Goal: Task Accomplishment & Management: Manage account settings

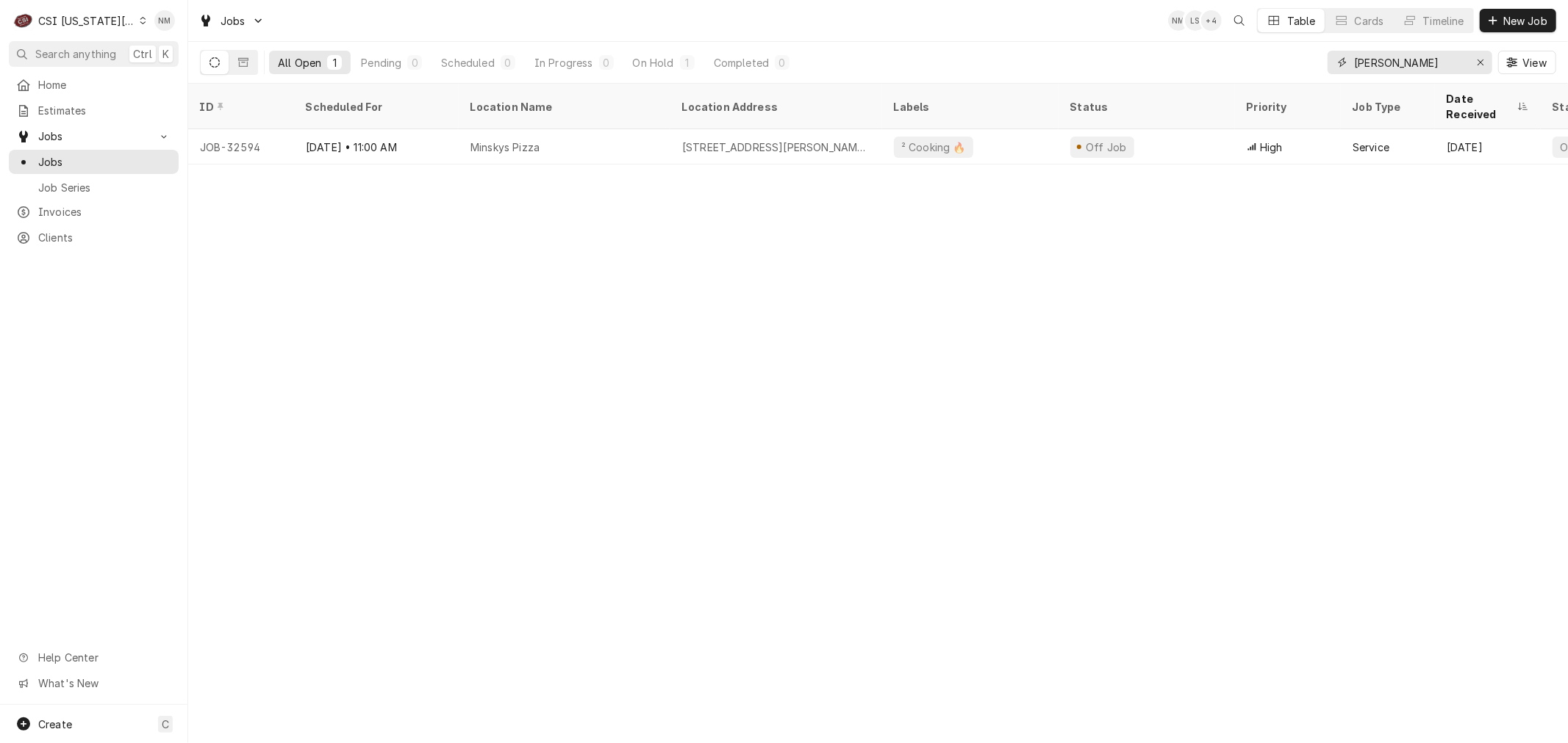
drag, startPoint x: 1401, startPoint y: 60, endPoint x: 1321, endPoint y: 60, distance: 80.0
click at [1321, 60] on div "All Open 1 Pending 0 Scheduled 0 In Progress 0 On Hold 1 Completed 0 minsky View" at bounding box center [878, 62] width 1356 height 41
type input "church"
click at [140, 23] on icon "Dynamic Content Wrapper" at bounding box center [143, 20] width 7 height 8
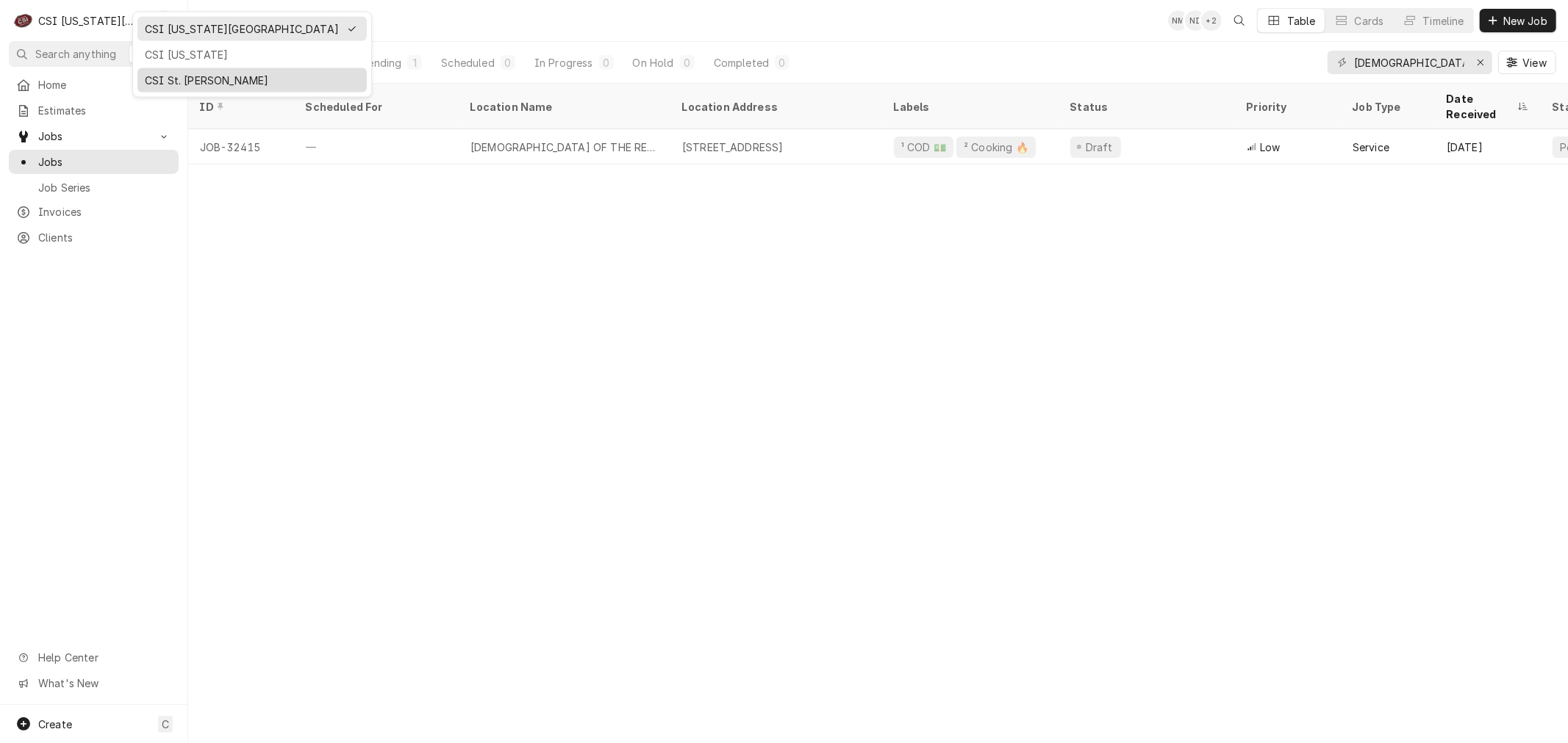
click at [186, 81] on div "CSI St. Louis" at bounding box center [252, 80] width 214 height 16
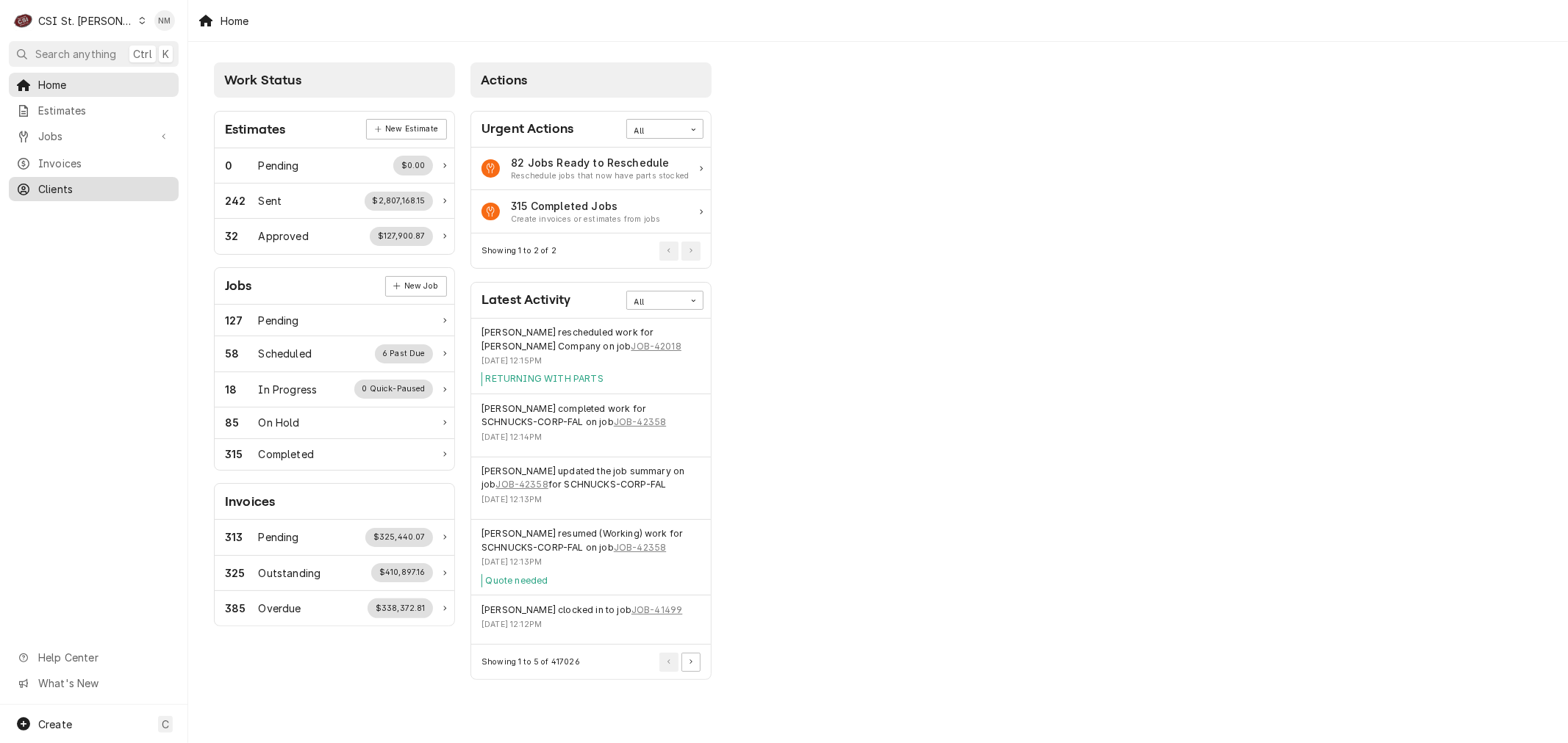
click at [79, 181] on span "Clients" at bounding box center [104, 189] width 133 height 16
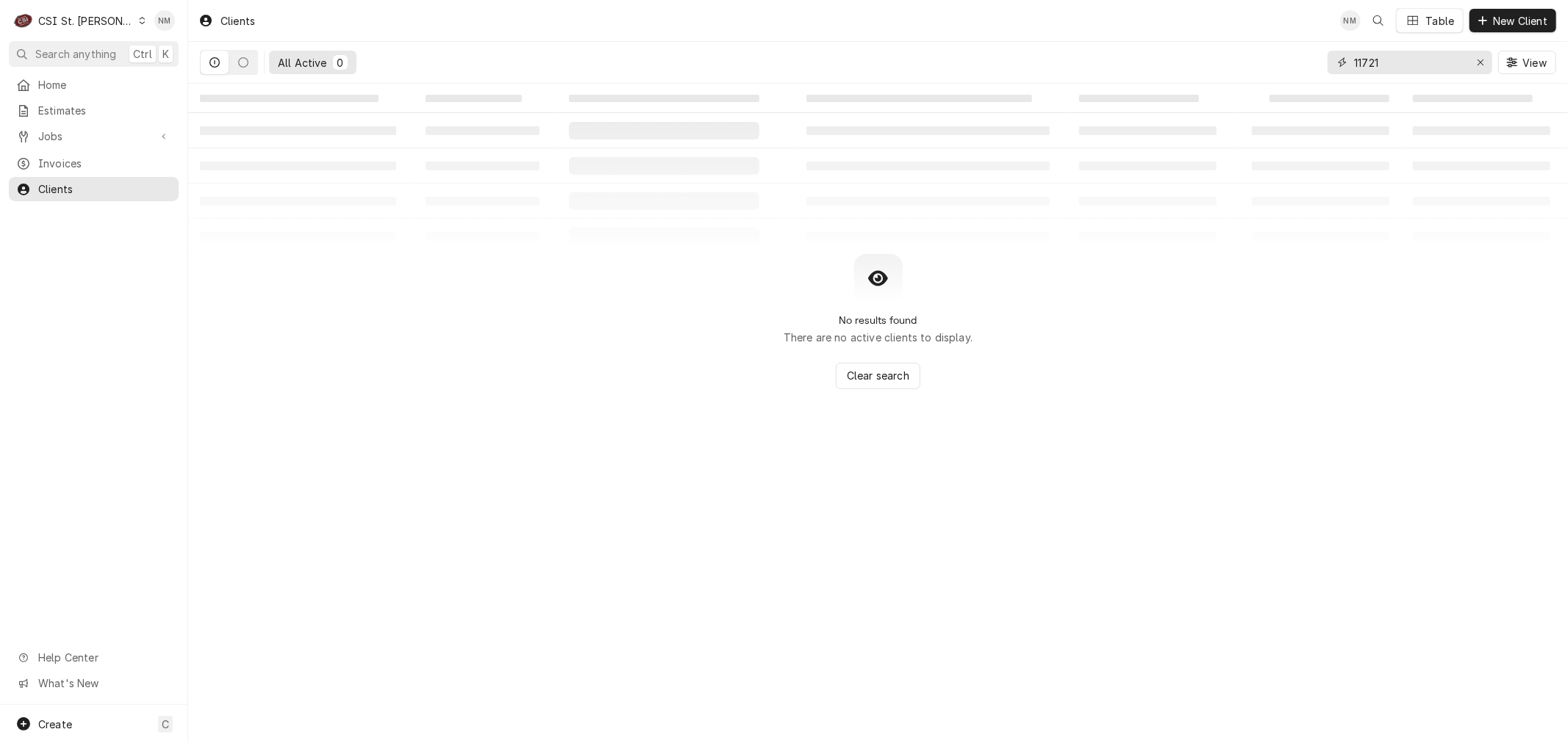
drag, startPoint x: 1403, startPoint y: 62, endPoint x: 1355, endPoint y: 60, distance: 48.0
click at [1355, 60] on input "11721" at bounding box center [1409, 62] width 110 height 23
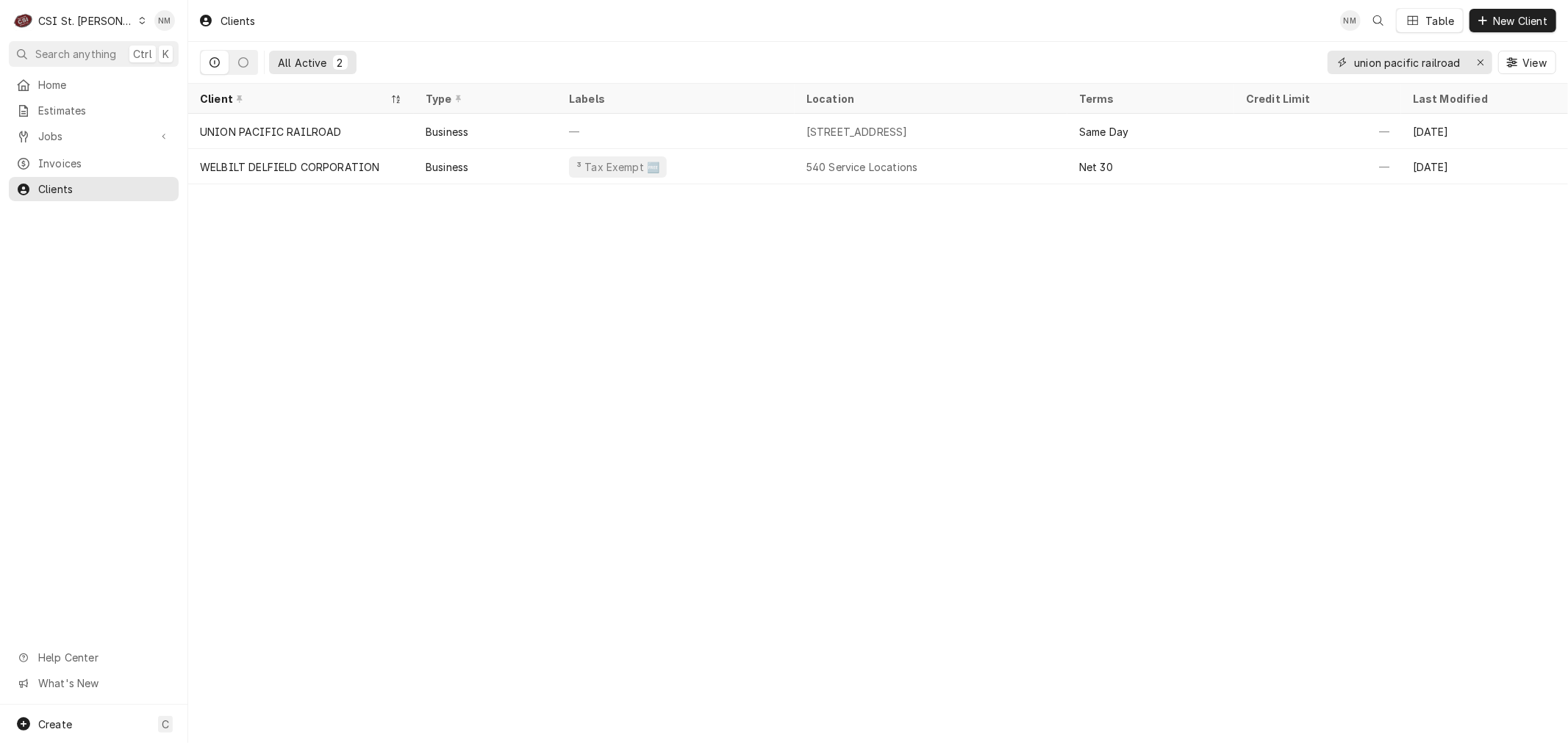
type input "union pacific railroad"
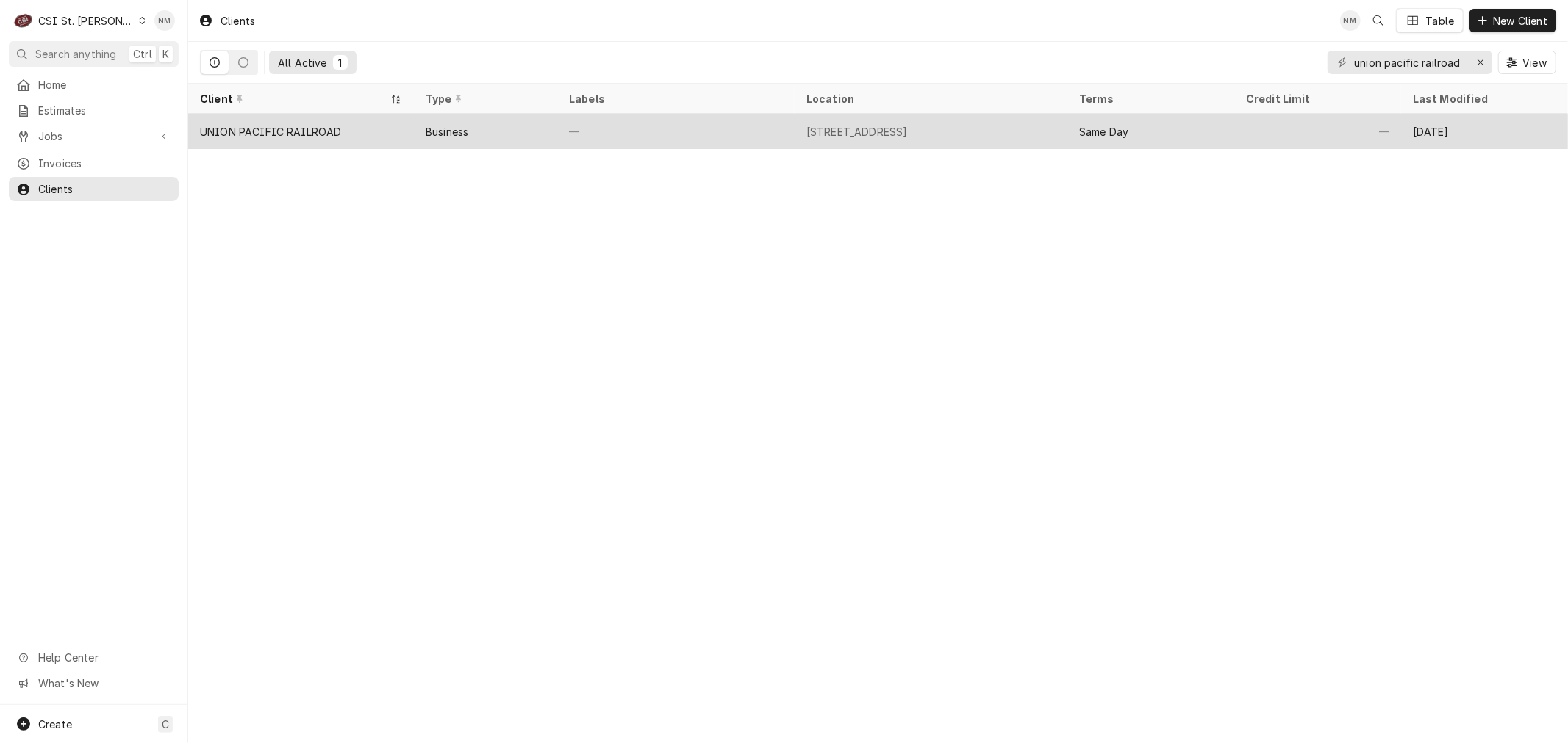
click at [775, 133] on div "—" at bounding box center [676, 131] width 238 height 35
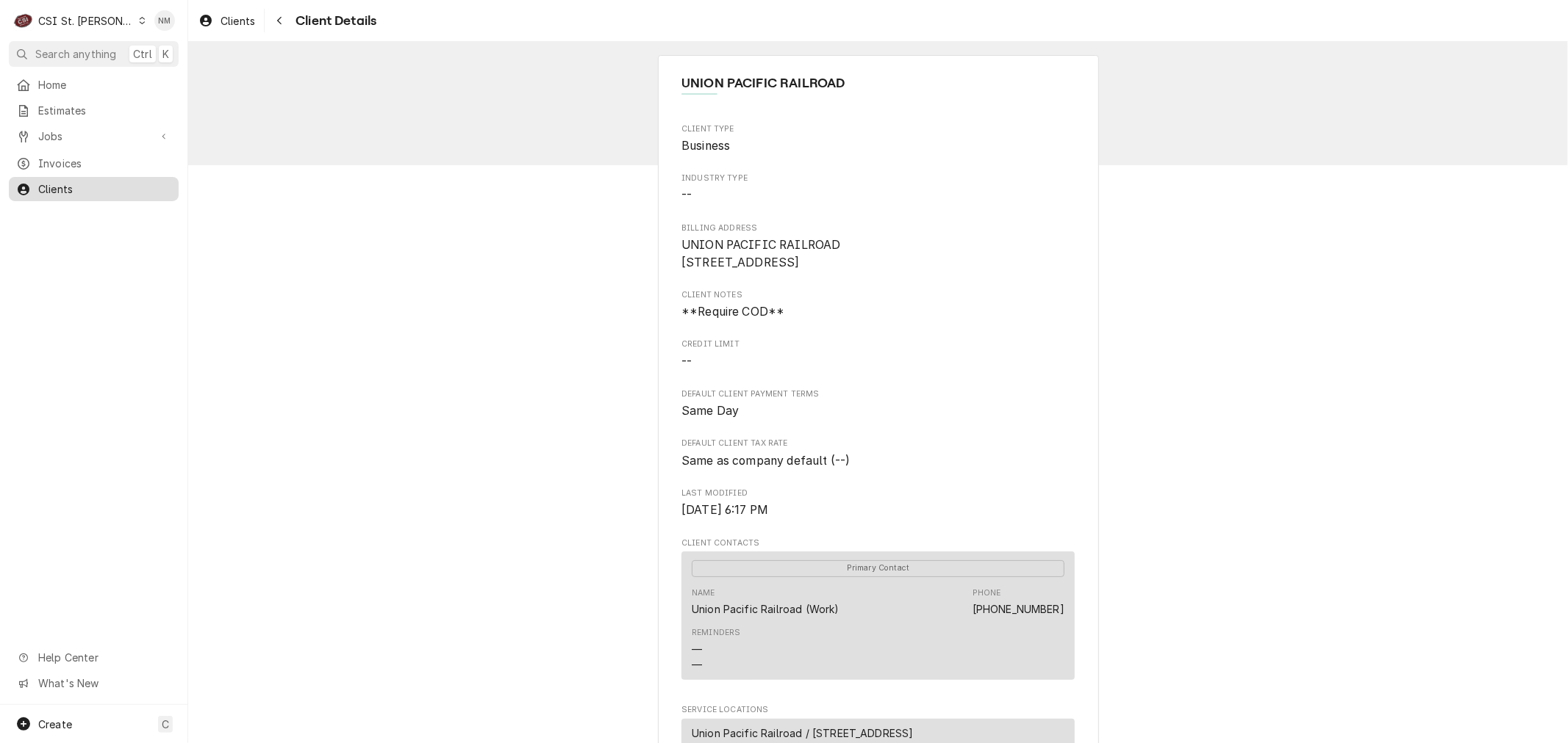
click at [59, 181] on span "Clients" at bounding box center [104, 189] width 133 height 16
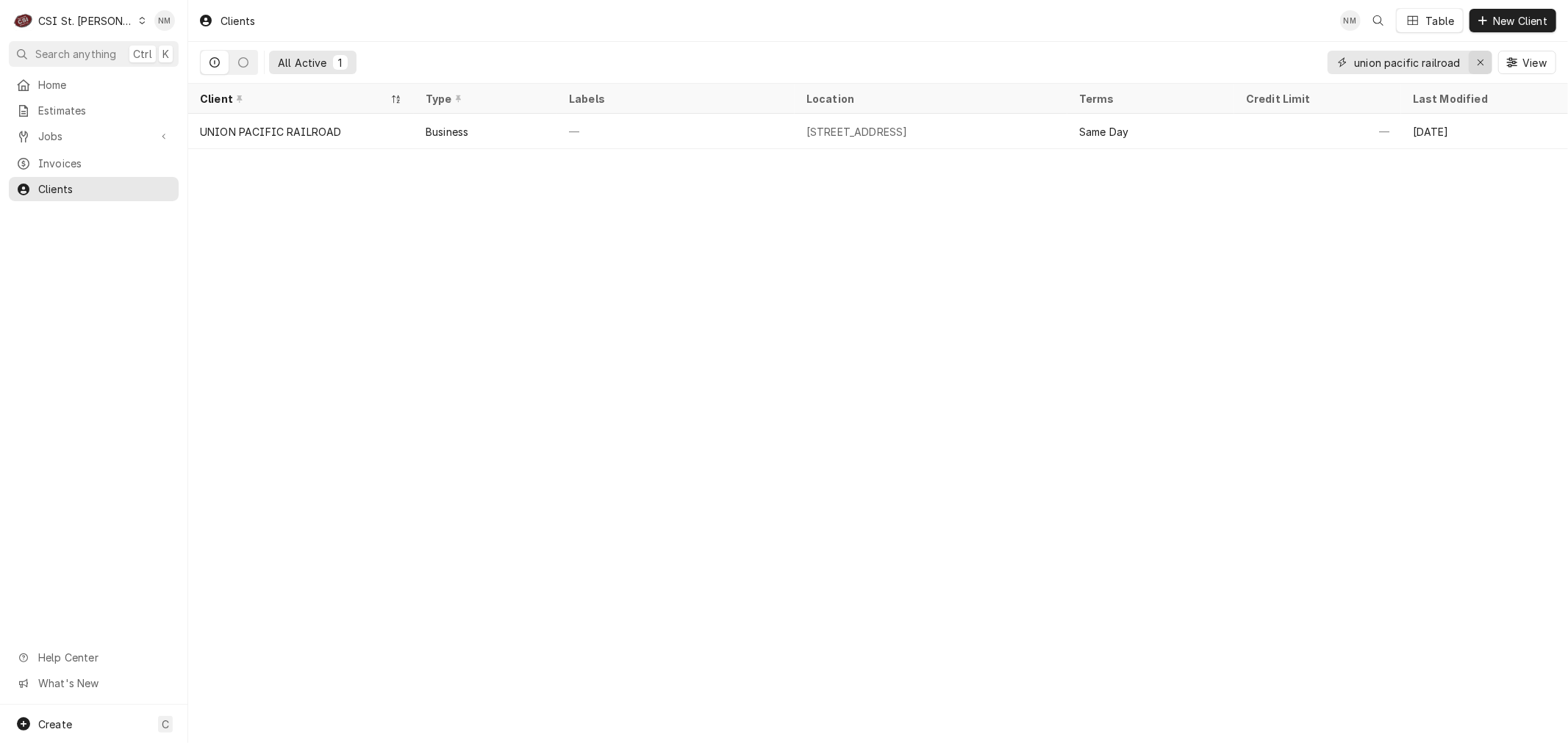
click at [1479, 64] on icon "Erase input" at bounding box center [1480, 62] width 8 height 11
click at [1444, 59] on input "Dynamic Content Wrapper" at bounding box center [1423, 62] width 138 height 23
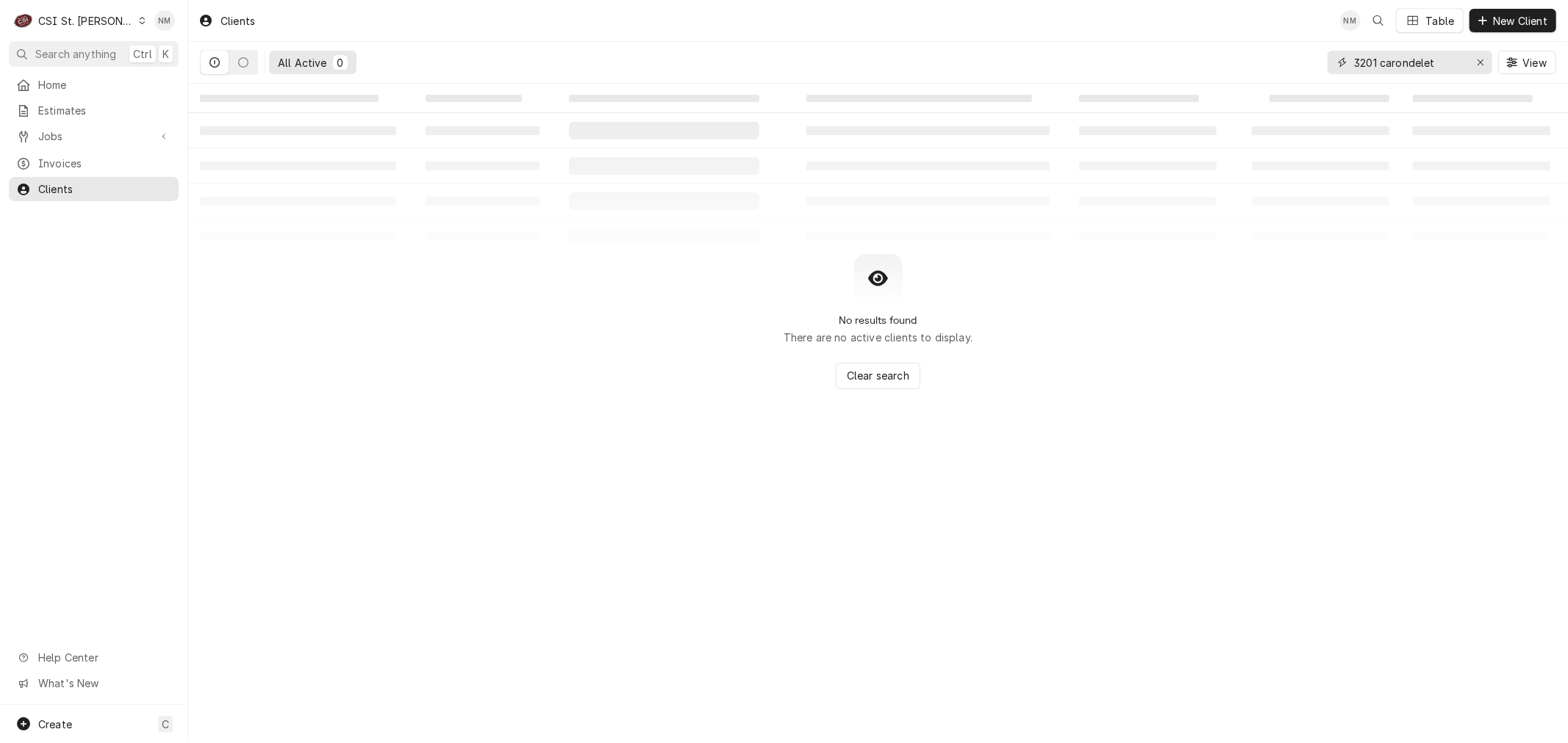
type input "3201 carondelet"
click at [138, 17] on div "Dynamic Content Wrapper" at bounding box center [142, 21] width 8 height 11
click at [186, 27] on div "CSI [US_STATE][GEOGRAPHIC_DATA]" at bounding box center [226, 29] width 194 height 16
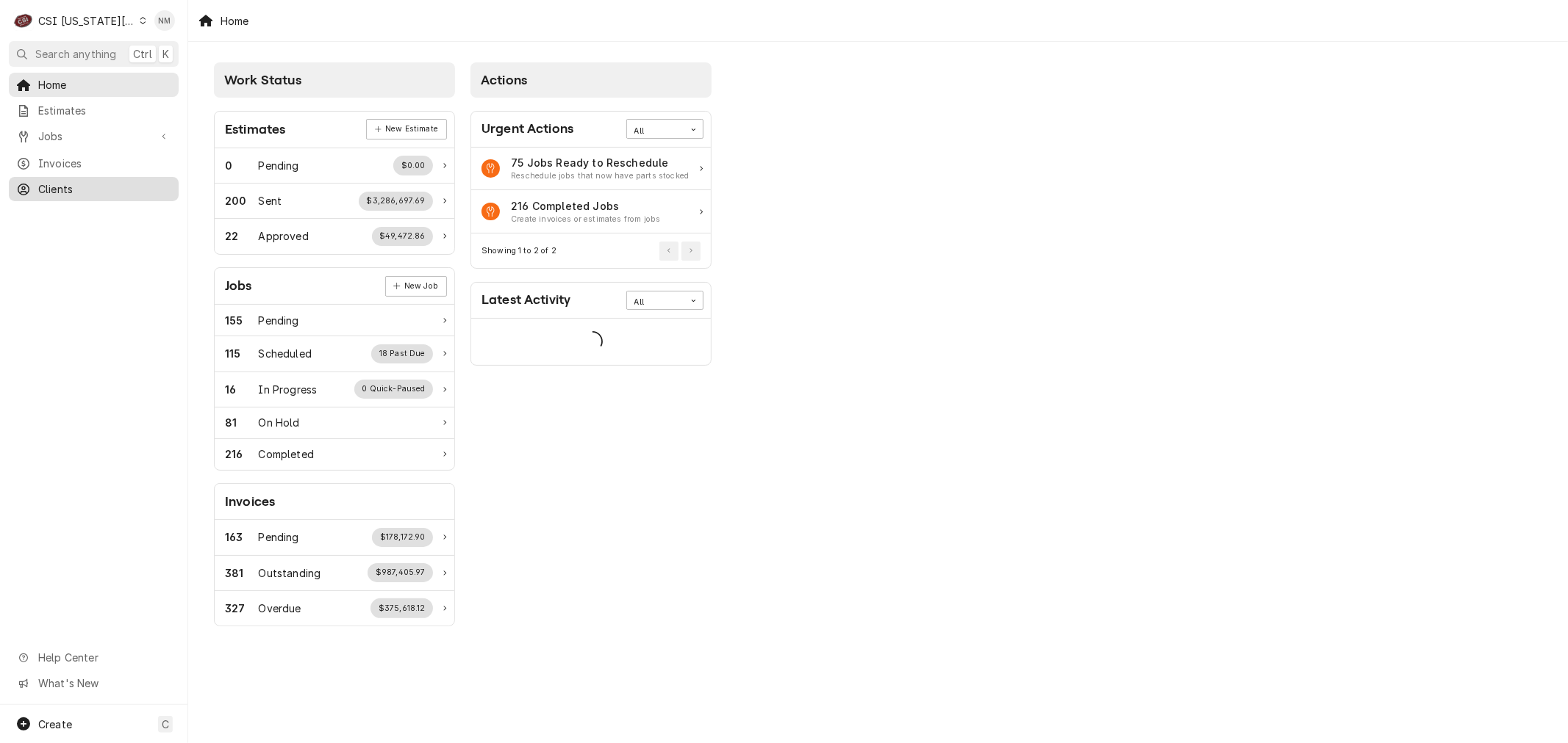
click at [69, 181] on span "Clients" at bounding box center [104, 189] width 133 height 16
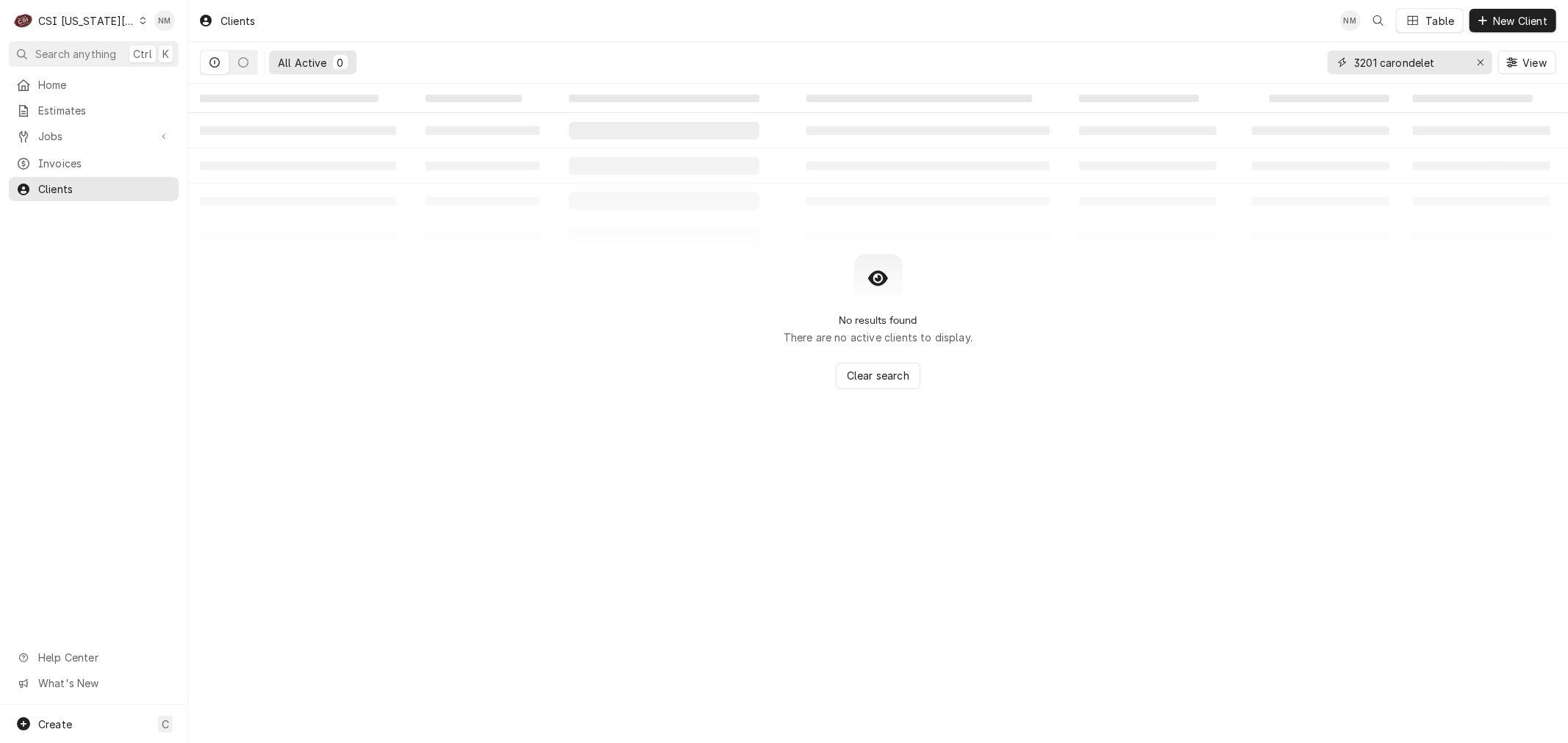
drag, startPoint x: 1450, startPoint y: 61, endPoint x: 1306, endPoint y: 61, distance: 144.0
click at [1306, 61] on div "All Active 0 3201 carondelet View" at bounding box center [878, 62] width 1356 height 41
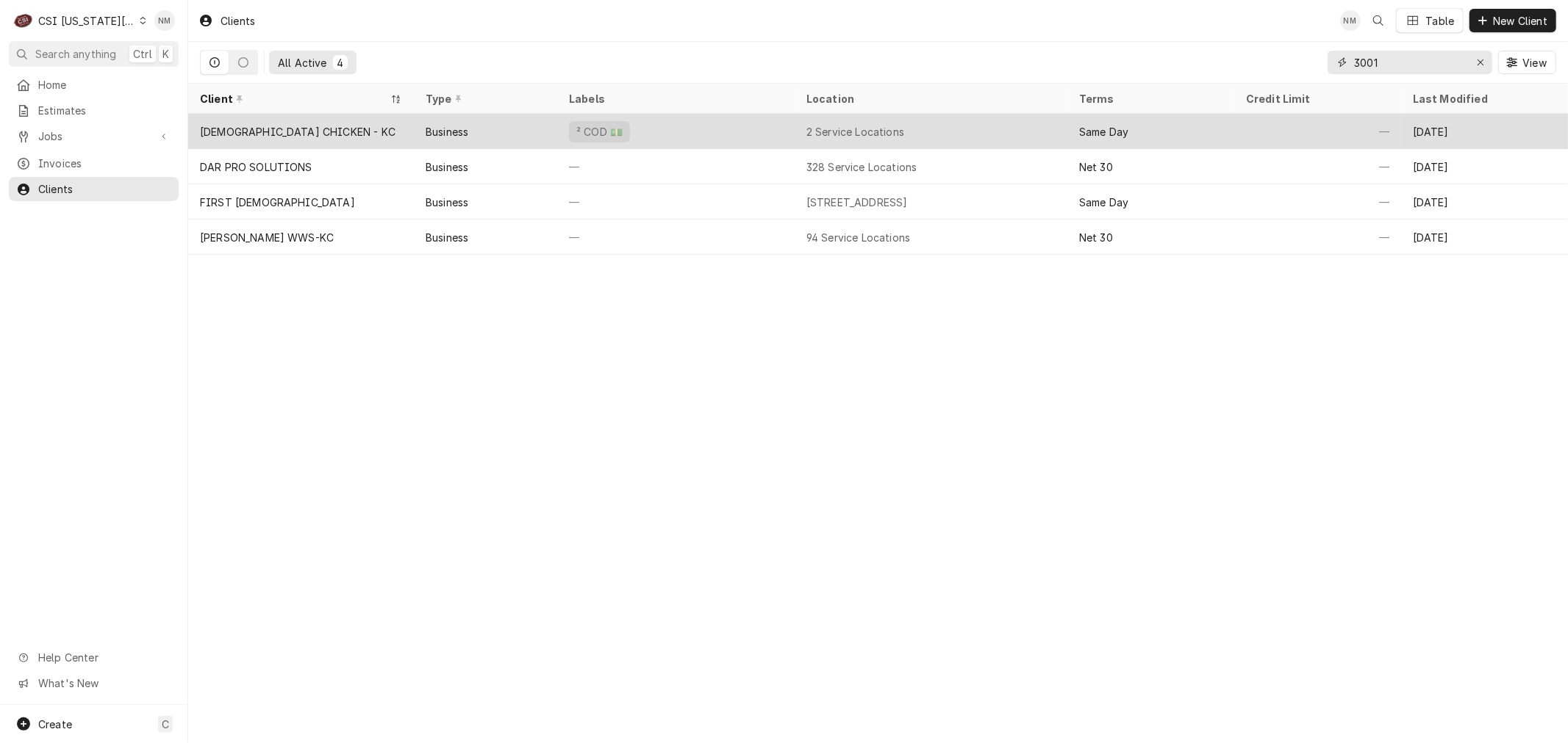
type input "3001"
click at [741, 122] on div "² COD 💵" at bounding box center [676, 131] width 238 height 35
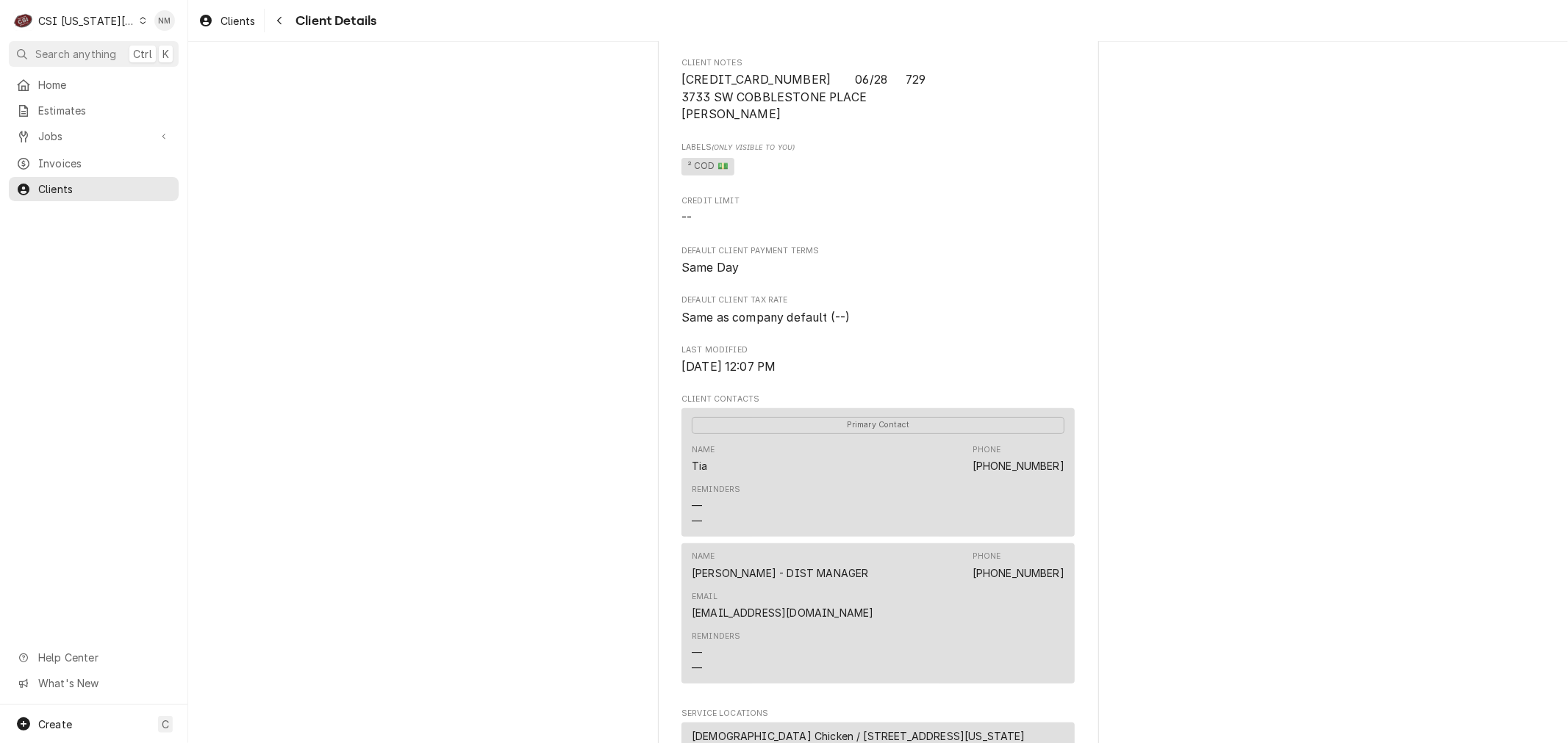
scroll to position [326, 0]
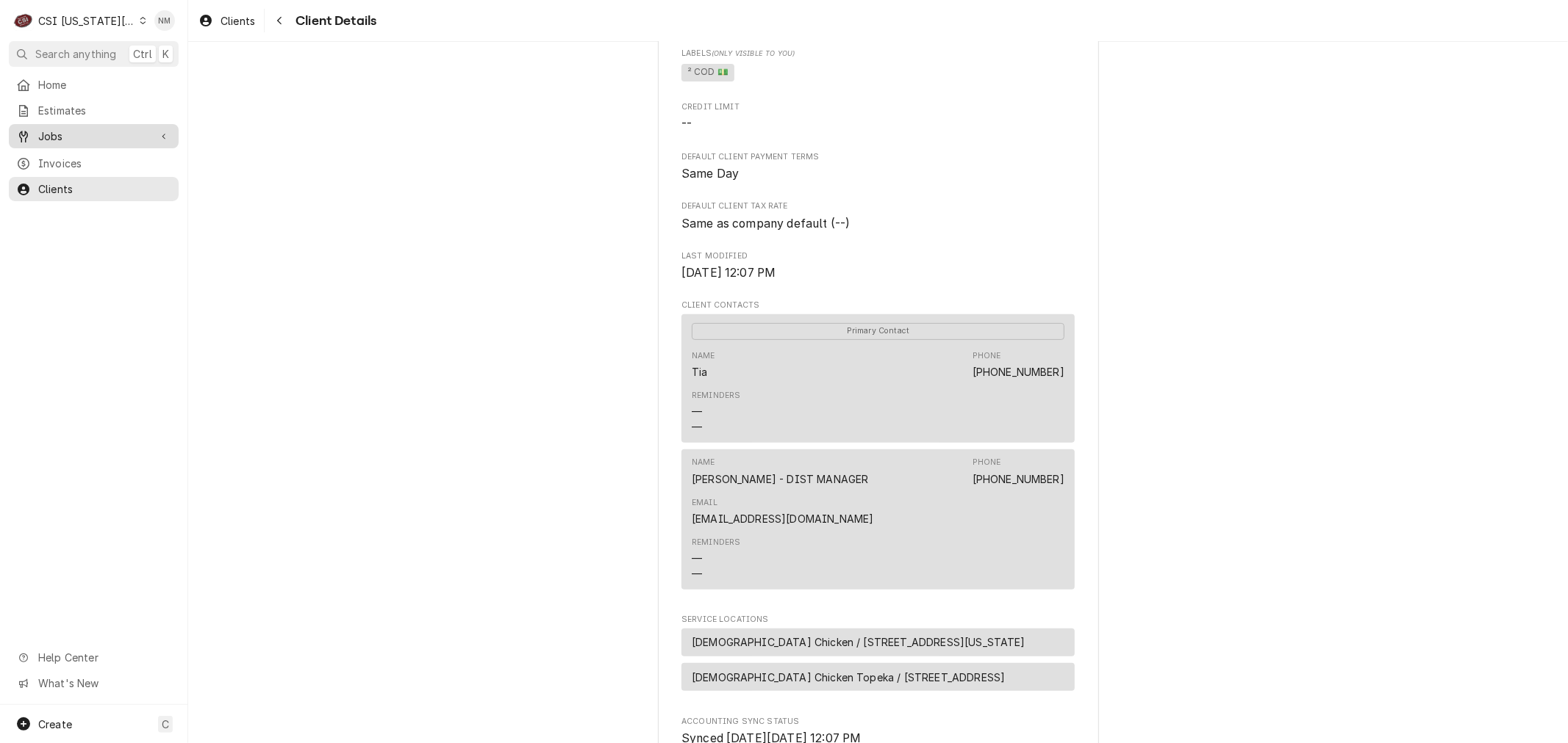
click at [89, 132] on span "Jobs" at bounding box center [94, 136] width 111 height 16
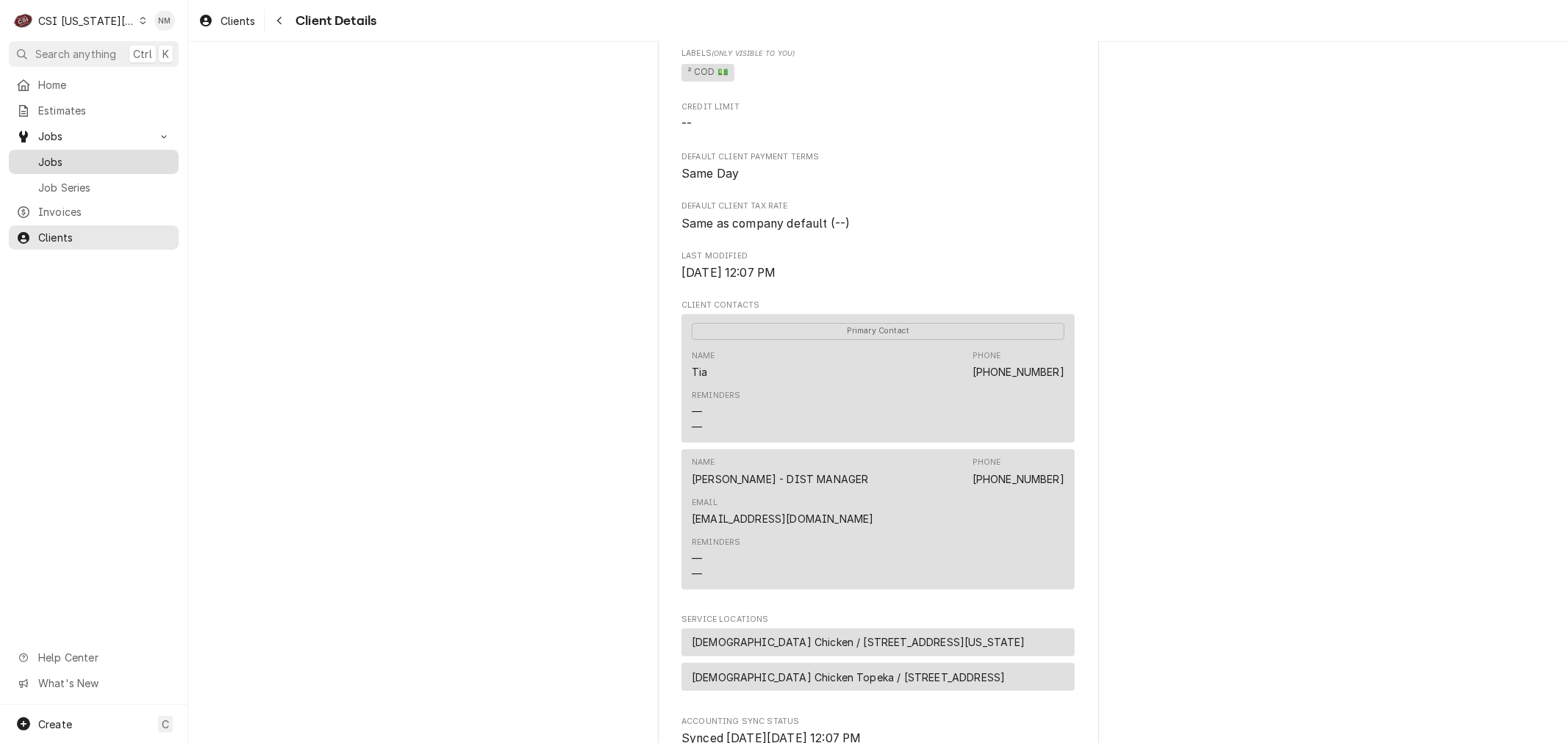
click at [83, 157] on span "Jobs" at bounding box center [104, 162] width 133 height 16
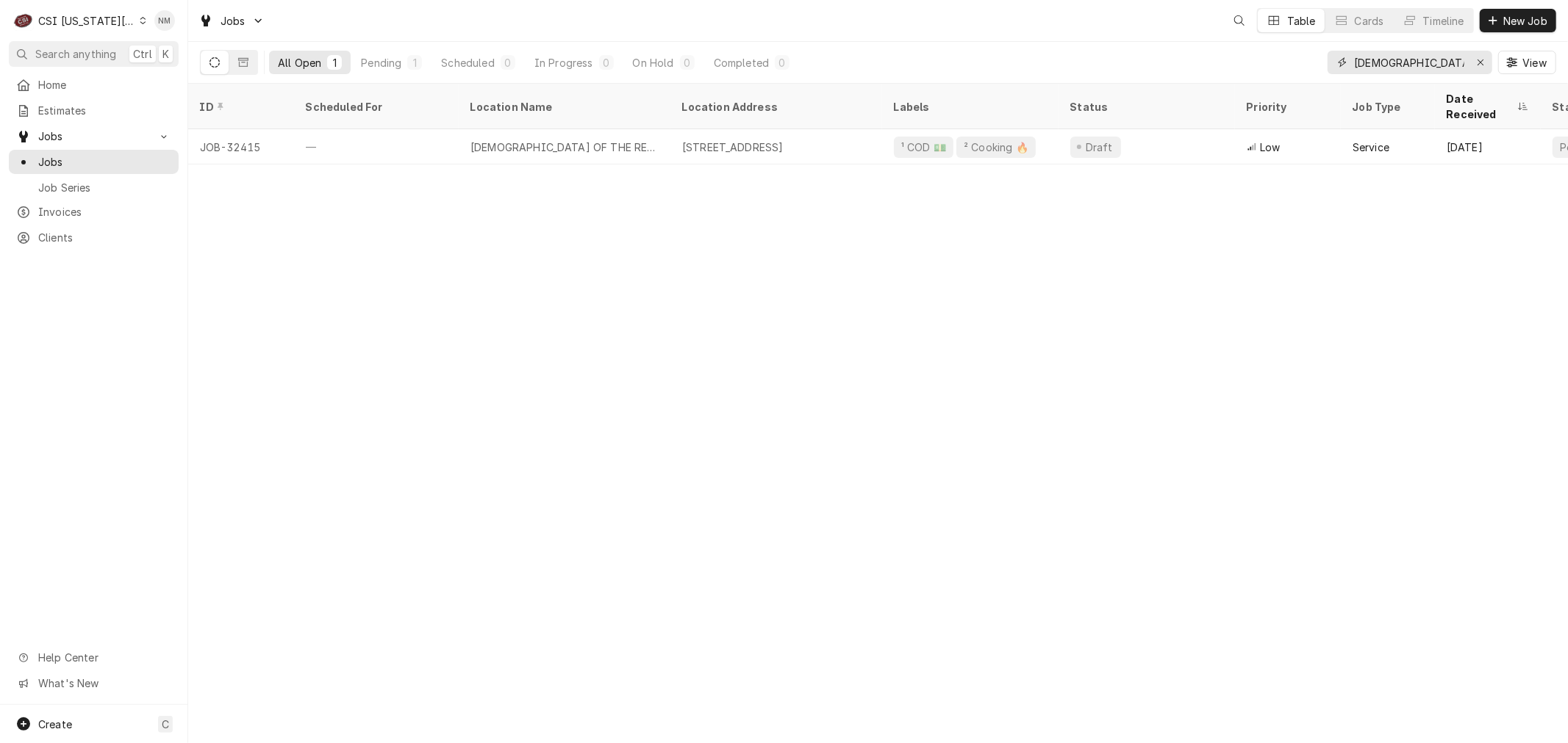
click at [1408, 61] on input "church" at bounding box center [1409, 62] width 110 height 23
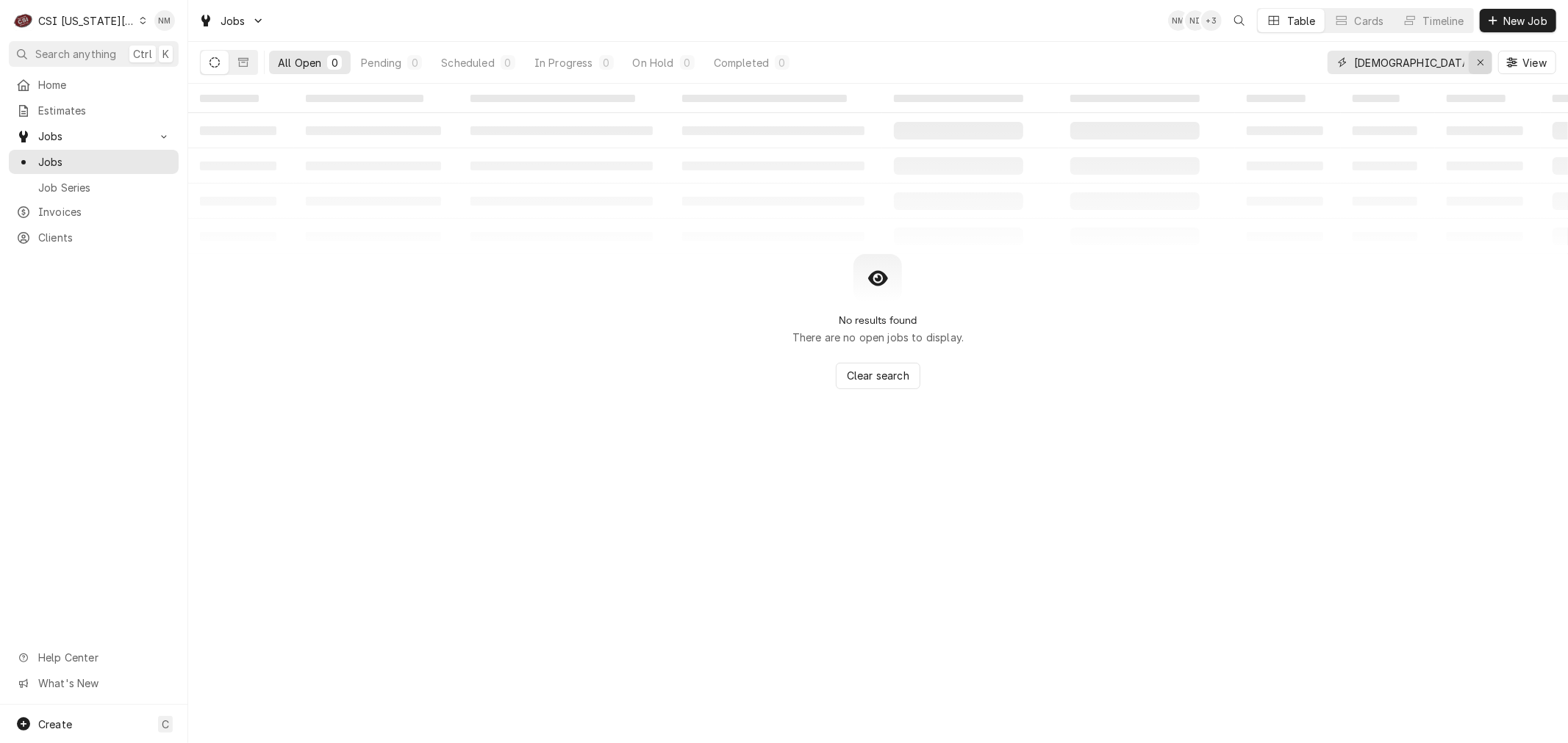
type input "churchs"
click at [1479, 61] on icon "Erase input" at bounding box center [1480, 62] width 8 height 11
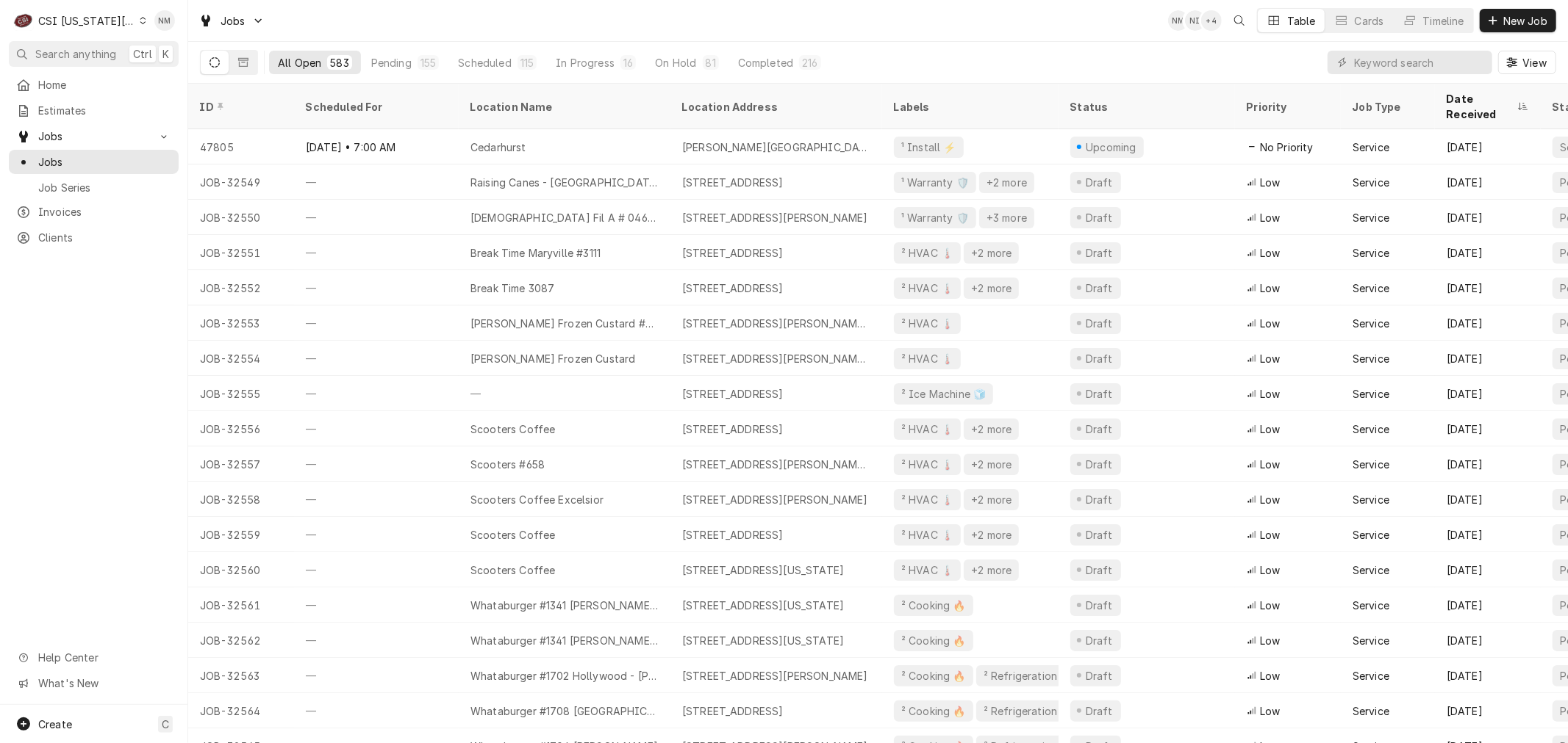
click at [140, 17] on icon "Dynamic Content Wrapper" at bounding box center [143, 20] width 7 height 8
click at [172, 83] on div "CSI St. [PERSON_NAME]" at bounding box center [252, 80] width 214 height 16
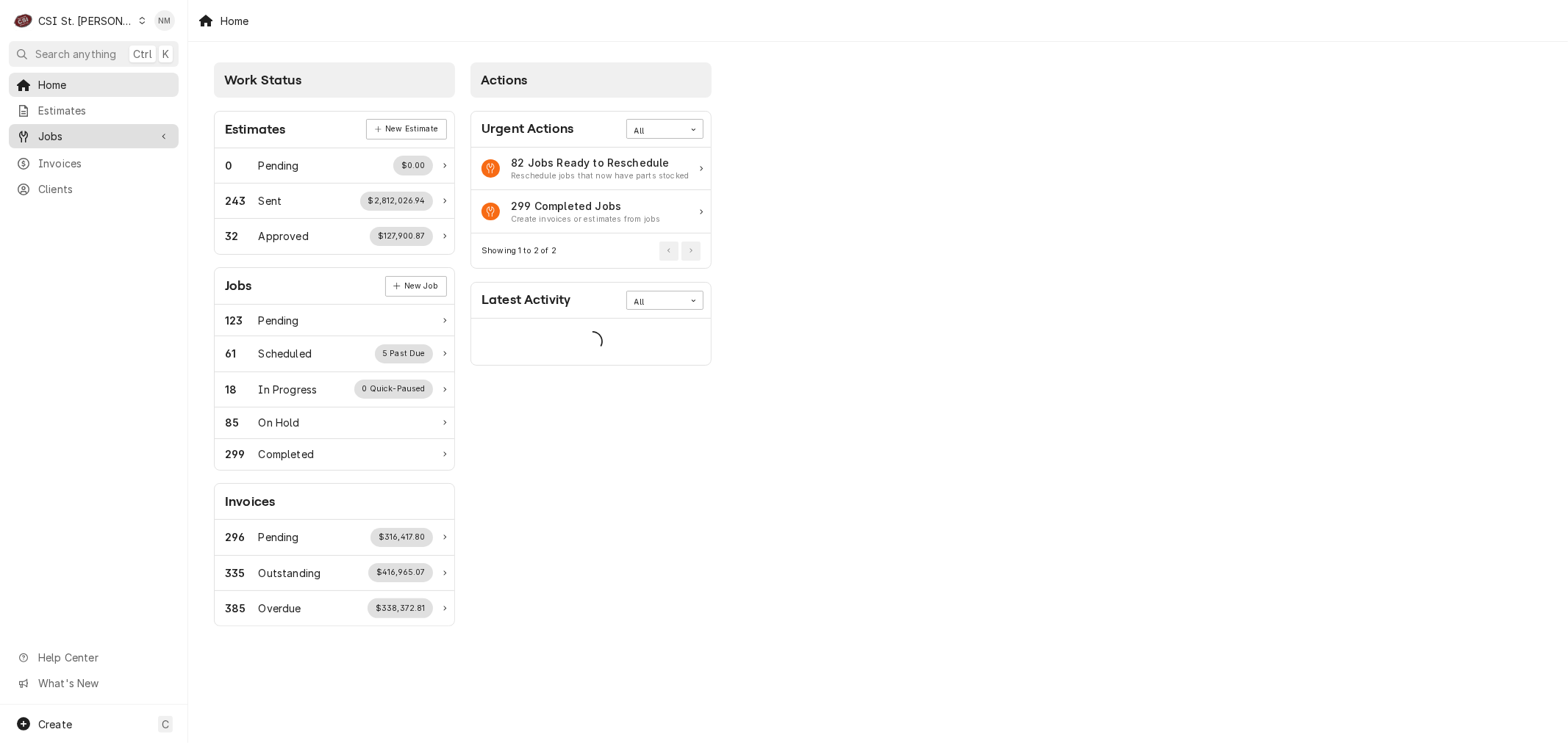
click at [53, 128] on span "Jobs" at bounding box center [94, 136] width 111 height 16
click at [60, 156] on span "Jobs" at bounding box center [104, 162] width 133 height 16
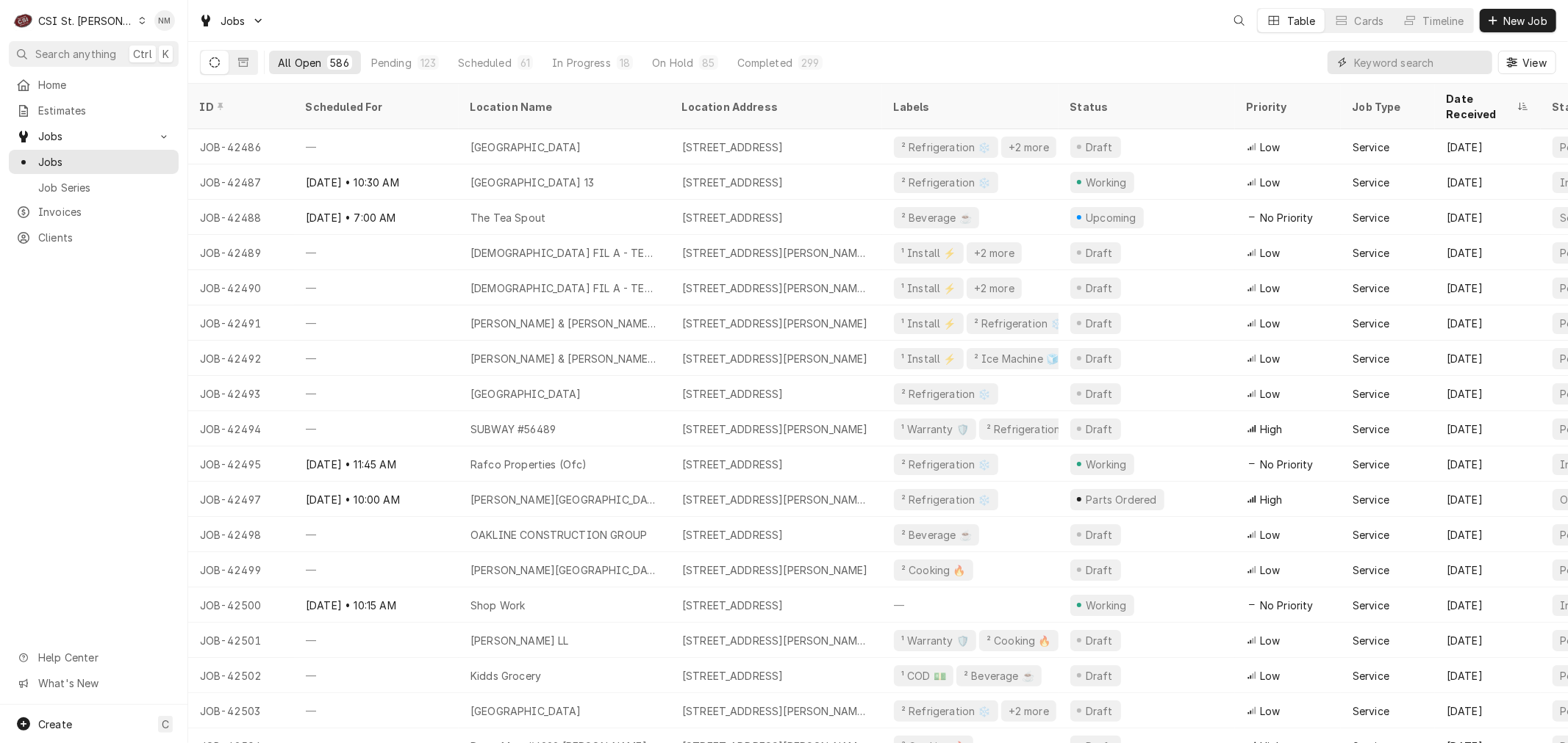
click at [1370, 64] on input "Dynamic Content Wrapper" at bounding box center [1419, 62] width 131 height 23
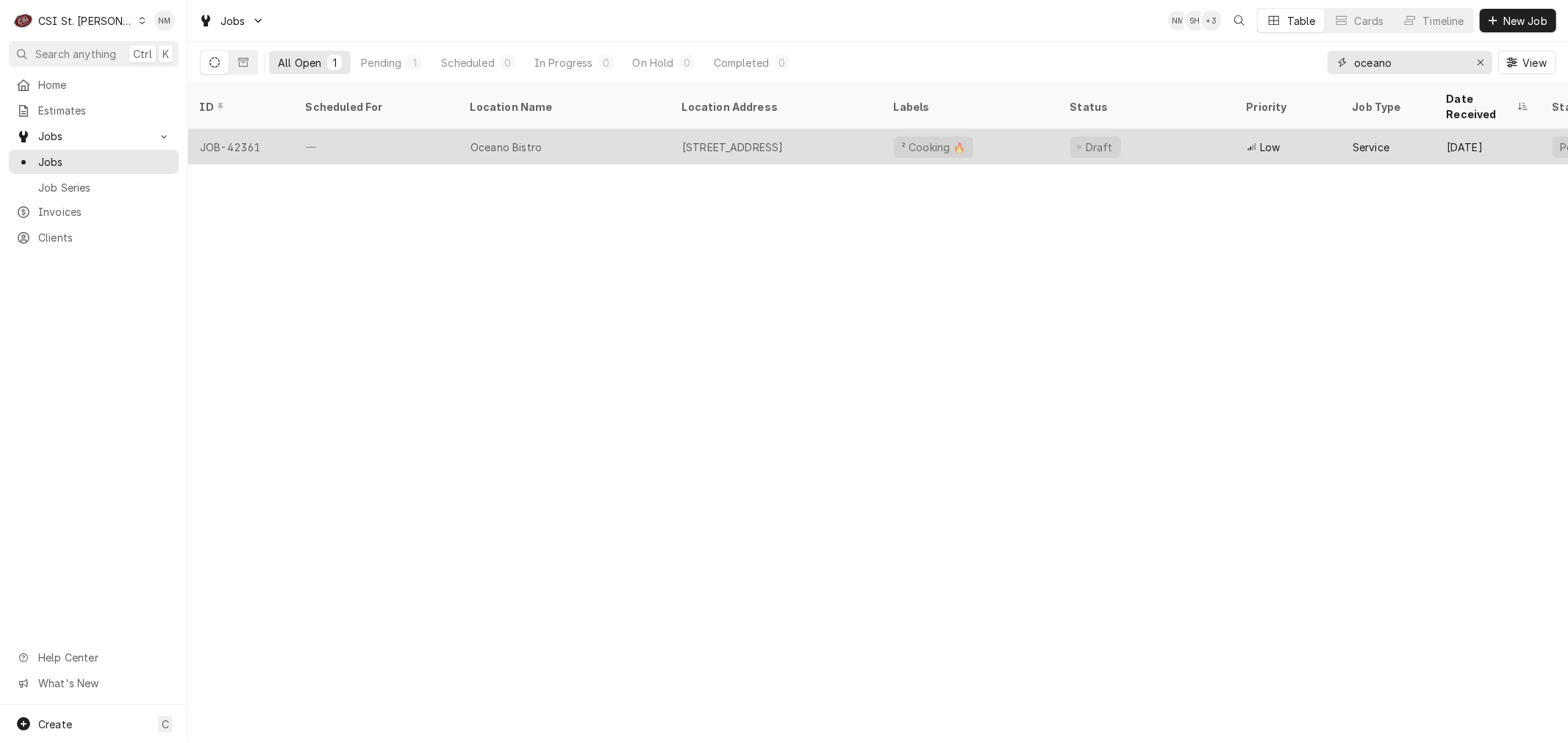
type input "oceano"
click at [629, 129] on div "Oceano Bistro" at bounding box center [565, 146] width 212 height 35
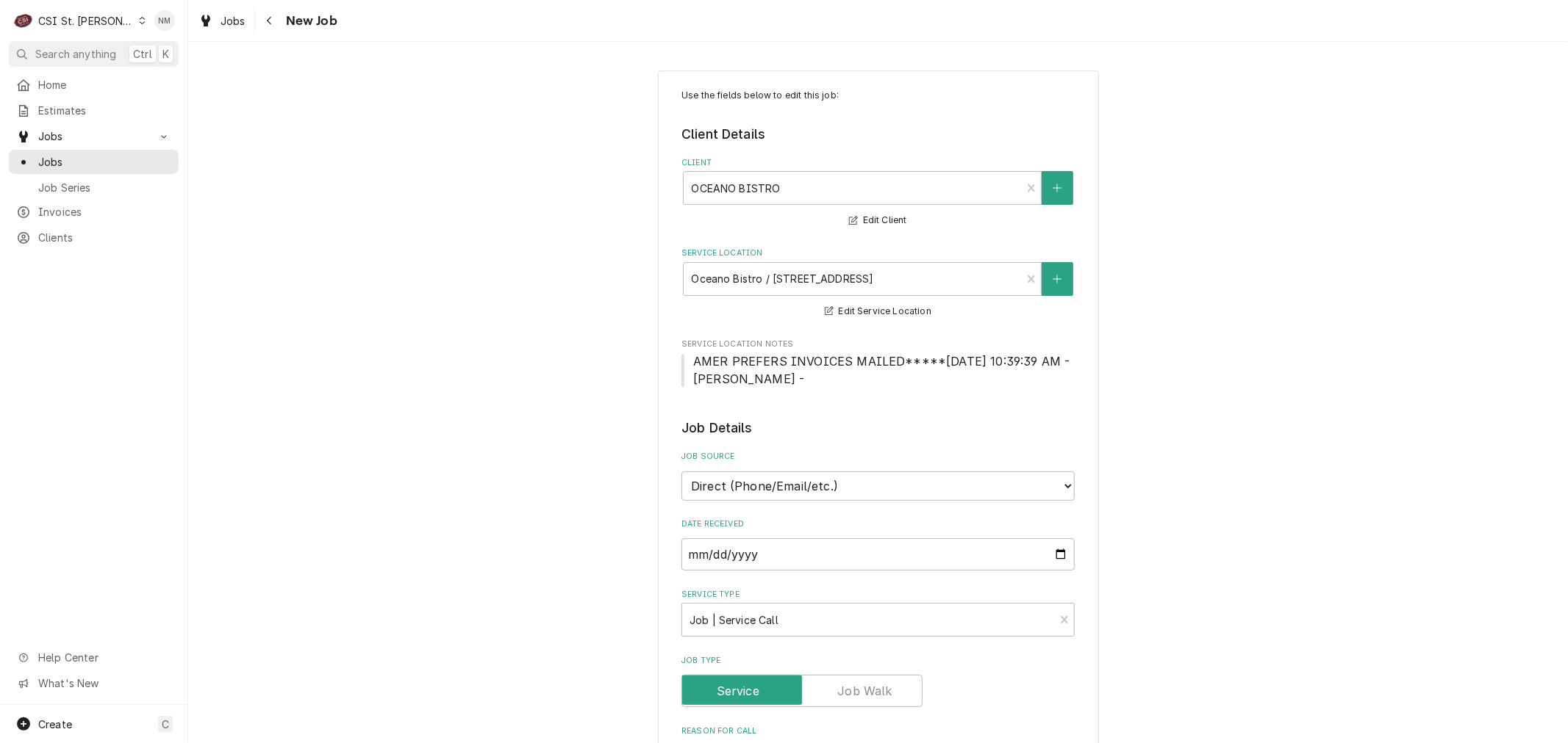
type textarea "x"
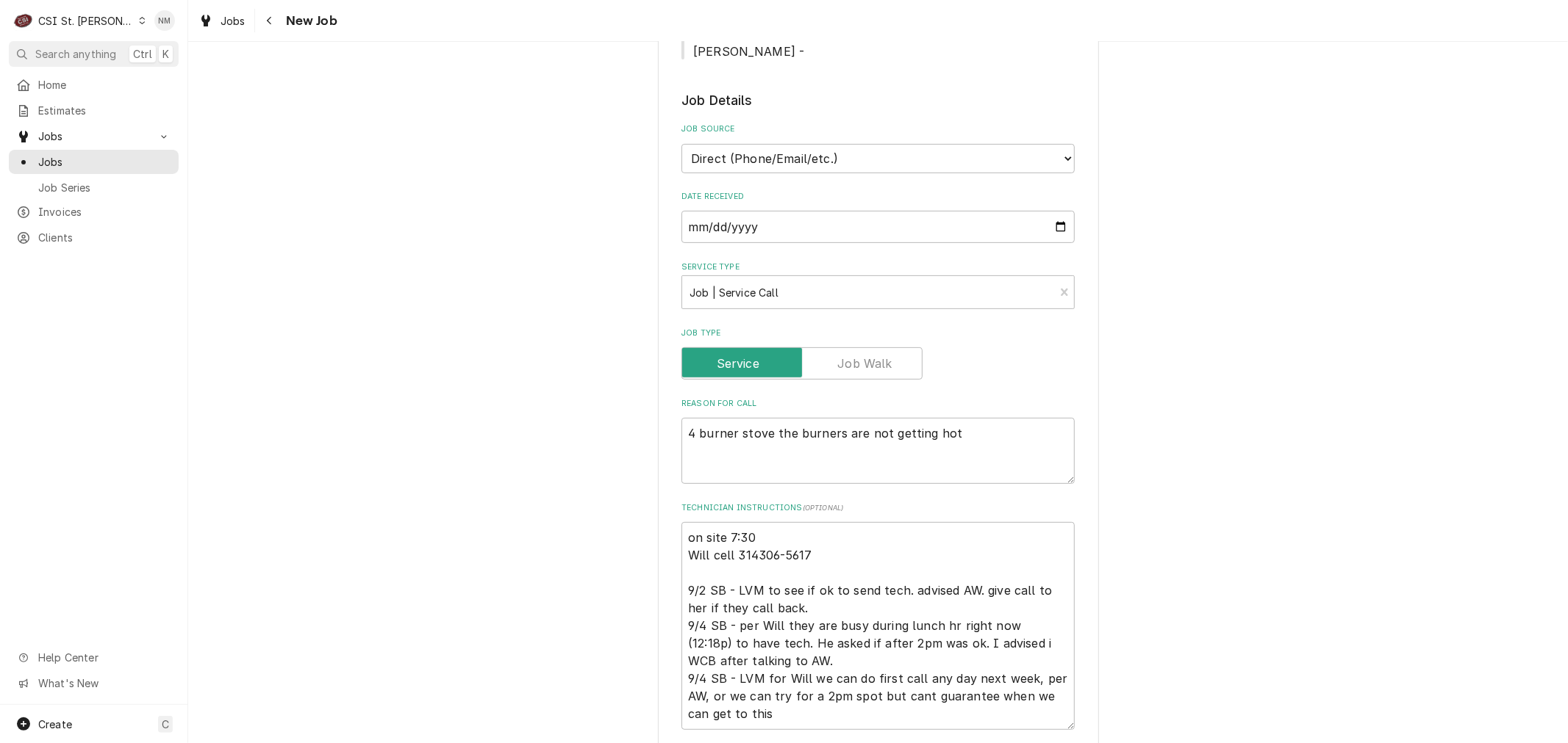
scroll to position [326, 0]
click at [953, 431] on textarea "4 burner stove the burners are not getting hot" at bounding box center [877, 452] width 393 height 66
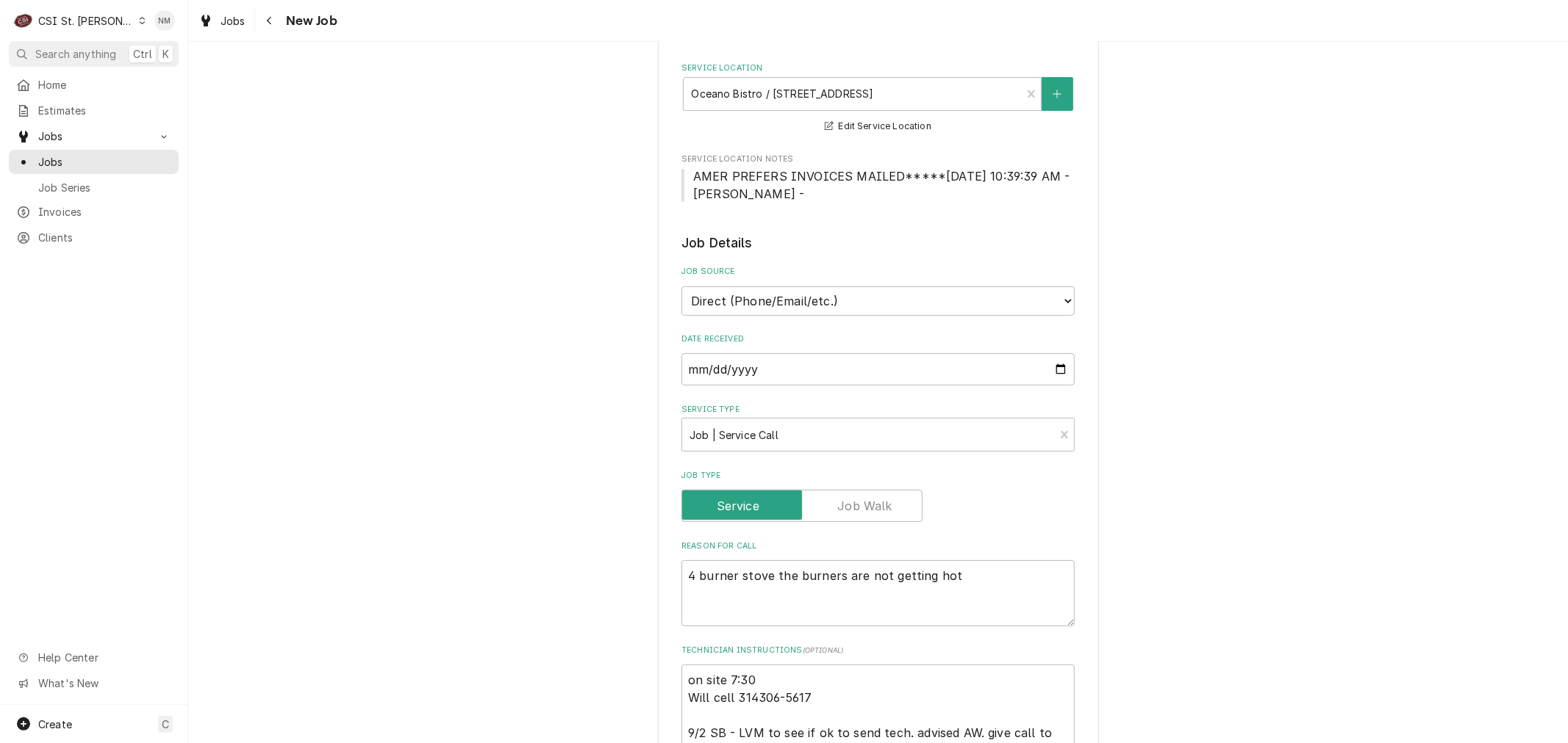
scroll to position [0, 0]
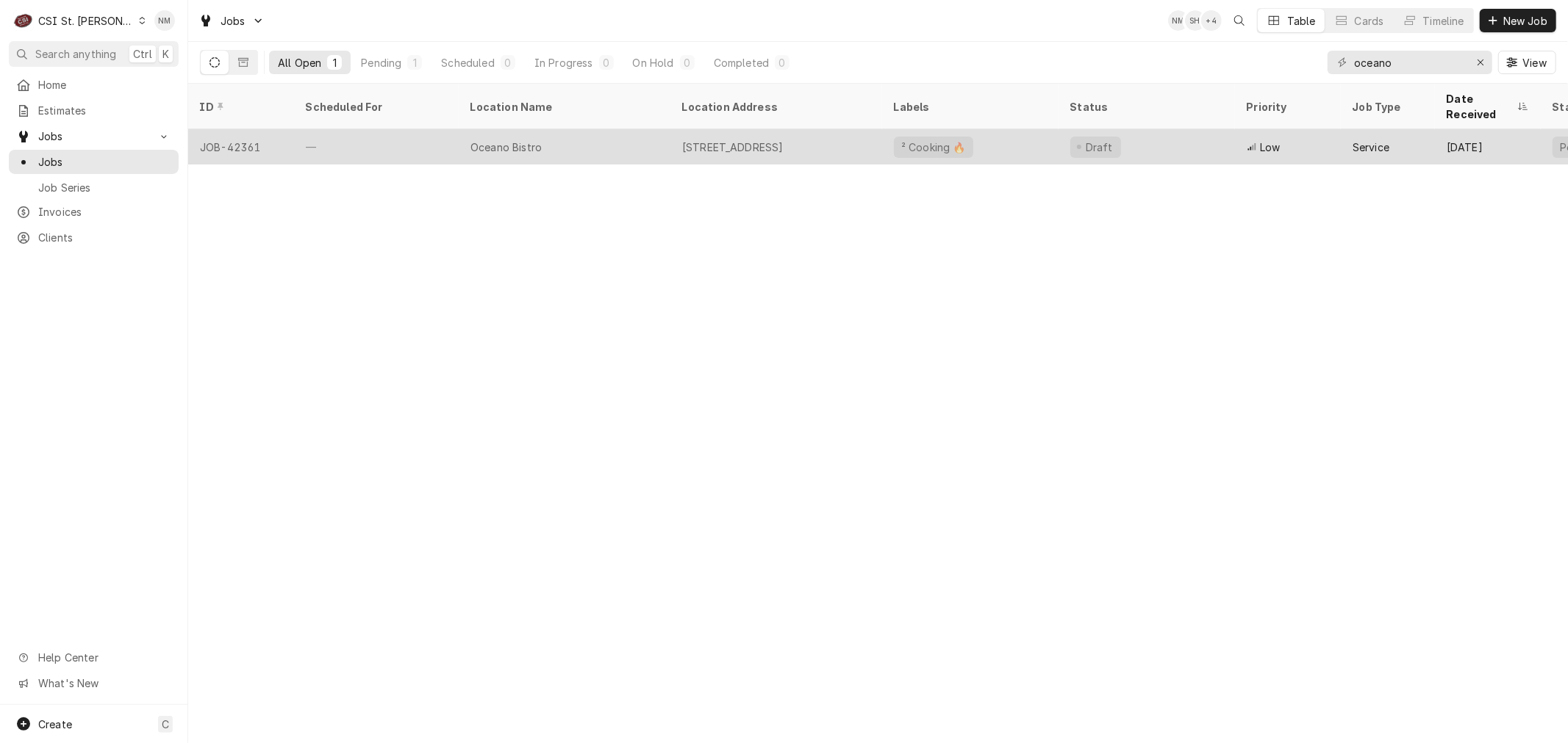
click at [617, 129] on div "Oceano Bistro" at bounding box center [565, 146] width 212 height 35
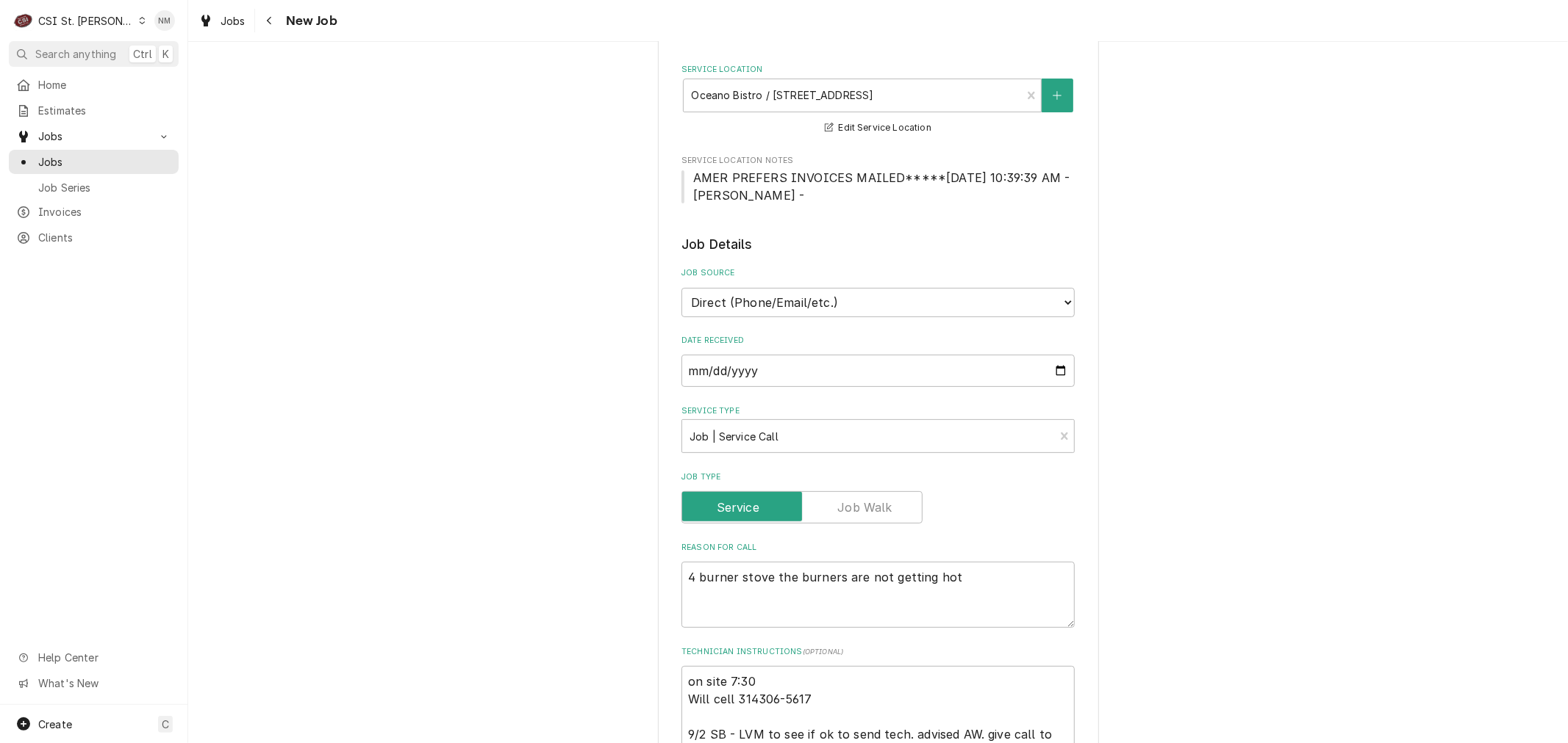
scroll to position [245, 0]
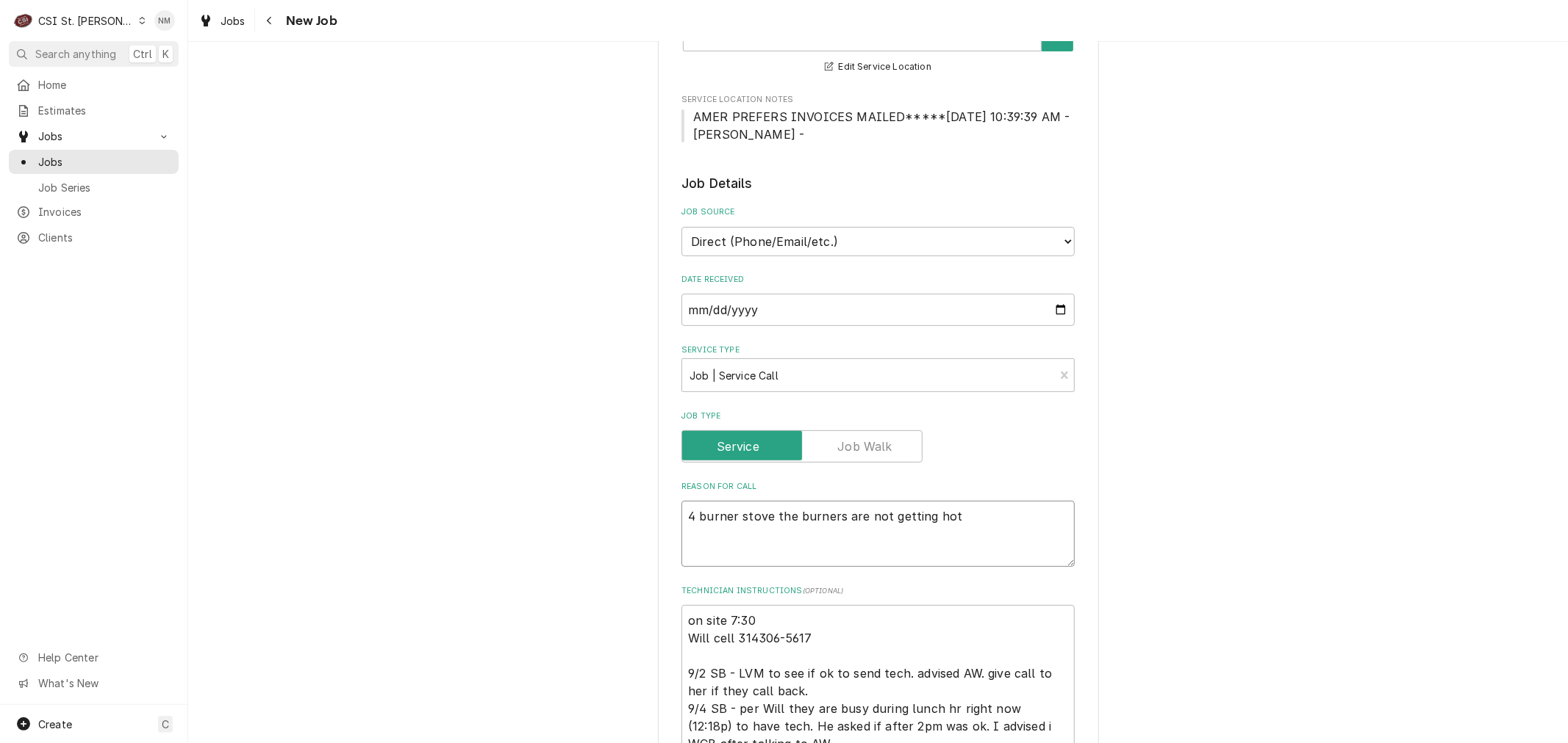
click at [968, 512] on textarea "4 burner stove the burners are not getting hot" at bounding box center [877, 534] width 393 height 66
type textarea "x"
type textarea "4 burner stove the burners are not getting hot"
type textarea "x"
type textarea "4 burner stove the burners are not getting hot F"
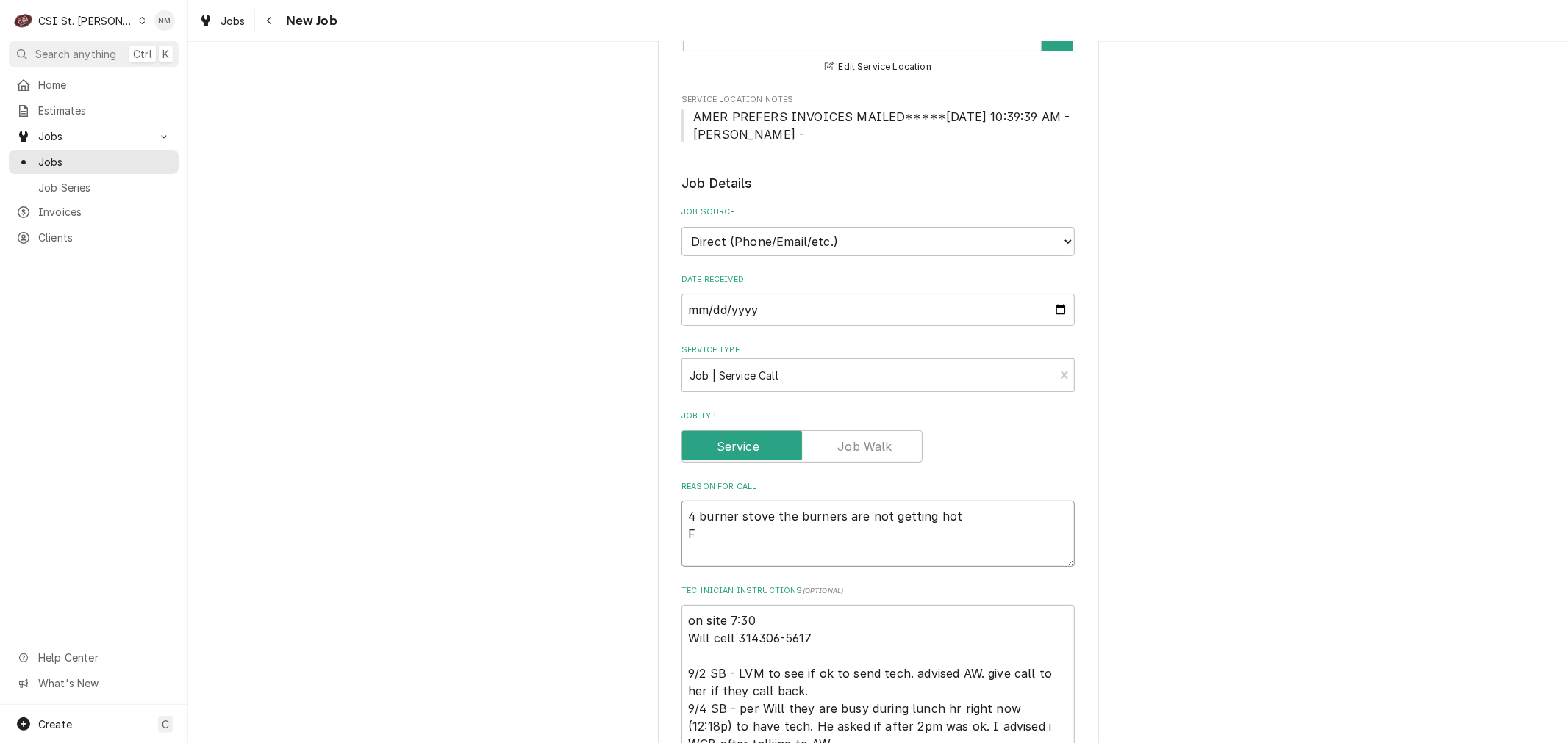
type textarea "x"
type textarea "4 burner stove the burners are not getting hot Fl"
type textarea "x"
type textarea "4 burner stove the burners are not getting hot Fla"
type textarea "x"
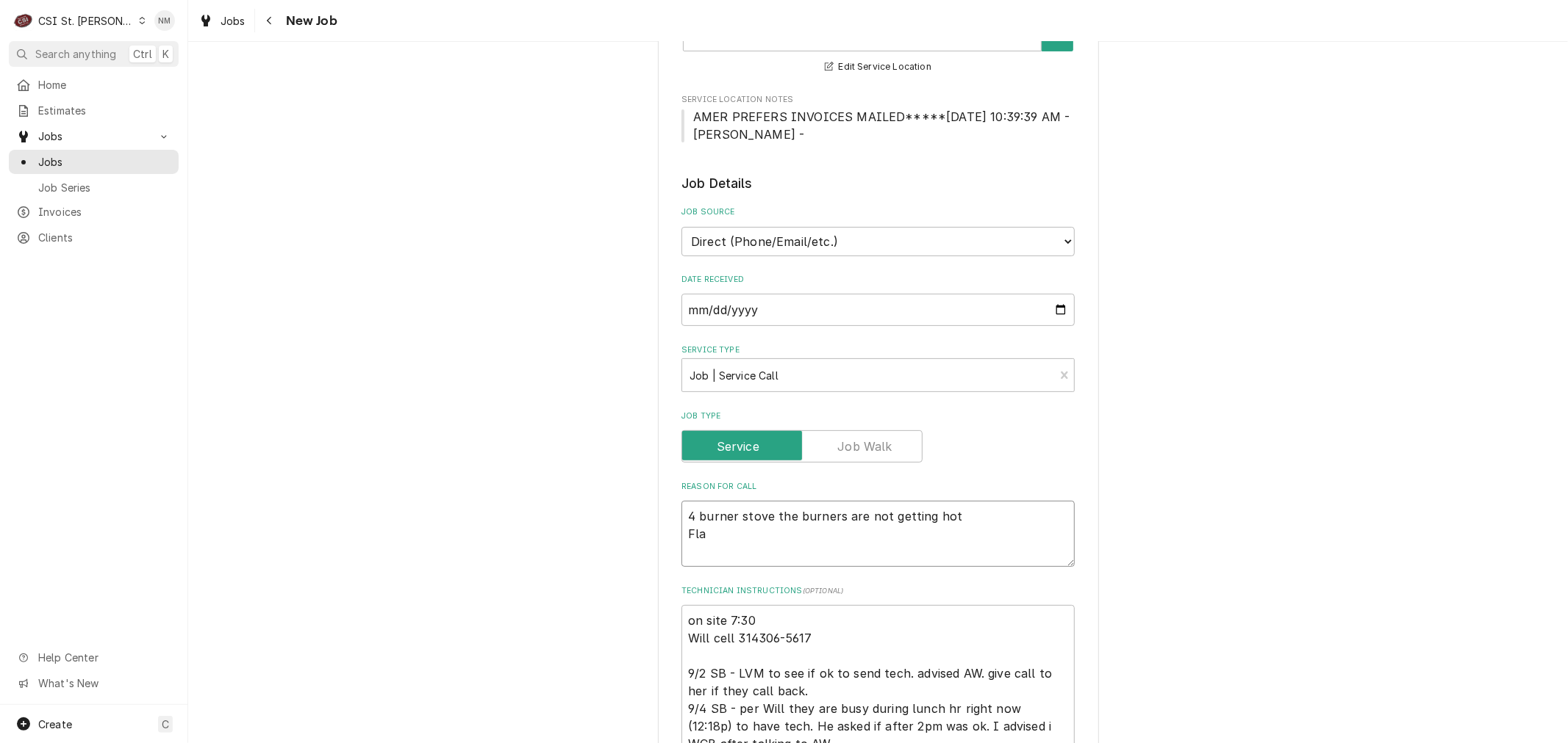
type textarea "4 burner stove the burners are not getting hot Flat"
type textarea "x"
type textarea "4 burner stove the burners are not getting hot Flat"
type textarea "x"
type textarea "4 burner stove the burners are not getting hot Flat t"
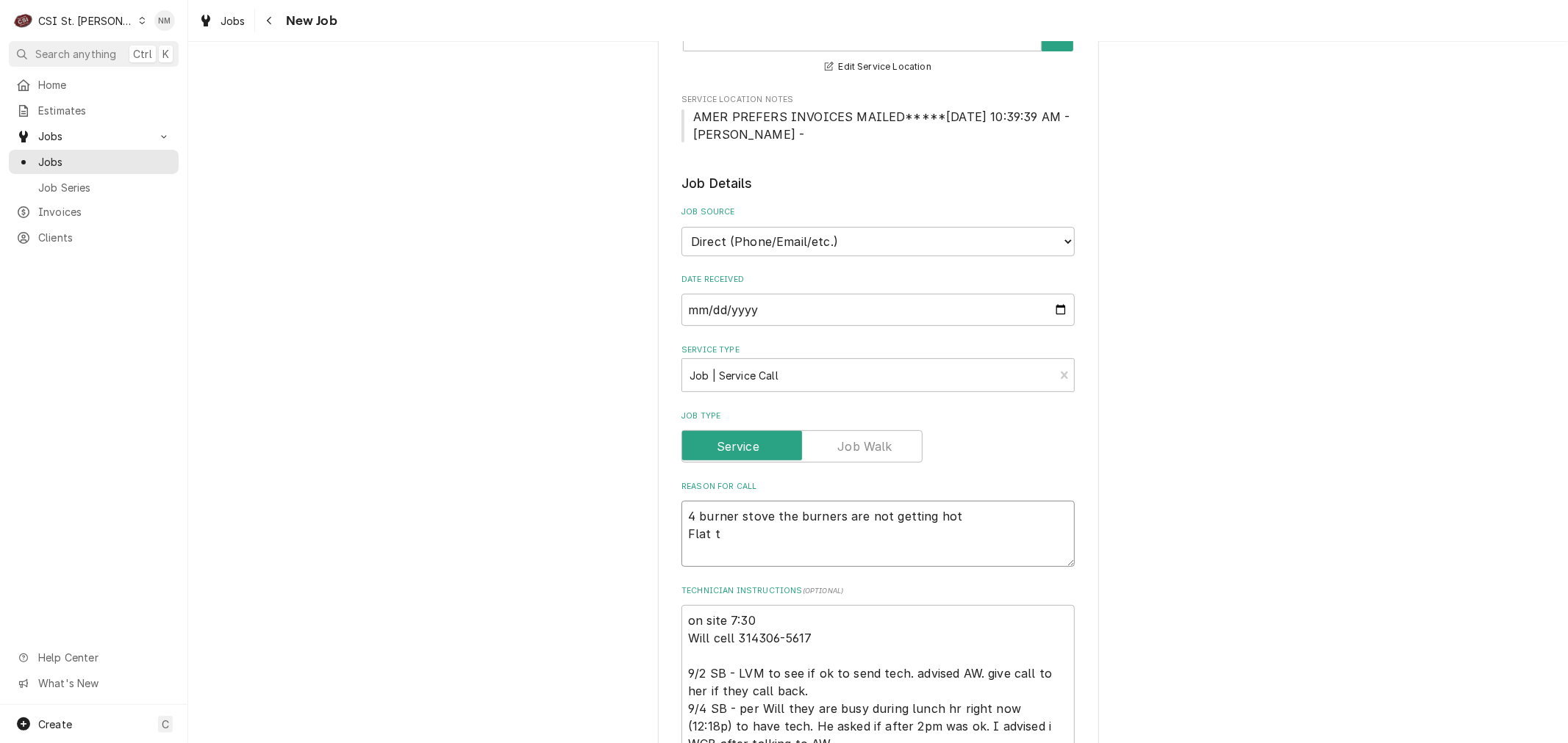
type textarea "x"
type textarea "4 burner stove the burners are not getting hot Flat to"
type textarea "x"
type textarea "4 burner stove the burners are not getting hot Flat top"
type textarea "x"
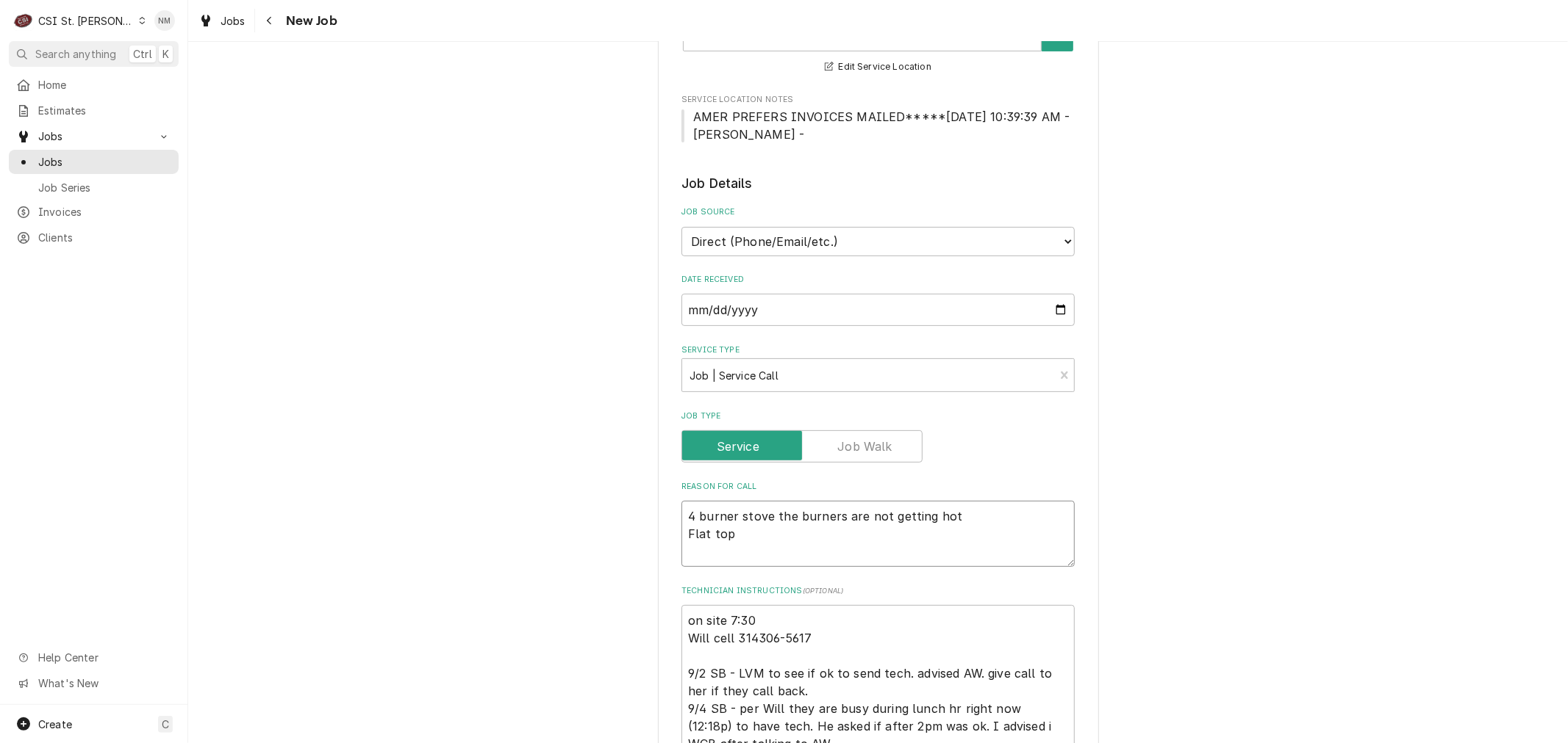
type textarea "4 burner stove the burners are not getting hot Flat top"
type textarea "x"
type textarea "4 burner stove the burners are not getting hot Flat top g"
type textarea "x"
type textarea "4 burner stove the burners are not getting hot Flat top gr"
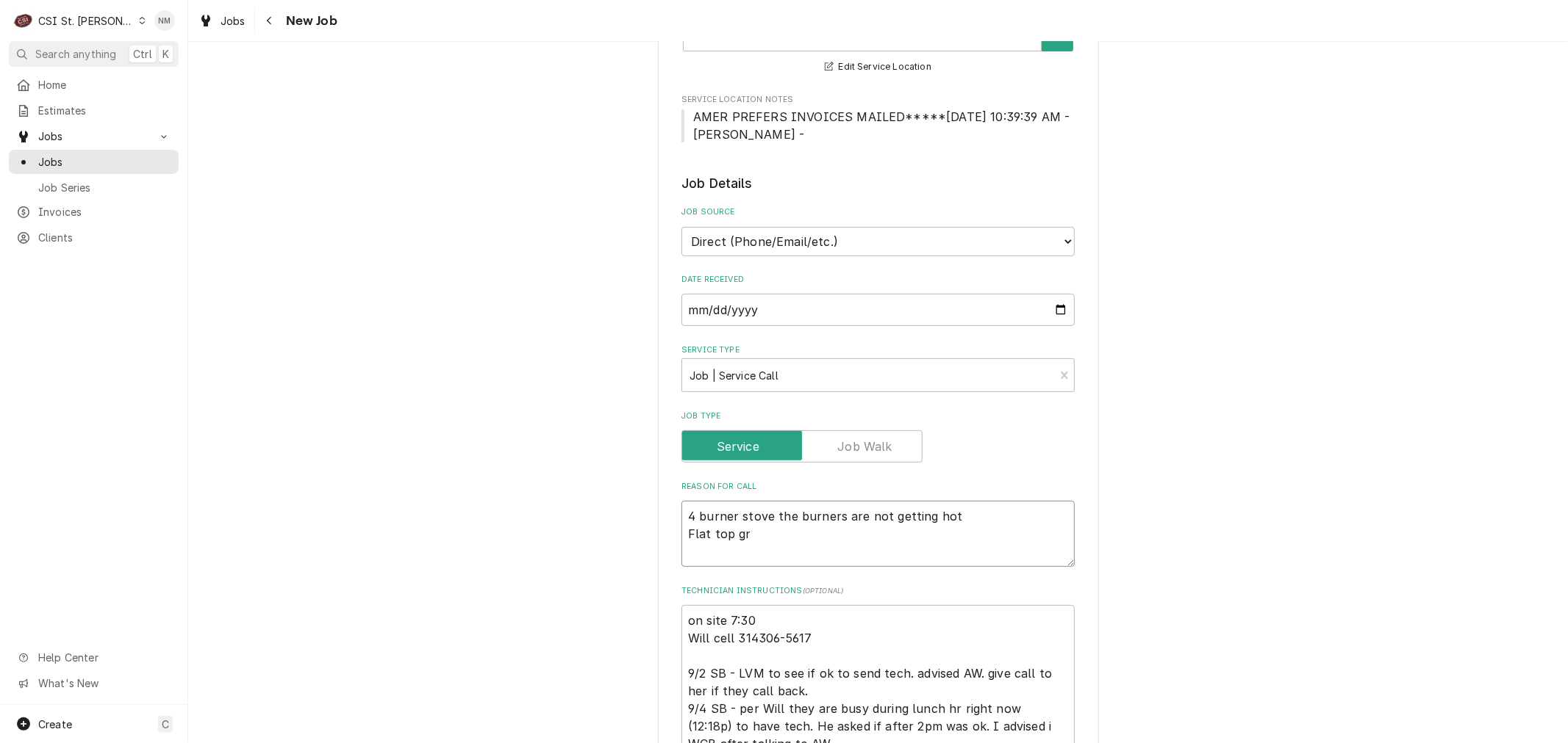
type textarea "x"
type textarea "4 burner stove the burners are not getting hot Flat top gri"
type textarea "x"
type textarea "4 burner stove the burners are not getting hot Flat top gril"
type textarea "x"
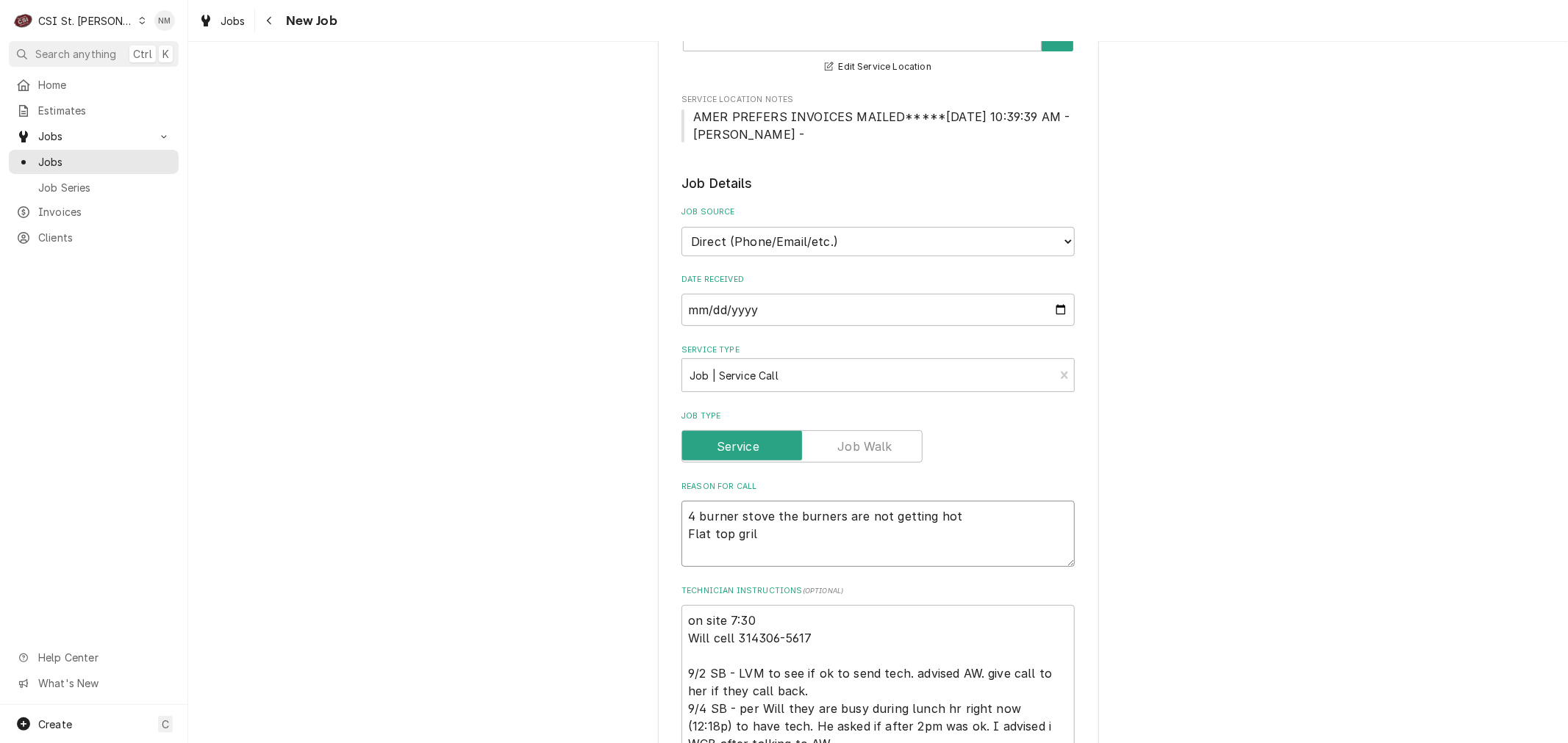
type textarea "4 burner stove the burners are not getting hot Flat top grill"
type textarea "x"
type textarea "4 burner stove the burners are not getting hot Flat top grill"
type textarea "x"
type textarea "4 burner stove the burners are not getting hot Flat top grill o"
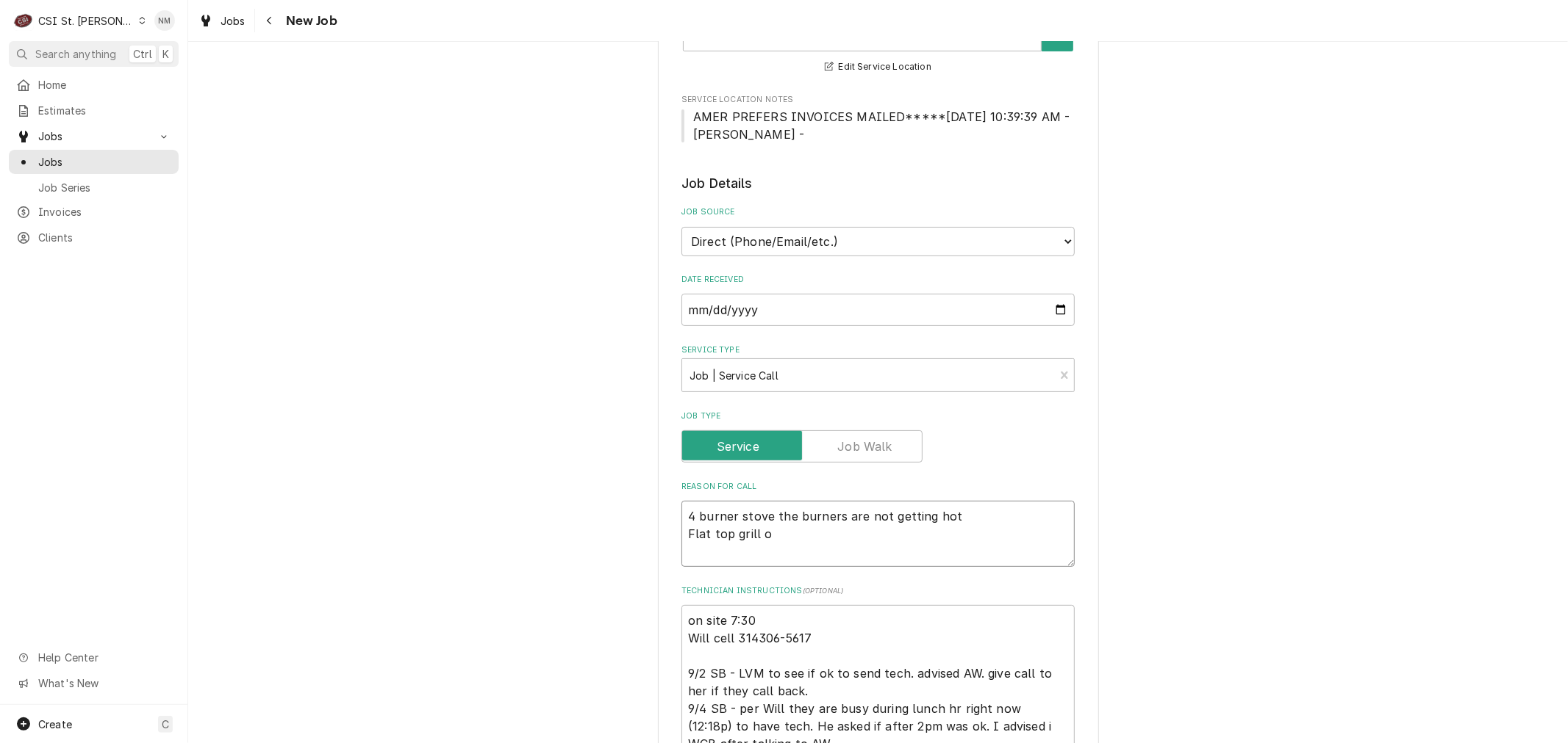
type textarea "x"
type textarea "4 burner stove the burners are not getting hot Flat top grill on"
type textarea "x"
type textarea "4 burner stove the burners are not getting hot Flat top grill one"
type textarea "x"
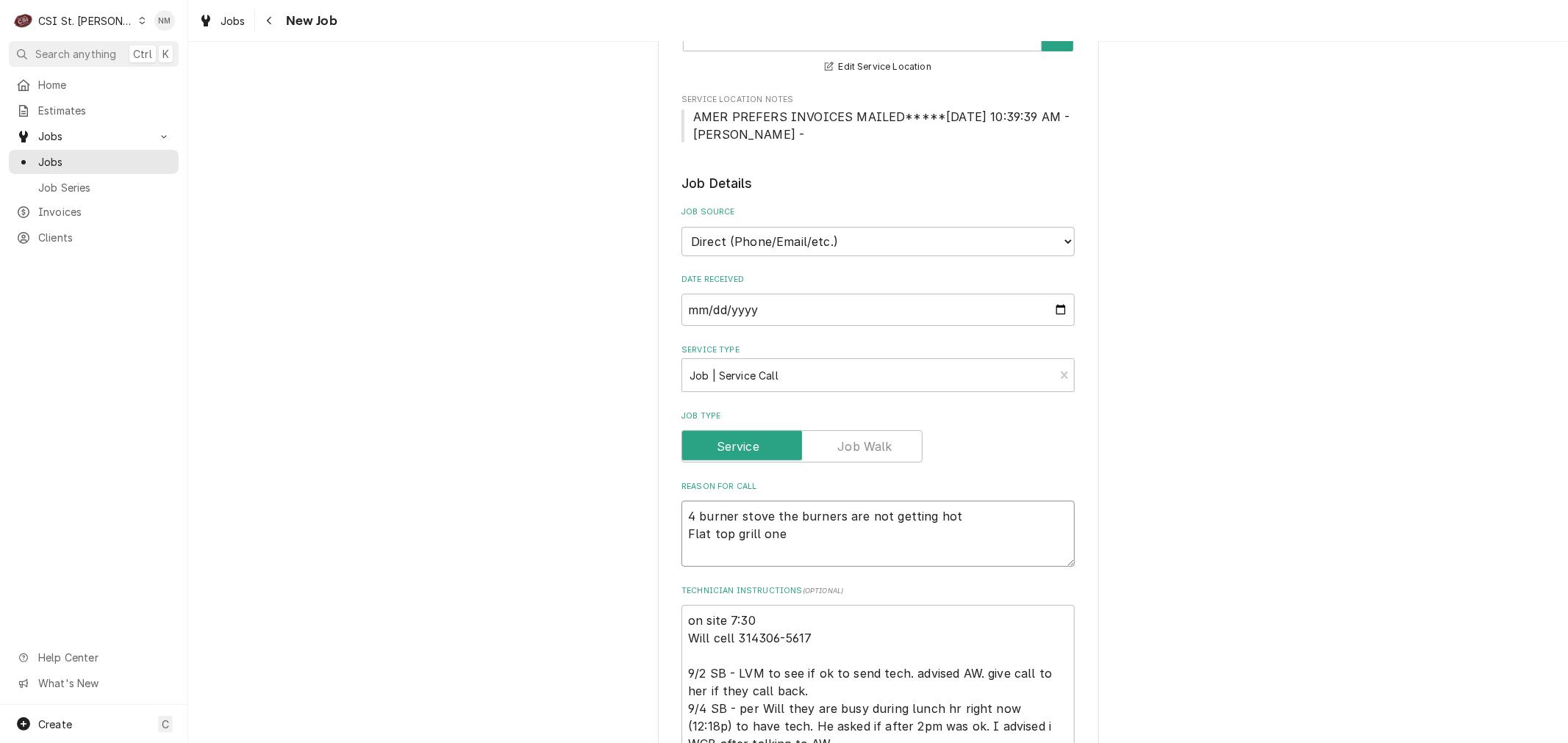
type textarea "4 burner stove the burners are not getting hot Flat top grill one"
type textarea "x"
type textarea "4 burner stove the burners are not getting hot Flat top grill one b"
type textarea "x"
type textarea "4 burner stove the burners are not getting hot Flat top grill one bu"
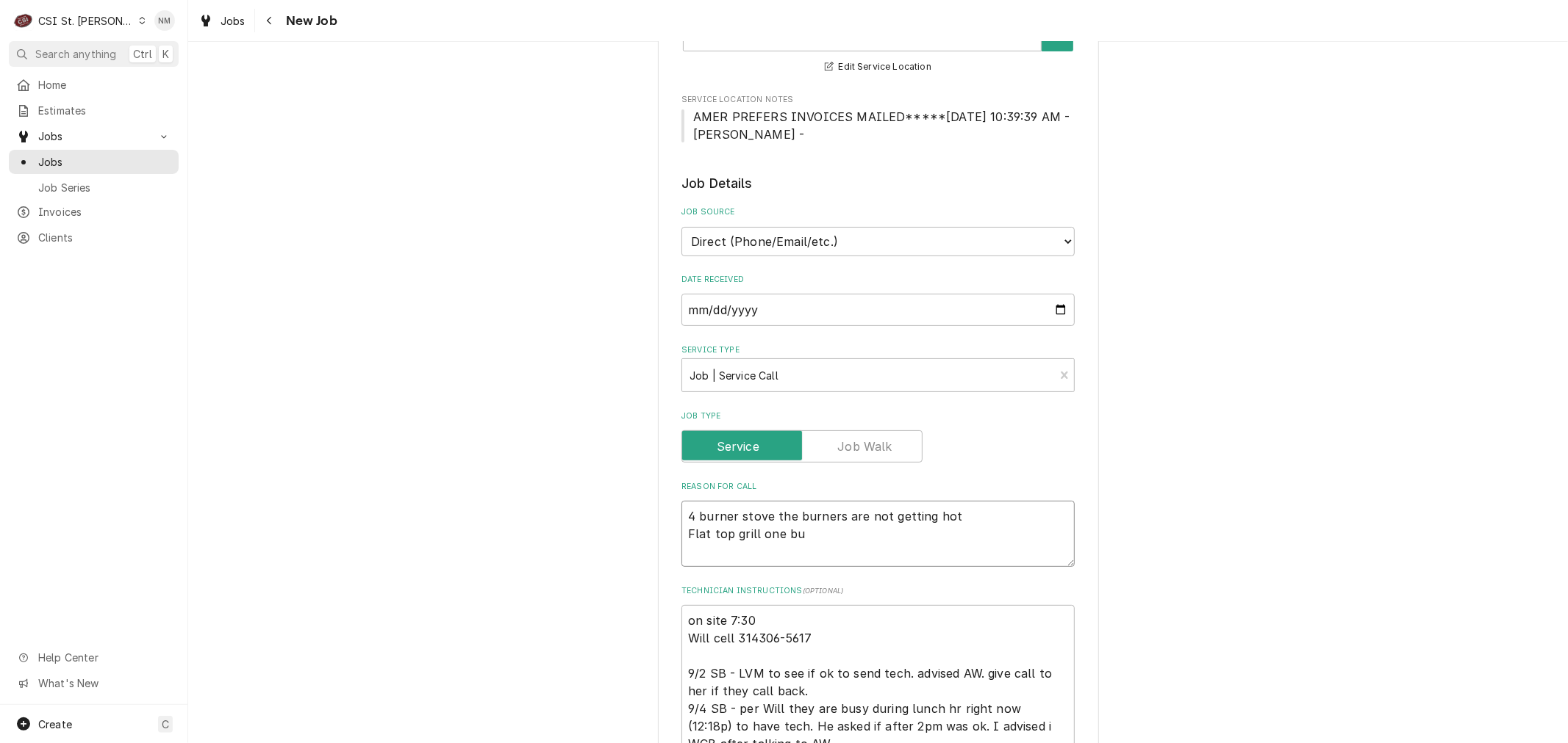
type textarea "x"
type textarea "4 burner stove the burners are not getting hot Flat top grill one bur"
type textarea "x"
type textarea "4 burner stove the burners are not getting hot Flat top grill one burn"
type textarea "x"
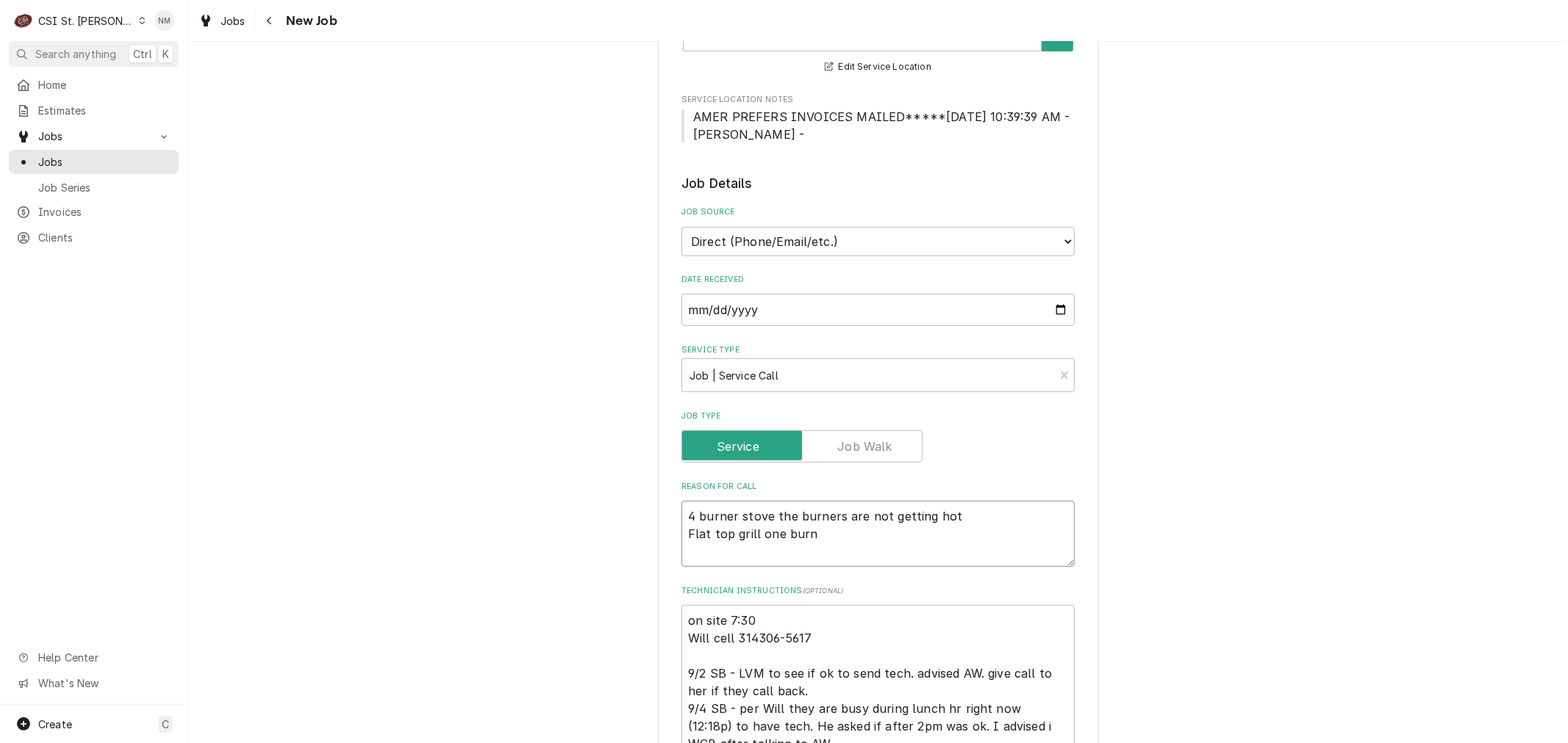
type textarea "4 burner stove the burners are not getting hot Flat top grill one burne"
type textarea "x"
type textarea "4 burner stove the burners are not getting hot Flat top grill one burner"
type textarea "x"
type textarea "4 burner stove the burners are not getting hot Flat top grill one burner"
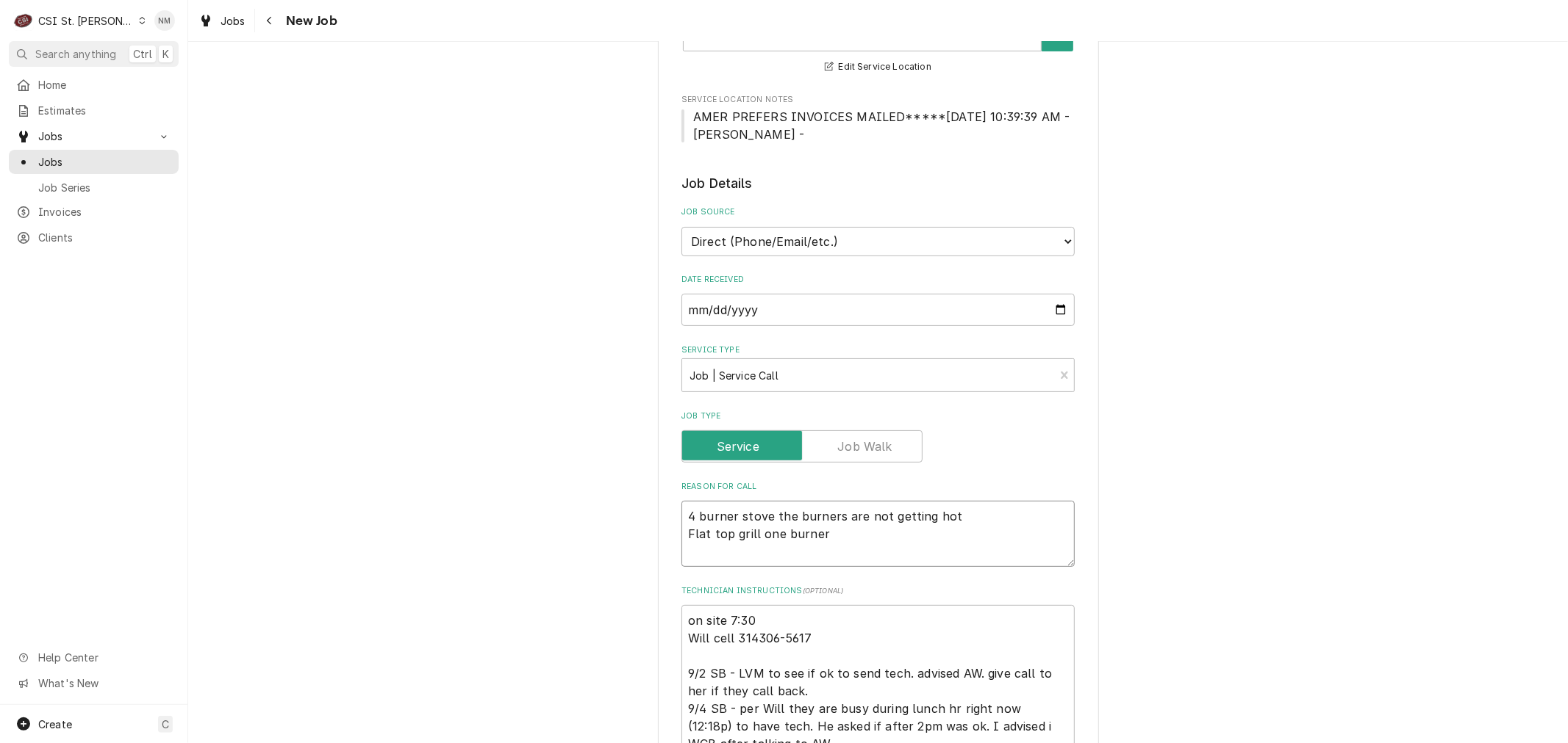
type textarea "x"
type textarea "4 burner stove the burners are not getting hot Flat top grill one burner w"
type textarea "x"
type textarea "4 burner stove the burners are not getting hot Flat top grill one burner wi"
type textarea "x"
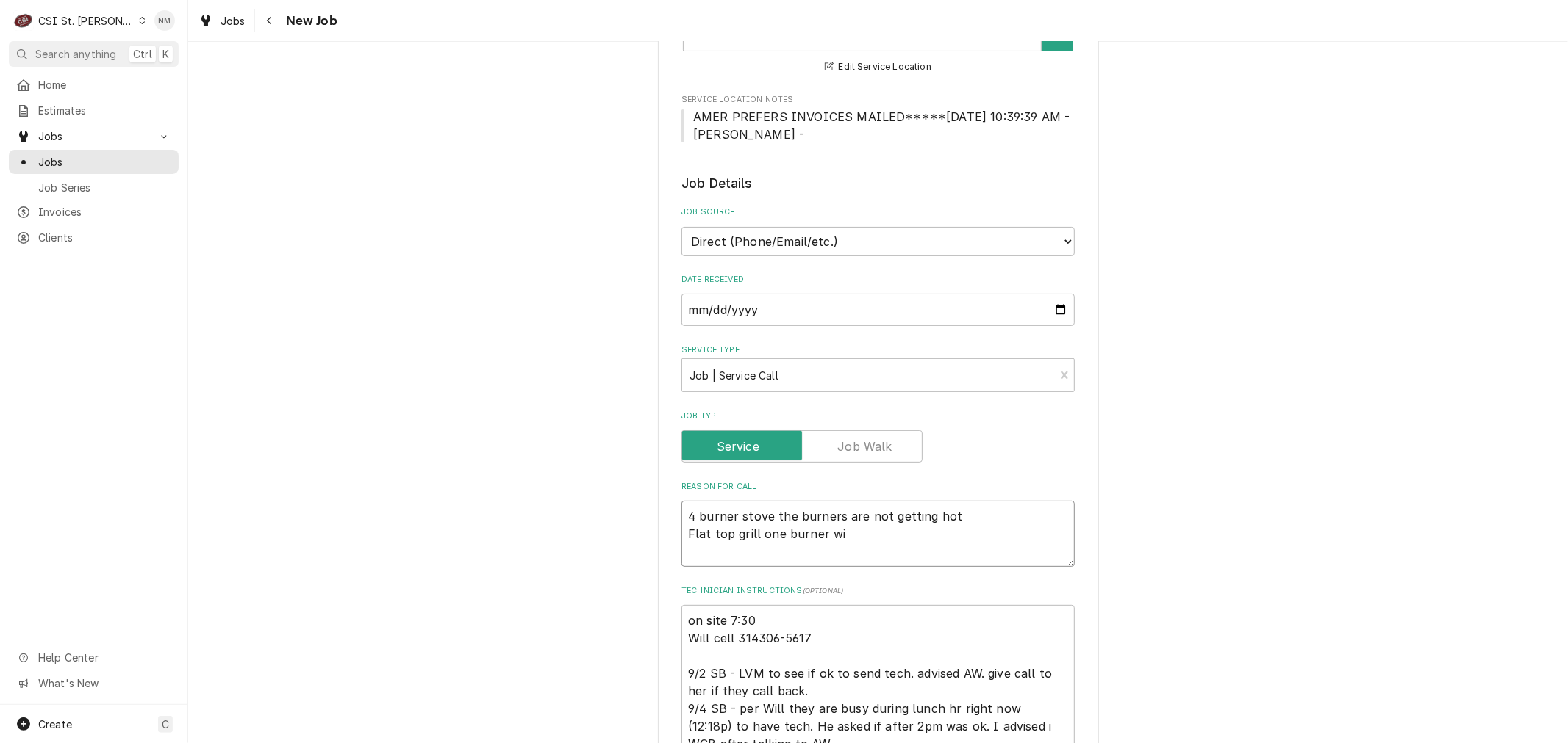
type textarea "4 burner stove the burners are not getting hot Flat top grill one burner wil"
type textarea "x"
type textarea "4 burner stove the burners are not getting hot Flat top grill one burner will"
type textarea "x"
type textarea "4 burner stove the burners are not getting hot Flat top grill one burner will"
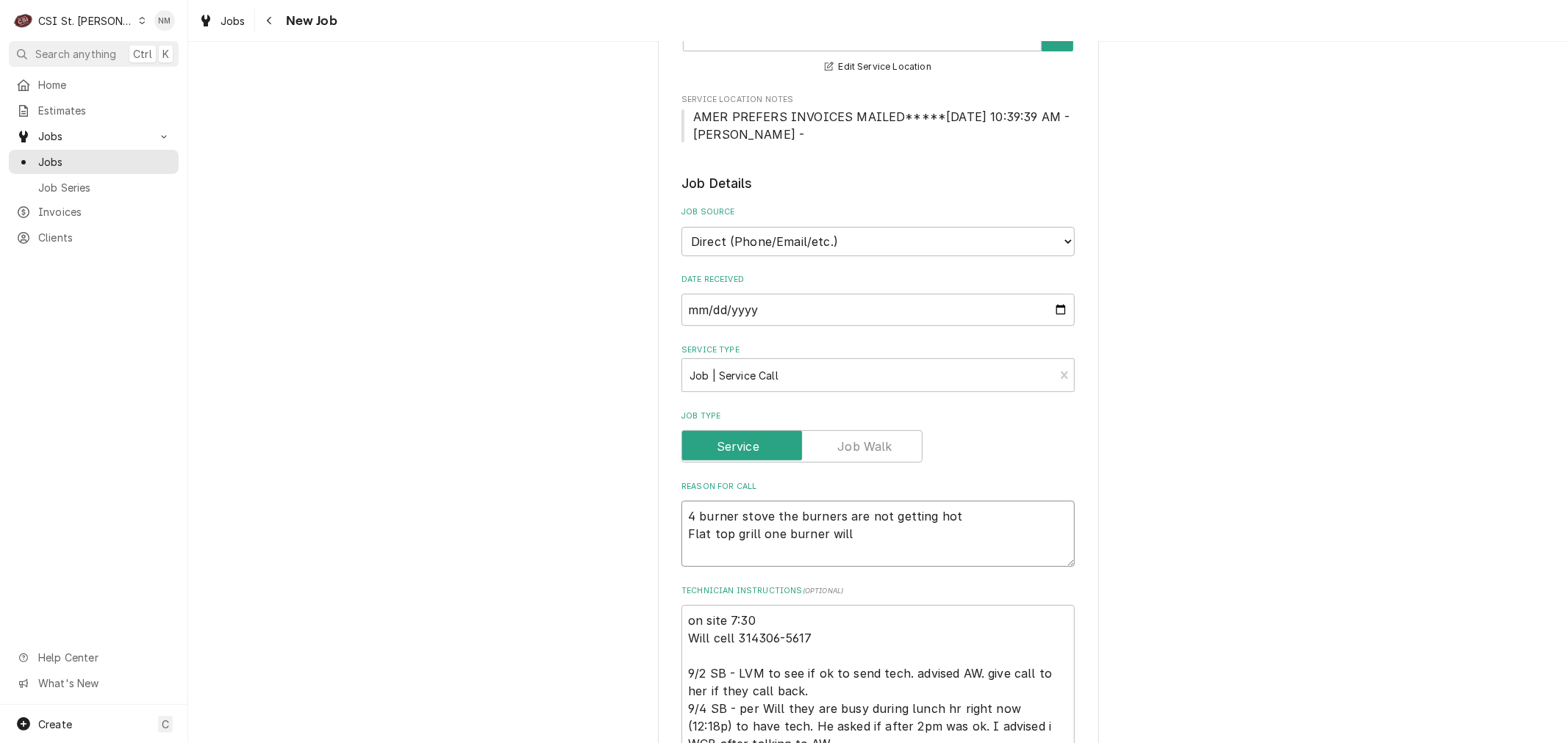
type textarea "x"
type textarea "4 burner stove the burners are not getting hot Flat top grill one burner will n"
type textarea "x"
type textarea "4 burner stove the burners are not getting hot Flat top grill one burner will no"
type textarea "x"
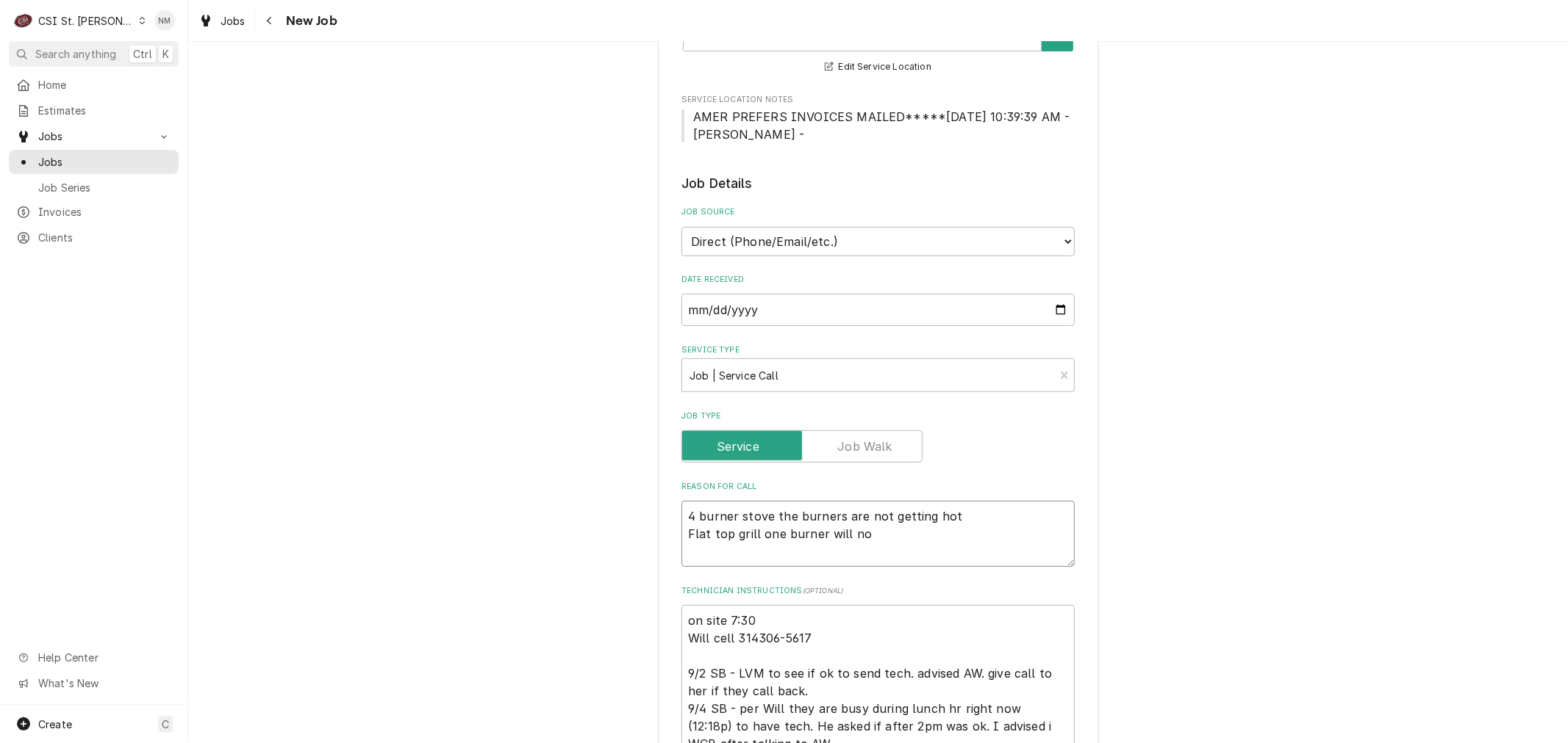
type textarea "4 burner stove the burners are not getting hot Flat top grill one burner will n…"
type textarea "x"
type textarea "4 burner stove the burners are not getting hot Flat top grill one burner will n…"
type textarea "x"
type textarea "4 burner stove the burners are not getting hot Flat top grill one burner will n…"
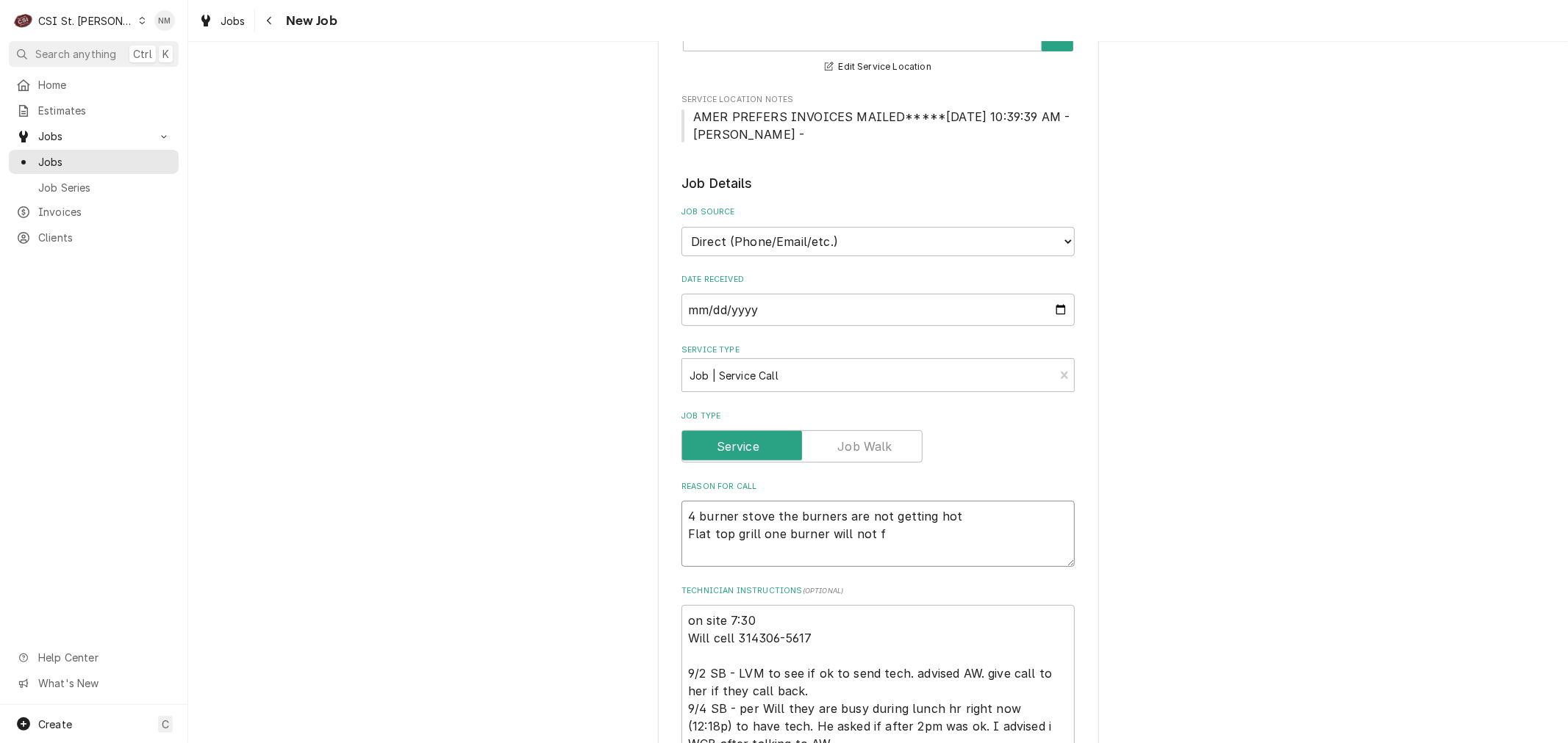
type textarea "x"
type textarea "4 burner stove the burners are not getting hot Flat top grill one burner will n…"
type textarea "x"
type textarea "4 burner stove the burners are not getting hot Flat top grill one burner will n…"
type textarea "x"
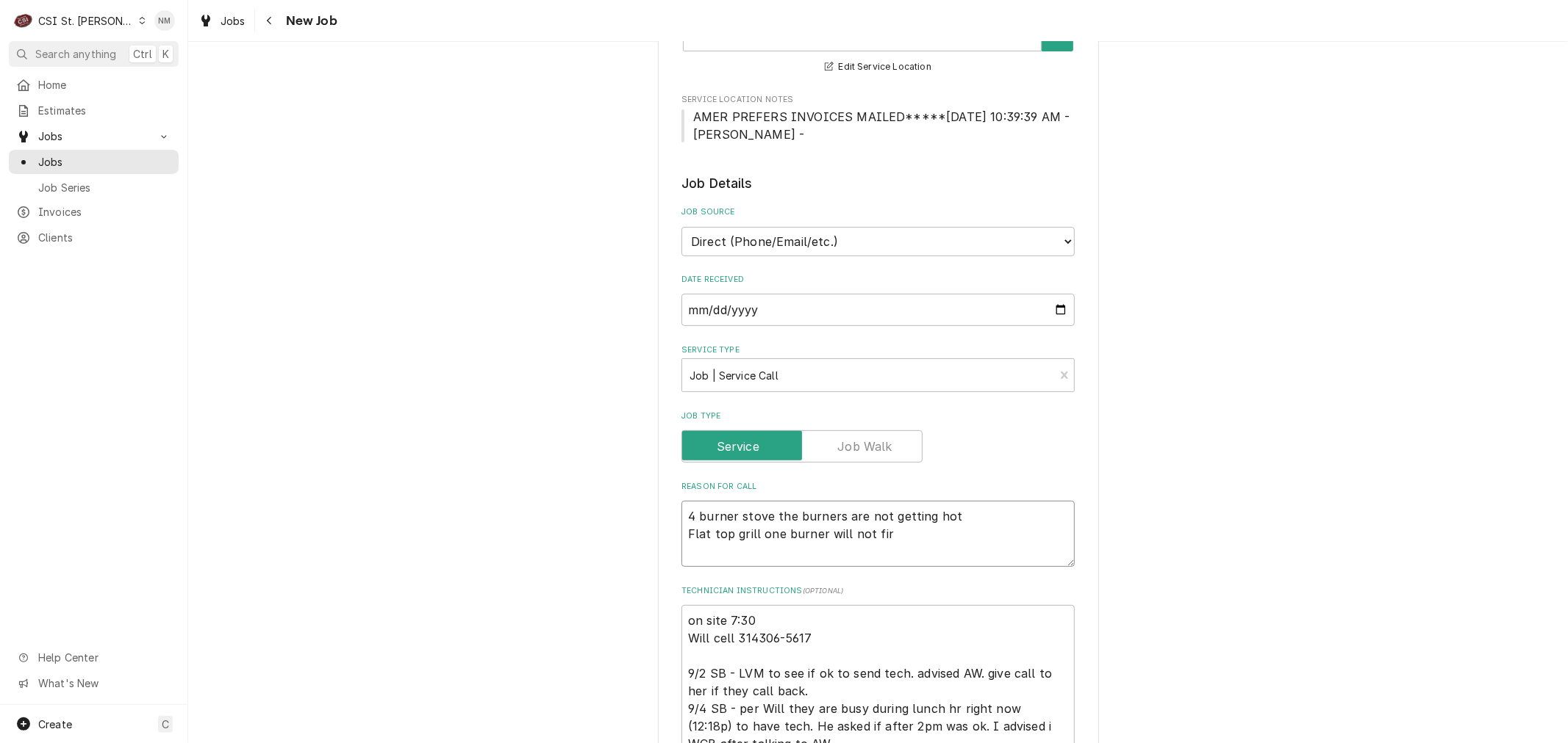
type textarea "4 burner stove the burners are not getting hot Flat top grill one burner will n…"
type textarea "x"
type textarea "4 burner stove the burners are not getting hot Flat top grill one burner will n…"
type textarea "x"
type textarea "4 burner stove the burners are not getting hot Flat top grill one burner will n…"
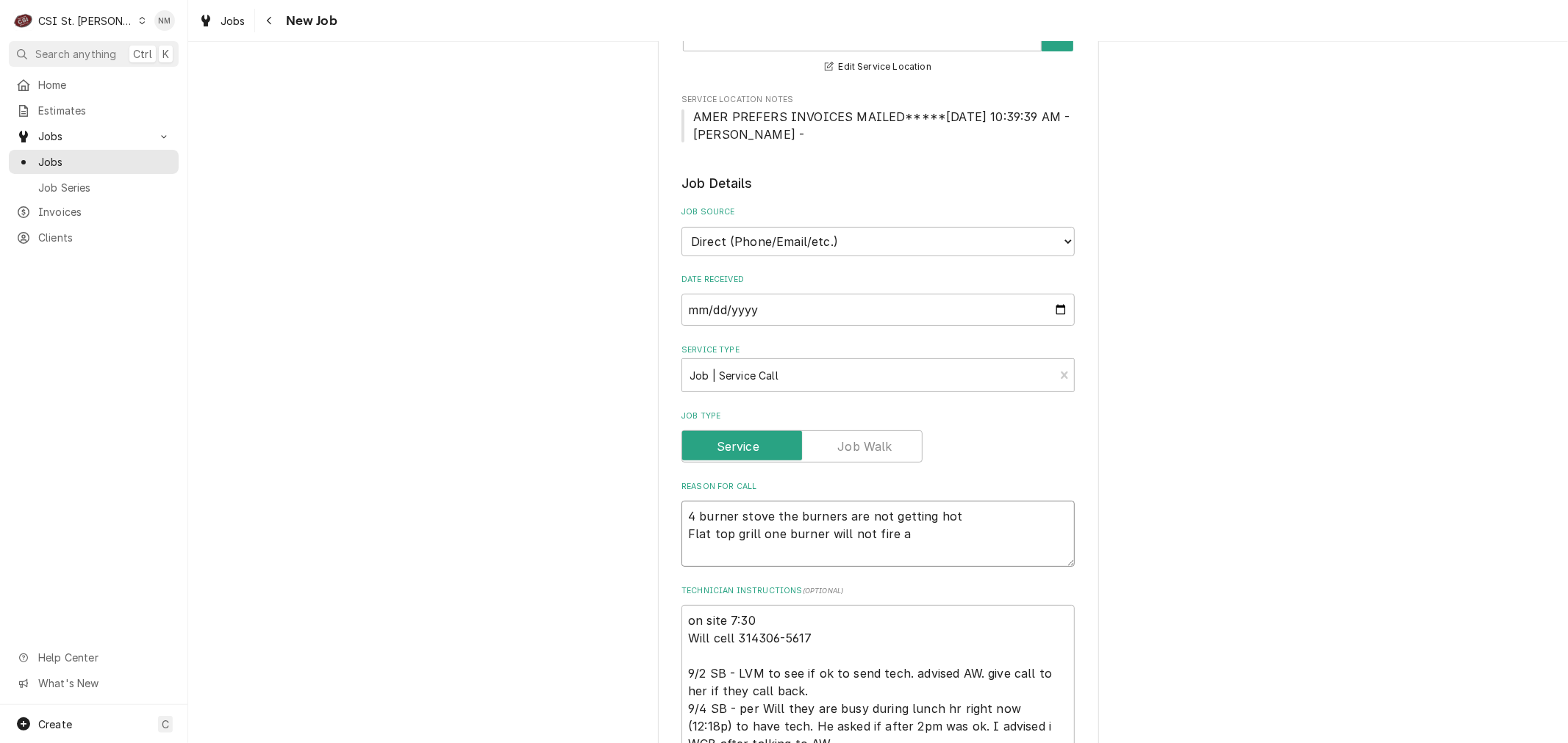
type textarea "x"
type textarea "4 burner stove the burners are not getting hot Flat top grill one burner will n…"
type textarea "x"
type textarea "4 burner stove the burners are not getting hot Flat top grill one burner will n…"
type textarea "x"
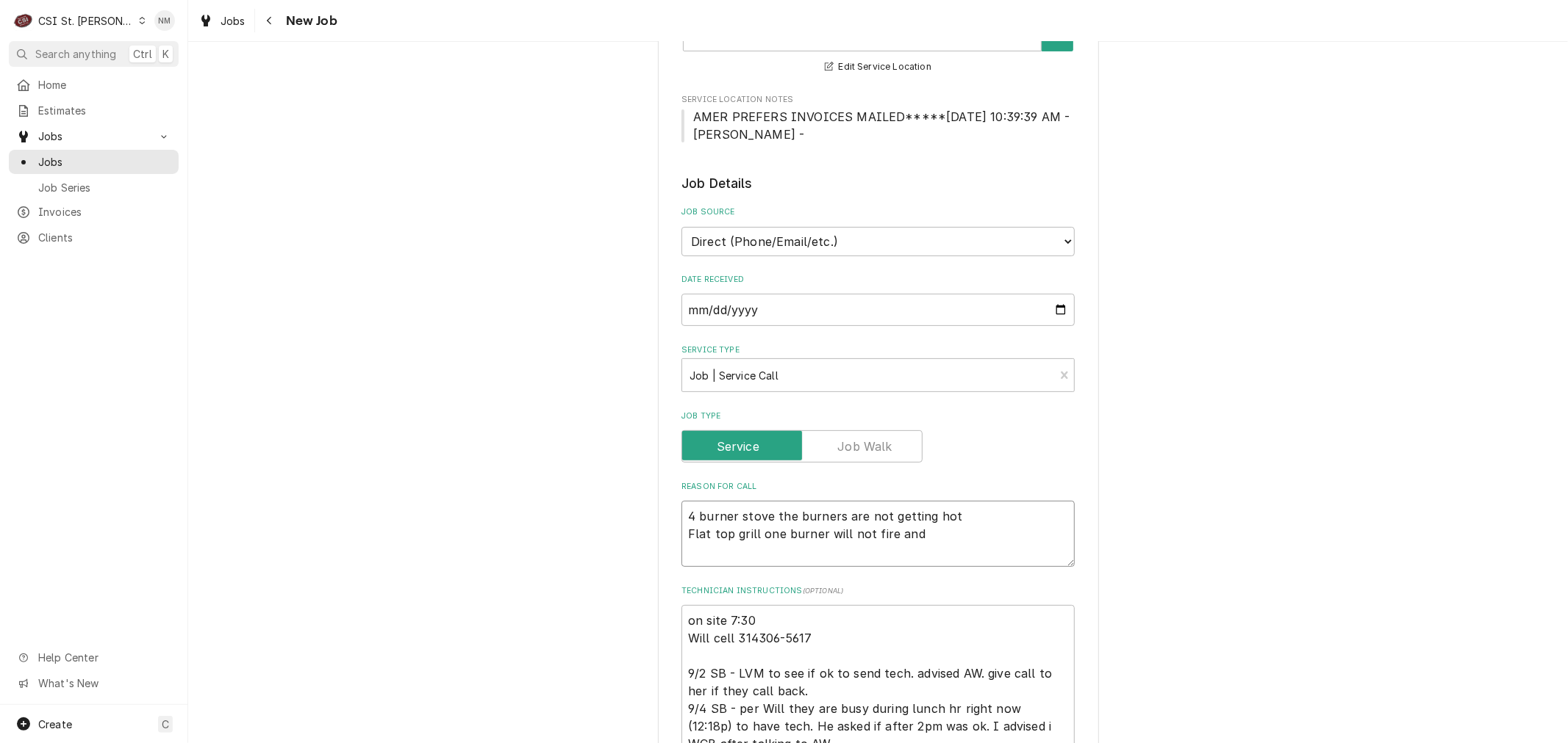
type textarea "4 burner stove the burners are not getting hot Flat top grill one burner will n…"
type textarea "x"
type textarea "4 burner stove the burners are not getting hot Flat top grill one burner will n…"
type textarea "x"
type textarea "4 burner stove the burners are not getting hot Flat top grill one burner will n…"
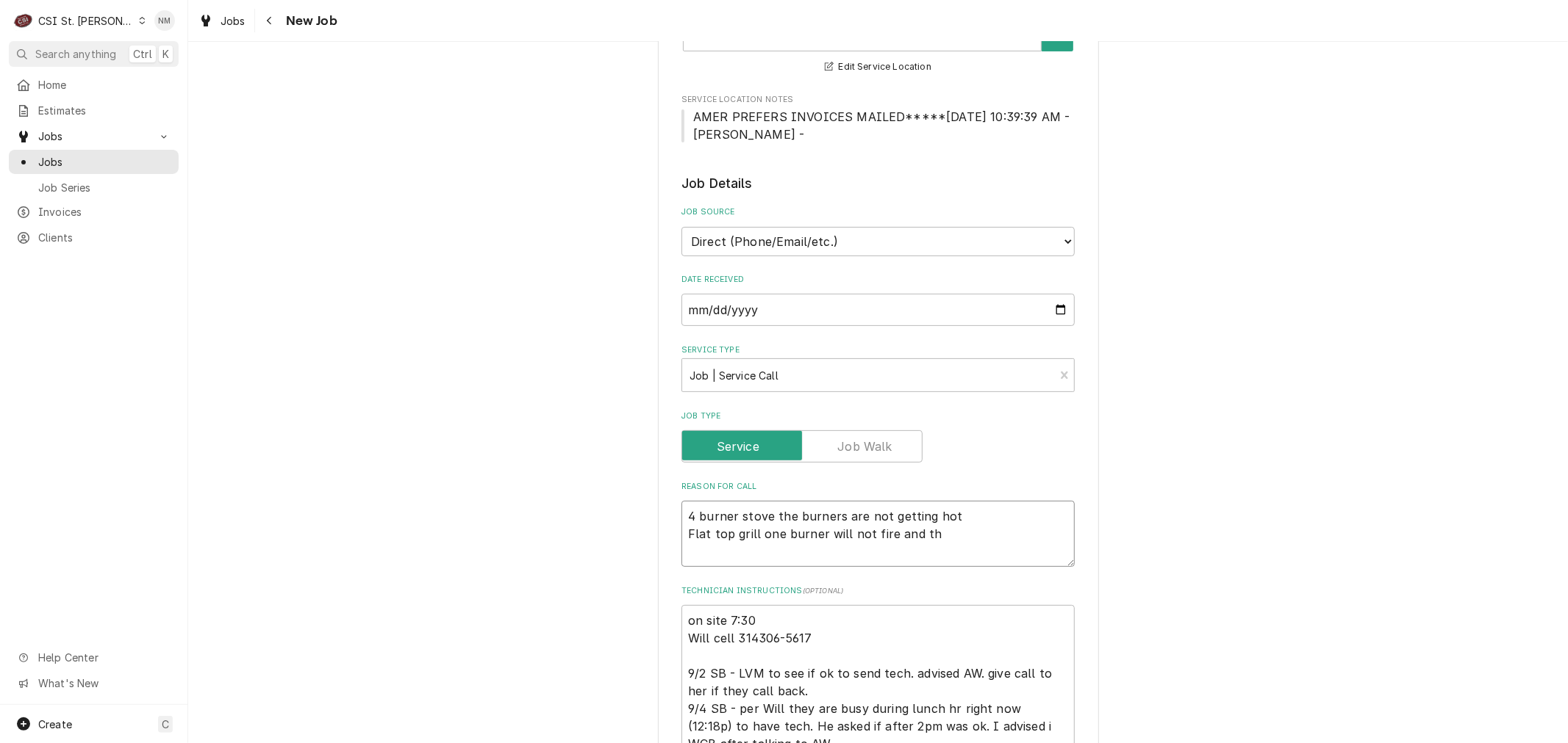
type textarea "x"
type textarea "4 burner stove the burners are not getting hot Flat top grill one burner will n…"
type textarea "x"
type textarea "4 burner stove the burners are not getting hot Flat top grill one burner will n…"
type textarea "x"
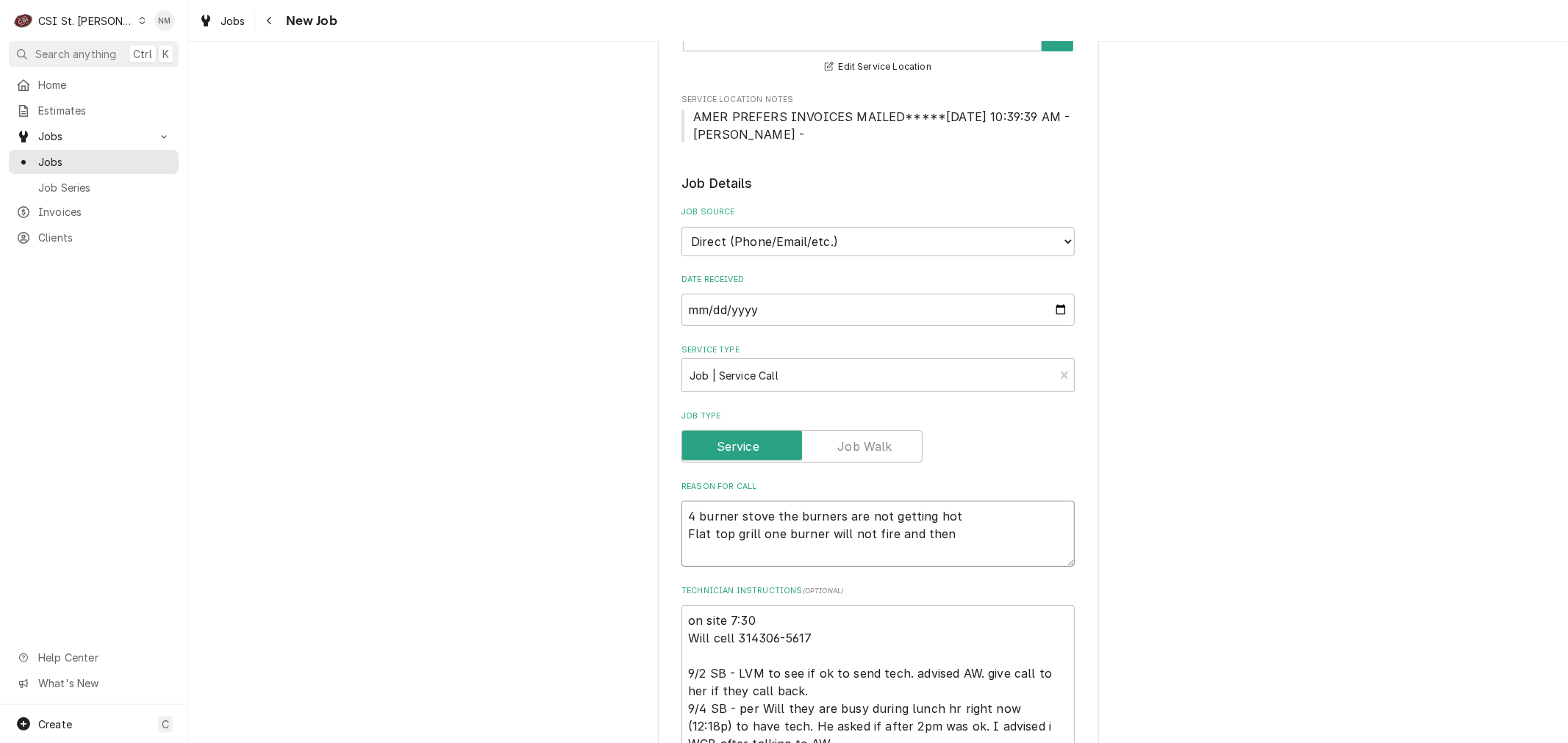
type textarea "4 burner stove the burners are not getting hot Flat top grill one burner will n…"
type textarea "x"
type textarea "4 burner stove the burners are not getting hot Flat top grill one burner will n…"
type textarea "x"
type textarea "4 burner stove the burners are not getting hot Flat top grill one burner will n…"
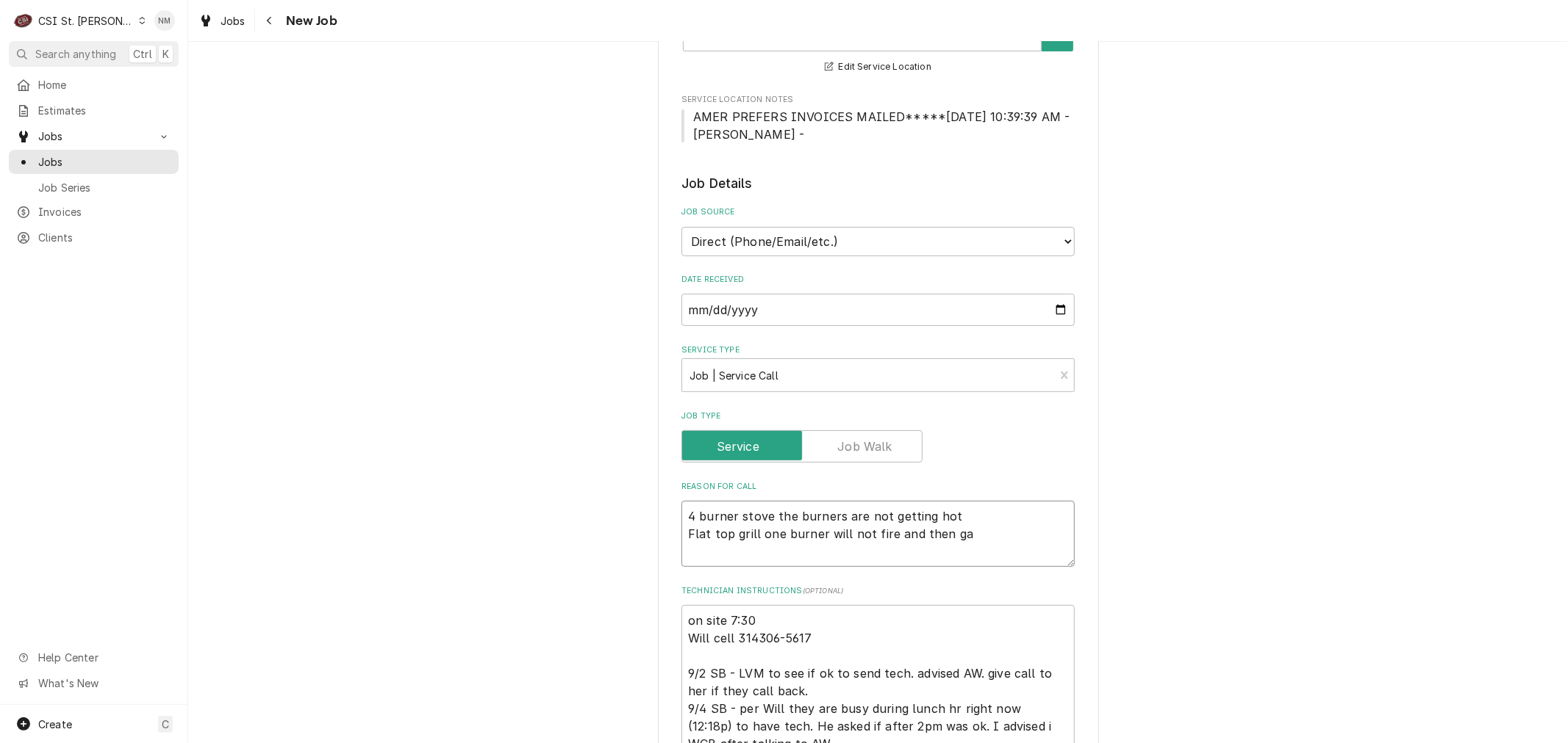
type textarea "x"
type textarea "4 burner stove the burners are not getting hot Flat top grill one burner will n…"
type textarea "x"
type textarea "4 burner stove the burners are not getting hot Flat top grill one burner will n…"
type textarea "x"
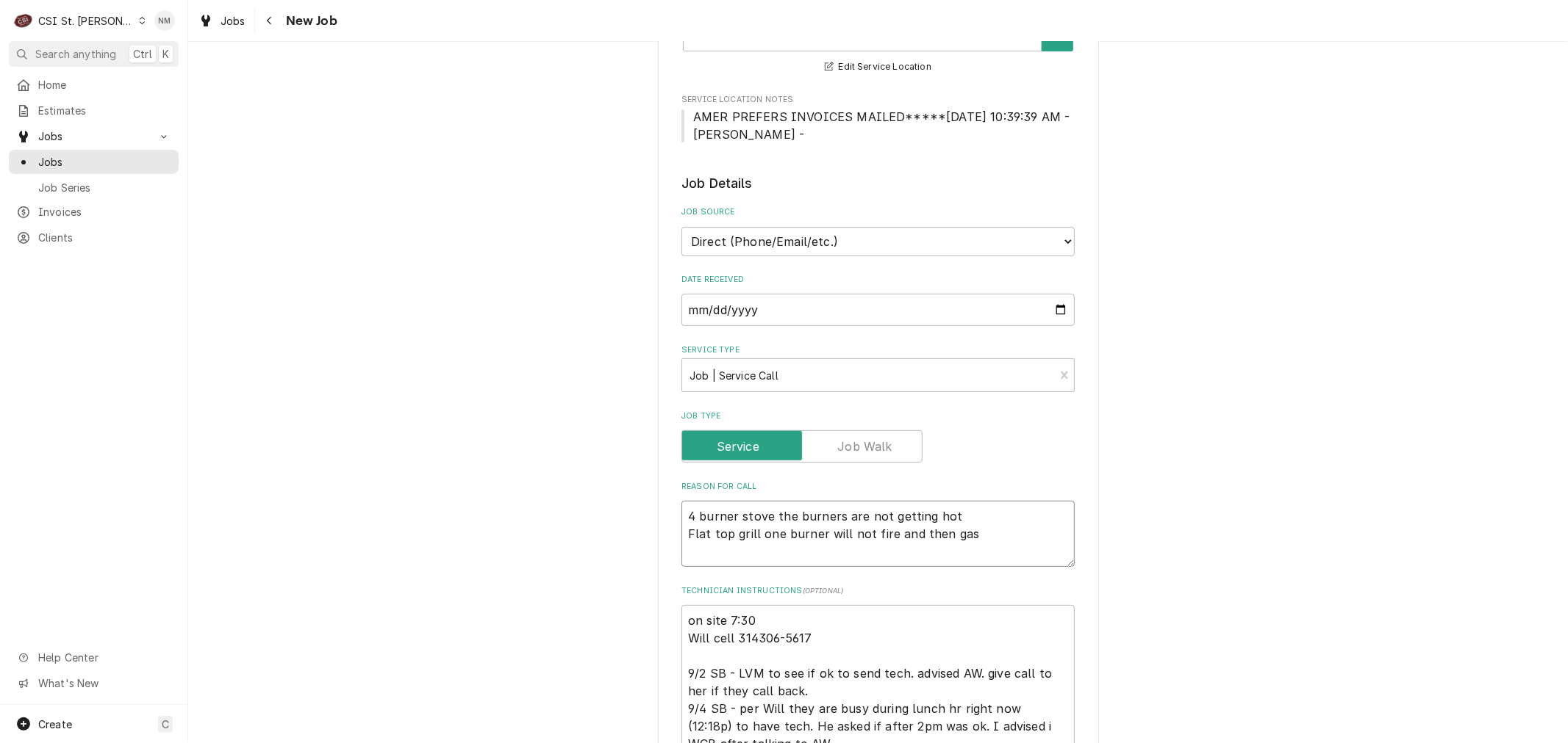
type textarea "4 burner stove the burners are not getting hot Flat top grill one burner will n…"
type textarea "x"
type textarea "4 burner stove the burners are not getting hot Flat top grill one burner will n…"
type textarea "x"
type textarea "4 burner stove the burners are not getting hot Flat top grill one burner will n…"
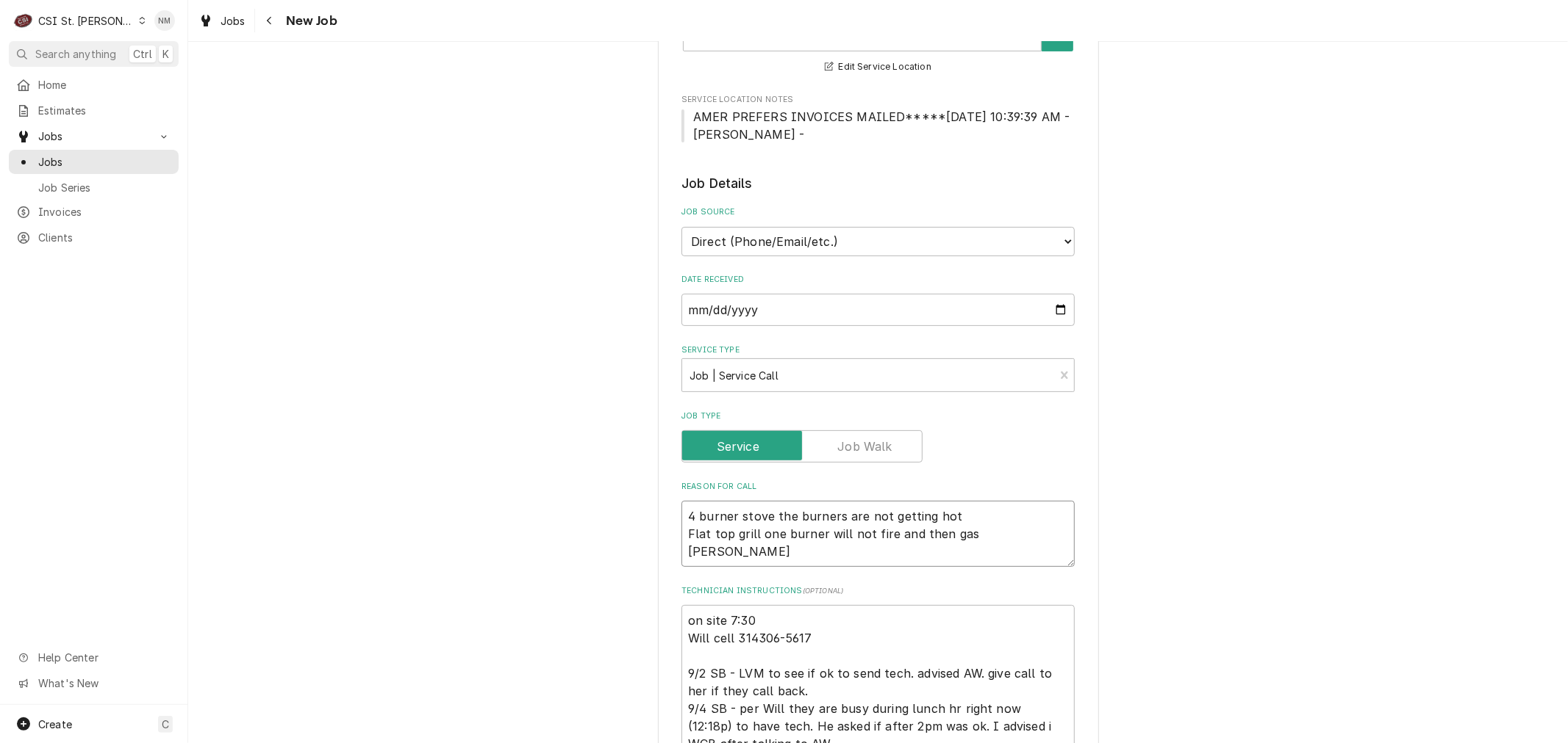
type textarea "x"
type textarea "4 burner stove the burners are not getting hot Flat top grill one burner will n…"
type textarea "x"
type textarea "4 burner stove the burners are not getting hot Flat top grill one burner will n…"
type textarea "x"
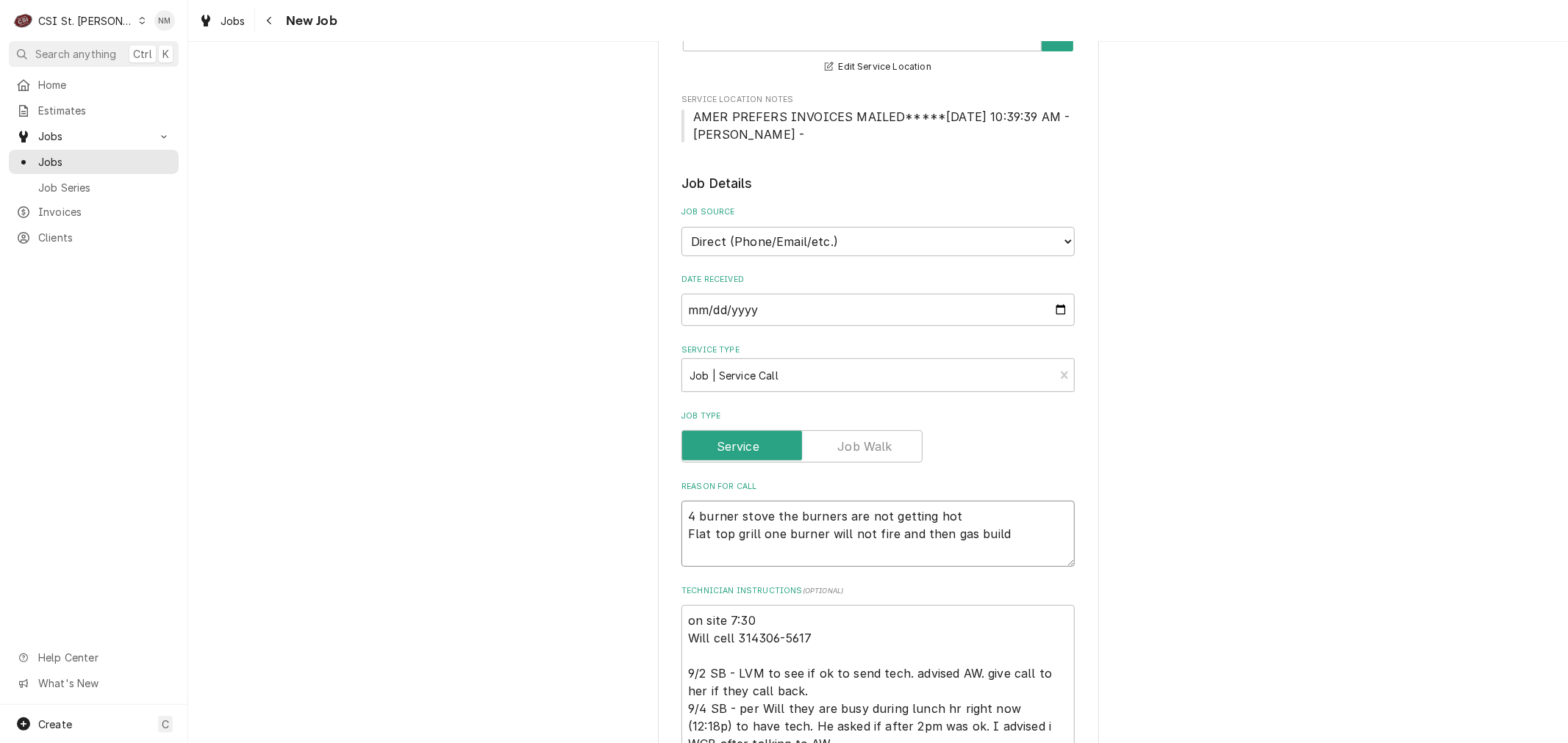
type textarea "4 burner stove the burners are not getting hot Flat top grill one burner will n…"
type textarea "x"
type textarea "4 burner stove the burners are not getting hot Flat top grill one burner will n…"
type textarea "x"
type textarea "4 burner stove the burners are not getting hot Flat top grill one burner will n…"
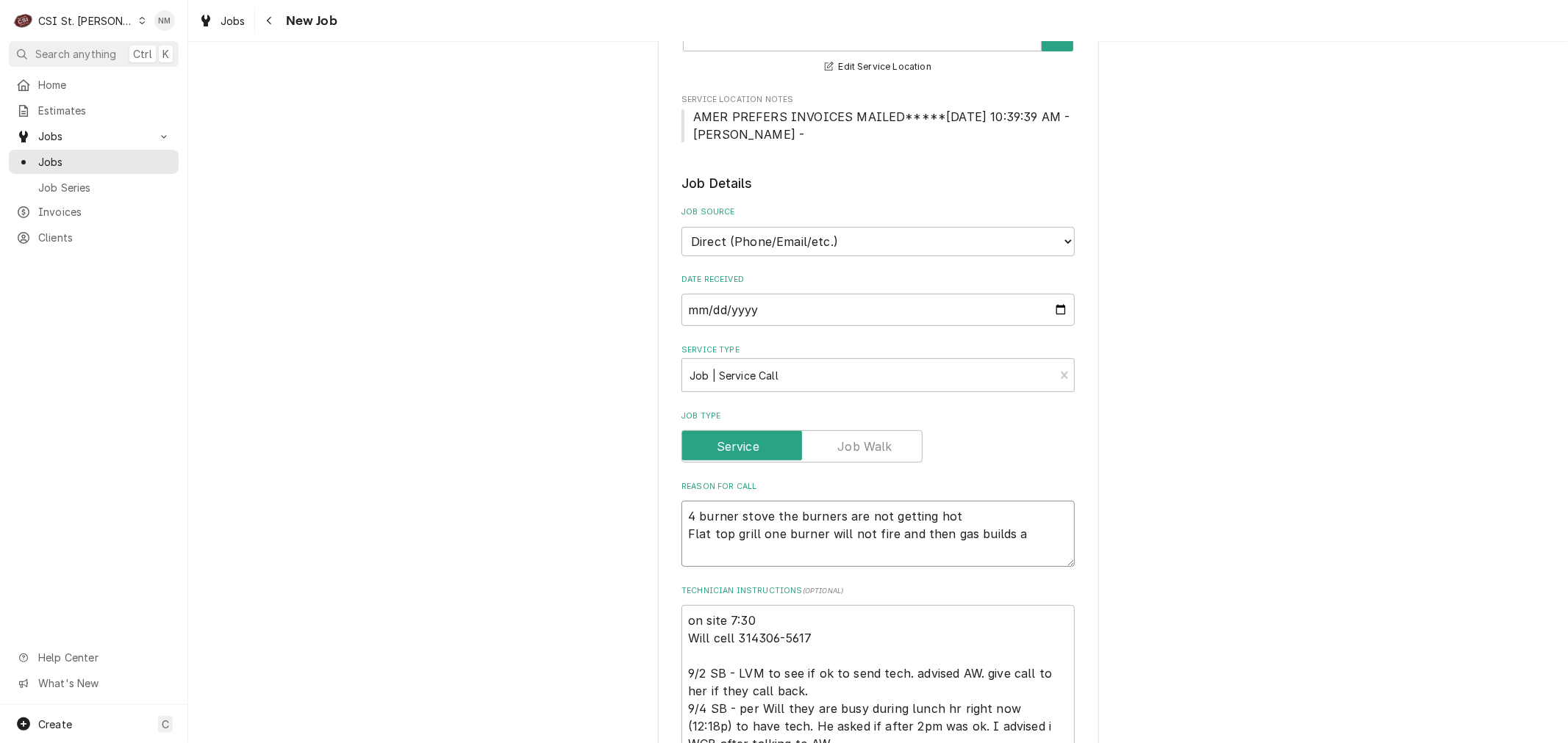
type textarea "x"
type textarea "4 burner stove the burners are not getting hot Flat top grill one burner will n…"
type textarea "x"
type textarea "4 burner stove the burners are not getting hot Flat top grill one burner will n…"
type textarea "x"
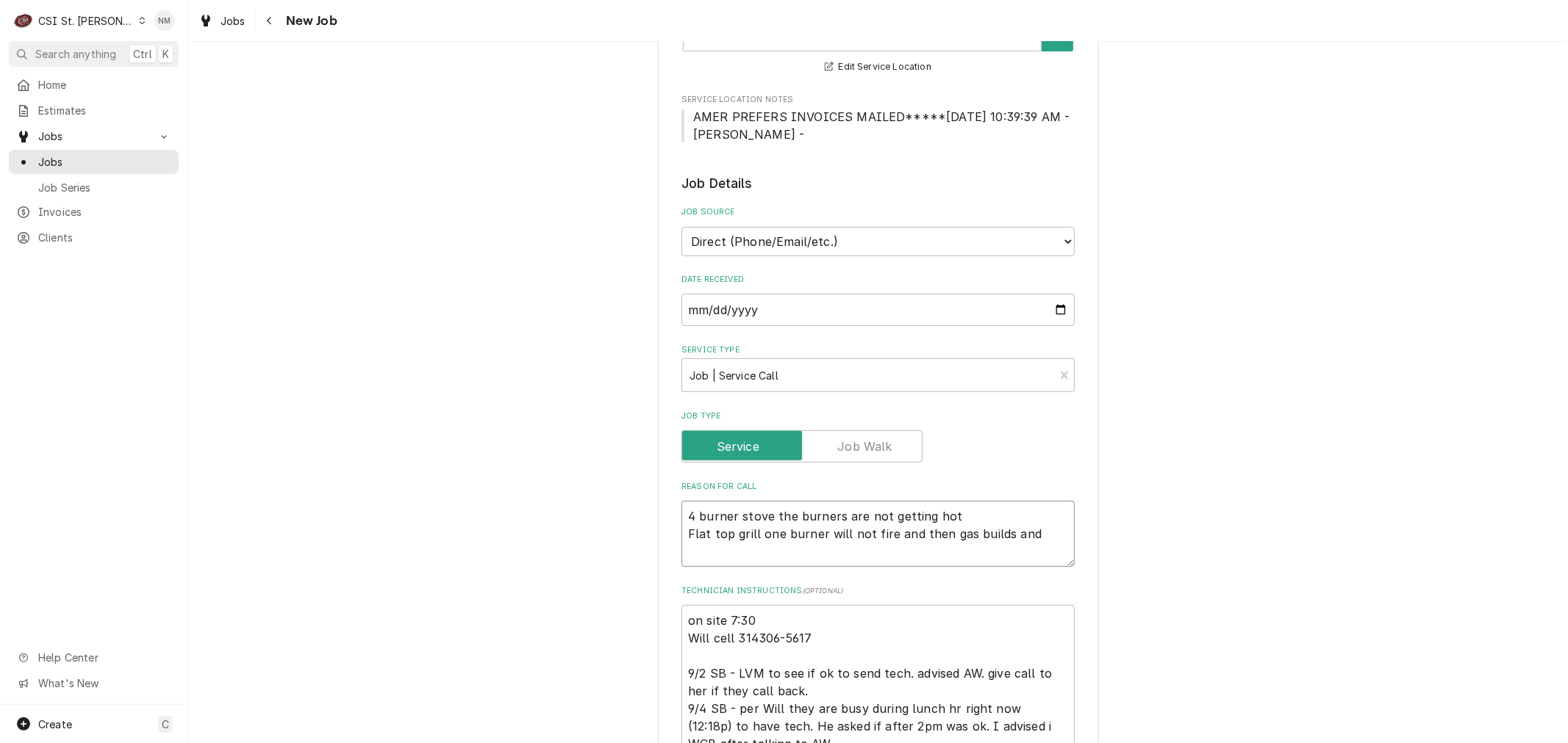
type textarea "4 burner stove the burners are not getting hot Flat top grill one burner will n…"
type textarea "x"
type textarea "4 burner stove the burners are not getting hot Flat top grill one burner will n…"
type textarea "x"
type textarea "4 burner stove the burners are not getting hot Flat top grill one burner will n…"
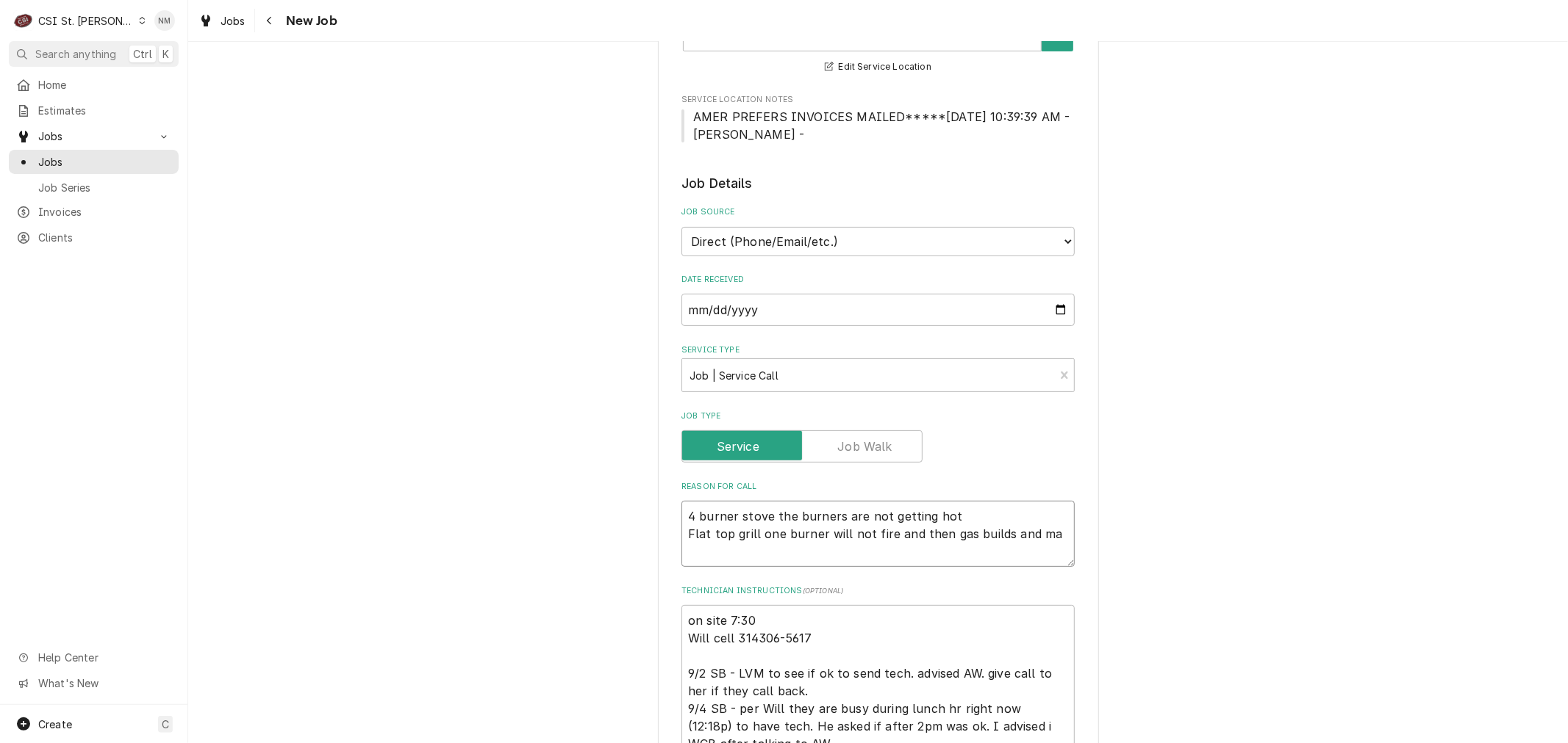
type textarea "x"
type textarea "4 burner stove the burners are not getting hot Flat top grill one burner will n…"
type textarea "x"
type textarea "4 burner stove the burners are not getting hot Flat top grill one burner will n…"
type textarea "x"
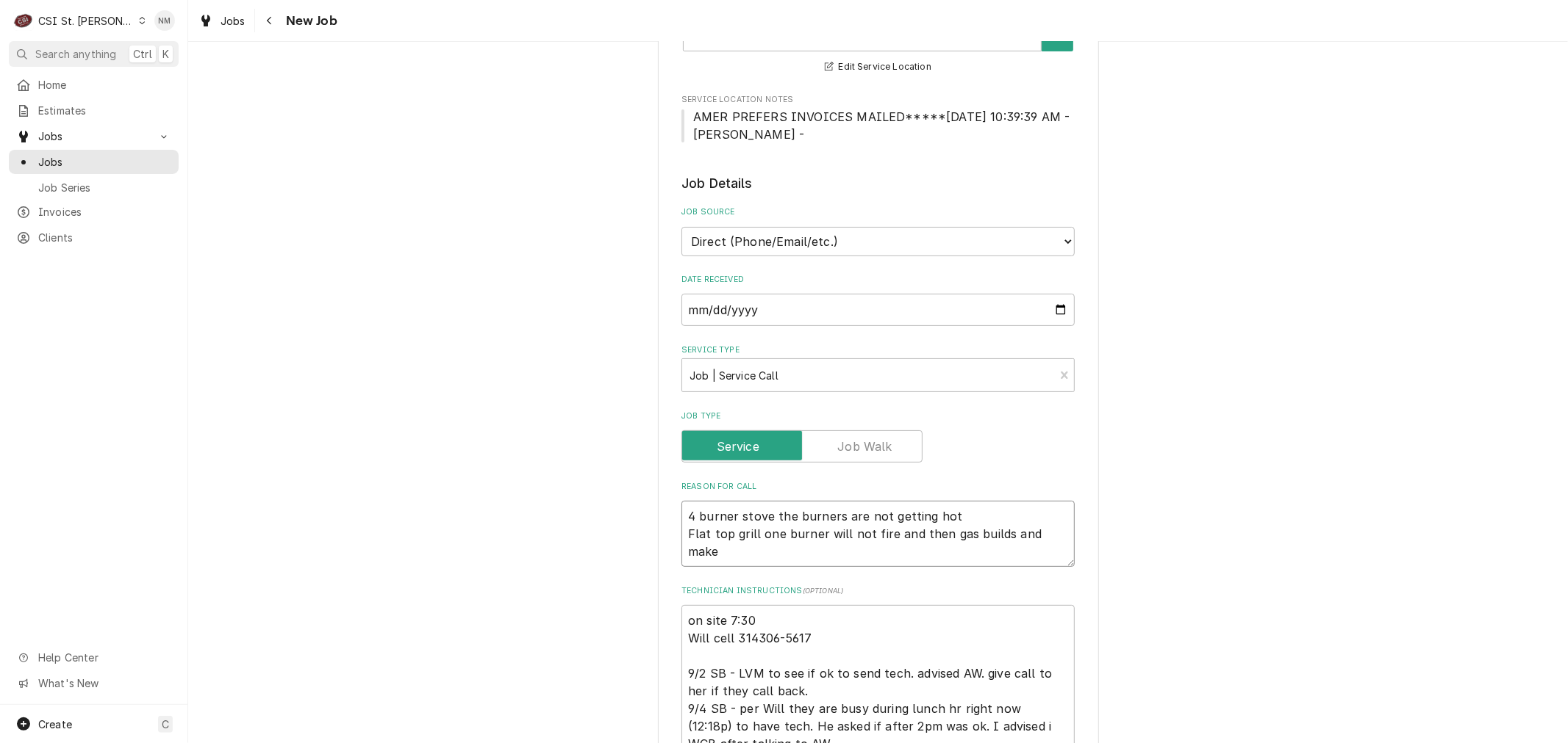
type textarea "4 burner stove the burners are not getting hot Flat top grill one burner will n…"
type textarea "x"
type textarea "4 burner stove the burners are not getting hot Flat top grill one burner will n…"
type textarea "x"
type textarea "4 burner stove the burners are not getting hot Flat top grill one burner will n…"
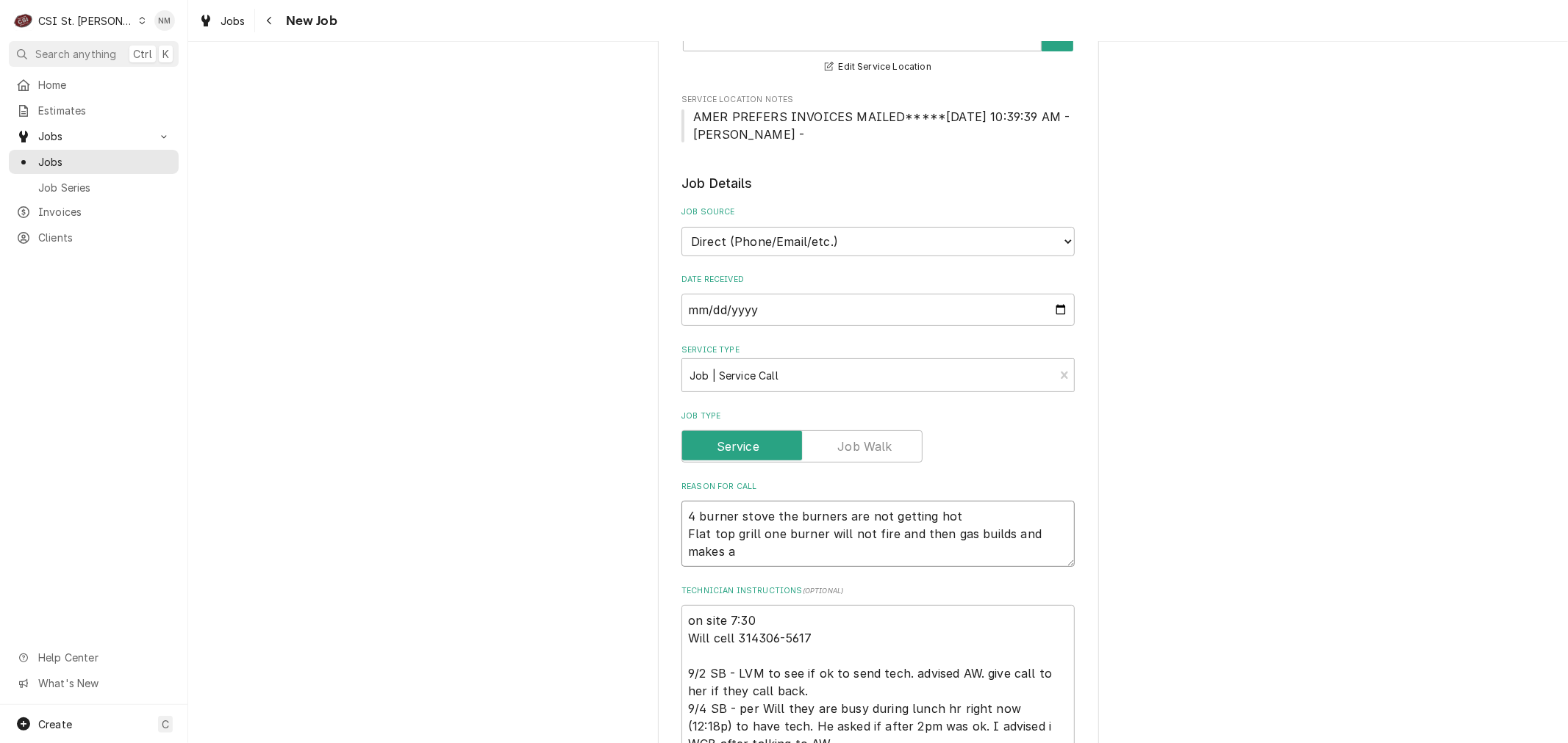
type textarea "x"
type textarea "4 burner stove the burners are not getting hot Flat top grill one burner will n…"
type textarea "x"
type textarea "4 burner stove the burners are not getting hot Flat top grill one burner will n…"
type textarea "x"
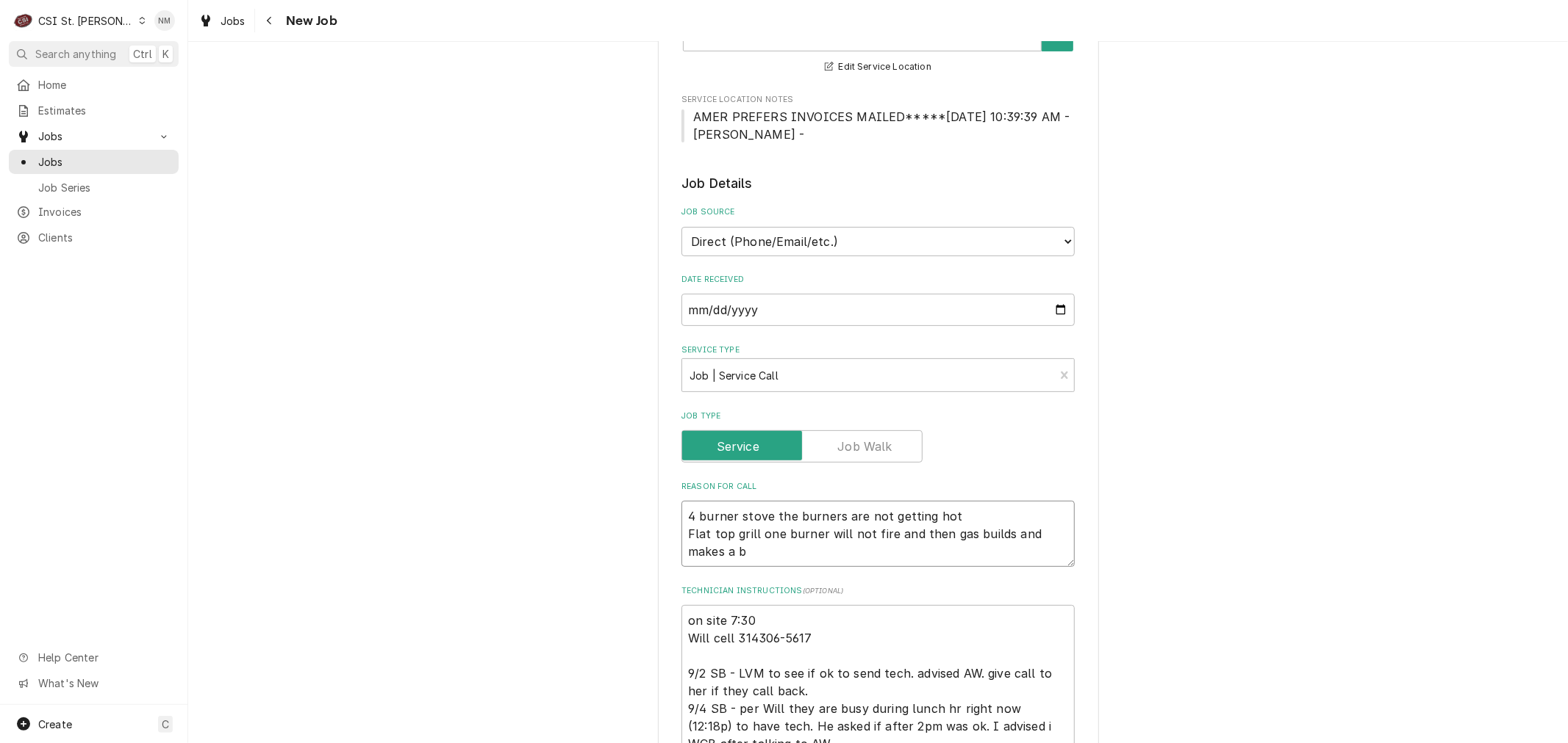
type textarea "4 burner stove the burners are not getting hot Flat top grill one burner will n…"
type textarea "x"
type textarea "4 burner stove the burners are not getting hot Flat top grill one burner will n…"
type textarea "x"
type textarea "4 burner stove the burners are not getting hot Flat top grill one burner will n…"
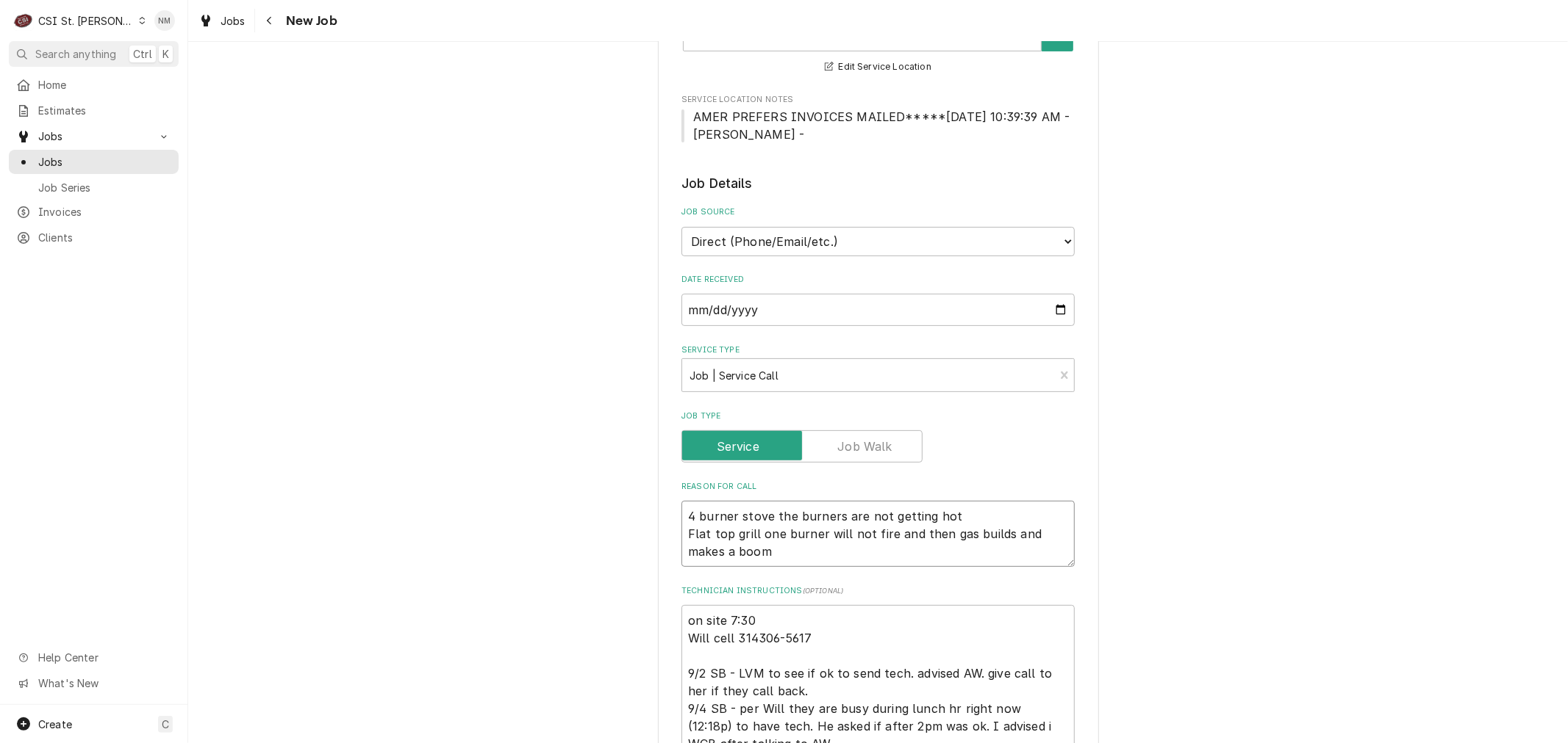
type textarea "x"
type textarea "4 burner stove the burners are not getting hot Flat top grill one burner will n…"
type textarea "x"
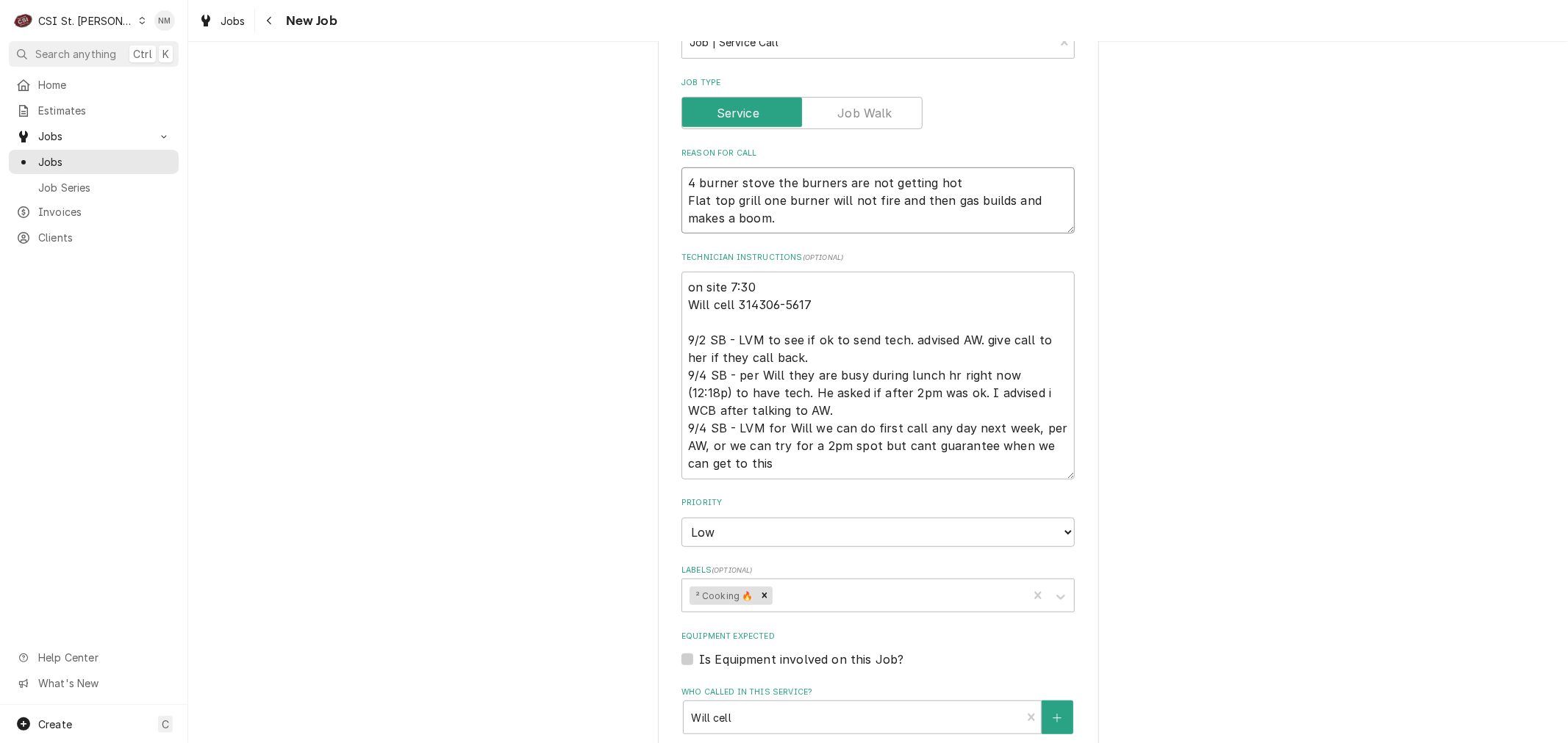
scroll to position [571, 0]
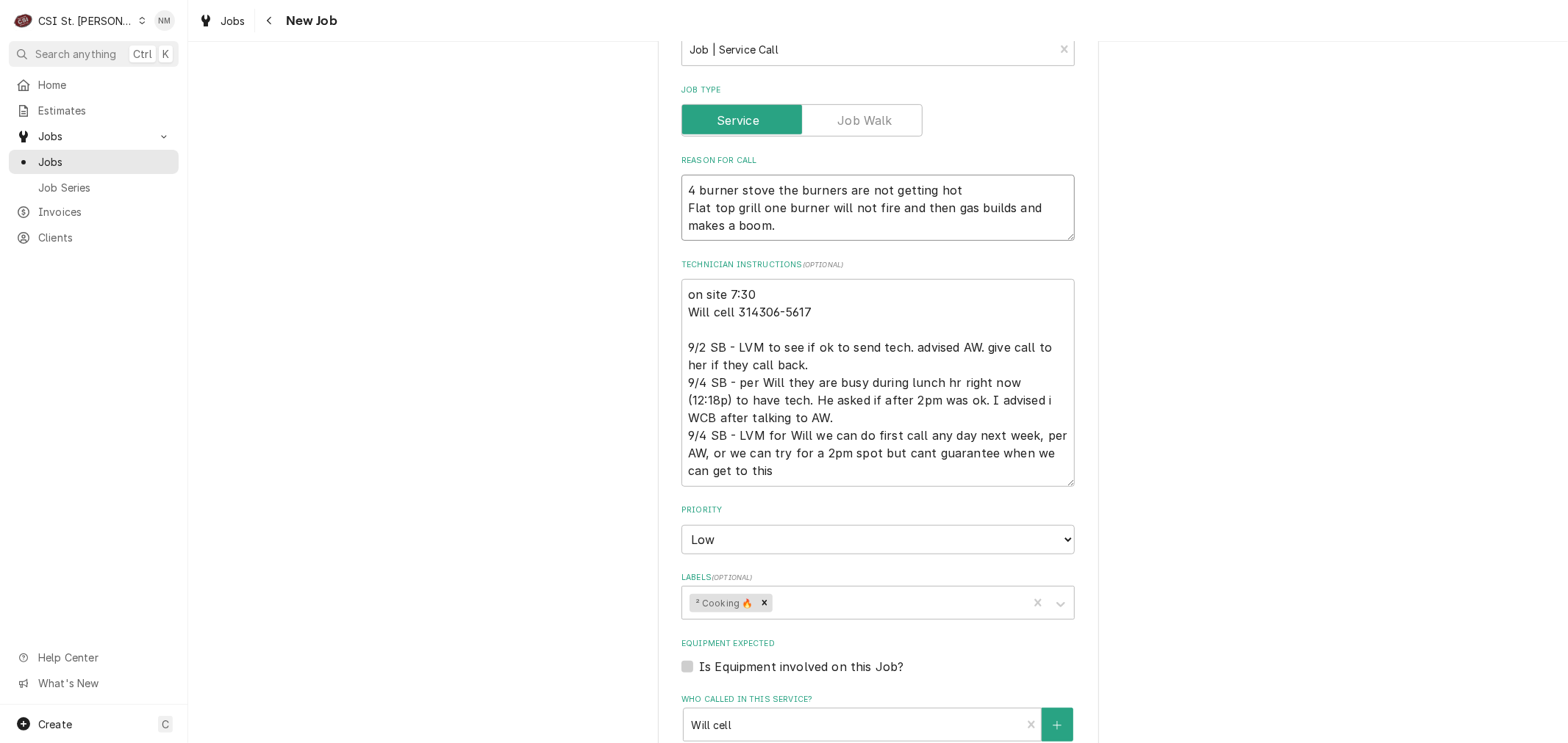
type textarea "4 burner stove the burners are not getting hot Flat top grill one burner will n…"
click at [686, 295] on textarea "on site 7:30 Will cell 314306-5617 9/2 SB - LVM to see if ok to send tech. advi…" at bounding box center [877, 383] width 393 height 207
type textarea "x"
type textarea "on site 7:30 Will cell 314306-5617 9/2 SB - LVM to see if ok to send tech. advi…"
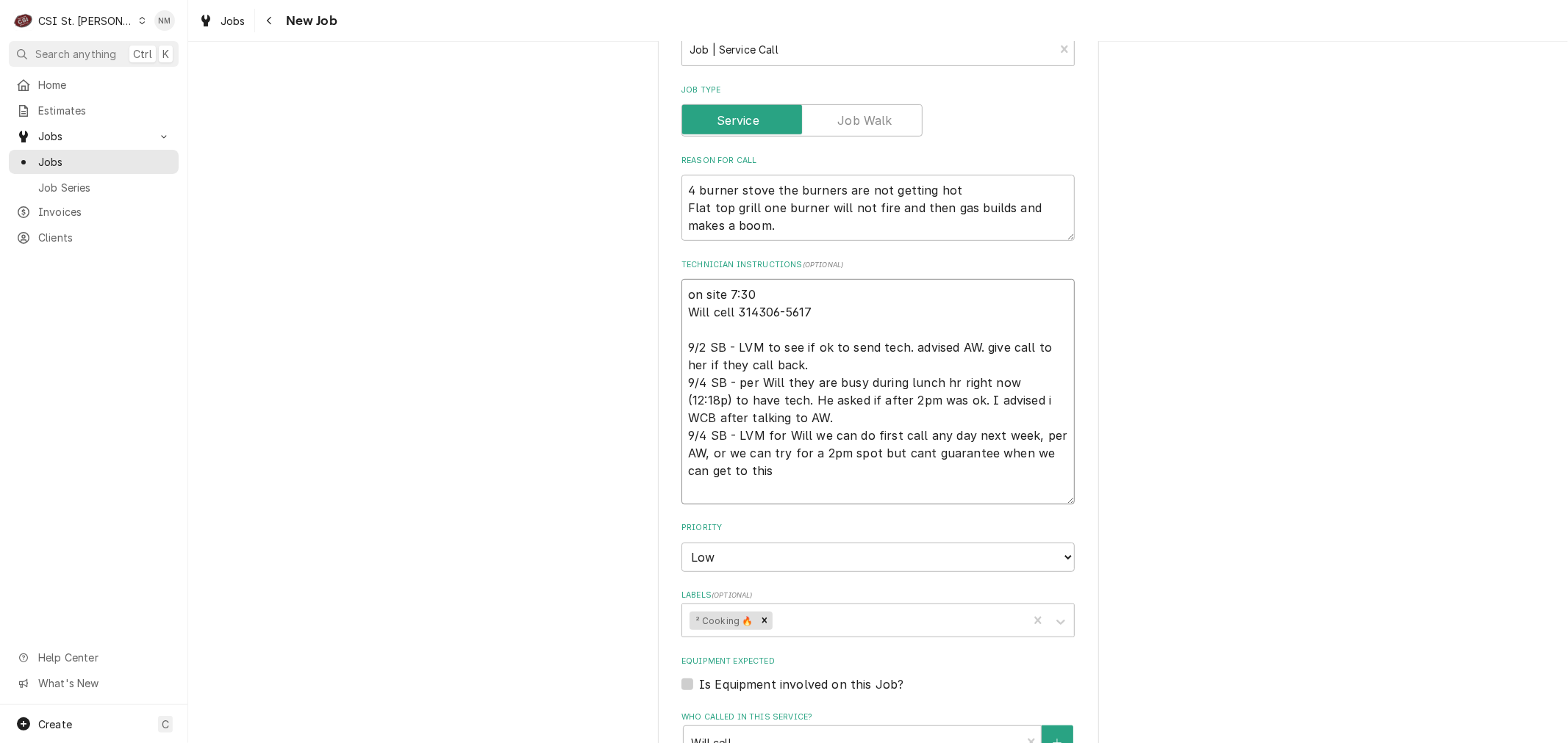
type textarea "x"
type textarea "S on site 7:30 Will cell 314306-5617 9/2 SB - LVM to see if ok to send tech. ad…"
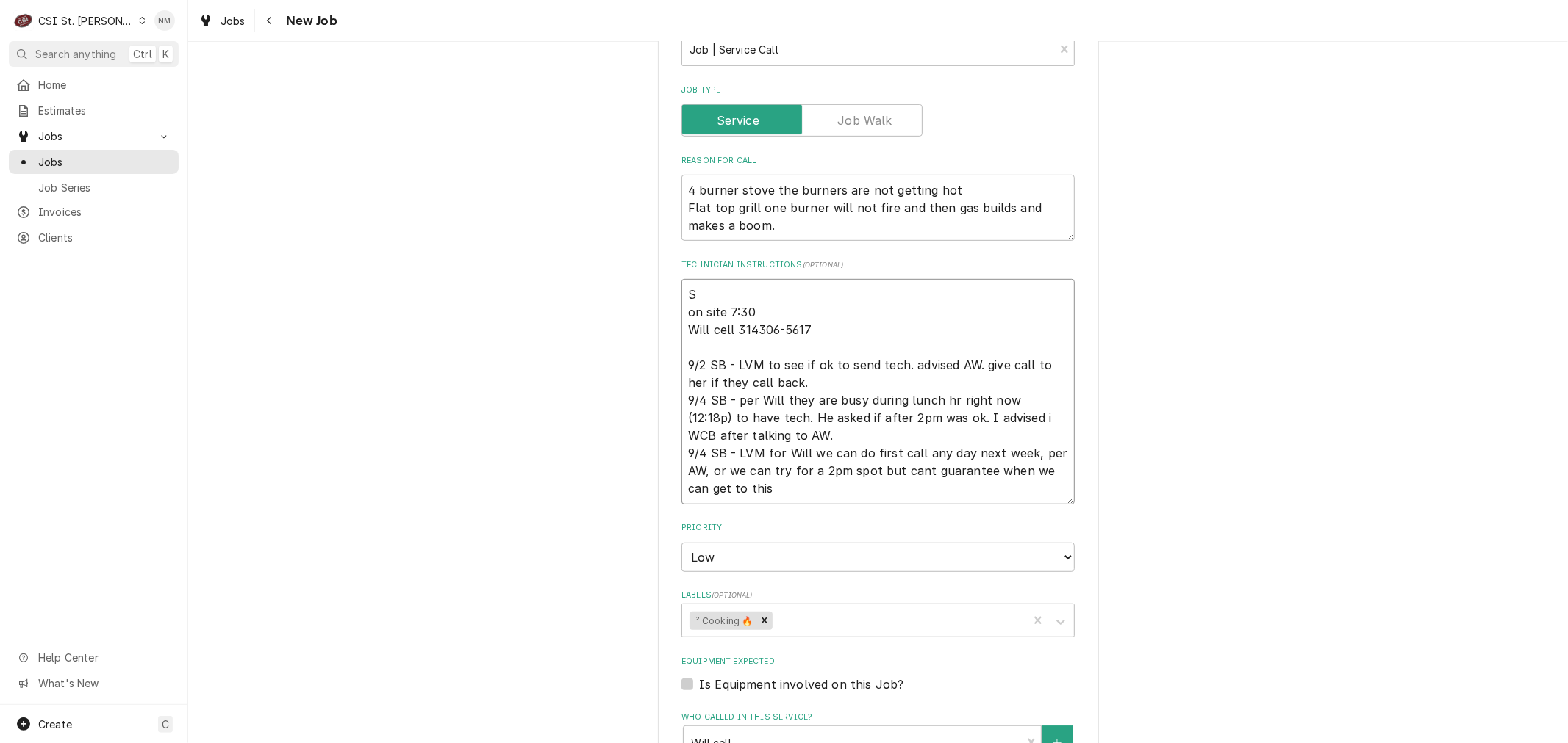
type textarea "x"
type textarea "Sc on site 7:30 Will cell 314306-5617 9/2 SB - LVM to see if ok to send tech. a…"
type textarea "x"
type textarea "Sch on site 7:30 Will cell 314306-5617 9/2 SB - LVM to see if ok to send tech. …"
type textarea "x"
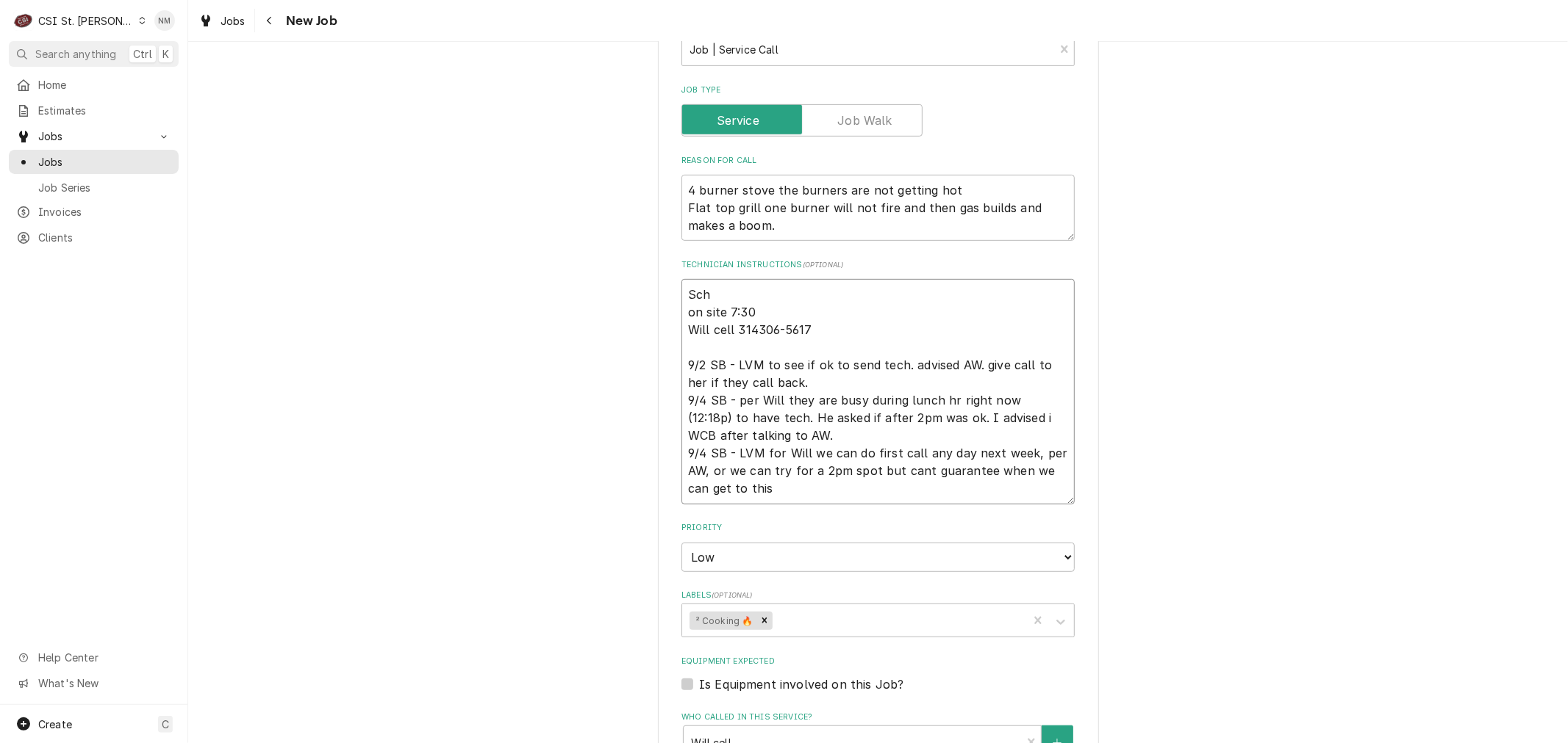
type textarea "Sche on site 7:30 Will cell 314306-5617 9/2 SB - LVM to see if ok to send tech.…"
type textarea "x"
type textarea "Sched on site 7:30 Will cell 314306-5617 9/2 SB - LVM to see if ok to send tech…"
type textarea "x"
type textarea "Schedu on site 7:30 Will cell 314306-5617 9/2 SB - LVM to see if ok to send tec…"
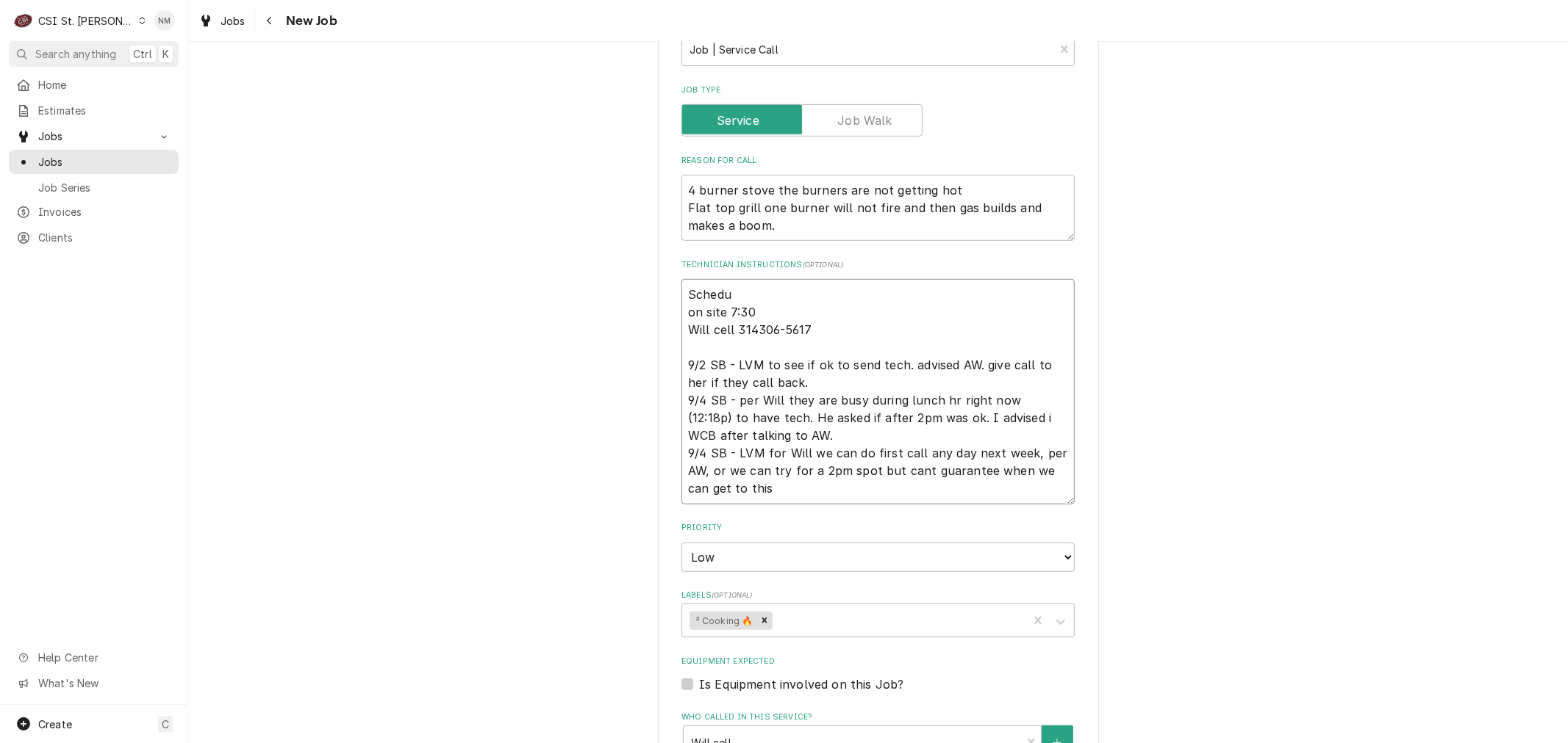
type textarea "x"
type textarea "Schedul on site 7:30 Will cell 314306-5617 9/2 SB - LVM to see if ok to send te…"
type textarea "x"
type textarea "Schedule on site 7:30 Will cell 314306-5617 9/2 SB - LVM to see if ok to send t…"
type textarea "x"
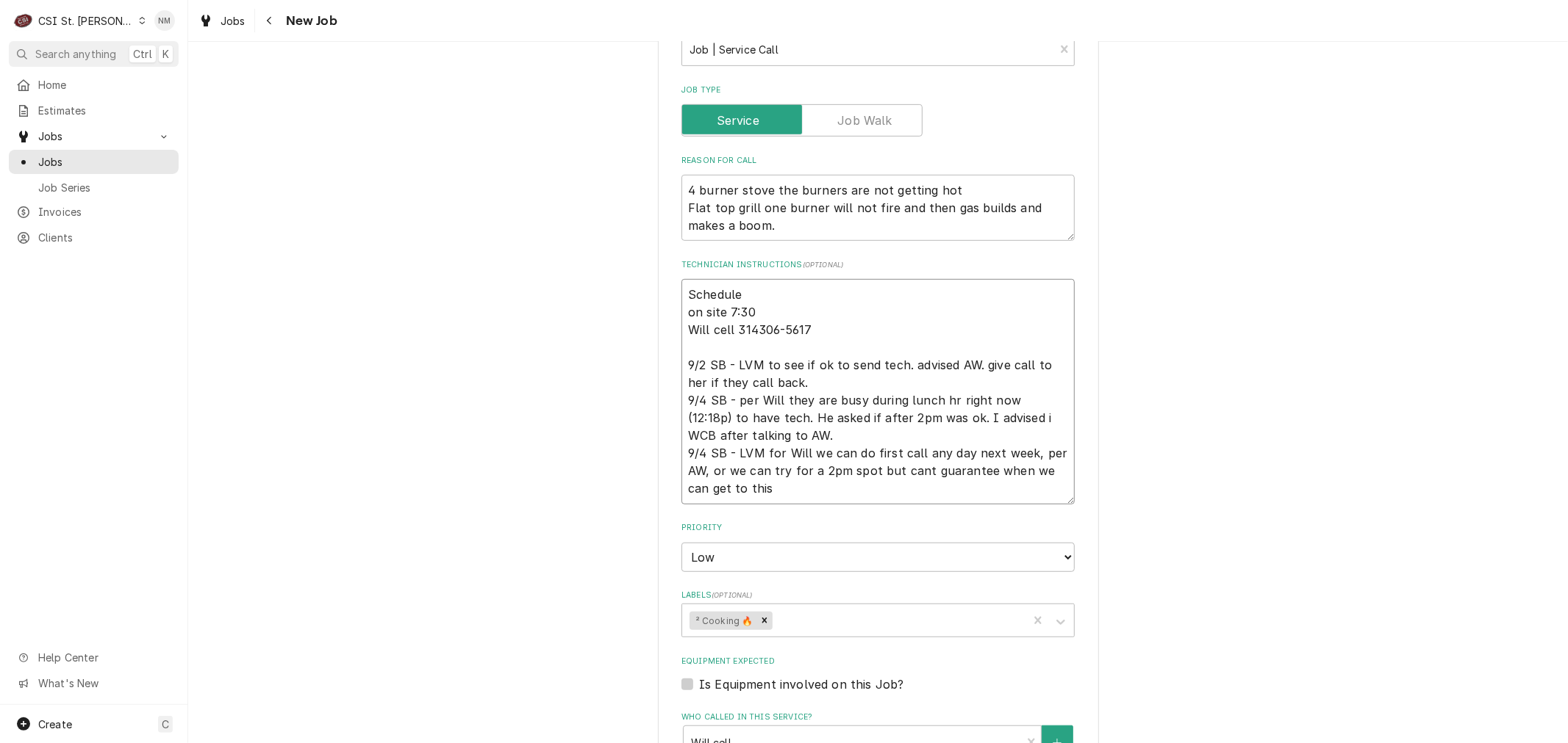
type textarea "Scheduled on site 7:30 Will cell 314306-5617 9/2 SB - LVM to see if ok to send …"
type textarea "x"
type textarea "Scheduled on site 7:30 Will cell 314306-5617 9/2 SB - LVM to see if ok to send …"
type textarea "x"
type textarea "Scheduled w on site 7:30 Will cell 314306-5617 9/2 SB - LVM to see if ok to sen…"
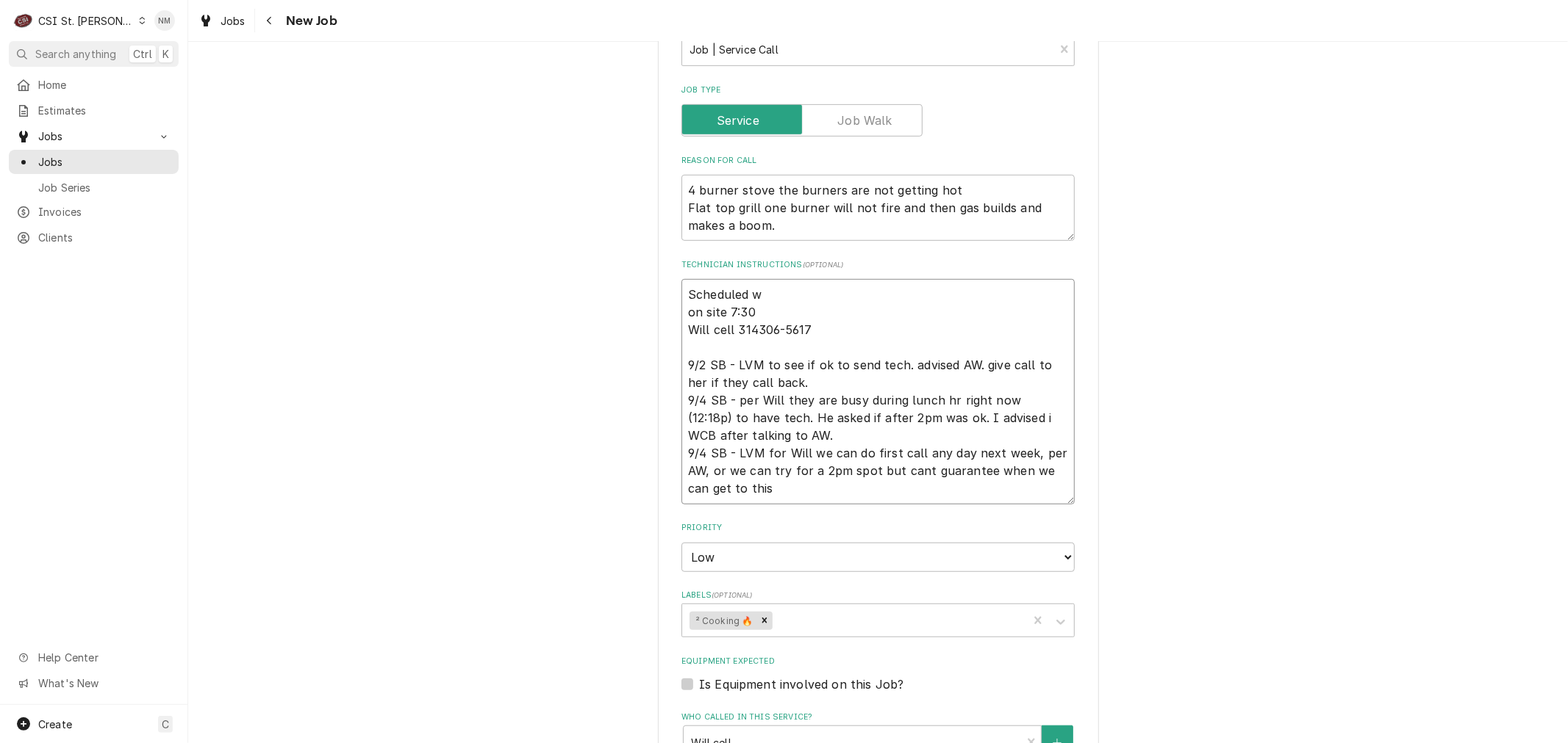
type textarea "x"
type textarea "Scheduled wi on site 7:30 Will cell 314306-5617 9/2 SB - LVM to see if ok to se…"
type textarea "x"
type textarea "Scheduled wit on site 7:30 Will cell 314306-5617 9/2 SB - LVM to see if ok to s…"
type textarea "x"
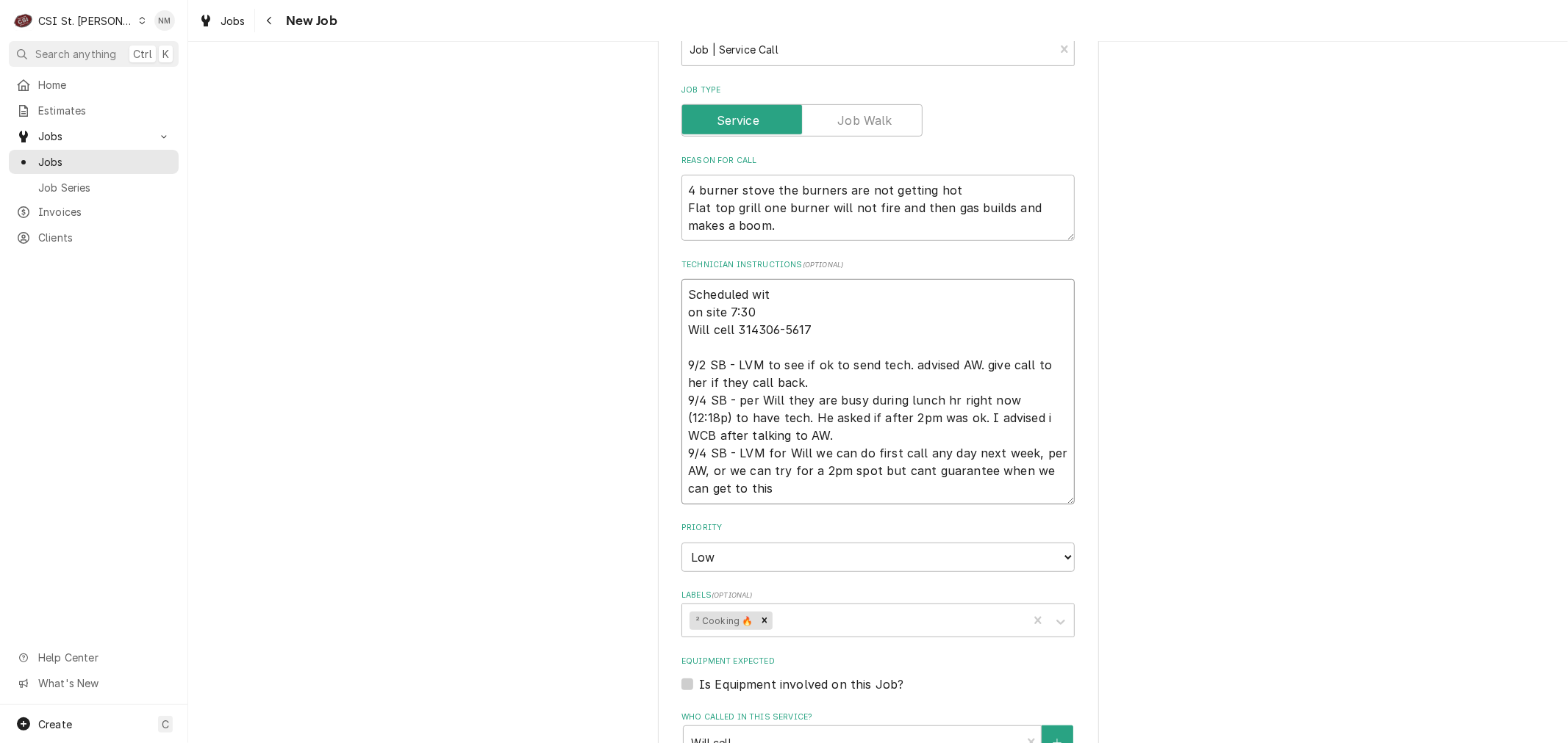
type textarea "Scheduled with on site 7:30 Will cell 314306-5617 9/2 SB - LVM to see if ok to …"
type textarea "x"
type textarea "Scheduled with on site 7:30 Will cell 314306-5617 9/2 SB - LVM to see if ok to …"
type textarea "x"
type textarea "Scheduled with W on site 7:30 Will cell 314306-5617 9/2 SB - LVM to see if ok t…"
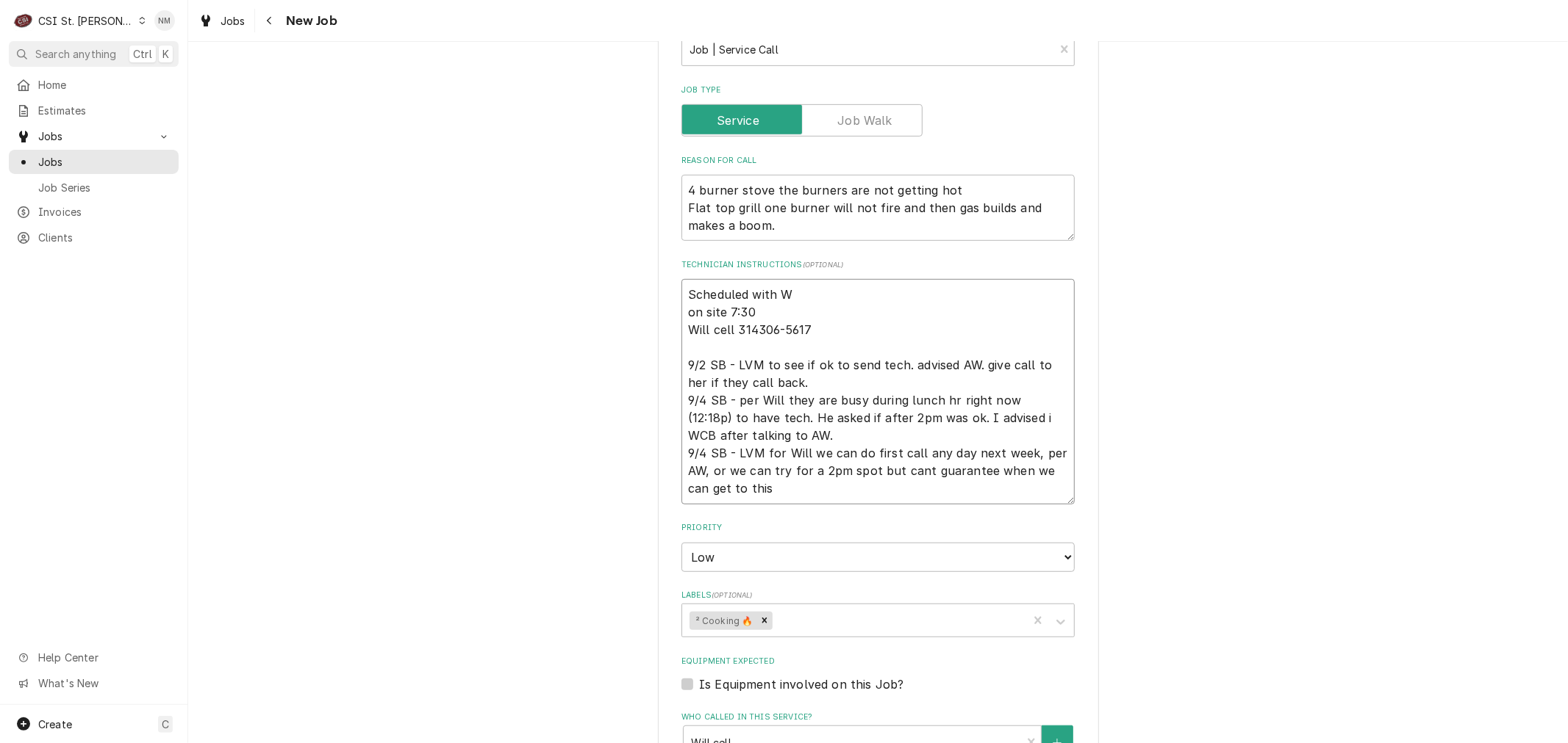
type textarea "x"
type textarea "Scheduled with Wi on site 7:30 Will cell 314306-5617 9/2 SB - LVM to see if ok …"
type textarea "x"
type textarea "Scheduled with Wil on site 7:30 Will cell 314306-5617 9/2 SB - LVM to see if ok…"
type textarea "x"
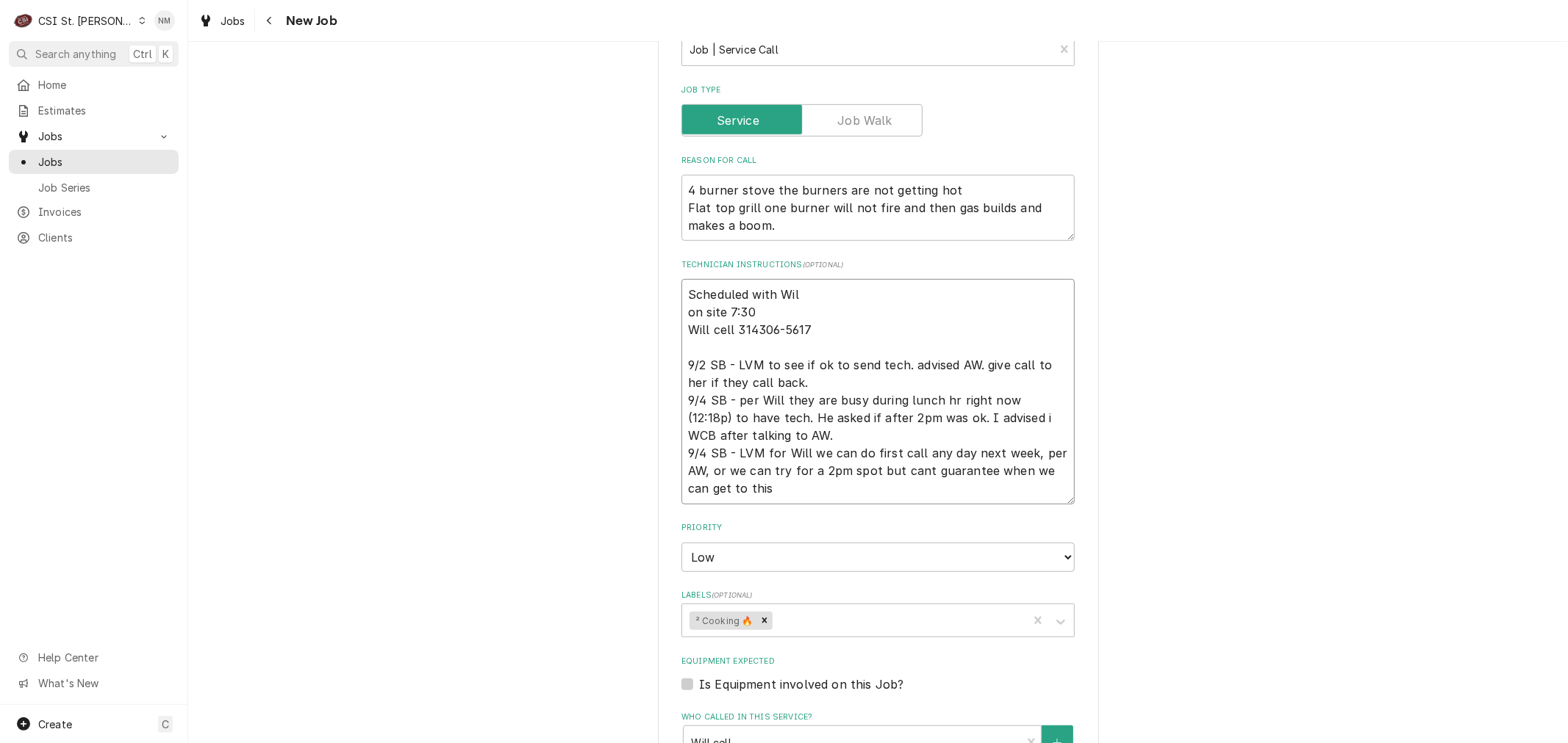
type textarea "Scheduled with Will on site 7:30 Will cell 314306-5617 9/2 SB - LVM to see if o…"
type textarea "x"
type textarea "Scheduled with Will on site 7:30 Will cell 314306-5617 9/2 SB - LVM to see if o…"
drag, startPoint x: 873, startPoint y: 289, endPoint x: 674, endPoint y: 286, distance: 199.0
click at [674, 286] on div "Use the fields below to edit this job: Client Details Client OCEANO BISTRO Edit…" at bounding box center [878, 375] width 441 height 1751
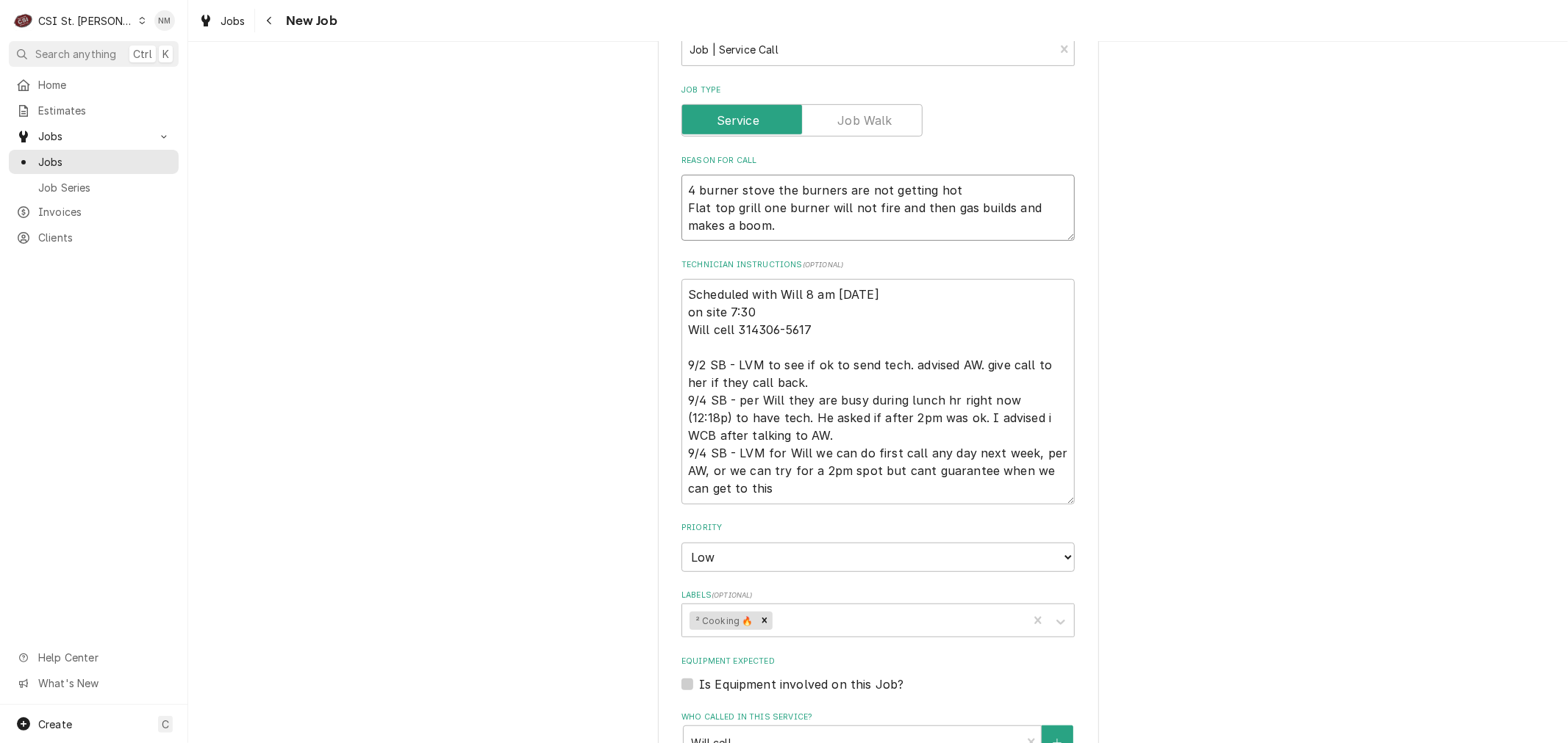
click at [682, 203] on textarea "4 burner stove the burners are not getting hot Flat top grill one burner will n…" at bounding box center [877, 208] width 393 height 66
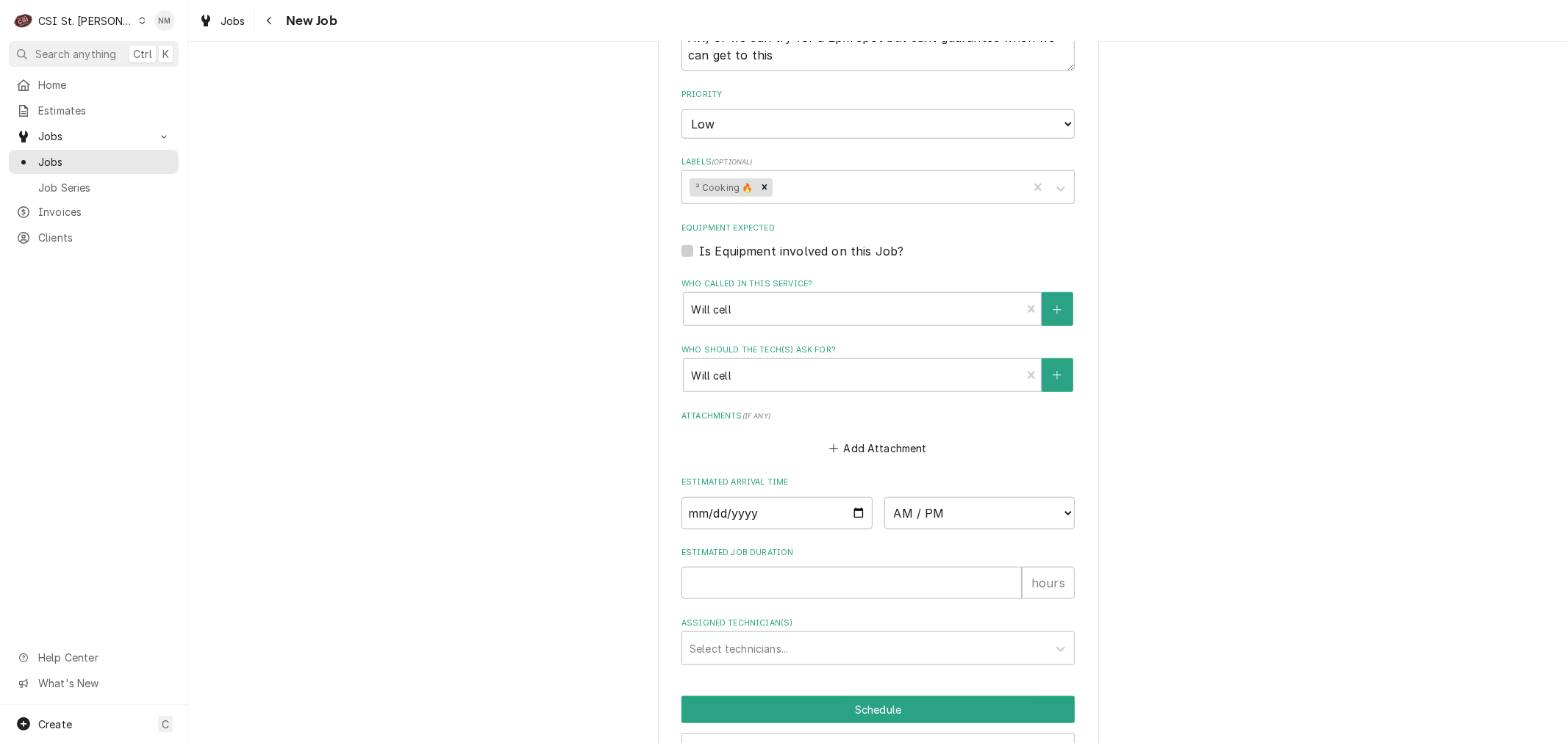
scroll to position [1088, 0]
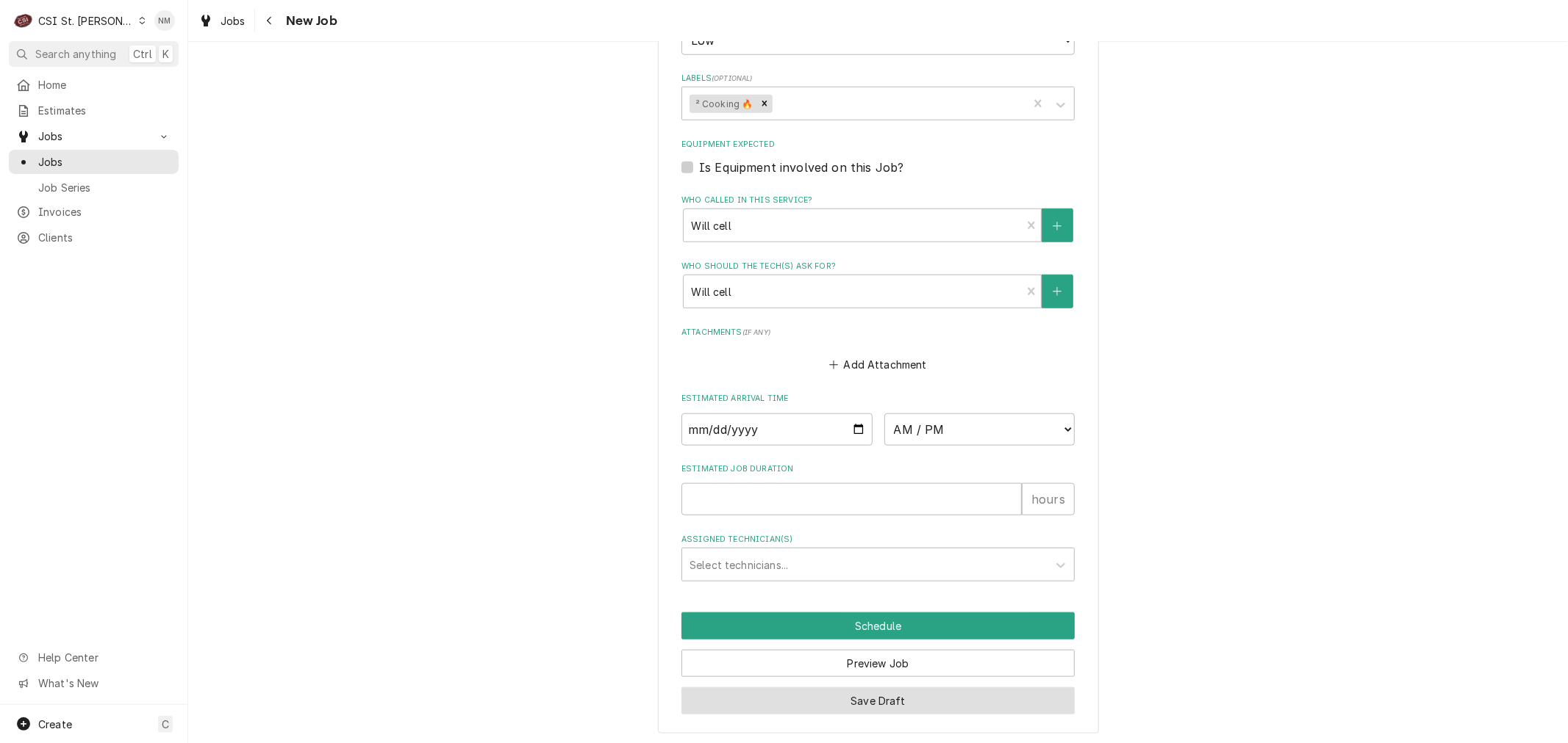
click at [892, 692] on button "Save Draft" at bounding box center [877, 701] width 393 height 27
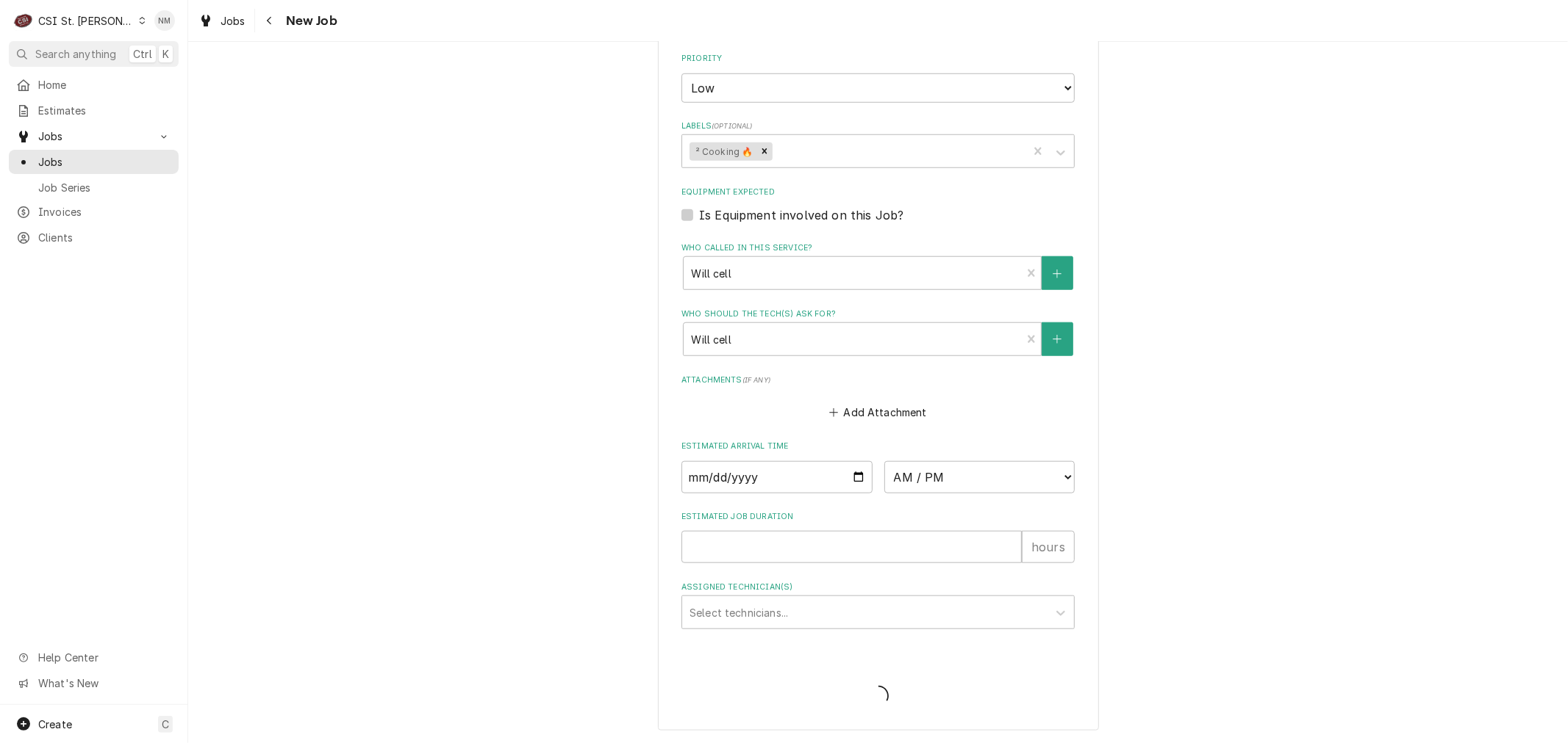
scroll to position [1037, 0]
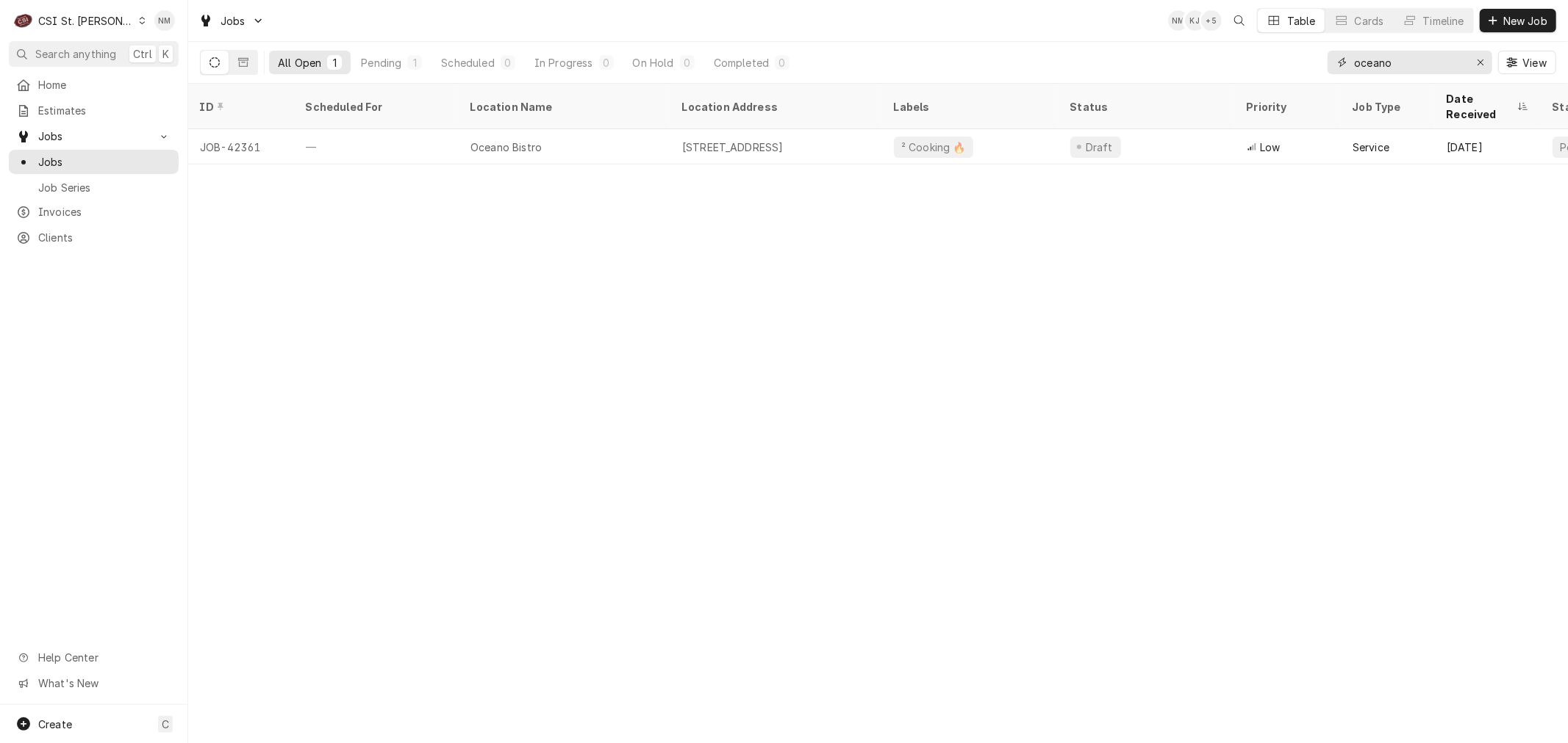
click at [1480, 62] on icon "Erase input" at bounding box center [1480, 62] width 8 height 11
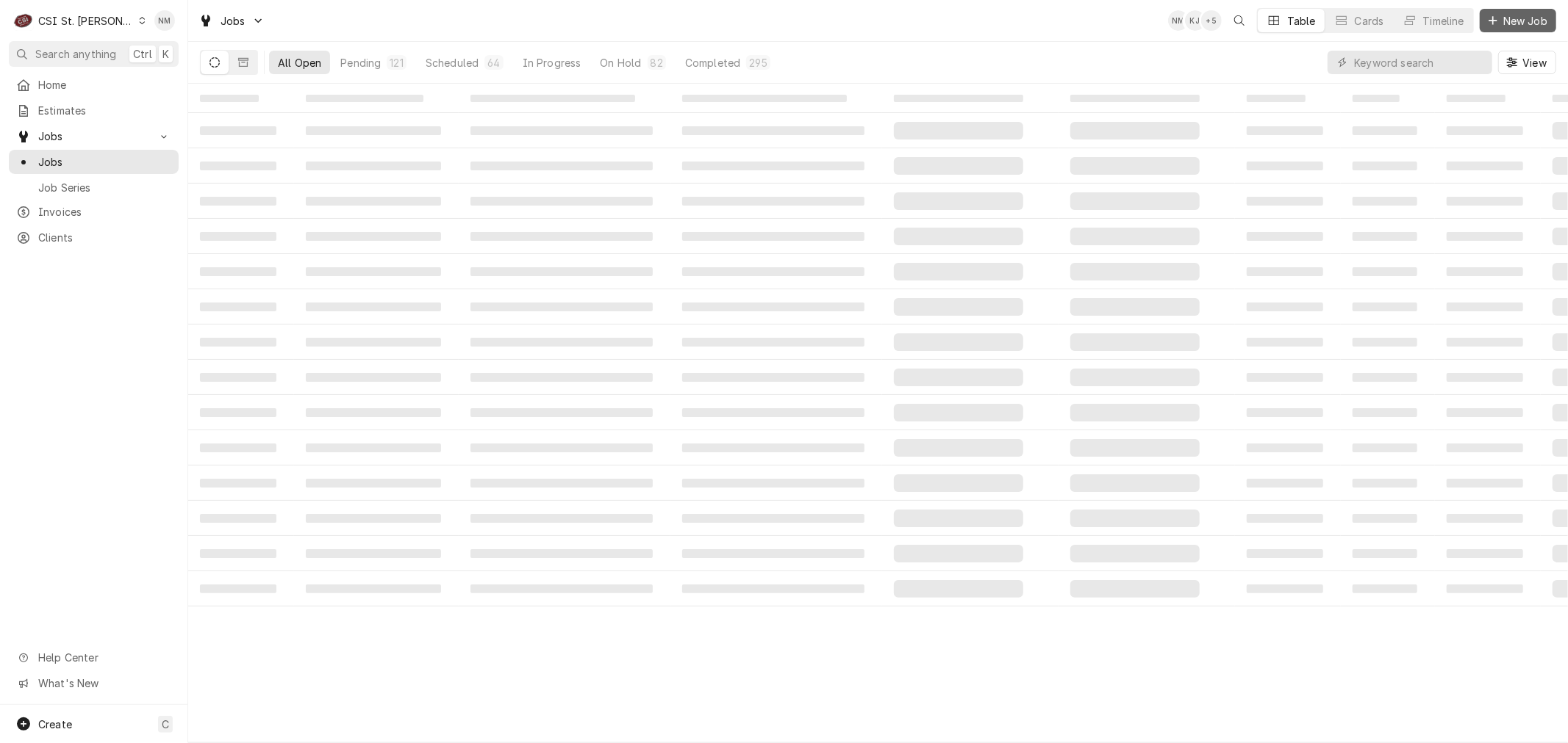
click at [1502, 17] on span "New Job" at bounding box center [1525, 21] width 50 height 16
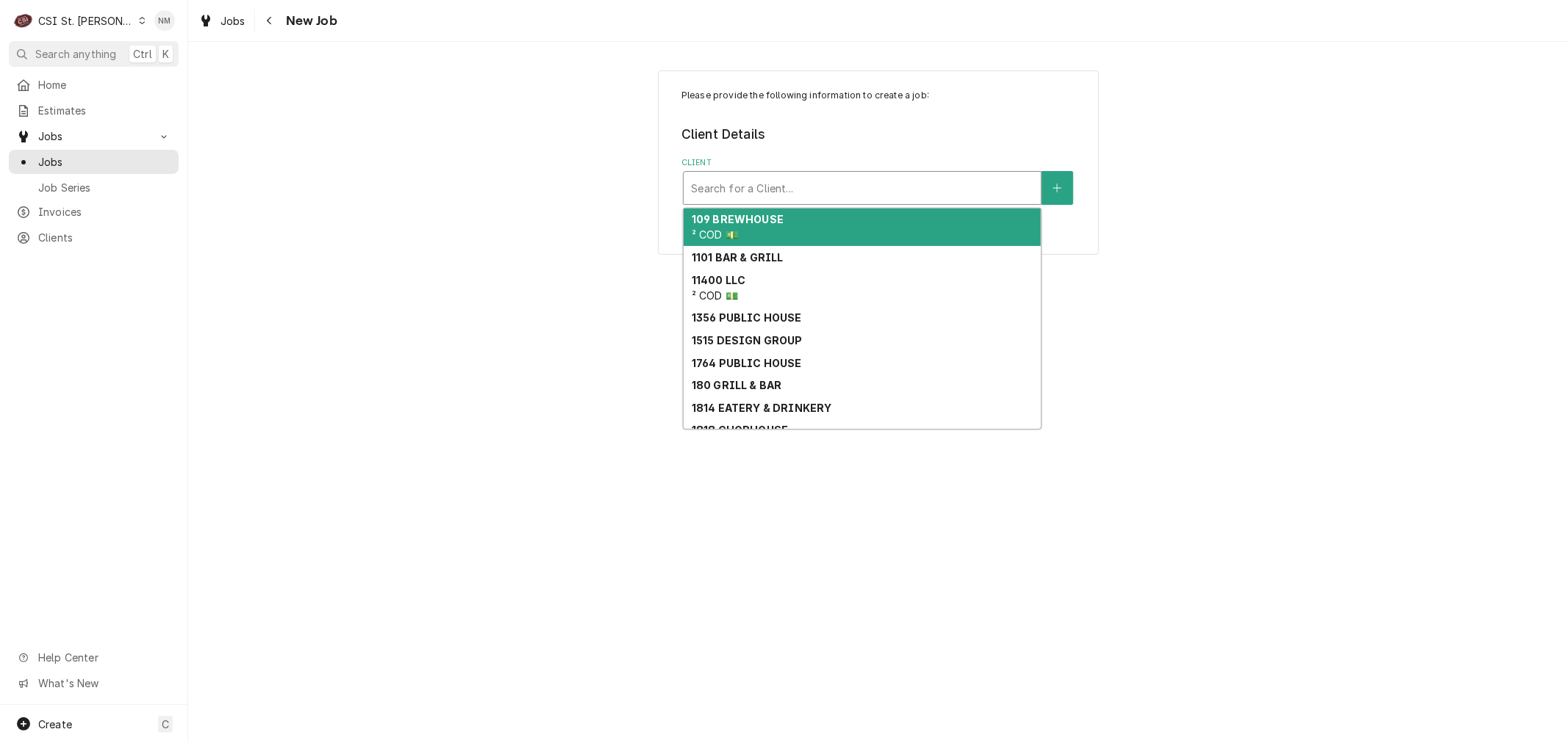
click at [736, 184] on div "Client" at bounding box center [862, 188] width 343 height 26
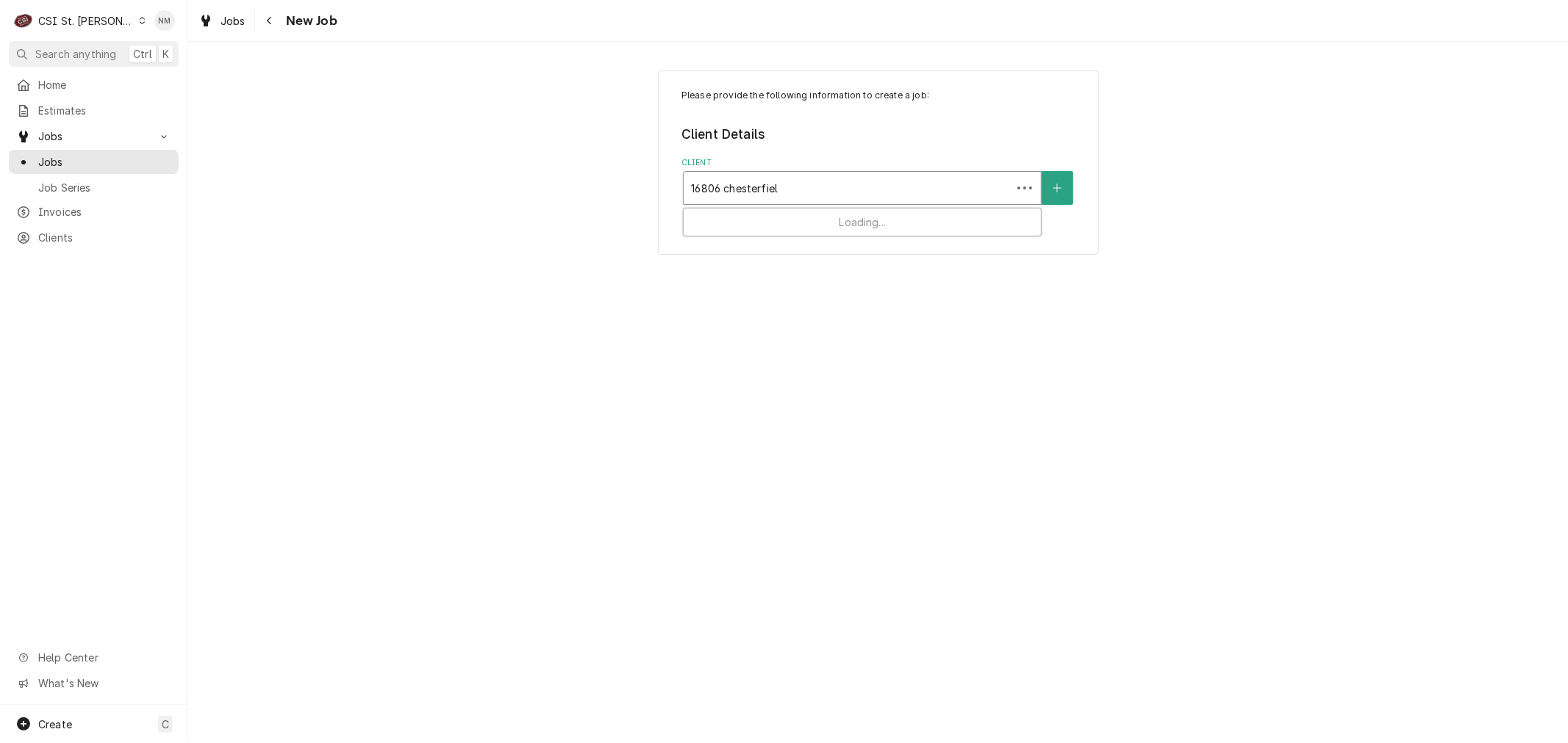
type input "16806 chesterfield"
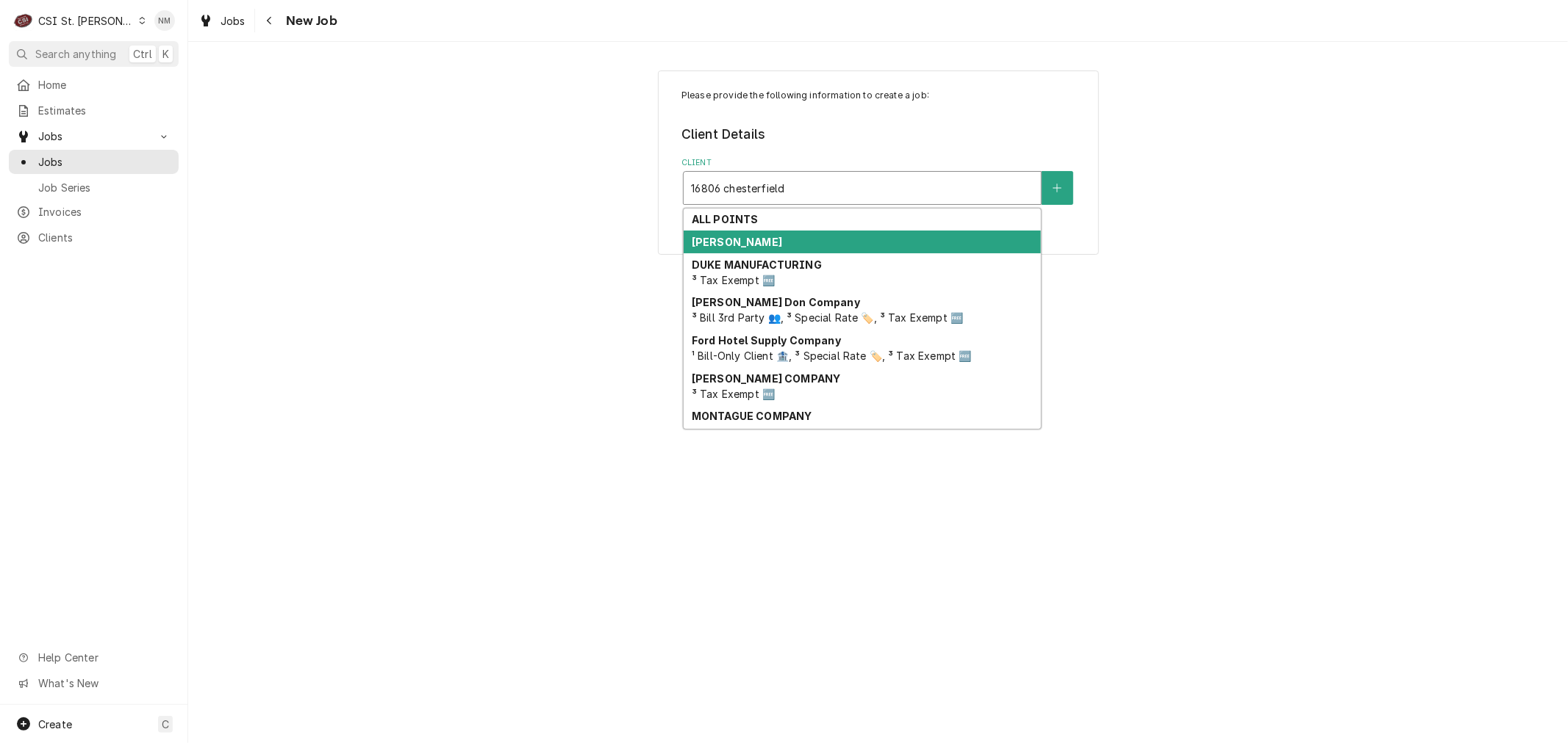
click at [749, 247] on div "[PERSON_NAME]" at bounding box center [861, 242] width 357 height 23
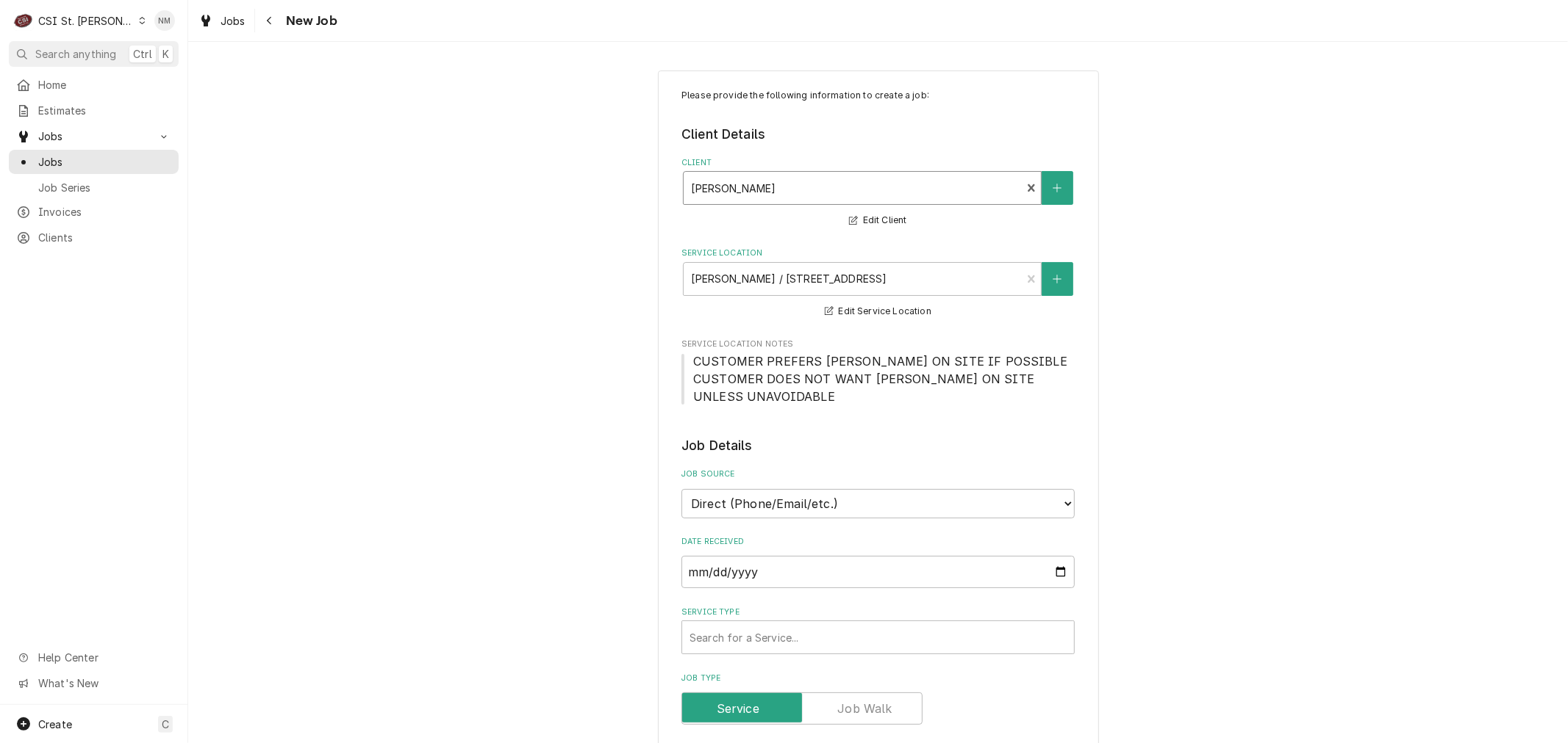
scroll to position [82, 0]
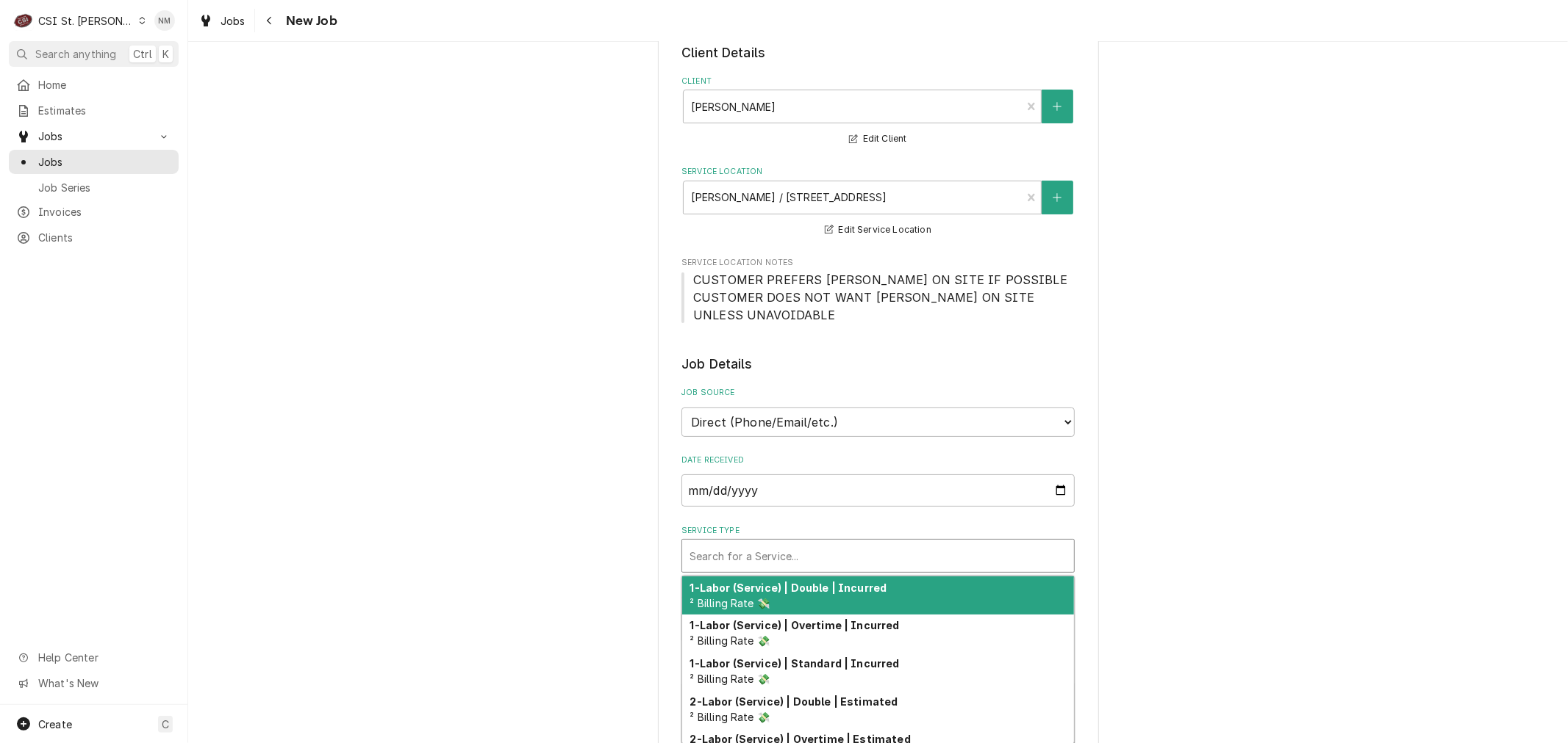
click at [861, 557] on div "Service Type" at bounding box center [878, 556] width 377 height 26
type textarea "x"
type input "s"
type textarea "x"
type input "se"
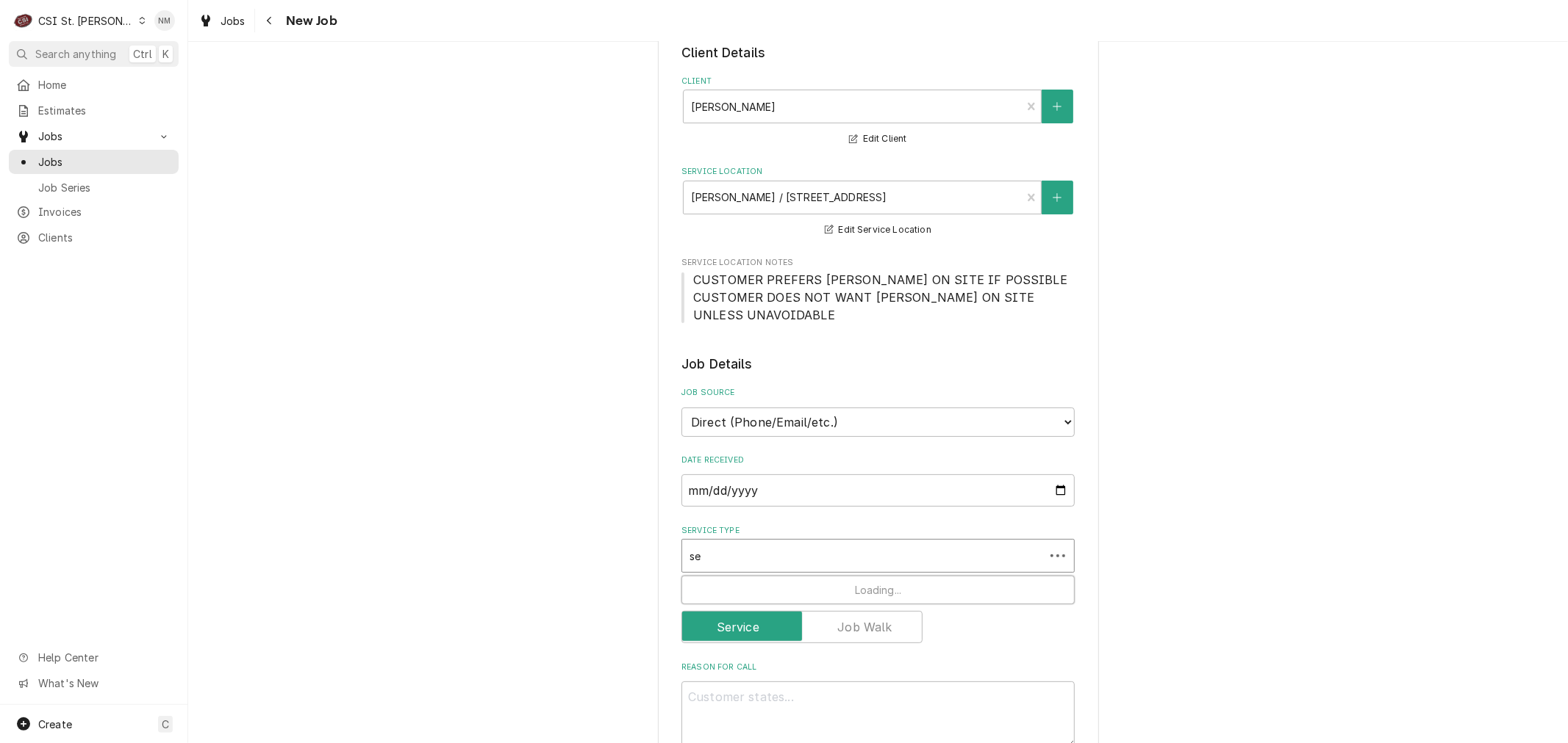
type textarea "x"
type input "ser"
type textarea "x"
type input "serv"
type textarea "x"
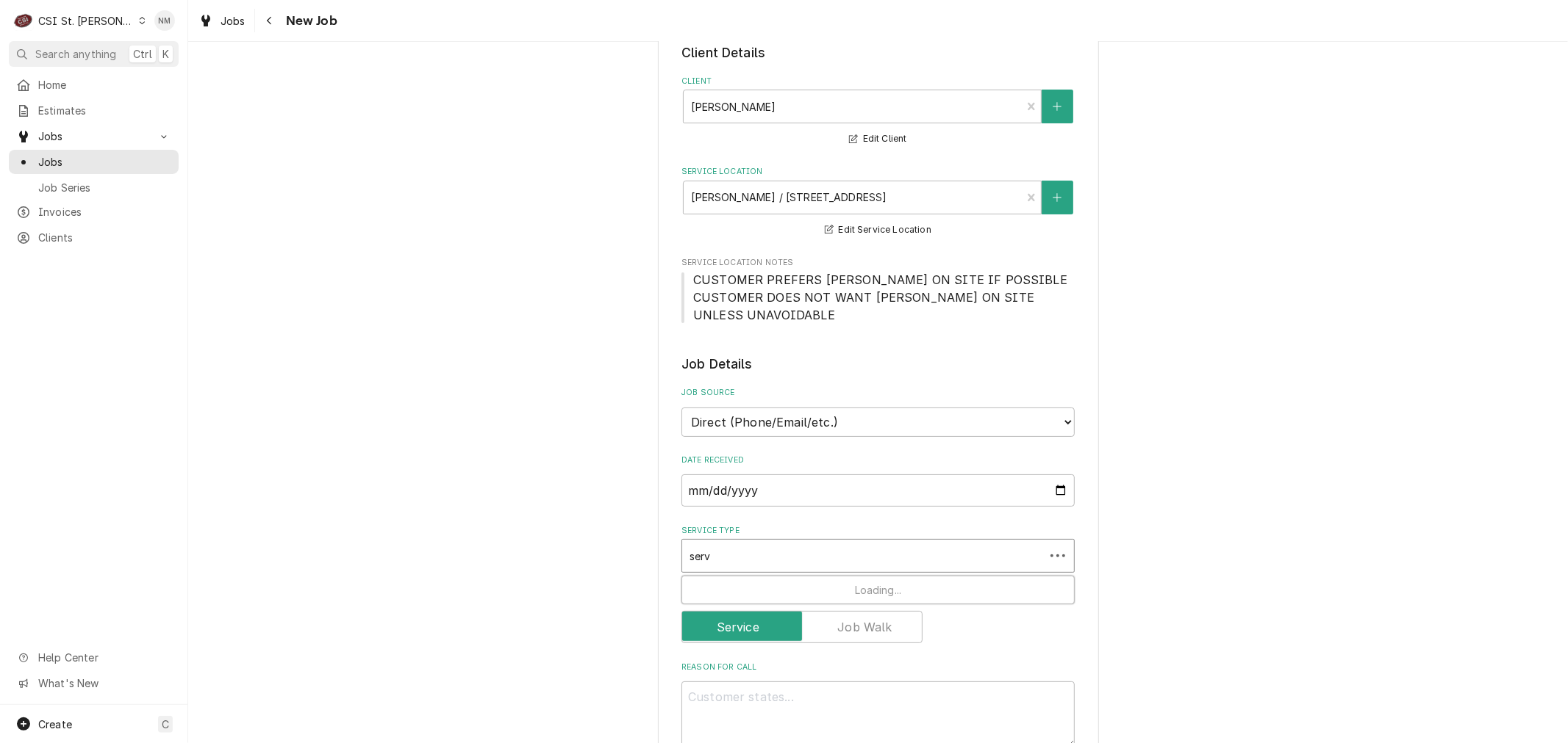
type input "servi"
type textarea "x"
type input "servic"
type textarea "x"
type input "service"
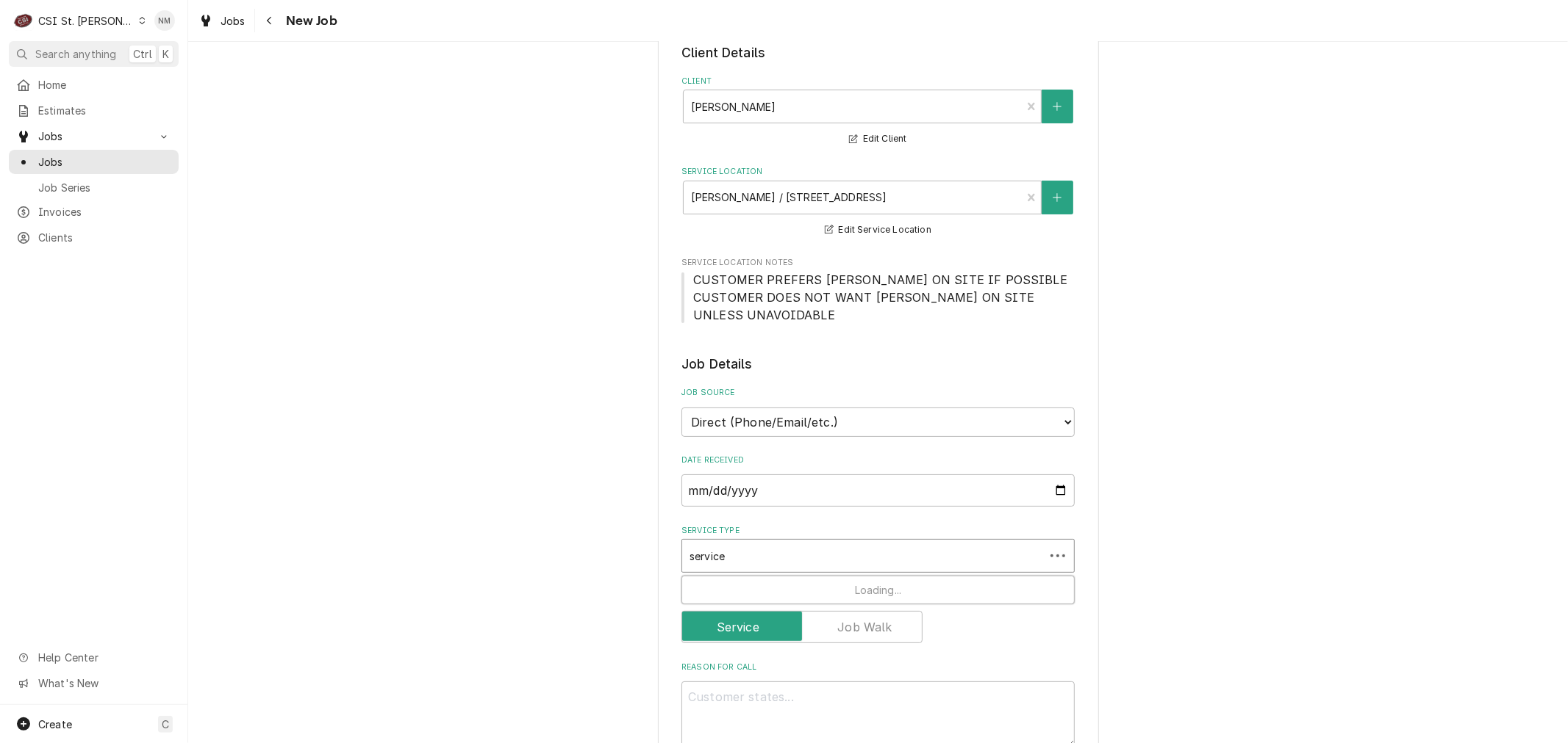
type textarea "x"
type input "service"
type textarea "x"
type input "service c"
type textarea "x"
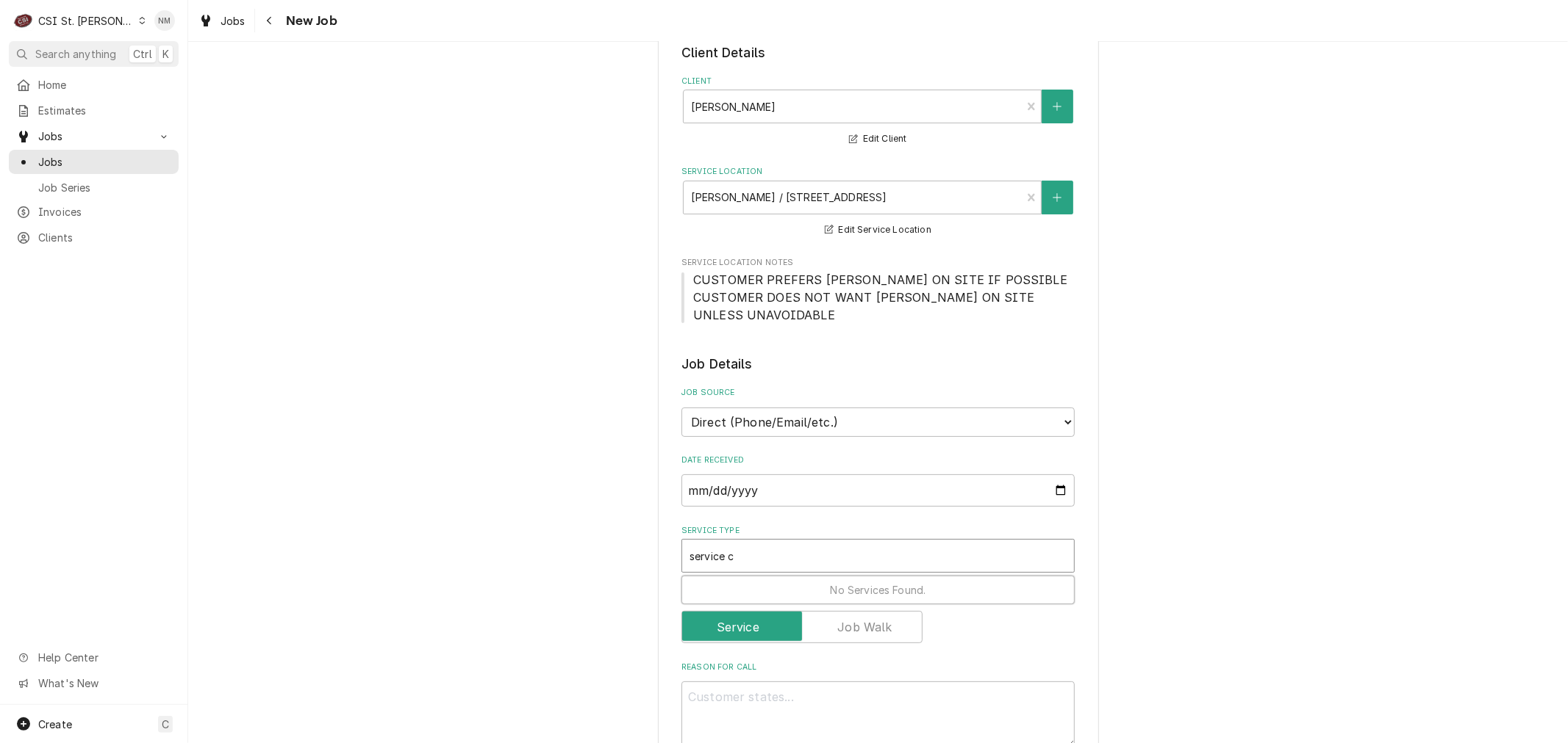
type input "service ca"
type textarea "x"
type input "service cal"
type textarea "x"
type input "service call"
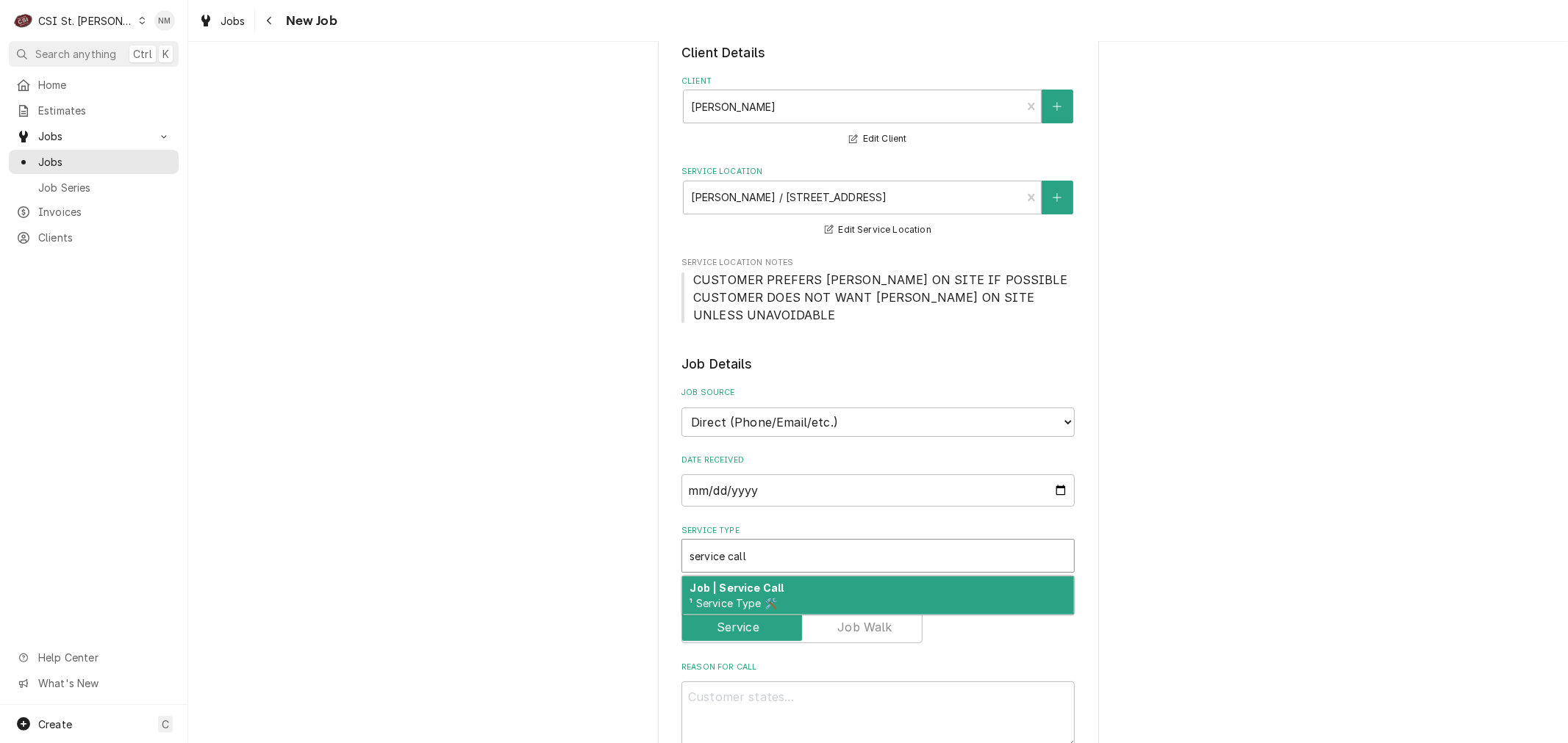
click at [934, 586] on div "Job | Service Call ¹ Service Type 🛠️" at bounding box center [877, 596] width 392 height 38
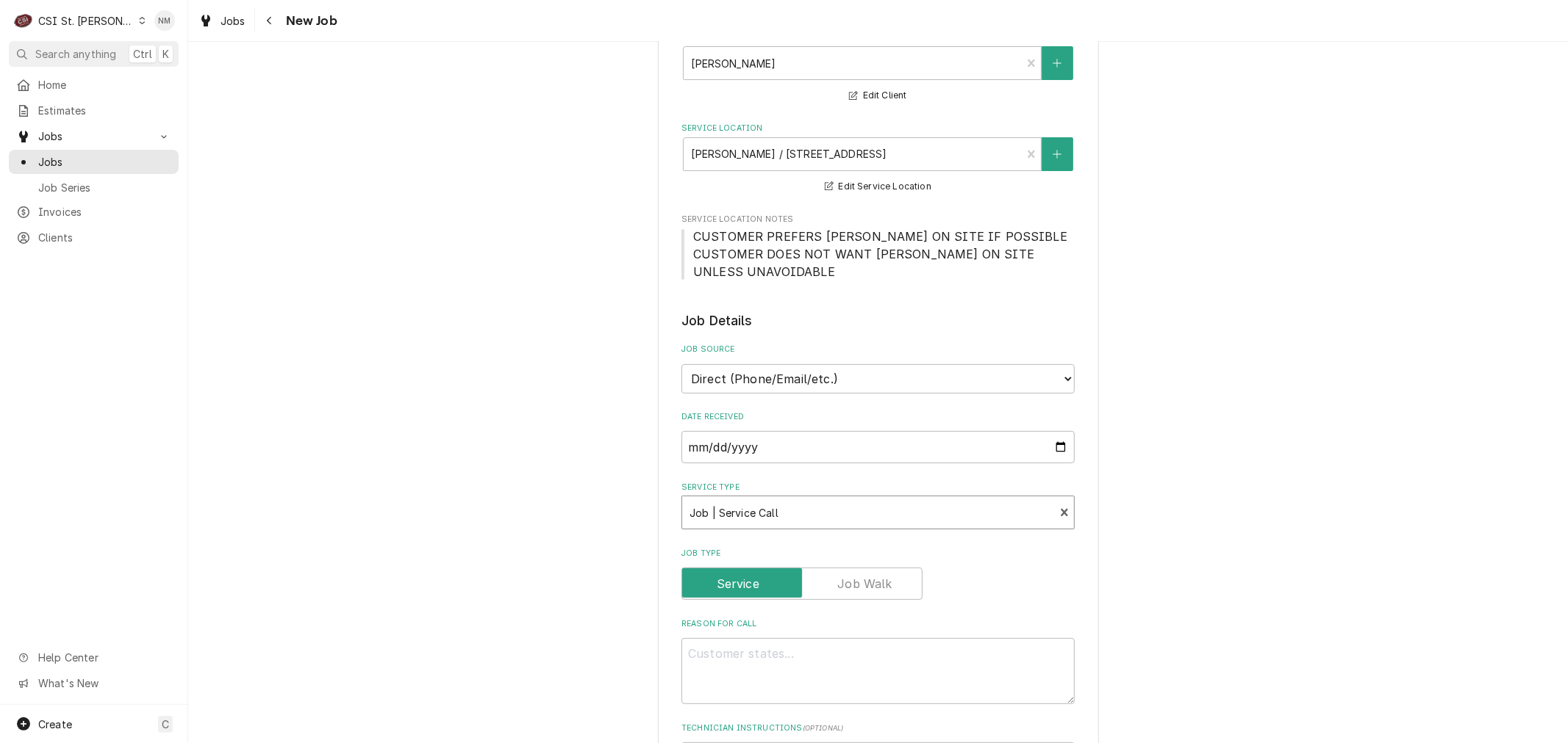
scroll to position [326, 0]
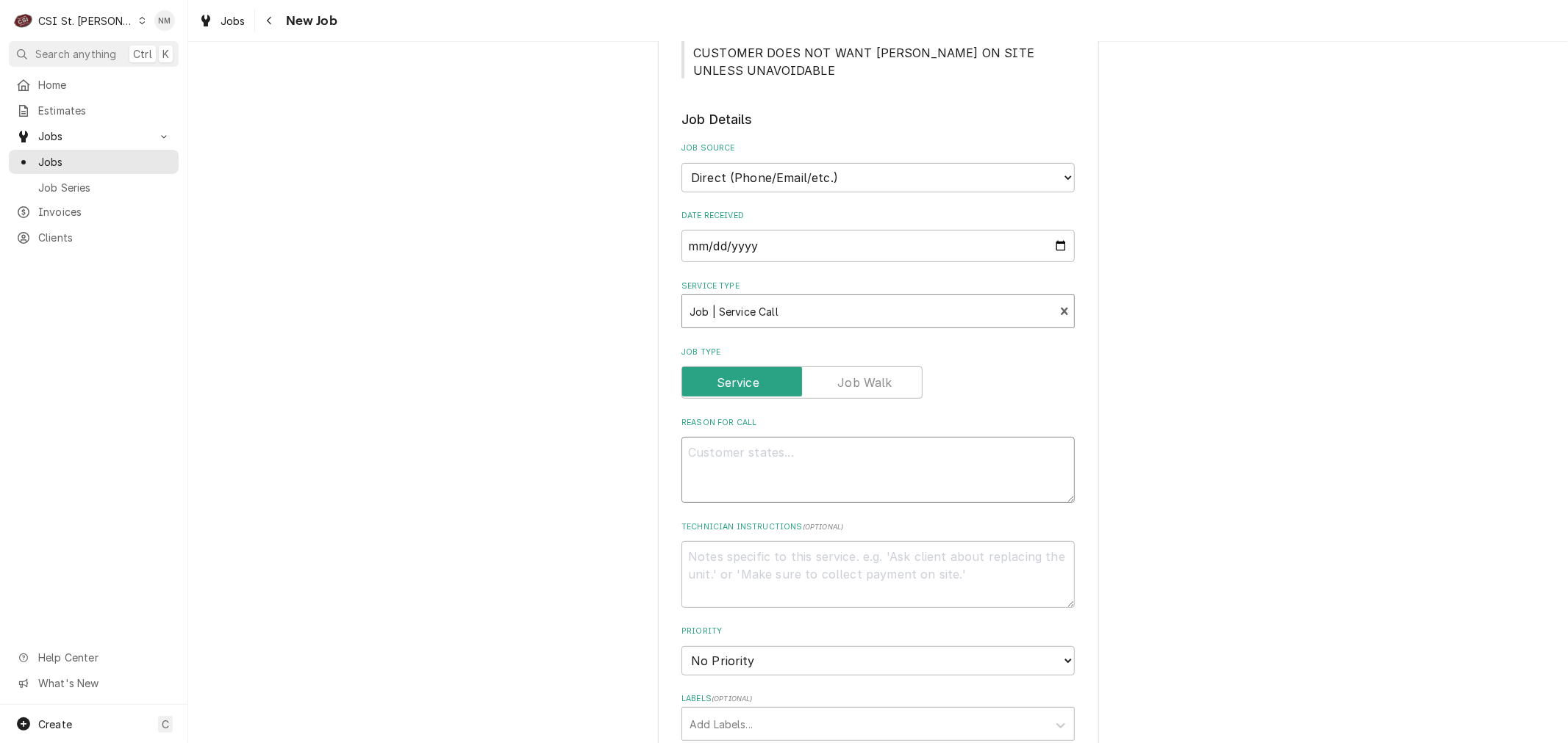
click at [831, 468] on textarea "Reason For Call" at bounding box center [877, 470] width 393 height 66
type textarea "x"
type textarea "S"
type textarea "x"
type textarea "SM"
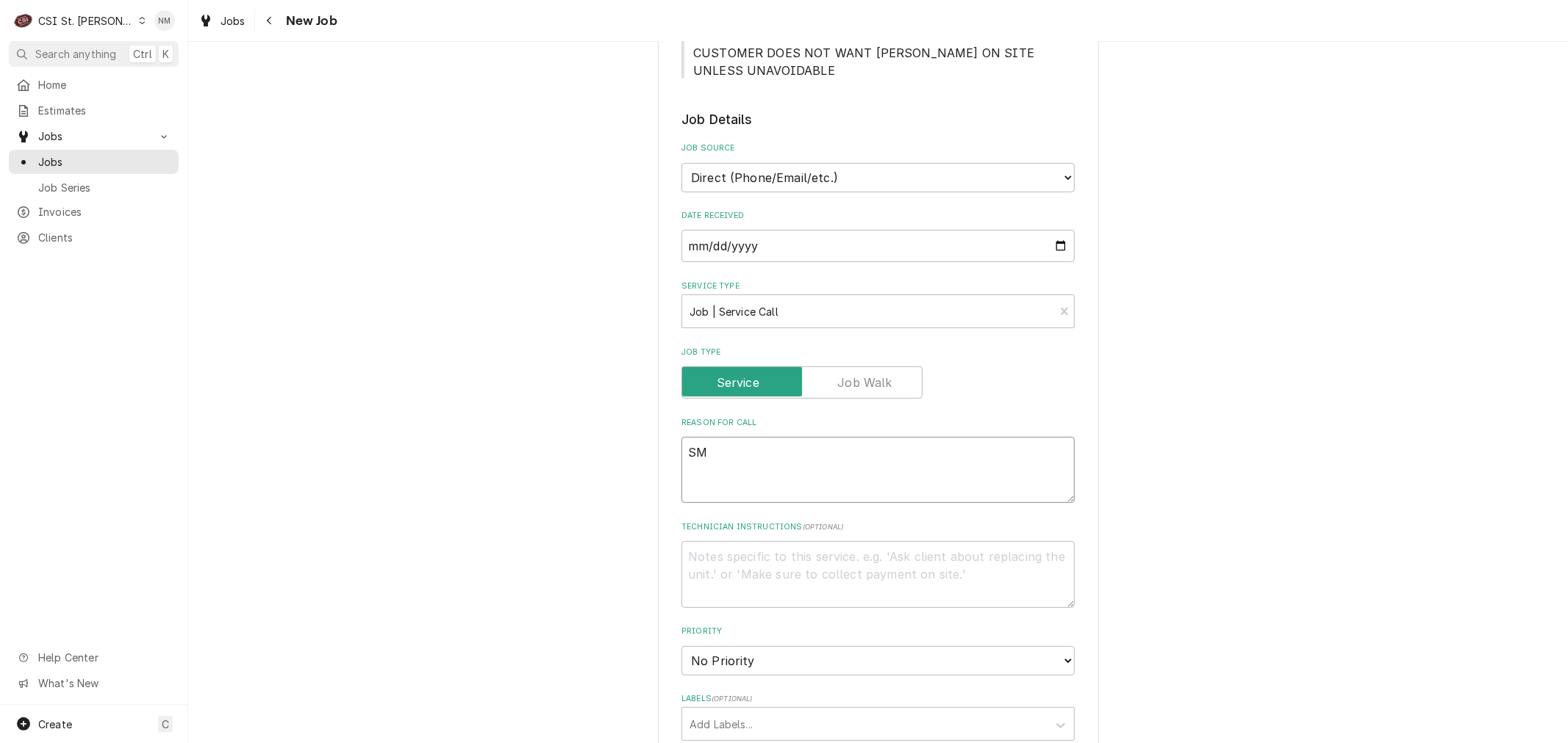
type textarea "x"
type textarea "SMo"
type textarea "x"
type textarea "SMok"
type textarea "x"
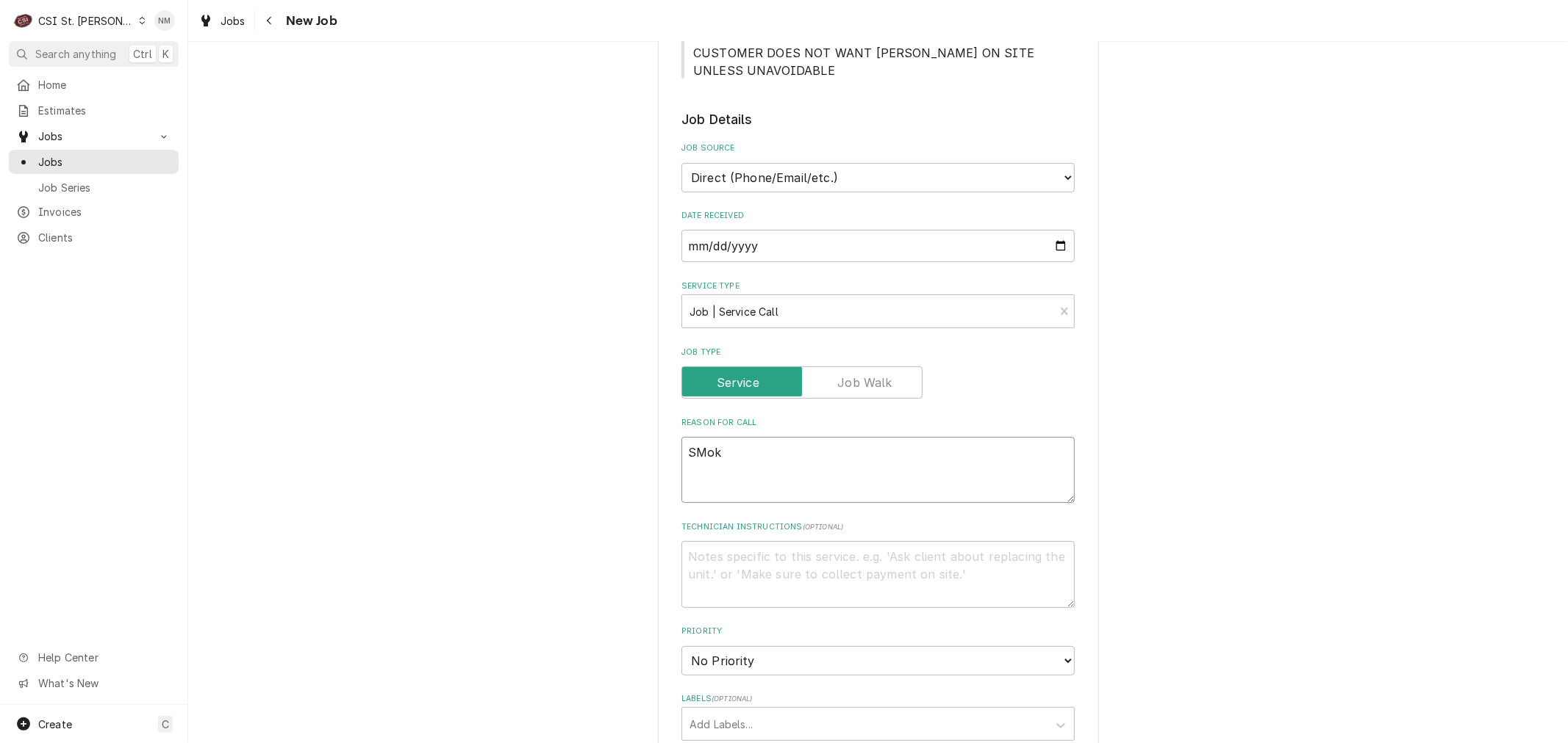
type textarea "SMoke"
type textarea "x"
type textarea "SMoker"
type textarea "x"
type textarea "SMoker"
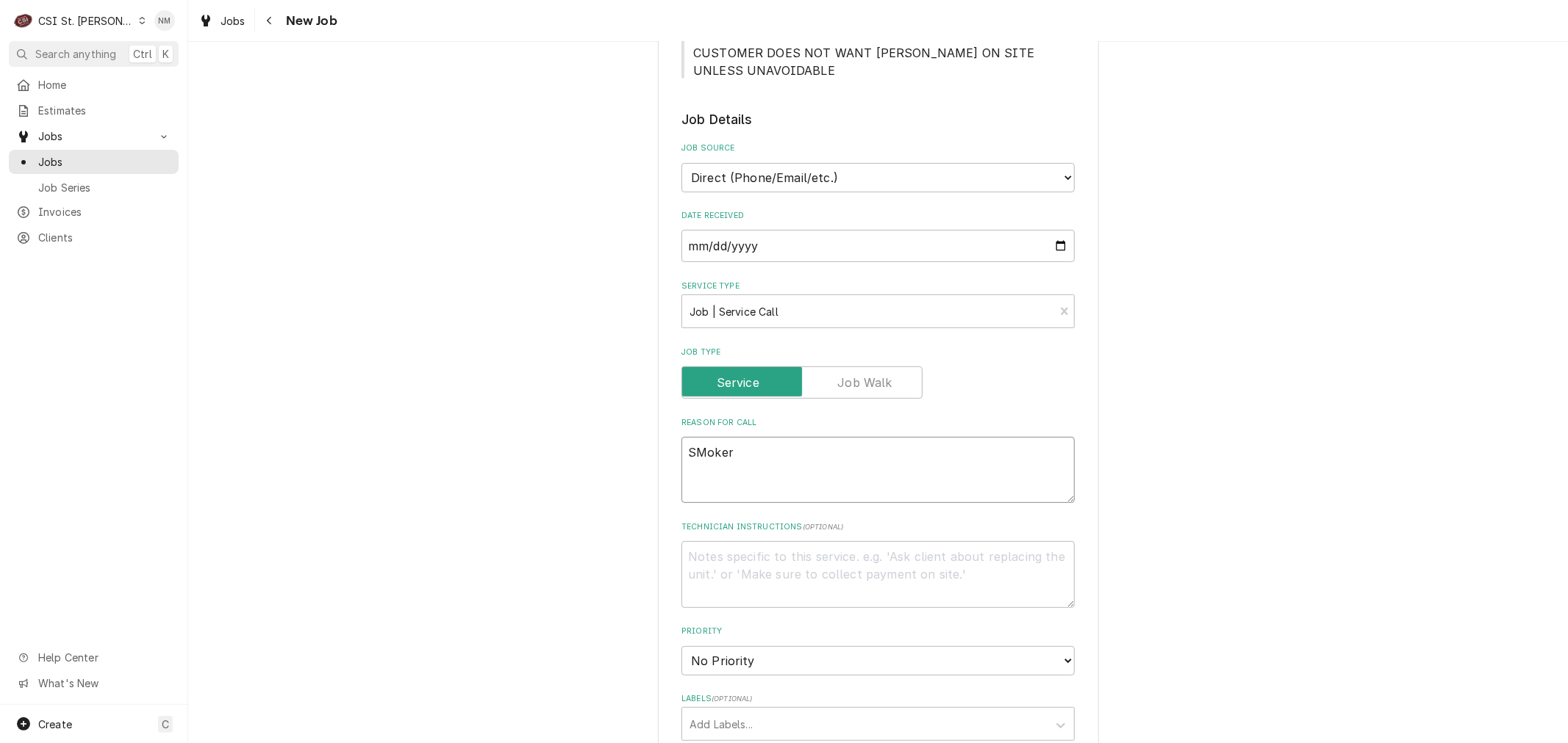
type textarea "x"
type textarea "SMoker"
type textarea "x"
type textarea "SMoke"
type textarea "x"
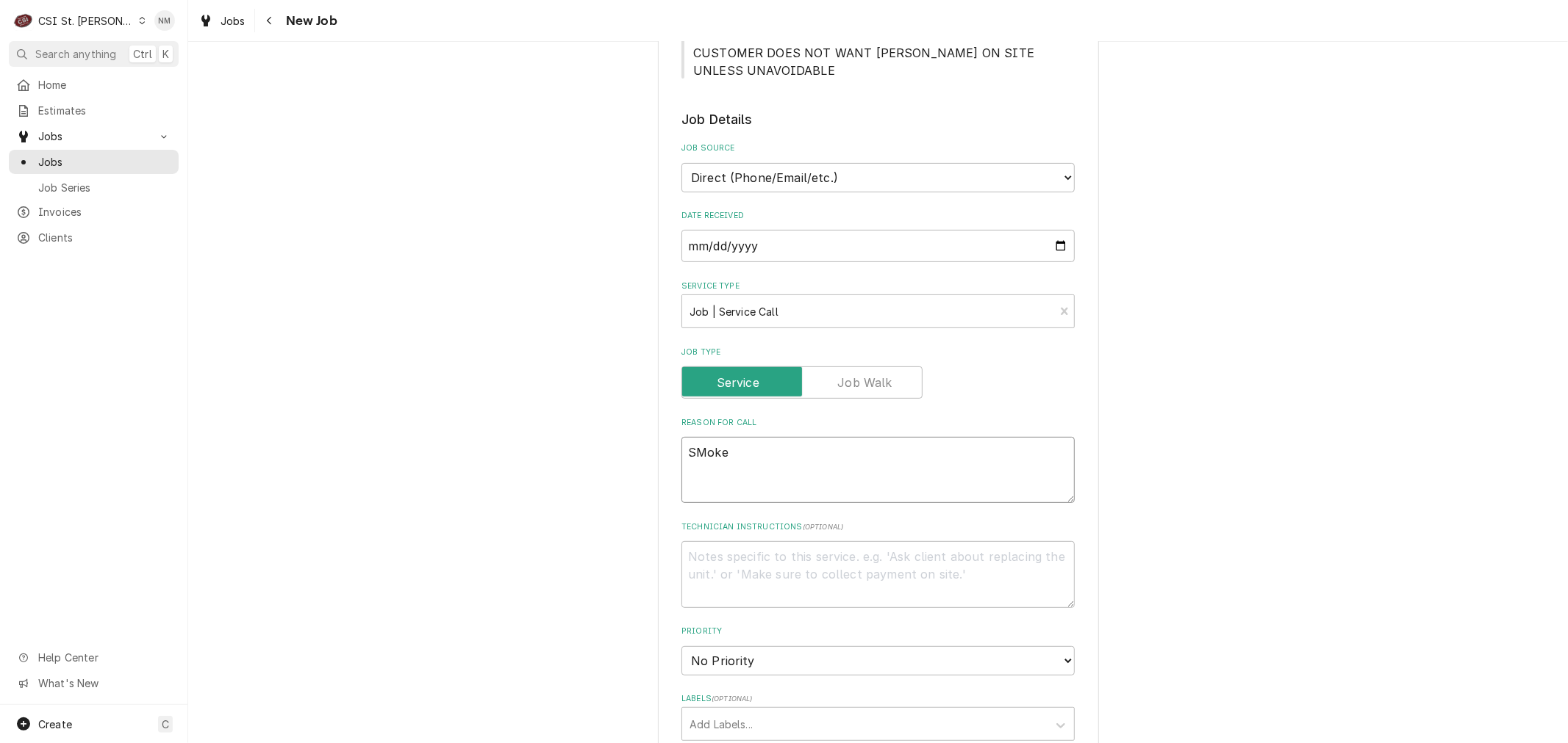
type textarea "SMok"
type textarea "x"
type textarea "SMo"
type textarea "x"
type textarea "SM"
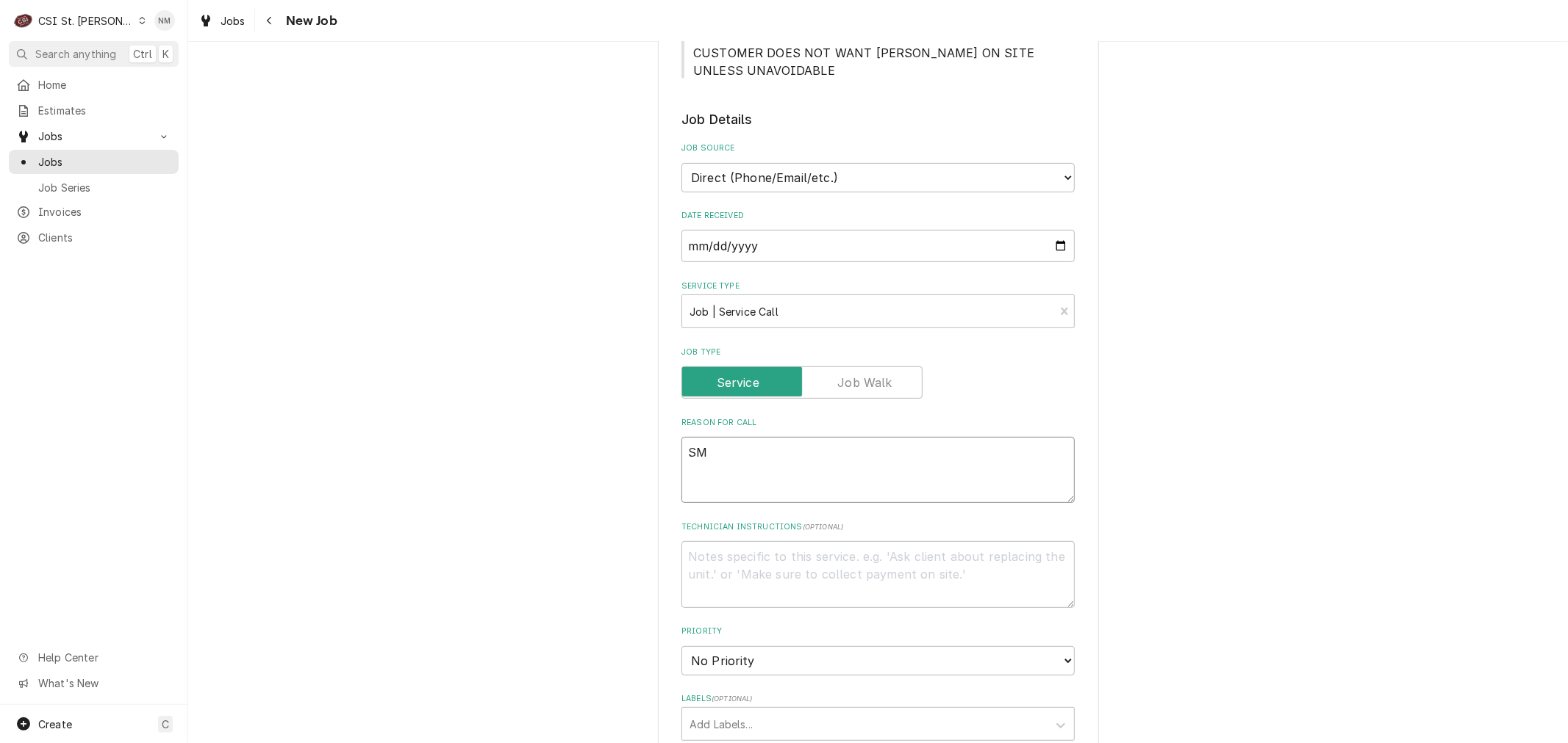
type textarea "x"
type textarea "S"
type textarea "x"
type textarea "Sm"
type textarea "x"
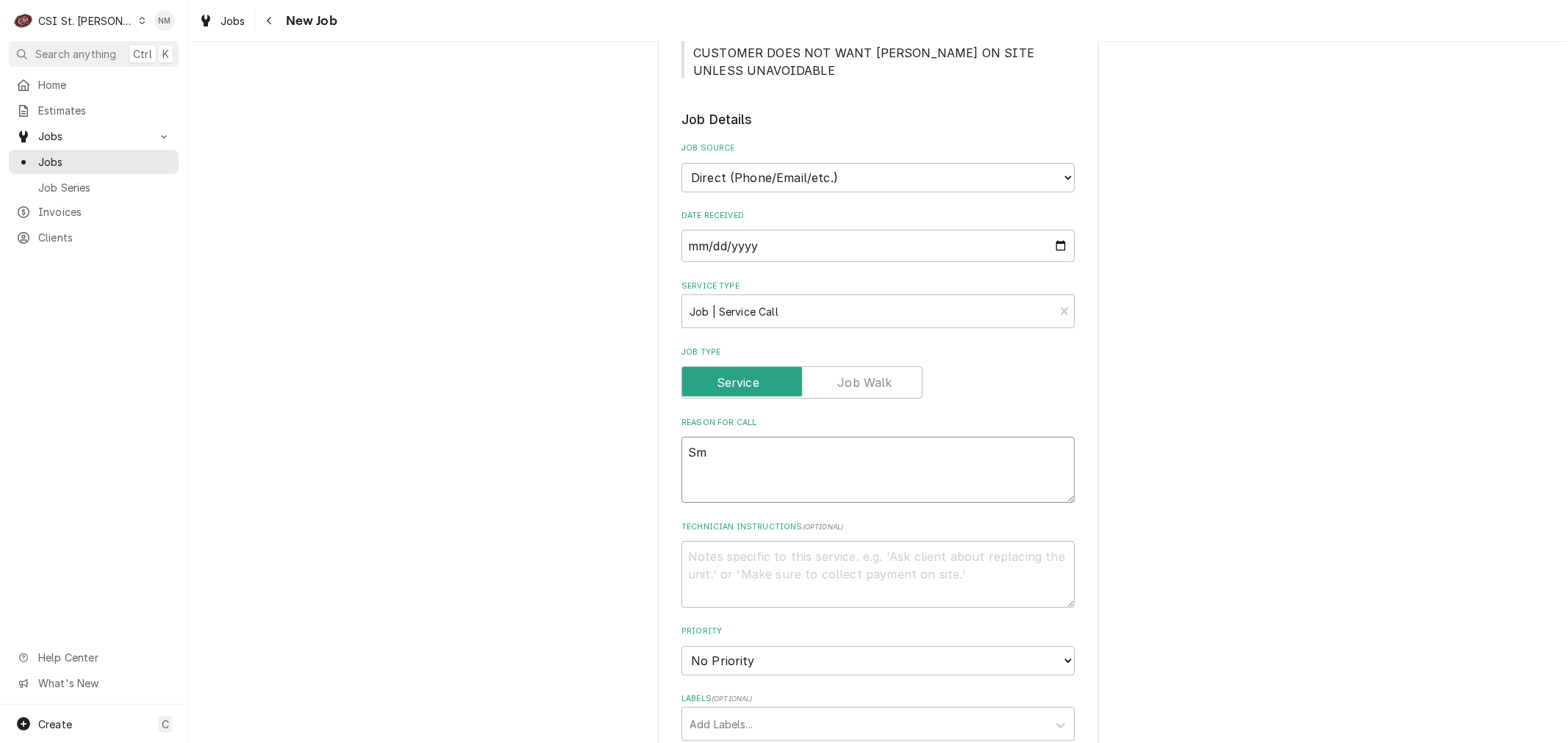
type textarea "Smo"
type textarea "x"
type textarea "Smok"
type textarea "x"
type textarea "Smoke"
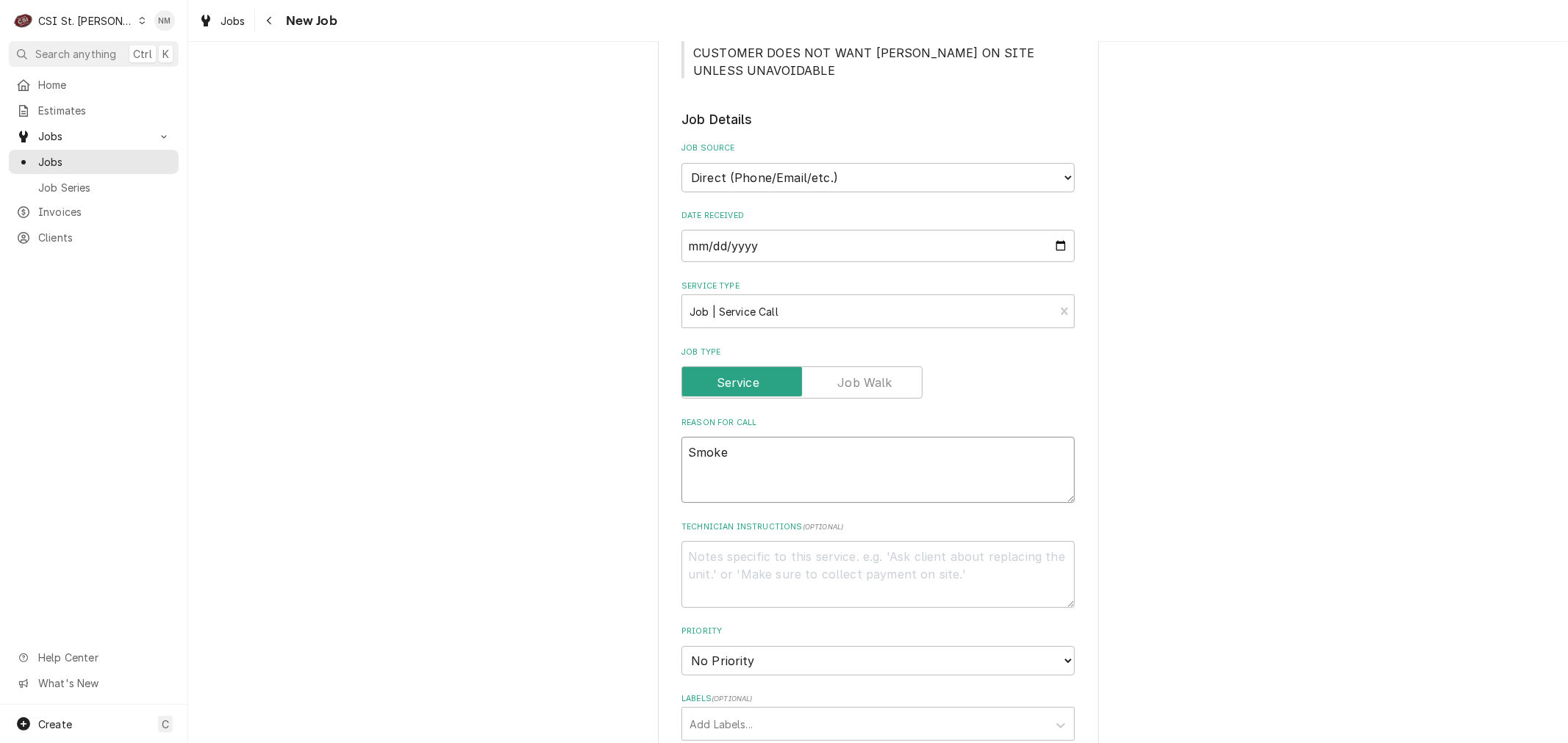
type textarea "x"
type textarea "Smoker"
type textarea "x"
type textarea "Smoker"
type textarea "x"
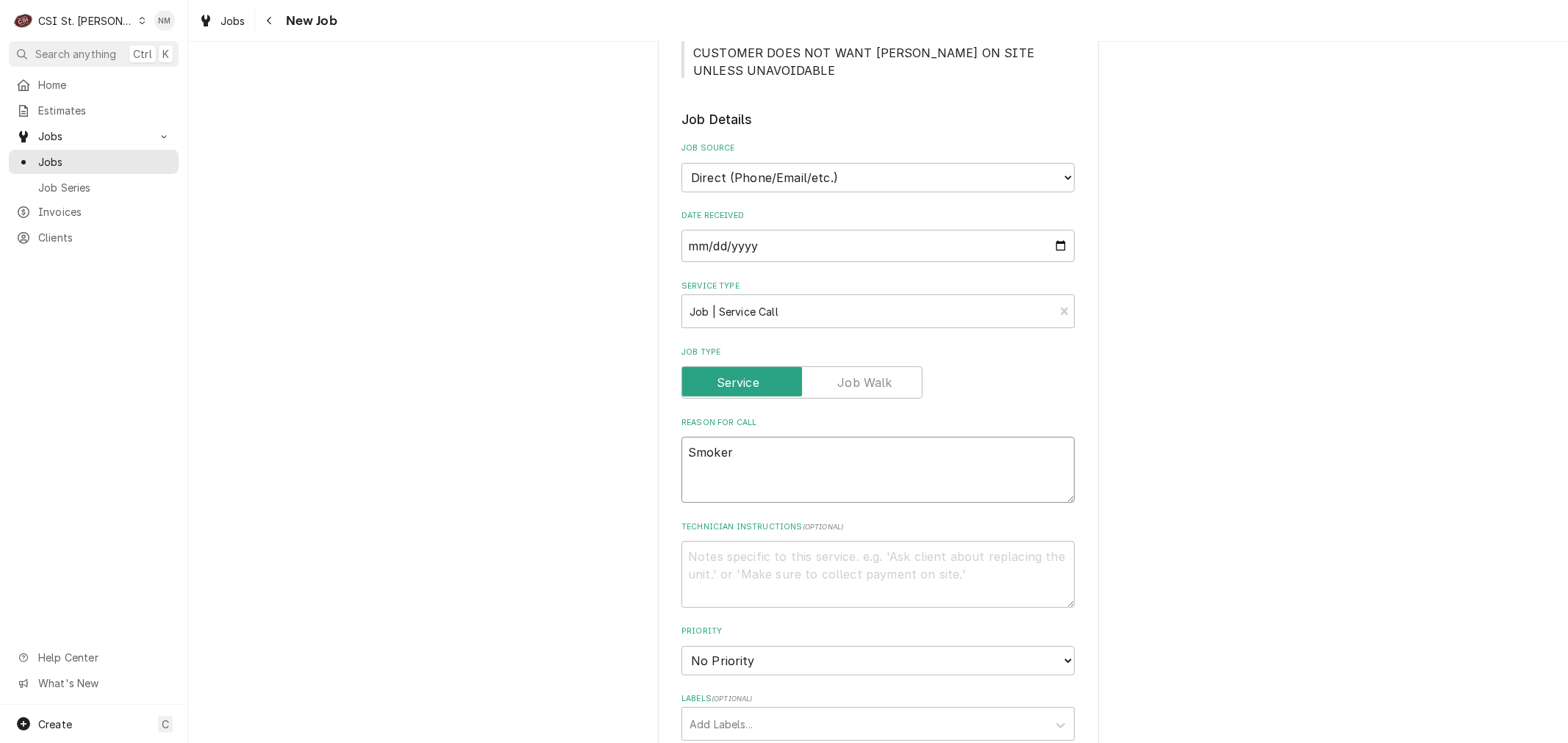
type textarea "Smoker n"
type textarea "x"
type textarea "Smoker ne"
type textarea "x"
type textarea "Smoker nee"
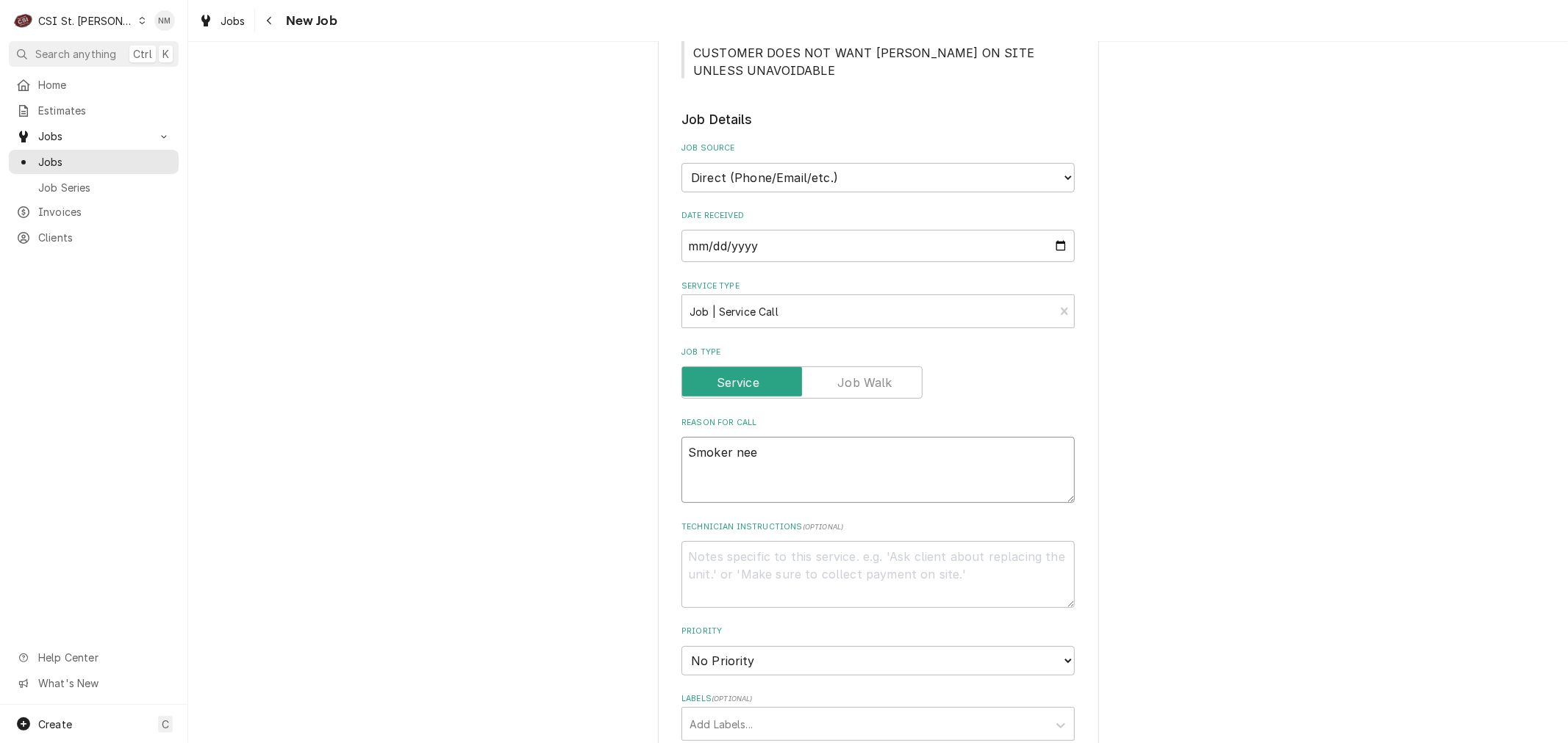
type textarea "x"
type textarea "Smoker need"
type textarea "x"
type textarea "Smoker needs"
type textarea "x"
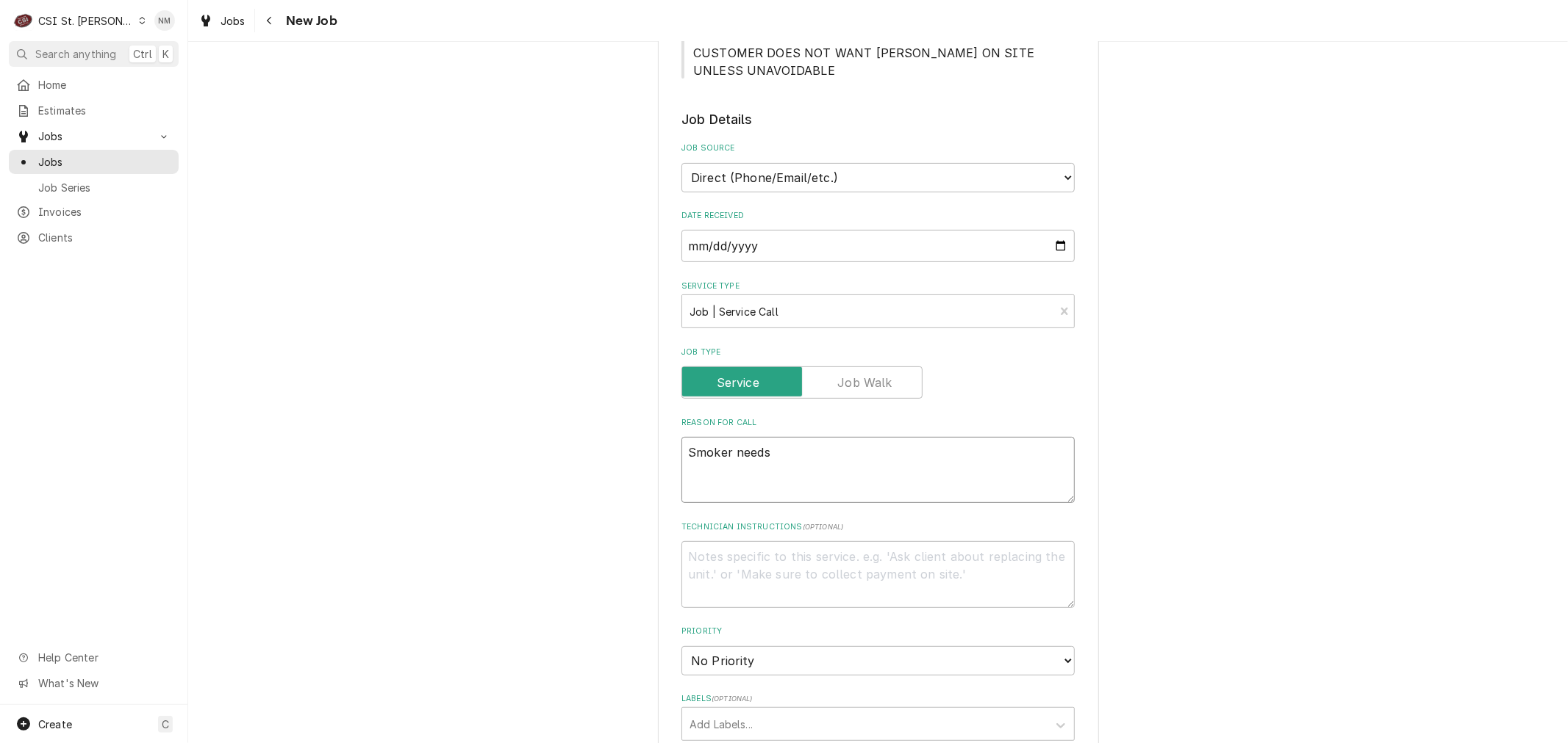
type textarea "Smoker needs"
type textarea "x"
type textarea "Smoker needs a"
type textarea "x"
type textarea "Smoker needs a"
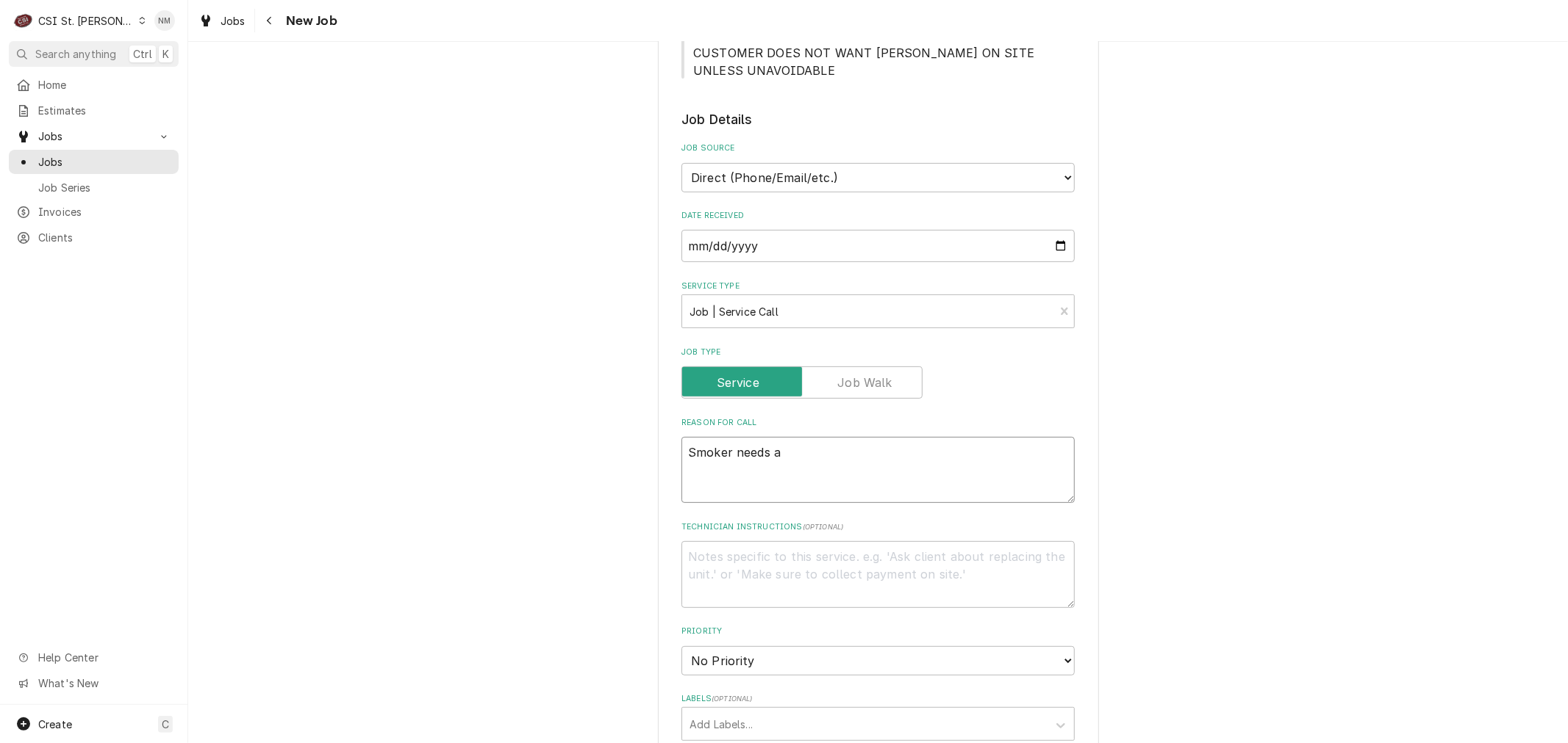
type textarea "x"
type textarea "Smoker needs a n"
type textarea "x"
type textarea "Smoker needs a ne"
type textarea "x"
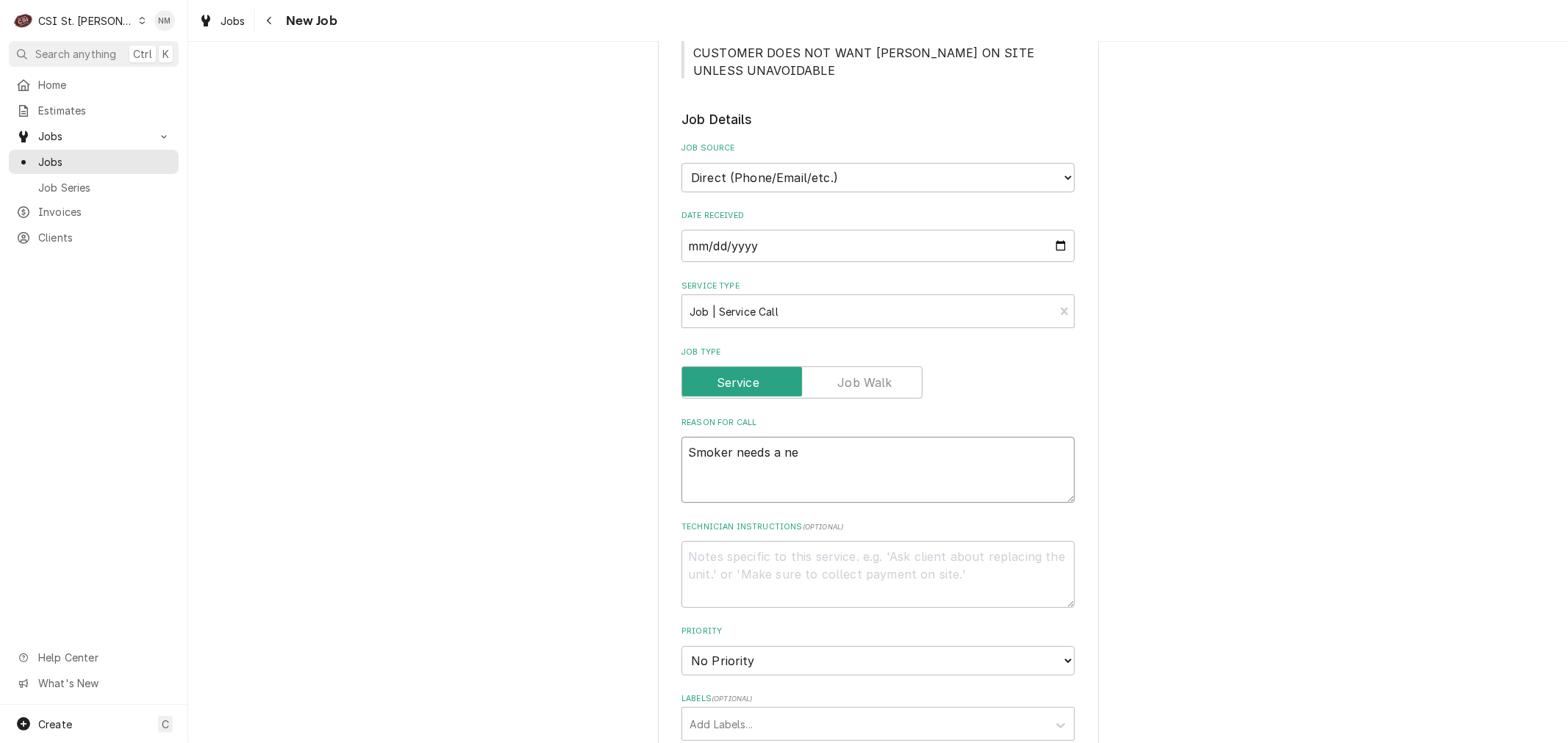
type textarea "Smoker needs a new"
type textarea "x"
type textarea "Smoker needs a new"
type textarea "x"
type textarea "Smoker needs a new i"
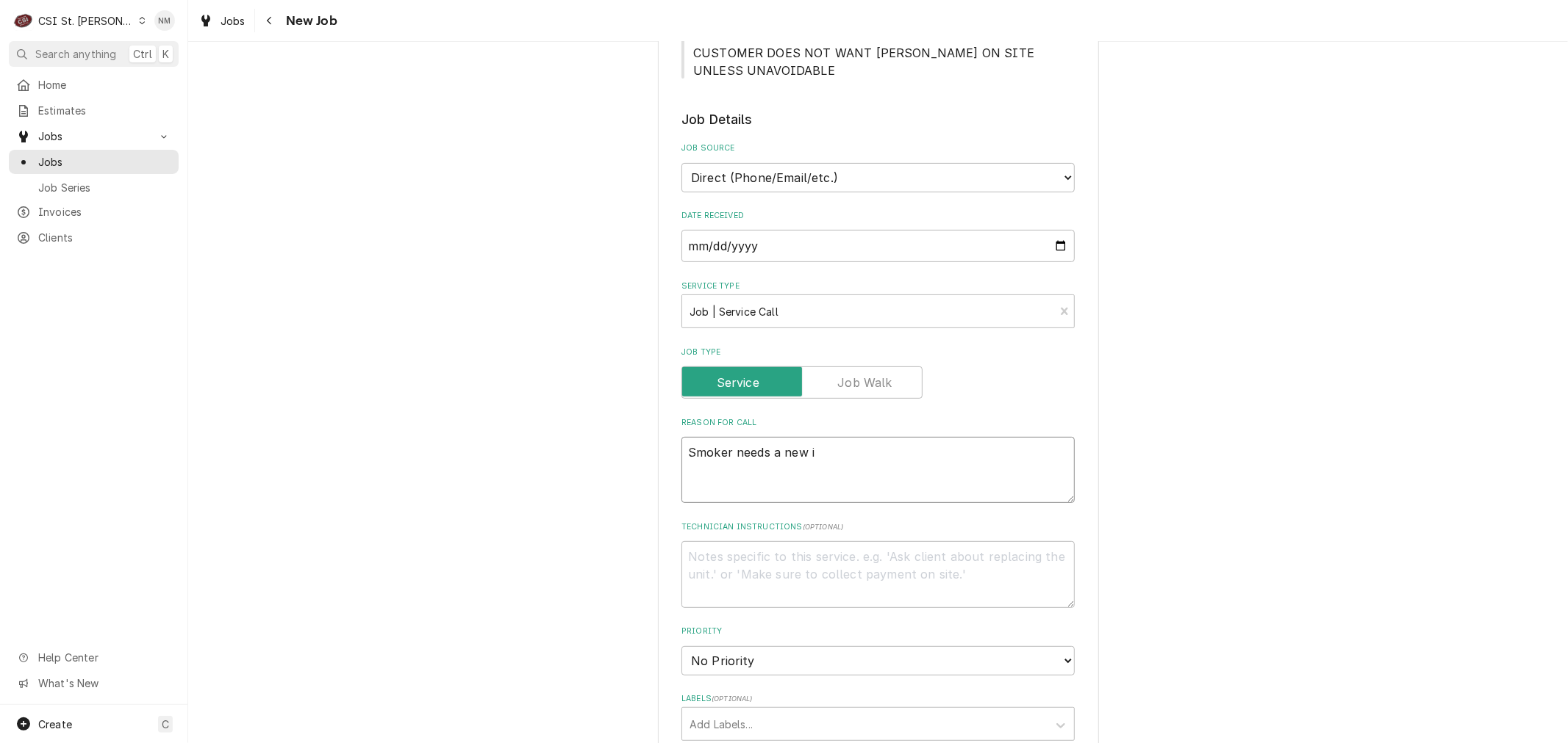
type textarea "x"
type textarea "Smoker needs a new ig"
type textarea "x"
type textarea "Smoker needs a new igi"
type textarea "x"
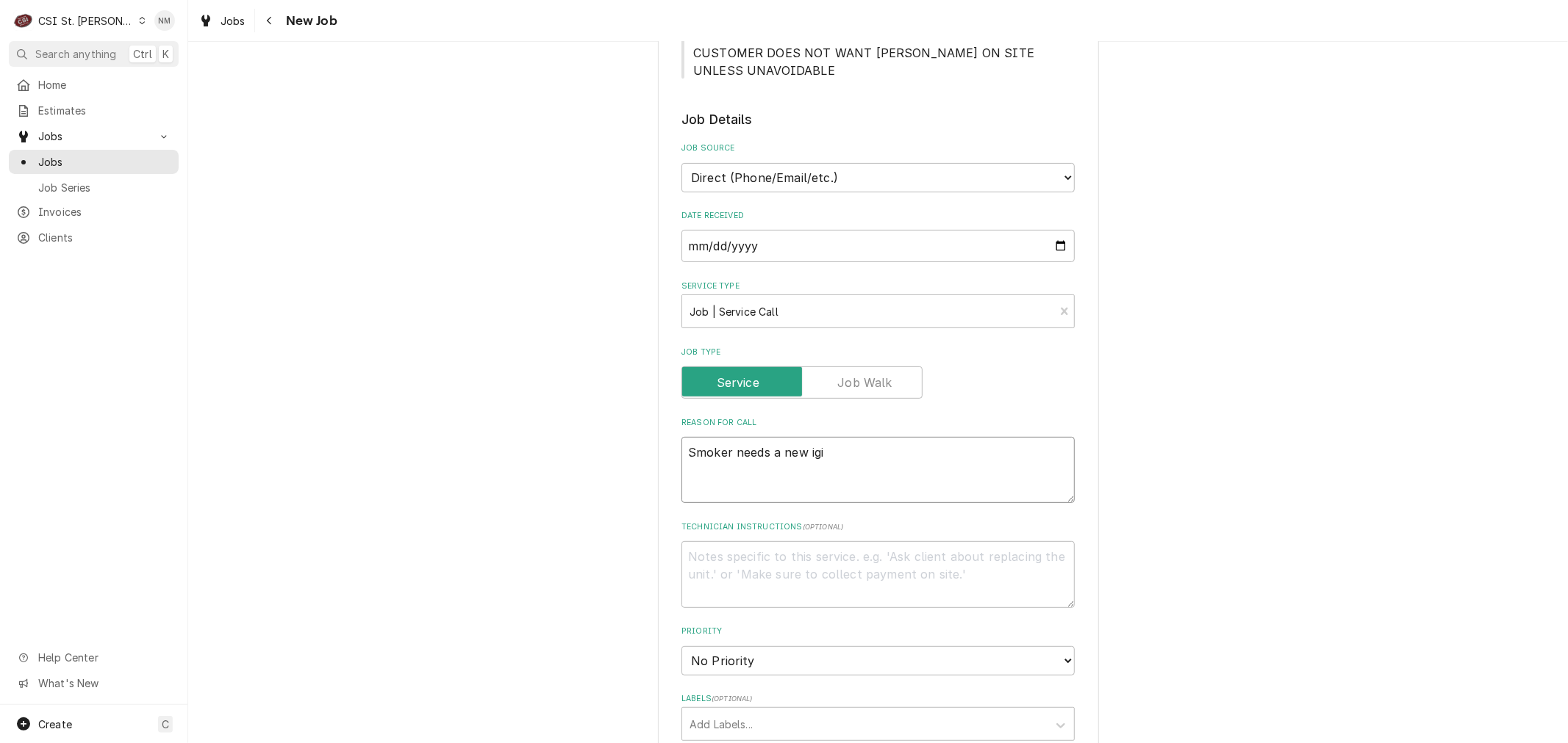
type textarea "Smoker needs a new igin"
type textarea "x"
type textarea "Smoker needs a new igint"
type textarea "x"
type textarea "Smoker needs a new iginto"
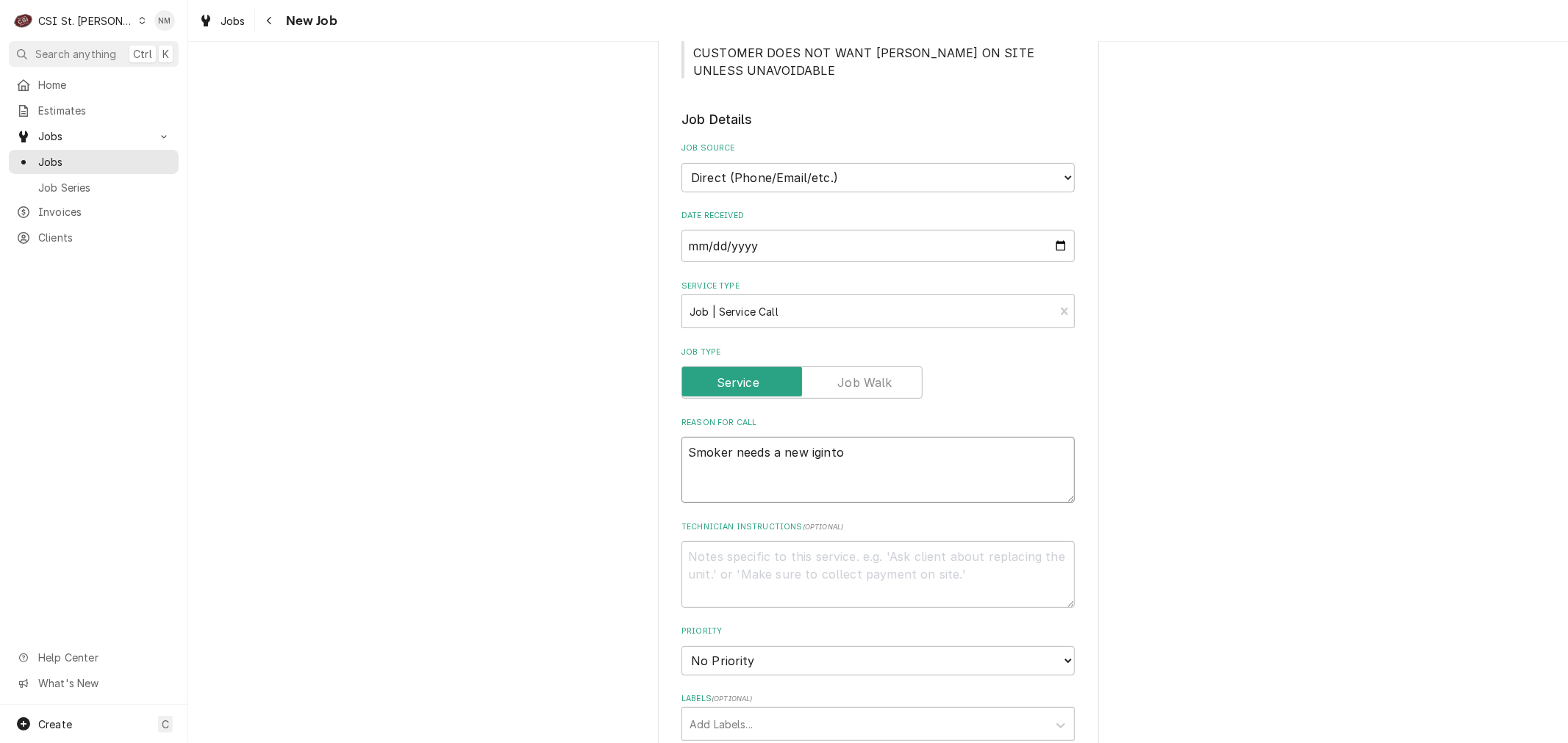
type textarea "x"
type textarea "Smoker needs a new igintor"
type textarea "x"
type textarea "Smoker needs a new igintor."
type textarea "x"
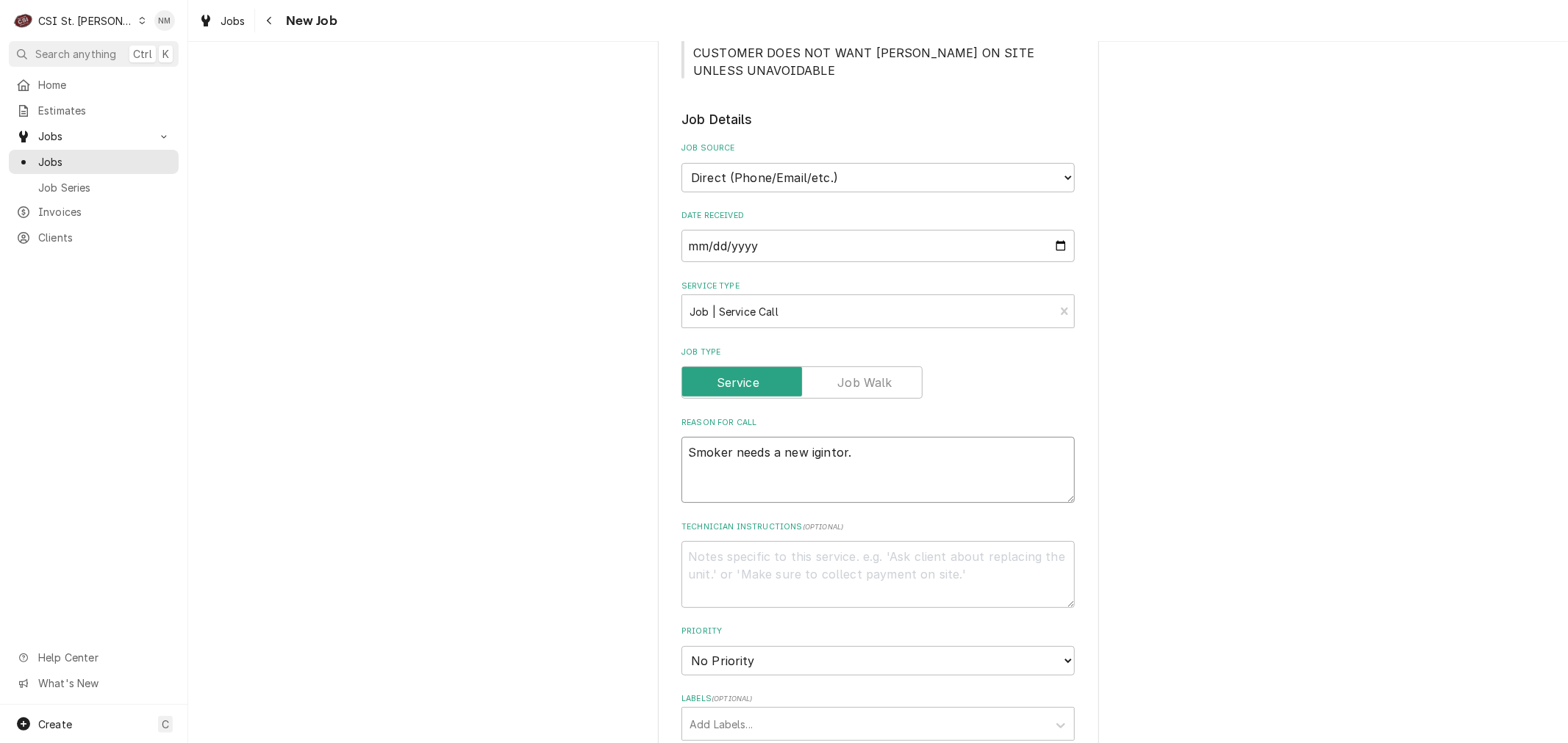
type textarea "Smoker needs a new igintor."
type textarea "x"
type textarea "Smoker needs a new igintor."
type textarea "x"
type textarea "Smoker needs a new igintor. c"
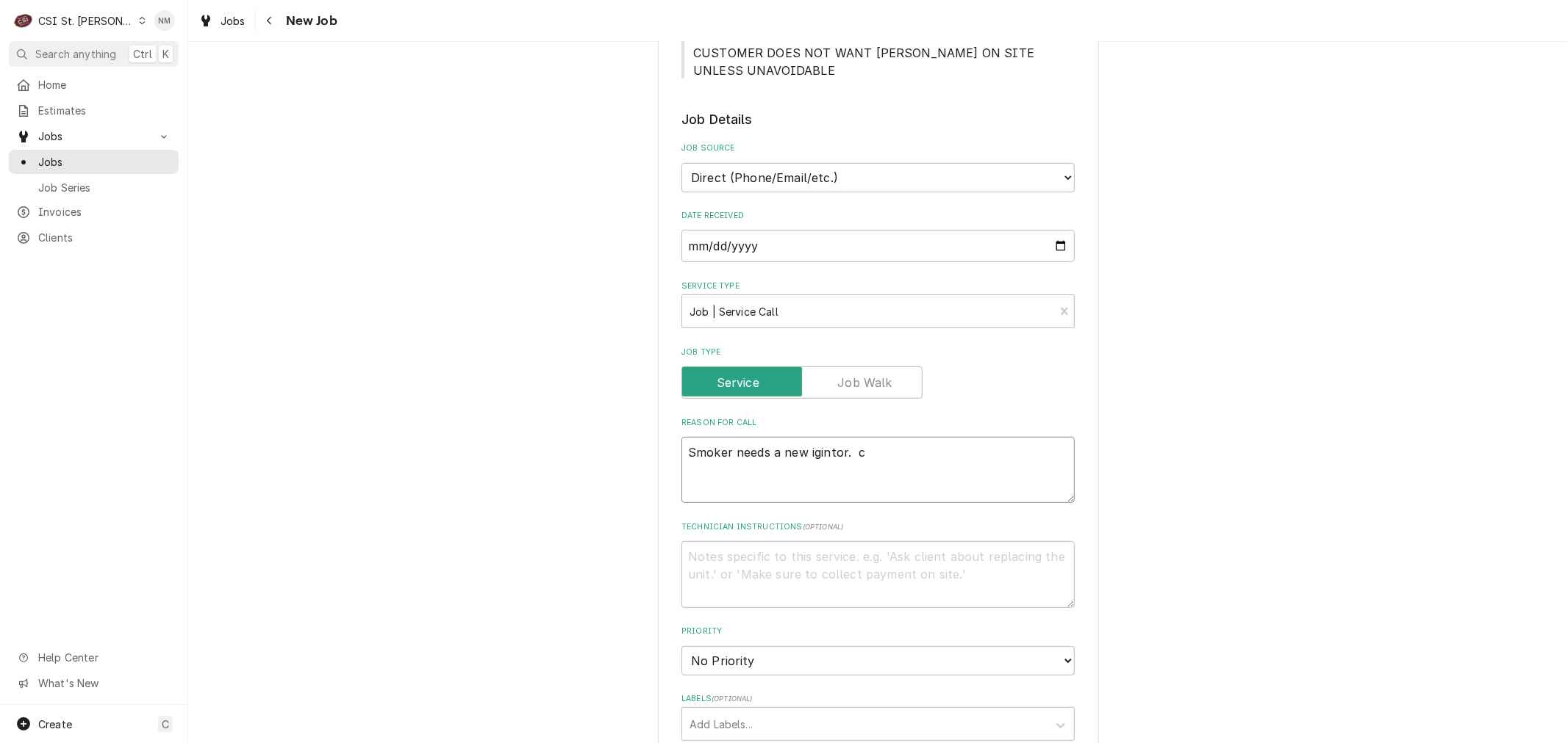
type textarea "x"
type textarea "Smoker needs a new igintor. cu"
type textarea "x"
type textarea "Smoker needs a new igintor. cus"
type textarea "x"
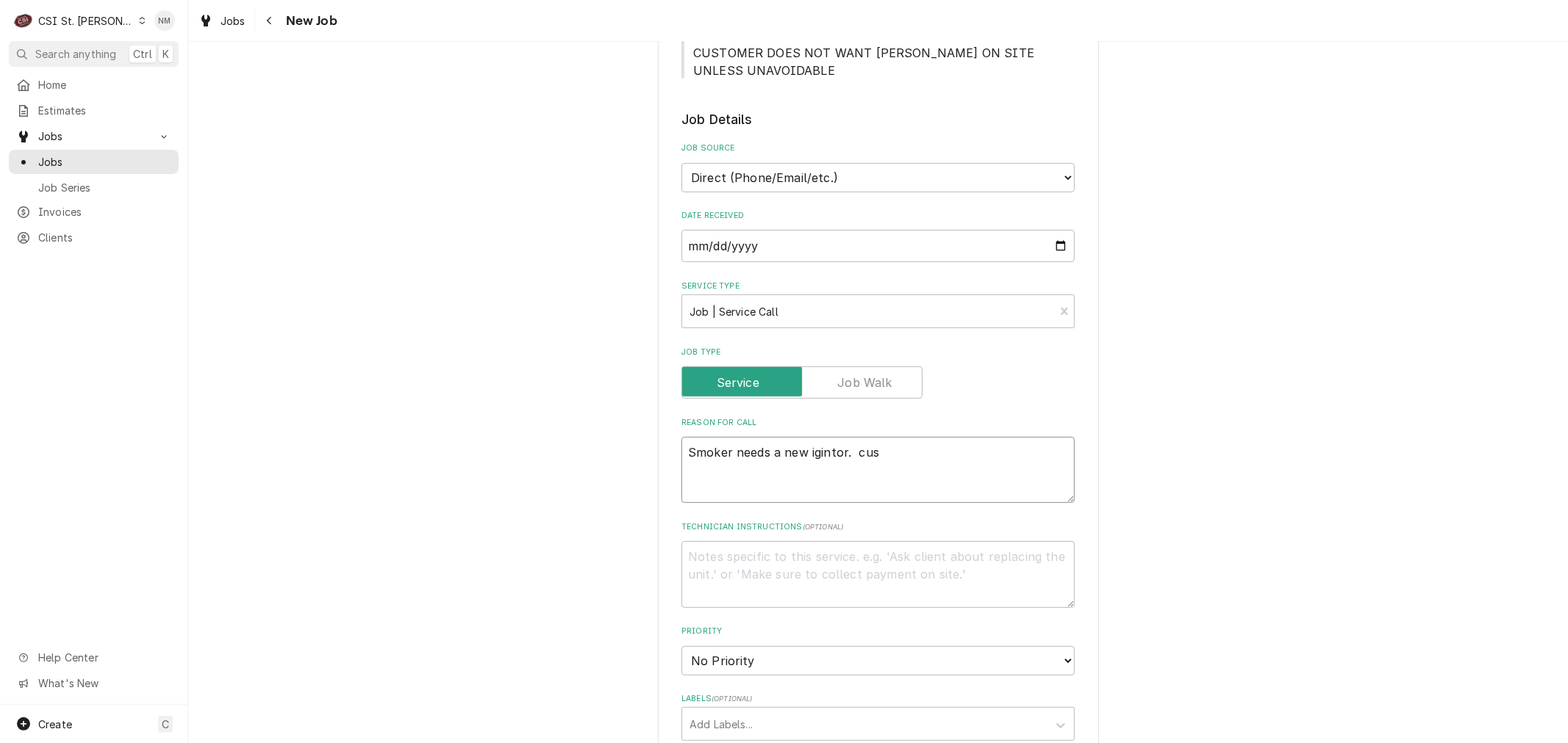
type textarea "Smoker needs a new igintor. cuso"
type textarea "x"
type textarea "Smoker needs a new igintor. cusot"
type textarea "x"
type textarea "Smoker needs a new igintor. cusotm"
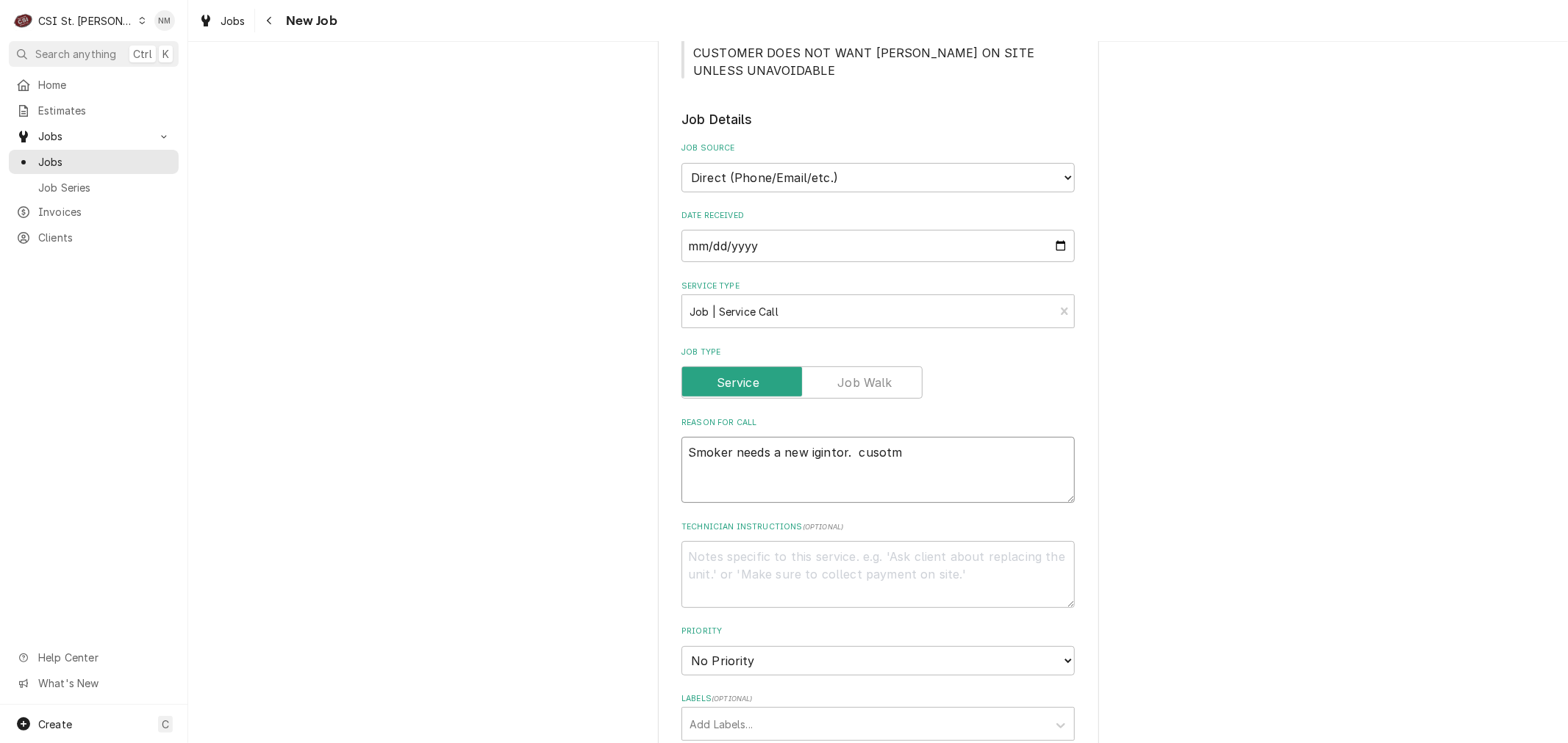
type textarea "x"
type textarea "Smoker needs a new igintor. cusotme"
type textarea "x"
type textarea "Smoker needs a new igintor. cusotmer"
type textarea "x"
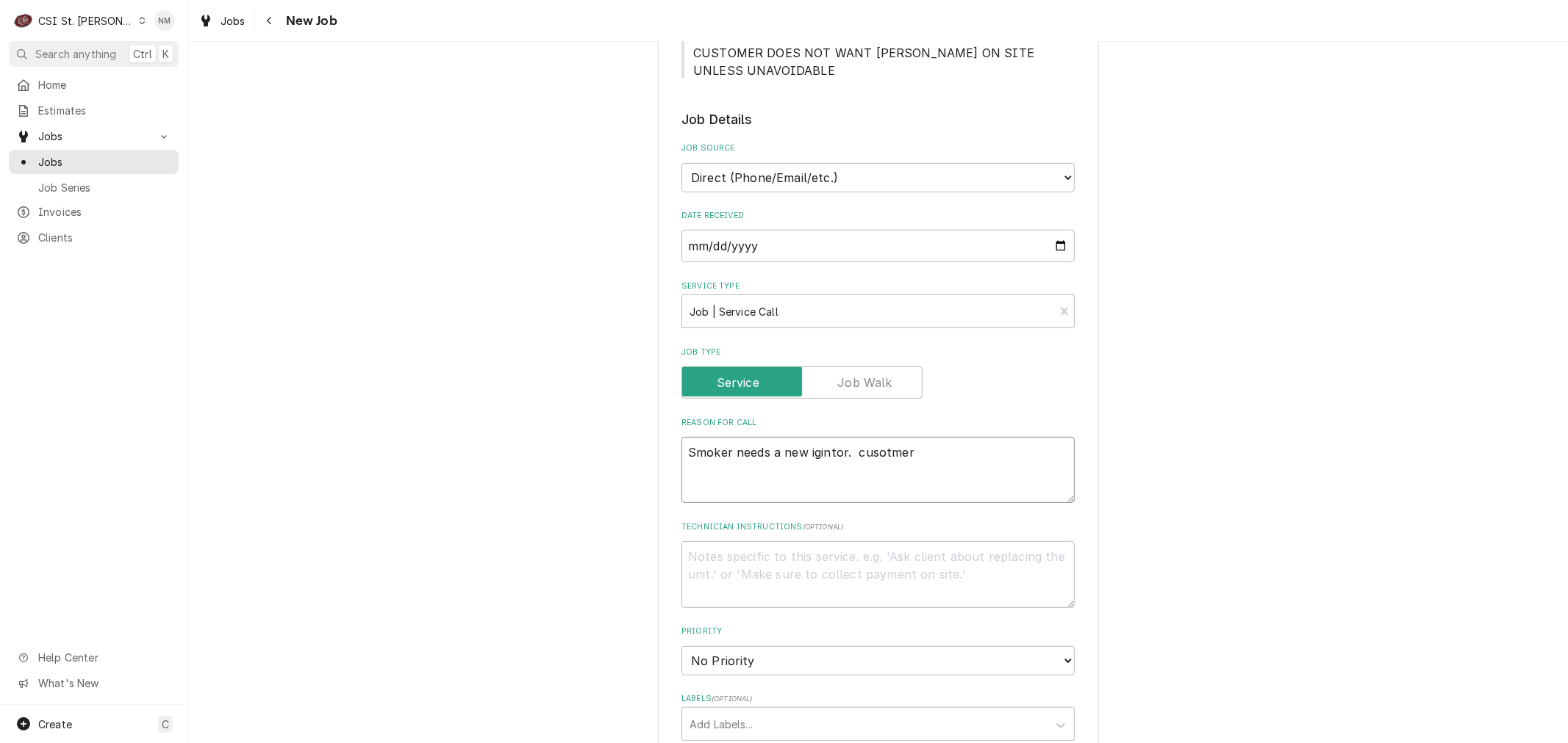
type textarea "Smoker needs a new igintor. cusotme"
type textarea "x"
type textarea "Smoker needs a new igintor. cusotm"
type textarea "x"
type textarea "Smoker needs a new igintor. cusot"
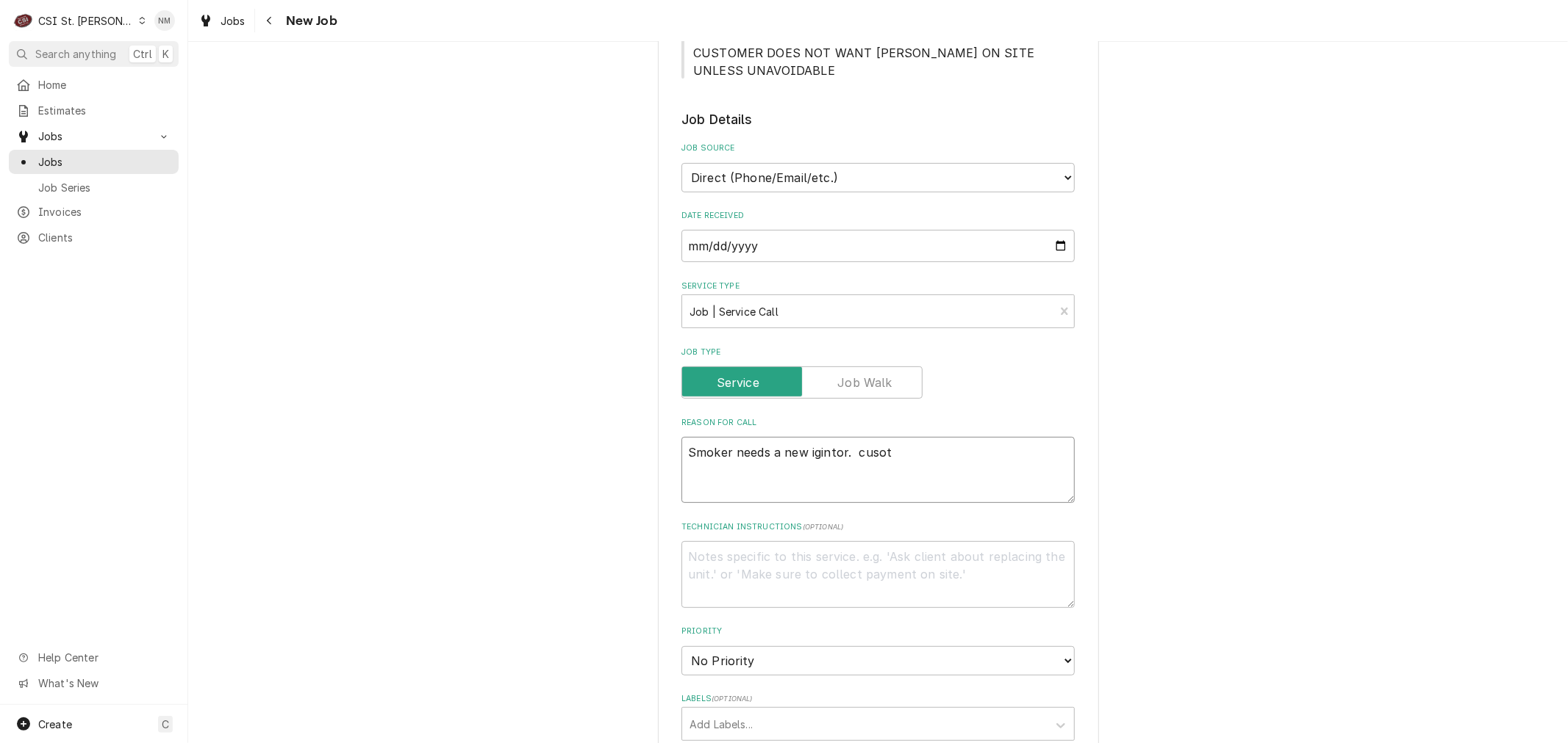
type textarea "x"
type textarea "Smoker needs a new igintor. cuso"
type textarea "x"
type textarea "Smoker needs a new igintor. cus"
type textarea "x"
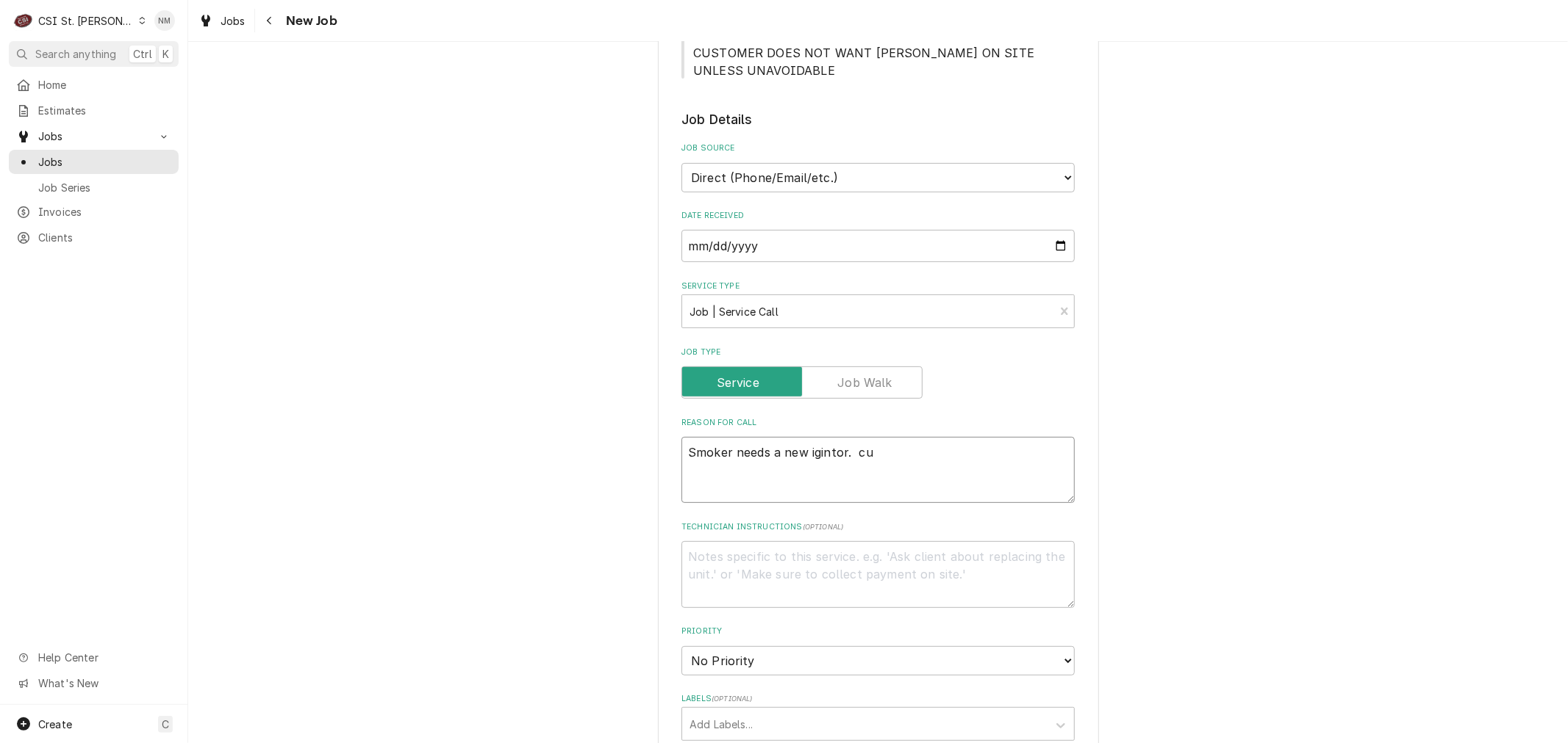
type textarea "Smoker needs a new igintor. c"
type textarea "x"
type textarea "Smoker needs a new igintor."
type textarea "x"
type textarea "Smoker needs a new igintor. C"
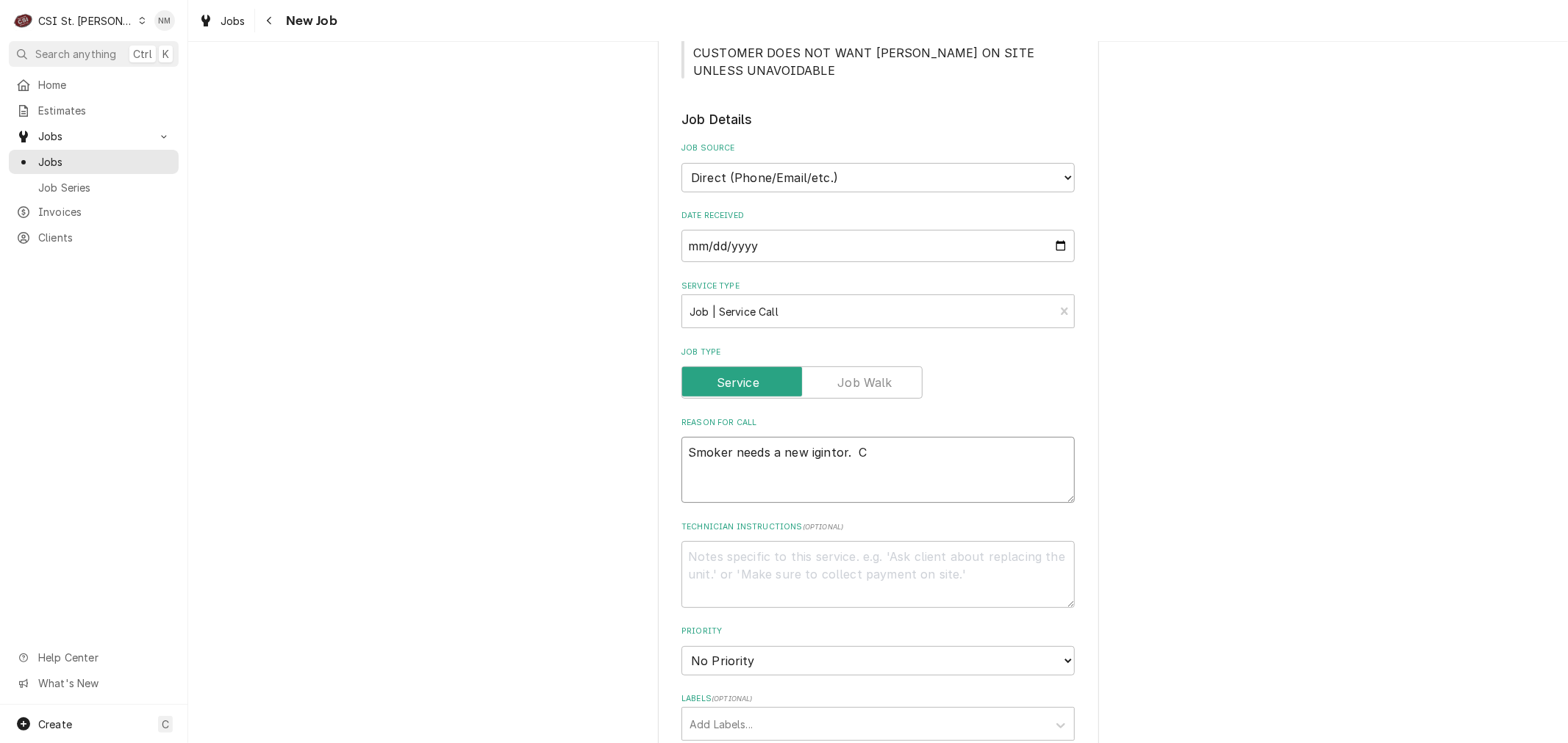
type textarea "x"
type textarea "Smoker needs a new igintor. Cu"
type textarea "x"
type textarea "Smoker needs a new igintor. Cus"
type textarea "x"
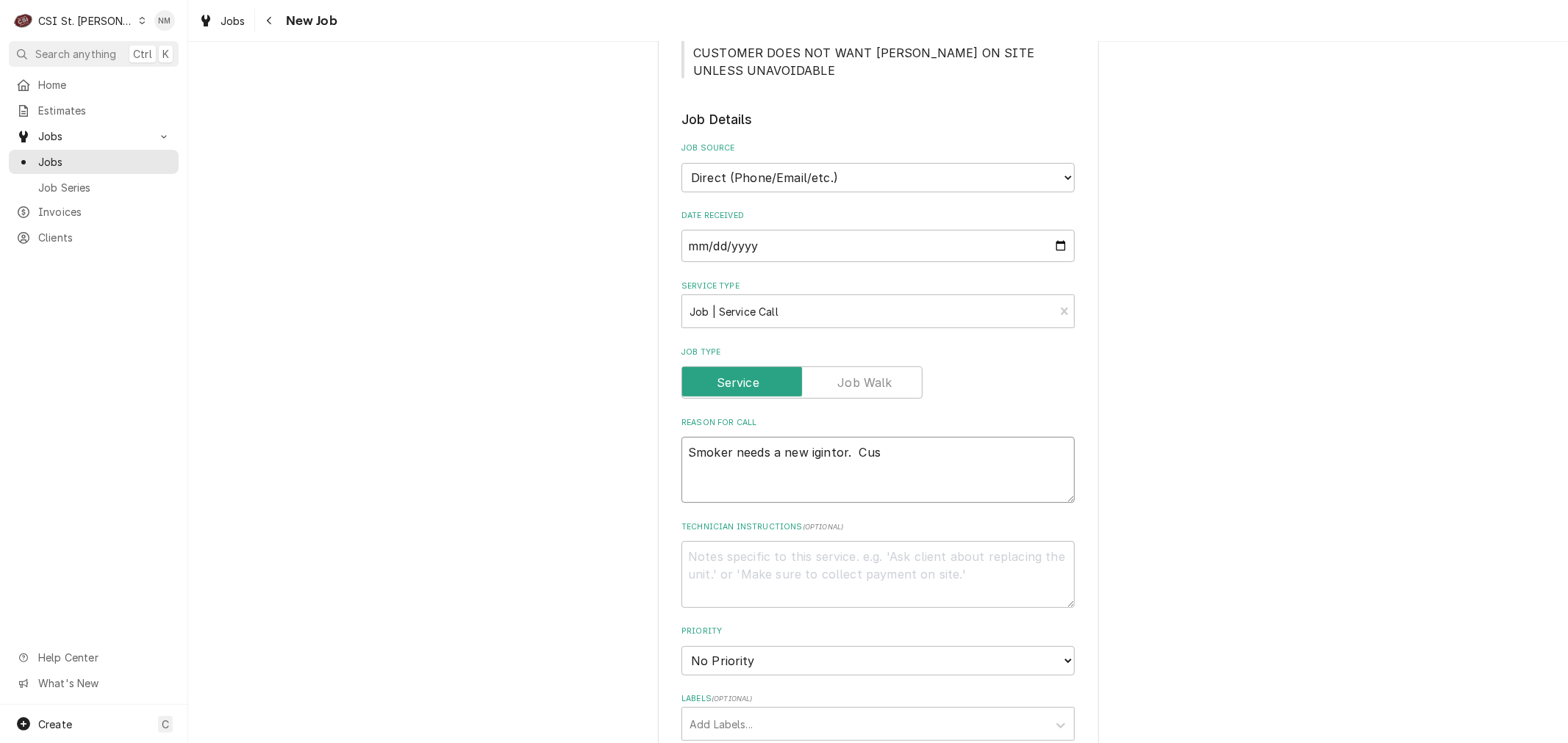
type textarea "Smoker needs a new igintor. Cust"
type textarea "x"
type textarea "Smoker needs a new igintor. Cust"
type textarea "x"
type textarea "Smoker needs a new igintor. Cust h"
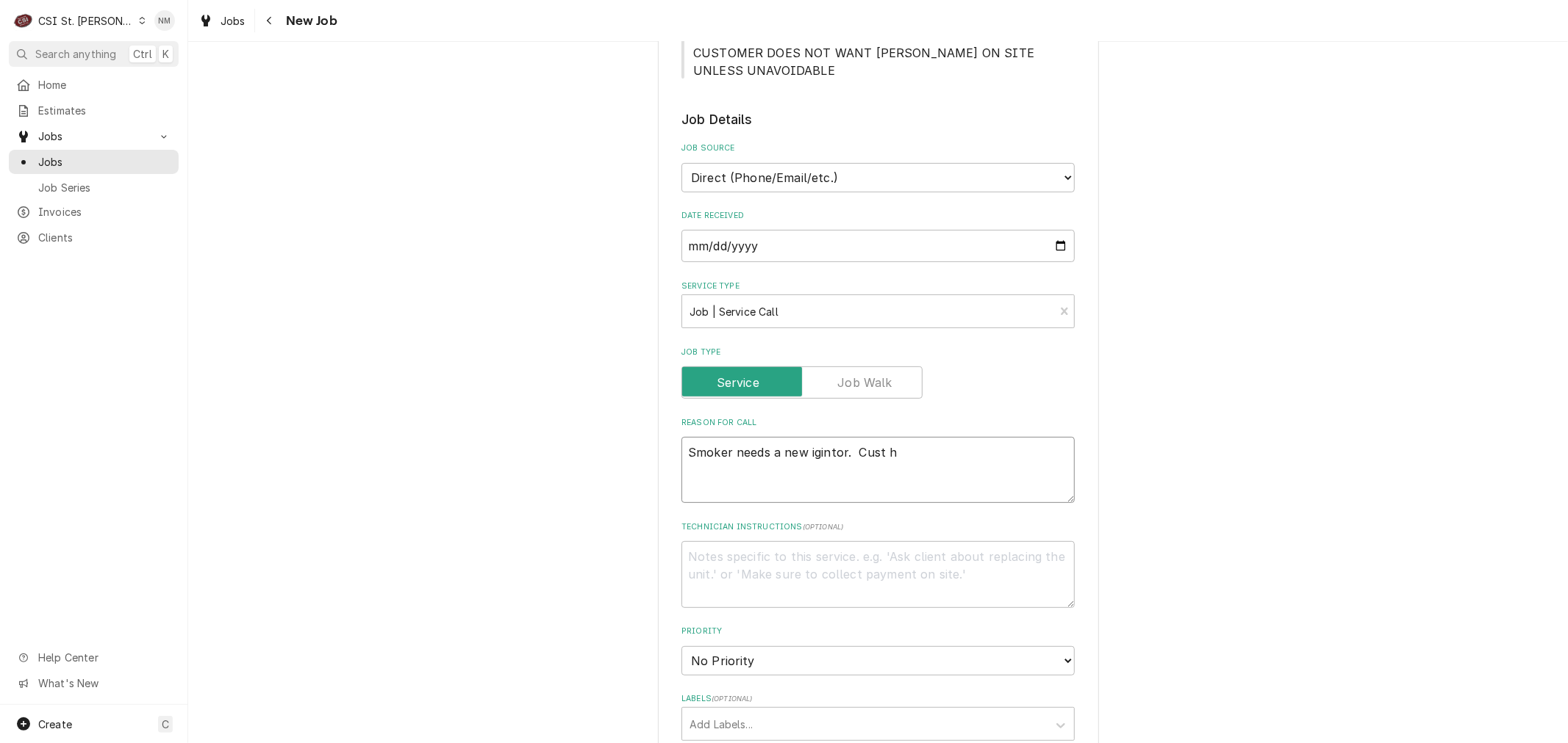
type textarea "x"
type textarea "Smoker needs a new igintor. Cust ha"
type textarea "x"
type textarea "Smoker needs a new igintor. Cust has"
type textarea "x"
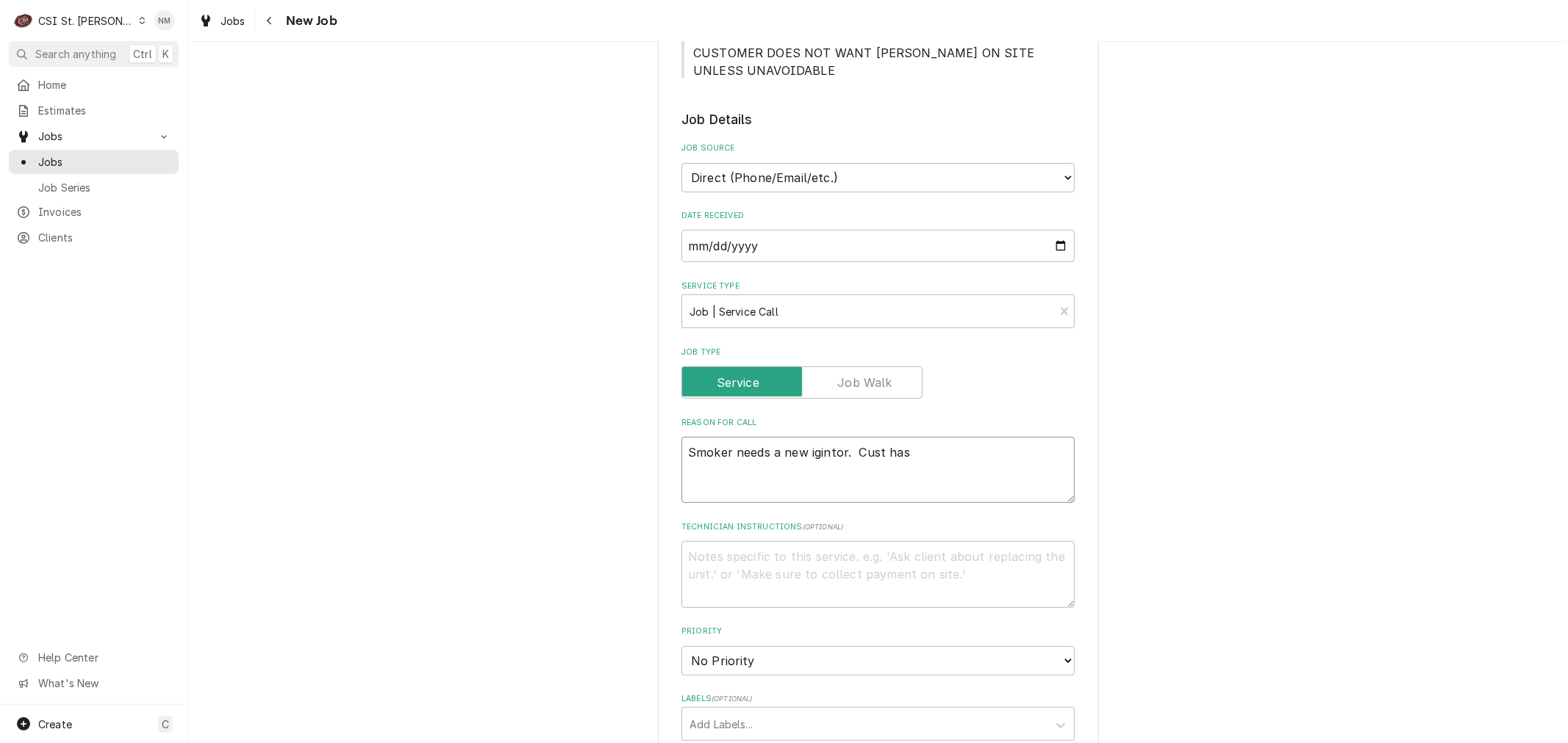
type textarea "Smoker needs a new igintor. Cust has"
type textarea "x"
type textarea "Smoker needs a new igintor. Cust has t"
type textarea "x"
type textarea "Smoker needs a new igintor. Cust has th"
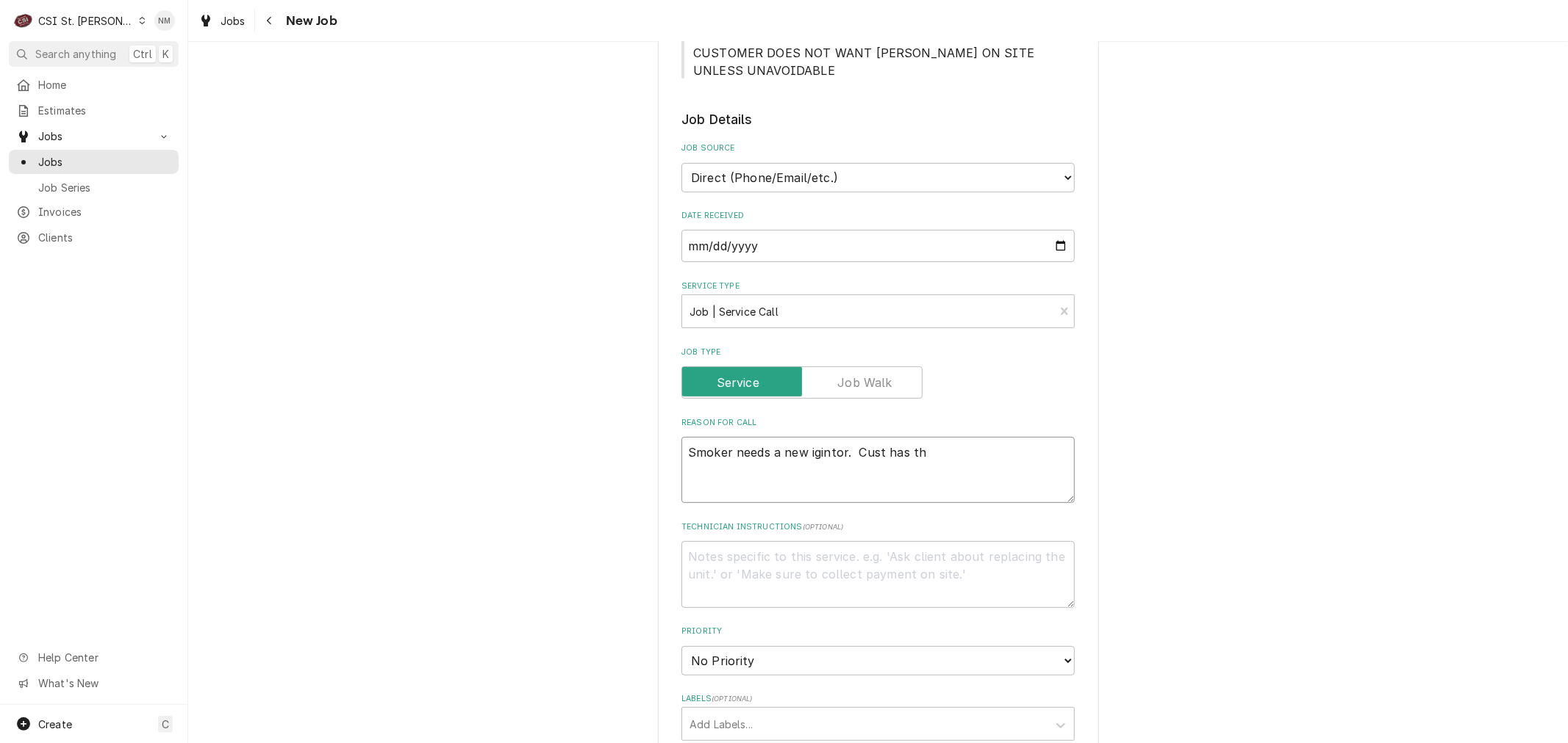
type textarea "x"
type textarea "Smoker needs a new igintor. Cust has the"
type textarea "x"
type textarea "Smoker needs a new igintor. Cust has the"
type textarea "x"
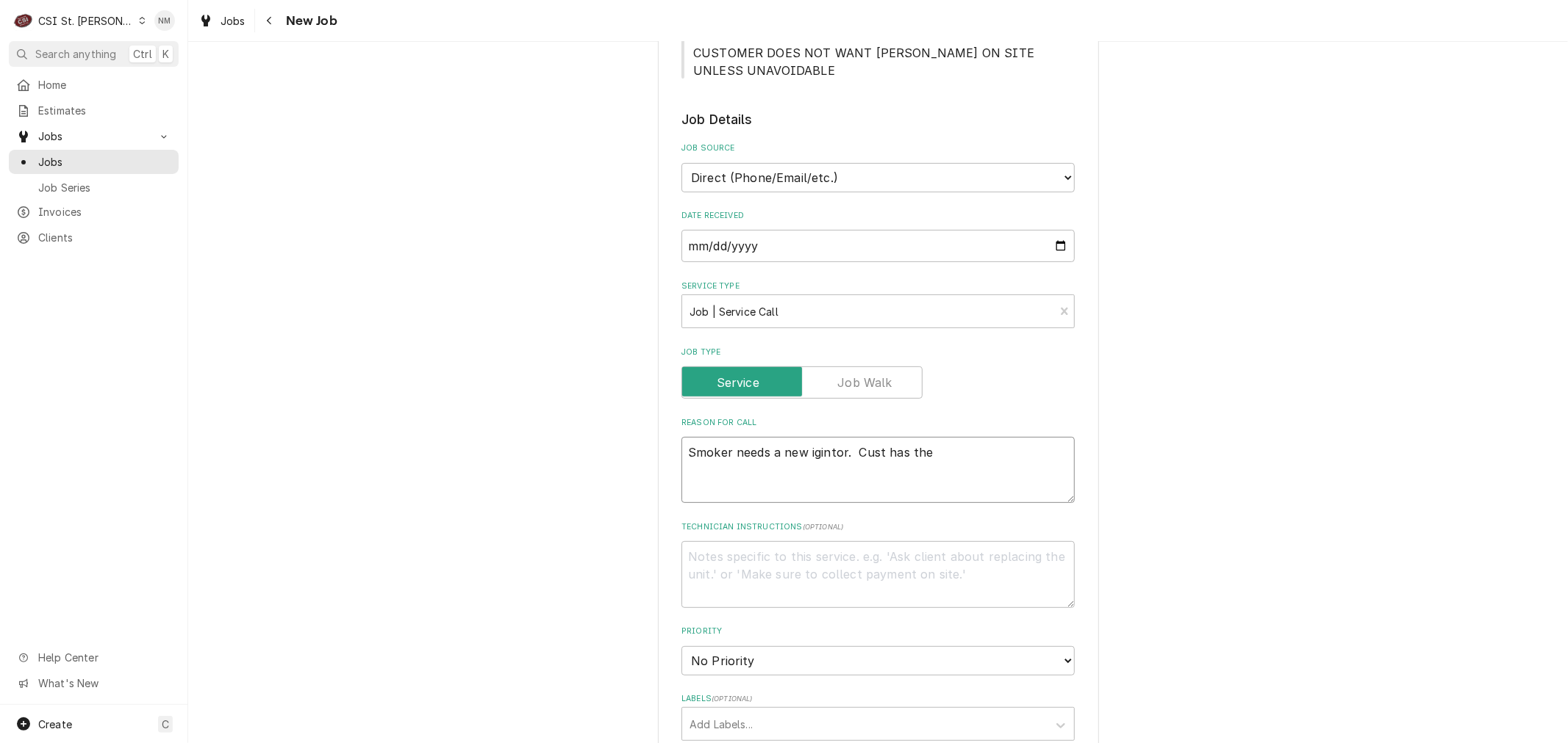
type textarea "Smoker needs a new igintor. Cust has the p"
type textarea "x"
type textarea "Smoker needs a new igintor. Cust has the pa"
type textarea "x"
type textarea "Smoker needs a new igintor. Cust has the par"
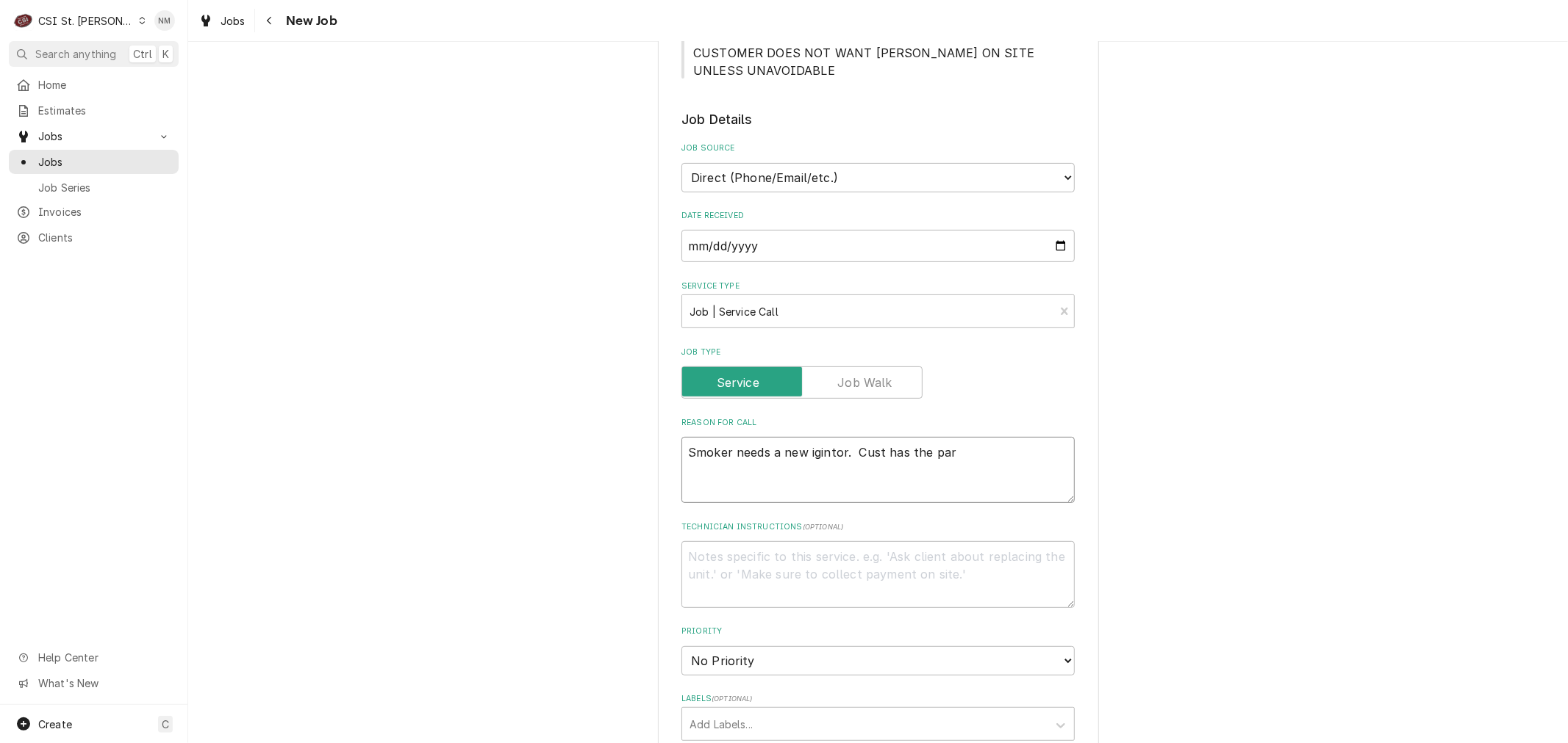
type textarea "x"
type textarea "Smoker needs a new igintor. Cust has the part"
type textarea "x"
type textarea "Smoker needs a new ignitor. Cust has the part"
type textarea "x"
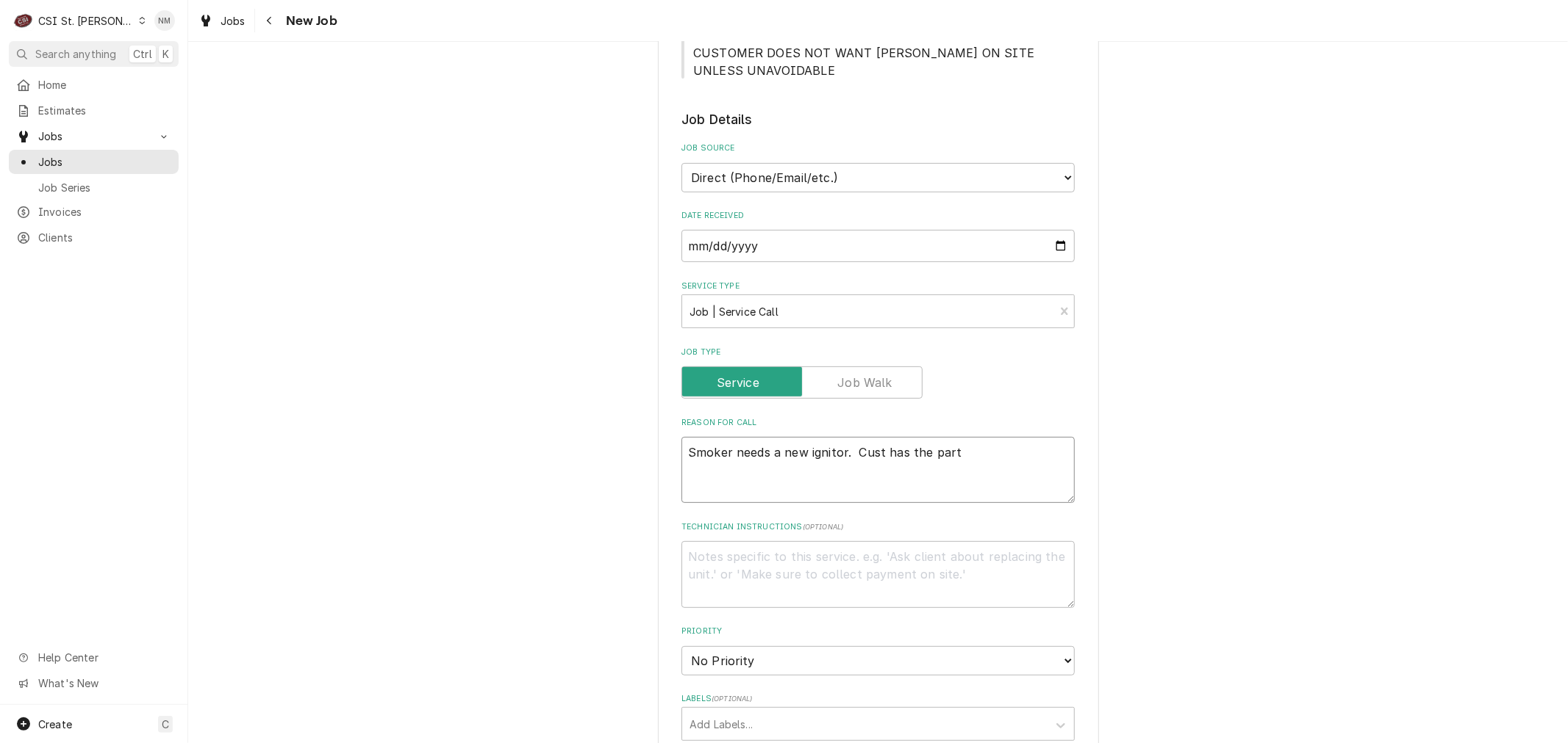
type textarea "Smoker needs a new ignitor. Cust has the part"
click at [681, 446] on textarea "Smoker needs a new ignitor. Cust has the part" at bounding box center [877, 470] width 393 height 66
type textarea "x"
type textarea "SSmoker needs a new ignitor. Cust has the part"
type textarea "x"
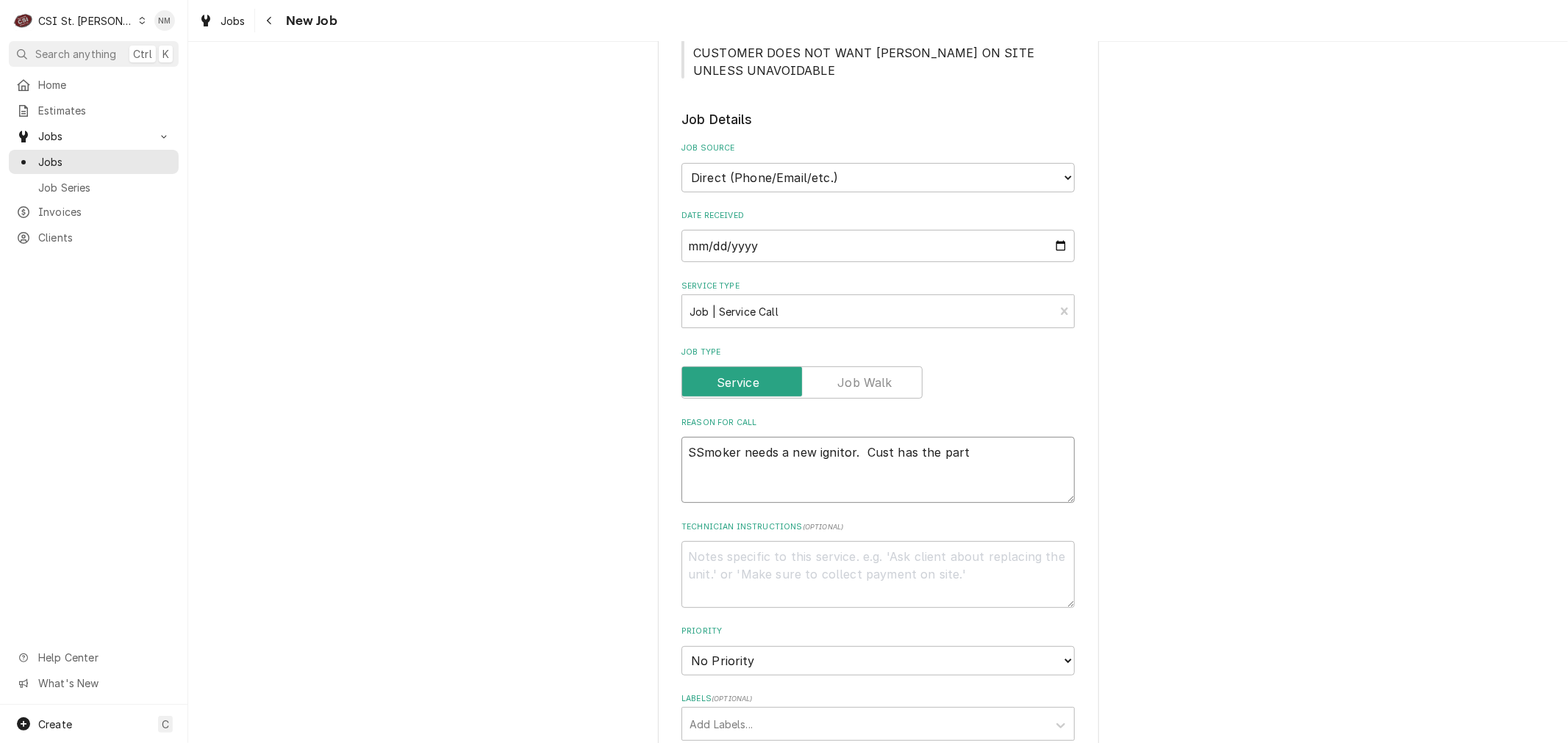
type textarea "SoSmoker needs a new ignitor. Cust has the part"
type textarea "x"
type textarea "SouSmoker needs a new ignitor. Cust has the part"
type textarea "x"
type textarea "SoutSmoker needs a new ignitor. Cust has the part"
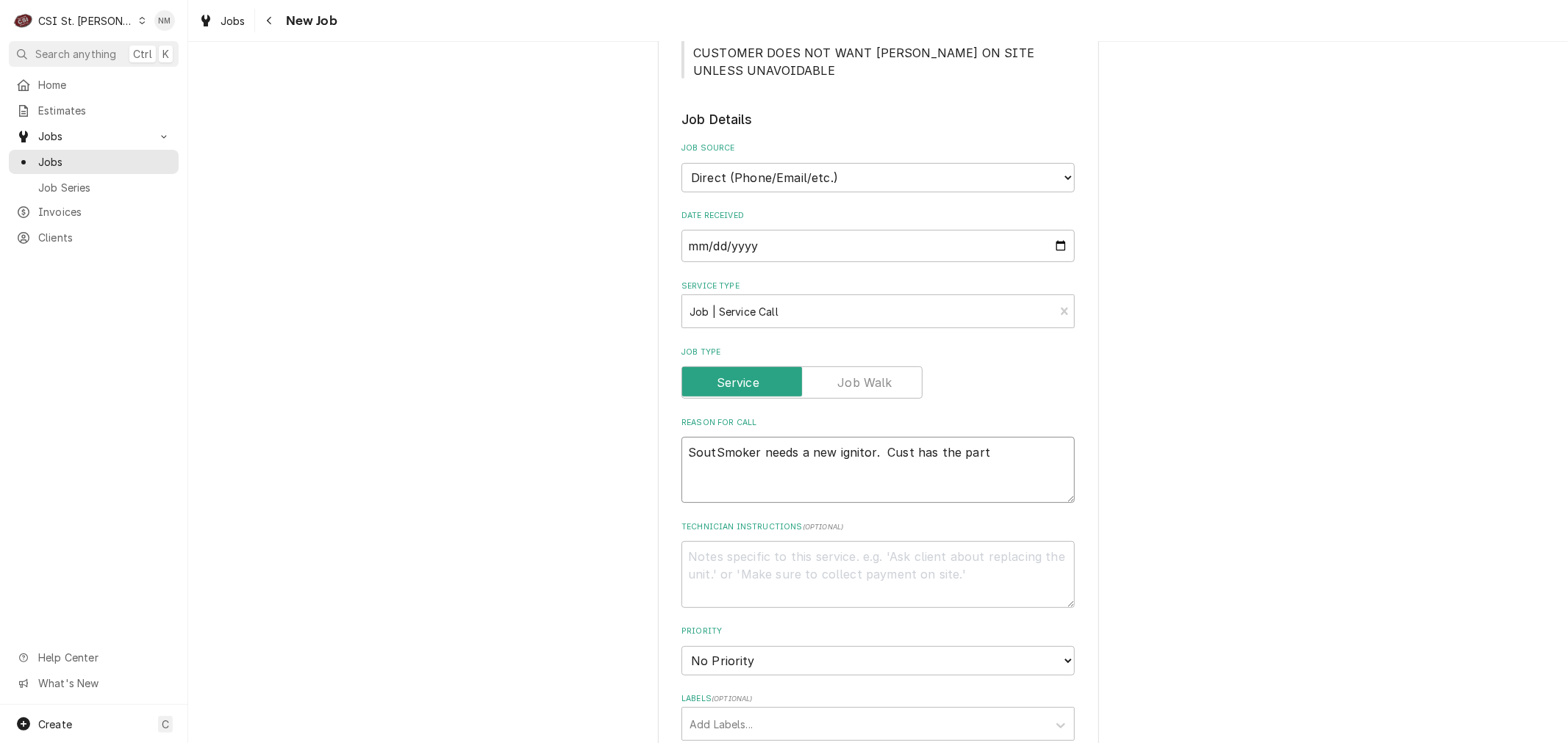
type textarea "x"
type textarea "SouthSmoker needs a new ignitor. Cust has the part"
type textarea "x"
type textarea "SoutheSmoker needs a new ignitor. Cust has the part"
type textarea "x"
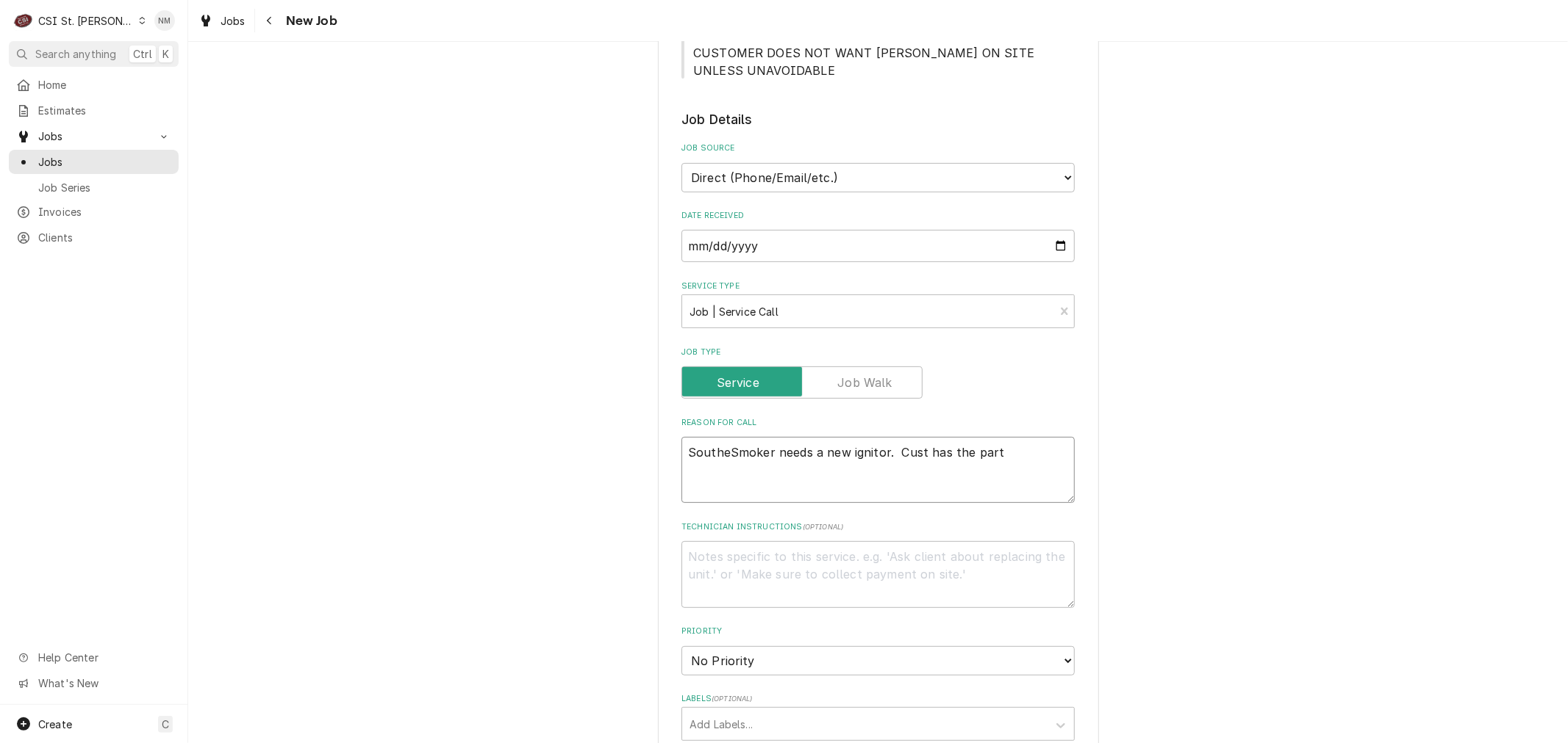
type textarea "SoutherSmoker needs a new ignitor. Cust has the part"
type textarea "x"
type textarea "SouthernSmoker needs a new ignitor. Cust has the part"
type textarea "x"
type textarea "Southern Smoker needs a new ignitor. Cust has the part"
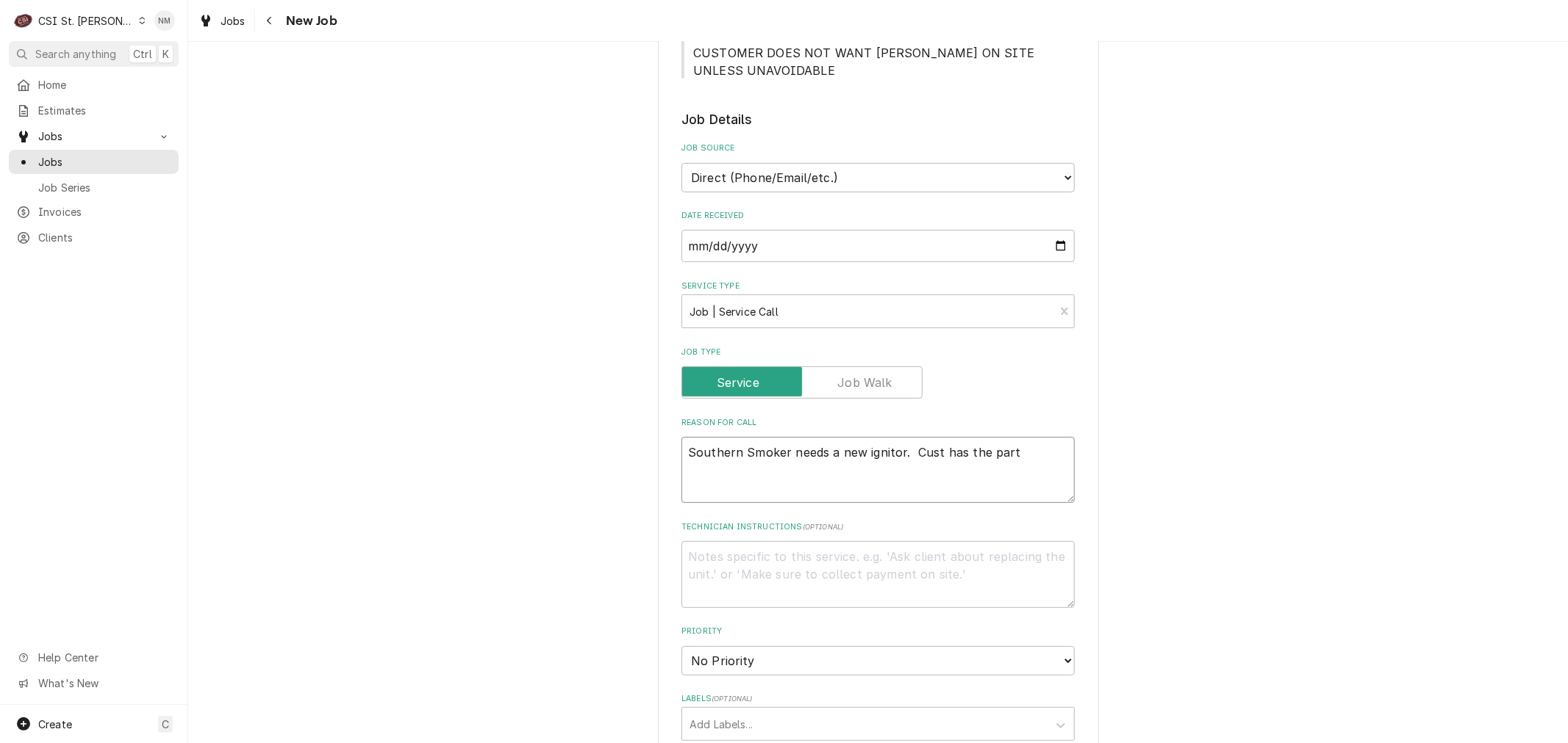
type textarea "x"
type textarea "Southern PSmoker needs a new ignitor. Cust has the part"
type textarea "x"
type textarea "Southern PrSmoker needs a new ignitor. Cust has the part"
type textarea "x"
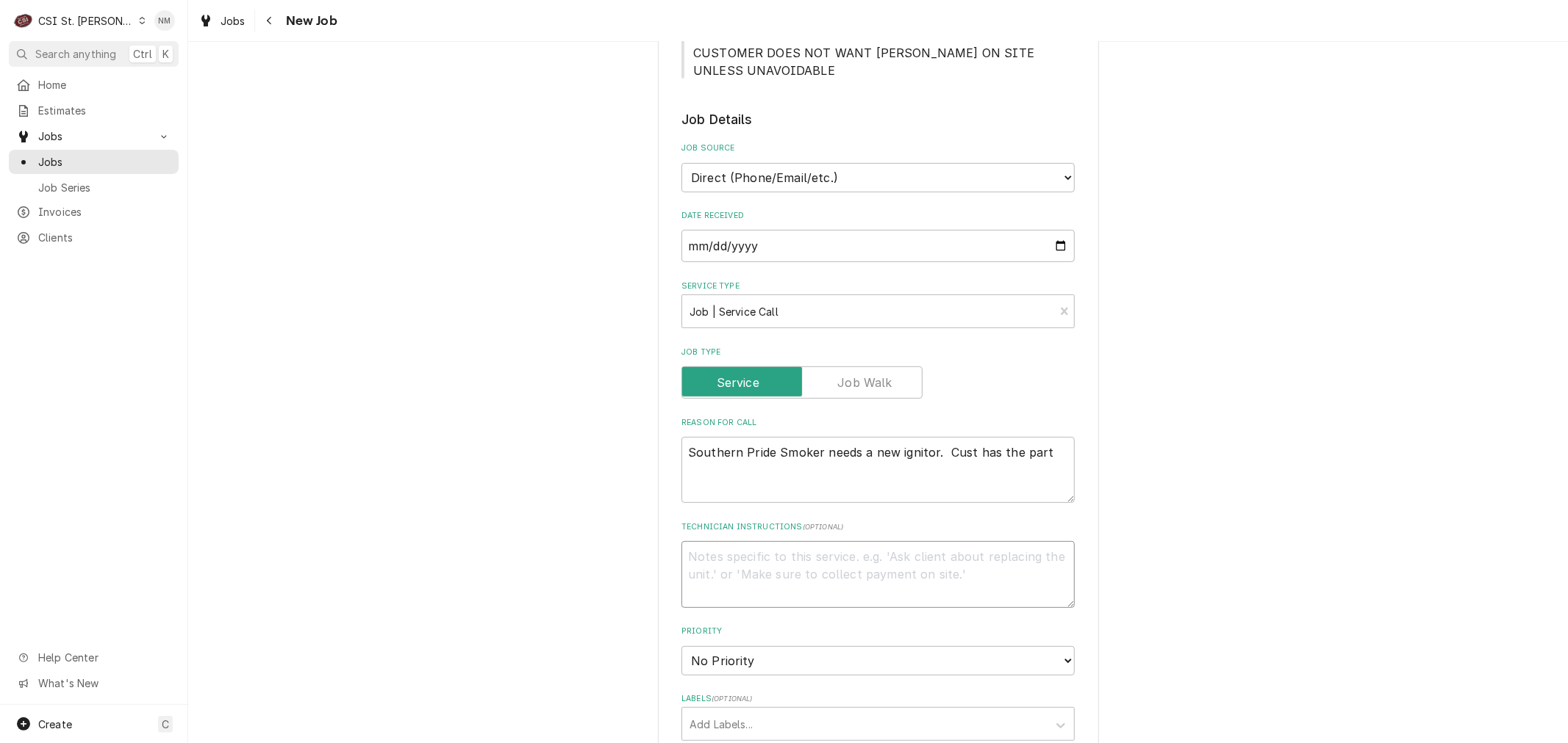
click at [710, 571] on textarea "Technician Instructions ( optional )" at bounding box center [877, 575] width 393 height 66
click at [834, 659] on select "No Priority Urgent High Medium Low" at bounding box center [877, 660] width 393 height 29
click at [681, 646] on select "No Priority Urgent High Medium Low" at bounding box center [877, 660] width 393 height 29
click at [773, 711] on div "Labels" at bounding box center [864, 723] width 350 height 26
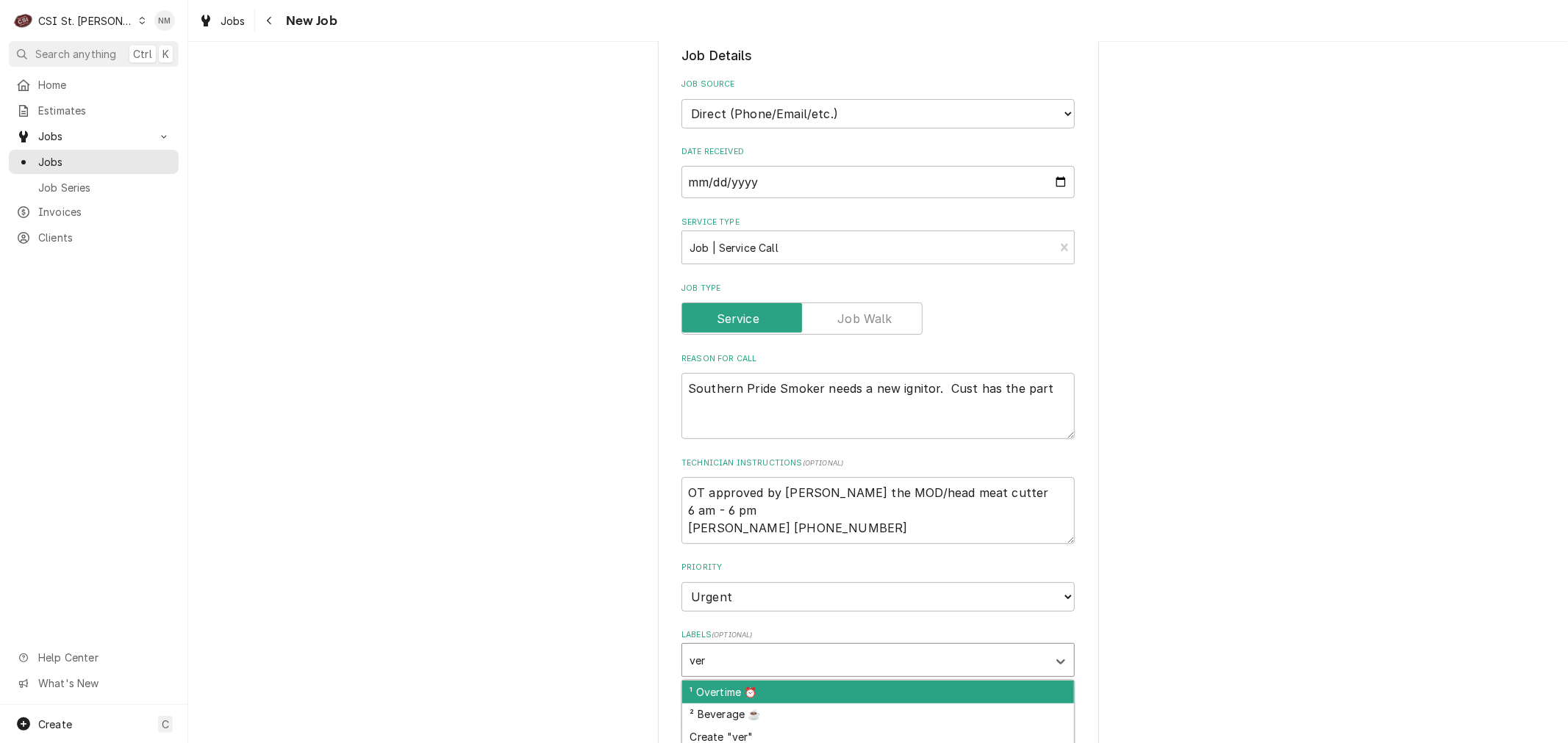
scroll to position [489, 0]
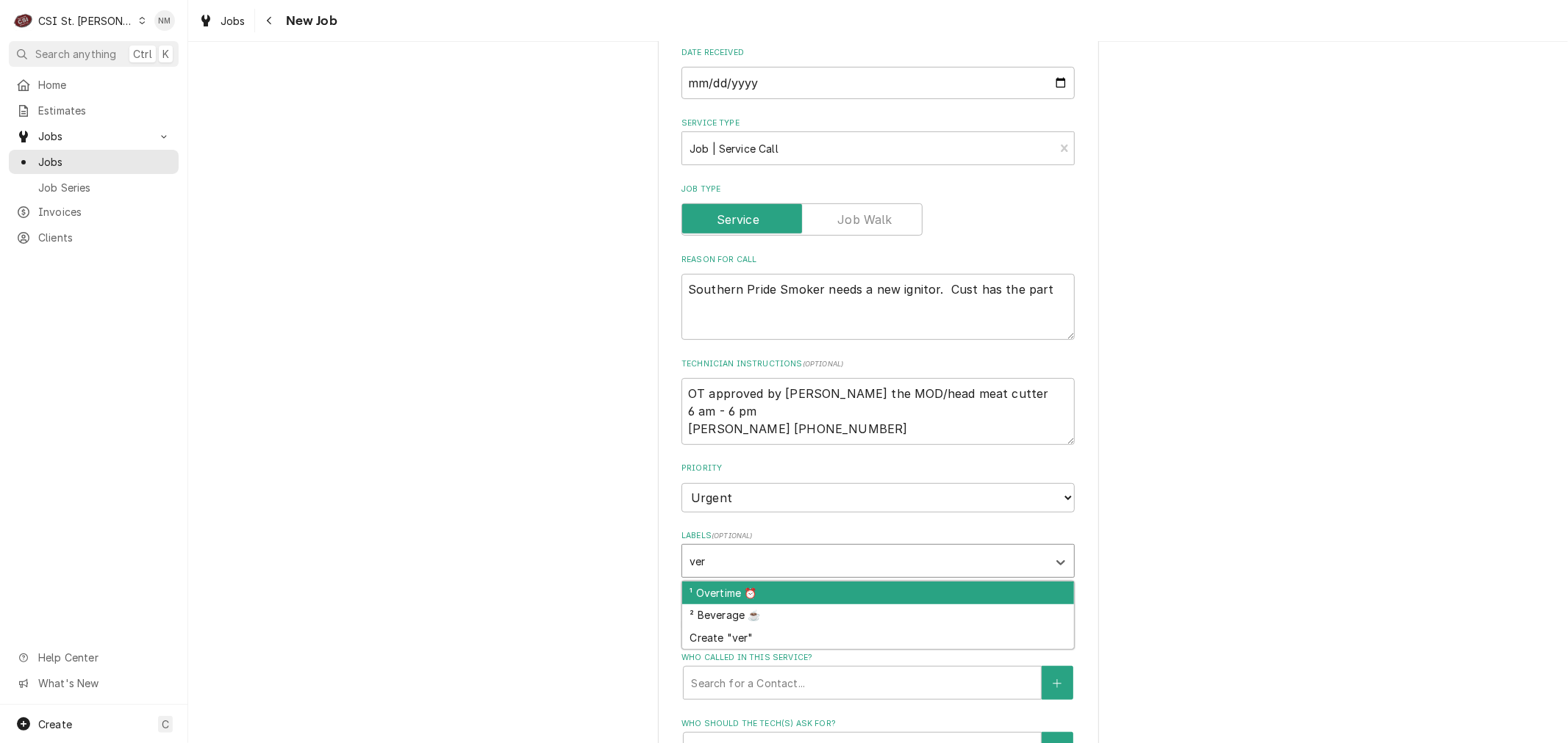
click at [822, 585] on div "¹ Overtime ⏰" at bounding box center [877, 593] width 392 height 23
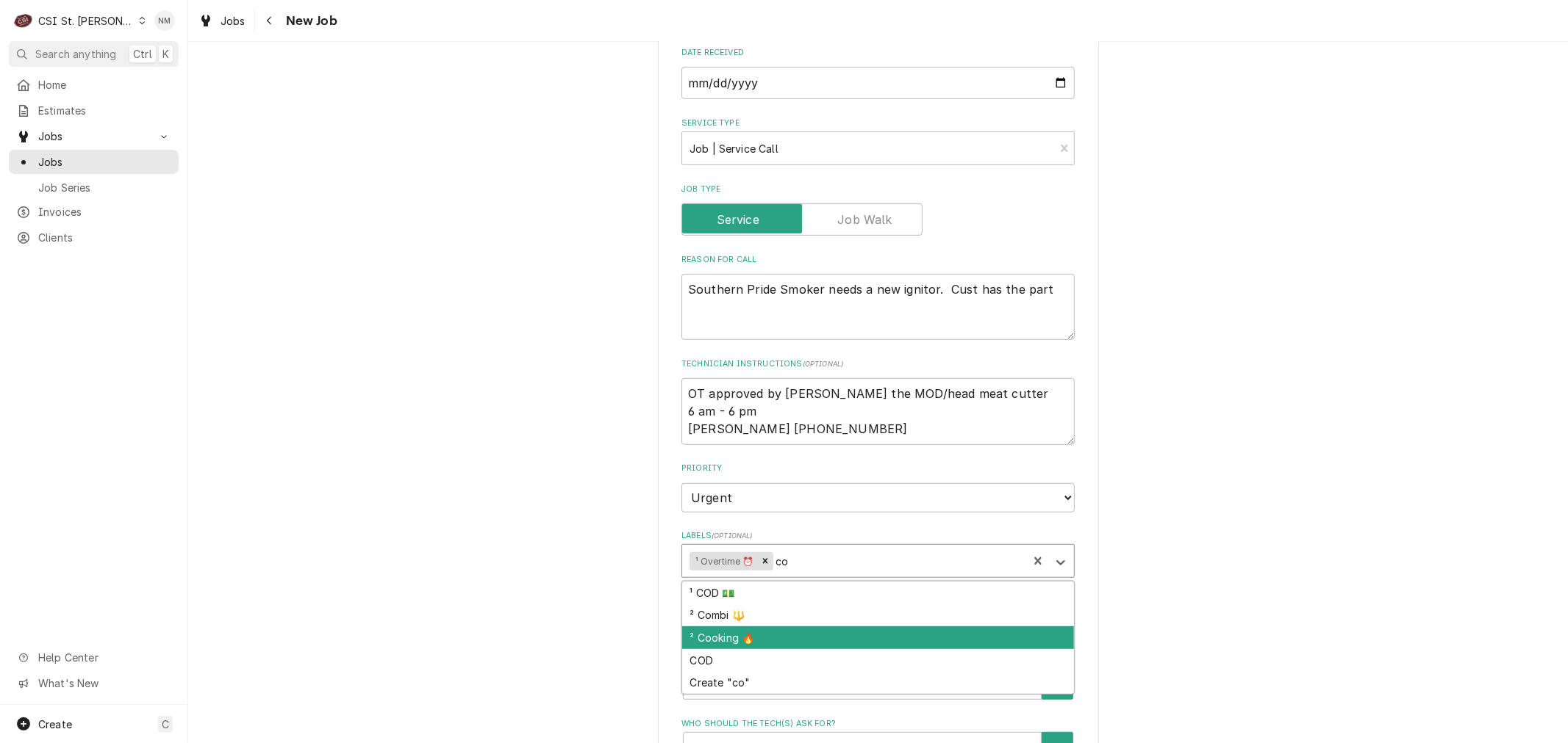
click at [744, 636] on div "² Cooking 🔥" at bounding box center [877, 638] width 392 height 23
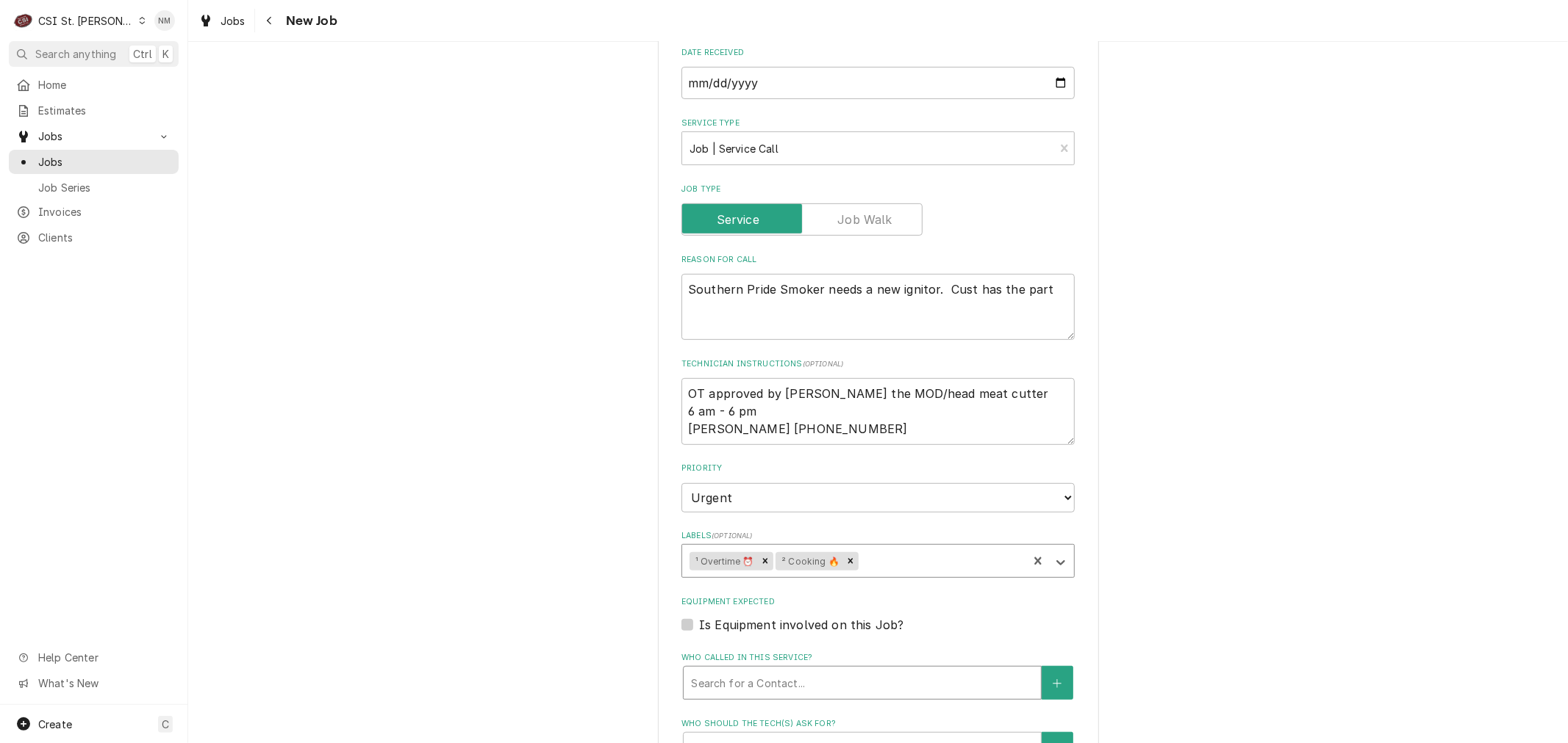
click at [749, 676] on div "Who called in this service?" at bounding box center [862, 683] width 343 height 26
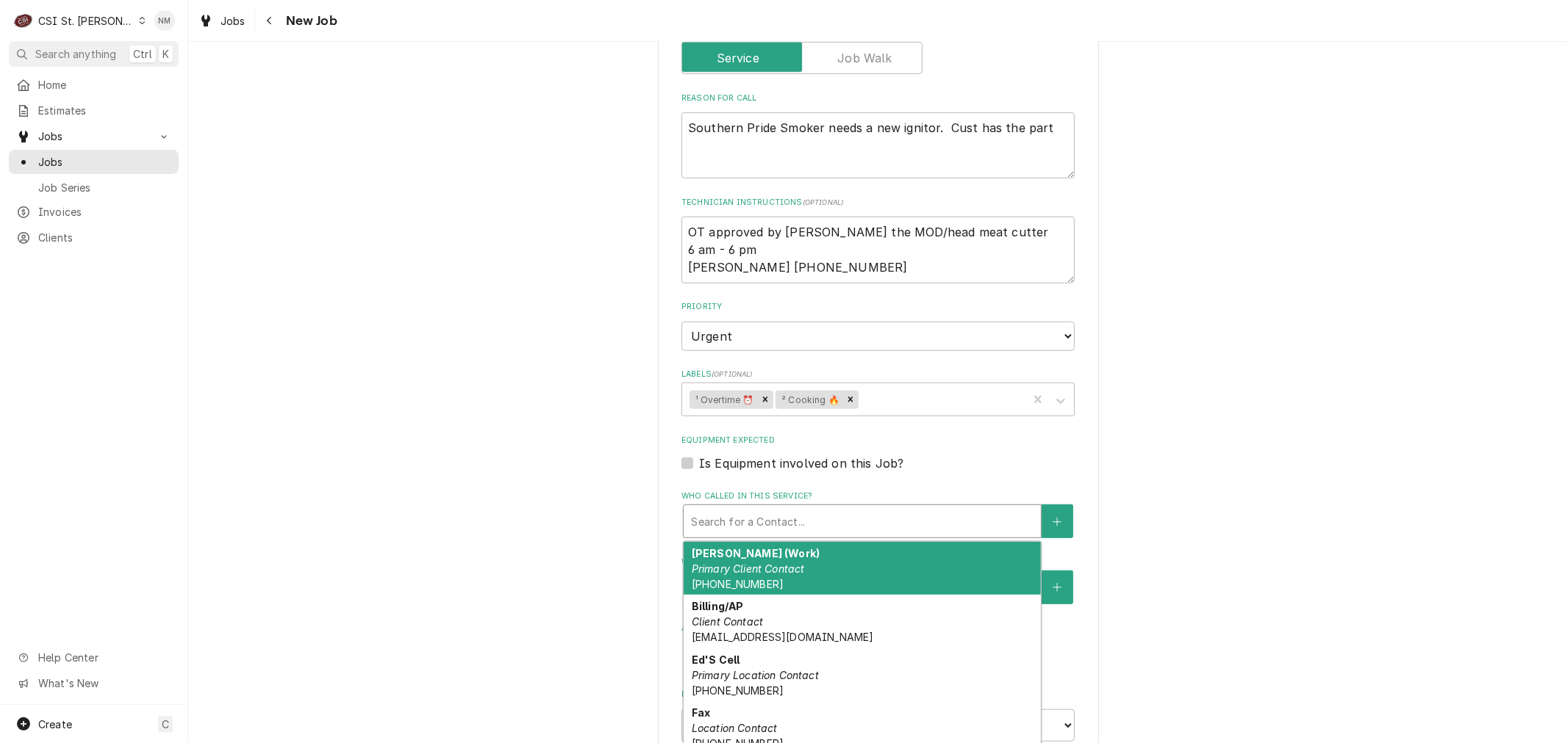
scroll to position [652, 0]
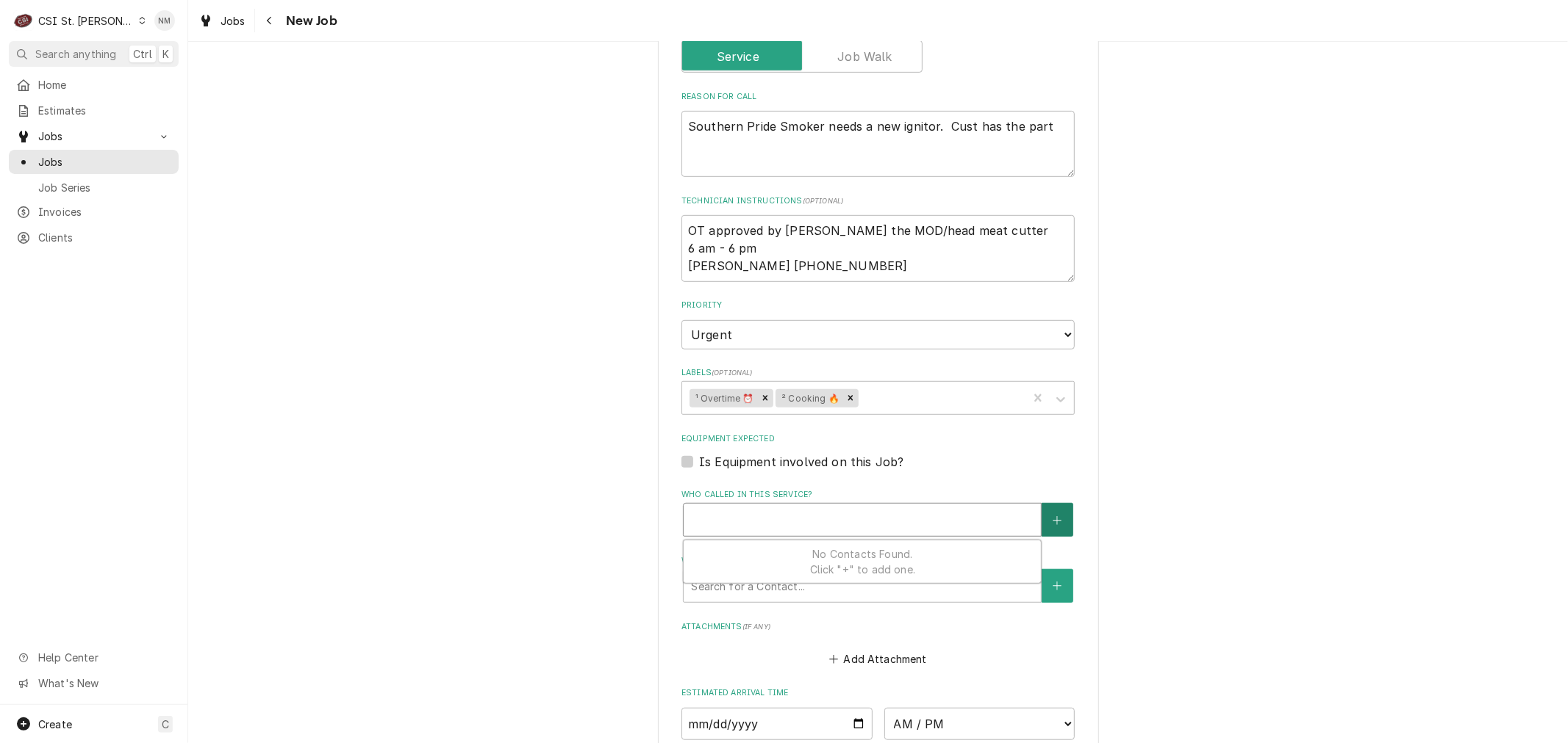
click at [1052, 515] on icon "Create New Contact" at bounding box center [1057, 521] width 9 height 11
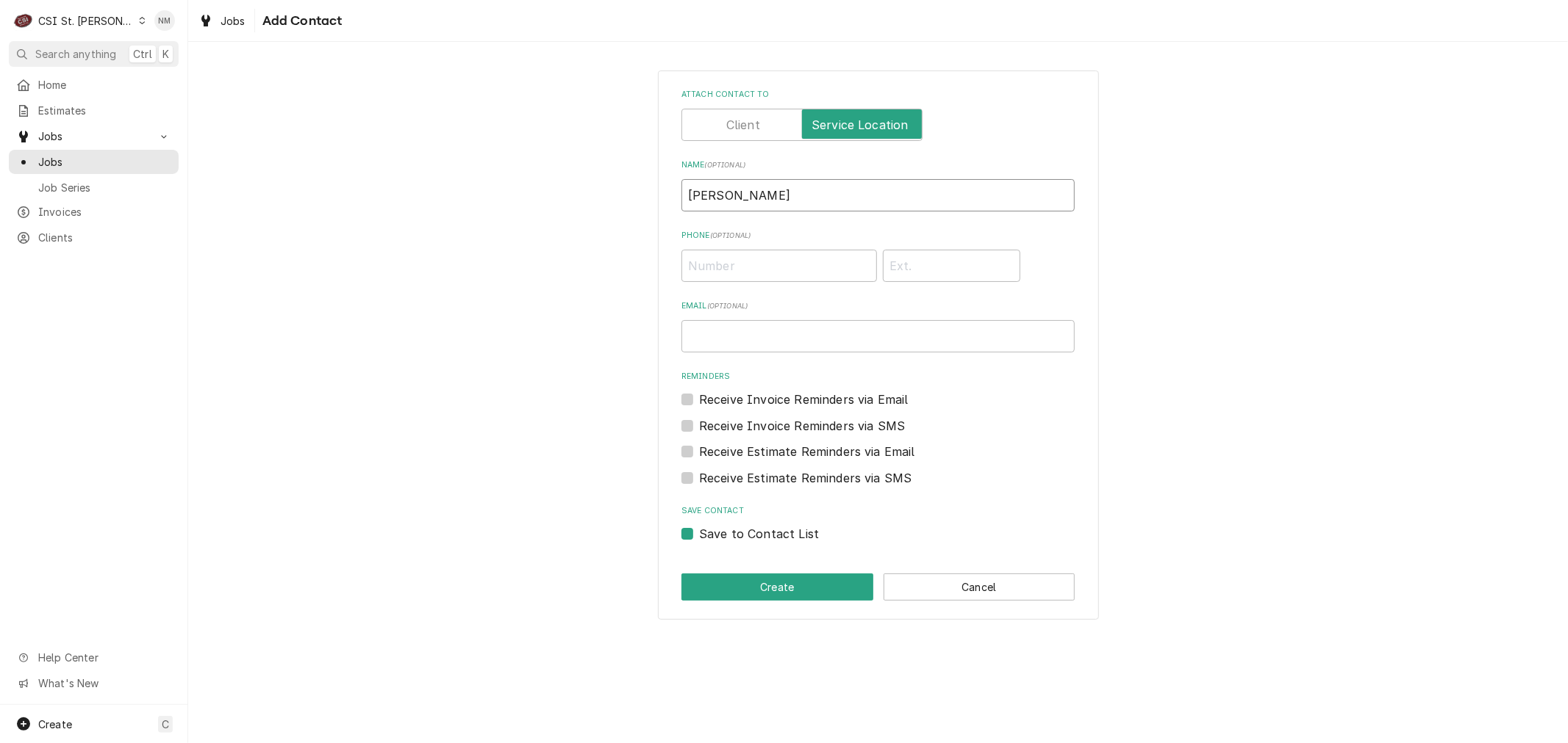
drag, startPoint x: 755, startPoint y: 197, endPoint x: 642, endPoint y: 185, distance: 113.6
click at [642, 185] on div "Attach contact to Name ( optional ) paul Phone ( optional ) Email ( optional ) …" at bounding box center [877, 345] width 1379 height 575
click at [779, 575] on button "Create" at bounding box center [776, 587] width 192 height 27
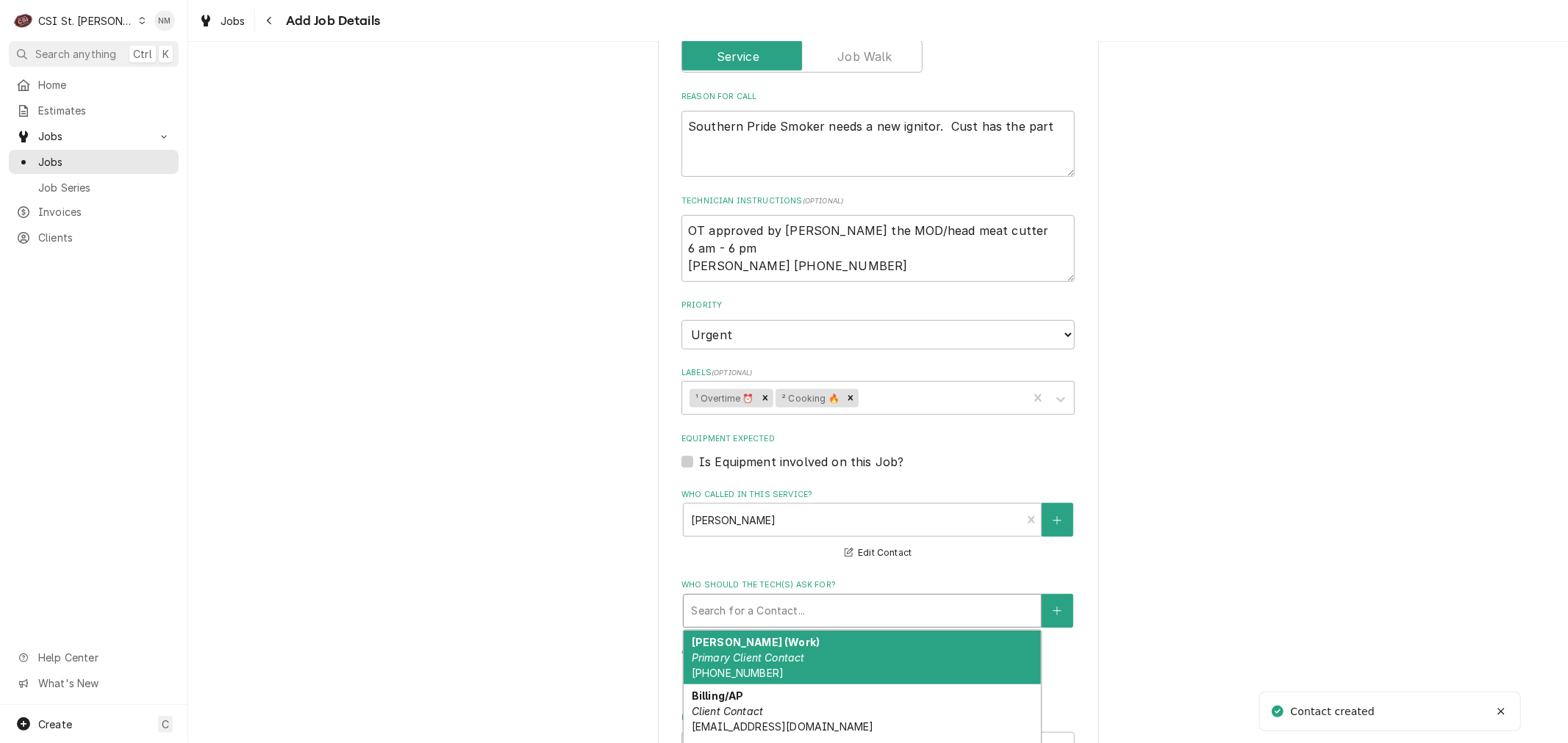
click at [770, 603] on div "Who should the tech(s) ask for?" at bounding box center [862, 611] width 343 height 26
click at [783, 638] on div "Paul Location Contact (636) 532-3314" at bounding box center [861, 657] width 357 height 53
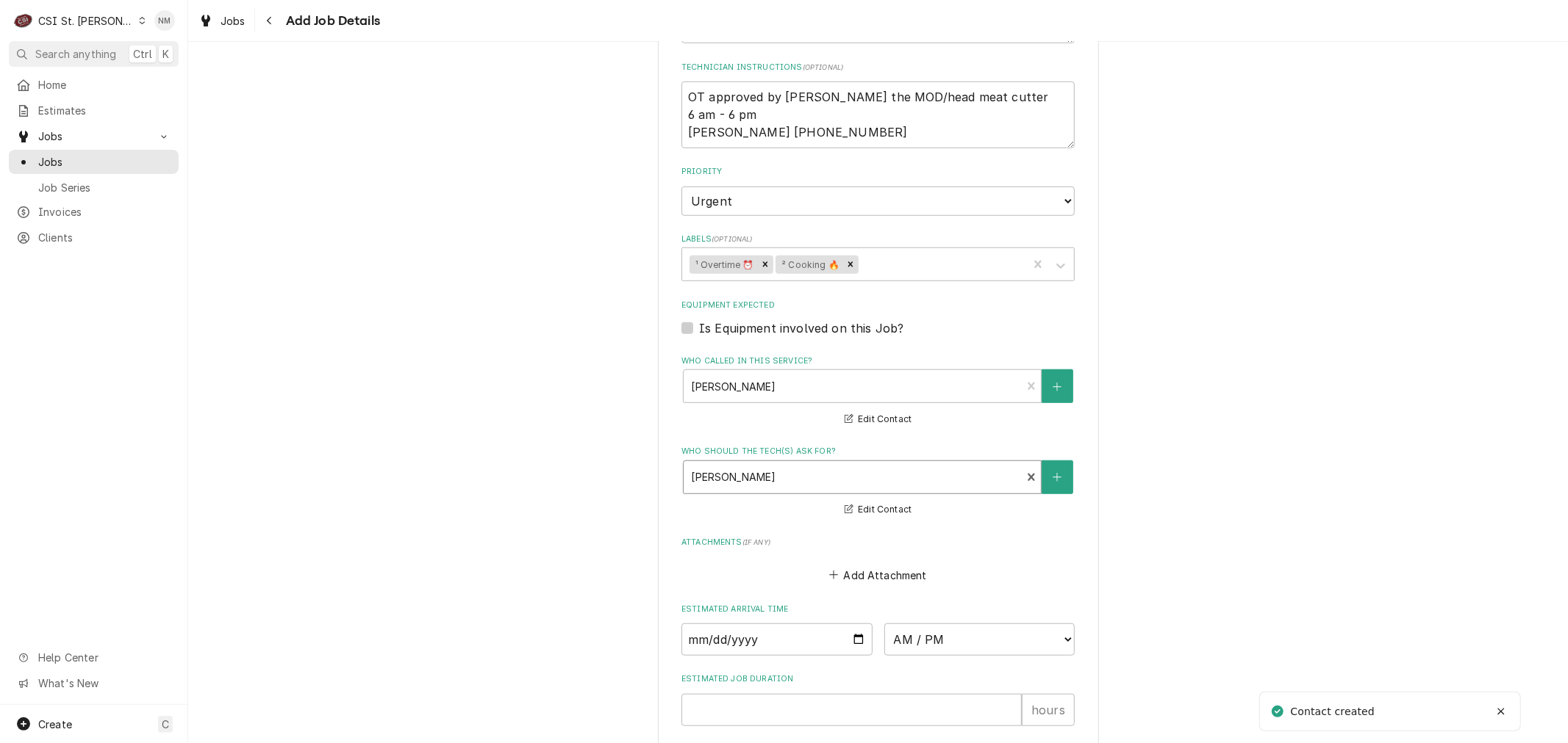
scroll to position [958, 0]
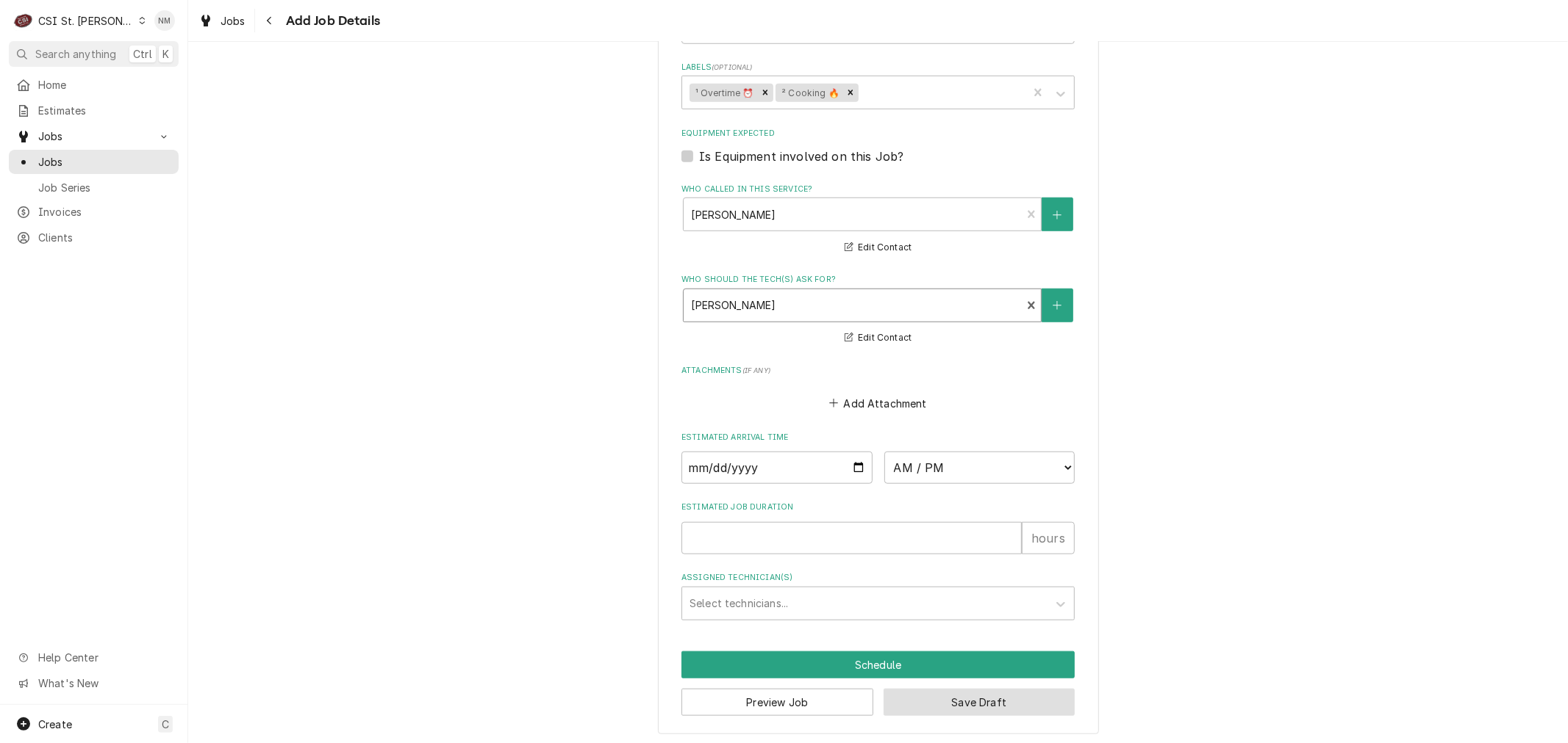
click at [1003, 691] on button "Save Draft" at bounding box center [979, 702] width 192 height 27
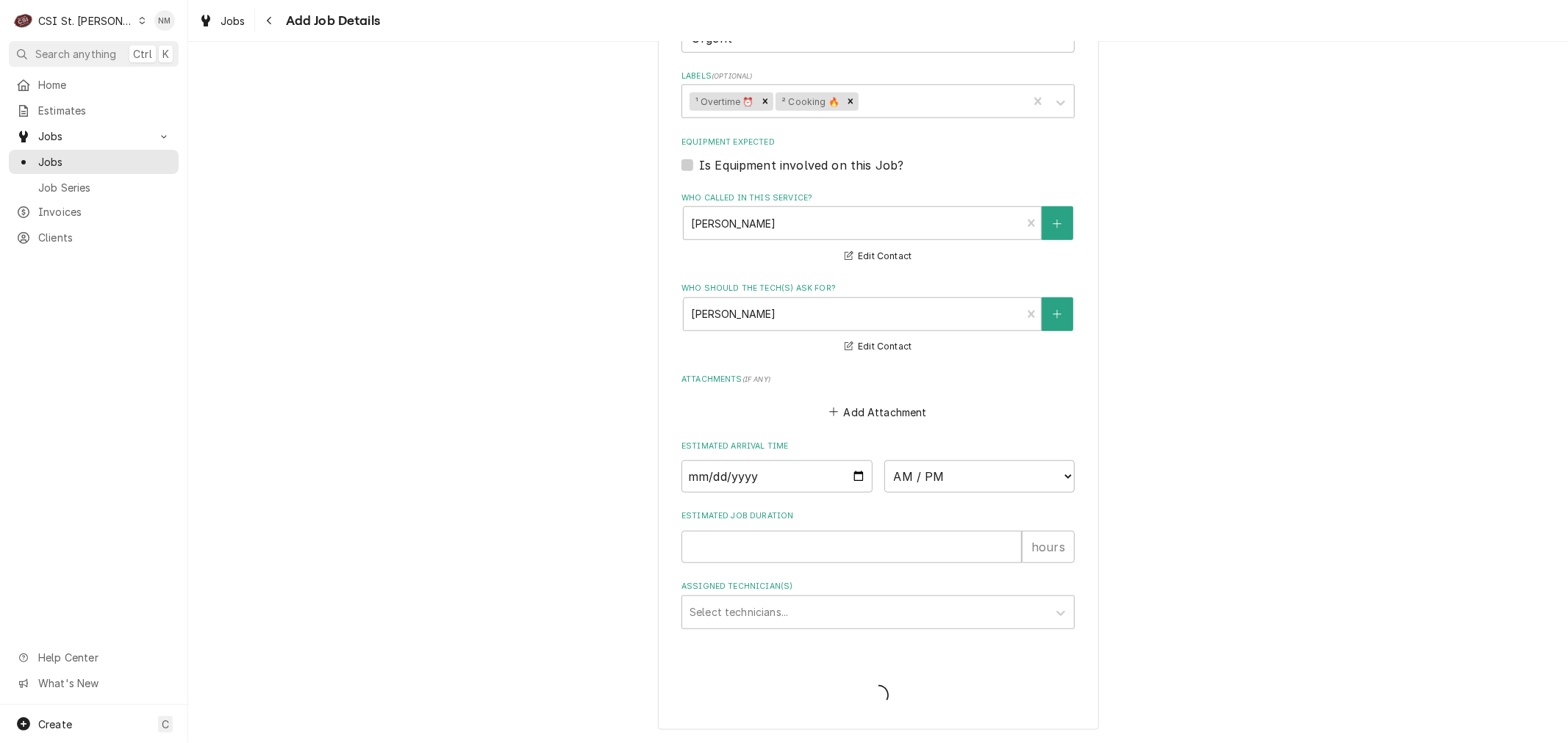
scroll to position [944, 0]
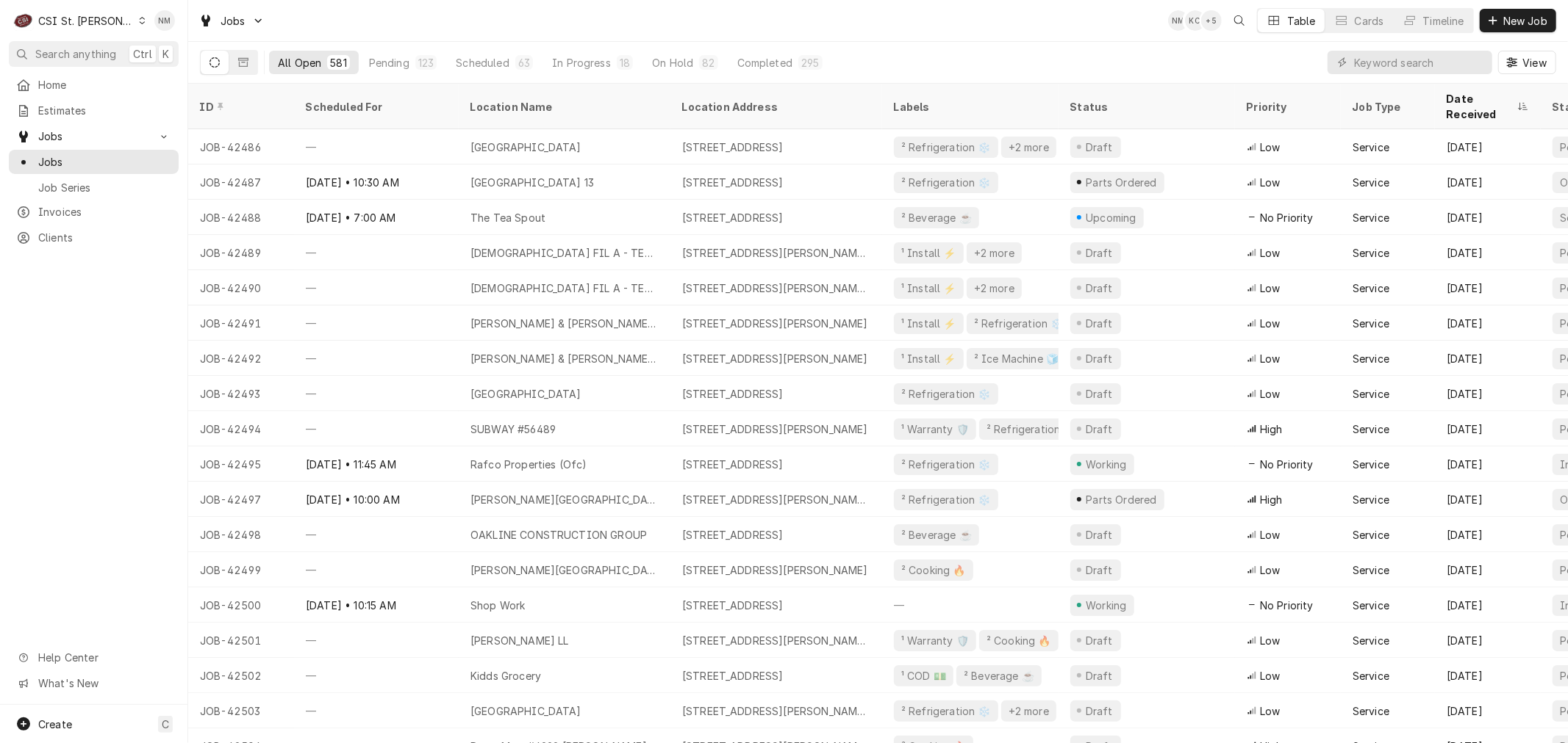
click at [139, 20] on icon "Dynamic Content Wrapper" at bounding box center [142, 20] width 7 height 8
click at [188, 25] on div "CSI [US_STATE][GEOGRAPHIC_DATA]" at bounding box center [226, 29] width 194 height 16
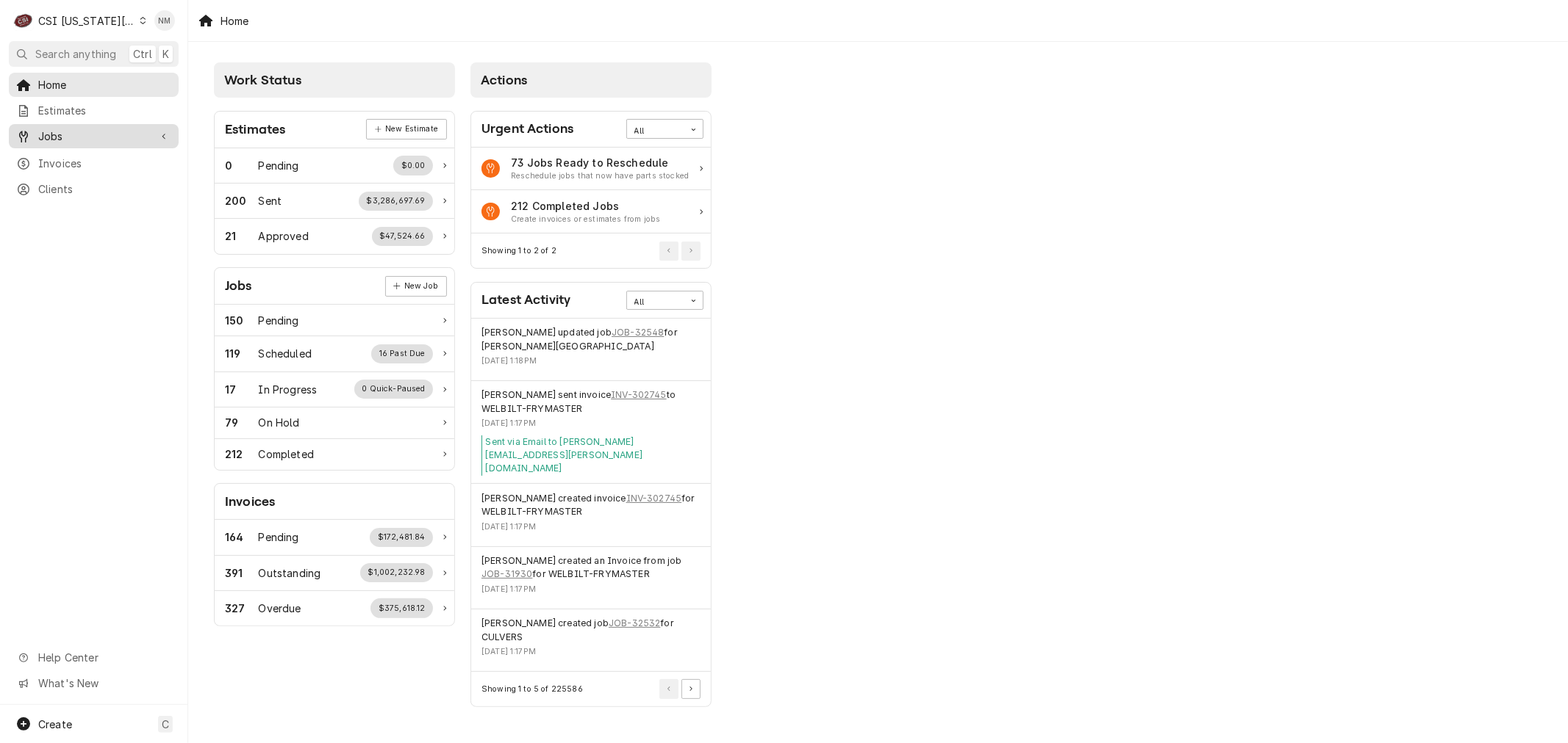
click at [47, 131] on span "Jobs" at bounding box center [94, 136] width 111 height 16
click at [53, 155] on span "Jobs" at bounding box center [104, 162] width 133 height 16
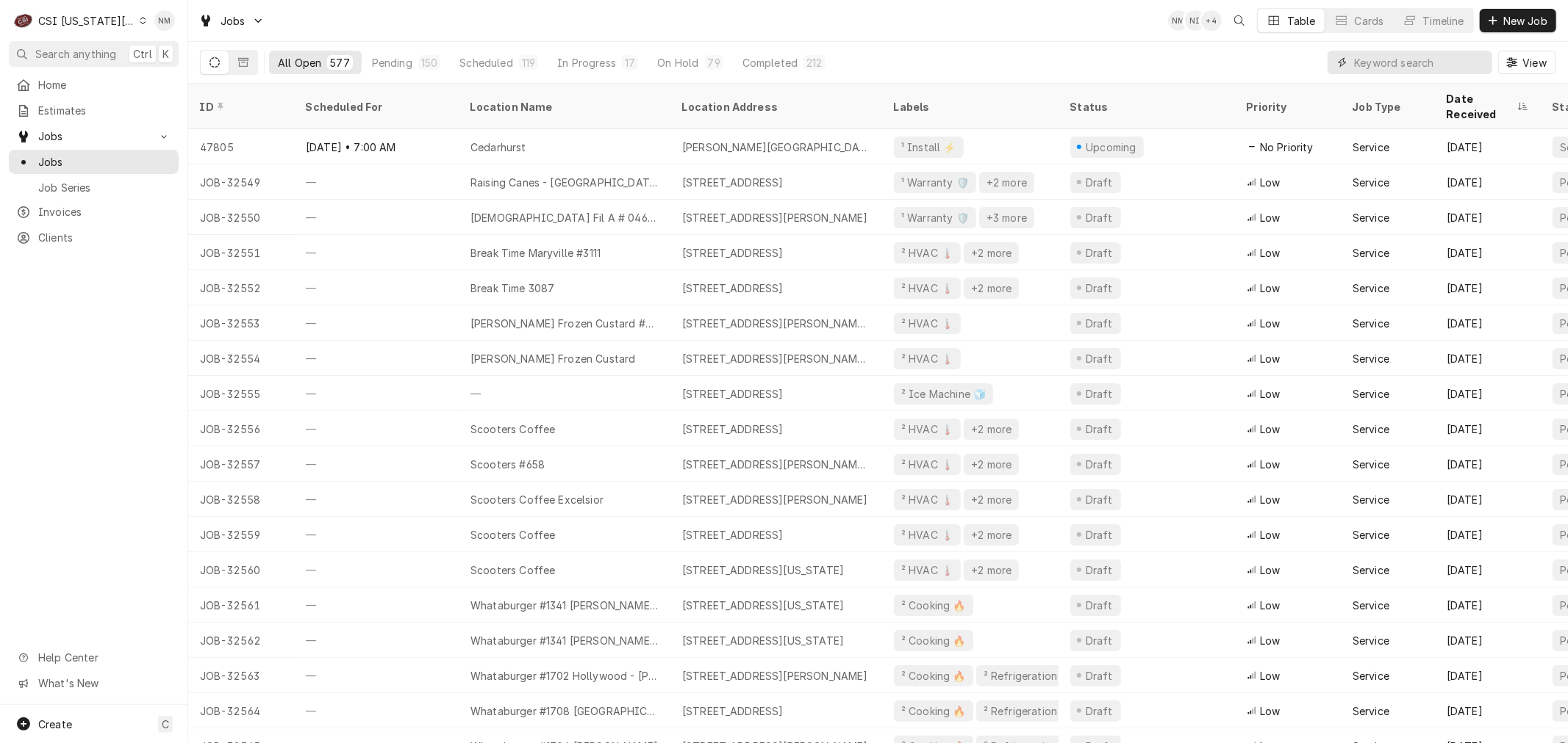
click at [1409, 62] on input "Dynamic Content Wrapper" at bounding box center [1419, 62] width 131 height 23
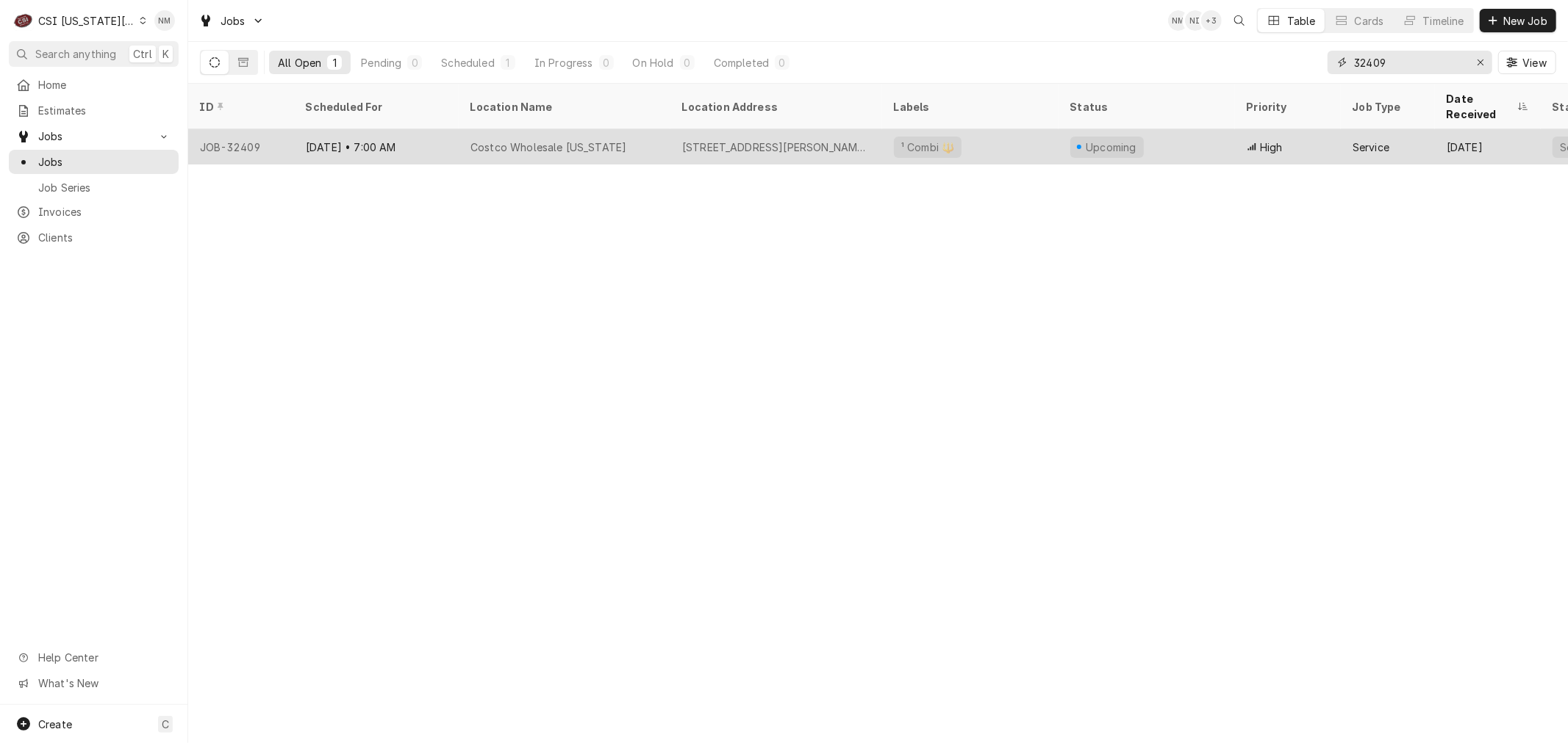
type input "32409"
click at [651, 134] on div "Costco Wholesale Kansas" at bounding box center [565, 146] width 212 height 35
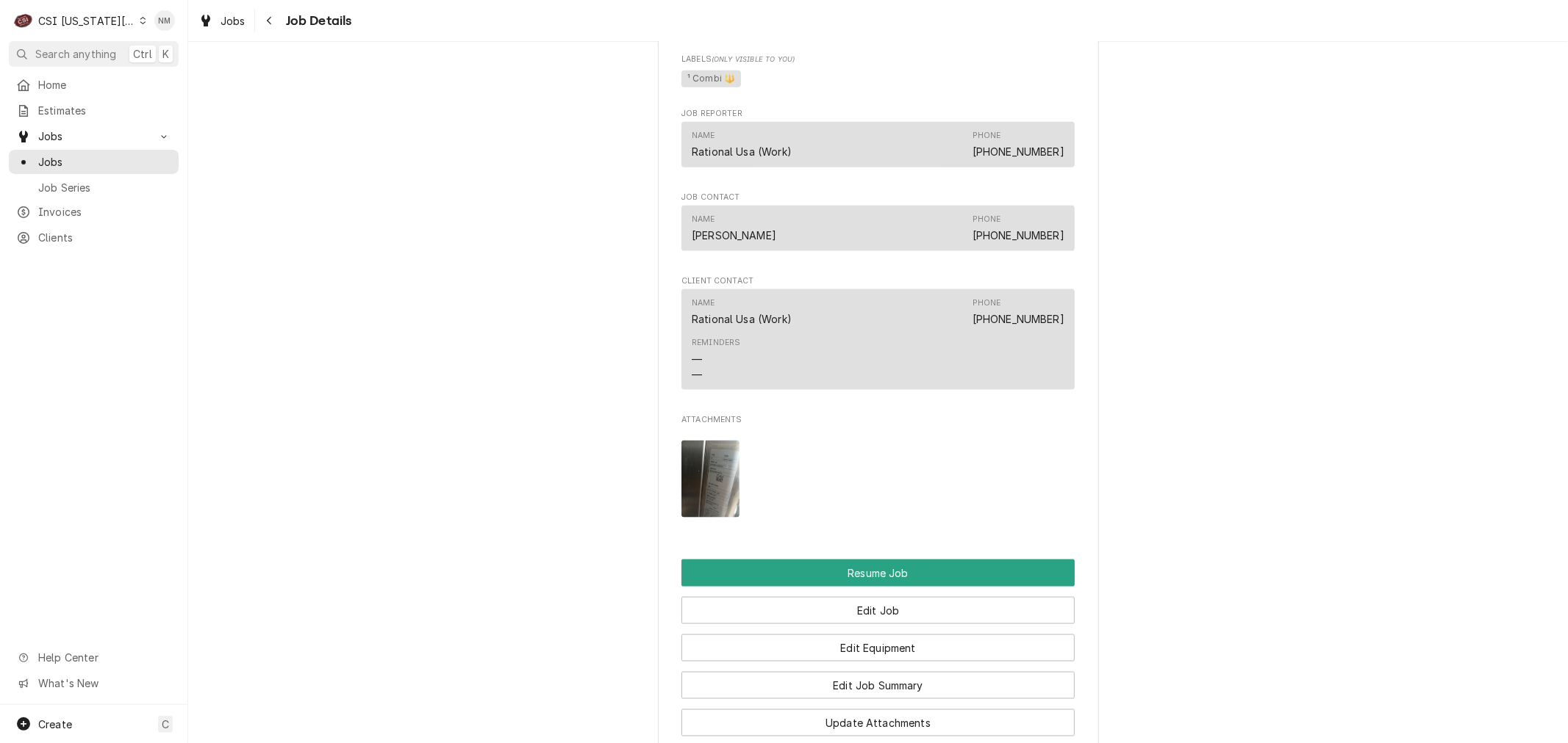
scroll to position [1632, 0]
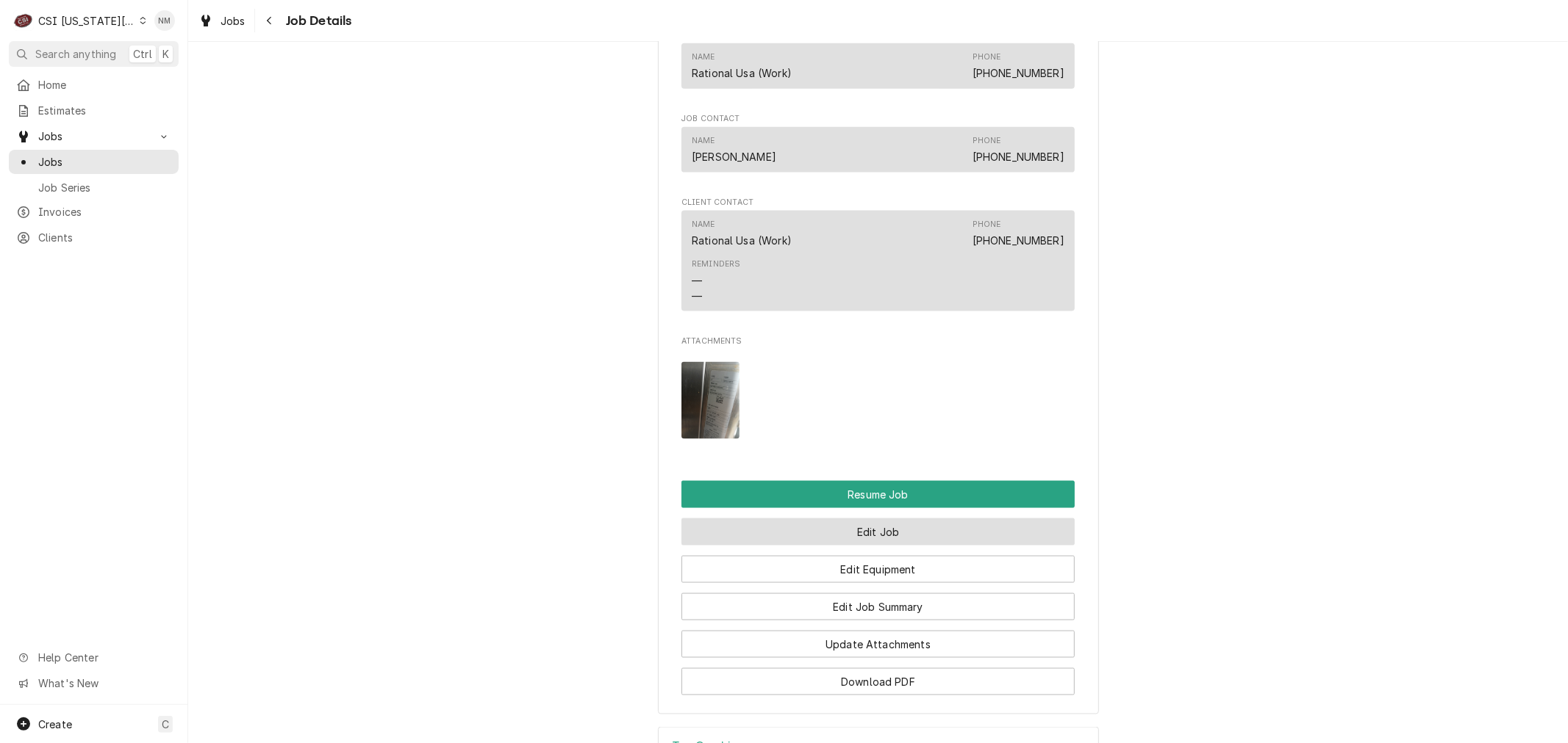
click at [870, 545] on button "Edit Job" at bounding box center [877, 532] width 393 height 27
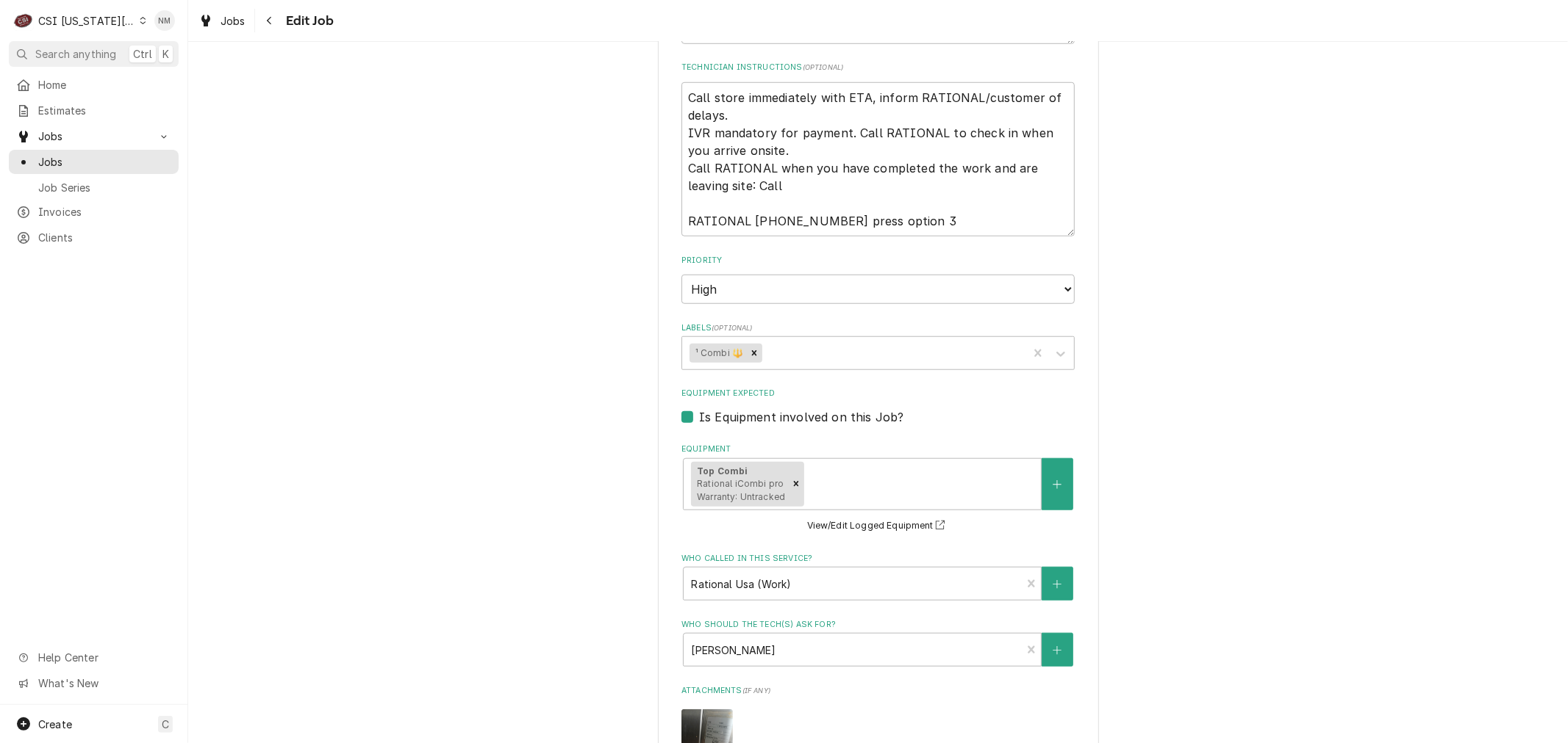
scroll to position [979, 0]
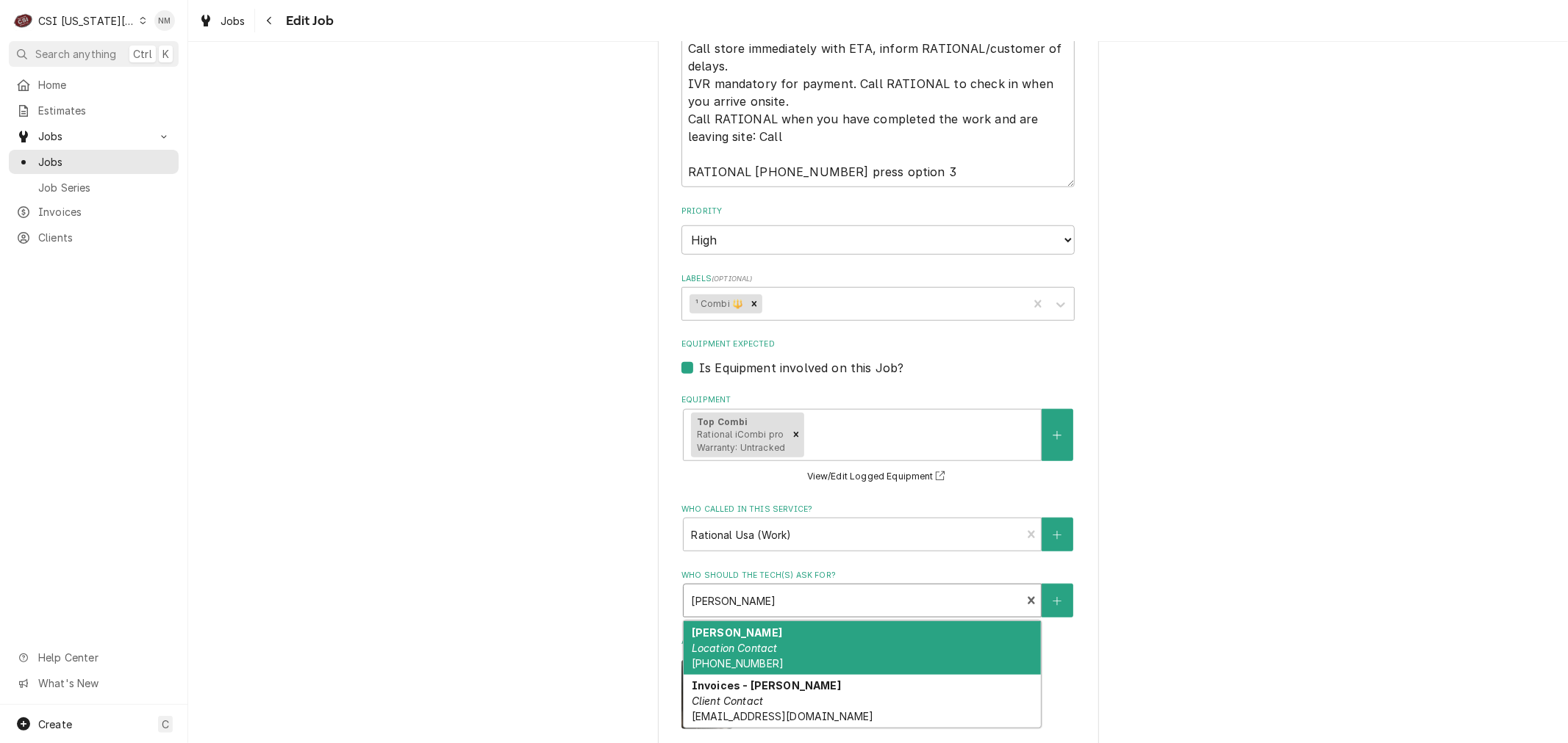
click at [831, 614] on div "Who should the tech(s) ask for?" at bounding box center [852, 600] width 322 height 26
click at [868, 672] on div "[PERSON_NAME] Location Contact [PHONE_NUMBER]" at bounding box center [861, 648] width 357 height 53
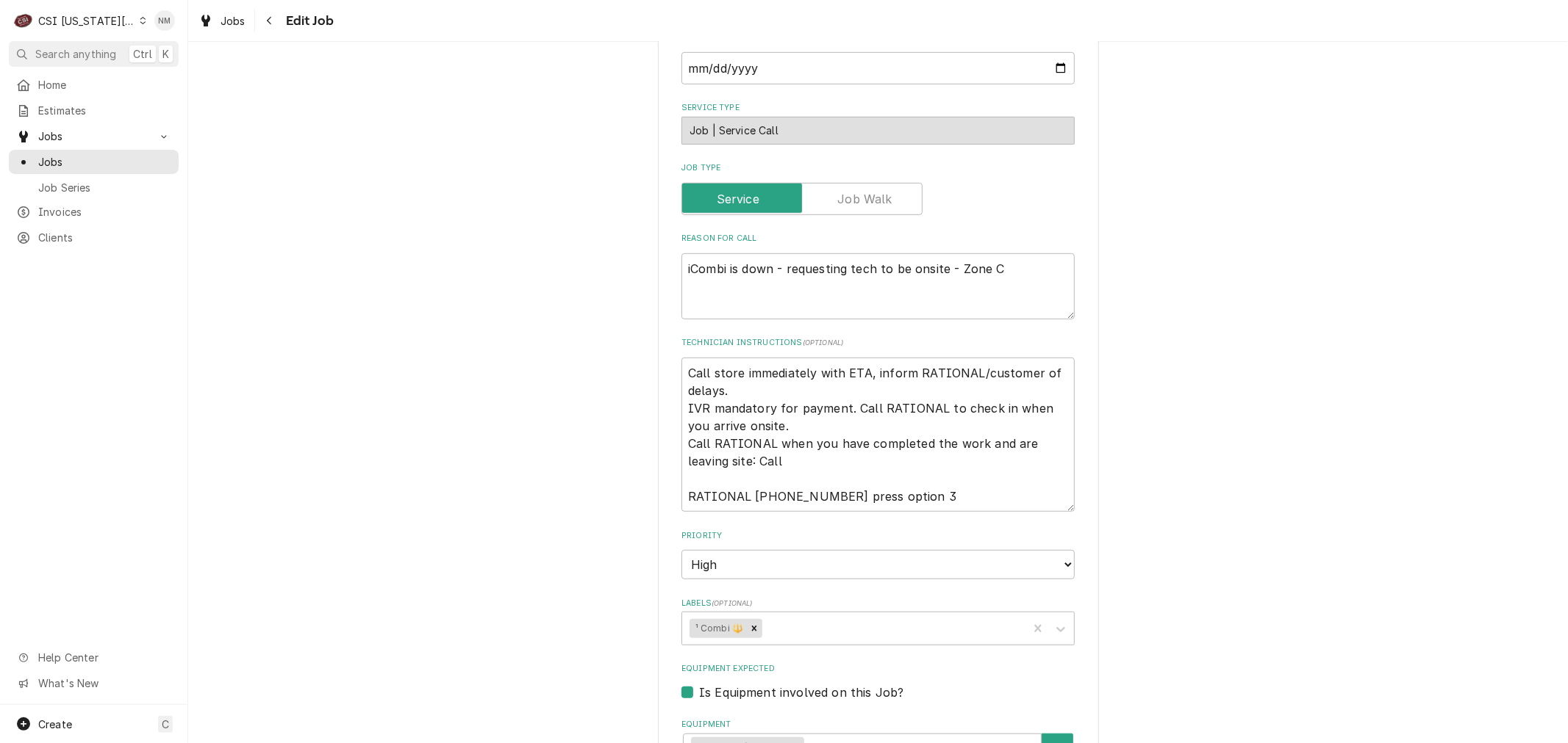
scroll to position [652, 0]
click at [684, 386] on textarea "Call store immediately with ETA, inform RATIONAL/customer of delays. IVR mandat…" at bounding box center [877, 436] width 393 height 154
type textarea "x"
type textarea "Call store immediately with ETA, inform RATIONAL/customer of delays. IVR mandat…"
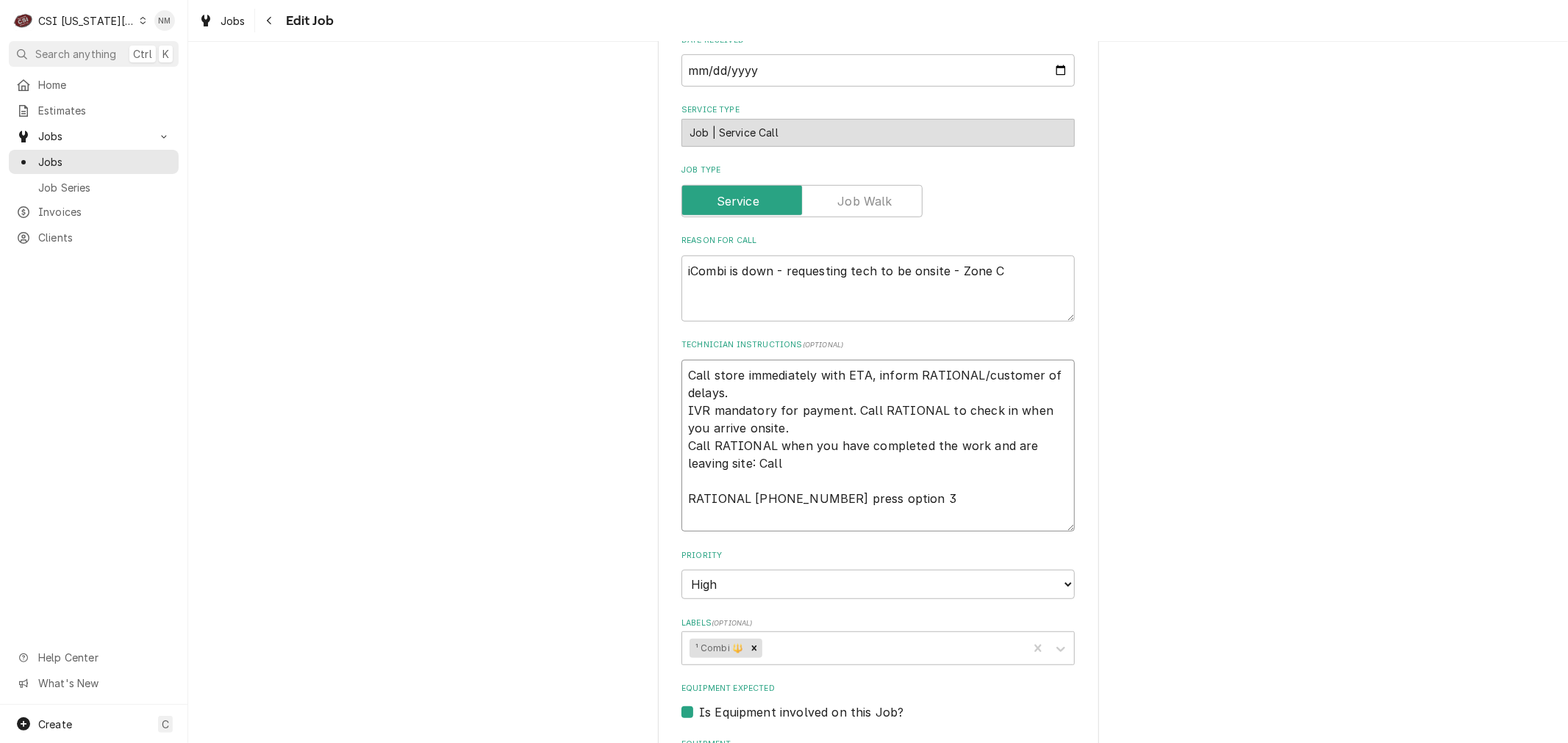
type textarea "x"
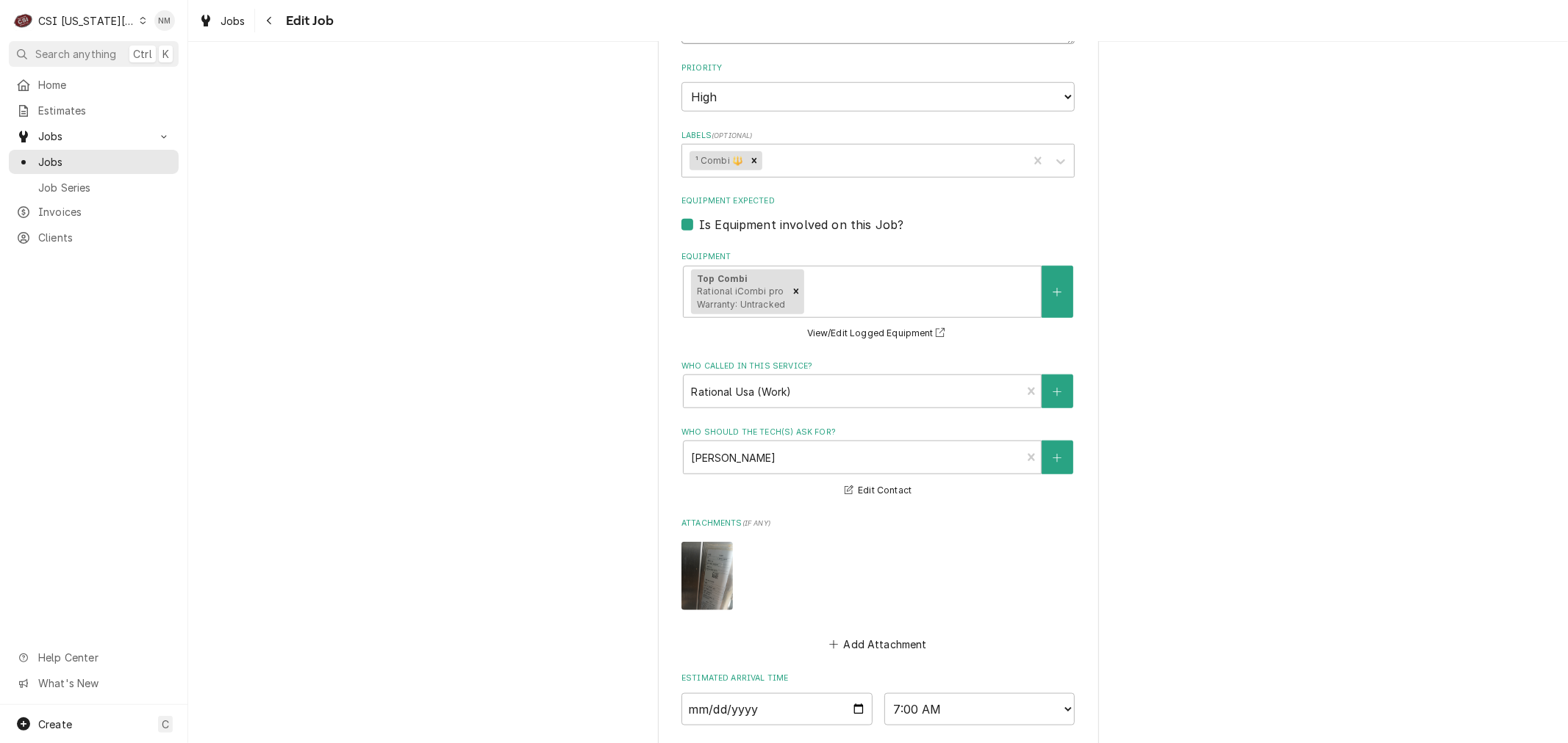
scroll to position [1142, 0]
type textarea "Call store immediately with ETA, inform RATIONAL/customer of delays. IVR mandat…"
click at [944, 469] on div "Who should the tech(s) ask for?" at bounding box center [852, 455] width 322 height 26
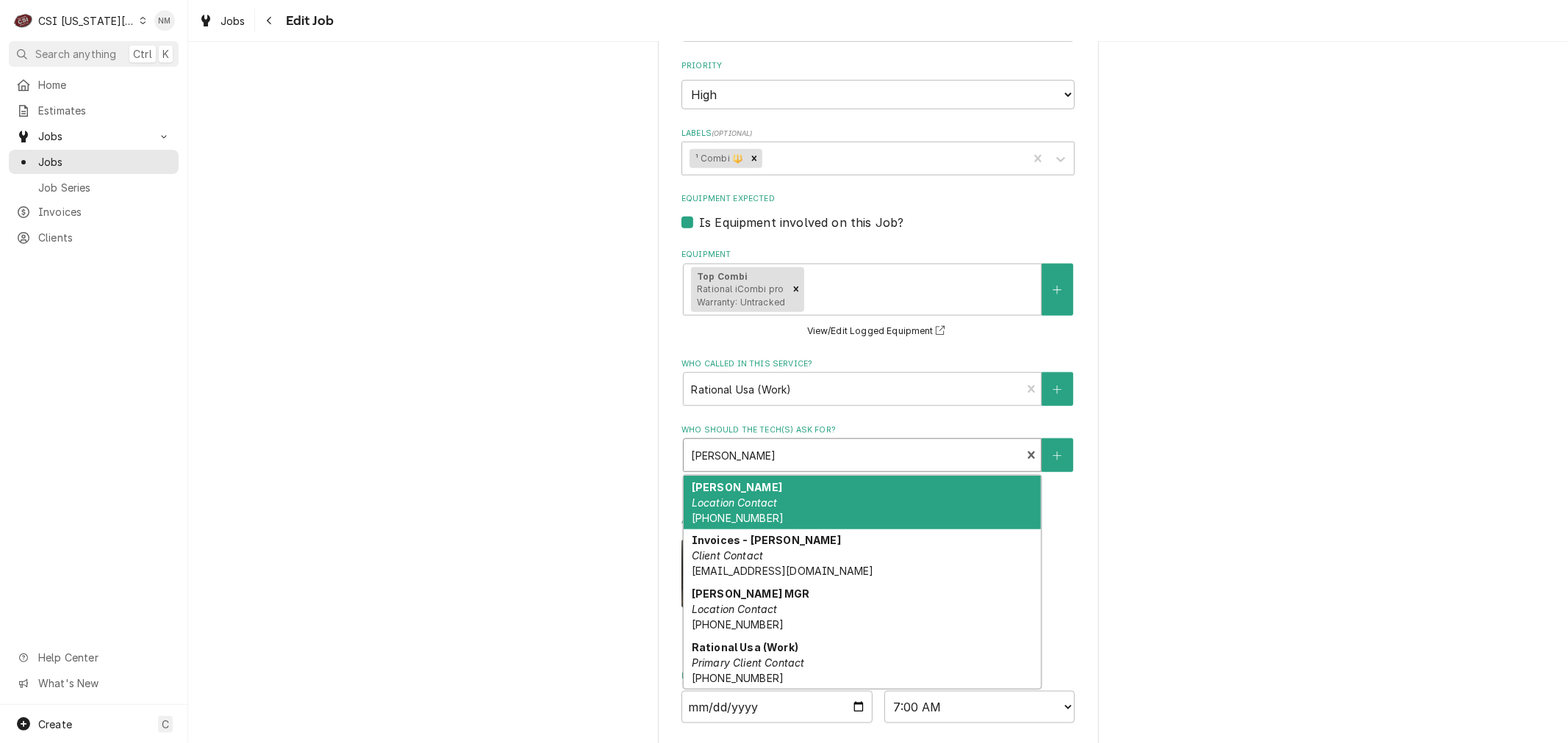
click at [915, 503] on div "Chad Beretta Location Contact (913) 707-4742" at bounding box center [861, 503] width 357 height 53
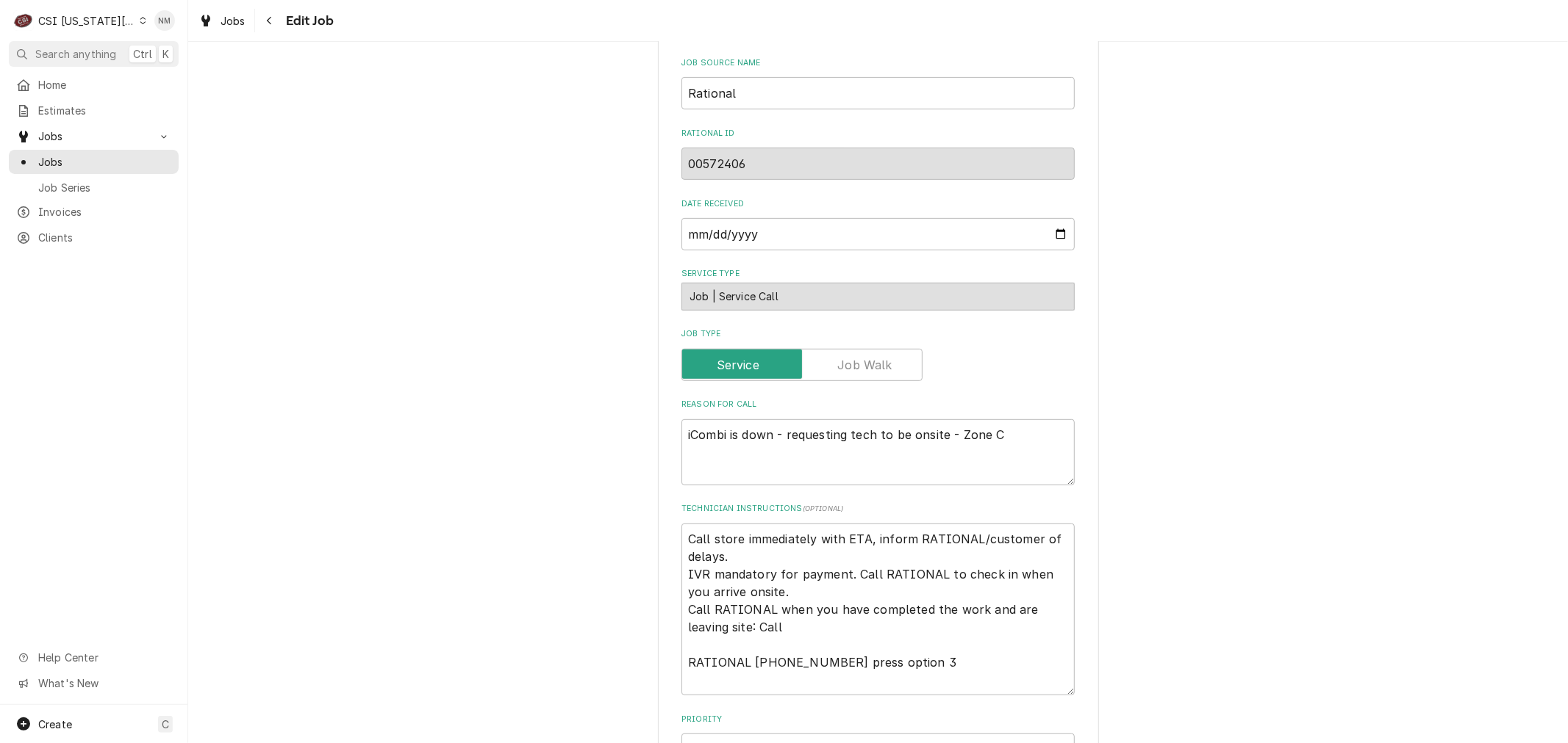
scroll to position [489, 0]
click at [683, 549] on textarea "Call store immediately with ETA, inform RATIONAL/customer of delays. IVR mandat…" at bounding box center [877, 609] width 393 height 172
type textarea "x"
type textarea "L Call store immediately with ETA, inform RATIONAL/customer of delays. IVR mand…"
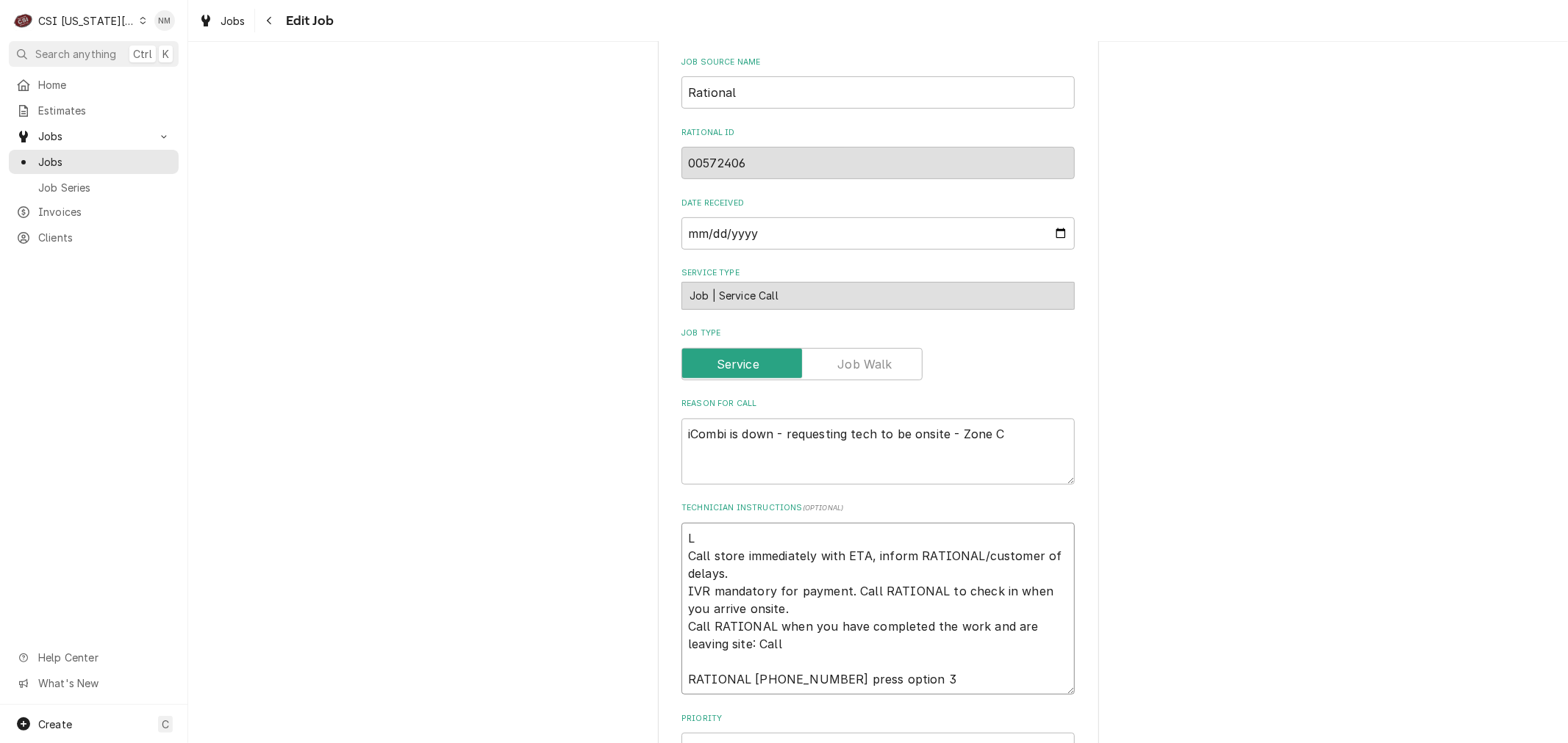
type textarea "x"
type textarea "LV Call store immediately with ETA, inform RATIONAL/customer of delays. IVR man…"
type textarea "x"
type textarea "LVM Call store immediately with ETA, inform RATIONAL/customer of delays. IVR ma…"
type textarea "x"
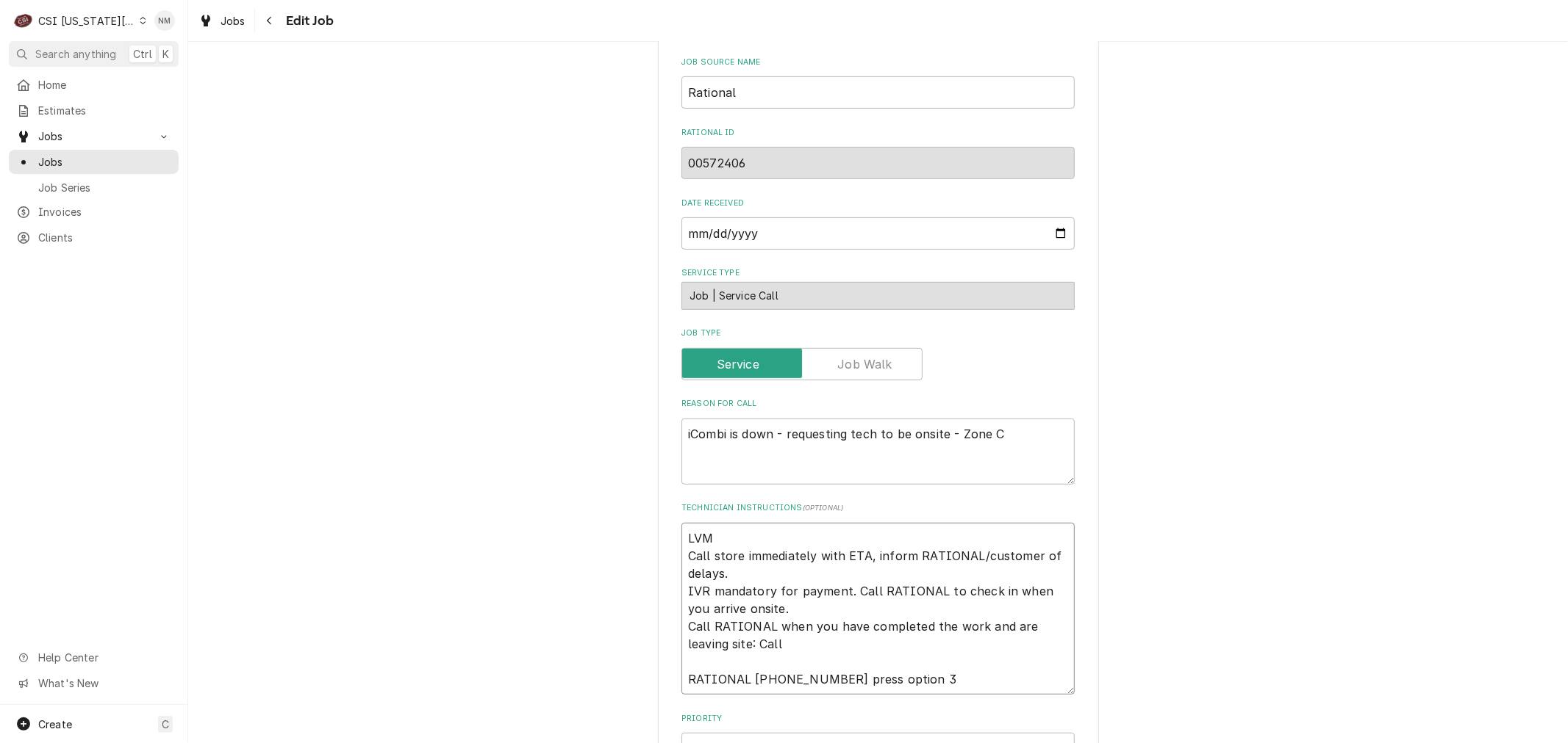
type textarea "LVM Call store immediately with ETA, inform RATIONAL/customer of delays. IVR ma…"
type textarea "x"
type textarea "LVM f Call store immediately with ETA, inform RATIONAL/customer of delays. IVR …"
type textarea "x"
type textarea "LVM fo Call store immediately with ETA, inform RATIONAL/customer of delays. IVR…"
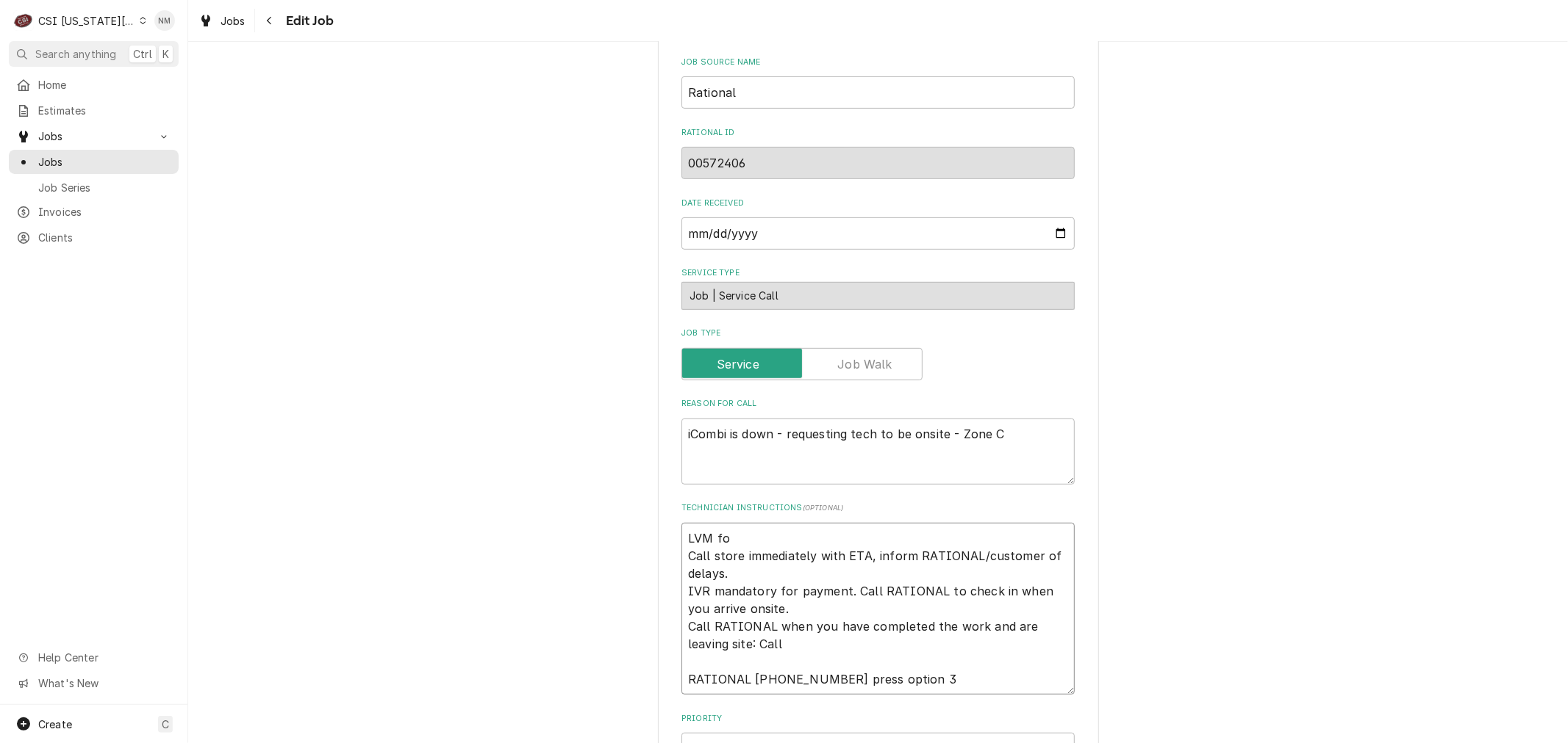
type textarea "x"
type textarea "LVM for Call store immediately with ETA, inform RATIONAL/customer of delays. IV…"
type textarea "x"
type textarea "LVM for Call store immediately with ETA, inform RATIONAL/customer of delays. IV…"
type textarea "x"
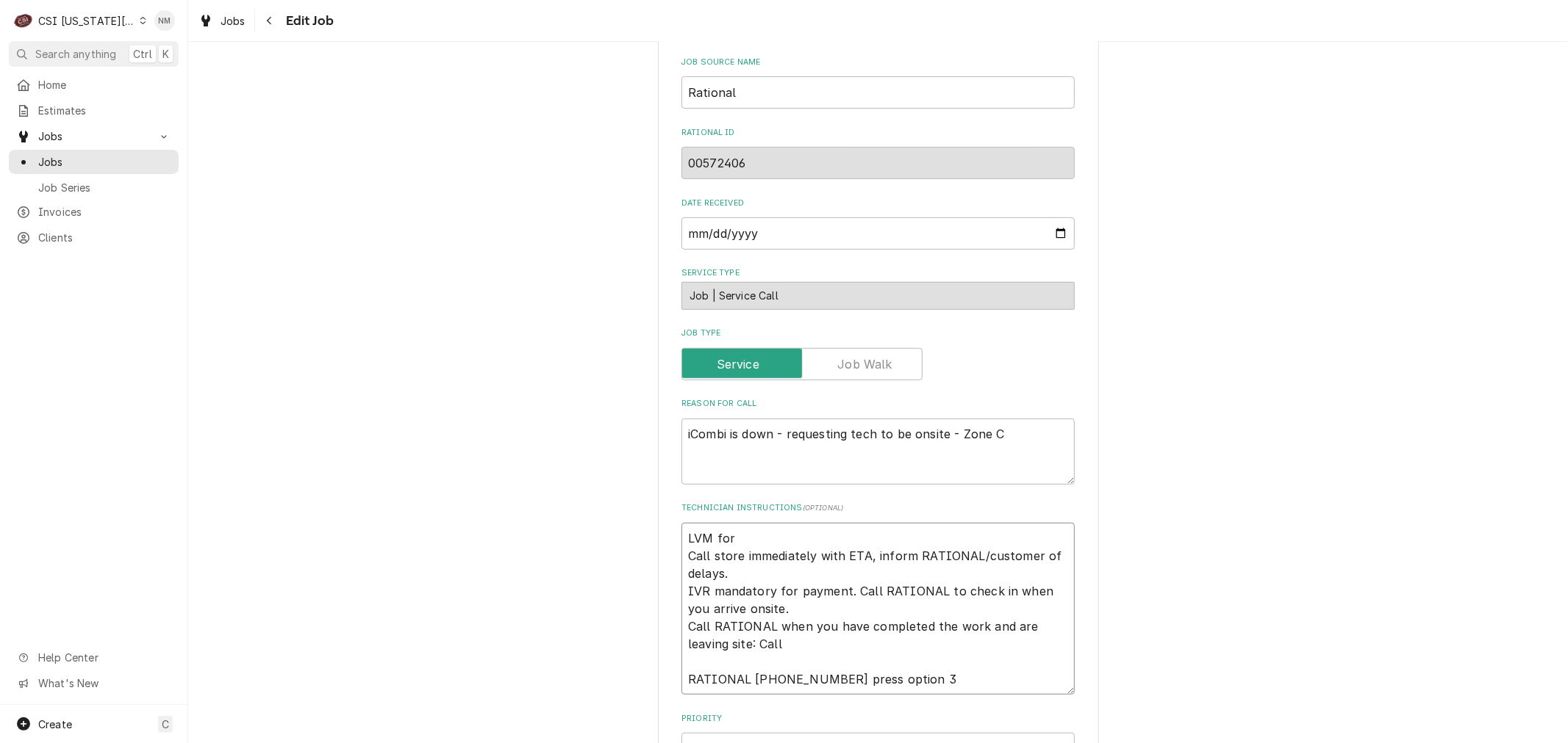
type textarea "LVM for C Call store immediately with ETA, inform RATIONAL/customer of delays. …"
type textarea "x"
type textarea "LVM for Ch Call store immediately with ETA, inform RATIONAL/customer of delays.…"
type textarea "x"
type textarea "LVM for Cha Call store immediately with ETA, inform RATIONAL/customer of delays…"
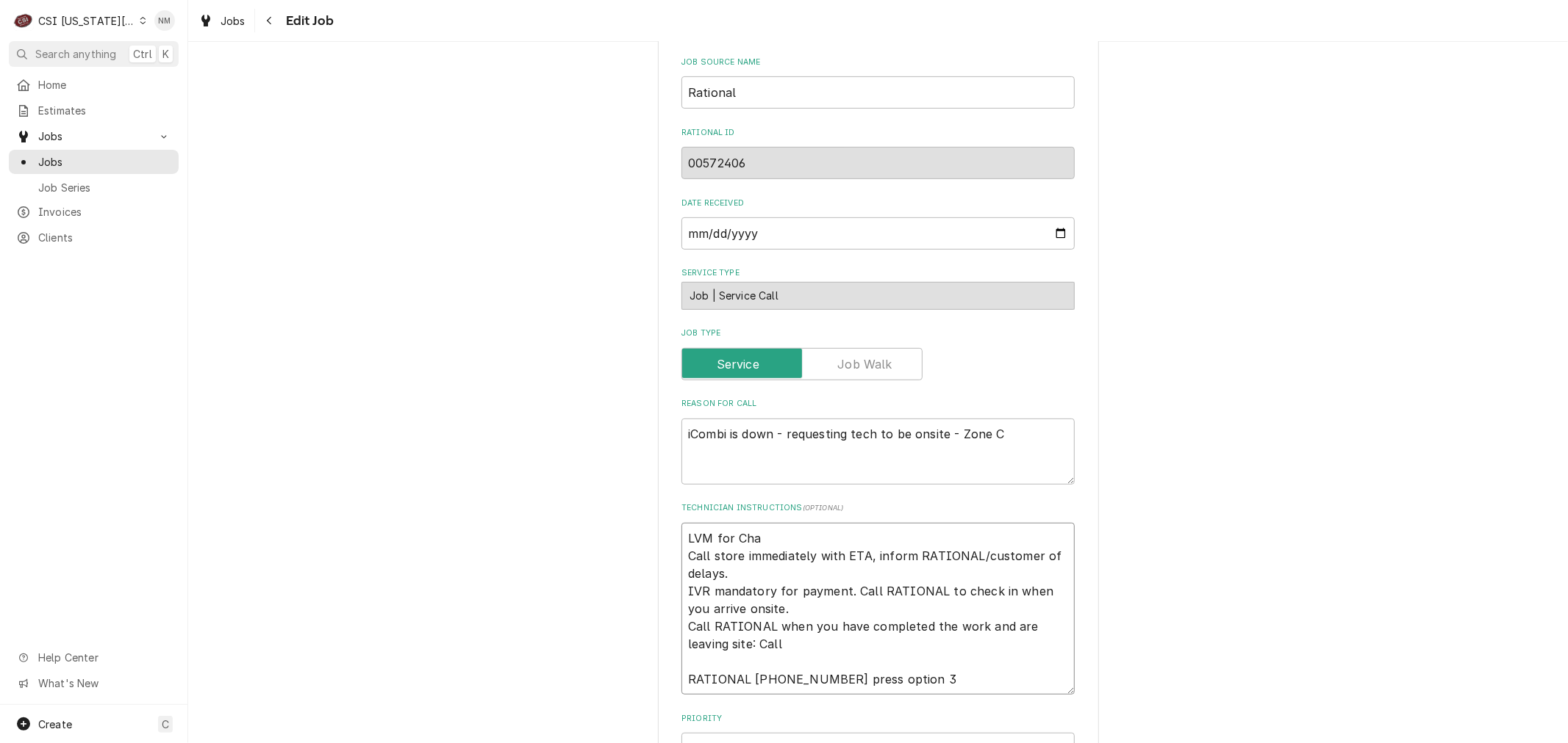
type textarea "x"
type textarea "LVM for Chad Call store immediately with ETA, inform RATIONAL/customer of delay…"
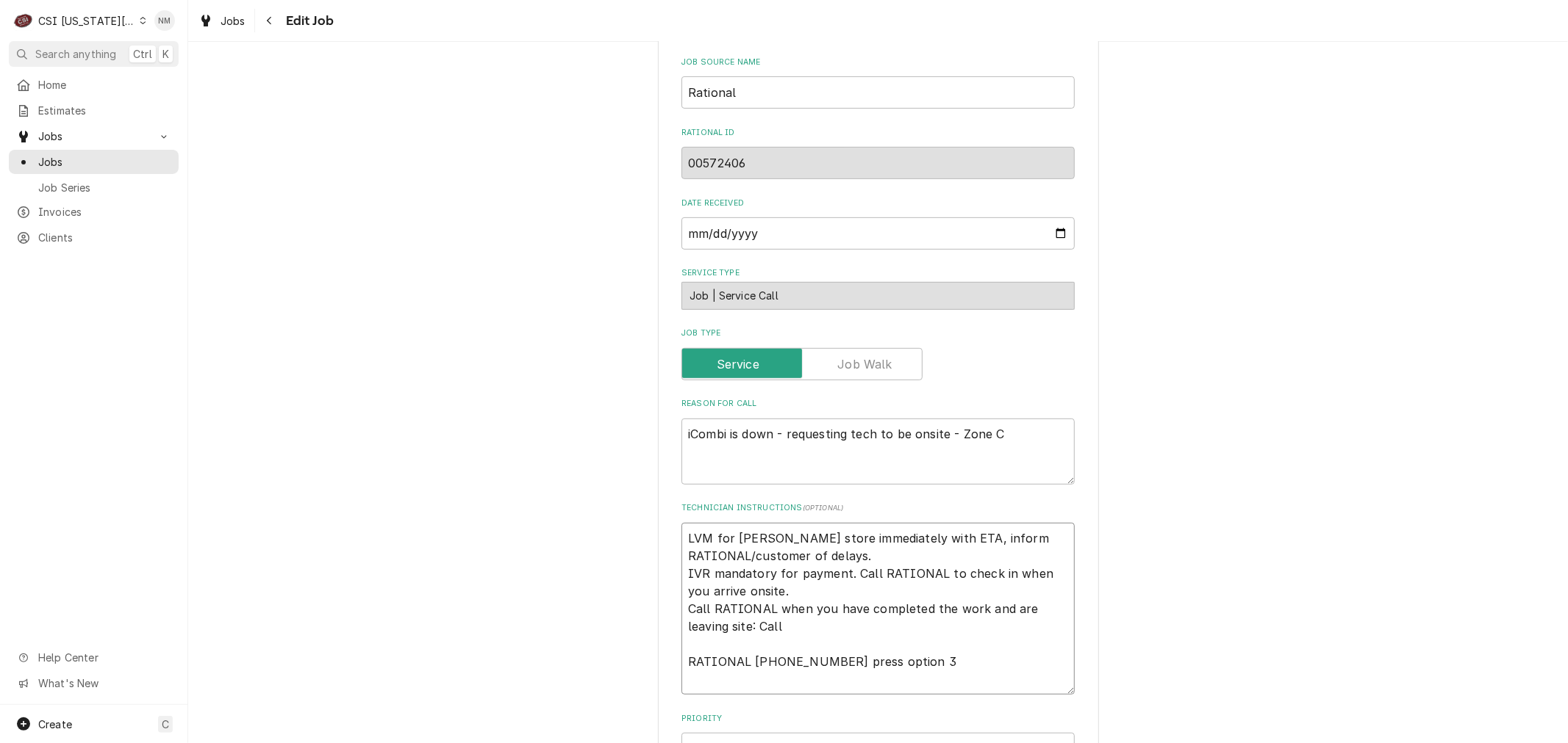
type textarea "x"
type textarea "LVM for Chad Call store immediately with ETA, inform RATIONAL/customer of delay…"
type textarea "x"
type textarea "LVM for Chad 7 Call store immediately with ETA, inform RATIONAL/customer of del…"
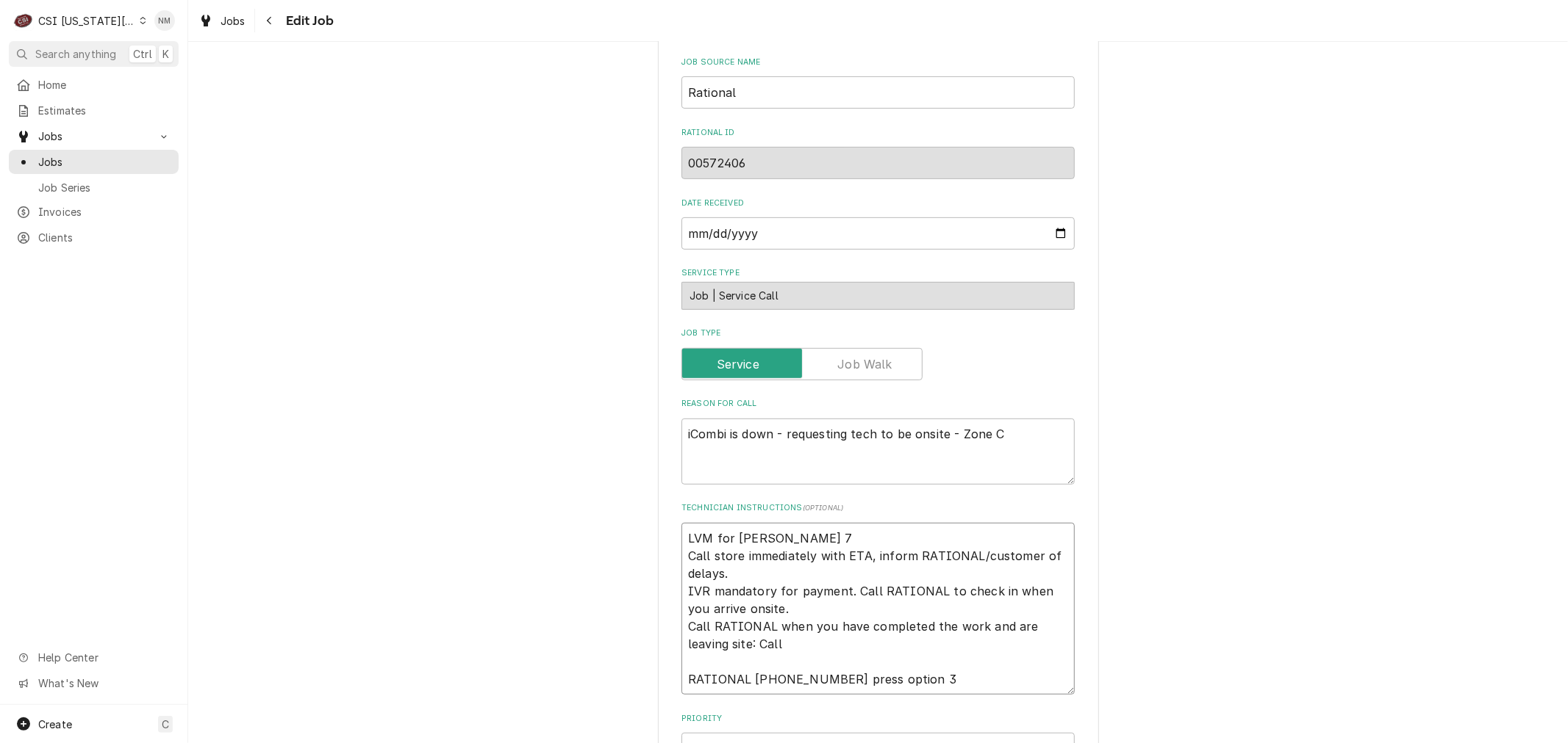
type textarea "x"
type textarea "LVM for Chad 7 Call store immediately with ETA, inform RATIONAL/customer of del…"
type textarea "x"
type textarea "LVM for Chad 7 a Call store immediately with ETA, inform RATIONAL/customer of d…"
type textarea "x"
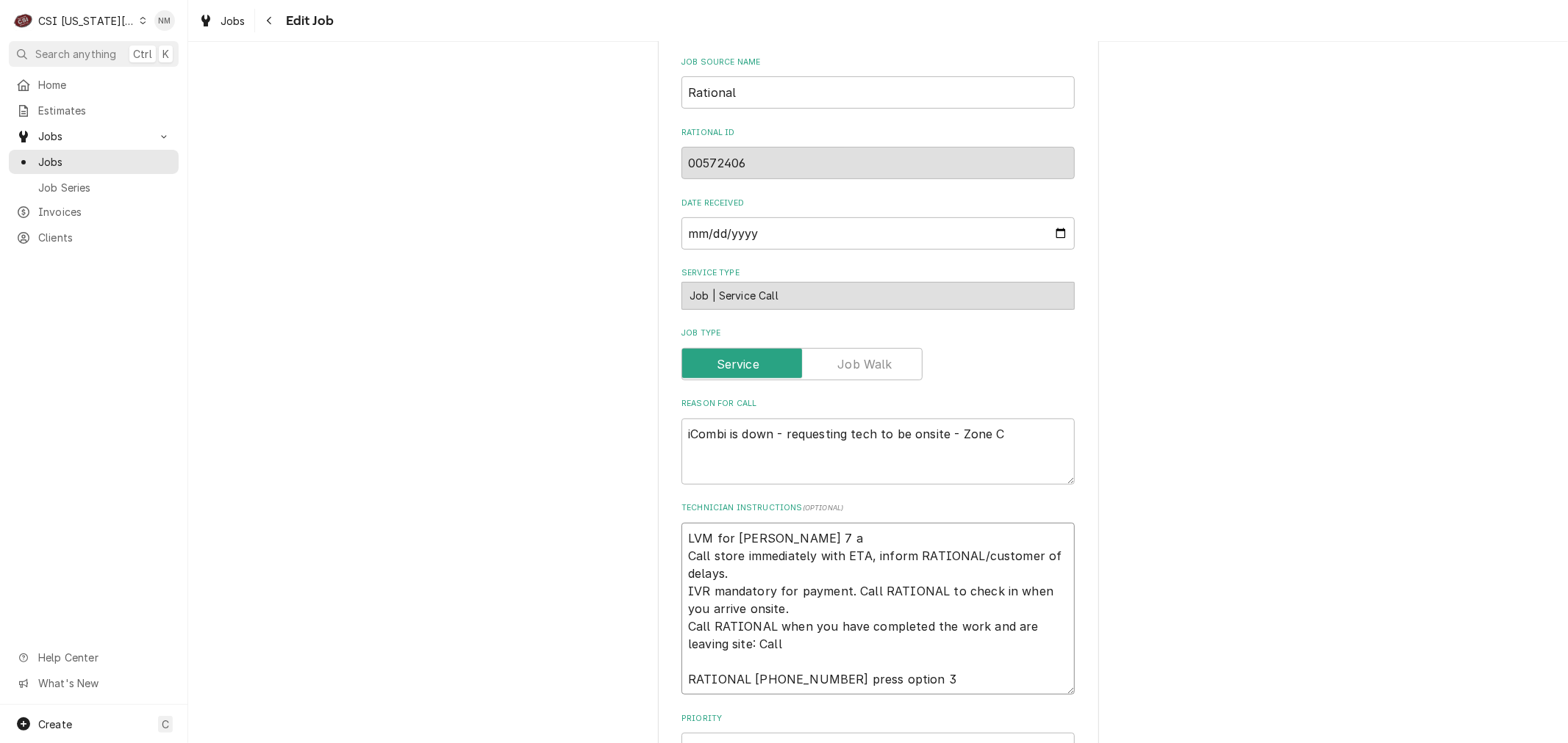
type textarea "LVM for Chad 7 am Call store immediately with ETA, inform RATIONAL/customer of …"
type textarea "x"
type textarea "LVM for Chad 7 am Call store immediately with ETA, inform RATIONAL/customer of …"
type textarea "x"
type textarea "LVM for Chad 7 am F Call store immediately with ETA, inform RATIONAL/customer o…"
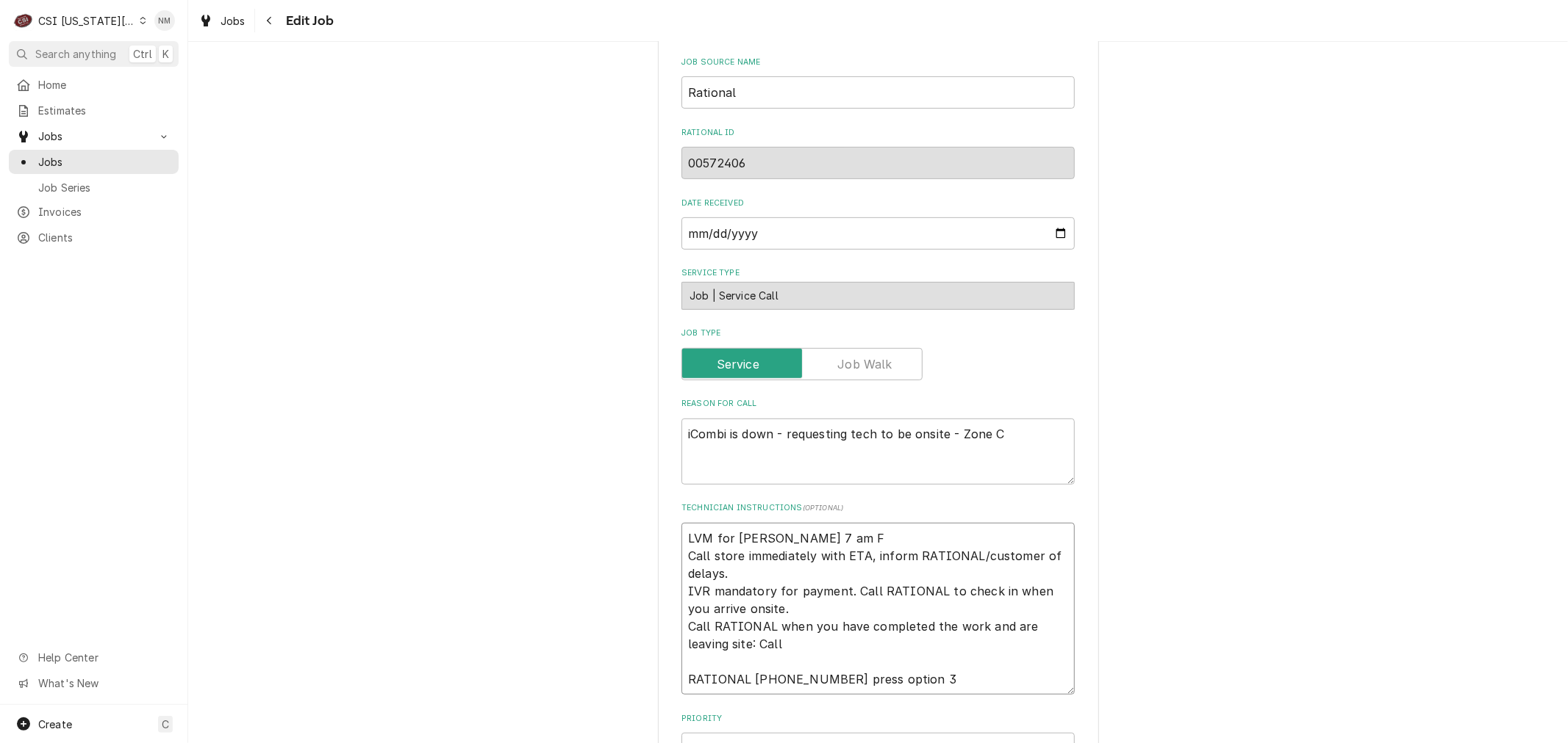
type textarea "x"
type textarea "LVM for Chad 7 am Fr Call store immediately with ETA, inform RATIONAL/customer …"
type textarea "x"
type textarea "LVM for Chad 7 am Fri Call store immediately with ETA, inform RATIONAL/customer…"
type textarea "x"
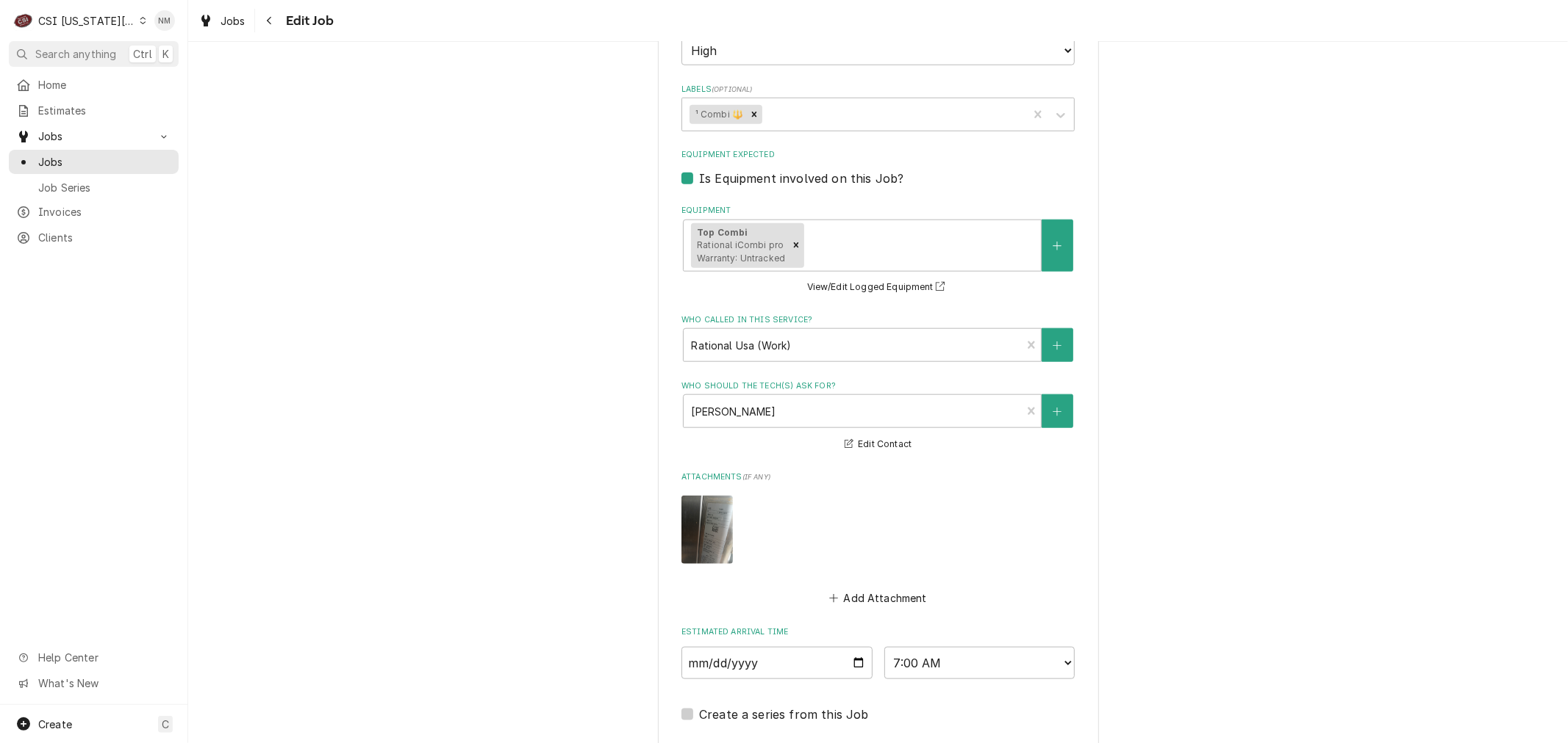
scroll to position [1224, 0]
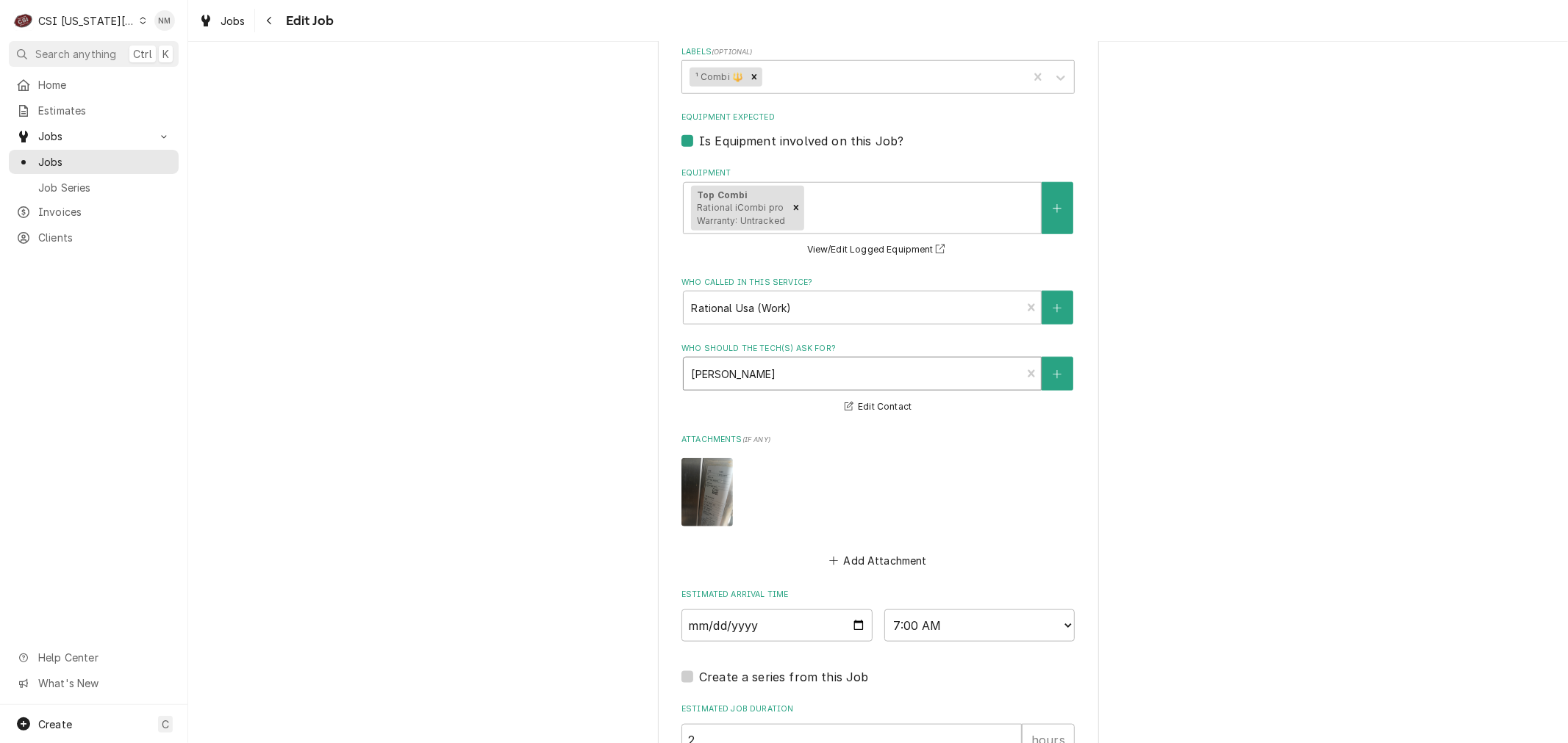
type textarea "LVM for Chad 7 am Fri Call store immediately with ETA, inform RATIONAL/customer…"
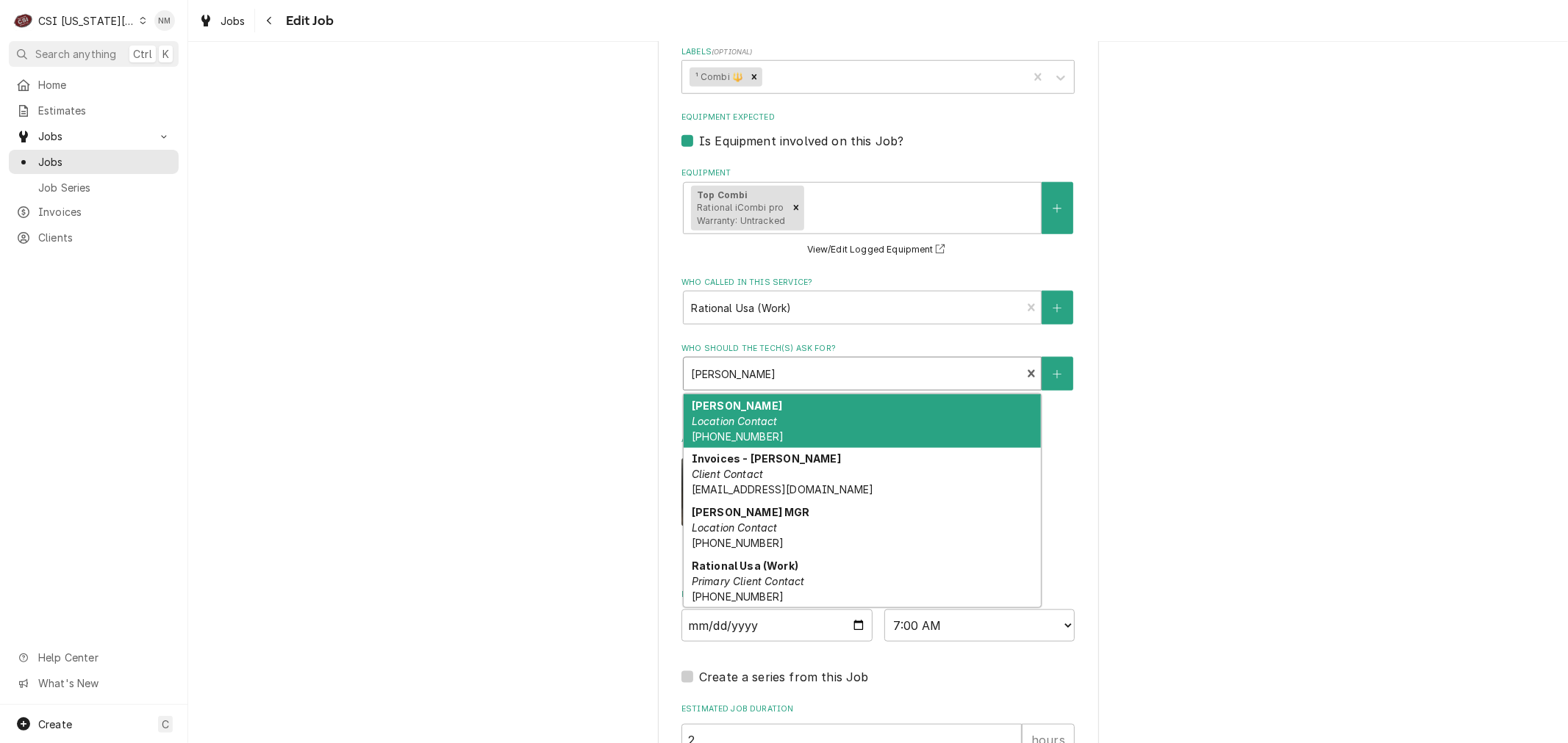
click at [891, 382] on div "Who should the tech(s) ask for?" at bounding box center [852, 373] width 322 height 26
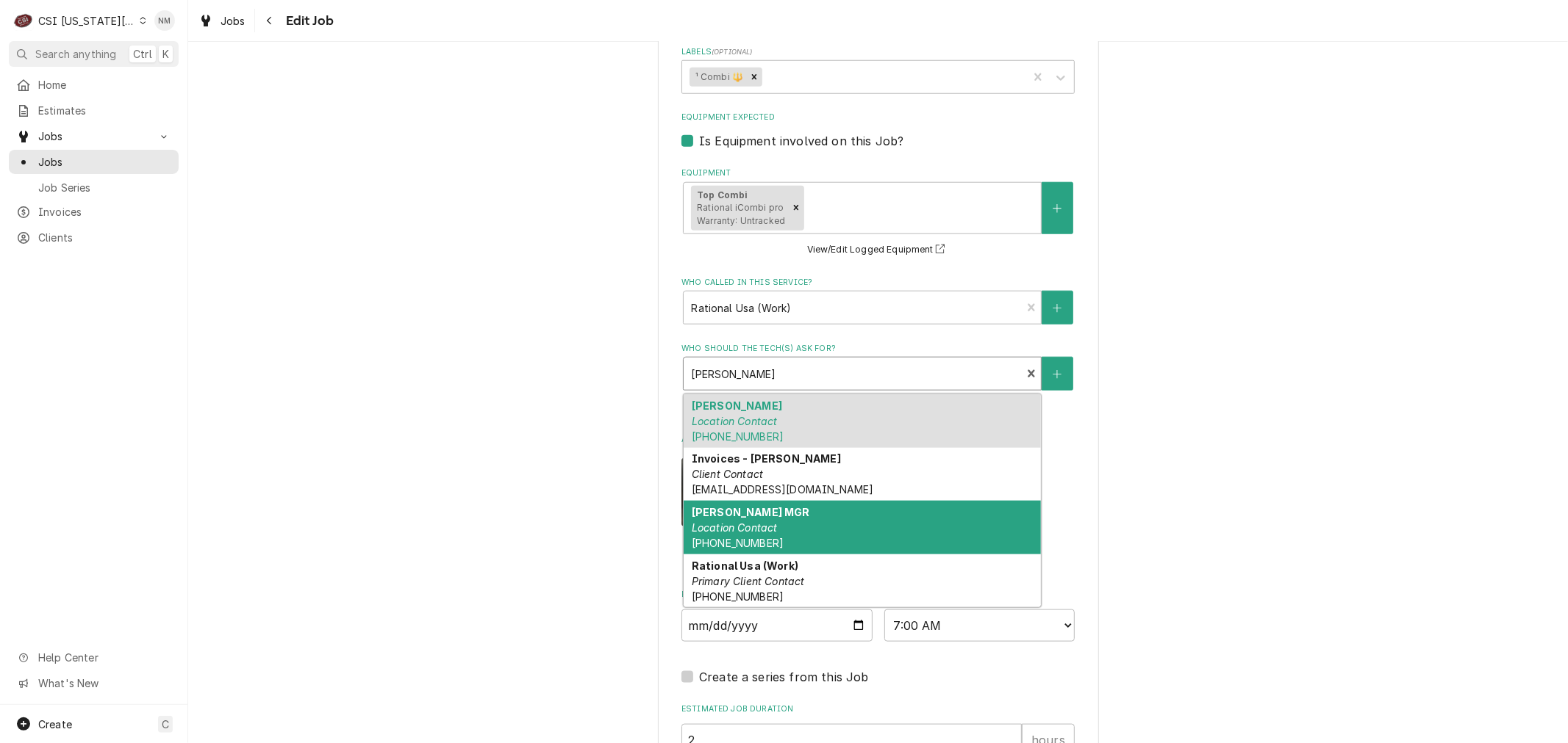
click at [876, 545] on div "Misty MGR Location Contact (816) 277-8812" at bounding box center [861, 527] width 357 height 53
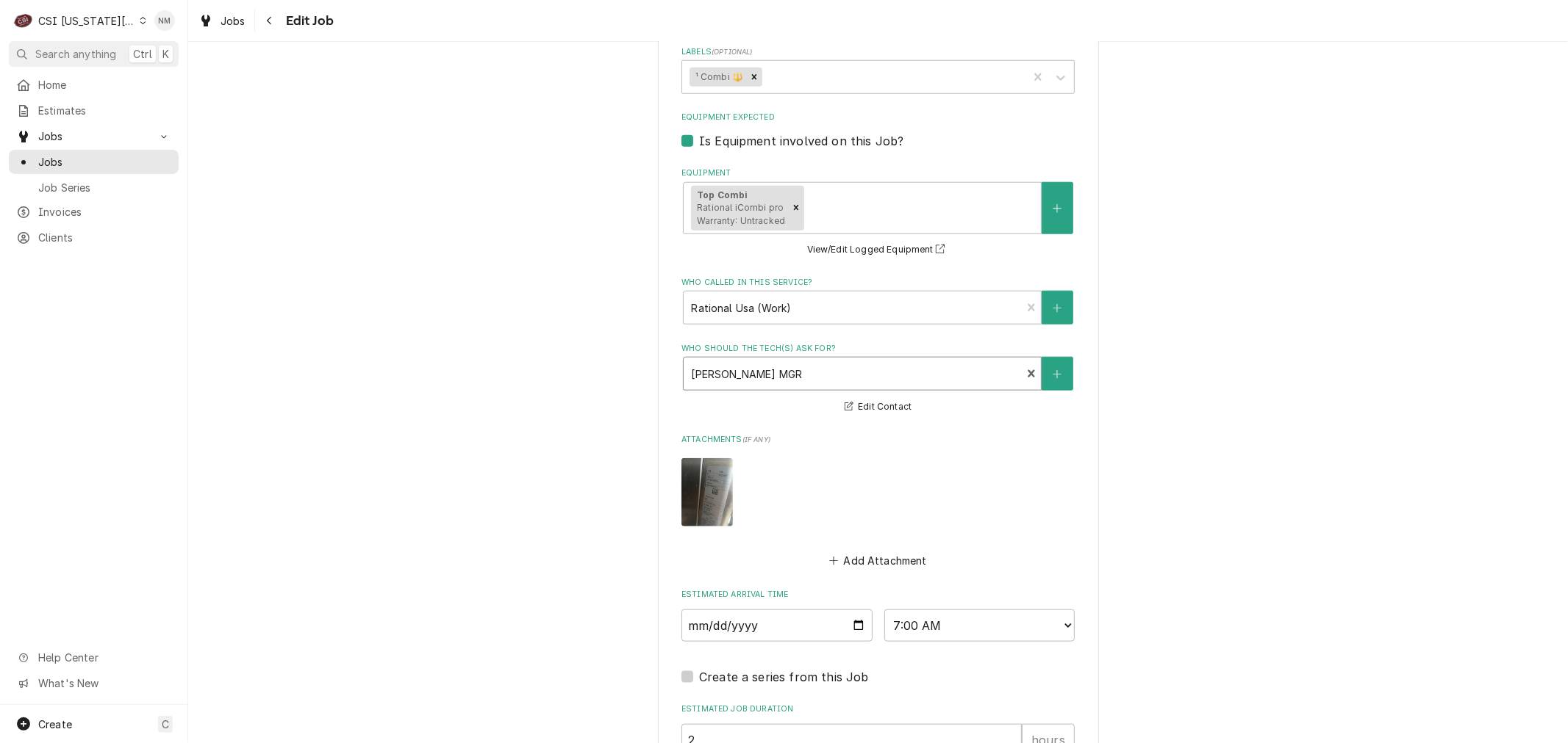
click at [831, 385] on div "Who should the tech(s) ask for?" at bounding box center [852, 373] width 322 height 26
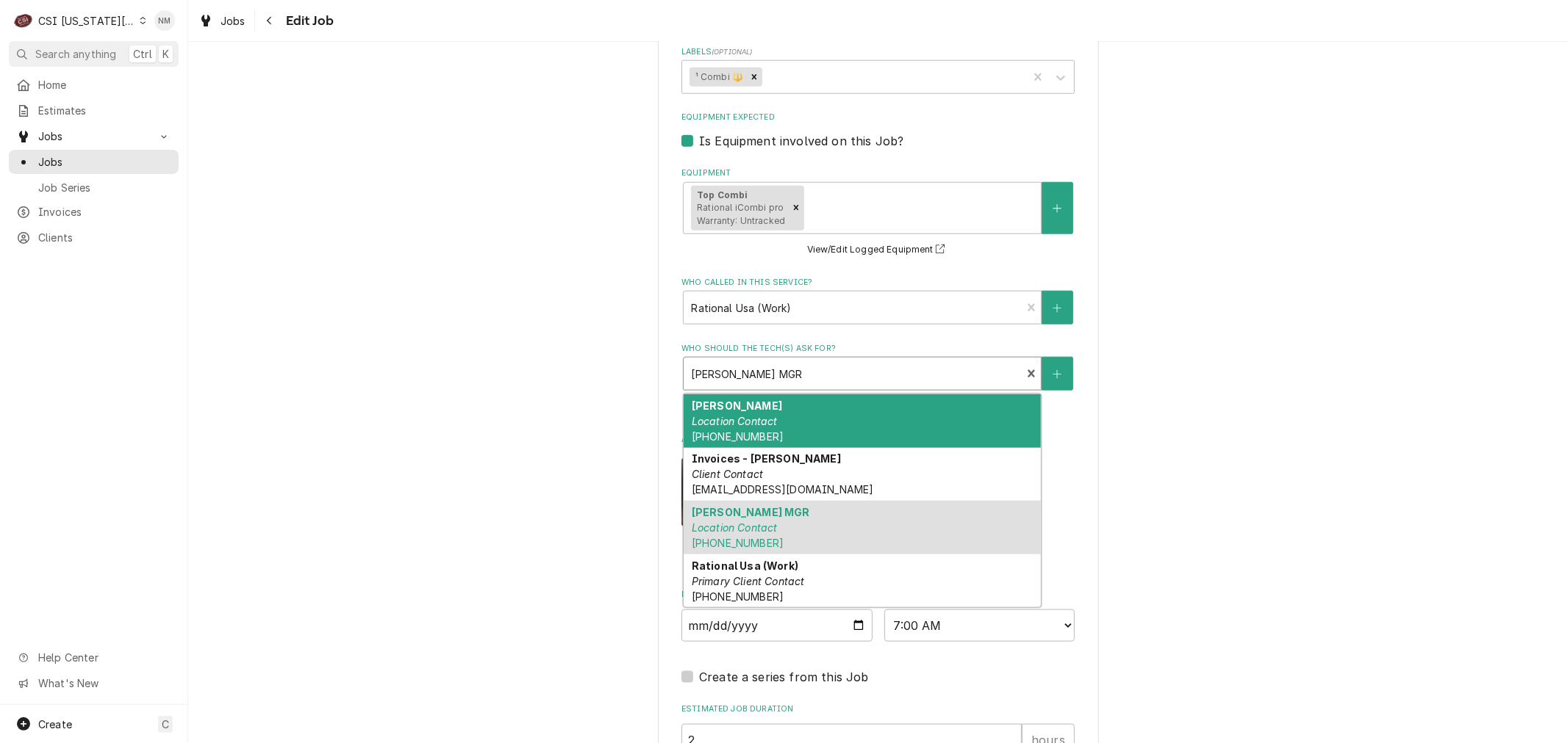
click at [794, 434] on div "Chad Beretta Location Contact (913) 707-4742" at bounding box center [861, 421] width 357 height 53
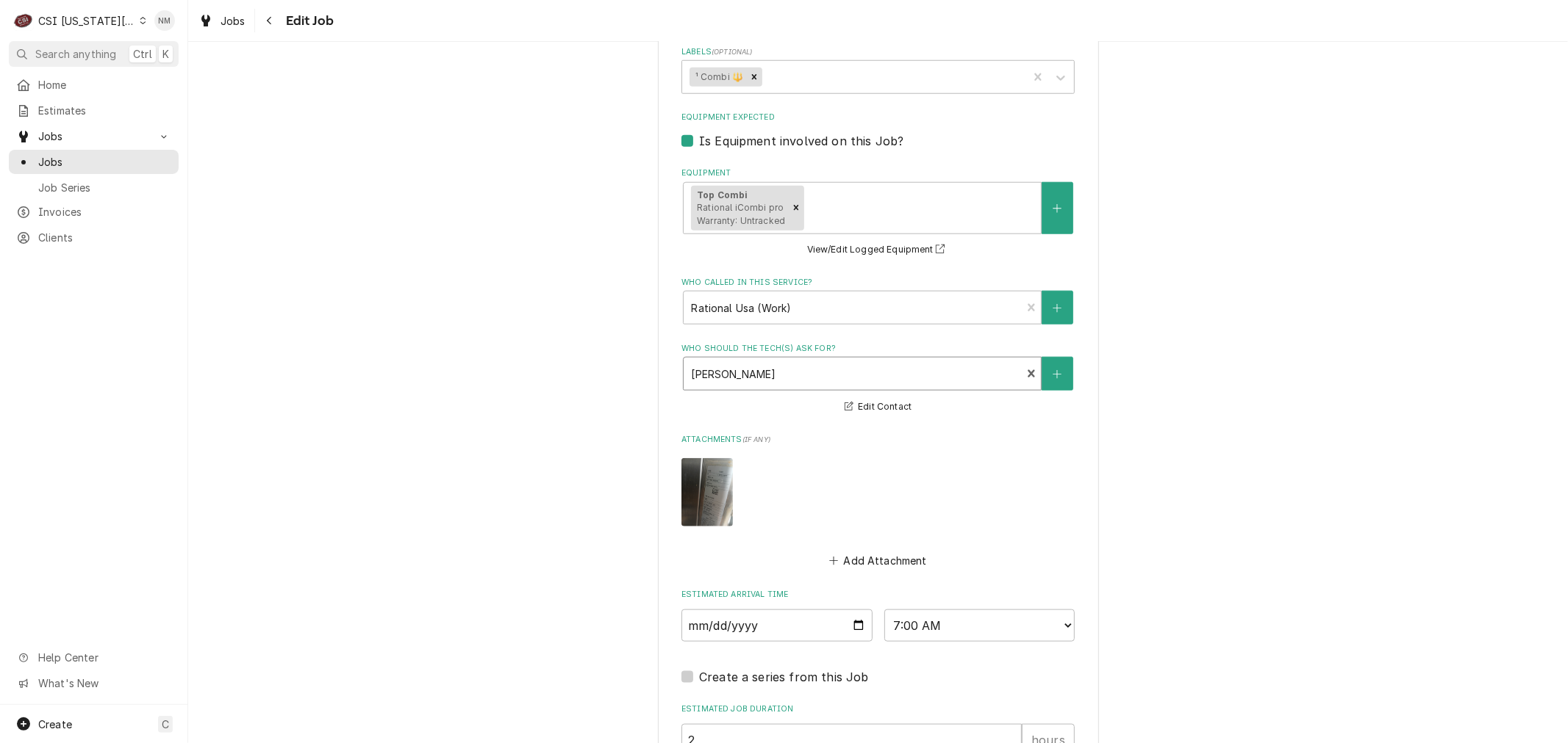
scroll to position [816, 0]
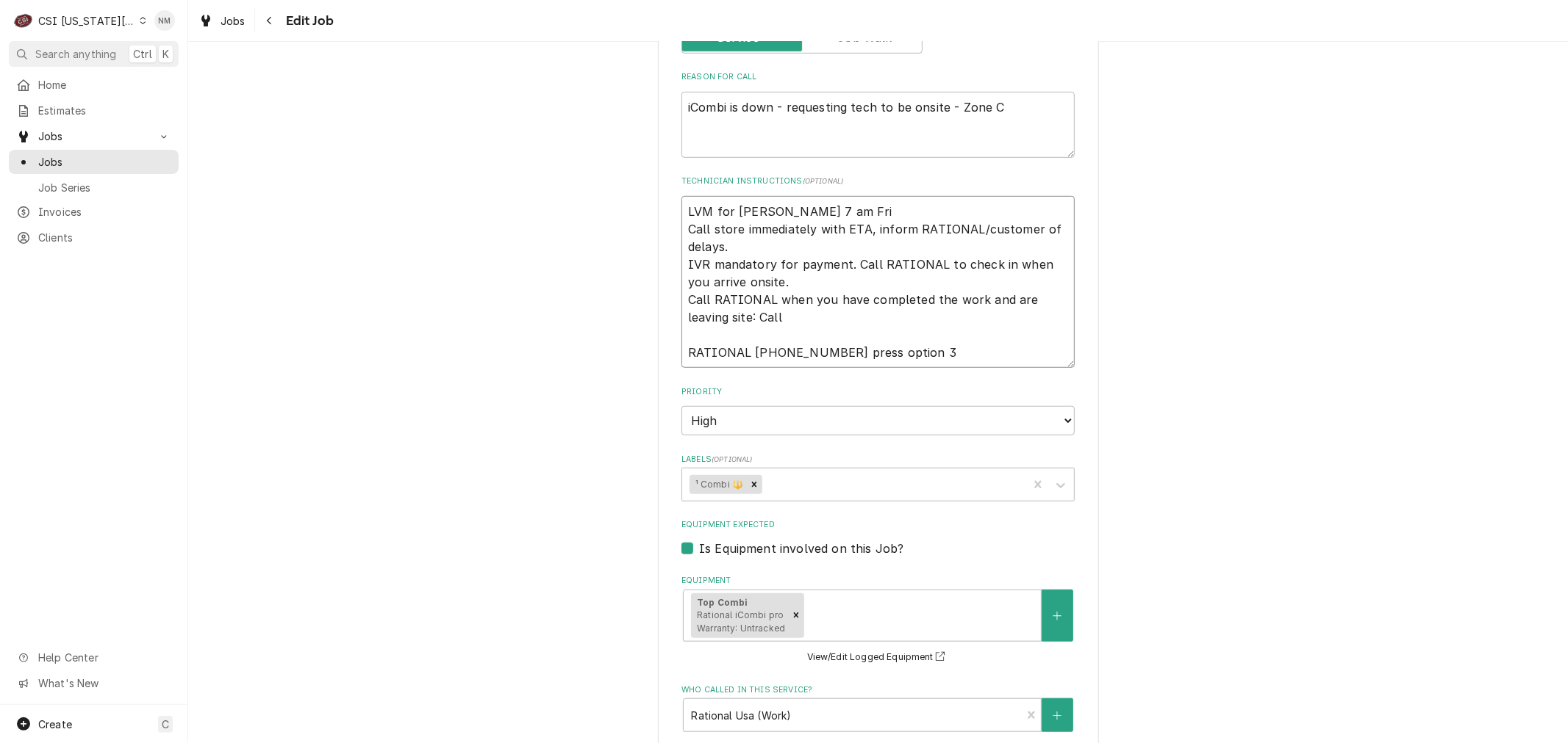
click at [763, 226] on textarea "LVM for Chad 7 am Fri Call store immediately with ETA, inform RATIONAL/customer…" at bounding box center [877, 282] width 393 height 172
type textarea "x"
type textarea "LVM for Chad &7 am Fri Call store immediately with ETA, inform RATIONAL/custome…"
type textarea "x"
type textarea "LVM for Chad & 7 am Fri Call store immediately with ETA, inform RATIONAL/custom…"
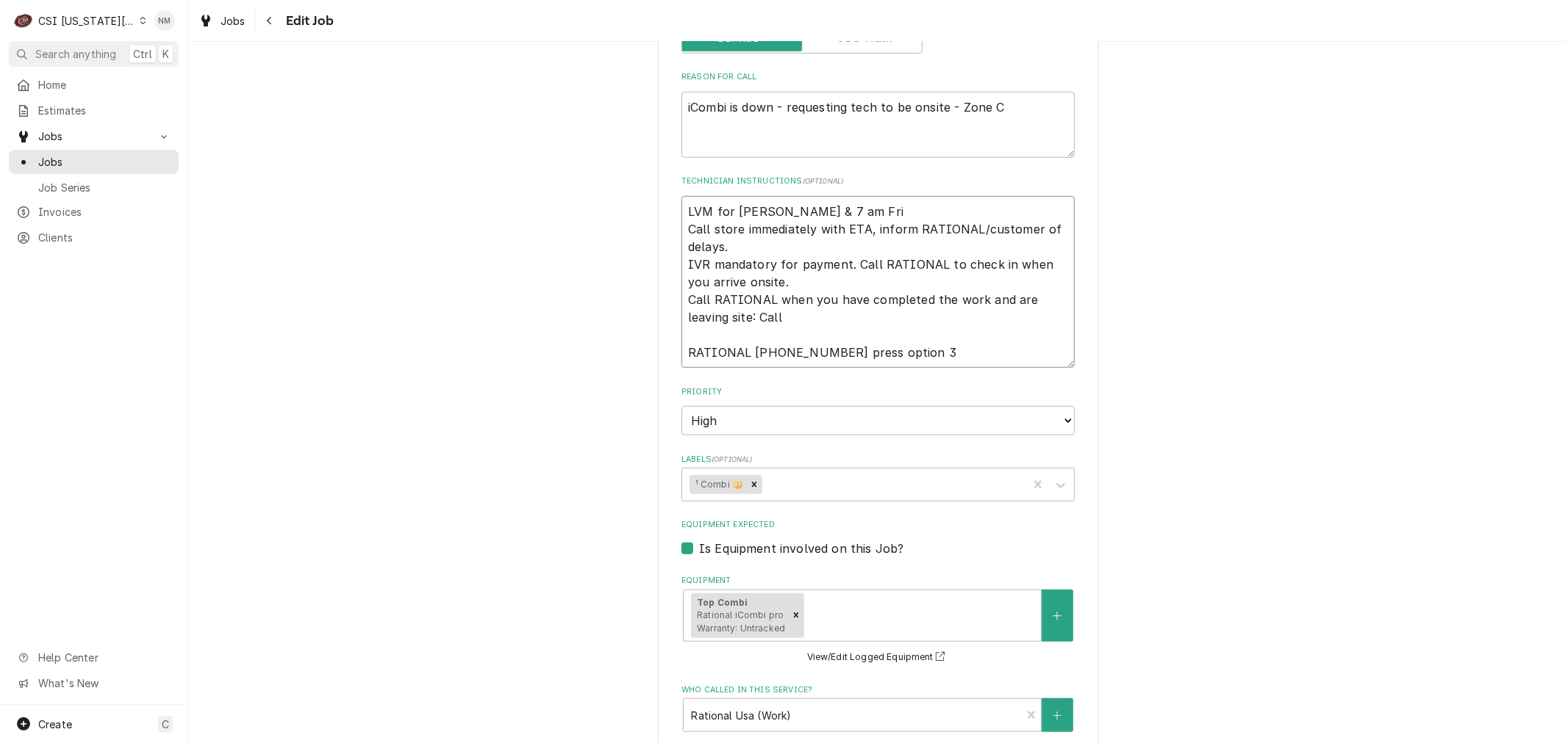
type textarea "x"
type textarea "LVM for Chad & M7 am Fri Call store immediately with ETA, inform RATIONAL/custo…"
type textarea "x"
type textarea "LVM for Chad & Mi7 am Fri Call store immediately with ETA, inform RATIONAL/cust…"
type textarea "x"
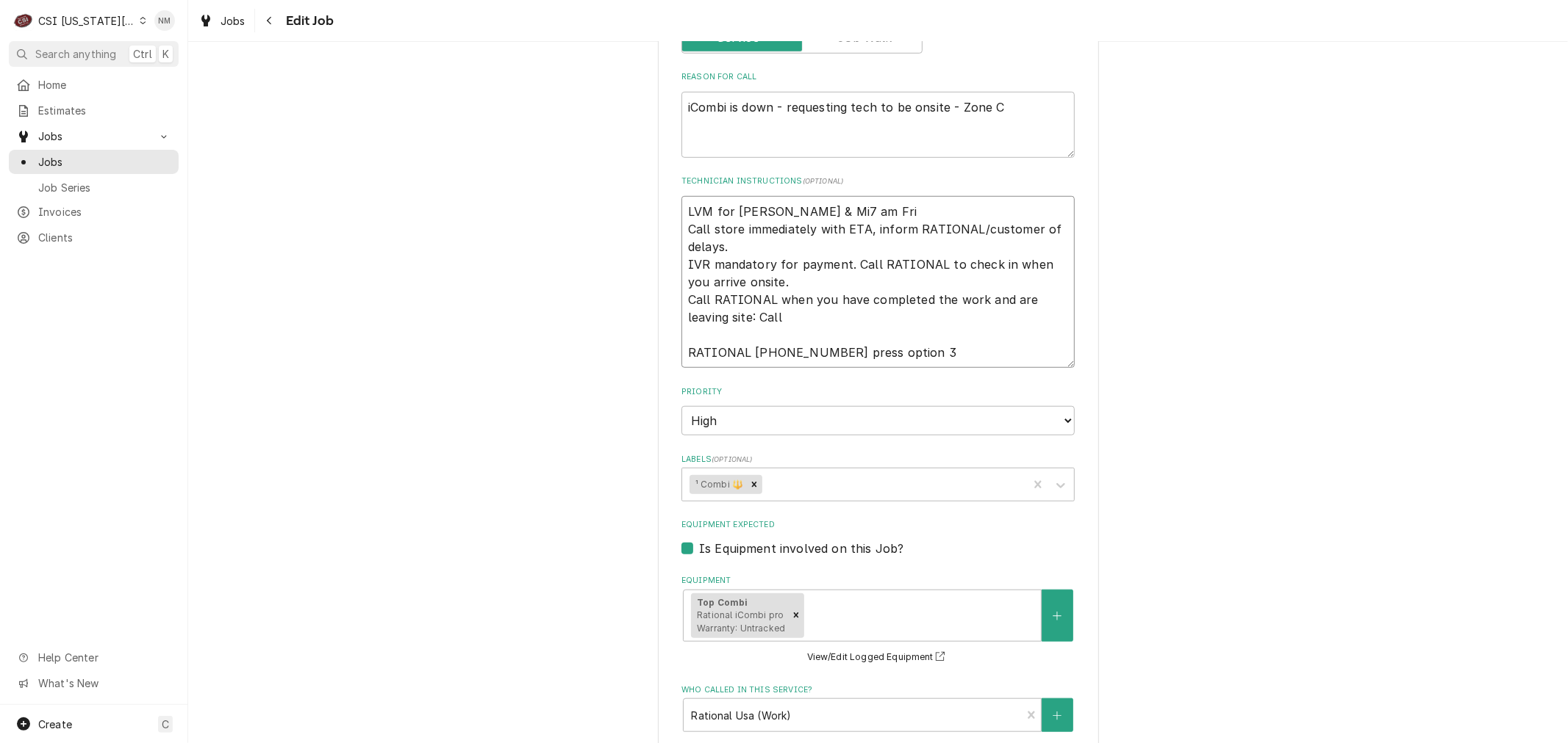
type textarea "LVM for Chad & Mis7 am Fri Call store immediately with ETA, inform RATIONAL/cus…"
type textarea "x"
type textarea "LVM for Chad & Mist7 am Fri Call store immediately with ETA, inform RATIONAL/cu…"
type textarea "x"
type textarea "LVM for Chad & Misty7 am Fri Call store immediately with ETA, inform RATIONAL/c…"
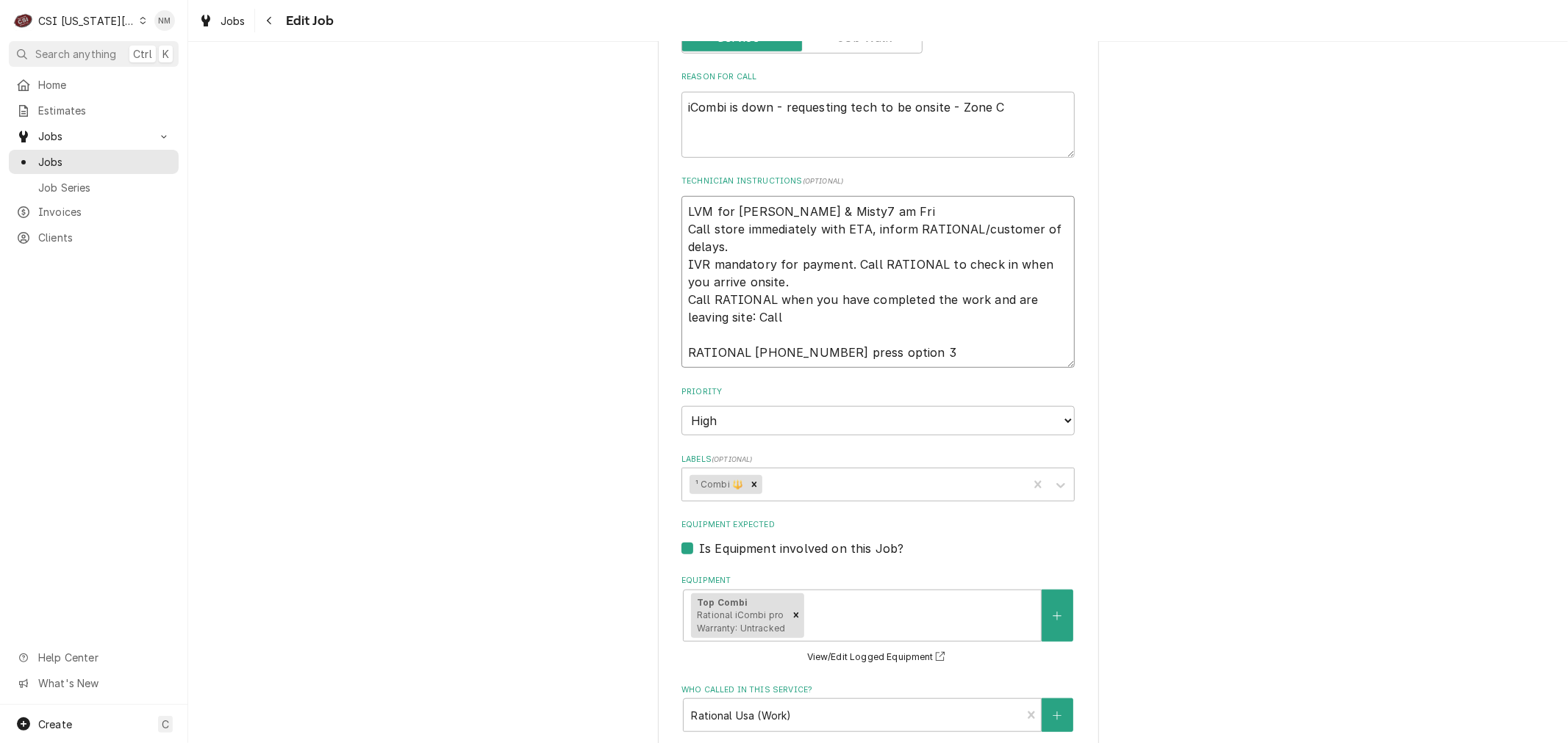
type textarea "x"
type textarea "LVM for Chad & Misty 7 am Fri Call store immediately with ETA, inform RATIONAL/…"
type textarea "x"
drag, startPoint x: 868, startPoint y: 226, endPoint x: 679, endPoint y: 237, distance: 189.3
click at [681, 237] on textarea "LVM for [PERSON_NAME] & [PERSON_NAME] 7 am Fri Call store immediately with ETA,…" at bounding box center [877, 282] width 393 height 172
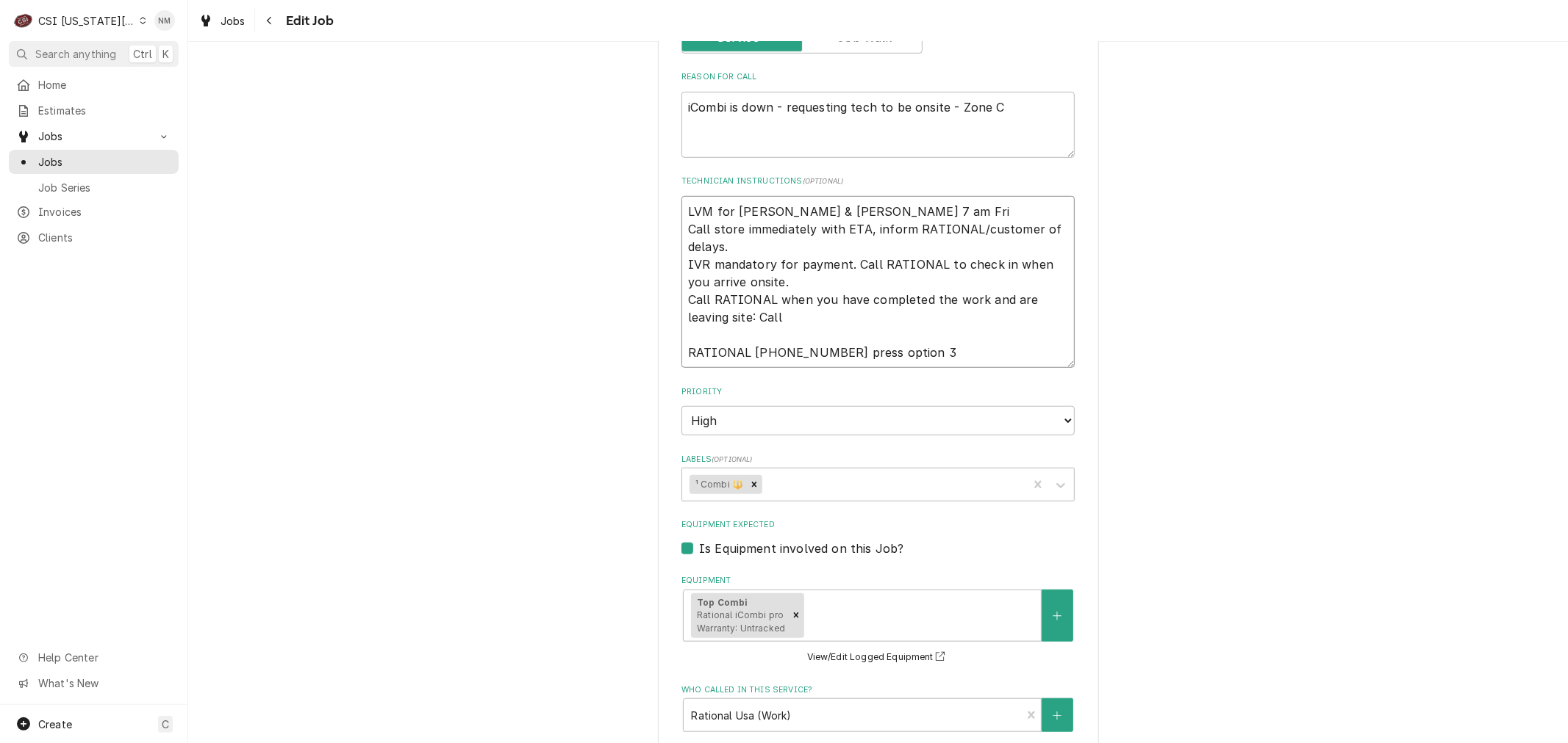
type textarea "LVM for [PERSON_NAME] & [PERSON_NAME] 7 am Fri Call store immediately with ETA,…"
click at [1221, 340] on div "Use the fields below to edit this job: Client Details Client RATIONAL USA WARRA…" at bounding box center [877, 280] width 1379 height 2079
drag, startPoint x: 856, startPoint y: 225, endPoint x: 661, endPoint y: 222, distance: 195.0
click at [661, 222] on div "Use the fields below to edit this job: Client Details Client RATIONAL USA WARRA…" at bounding box center [878, 281] width 441 height 2053
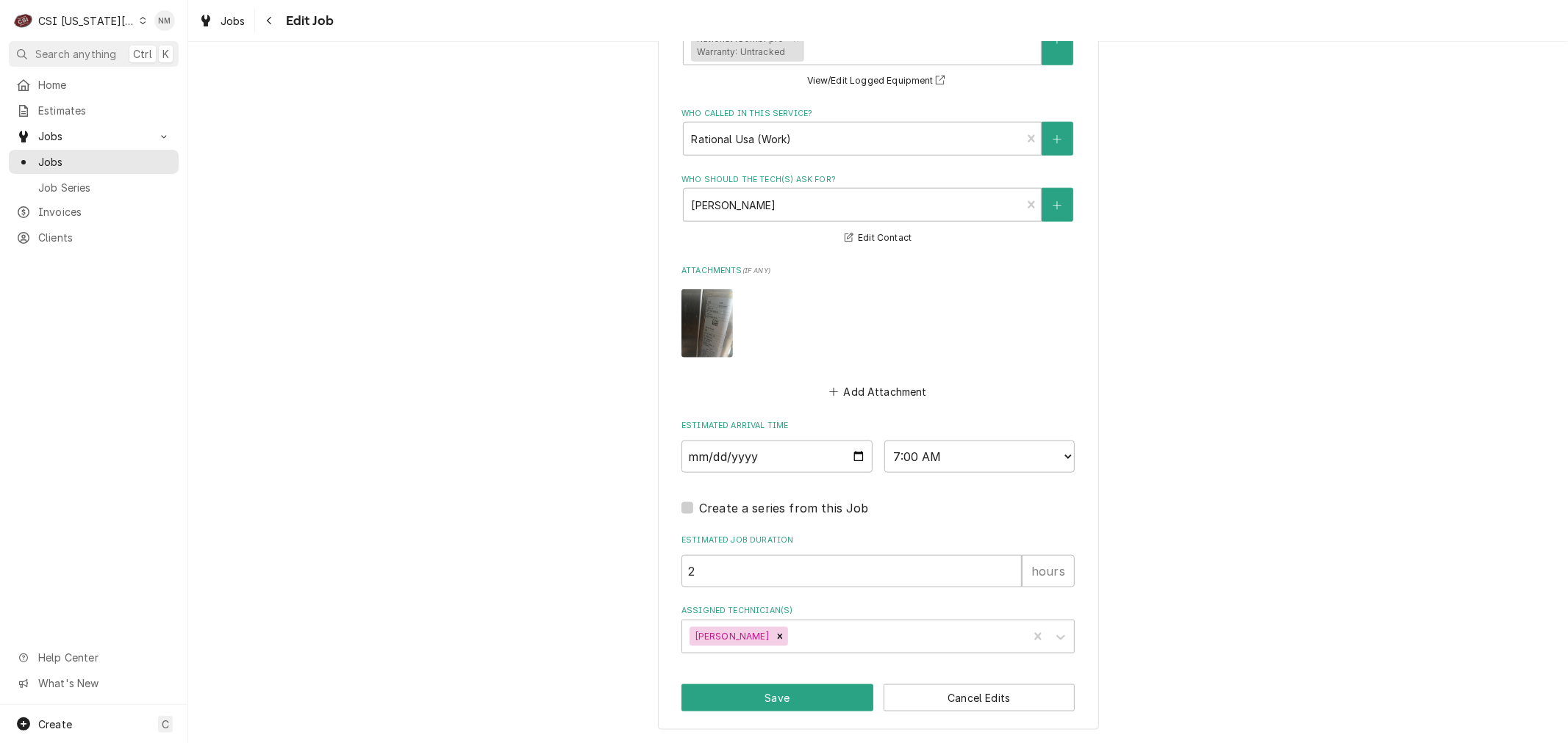
scroll to position [1406, 0]
click at [741, 694] on button "Save" at bounding box center [776, 698] width 192 height 27
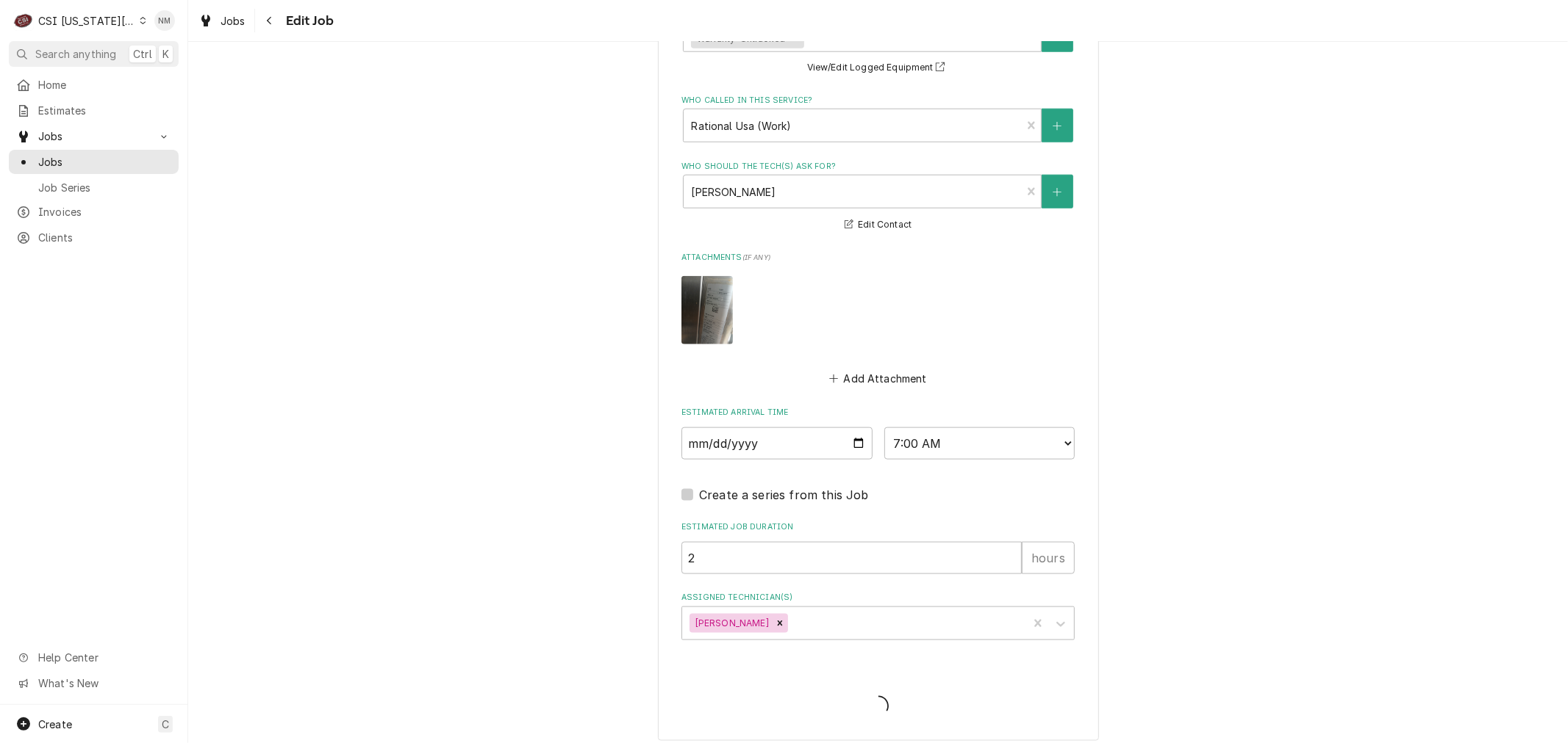
type textarea "x"
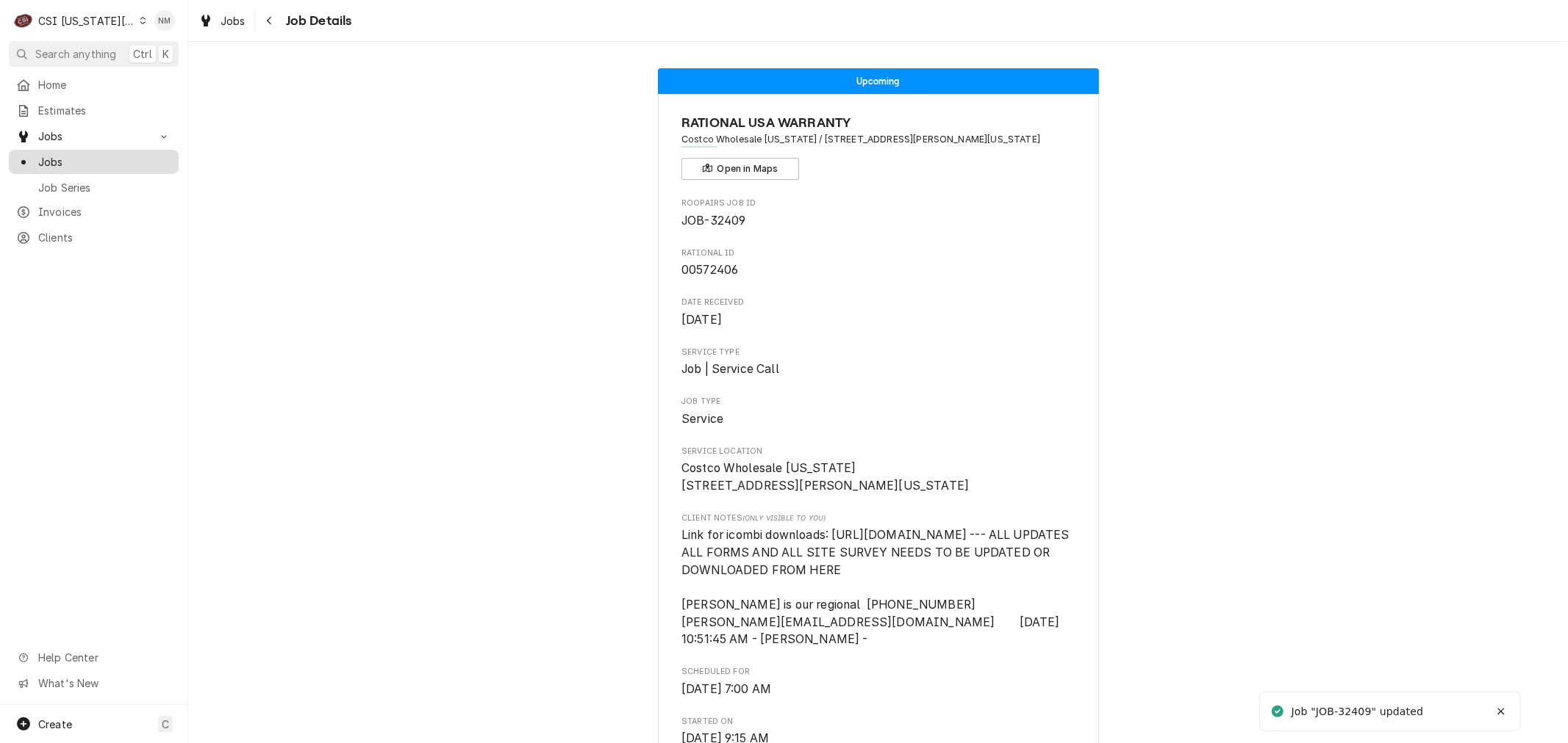
click at [63, 162] on span "Jobs" at bounding box center [104, 162] width 133 height 16
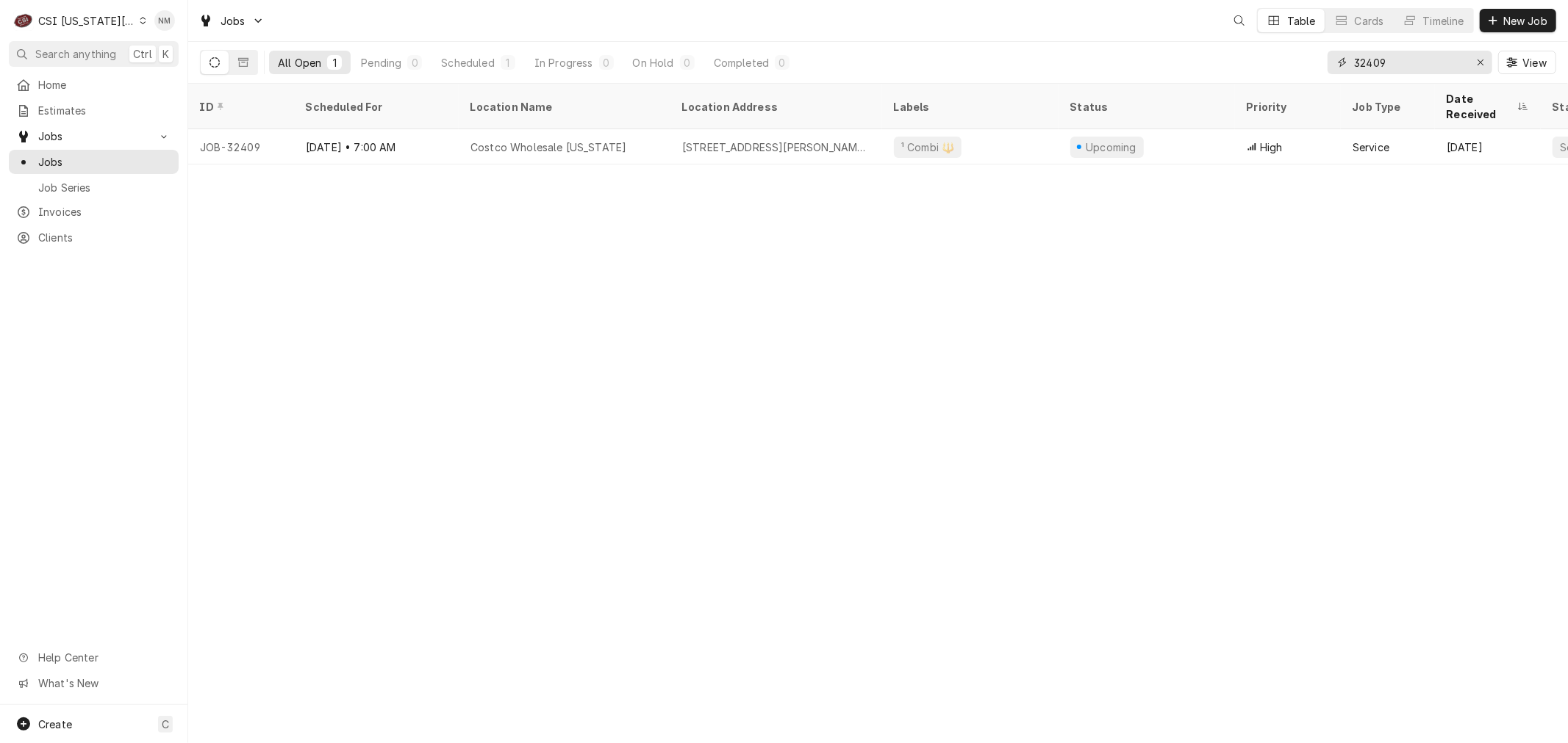
drag, startPoint x: 1420, startPoint y: 63, endPoint x: 1326, endPoint y: 64, distance: 94.0
click at [1327, 64] on div "32409" at bounding box center [1409, 62] width 165 height 23
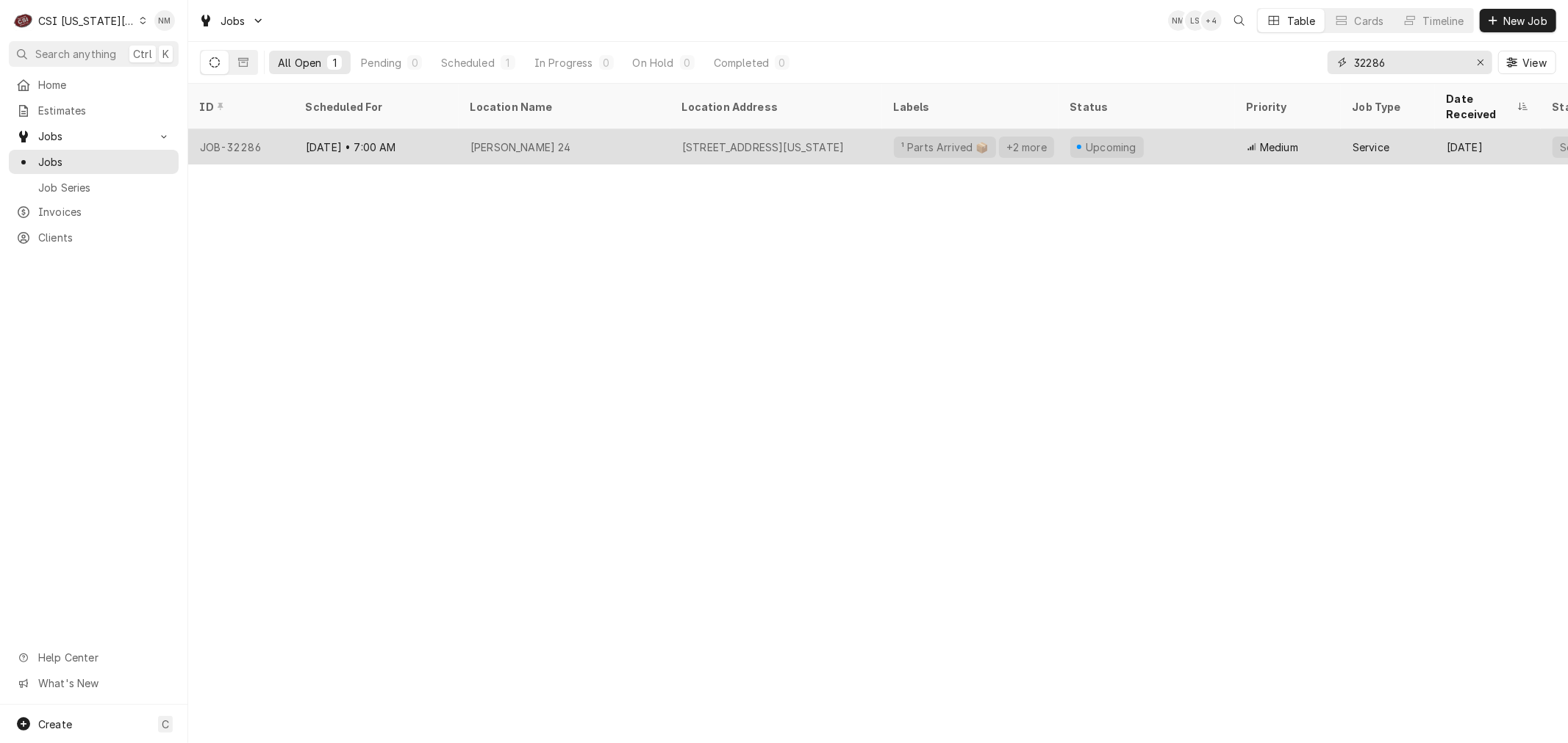
type input "32286"
click at [601, 138] on div "Amc Barrywoods 24" at bounding box center [565, 146] width 212 height 35
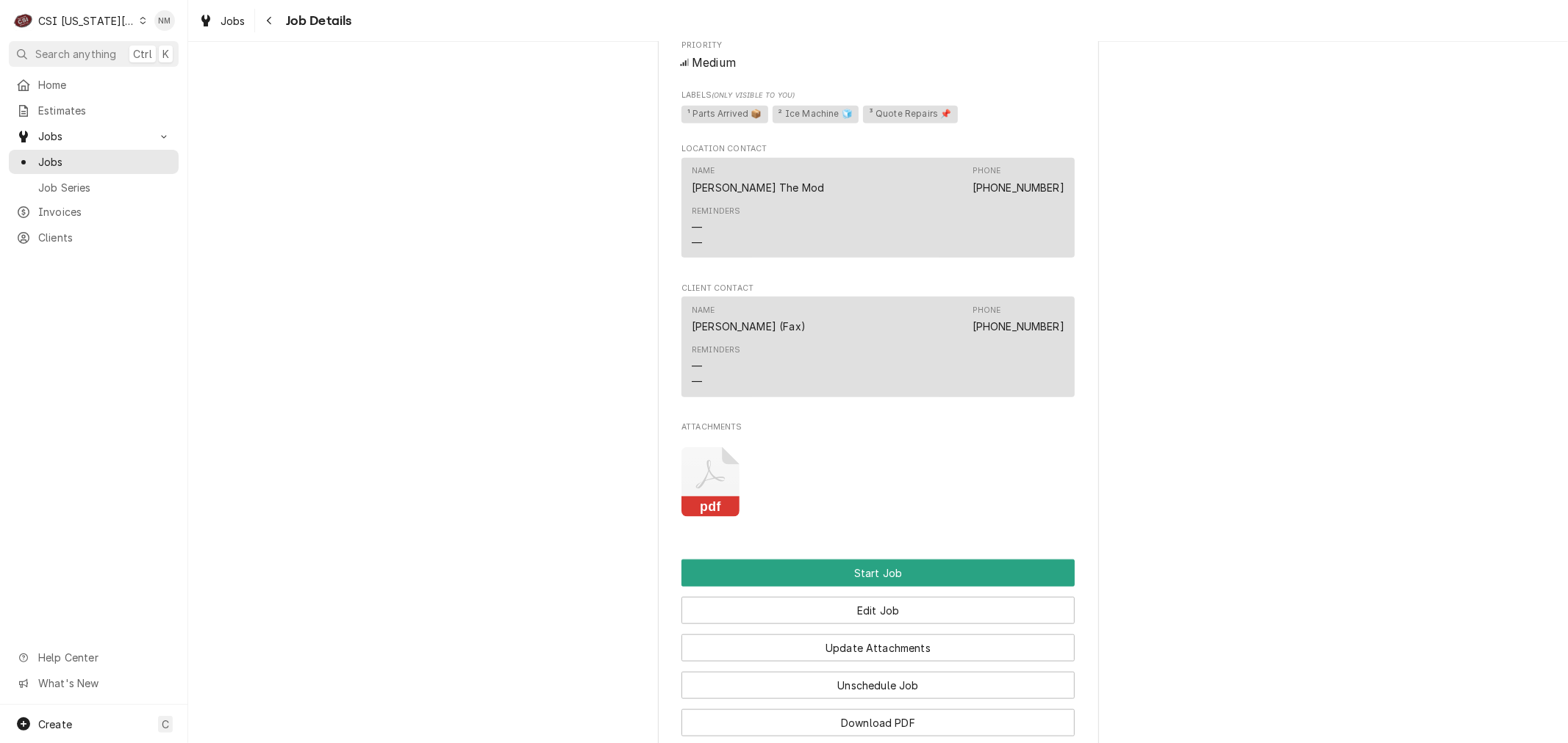
scroll to position [1142, 0]
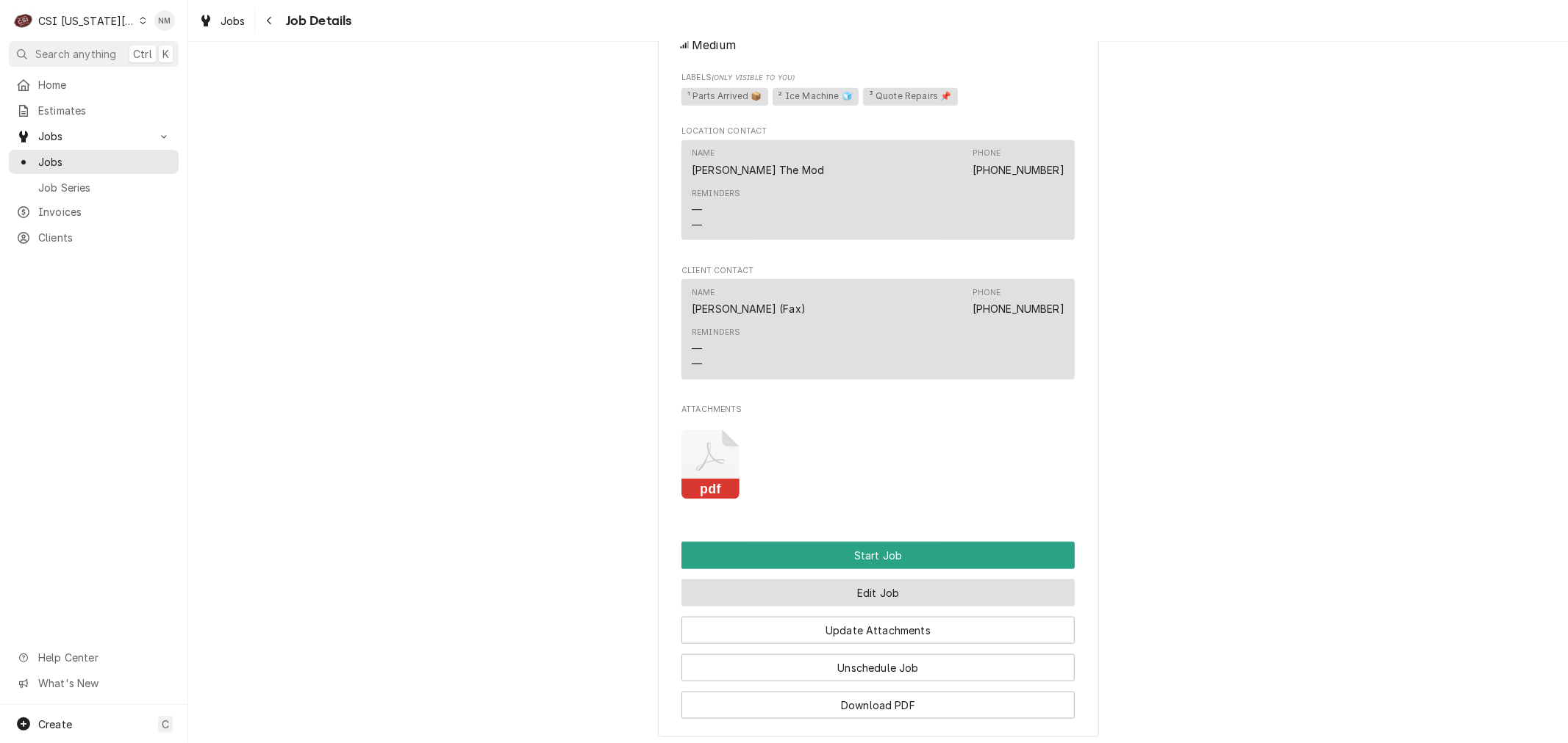
click at [894, 592] on button "Edit Job" at bounding box center [877, 593] width 393 height 27
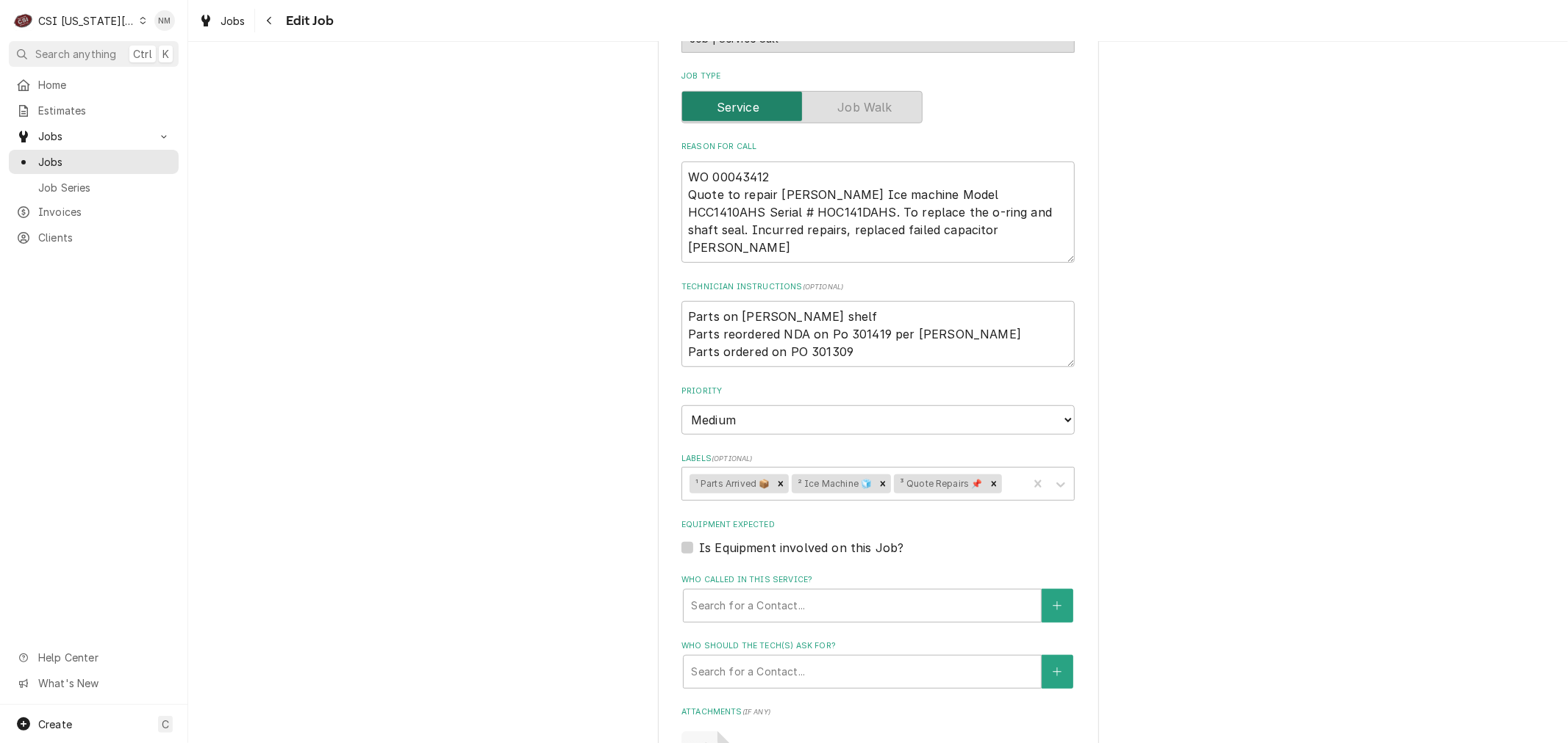
scroll to position [652, 0]
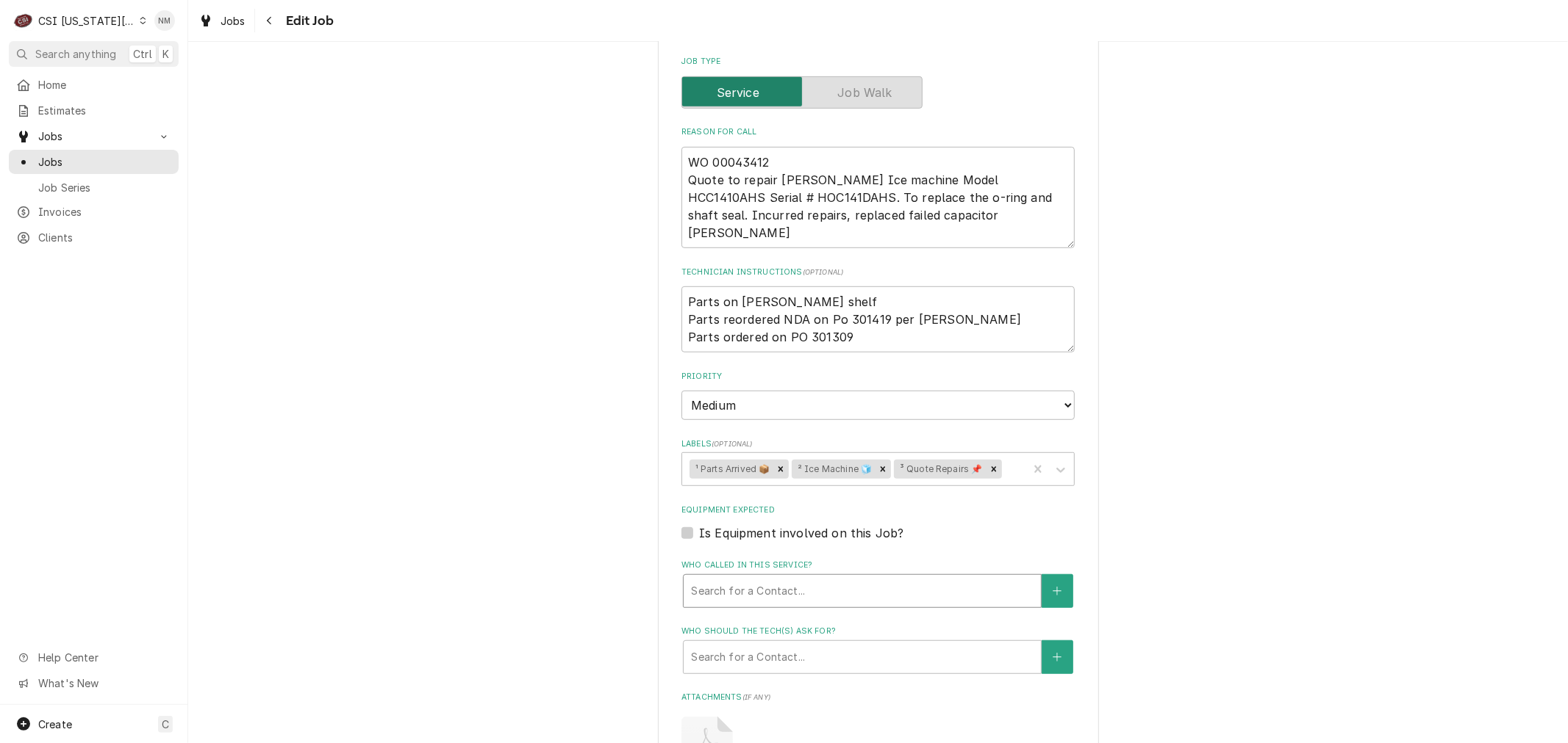
click at [842, 578] on div "Who called in this service?" at bounding box center [862, 590] width 343 height 26
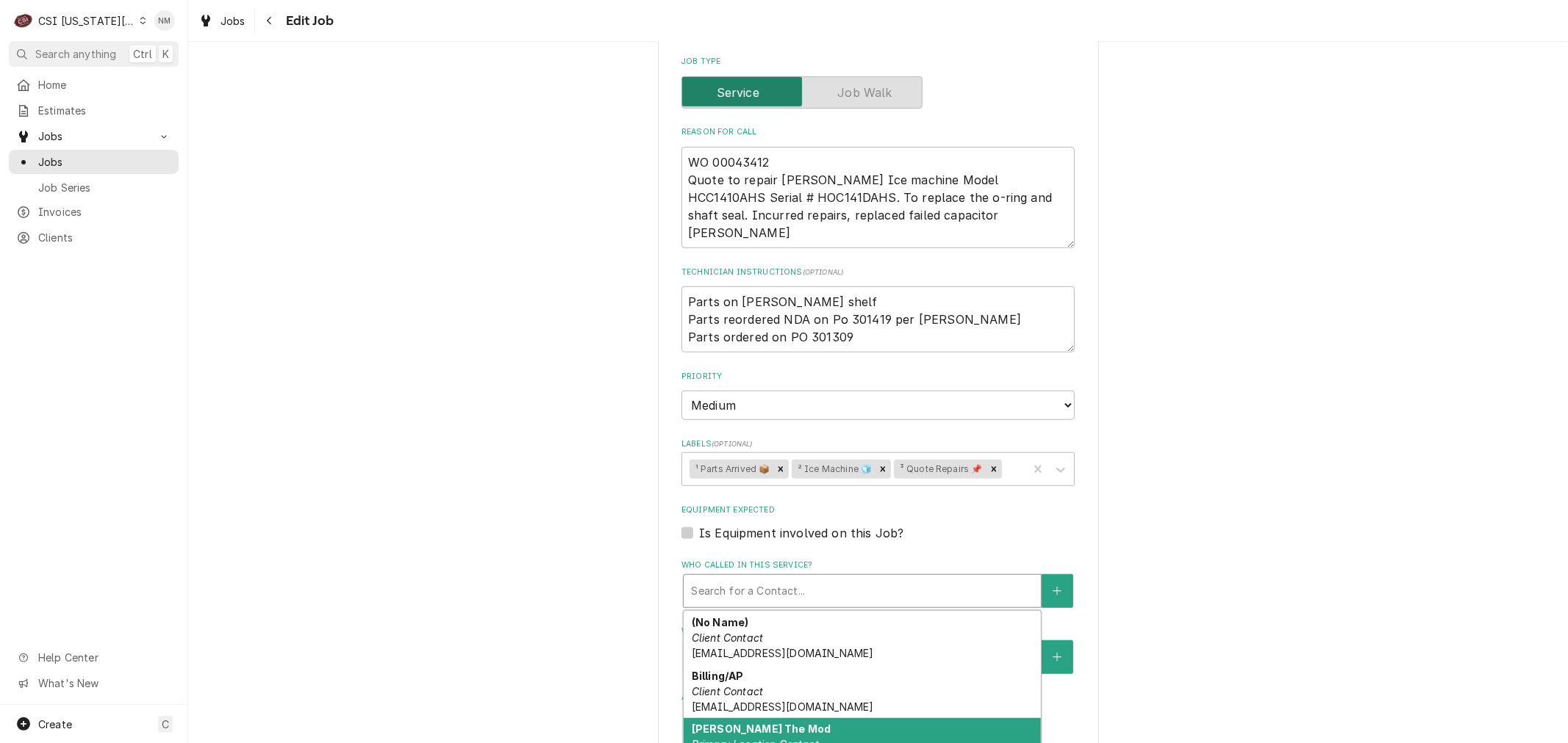
click at [893, 718] on div "[PERSON_NAME] The Mod Primary Location Contact [PHONE_NUMBER]" at bounding box center [861, 745] width 357 height 53
click at [846, 578] on div "Who called in this service?" at bounding box center [852, 590] width 322 height 26
click at [861, 718] on div "[PERSON_NAME] The Mod Primary Location Contact [PHONE_NUMBER]" at bounding box center [861, 745] width 357 height 53
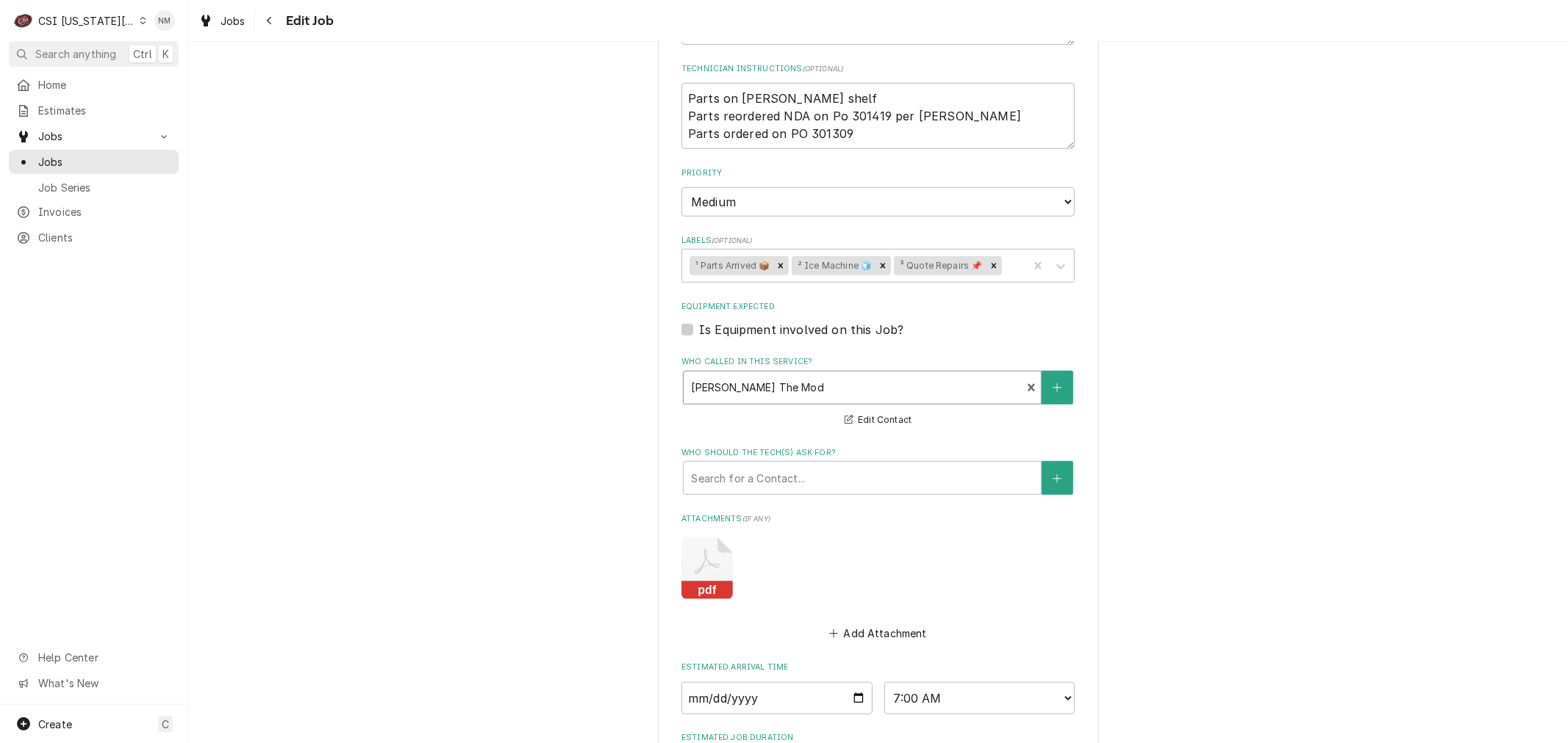
scroll to position [898, 0]
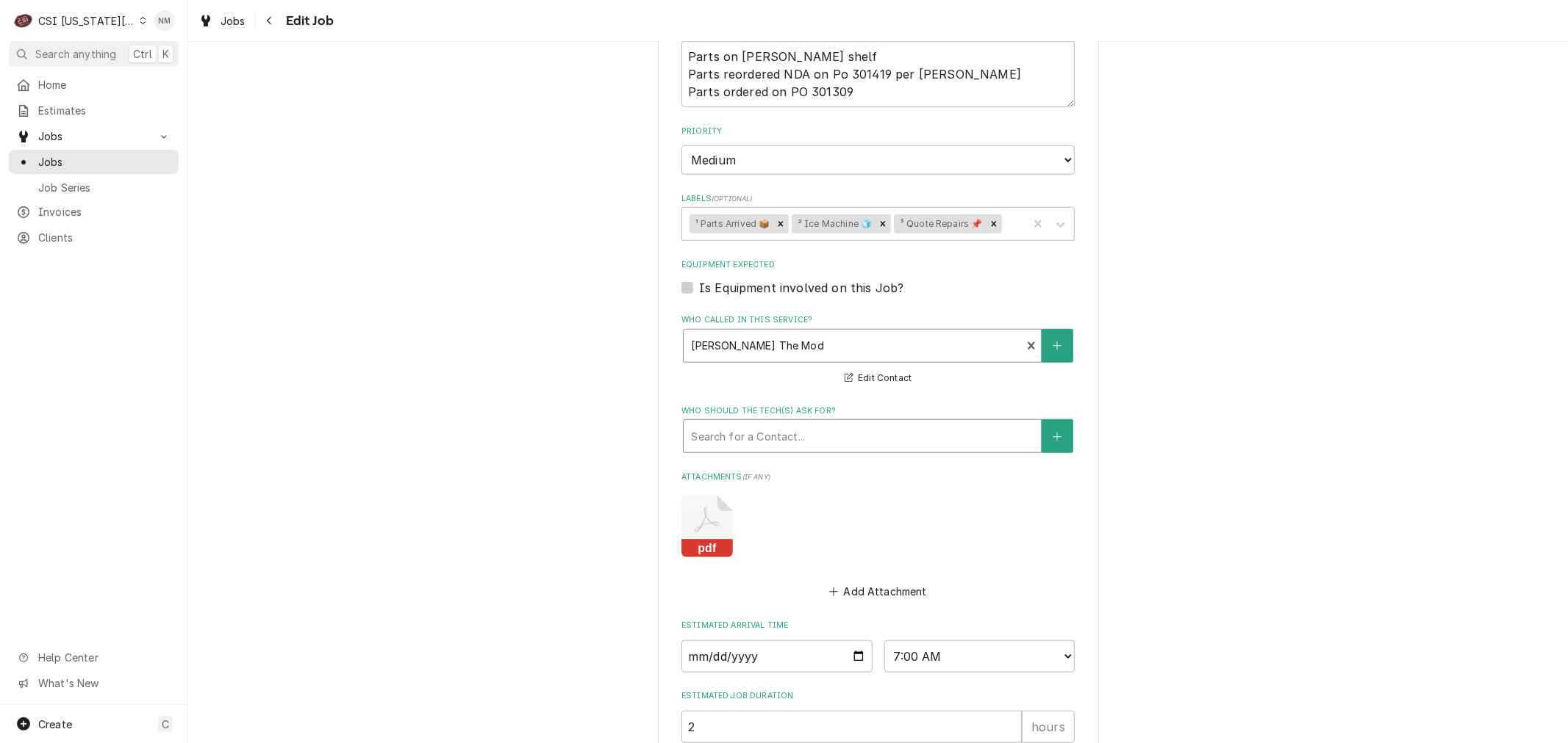
click at [898, 423] on div "Who should the tech(s) ask for?" at bounding box center [862, 436] width 343 height 26
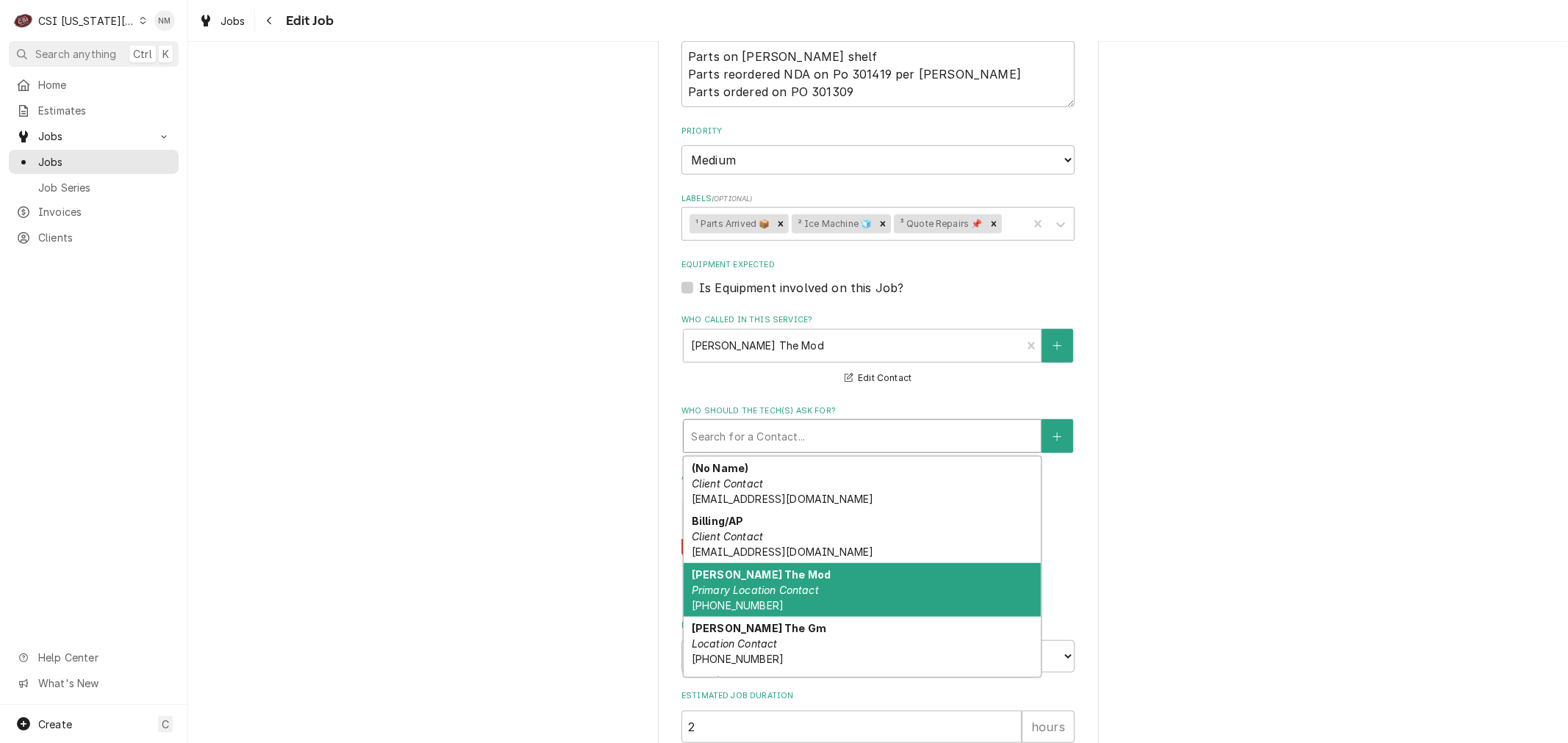
click at [879, 563] on div "Brandon The Mod Primary Location Contact (816) 423-9048" at bounding box center [861, 590] width 357 height 53
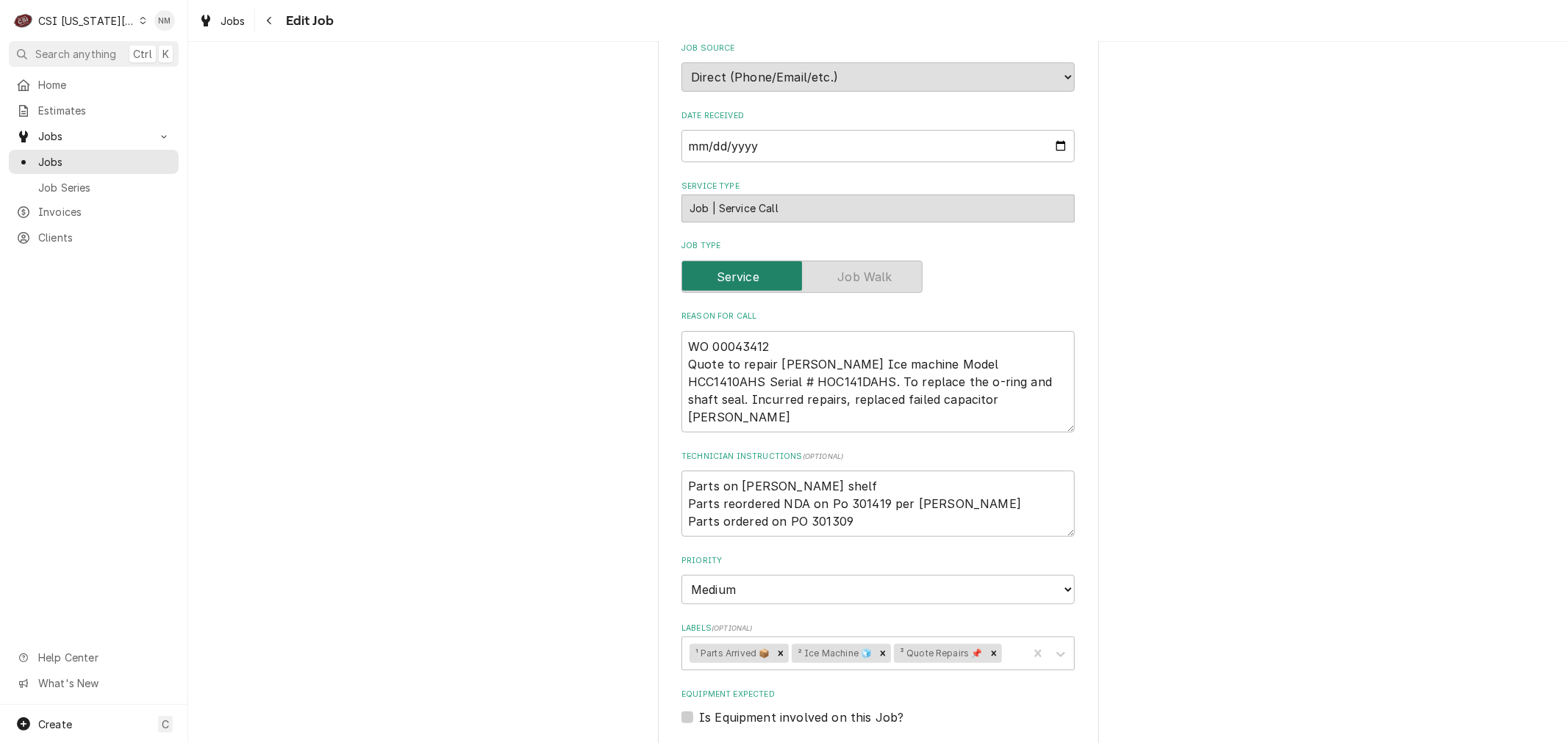
scroll to position [489, 0]
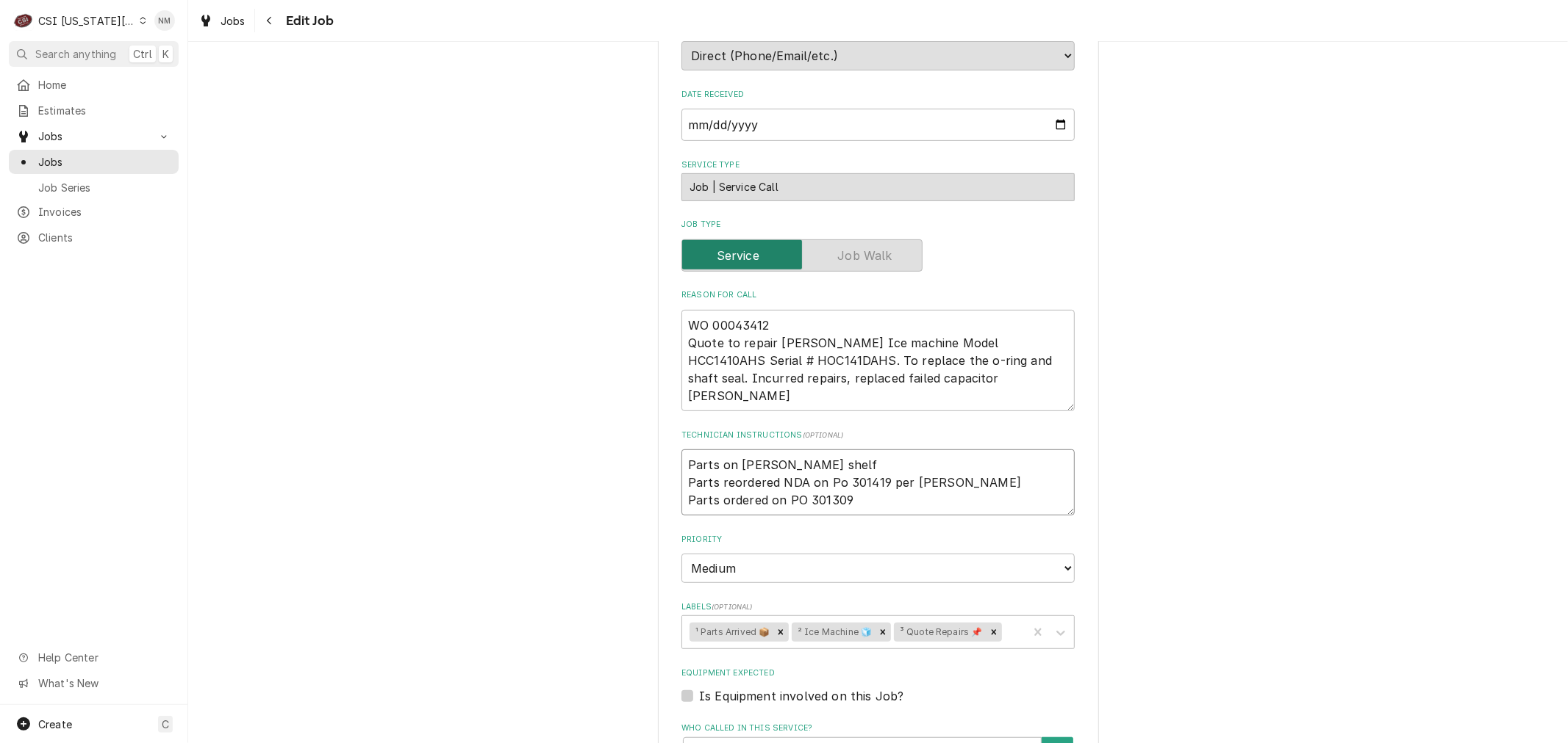
click at [683, 449] on textarea "Parts on schupp shelf Parts reordered NDA on Po 301419 per Fannin Parts ordered…" at bounding box center [877, 482] width 393 height 66
type textarea "x"
type textarea "Parts on schupp shelf Parts reordered NDA on Po 301419 per Fannin Parts ordered…"
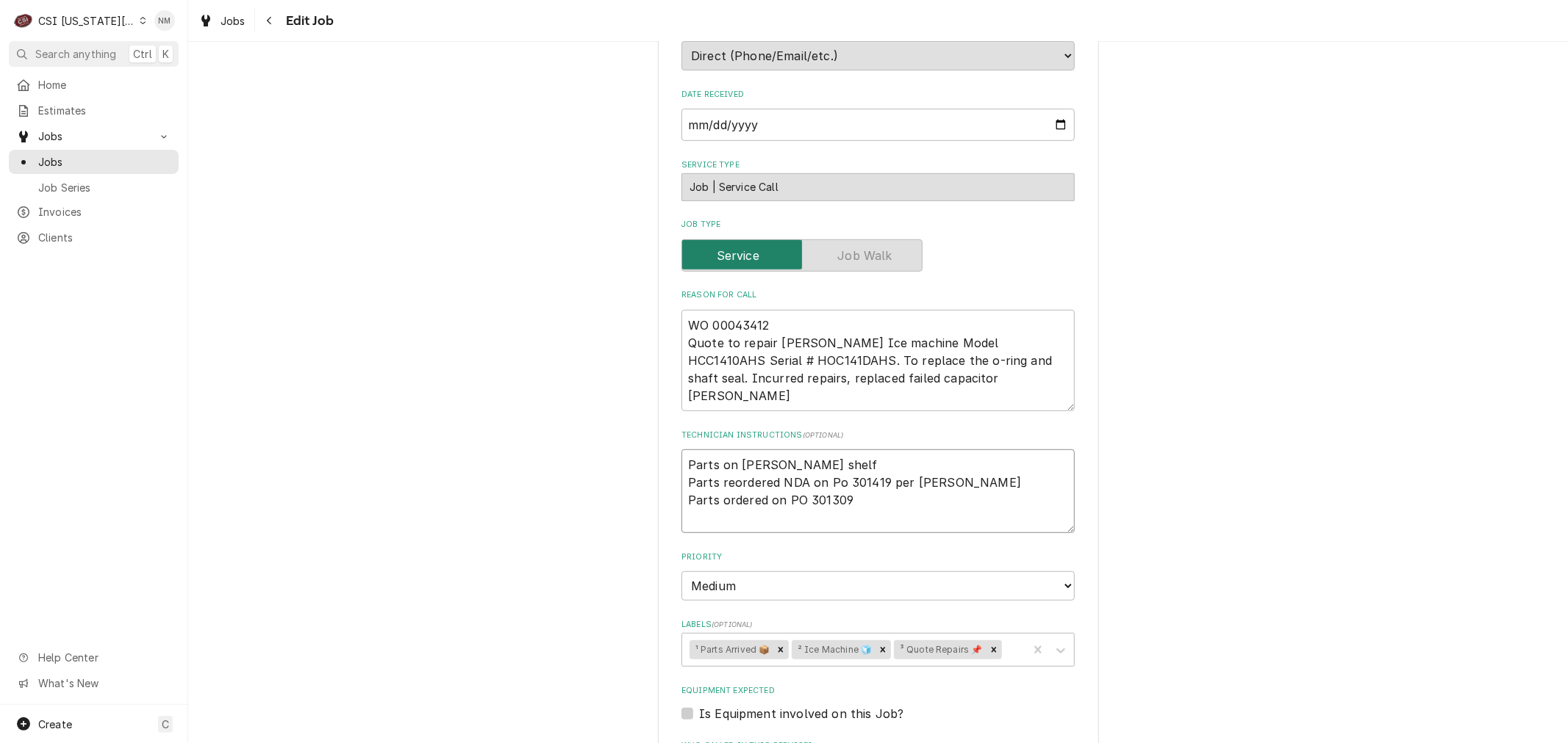
type textarea "x"
type textarea "S Parts on schupp shelf Parts reordered NDA on Po 301419 per Fannin Parts order…"
type textarea "x"
type textarea "Sc Parts on schupp shelf Parts reordered NDA on Po 301419 per Fannin Parts orde…"
type textarea "x"
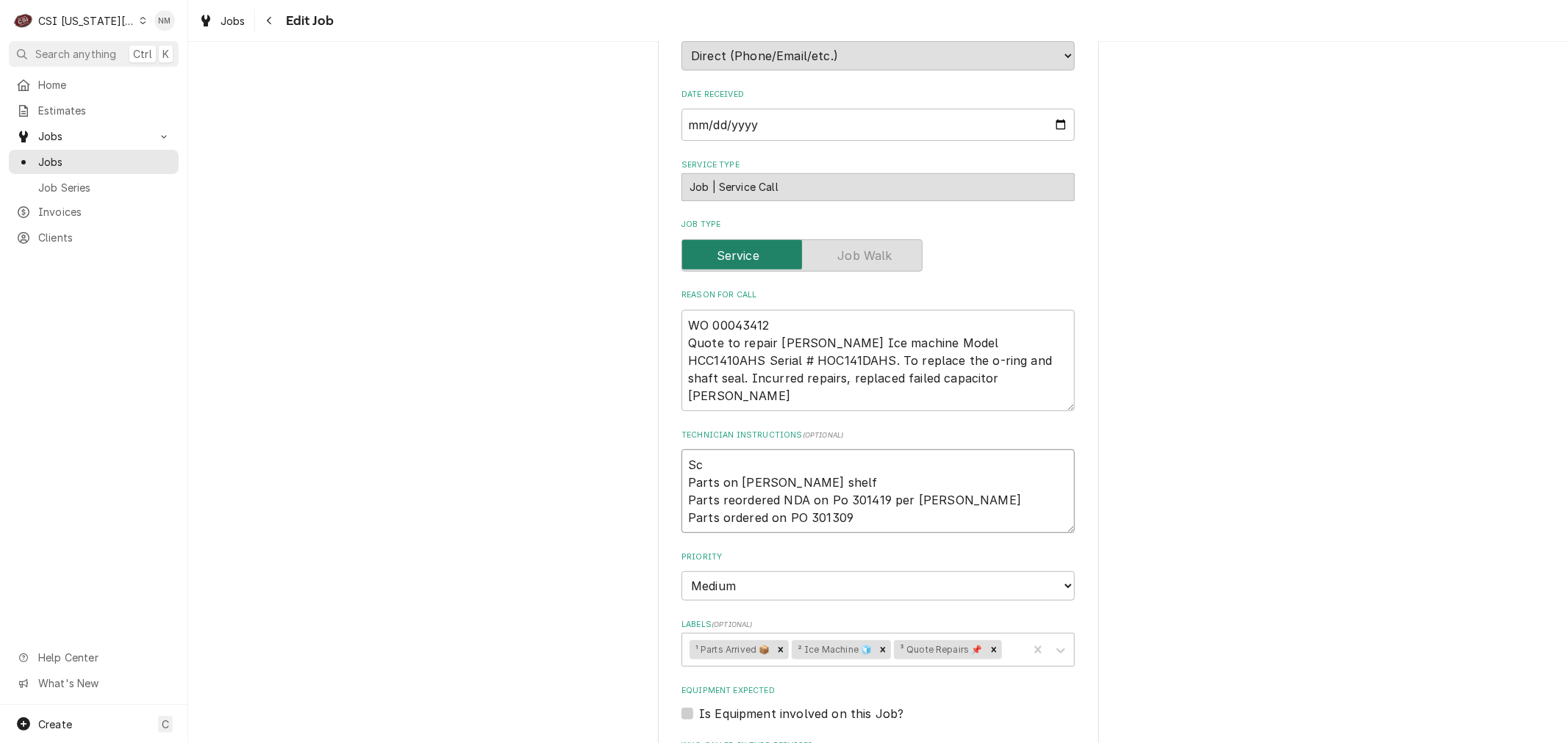
type textarea "Sch Parts on schupp shelf Parts reordered NDA on Po 301419 per Fannin Parts ord…"
type textarea "x"
type textarea "Sche Parts on schupp shelf Parts reordered NDA on Po 301419 per Fannin Parts or…"
type textarea "x"
type textarea "Sched Parts on schupp shelf Parts reordered NDA on Po 301419 per Fannin Parts o…"
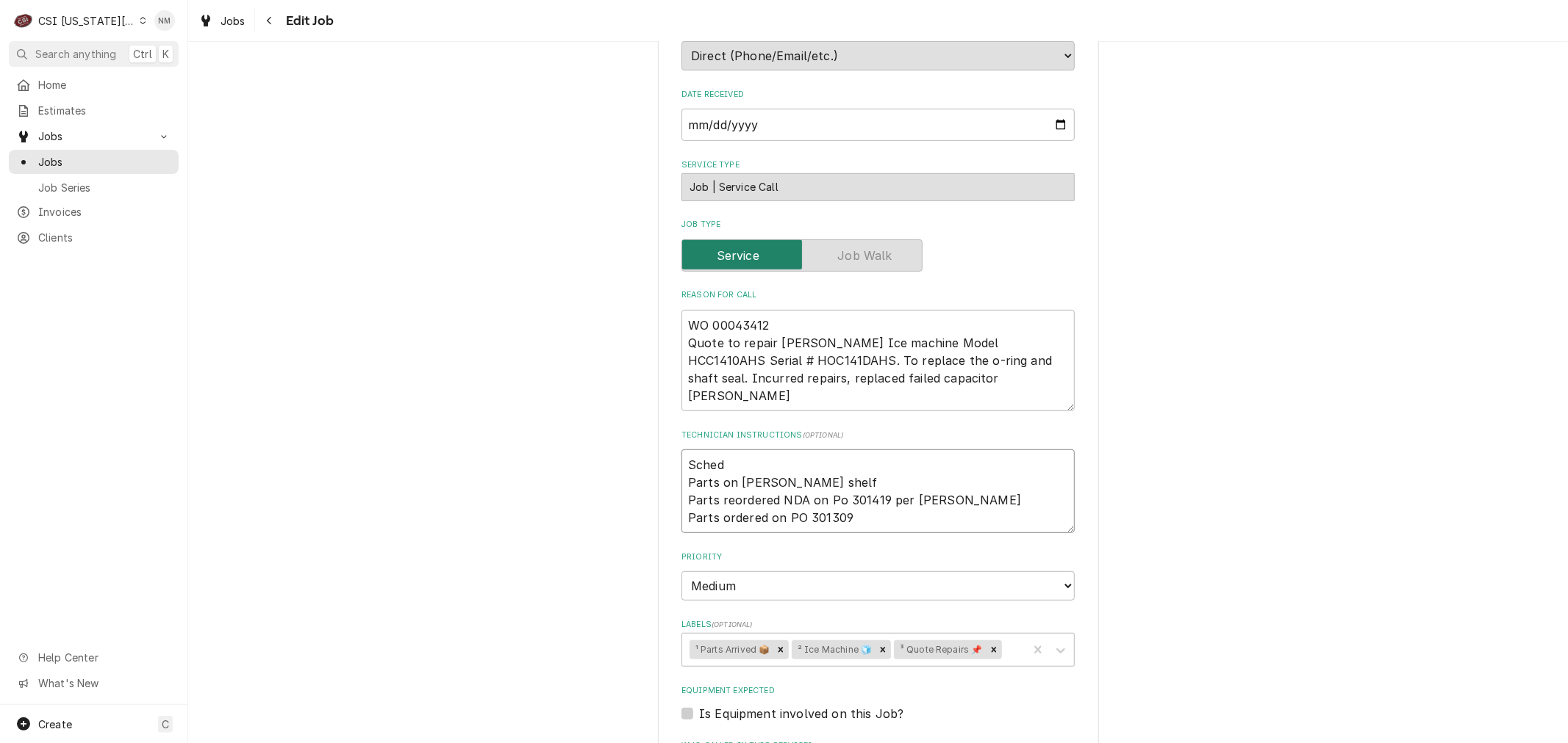
type textarea "x"
type textarea "Schedu Parts on schupp shelf Parts reordered NDA on Po 301419 per Fannin Parts …"
type textarea "x"
type textarea "Schedul Parts on schupp shelf Parts reordered NDA on Po 301419 per Fannin Parts…"
type textarea "x"
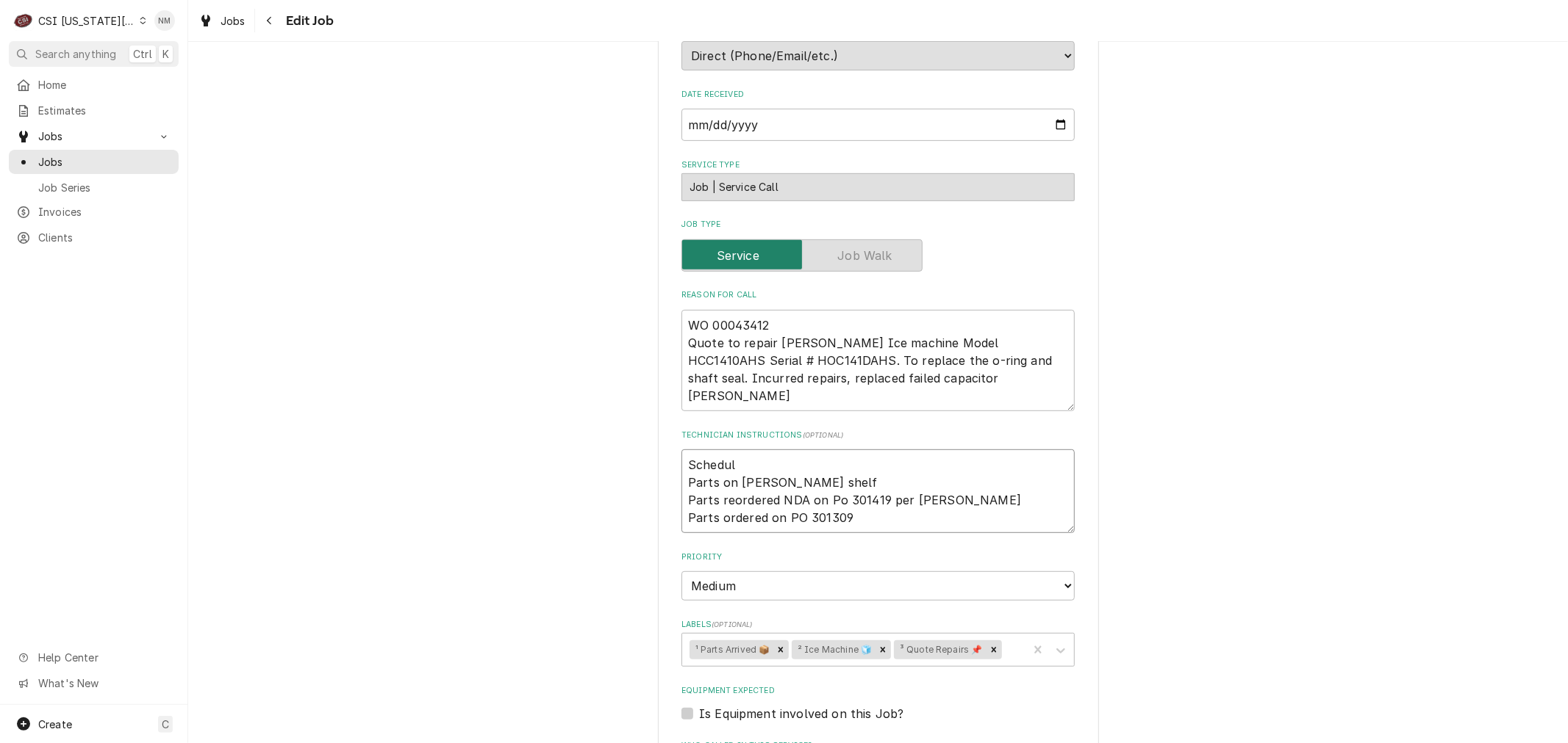
type textarea "Schedule Parts on schupp shelf Parts reordered NDA on Po 301419 per Fannin Part…"
type textarea "x"
type textarea "Scheduled Parts on schupp shelf Parts reordered NDA on Po 301419 per Fannin Par…"
type textarea "x"
type textarea "Scheduled Parts on schupp shelf Parts reordered NDA on Po 301419 per Fannin Par…"
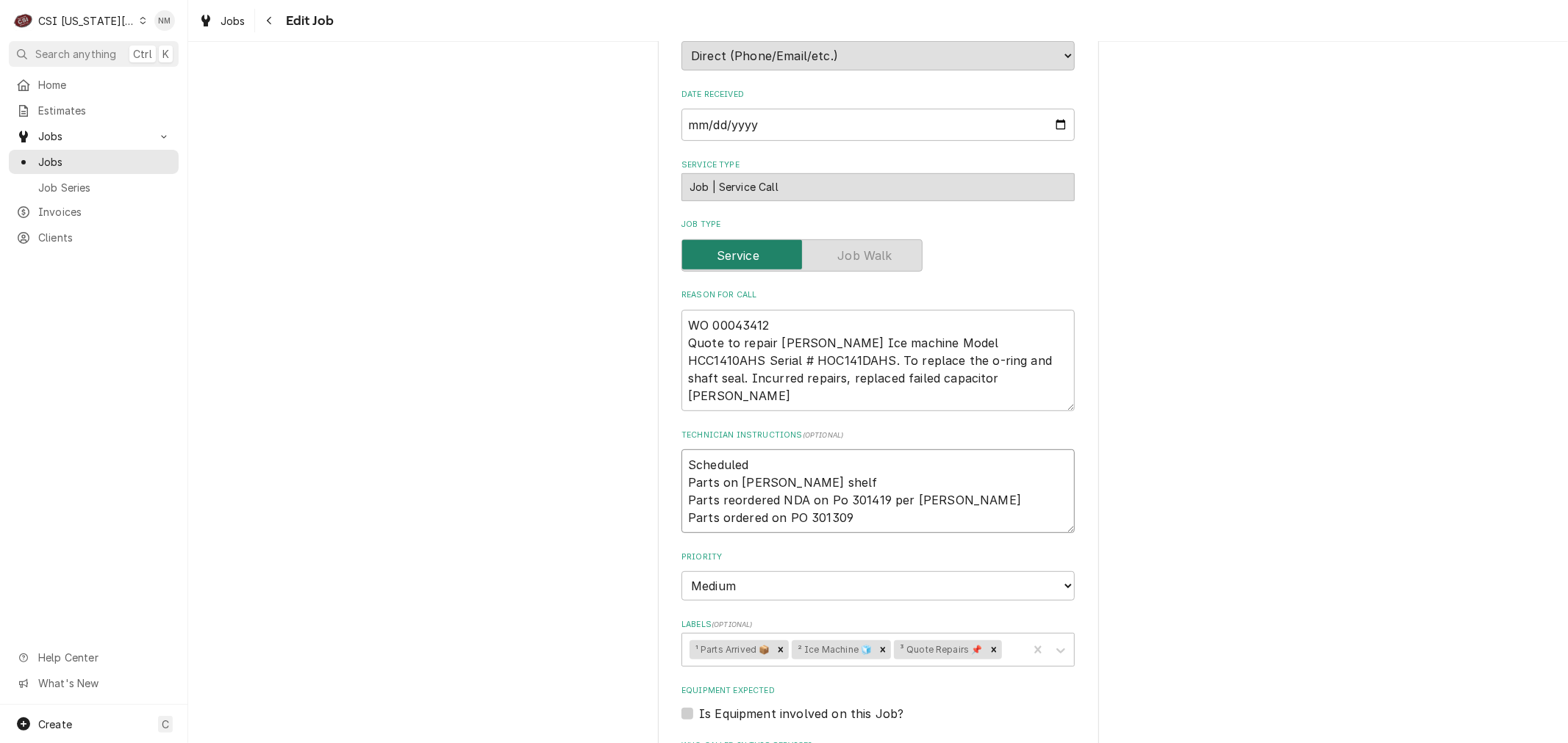
type textarea "x"
type textarea "Scheduled w Parts on schupp shelf Parts reordered NDA on Po 301419 per Fannin P…"
type textarea "x"
type textarea "Scheduled wi Parts on schupp shelf Parts reordered NDA on Po 301419 per Fannin …"
type textarea "x"
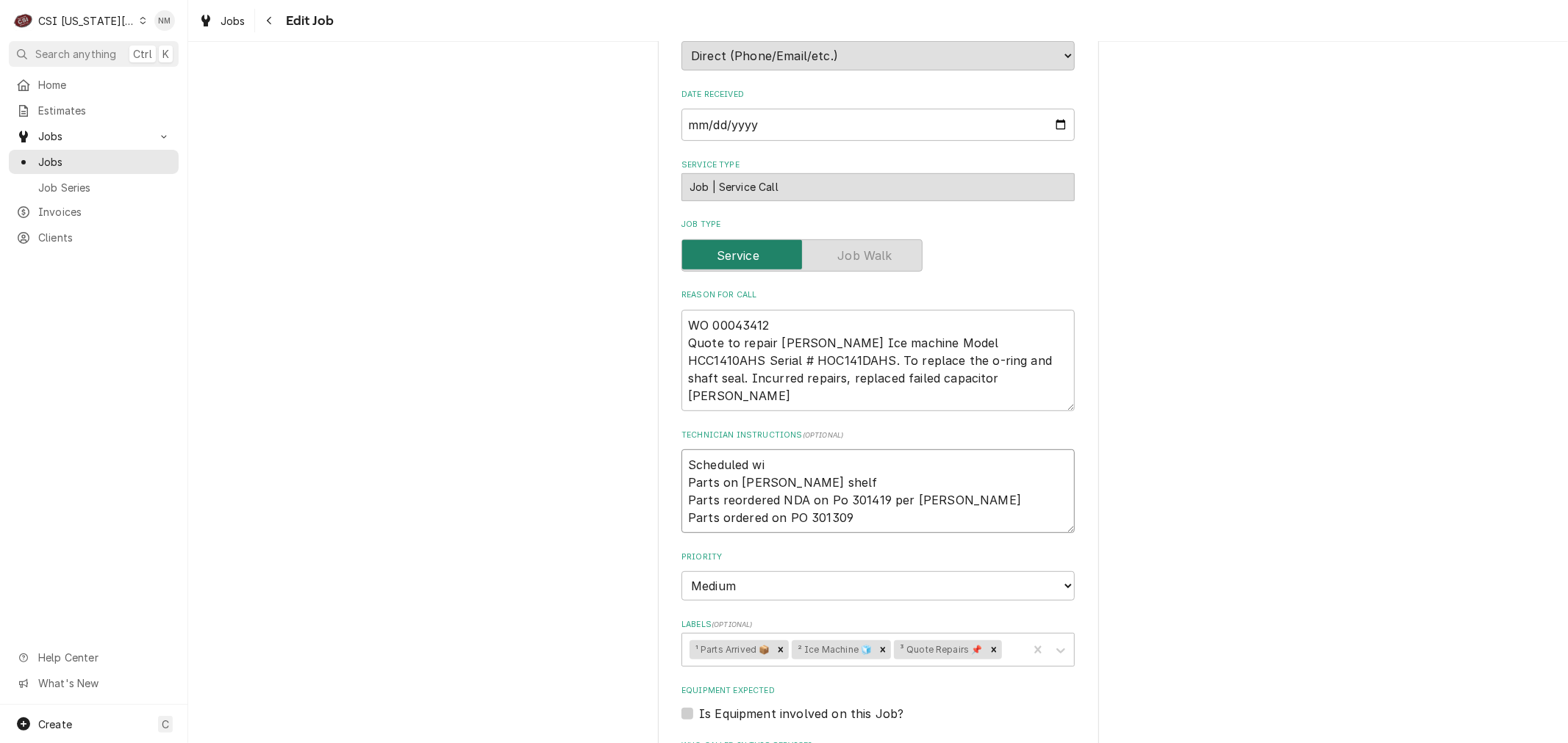
type textarea "Scheduled wit Parts on schupp shelf Parts reordered NDA on Po 301419 per Fannin…"
type textarea "x"
type textarea "Scheduled with Parts on schupp shelf Parts reordered NDA on Po 301419 per Fanni…"
type textarea "x"
type textarea "Scheduled with Parts on schupp shelf Parts reordered NDA on Po 301419 per Fanni…"
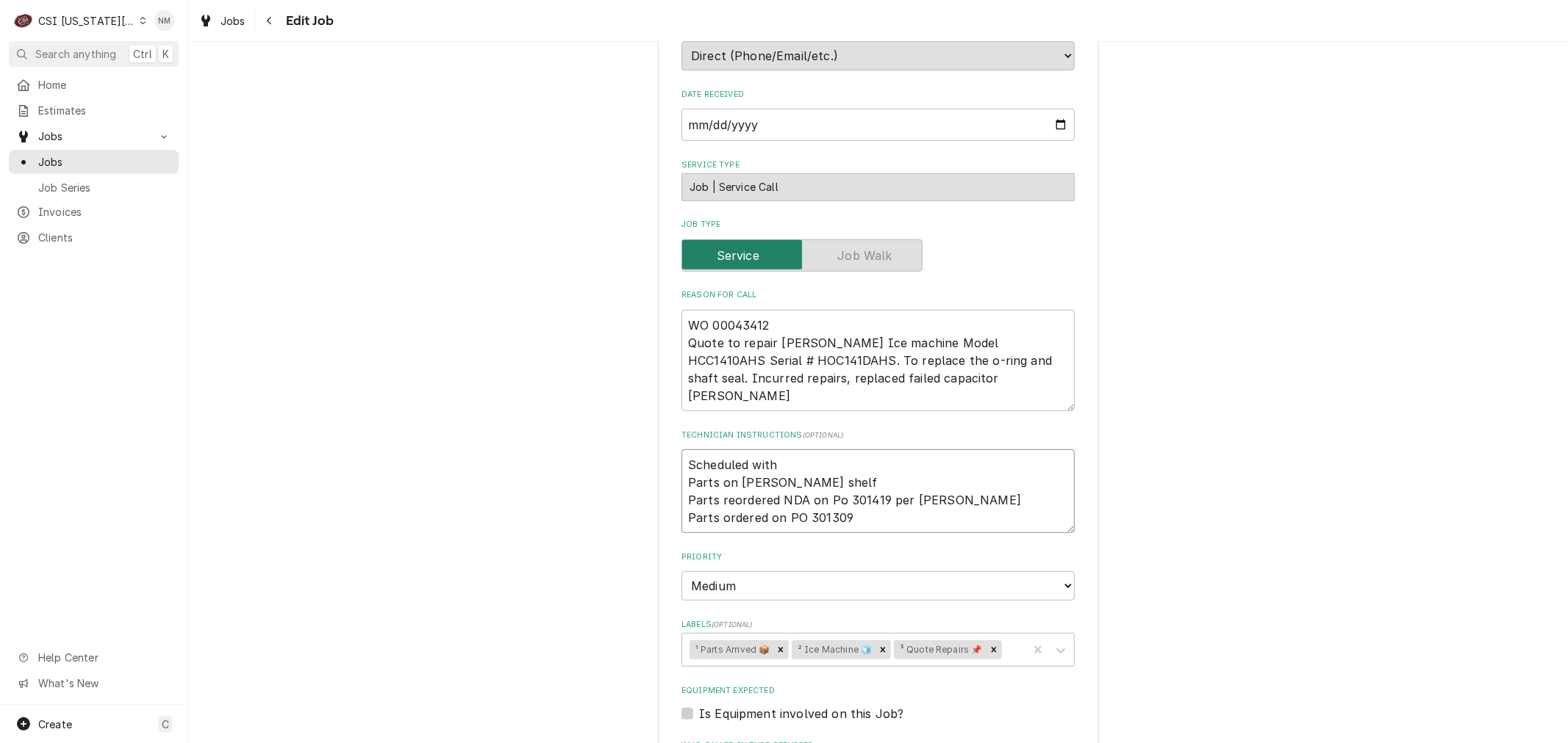
type textarea "x"
type textarea "Scheduled with B Parts on schupp shelf Parts reordered NDA on Po 301419 per Fan…"
type textarea "x"
type textarea "Scheduled with Br Parts on schupp shelf Parts reordered NDA on Po 301419 per Fa…"
type textarea "x"
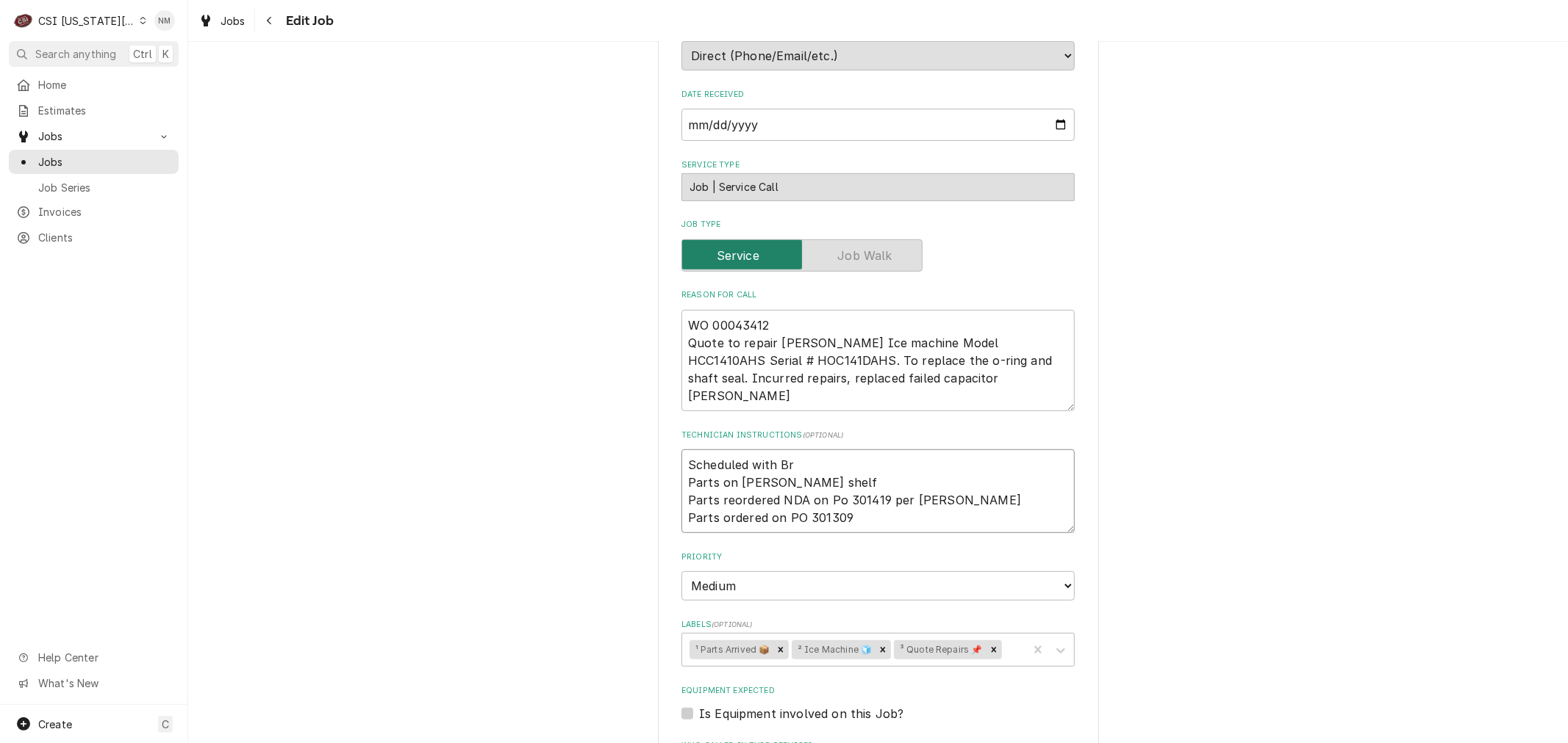
type textarea "Scheduled with Bra Parts on schupp shelf Parts reordered NDA on Po 301419 per F…"
type textarea "x"
type textarea "Scheduled with Bran Parts on schupp shelf Parts reordered NDA on Po 301419 per …"
type textarea "x"
type textarea "Scheduled with Brand Parts on schupp shelf Parts reordered NDA on Po 301419 per…"
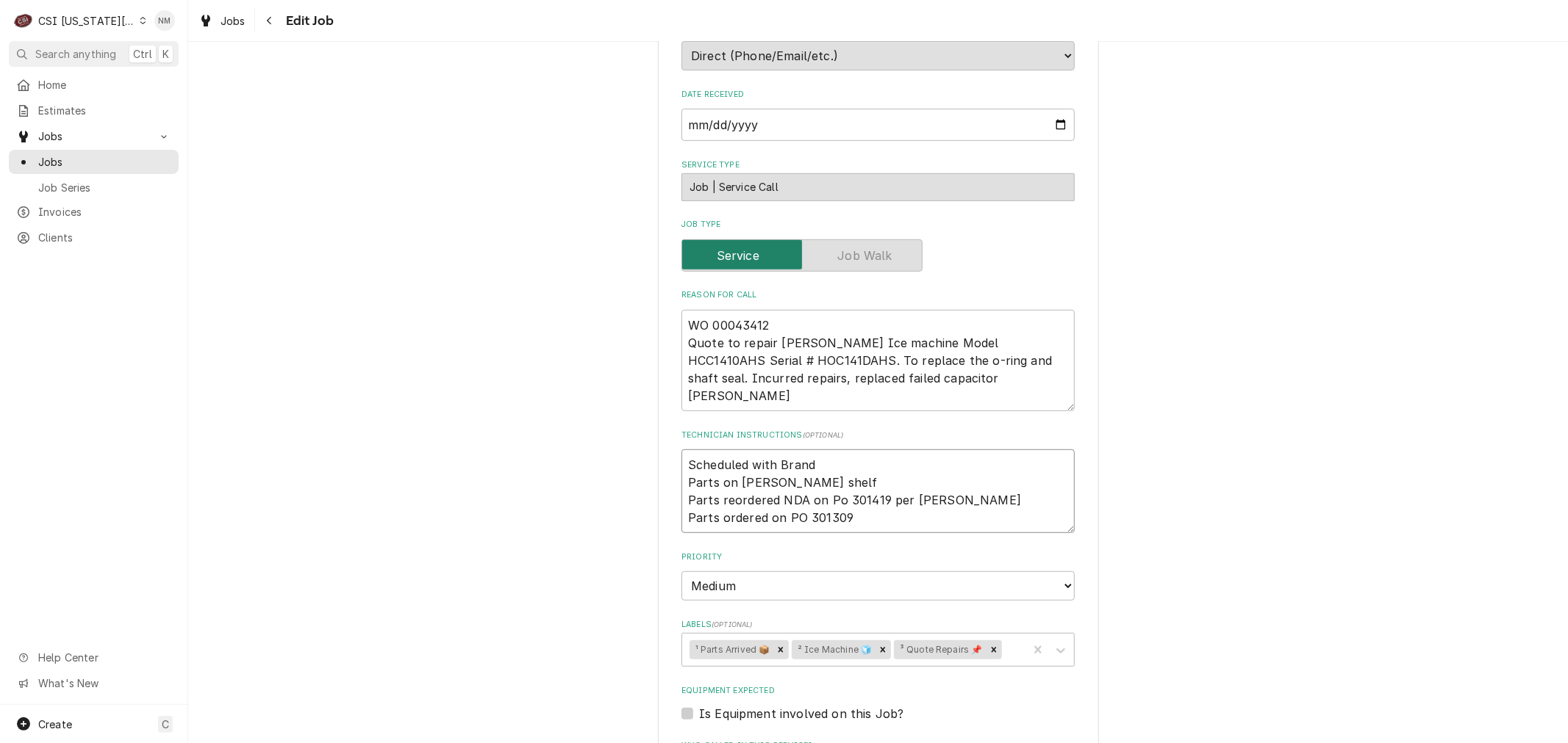
type textarea "x"
type textarea "Scheduled with Brando Parts on schupp shelf Parts reordered NDA on Po 301419 pe…"
type textarea "x"
type textarea "Scheduled with Brandon Parts on schupp shelf Parts reordered NDA on Po 301419 p…"
type textarea "x"
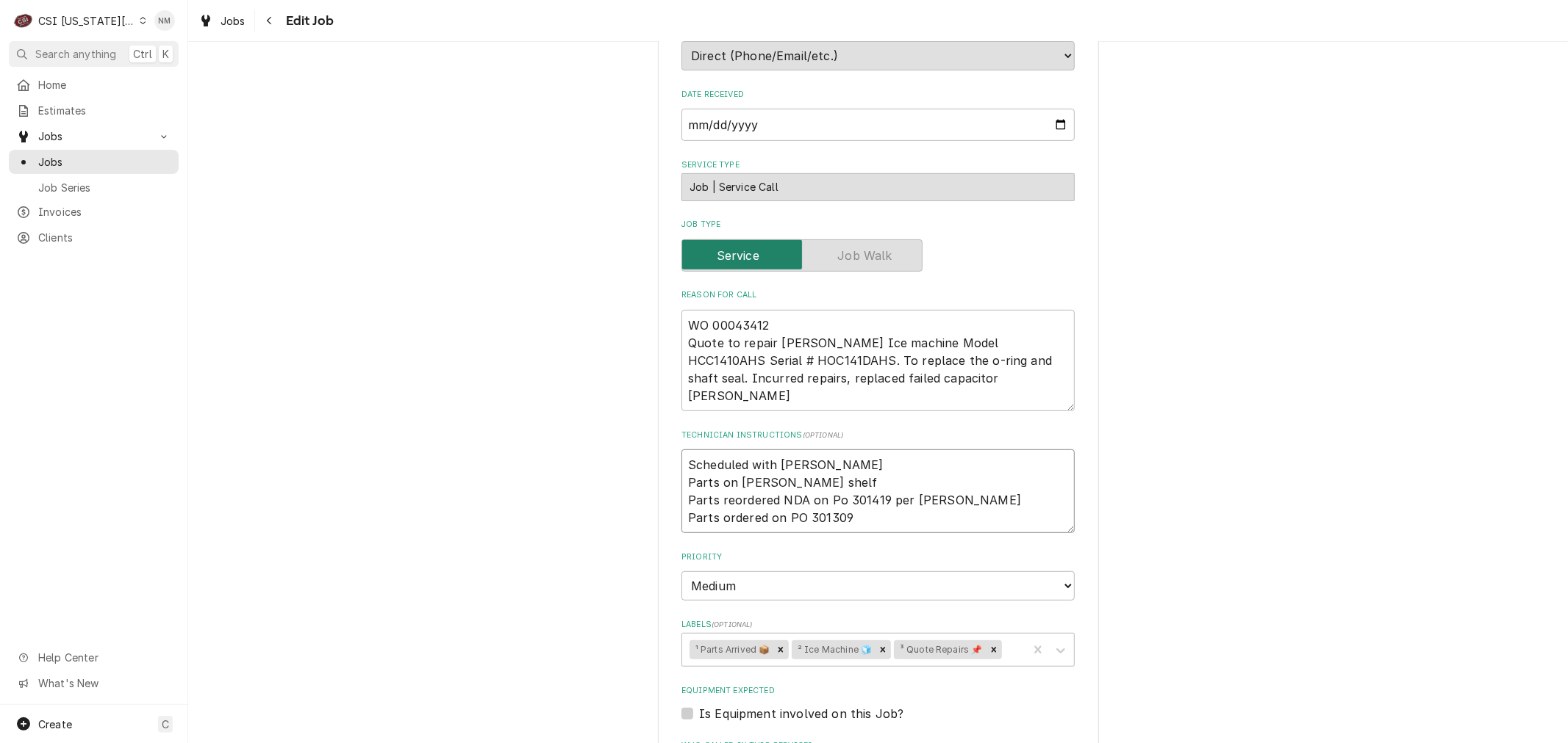
type textarea "Scheduled with Brandon Parts on schupp shelf Parts reordered NDA on Po 301419 p…"
type textarea "x"
type textarea "Scheduled with Brandon 7 Parts on schupp shelf Parts reordered NDA on Po 301419…"
type textarea "x"
type textarea "Scheduled with Brandon 7 Parts on schupp shelf Parts reordered NDA on Po 301419…"
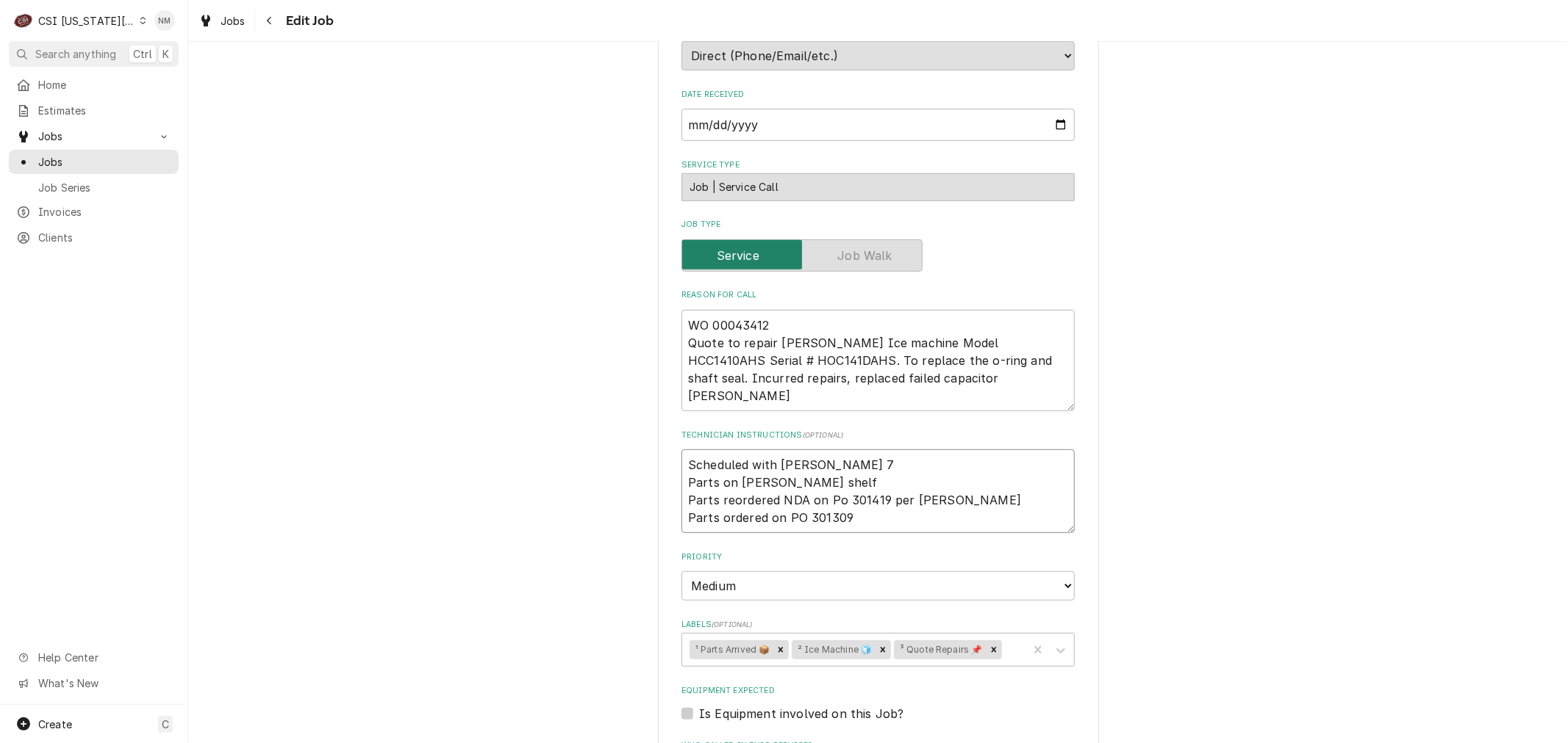
type textarea "x"
type textarea "Scheduled with Brandon 7 a Parts on schupp shelf Parts reordered NDA on Po 3014…"
type textarea "x"
type textarea "Scheduled with Brandon 7 am Parts on schupp shelf Parts reordered NDA on Po 301…"
type textarea "x"
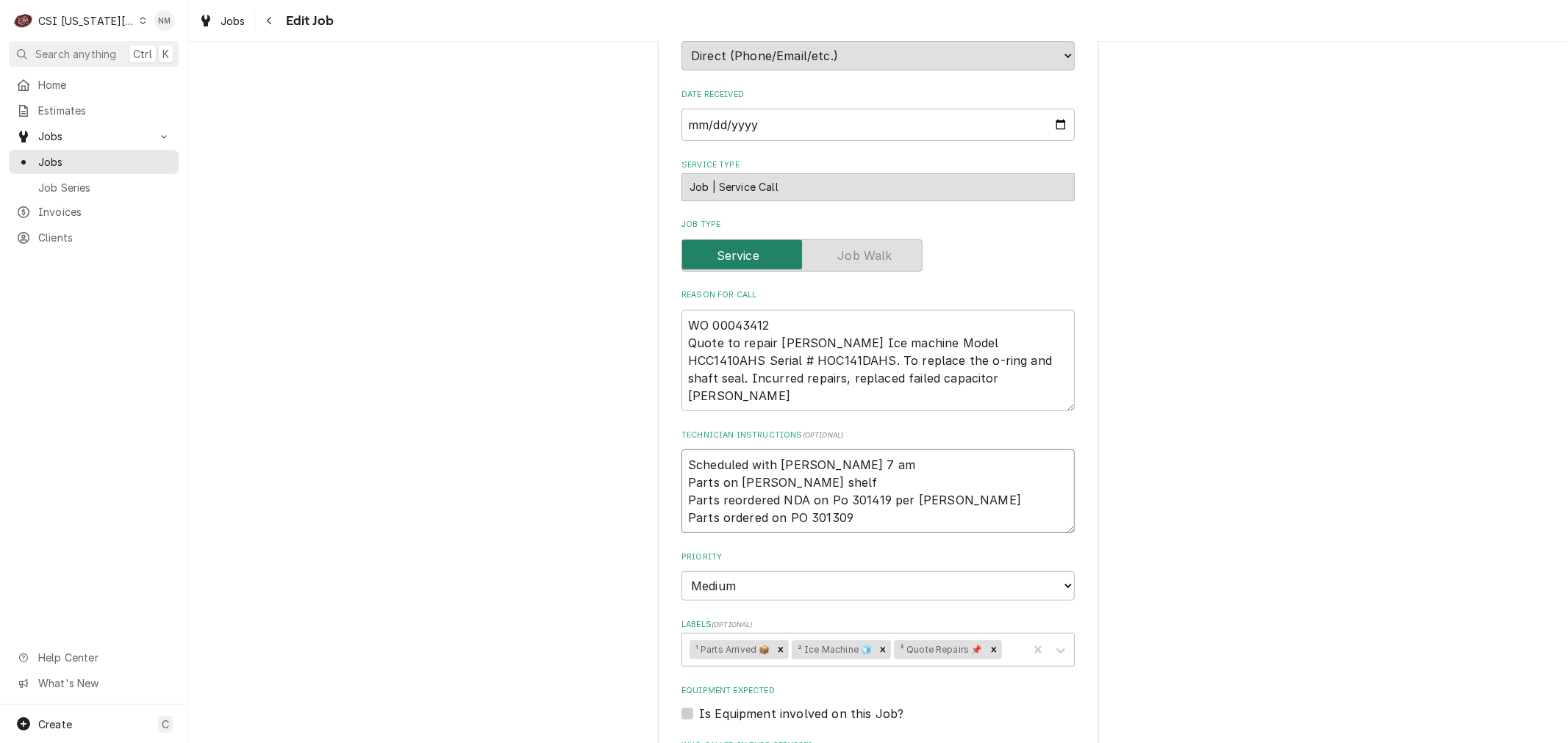
type textarea "Scheduled with Brandon 7 am Parts on schupp shelf Parts reordered NDA on Po 301…"
type textarea "x"
type textarea "Scheduled with Brandon 7 am F Parts on schupp shelf Parts reordered NDA on Po 3…"
type textarea "x"
type textarea "Scheduled with Brandon 7 am Fr Parts on schupp shelf Parts reordered NDA on Po …"
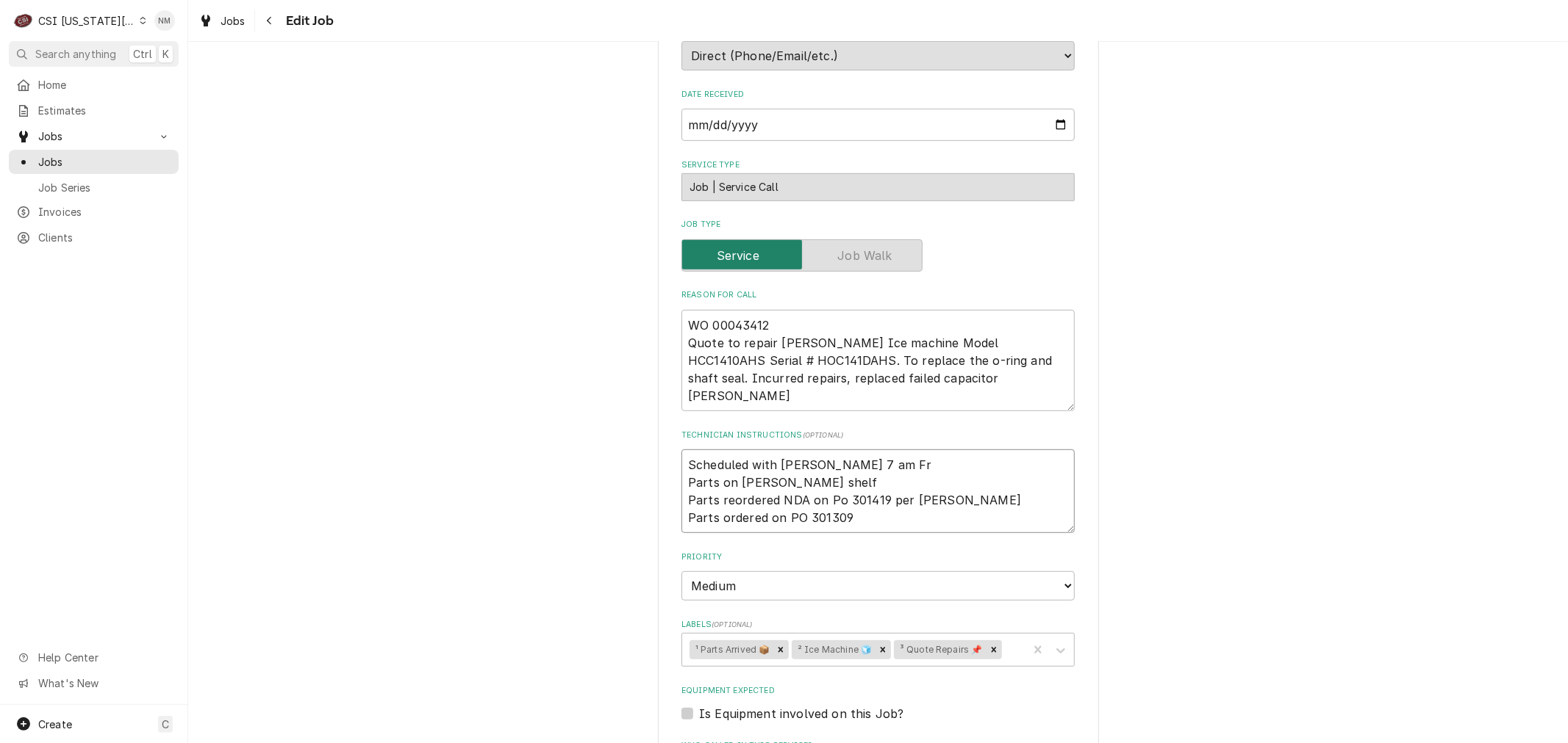
type textarea "x"
type textarea "Scheduled with Brandon 7 am Fri Parts on schupp shelf Parts reordered NDA on Po…"
type textarea "x"
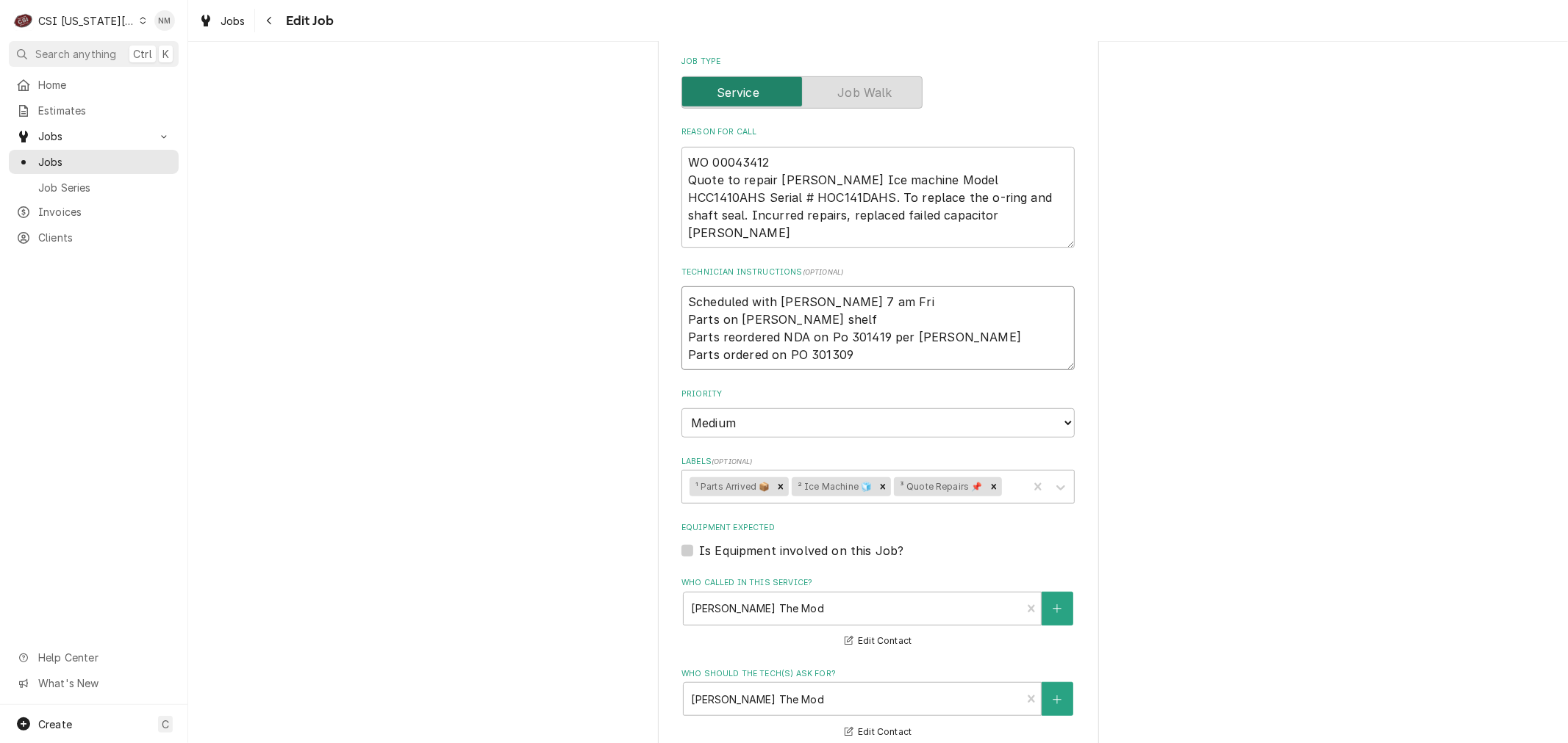
scroll to position [816, 0]
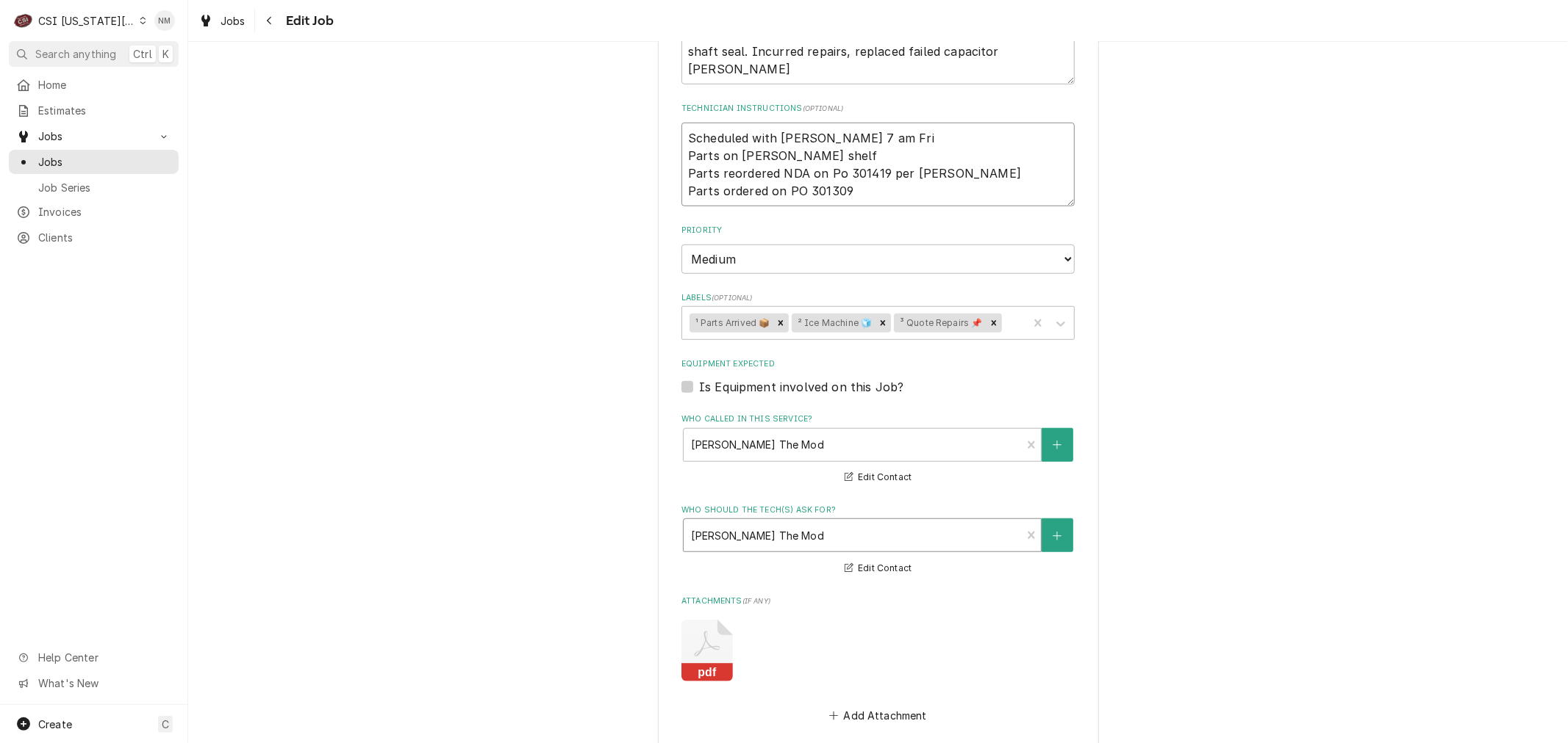
type textarea "Scheduled with Brandon 7 am Fri Parts on schupp shelf Parts reordered NDA on Po…"
click at [792, 522] on div "Who should the tech(s) ask for?" at bounding box center [852, 535] width 322 height 26
click at [1187, 637] on div "Use the fields below to edit this job: Client Details Client VIVIAN Client Note…" at bounding box center [877, 131] width 1379 height 1781
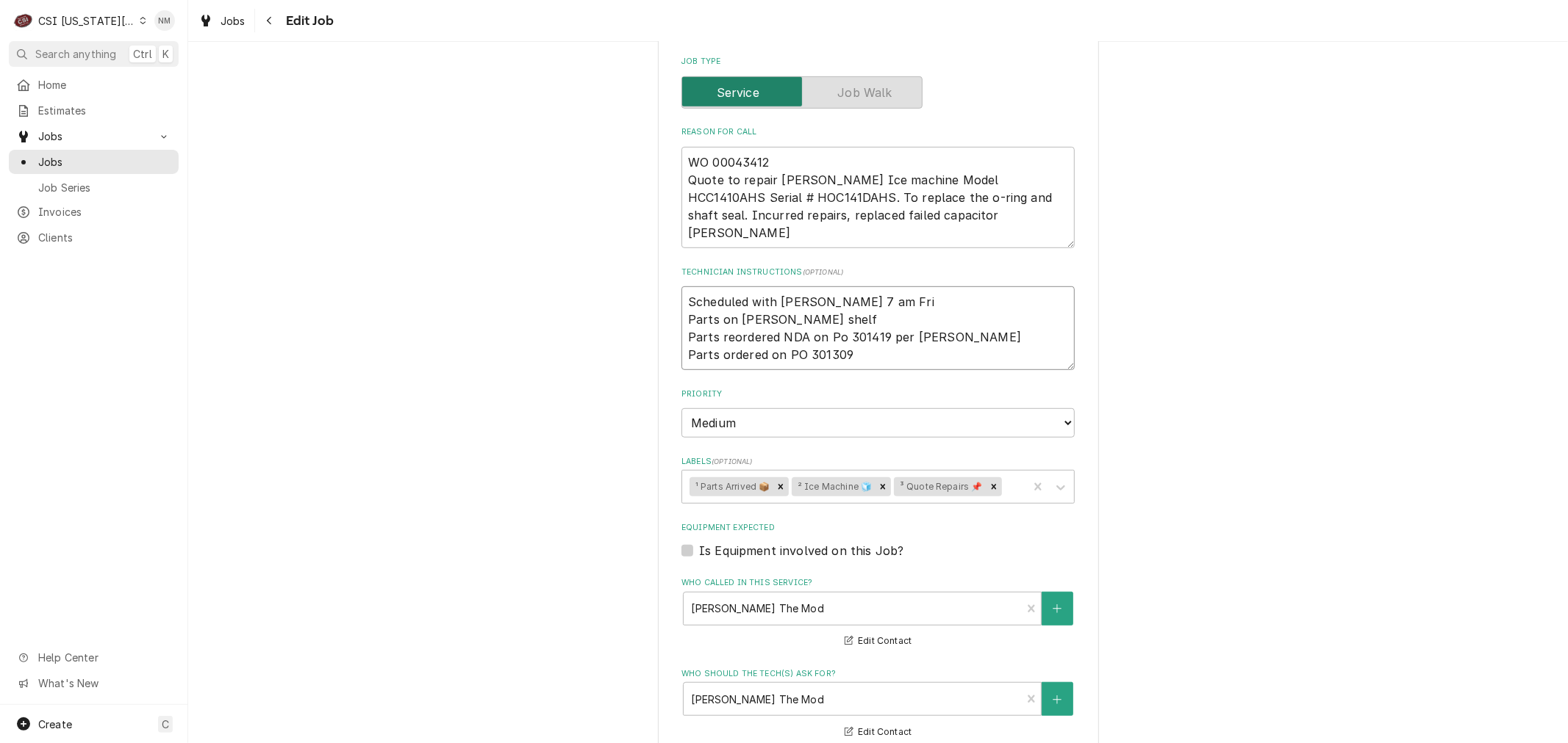
drag, startPoint x: 878, startPoint y: 267, endPoint x: 660, endPoint y: 255, distance: 218.3
click at [660, 255] on div "Use the fields below to edit this job: Client Details Client VIVIAN Client Note…" at bounding box center [878, 296] width 441 height 1756
type textarea "x"
type textarea "B Parts on schupp shelf Parts reordered NDA on Po 301419 per Fannin Parts order…"
type textarea "x"
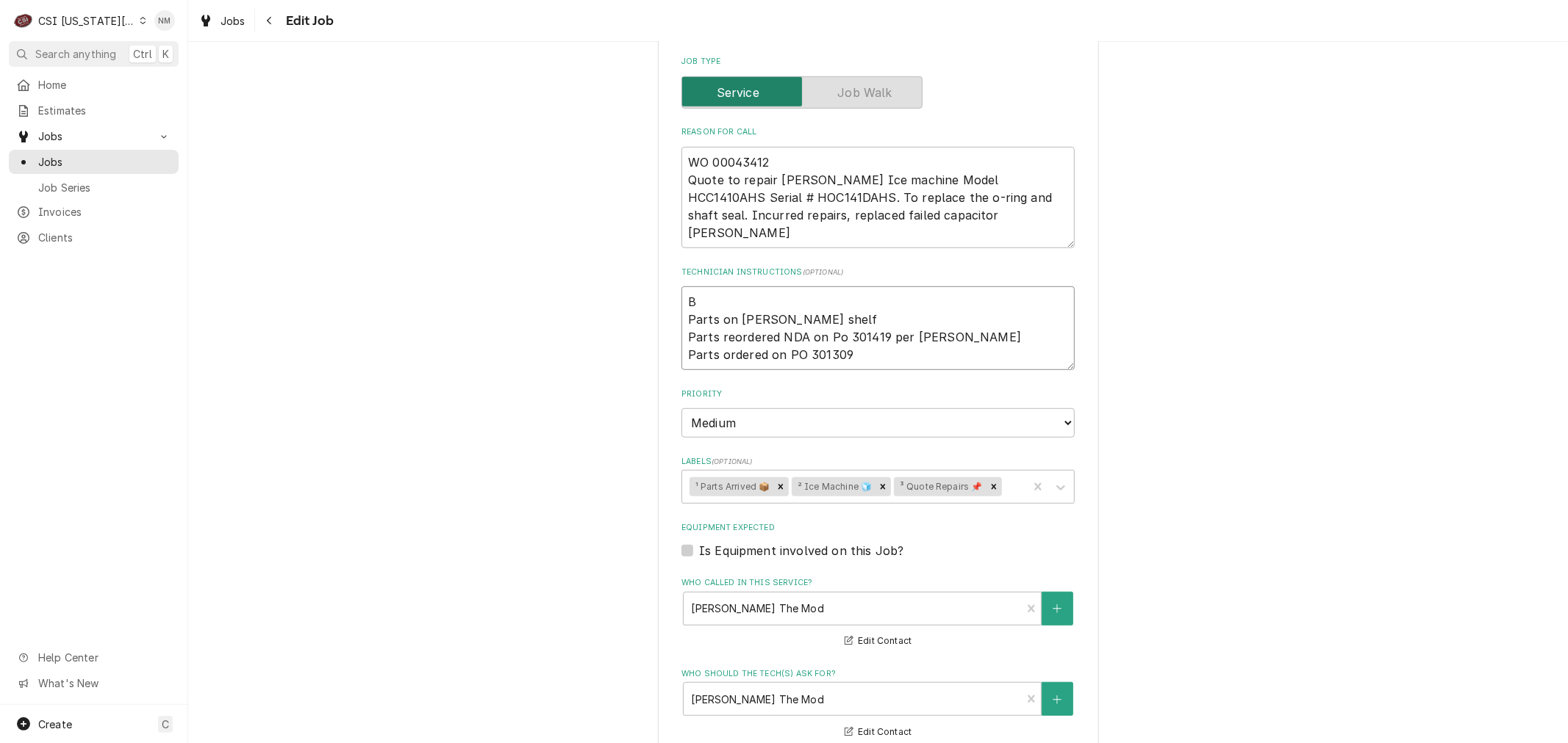
type textarea "Br Parts on schupp shelf Parts reordered NDA on Po 301419 per Fannin Parts orde…"
type textarea "x"
type textarea "Bra Parts on schupp shelf Parts reordered NDA on Po 301419 per Fannin Parts ord…"
type textarea "x"
type textarea "Bran Parts on schupp shelf Parts reordered NDA on Po 301419 per Fannin Parts or…"
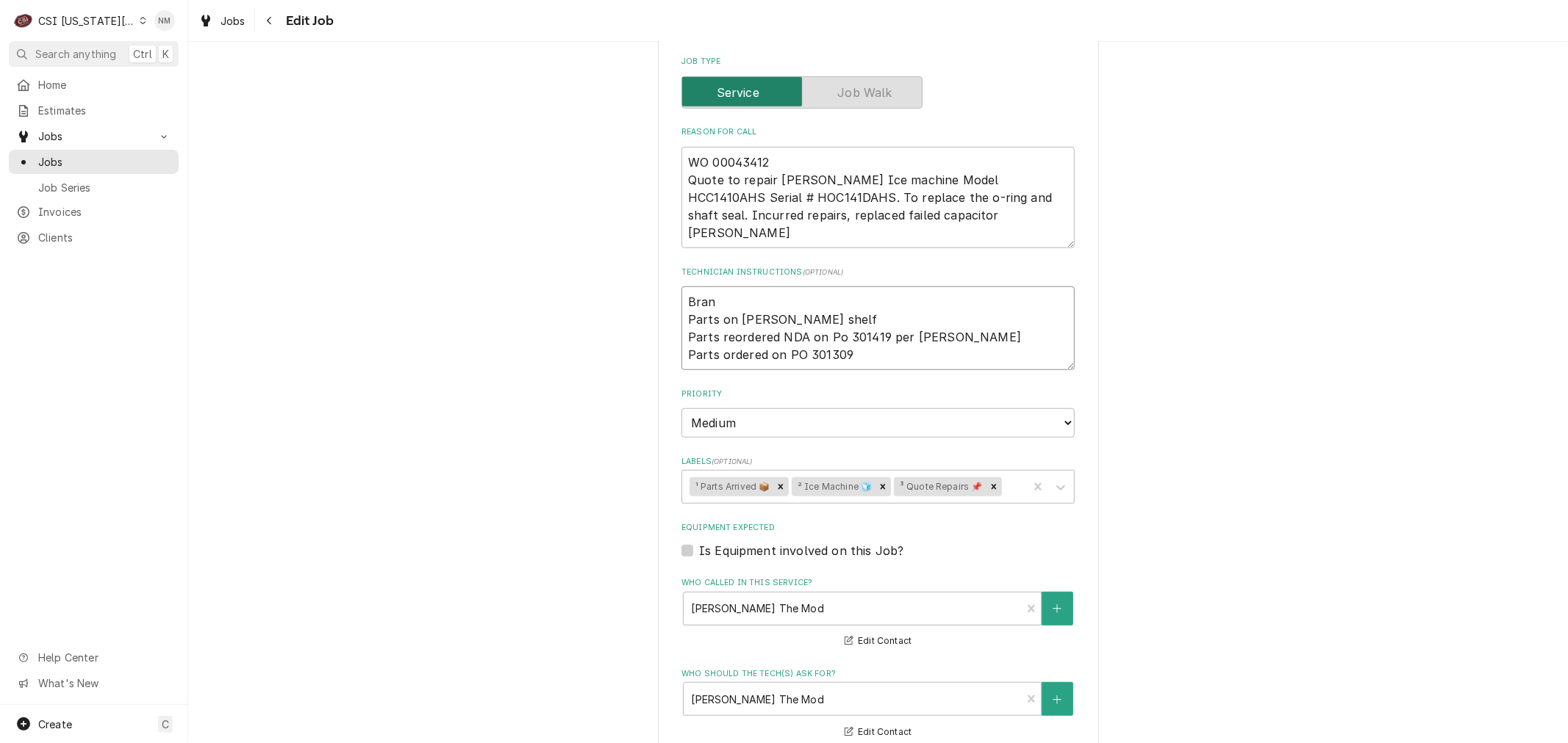
type textarea "x"
type textarea "Brand Parts on schupp shelf Parts reordered NDA on Po 301419 per Fannin Parts o…"
type textarea "x"
type textarea "Brando Parts on schupp shelf Parts reordered NDA on Po 301419 per Fannin Parts …"
type textarea "x"
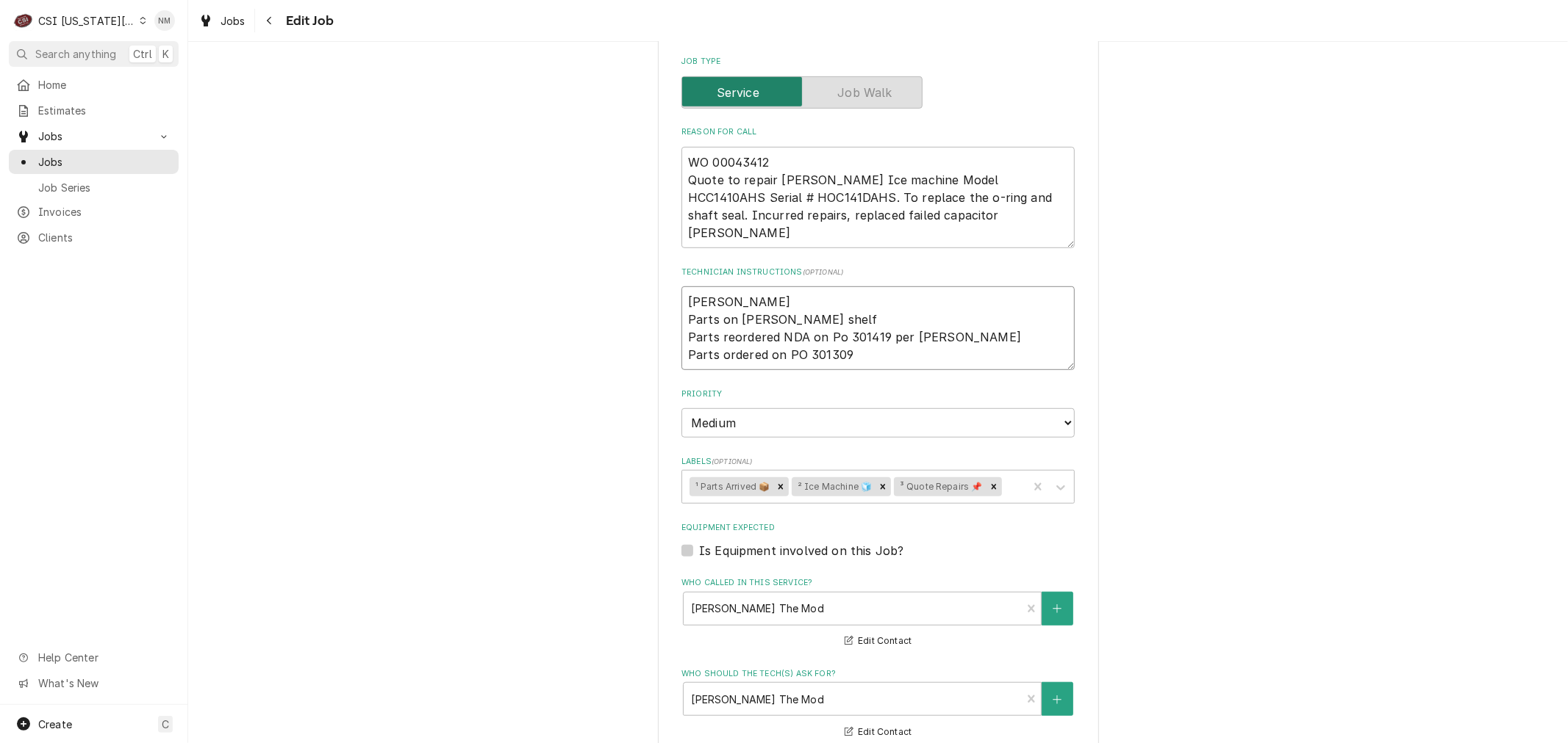
type textarea "Brandon Parts on schupp shelf Parts reordered NDA on Po 301419 per Fannin Parts…"
type textarea "x"
type textarea "Brandon Parts on schupp shelf Parts reordered NDA on Po 301419 per Fannin Parts…"
type textarea "x"
type textarea "Brandon c Parts on schupp shelf Parts reordered NDA on Po 301419 per Fannin Par…"
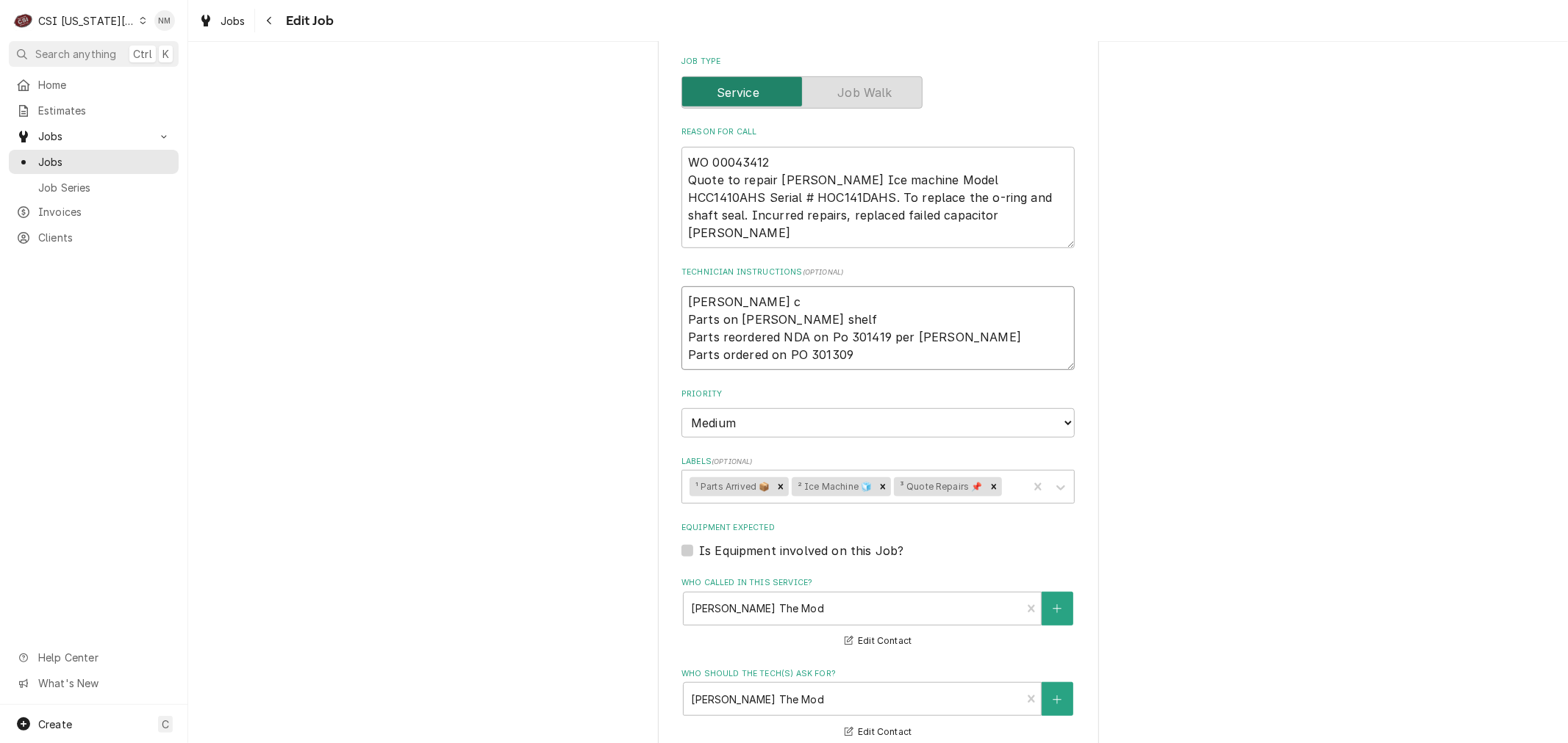
type textarea "x"
type textarea "Brandon ch Parts on schupp shelf Parts reordered NDA on Po 301419 per Fannin Pa…"
type textarea "x"
type textarea "Brandon che Parts on schupp shelf Parts reordered NDA on Po 301419 per Fannin P…"
type textarea "x"
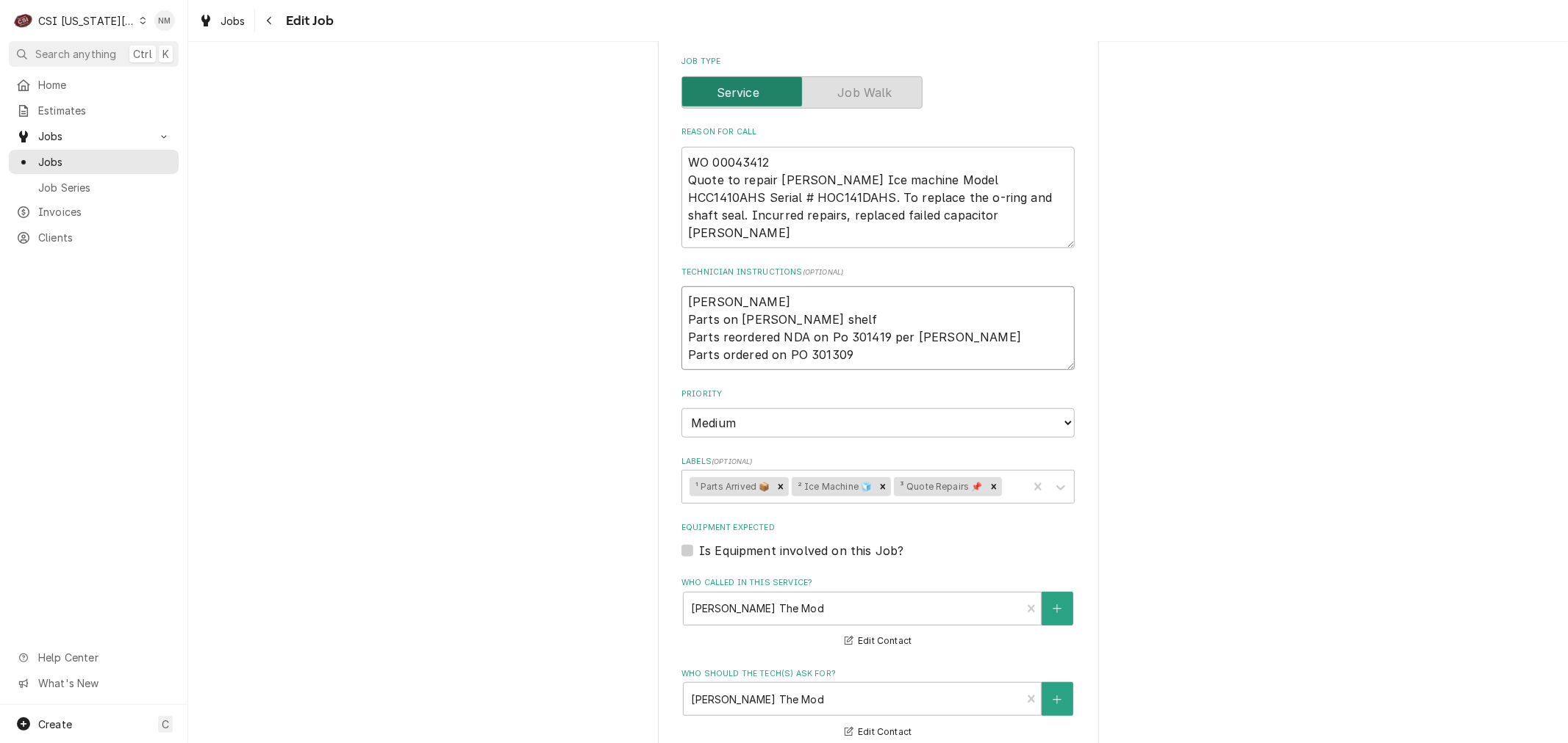
type textarea "Brandon chec Parts on schupp shelf Parts reordered NDA on Po 301419 per Fannin …"
type textarea "x"
type textarea "Brandon check Parts on schupp shelf Parts reordered NDA on Po 301419 per Fannin…"
type textarea "x"
type textarea "Brandon checki Parts on schupp shelf Parts reordered NDA on Po 301419 per Fanni…"
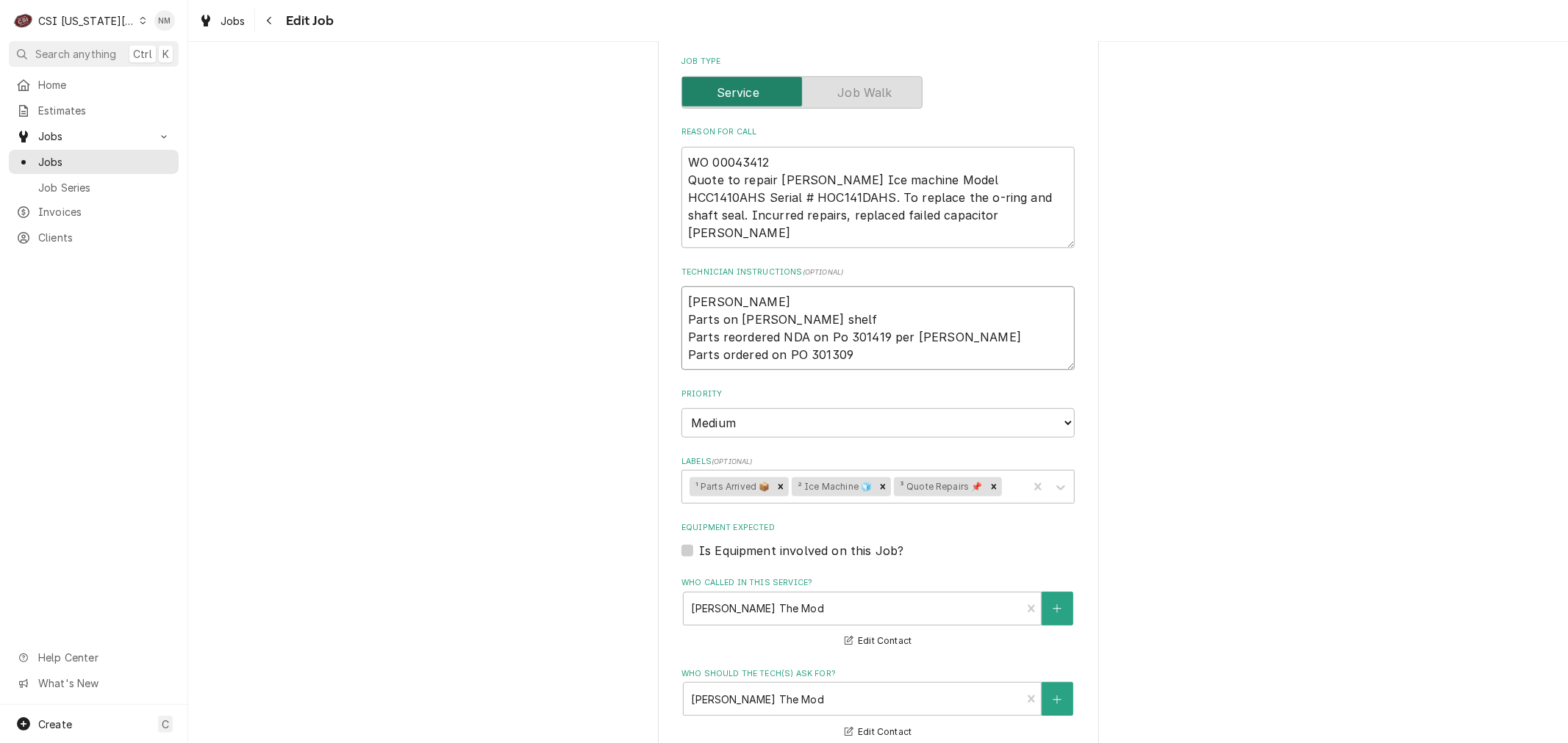
type textarea "x"
type textarea "Brandon checkin Parts on schupp shelf Parts reordered NDA on Po 301419 per Fann…"
type textarea "x"
type textarea "Brandon checking Parts on schupp shelf Parts reordered NDA on Po 301419 per Fan…"
type textarea "x"
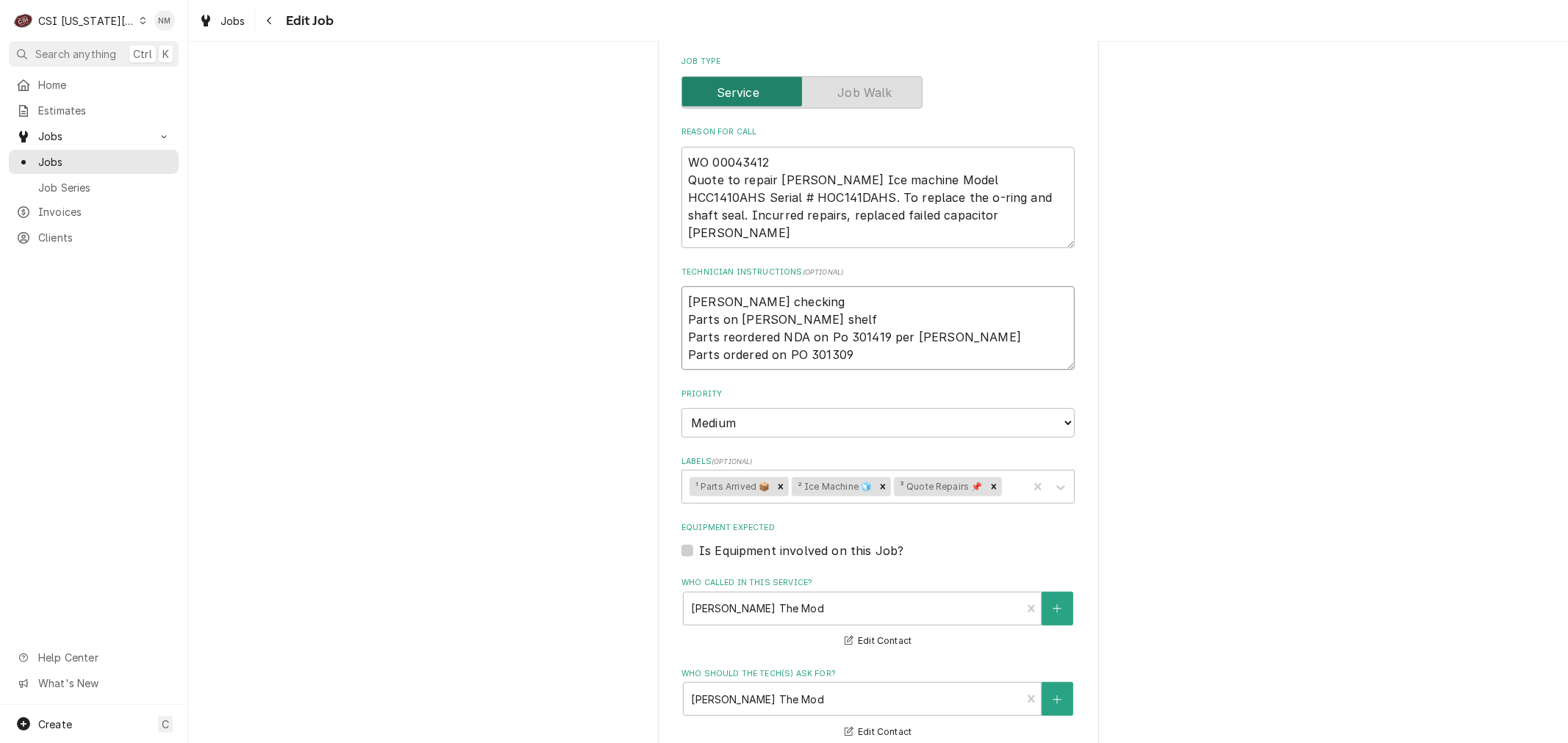
type textarea "Brandon checking Parts on schupp shelf Parts reordered NDA on Po 301419 per Fan…"
type textarea "x"
type textarea "Brandon checking i Parts on schupp shelf Parts reordered NDA on Po 301419 per F…"
type textarea "x"
type textarea "Brandon checking if Parts on schupp shelf Parts reordered NDA on Po 301419 per …"
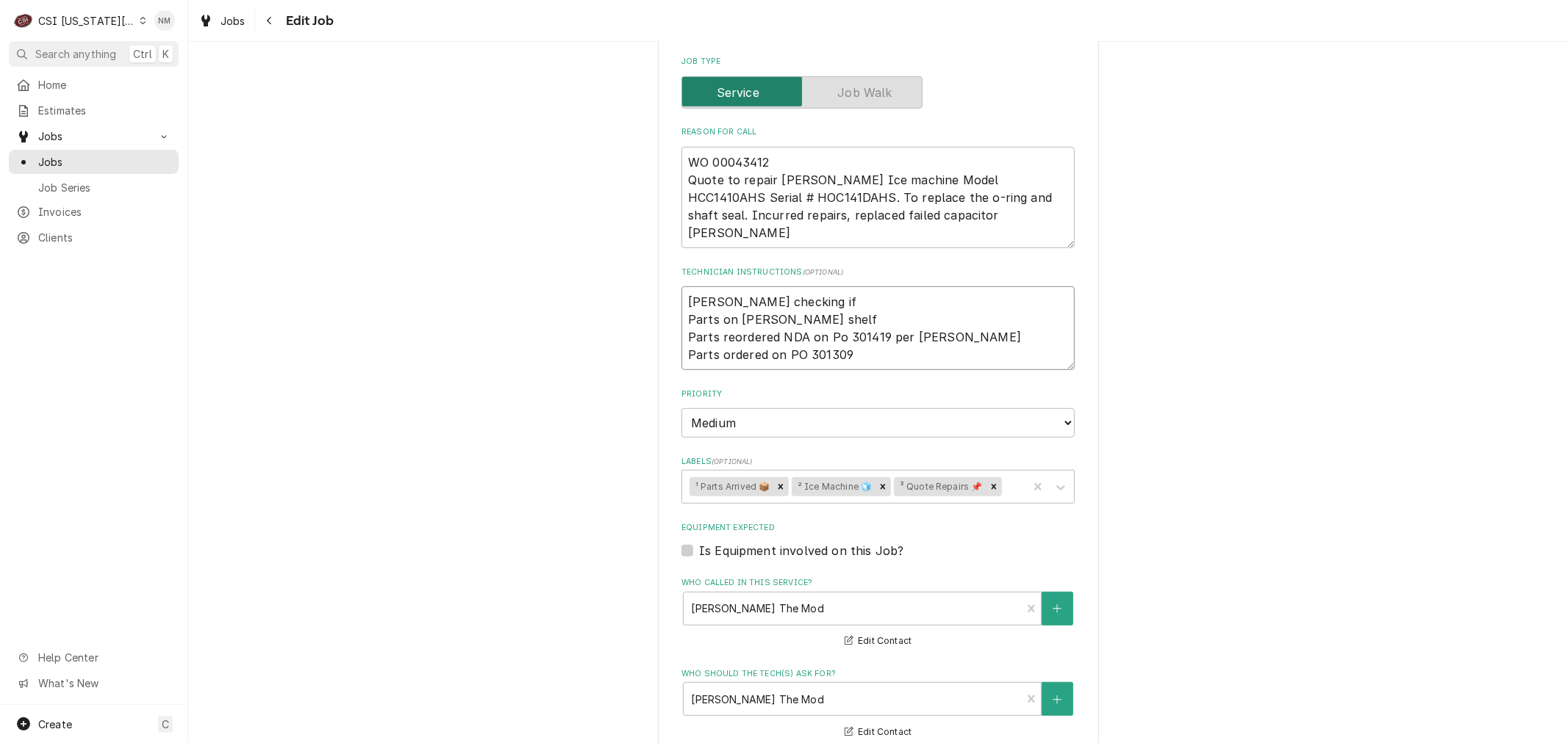
type textarea "x"
type textarea "Brandon checking if Parts on schupp shelf Parts reordered NDA on Po 301419 per …"
type textarea "x"
type textarea "Brandon checking if s Parts on schupp shelf Parts reordered NDA on Po 301419 pe…"
type textarea "x"
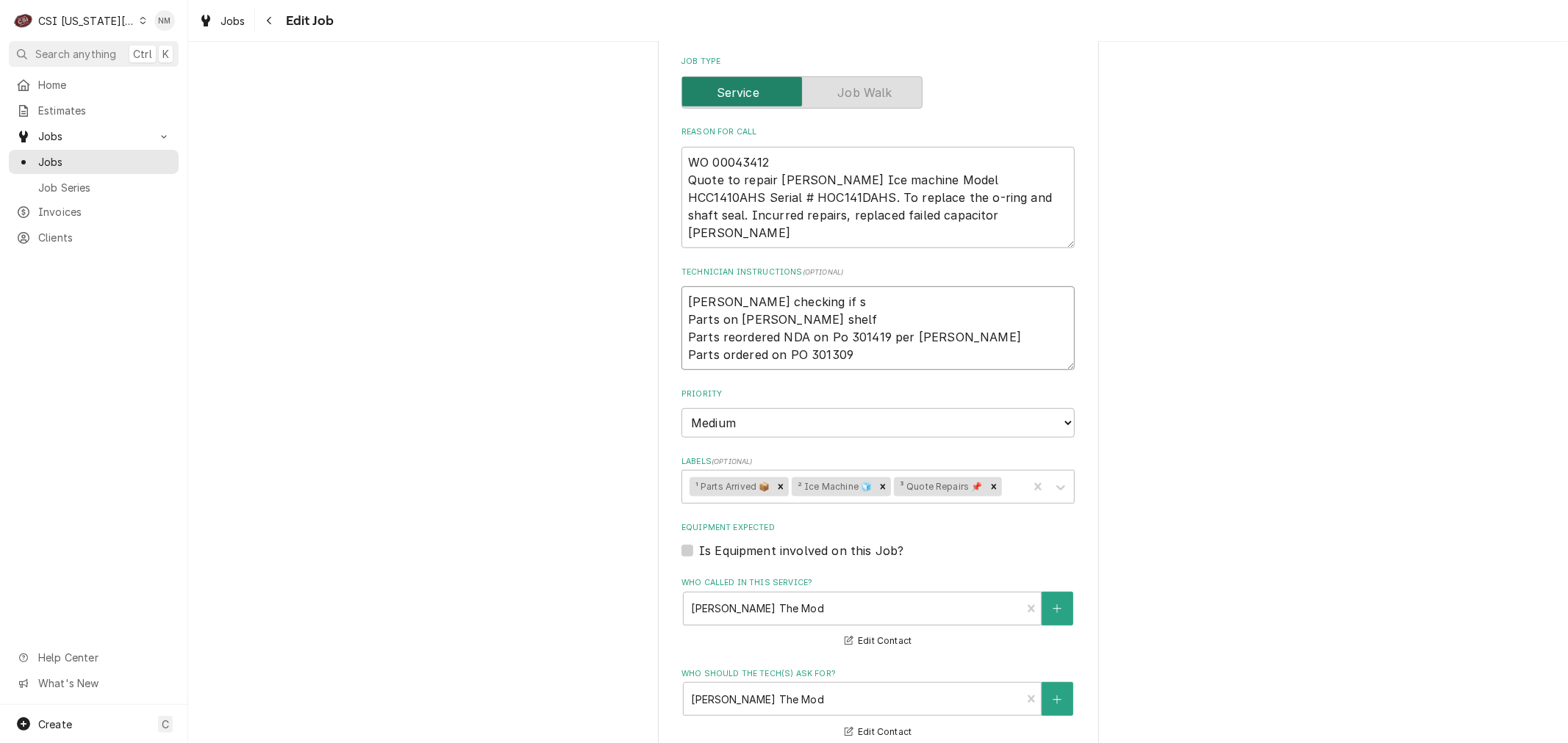
type textarea "Brandon checking if sk Parts on schupp shelf Parts reordered NDA on Po 301419 p…"
type textarea "x"
type textarea "Brandon checking if sky Parts on schupp shelf Parts reordered NDA on Po 301419 …"
type textarea "x"
type textarea "Brandon checking if skyl Parts on schupp shelf Parts reordered NDA on Po 301419…"
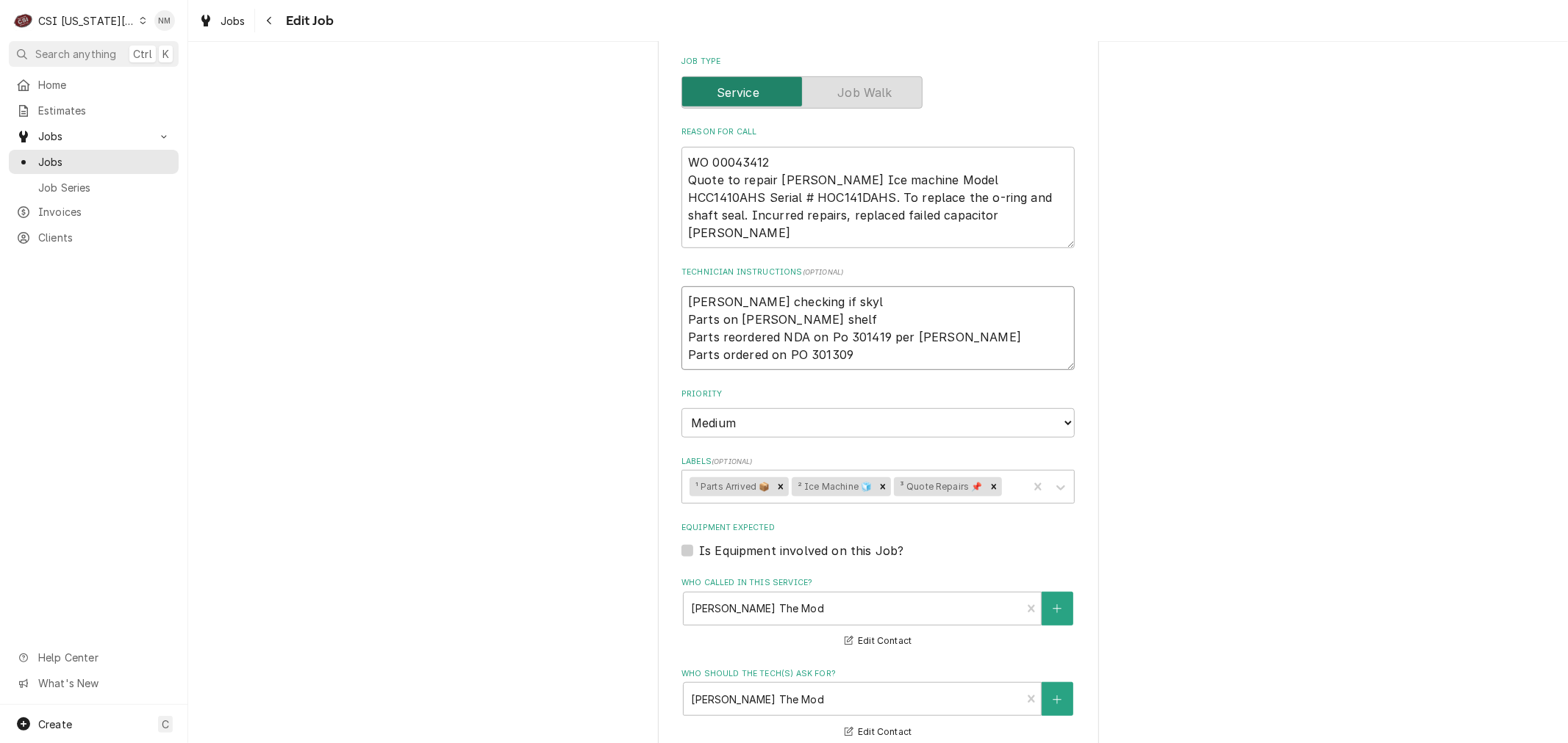
type textarea "x"
type textarea "Brandon checking if skyla Parts on schupp shelf Parts reordered NDA on Po 30141…"
type textarea "x"
type textarea "Brandon checking if skylar Parts on schupp shelf Parts reordered NDA on Po 3014…"
type textarea "x"
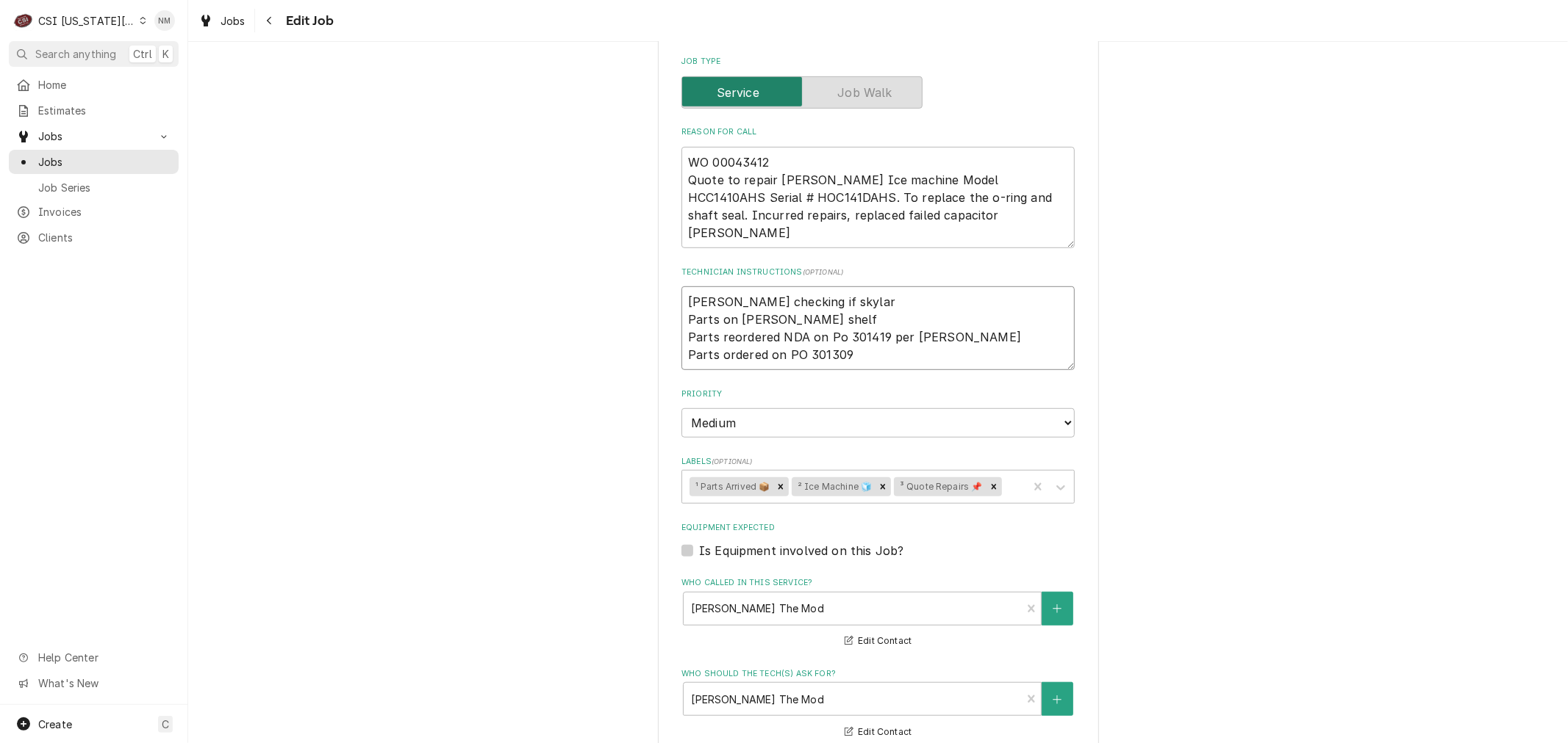
type textarea "Brandon checking if skylar Parts on schupp shelf Parts reordered NDA on Po 3014…"
type textarea "x"
type textarea "Brandon checking if skylar i Parts on schupp shelf Parts reordered NDA on Po 30…"
type textarea "x"
type textarea "Brandon checking if skylar is Parts on schupp shelf Parts reordered NDA on Po 3…"
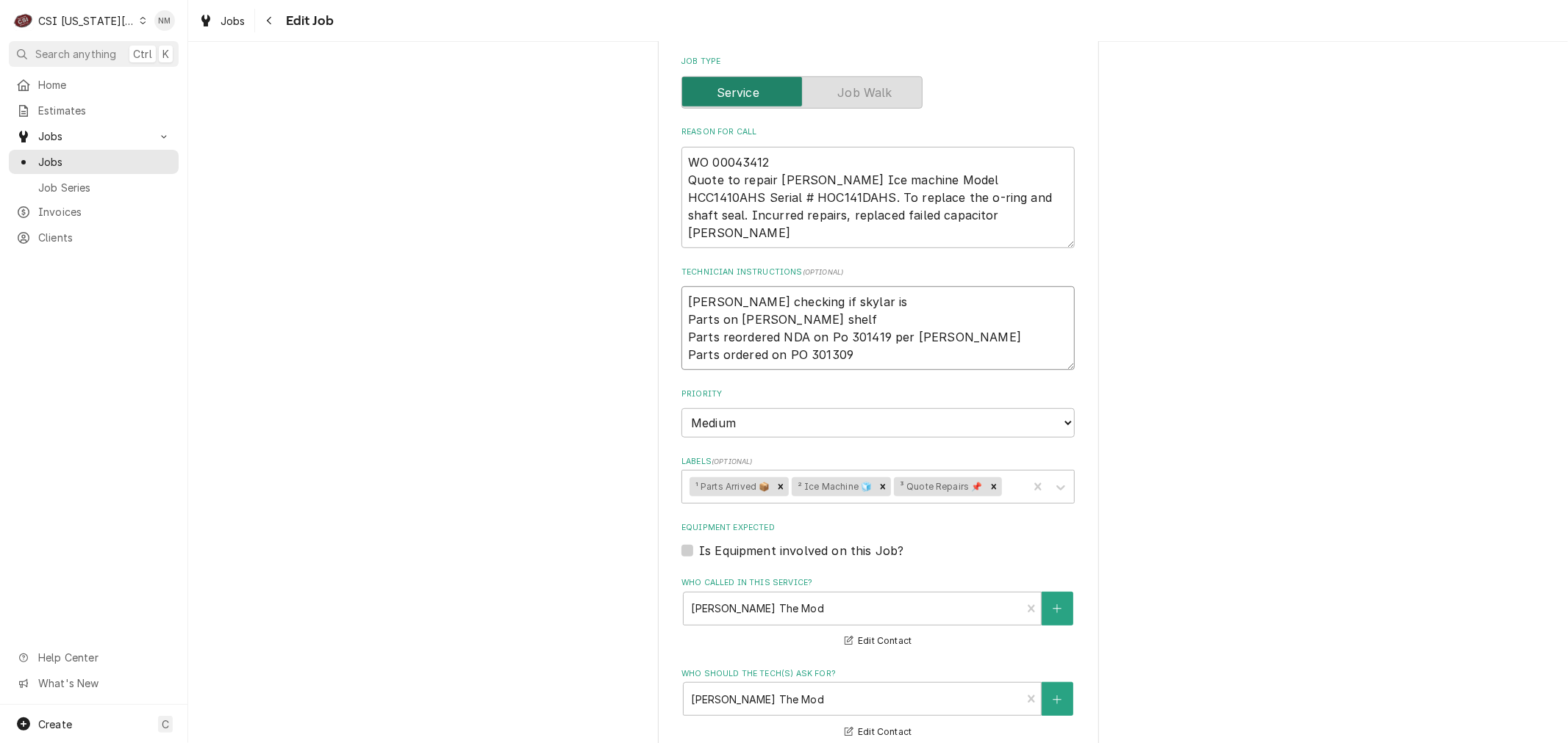
type textarea "x"
type textarea "Brandon checking if skylar is Parts on schupp shelf Parts reordered NDA on Po 3…"
type textarea "x"
type textarea "Brandon checking if skylar is i Parts on schupp shelf Parts reordered NDA on Po…"
type textarea "x"
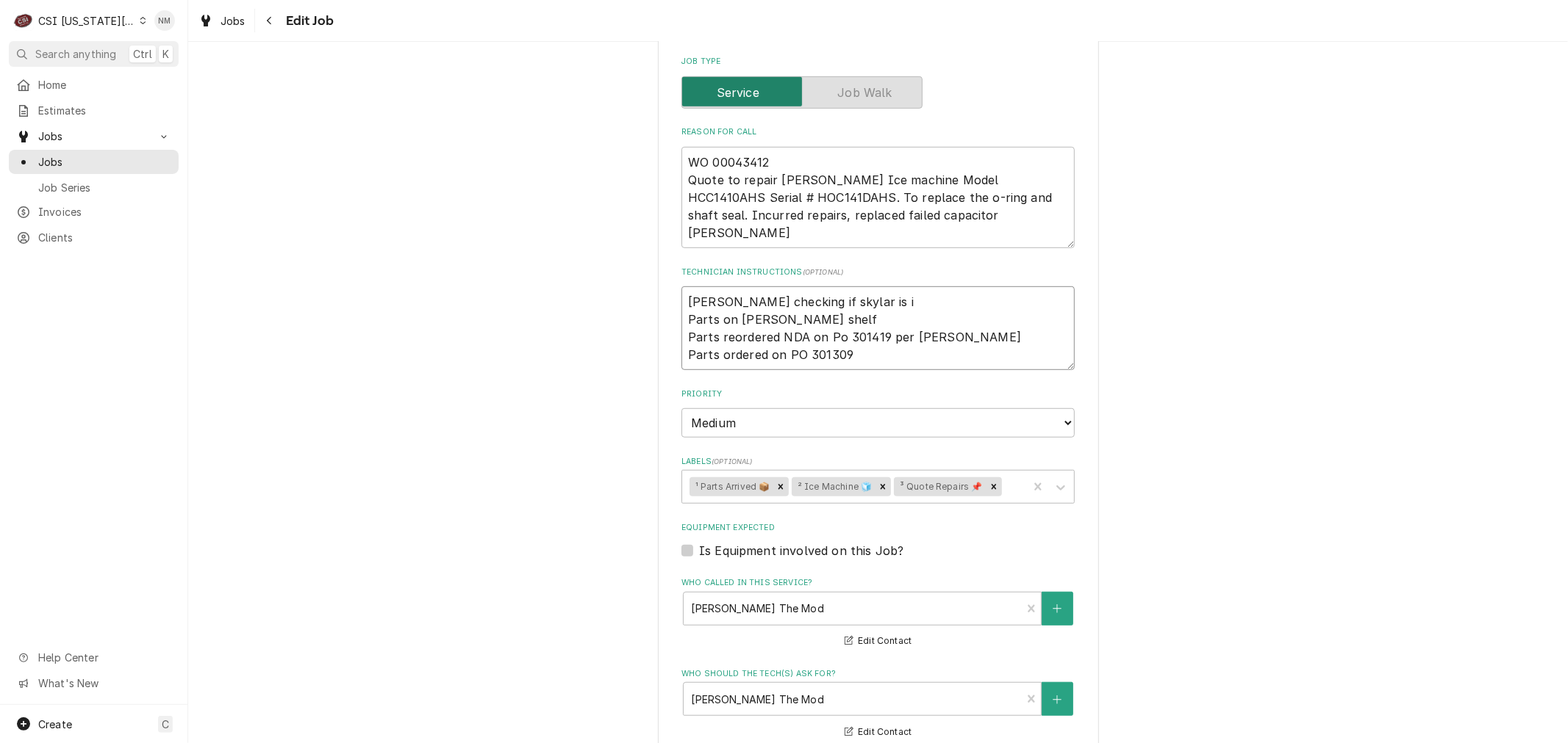
type textarea "Brandon checking if skylar is in Parts on schupp shelf Parts reordered NDA on P…"
type textarea "x"
type textarea "Brandon checking if skylar is in Parts on schupp shelf Parts reordered NDA on P…"
type textarea "x"
type textarea "Brandon checking if skylar is in a Parts on schupp shelf Parts reordered NDA on…"
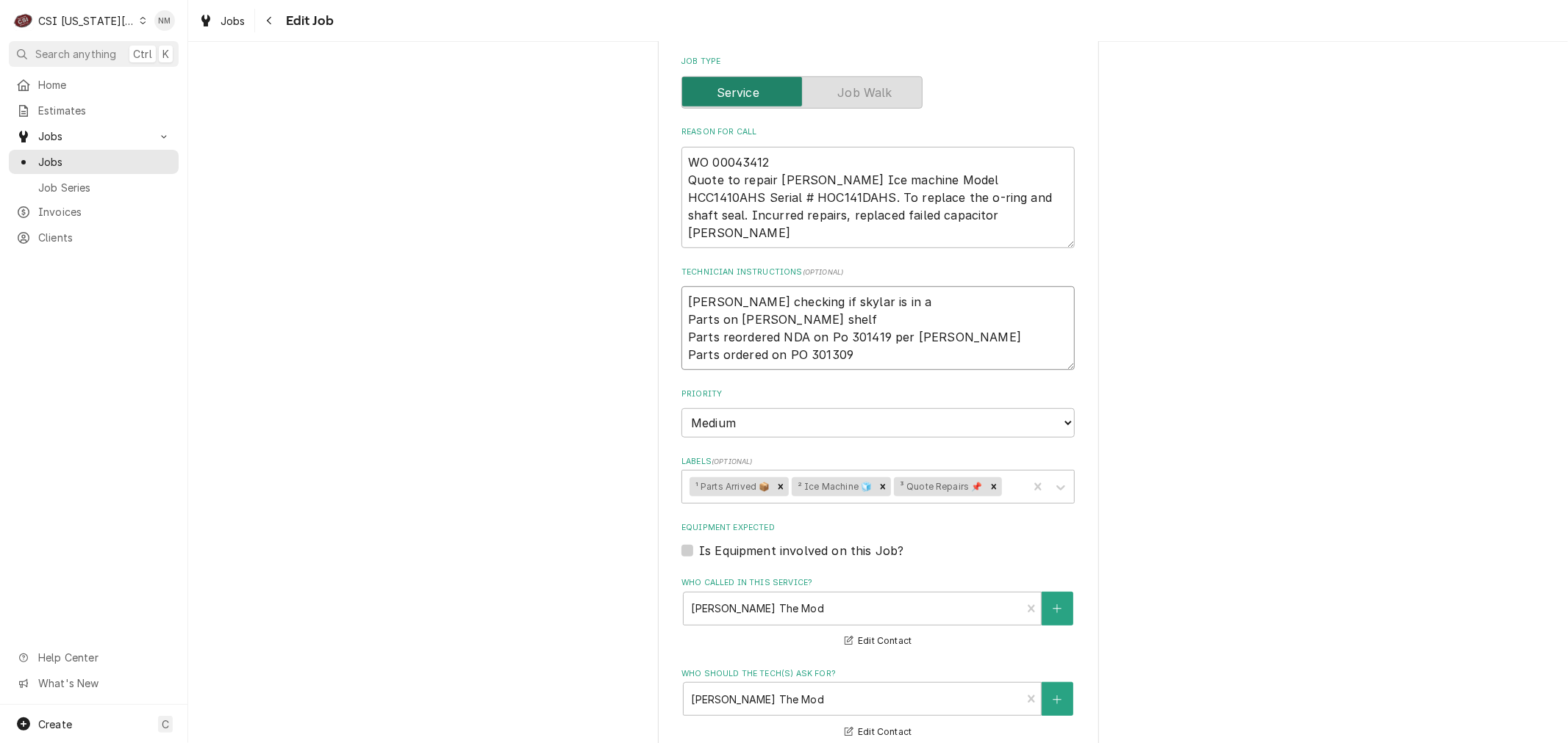
type textarea "x"
type textarea "Brandon checking if skylar is in at Parts on schupp shelf Parts reordered NDA o…"
type textarea "x"
type textarea "Brandon checking if skylar is in at Parts on schupp shelf Parts reordered NDA o…"
type textarea "x"
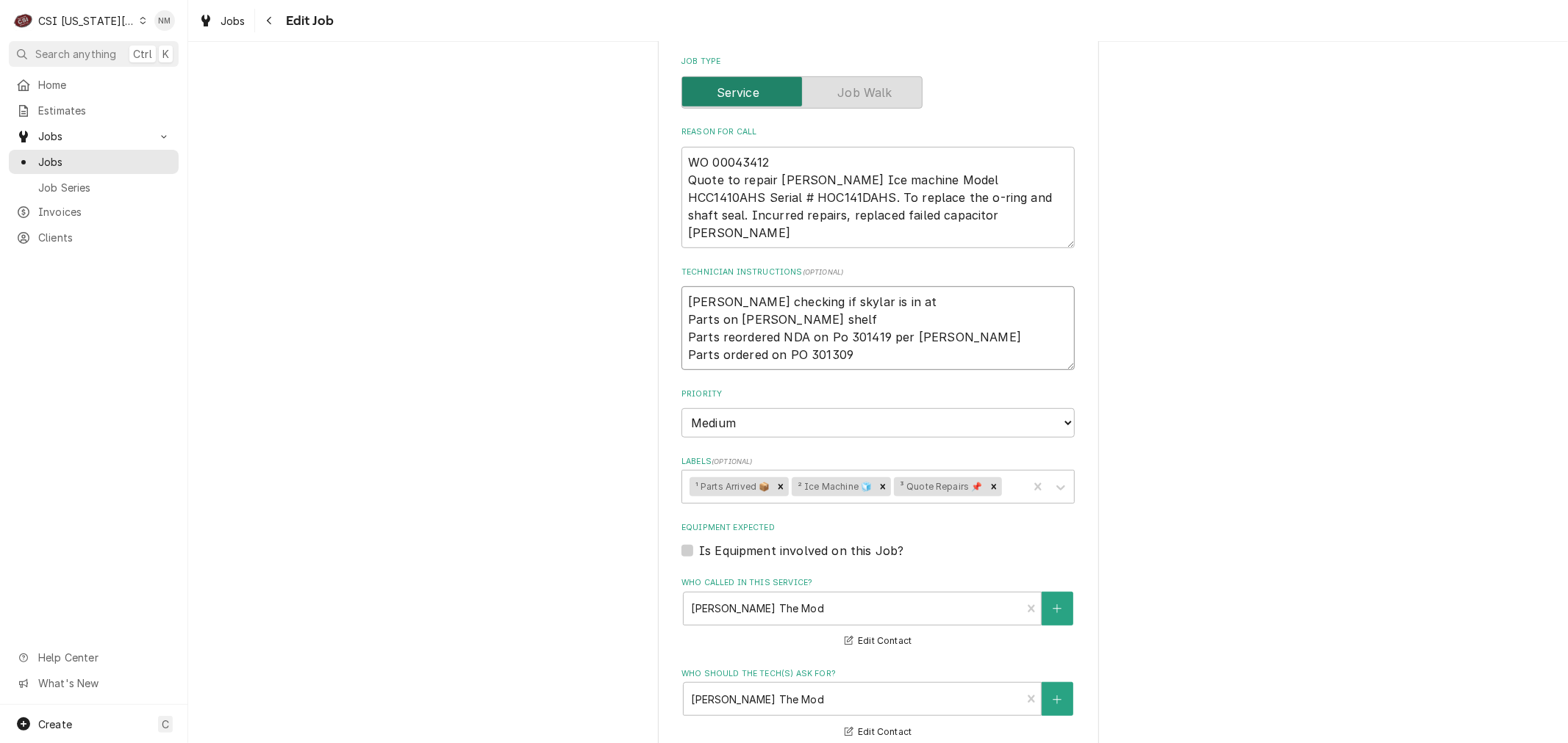
type textarea "Brandon checking if skylar is in at 7 Parts on schupp shelf Parts reordered NDA…"
type textarea "x"
type textarea "Brandon checking if skylar is in at 7 Parts on schupp shelf Parts reordered NDA…"
type textarea "x"
type textarea "Brandon checking if skylar is in at 7 o Parts on schupp shelf Parts reordered N…"
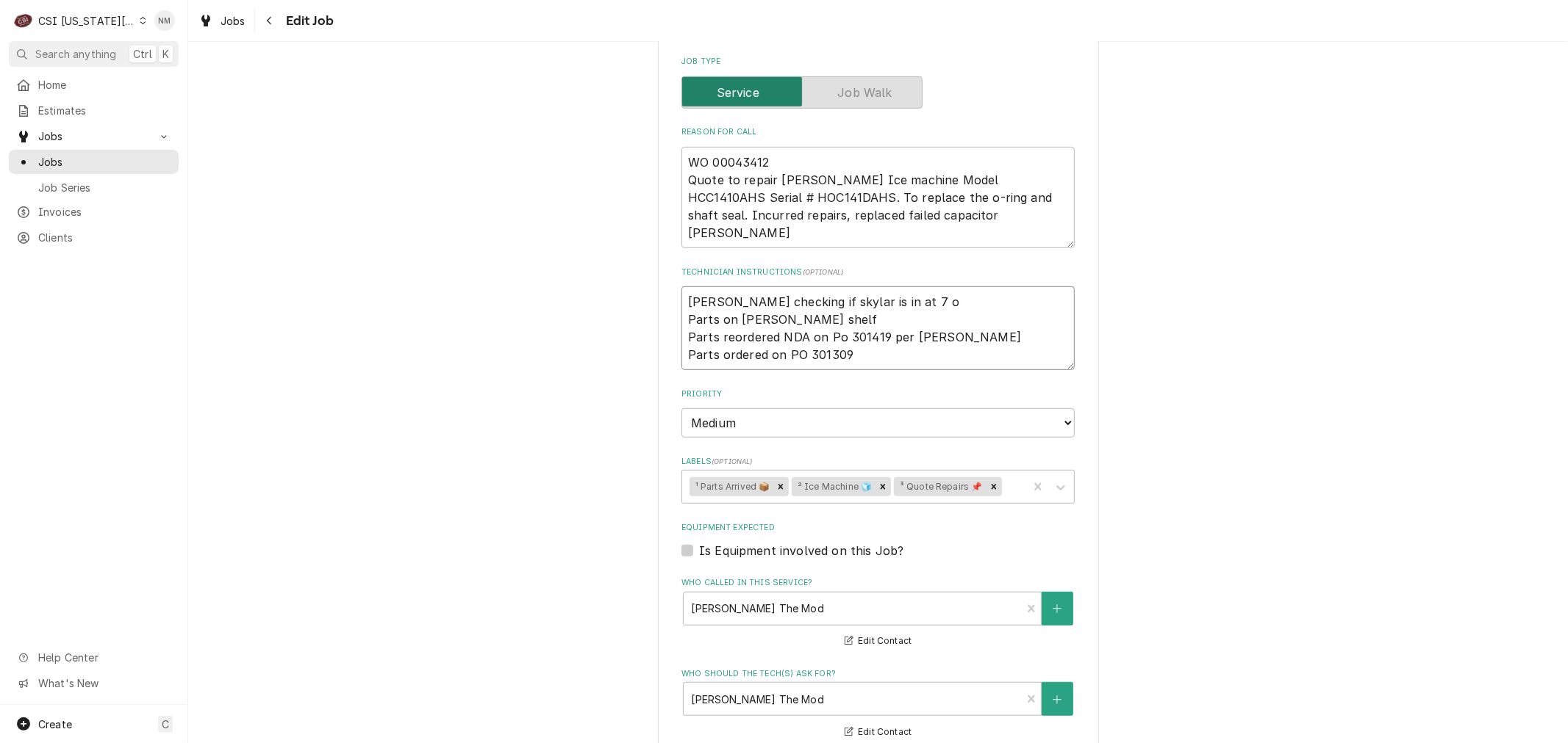
type textarea "x"
type textarea "Brandon checking if skylar is in at 7 or Parts on schupp shelf Parts reordered …"
type textarea "x"
type textarea "Brandon checking if skylar is in at 7 or Parts on schupp shelf Parts reordered …"
type textarea "x"
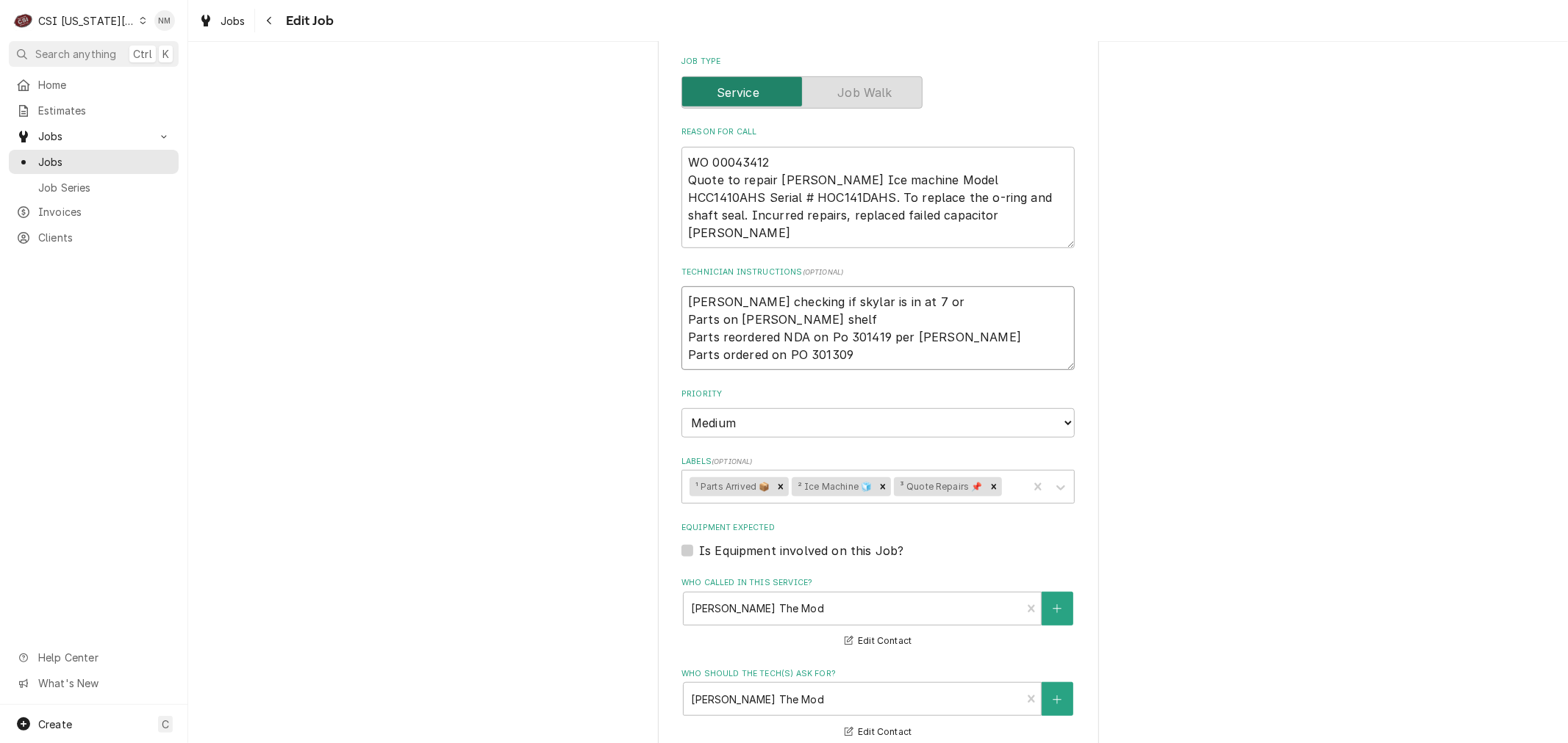
type textarea "Brandon checking if skylar is in at 7 or 8 Parts on schupp shelf Parts reordere…"
type textarea "x"
type textarea "Brandon checking if skylar is in at 7 or 8 Parts on schupp shelf Parts reordere…"
type textarea "x"
type textarea "Brandon checking if skylar is in at 7 or 8 a Parts on schupp shelf Parts reorde…"
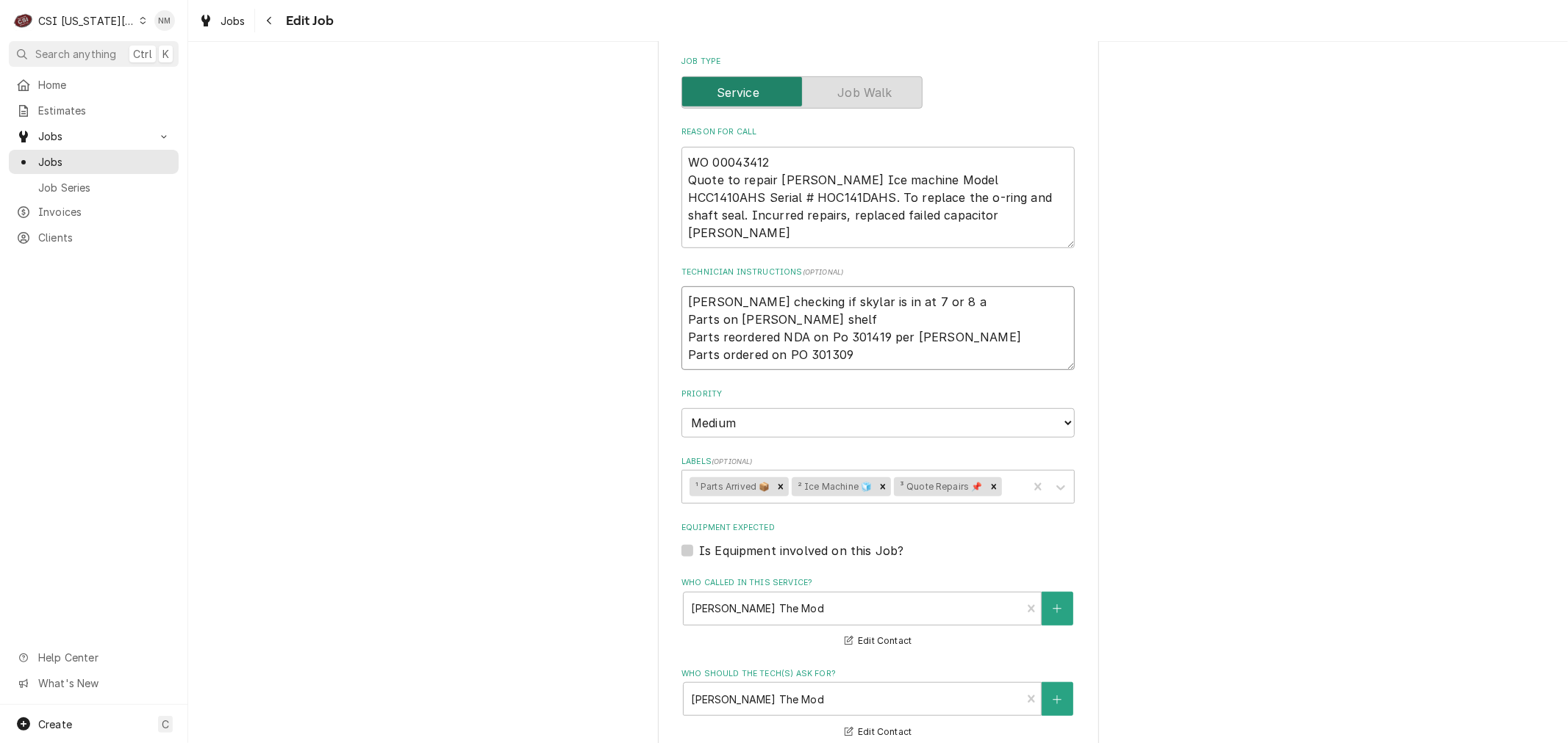
type textarea "x"
type textarea "Brandon checking if skylar is in at 7 or 8 am Parts on schupp shelf Parts reord…"
type textarea "x"
type textarea "Brandon checking if skylar is in at 7 or 8 am Parts on schupp shelf Parts reord…"
drag, startPoint x: 936, startPoint y: 261, endPoint x: 666, endPoint y: 259, distance: 270.0
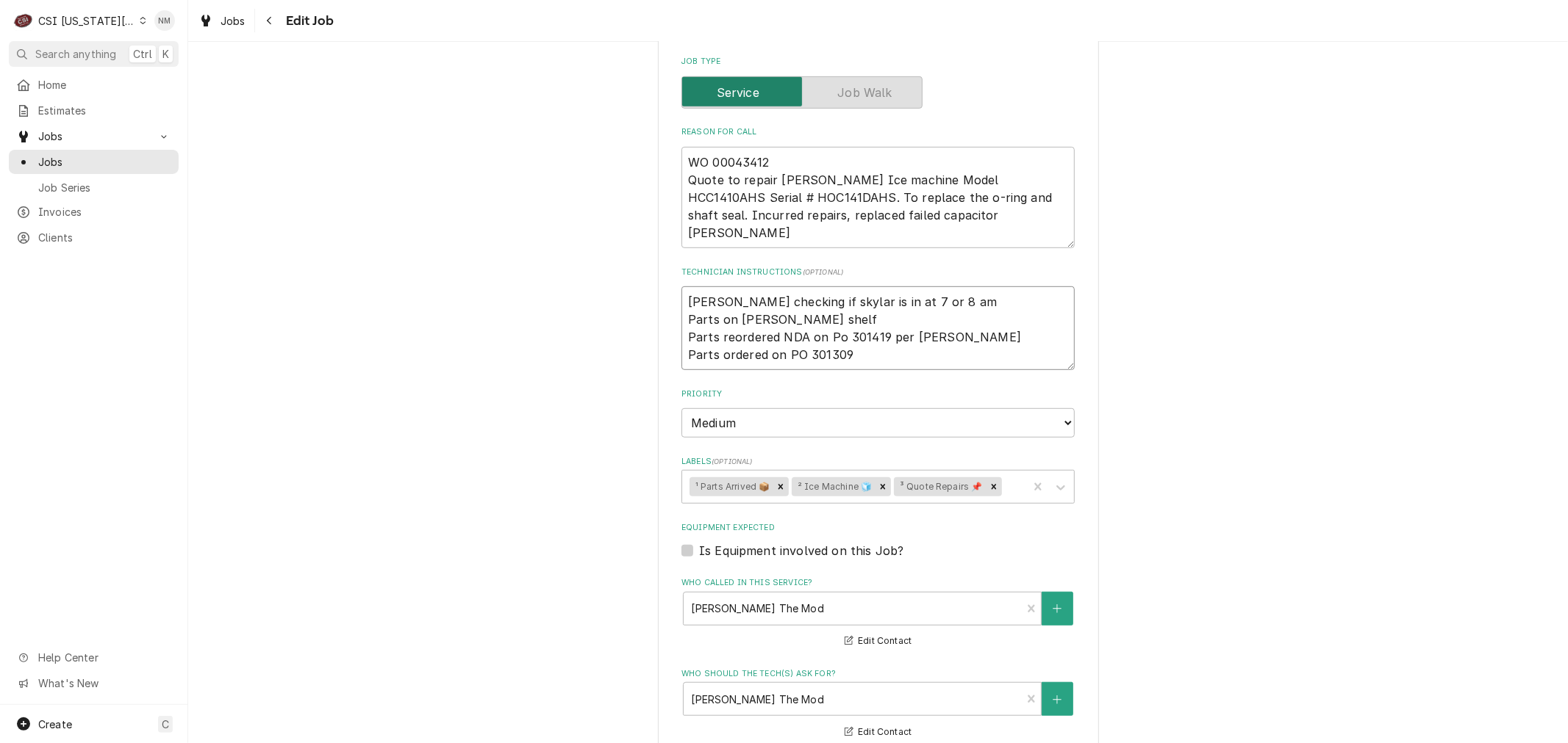
click at [681, 286] on textarea "Brandon checking if skylar is in at 7 or 8 am Parts on schupp shelf Parts reord…" at bounding box center [877, 328] width 393 height 83
type textarea "x"
type textarea "S Parts on schupp shelf Parts reordered NDA on Po 301419 per Fannin Parts order…"
type textarea "x"
type textarea "Sc Parts on schupp shelf Parts reordered NDA on Po 301419 per Fannin Parts orde…"
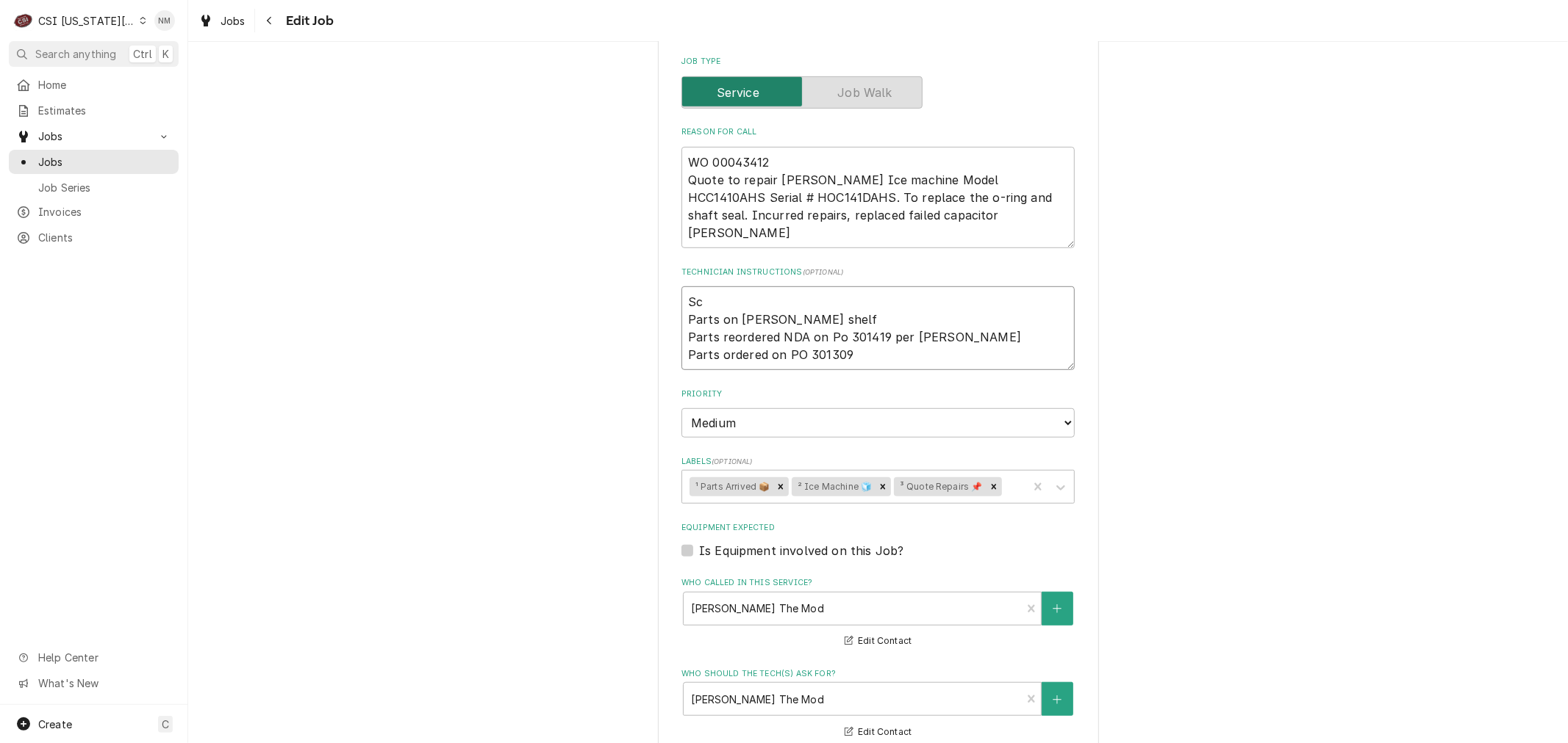
type textarea "x"
type textarea "Sch Parts on schupp shelf Parts reordered NDA on Po 301419 per Fannin Parts ord…"
type textarea "x"
type textarea "Sche Parts on schupp shelf Parts reordered NDA on Po 301419 per Fannin Parts or…"
type textarea "x"
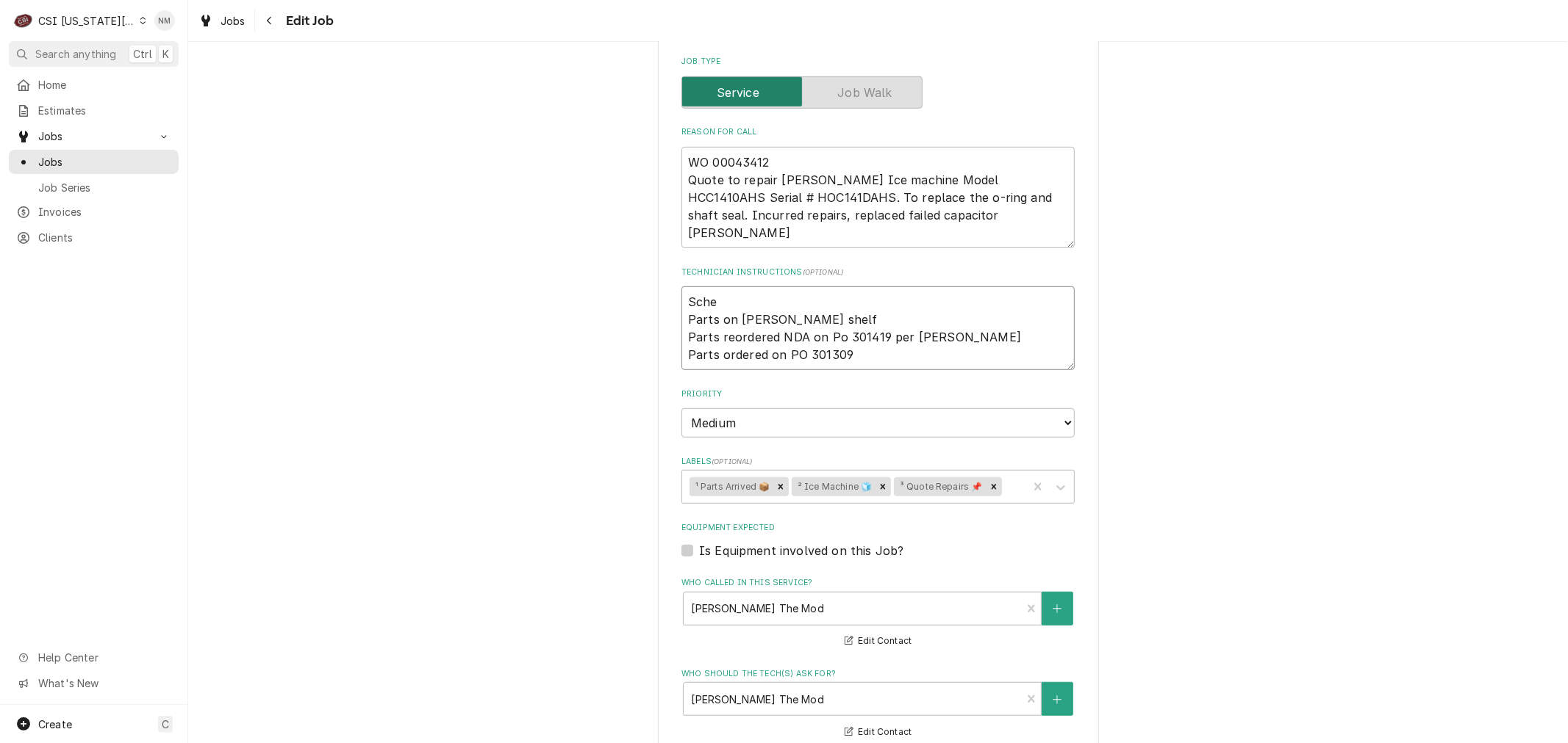
type textarea "Sched Parts on schupp shelf Parts reordered NDA on Po 301419 per Fannin Parts o…"
type textarea "x"
type textarea "Schedu Parts on schupp shelf Parts reordered NDA on Po 301419 per Fannin Parts …"
type textarea "x"
type textarea "Schedul Parts on schupp shelf Parts reordered NDA on Po 301419 per Fannin Parts…"
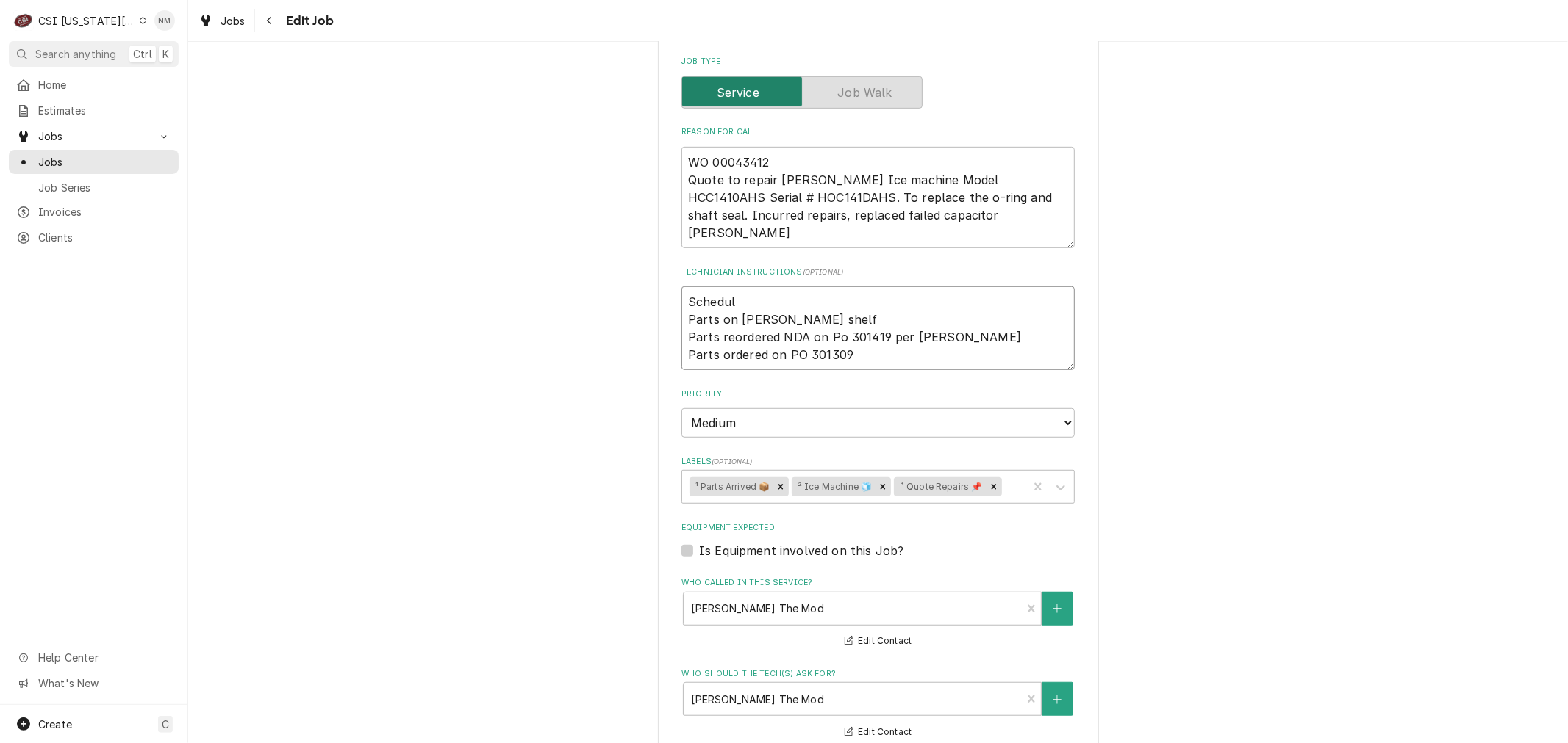
type textarea "x"
type textarea "Schedule Parts on schupp shelf Parts reordered NDA on Po 301419 per Fannin Part…"
type textarea "x"
type textarea "Scheduled Parts on schupp shelf Parts reordered NDA on Po 301419 per Fannin Par…"
type textarea "x"
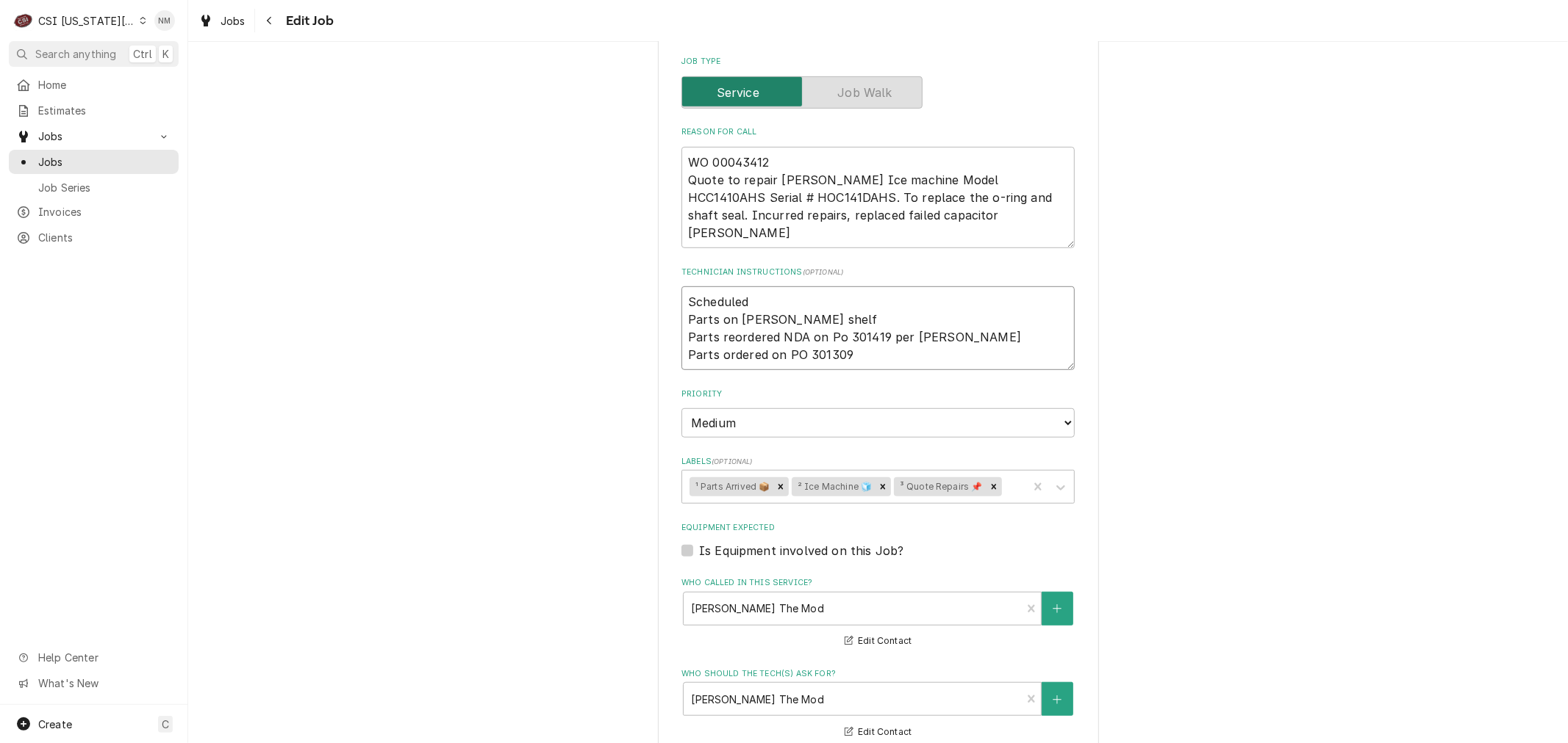
type textarea "Scheduled Parts on schupp shelf Parts reordered NDA on Po 301419 per Fannin Par…"
type textarea "x"
type textarea "Scheduled w Parts on schupp shelf Parts reordered NDA on Po 301419 per Fannin P…"
type textarea "x"
type textarea "Scheduled wi Parts on schupp shelf Parts reordered NDA on Po 301419 per Fannin …"
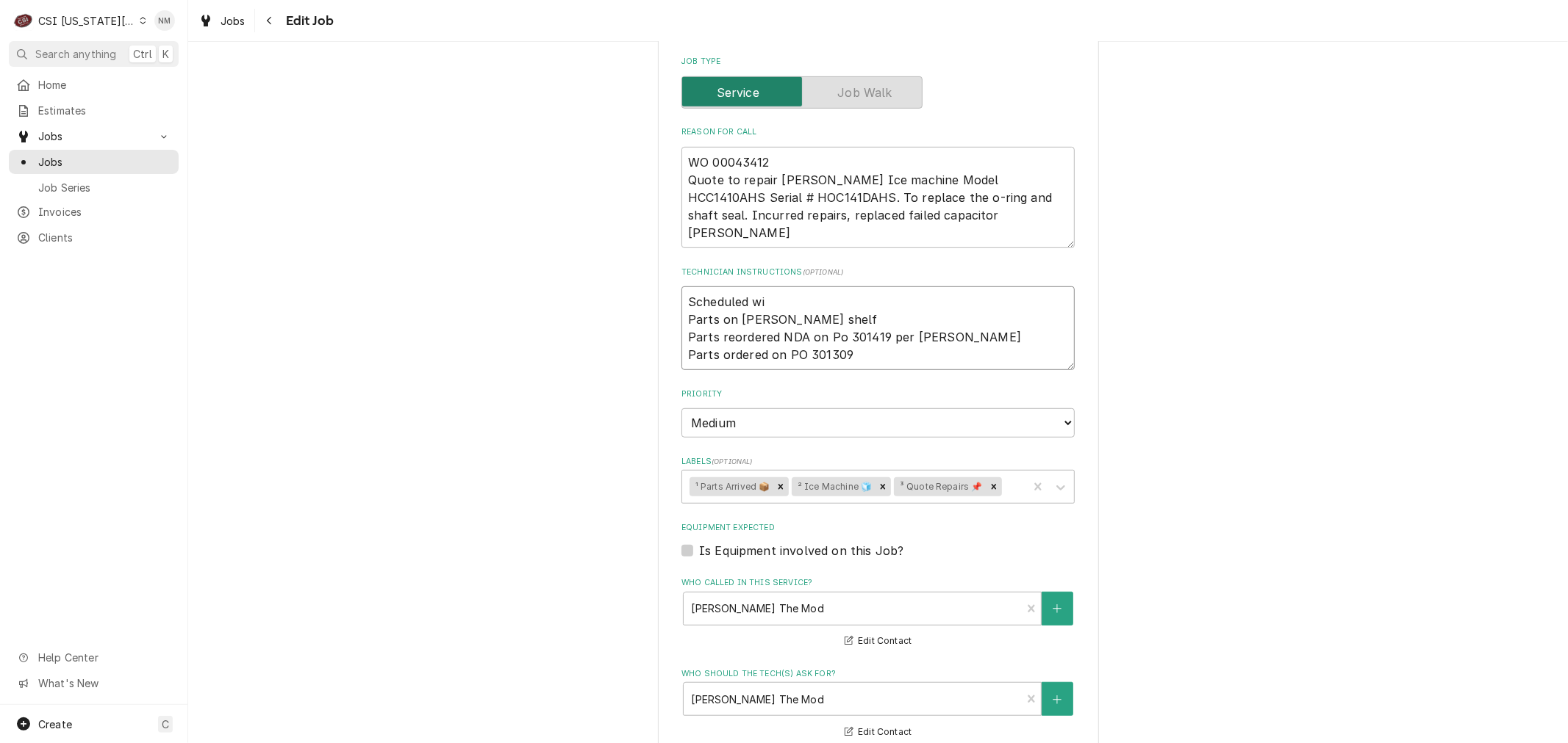
type textarea "x"
type textarea "Scheduled wit Parts on schupp shelf Parts reordered NDA on Po 301419 per Fannin…"
type textarea "x"
type textarea "Scheduled with Parts on schupp shelf Parts reordered NDA on Po 301419 per Fanni…"
type textarea "x"
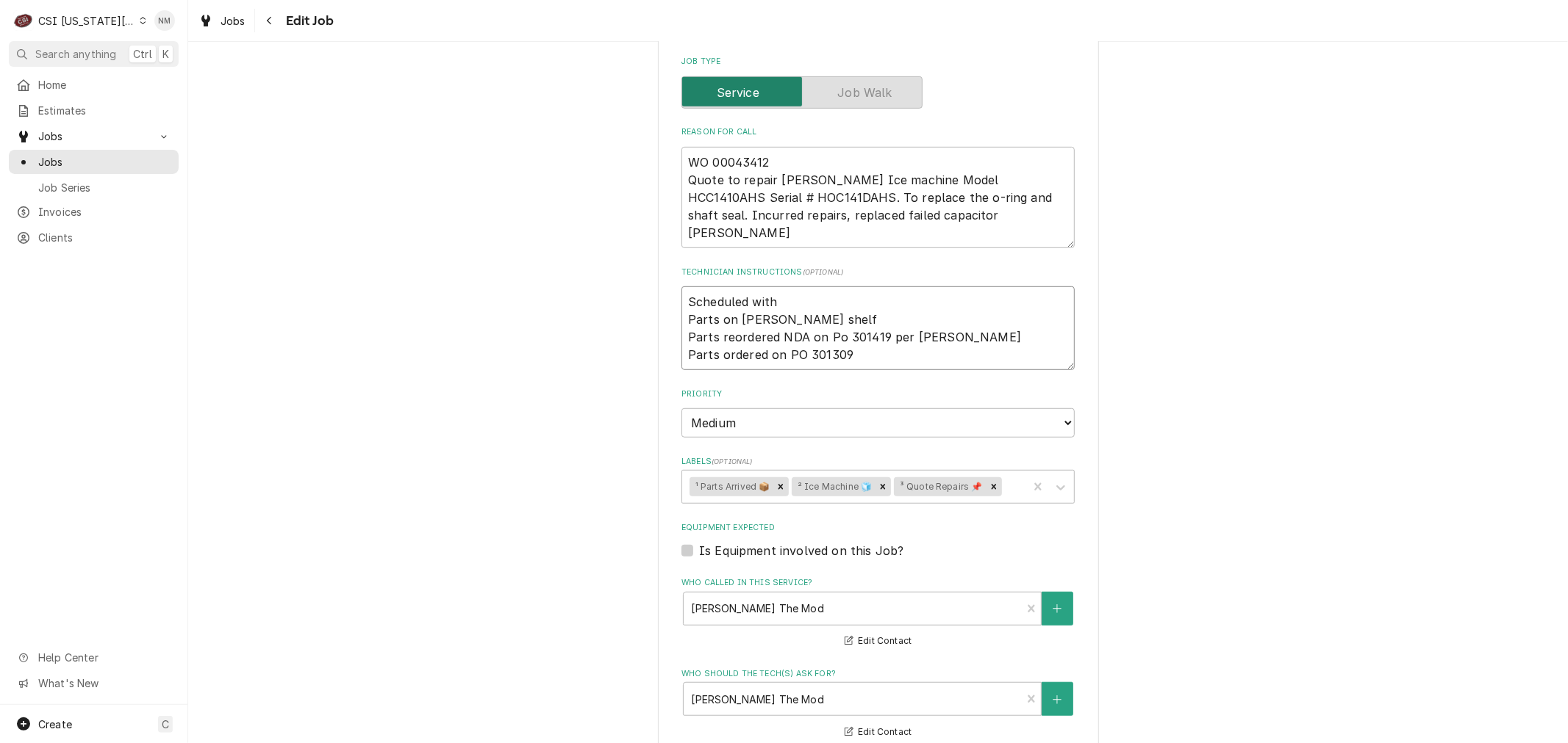
type textarea "Scheduled with Parts on schupp shelf Parts reordered NDA on Po 301419 per Fanni…"
type textarea "x"
type textarea "Scheduled with B Parts on schupp shelf Parts reordered NDA on Po 301419 per Fan…"
type textarea "x"
type textarea "Scheduled with Br Parts on schupp shelf Parts reordered NDA on Po 301419 per Fa…"
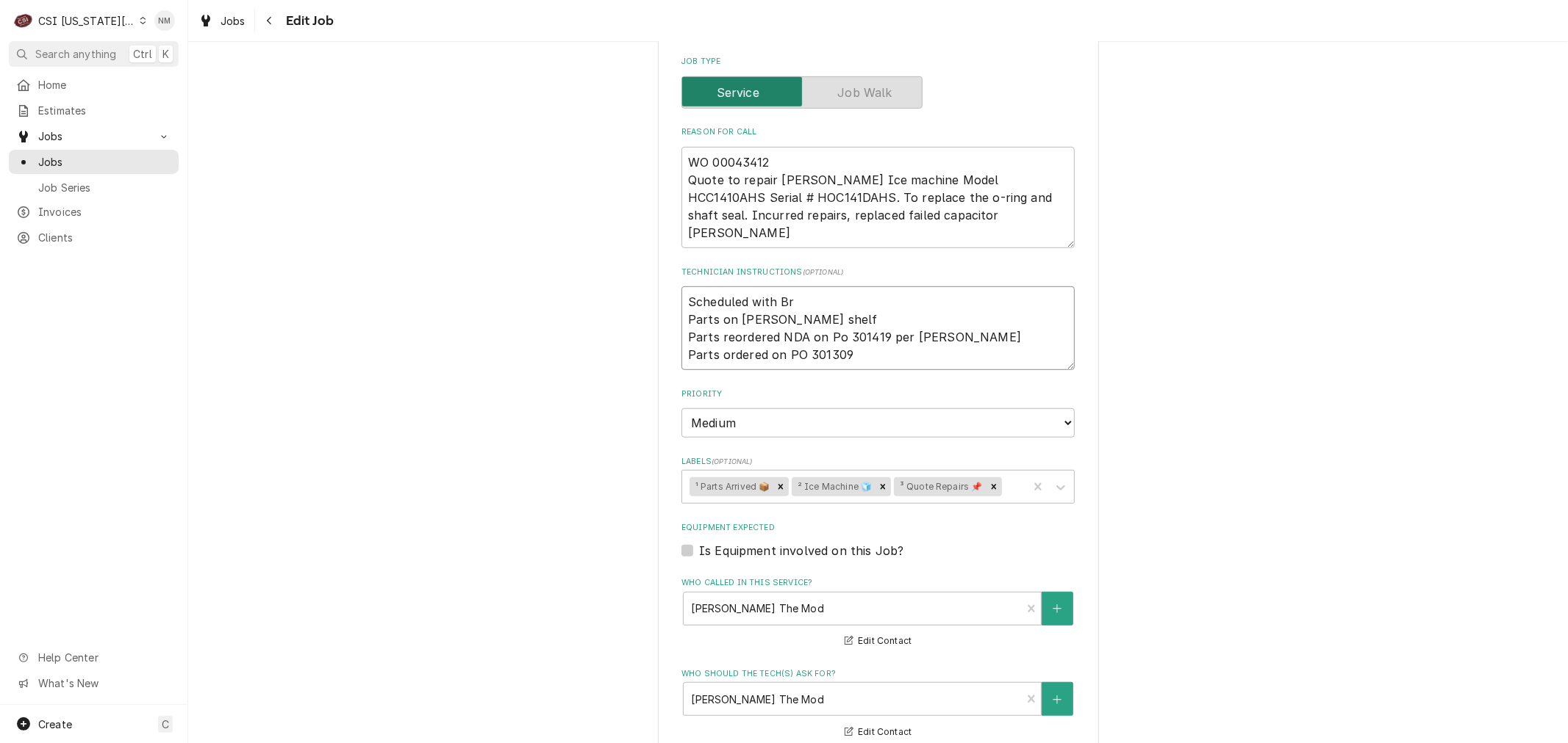
type textarea "x"
type textarea "Scheduled with Bra Parts on schupp shelf Parts reordered NDA on Po 301419 per F…"
type textarea "x"
type textarea "Scheduled with Bran Parts on schupp shelf Parts reordered NDA on Po 301419 per …"
type textarea "x"
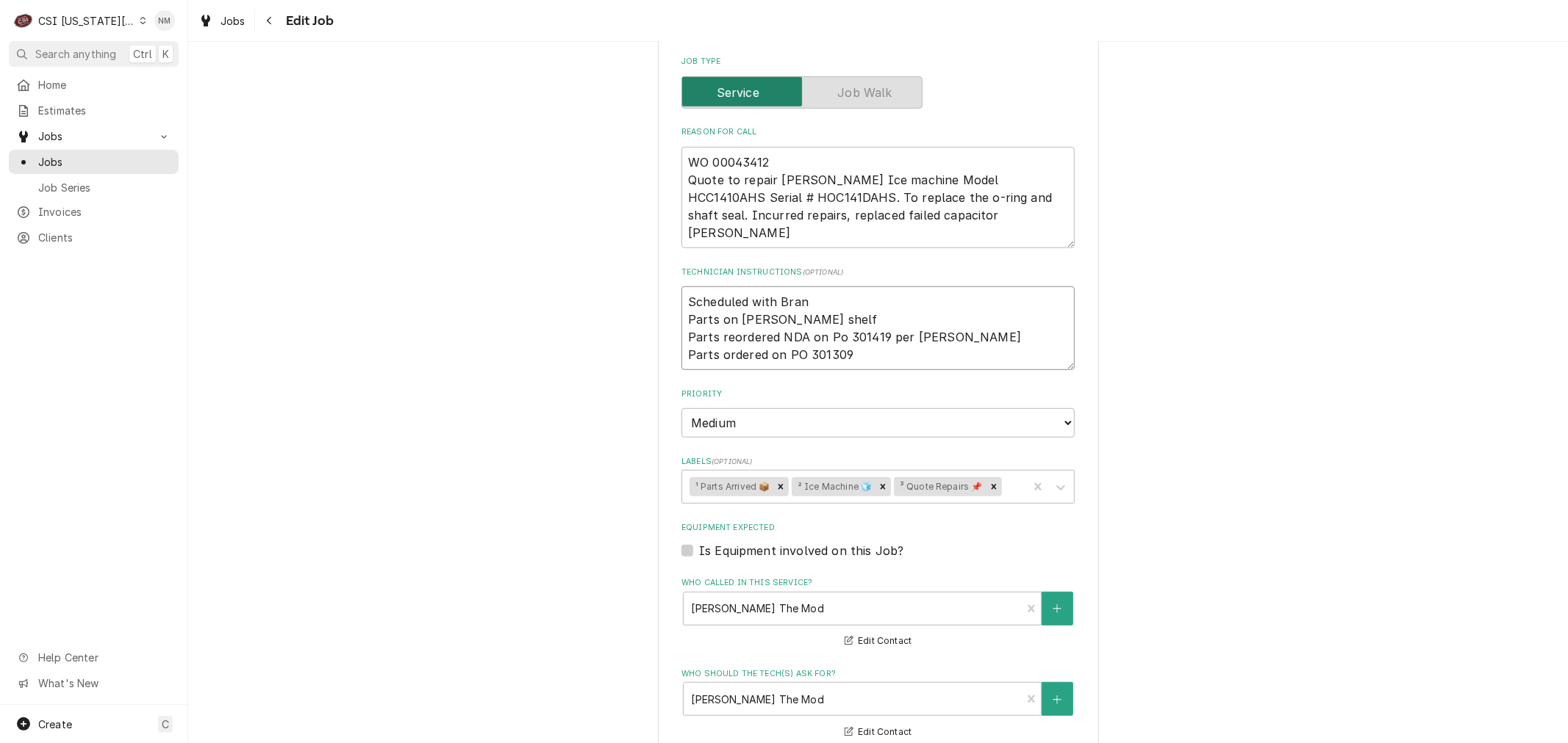
type textarea "Scheduled with Brand Parts on schupp shelf Parts reordered NDA on Po 301419 per…"
type textarea "x"
type textarea "Scheduled with Brando Parts on schupp shelf Parts reordered NDA on Po 301419 pe…"
drag, startPoint x: 997, startPoint y: 262, endPoint x: 677, endPoint y: 254, distance: 320.1
click at [681, 286] on textarea "Scheduled with Brandon that Skylar will be in 8 am Fri Parts on schupp shelf Pa…" at bounding box center [877, 328] width 393 height 83
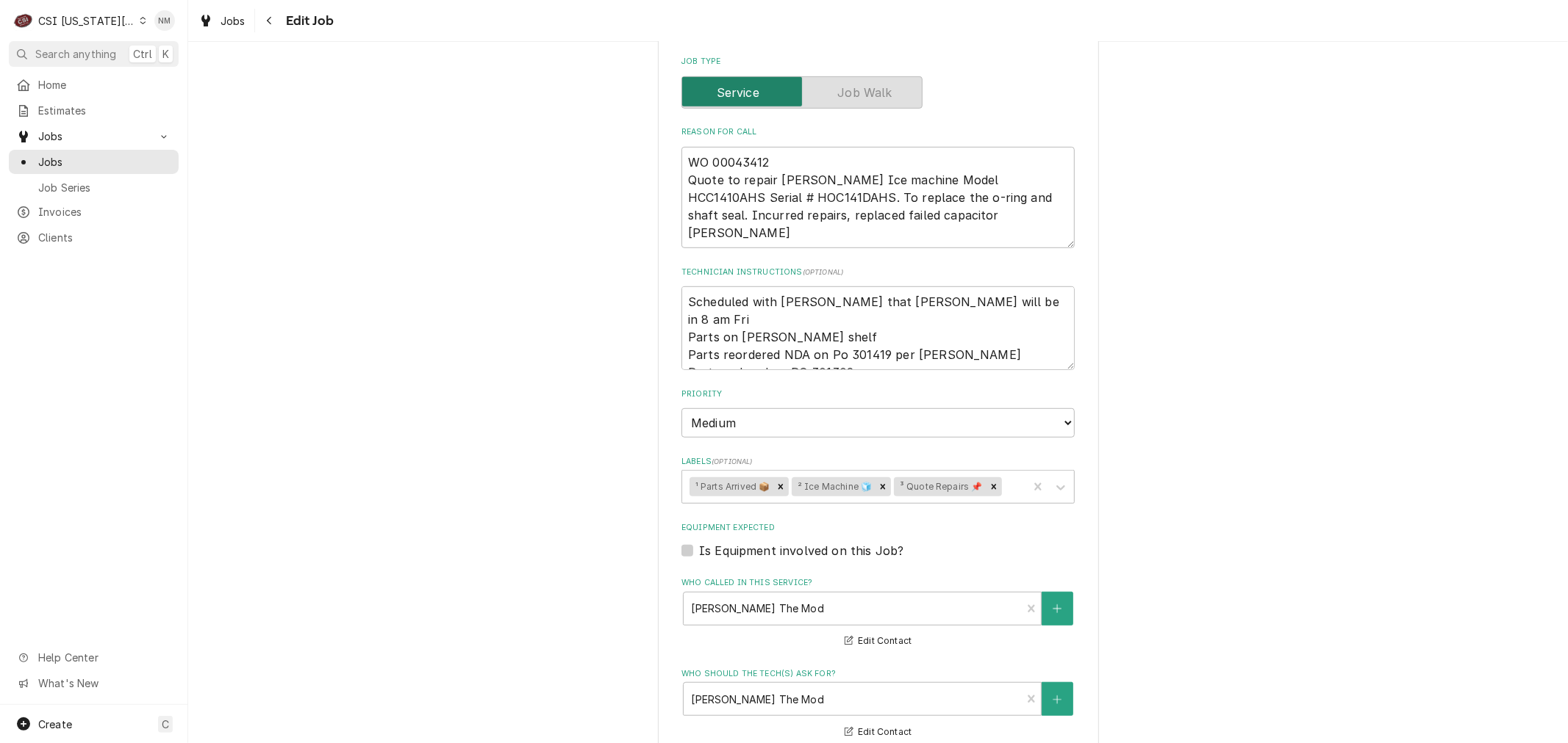
scroll to position [1056, 0]
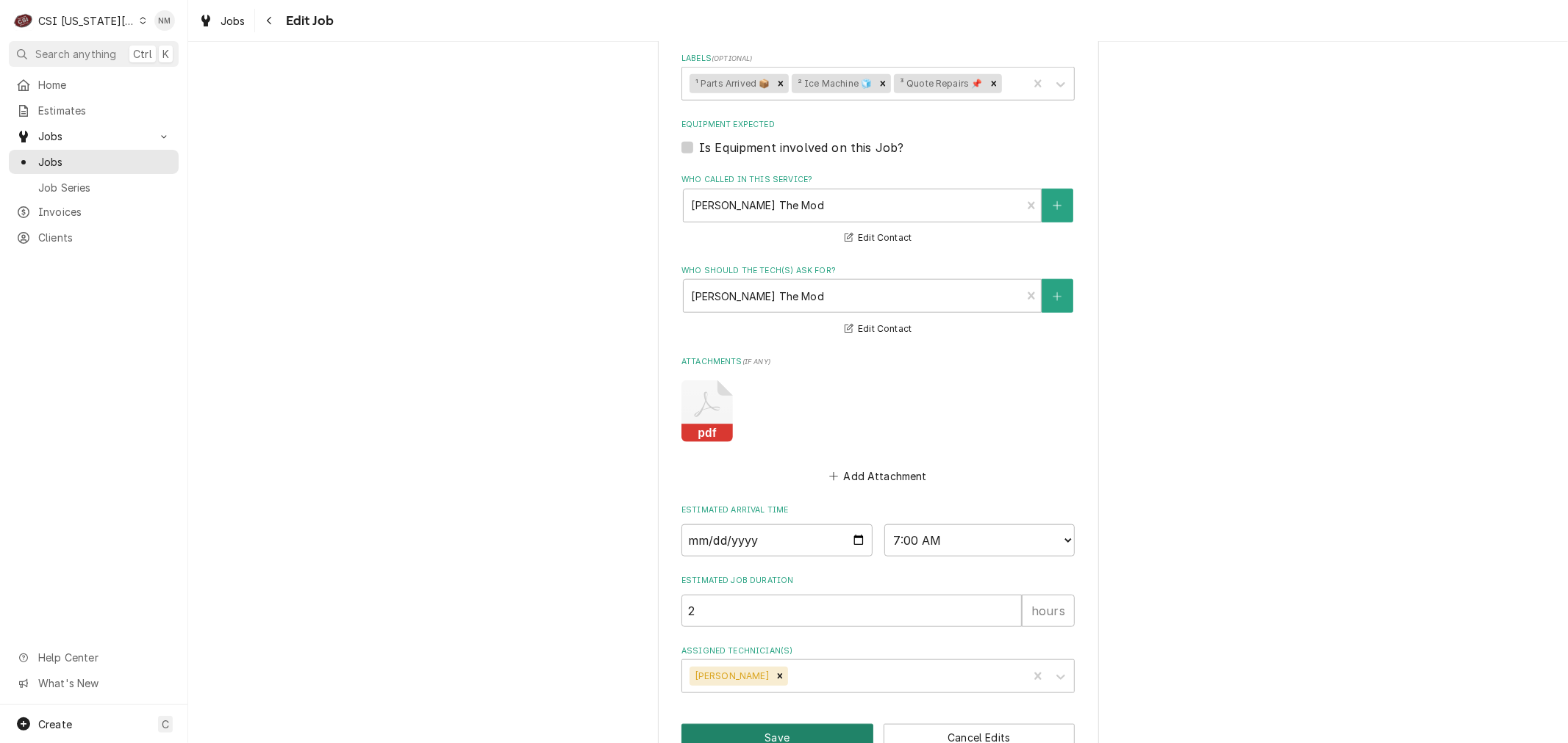
click at [829, 724] on button "Save" at bounding box center [776, 738] width 192 height 27
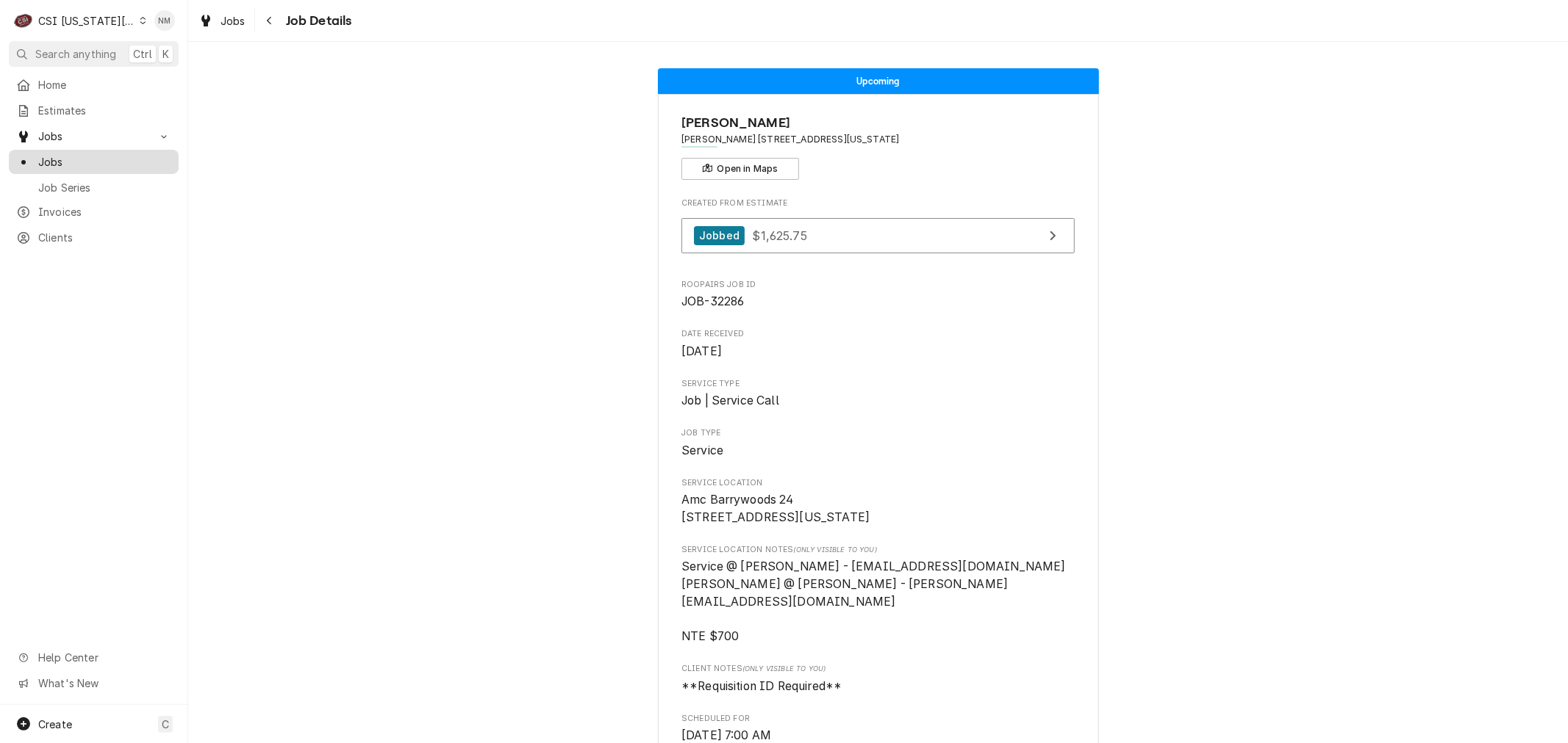
click at [78, 156] on span "Jobs" at bounding box center [104, 162] width 133 height 16
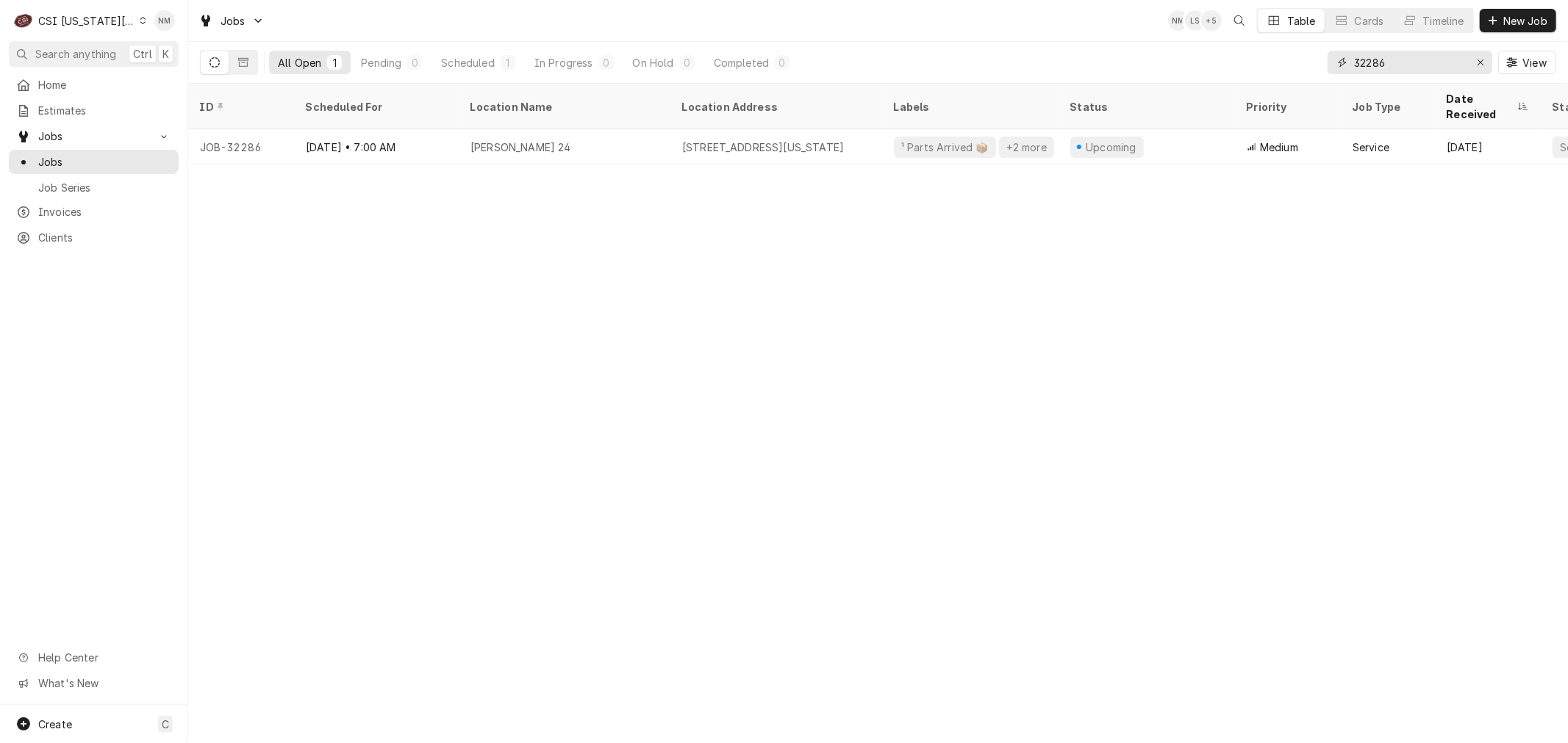
drag, startPoint x: 1413, startPoint y: 62, endPoint x: 1264, endPoint y: 59, distance: 149.0
click at [1264, 59] on div "All Open 1 Pending 0 Scheduled 1 In Progress 0 On Hold 0 Completed 0 32286 View" at bounding box center [878, 62] width 1356 height 41
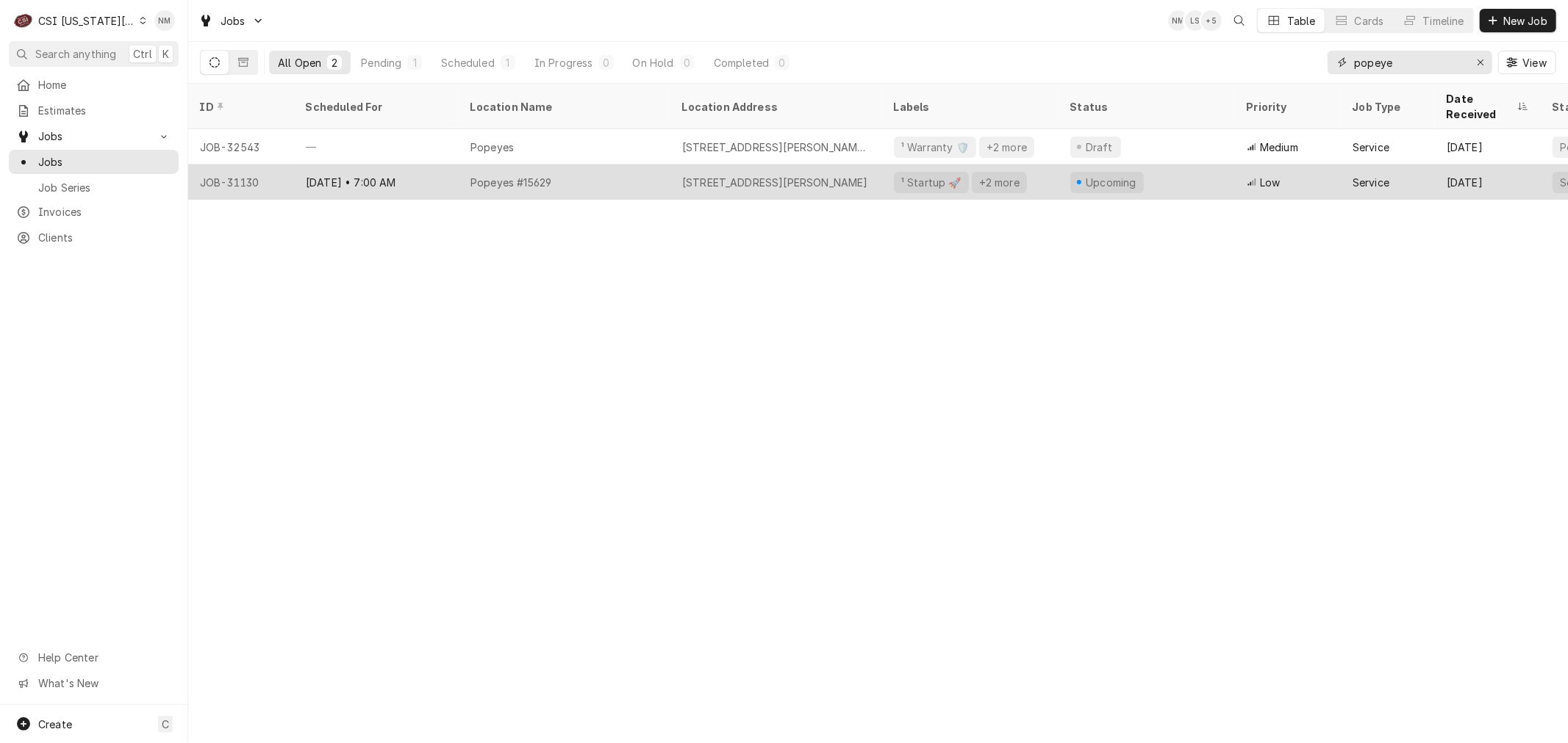
type input "popeye"
click at [640, 165] on div "Popeyes #15629" at bounding box center [565, 182] width 212 height 35
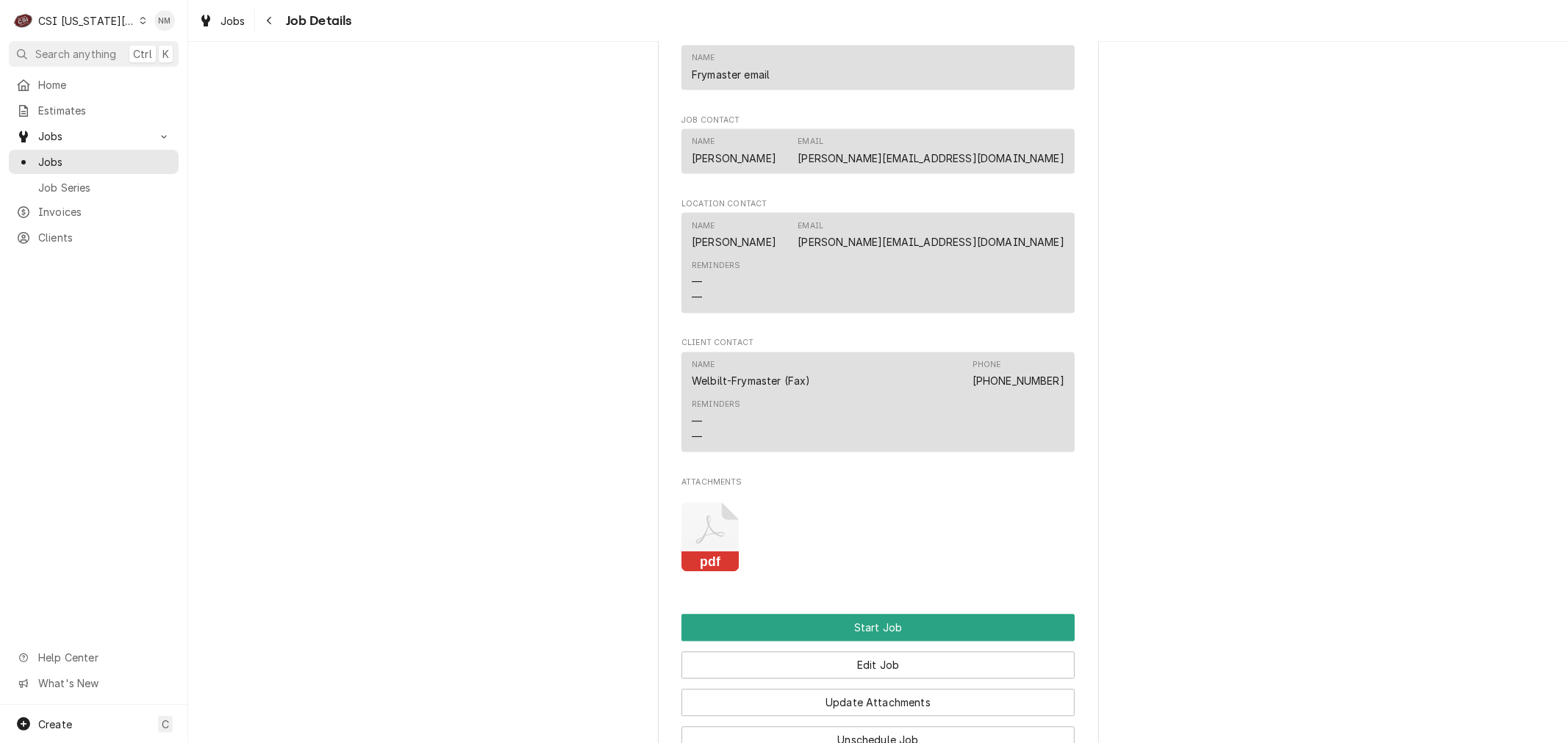
scroll to position [2530, 0]
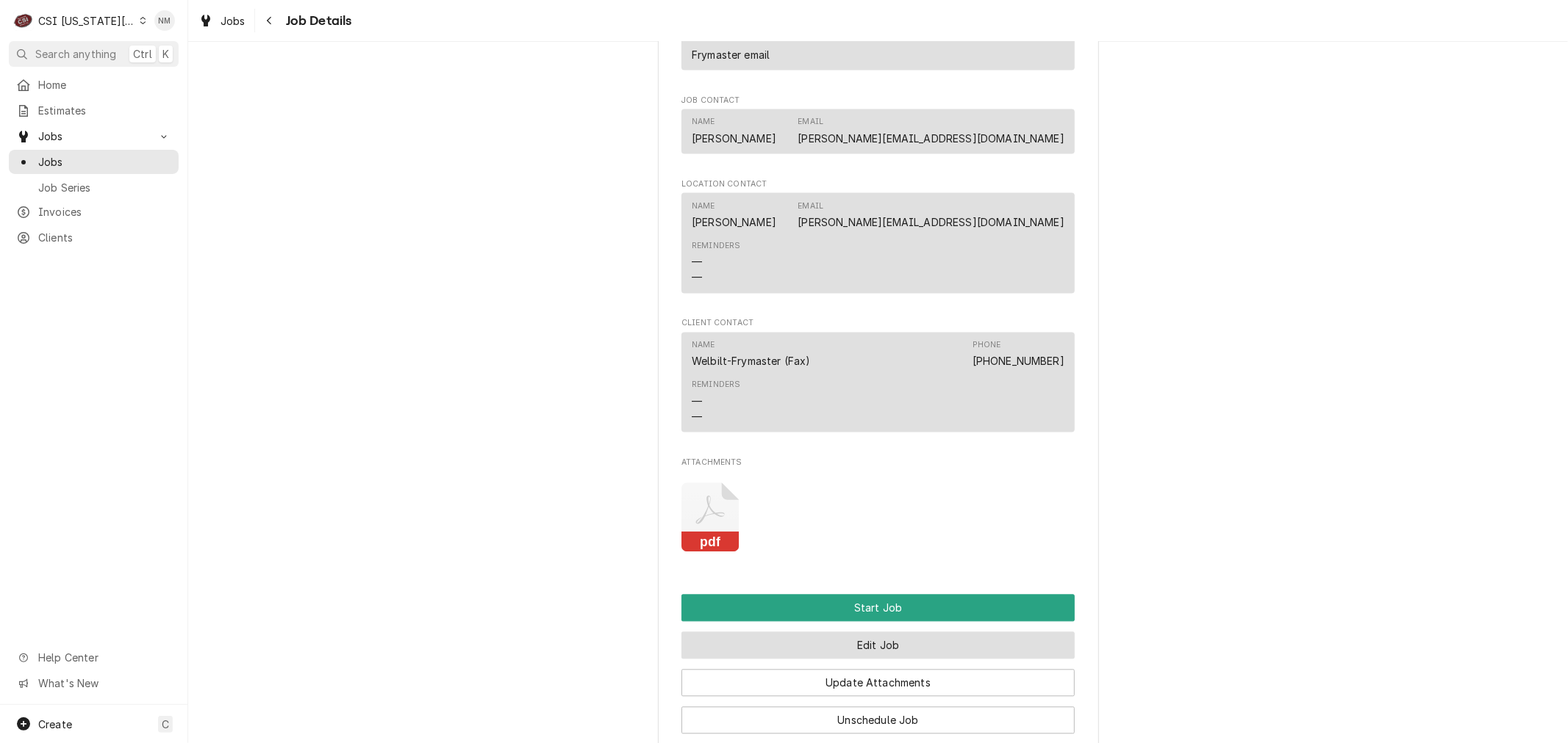
click at [901, 637] on button "Edit Job" at bounding box center [877, 645] width 393 height 27
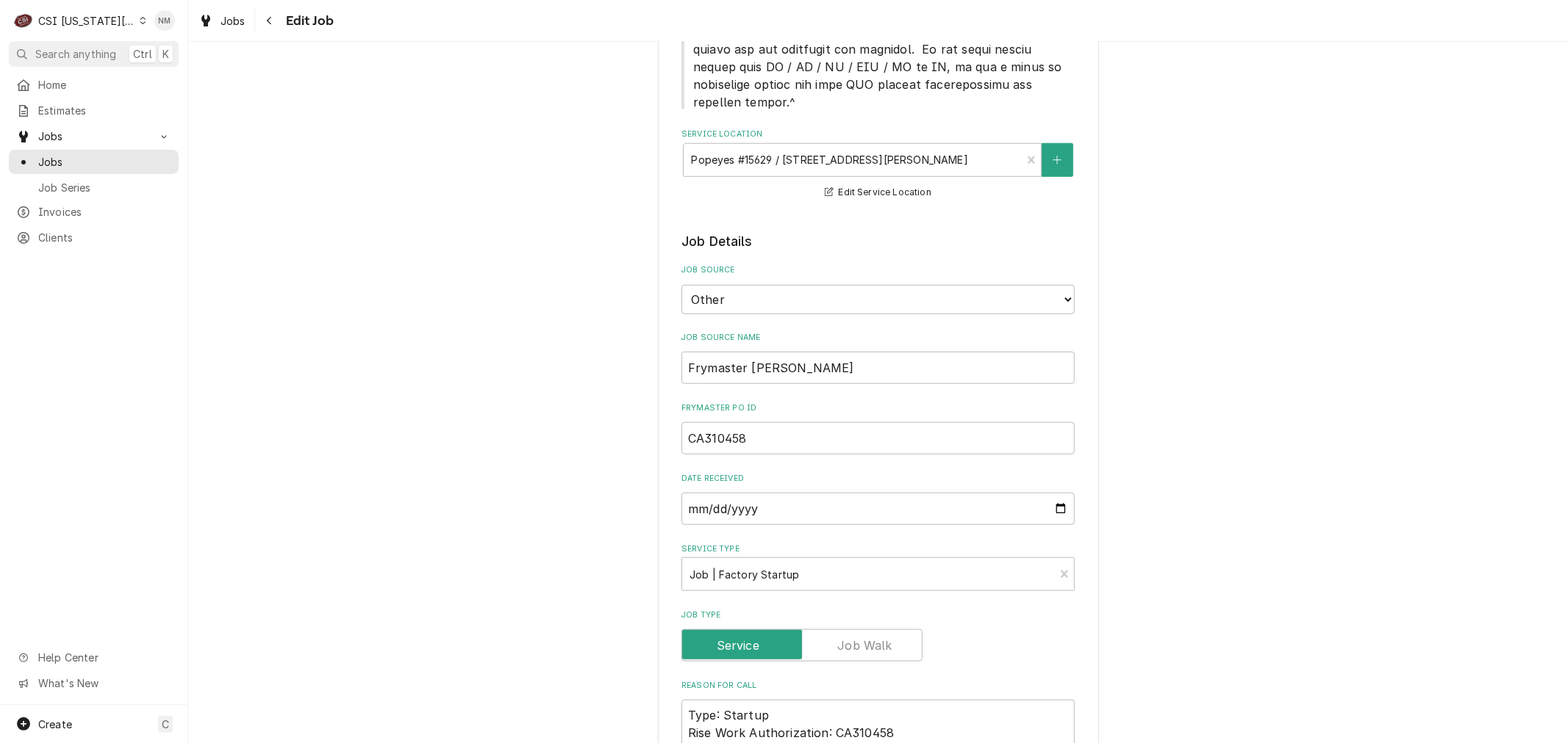
scroll to position [979, 0]
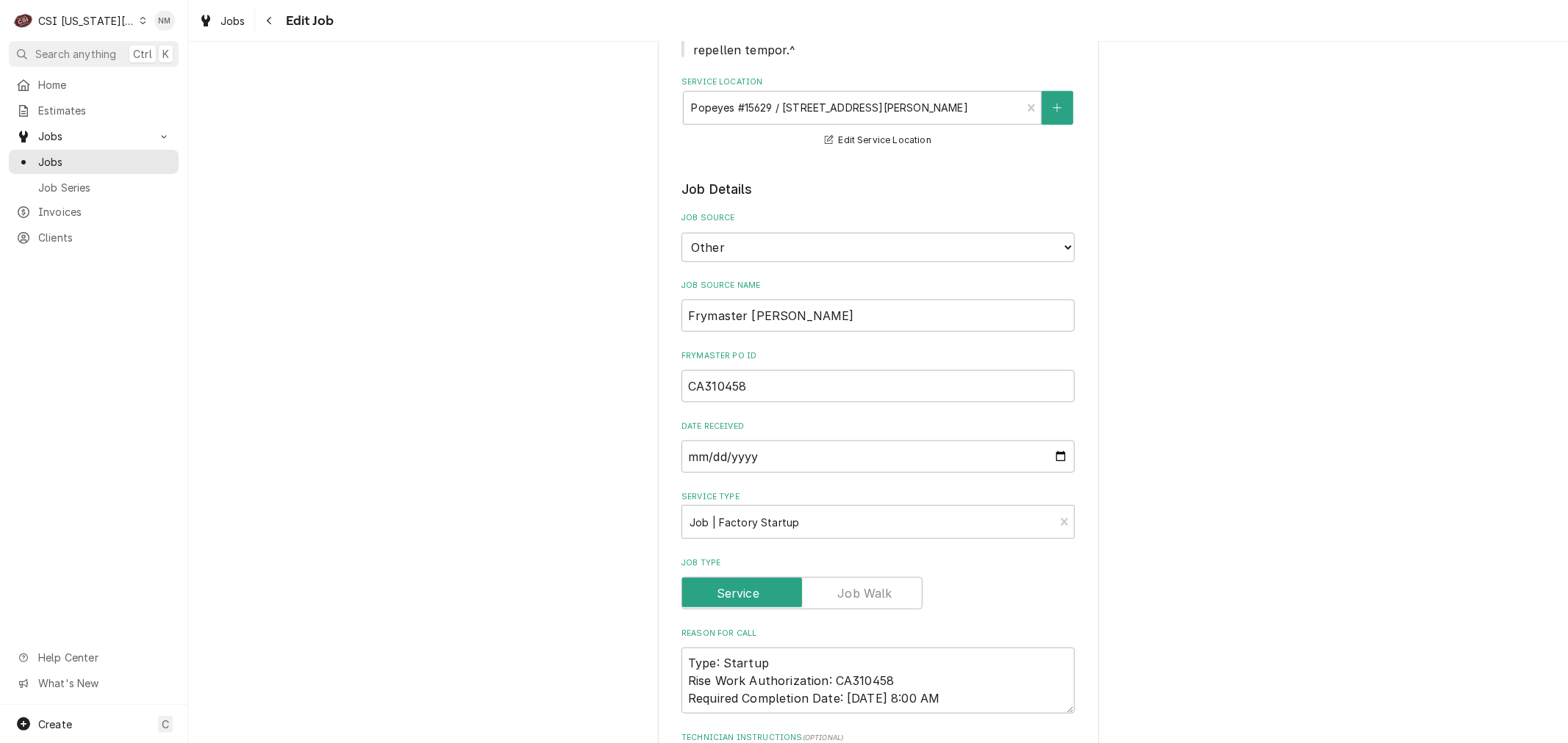
type textarea "x"
type textarea "loremip do sitam co Adipi elitsed4834@doeiu.tem Inci 9 ut 0 la Etdolo ma aliqu …"
type textarea "x"
type textarea "L ipsumdo si ametc ad Elits doeiusm3094@tempo.inc Utla 4 et 9 do Magnaa en admi…"
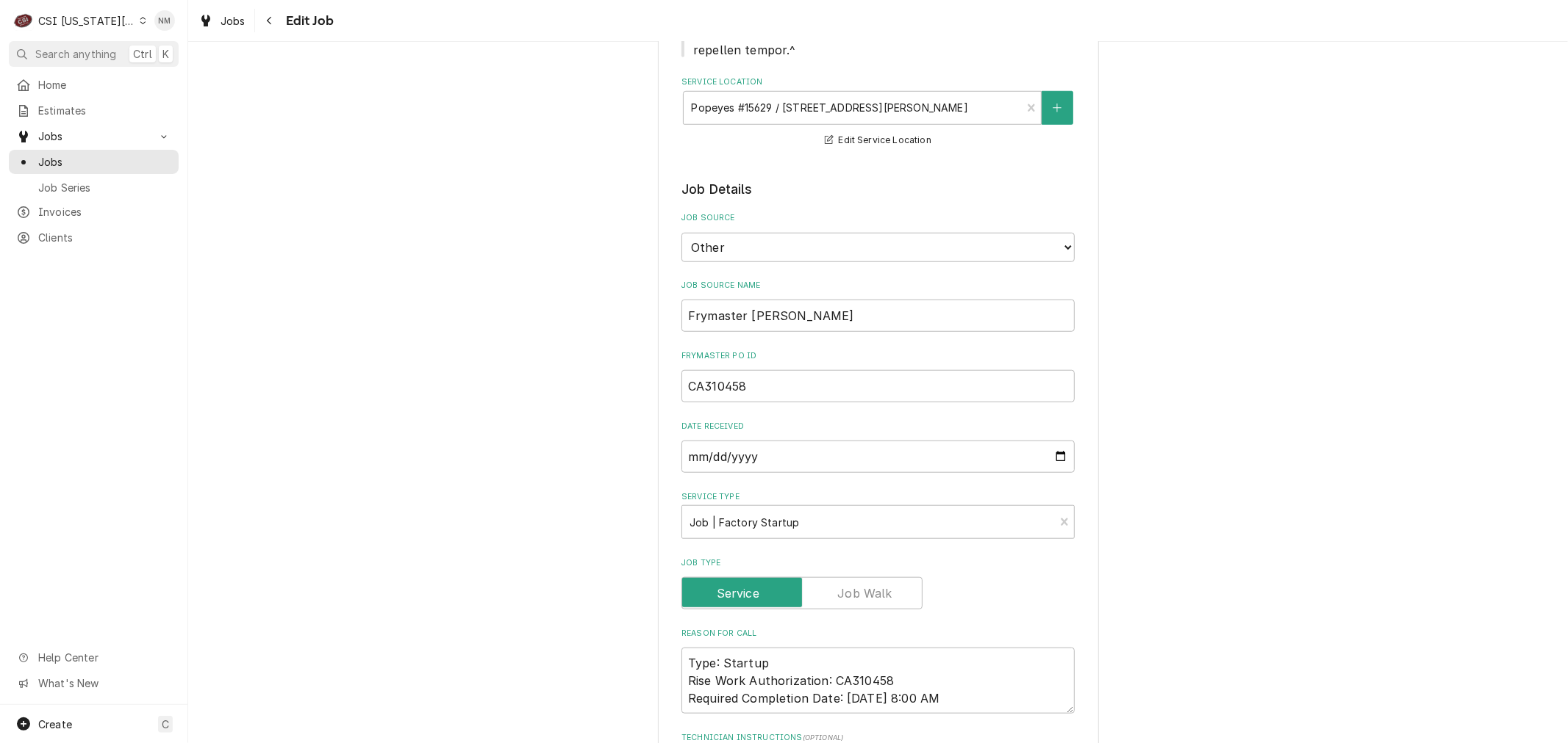
type textarea "x"
type textarea "Lo ipsumdo si ametc ad Elits doeiusm9897@tempo.inc Utla 4 et 1 do Magnaa en adm…"
type textarea "x"
type textarea "Lor ipsumdo si ametc ad Elits doeiusm3448@tempo.inc Utla 4 et 4 do Magnaa en ad…"
type textarea "x"
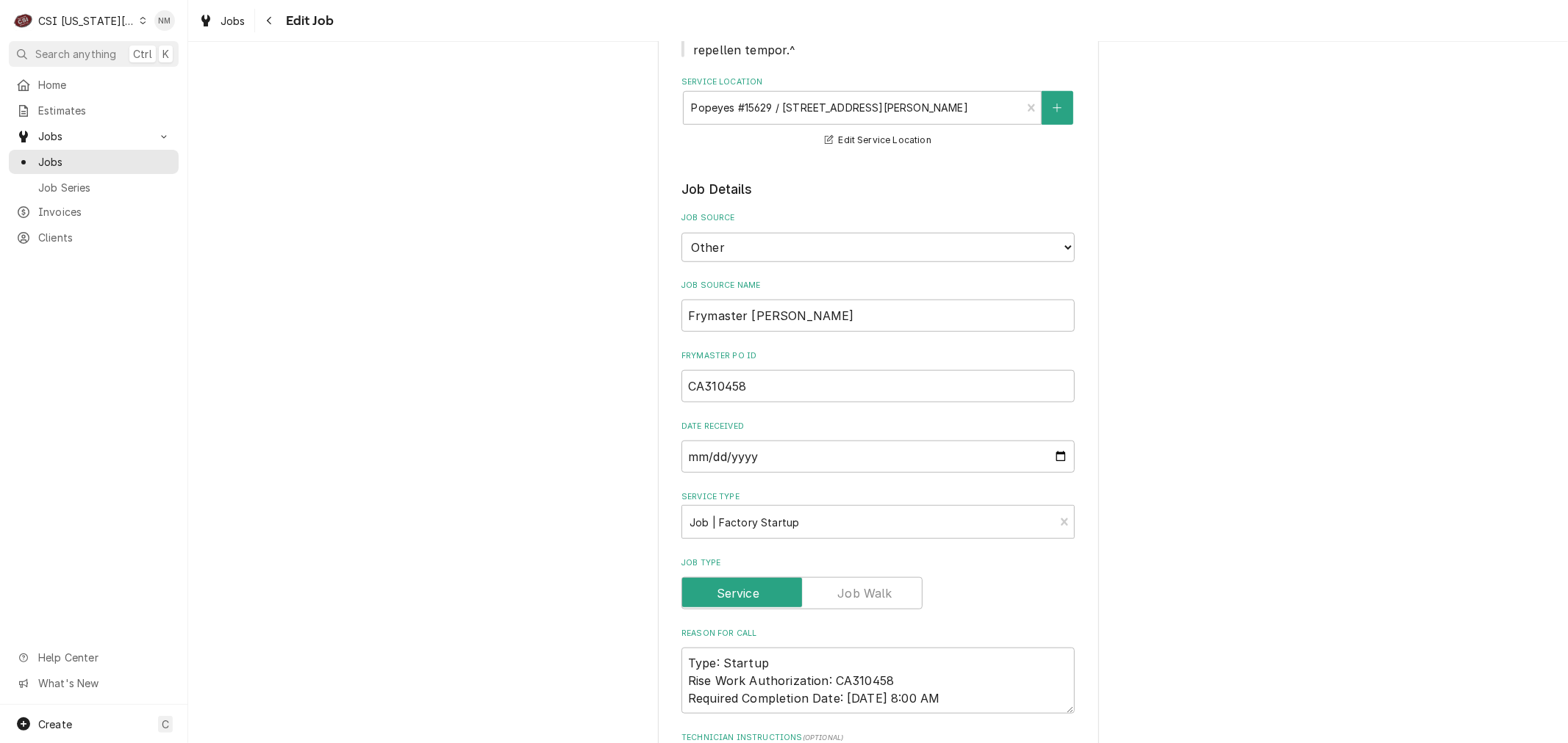
type textarea "Conf confirm by email to Abdul ahmemon1998@gmail.com Sept 5 at 7 am Unable to r…"
type textarea "x"
type textarea "Confi confirm by email to Abdul ahmemon1998@gmail.com Sept 5 at 7 am Unable to …"
type textarea "x"
type textarea "Confir confirm by email to Abdul ahmemon1998@gmail.com Sept 5 at 7 am Unable to…"
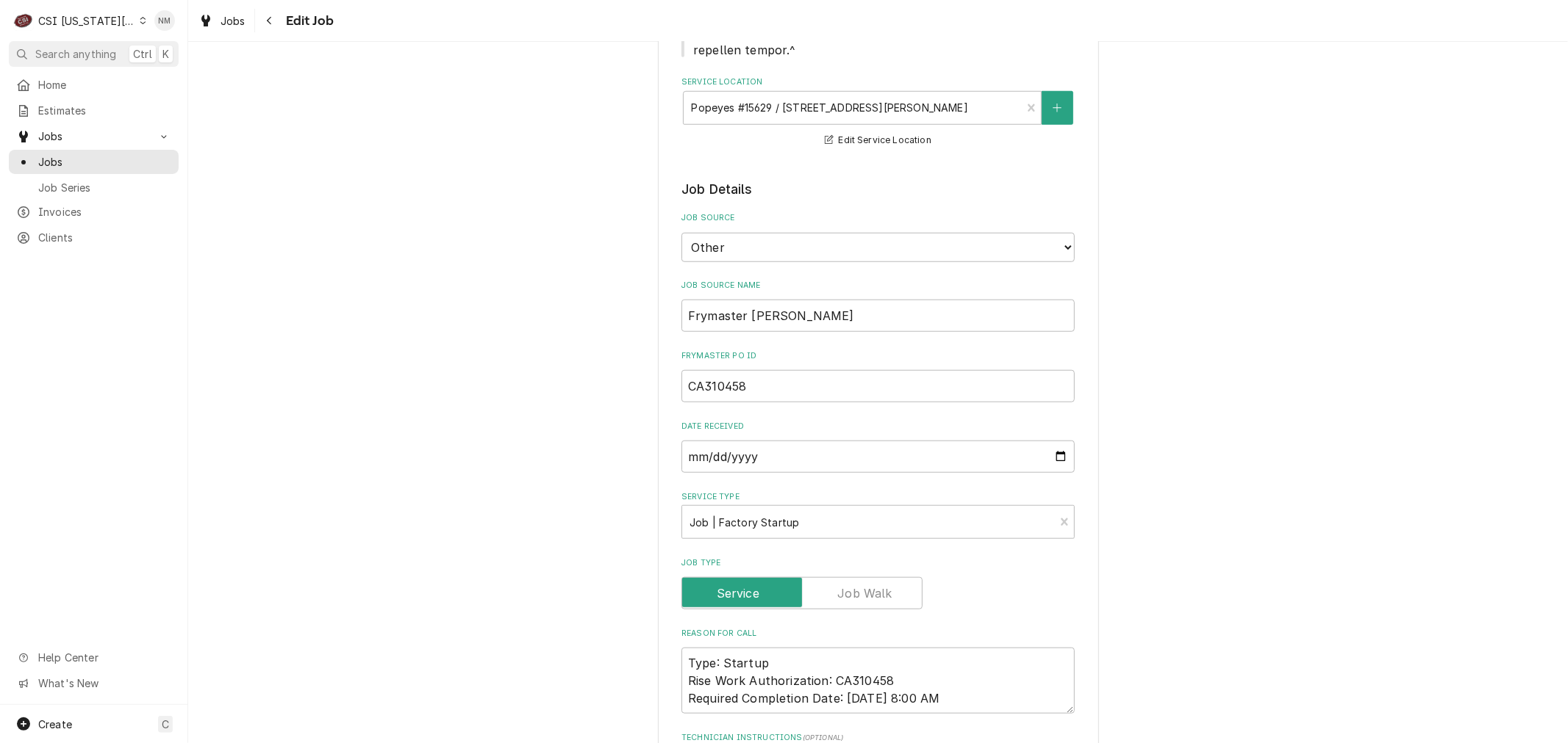
type textarea "x"
type textarea "Confirm confirm by email to Abdul ahmemon1998@gmail.com Sept 5 at 7 am Unable t…"
type textarea "x"
type textarea "Confirme confirm by email to Abdul ahmemon1998@gmail.com Sept 5 at 7 am Unable …"
type textarea "x"
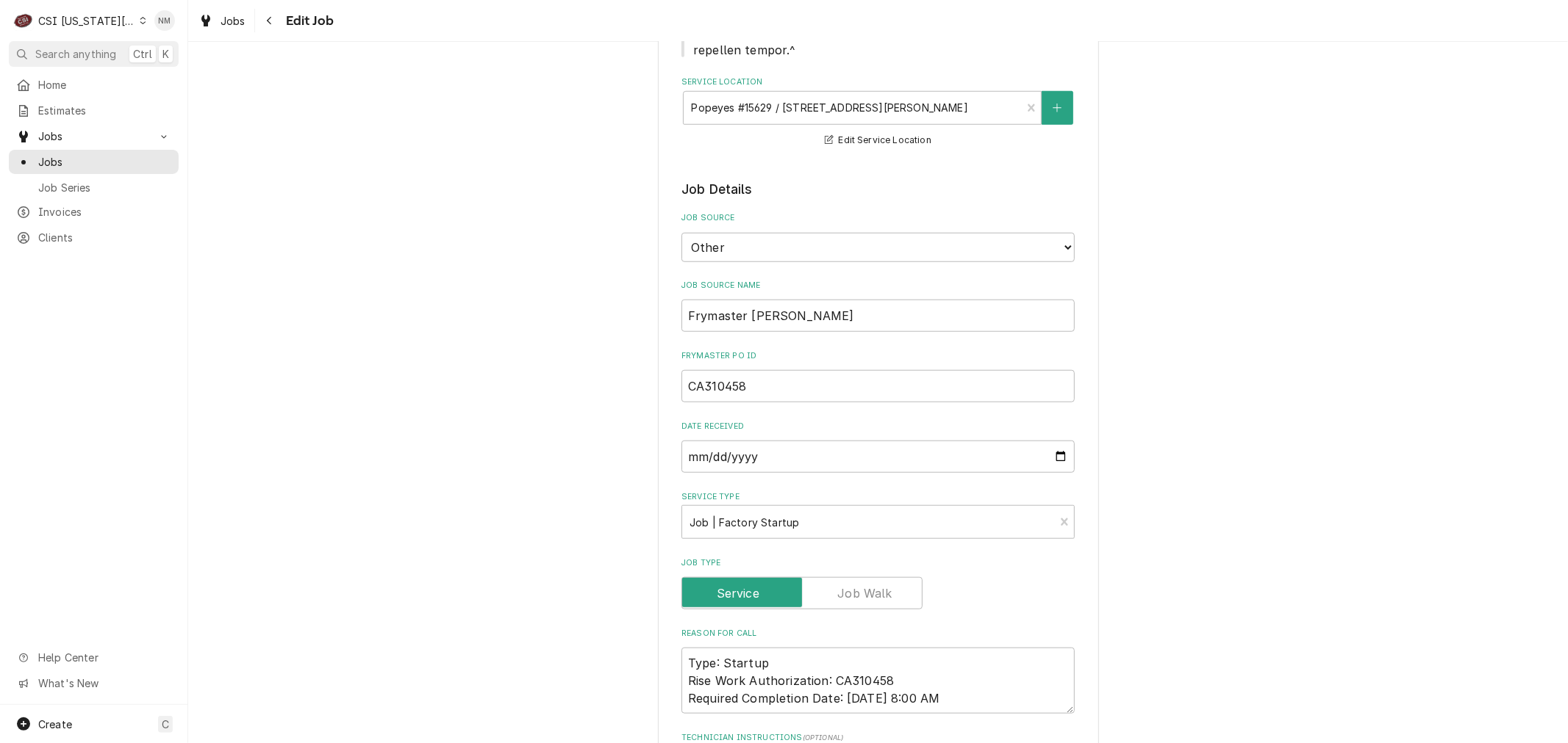
type textarea "Confirmed confirm by email to Abdul ahmemon1998@gmail.com Sept 5 at 7 am Unable…"
type textarea "x"
type textarea "Confirmed v confirm by email to Abdul ahmemon1998@gmail.com Sept 5 at 7 am Unab…"
type textarea "x"
type textarea "Confirmed ve confirm by email to Abdul ahmemon1998@gmail.com Sept 5 at 7 am Una…"
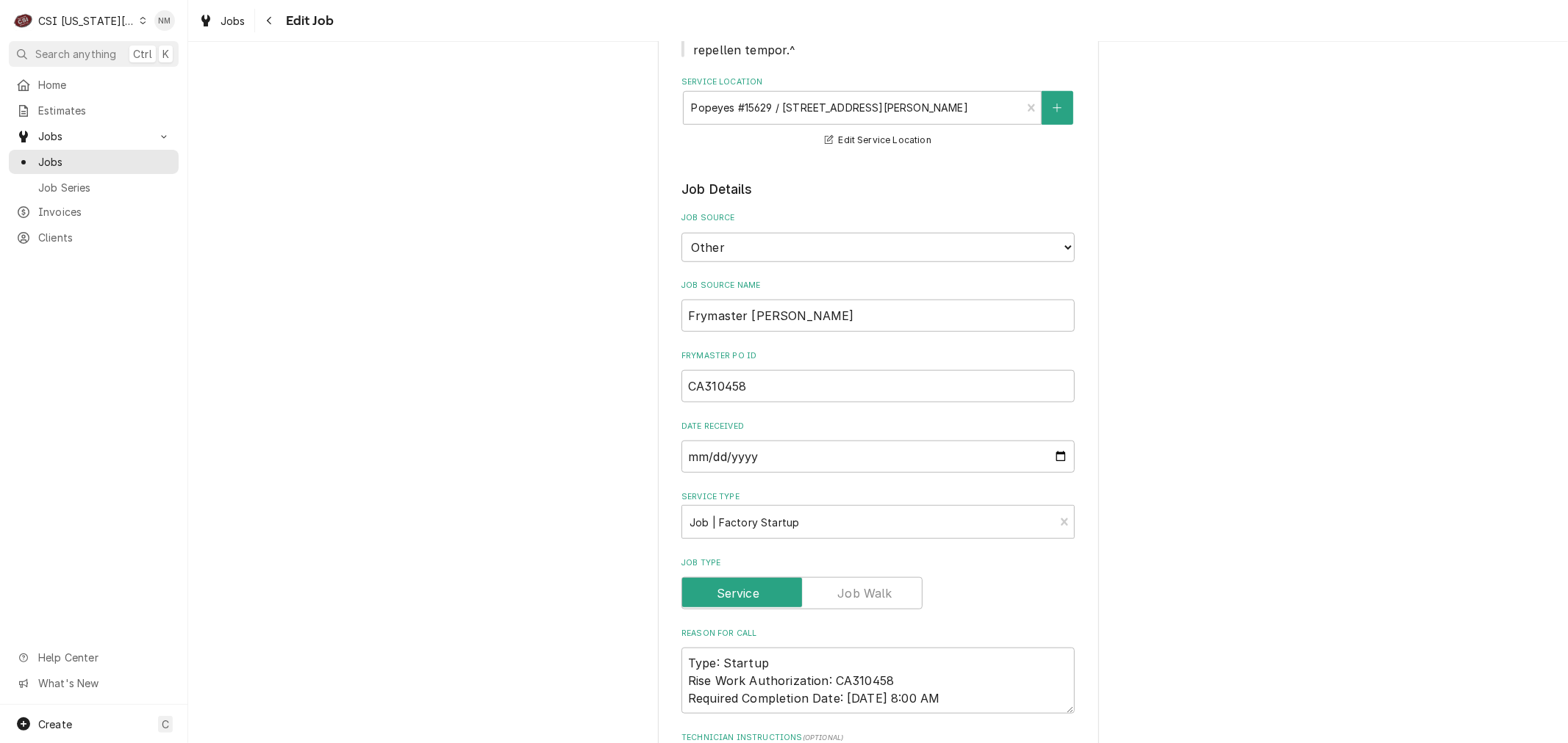
type textarea "x"
type textarea "Confirmed ver confirm by email to Abdul ahmemon1998@gmail.com Sept 5 at 7 am Un…"
type textarea "x"
type textarea "Confirmed verb confirm by email to Abdul ahmemon1998@gmail.com Sept 5 at 7 am U…"
type textarea "x"
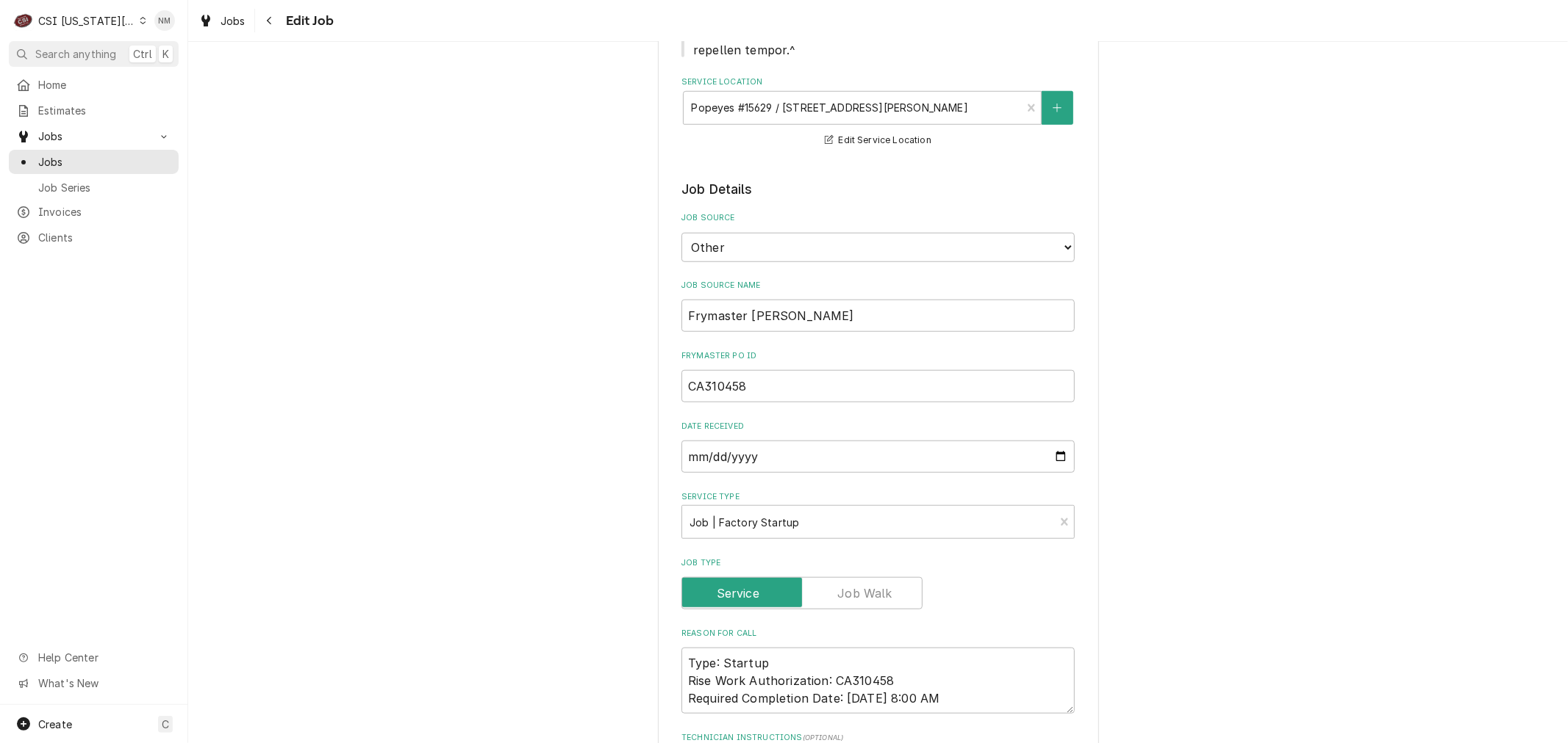
type textarea "Confirmed verba confirm by email to Abdul ahmemon1998@gmail.com Sept 5 at 7 am …"
type textarea "x"
type textarea "Confirmed verbal confirm by email to Abdul ahmemon1998@gmail.com Sept 5 at 7 am…"
type textarea "x"
type textarea "Confirmed verball confirm by email to Abdul ahmemon1998@gmail.com Sept 5 at 7 a…"
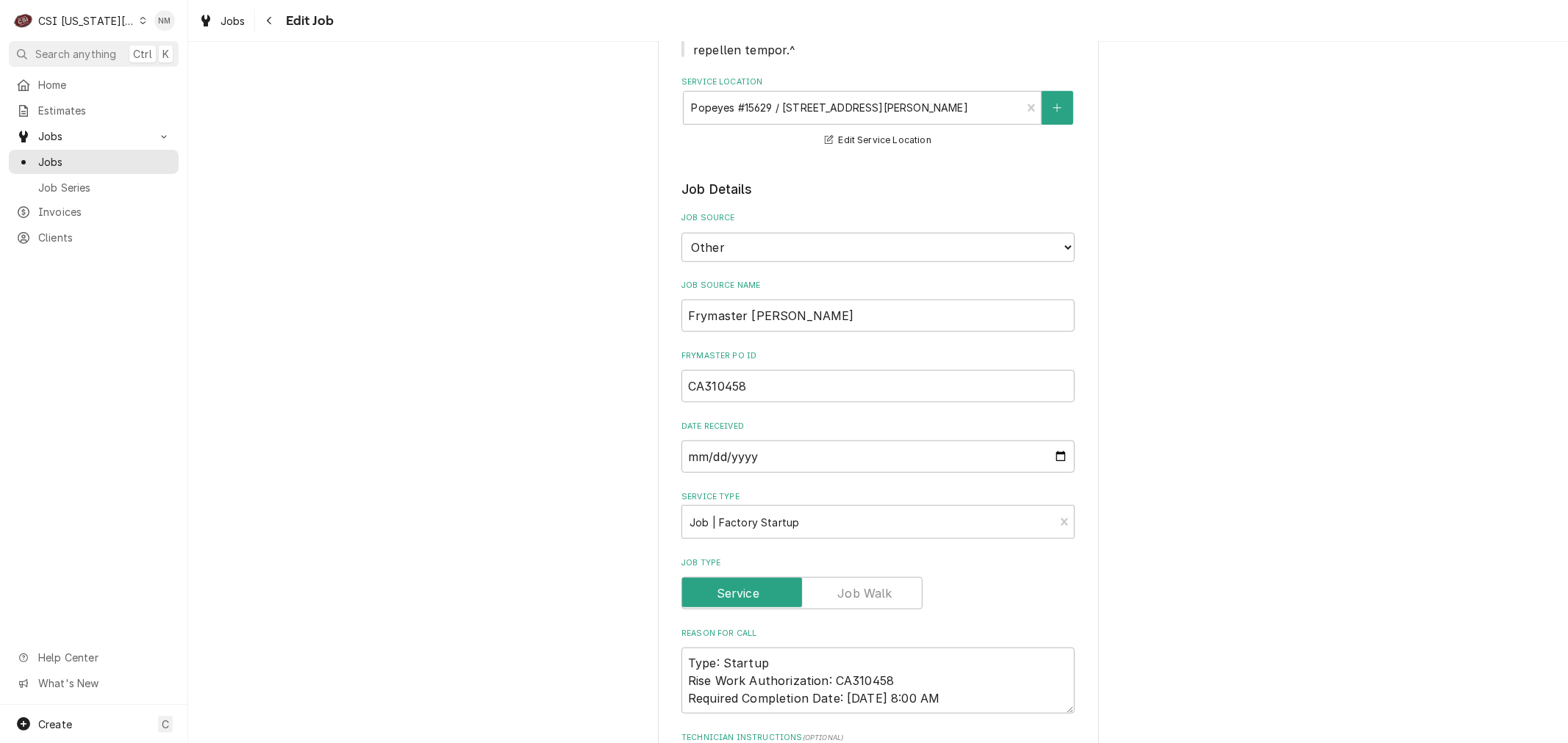
type textarea "x"
type textarea "Confirmed verbally confirm by email to Abdul ahmemon1998@gmail.com Sept 5 at 7 …"
type textarea "x"
type textarea "Confirmed verbally confirm by email to Abdul ahmemon1998@gmail.com Sept 5 at 7 …"
type textarea "x"
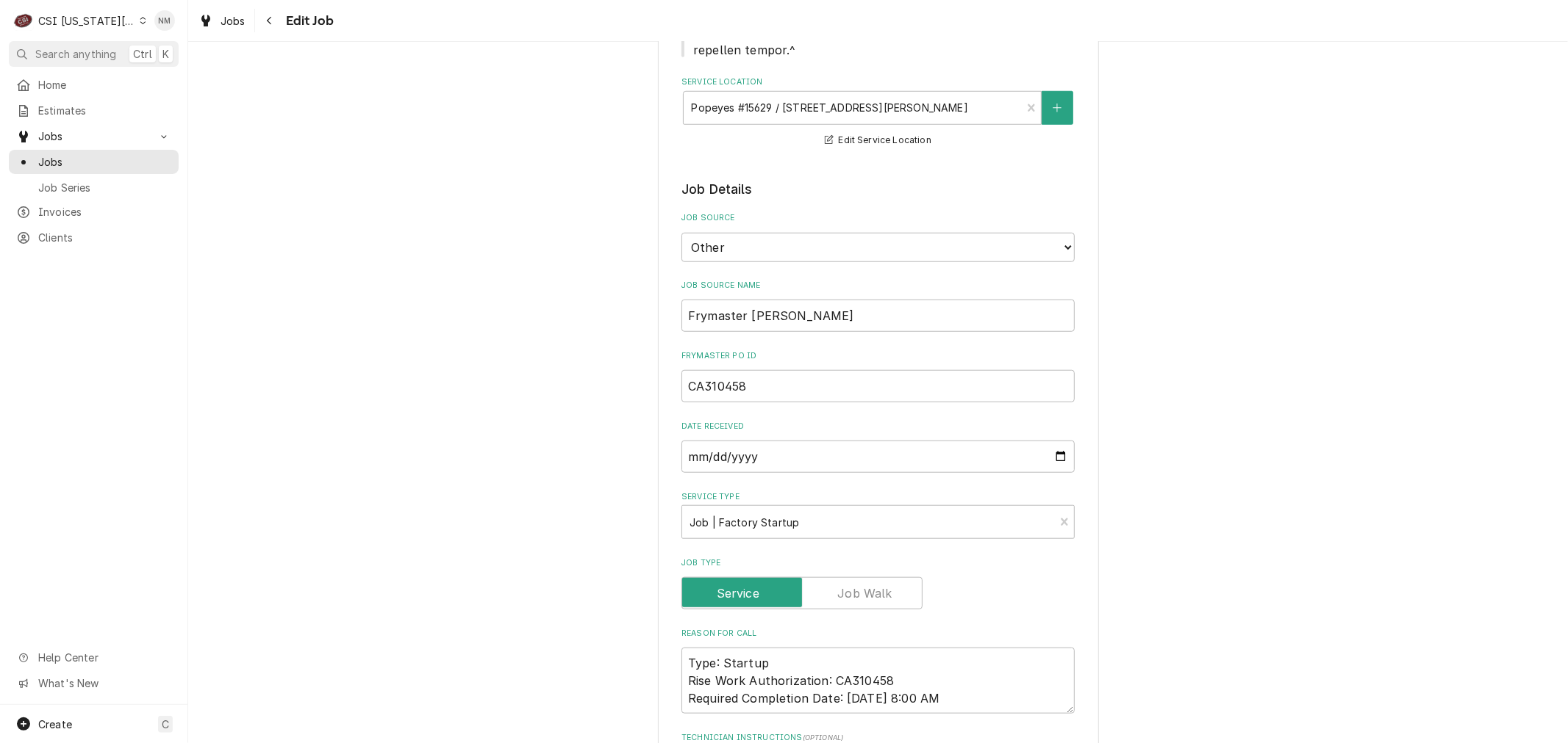
type textarea "Confirmed verbally w confirm by email to Abdul ahmemon1998@gmail.com Sept 5 at …"
type textarea "x"
type textarea "Confirmed verbally wi confirm by email to Abdul ahmemon1998@gmail.com Sept 5 at…"
type textarea "x"
type textarea "Confirmed verbally wit confirm by email to Abdul ahmemon1998@gmail.com Sept 5 a…"
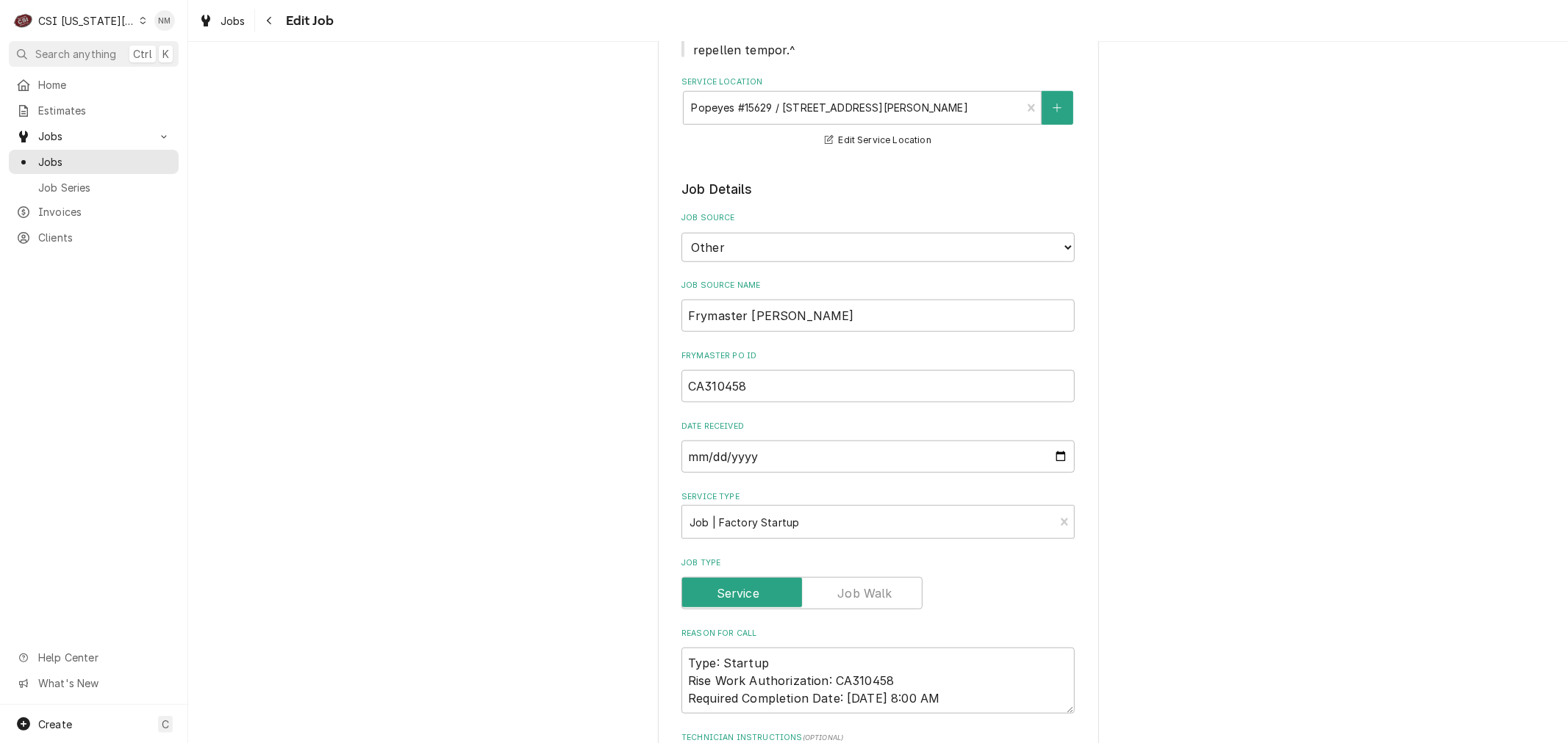
type textarea "x"
type textarea "Confirmed verbally with confirm by email to Abdul ahmemon1998@gmail.com Sept 5 …"
type textarea "x"
type textarea "Confirmed verbally with confirm by email to Abdul ahmemon1998@gmail.com Sept 5 …"
type textarea "x"
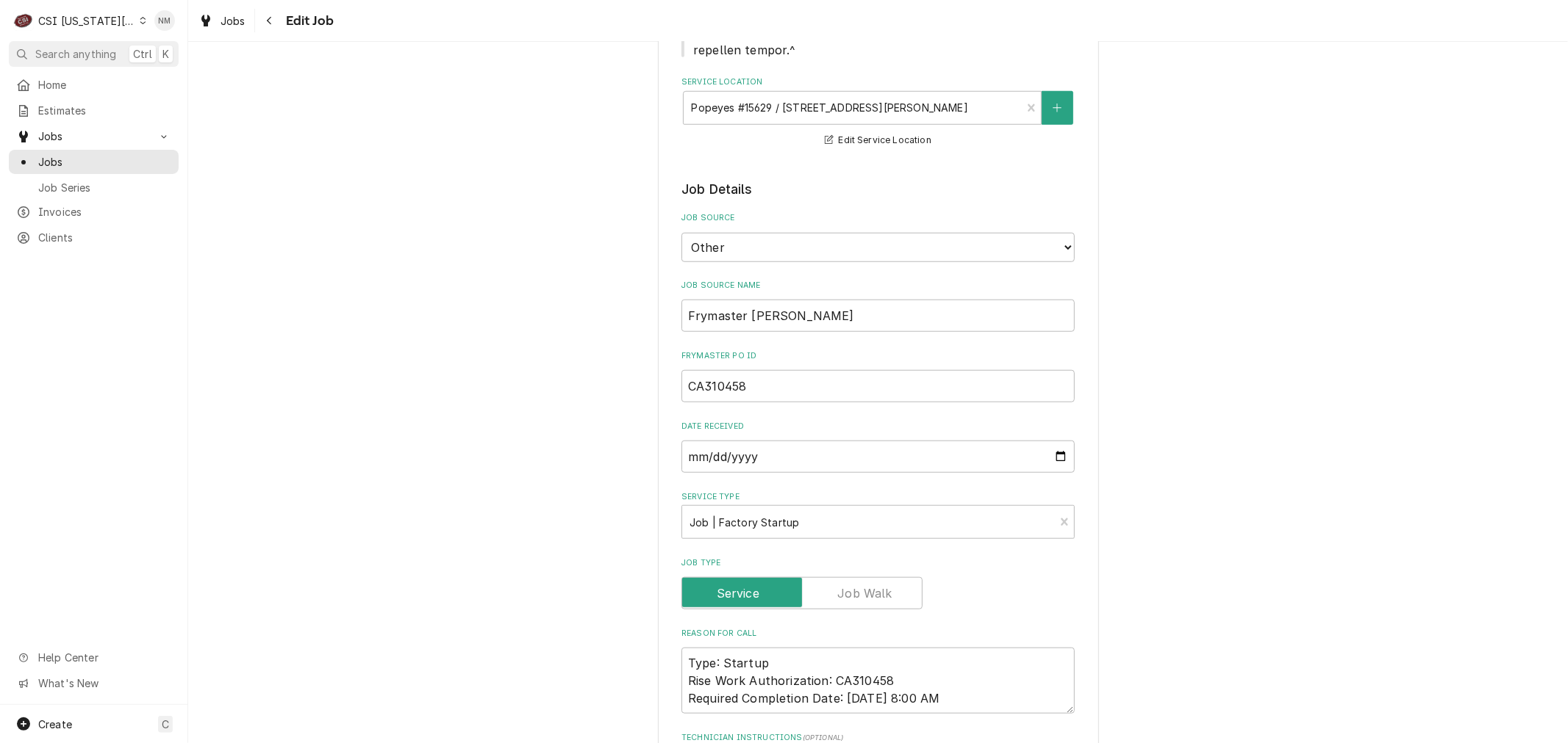
type textarea "Confirmed verbally with A confirm by email to Abdul ahmemon1998@gmail.com Sept …"
type textarea "x"
type textarea "Confirmed verbally with Ab confirm by email to Abdul ahmemon1998@gmail.com Sept…"
type textarea "x"
type textarea "Confirmed verbally with Abd confirm by email to Abdul ahmemon1998@gmail.com Sep…"
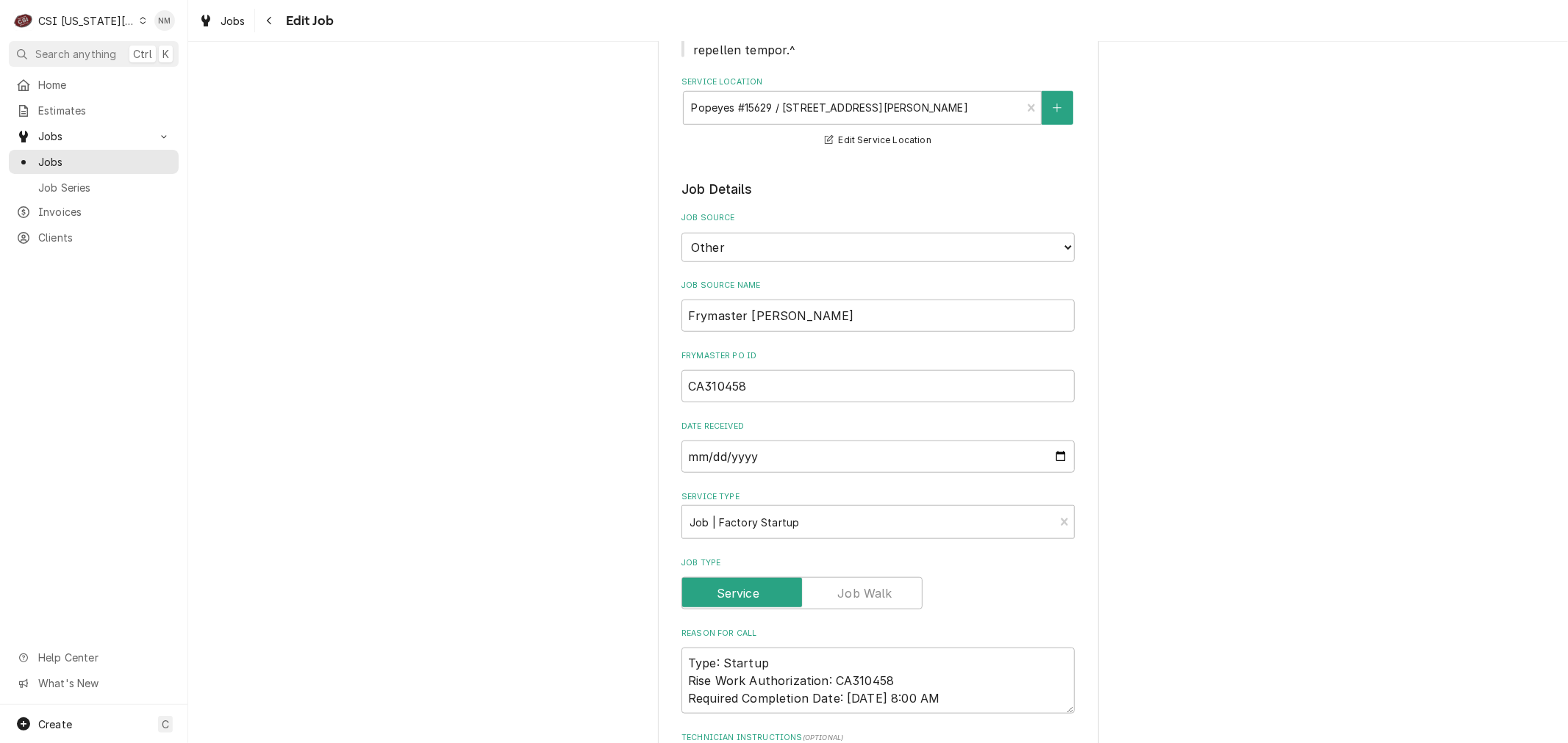
type textarea "x"
type textarea "Confirmed verbally with Abdu confirm by email to Abdul ahmemon1998@gmail.com Se…"
type textarea "x"
type textarea "Confirmed verbally with Abdul confirm by email to Abdul ahmemon1998@gmail.com S…"
type textarea "x"
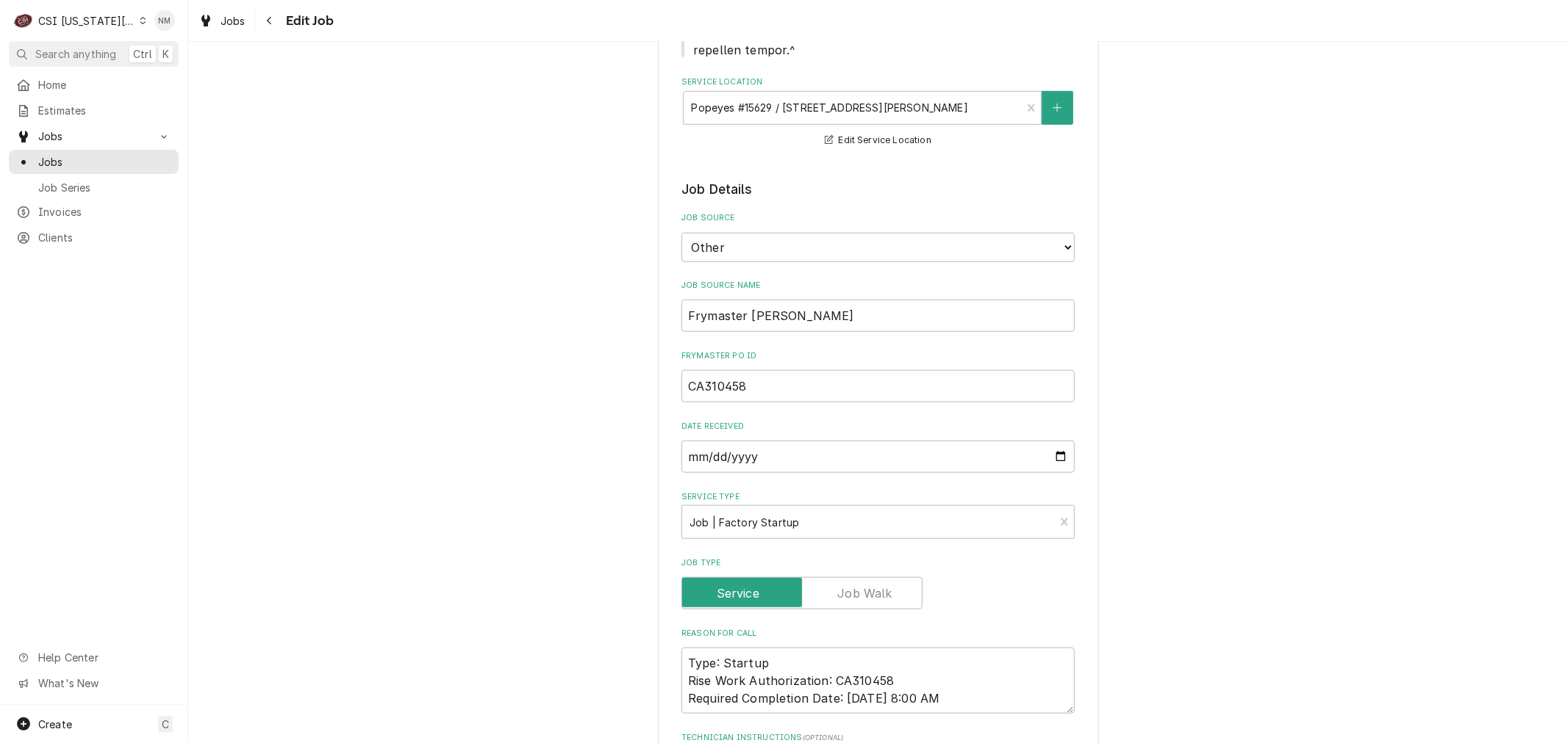
type textarea "Confirmed verbally with Abdul confirm by email to Abdul ahmemon1998@gmail.com S…"
type textarea "x"
type textarea "Confirmed verbally with Abdul 7 confirm by email to Abdul ahmemon1998@gmail.com…"
type textarea "x"
type textarea "Confirmed verbally with Abdul 7 confirm by email to Abdul ahmemon1998@gmail.com…"
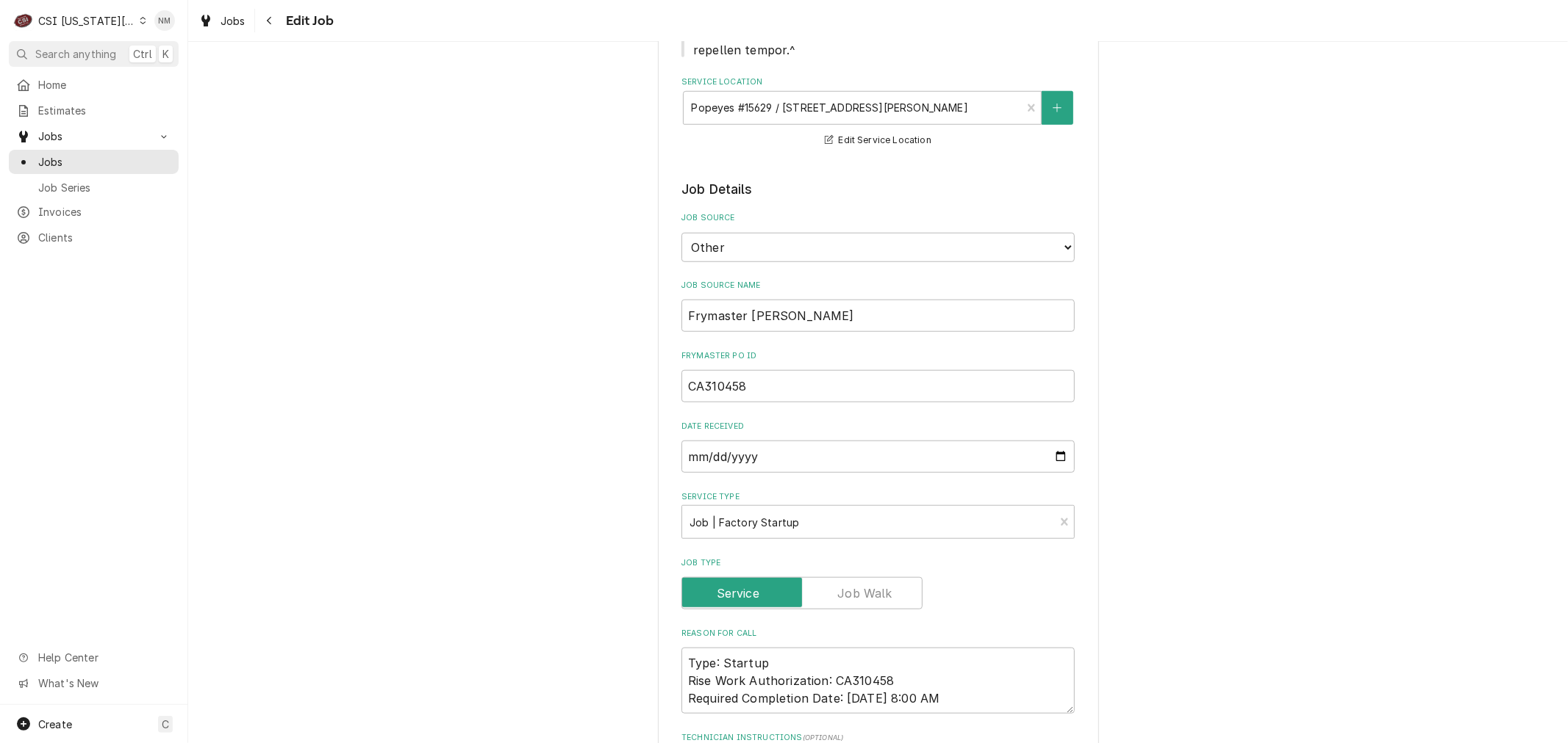
type textarea "x"
type textarea "Confirmed verbally with Abdul 7 a confirm by email to Abdul ahmemon1998@gmail.c…"
type textarea "x"
type textarea "Confirmed verbally with Abdul 7 am confirm by email to Abdul ahmemon1998@gmail.…"
type textarea "x"
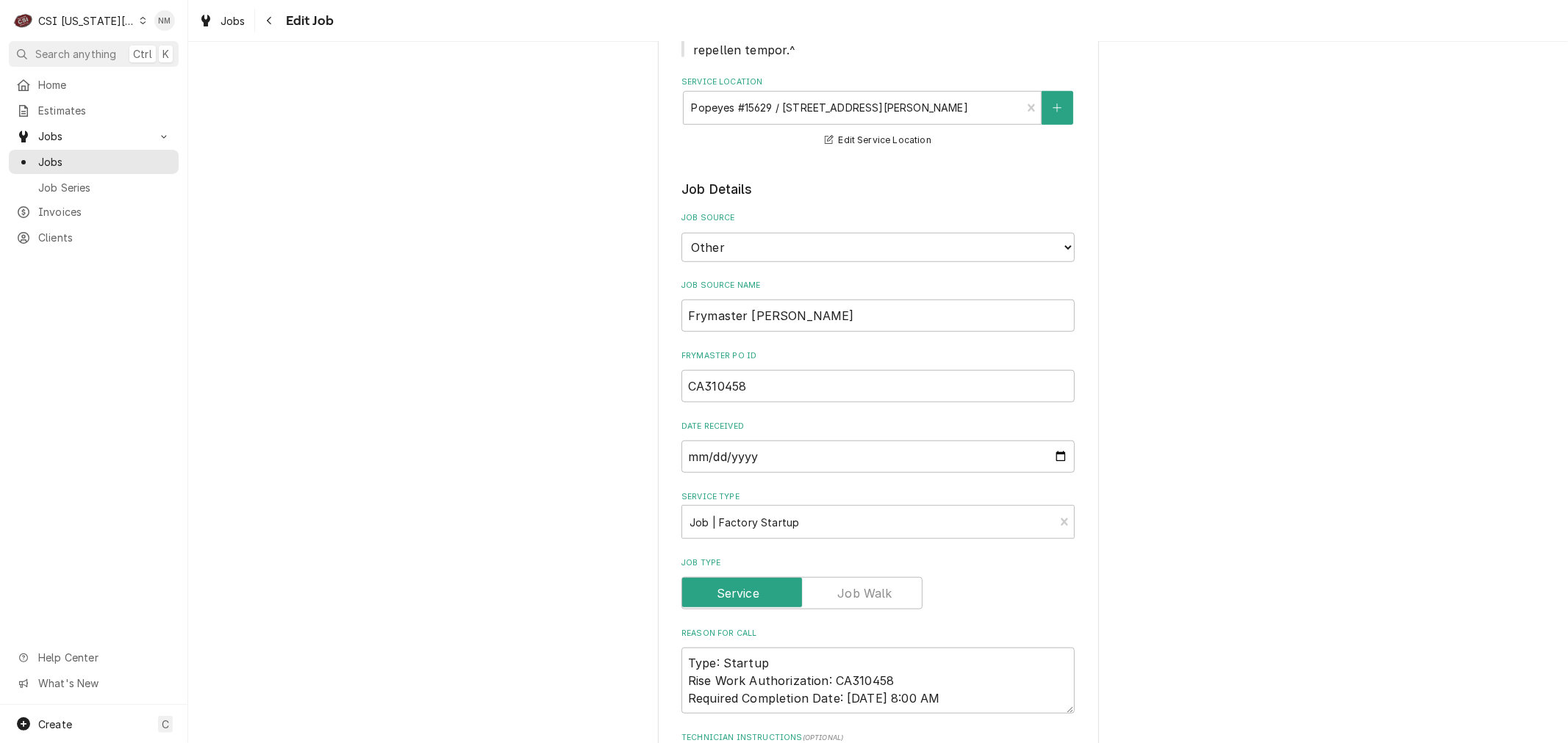
type textarea "Confirmed verbally with Abdul 7 am confirm by email to Abdul ahmemon1998@gmail.…"
type textarea "x"
type textarea "Confirmed verbally with Abdul 7 am F confirm by email to Abdul ahmemon1998@gmai…"
type textarea "x"
type textarea "Confirmed verbally with Abdul 7 am Fr confirm by email to Abdul ahmemon1998@gma…"
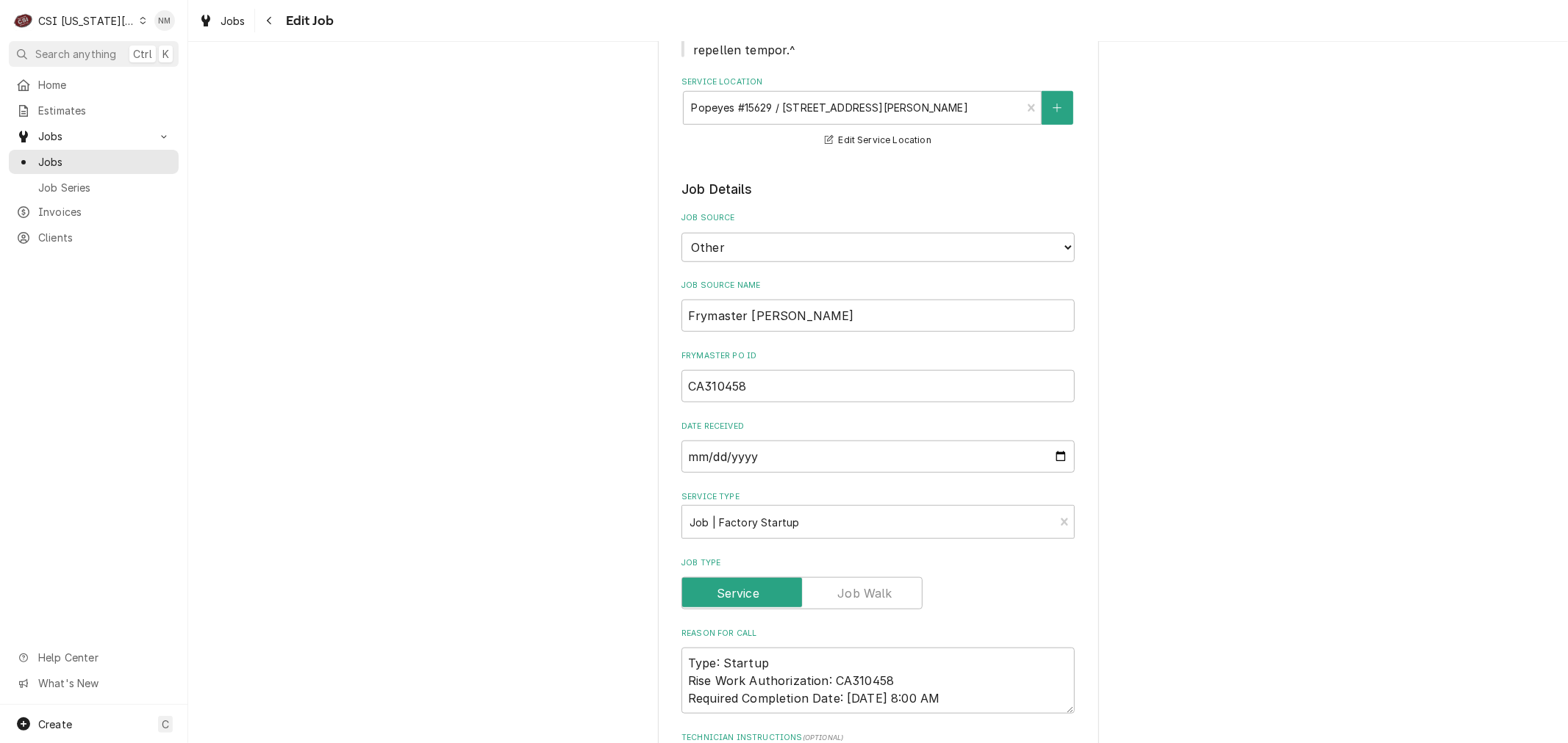
type textarea "x"
type textarea "Confirmed verbally with Abdul 7 am Fri confirm by email to Abdul ahmemon1998@gm…"
type textarea "x"
drag, startPoint x: 902, startPoint y: 680, endPoint x: 678, endPoint y: 686, distance: 224.1
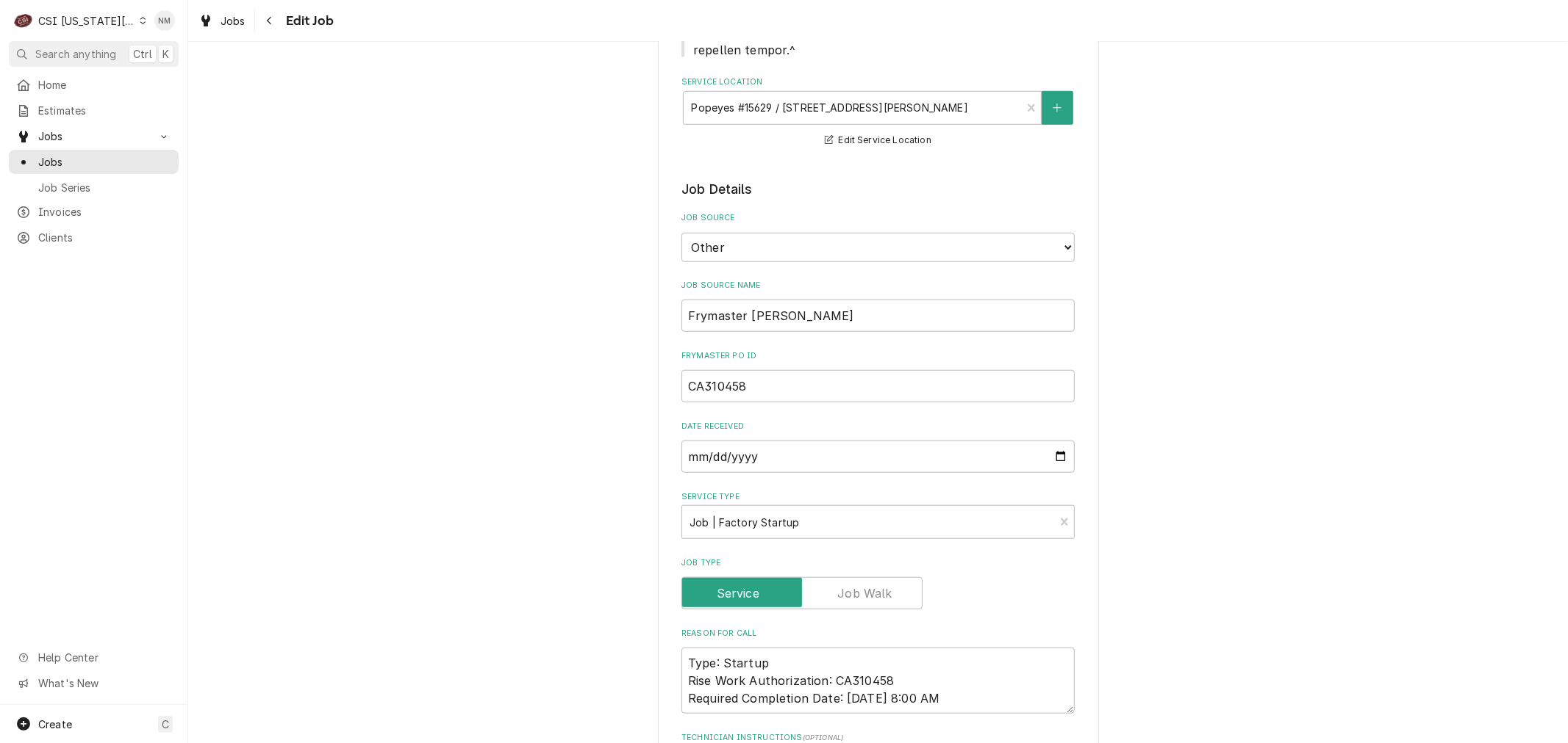
type textarea "Confirmed verbally with Abdul 7 am Fri confirm by email to Abdul ahmemon1998@gm…"
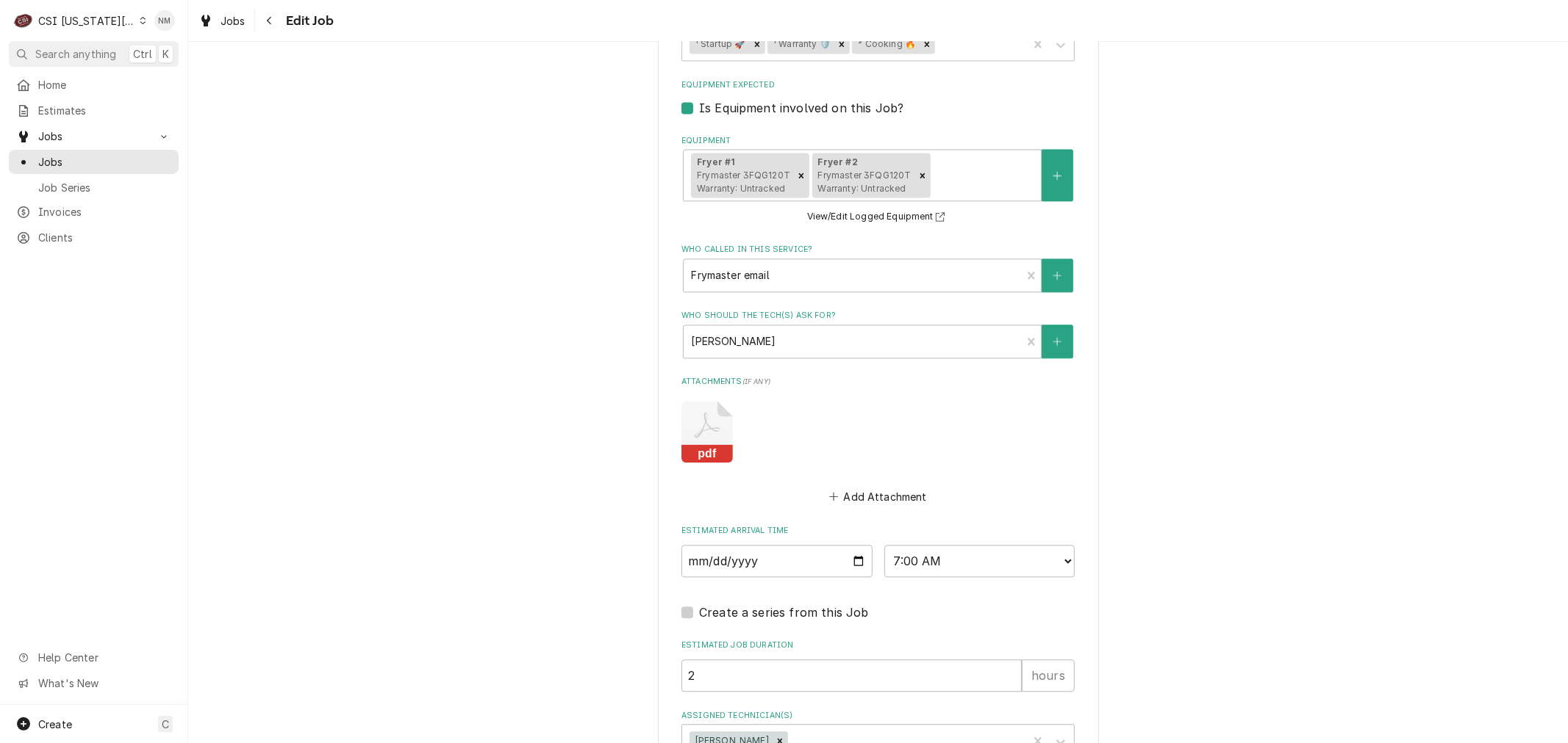
scroll to position [2729, 0]
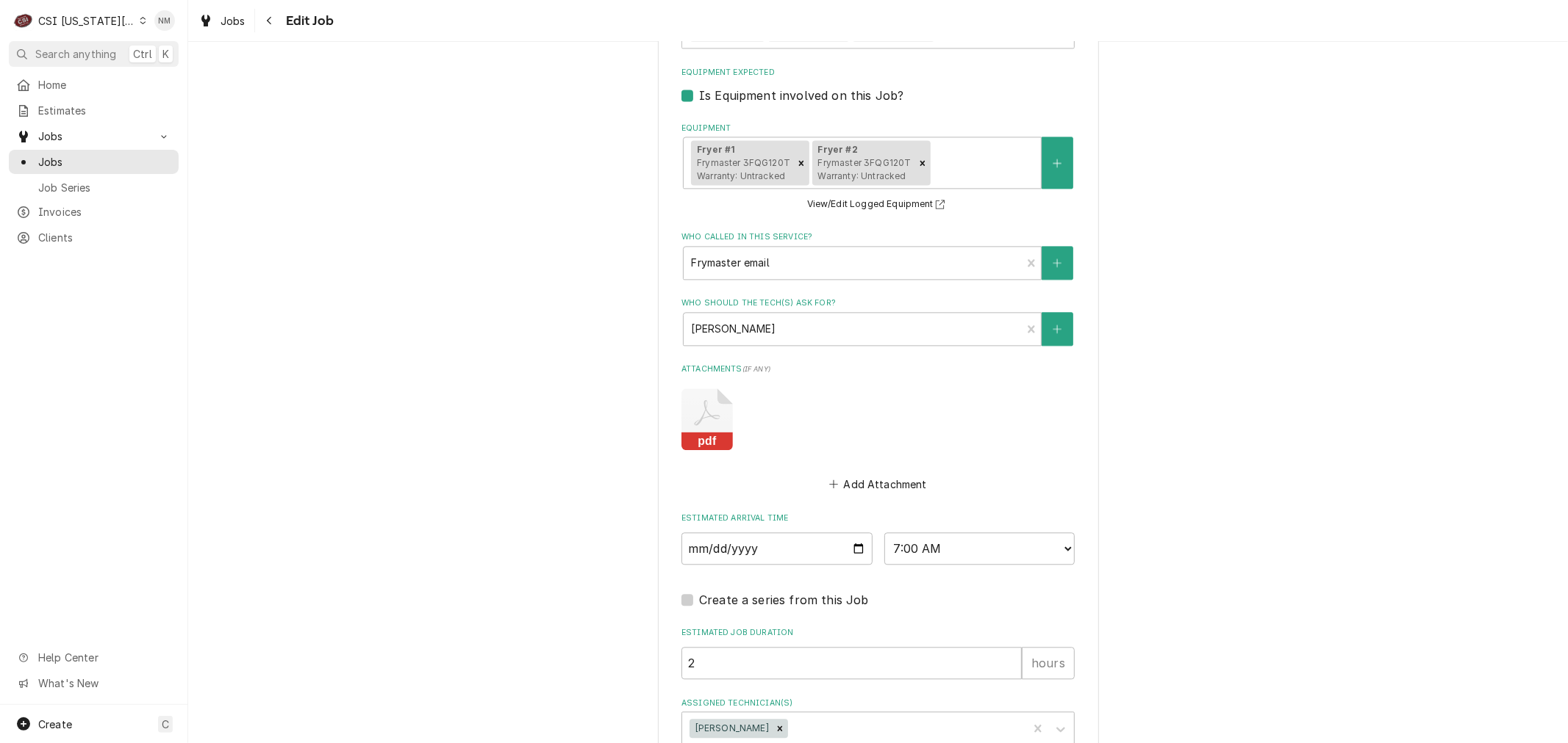
type textarea "x"
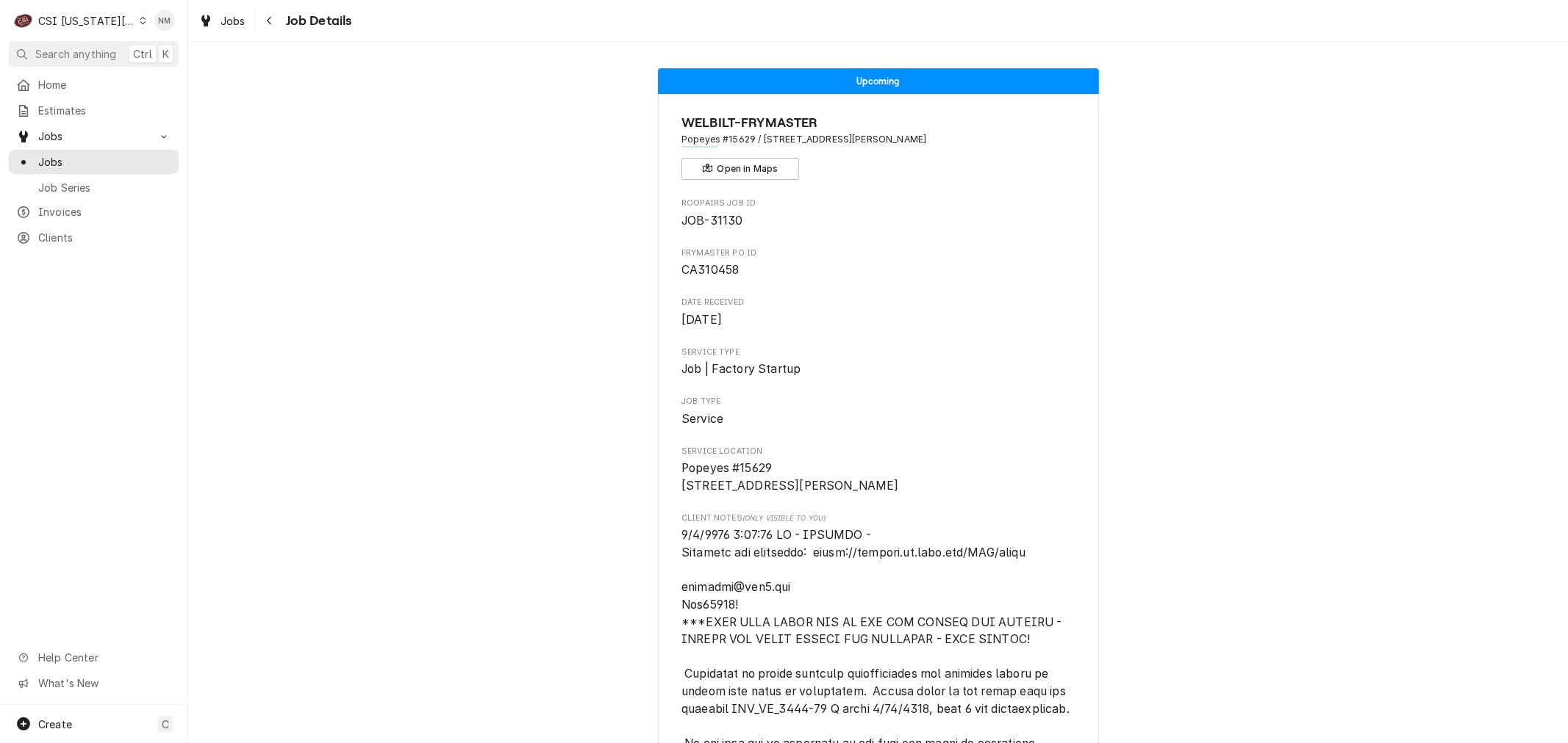
click at [140, 19] on icon "Dynamic Content Wrapper" at bounding box center [143, 20] width 7 height 8
click at [186, 77] on div "CSI St. [PERSON_NAME]" at bounding box center [252, 80] width 214 height 16
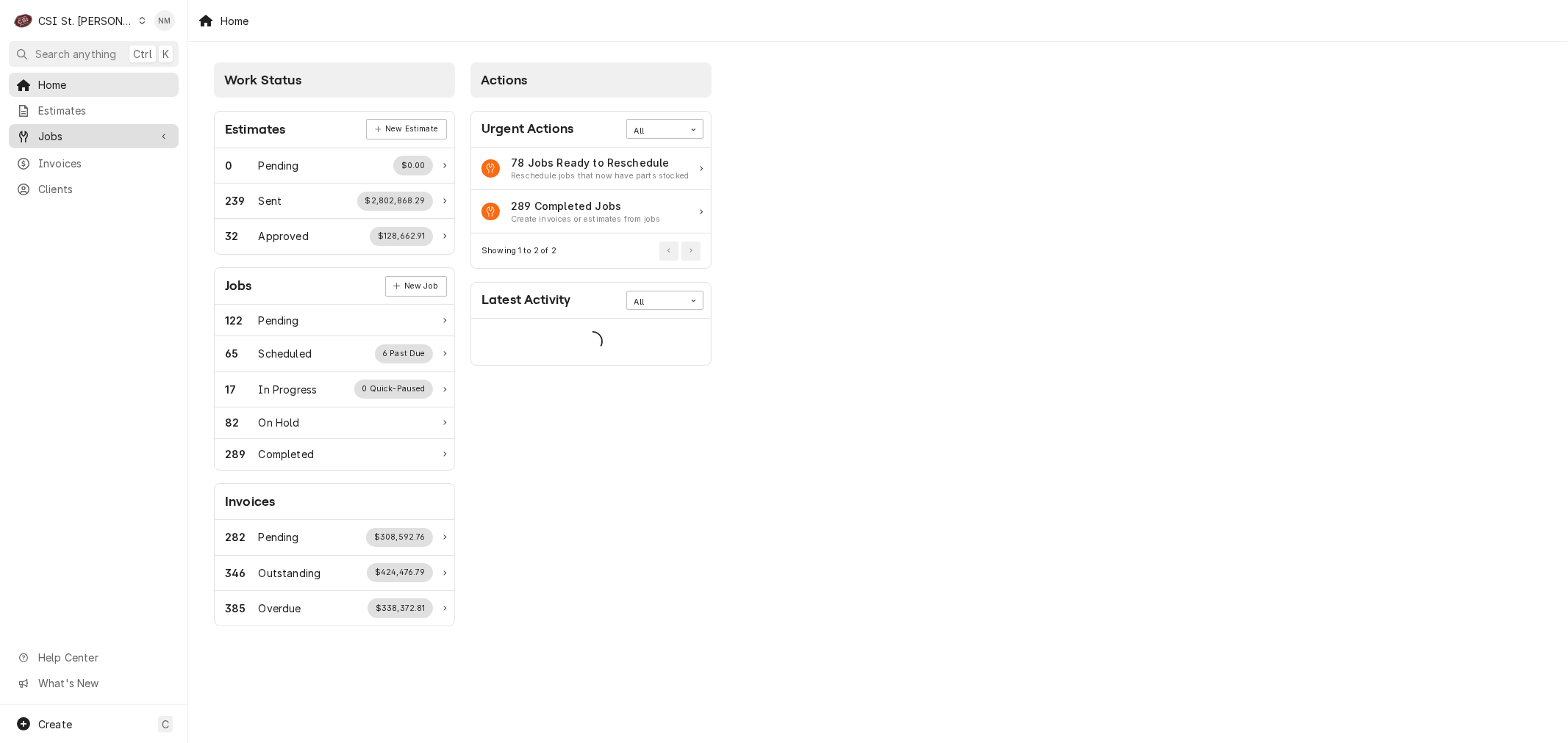
click at [92, 132] on span "Jobs" at bounding box center [94, 136] width 111 height 16
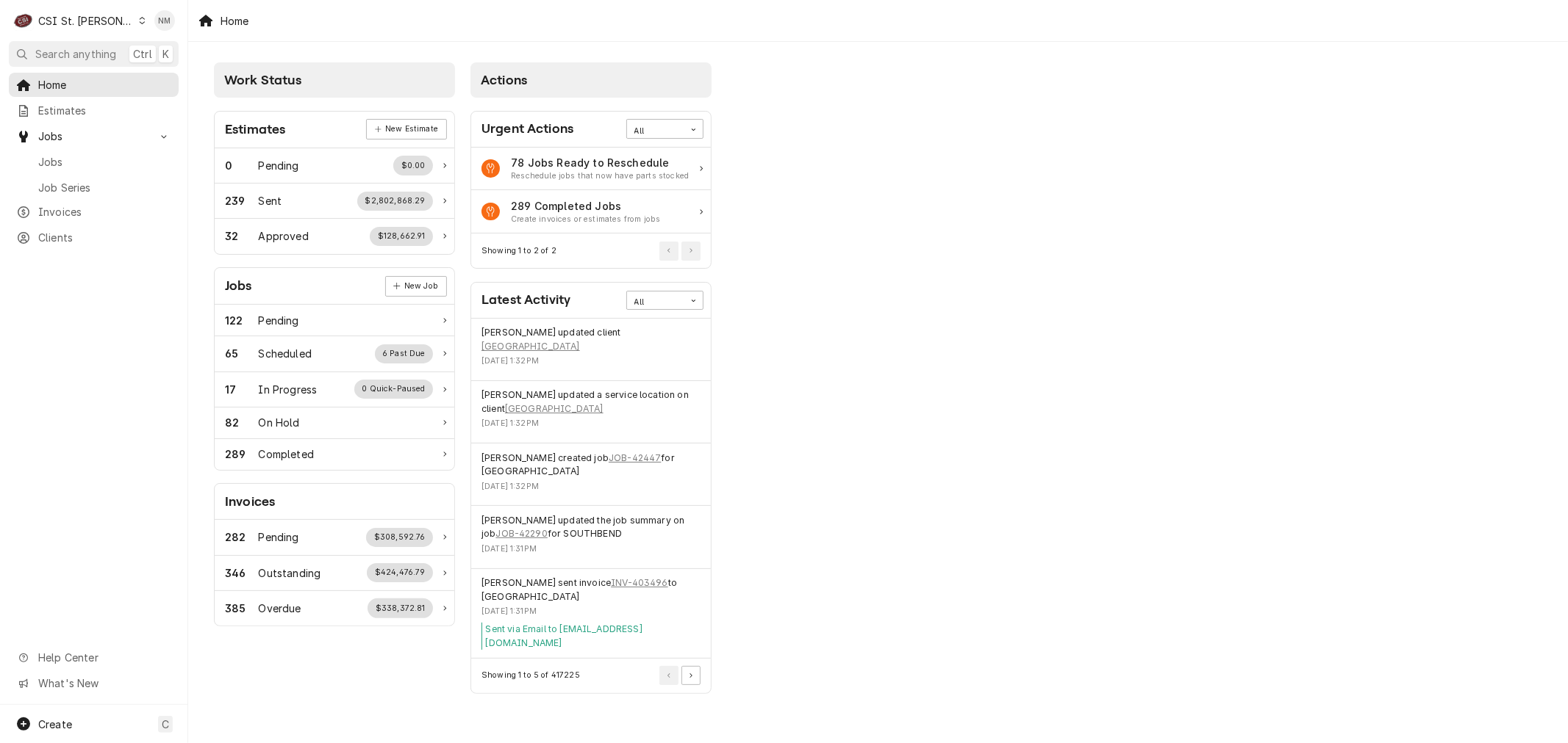
click at [139, 20] on icon "Dynamic Content Wrapper" at bounding box center [142, 20] width 7 height 8
click at [166, 26] on div "CSI [US_STATE][GEOGRAPHIC_DATA]" at bounding box center [226, 29] width 194 height 16
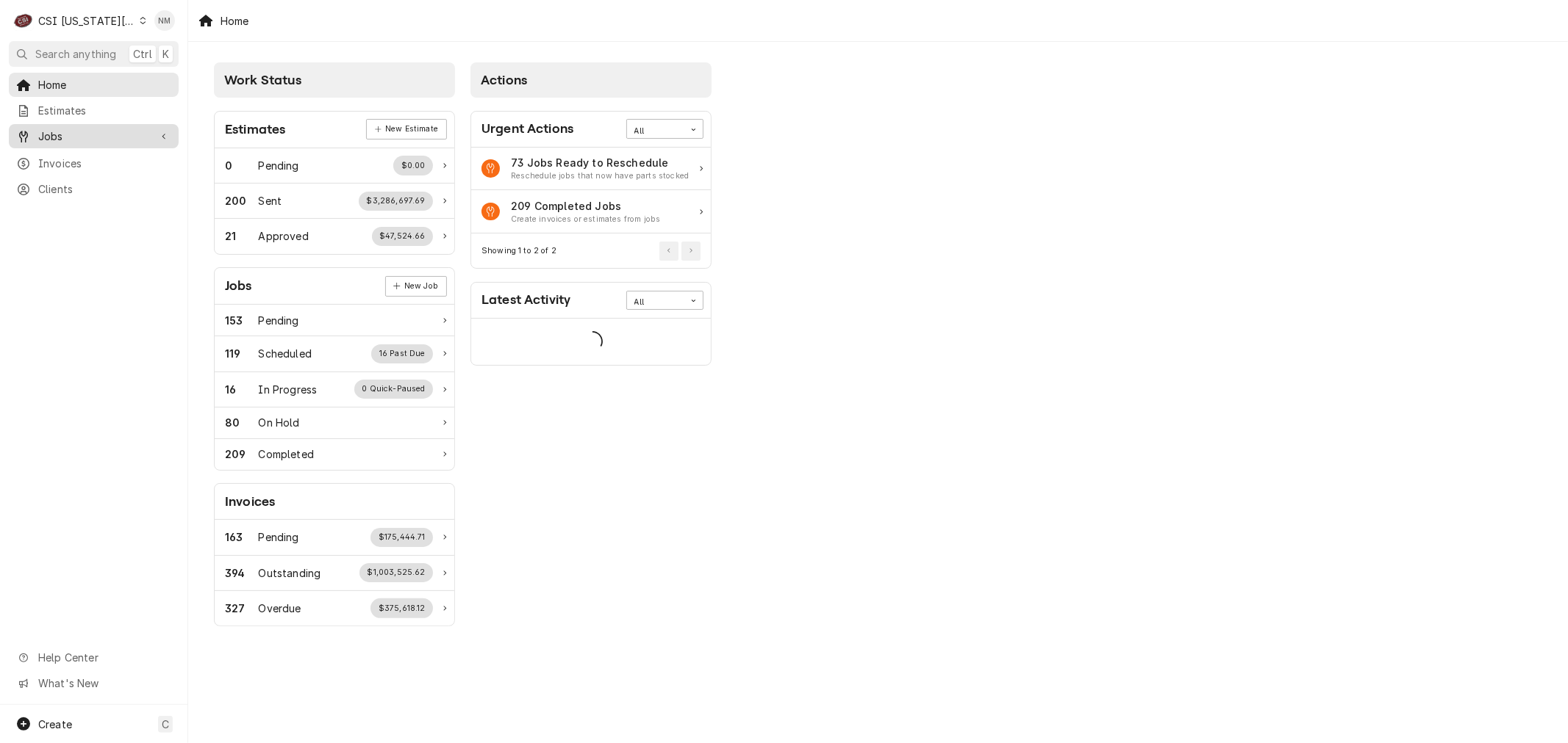
click at [56, 137] on span "Jobs" at bounding box center [94, 136] width 111 height 16
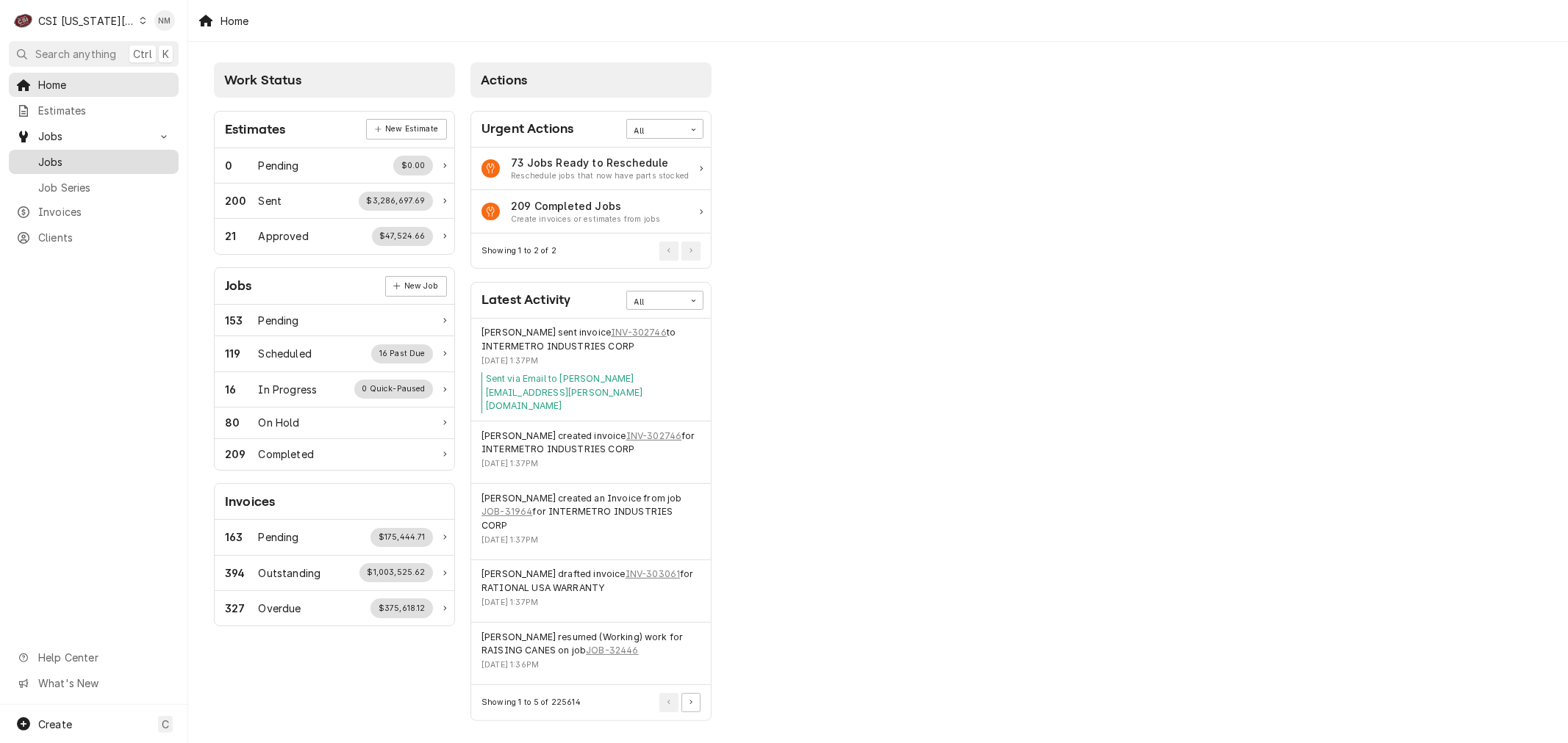
click at [59, 155] on span "Jobs" at bounding box center [104, 162] width 133 height 16
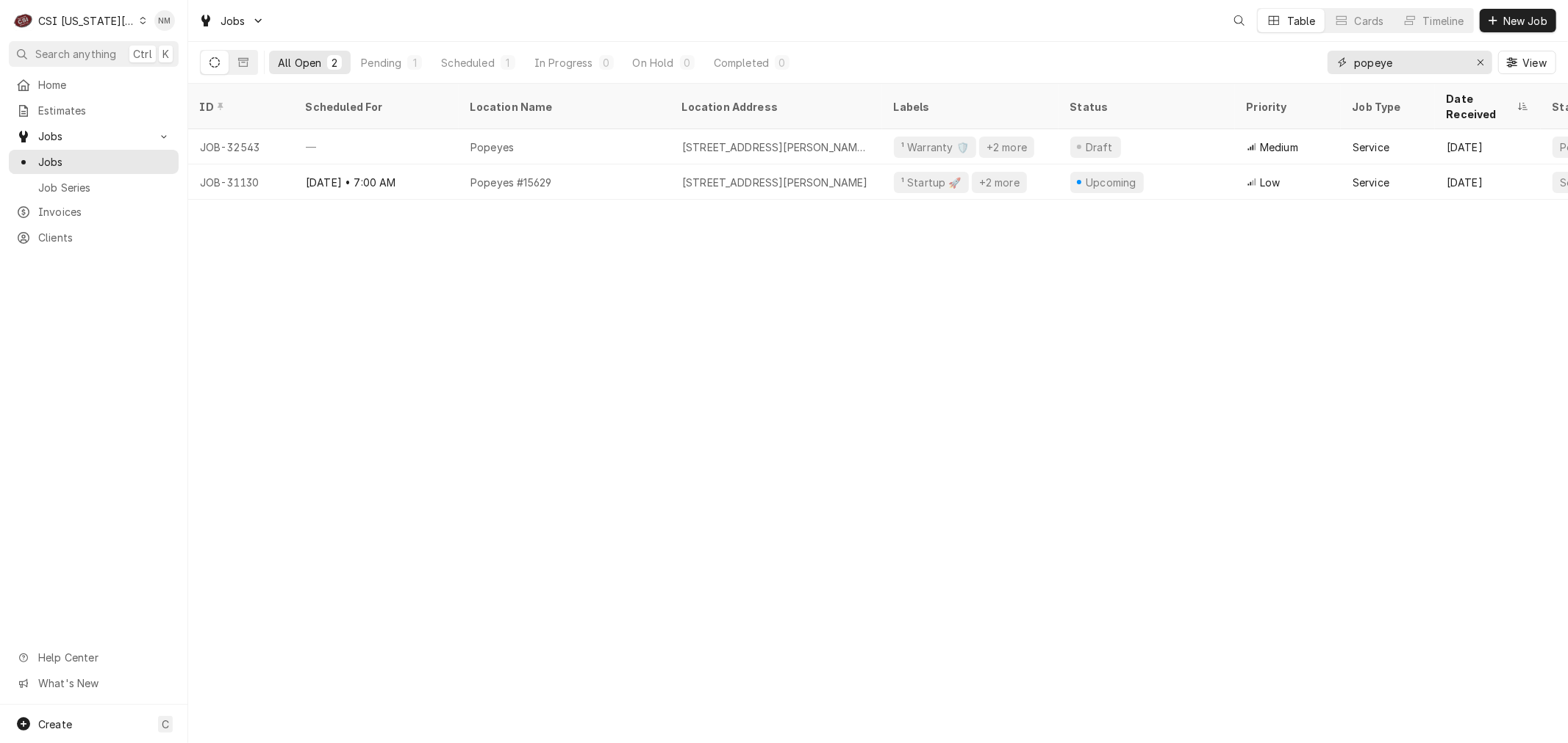
drag, startPoint x: 1417, startPoint y: 64, endPoint x: 1324, endPoint y: 54, distance: 93.5
click at [1324, 54] on div "All Open 2 Pending 1 Scheduled 1 In Progress 0 On Hold 0 Completed 0 popeye View" at bounding box center [878, 62] width 1356 height 41
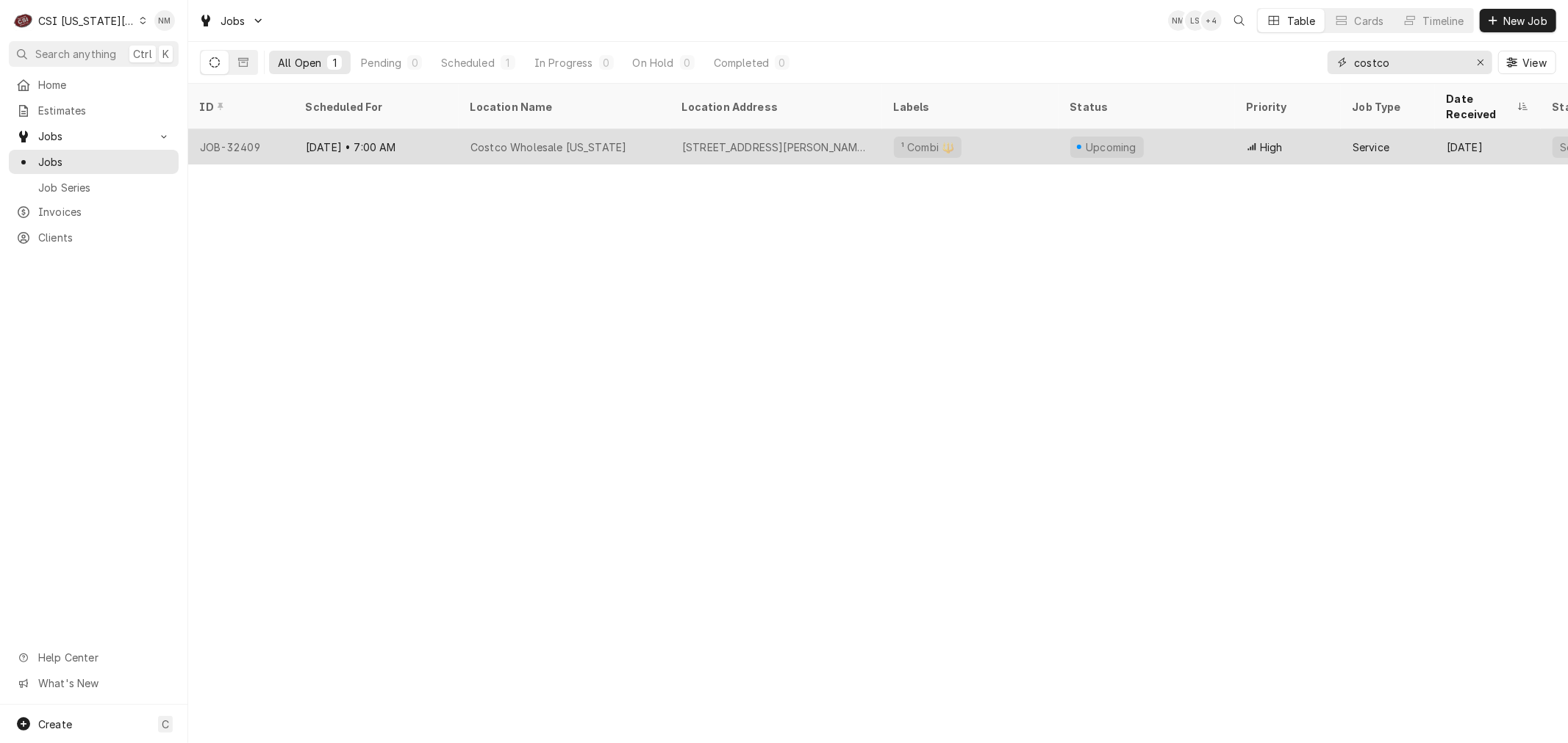
type input "costco"
click at [636, 130] on div "Costco Wholesale Kansas" at bounding box center [565, 146] width 212 height 35
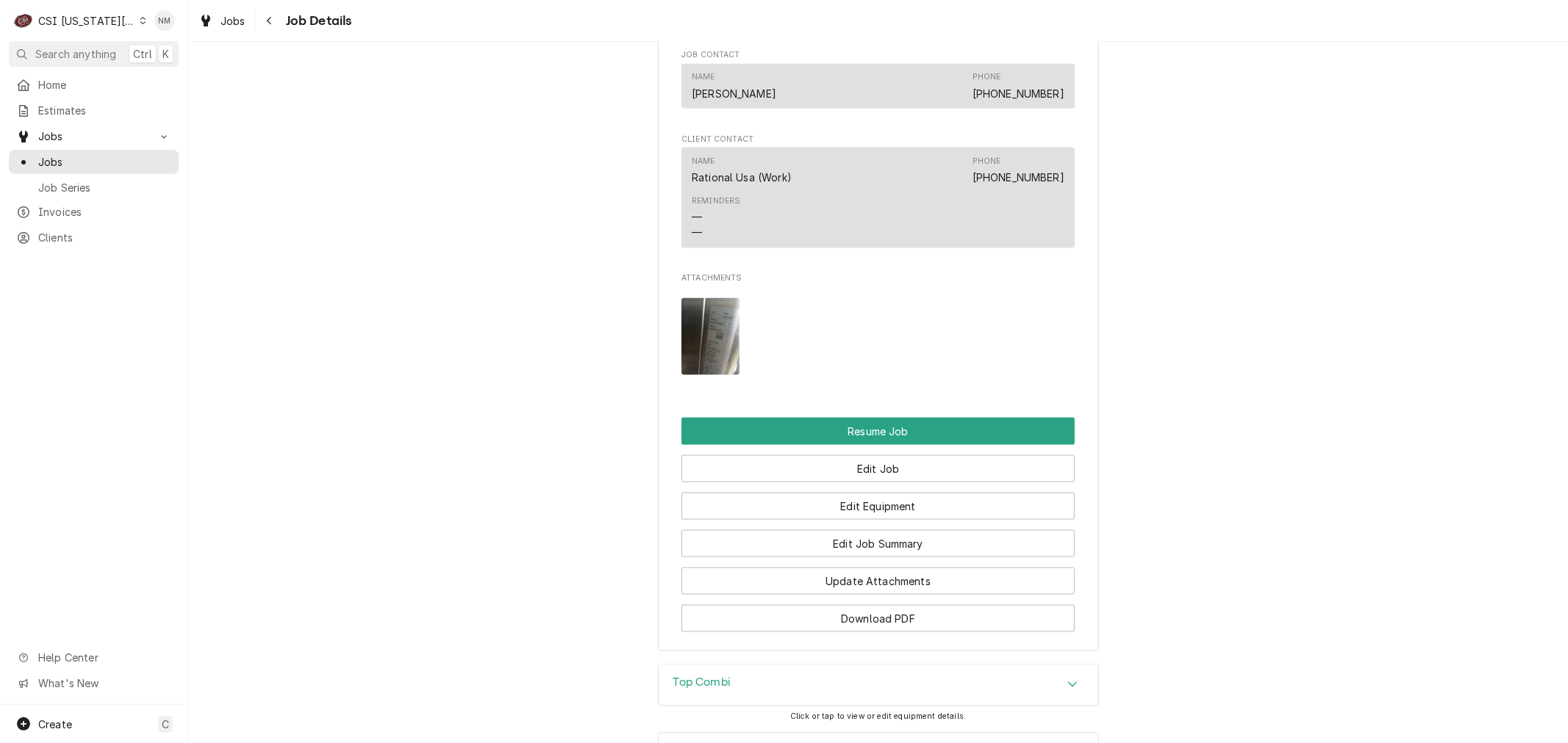
scroll to position [1714, 0]
click at [878, 482] on button "Edit Job" at bounding box center [877, 468] width 393 height 27
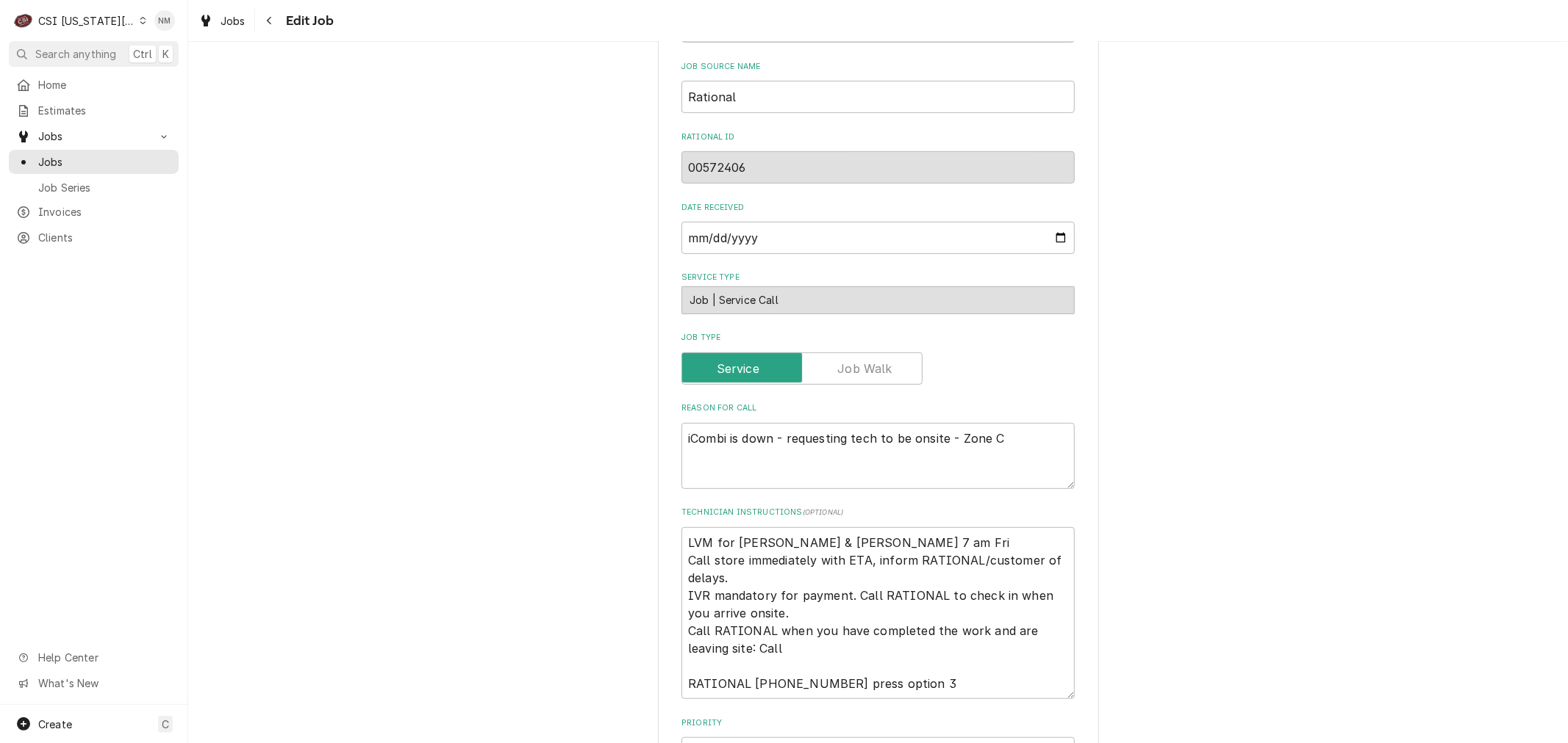
scroll to position [489, 0]
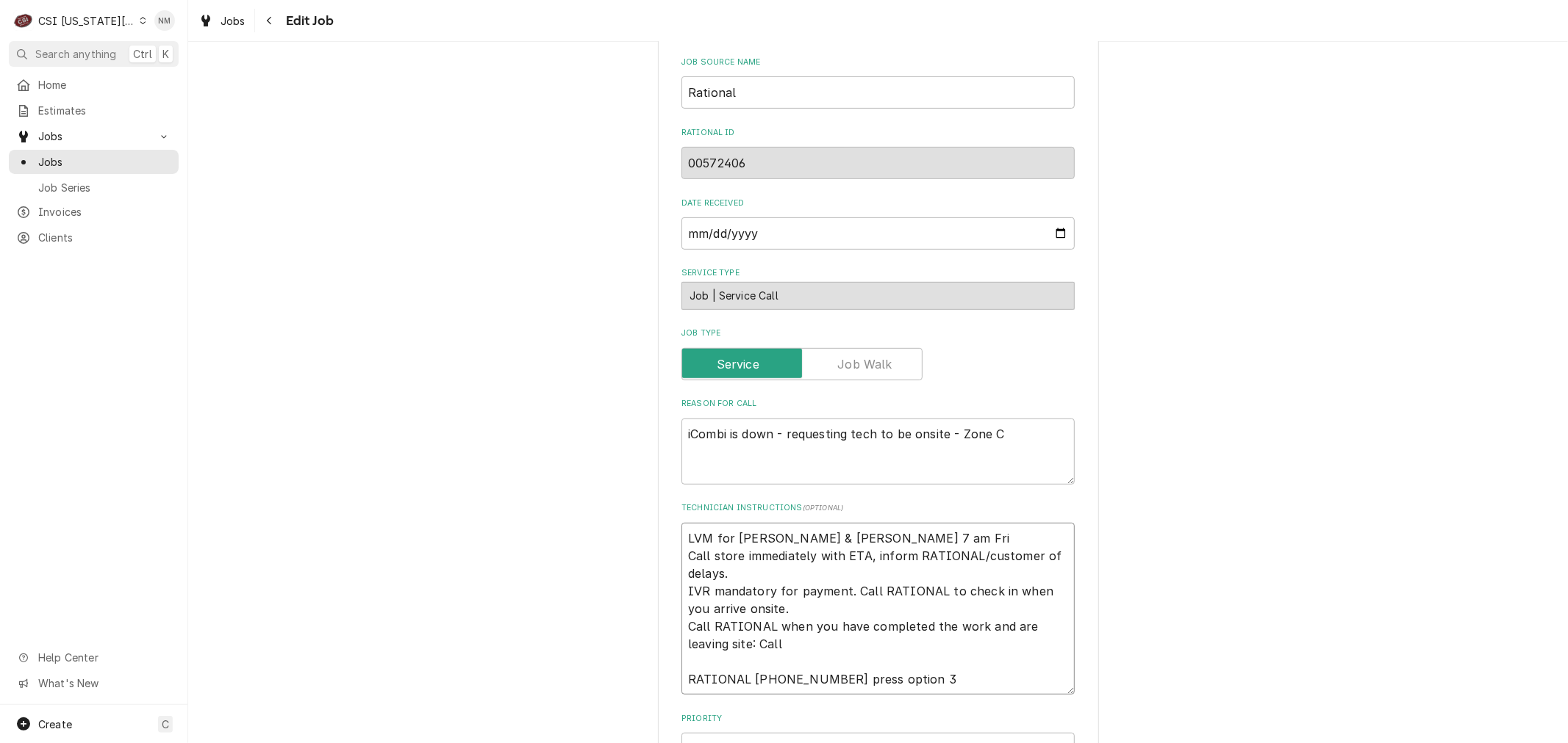
drag, startPoint x: 864, startPoint y: 557, endPoint x: 663, endPoint y: 560, distance: 201.0
click at [663, 560] on div "Use the fields below to edit this job: Client Details Client RATIONAL USA WARRA…" at bounding box center [878, 596] width 441 height 2028
type textarea "x"
type textarea "S Call store immediately with ETA, inform RATIONAL/customer of delays. IVR mand…"
type textarea "x"
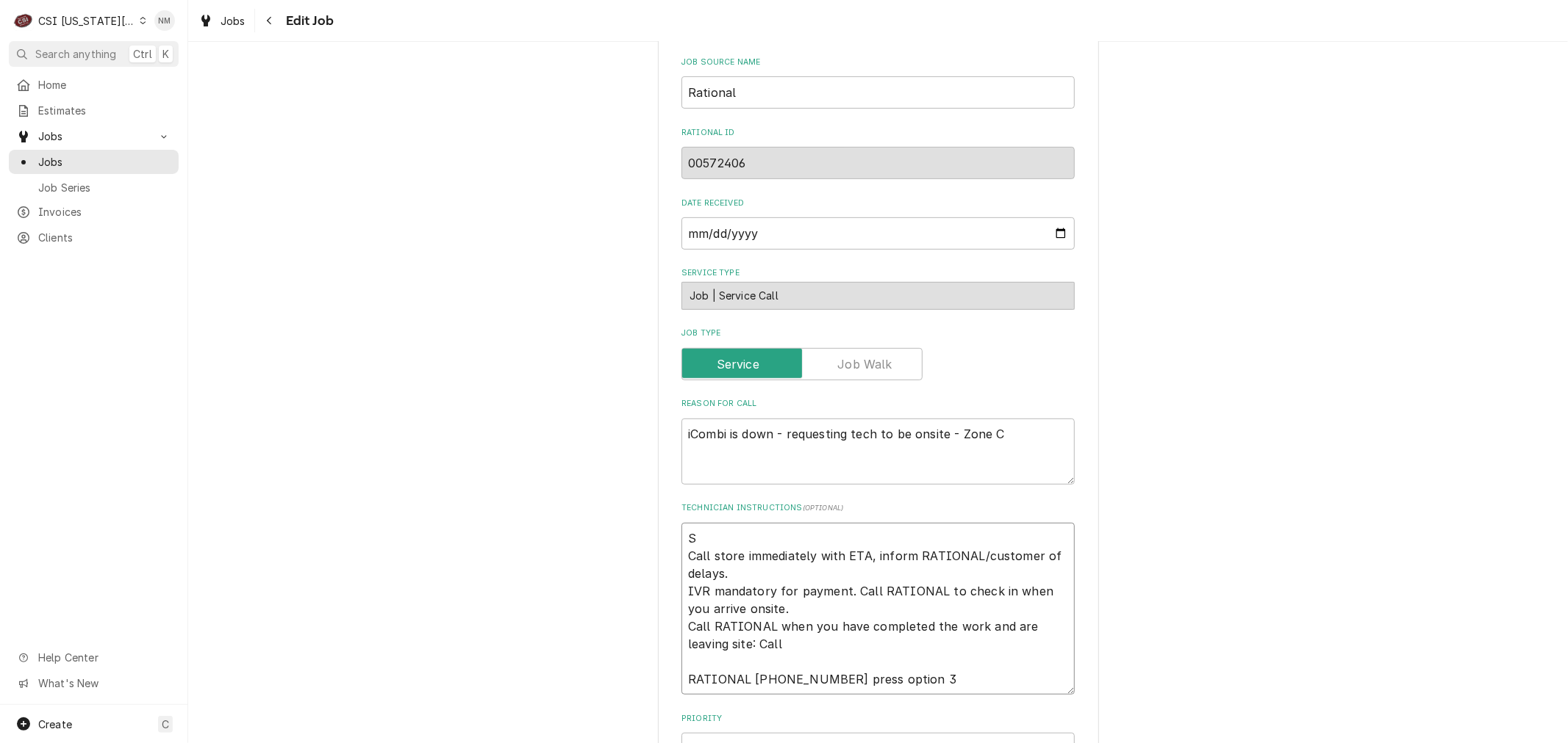
type textarea "Sc Call store immediately with ETA, inform RATIONAL/customer of delays. IVR man…"
type textarea "x"
type textarea "Sch Call store immediately with ETA, inform RATIONAL/customer of delays. IVR ma…"
type textarea "x"
type textarea "Sche Call store immediately with ETA, inform RATIONAL/customer of delays. IVR m…"
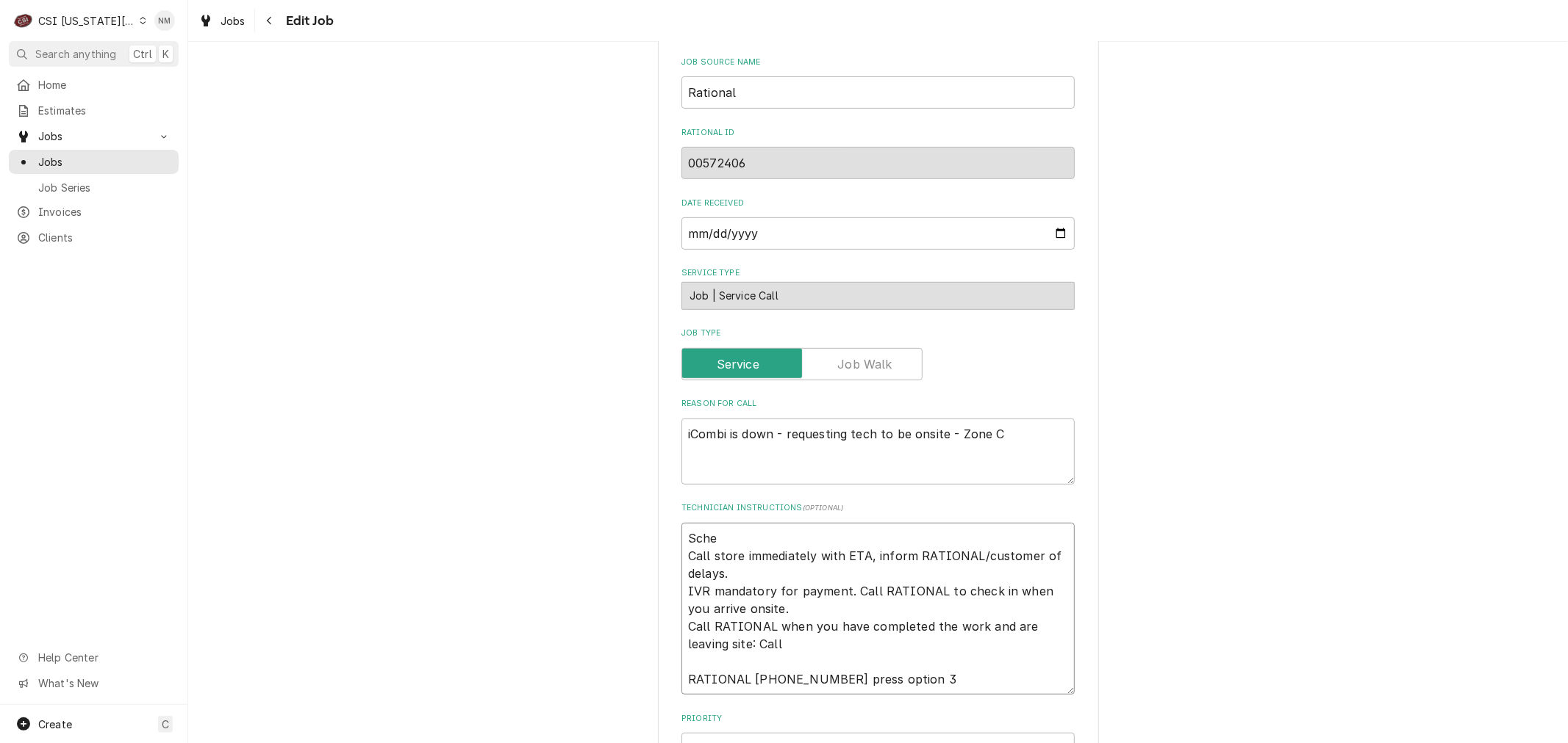
type textarea "x"
type textarea "Sched Call store immediately with ETA, inform RATIONAL/customer of delays. IVR …"
type textarea "x"
type textarea "Schedu Call store immediately with ETA, inform RATIONAL/customer of delays. IVR…"
type textarea "x"
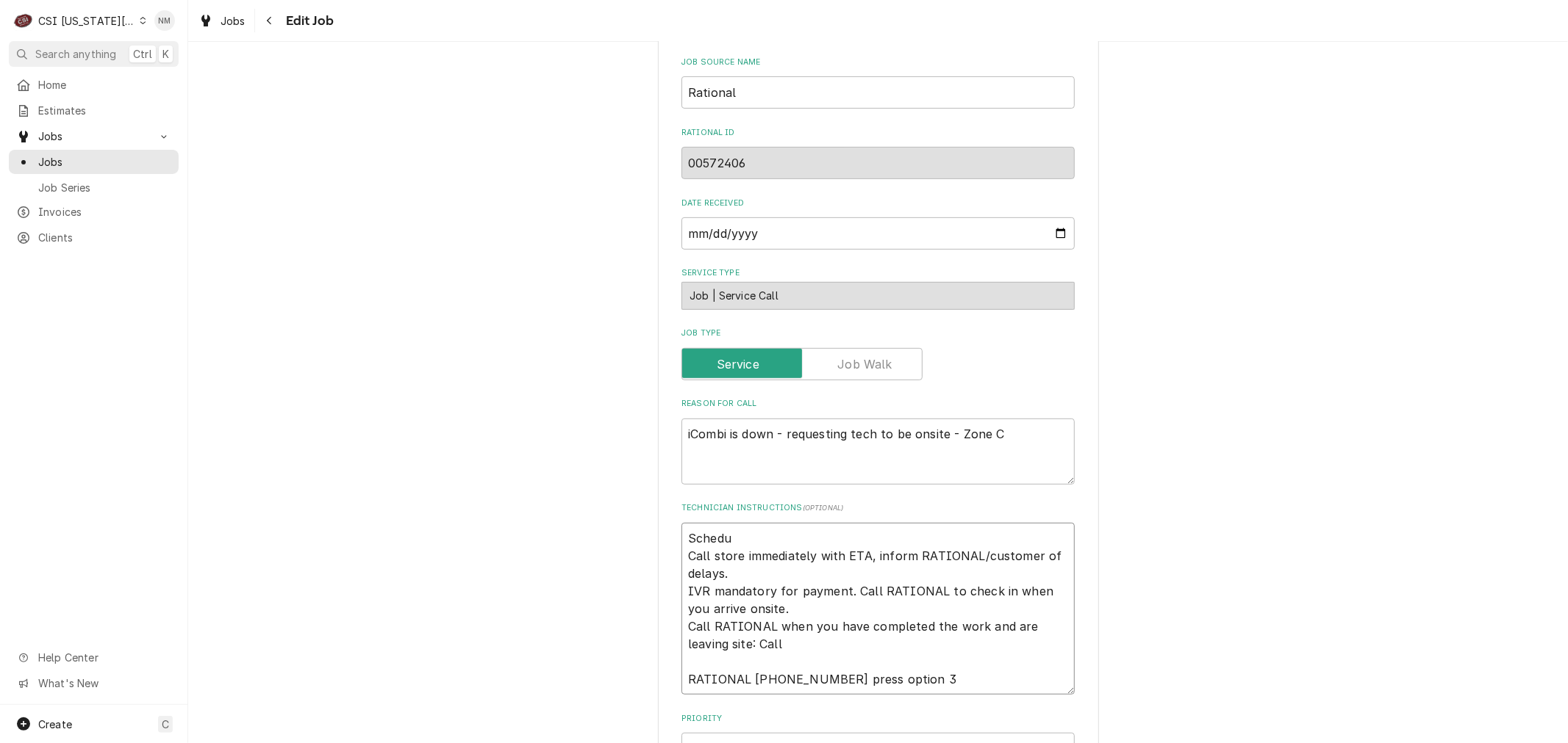
type textarea "Schedul Call store immediately with ETA, inform RATIONAL/customer of delays. IV…"
type textarea "x"
type textarea "Schedule Call store immediately with ETA, inform RATIONAL/customer of delays. I…"
type textarea "x"
type textarea "Scheduled Call store immediately with ETA, inform RATIONAL/customer of delays. …"
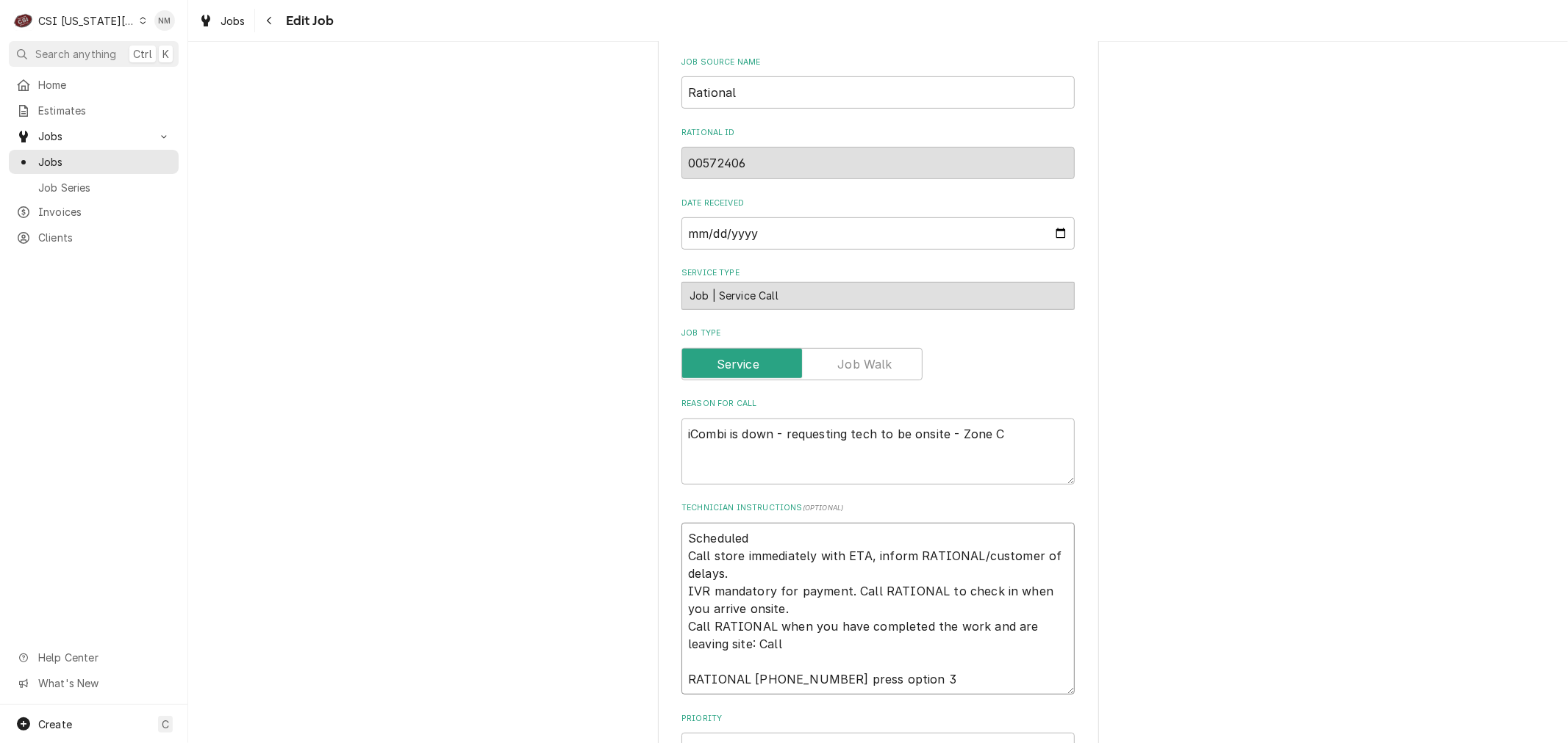
type textarea "x"
type textarea "Scheduled Call store immediately with ETA, inform RATIONAL/customer of delays. …"
type textarea "x"
type textarea "Scheduled i Call store immediately with ETA, inform RATIONAL/customer of delays…"
type textarea "x"
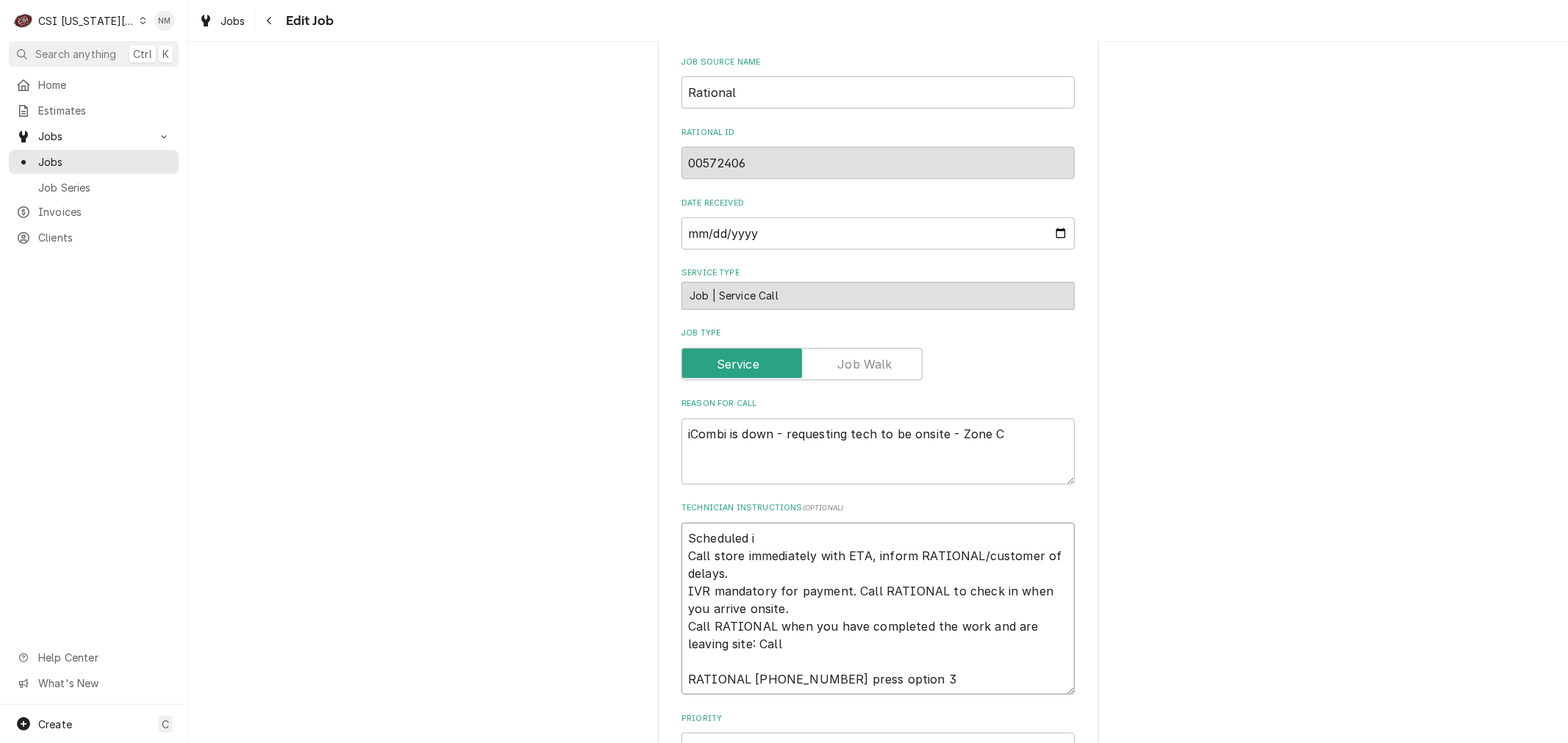
type textarea "Scheduled iw Call store immediately with ETA, inform RATIONAL/customer of delay…"
type textarea "x"
type textarea "Scheduled iwt Call store immediately with ETA, inform RATIONAL/customer of dela…"
type textarea "x"
type textarea "Scheduled iwth Call store immediately with ETA, inform RATIONAL/customer of del…"
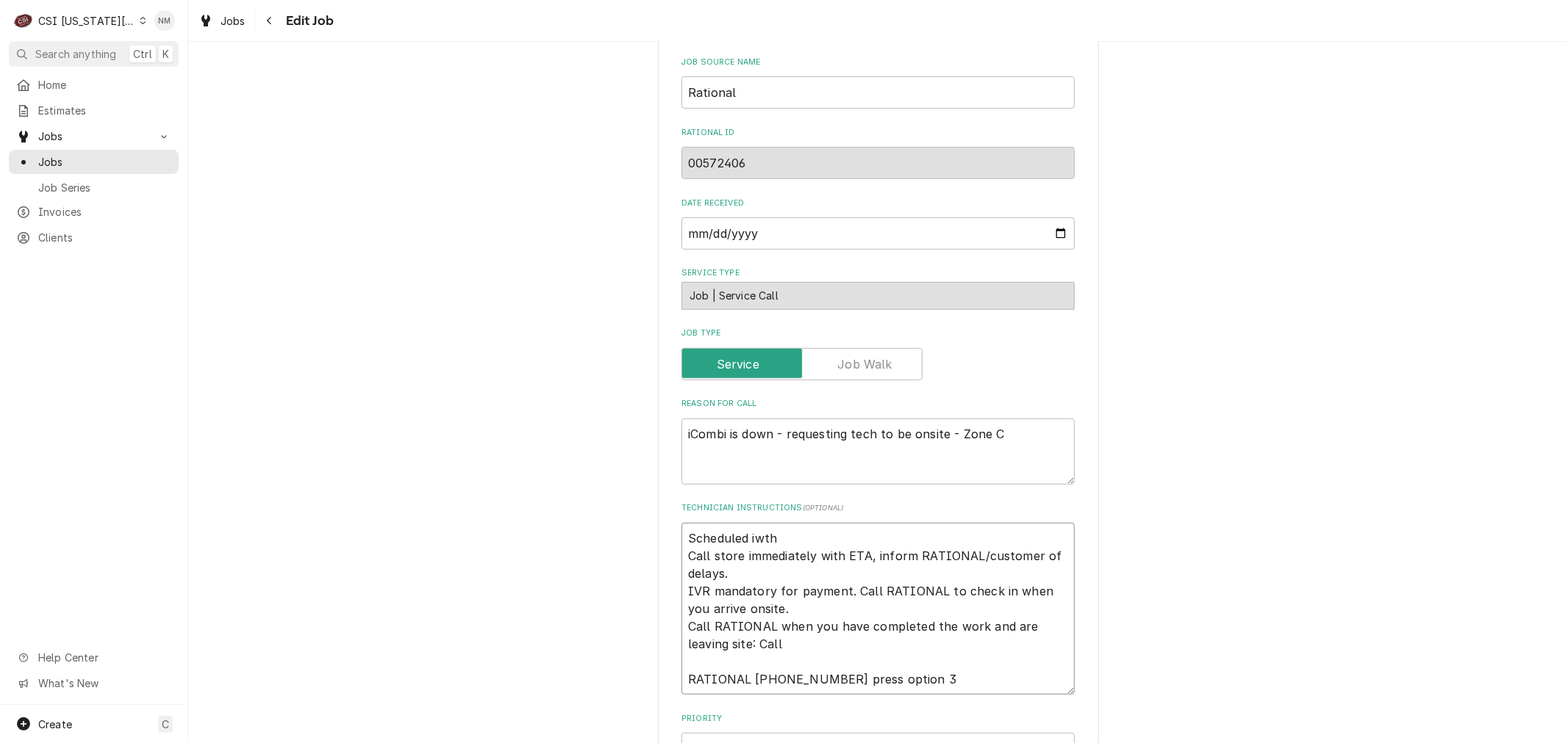
type textarea "x"
type textarea "Scheduled iwth Call store immediately with ETA, inform RATIONAL/customer of del…"
type textarea "x"
type textarea "Scheduled iwth M Call store immediately with ETA, inform RATIONAL/customer of d…"
type textarea "x"
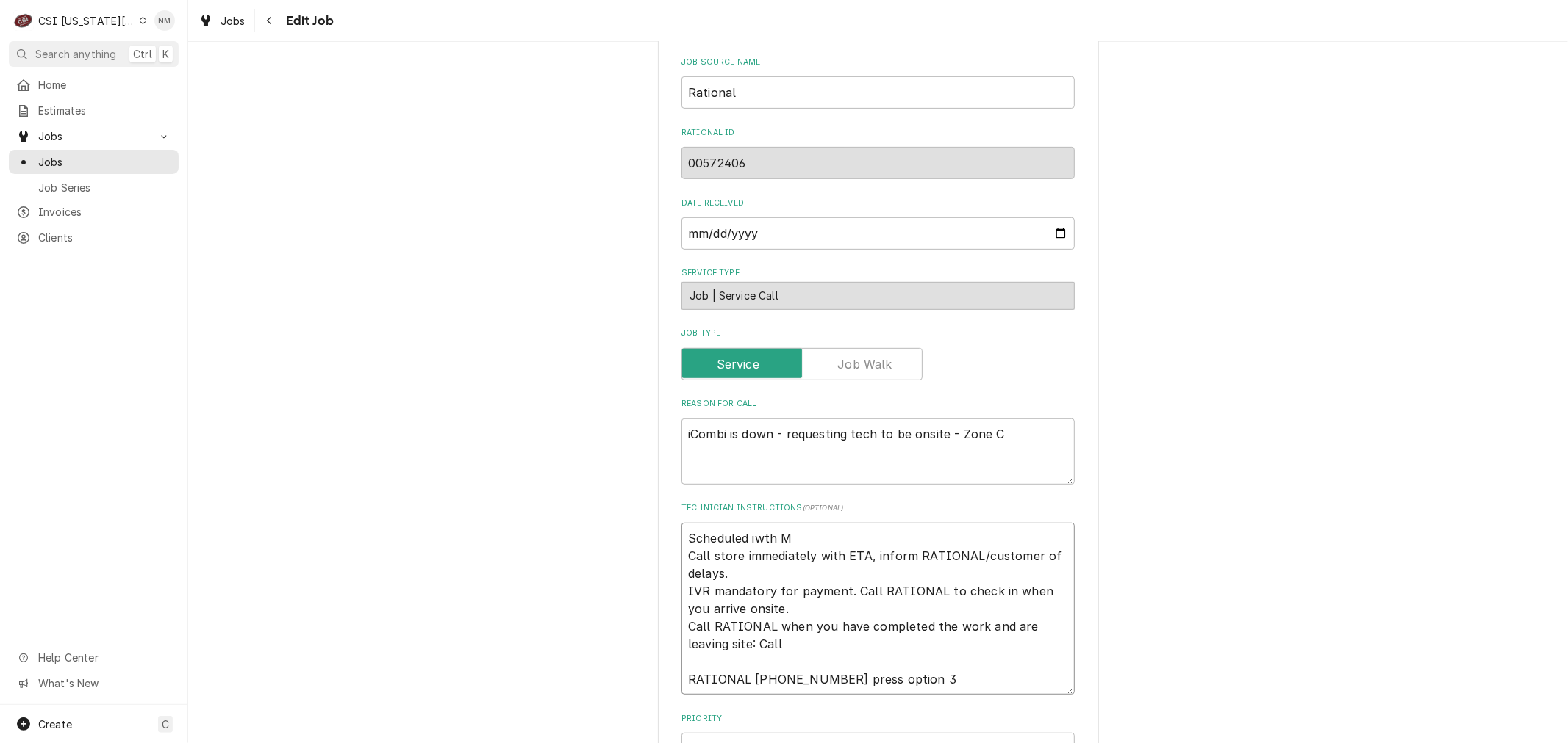
type textarea "Scheduled iwth Mi Call store immediately with ETA, inform RATIONAL/customer of …"
type textarea "x"
type textarea "Scheduled iwth Mis Call store immediately with ETA, inform RATIONAL/customer of…"
type textarea "x"
type textarea "Scheduled iwth Mi Call store immediately with ETA, inform RATIONAL/customer of …"
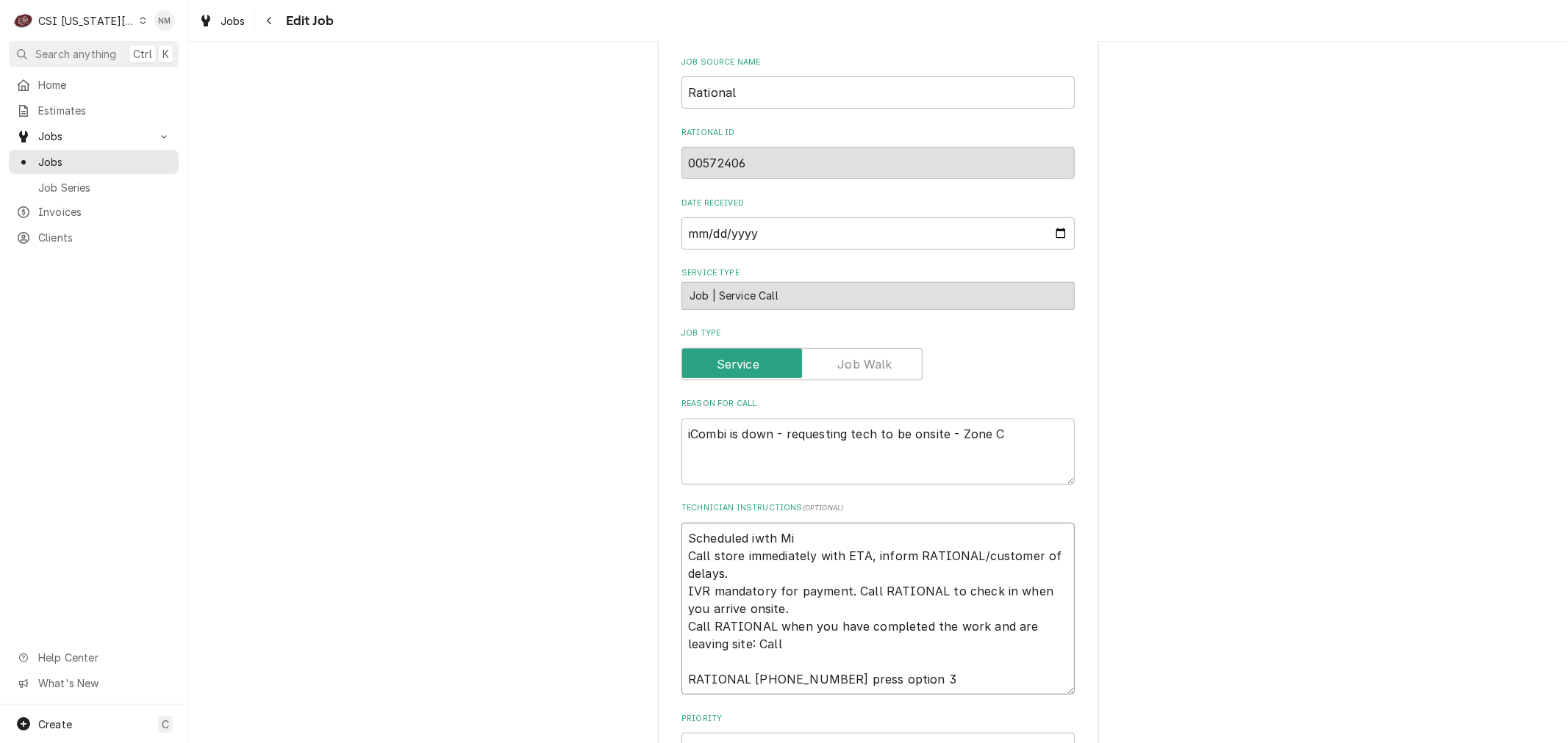
type textarea "x"
type textarea "Scheduled iwth M Call store immediately with ETA, inform RATIONAL/customer of d…"
type textarea "x"
type textarea "Scheduled iwth Call store immediately with ETA, inform RATIONAL/customer of del…"
type textarea "x"
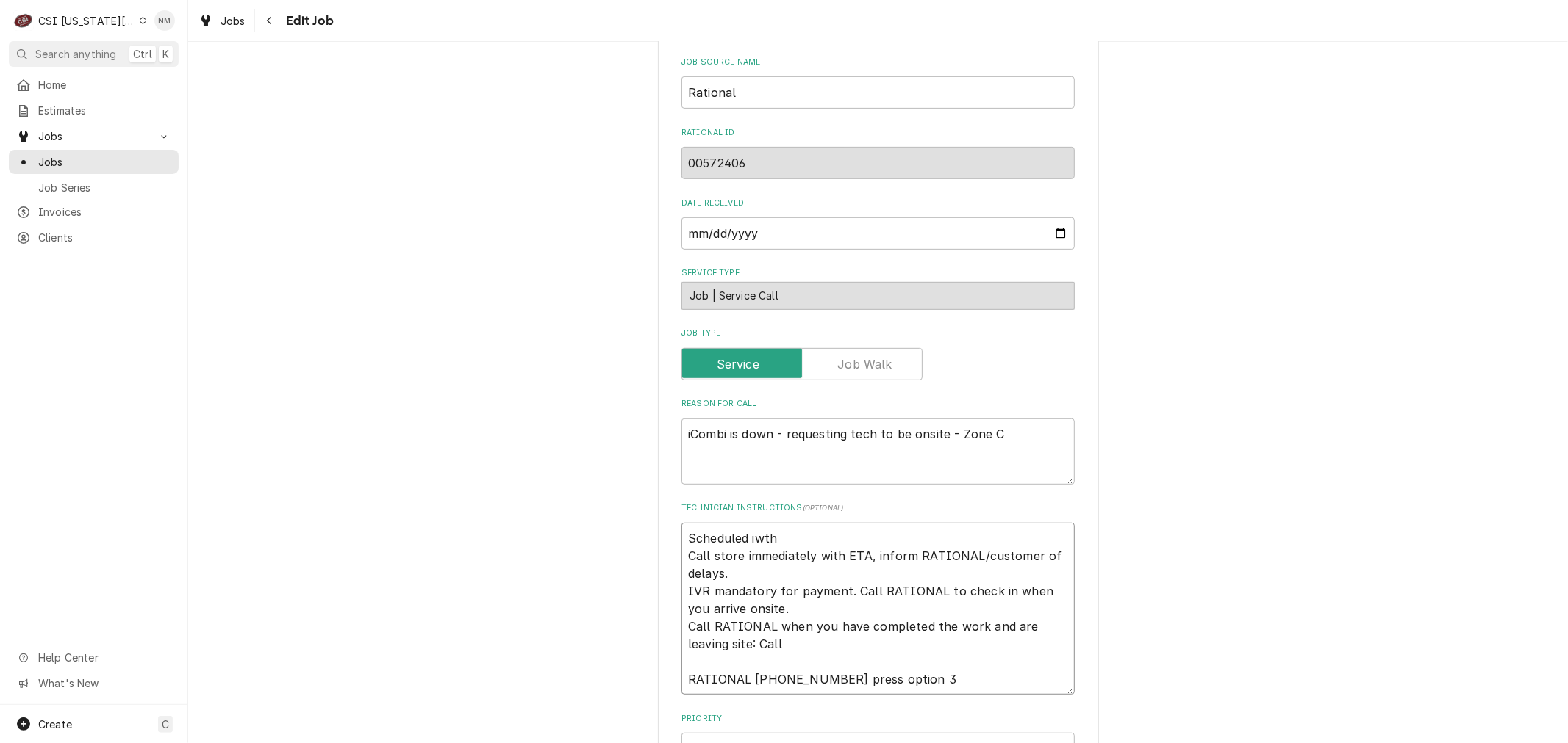
type textarea "Scheduled iwth Call store immediately with ETA, inform RATIONAL/customer of del…"
type textarea "x"
type textarea "Scheduled iwt Call store immediately with ETA, inform RATIONAL/customer of dela…"
type textarea "x"
type textarea "Scheduled iw Call store immediately with ETA, inform RATIONAL/customer of delay…"
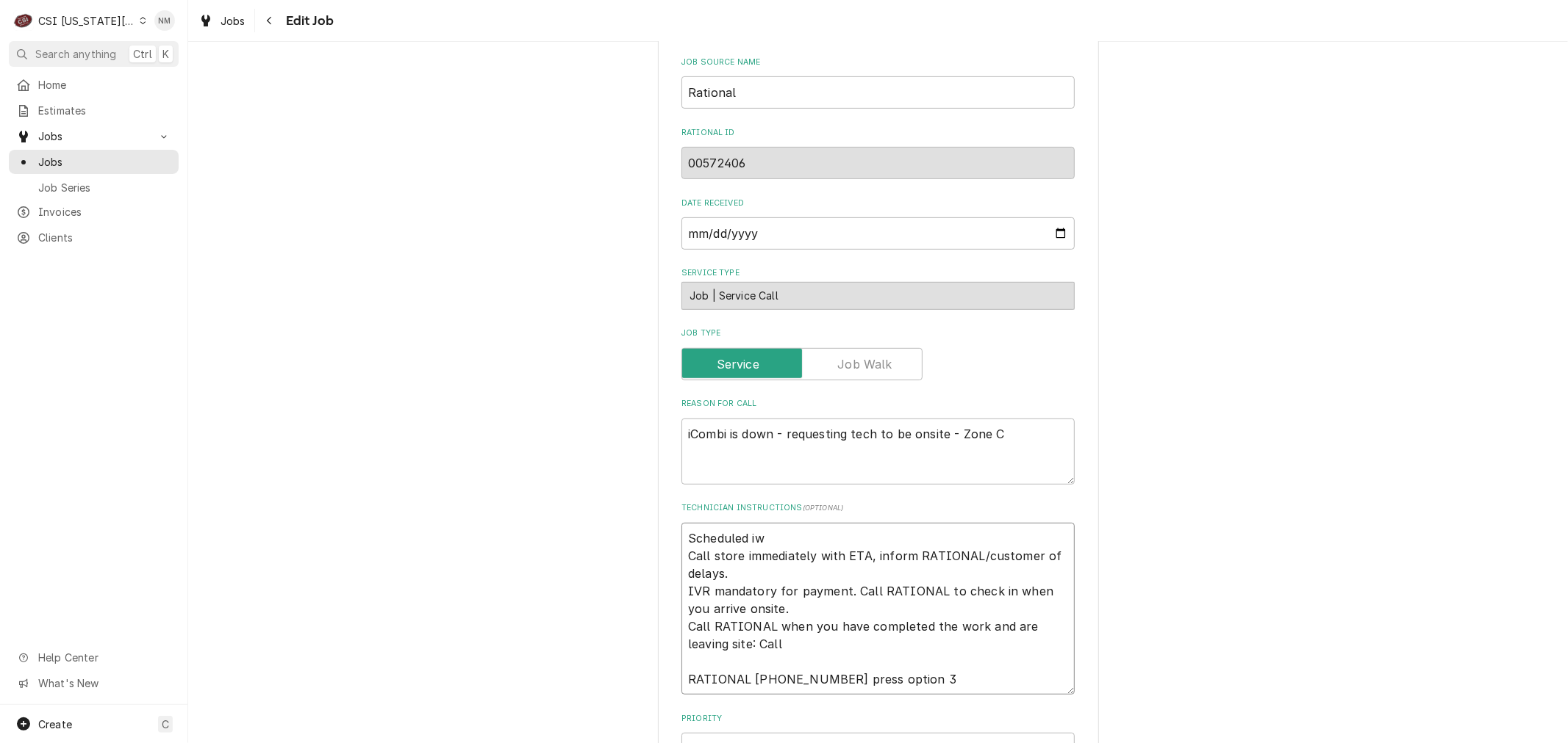
type textarea "x"
type textarea "Scheduled i Call store immediately with ETA, inform RATIONAL/customer of delays…"
type textarea "x"
type textarea "Scheduled Call store immediately with ETA, inform RATIONAL/customer of delays. …"
type textarea "x"
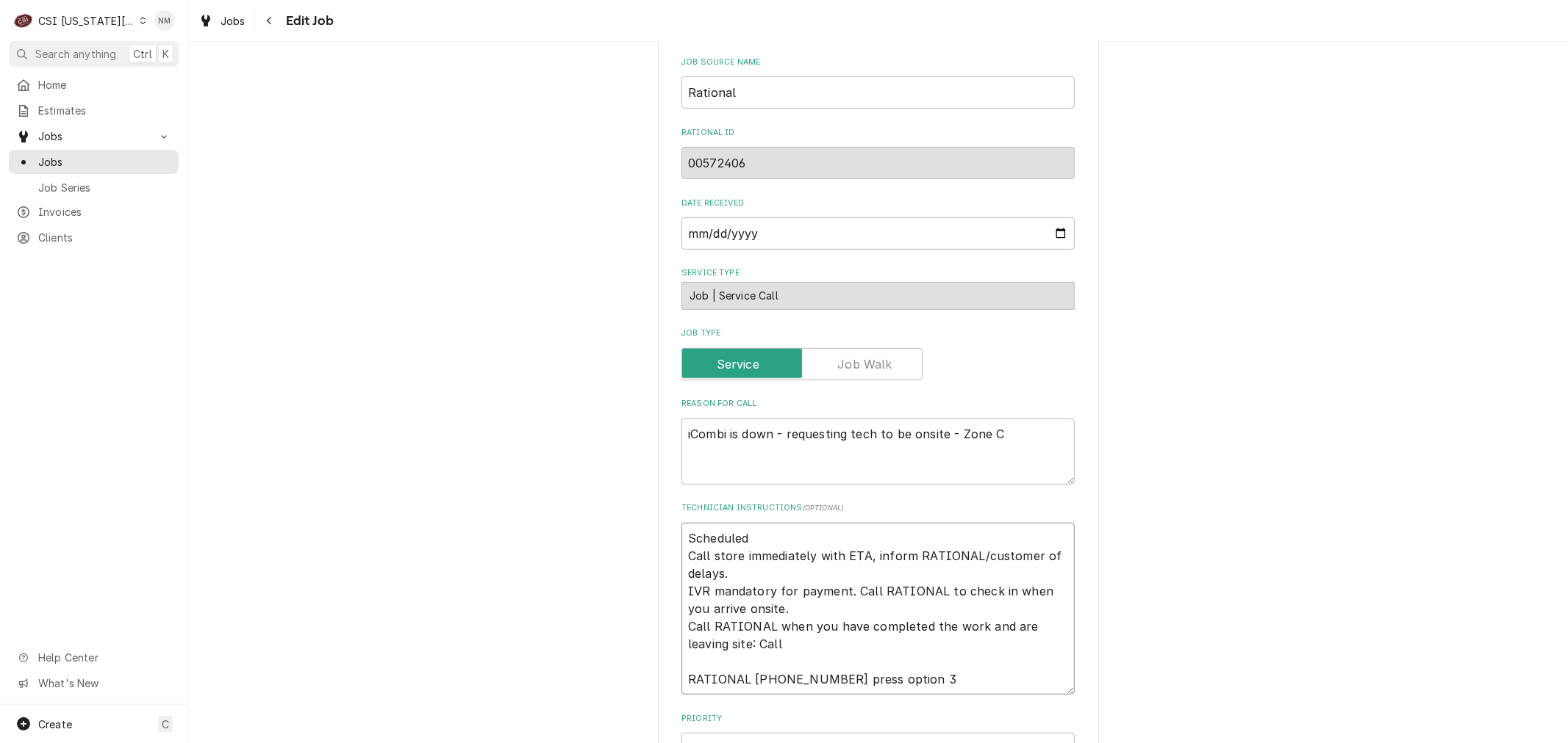
type textarea "Scheduled w Call store immediately with ETA, inform RATIONAL/customer of delays…"
type textarea "x"
type textarea "Scheduled wi Call store immediately with ETA, inform RATIONAL/customer of delay…"
type textarea "x"
type textarea "Scheduled wit Call store immediately with ETA, inform RATIONAL/customer of dela…"
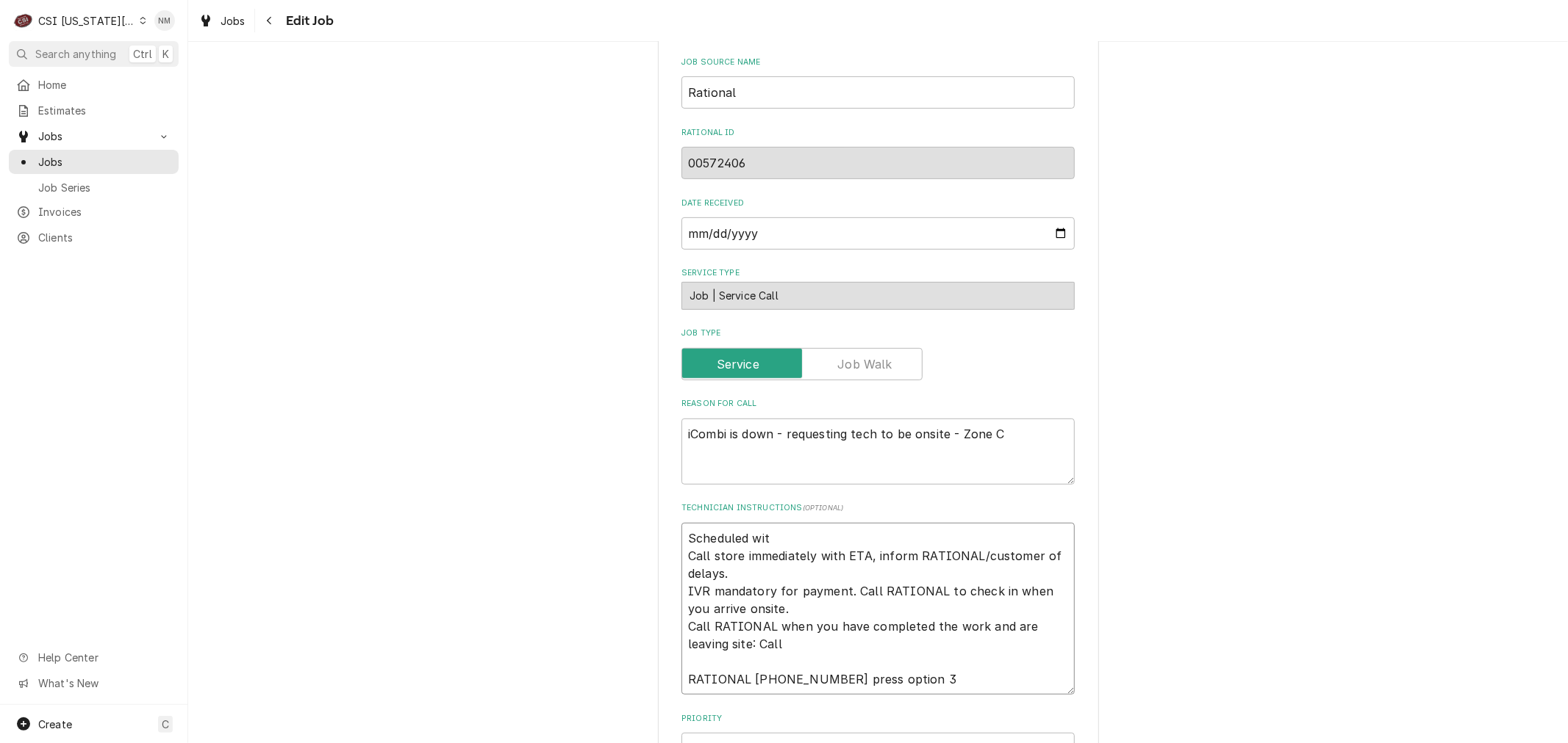
type textarea "x"
type textarea "Scheduled with Call store immediately with ETA, inform RATIONAL/customer of del…"
type textarea "x"
type textarea "Scheduled with Call store immediately with ETA, inform RATIONAL/customer of del…"
type textarea "x"
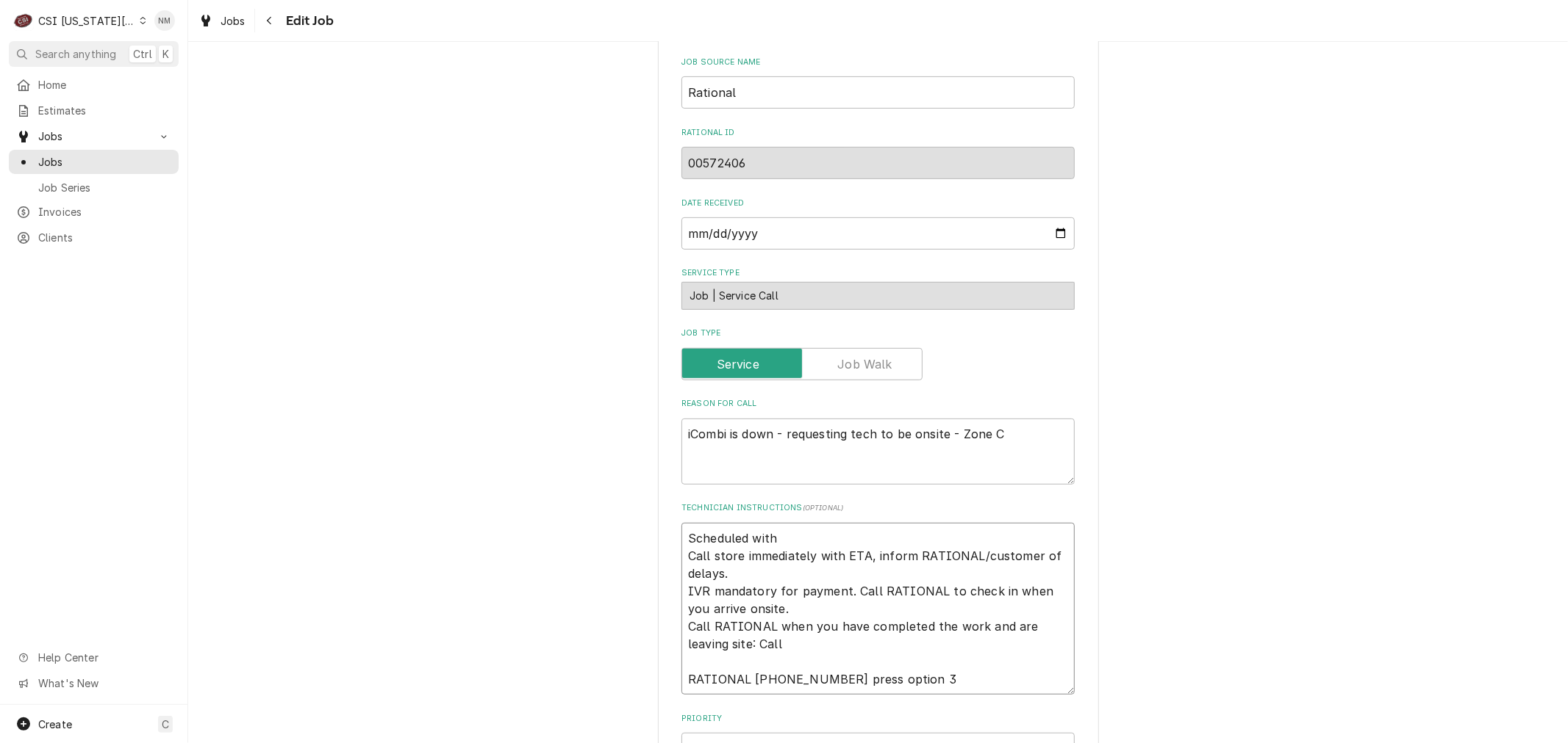
type textarea "Scheduled with M Call store immediately with ETA, inform RATIONAL/customer of d…"
type textarea "x"
type textarea "Scheduled with Mi Call store immediately with ETA, inform RATIONAL/customer of …"
type textarea "x"
type textarea "Scheduled with Mis Call store immediately with ETA, inform RATIONAL/customer of…"
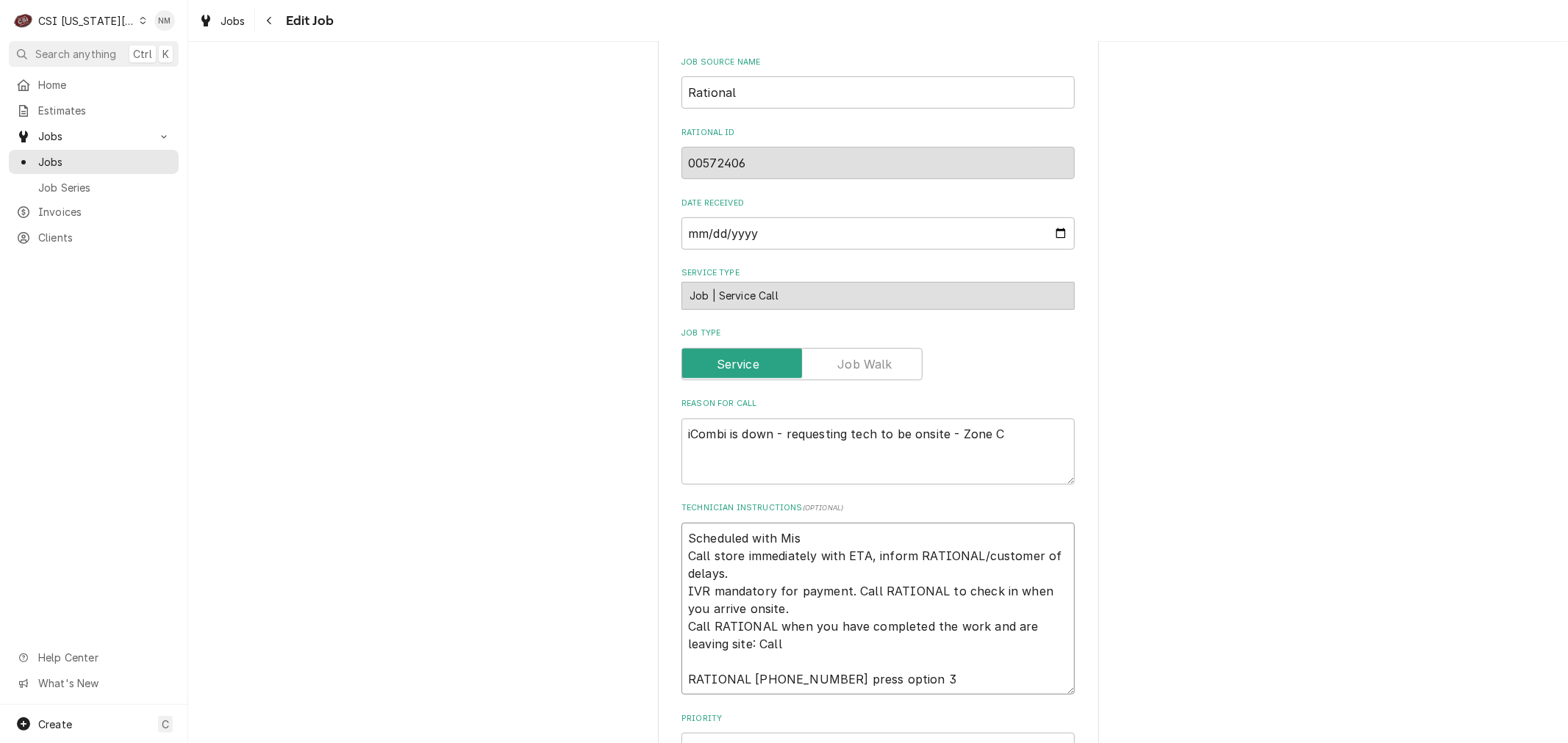
type textarea "x"
type textarea "Scheduled with Mist Call store immediately with ETA, inform RATIONAL/customer o…"
type textarea "x"
type textarea "Scheduled with Misty Call store immediately with ETA, inform RATIONAL/customer …"
type textarea "x"
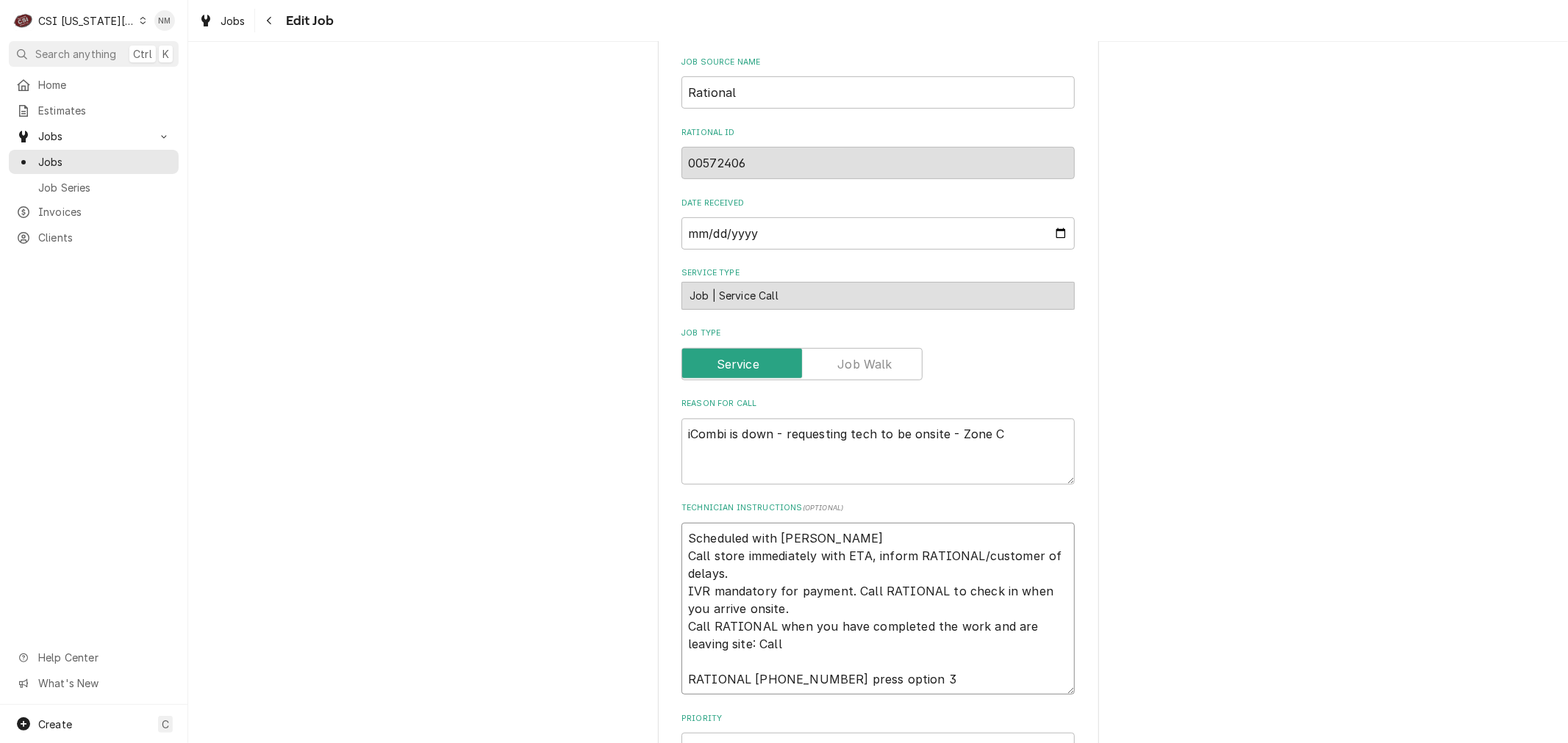
type textarea "Scheduled with Misty Call store immediately with ETA, inform RATIONAL/customer …"
type textarea "x"
type textarea "Scheduled with Misty 7 Call store immediately with ETA, inform RATIONAL/custome…"
type textarea "x"
type textarea "Scheduled with Misty 7 Call store immediately with ETA, inform RATIONAL/custome…"
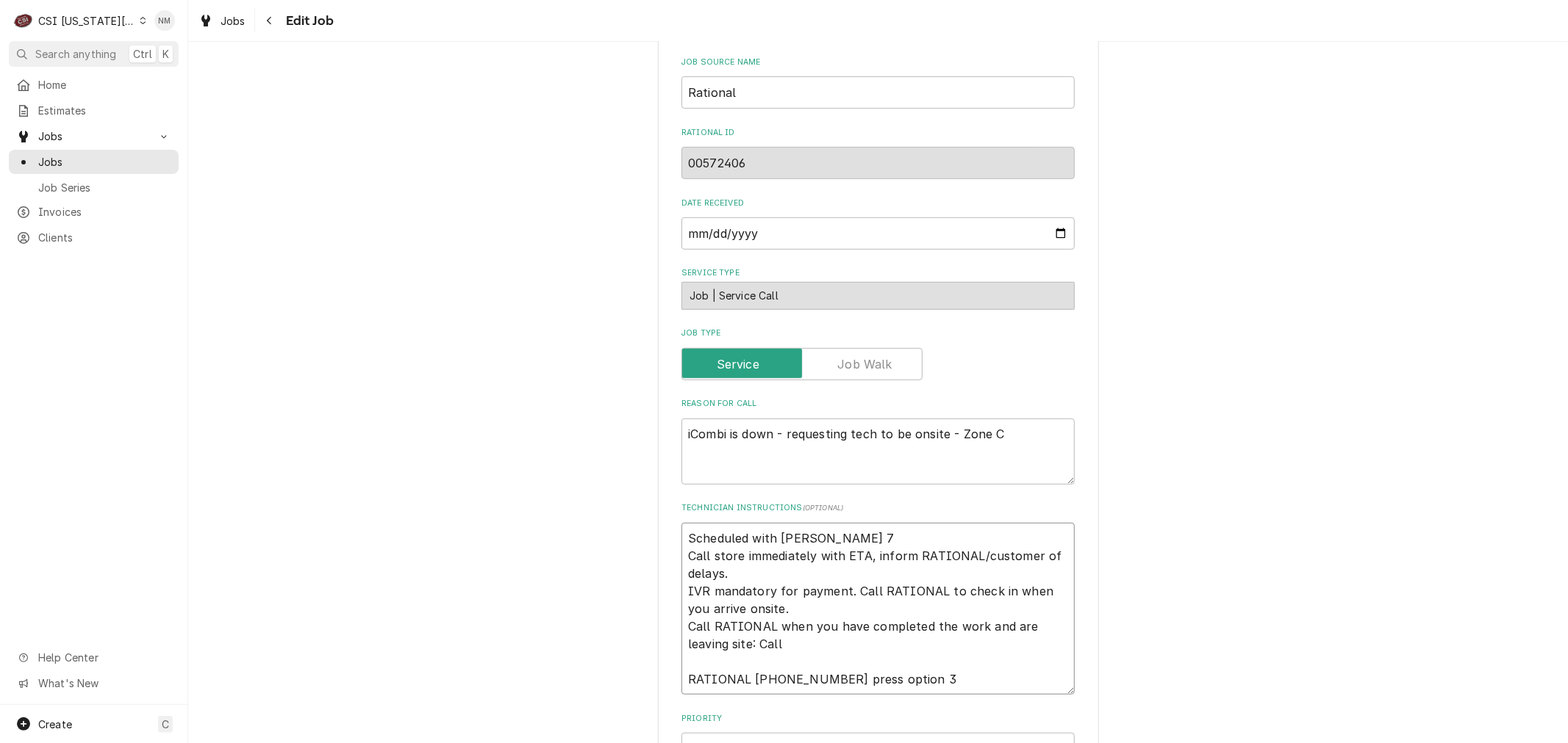
type textarea "x"
type textarea "Scheduled with Misty 7 a Call store immediately with ETA, inform RATIONAL/custo…"
type textarea "x"
type textarea "Scheduled with Misty 7 am Call store immediately with ETA, inform RATIONAL/cust…"
type textarea "x"
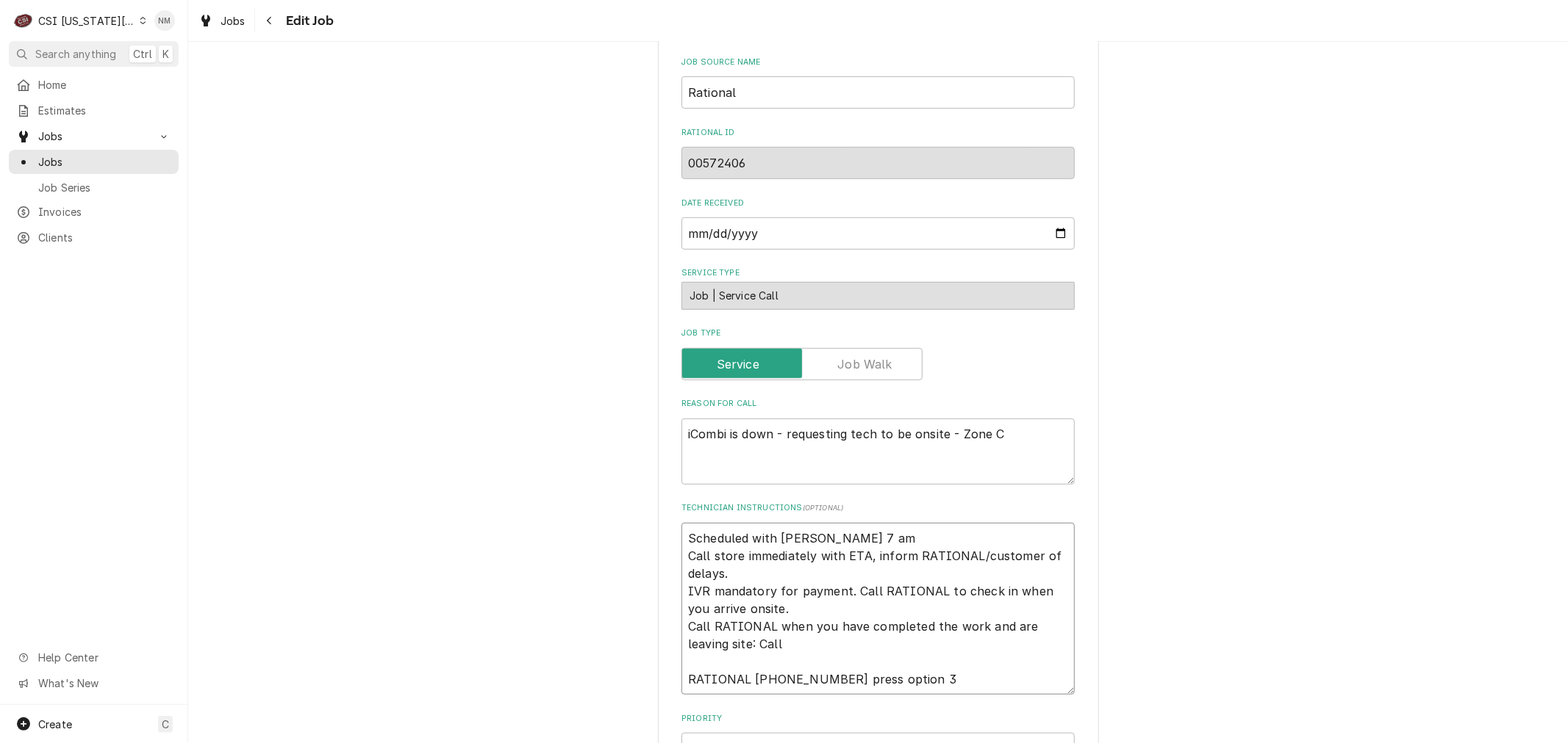
type textarea "Scheduled with Misty 7 am Call store immediately with ETA, inform RATIONAL/cust…"
type textarea "x"
type textarea "Scheduled with Misty 7 am F Call store immediately with ETA, inform RATIONAL/cu…"
type textarea "x"
type textarea "Scheduled with Misty 7 am Fr Call store immediately with ETA, inform RATIONAL/c…"
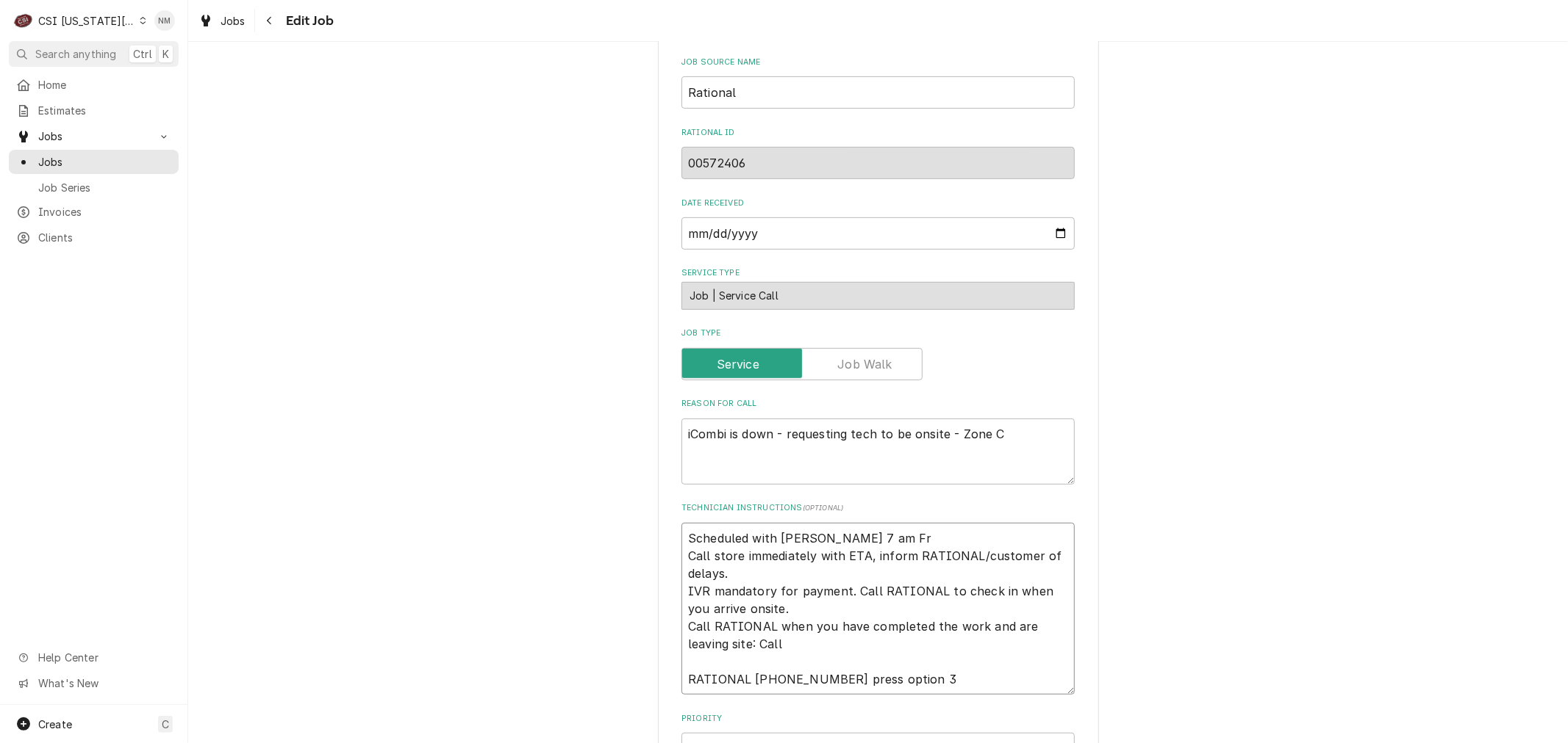
type textarea "x"
type textarea "Scheduled with Misty 7 am Fri Call store immediately with ETA, inform RATIONAL/…"
type textarea "x"
type textarea "Scheduled with Misty 7 am Fri Call store immediately with ETA, inform RATIONAL/…"
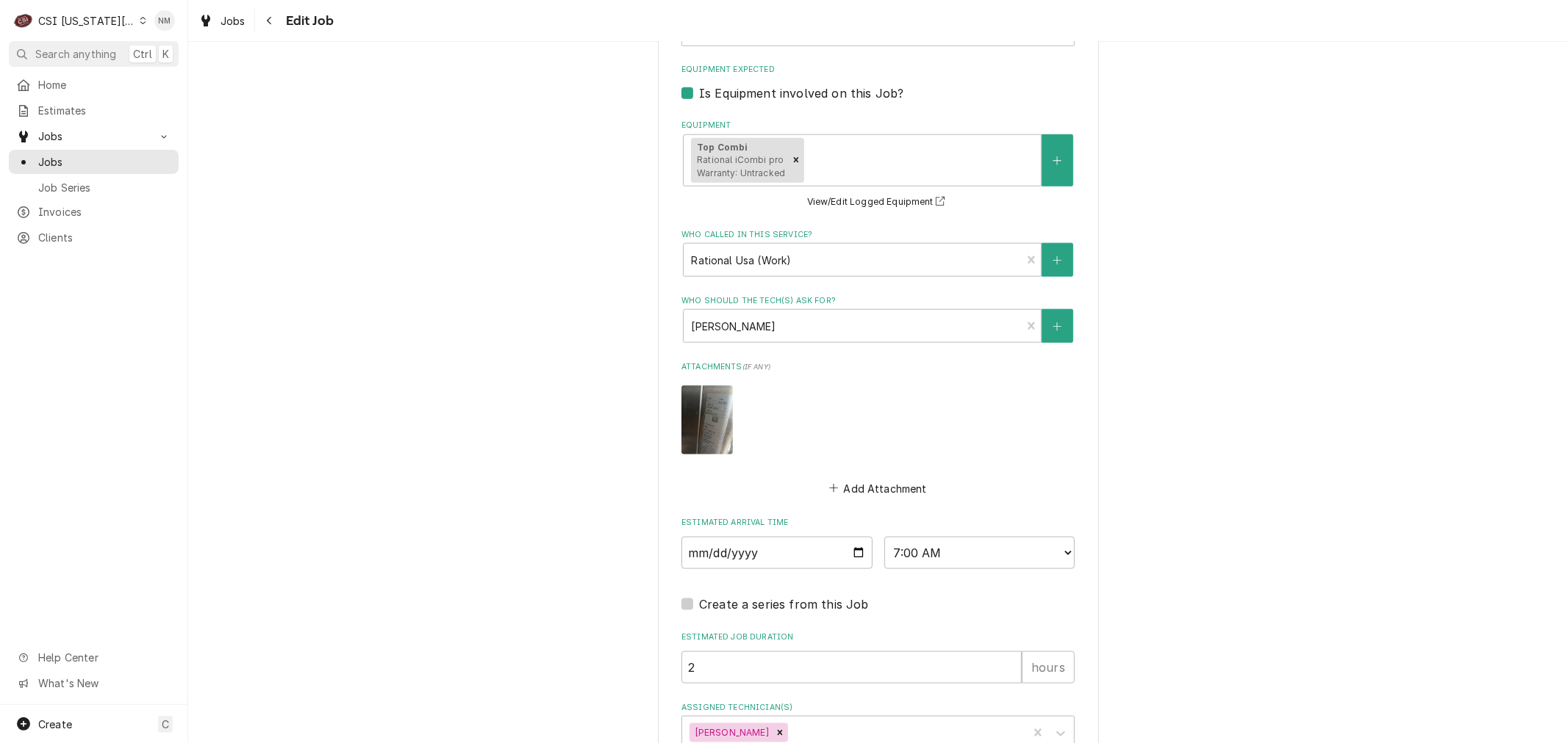
scroll to position [1382, 0]
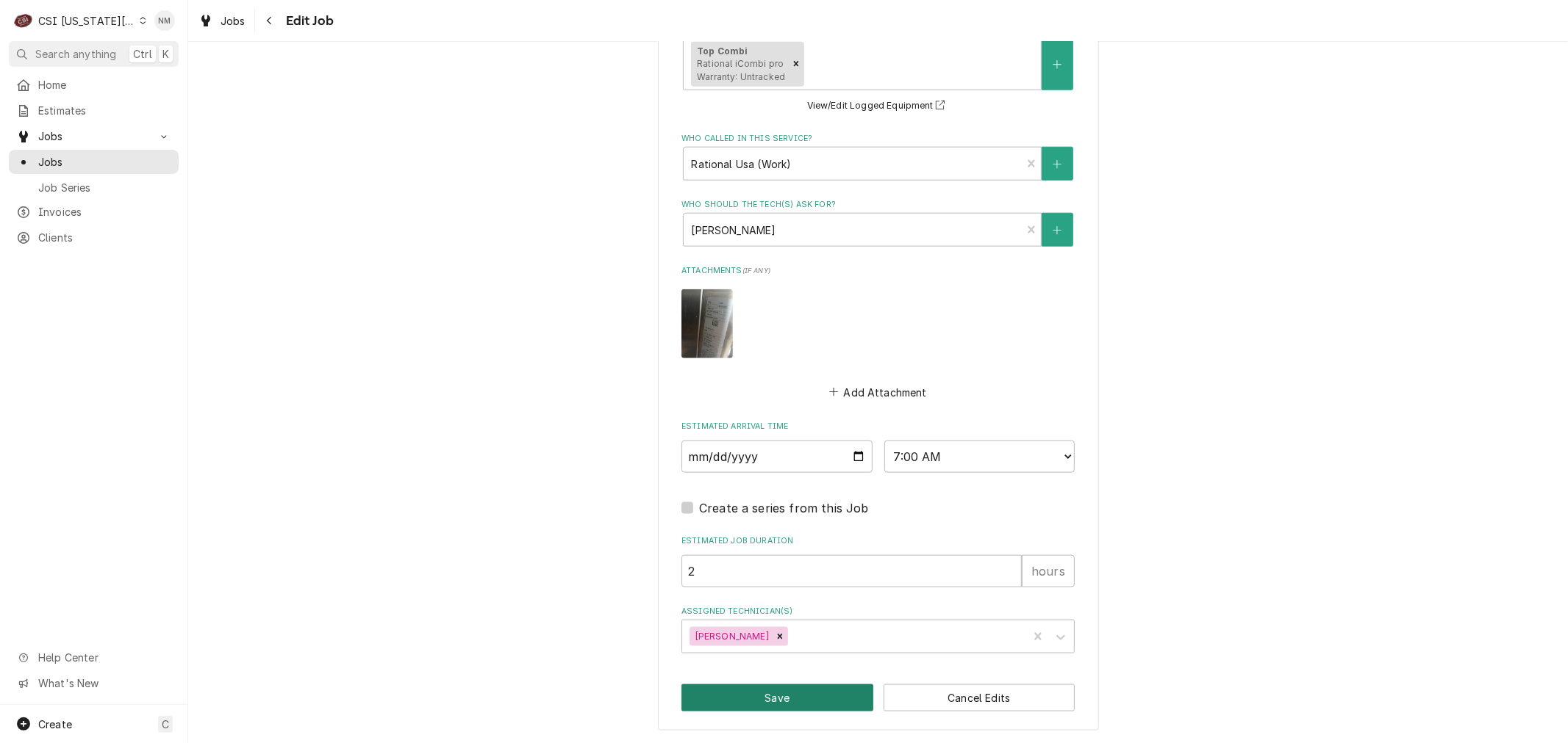
click at [731, 700] on button "Save" at bounding box center [776, 698] width 192 height 27
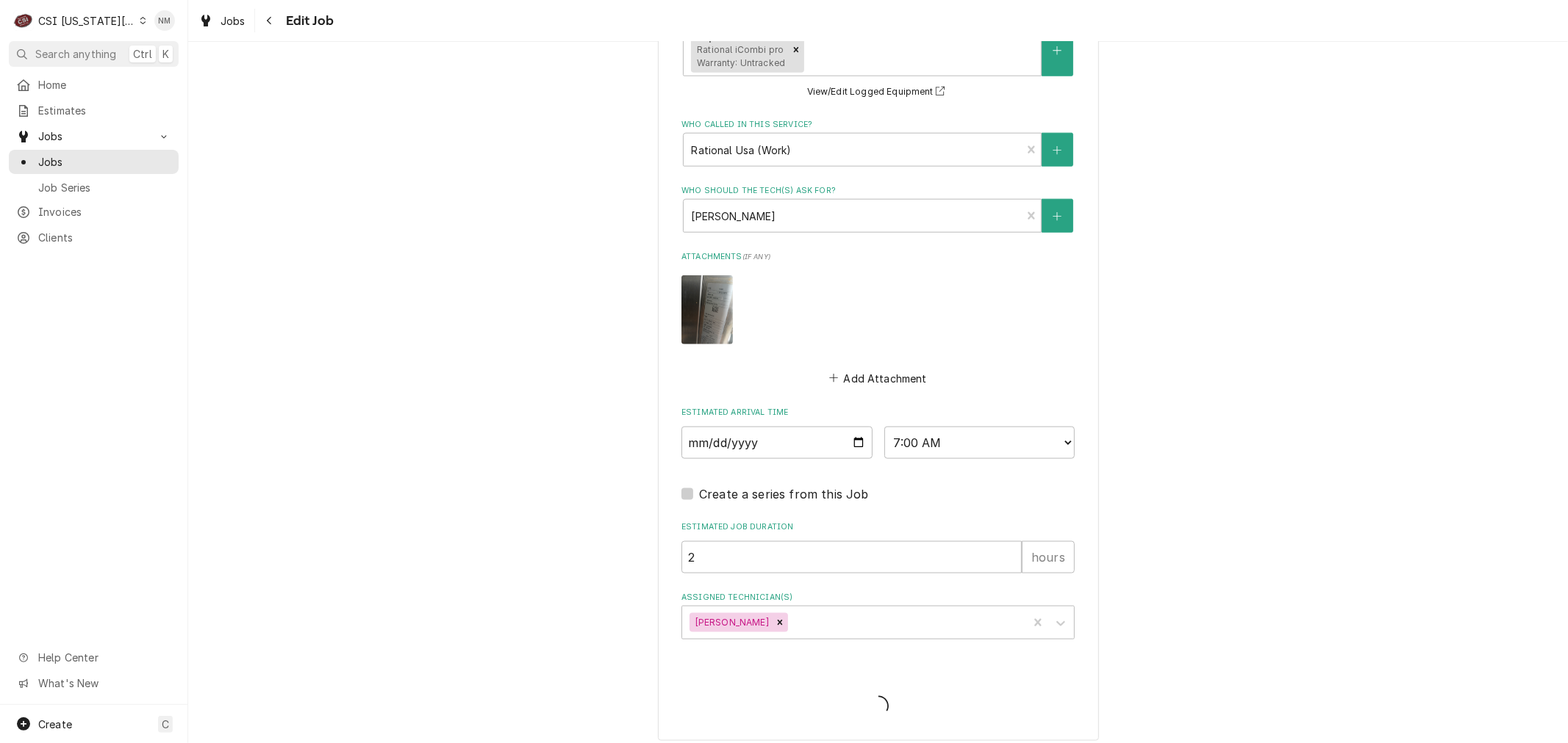
type textarea "x"
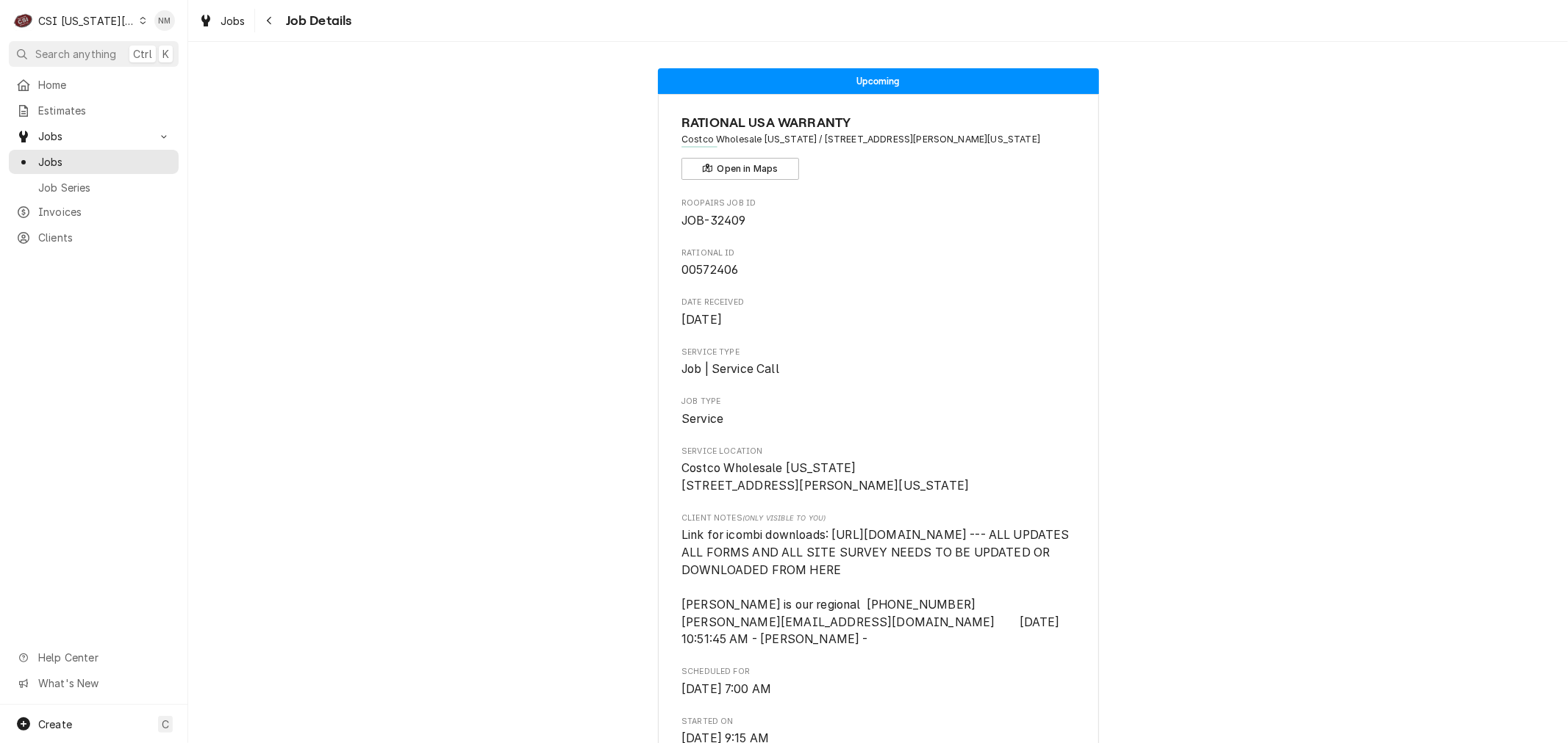
click at [140, 22] on div "Dynamic Content Wrapper" at bounding box center [143, 21] width 7 height 11
click at [191, 50] on div "CSI [US_STATE]" at bounding box center [252, 55] width 214 height 16
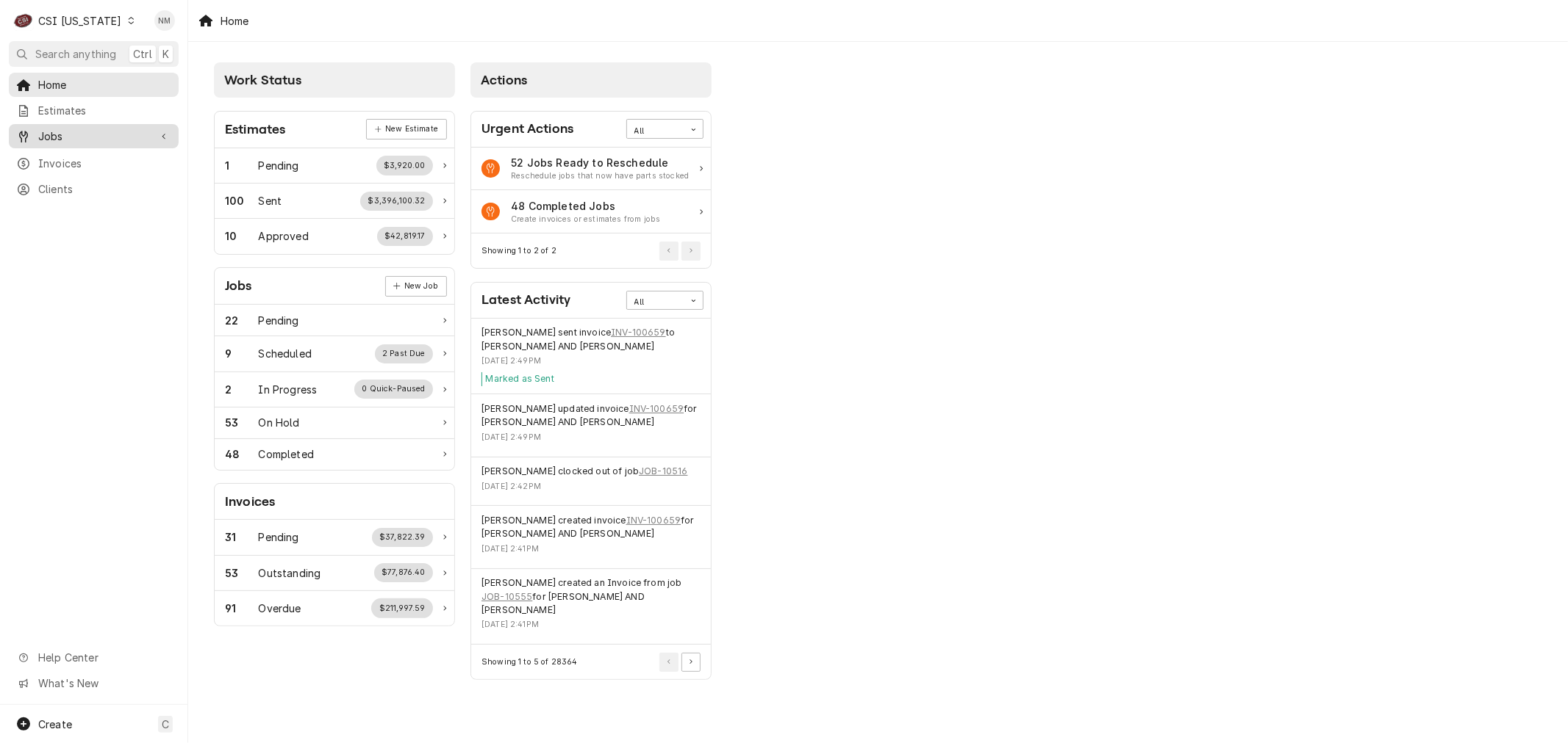
click at [56, 134] on span "Jobs" at bounding box center [94, 136] width 111 height 16
click at [59, 158] on span "Jobs" at bounding box center [104, 162] width 133 height 16
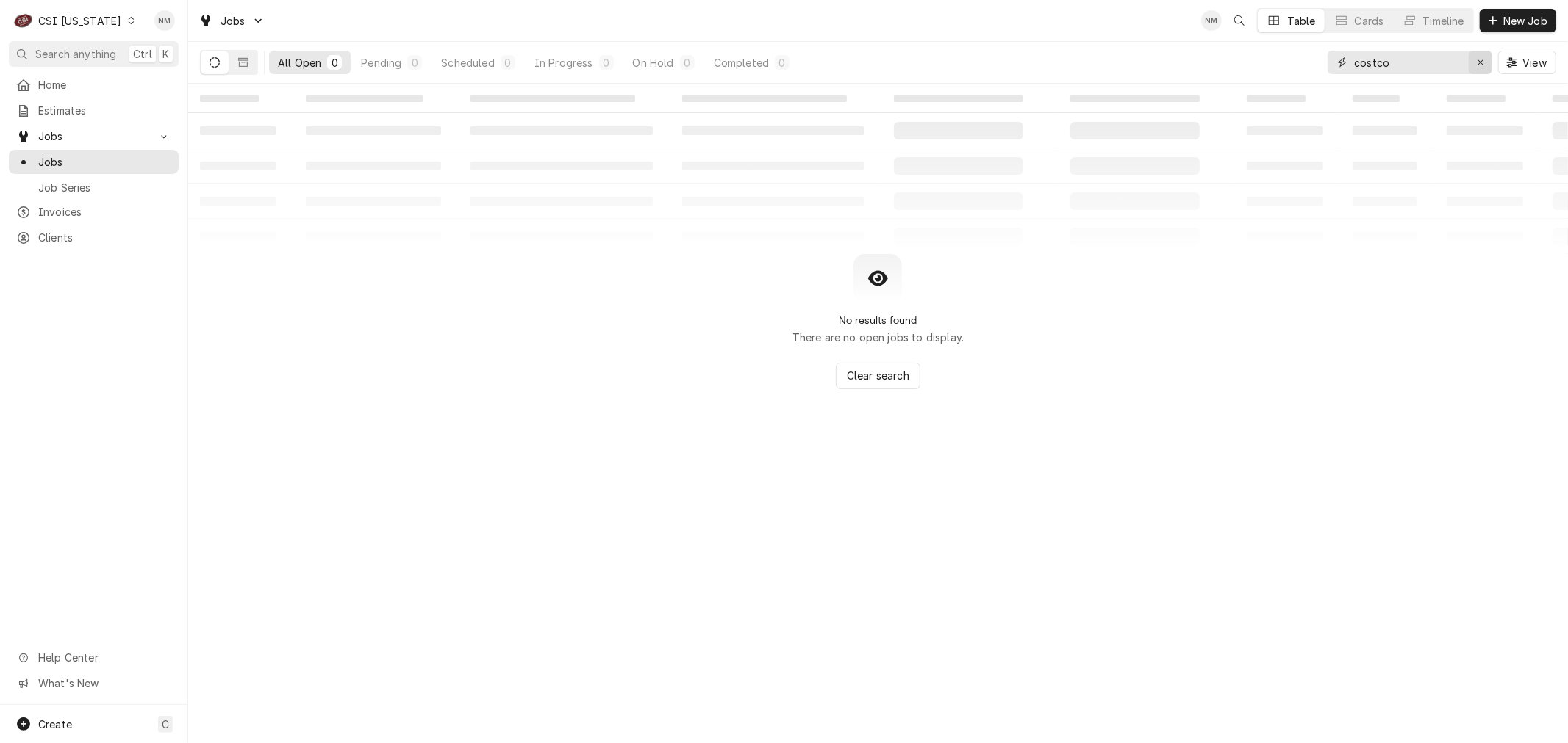
click at [1476, 63] on icon "Erase input" at bounding box center [1480, 62] width 8 height 11
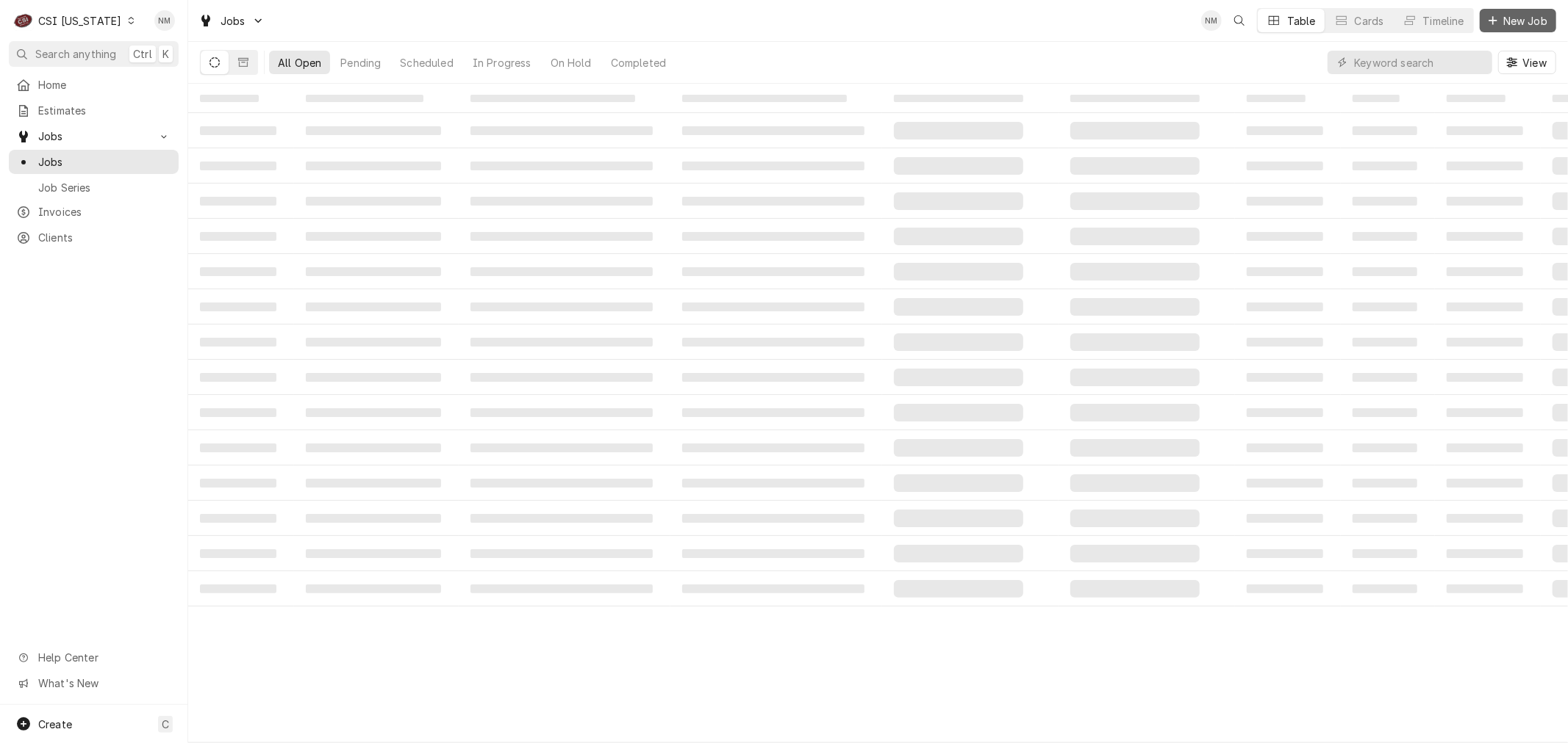
click at [1525, 17] on span "New Job" at bounding box center [1525, 21] width 50 height 16
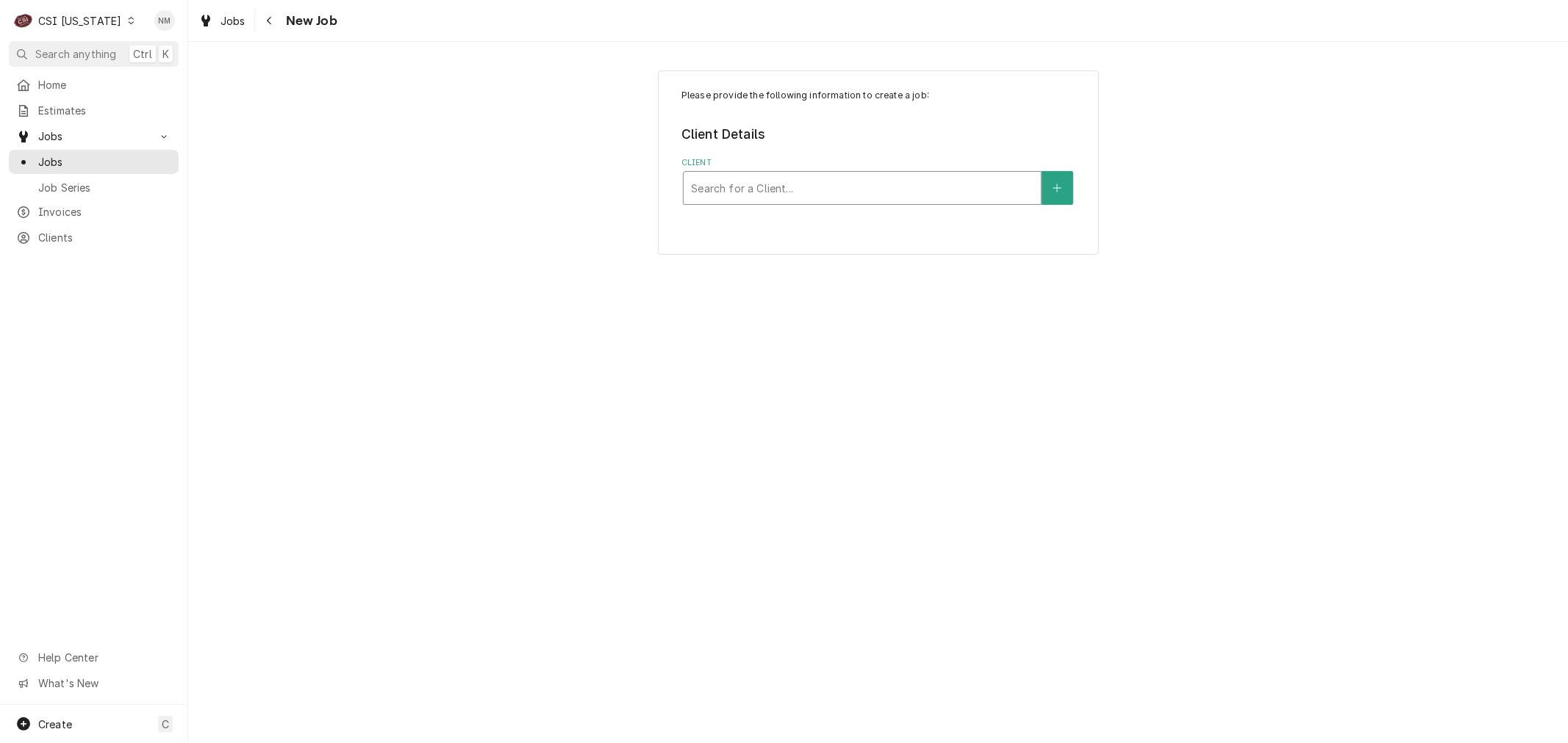
click at [737, 182] on div "Client" at bounding box center [862, 188] width 343 height 26
type input "welbilt"
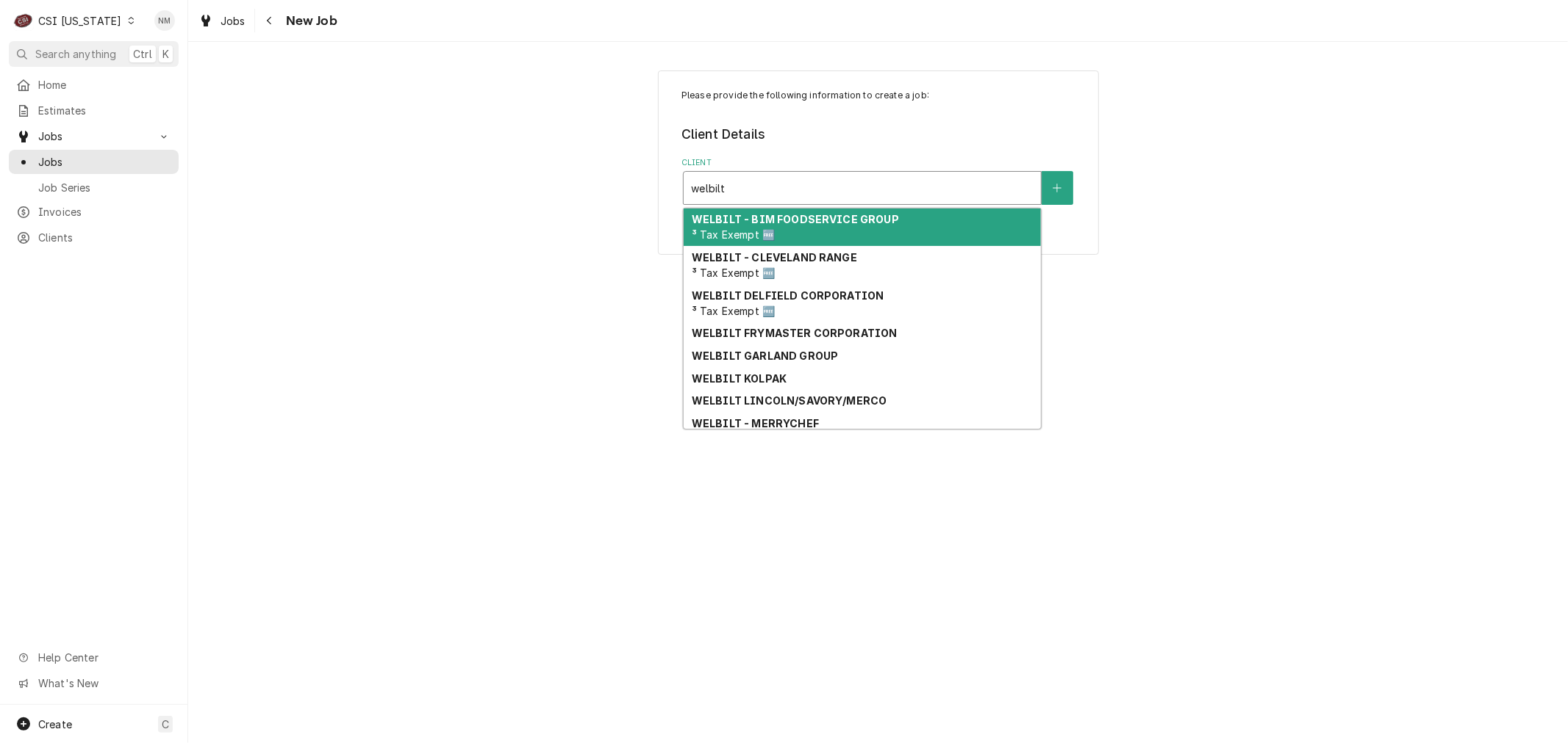
click at [774, 219] on strong "WELBILT - BIM FOODSERVICE GROUP" at bounding box center [795, 219] width 207 height 13
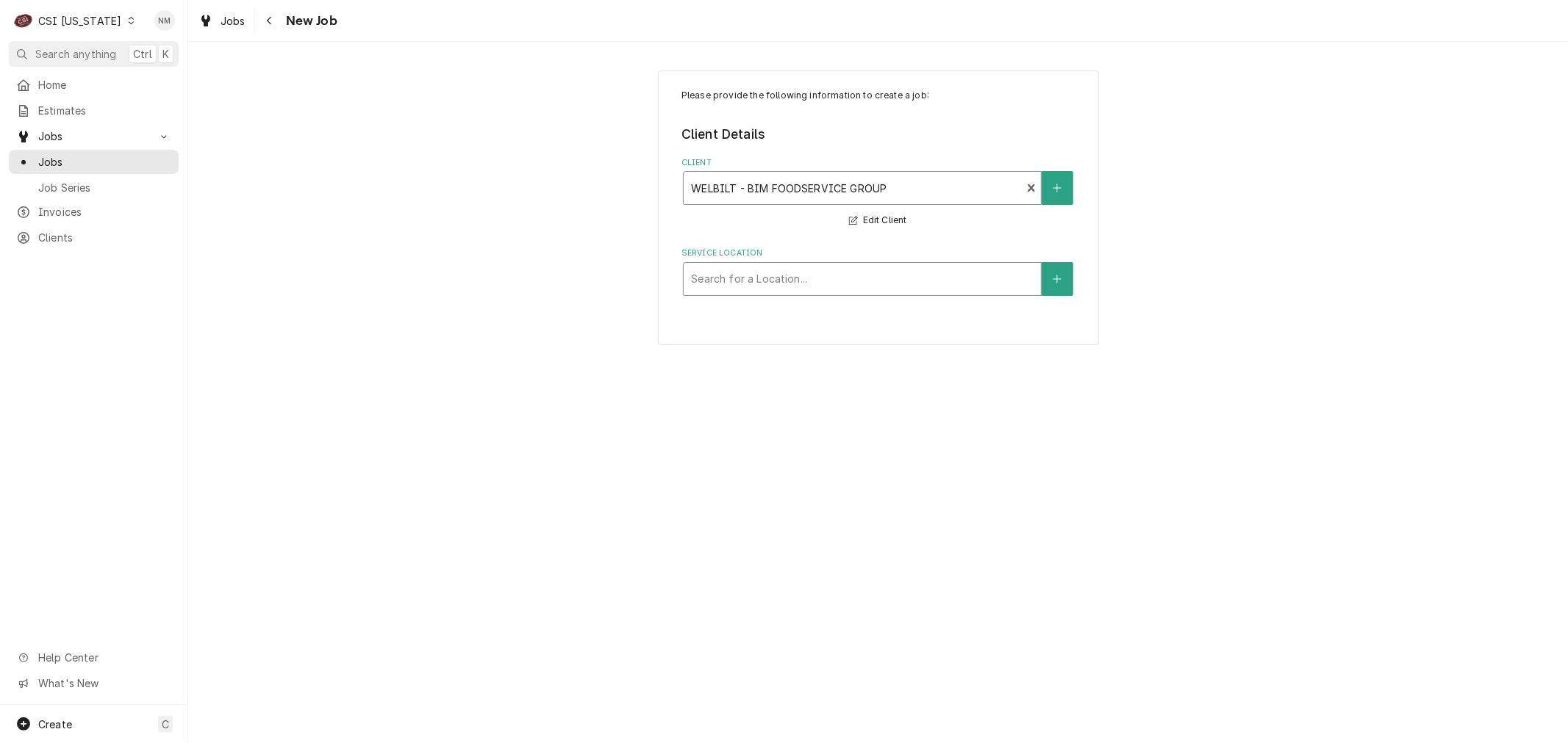
click at [837, 279] on div "Service Location" at bounding box center [862, 279] width 343 height 26
type input "470 east"
click at [1049, 273] on button "Service Location" at bounding box center [1056, 279] width 31 height 34
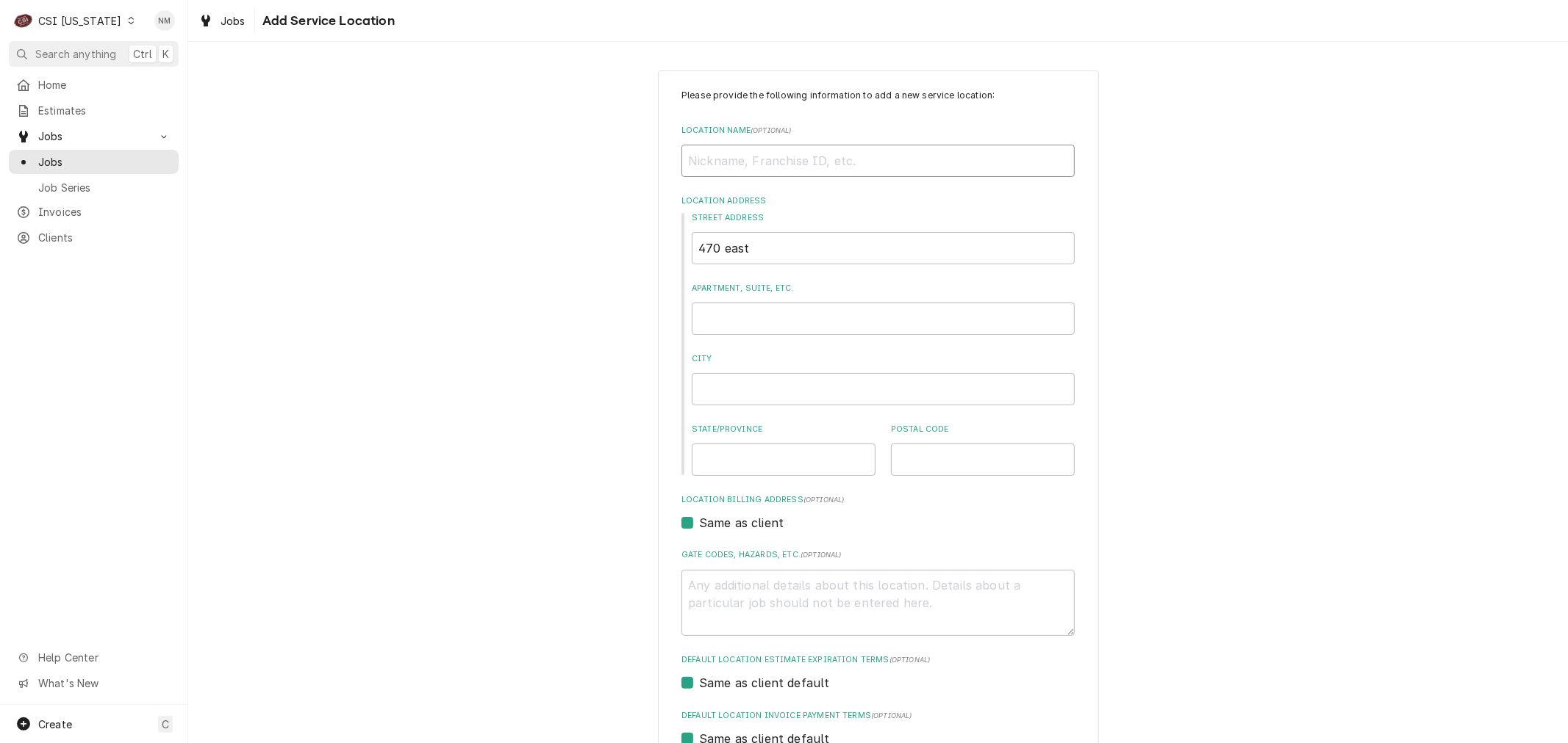
click at [737, 151] on input "Location Name ( optional )" at bounding box center [877, 161] width 393 height 32
type textarea "x"
type input "M"
type textarea "x"
type input "MC"
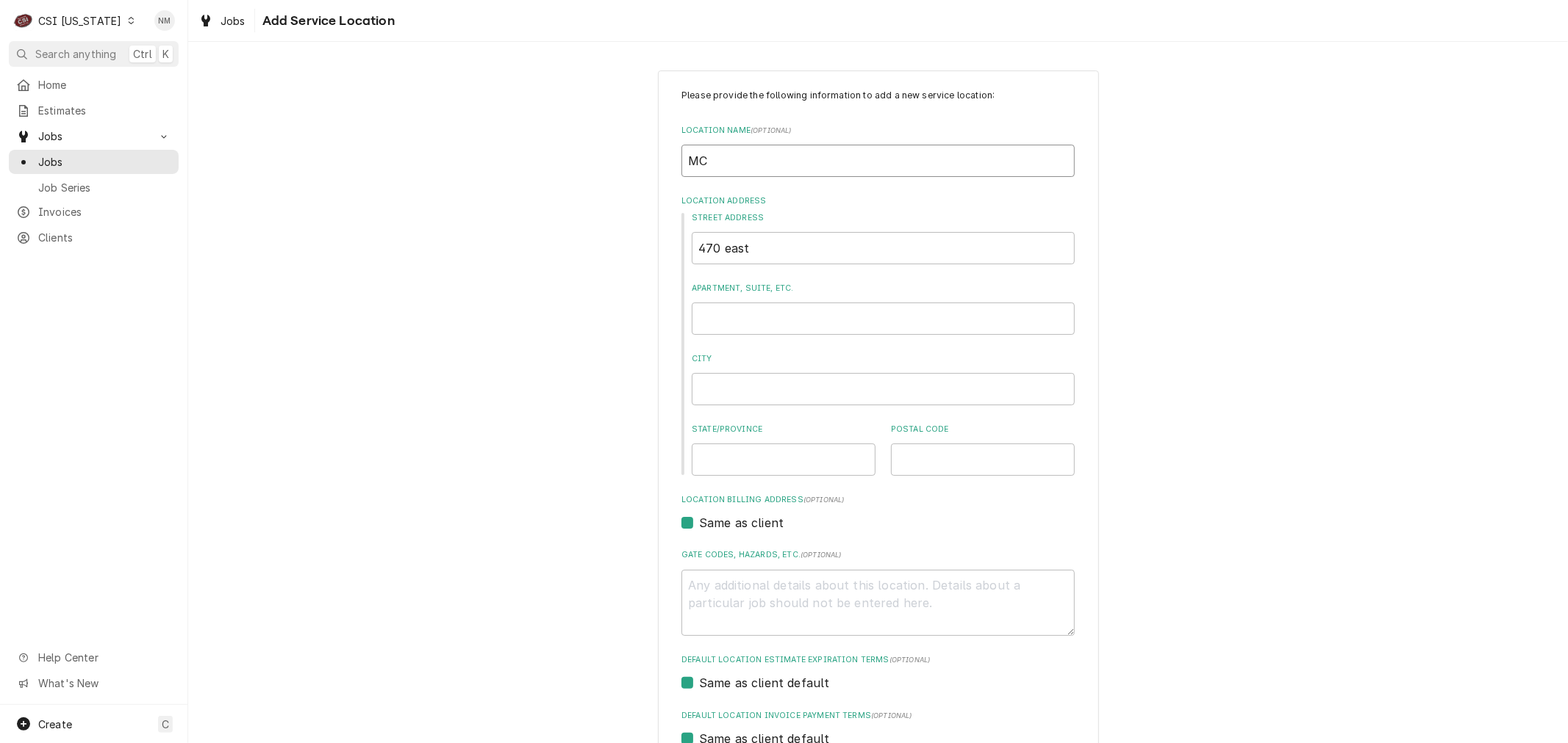
type textarea "x"
type input "M"
type textarea "x"
type input "Mc"
type textarea "x"
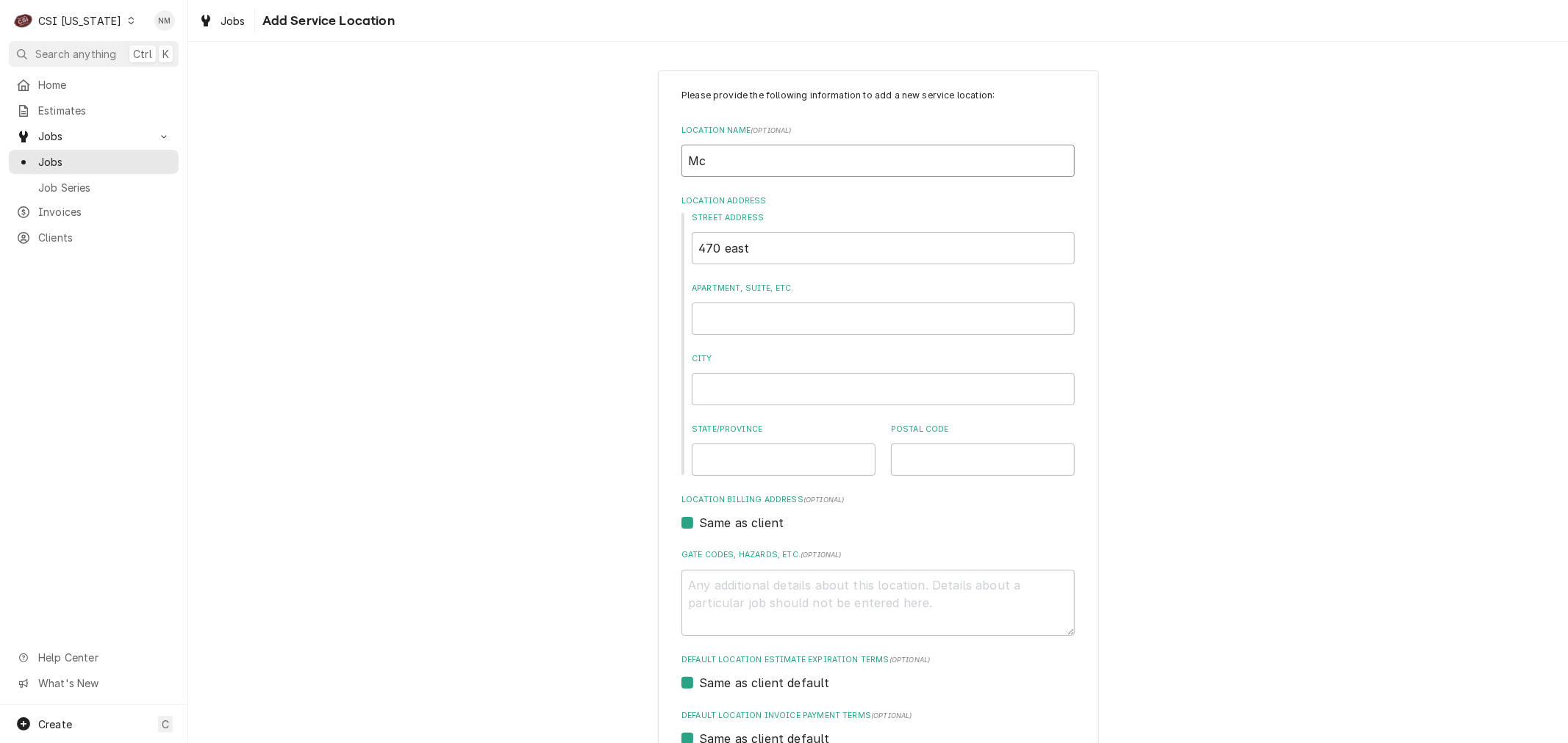
type input "McD"
type textarea "x"
type input "McDO"
type textarea "x"
type input "McDON"
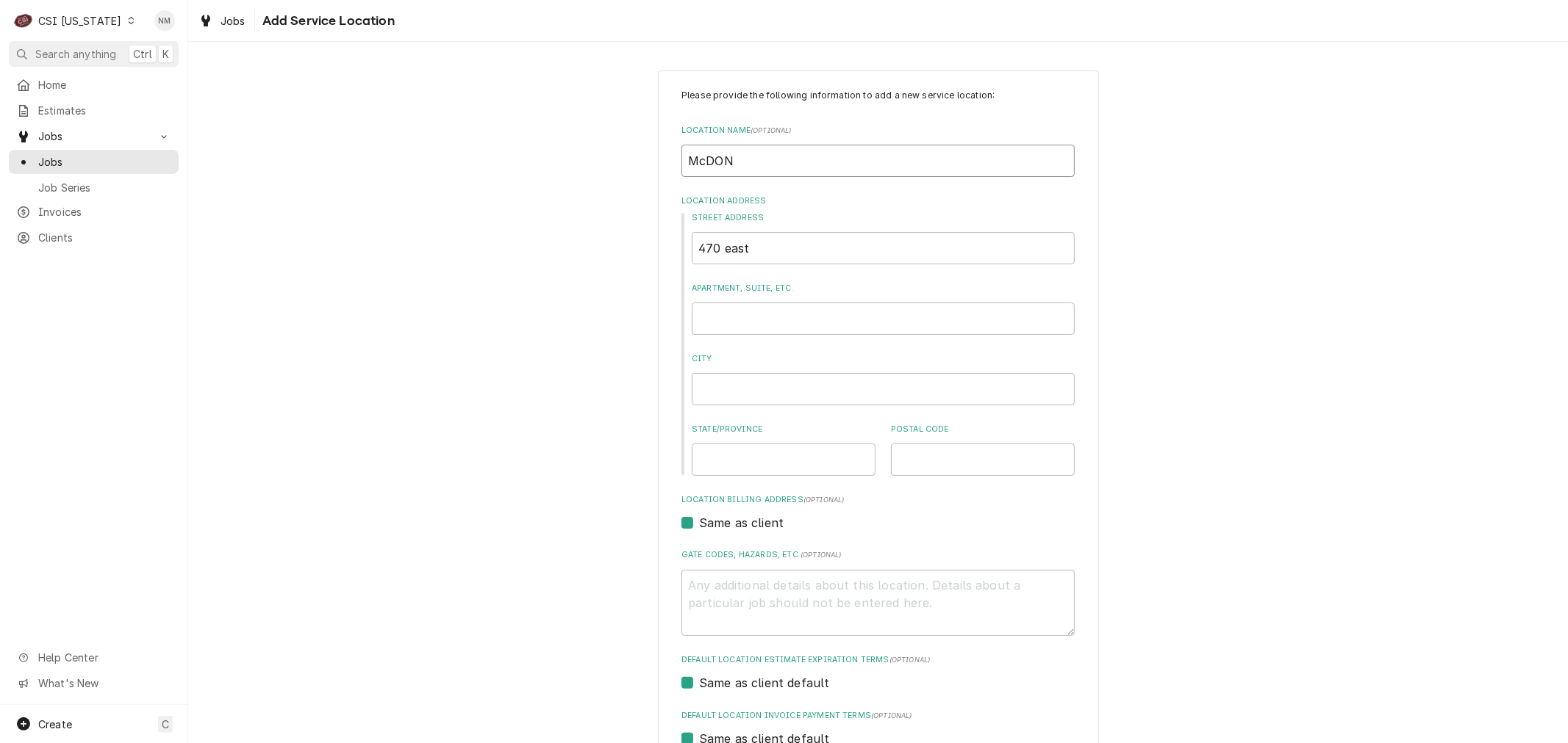
type textarea "x"
type input "McDONA"
type textarea "x"
type input "[PERSON_NAME]"
type textarea "x"
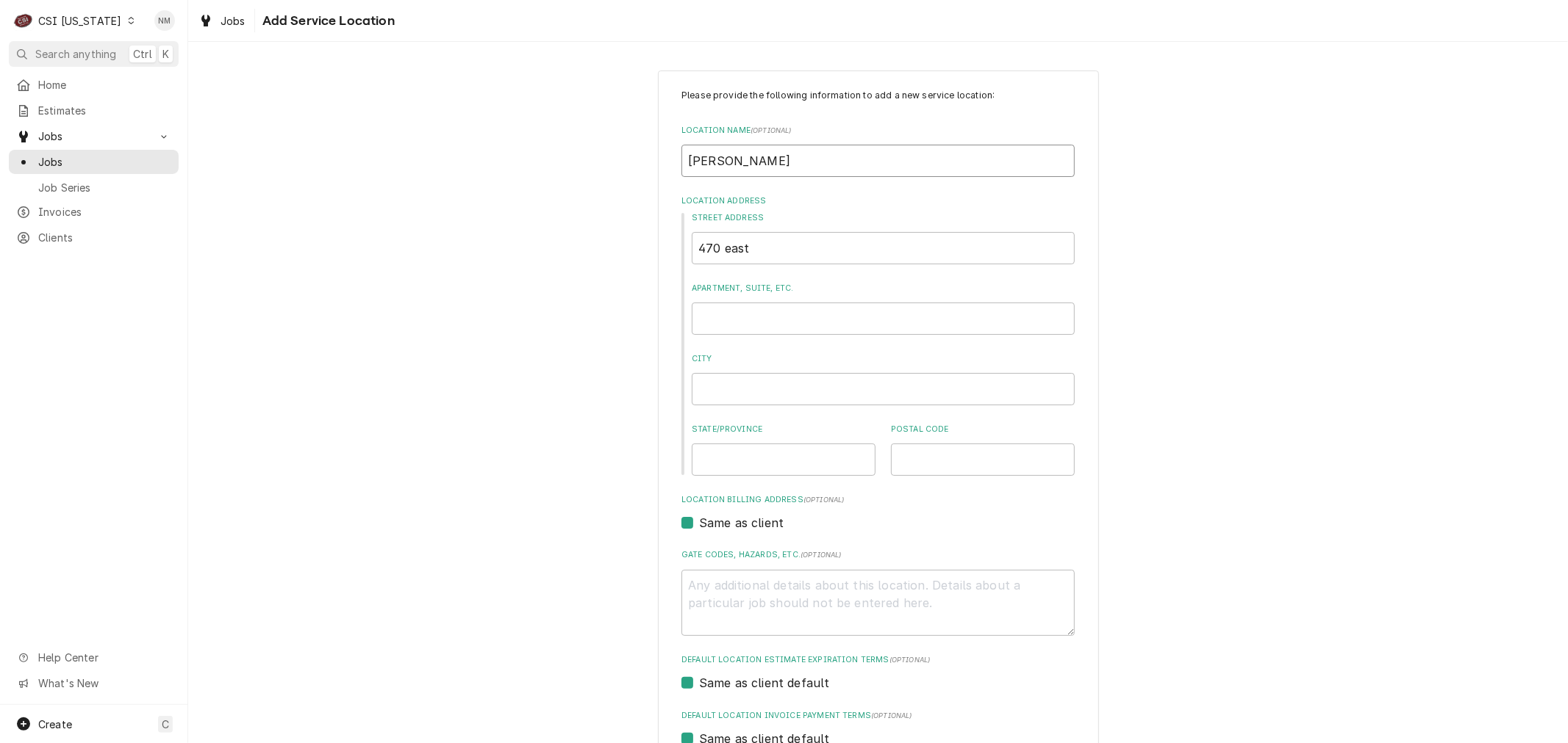
type input "[PERSON_NAME]"
type textarea "x"
type input "[PERSON_NAME]"
type textarea "x"
type input "[PERSON_NAME]"
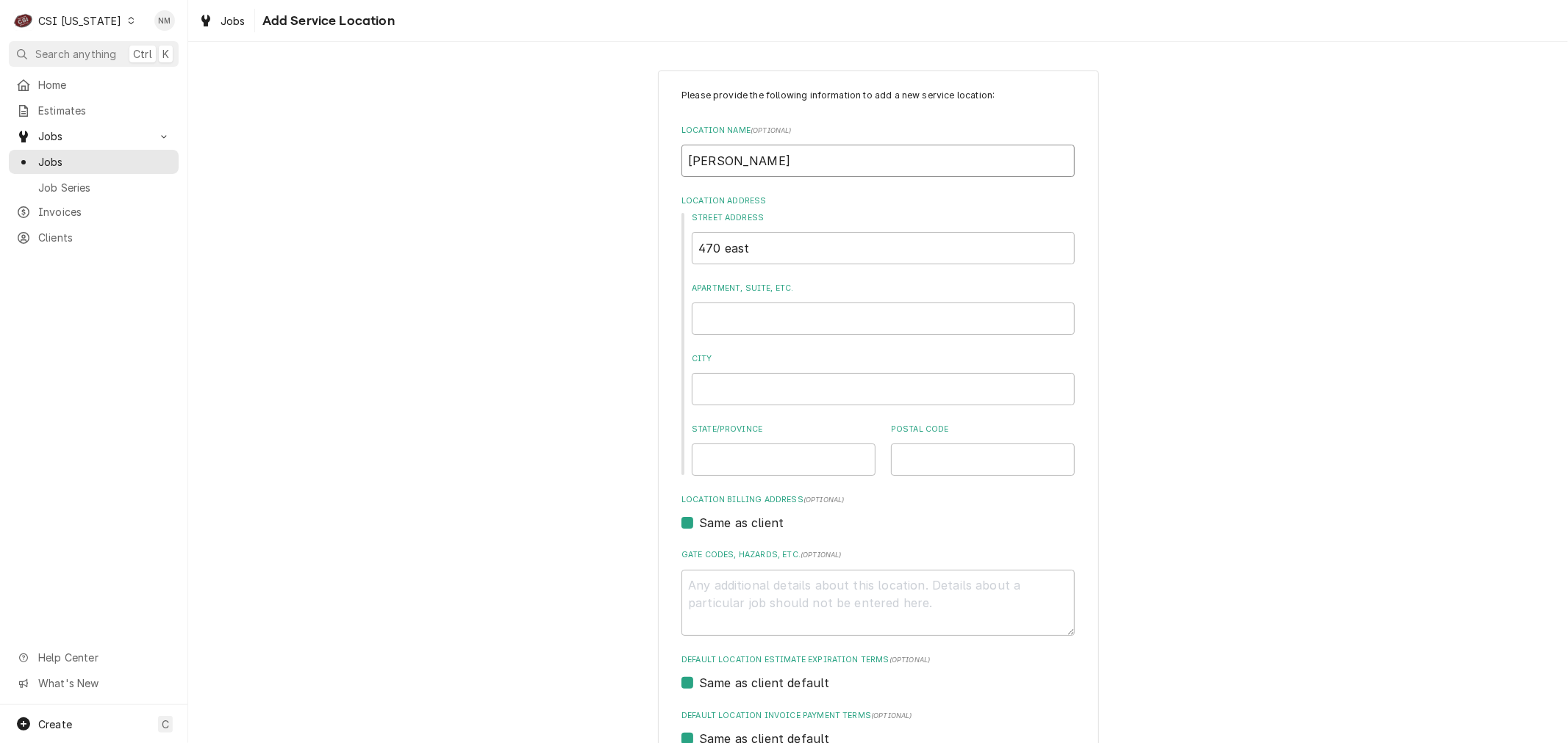
type textarea "x"
type input "McDONALDS #"
type textarea "x"
type input "McDONALDS #3"
type textarea "x"
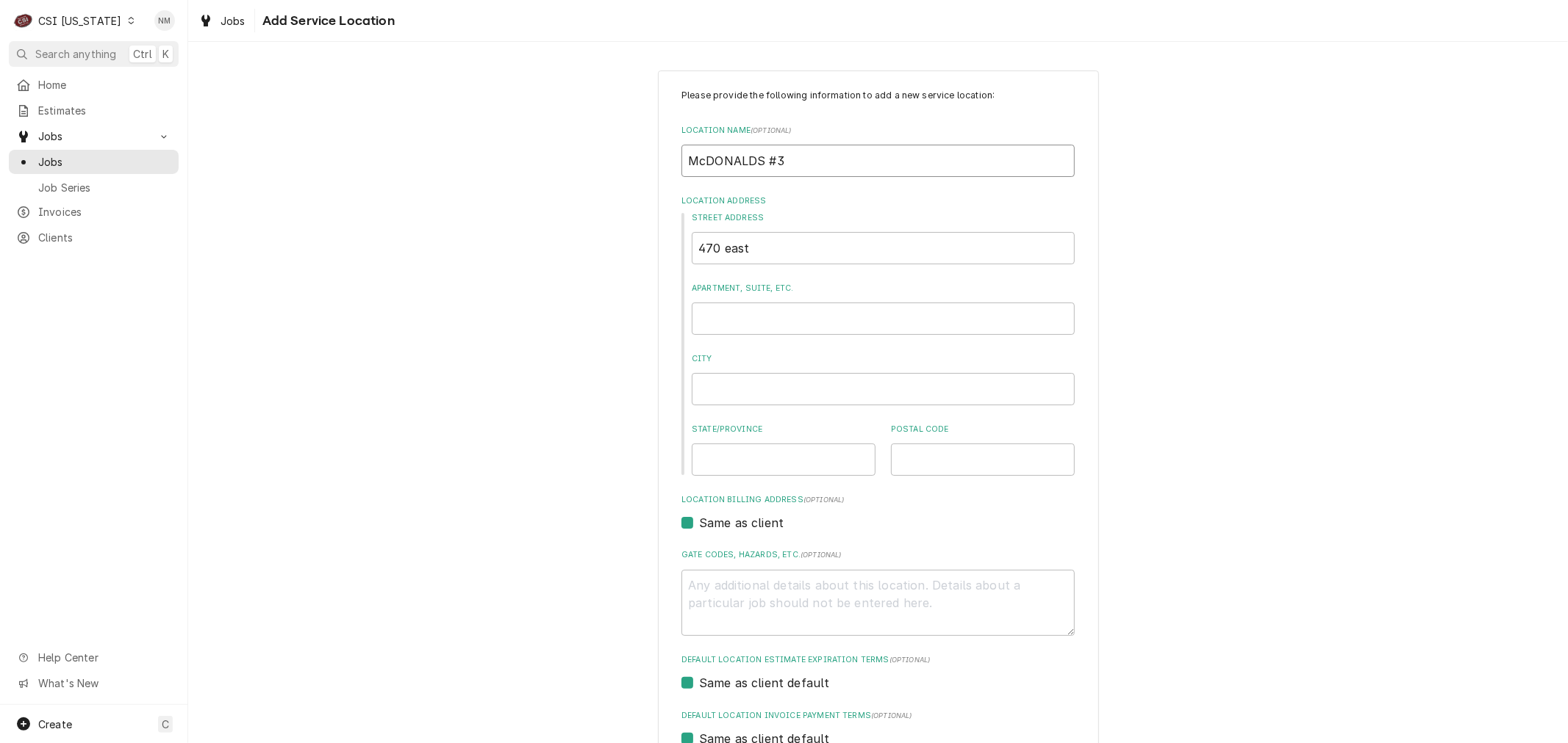
type input "McDONALDS #33"
type textarea "x"
type input "McDONALDS #338"
type textarea "x"
type input "McDONALDS #3389"
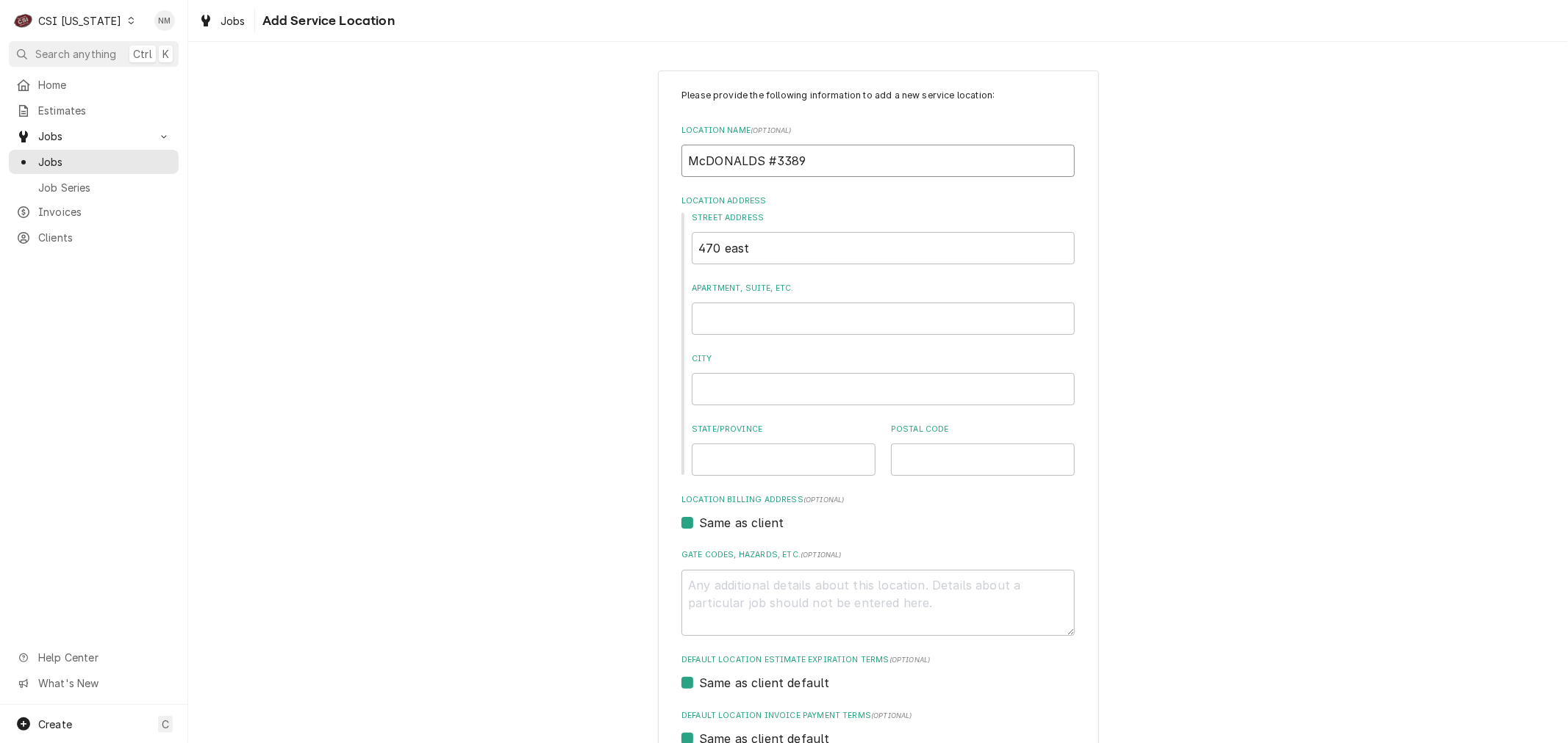
type textarea "x"
type input "McDONALDS #33894"
type textarea "x"
type input "McDONALDS #33894"
type textarea "x"
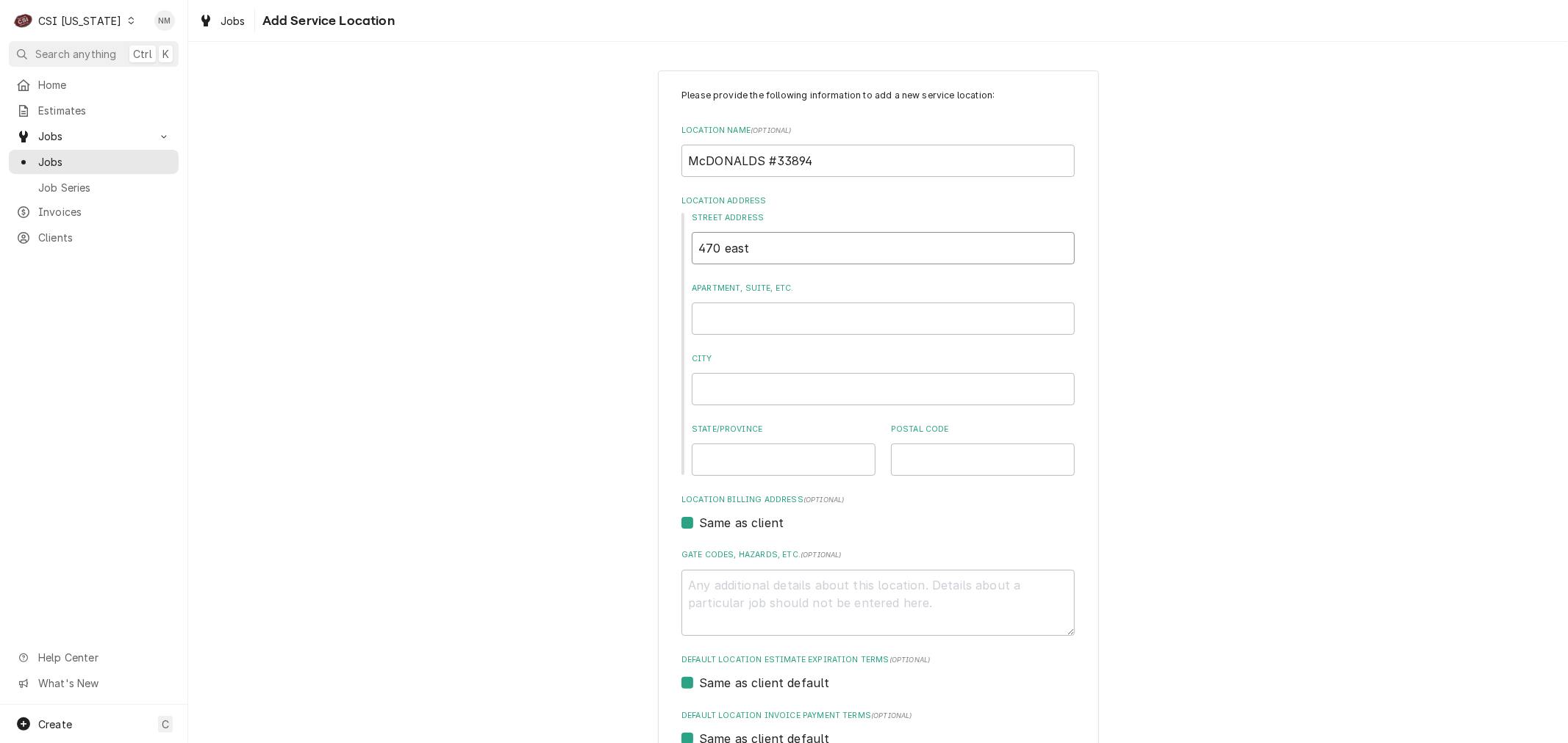
type input "4"
type textarea "x"
type input "47"
type textarea "x"
type input "470"
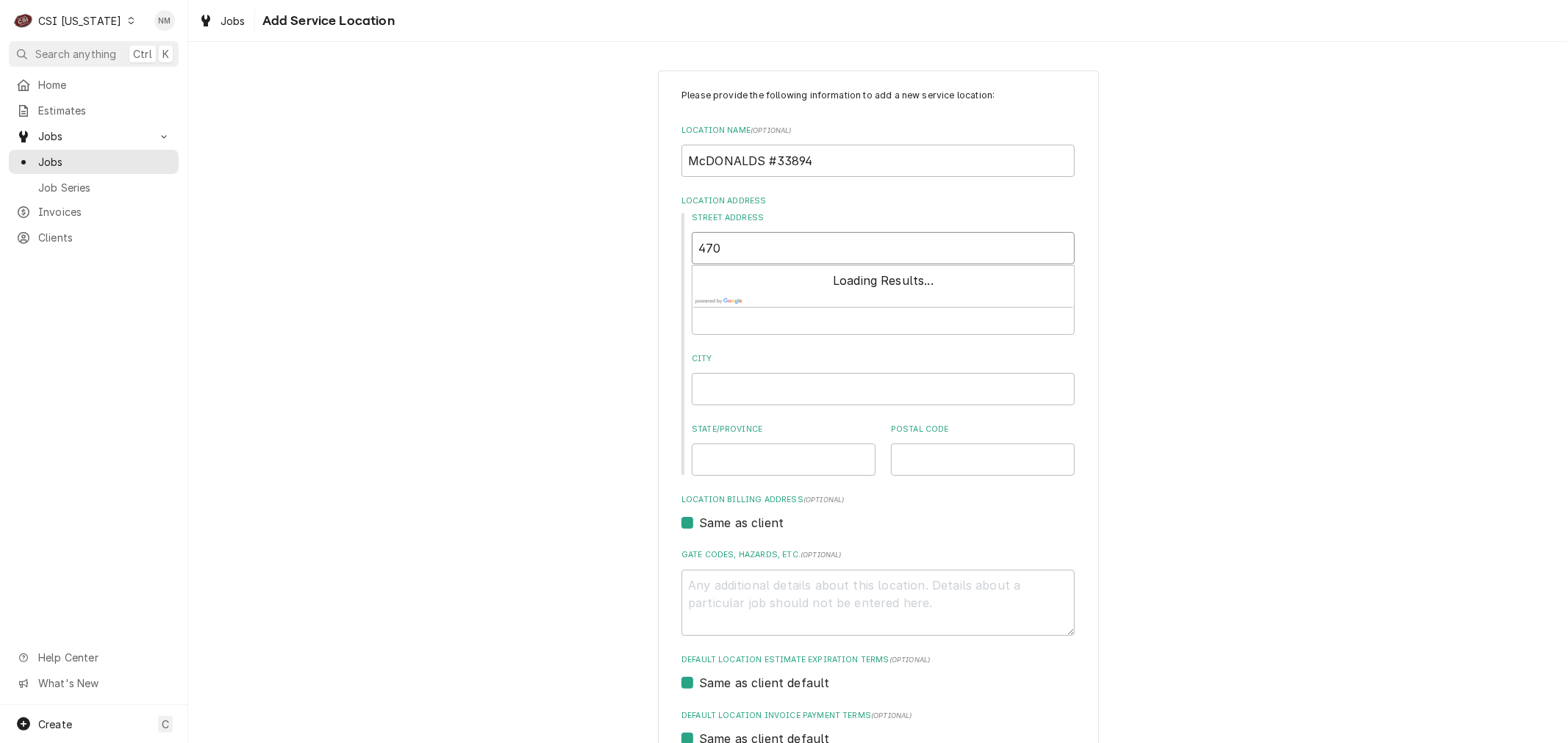
type textarea "x"
type input "470"
type textarea "x"
type input "470 E"
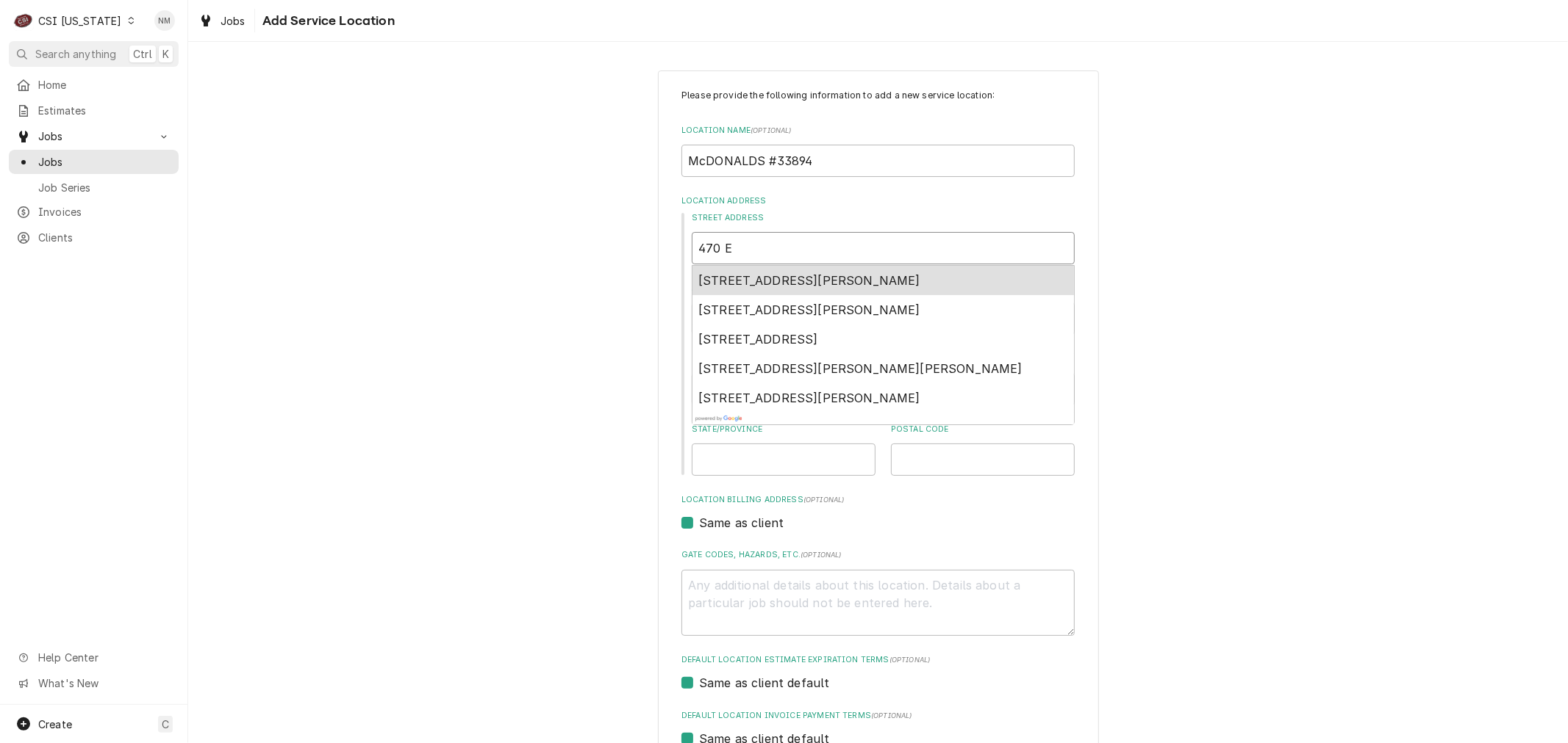
type textarea "x"
type input "470 EA"
type textarea "x"
type input "470 EAS"
type textarea "x"
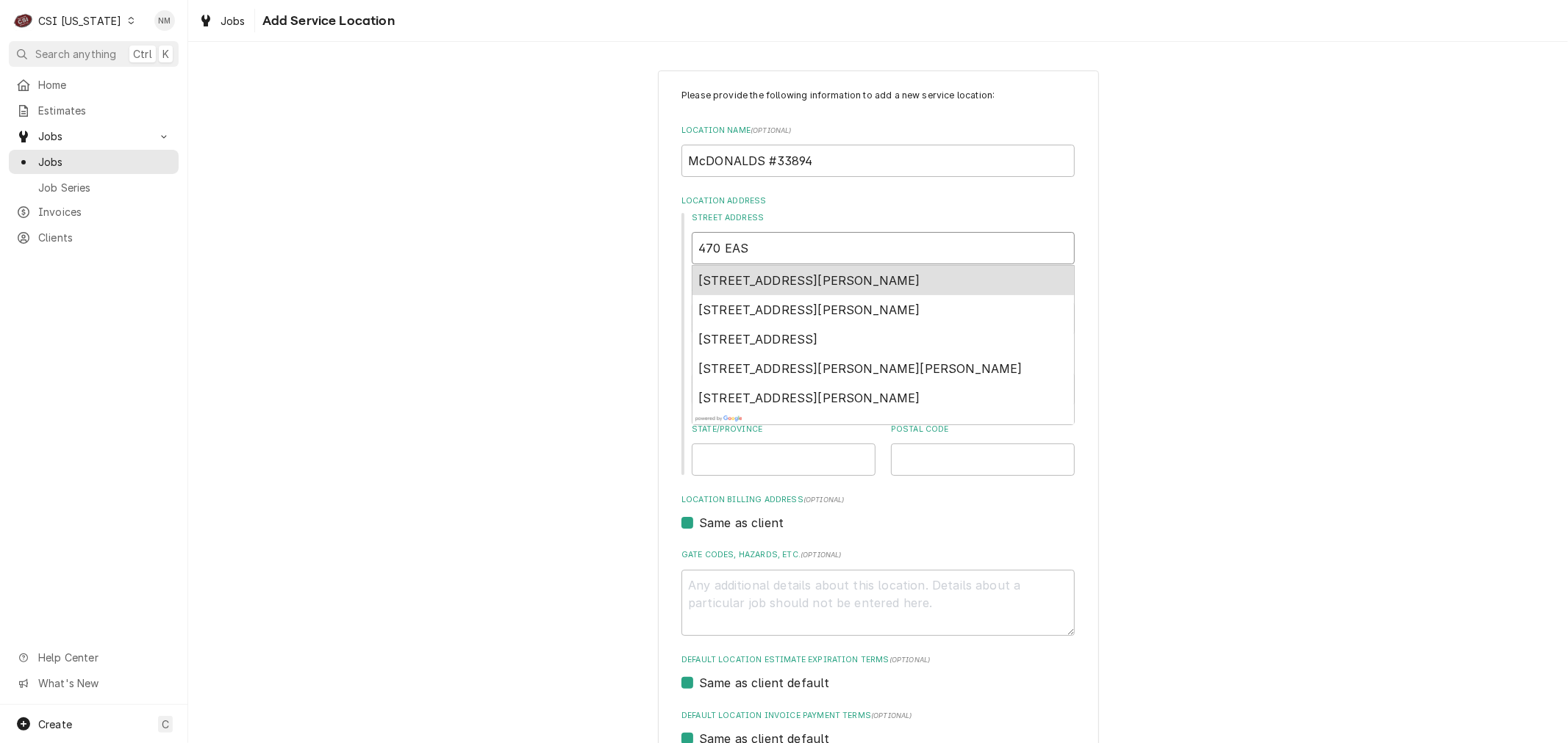
type input "470 EAST"
type textarea "x"
type input "470 EAST"
type textarea "x"
type input "470 EAST L"
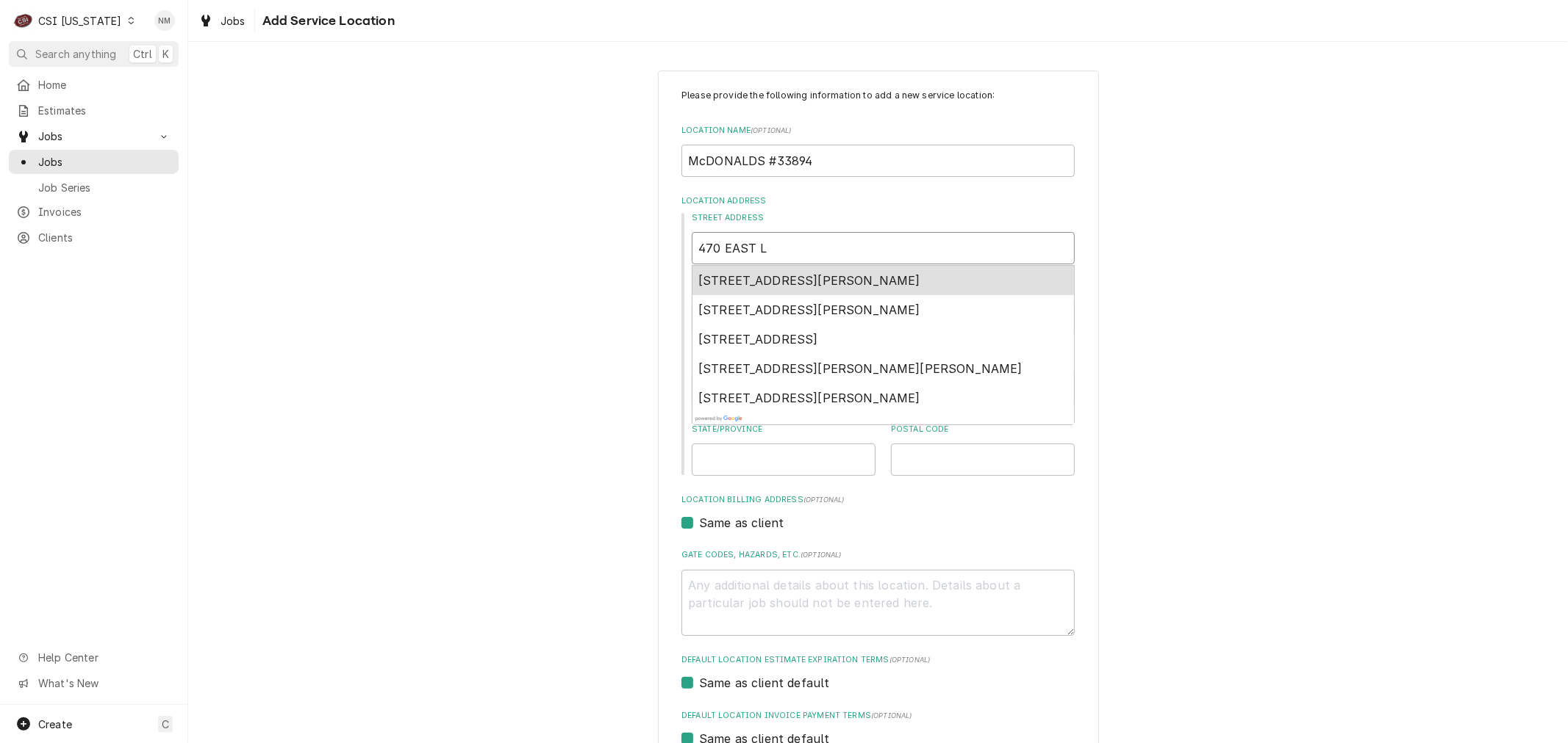
type textarea "x"
type input "470 EAST LA"
type textarea "x"
type input "470 EAST LAG"
type textarea "x"
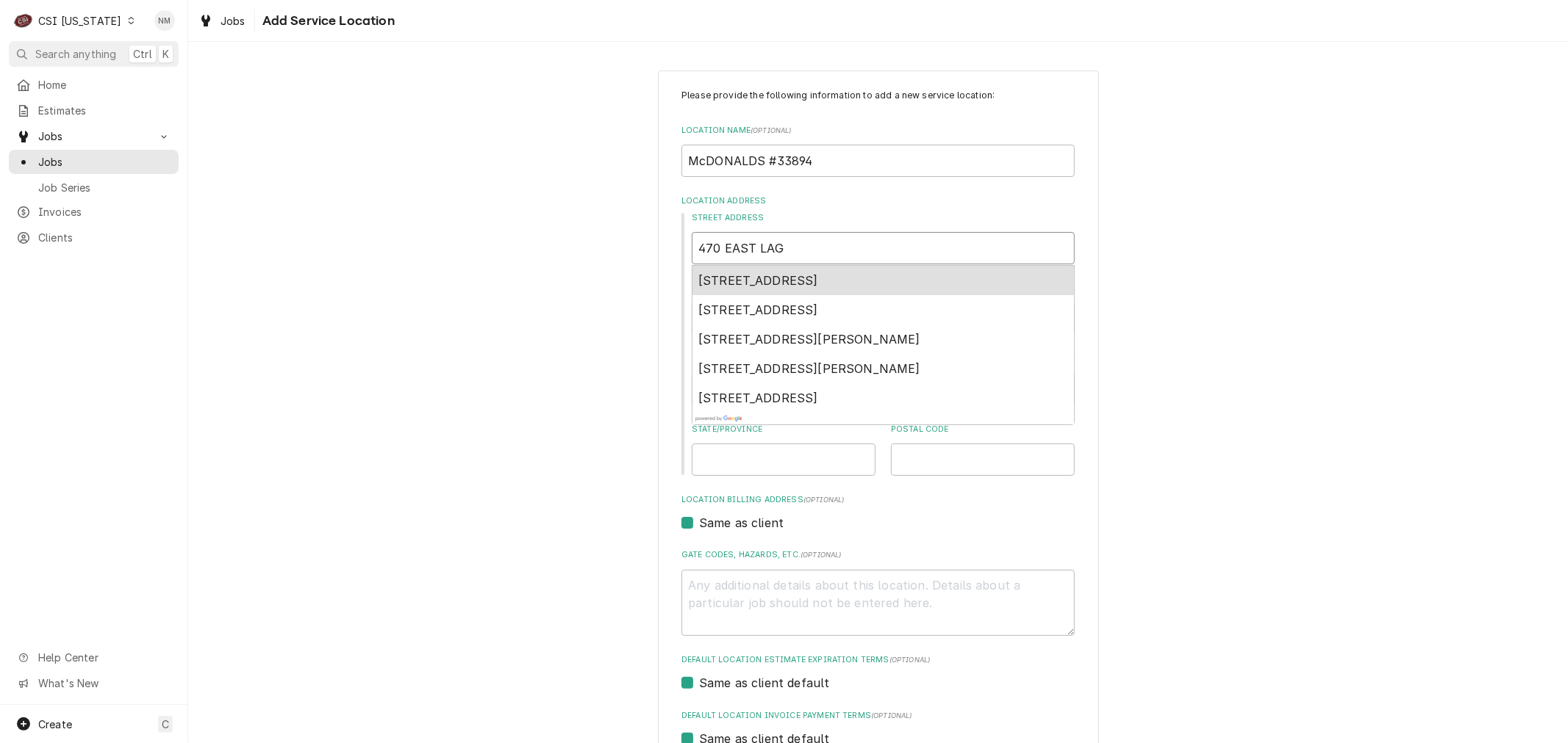
type input "470 EAST LAGR"
type textarea "x"
type input "470 EAST LAGRA"
type textarea "x"
type input "470 EAST LAGRAN"
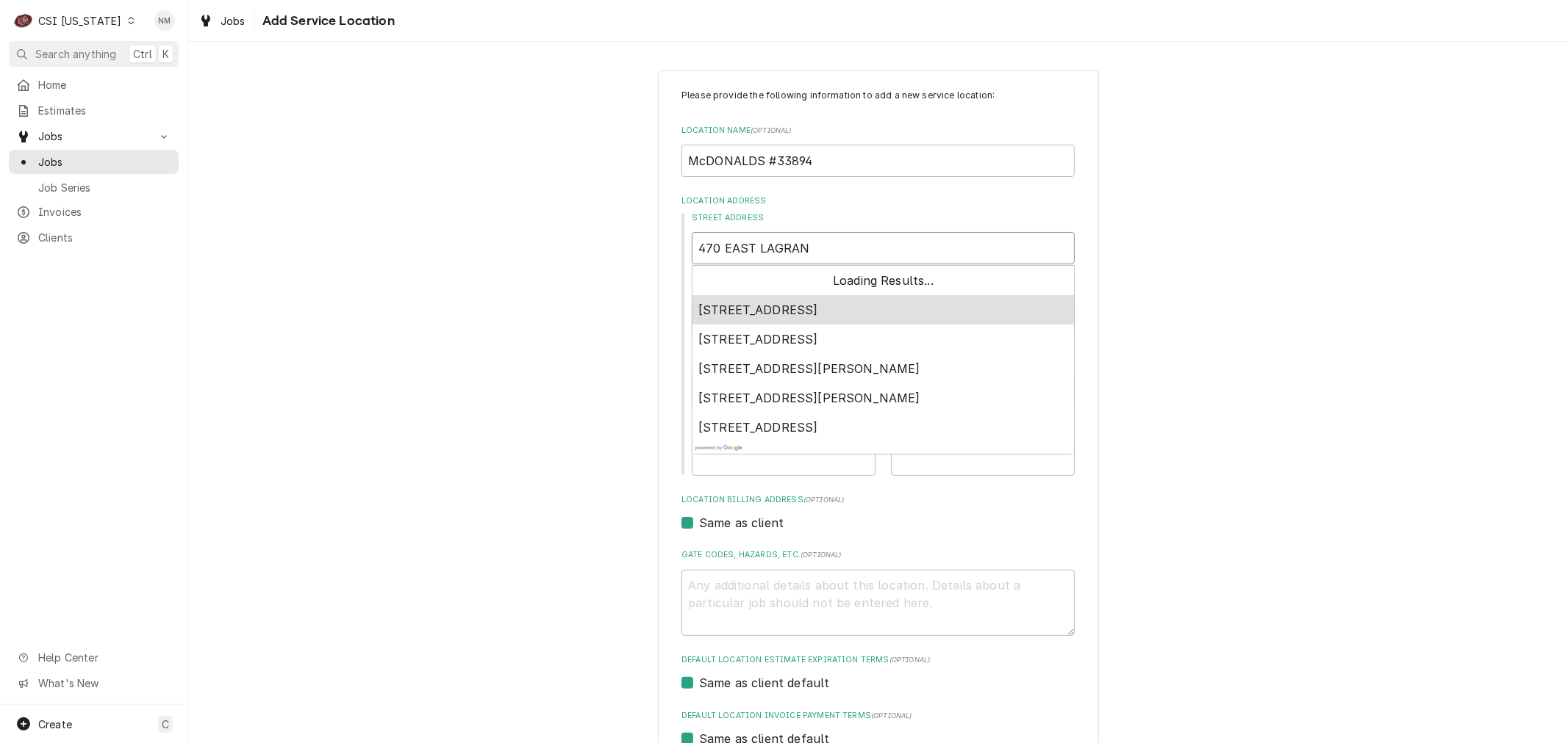
type textarea "x"
type input "470 EAST LAGRANG"
type textarea "x"
type input "470 EAST LAGRANGE"
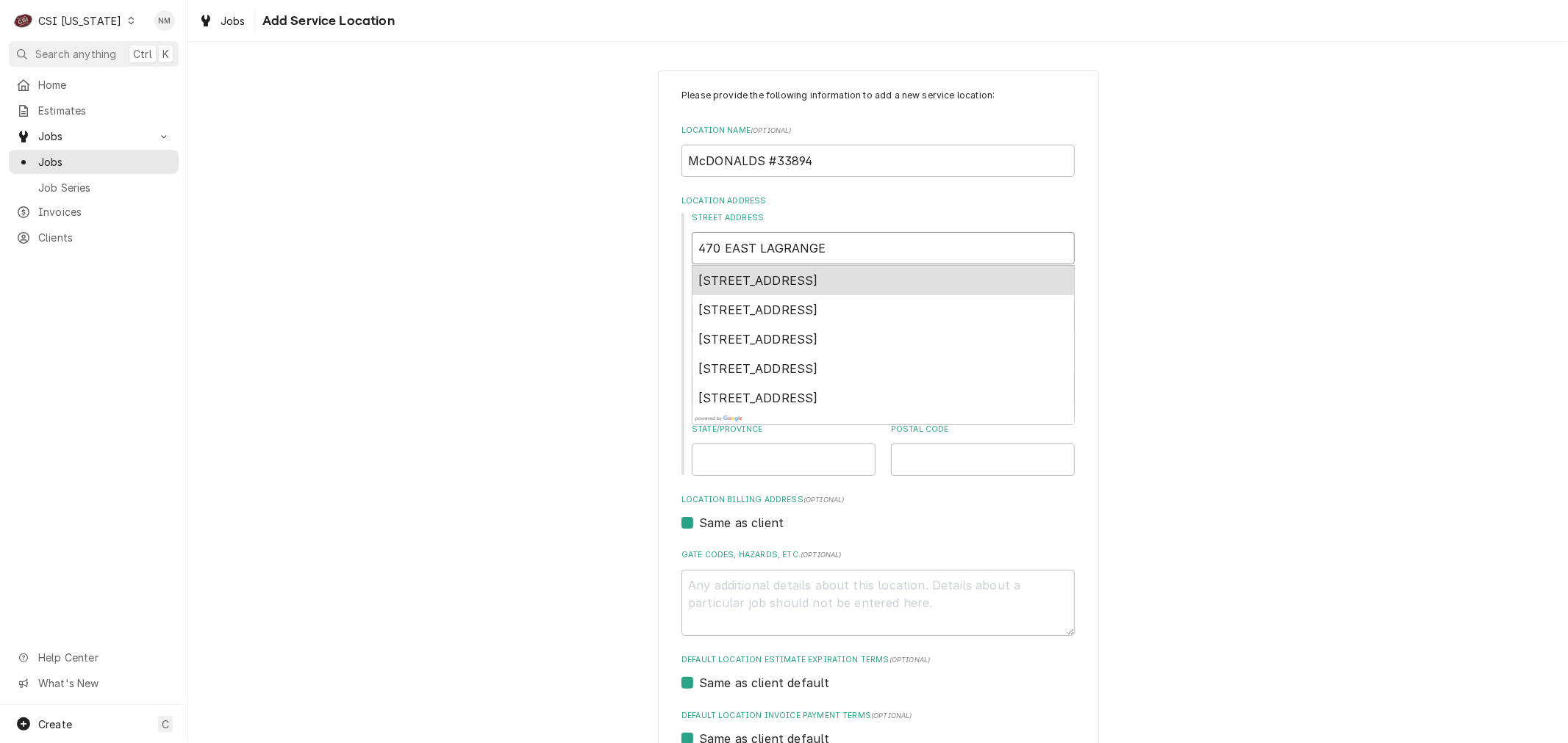
click at [818, 282] on span "470 East Lagrange Road, Hanover, IN, USA" at bounding box center [758, 281] width 120 height 15
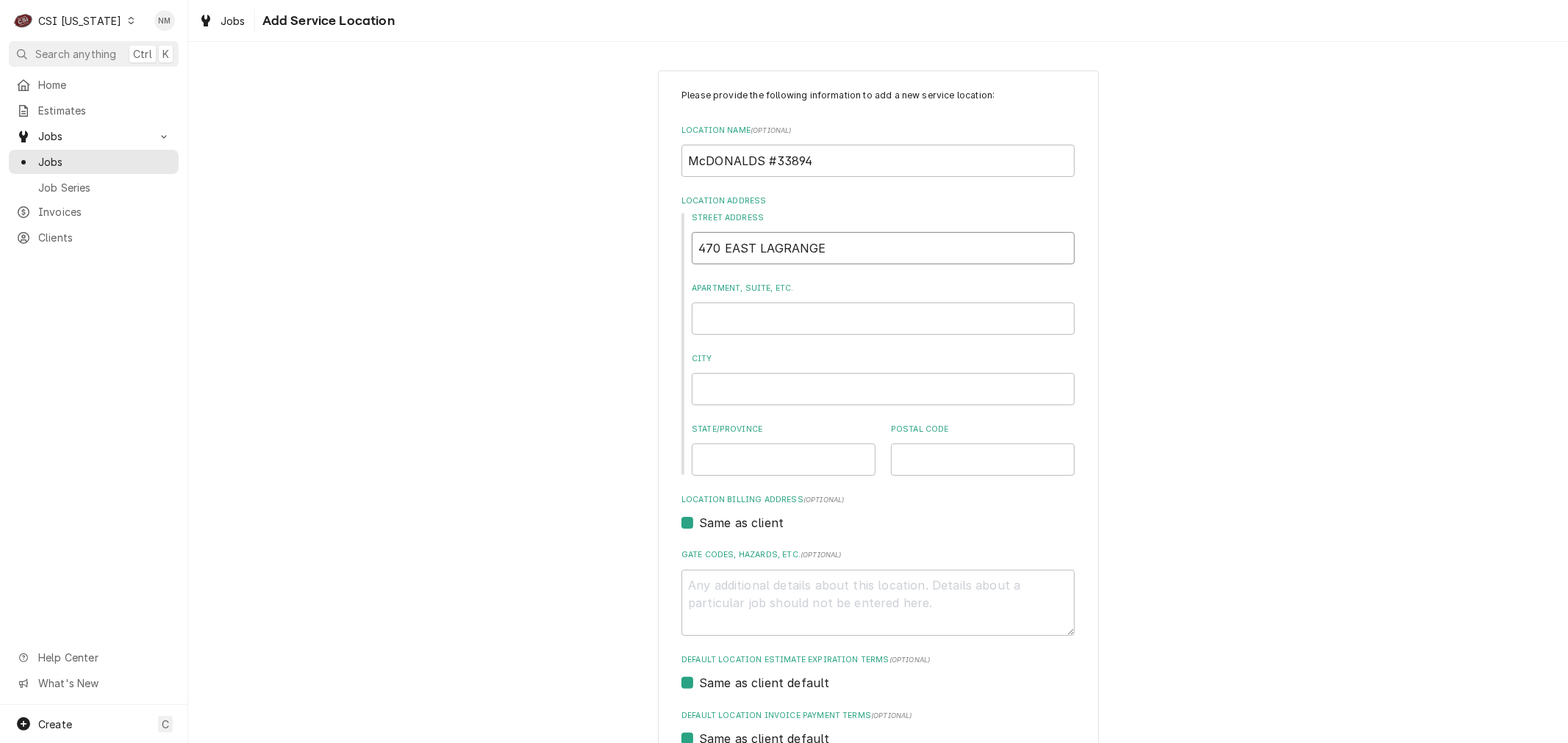
type textarea "x"
type input "470 E Lagrange Rd"
type textarea "x"
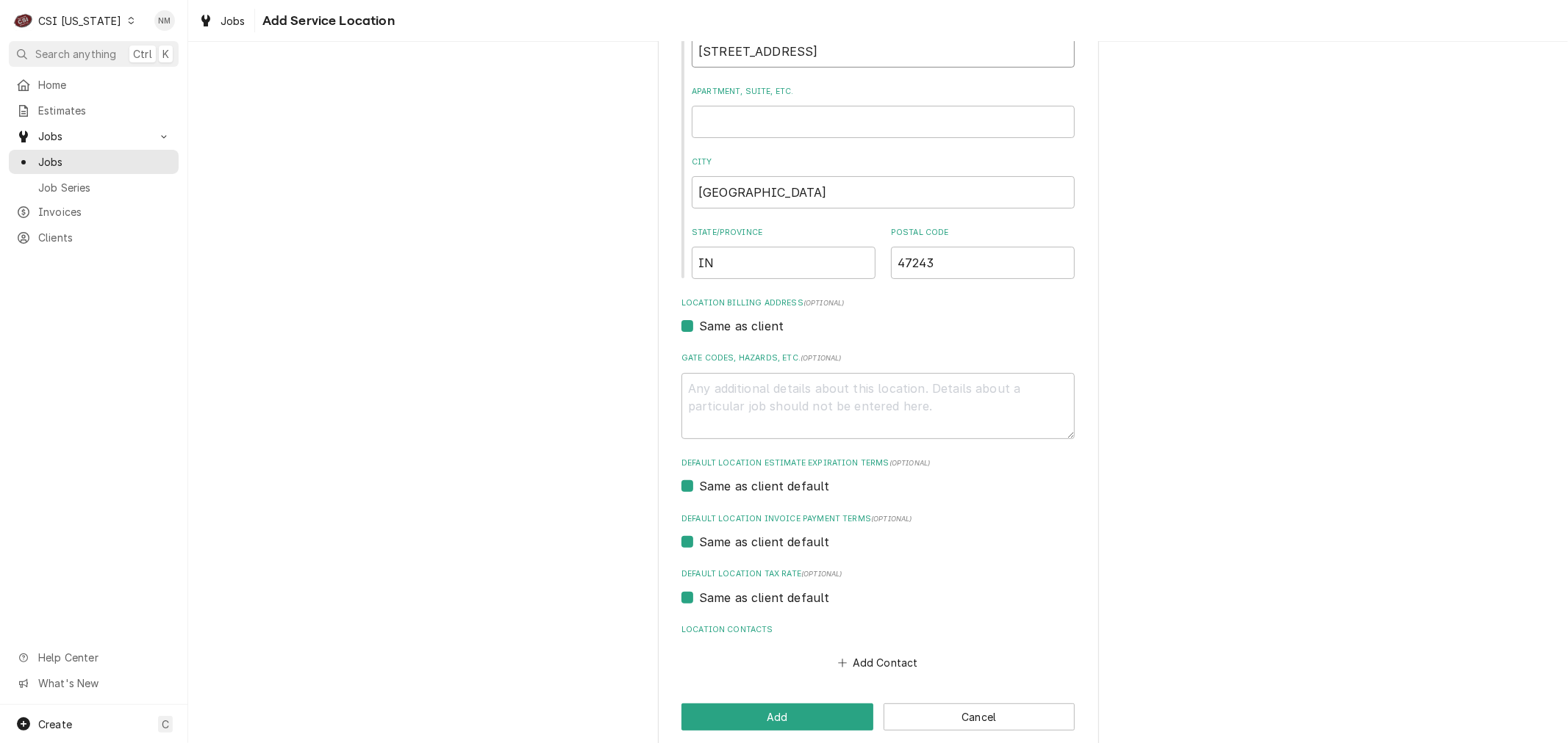
scroll to position [215, 0]
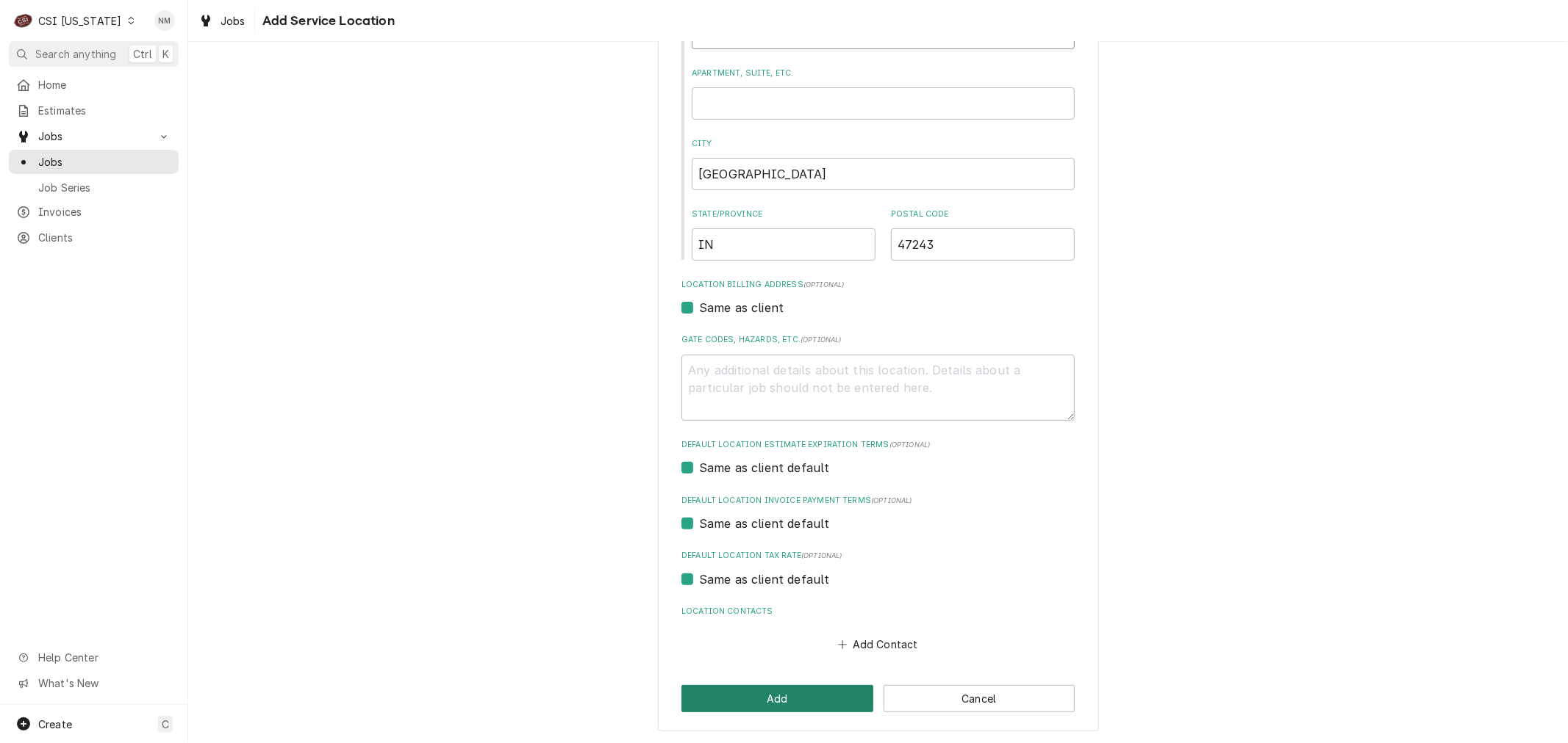
type input "470 E Lagrange Rd"
click at [734, 696] on button "Add" at bounding box center [776, 699] width 192 height 27
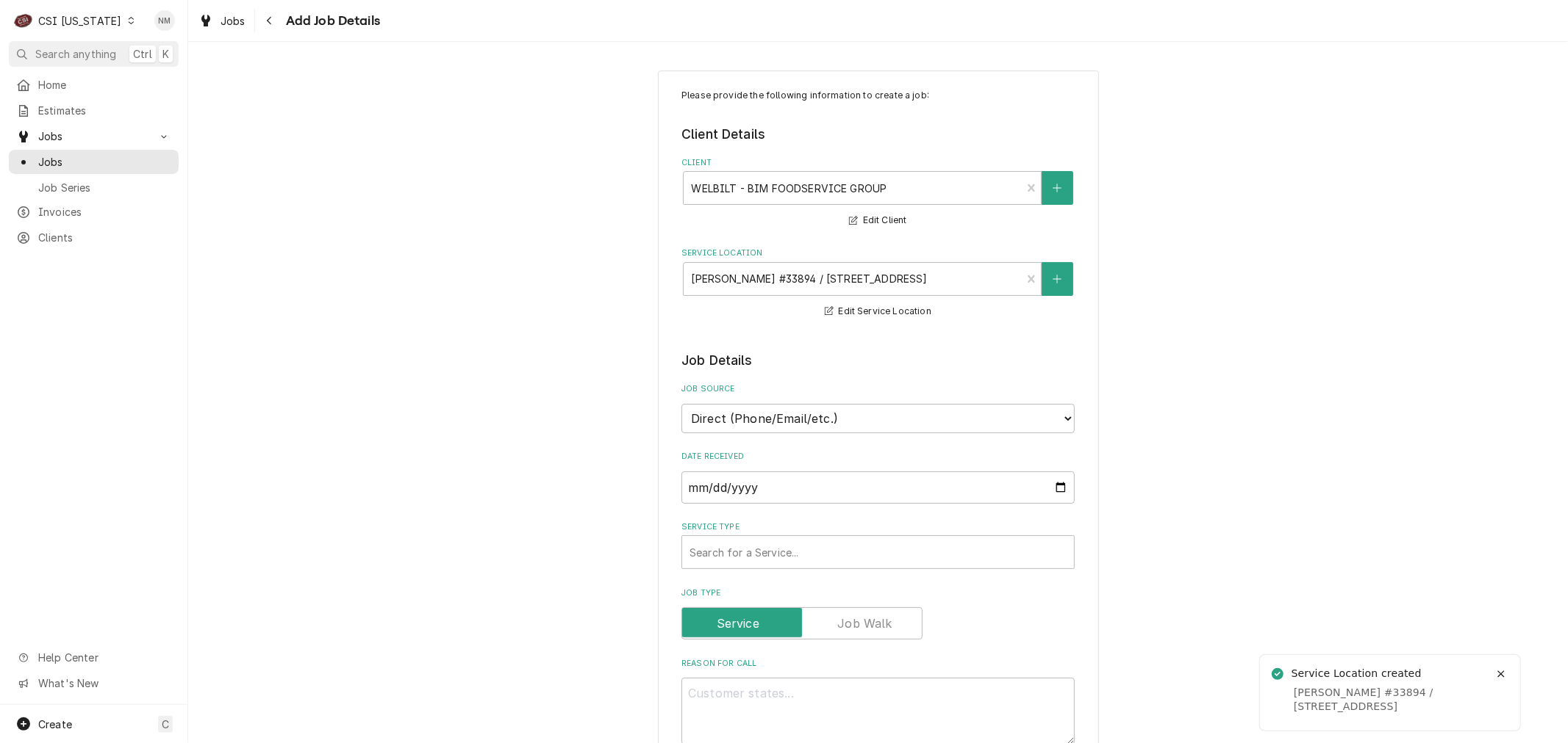
type textarea "x"
click at [879, 419] on select "Direct (Phone/Email/etc.) Service Channel Corrigo Ecotrak Other" at bounding box center [877, 418] width 393 height 29
select select "100"
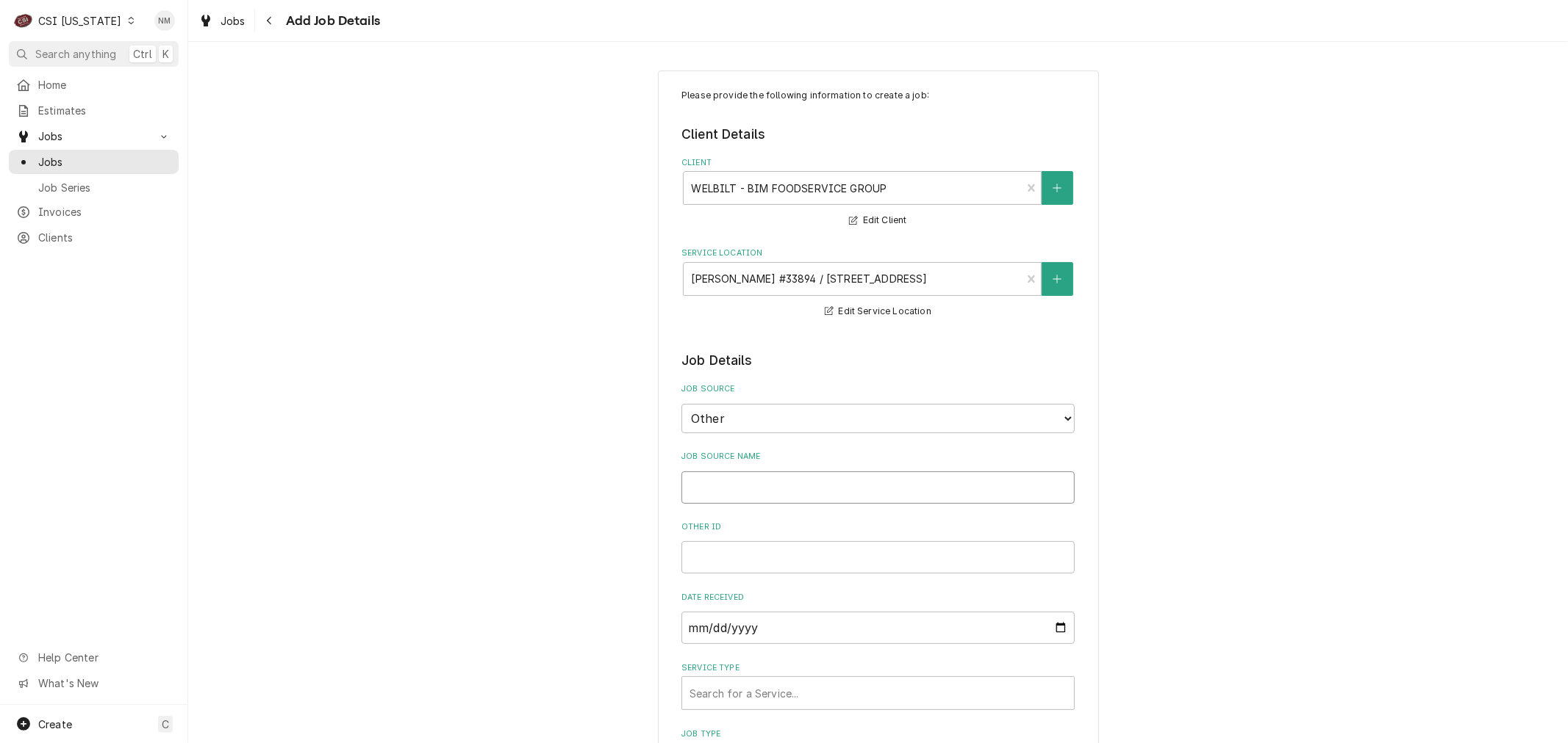
click at [819, 482] on input "Job Source Name" at bounding box center [877, 488] width 393 height 32
type textarea "x"
type input "W"
type textarea "x"
type input "WE"
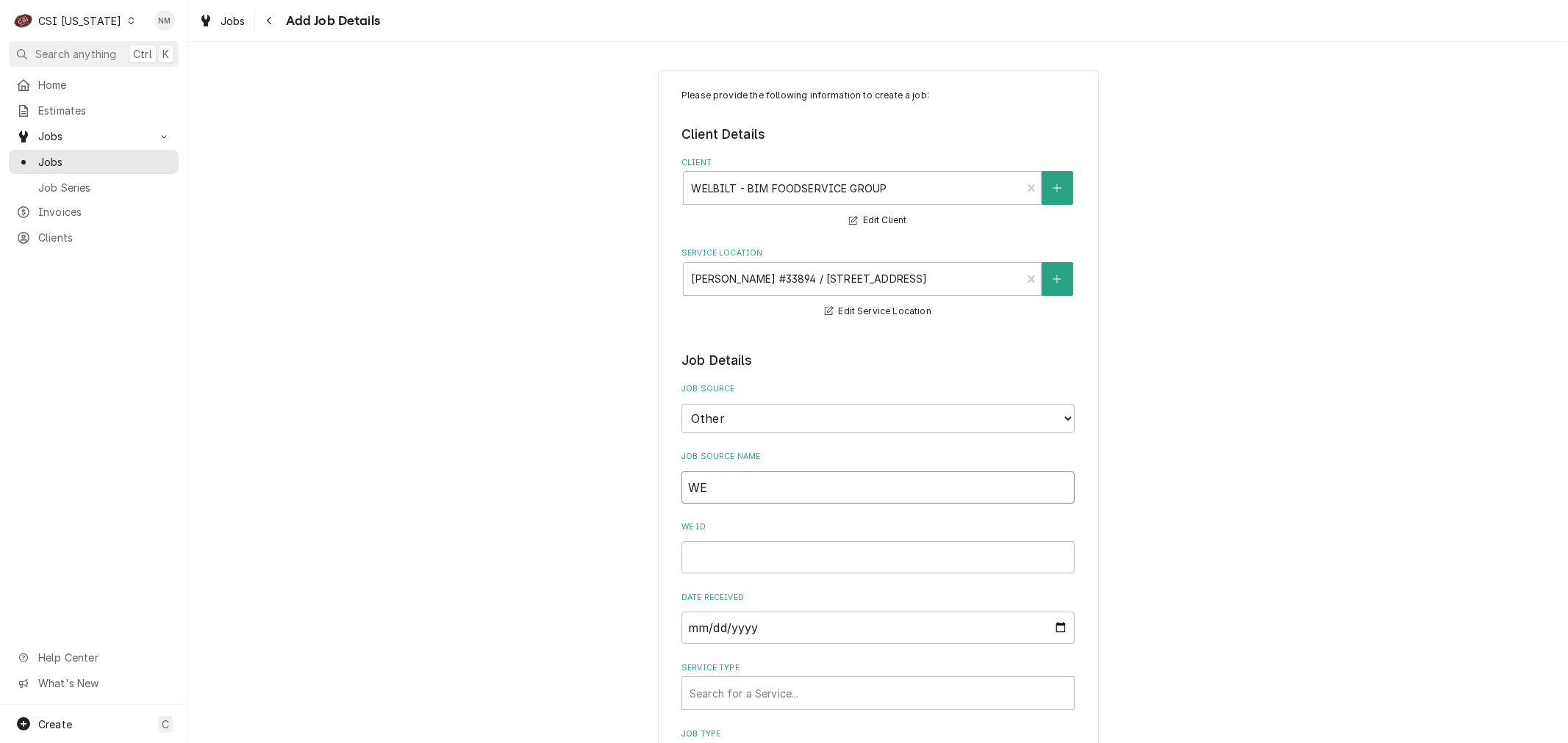
type textarea "x"
type input "WEL"
type textarea "x"
type input "WELB"
type textarea "x"
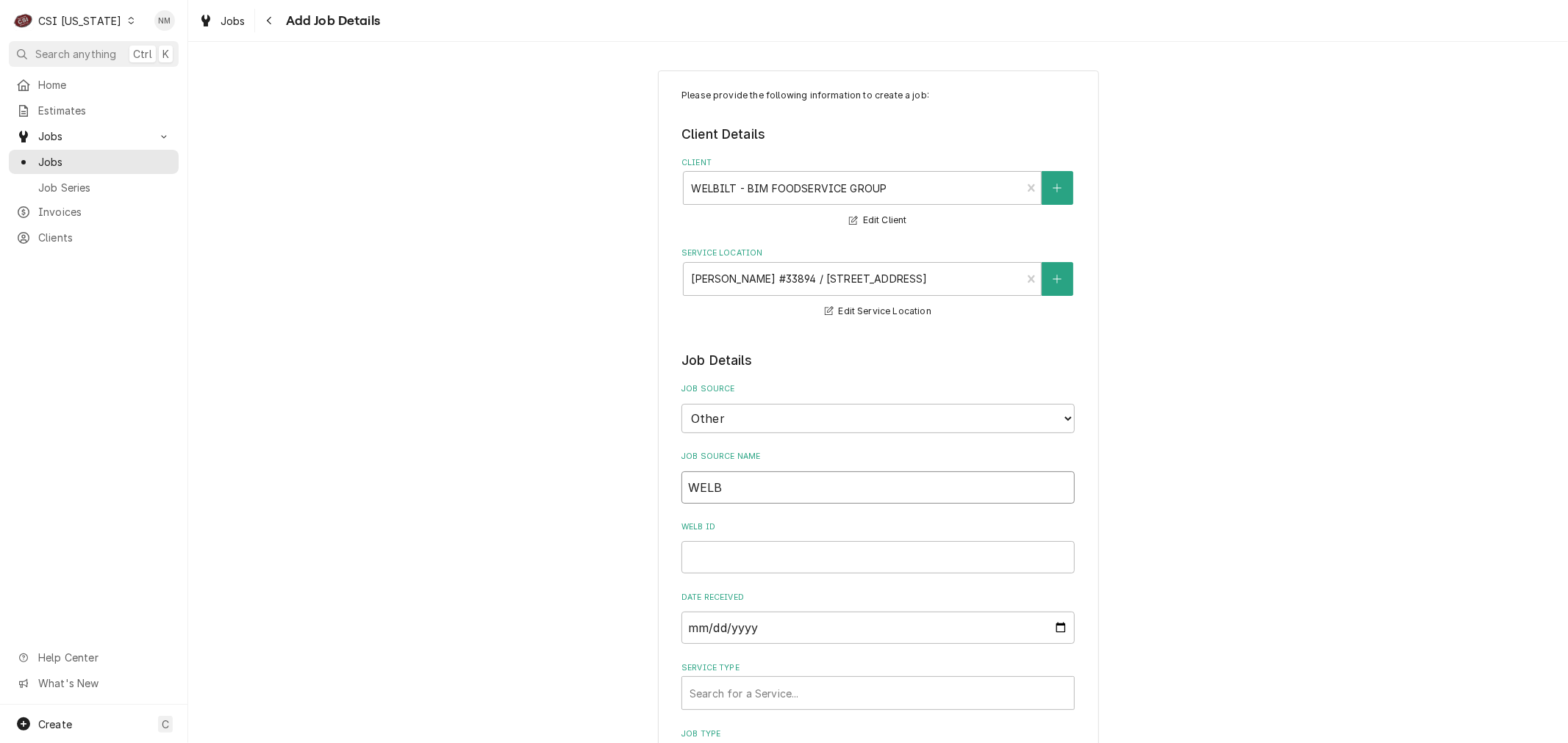
type input "WELBI"
type textarea "x"
type input "WELBIL"
type textarea "x"
type input "WELBILT"
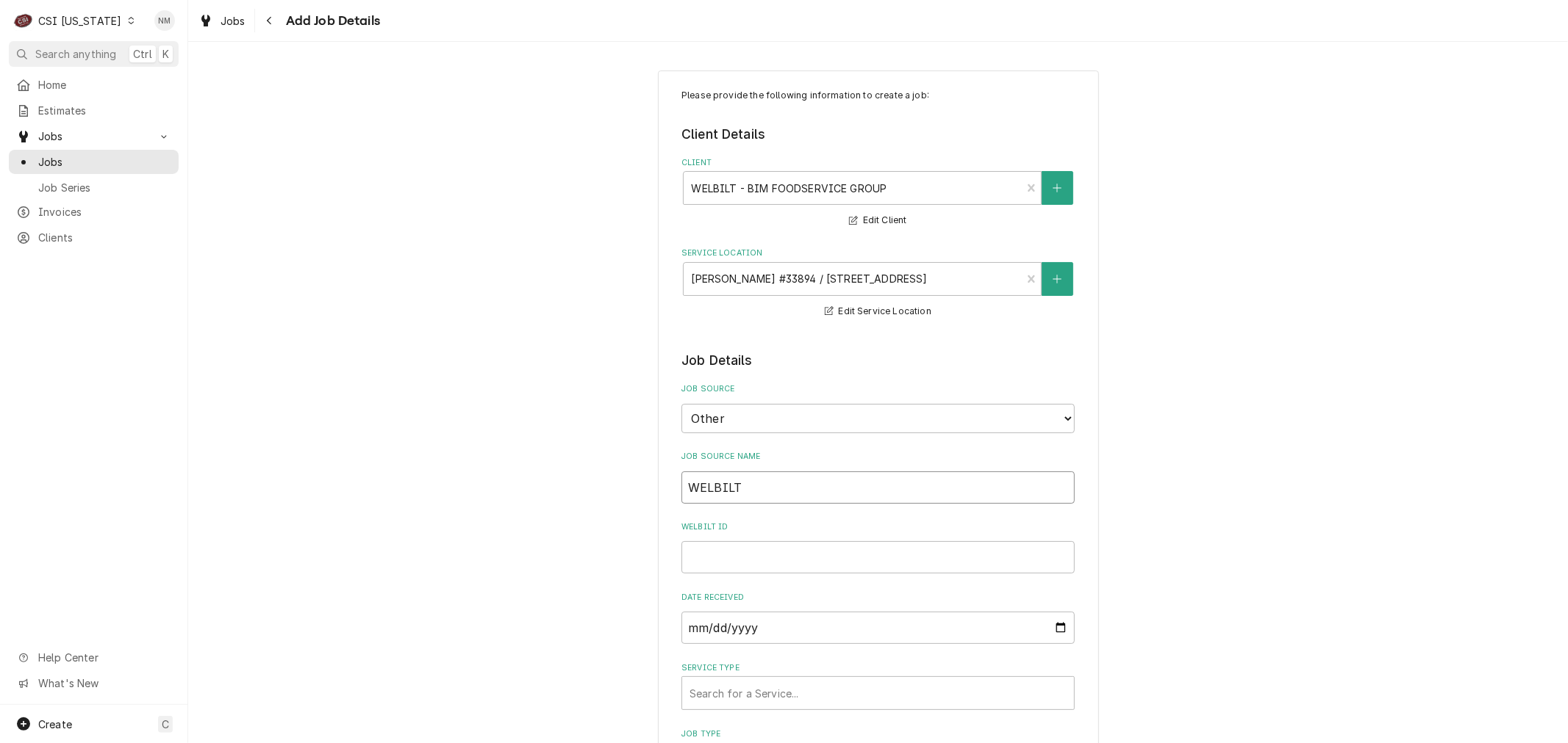
type textarea "x"
type input "WELBILT"
click at [696, 558] on input "WELBILT ID" at bounding box center [877, 557] width 393 height 32
paste input "CA313131"
type textarea "x"
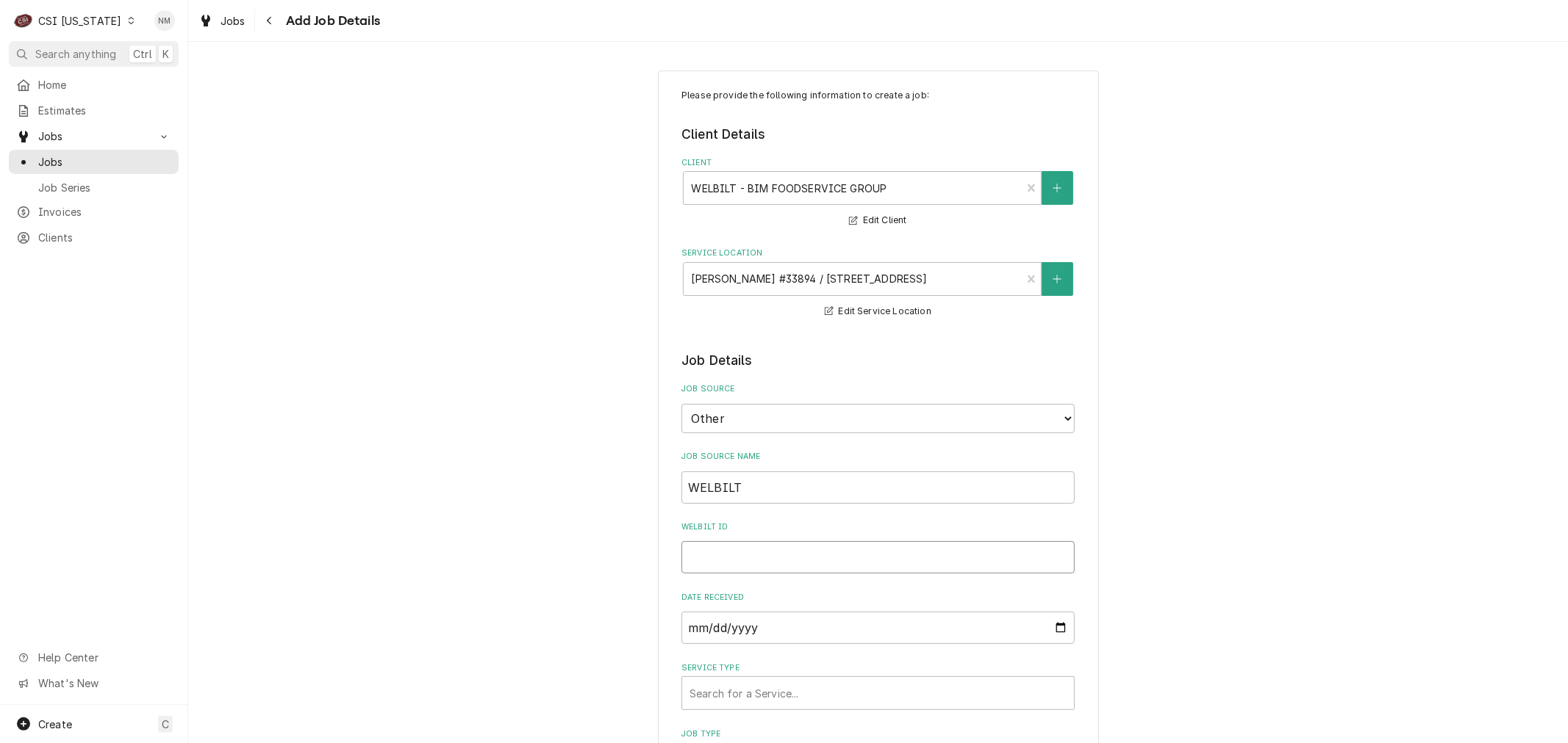
type input "CA313131"
type textarea "x"
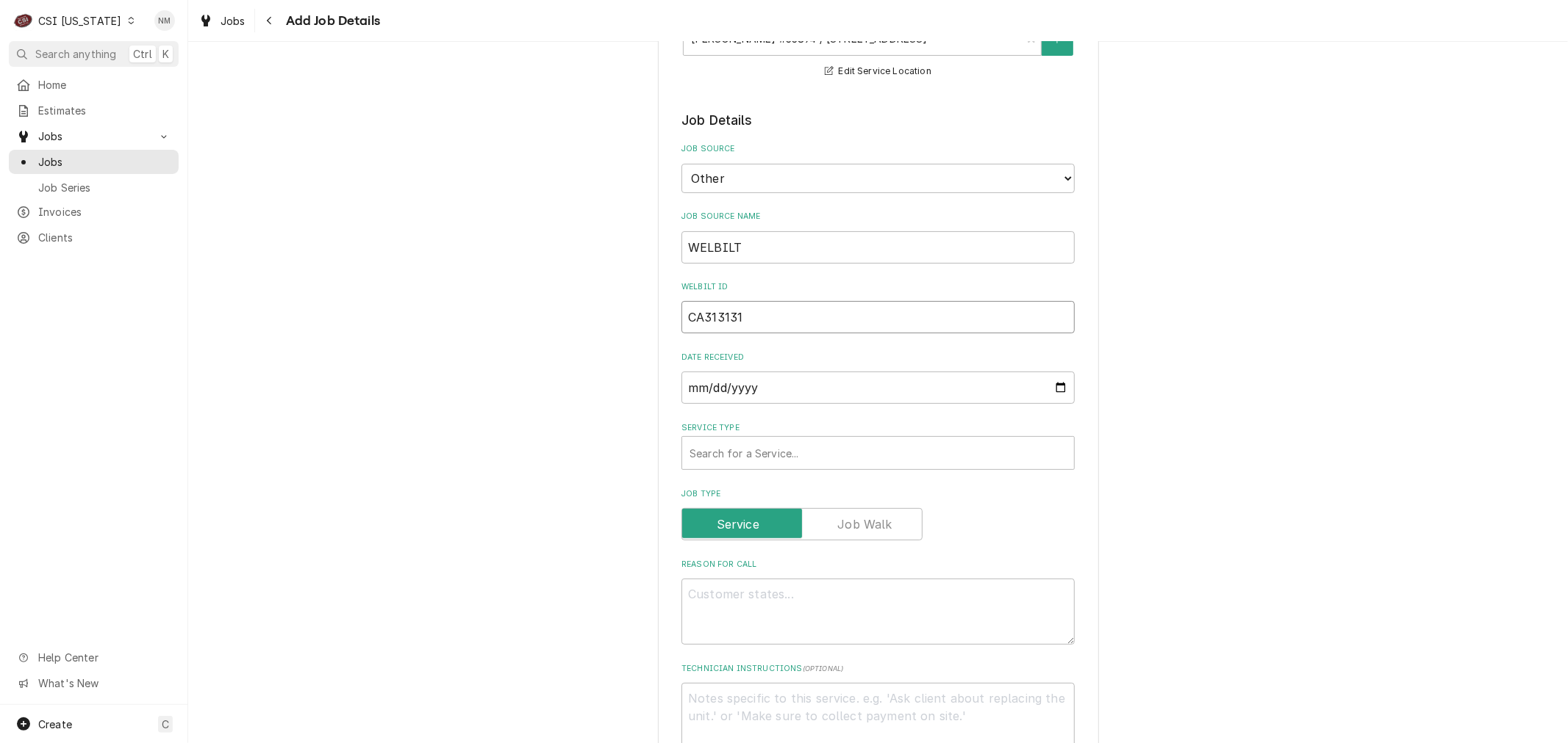
scroll to position [245, 0]
type input "CA313131"
click at [855, 445] on div "Service Type" at bounding box center [878, 449] width 377 height 26
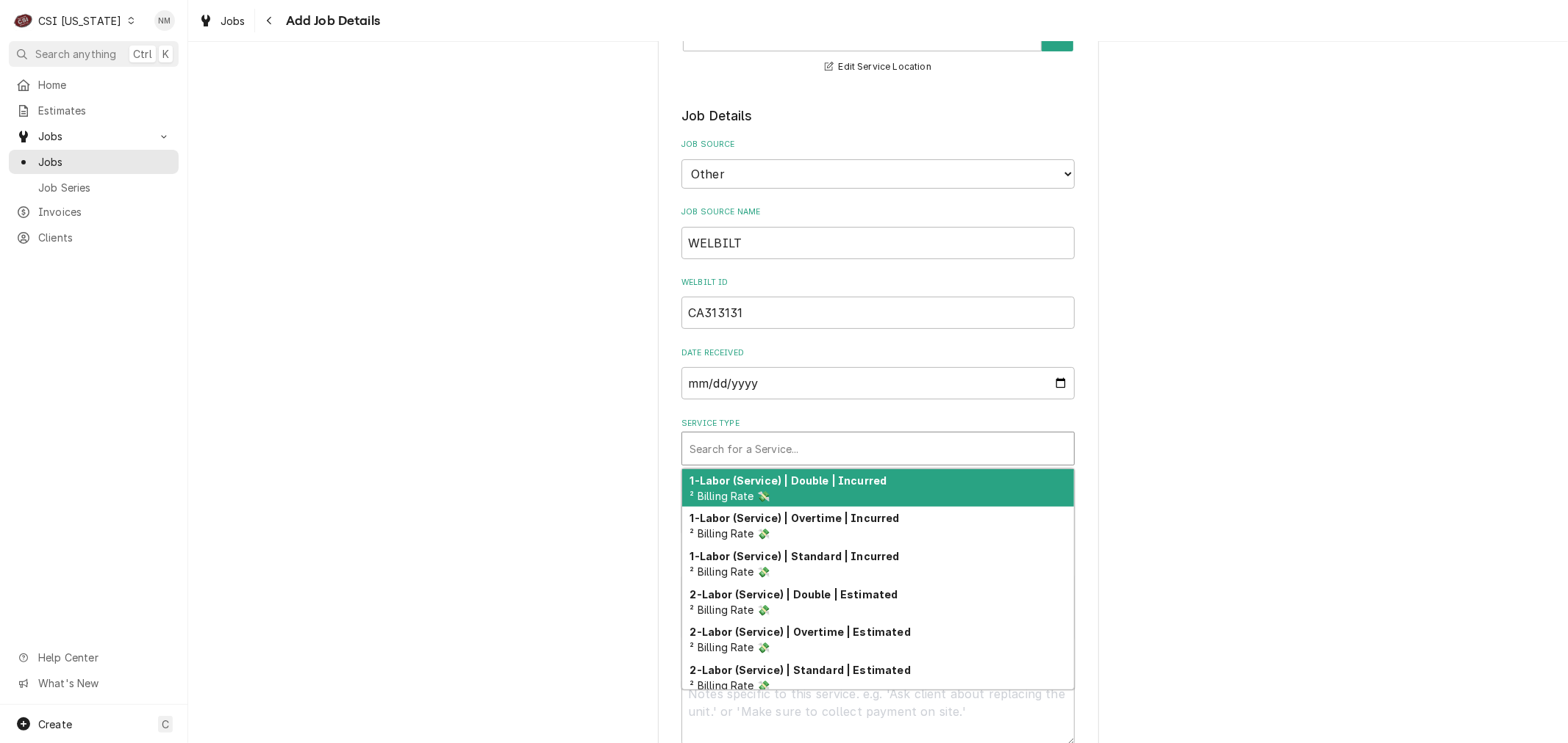
type textarea "x"
type input "S"
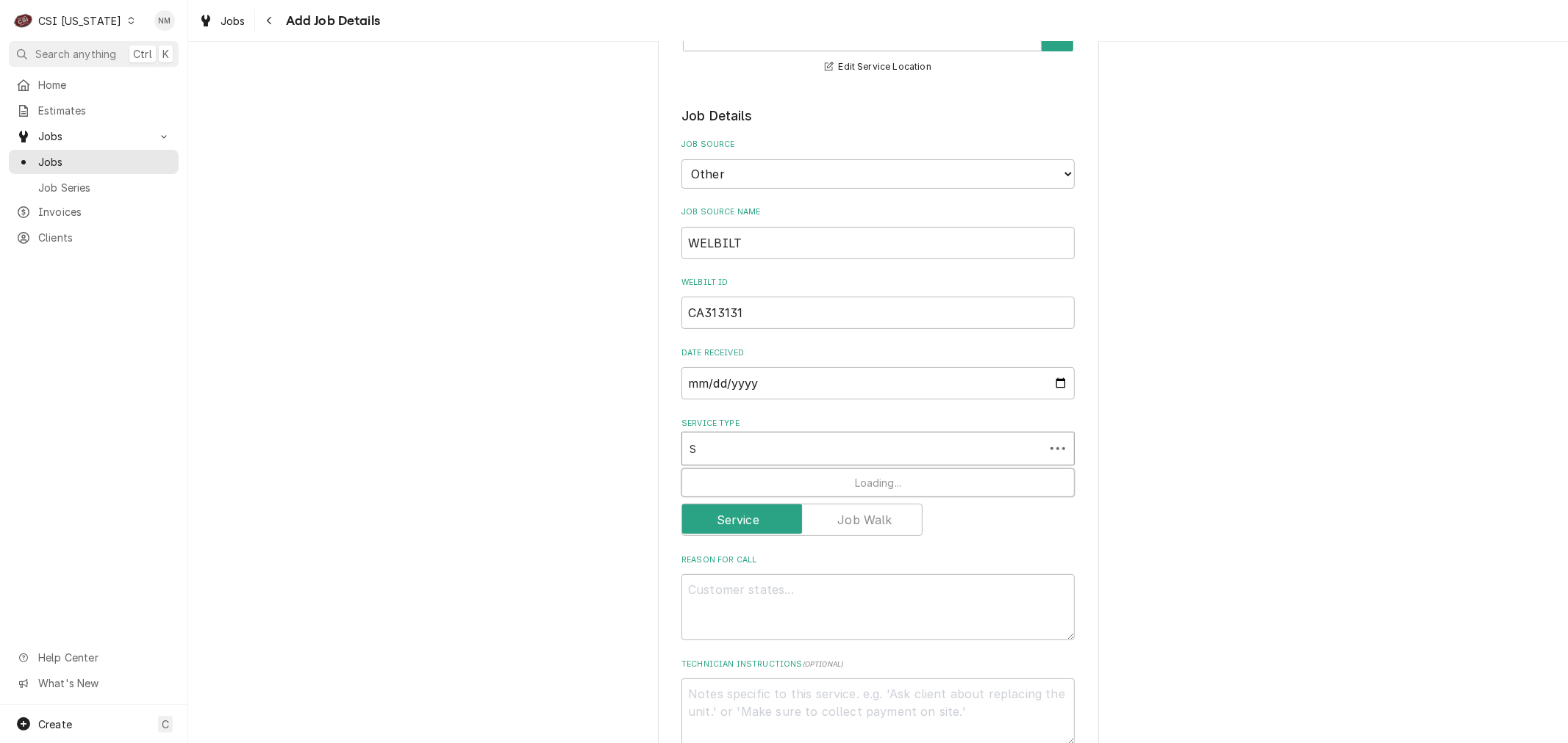
type textarea "x"
type input "SE"
type textarea "x"
type input "SER"
type textarea "x"
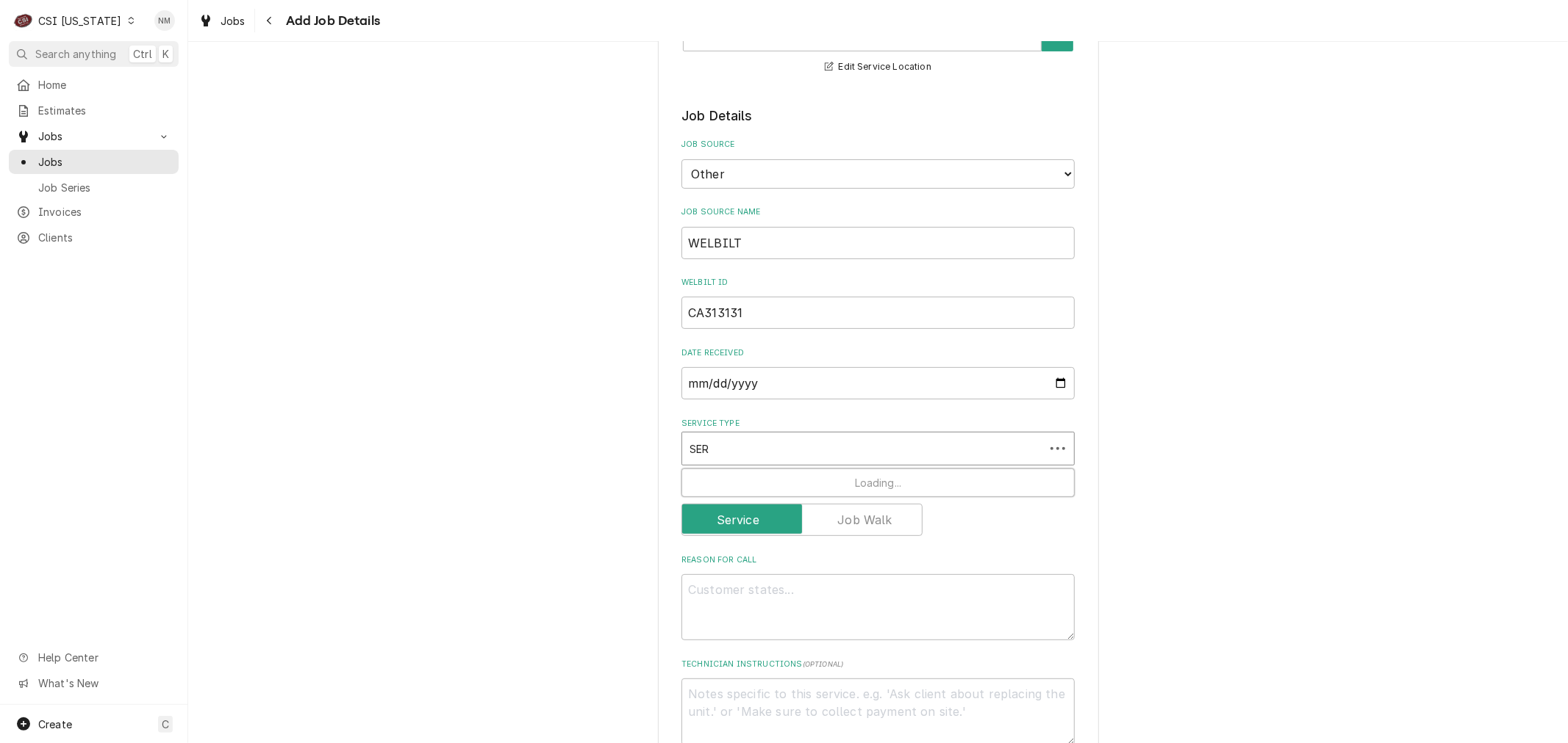
type input "SERV"
type textarea "x"
type input "SERVI"
type textarea "x"
type input "SERVIC"
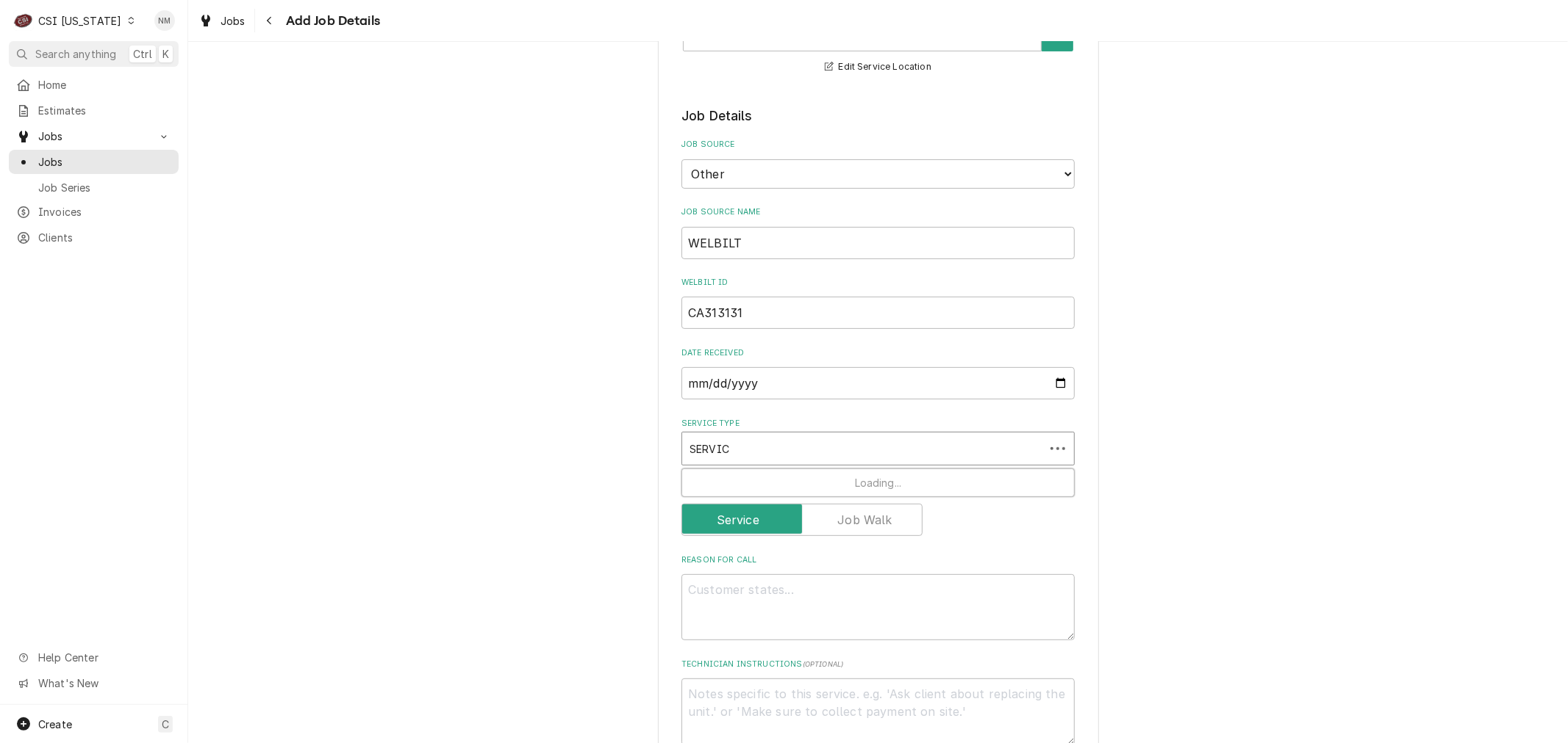
type textarea "x"
type input "SERVICE"
type textarea "x"
type input "SERVICE"
type textarea "x"
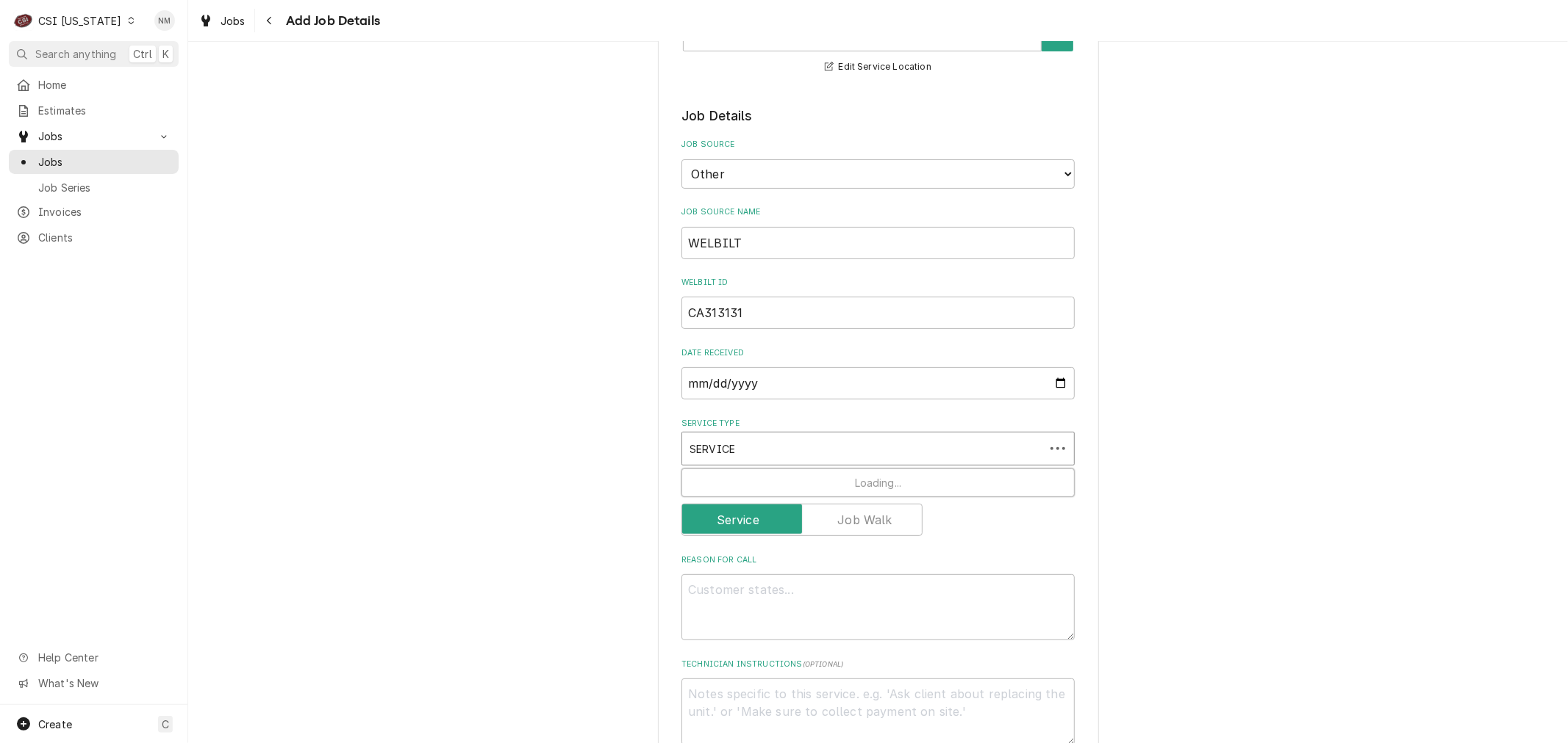
type input "SERVICE C"
type textarea "x"
type input "SERVICE CA"
type textarea "x"
type input "SERVICE CAL"
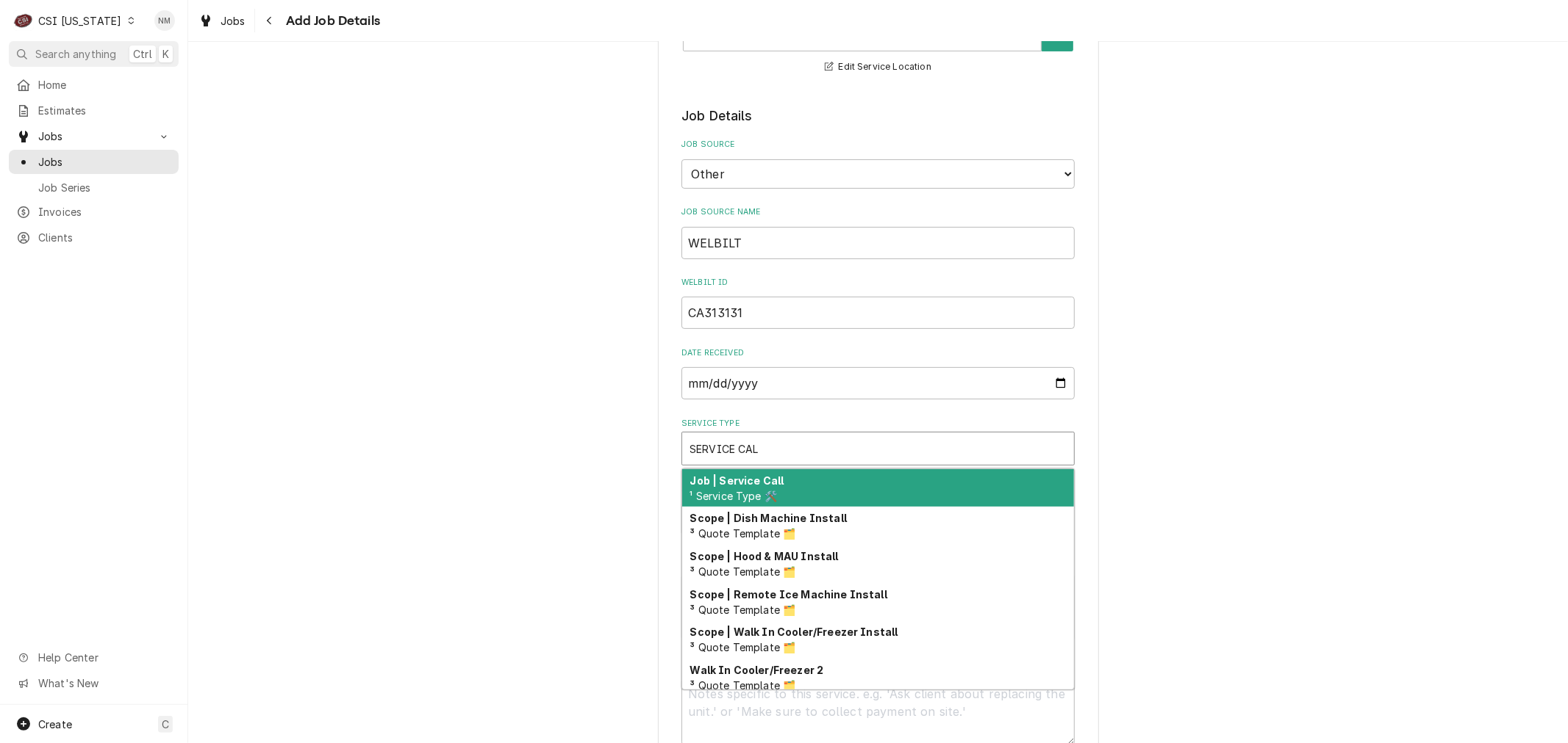
click at [838, 478] on div "Job | Service Call ¹ Service Type 🛠️" at bounding box center [877, 488] width 392 height 38
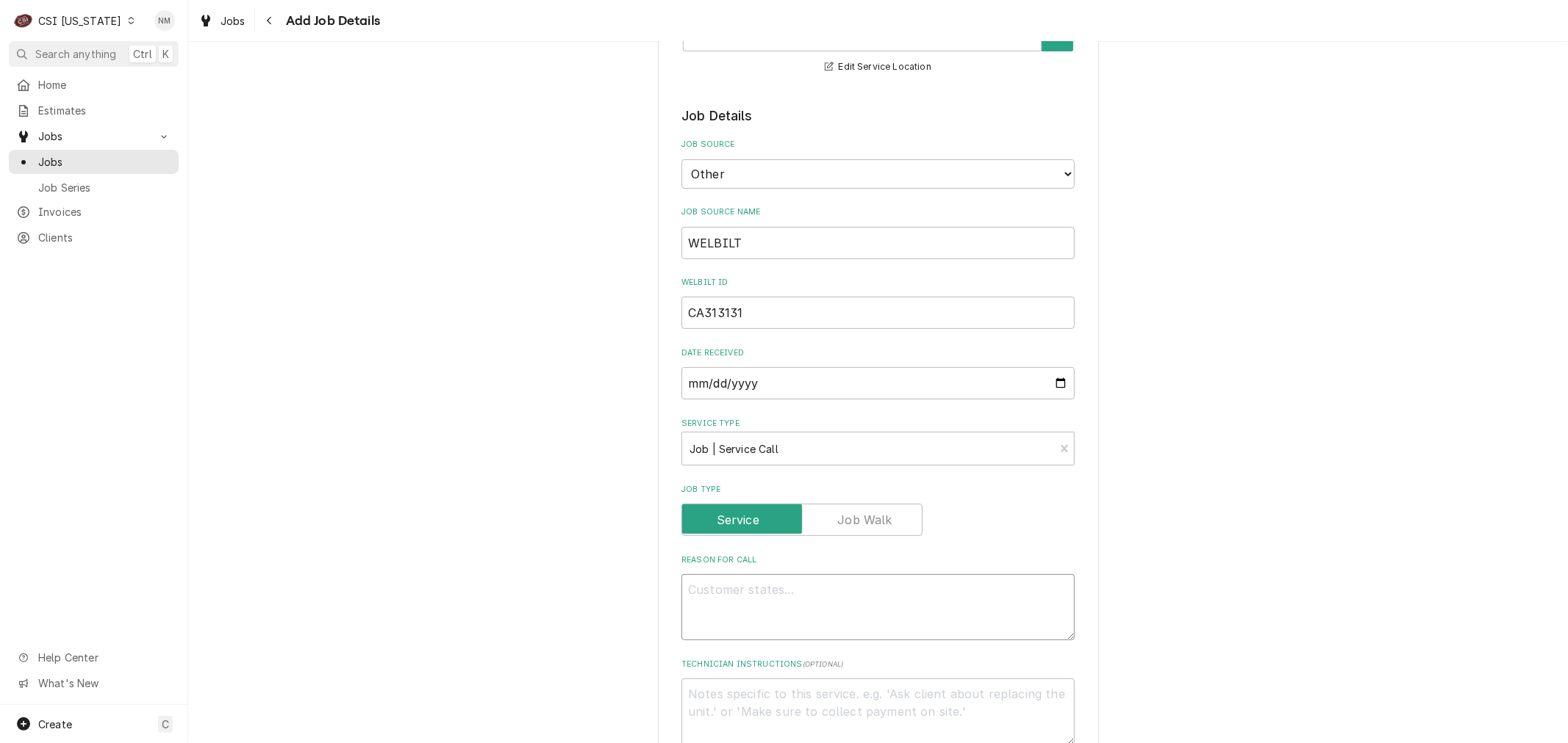
click at [852, 581] on textarea "Reason For Call" at bounding box center [877, 608] width 393 height 66
click at [828, 593] on textarea "Reason For Call" at bounding box center [877, 608] width 393 height 66
paste textarea "Type: PM Rise Campaign: 2025 BIC/BIM TUNE UP PROGRAM Required Completion Date: …"
type textarea "x"
type textarea "Type: PM Rise Campaign: 2025 BIC/BIM TUNE UP PROGRAM Required Completion Date: …"
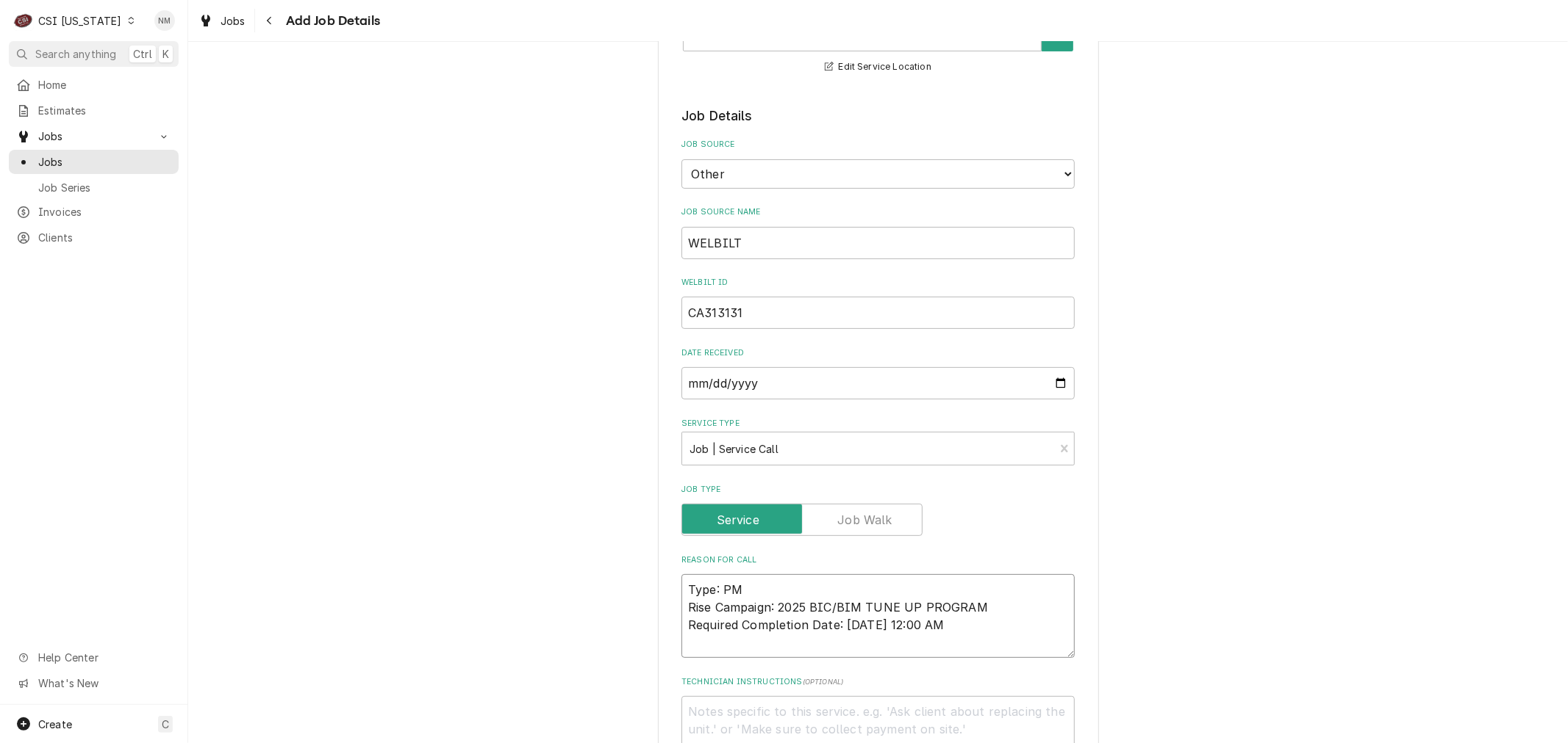
type textarea "x"
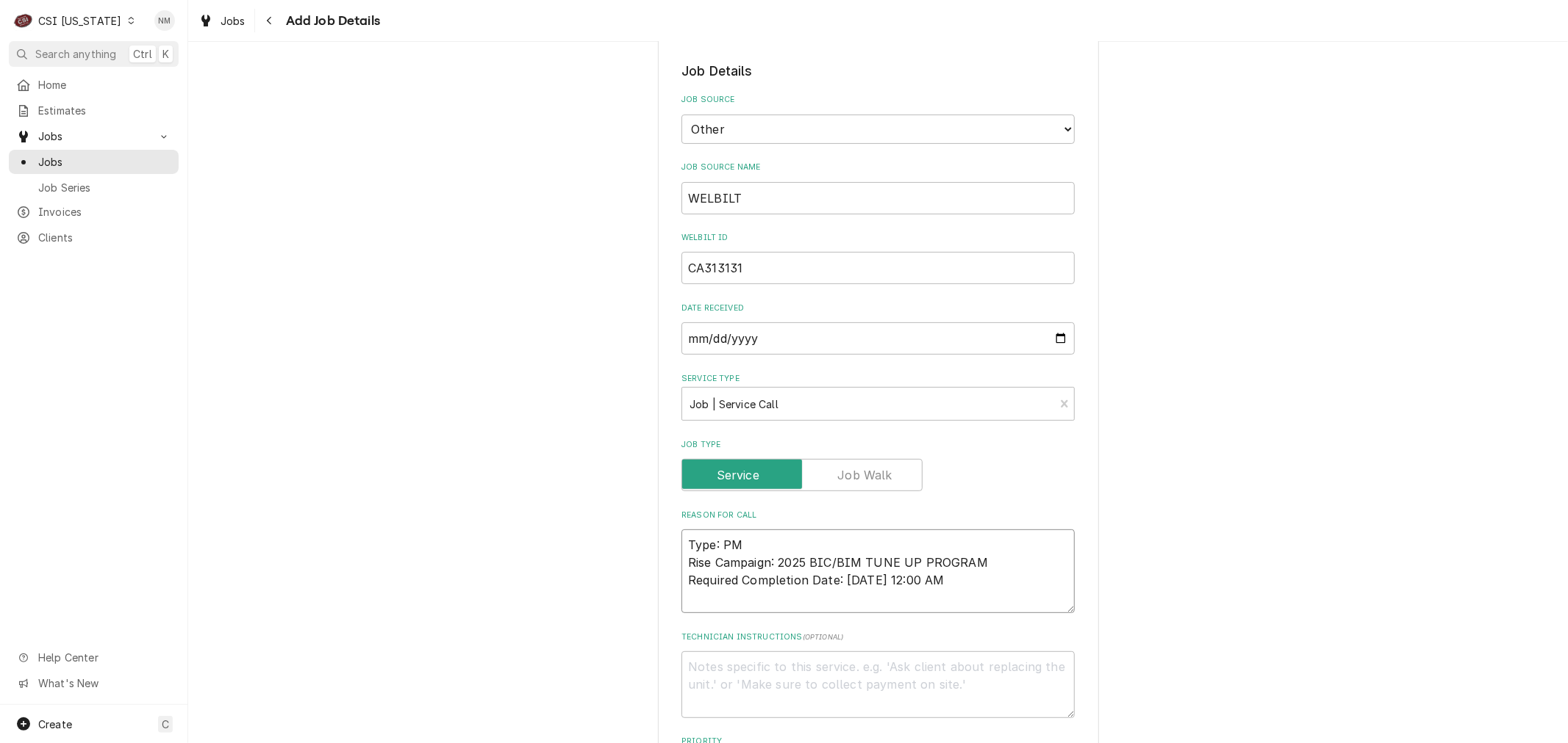
scroll to position [326, 0]
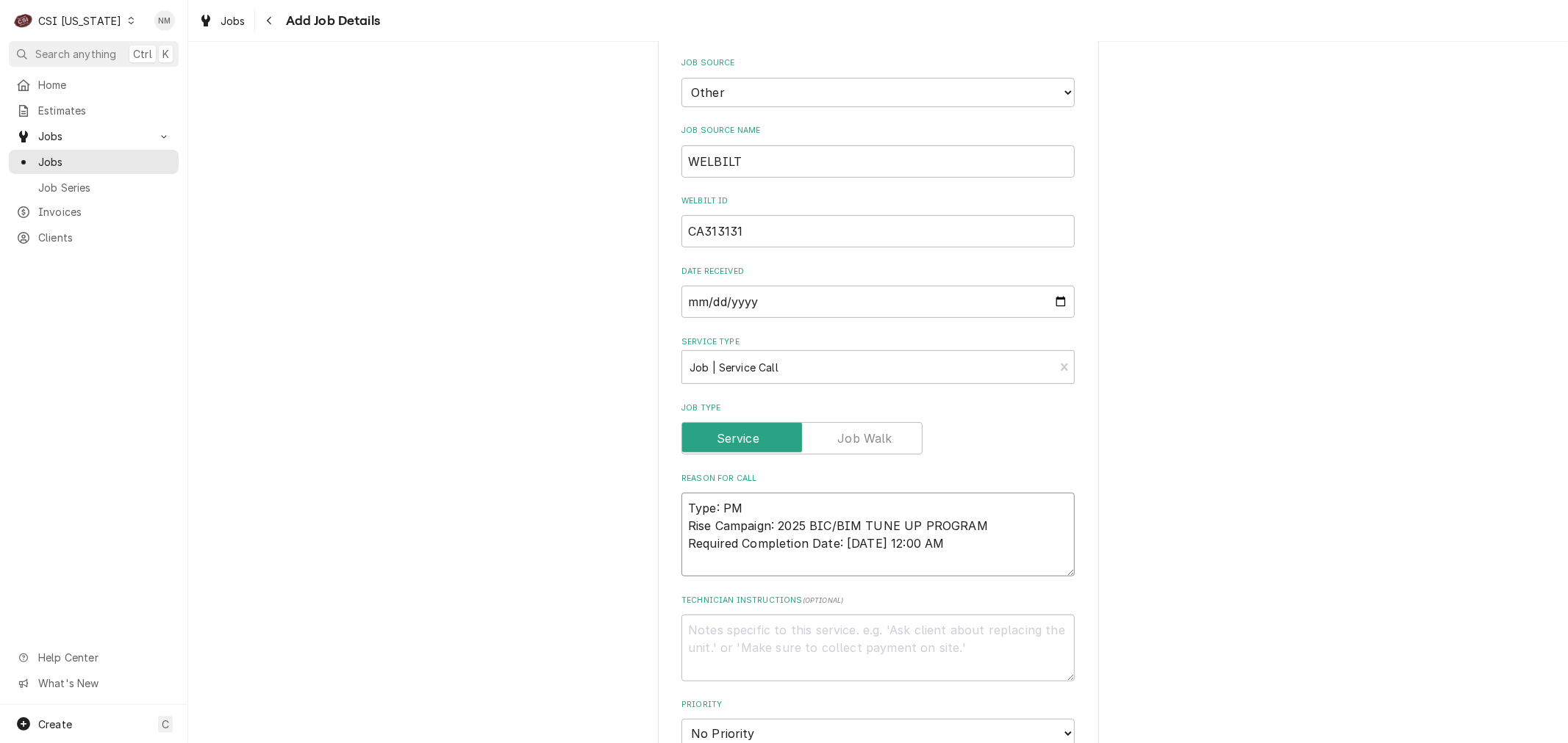
type textarea "Type: PM Rise Campaign: 2025 BIC/BIM TUNE UP PROGRAM Required Completion Date: …"
click at [767, 655] on textarea "Technician Instructions ( optional )" at bounding box center [877, 648] width 393 height 66
paste textarea "Your contact onsite is: MOD"
type textarea "x"
type textarea "Your contact onsite is: MOD"
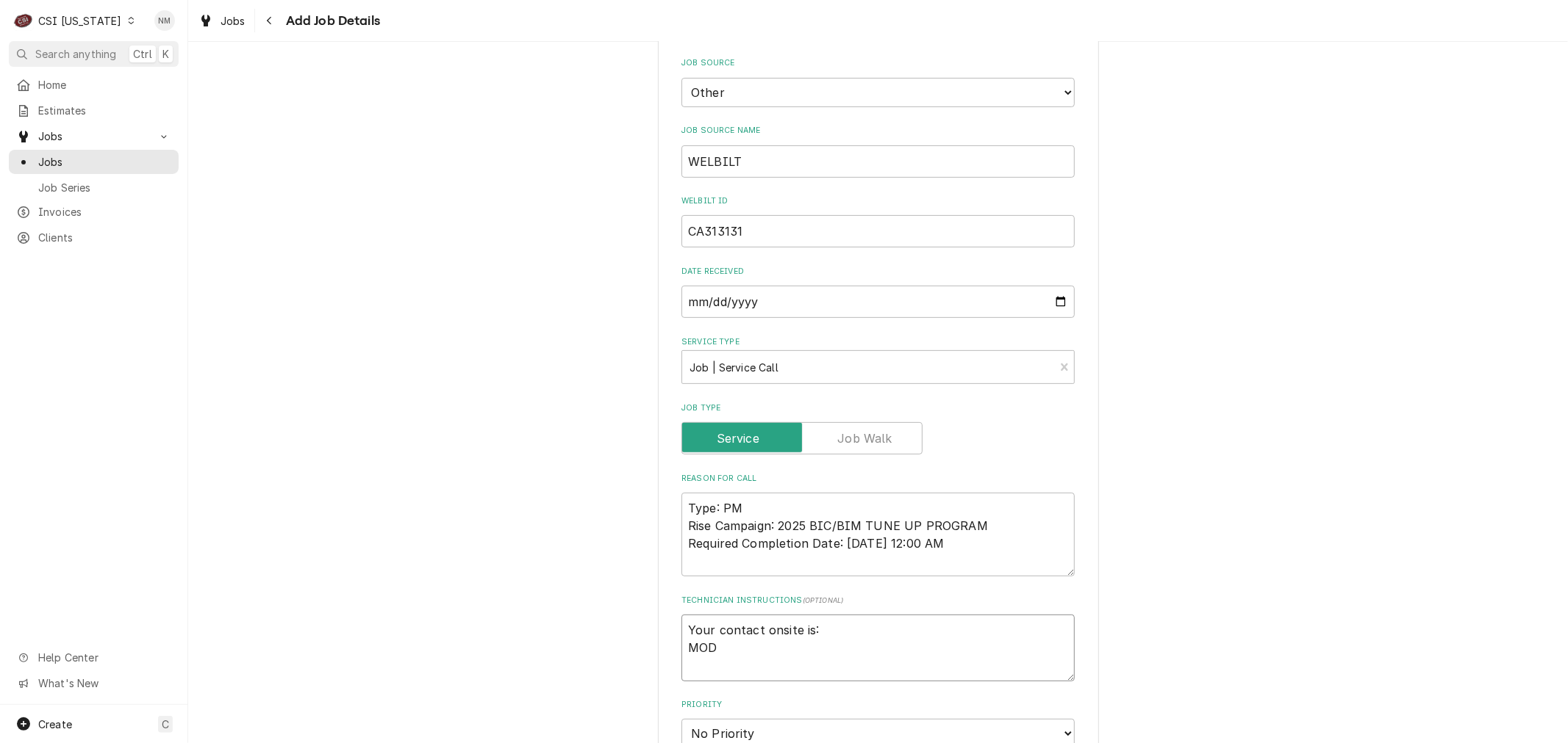
type textarea "x"
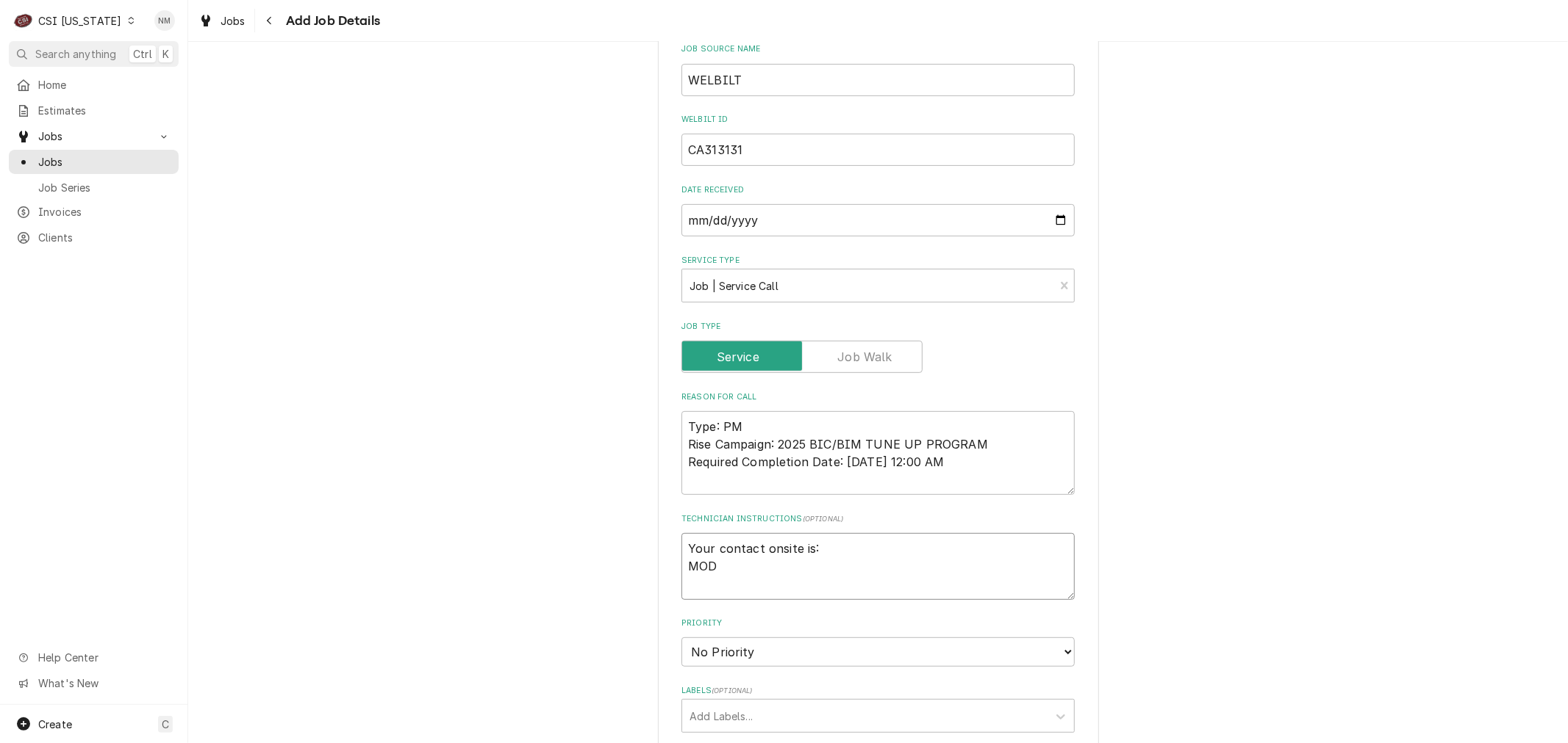
type textarea "Your contact onsite is: MOD"
click at [842, 651] on select "No Priority Urgent High Medium Low" at bounding box center [877, 652] width 393 height 29
select select "3"
click at [681, 638] on select "No Priority Urgent High Medium Low" at bounding box center [877, 652] width 393 height 29
click at [813, 709] on div "Labels" at bounding box center [864, 716] width 350 height 26
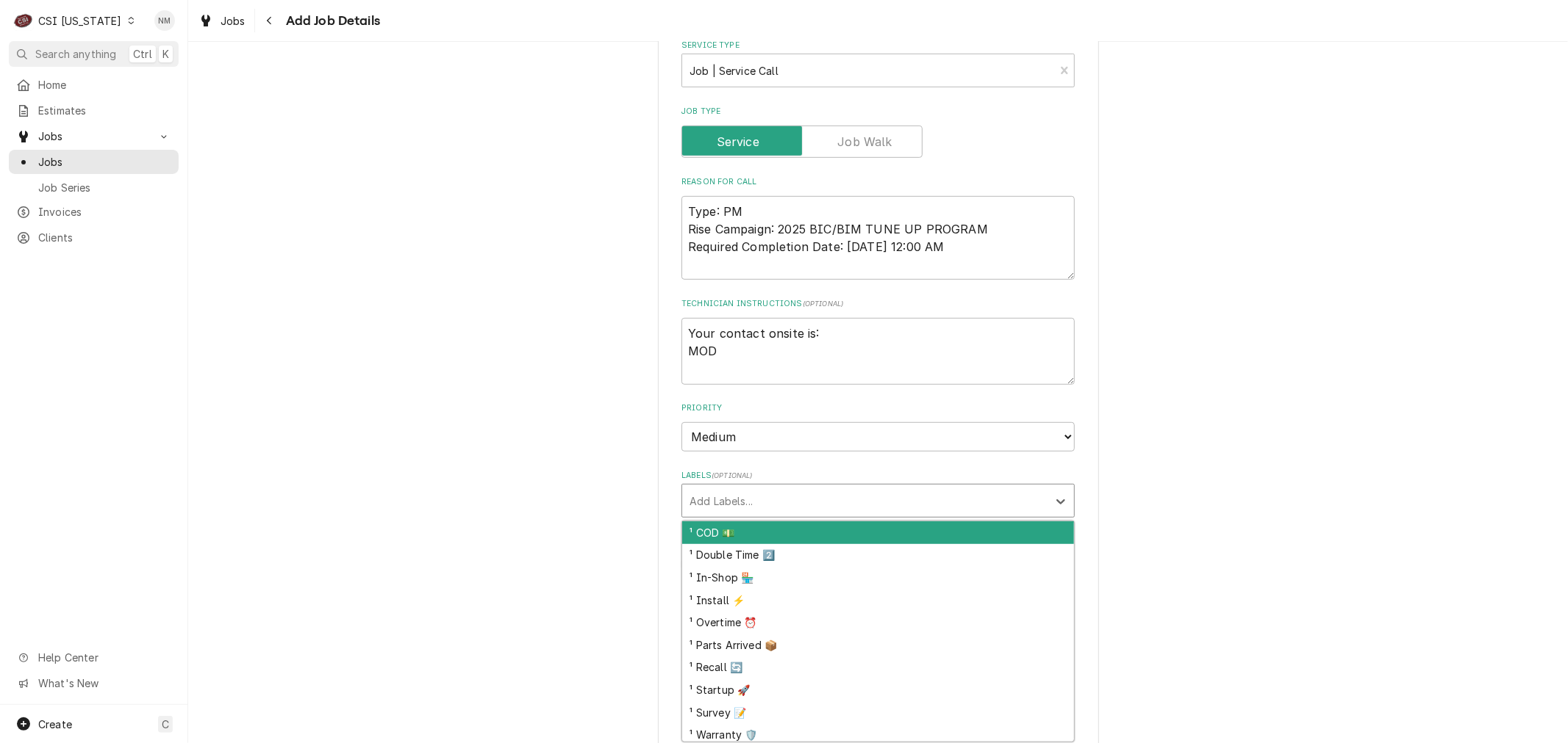
scroll to position [652, 0]
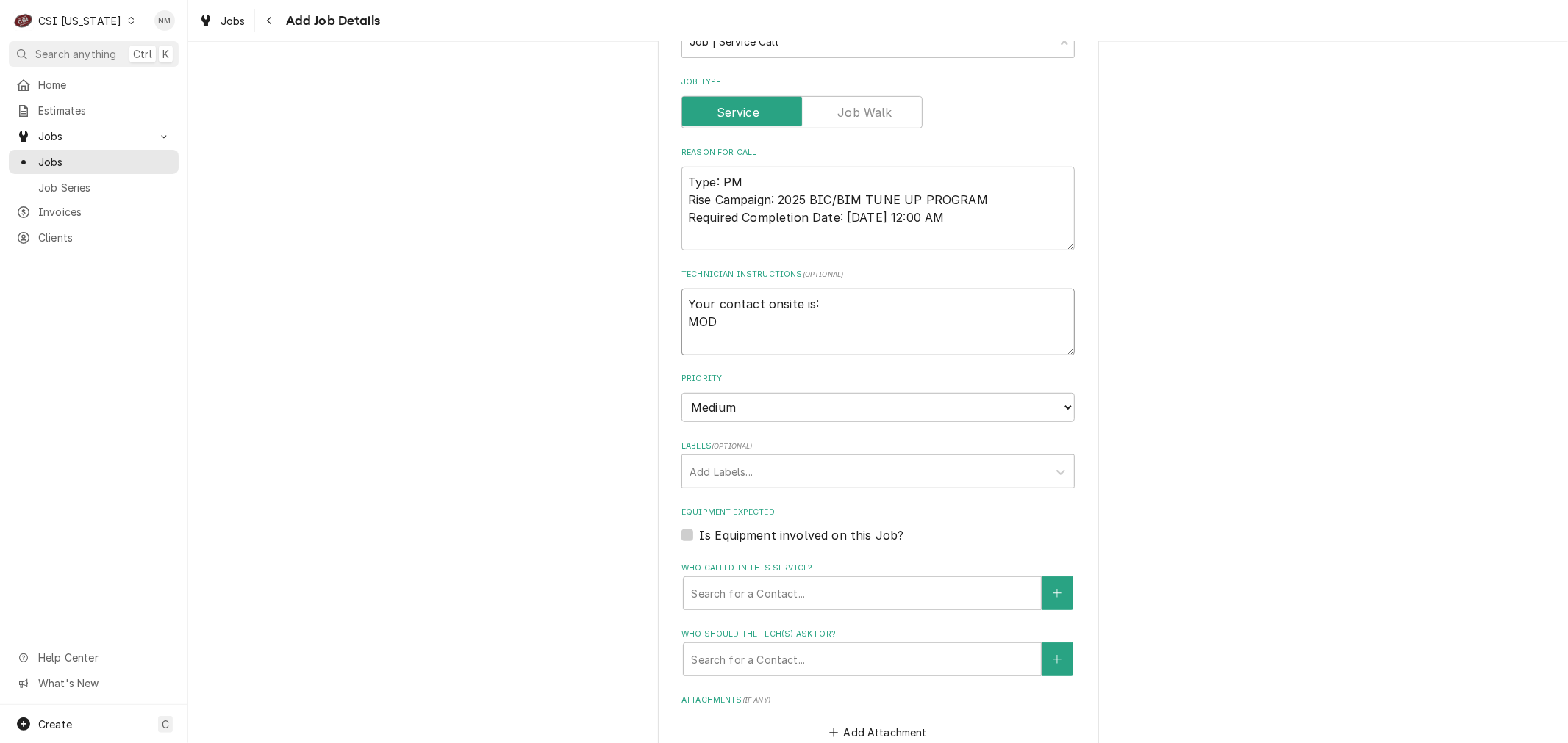
click at [779, 320] on textarea "Your contact onsite is: MOD" at bounding box center [877, 322] width 393 height 66
type textarea "x"
type textarea "Your contact onsite is: MOD"
type textarea "x"
type textarea "Your contact onsite is: MOD 8"
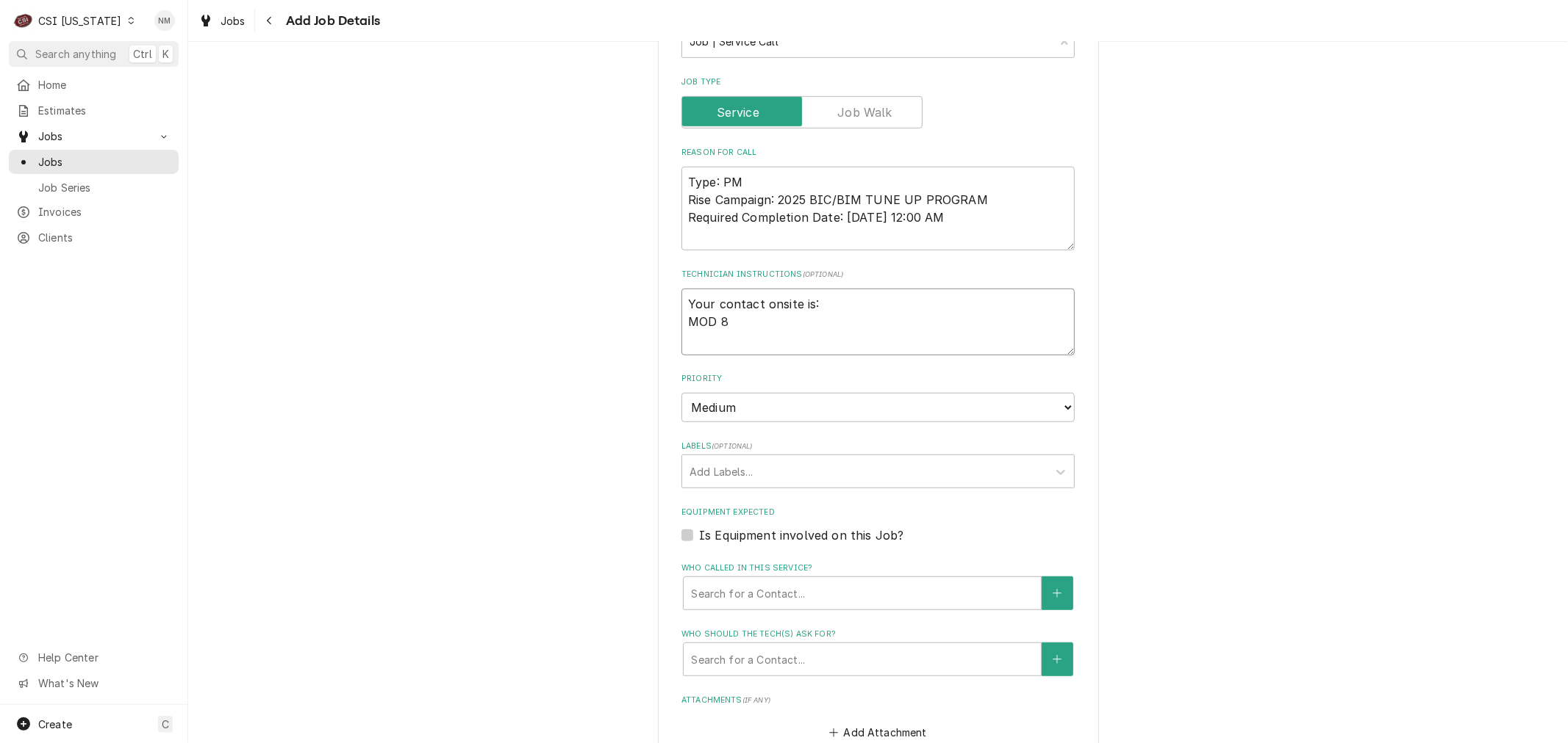
type textarea "x"
type textarea "Your contact onsite is: MOD 80"
type textarea "x"
type textarea "Your contact onsite is: MOD 801"
type textarea "x"
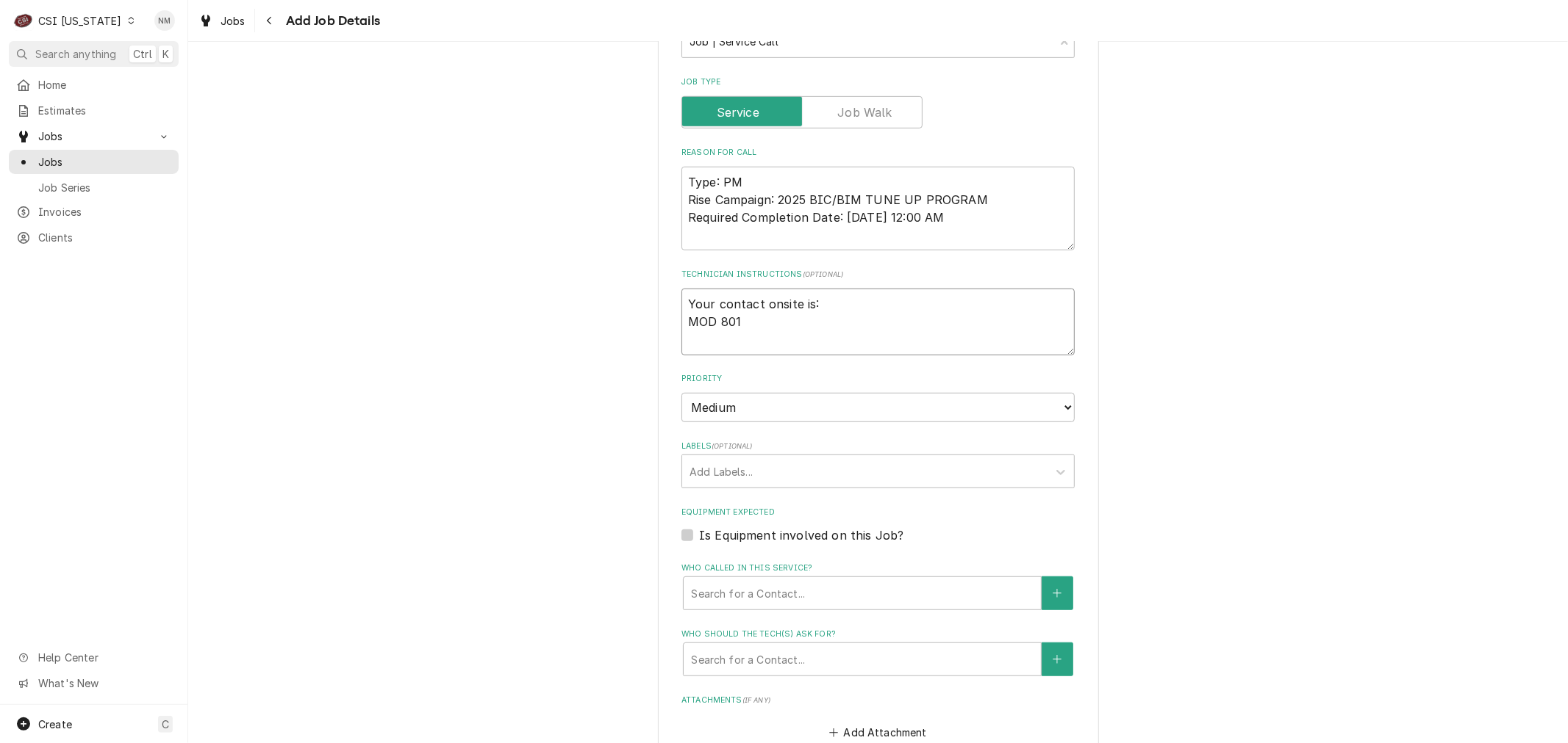
type textarea "Your contact onsite is: MOD 8012"
type textarea "x"
type textarea "Your contact onsite is: MOD 8012-"
type textarea "x"
type textarea "Your contact onsite is: MOD 8012"
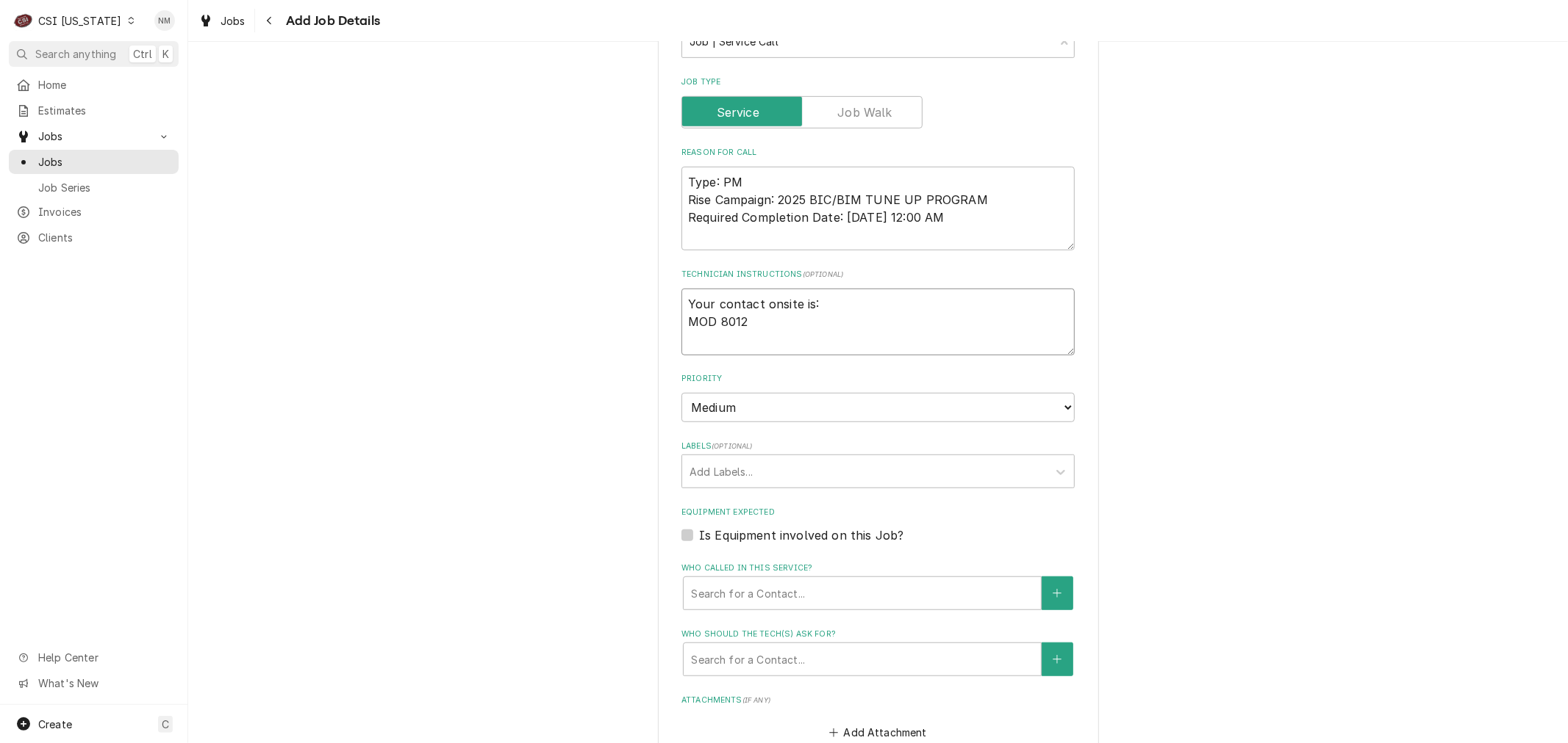
type textarea "x"
type textarea "Your contact onsite is: MOD 801"
type textarea "x"
type textarea "Your contact onsite is: MOD 80"
type textarea "x"
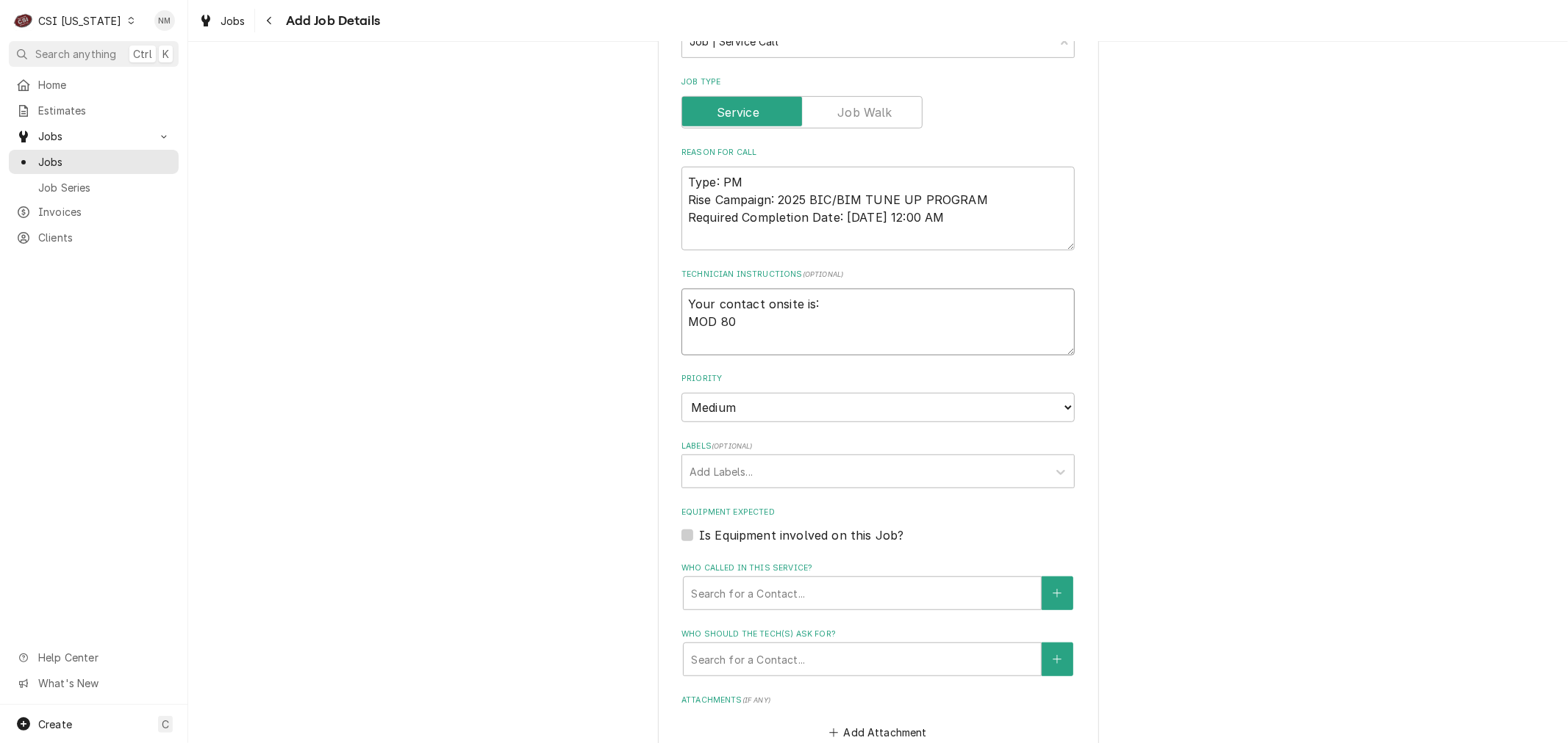
type textarea "Your contact onsite is: MOD 8"
type textarea "x"
type textarea "Your contact onsite is: MOD 81"
type textarea "x"
type textarea "Your contact onsite is: MOD 812"
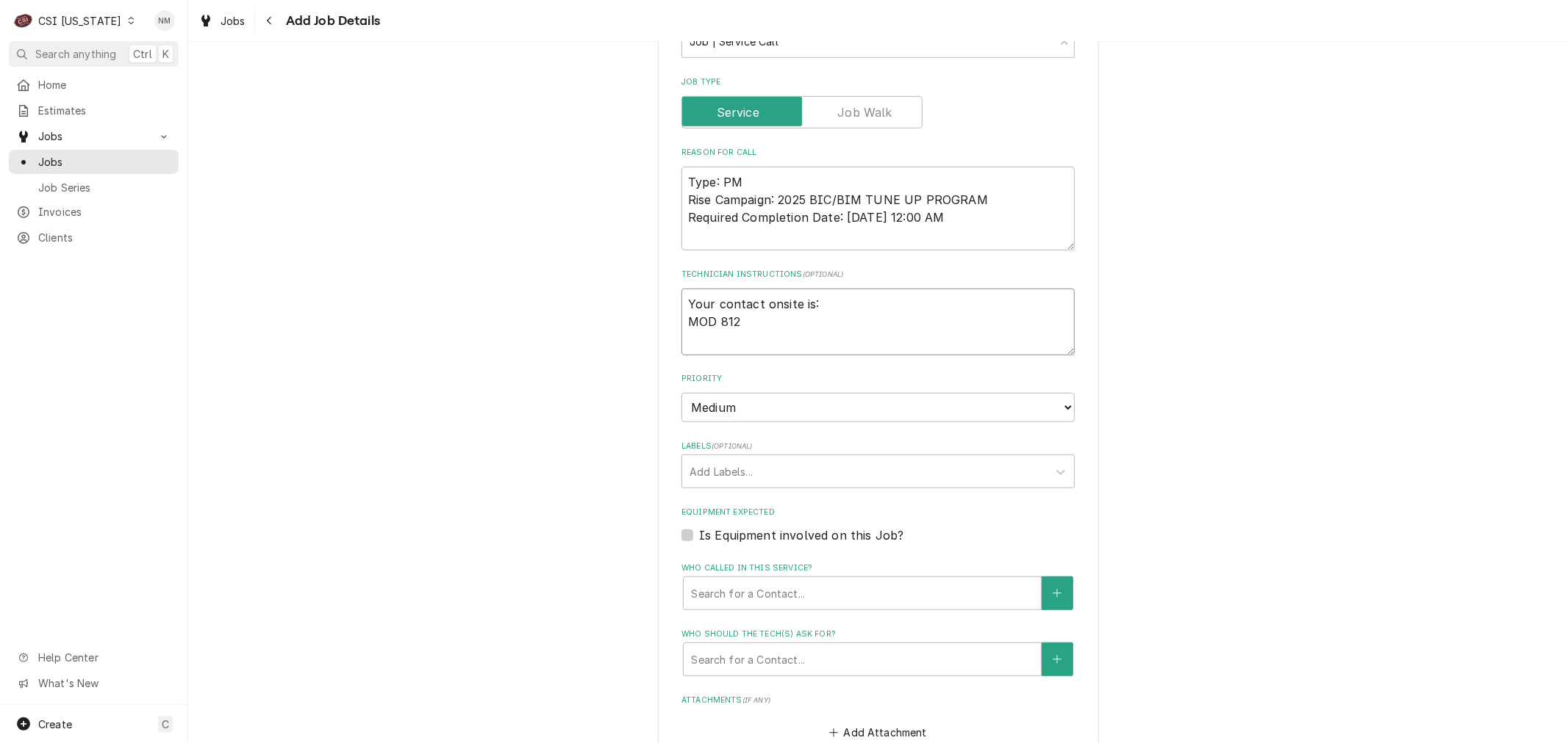
type textarea "x"
type textarea "Your contact onsite is: MOD 812-"
type textarea "x"
type textarea "Your contact onsite is: MOD 812-8"
type textarea "x"
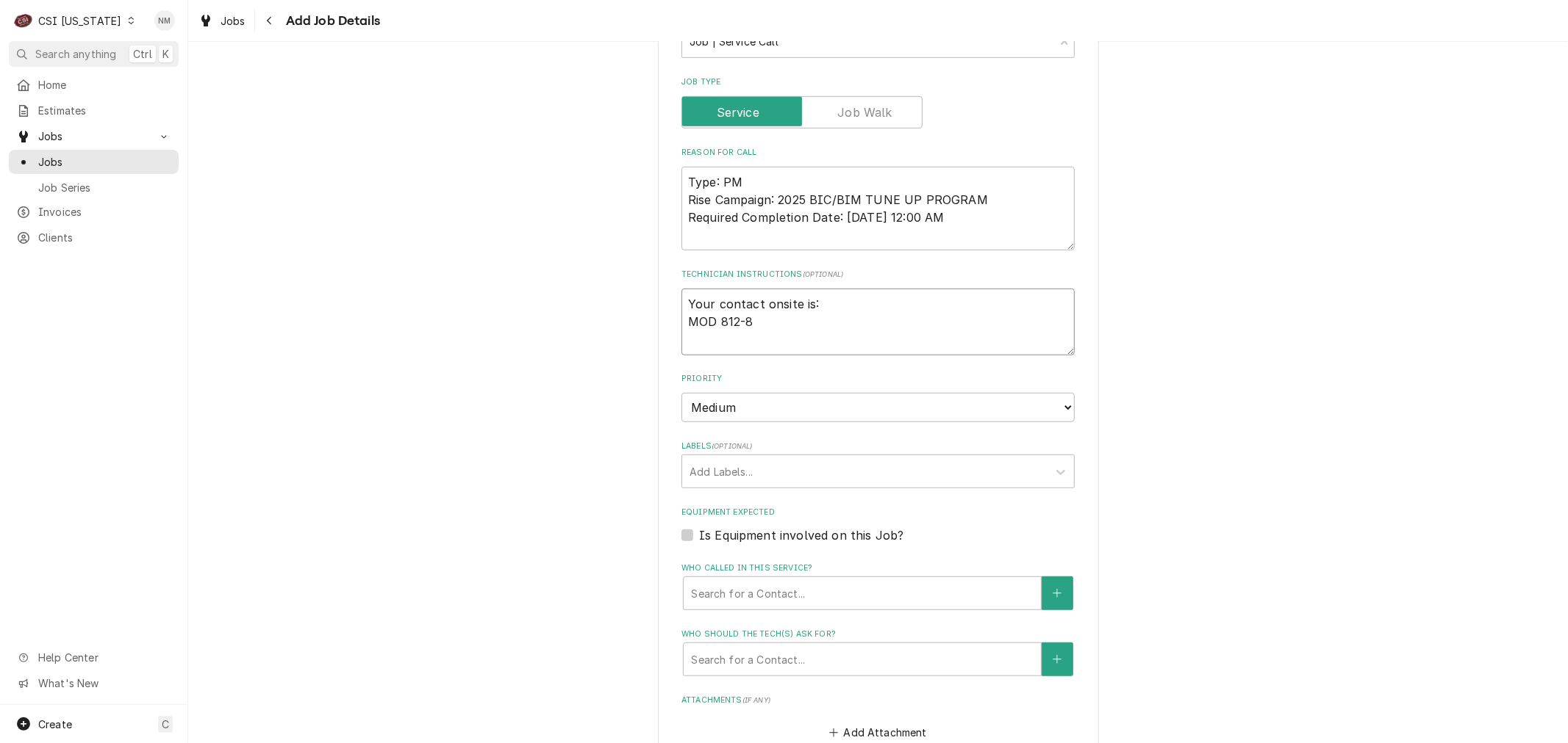
type textarea "Your contact onsite is: MOD 812-86"
type textarea "x"
type textarea "Your contact onsite is: MOD 812-866"
type textarea "x"
type textarea "Your contact onsite is: MOD 812-866-"
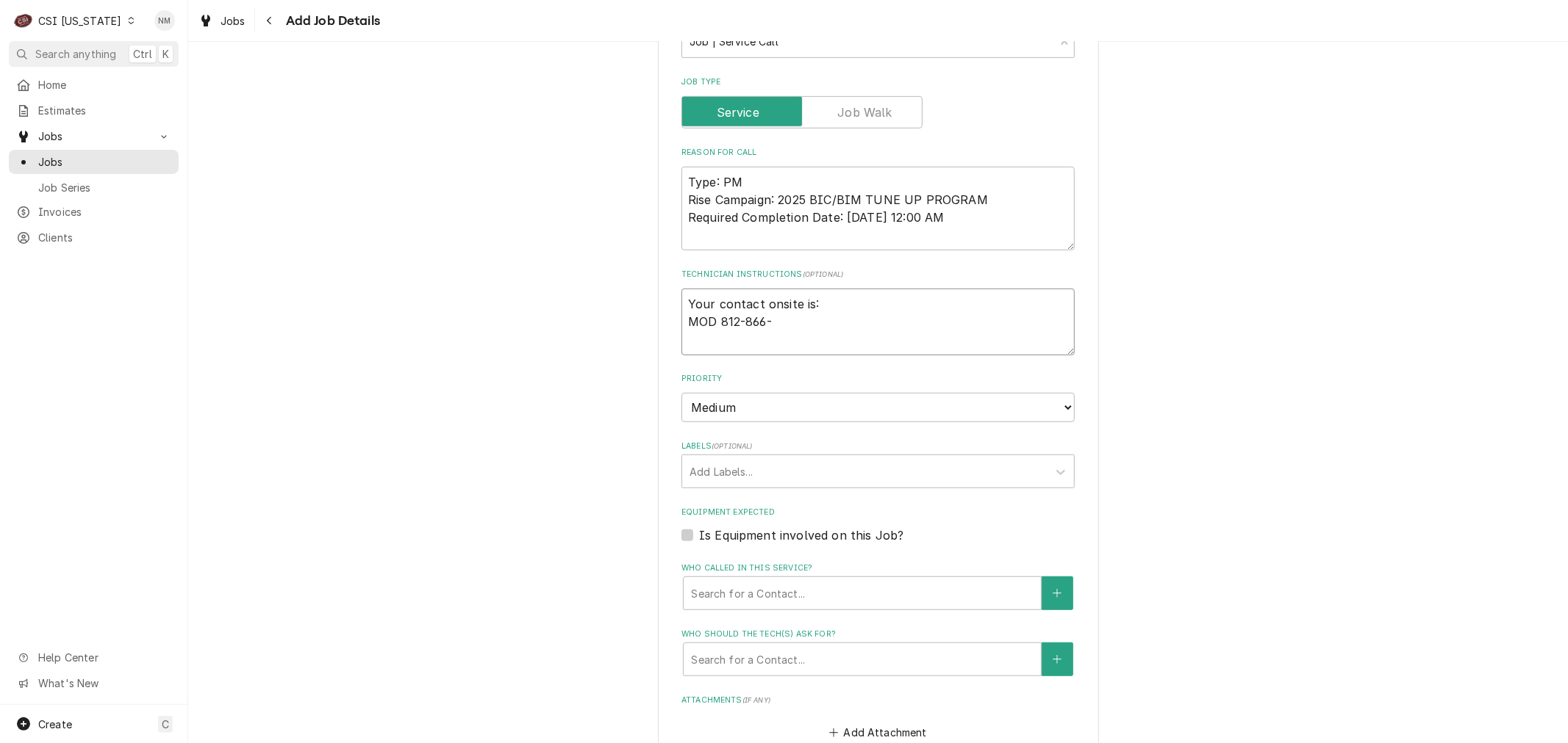
type textarea "x"
type textarea "Your contact onsite is: MOD 812-866-6"
type textarea "x"
type textarea "Your contact onsite is: MOD 812-866-66"
type textarea "x"
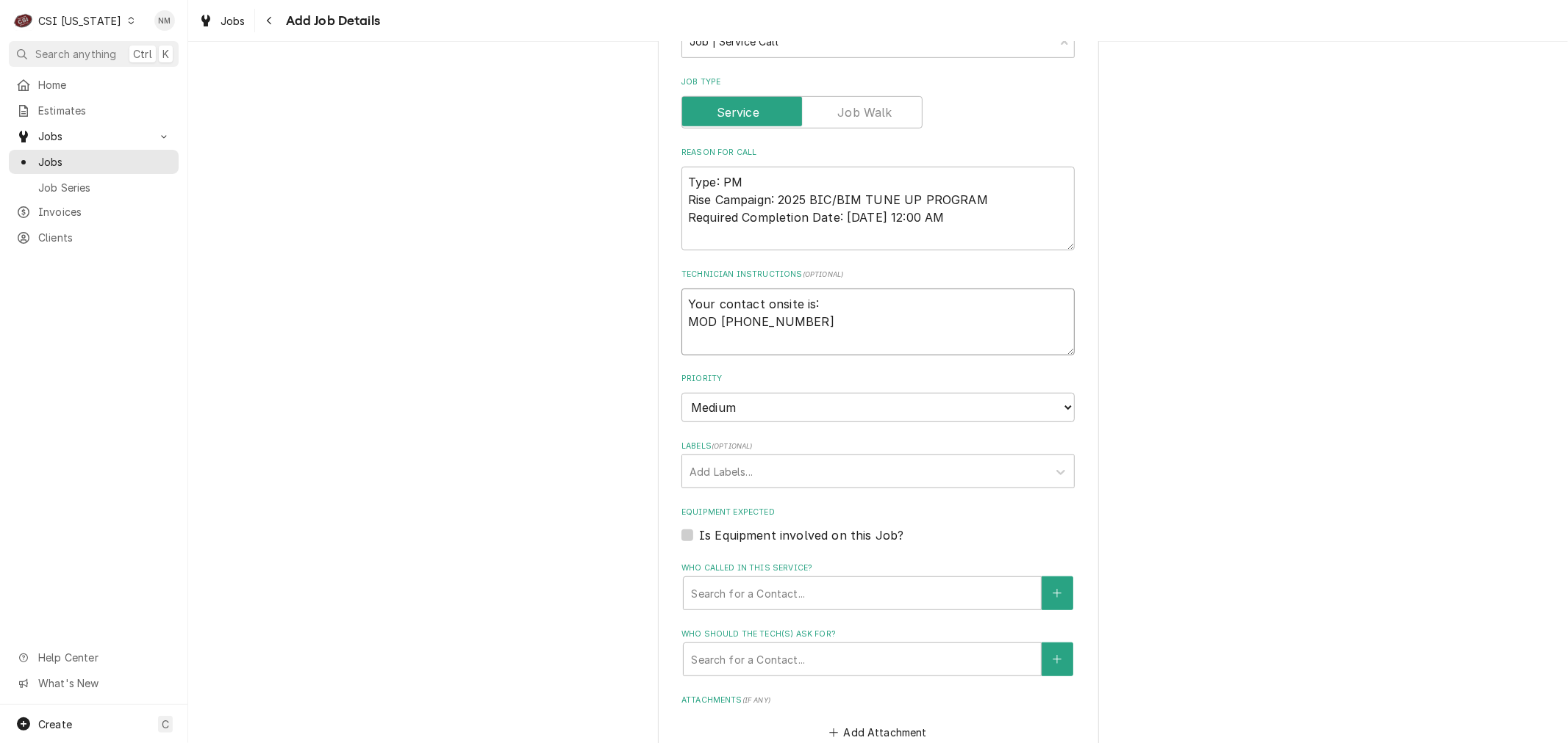
type textarea "Your contact onsite is: MOD 812-866-661"
type textarea "x"
type textarea "Your contact onsite is: MOD 812-866-6619"
type textarea "x"
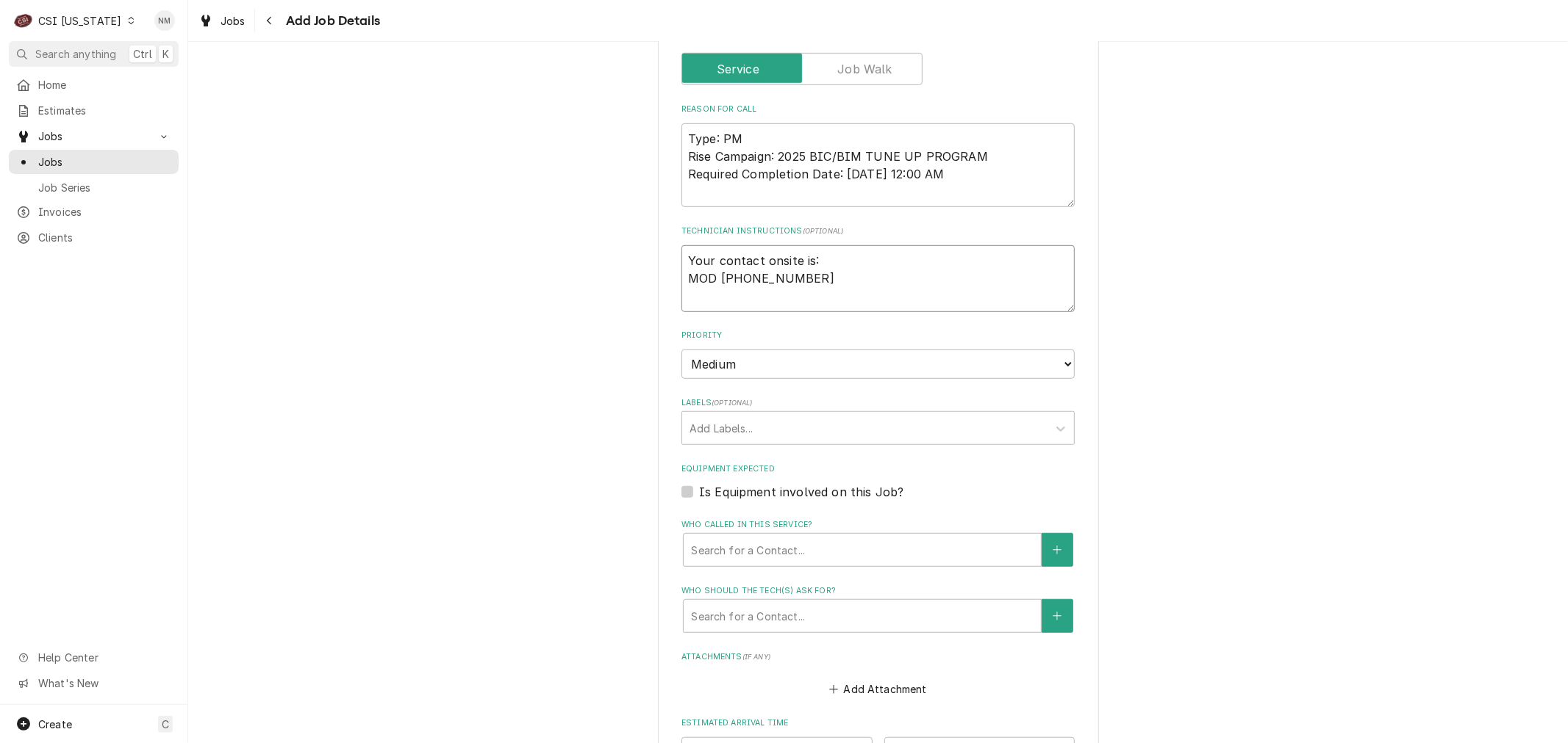
scroll to position [816, 0]
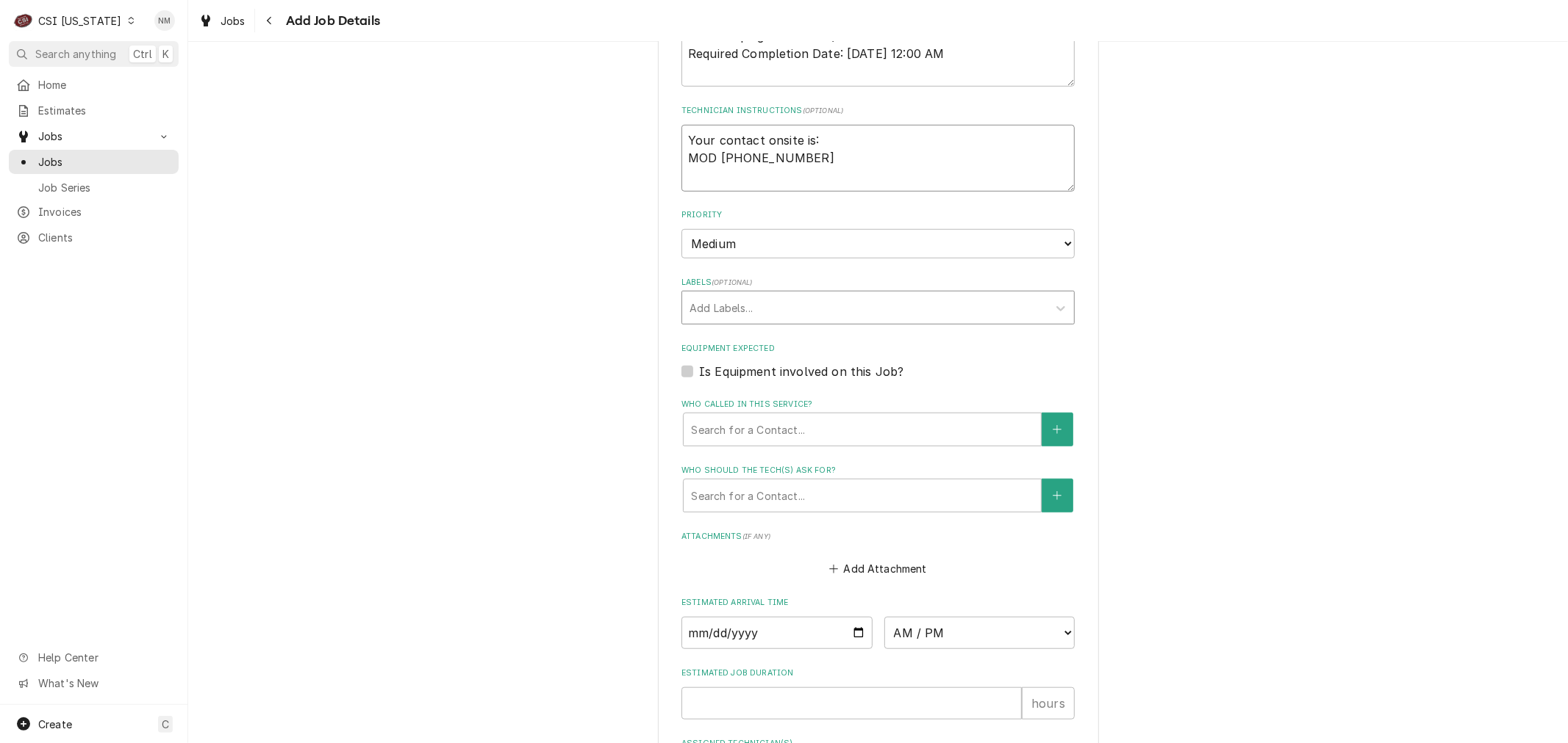
type textarea "Your contact onsite is: MOD 812-866-6619"
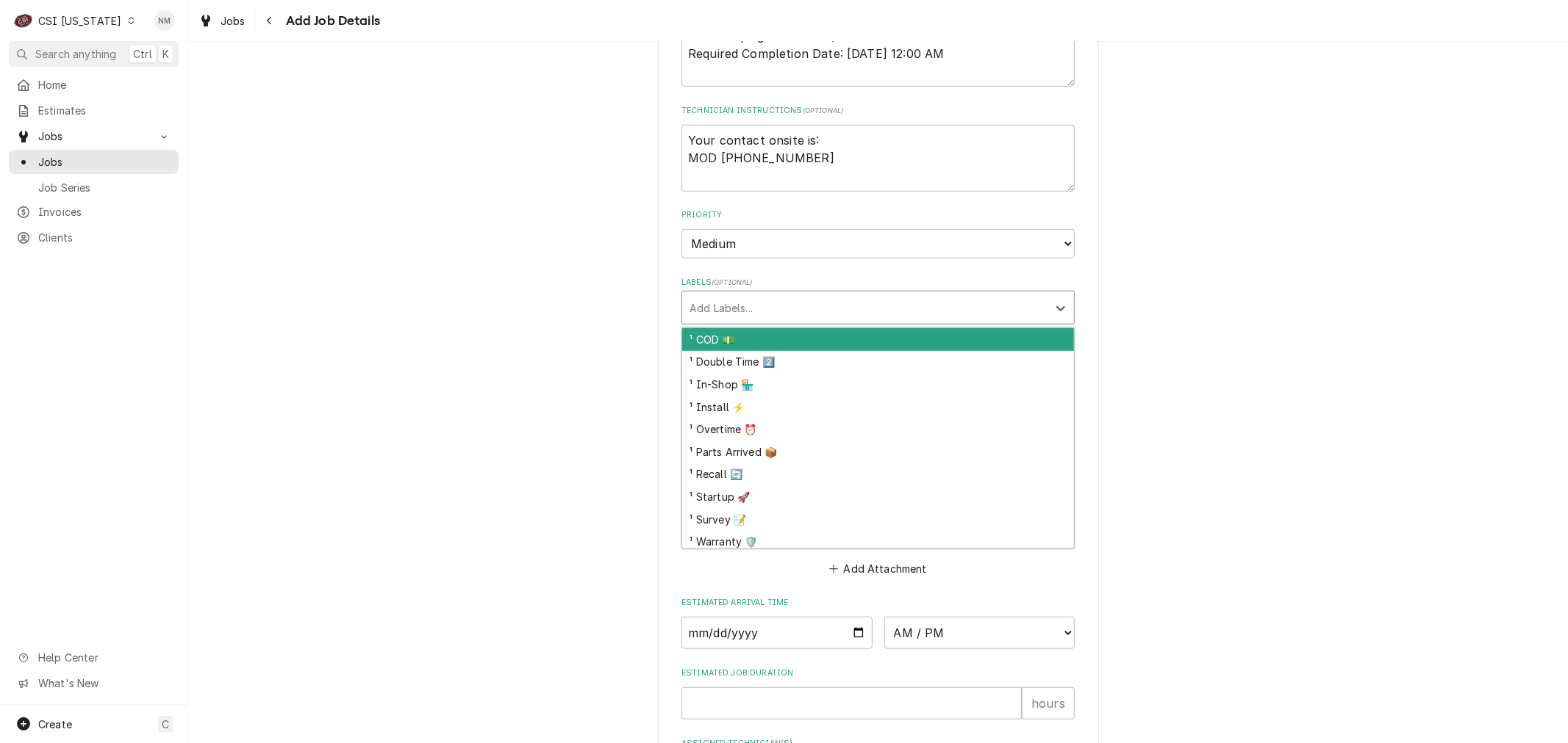
click at [889, 295] on div "Labels" at bounding box center [864, 307] width 350 height 26
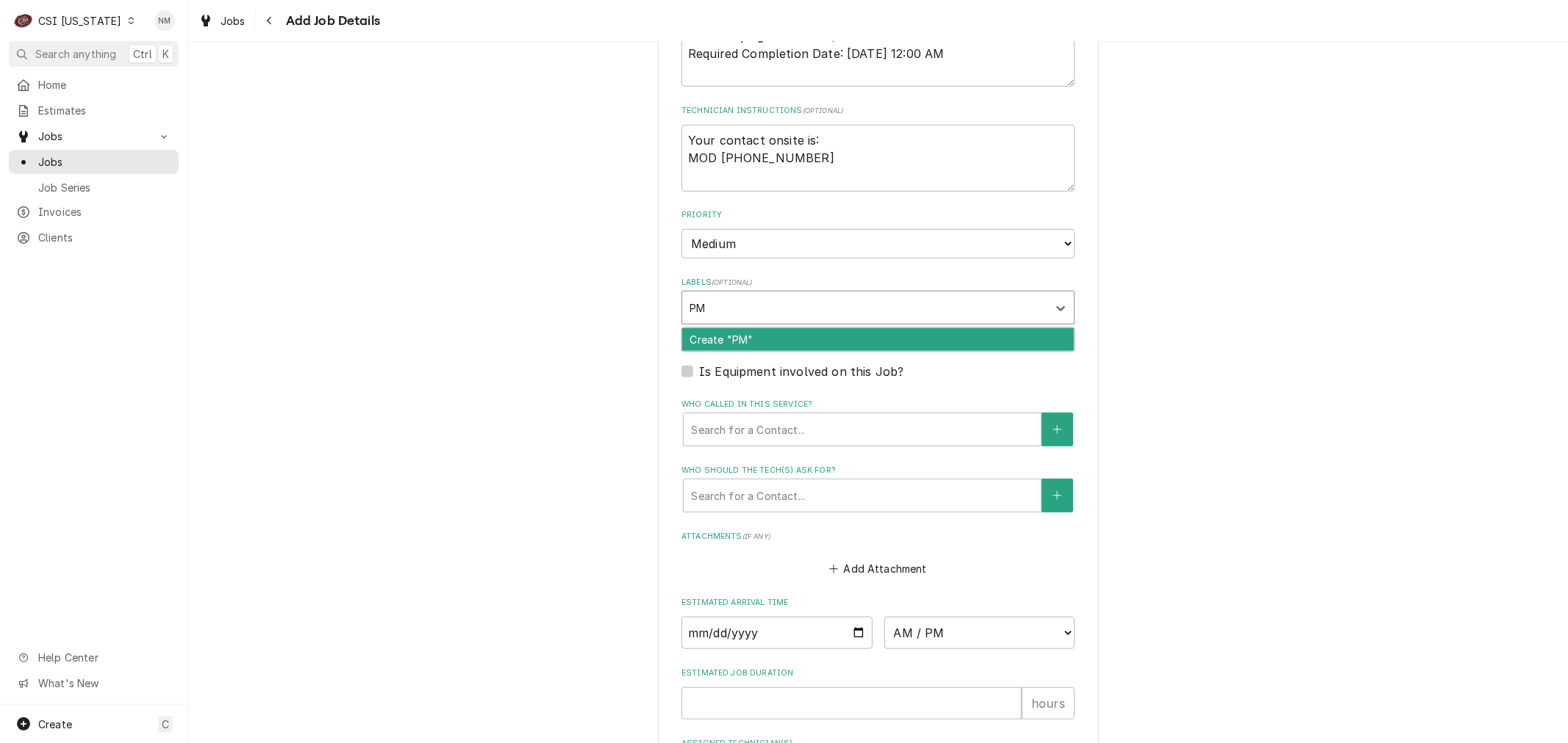
type input "PM"
click at [1188, 338] on div "Please provide the following information to create a job: Client Details Client…" at bounding box center [877, 77] width 1379 height 1672
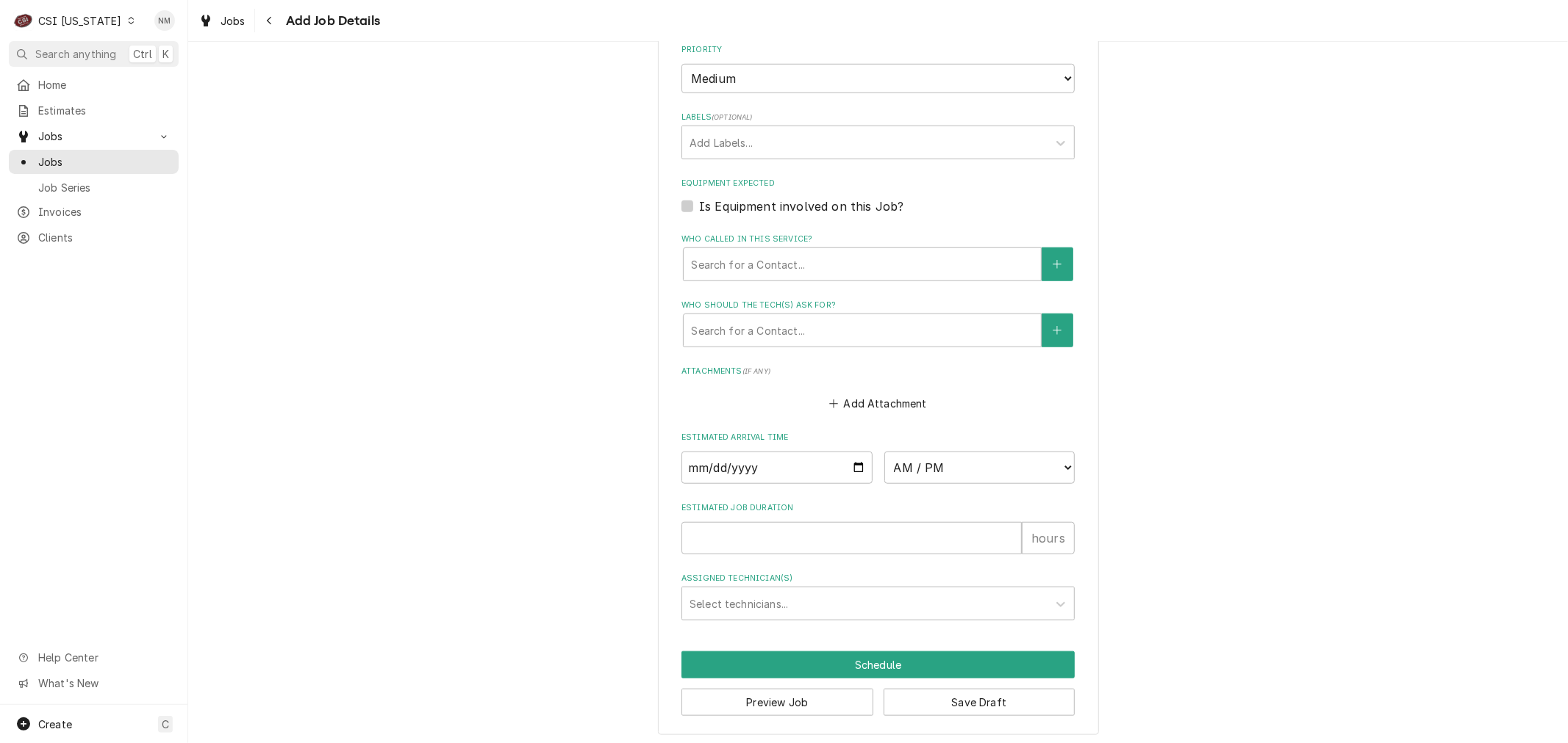
scroll to position [982, 0]
click at [1010, 691] on button "Save Draft" at bounding box center [979, 702] width 192 height 27
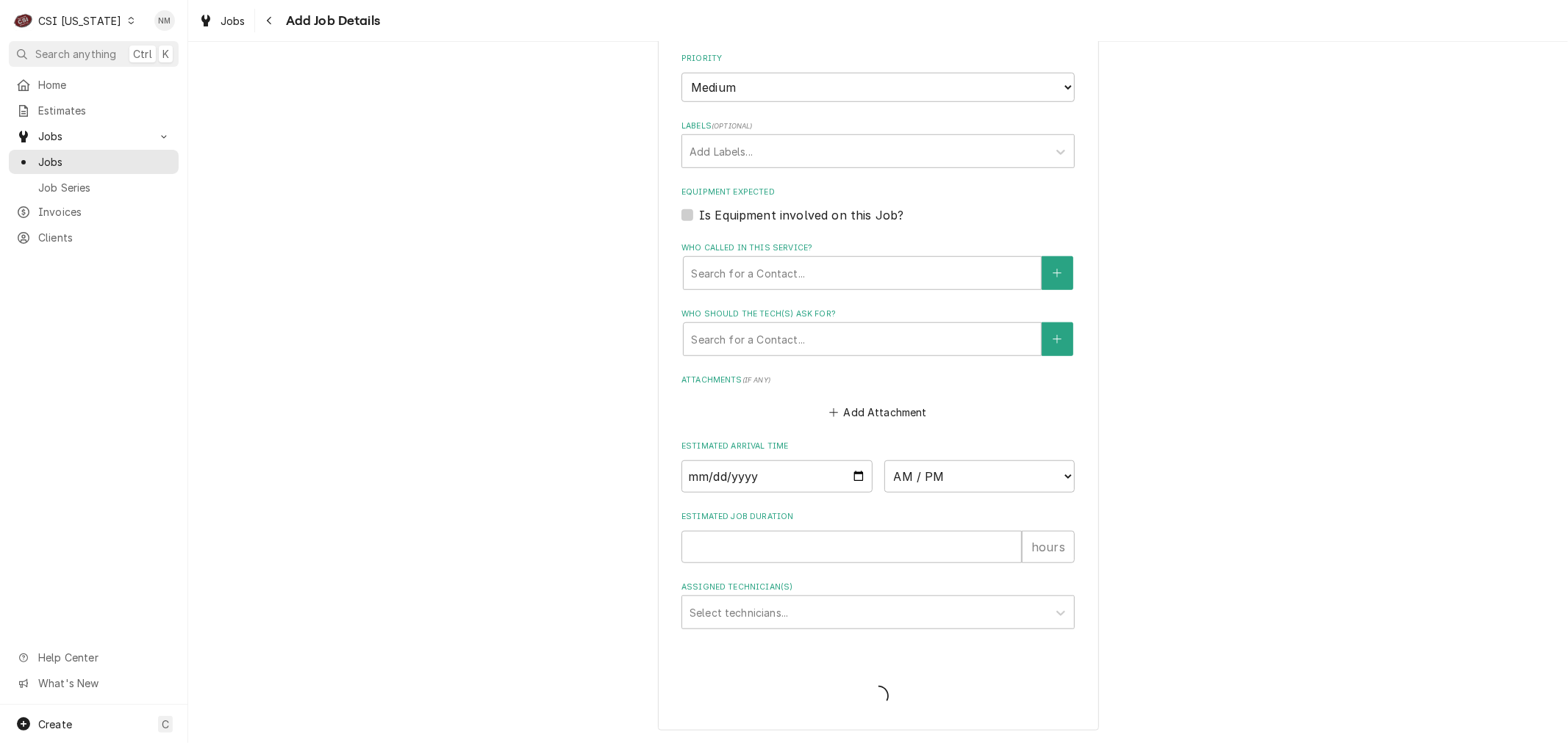
scroll to position [968, 0]
type textarea "x"
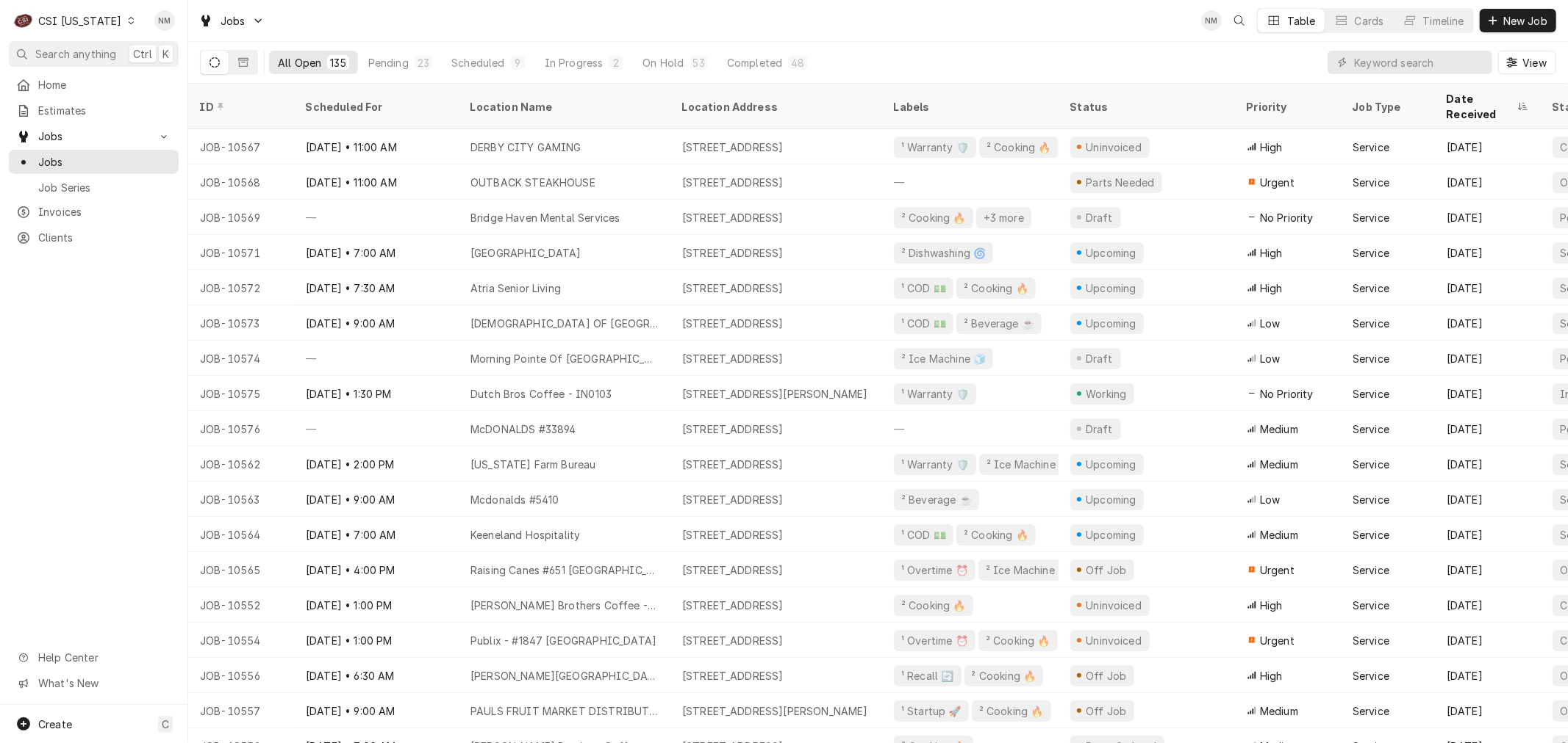
click at [128, 19] on icon "Dynamic Content Wrapper" at bounding box center [131, 20] width 7 height 8
click at [183, 32] on div "CSI [US_STATE][GEOGRAPHIC_DATA]" at bounding box center [229, 29] width 194 height 16
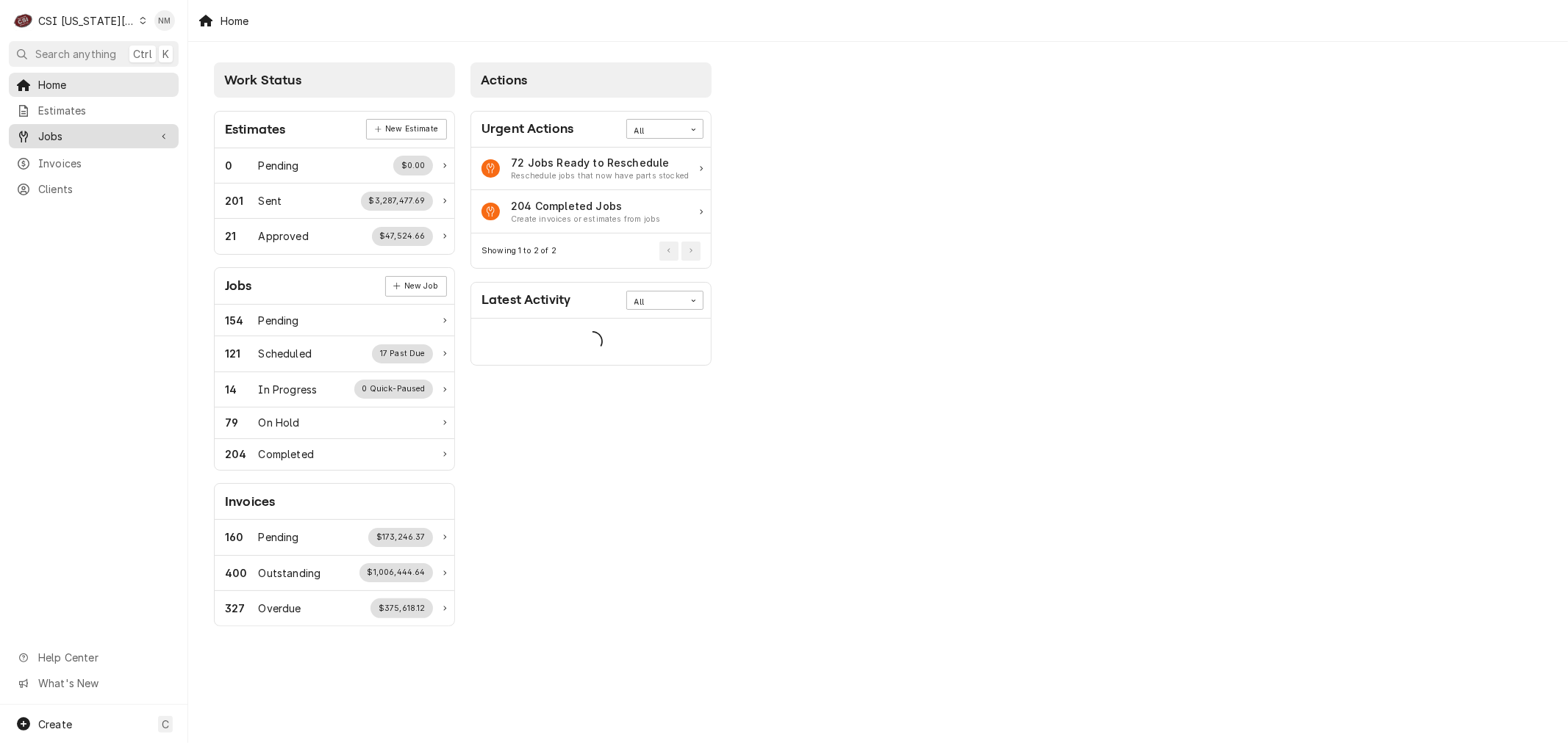
click at [65, 135] on span "Jobs" at bounding box center [94, 136] width 111 height 16
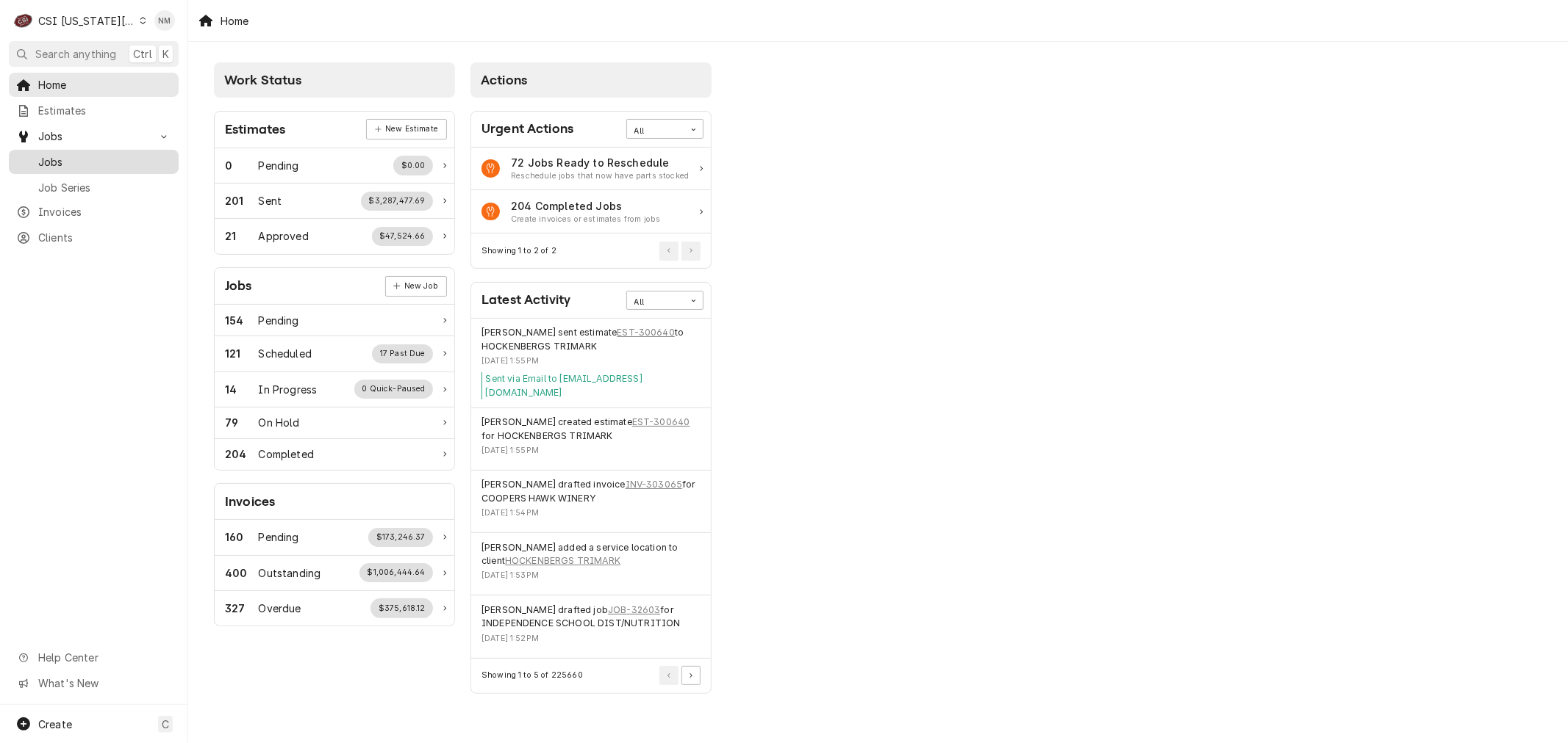
click at [66, 157] on span "Jobs" at bounding box center [104, 162] width 133 height 16
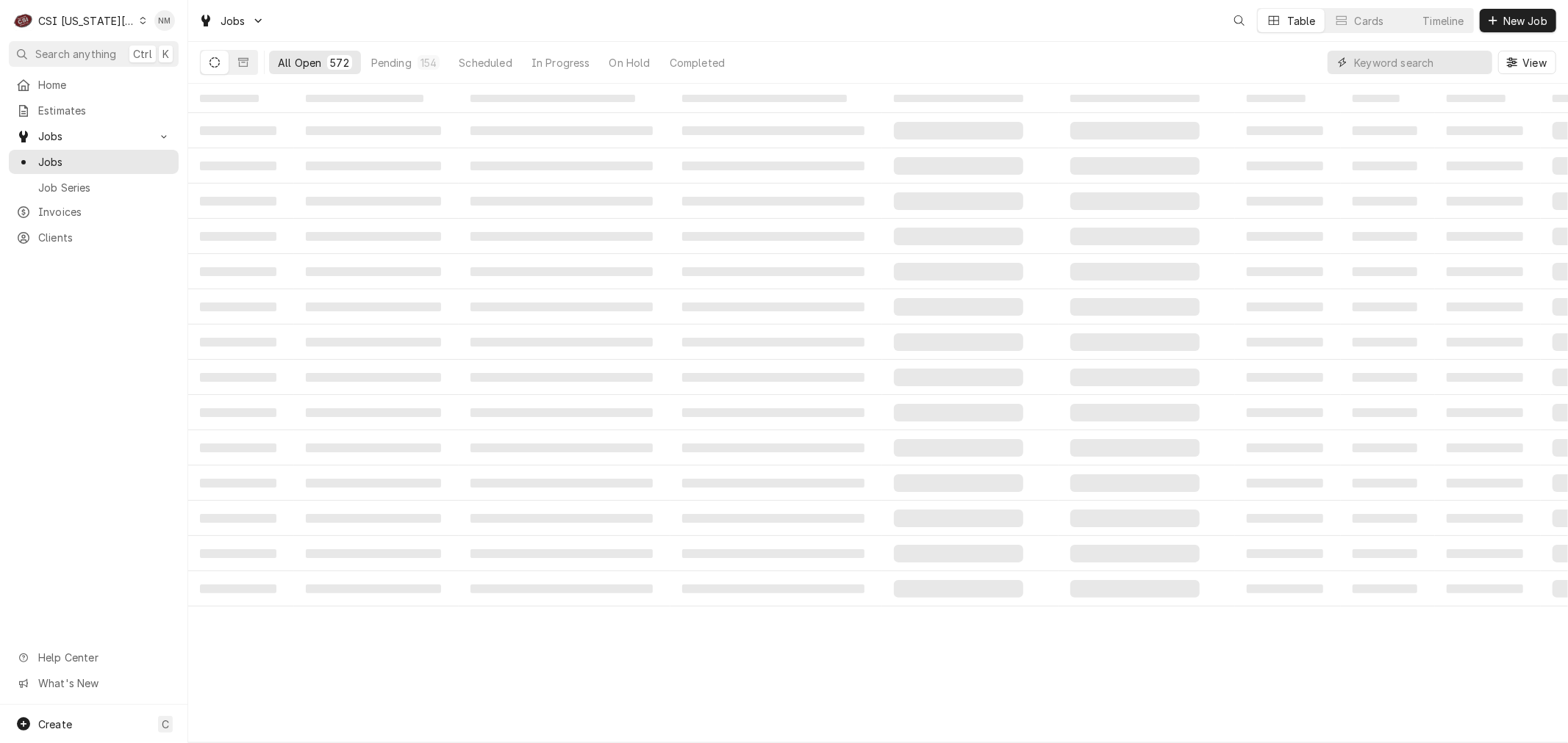
click at [1394, 62] on input "Dynamic Content Wrapper" at bounding box center [1419, 62] width 131 height 23
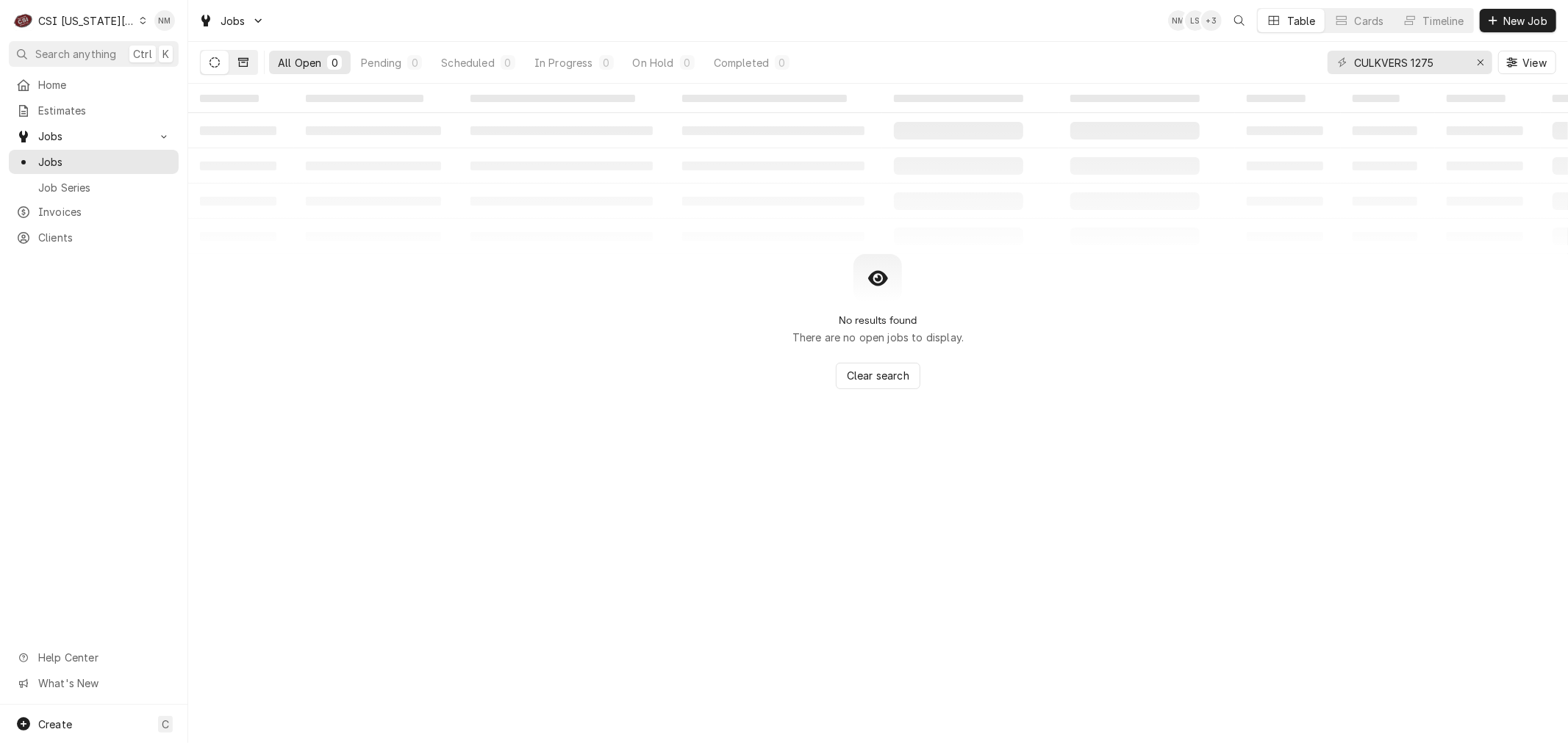
click at [241, 65] on icon "Dynamic Content Wrapper" at bounding box center [244, 62] width 11 height 11
drag, startPoint x: 1448, startPoint y: 60, endPoint x: 1304, endPoint y: 59, distance: 144.0
click at [1304, 59] on div "All Closed 0 Finalized 0 Cancelled 0 CULKVERS 1275 View" at bounding box center [878, 62] width 1356 height 41
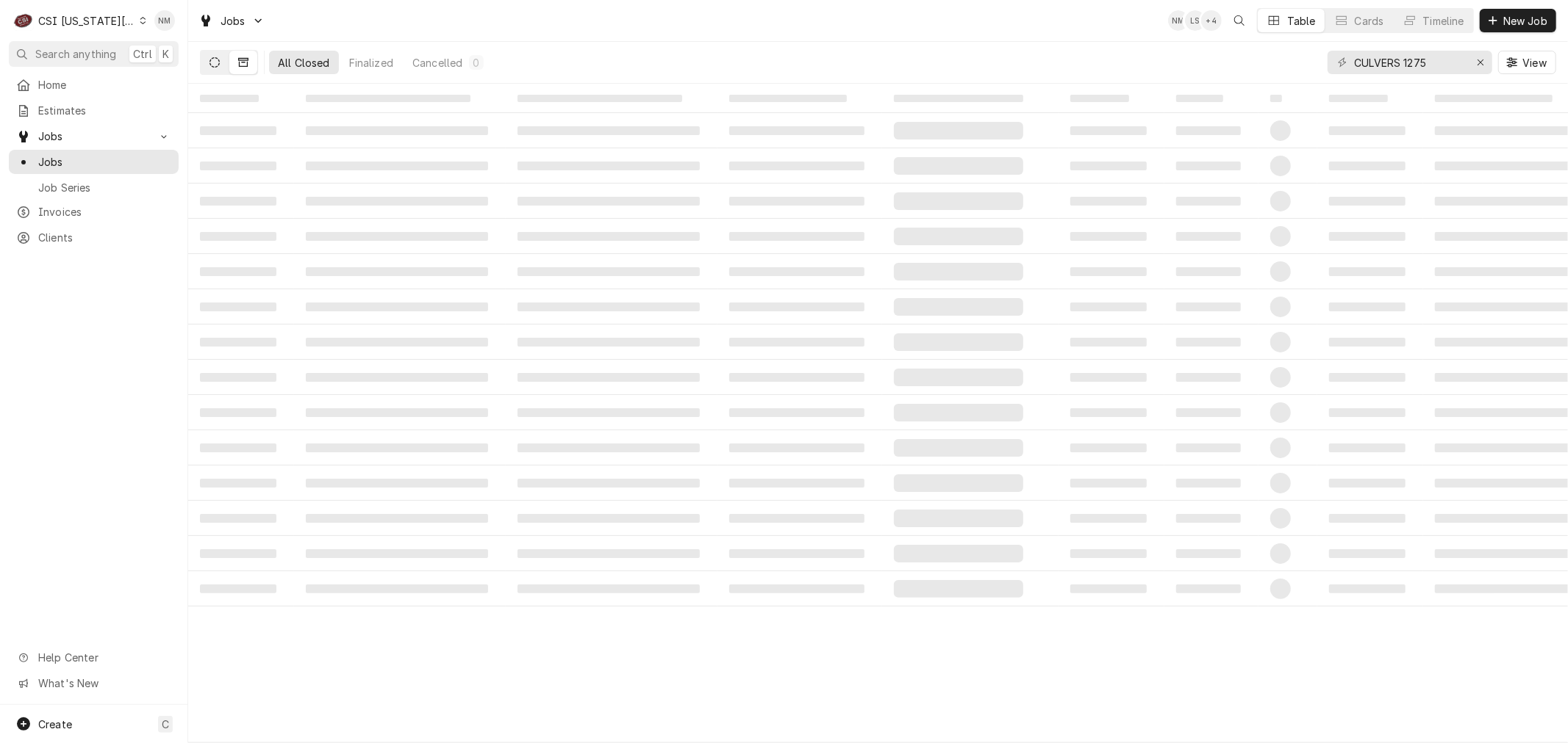
click at [218, 62] on icon "Dynamic Content Wrapper" at bounding box center [215, 62] width 11 height 11
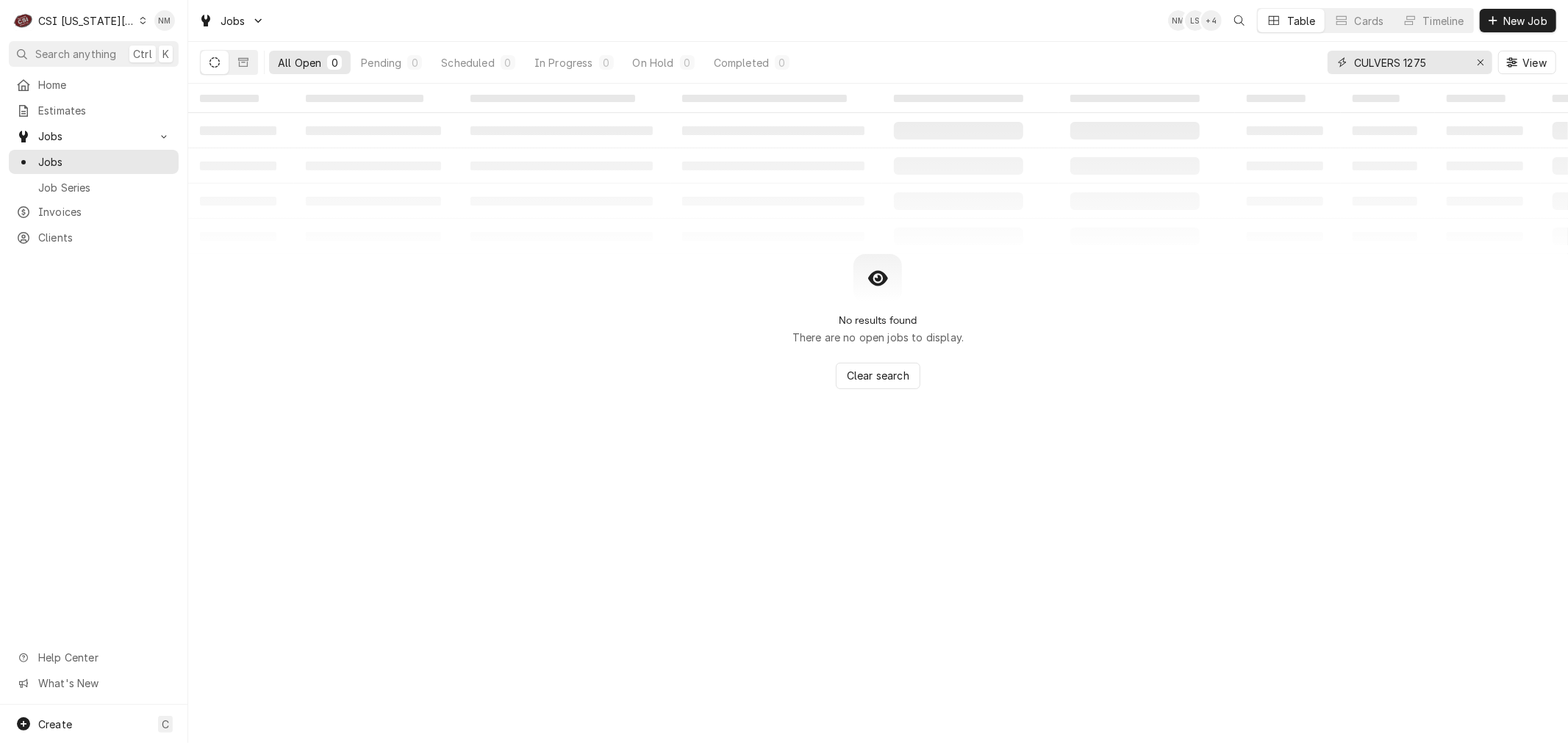
click at [1453, 59] on input "CULVERS 1275" at bounding box center [1409, 62] width 110 height 23
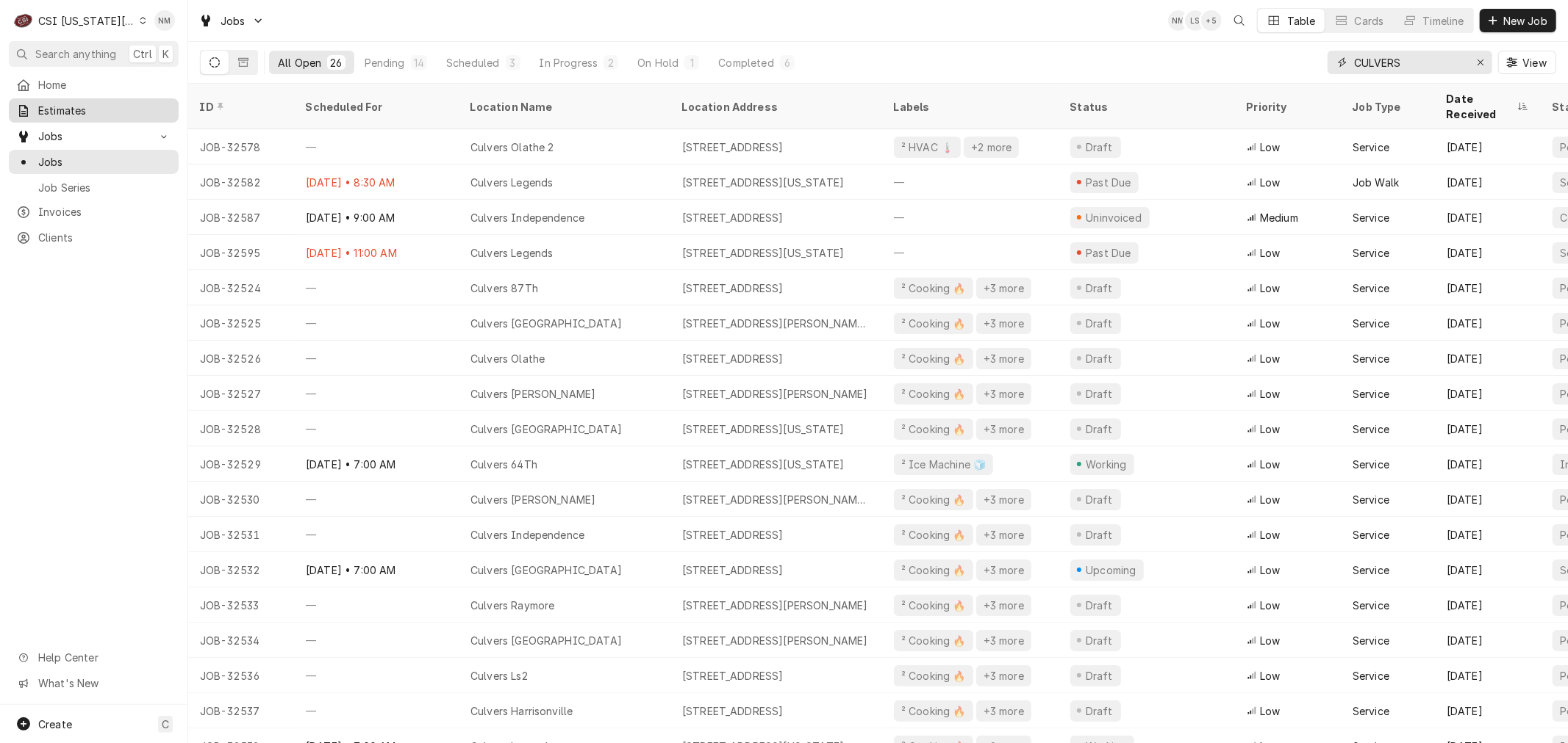
type input "CULVERS"
click at [70, 107] on span "Estimates" at bounding box center [104, 110] width 133 height 16
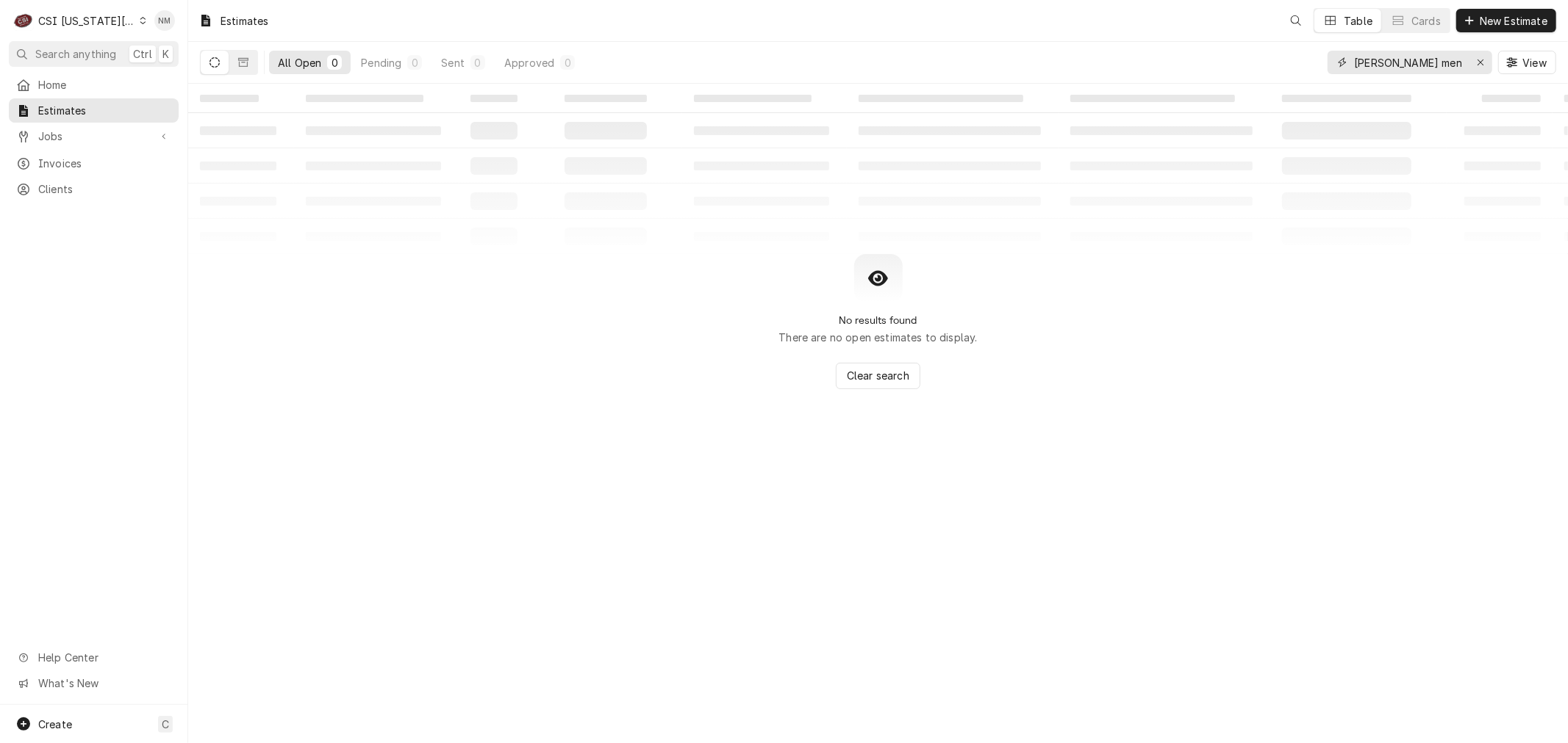
drag, startPoint x: 1409, startPoint y: 62, endPoint x: 1327, endPoint y: 54, distance: 82.4
click at [1327, 54] on div "[PERSON_NAME] men" at bounding box center [1409, 62] width 165 height 23
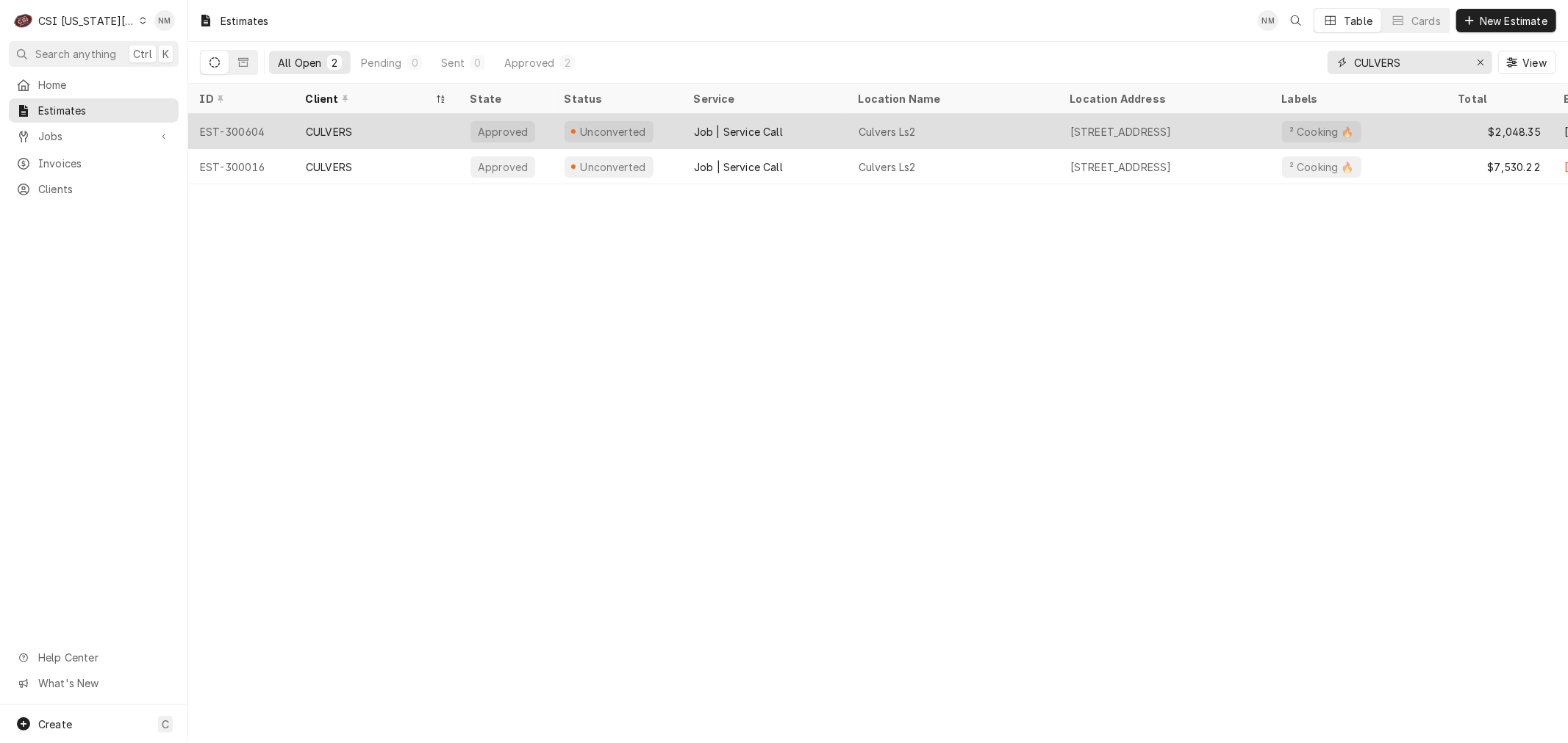
type input "CULVERS"
click at [1007, 129] on div "Culvers Ls2" at bounding box center [952, 131] width 212 height 35
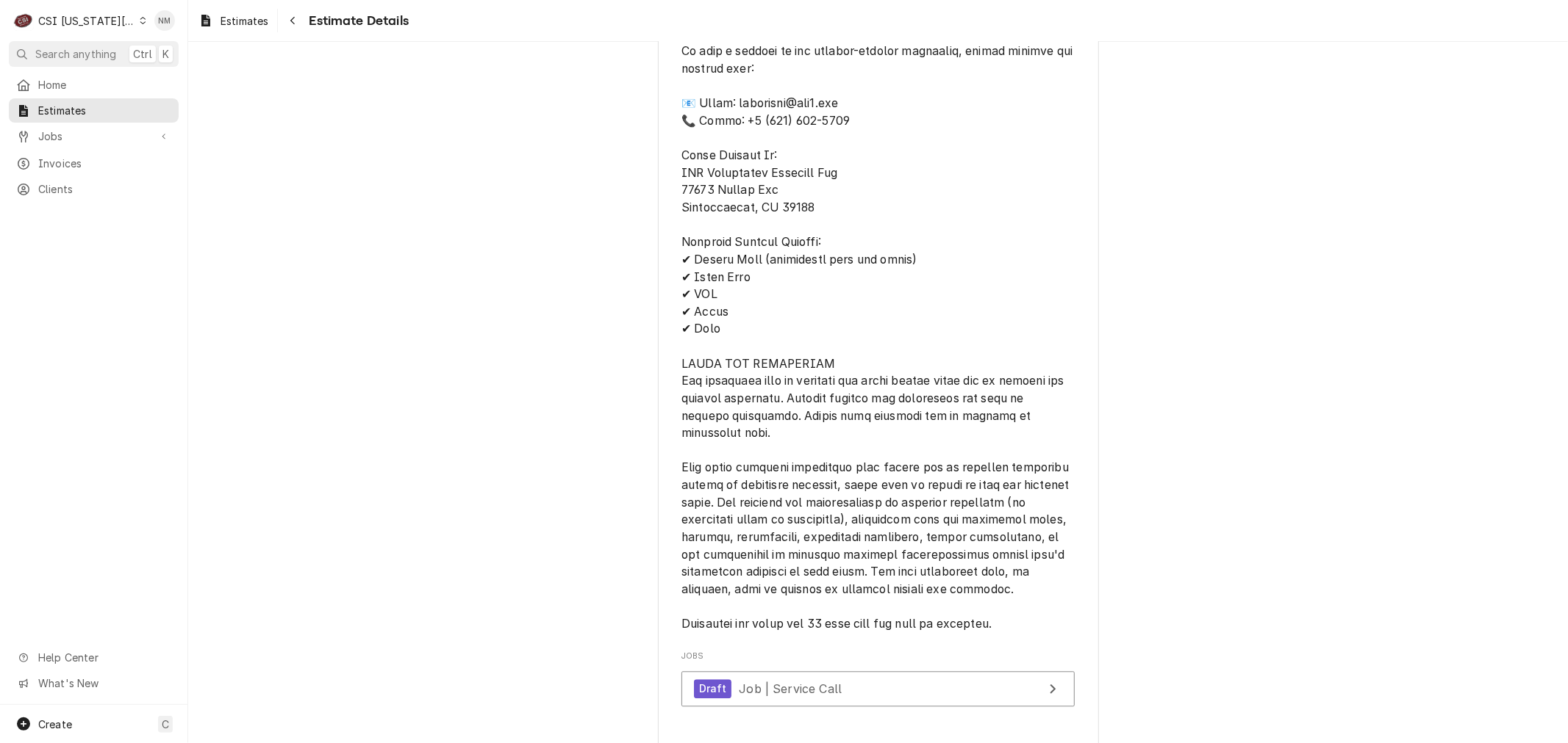
scroll to position [2693, 0]
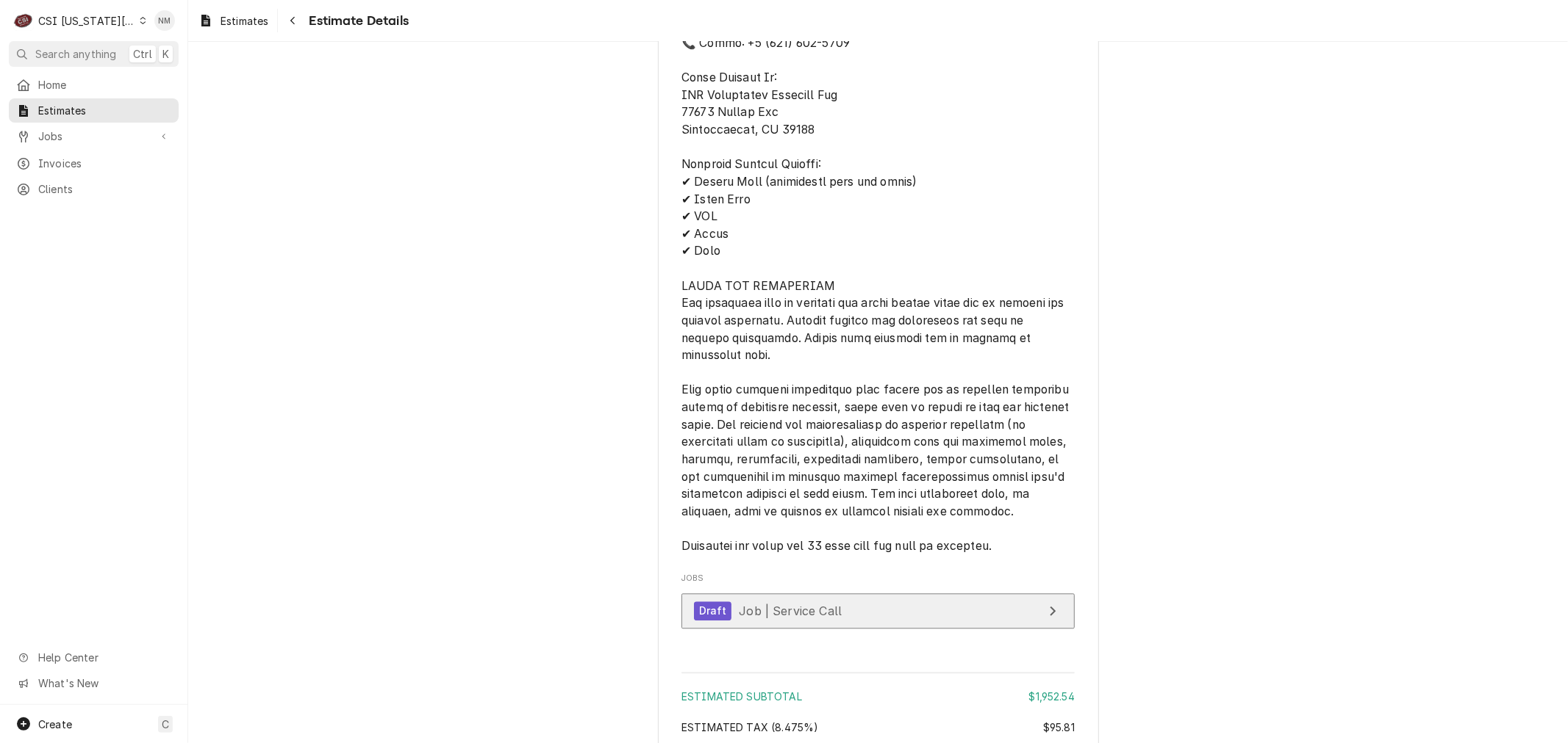
click at [969, 627] on link "Draft Job | Service Call" at bounding box center [877, 612] width 393 height 36
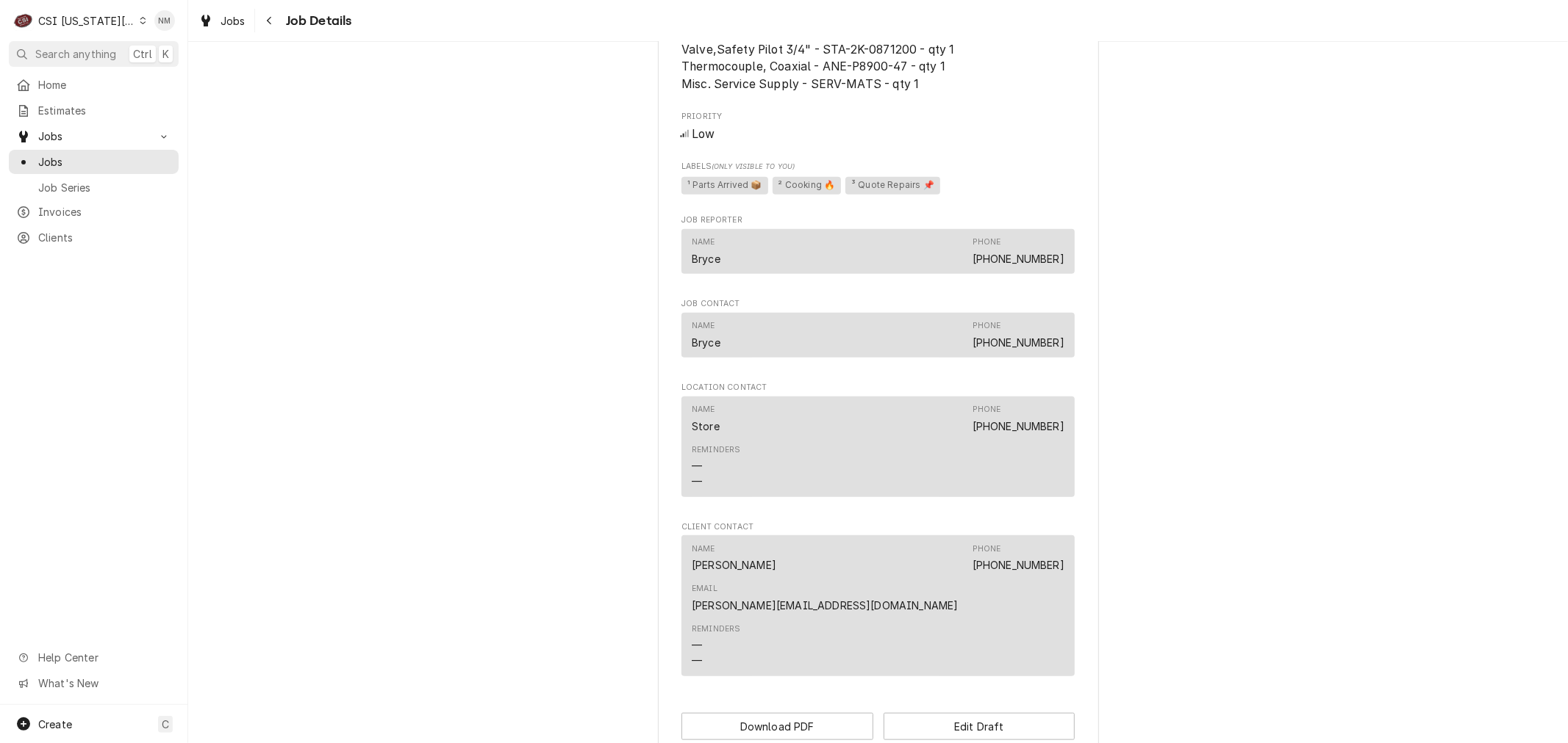
scroll to position [1153, 0]
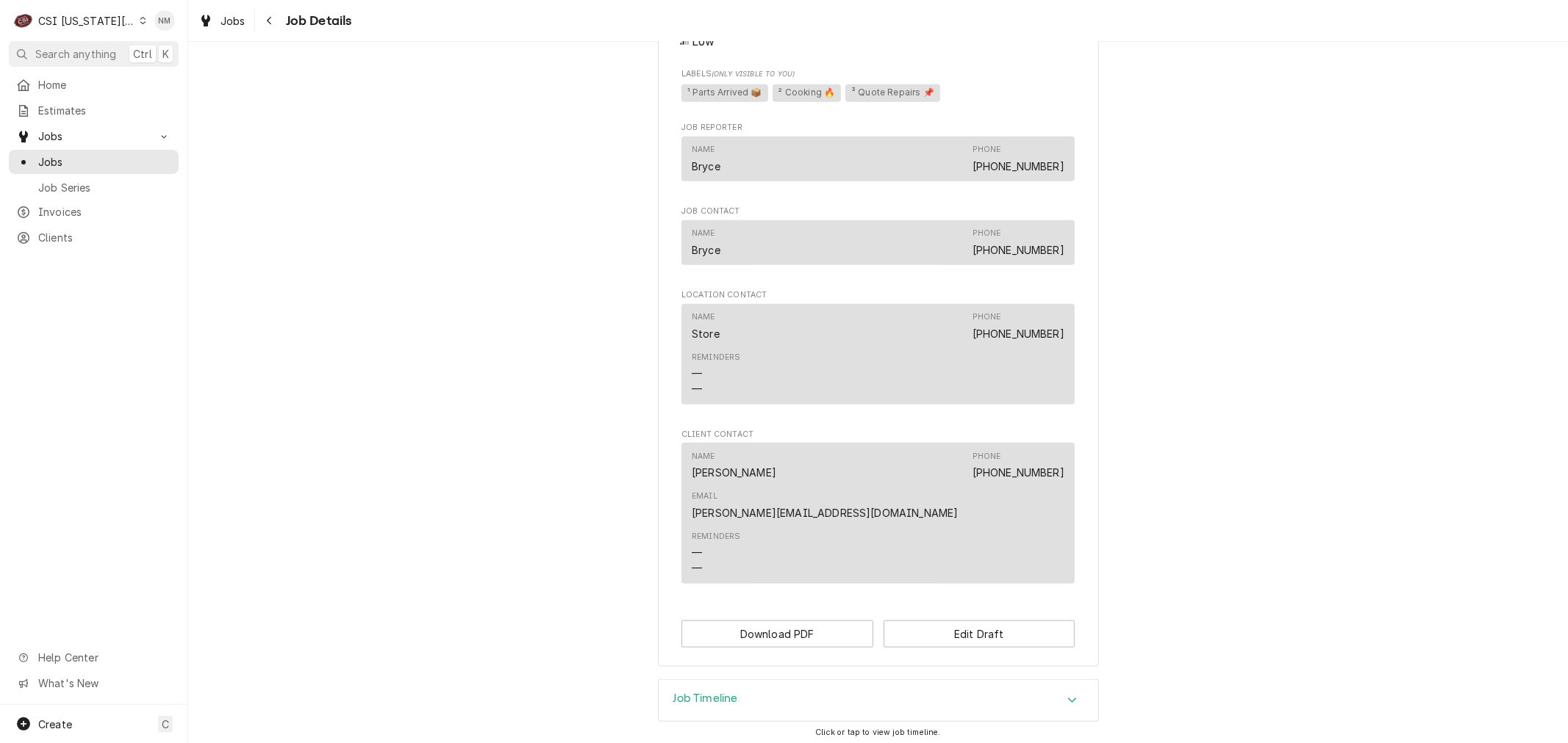
click at [716, 692] on h3 "Job Timeline" at bounding box center [706, 699] width 65 height 14
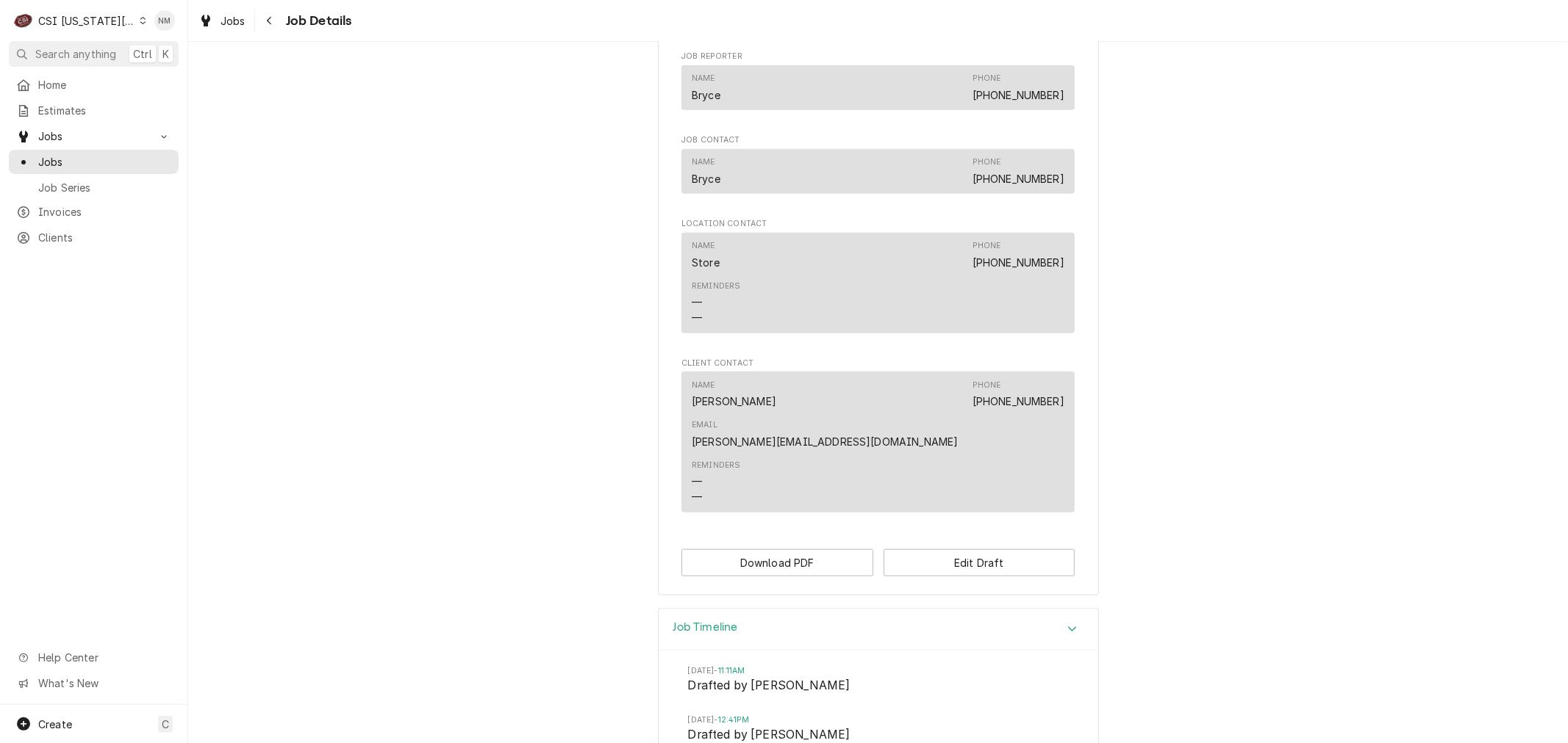
scroll to position [1323, 0]
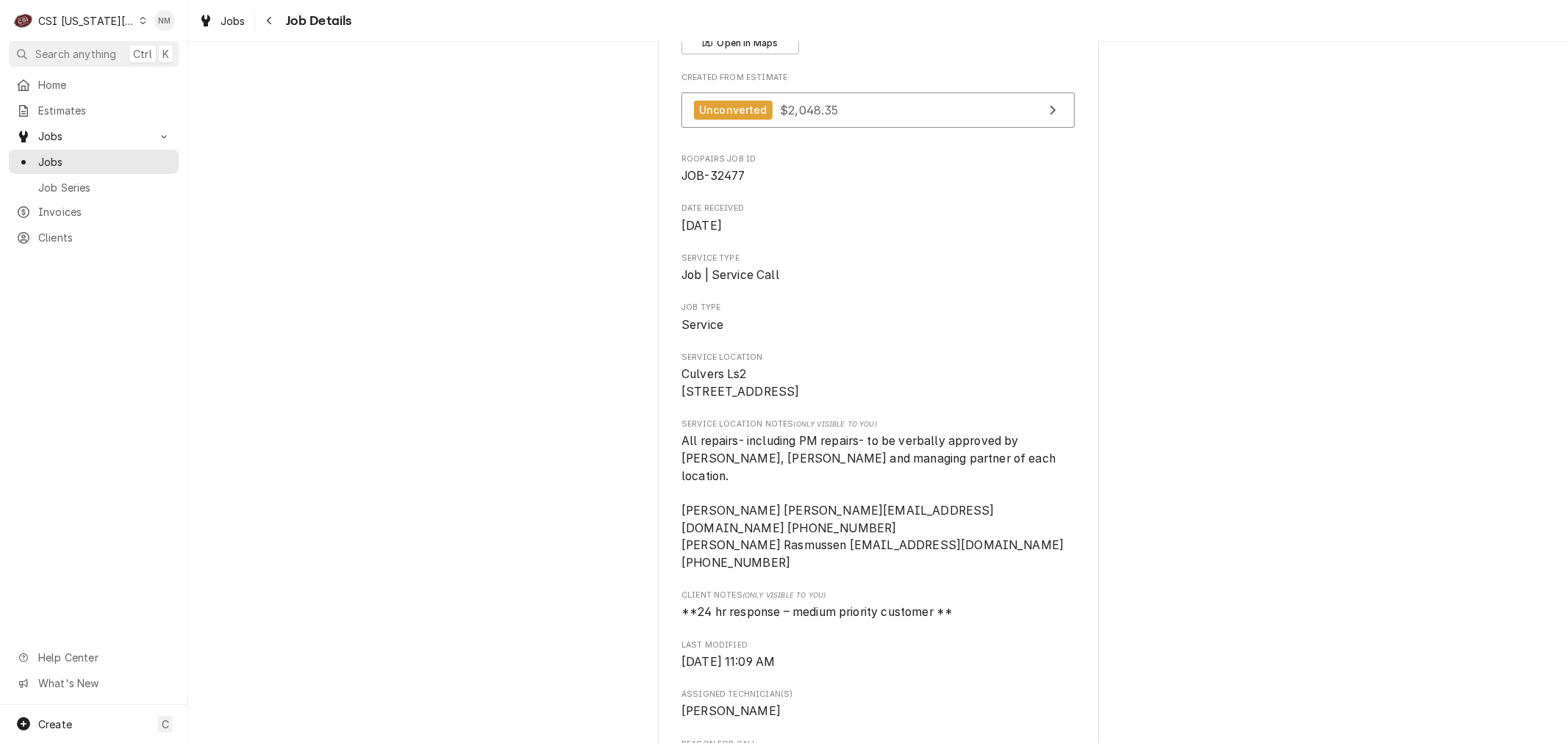
scroll to position [98, 0]
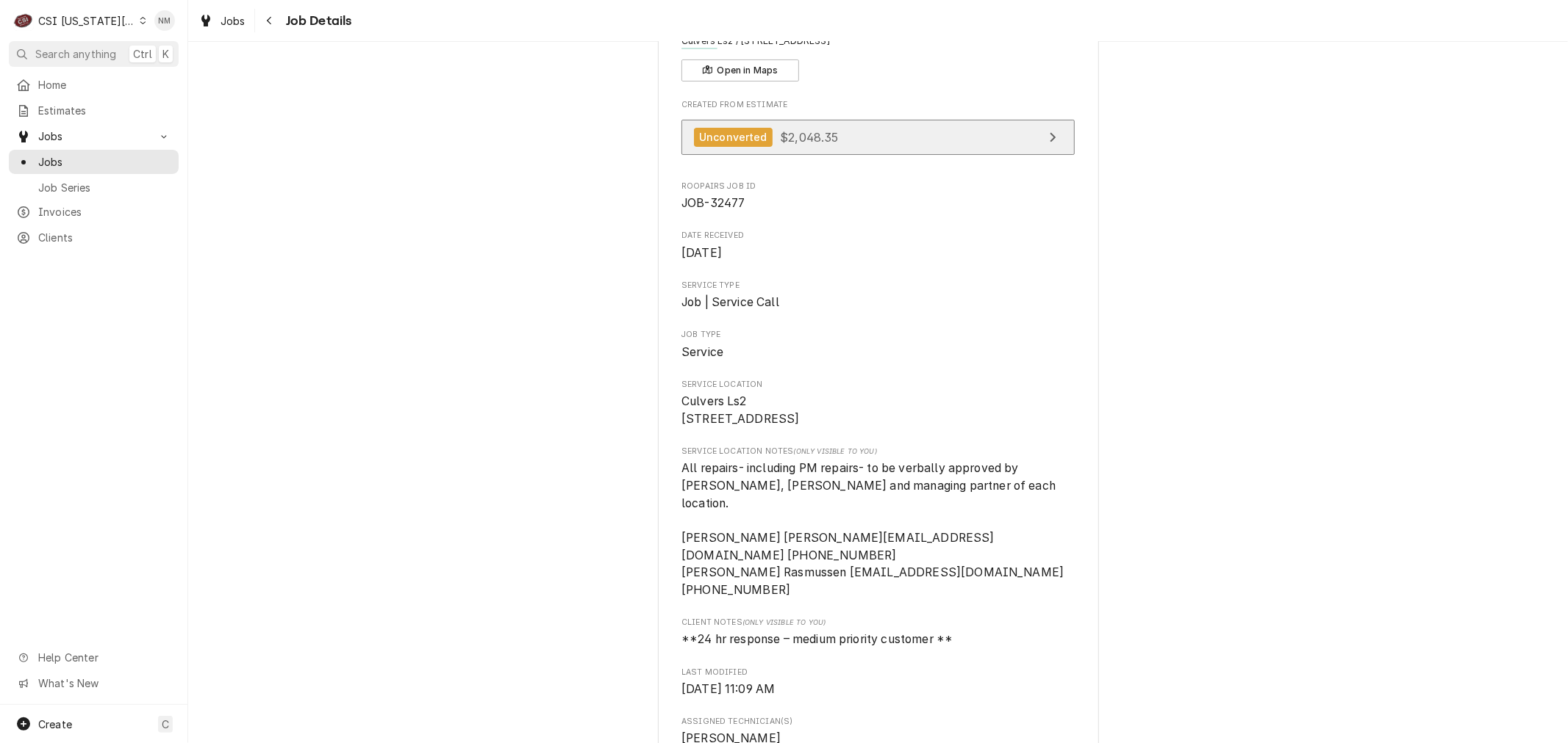
click at [940, 134] on link "Unconverted $2,048.35" at bounding box center [877, 137] width 393 height 36
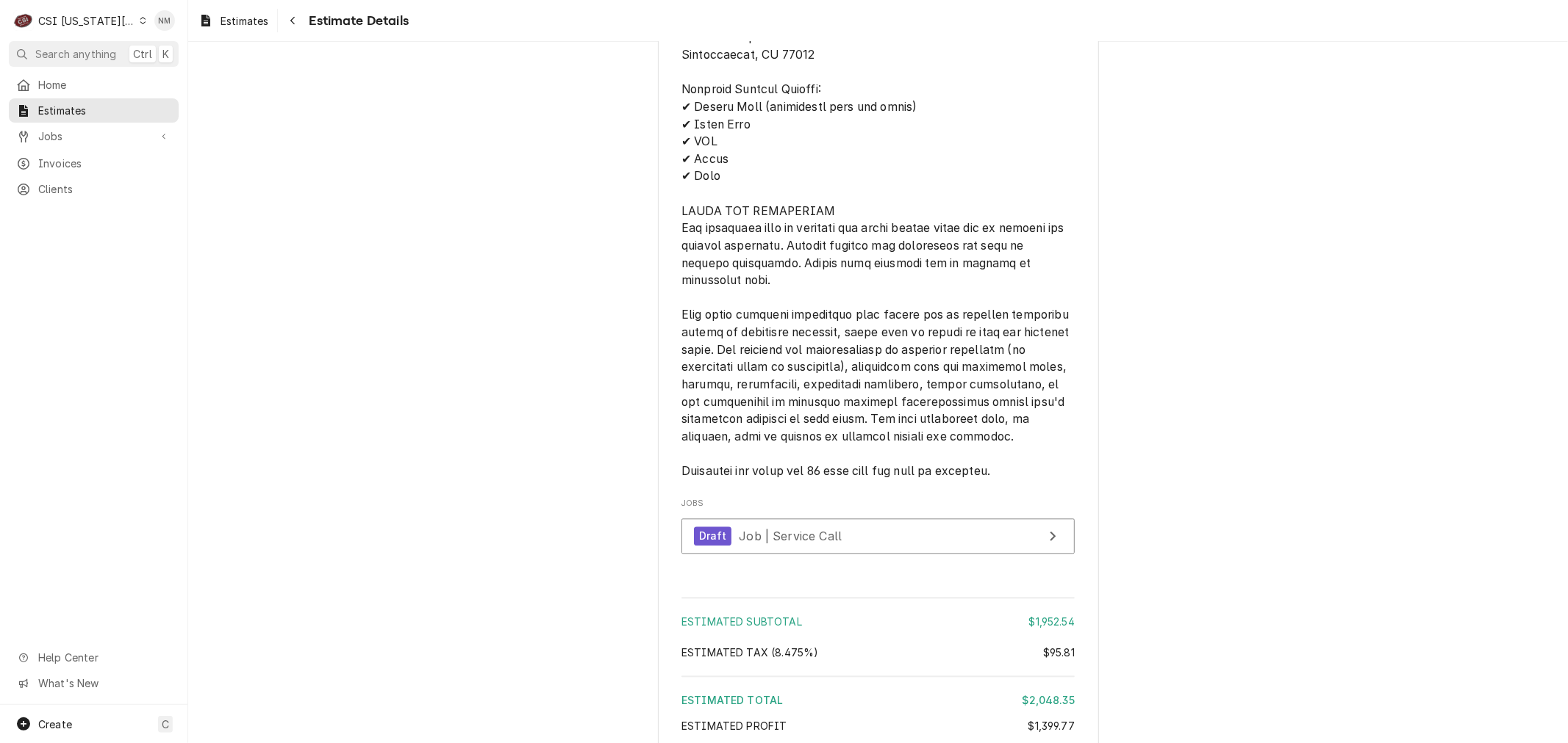
scroll to position [2774, 0]
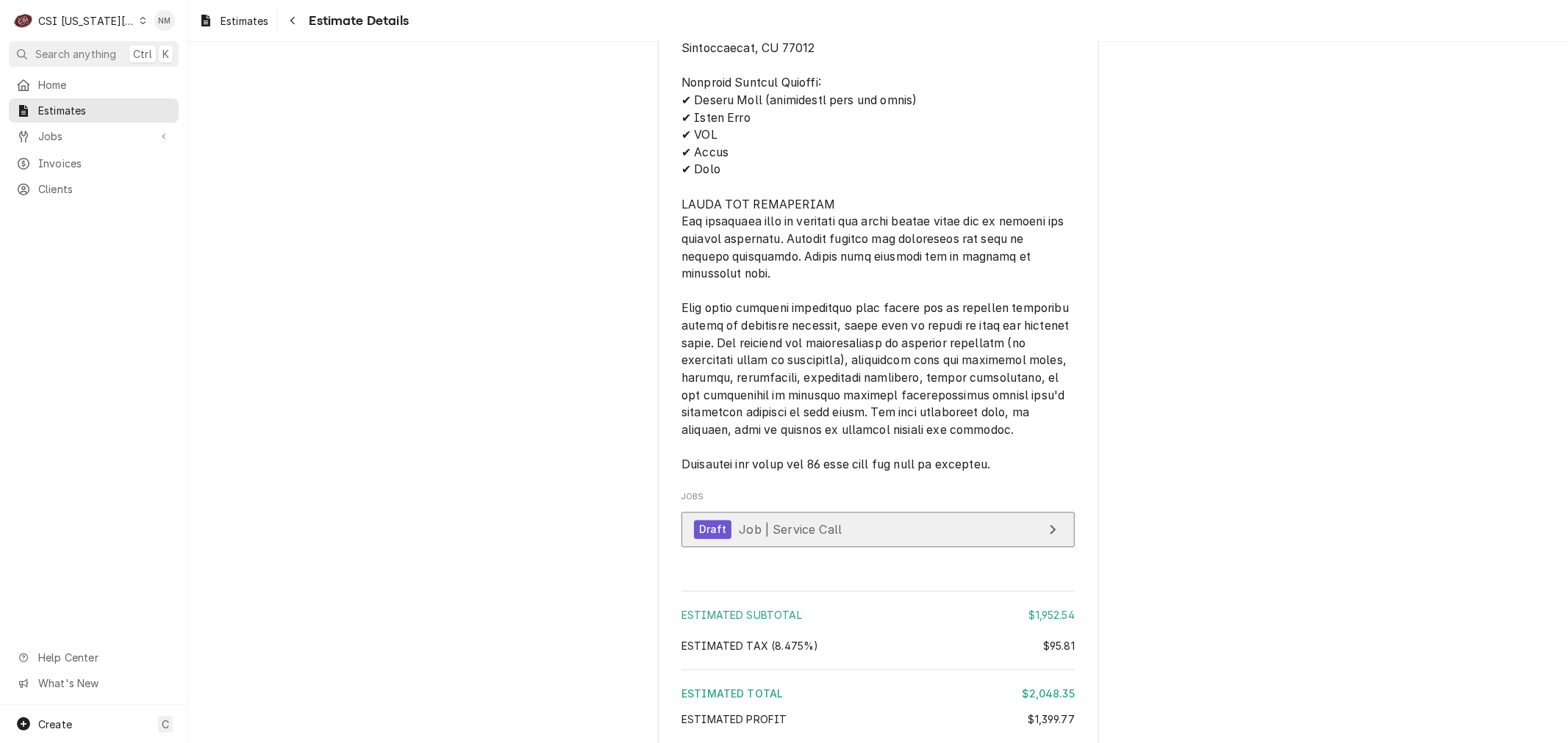
click at [943, 548] on link "Draft Job | Service Call" at bounding box center [877, 530] width 393 height 36
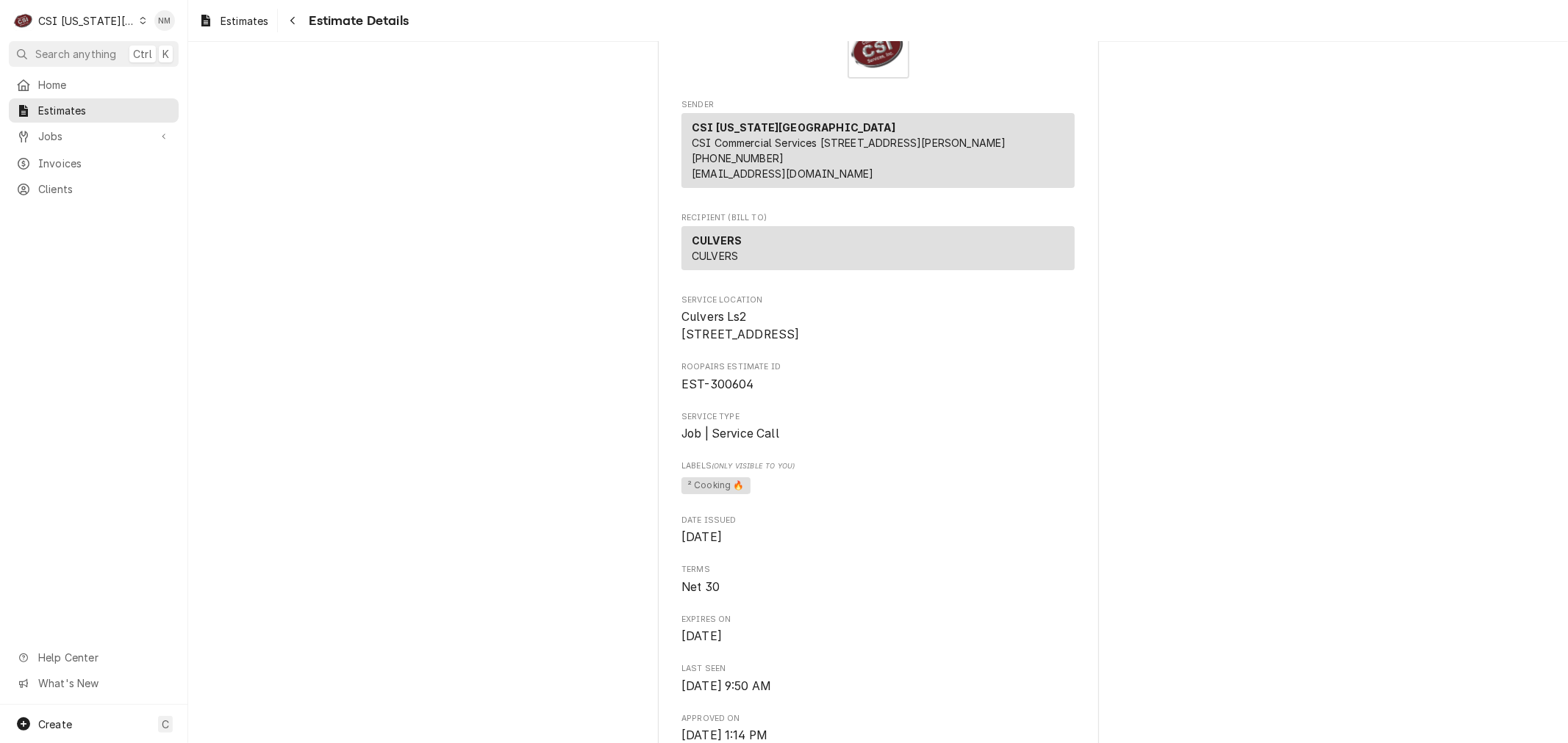
scroll to position [82, 0]
click at [79, 131] on span "Jobs" at bounding box center [94, 136] width 111 height 16
click at [82, 155] on span "Jobs" at bounding box center [104, 162] width 133 height 16
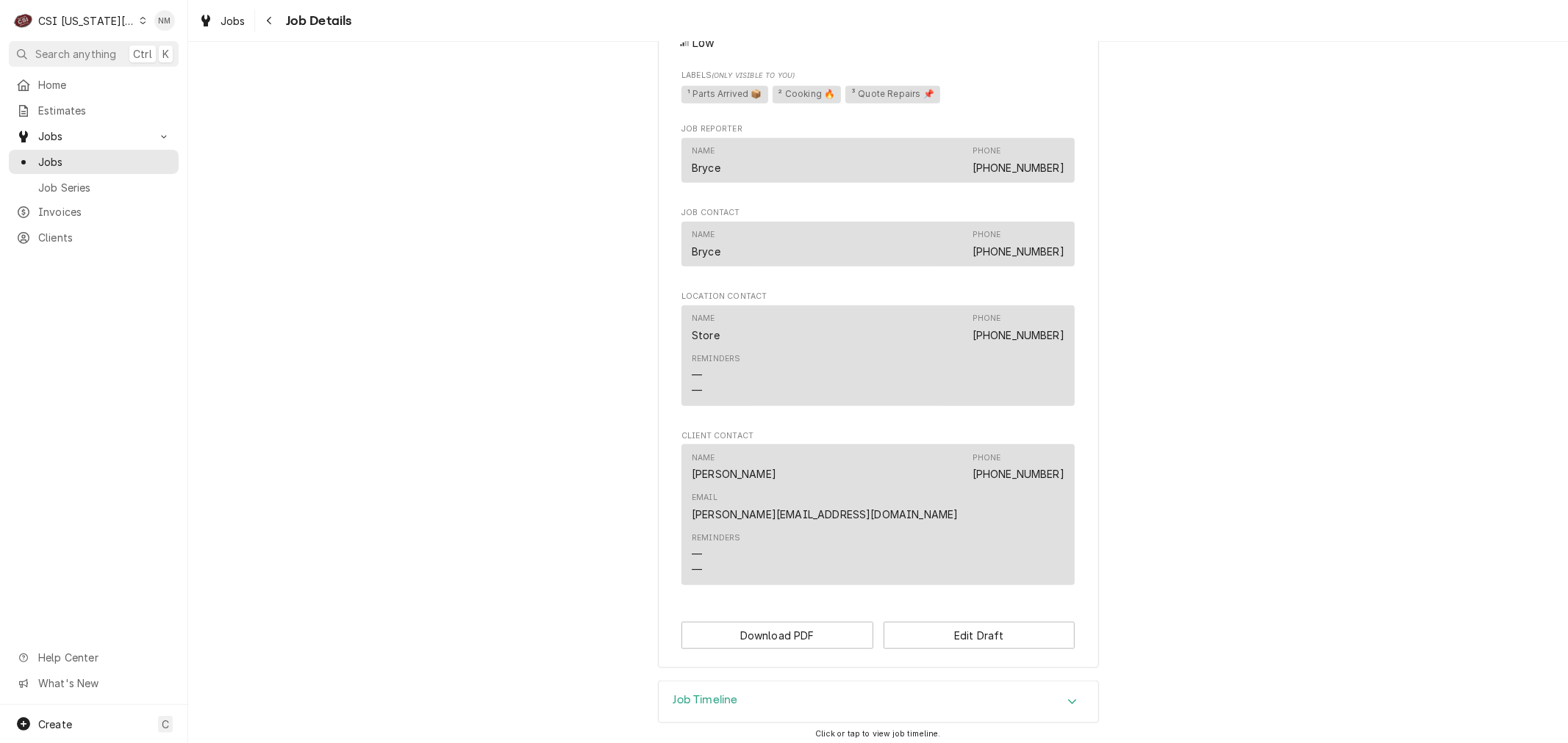
scroll to position [1153, 0]
click at [728, 692] on h3 "Job Timeline" at bounding box center [706, 699] width 65 height 14
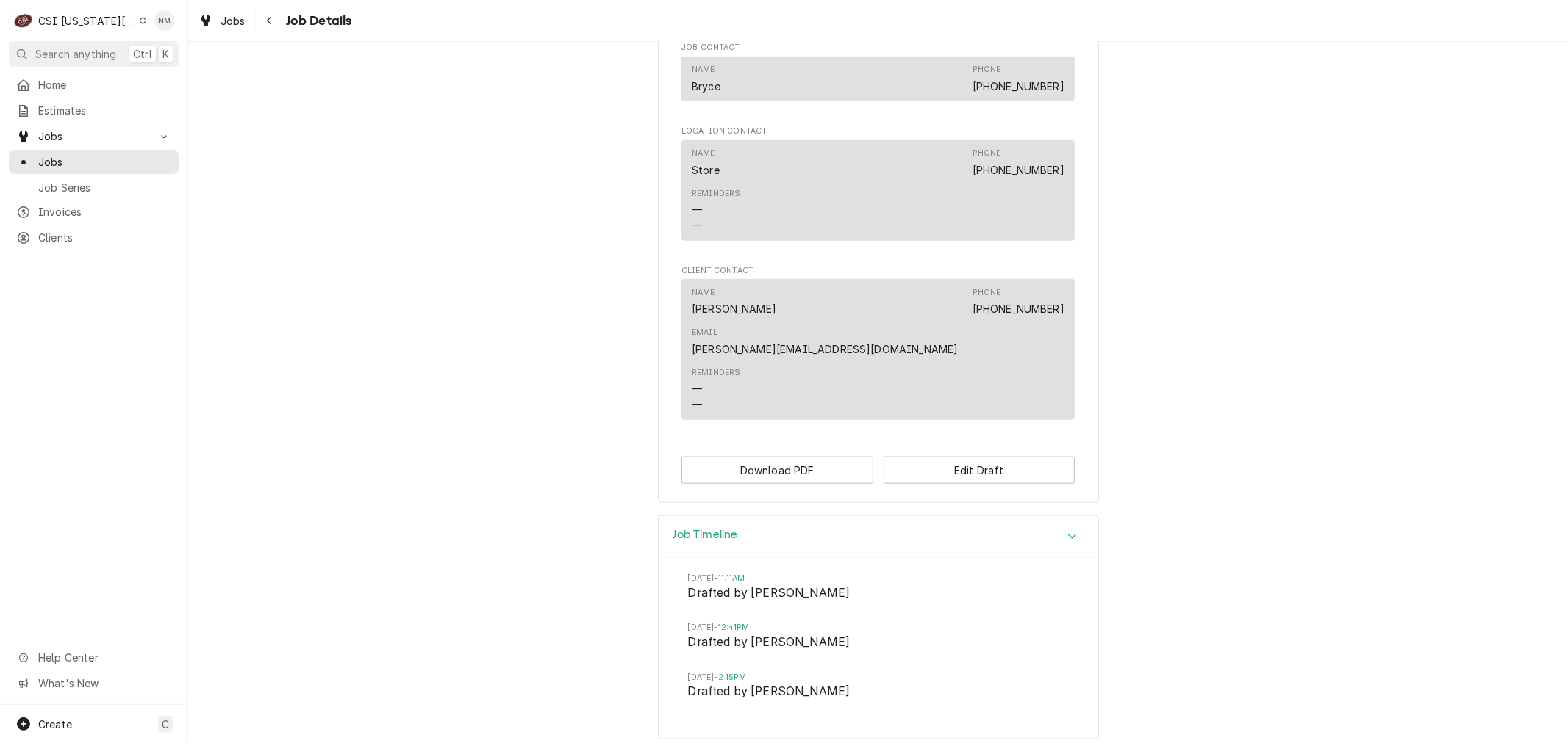
scroll to position [1323, 0]
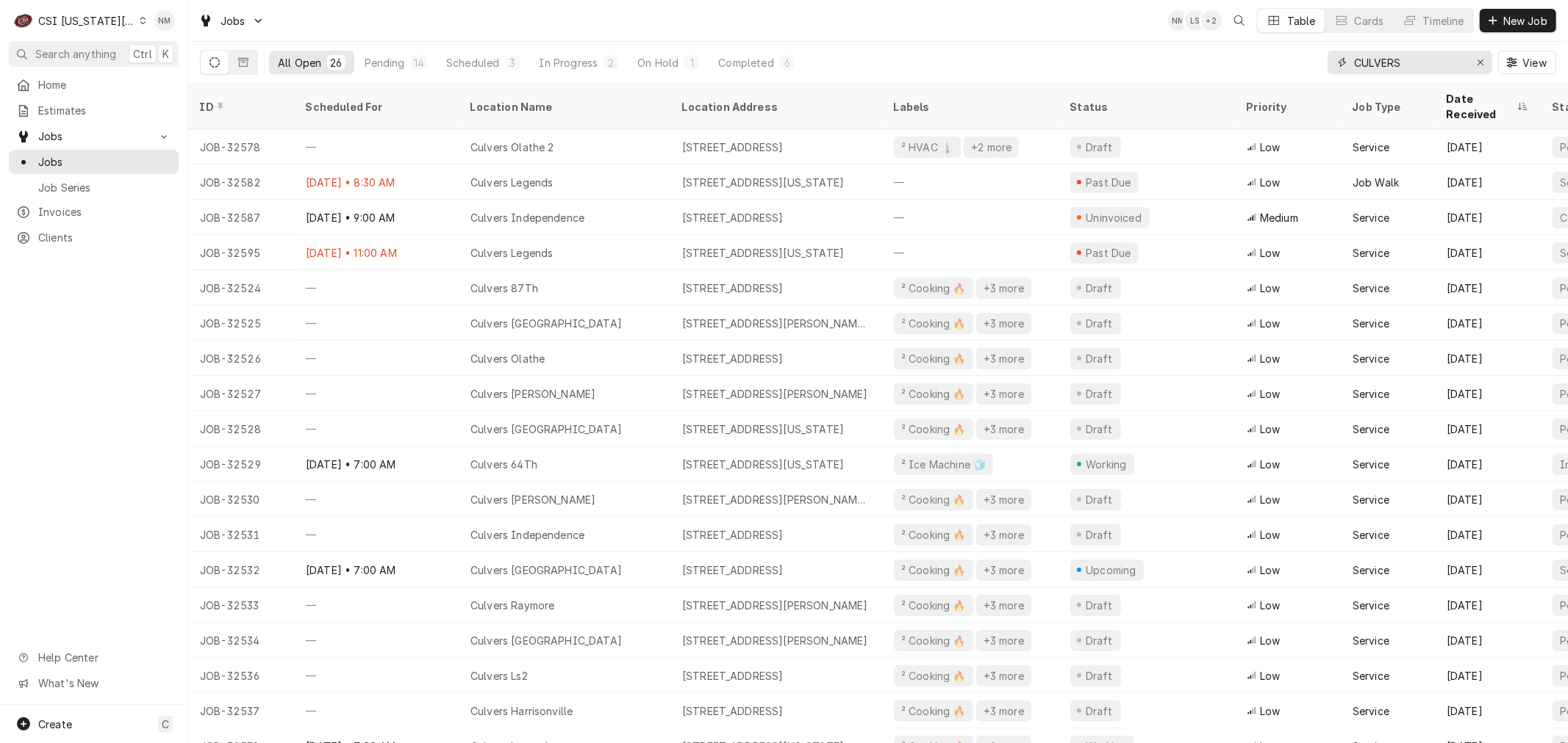
click at [1415, 63] on input "CULVERS" at bounding box center [1409, 62] width 110 height 23
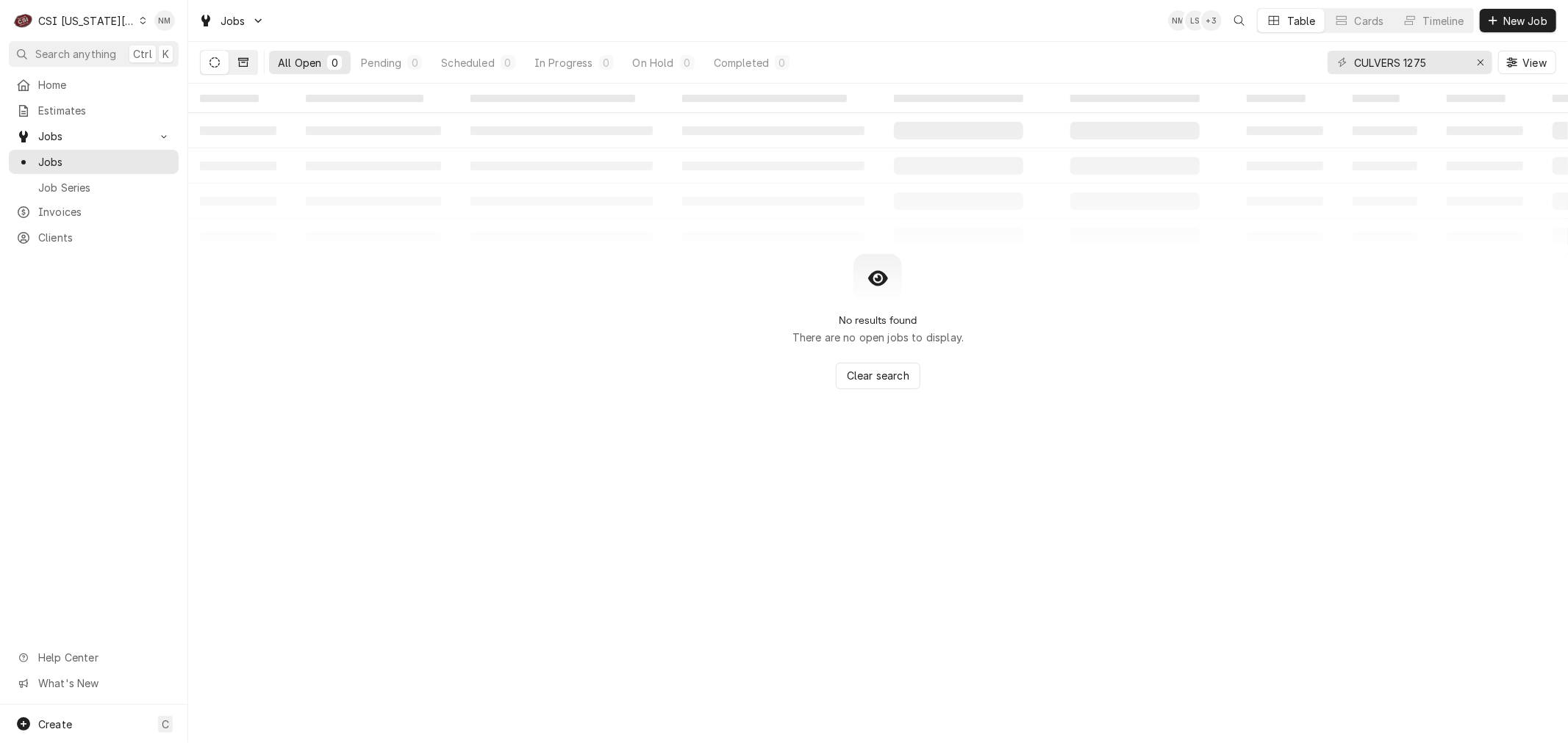
click at [241, 59] on icon "Dynamic Content Wrapper" at bounding box center [244, 62] width 11 height 11
drag, startPoint x: 1436, startPoint y: 60, endPoint x: 1405, endPoint y: 61, distance: 31.0
click at [1405, 61] on input "CULVERS 1275" at bounding box center [1409, 62] width 110 height 23
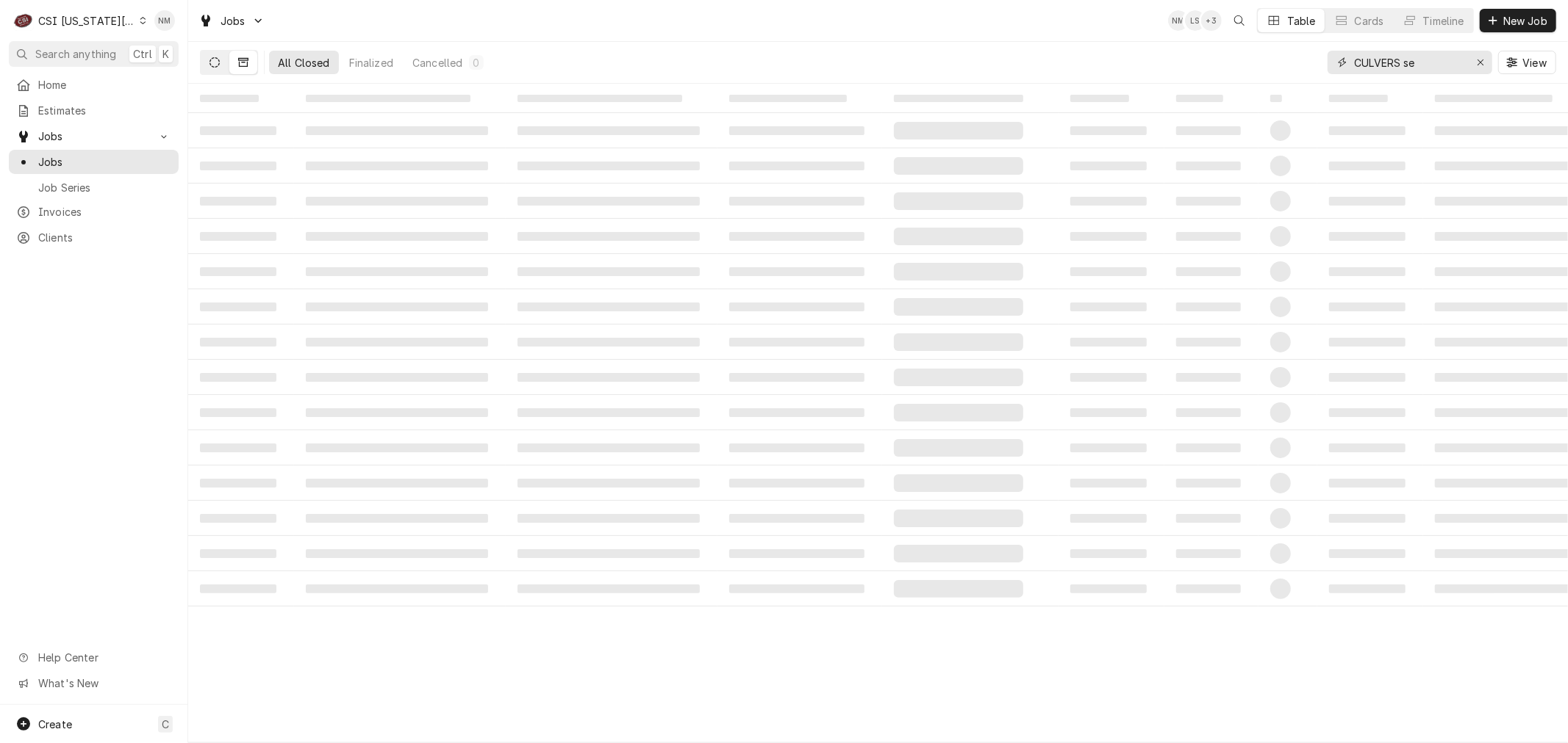
type input "CULVERS se"
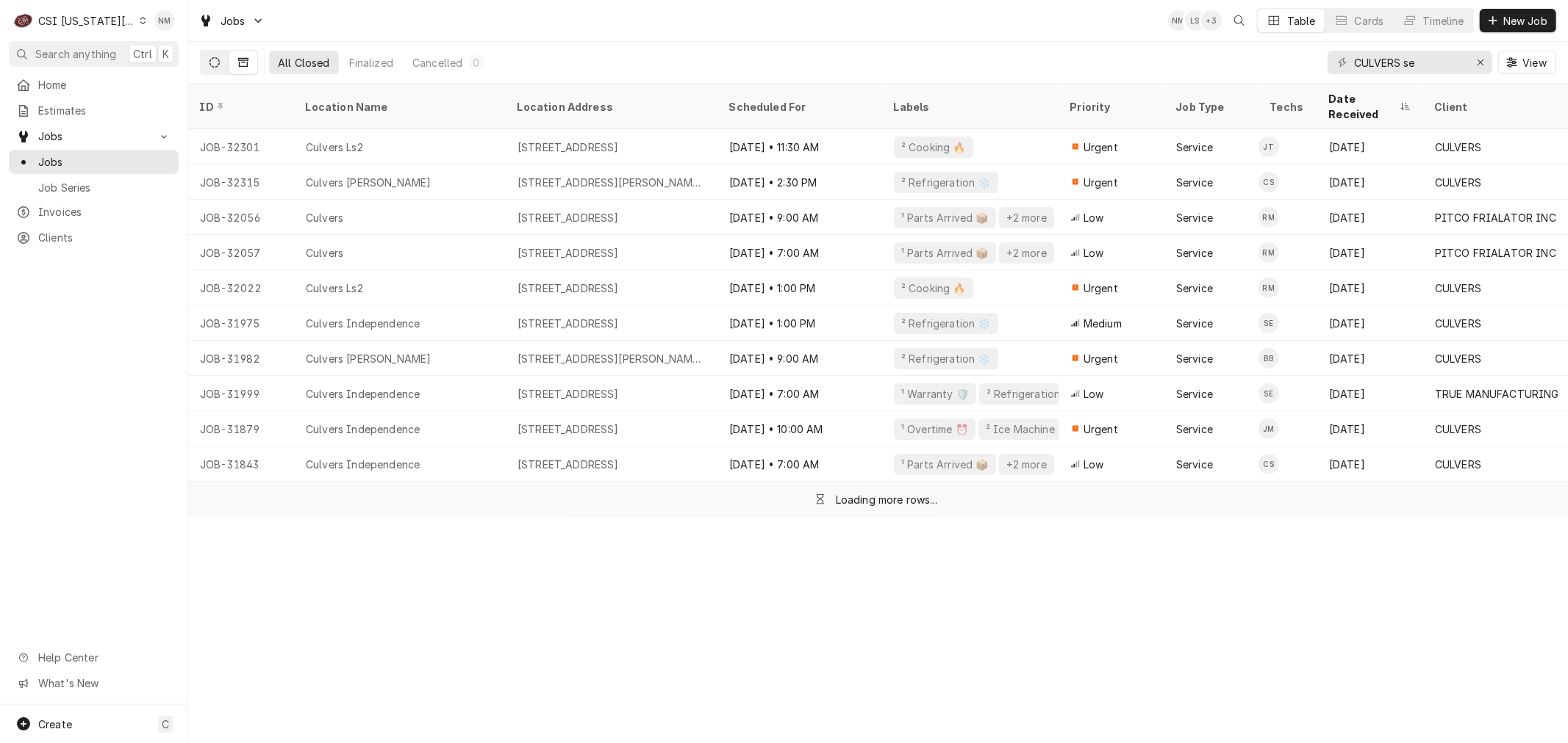
click at [206, 57] on button "Dynamic Content Wrapper" at bounding box center [214, 62] width 28 height 23
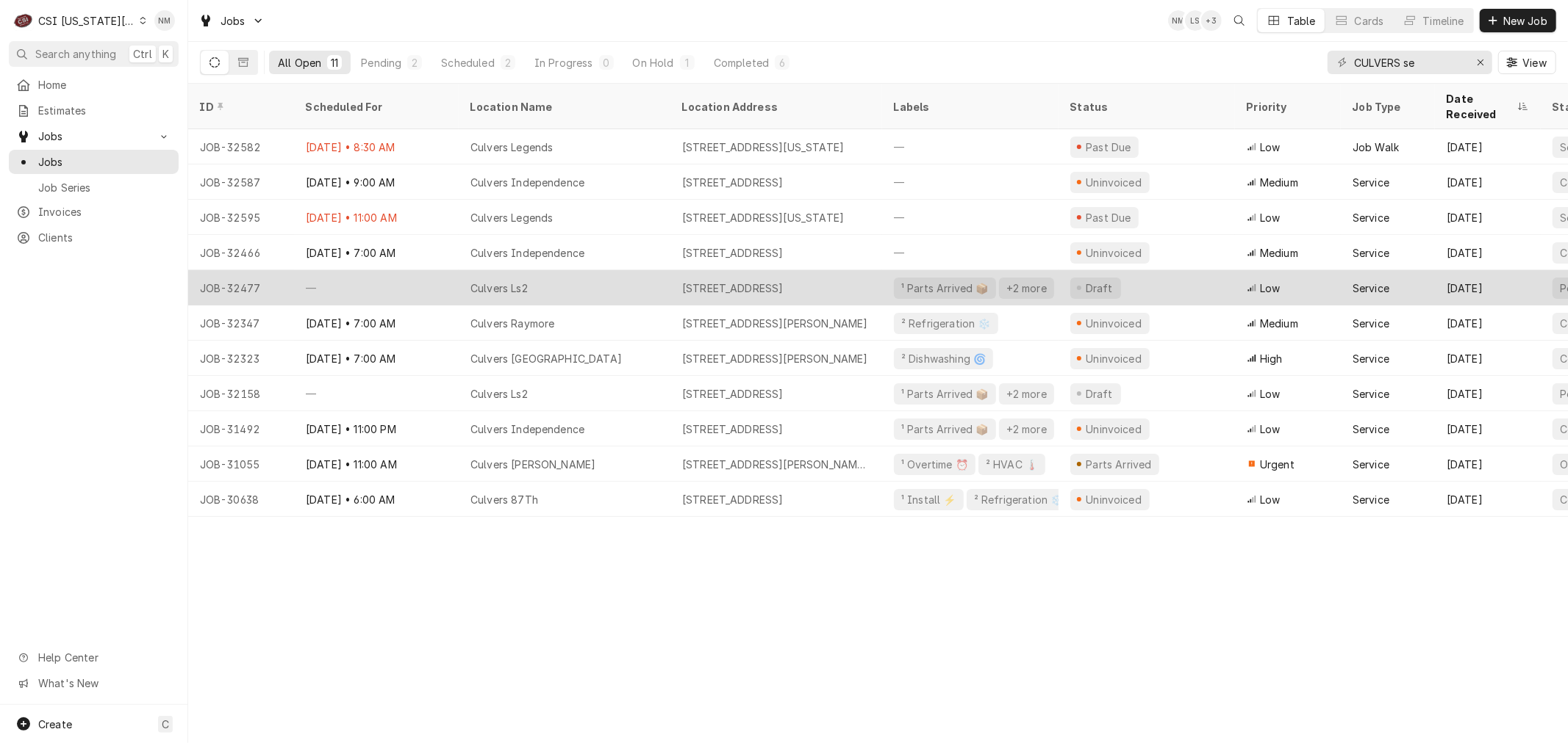
click at [646, 270] on div "Culvers Ls2" at bounding box center [565, 288] width 212 height 35
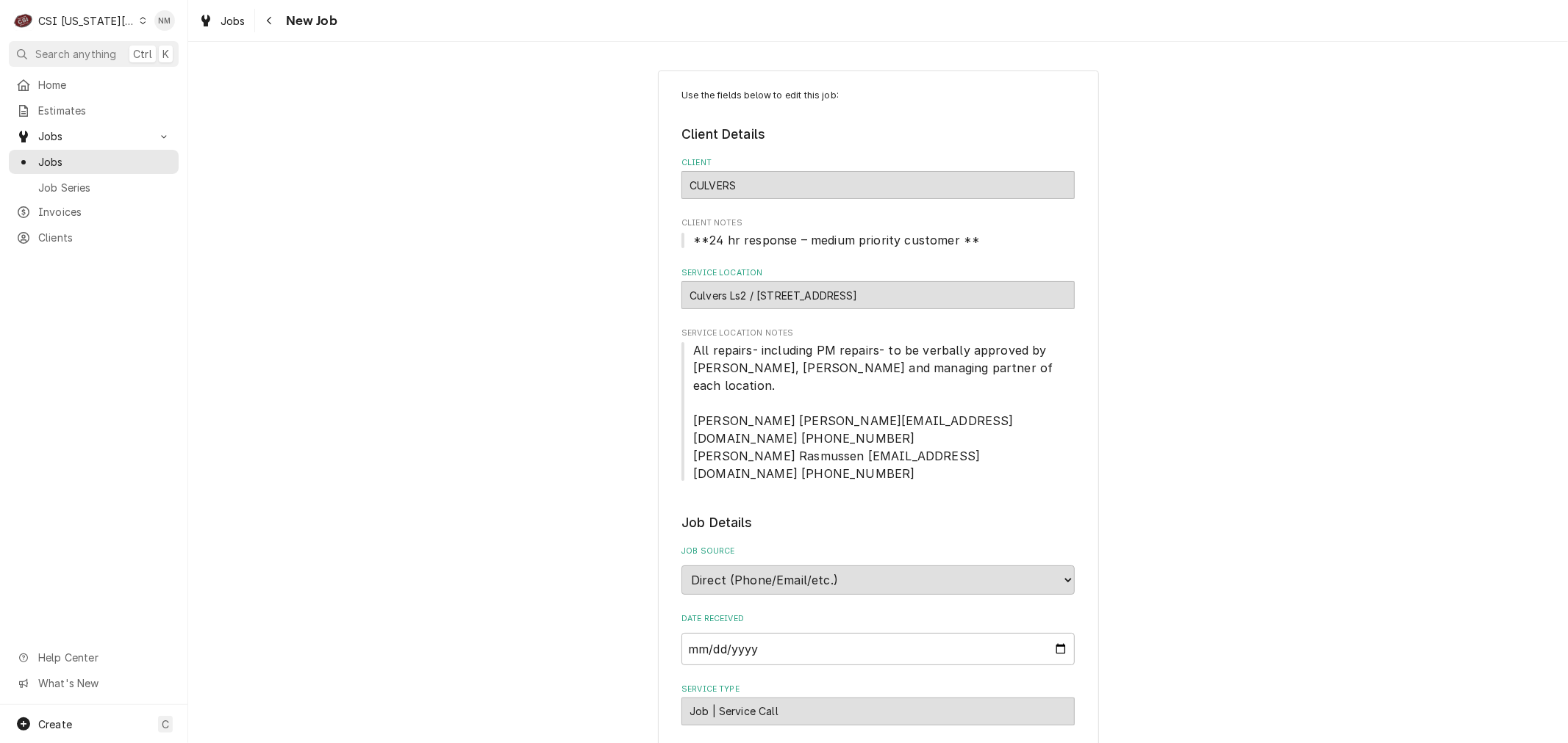
type textarea "x"
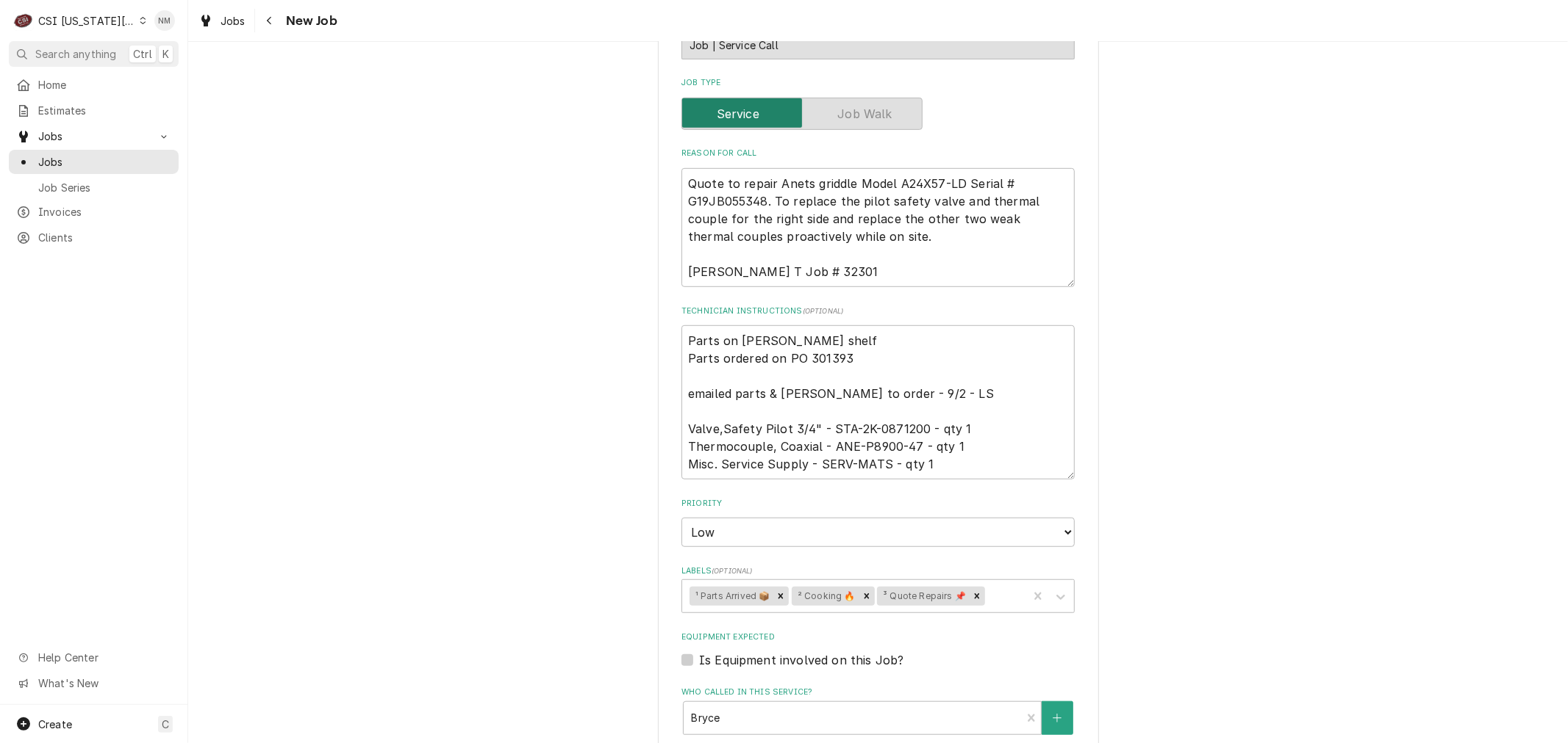
scroll to position [797, 0]
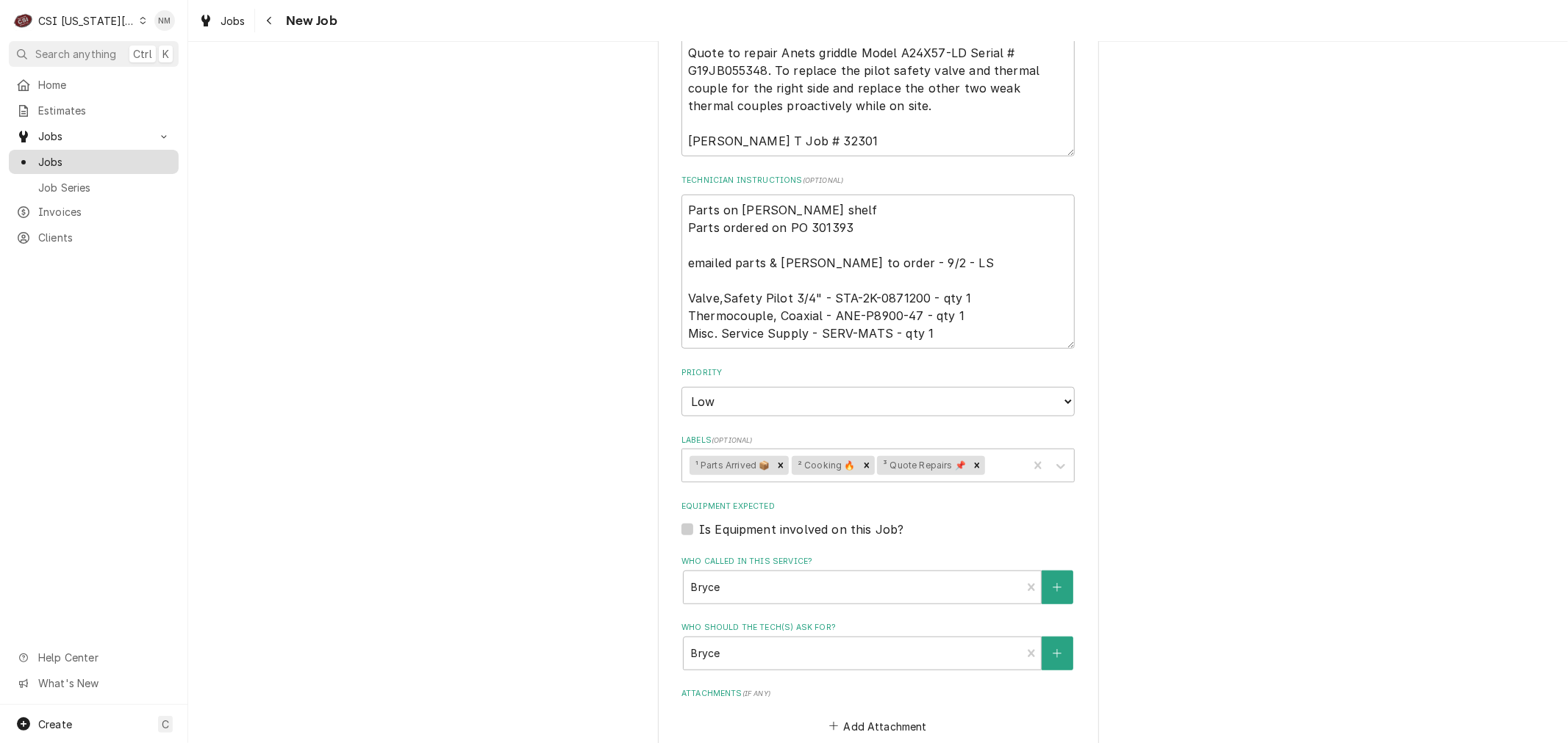
click at [72, 156] on span "Jobs" at bounding box center [104, 162] width 133 height 16
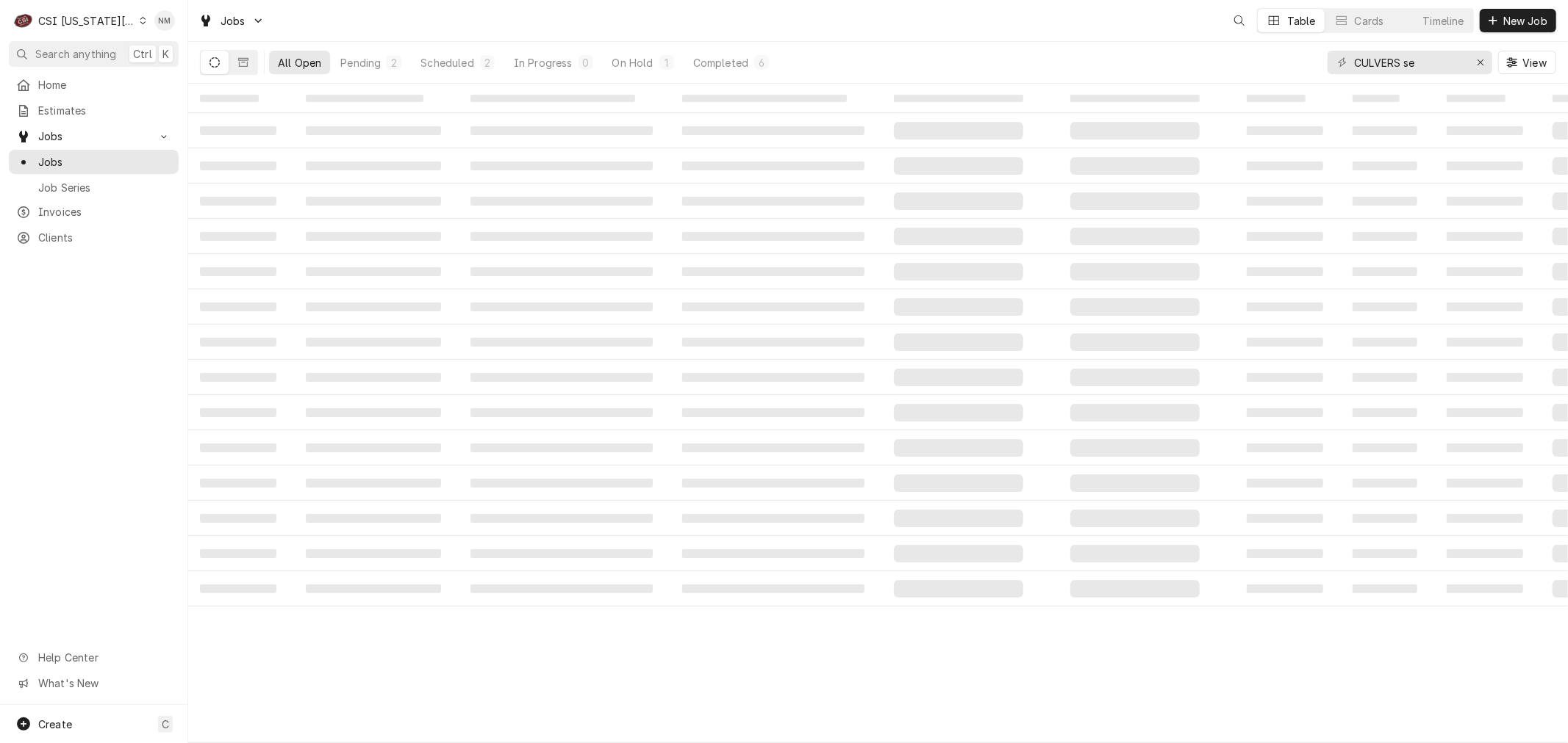
click at [140, 18] on icon "Dynamic Content Wrapper" at bounding box center [143, 20] width 7 height 8
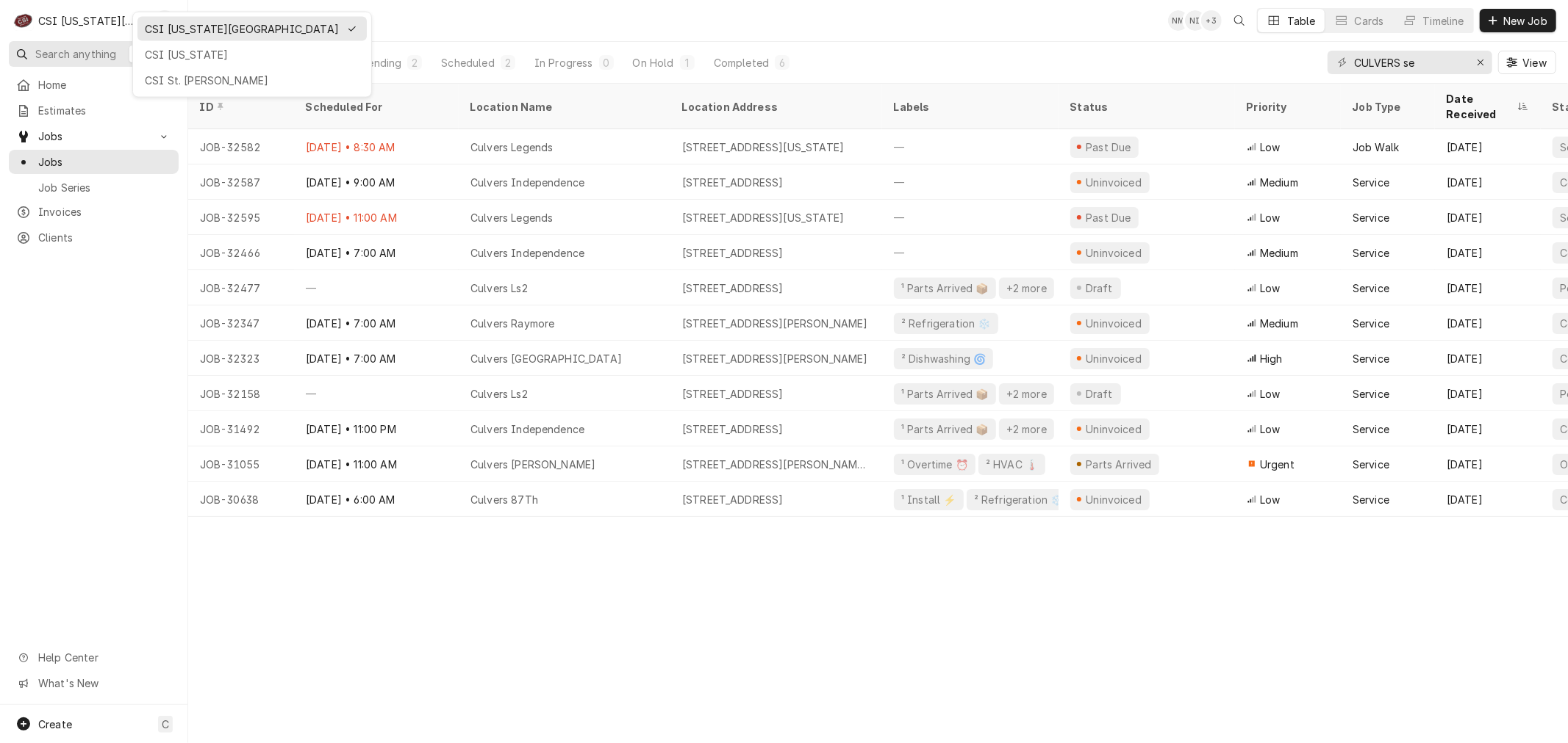
click at [177, 52] on div "CSI [US_STATE]" at bounding box center [252, 55] width 214 height 16
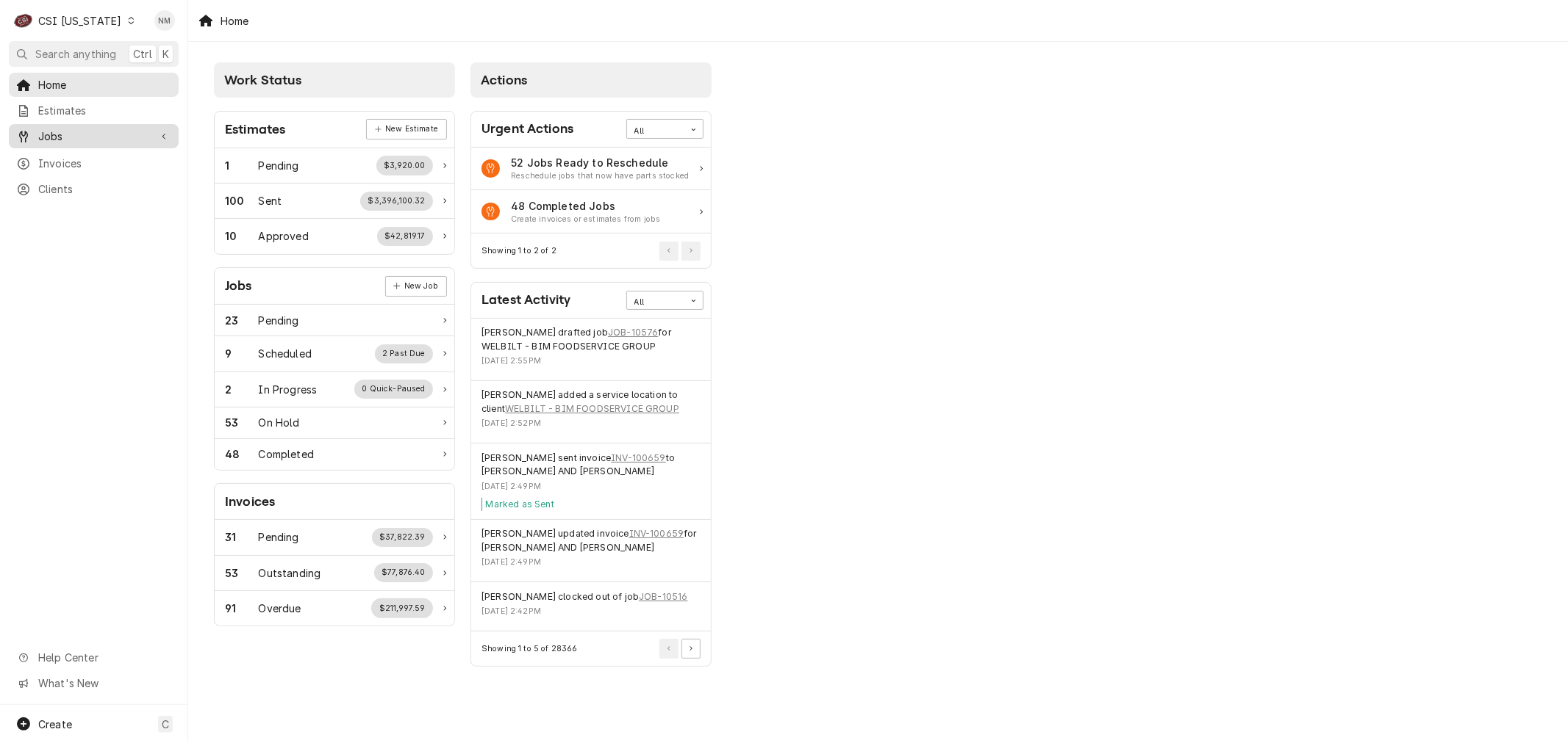
click at [75, 132] on span "Jobs" at bounding box center [94, 136] width 111 height 16
click at [69, 154] on span "Jobs" at bounding box center [104, 162] width 133 height 16
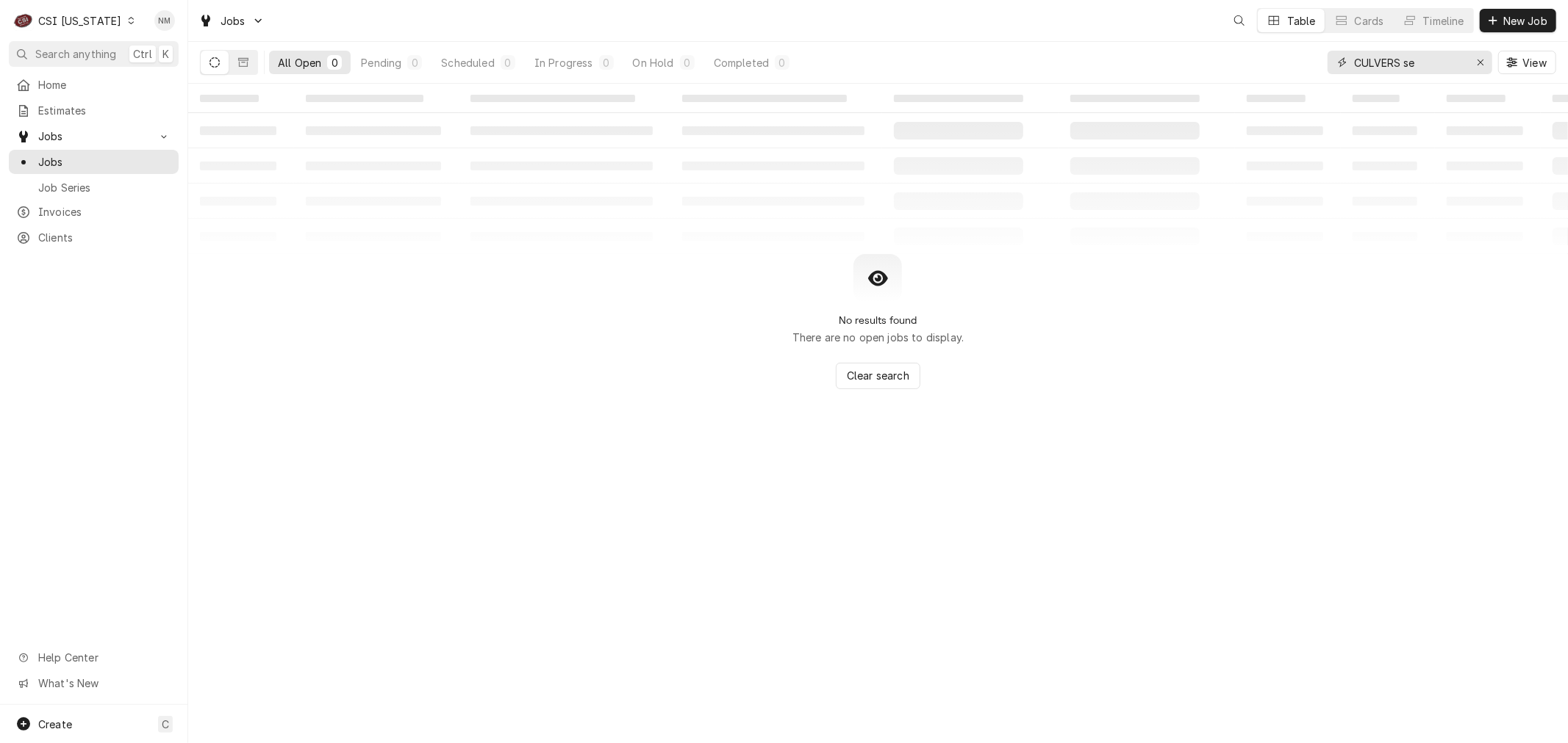
drag, startPoint x: 1427, startPoint y: 62, endPoint x: 1196, endPoint y: 53, distance: 231.2
click at [1196, 53] on div "All Open 0 Pending 0 Scheduled 0 In Progress 0 On Hold 0 Completed 0 CULVERS se…" at bounding box center [878, 62] width 1356 height 41
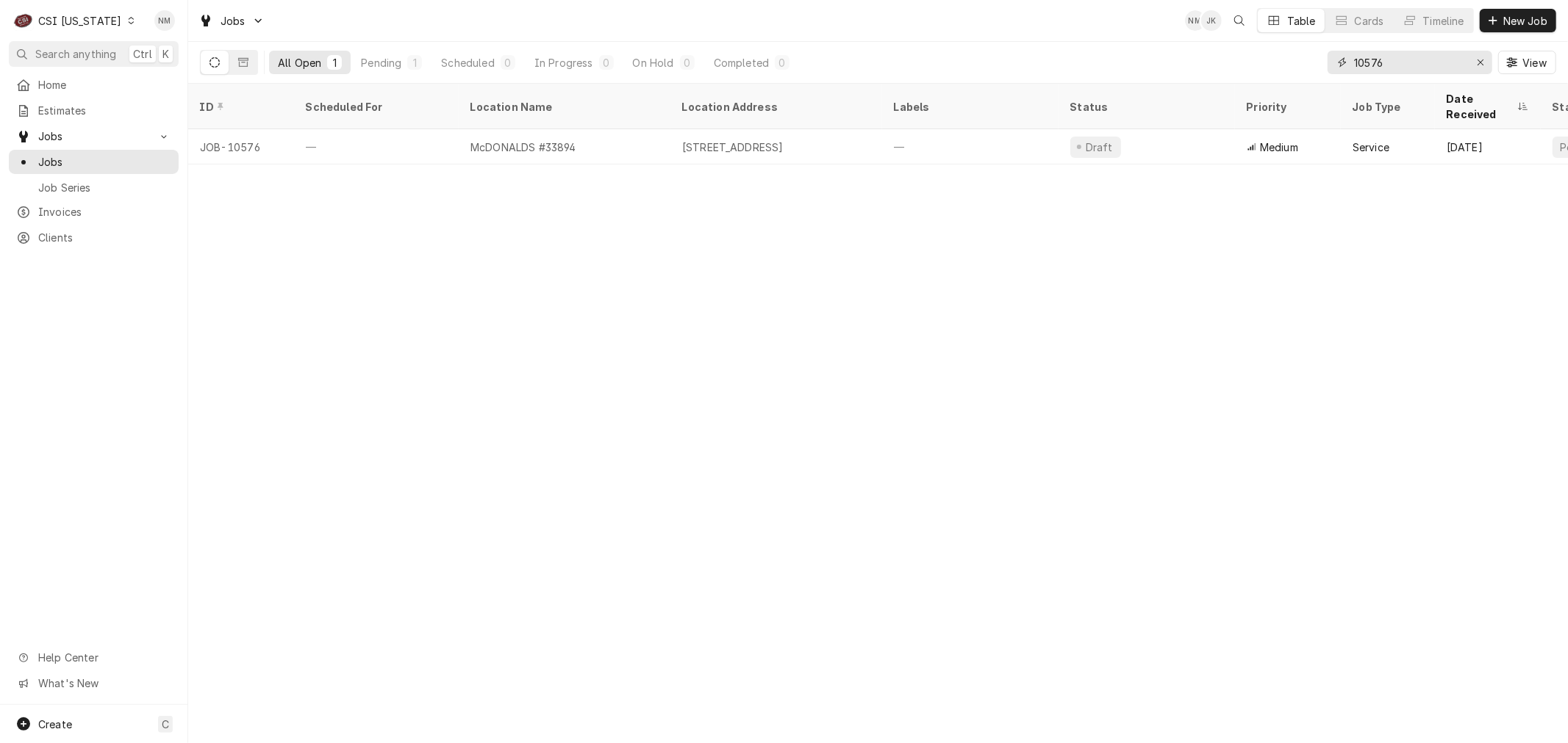
type input "10576"
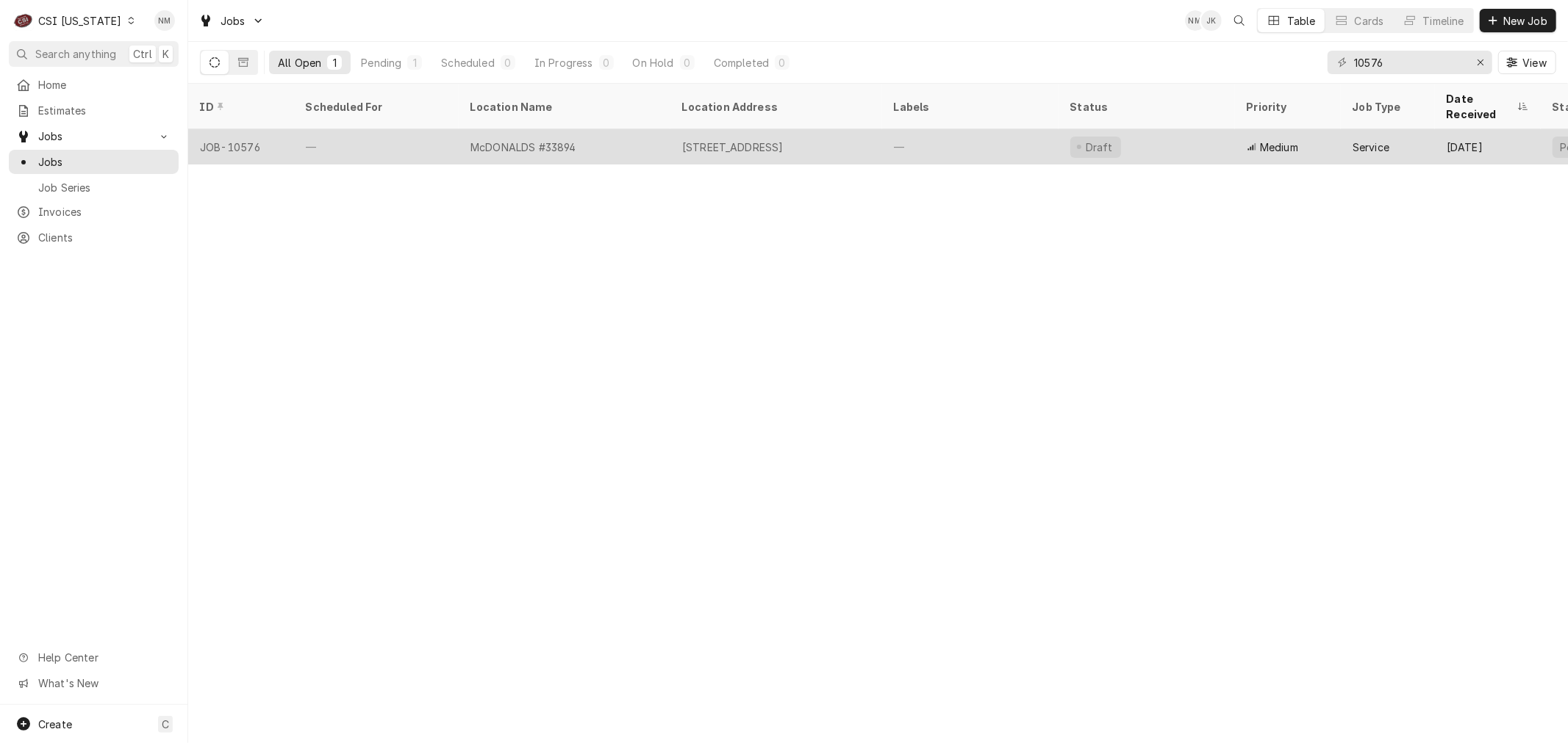
click at [955, 129] on div "—" at bounding box center [970, 146] width 177 height 35
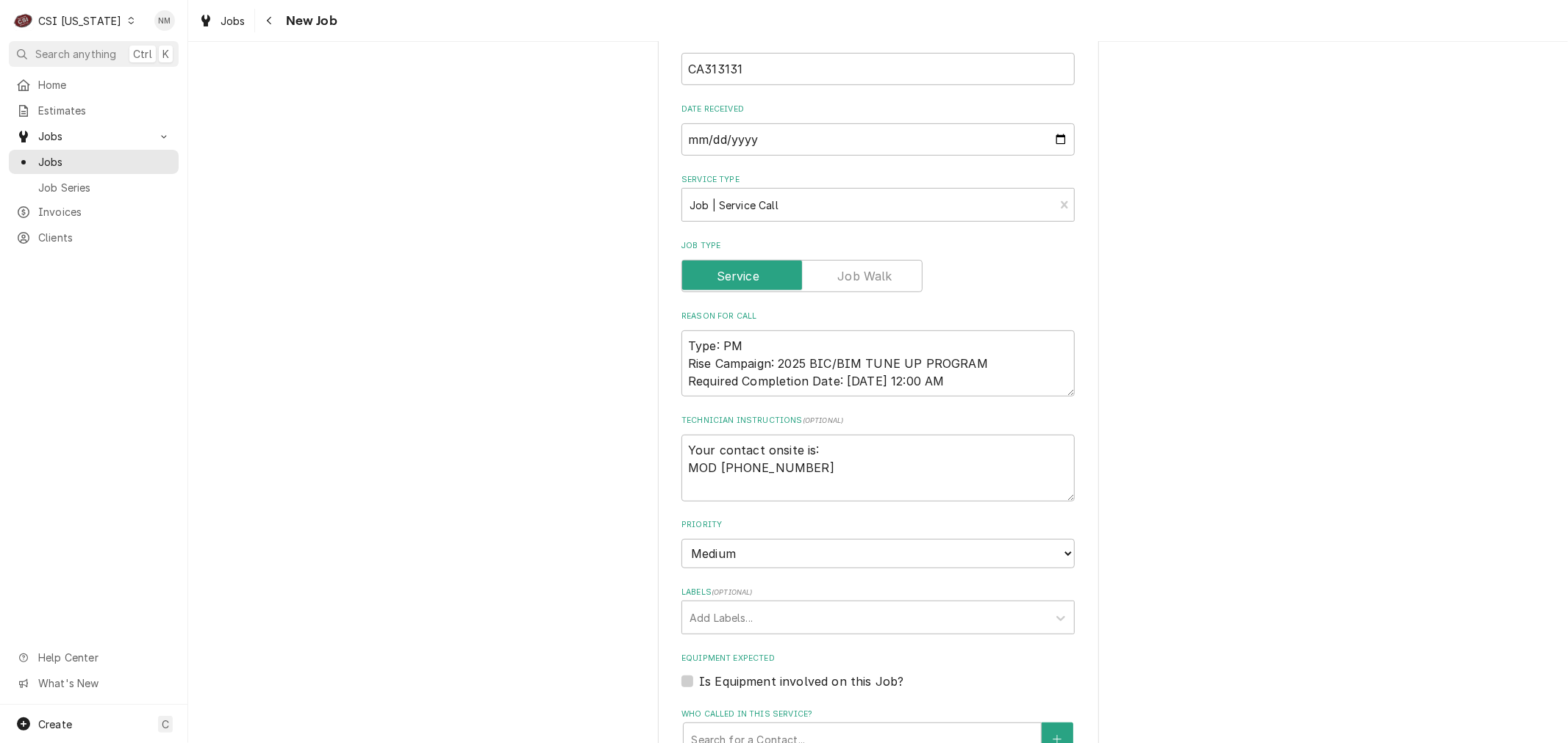
scroll to position [489, 0]
click at [682, 468] on textarea "Your contact onsite is: MOD 812-866-6619" at bounding box center [877, 467] width 393 height 66
type textarea "x"
type textarea "Your contact onsite is:MOD 812-866-6619"
type textarea "x"
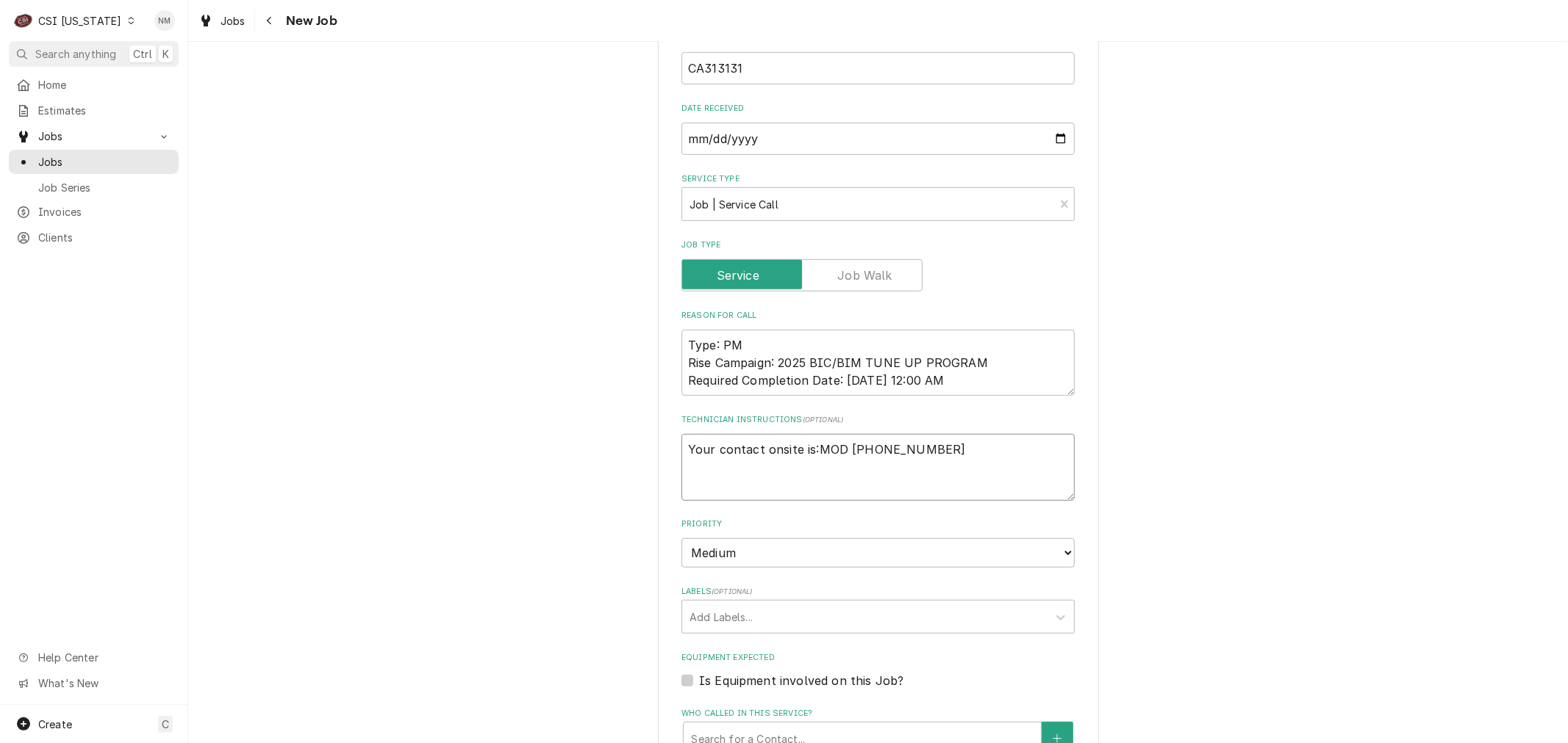
type textarea "Your contact onsite is: MOD 812-866-6619"
type textarea "x"
type textarea "Your contact onsite is: MOD 812-866-6619"
type textarea "x"
type textarea "Your contact onsite is: MOD [PHONE_NUMBER]"
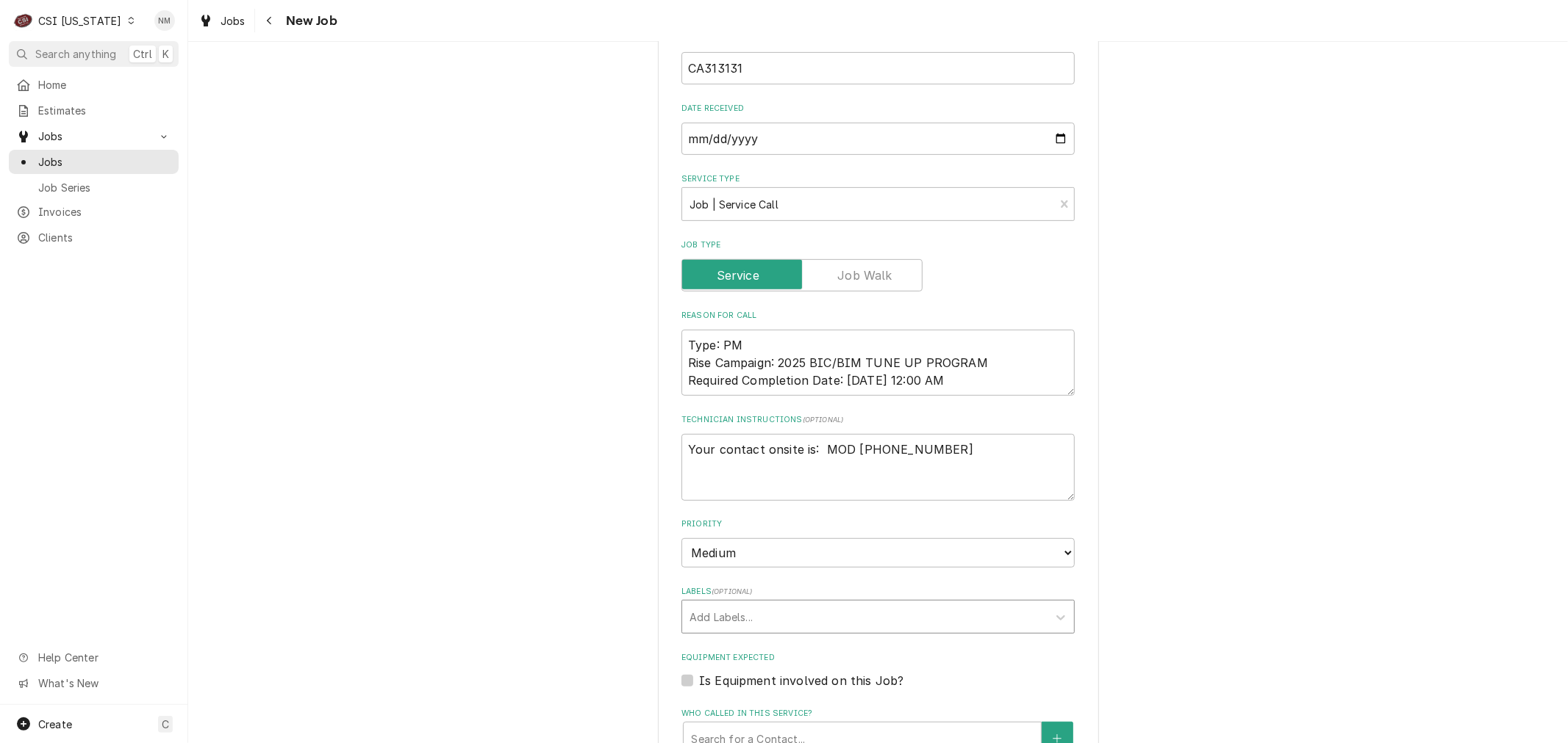
click at [834, 612] on div "Labels" at bounding box center [864, 617] width 350 height 26
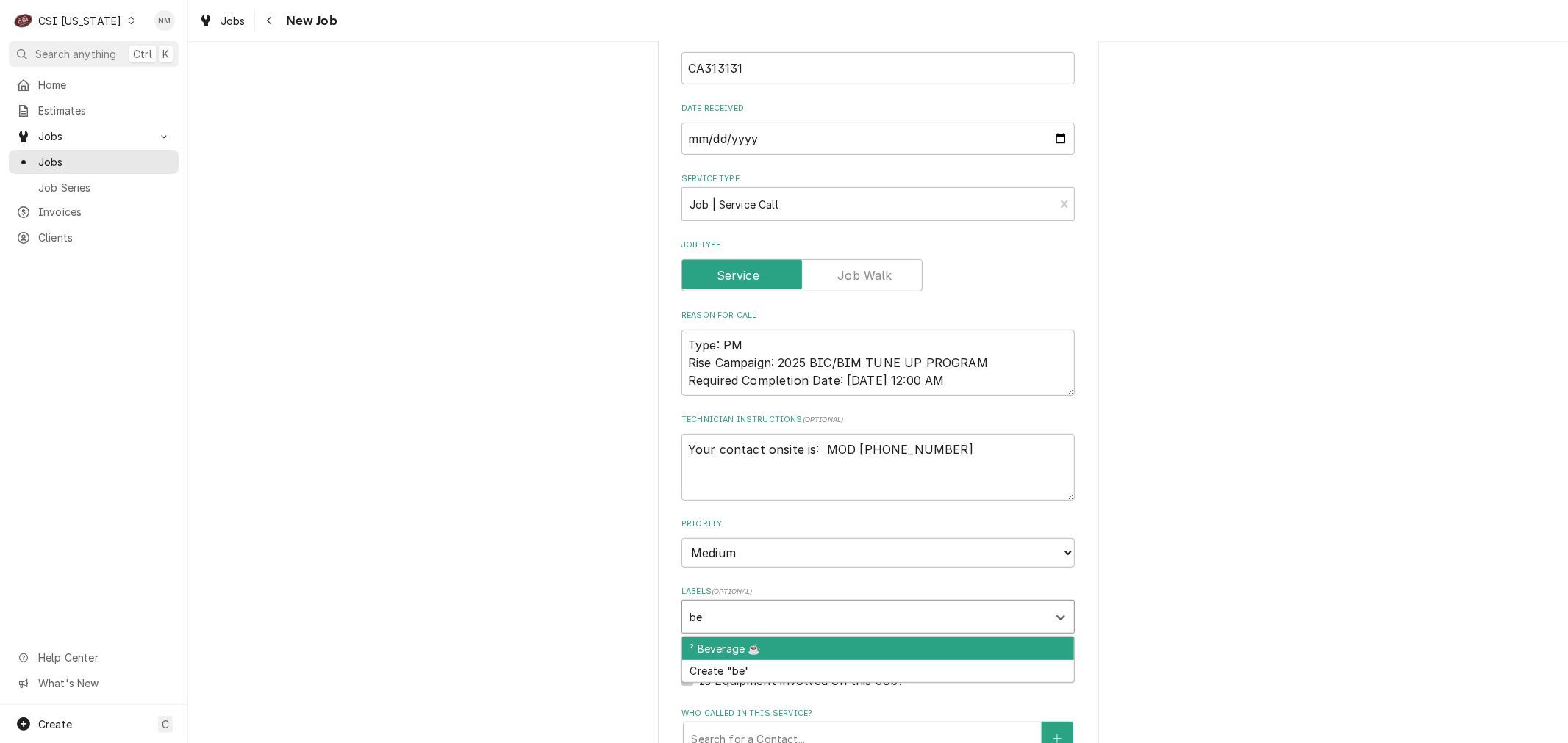
type input "bev"
click at [816, 643] on div "² Beverage ☕️" at bounding box center [877, 649] width 392 height 23
type textarea "x"
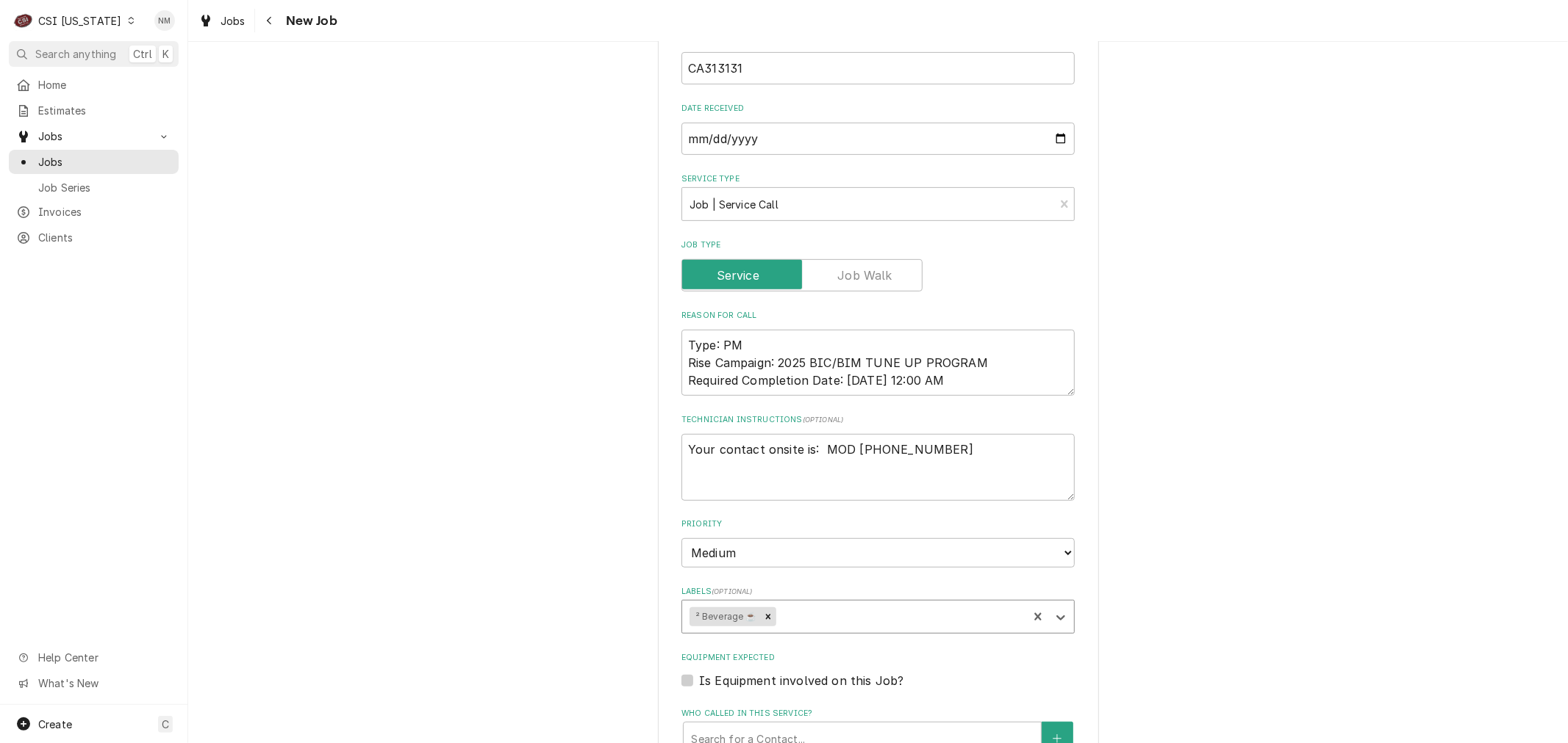
type textarea "x"
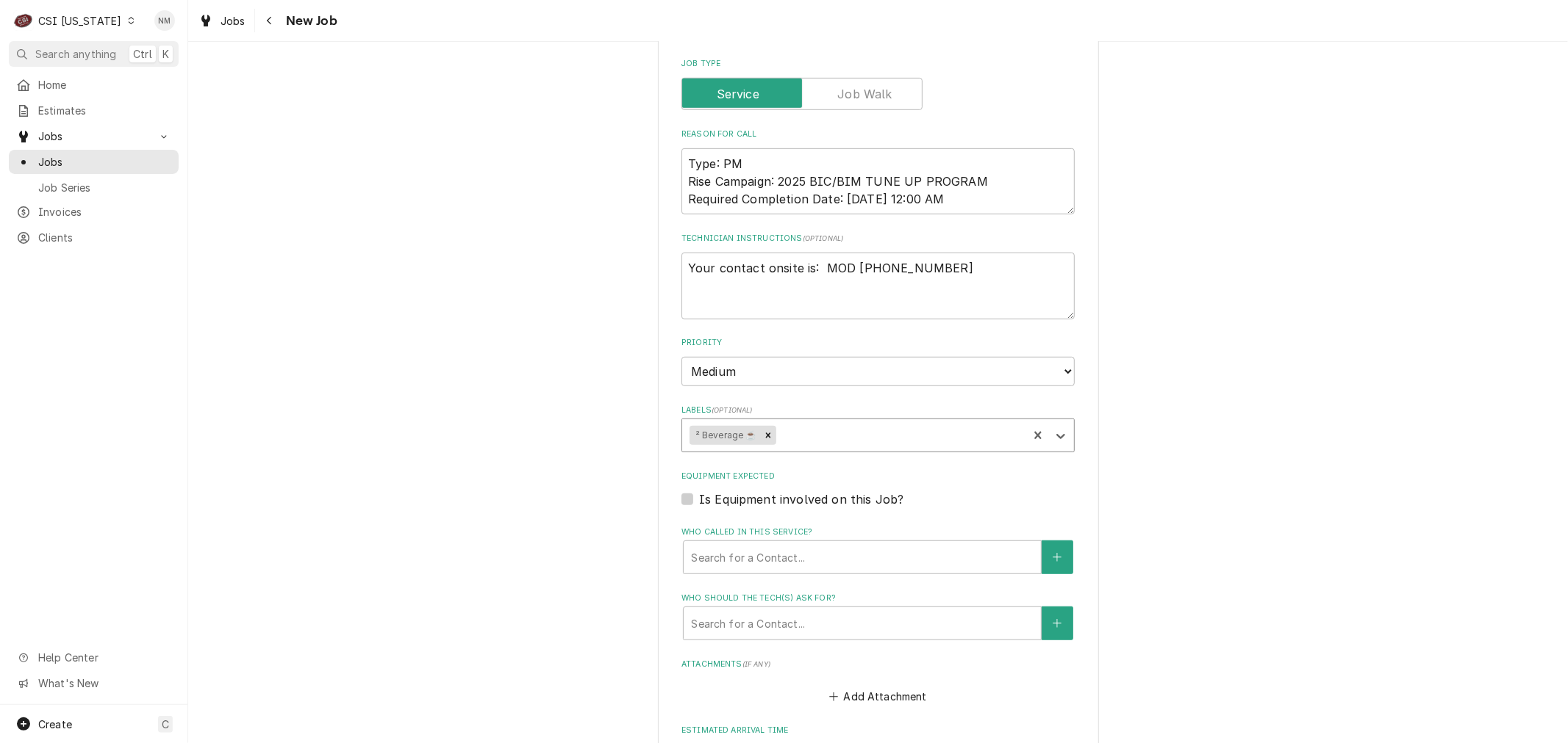
scroll to position [735, 0]
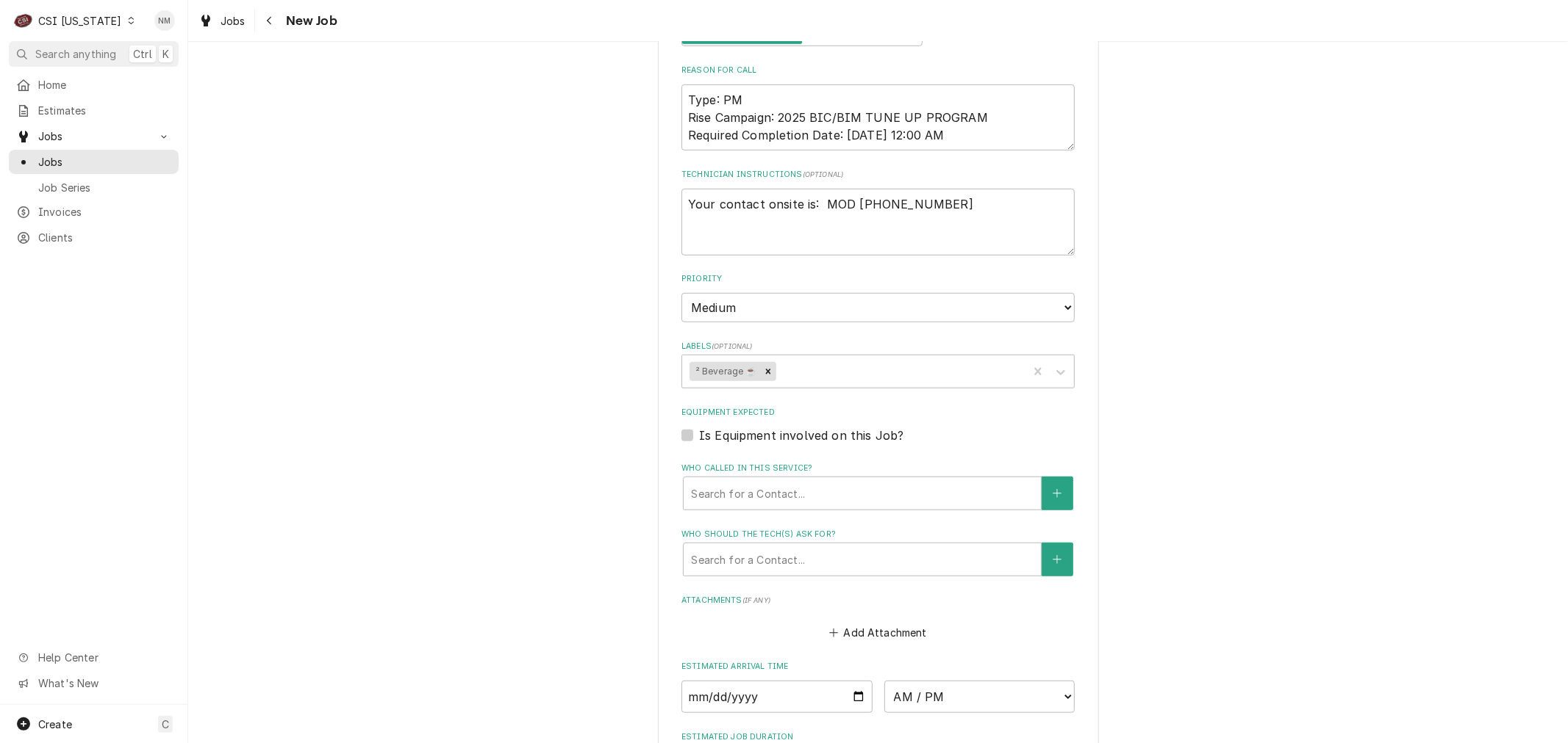
click at [699, 428] on label "Is Equipment involved on this Job?" at bounding box center [801, 435] width 204 height 17
click at [699, 428] on input "Equipment Expected" at bounding box center [895, 442] width 393 height 32
checkbox input "true"
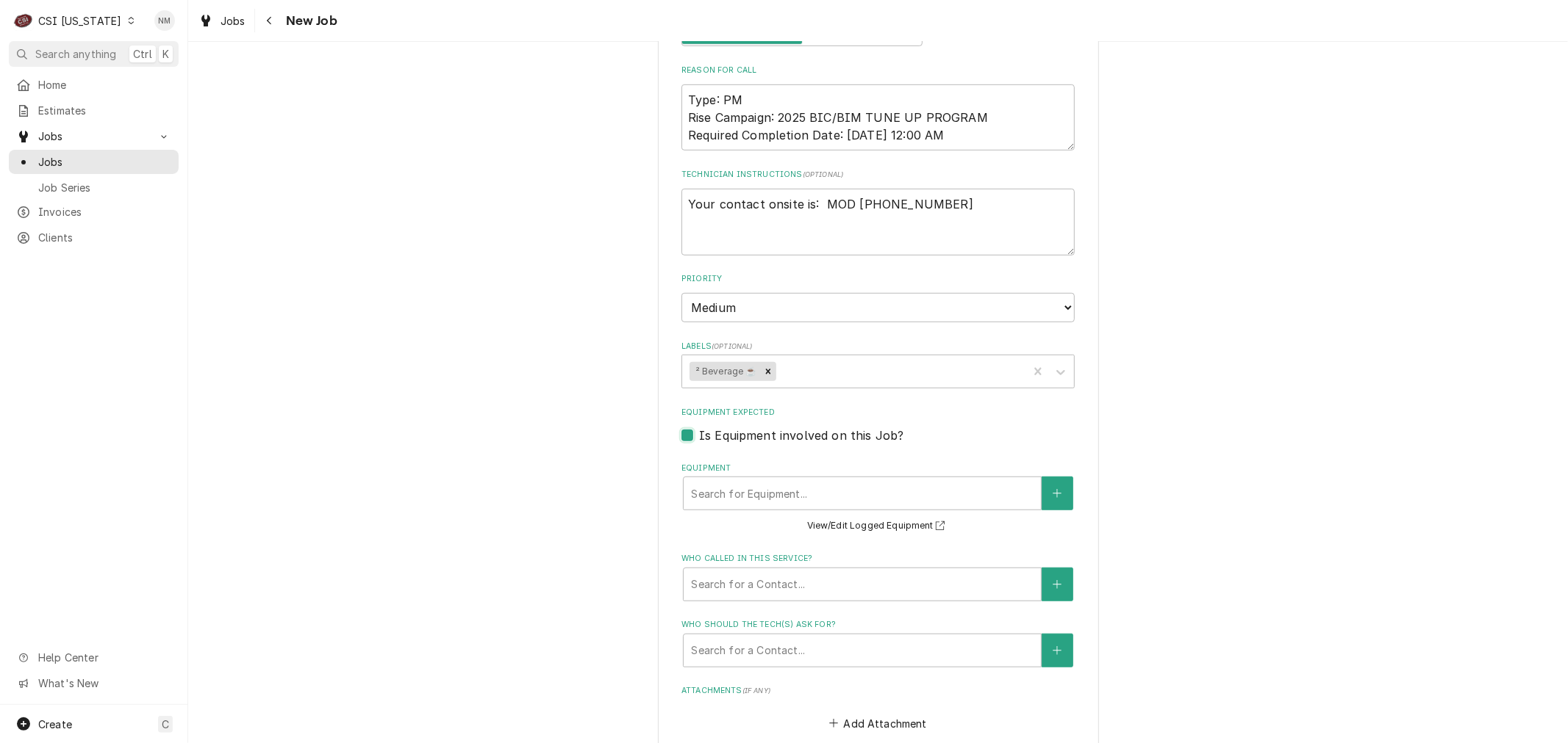
type textarea "x"
click at [1052, 488] on icon "Create New Equipment" at bounding box center [1057, 494] width 9 height 11
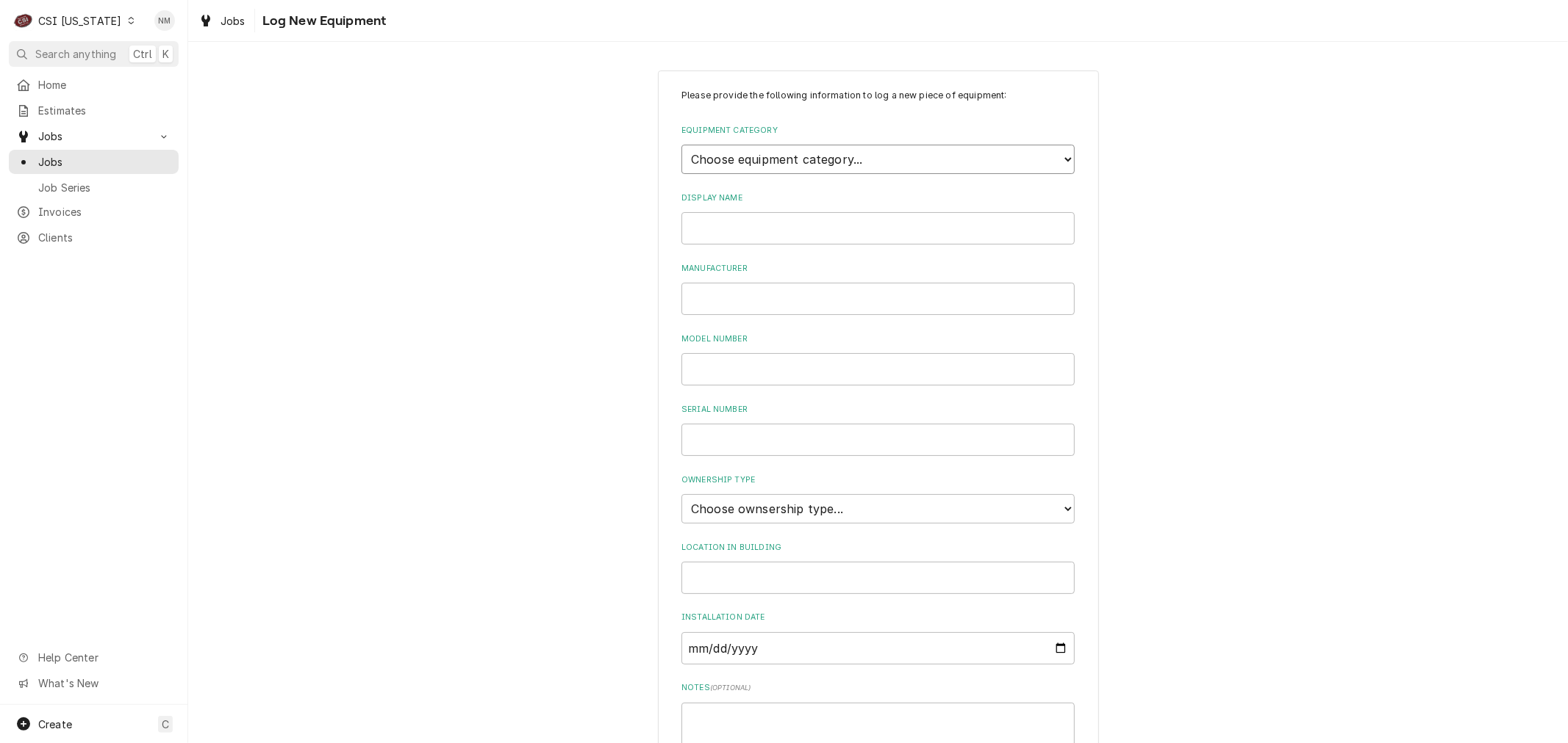
click at [800, 153] on select "Choose equipment category... Cooking Equipment Fryers Ice Machines Ovens and Ra…" at bounding box center [877, 159] width 393 height 29
select select "9"
click at [681, 145] on select "Choose equipment category... Cooking Equipment Fryers Ice Machines Ovens and Ra…" at bounding box center [877, 159] width 393 height 29
click at [746, 222] on select "Choose equipment type... Bar Blender Coffee Grinder Coffee Maker Coffee Urn Fro…" at bounding box center [877, 227] width 393 height 29
select select "84"
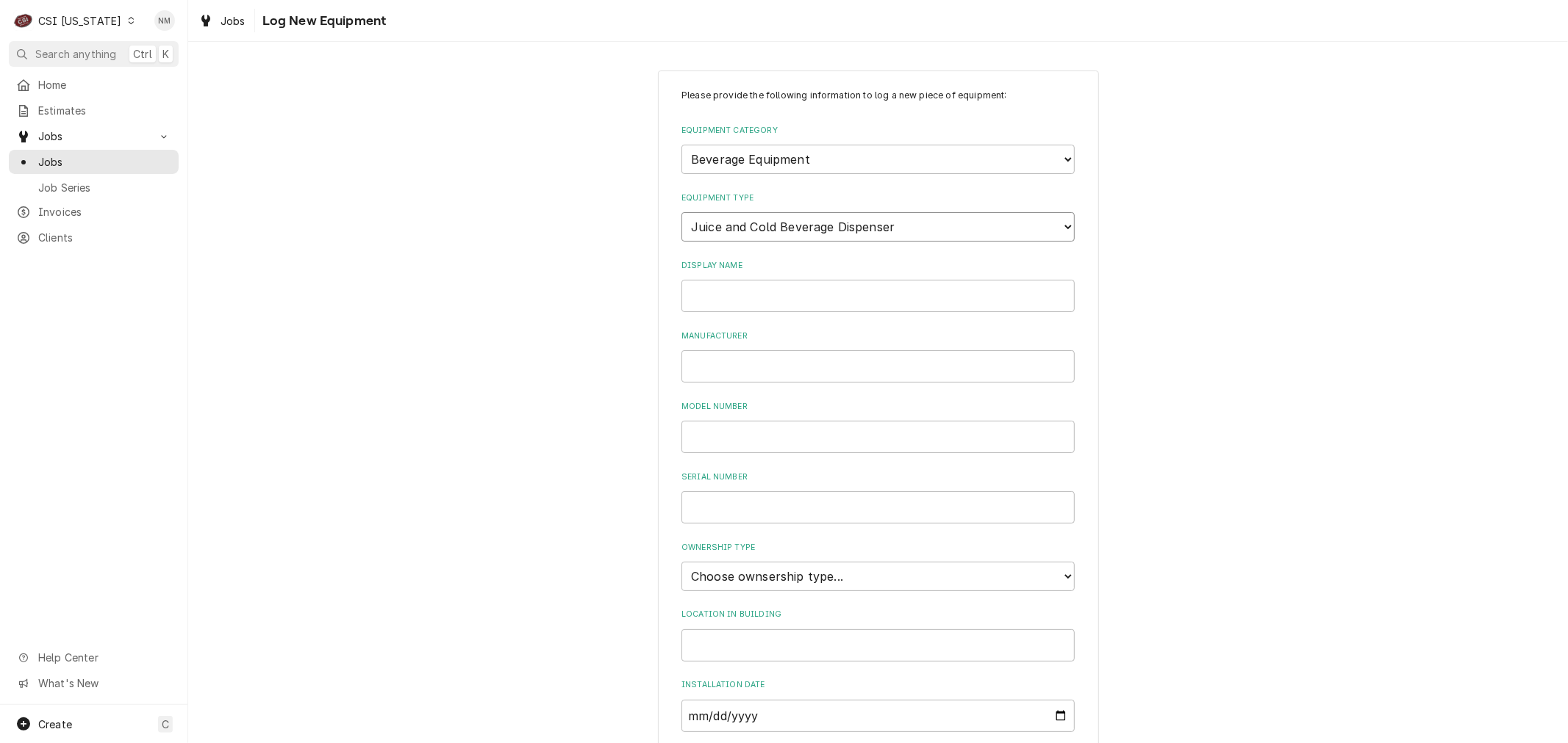
click at [681, 213] on select "Choose equipment type... Bar Blender Coffee Grinder Coffee Maker Coffee Urn Fro…" at bounding box center [877, 227] width 393 height 29
click at [737, 287] on input "Display Name" at bounding box center [877, 296] width 393 height 32
type input "WELBILT"
click at [746, 357] on input "Manufacturer" at bounding box center [877, 366] width 393 height 32
type input "WELBILT"
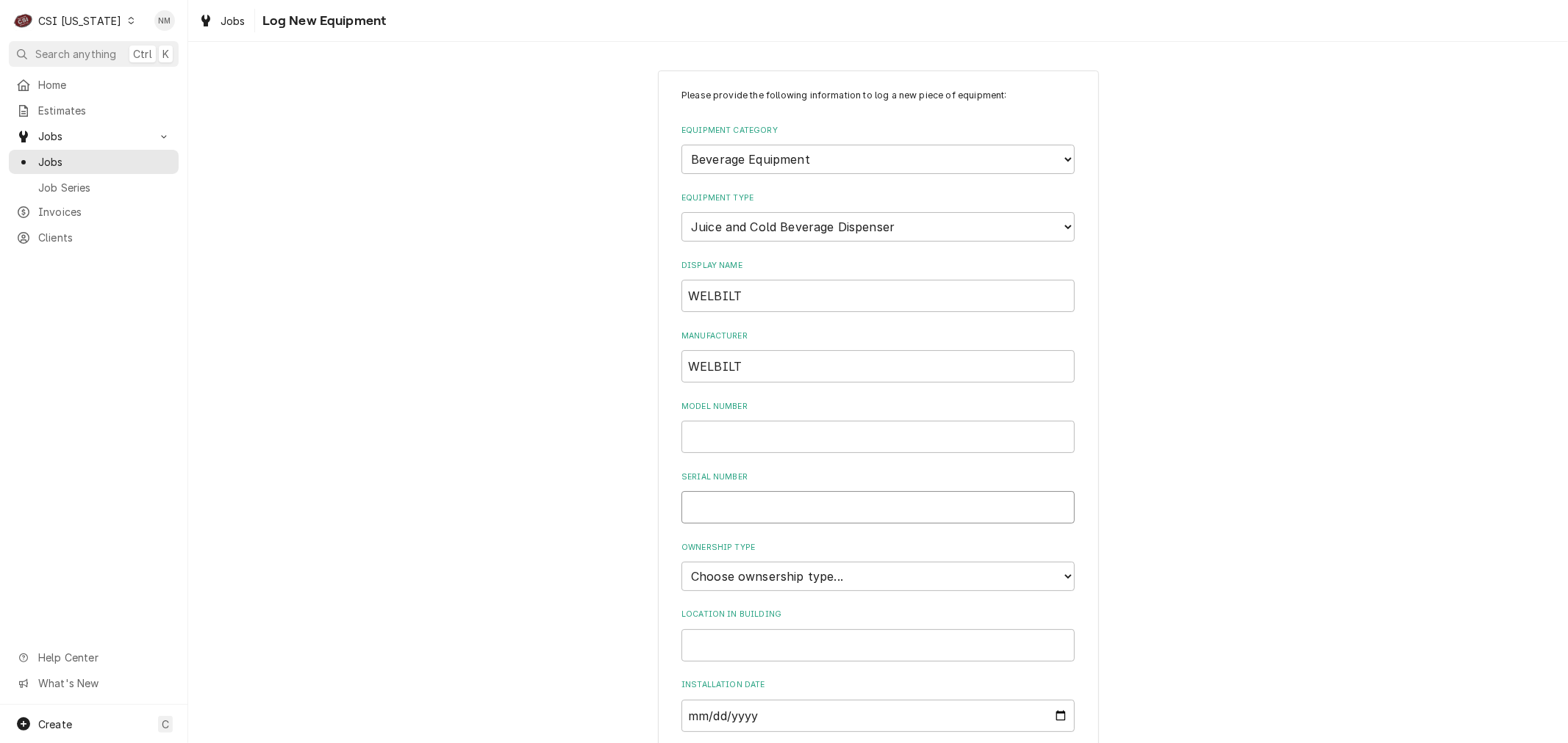
click at [734, 511] on input "Serial Number" at bounding box center [877, 507] width 393 height 32
paste input "650169156"
type input "650169156"
click at [730, 430] on input "Model Number" at bounding box center [877, 436] width 393 height 32
paste input "MAM0004R"
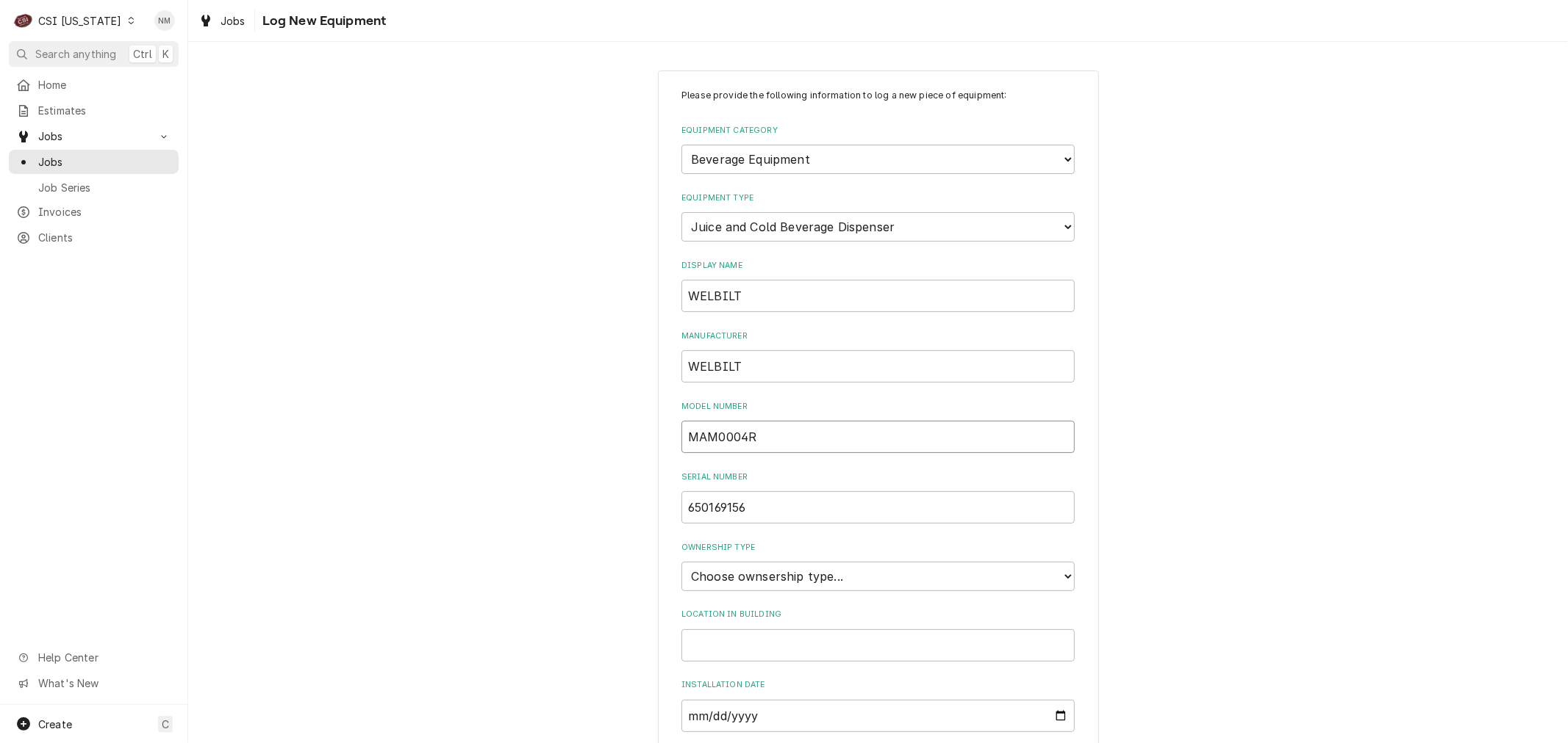
type input "MAM0004R"
click at [759, 566] on select "Choose ownsership type... Unknown Owned Leased Rented" at bounding box center [877, 576] width 393 height 29
select select "1"
click at [681, 562] on select "Choose ownsership type... Unknown Owned Leased Rented" at bounding box center [877, 576] width 393 height 29
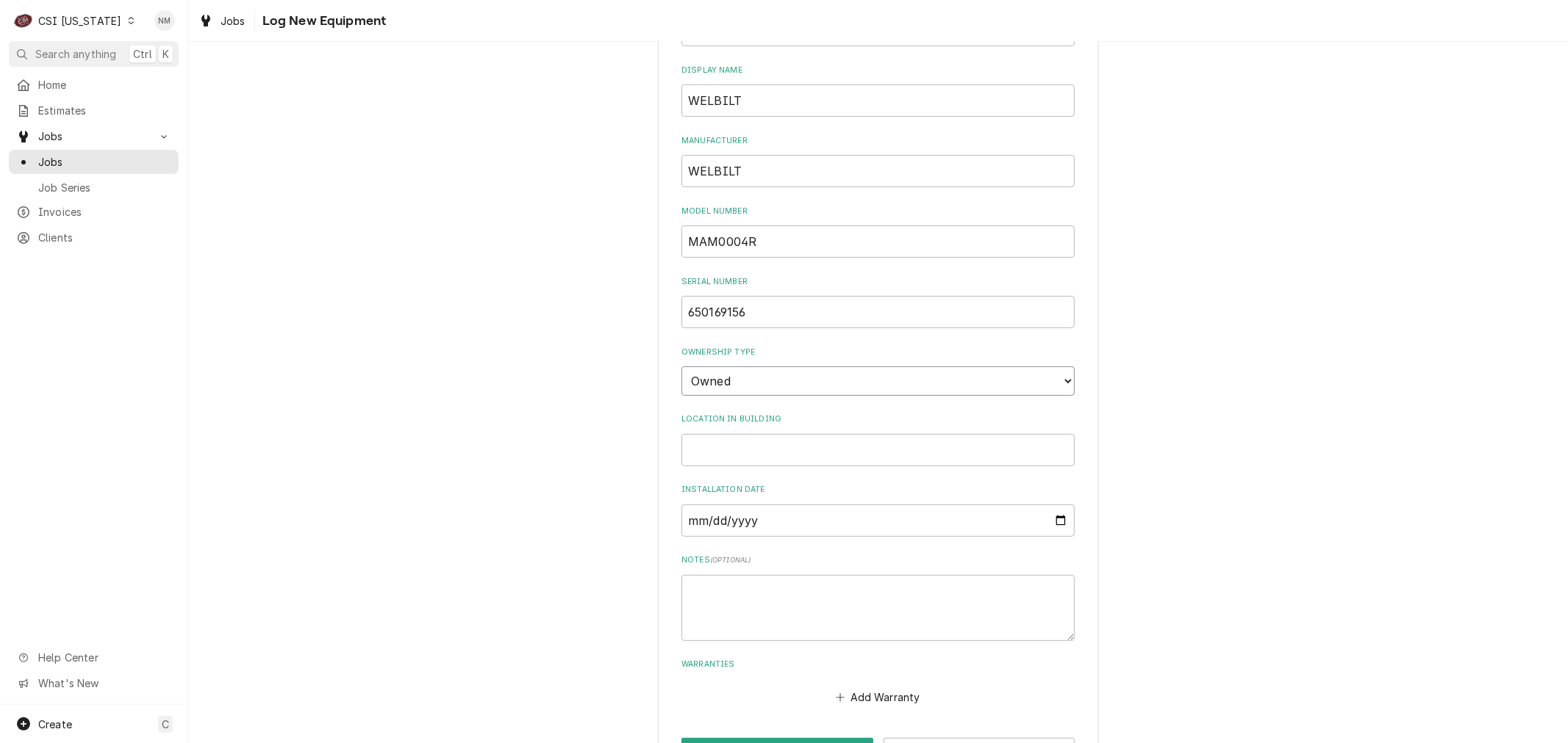
scroll to position [243, 0]
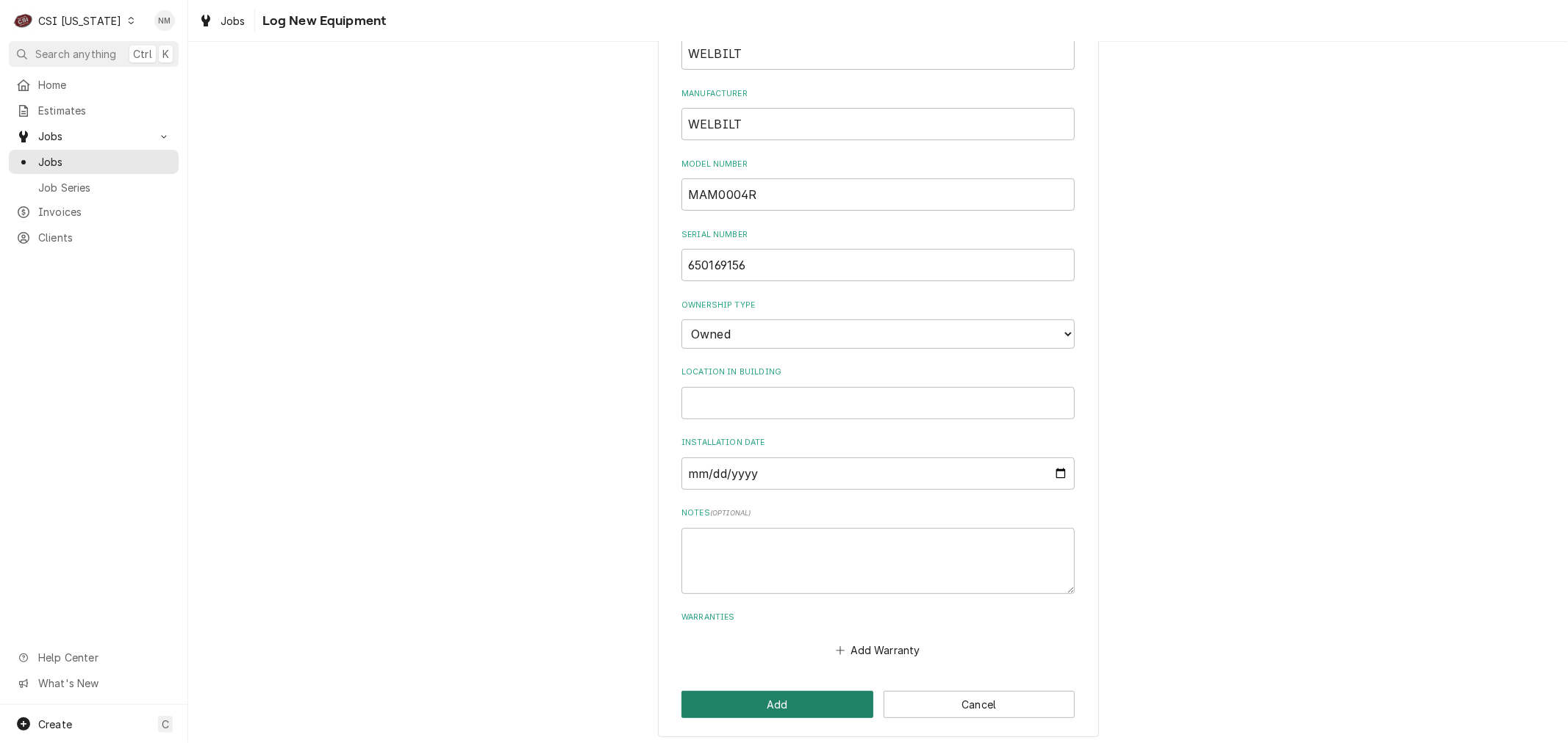
click at [783, 692] on button "Add" at bounding box center [776, 705] width 192 height 27
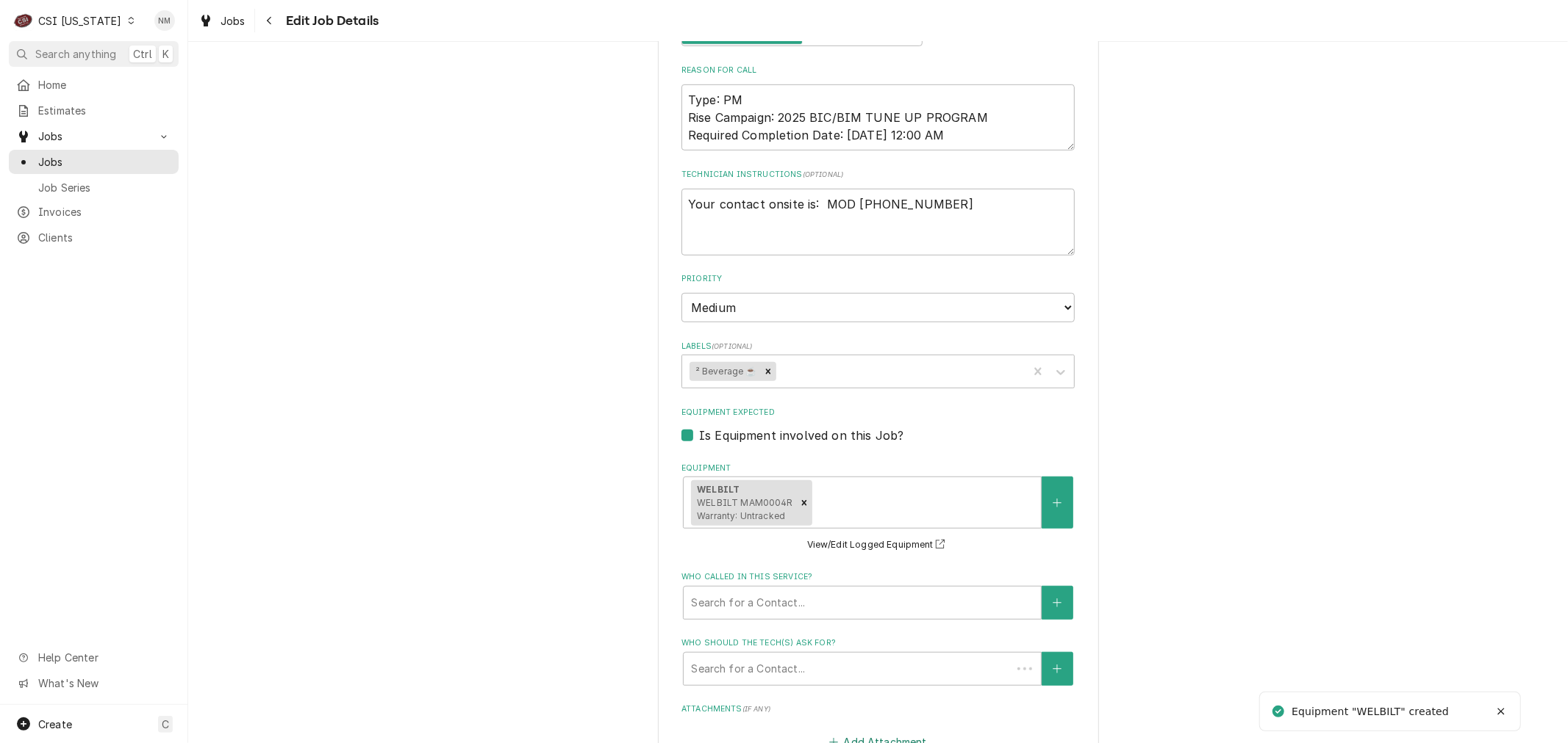
type textarea "x"
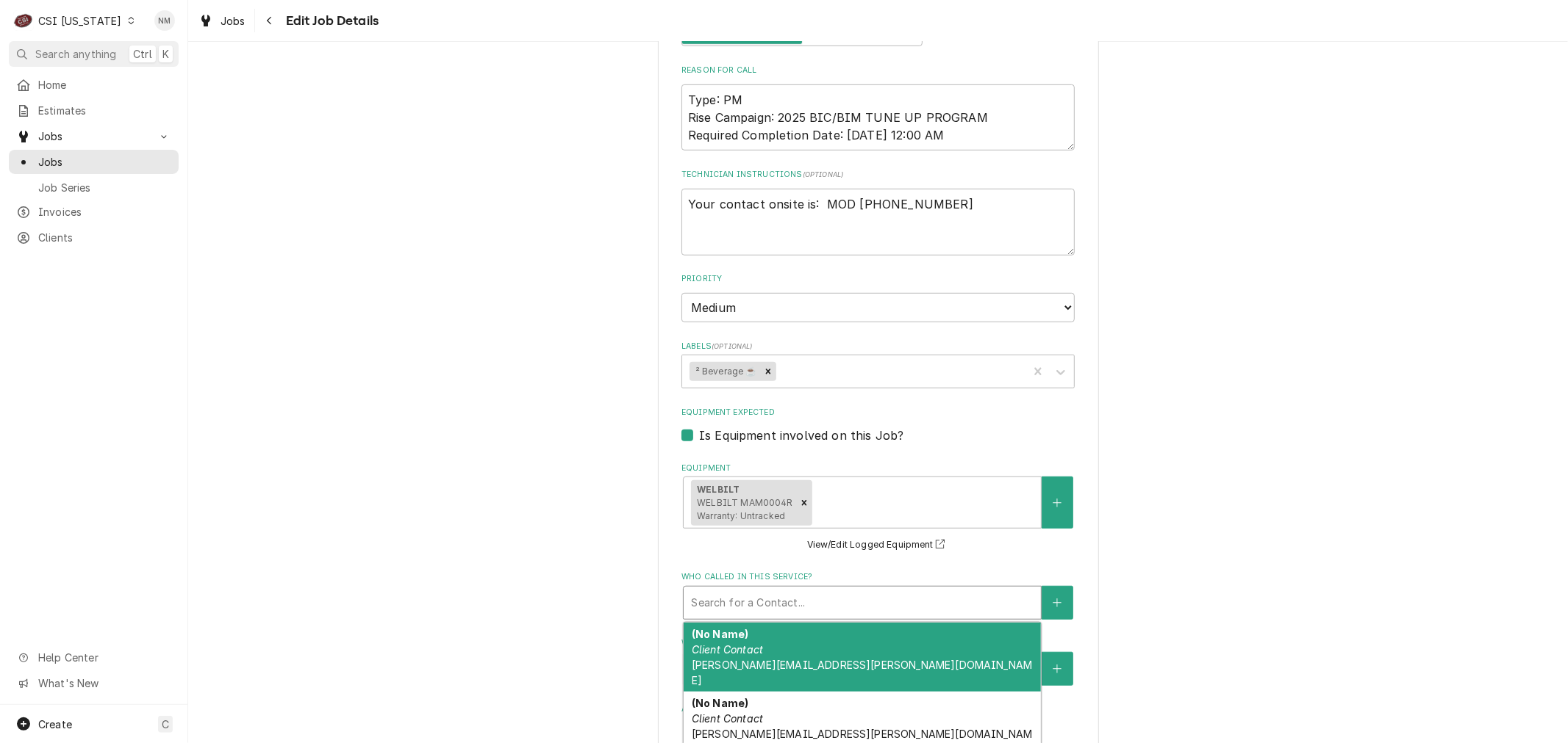
click at [855, 600] on div "Who called in this service?" at bounding box center [862, 603] width 343 height 26
click at [1052, 598] on icon "Create New Contact" at bounding box center [1057, 603] width 9 height 11
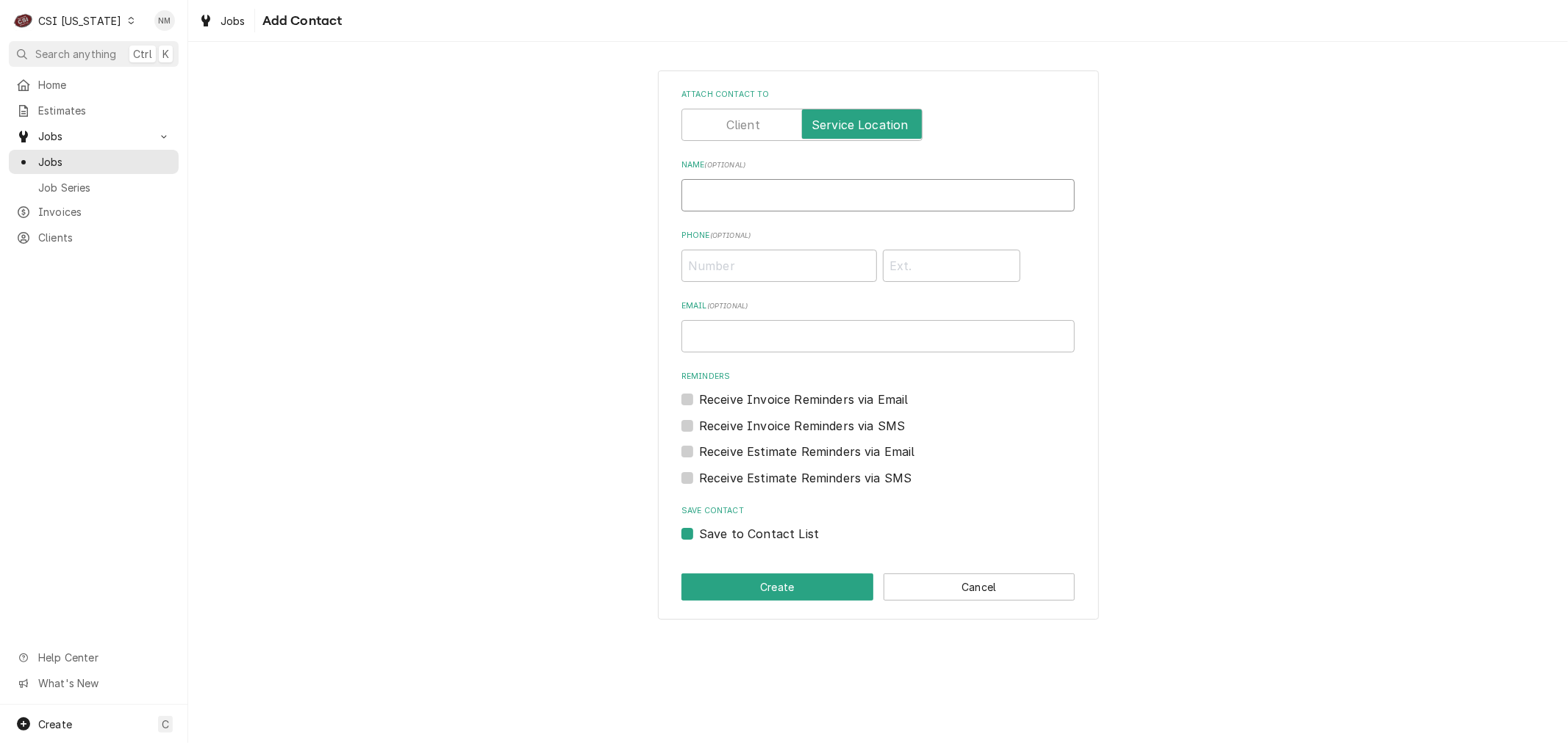
click at [711, 191] on input "Name ( optional )" at bounding box center [877, 195] width 393 height 32
type input "MOD"
click at [975, 586] on button "Cancel" at bounding box center [979, 587] width 192 height 27
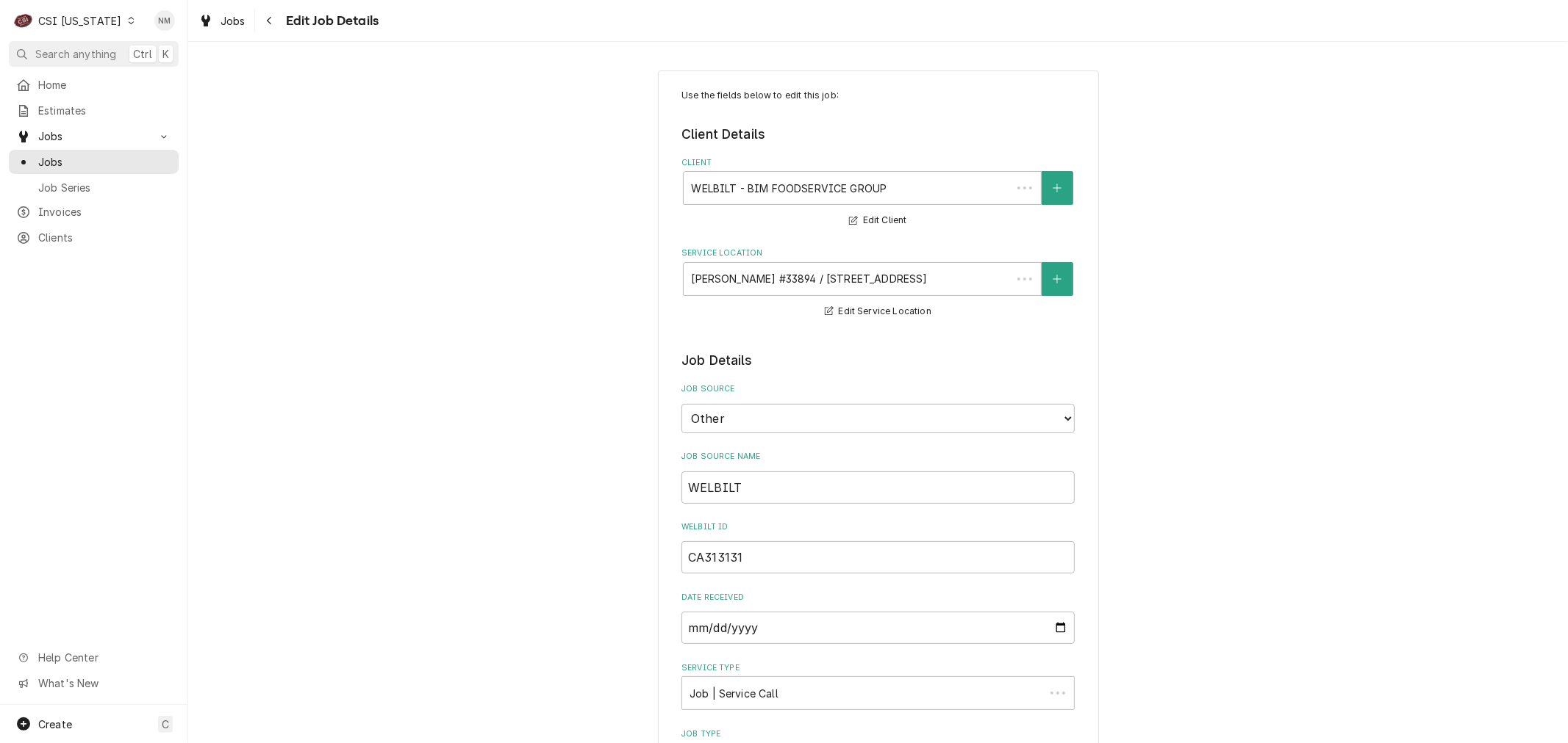
scroll to position [735, 0]
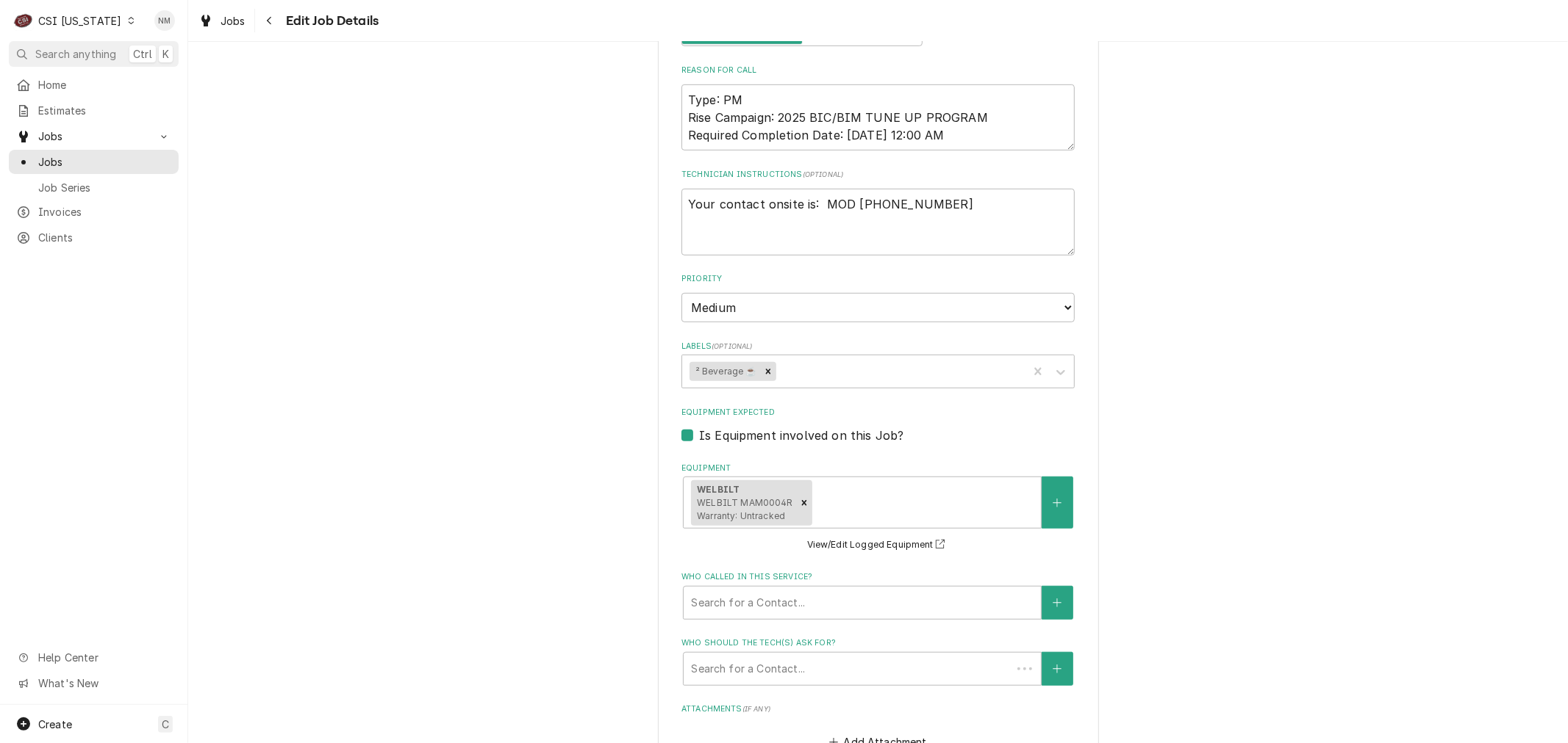
type textarea "x"
drag, startPoint x: 934, startPoint y: 201, endPoint x: 847, endPoint y: 204, distance: 87.1
click at [847, 204] on textarea "Your contact onsite is: MOD 812-866-6619" at bounding box center [877, 222] width 393 height 66
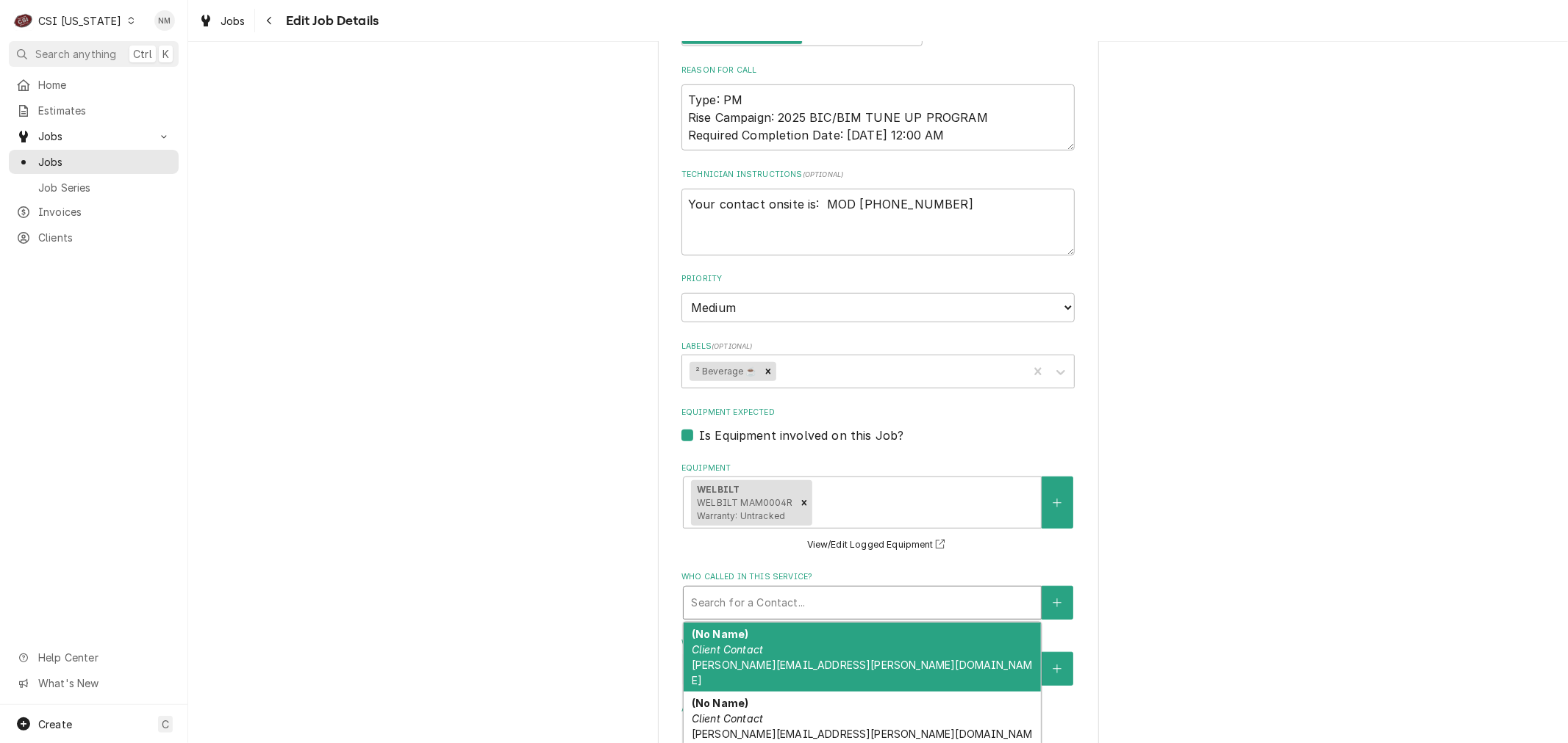
click at [784, 597] on div "Who called in this service?" at bounding box center [862, 603] width 343 height 26
click at [1051, 590] on button "Who called in this service?" at bounding box center [1056, 603] width 31 height 34
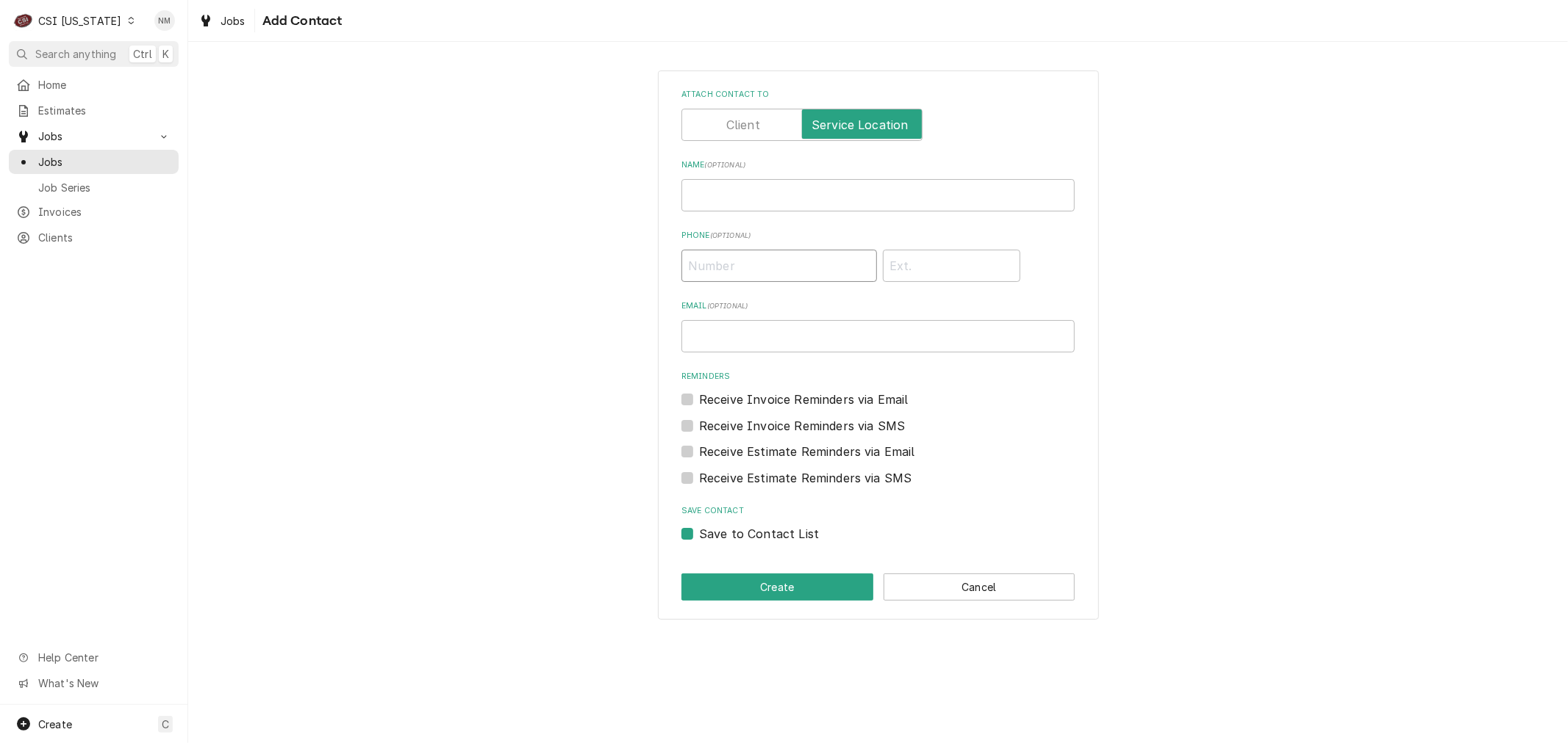
click at [731, 264] on input "Phone ( optional )" at bounding box center [779, 265] width 195 height 32
paste input "(812) 866-6619"
type input "(812) 866-6619"
click at [717, 193] on input "Name ( optional )" at bounding box center [877, 195] width 393 height 32
type input "MOD"
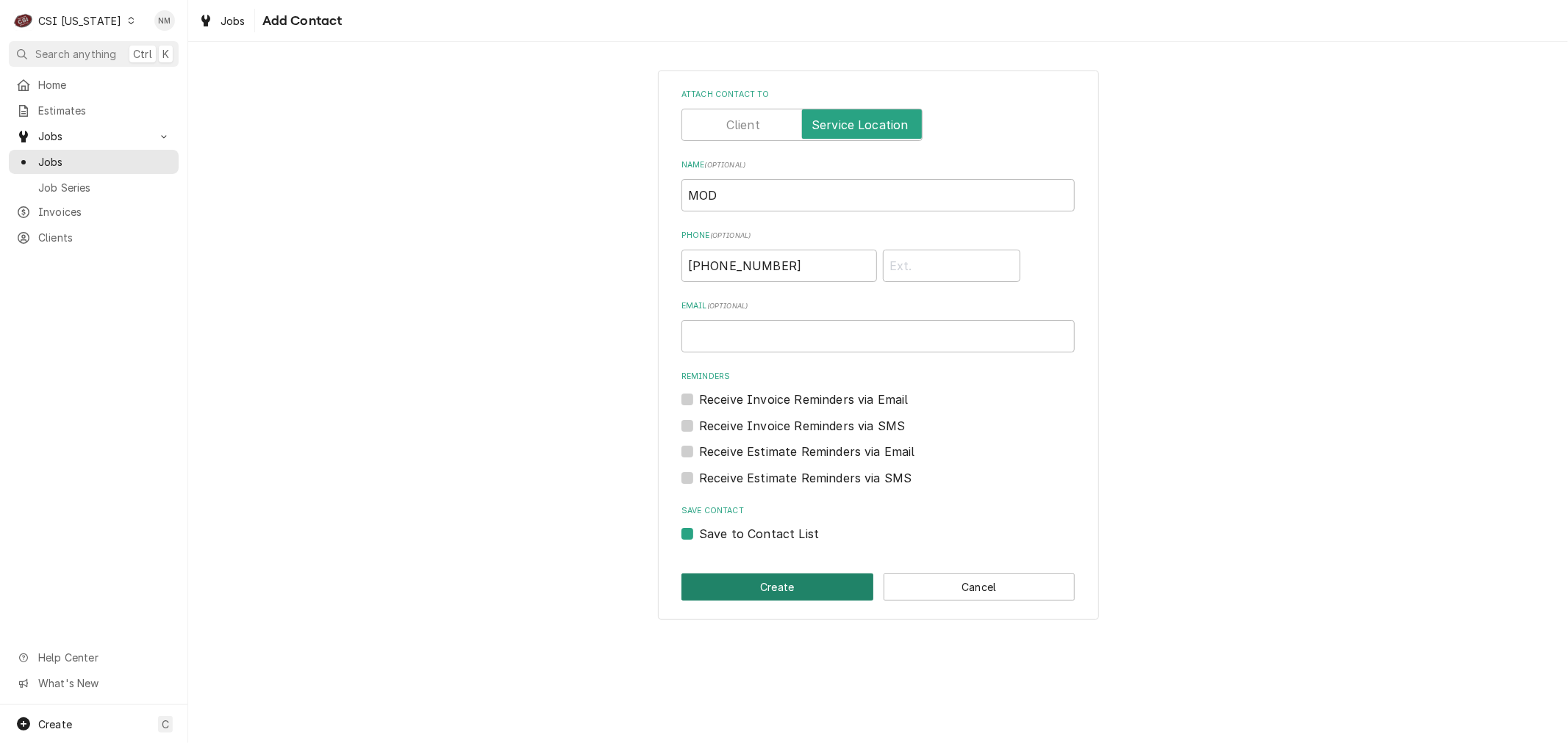
click at [789, 584] on button "Create" at bounding box center [776, 587] width 192 height 27
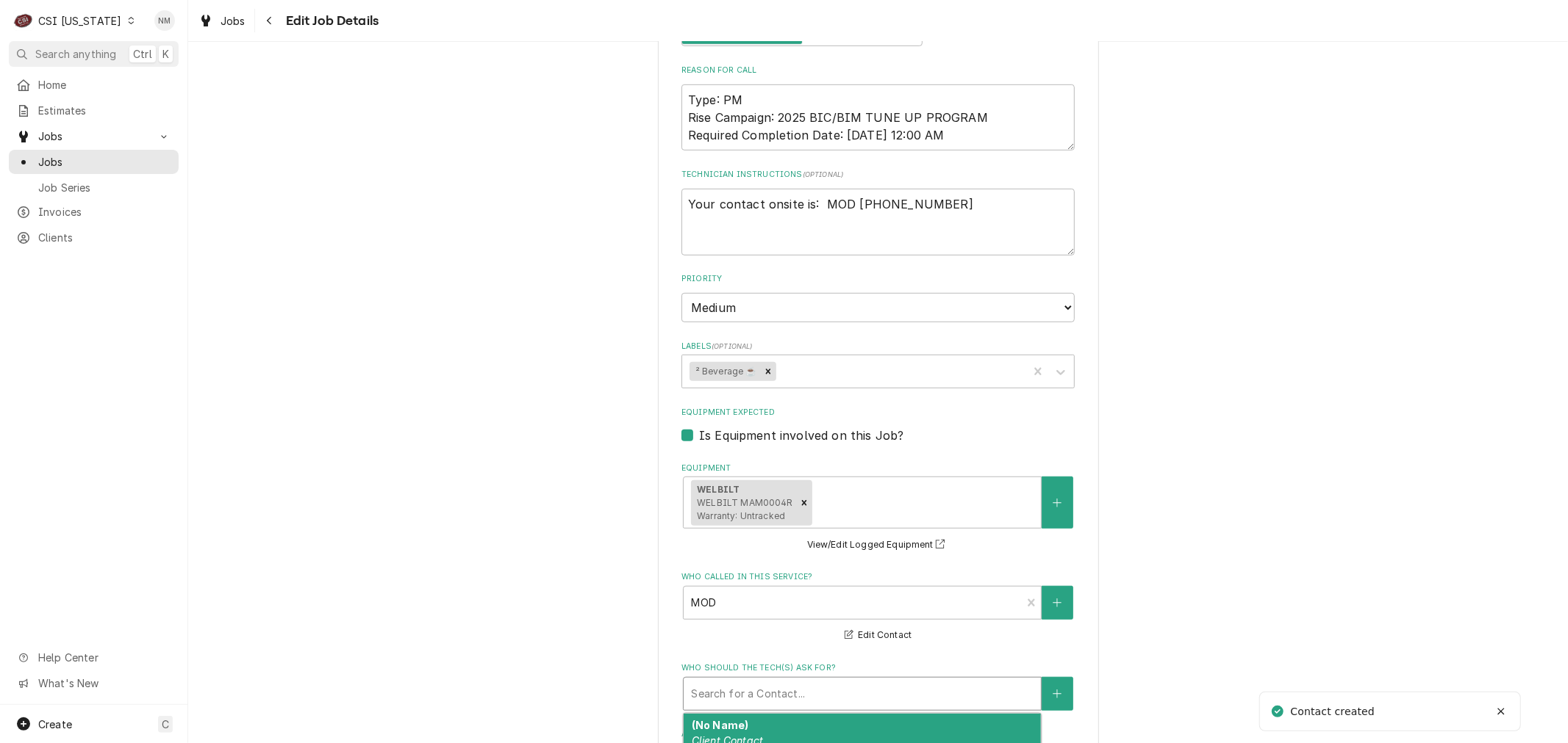
click at [863, 686] on div "Who should the tech(s) ask for?" at bounding box center [862, 693] width 343 height 26
type textarea "x"
type input "M"
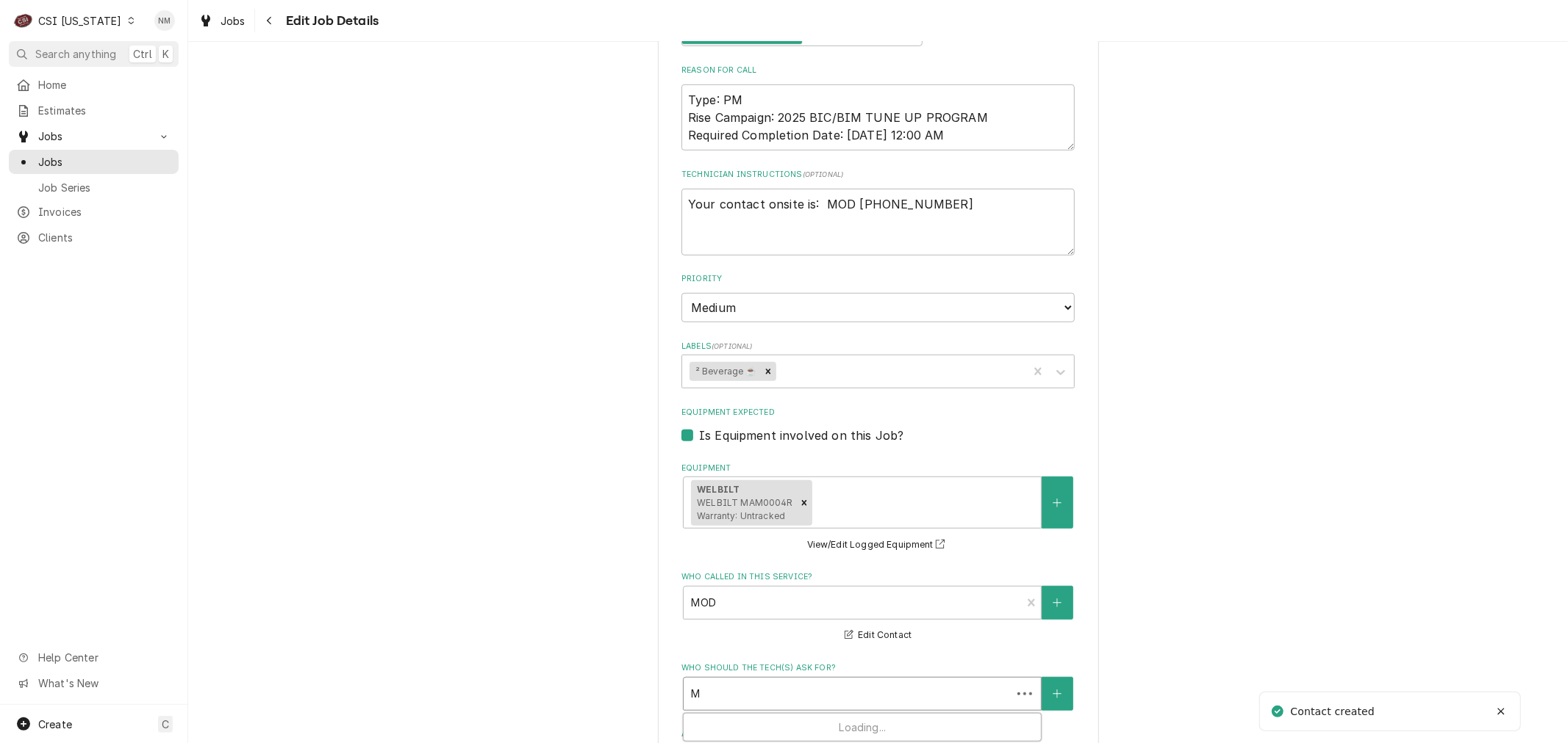
type textarea "x"
type input "MO"
type textarea "x"
type input "MOD"
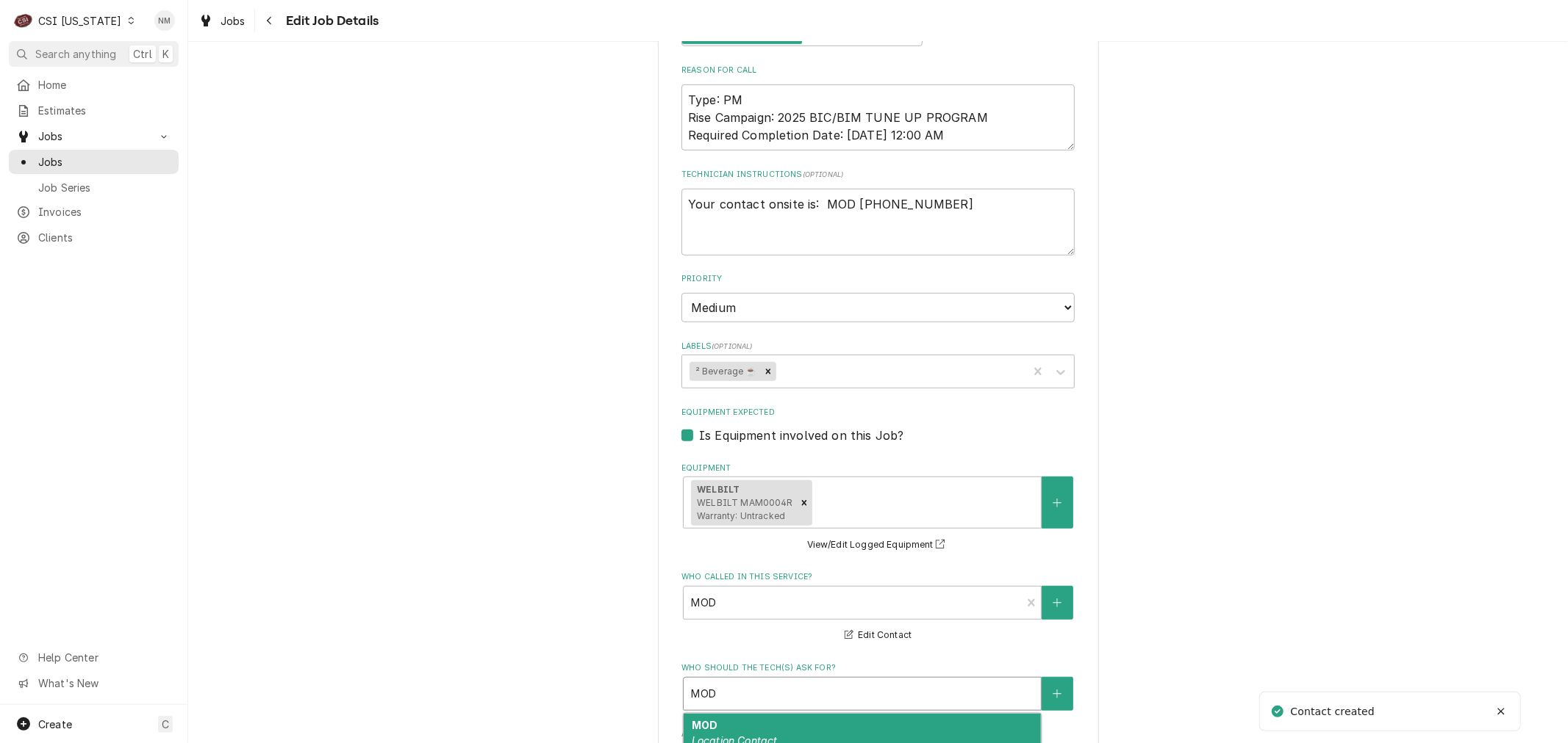
click at [869, 717] on div "MOD Location Contact (812) 866-6619" at bounding box center [861, 740] width 357 height 53
type textarea "x"
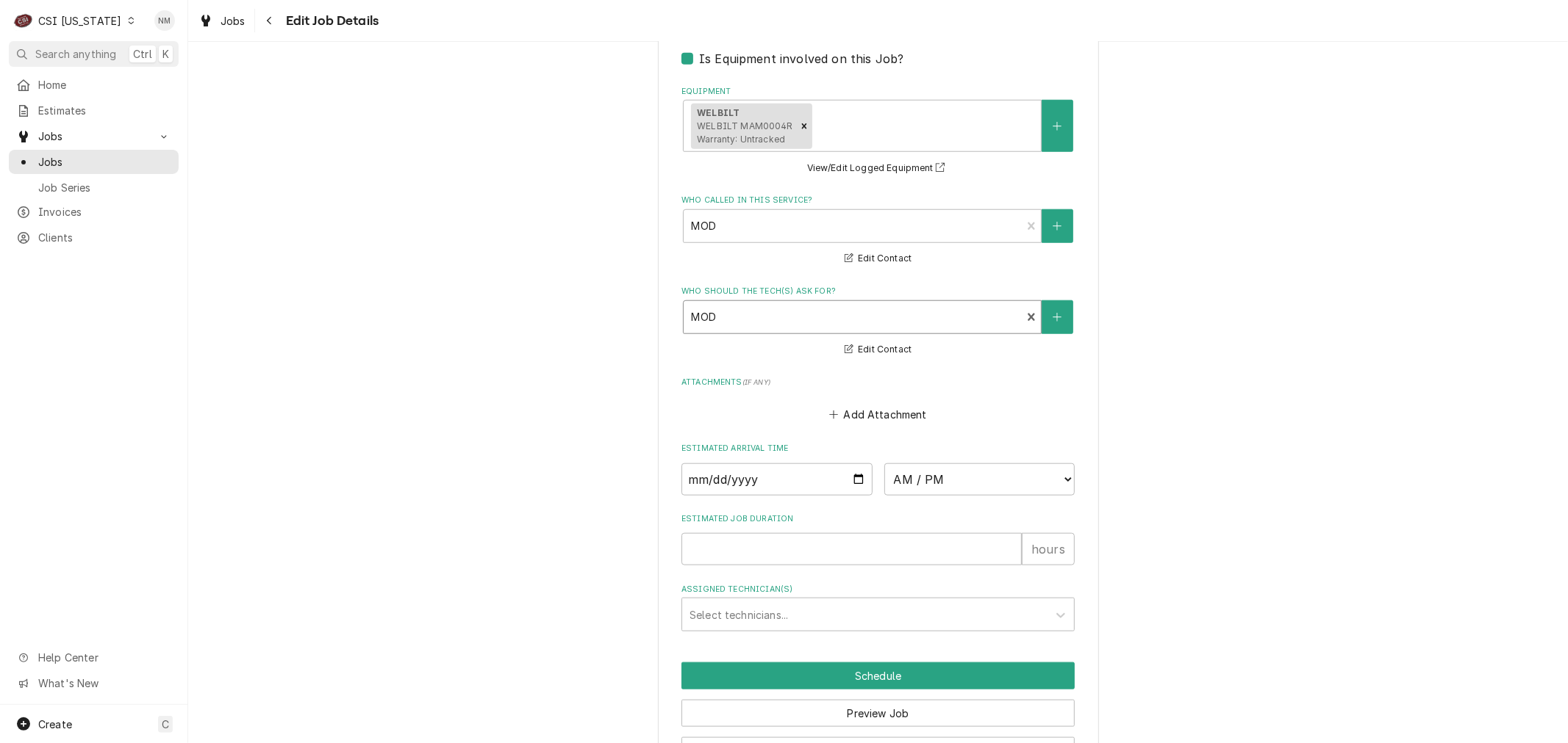
scroll to position [1161, 0]
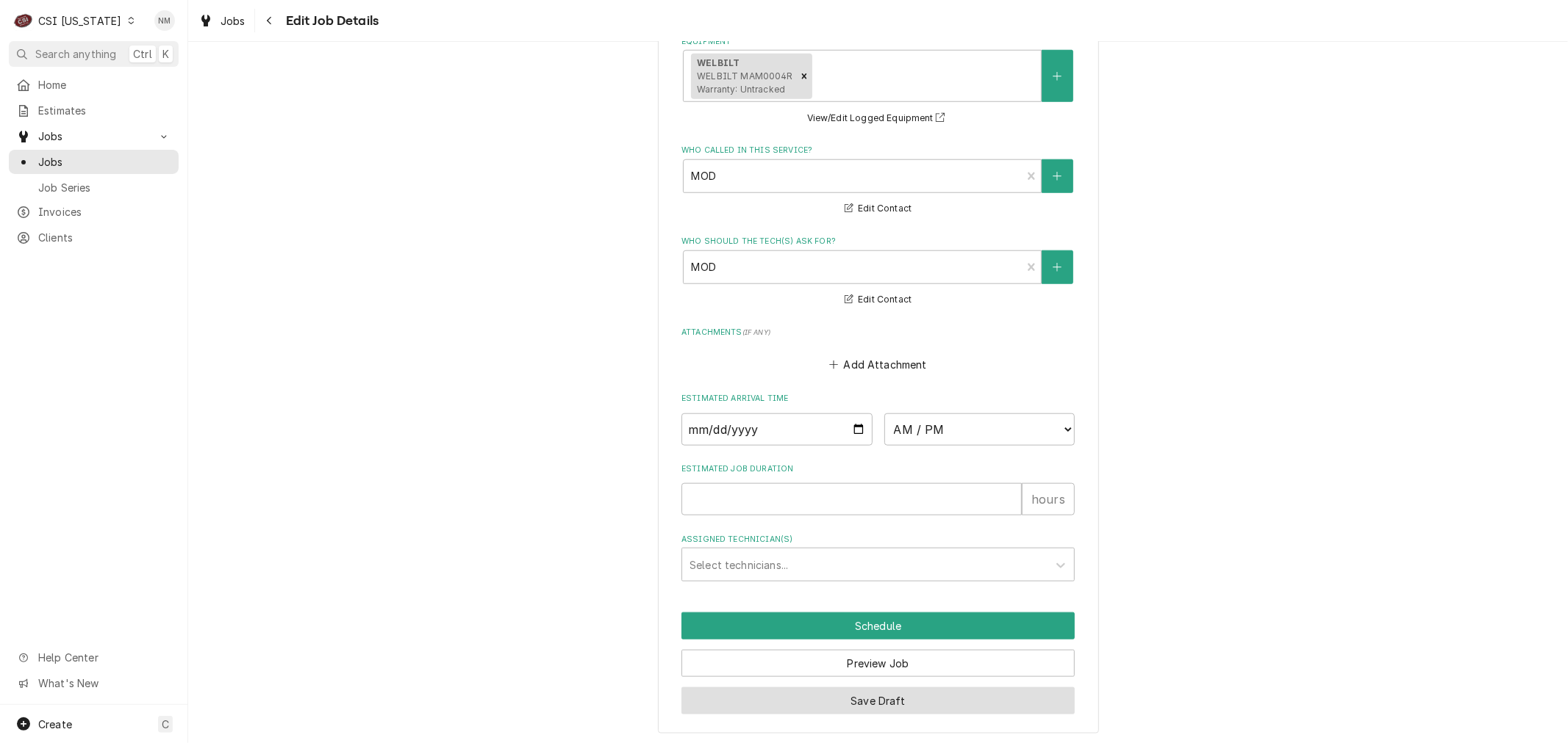
click at [878, 692] on button "Save Draft" at bounding box center [877, 701] width 393 height 27
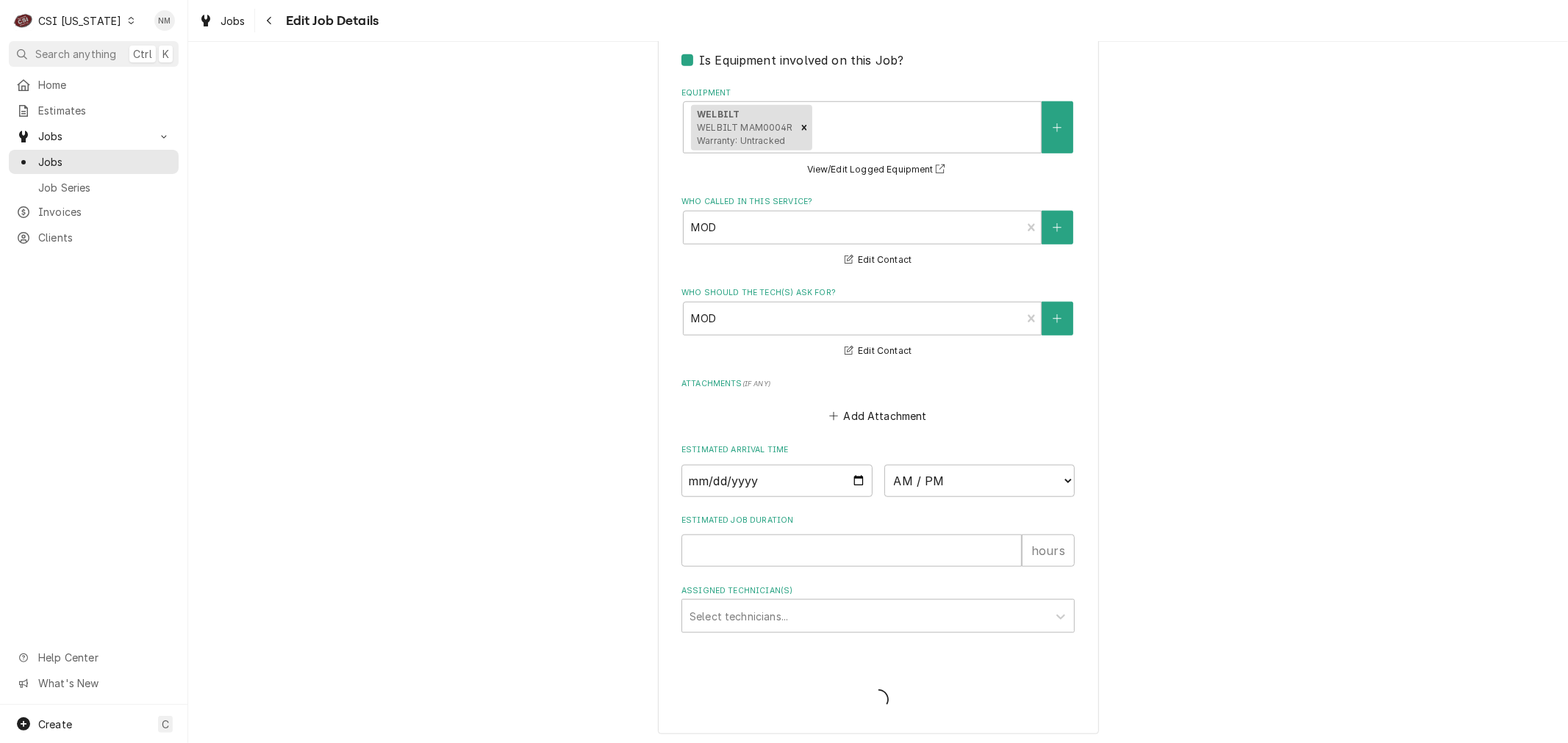
type textarea "x"
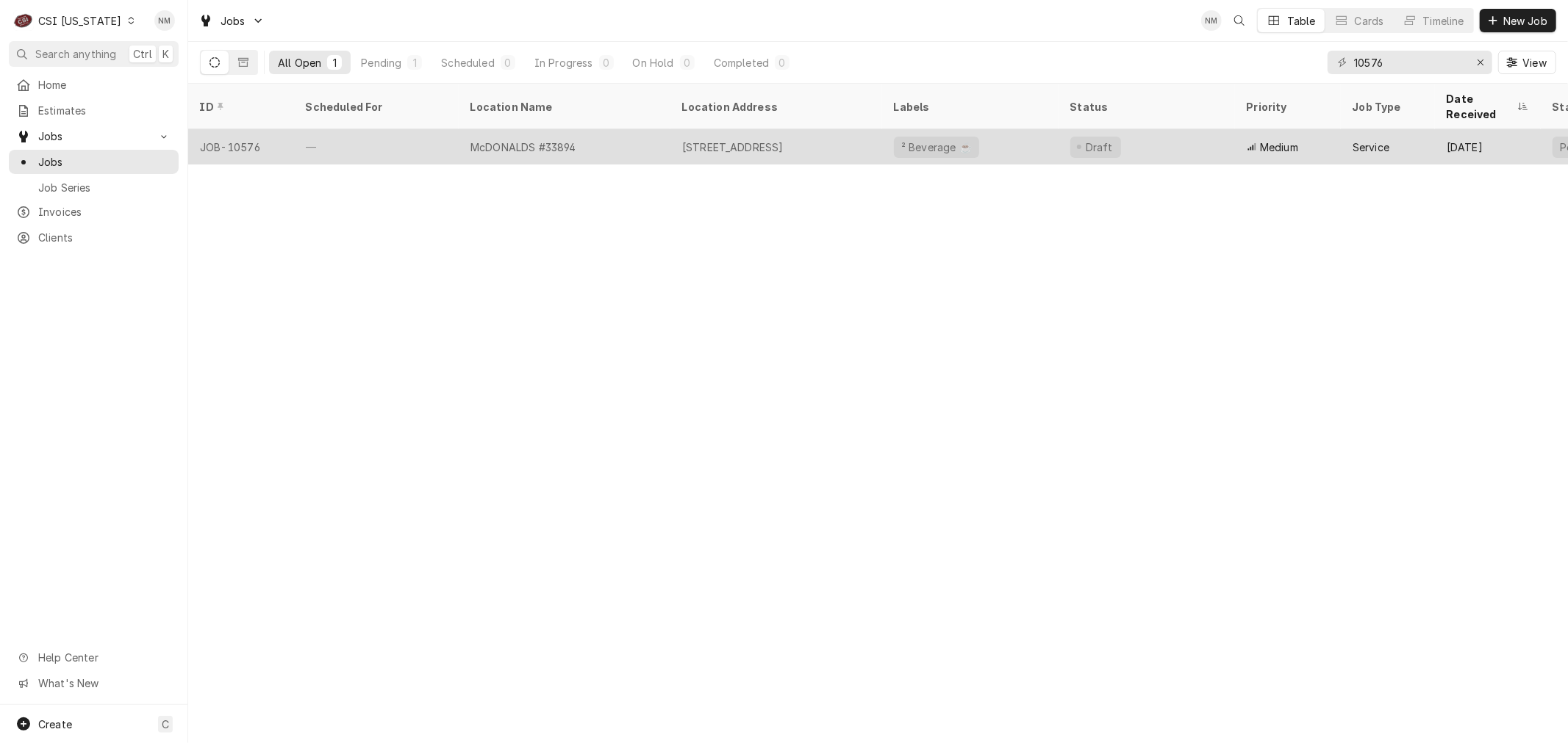
click at [634, 133] on div "McDONALDS #33894" at bounding box center [565, 146] width 212 height 35
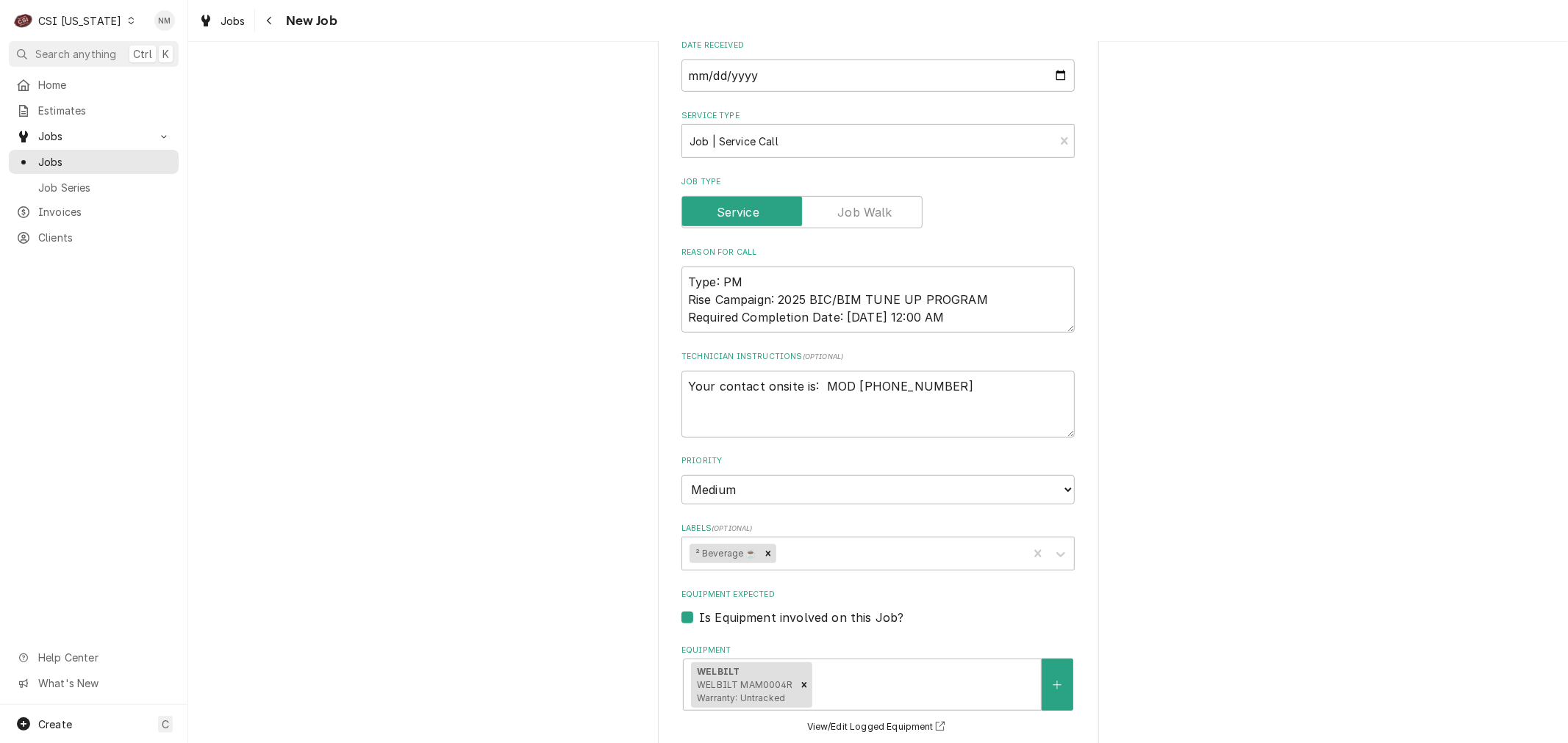
scroll to position [571, 0]
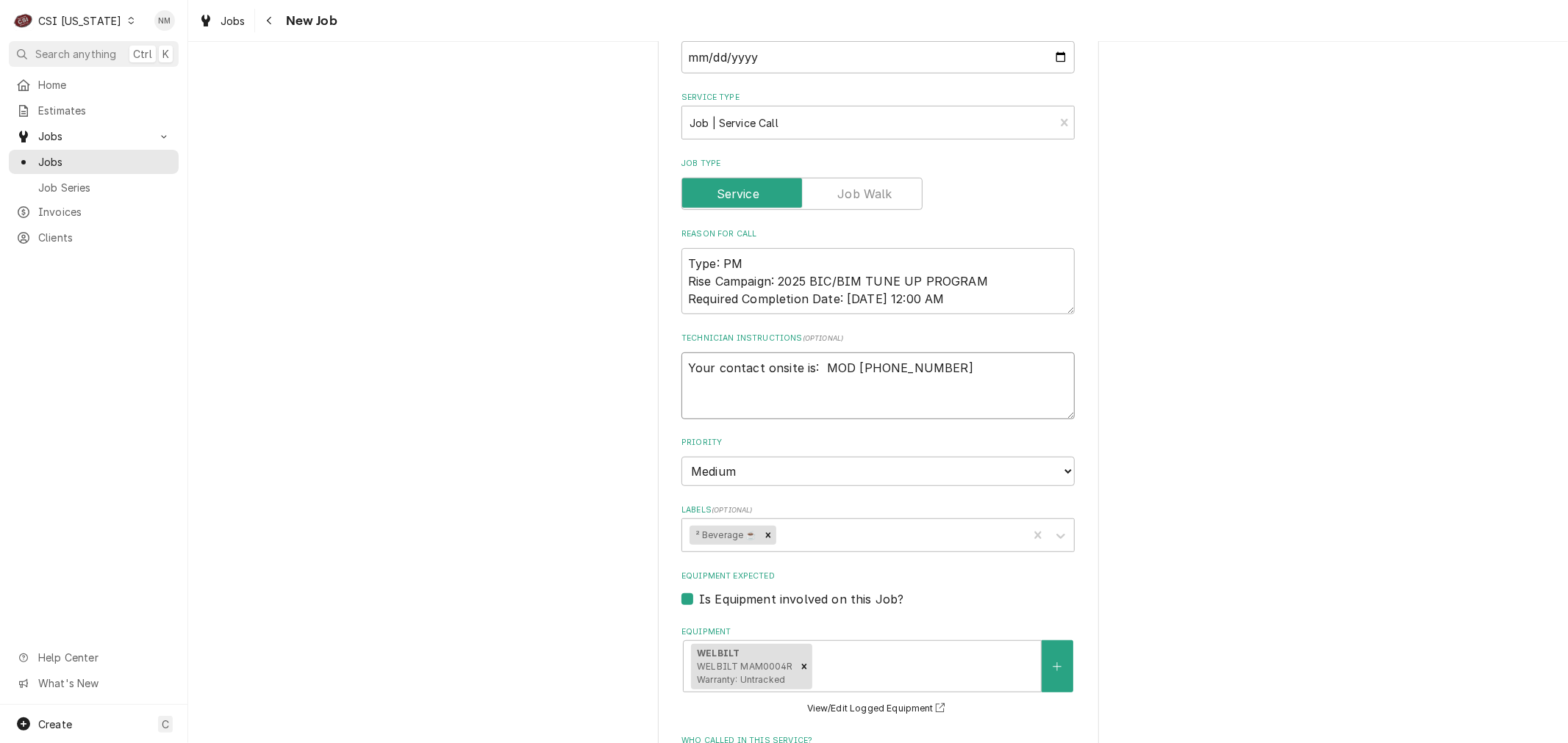
click at [943, 366] on textarea "Your contact onsite is: MOD [PHONE_NUMBER]" at bounding box center [877, 385] width 393 height 66
type textarea "x"
type textarea "Your contact onsite is: MOD [PHONE_NUMBER]"
type textarea "x"
paste textarea "Loremipsum Dolorsit Ametc: ***Adipis elitsedd eius temp IN utl etdolore magnaal…"
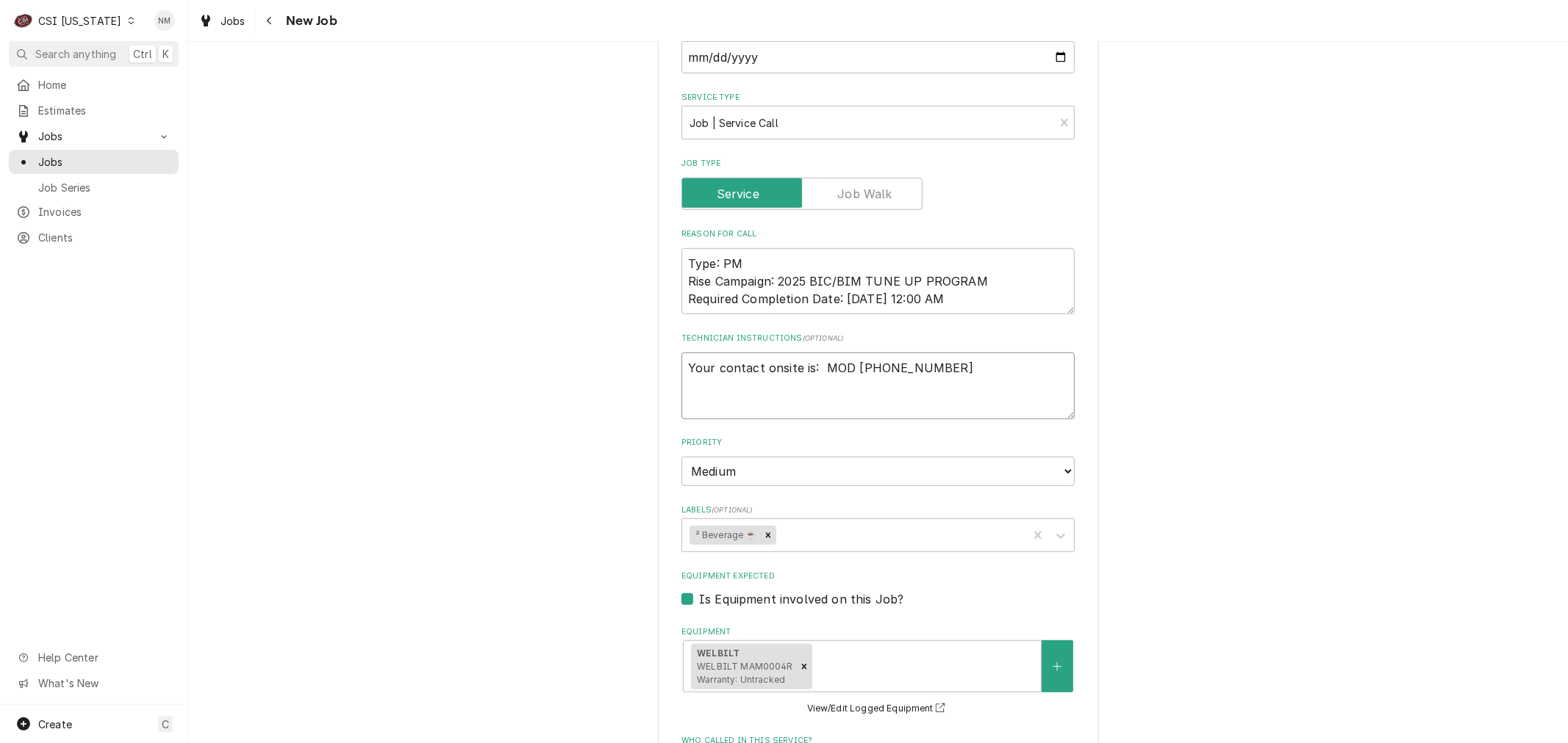
type textarea "Lore ipsumdo sitame co: ADI 910-974-9193 Elitseddoe Temporin Utlab: ***Etdolo m…"
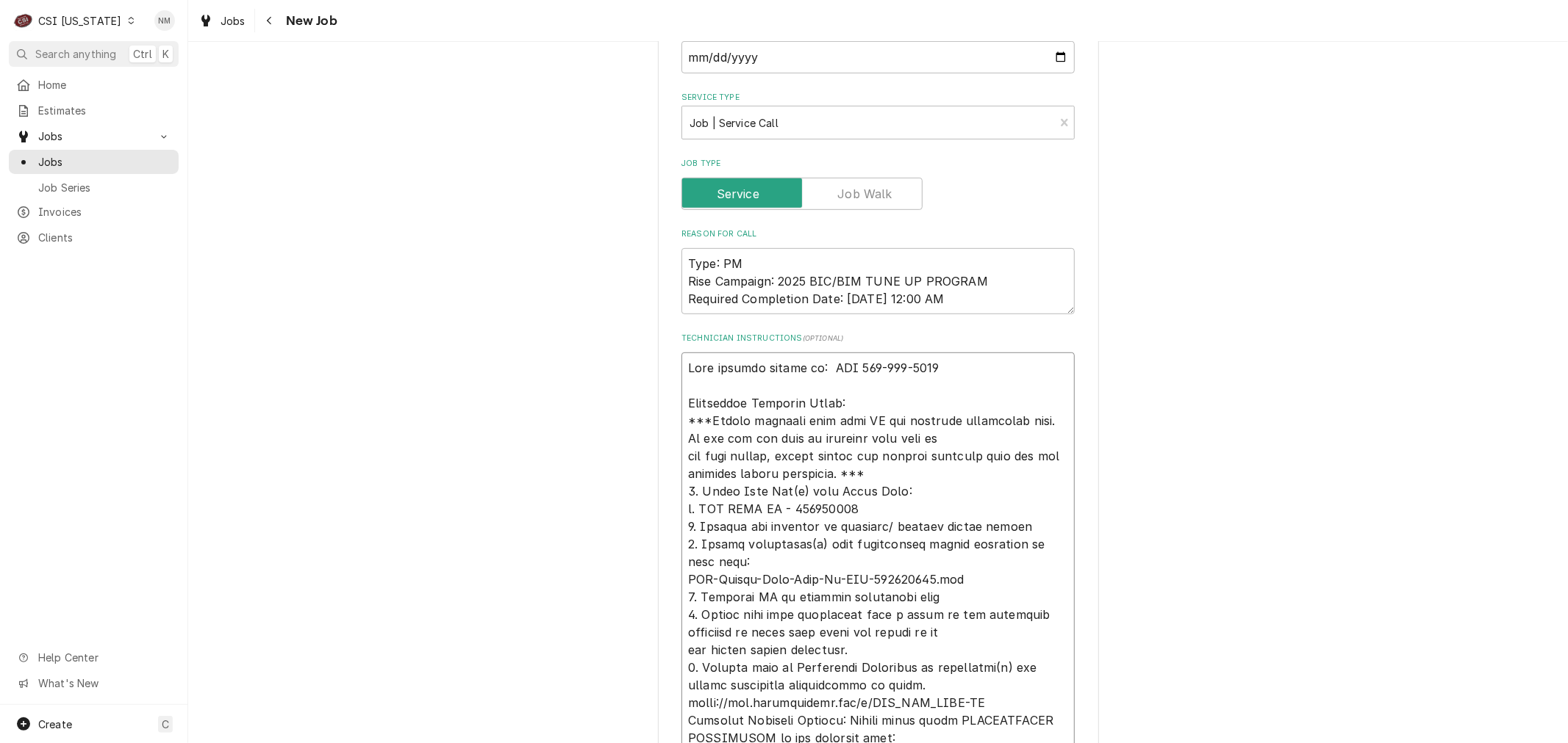
type textarea "x"
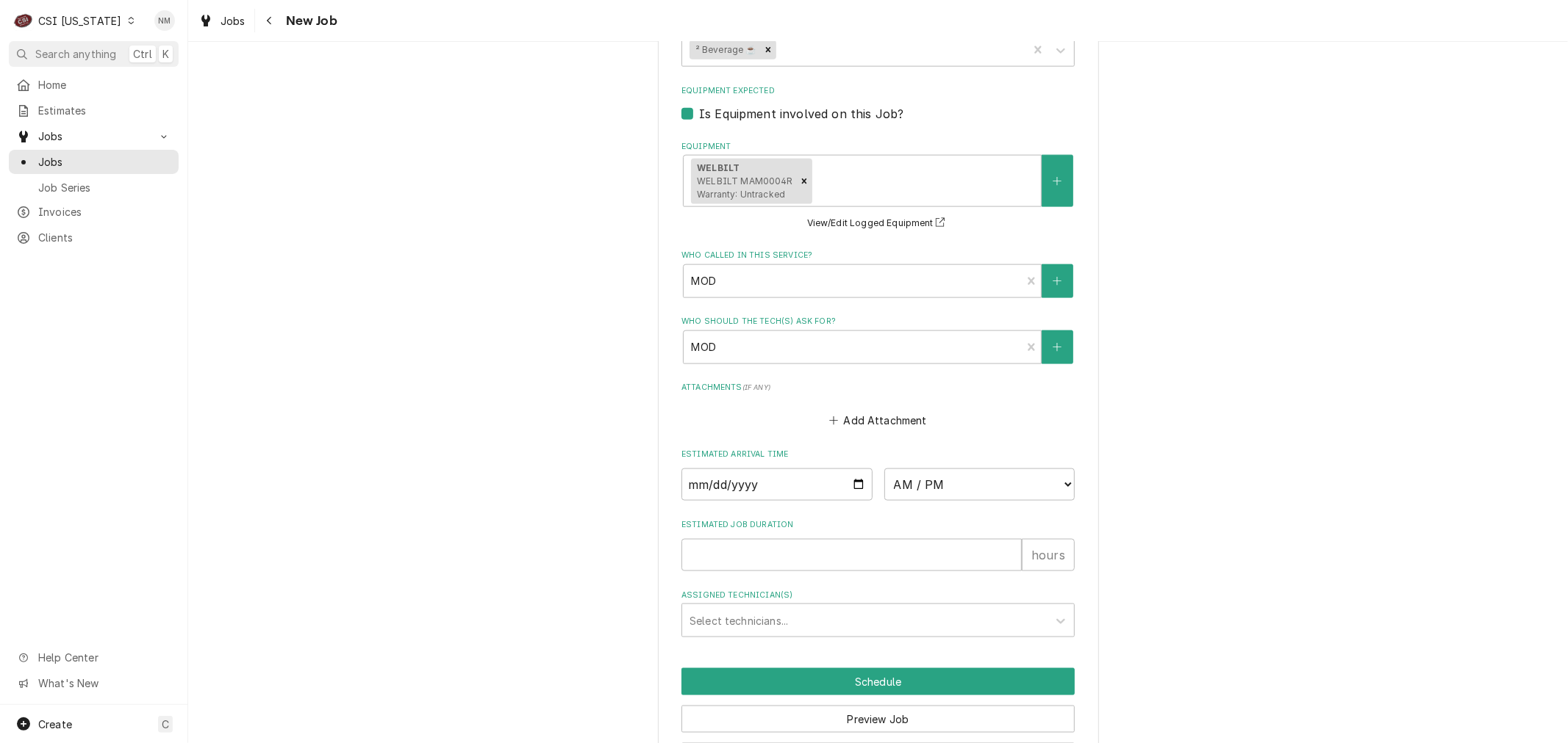
scroll to position [1658, 0]
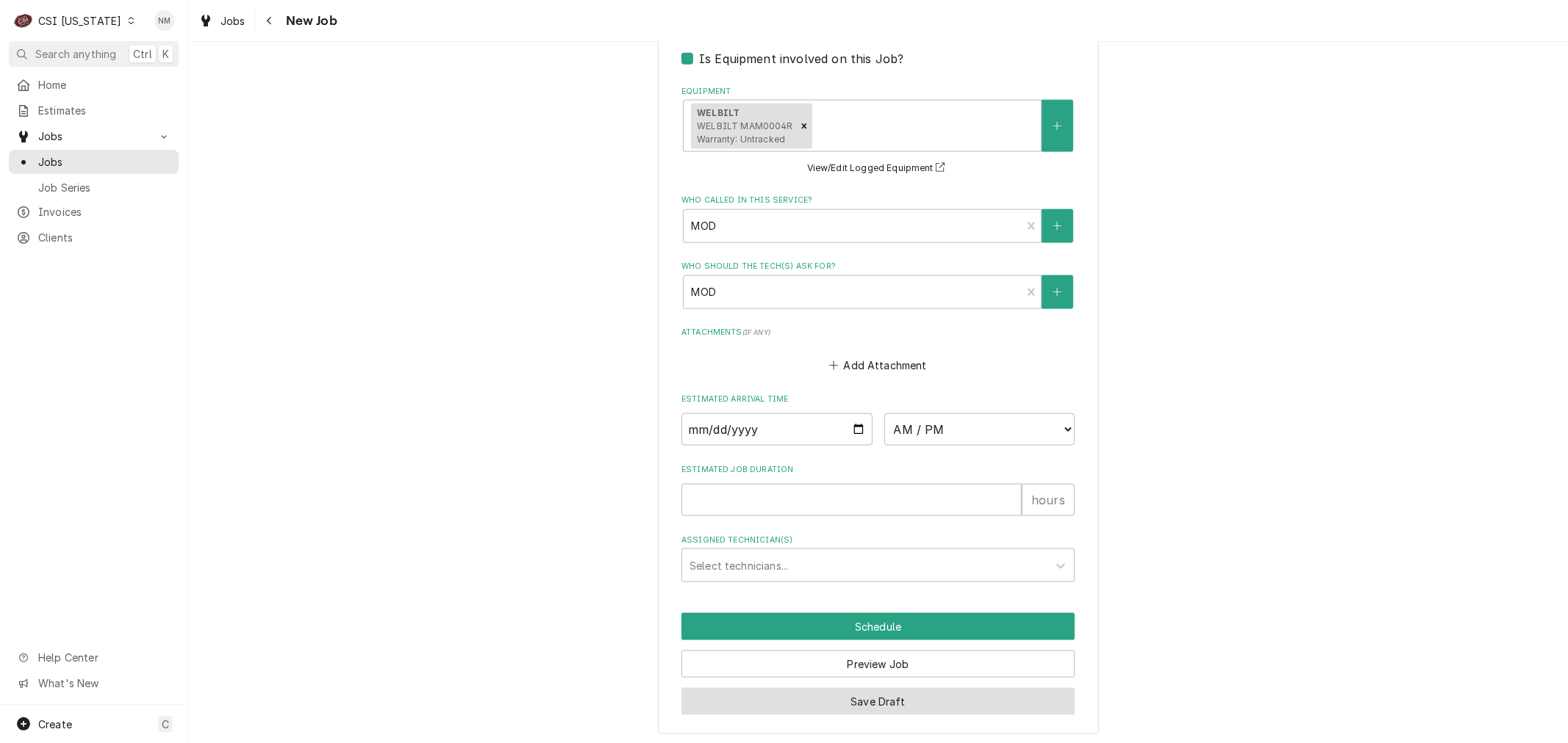
type textarea "Lore ipsumdo sitame co: ADI 910-974-9193 Elitseddoe Temporin Utlab: ***Etdolo m…"
click at [870, 689] on button "Save Draft" at bounding box center [877, 702] width 393 height 27
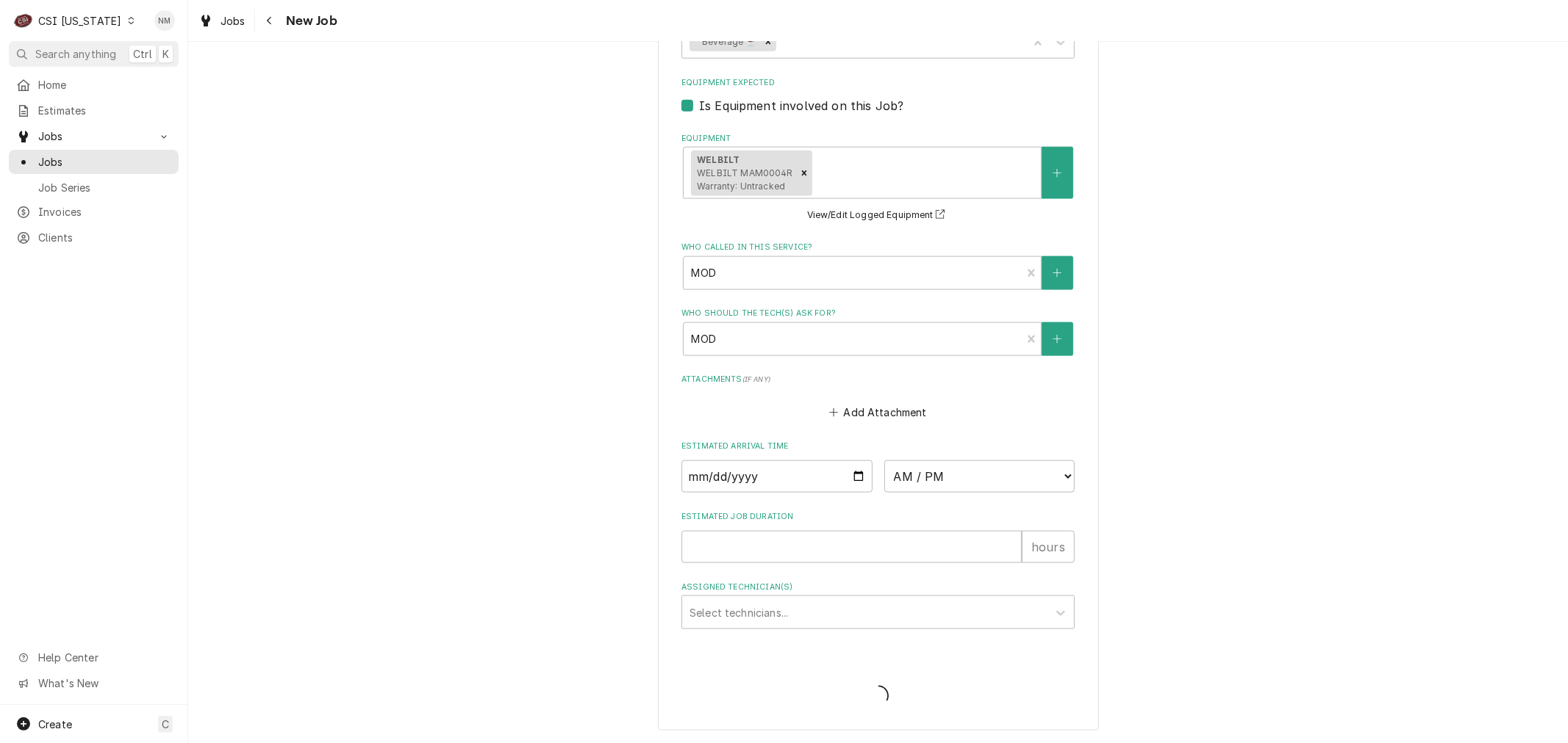
scroll to position [1606, 0]
type textarea "x"
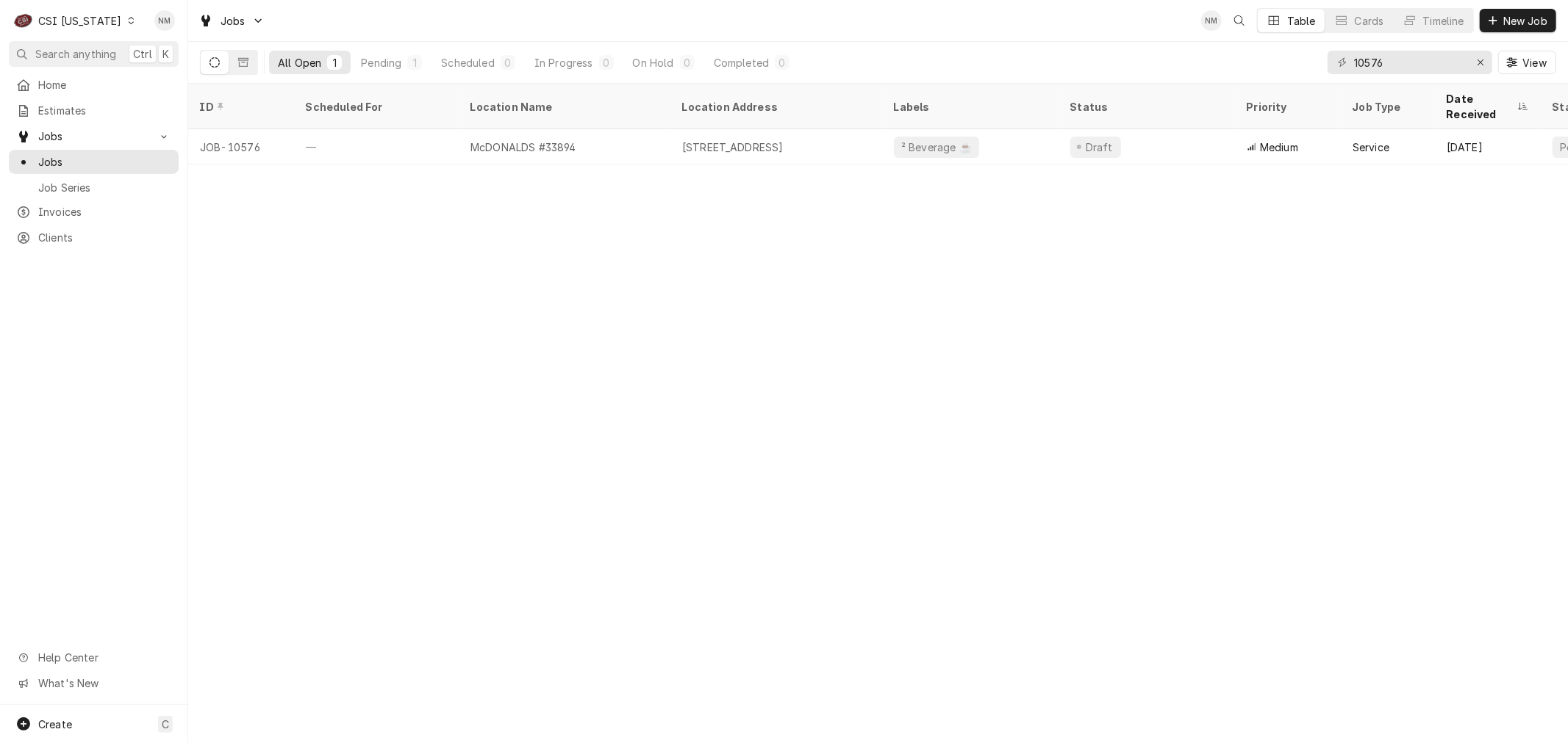
click at [128, 22] on icon "Dynamic Content Wrapper" at bounding box center [131, 20] width 7 height 8
click at [201, 31] on div "CSI Kansas City" at bounding box center [229, 29] width 194 height 16
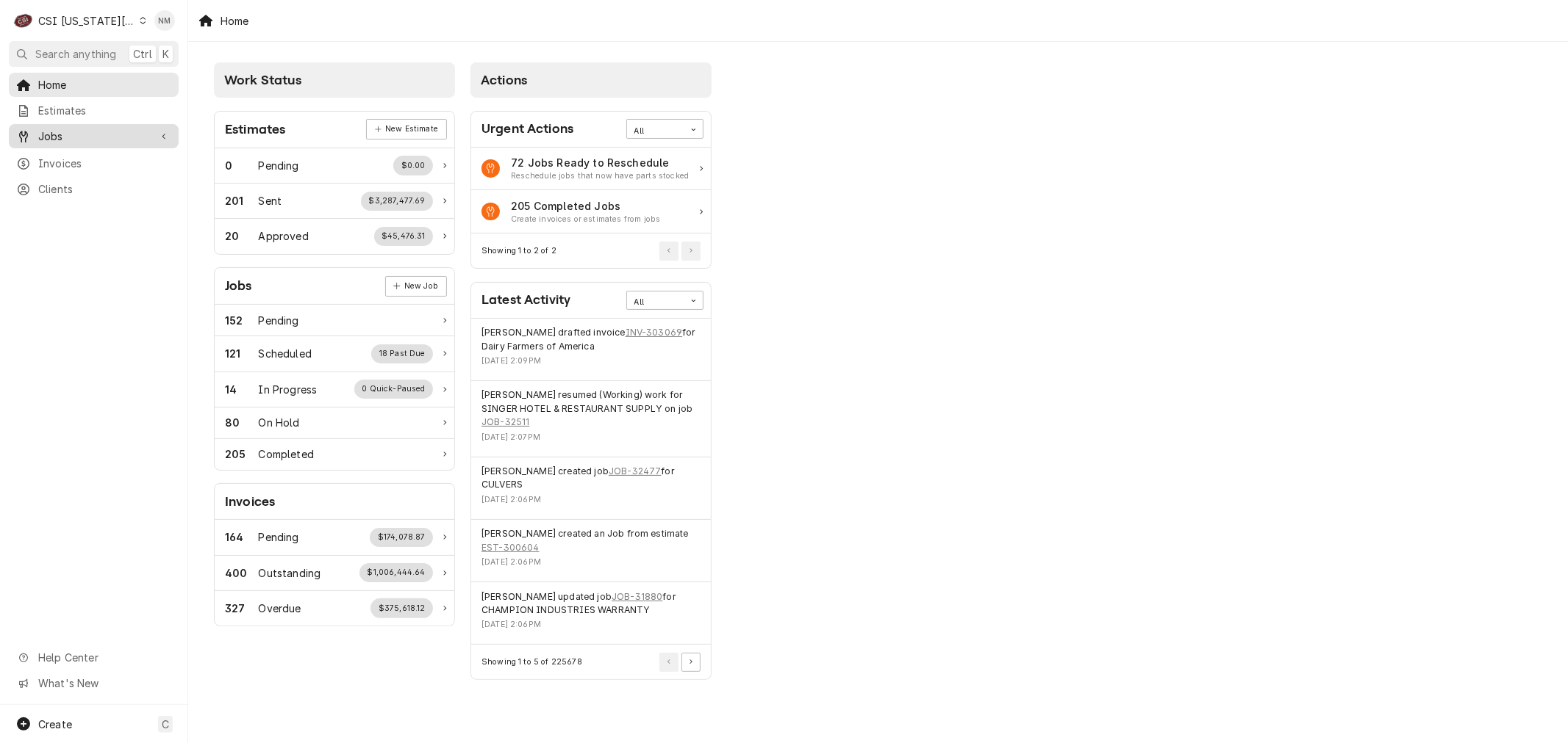
click at [77, 131] on span "Jobs" at bounding box center [94, 136] width 111 height 16
click at [63, 156] on span "Jobs" at bounding box center [104, 162] width 133 height 16
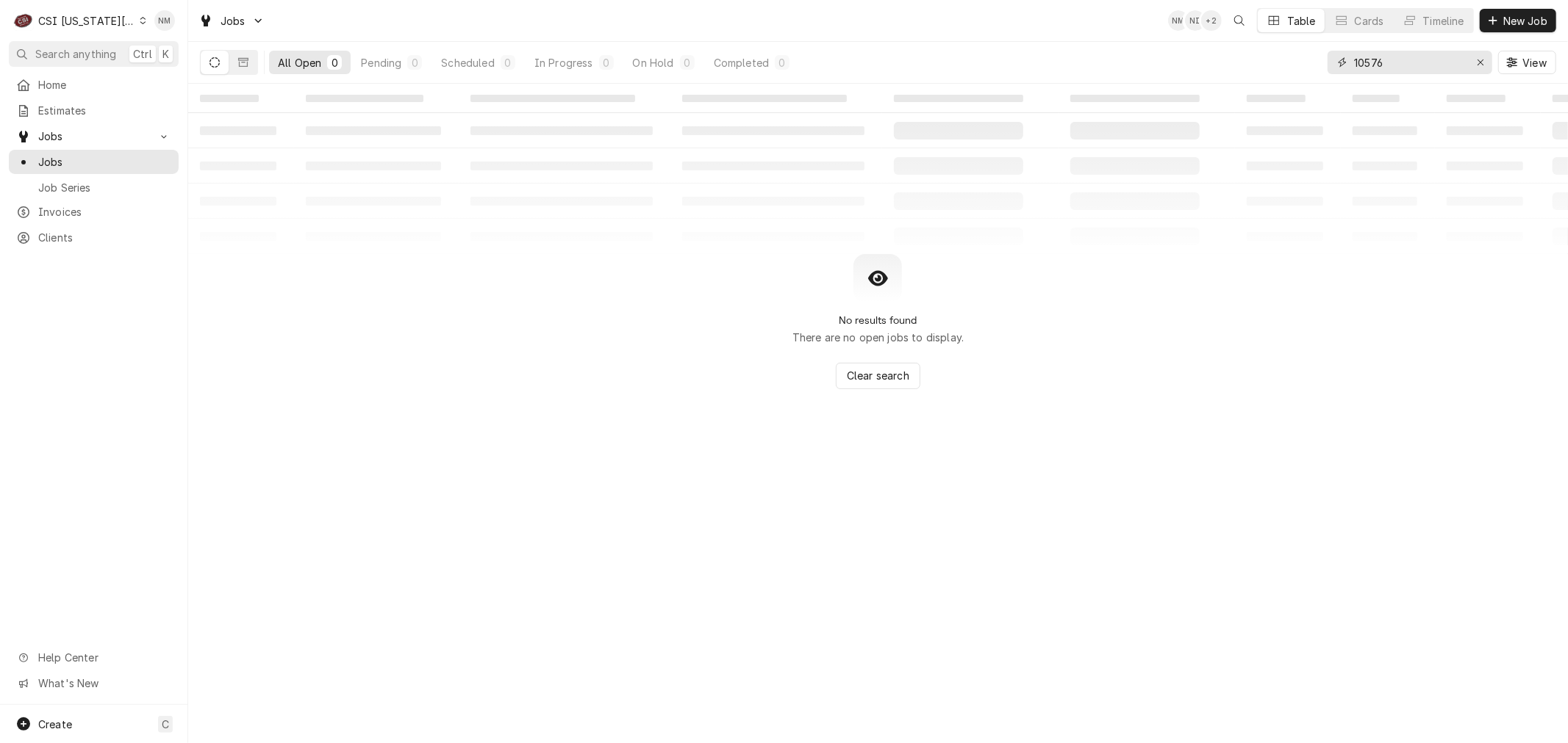
drag, startPoint x: 1412, startPoint y: 59, endPoint x: 1288, endPoint y: 67, distance: 124.3
click at [1288, 67] on div "All Open 0 Pending 0 Scheduled 0 In Progress 0 On Hold 0 Completed 0 10576 View" at bounding box center [878, 62] width 1356 height 41
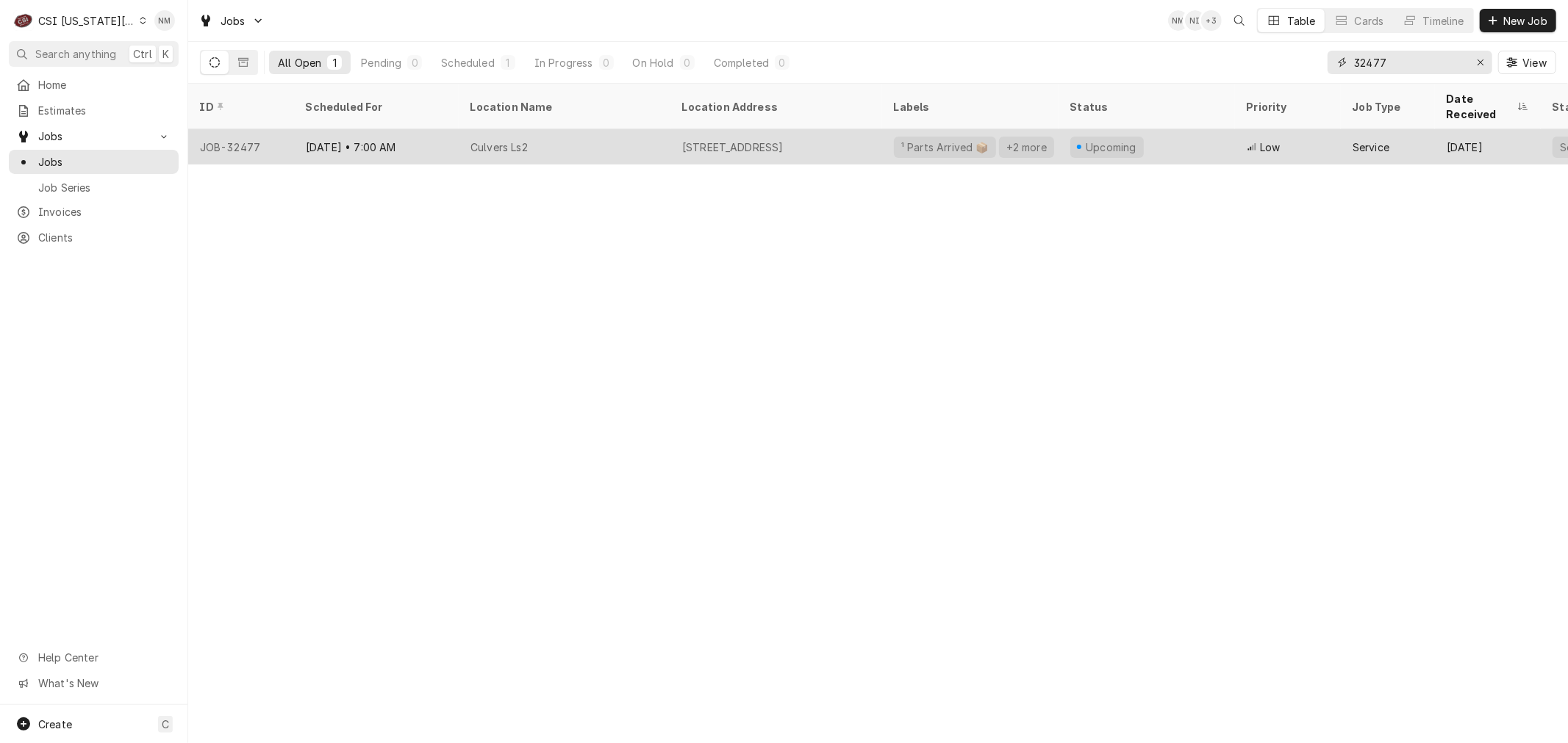
type input "32477"
click at [642, 133] on div "Culvers Ls2" at bounding box center [565, 146] width 212 height 35
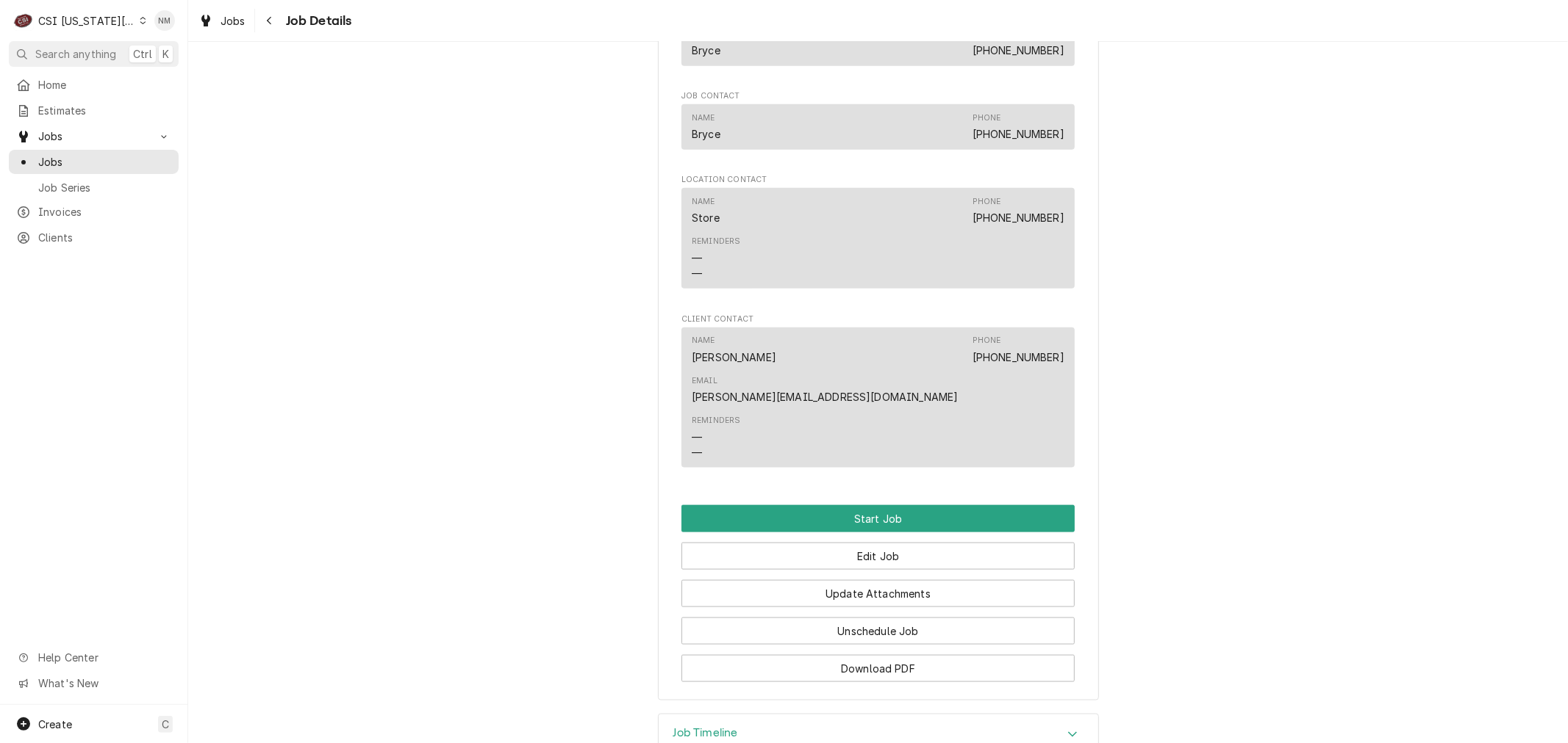
scroll to position [1452, 0]
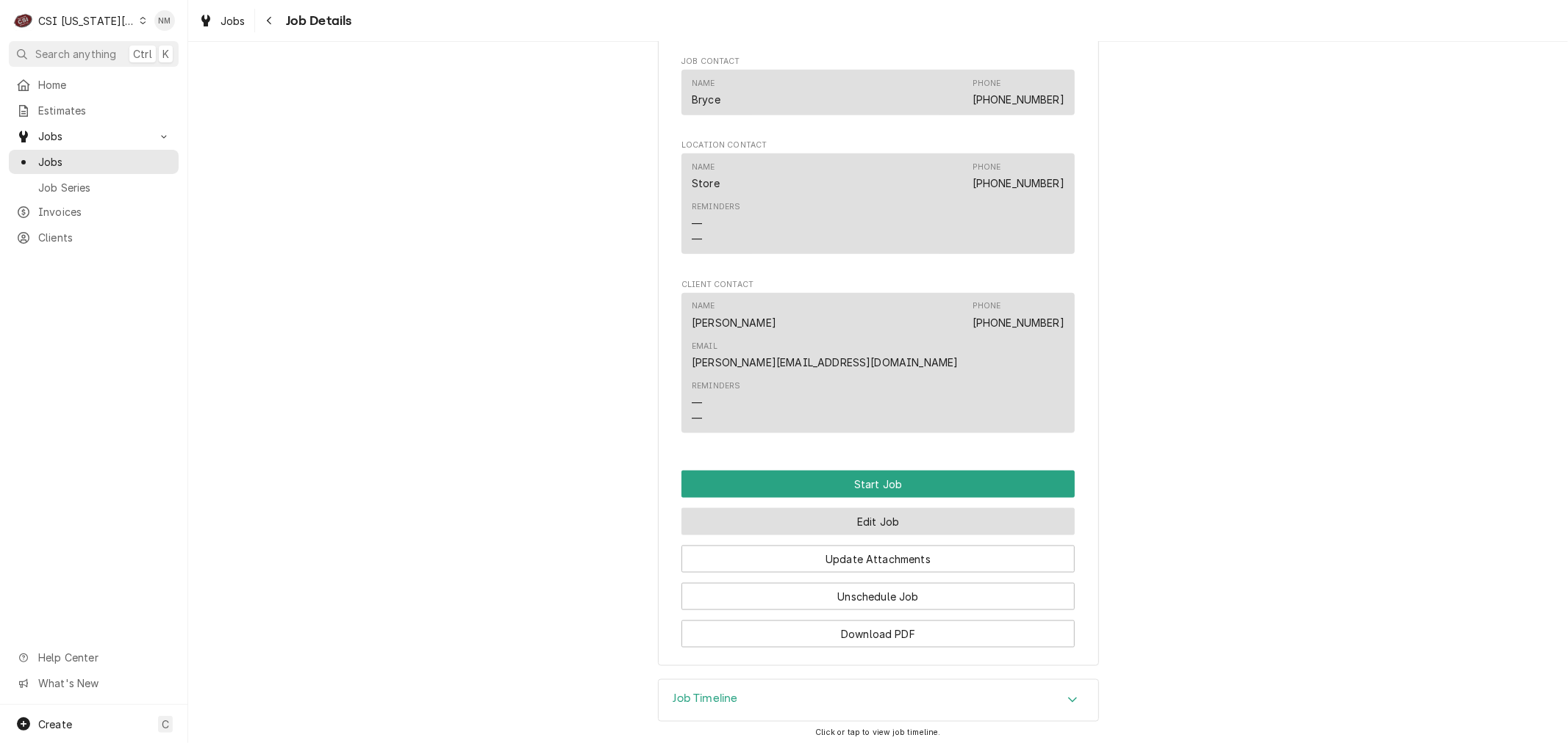
click at [890, 509] on button "Edit Job" at bounding box center [877, 522] width 393 height 27
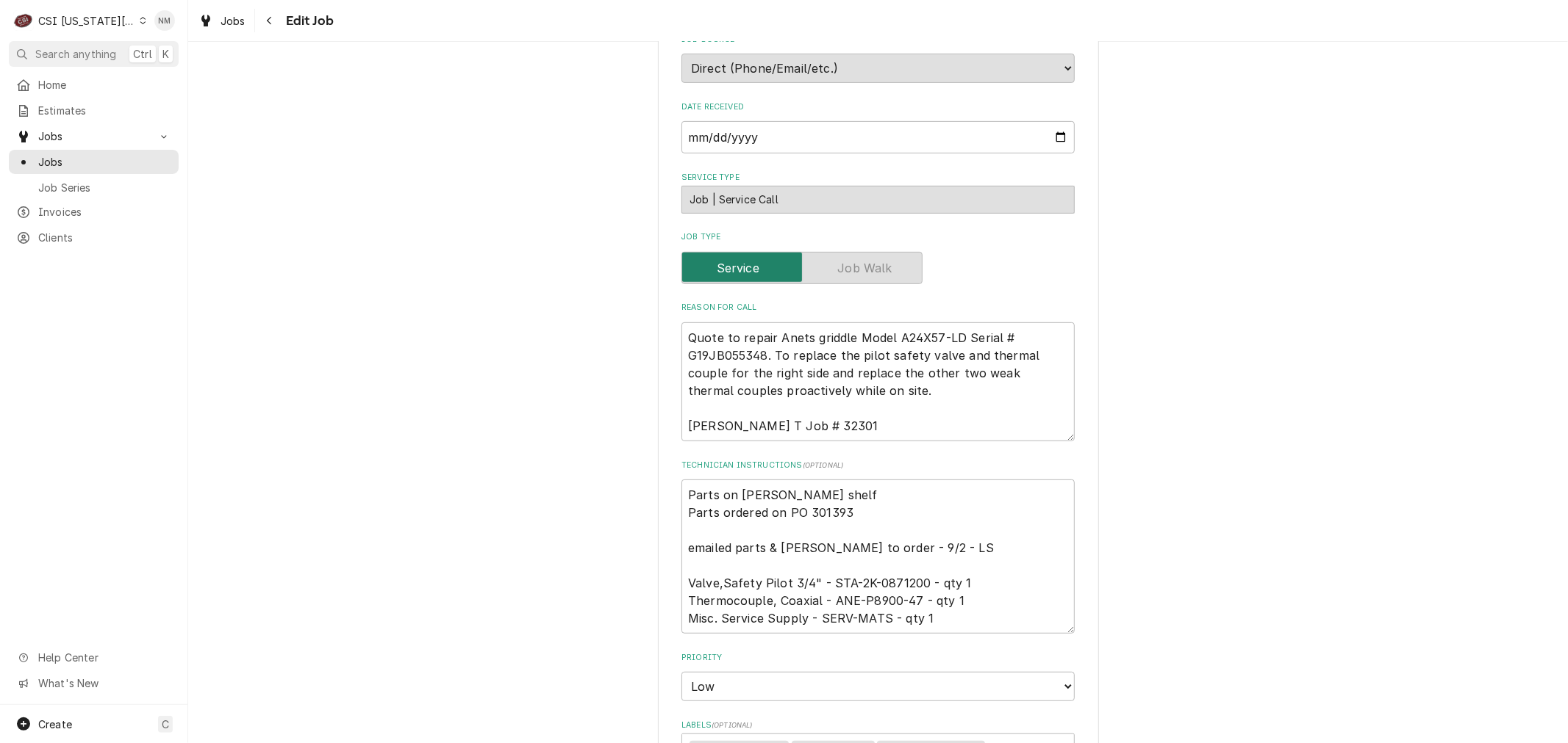
scroll to position [408, 0]
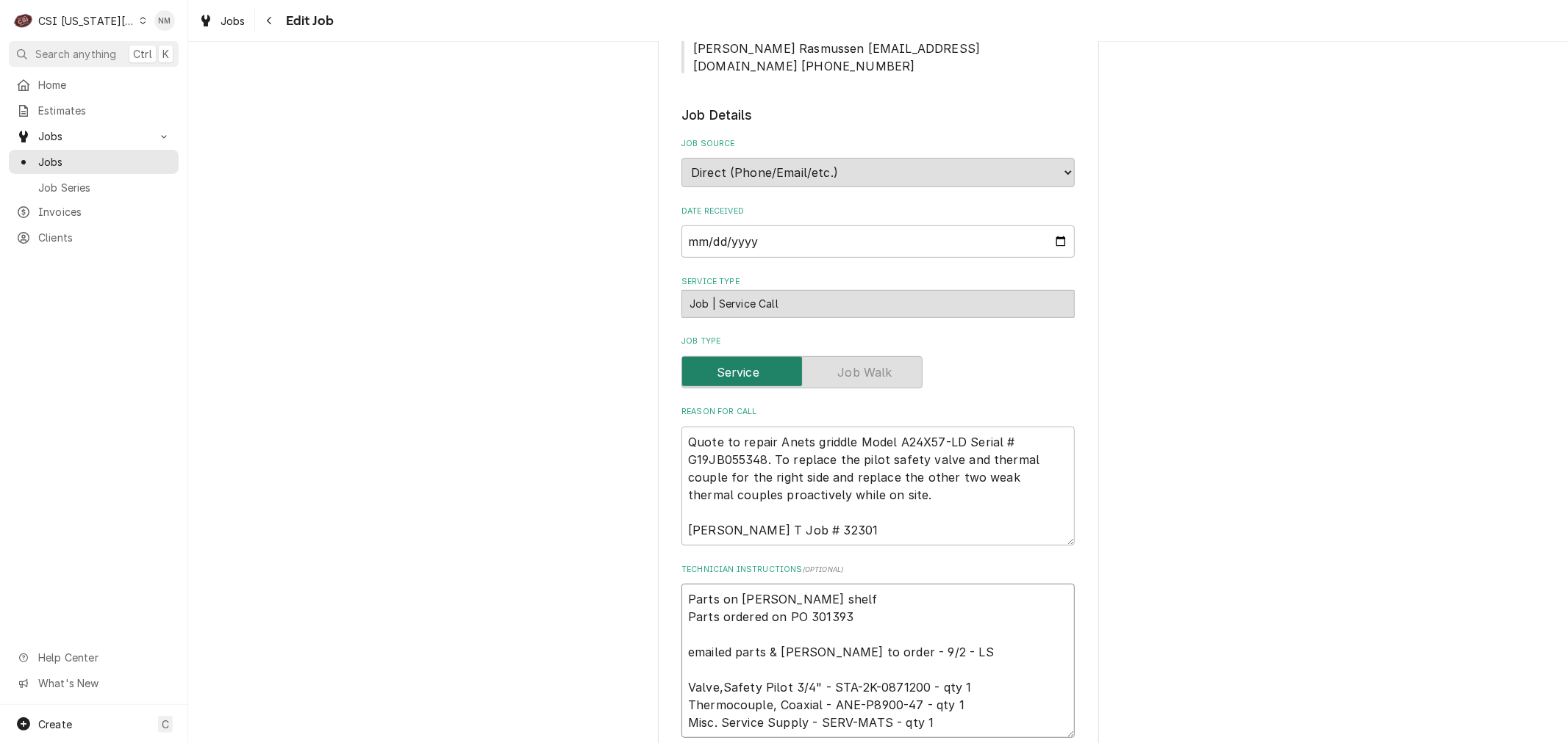
click at [681, 584] on textarea "Parts on jimmy shelf Parts ordered on PO 301393 emailed parts & lindy to order …" at bounding box center [877, 660] width 393 height 154
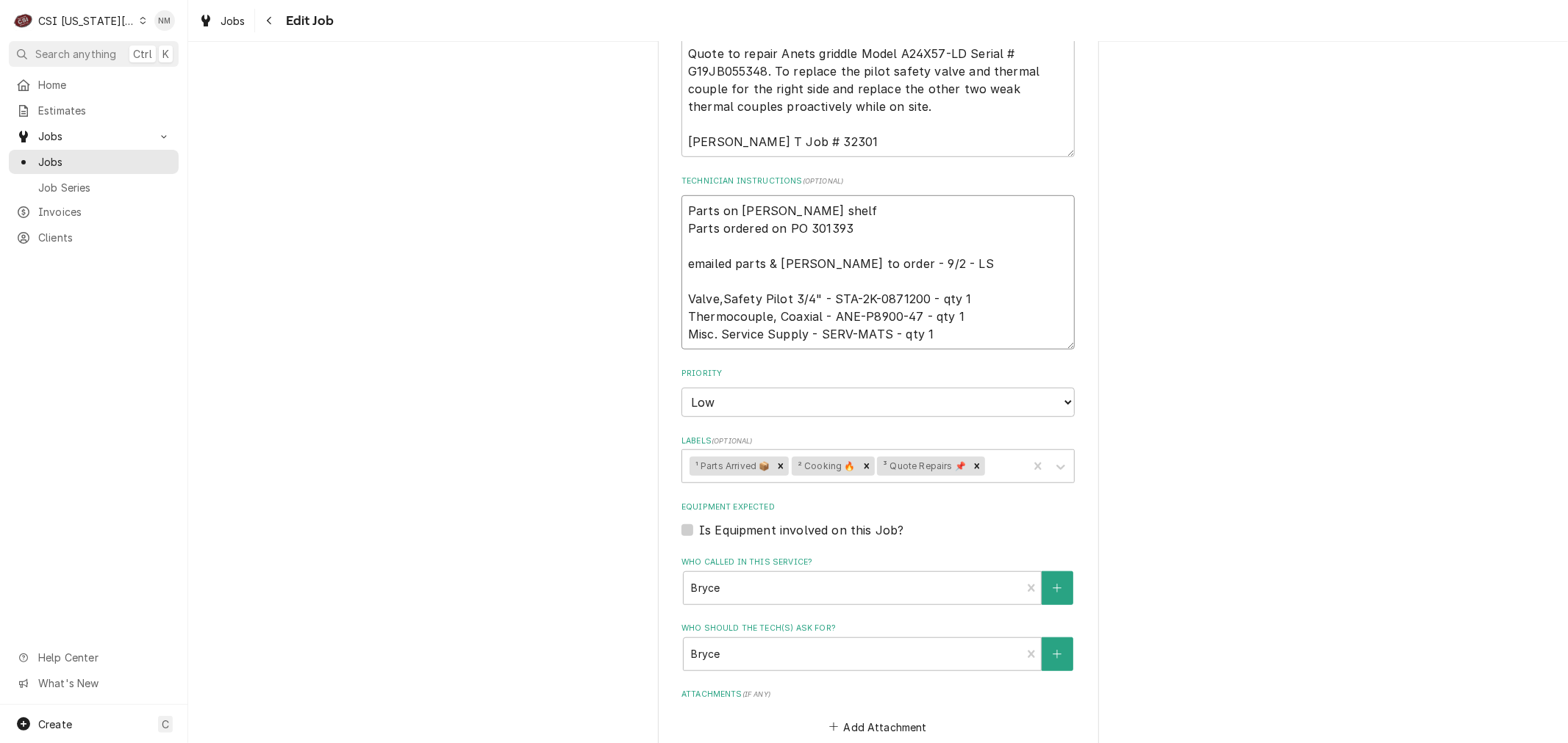
scroll to position [898, 0]
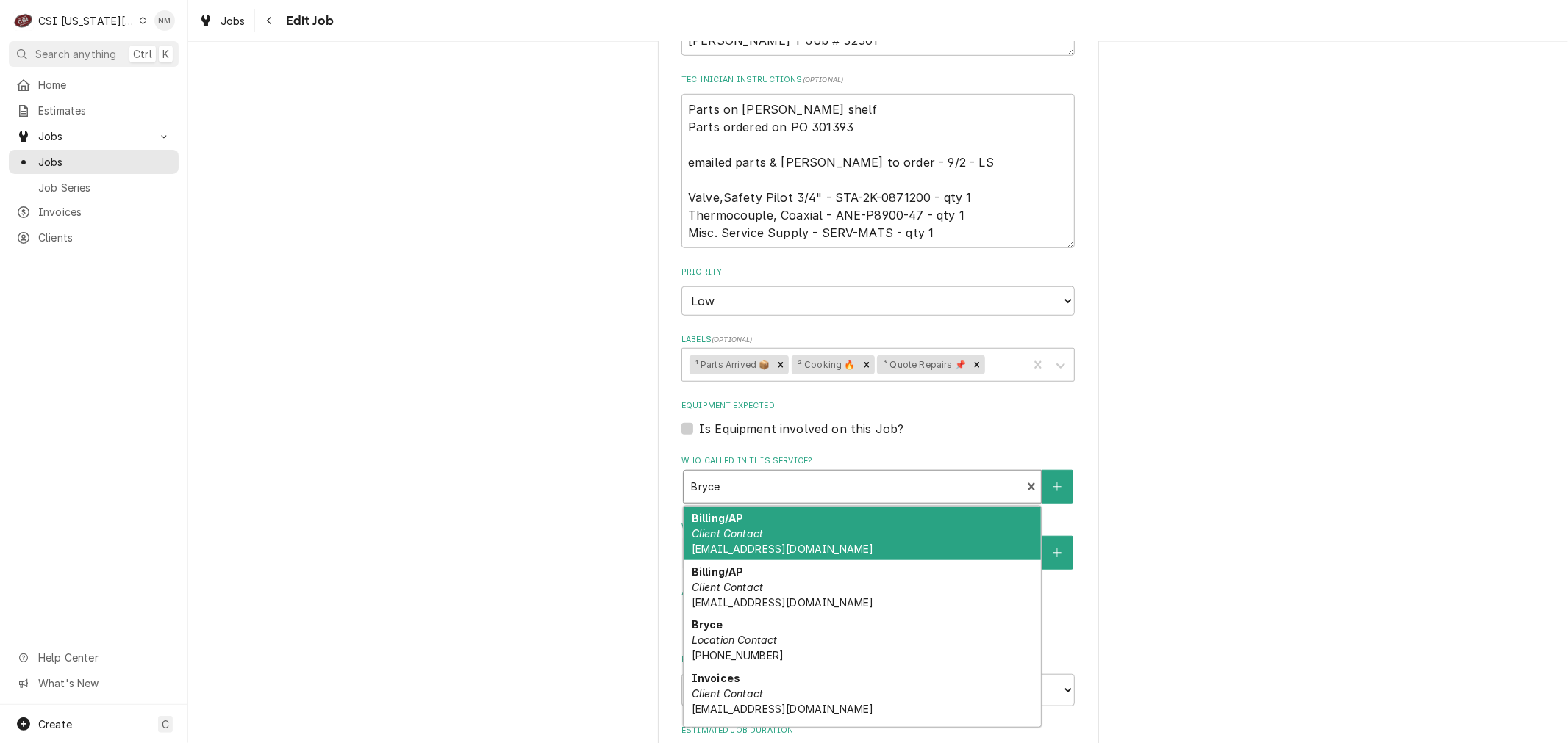
click at [876, 474] on div "Who called in this service?" at bounding box center [852, 487] width 322 height 26
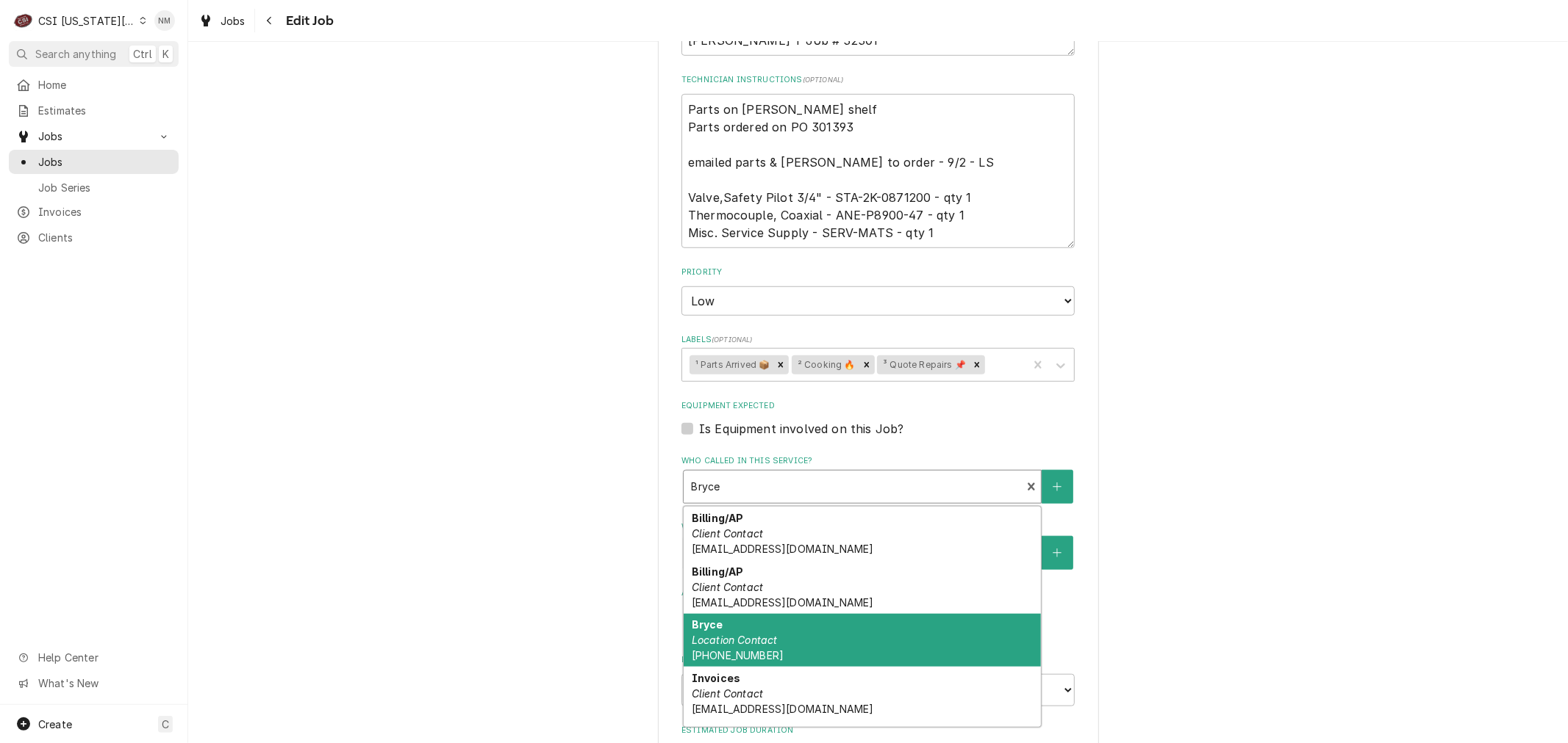
click at [856, 614] on div "Bryce Location Contact (816) 272-5901" at bounding box center [861, 640] width 357 height 53
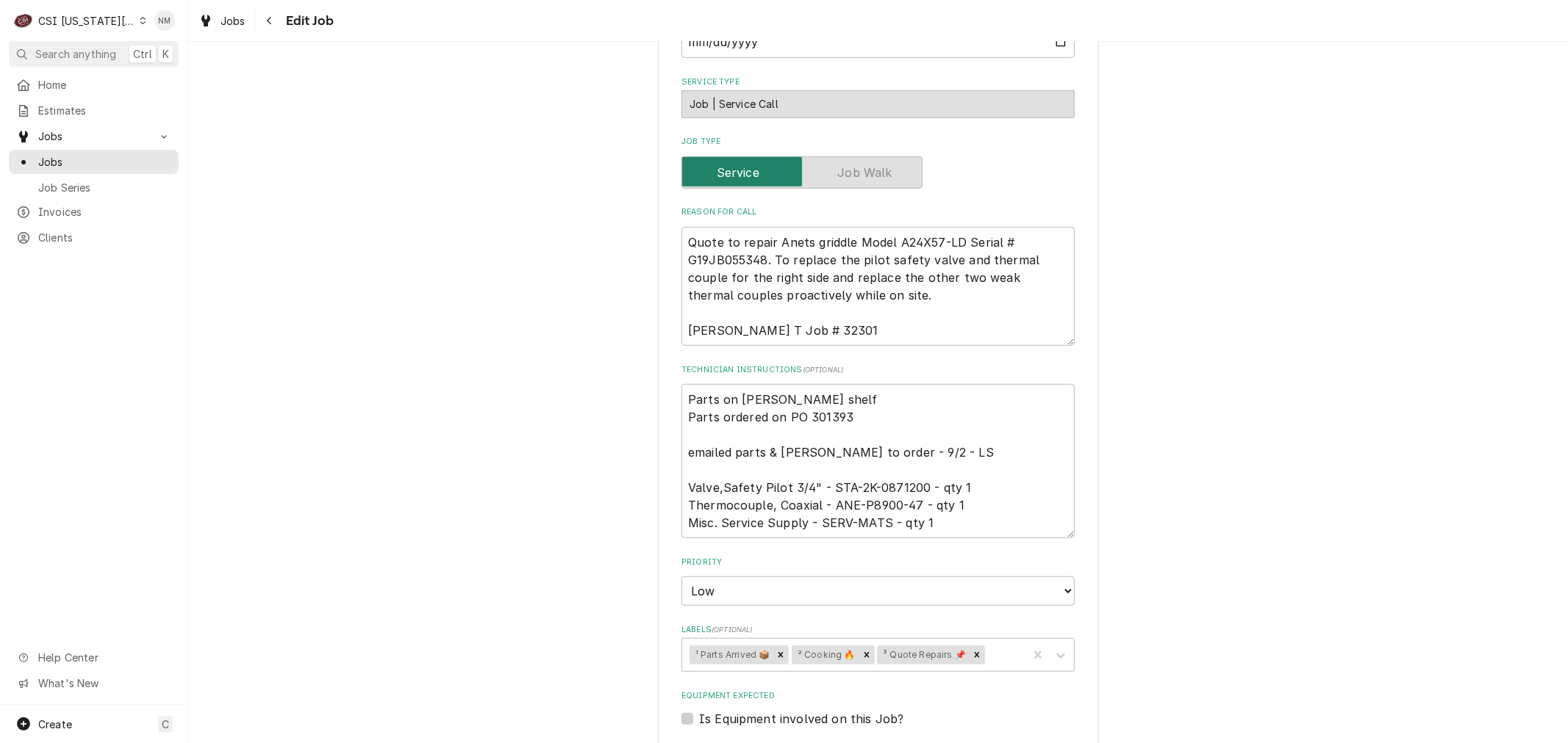
scroll to position [571, 0]
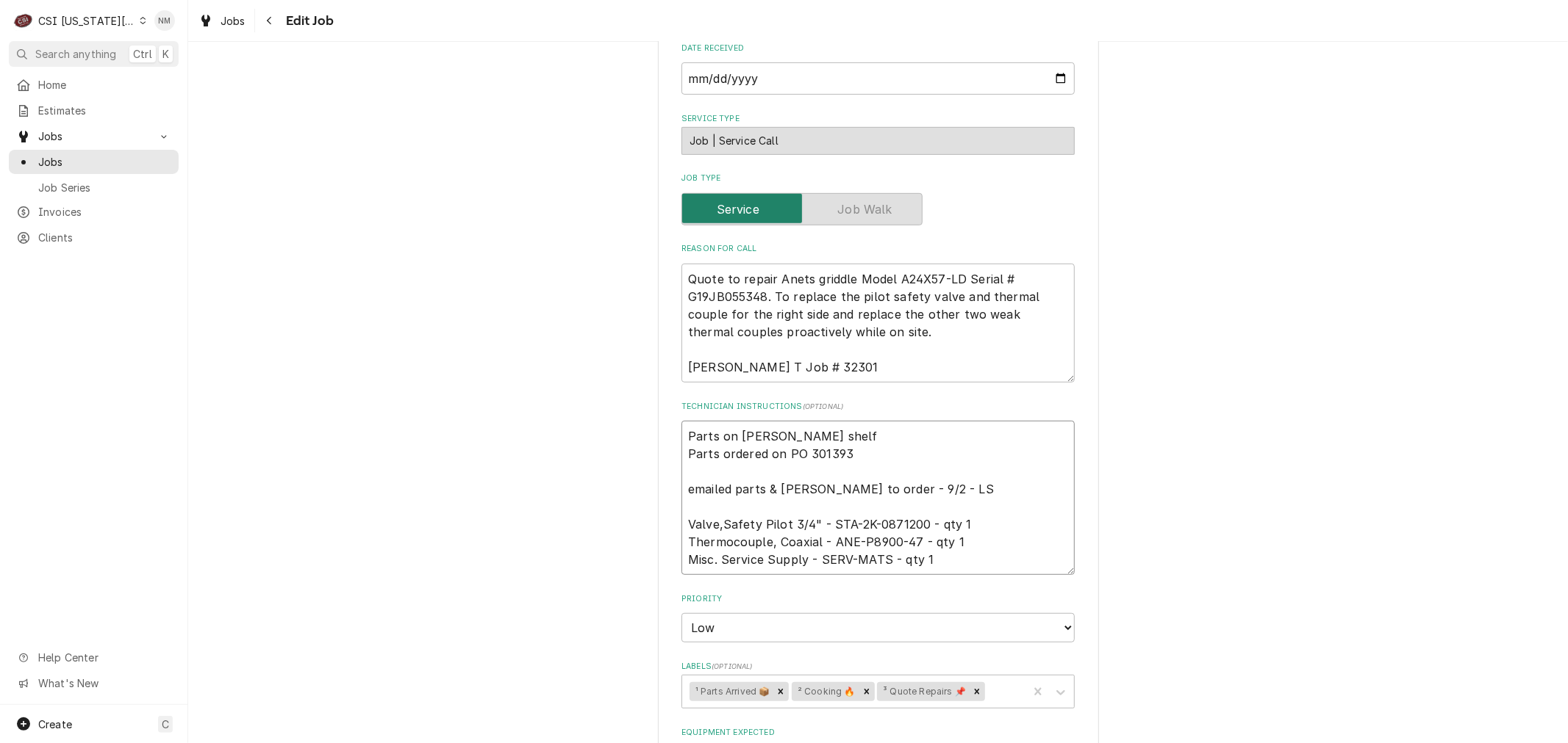
click at [681, 421] on textarea "Parts on jimmy shelf Parts ordered on PO 301393 emailed parts & lindy to order …" at bounding box center [877, 497] width 393 height 154
type textarea "x"
type textarea "Parts on jimmy shelf Parts ordered on PO 301393 emailed parts & lindy to order …"
type textarea "x"
type textarea "s Parts on jimmy shelf Parts ordered on PO 301393 emailed parts & lindy to orde…"
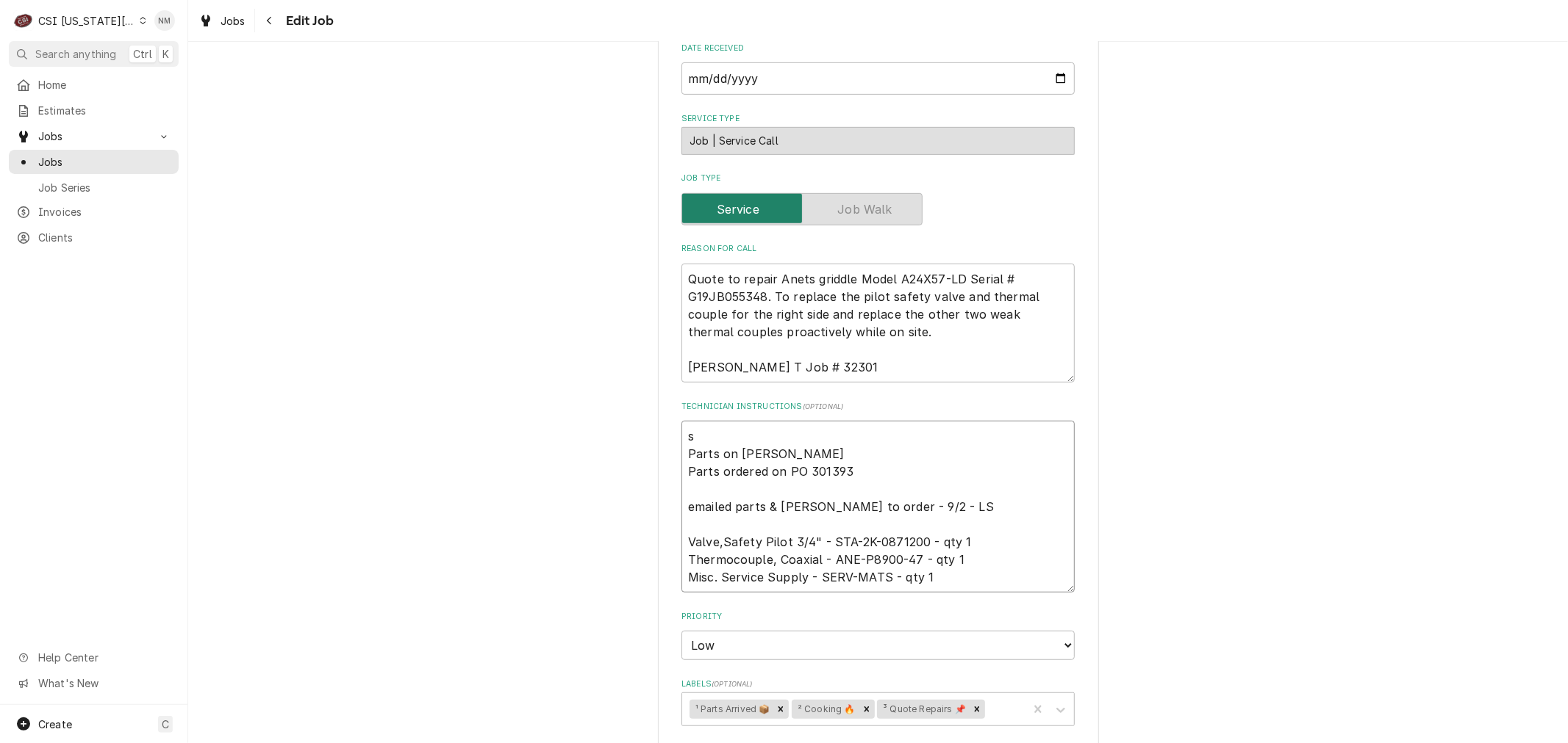
type textarea "x"
type textarea "sC Parts on jimmy shelf Parts ordered on PO 301393 emailed parts & lindy to ord…"
type textarea "x"
type textarea "sCH Parts on jimmy shelf Parts ordered on PO 301393 emailed parts & lindy to or…"
type textarea "x"
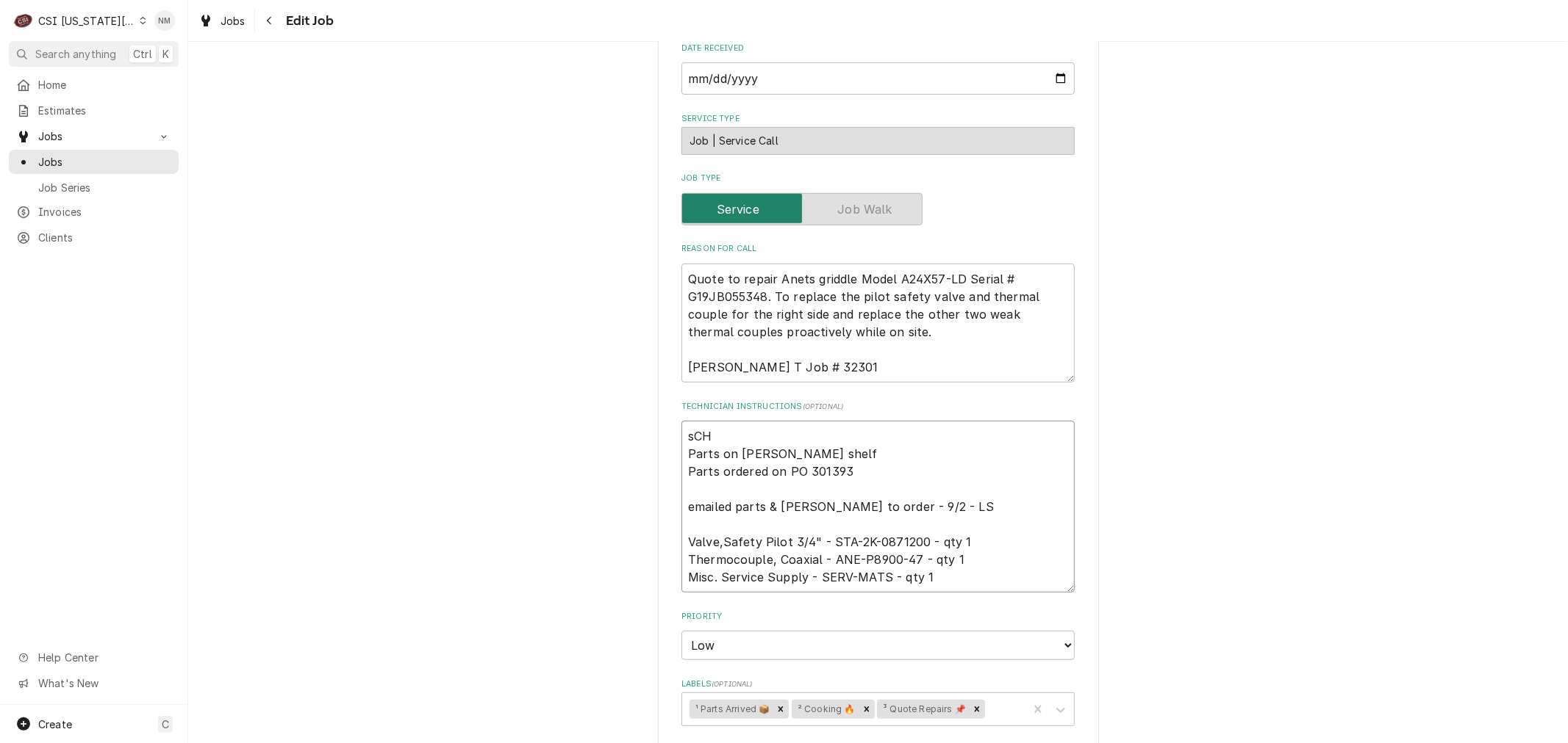
type textarea "sCHE Parts on jimmy shelf Parts ordered on PO 301393 emailed parts & lindy to o…"
type textarea "x"
type textarea "sCHED Parts on jimmy shelf Parts ordered on PO 301393 emailed parts & lindy to …"
type textarea "x"
type textarea "sCHEDU Parts on jimmy shelf Parts ordered on PO 301393 emailed parts & lindy to…"
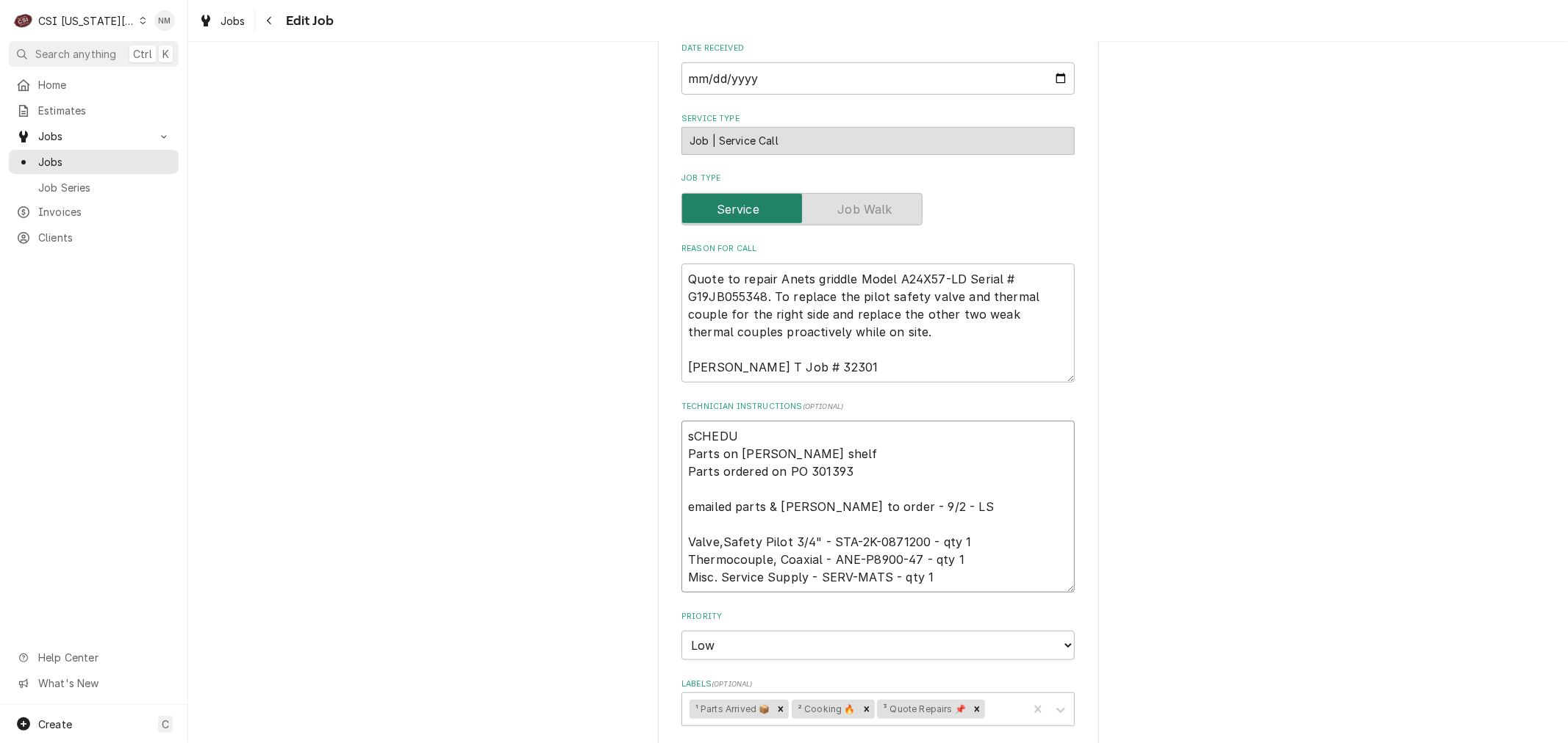
type textarea "x"
type textarea "sCHEDUL Parts on jimmy shelf Parts ordered on PO 301393 emailed parts & lindy t…"
type textarea "x"
type textarea "sCHEDULE Parts on jimmy shelf Parts ordered on PO 301393 emailed parts & lindy …"
type textarea "x"
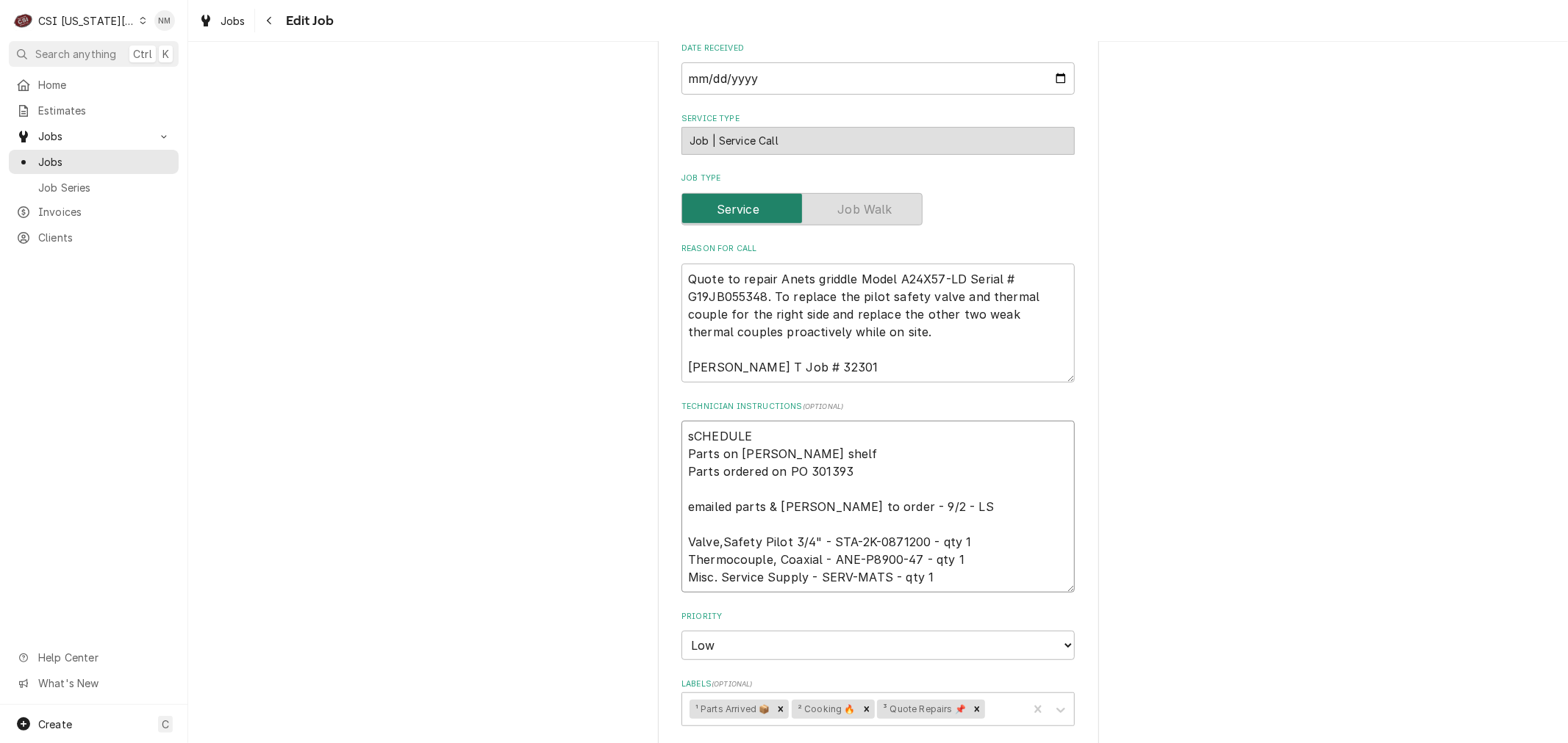
type textarea "sCHEDUL Parts on jimmy shelf Parts ordered on PO 301393 emailed parts & lindy t…"
type textarea "x"
type textarea "sCHEDU Parts on jimmy shelf Parts ordered on PO 301393 emailed parts & lindy to…"
type textarea "x"
type textarea "sCHED Parts on jimmy shelf Parts ordered on PO 301393 emailed parts & lindy to …"
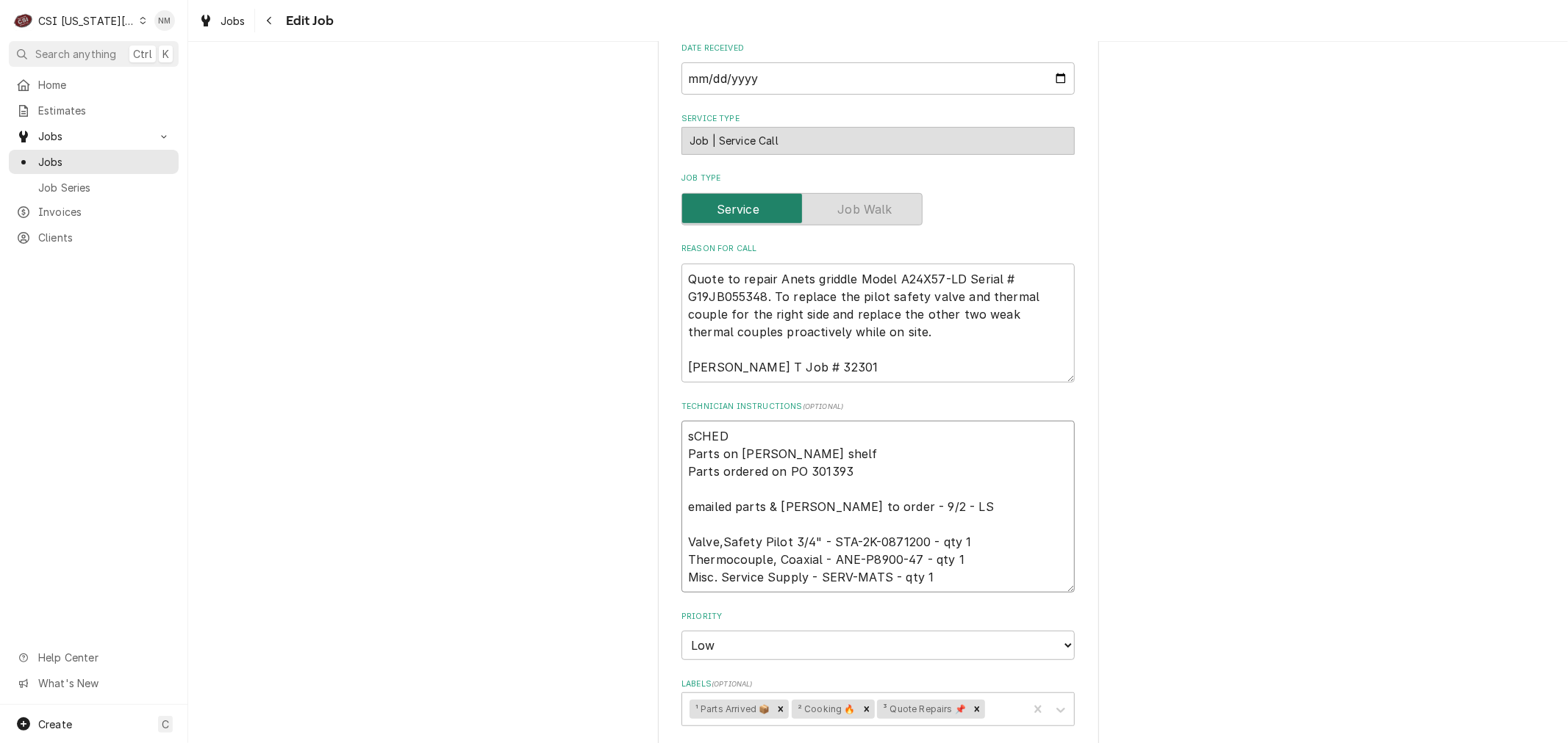
type textarea "x"
type textarea "sCHE Parts on jimmy shelf Parts ordered on PO 301393 emailed parts & lindy to o…"
type textarea "x"
type textarea "sCH Parts on jimmy shelf Parts ordered on PO 301393 emailed parts & lindy to or…"
type textarea "x"
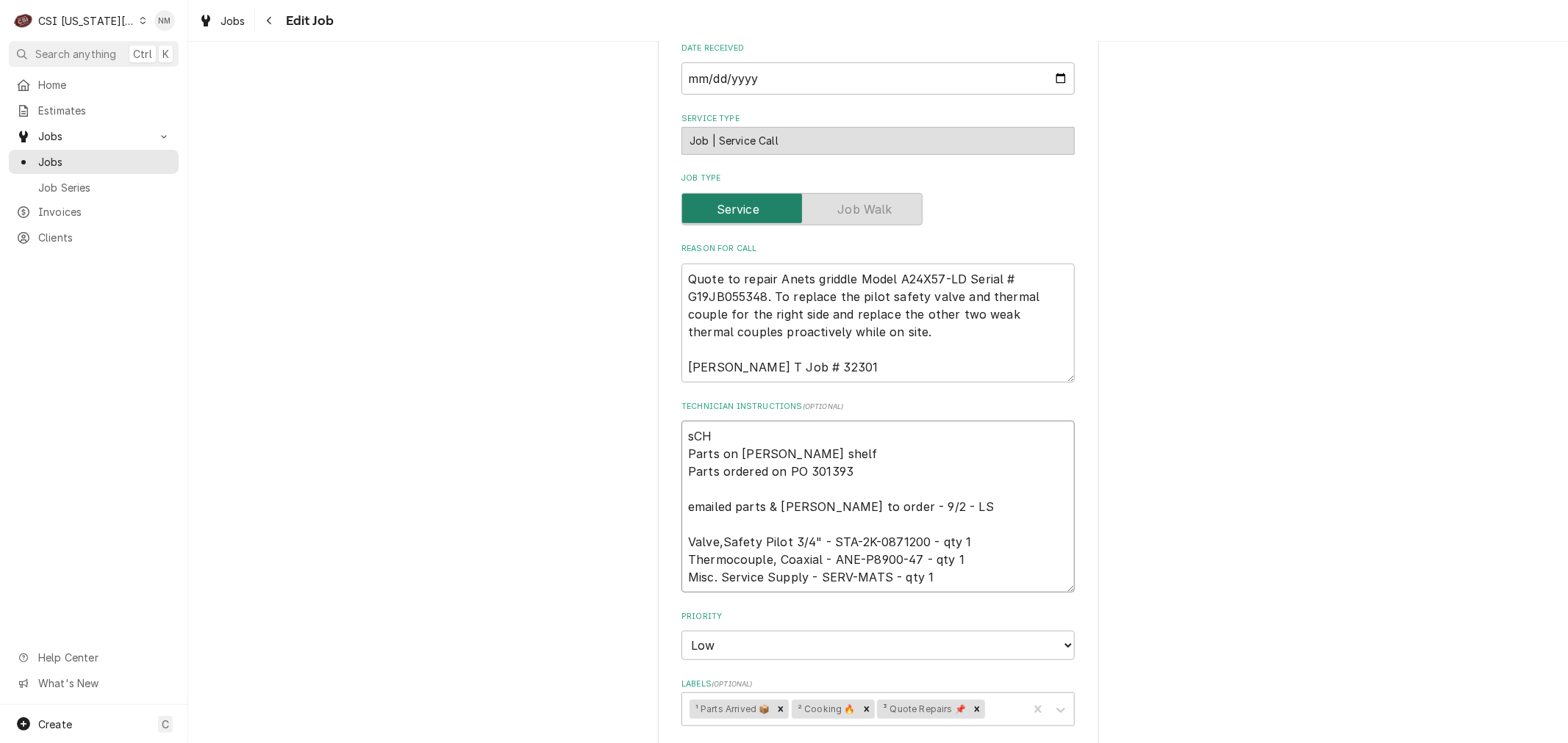
type textarea "sC Parts on jimmy shelf Parts ordered on PO 301393 emailed parts & lindy to ord…"
type textarea "x"
type textarea "s Parts on jimmy shelf Parts ordered on PO 301393 emailed parts & lindy to orde…"
type textarea "x"
type textarea "Parts on jimmy shelf Parts ordered on PO 301393 emailed parts & lindy to order …"
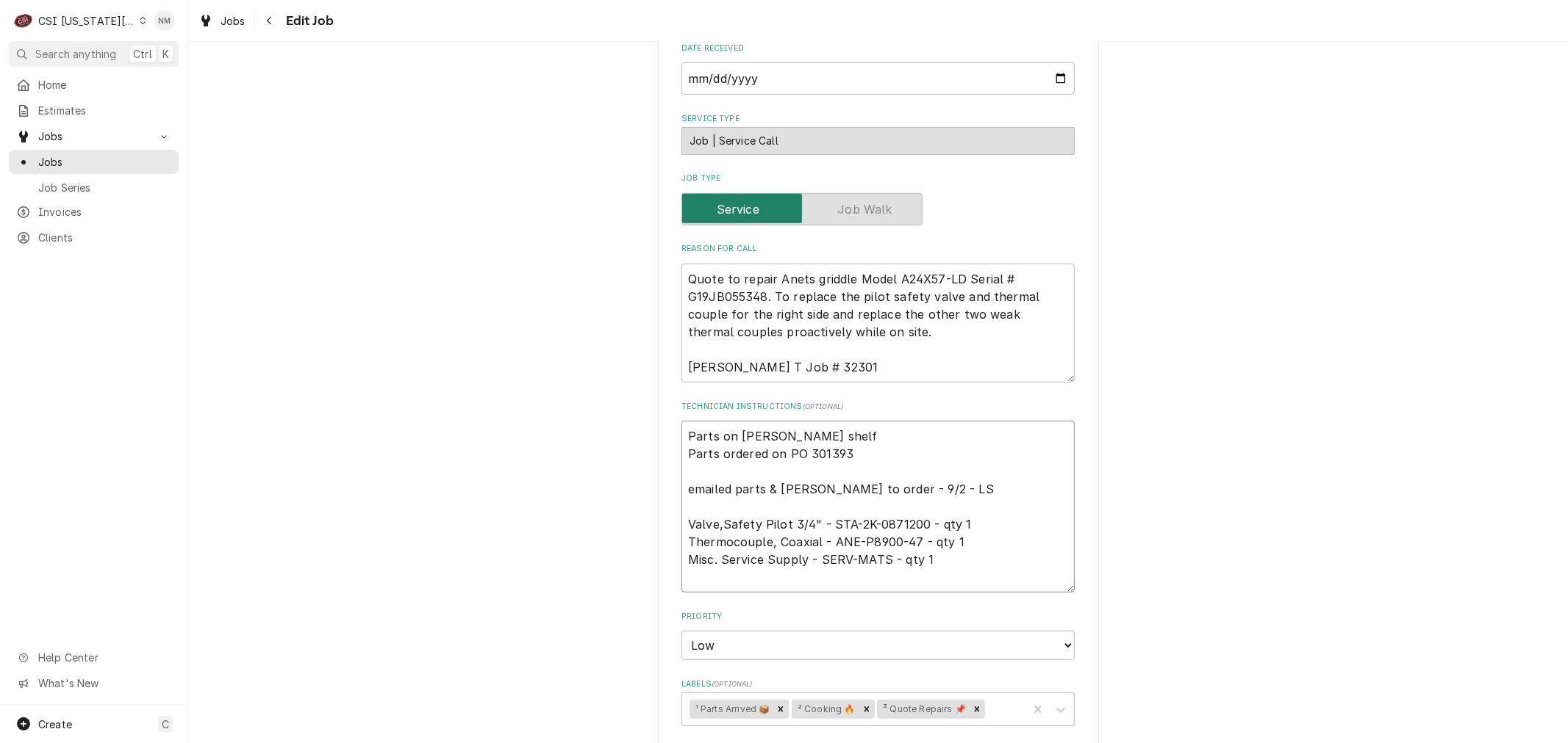
type textarea "x"
type textarea "s Parts on jimmy shelf Parts ordered on PO 301393 emailed parts & lindy to orde…"
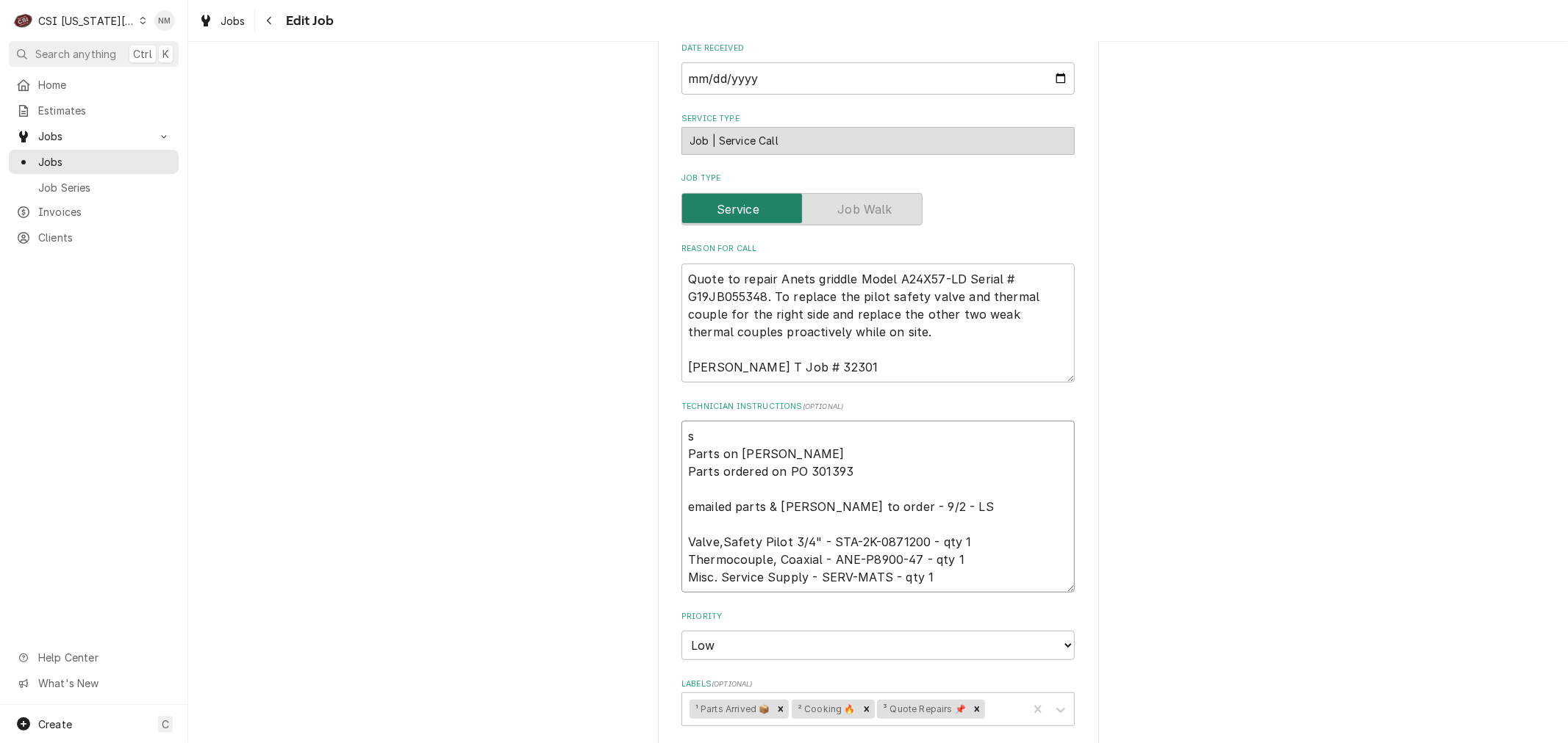
type textarea "x"
type textarea "sc Parts on jimmy shelf Parts ordered on PO 301393 emailed parts & lindy to ord…"
type textarea "x"
type textarea "sch Parts on jimmy shelf Parts ordered on PO 301393 emailed parts & lindy to or…"
type textarea "x"
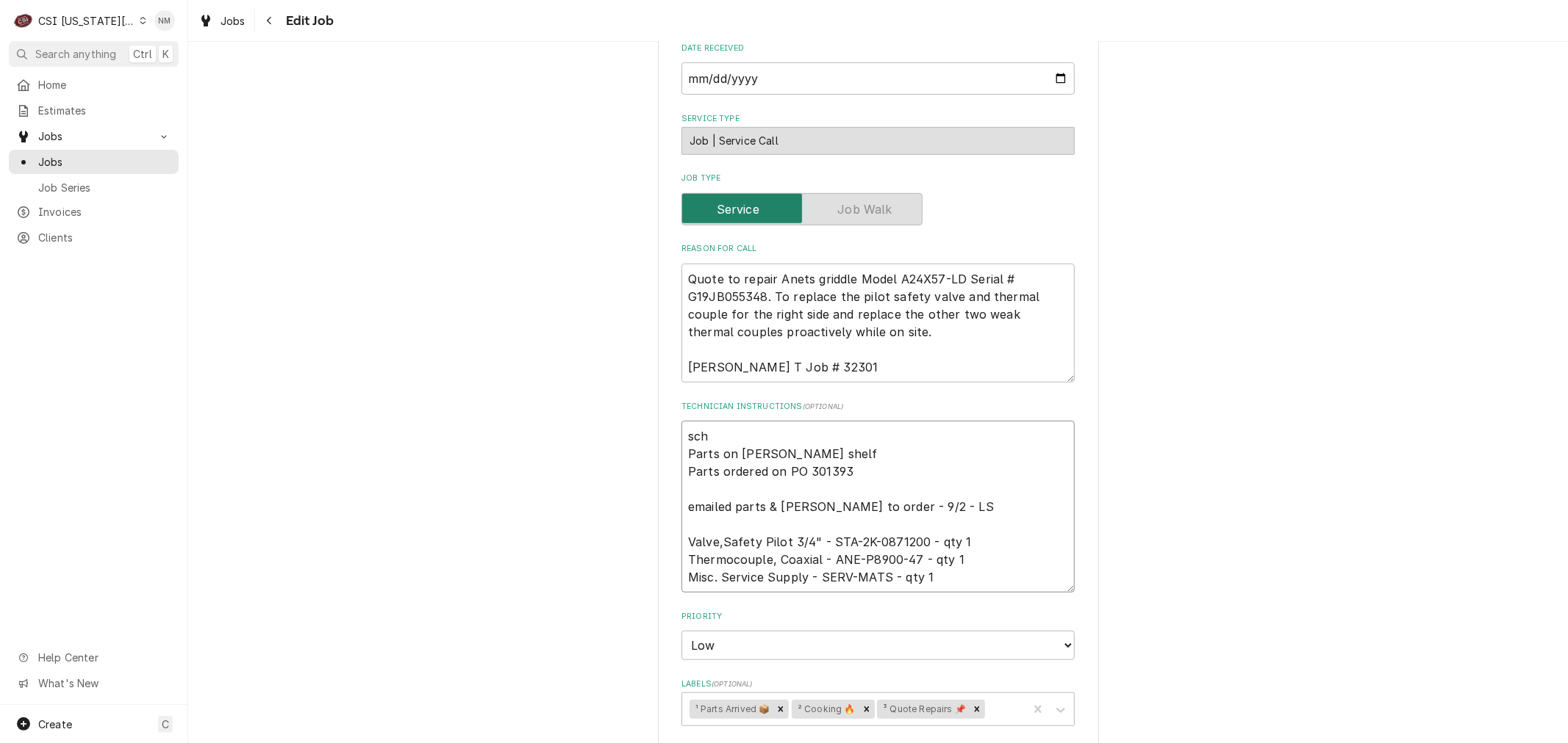
type textarea "sche Parts on jimmy shelf Parts ordered on PO 301393 emailed parts & lindy to o…"
type textarea "x"
type textarea "sched Parts on jimmy shelf Parts ordered on PO 301393 emailed parts & lindy to …"
type textarea "x"
type textarea "schedu Parts on jimmy shelf Parts ordered on PO 301393 emailed parts & lindy to…"
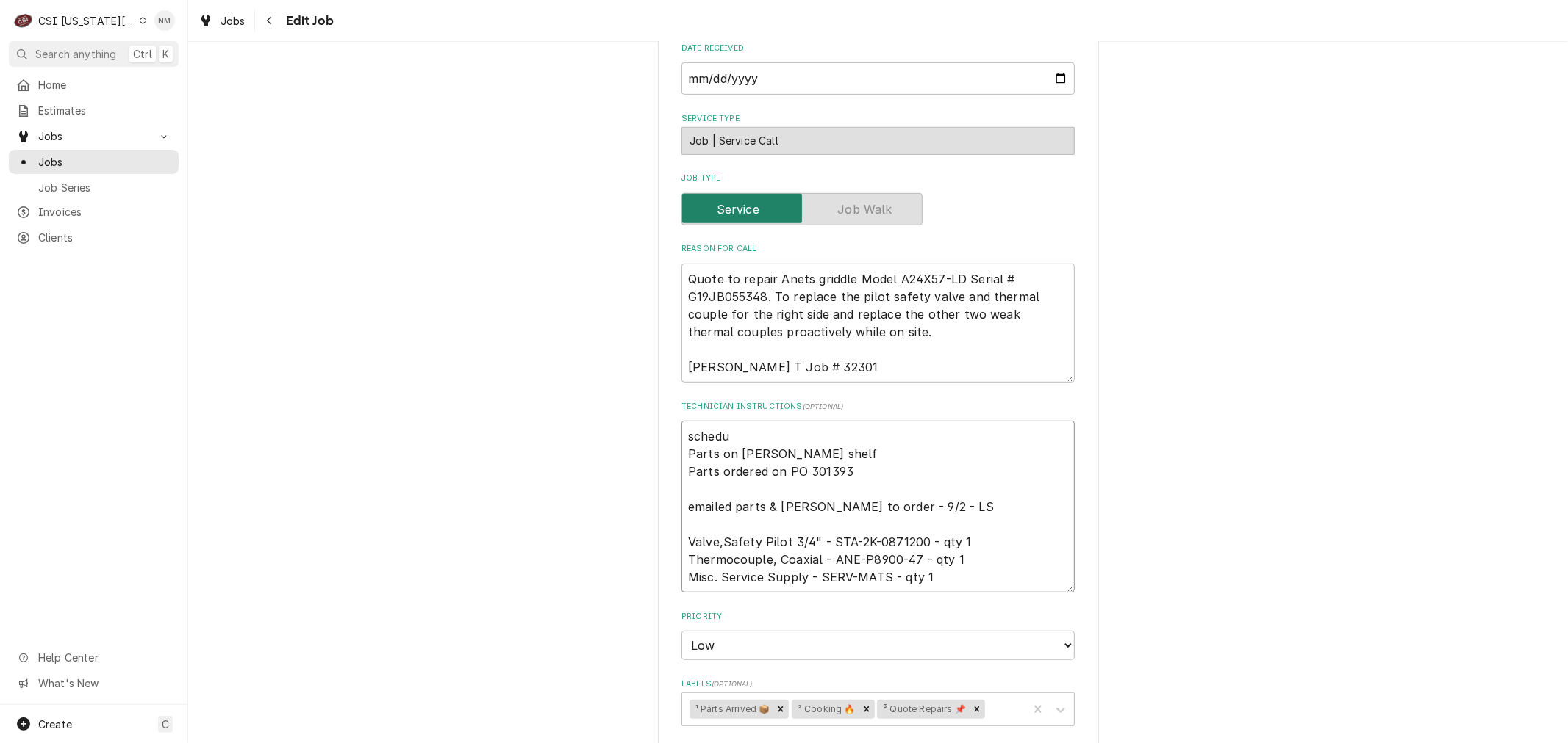
type textarea "x"
type textarea "schedul Parts on jimmy shelf Parts ordered on PO 301393 emailed parts & lindy t…"
type textarea "x"
type textarea "schedule Parts on jimmy shelf Parts ordered on PO 301393 emailed parts & lindy …"
type textarea "x"
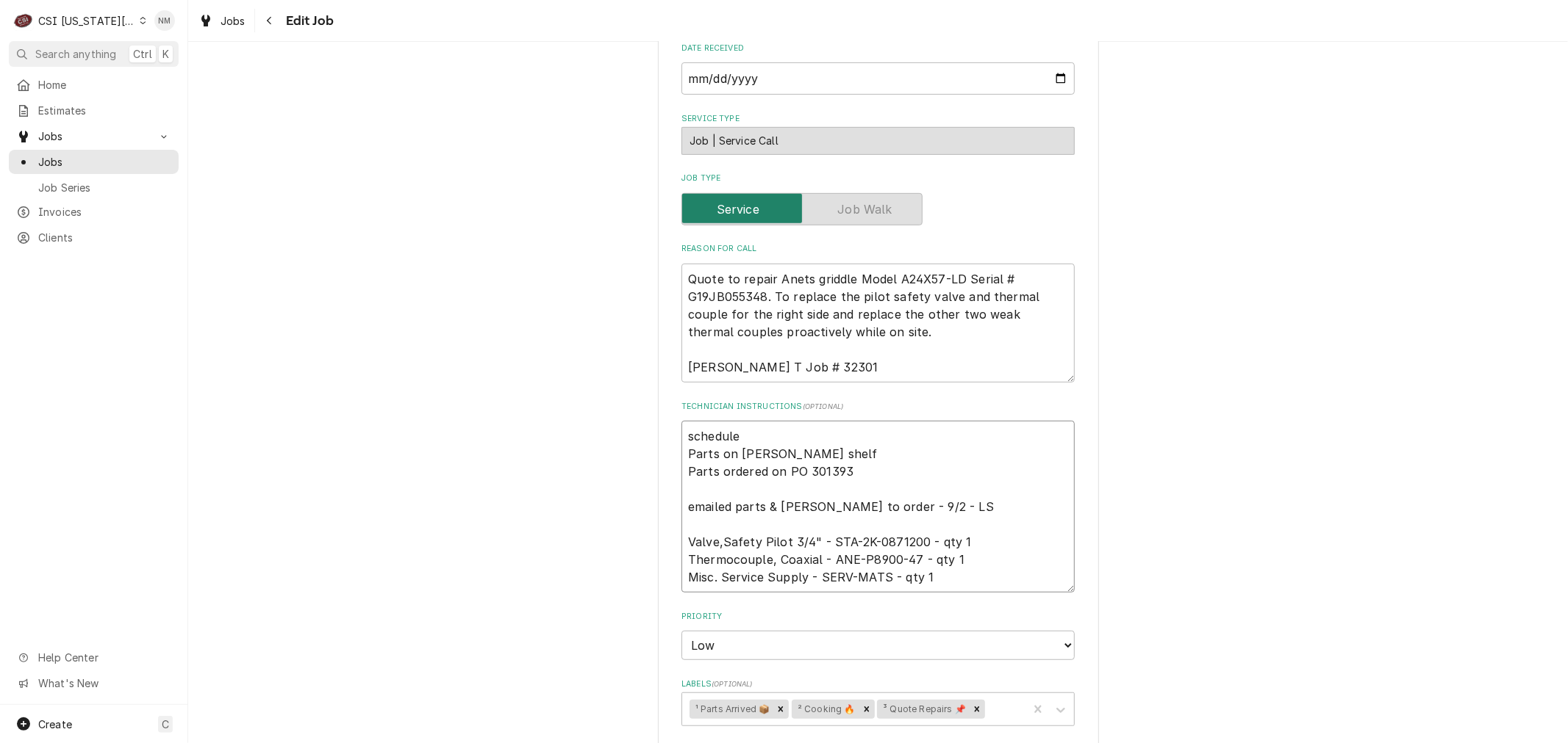
type textarea "scheduled Parts on jimmy shelf Parts ordered on PO 301393 emailed parts & lindy…"
type textarea "x"
type textarea "scheduled Parts on jimmy shelf Parts ordered on PO 301393 emailed parts & lindy…"
type textarea "x"
type textarea "scheduled w Parts on jimmy shelf Parts ordered on PO 301393 emailed parts & lin…"
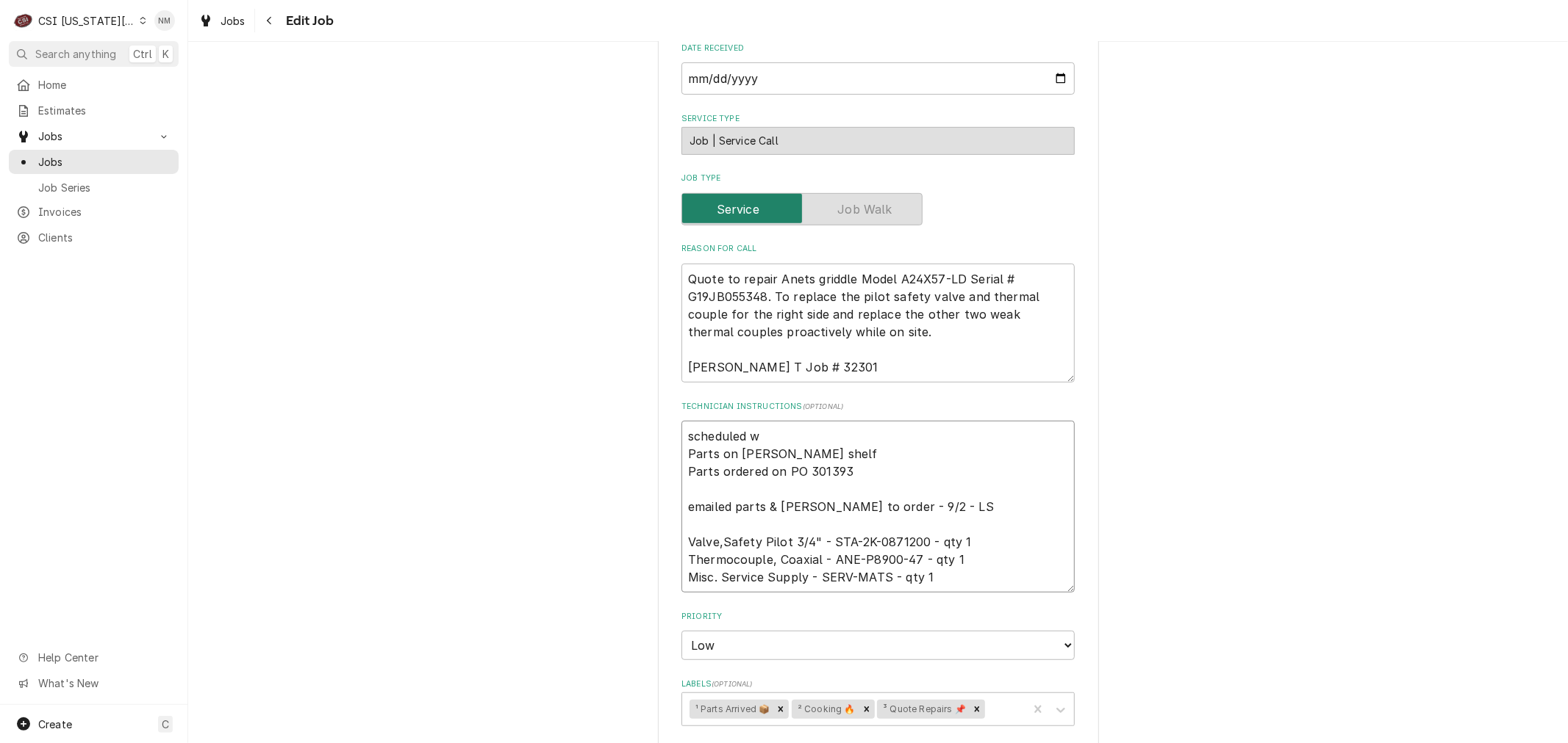
type textarea "x"
type textarea "scheduled wi Parts on jimmy shelf Parts ordered on PO 301393 emailed parts & li…"
type textarea "x"
type textarea "scheduled wit Parts on jimmy shelf Parts ordered on PO 301393 emailed parts & l…"
type textarea "x"
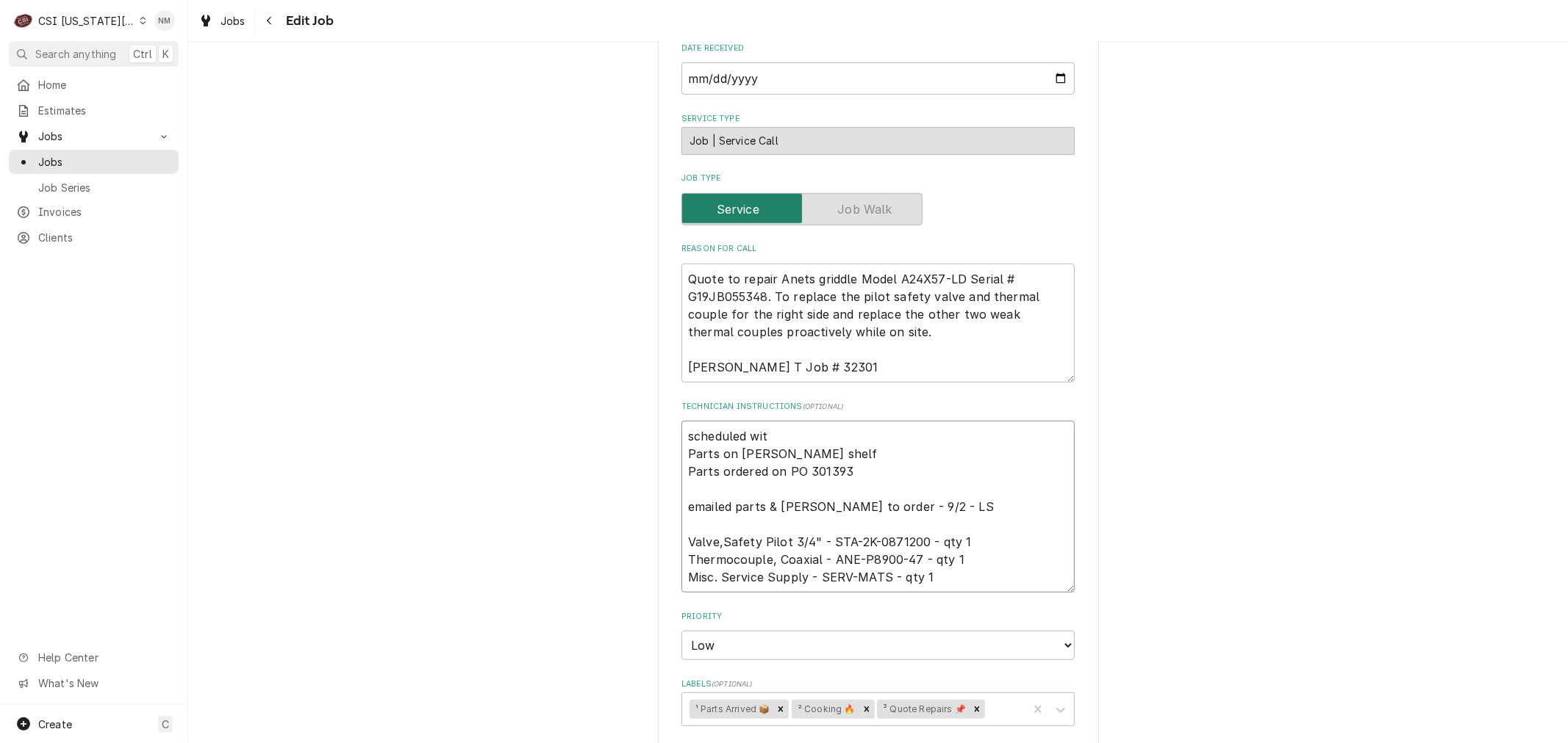
type textarea "scheduled with Parts on jimmy shelf Parts ordered on PO 301393 emailed parts & …"
type textarea "x"
type textarea "scheduled with Parts on jimmy shelf Parts ordered on PO 301393 emailed parts & …"
type textarea "x"
type textarea "scheduled with B Parts on jimmy shelf Parts ordered on PO 301393 emailed parts …"
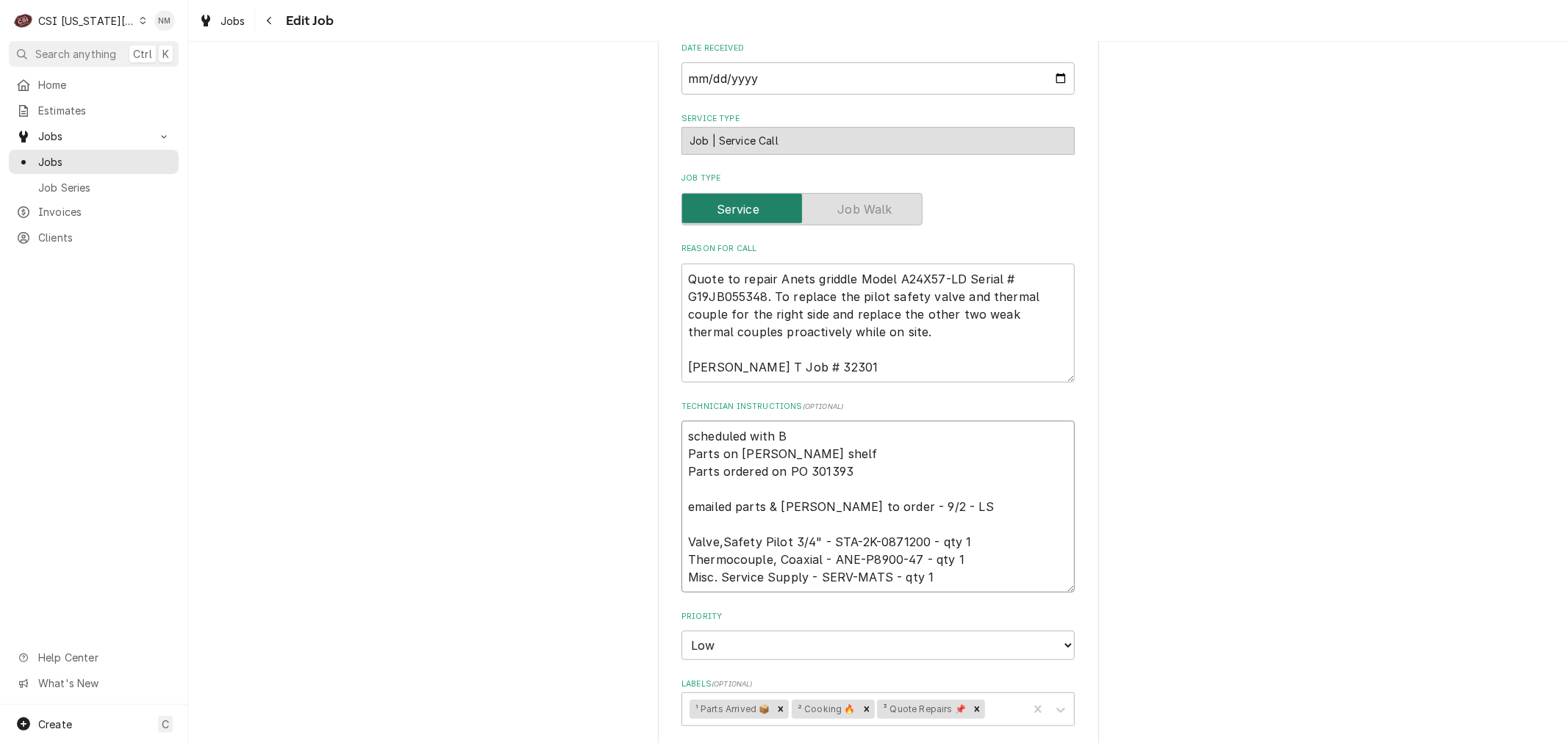
type textarea "x"
type textarea "scheduled with Br Parts on jimmy shelf Parts ordered on PO 301393 emailed parts…"
type textarea "x"
type textarea "scheduled with Bry Parts on jimmy shelf Parts ordered on PO 301393 emailed part…"
type textarea "x"
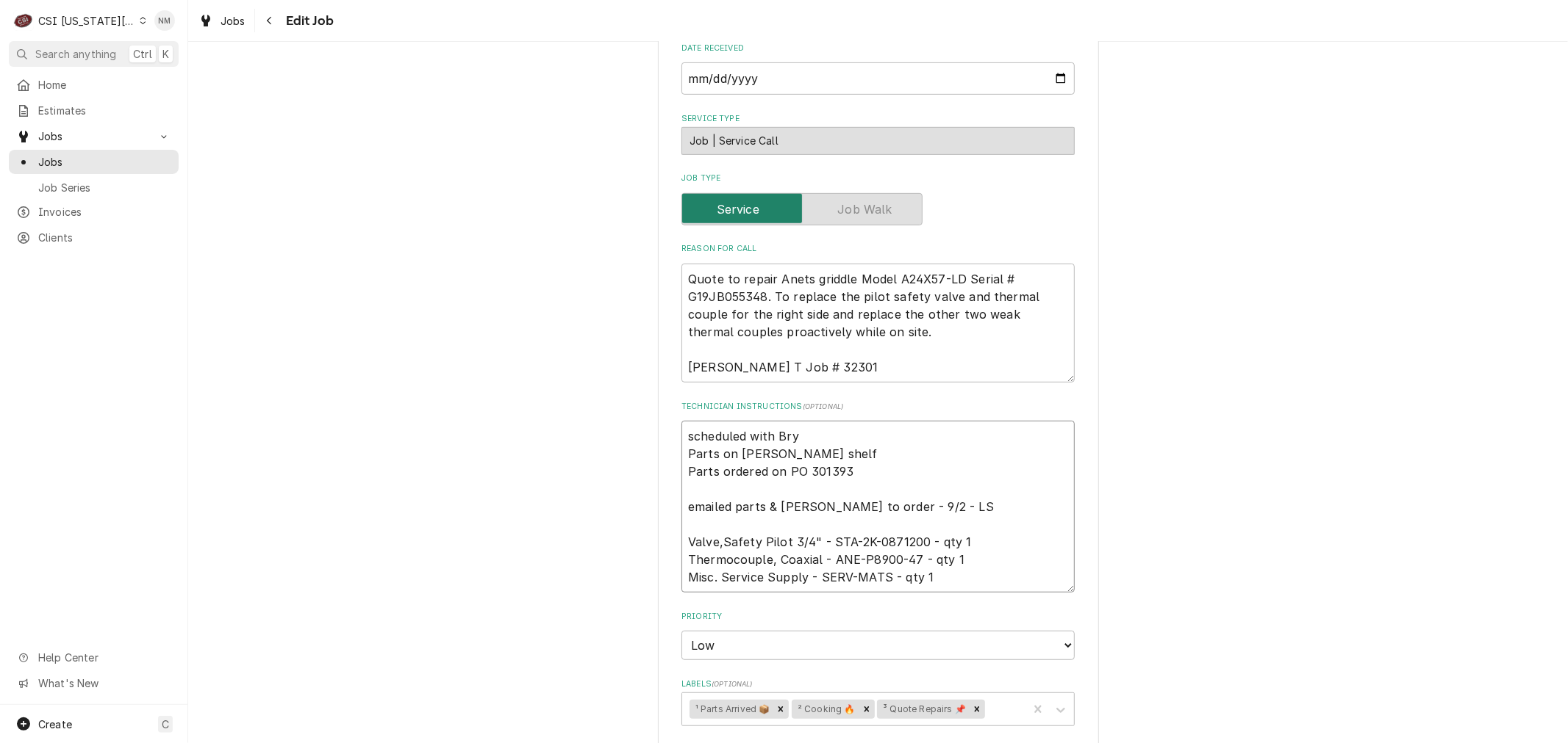
type textarea "scheduled with Bryc Parts on jimmy shelf Parts ordered on PO 301393 emailed par…"
type textarea "x"
type textarea "scheduled with Bryce Parts on jimmy shelf Parts ordered on PO 301393 emailed pa…"
type textarea "x"
type textarea "scheduled with Bryce Parts on jimmy shelf Parts ordered on PO 301393 emailed pa…"
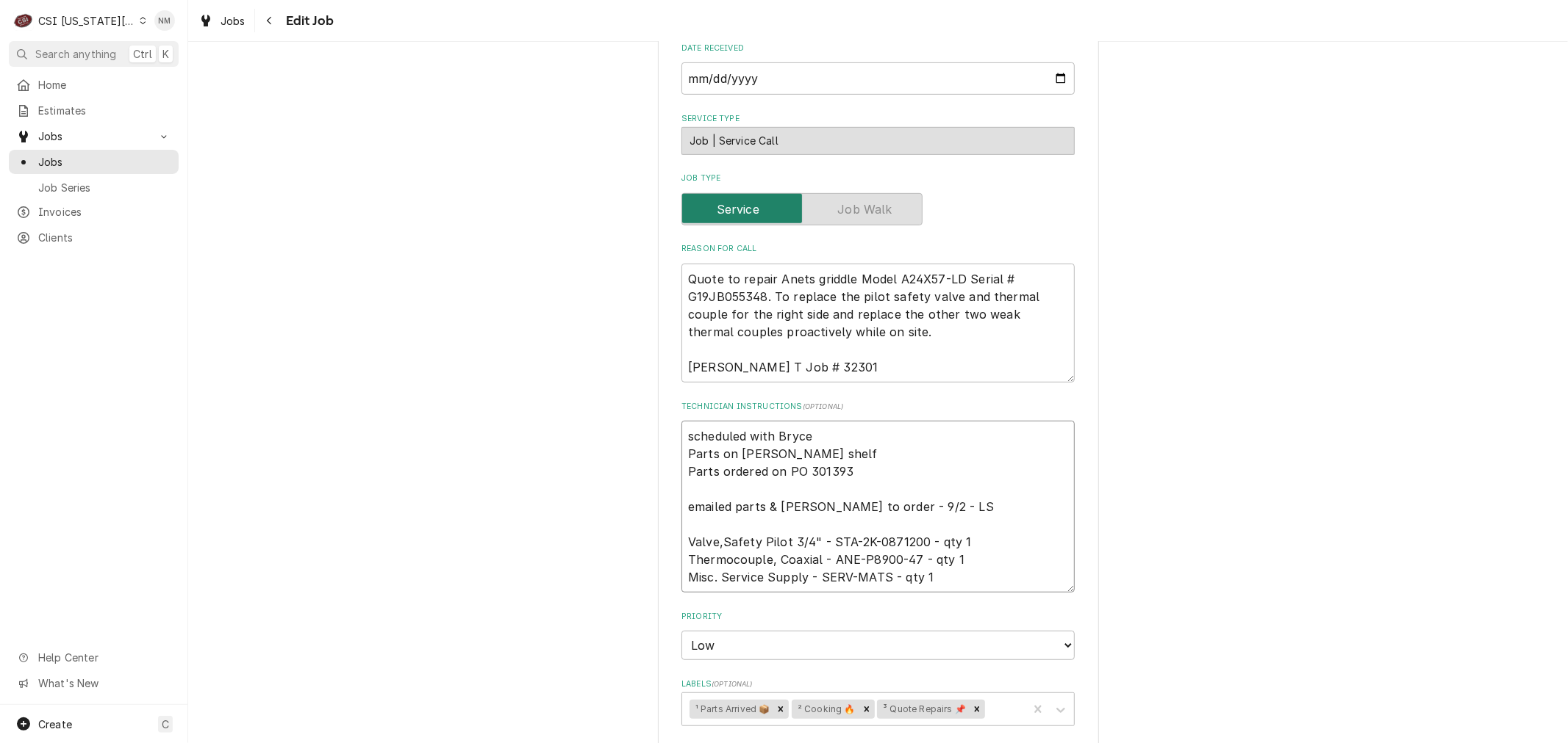
type textarea "x"
type textarea "scheduled with Bryce 7 Parts on jimmy shelf Parts ordered on PO 301393 emailed …"
type textarea "x"
type textarea "scheduled with Bryce 7 Parts on jimmy shelf Parts ordered on PO 301393 emailed …"
type textarea "x"
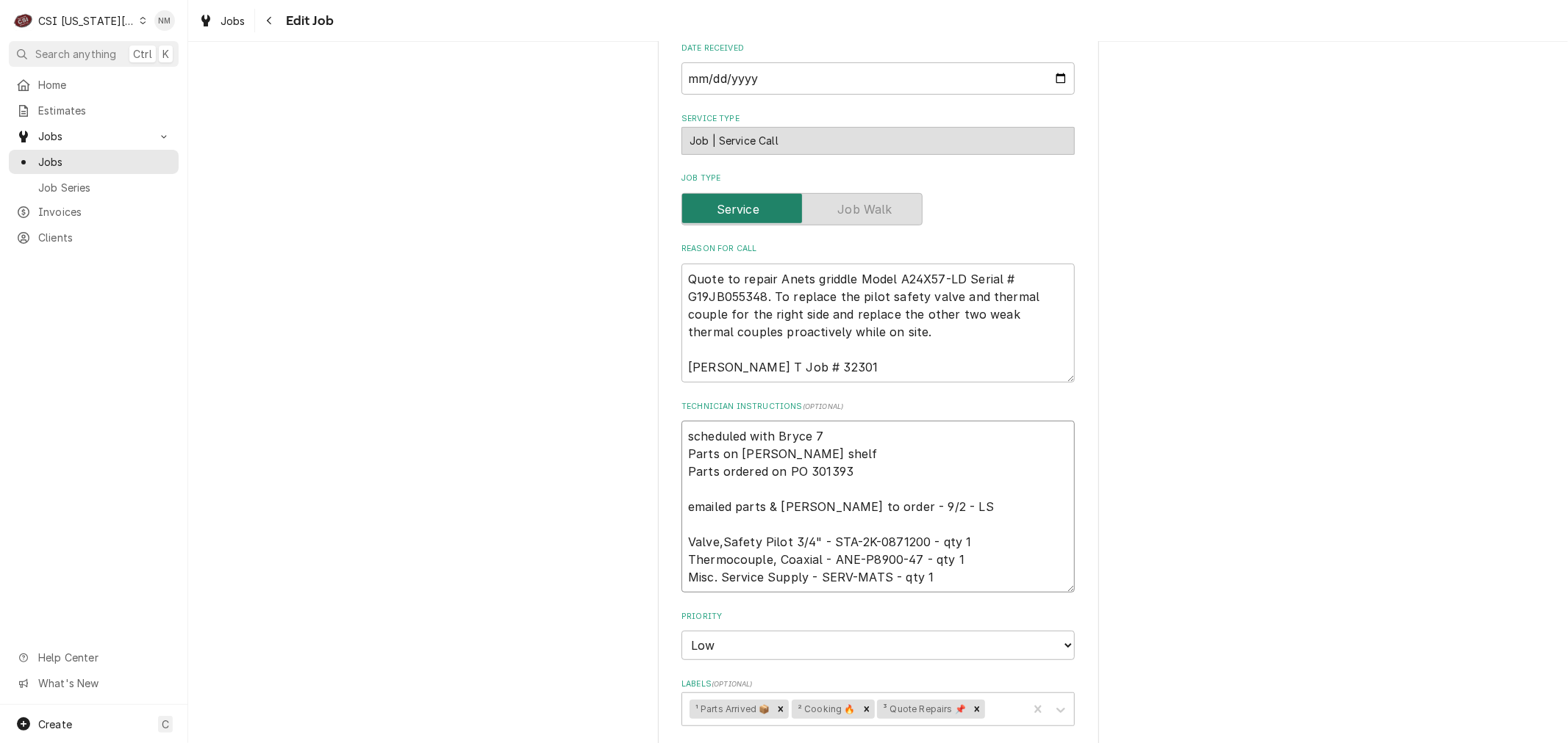
type textarea "scheduled with Bryce 7 a Parts on jimmy shelf Parts ordered on PO 301393 emaile…"
type textarea "x"
type textarea "scheduled with Bryce 7 am Parts on jimmy shelf Parts ordered on PO 301393 email…"
type textarea "x"
type textarea "scheduled with Bryce 7 am Parts on jimmy shelf Parts ordered on PO 301393 email…"
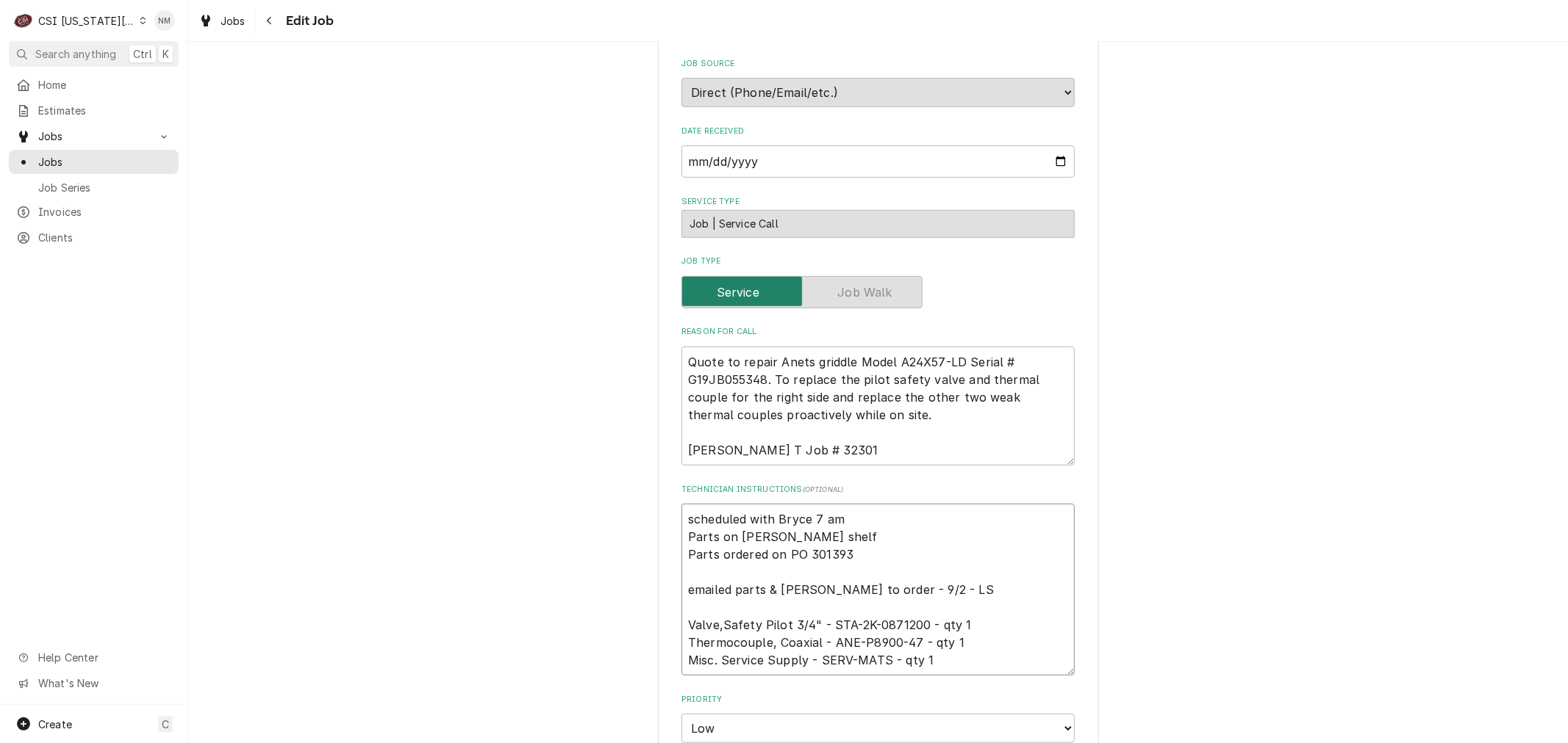
scroll to position [489, 0]
type textarea "x"
type textarea "scheduled with Bryce 7 am F Parts on jimmy shelf Parts ordered on PO 301393 ema…"
type textarea "x"
type textarea "scheduled with Bryce 7 am Fr Parts on jimmy shelf Parts ordered on PO 301393 em…"
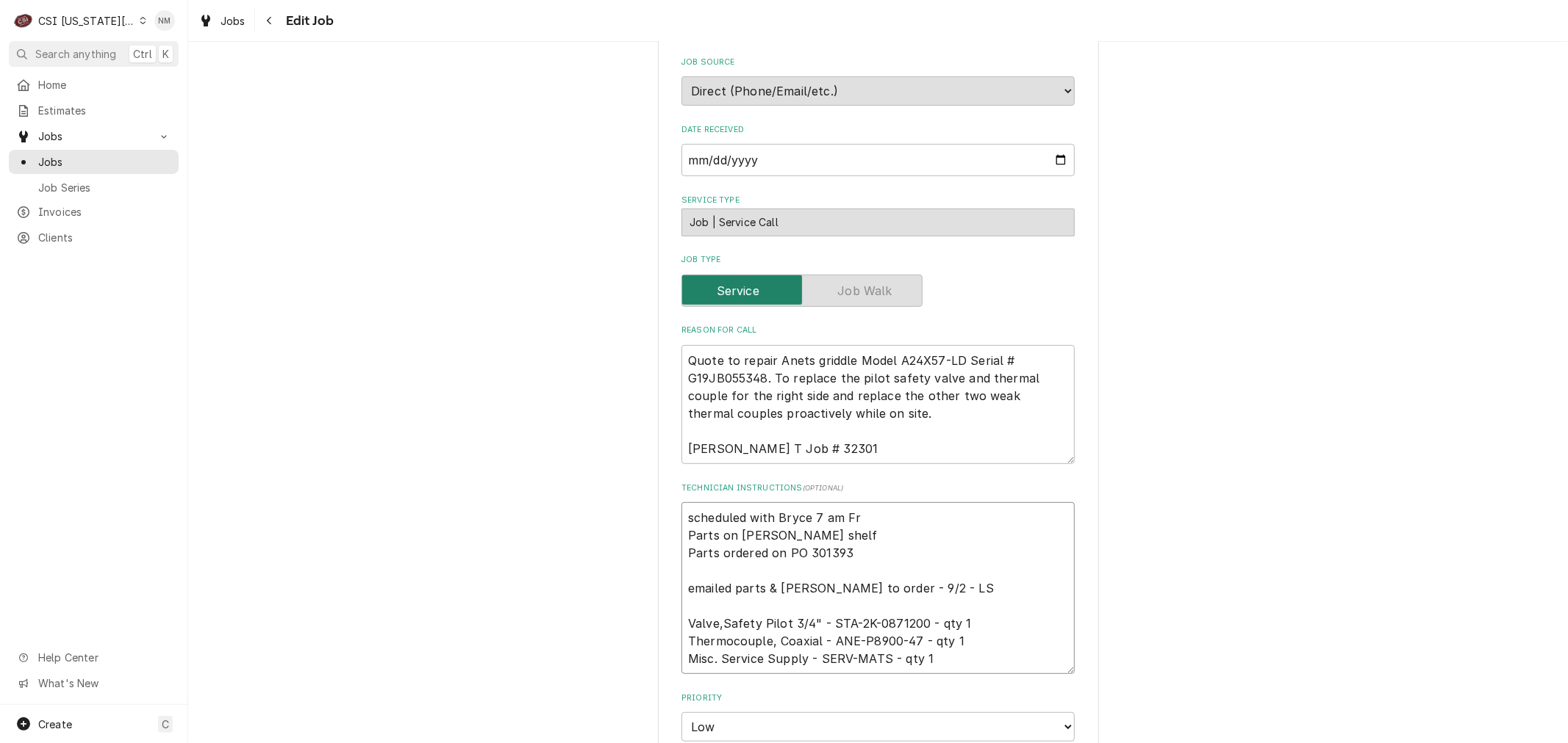
type textarea "x"
type textarea "scheduled with Bryce 7 am Fri Parts on jimmy shelf Parts ordered on PO 301393 e…"
type textarea "x"
type textarea "scheduled with Bryce 7 am Frid Parts on jimmy shelf Parts ordered on PO 301393 …"
type textarea "x"
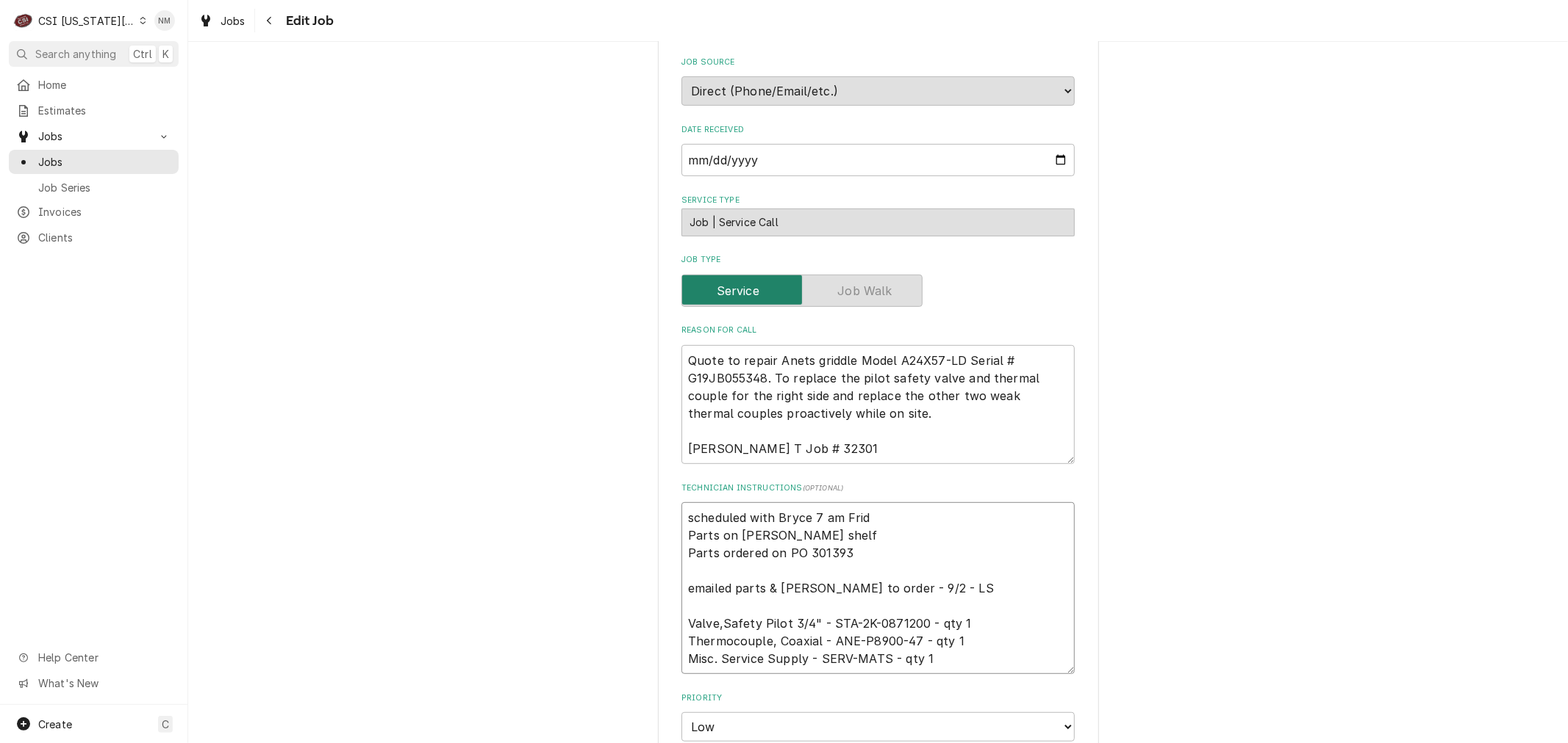
type textarea "scheduled with Bryce 7 am Frida Parts on jimmy shelf Parts ordered on PO 301393…"
type textarea "x"
type textarea "scheduled with Bryce 7 am Friday Parts on jimmy shelf Parts ordered on PO 30139…"
type textarea "x"
drag, startPoint x: 882, startPoint y: 482, endPoint x: 677, endPoint y: 483, distance: 205.0
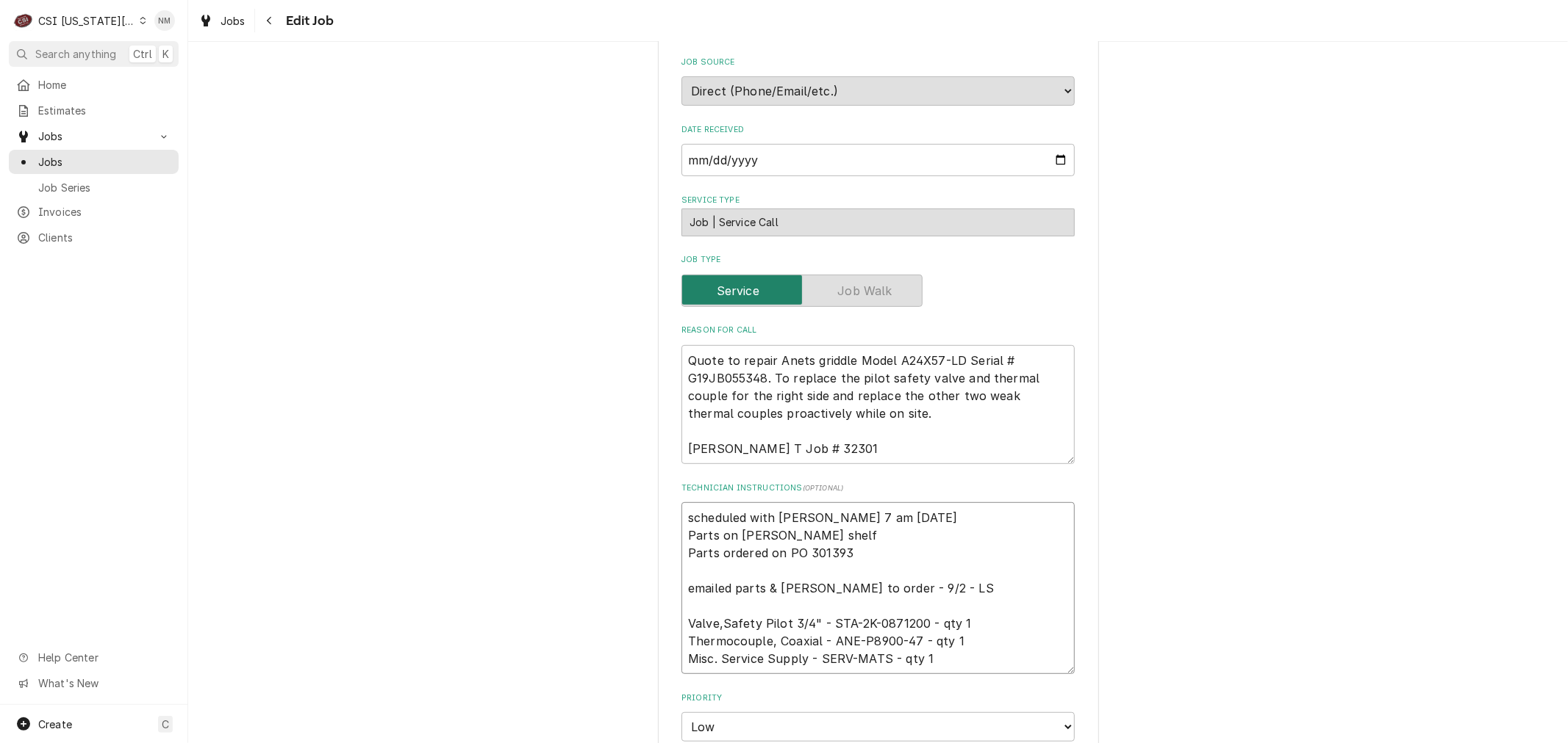
click at [681, 503] on textarea "scheduled with Bryce 7 am Friday Parts on jimmy shelf Parts ordered on PO 30139…" at bounding box center [877, 588] width 393 height 172
type textarea "scheduled with Bryce 7 am Friday Parts on jimmy shelf Parts ordered on PO 30139…"
click at [1297, 415] on div "Use the fields below to edit this job: Client Details Client CULVERS Client Not…" at bounding box center [877, 476] width 1379 height 1816
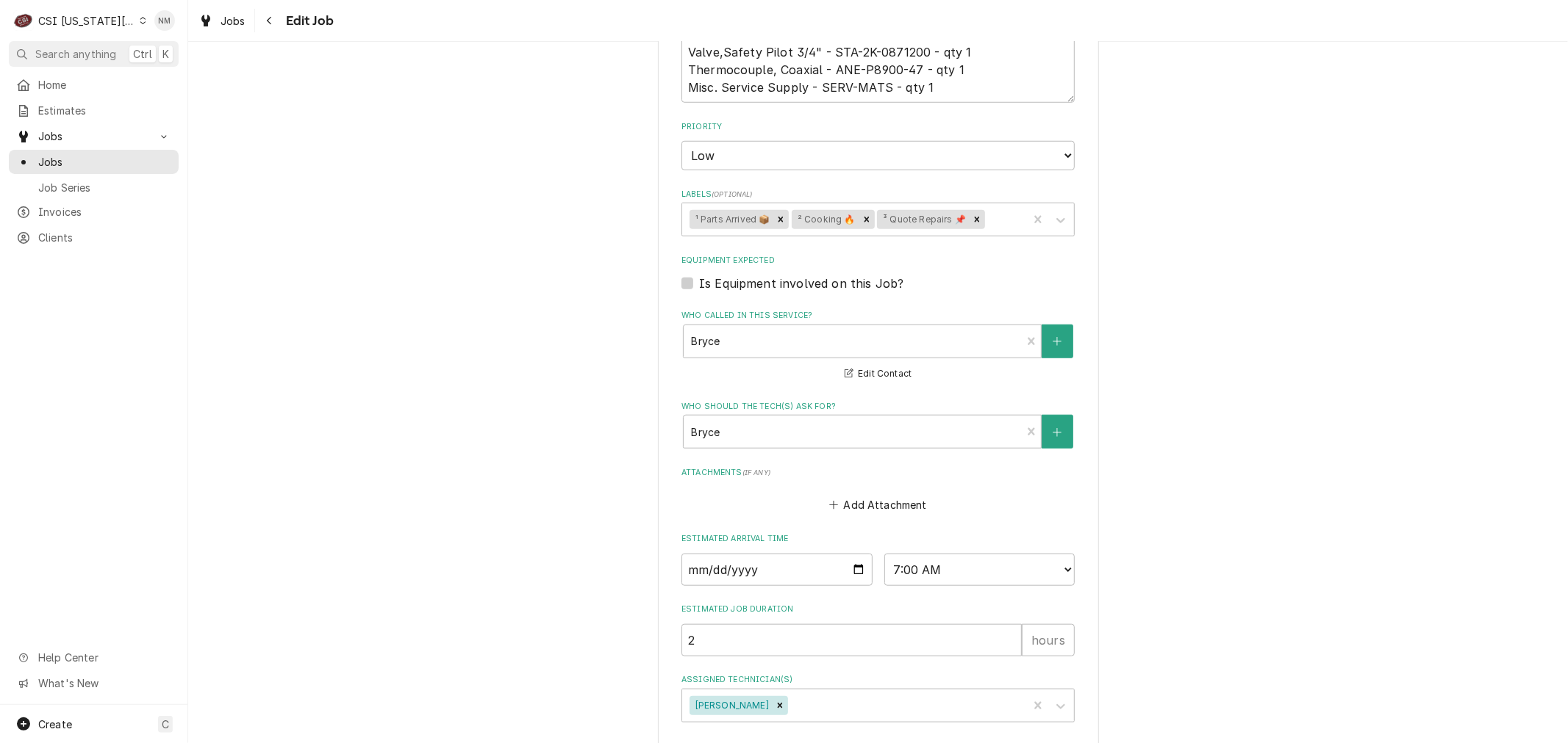
scroll to position [1090, 0]
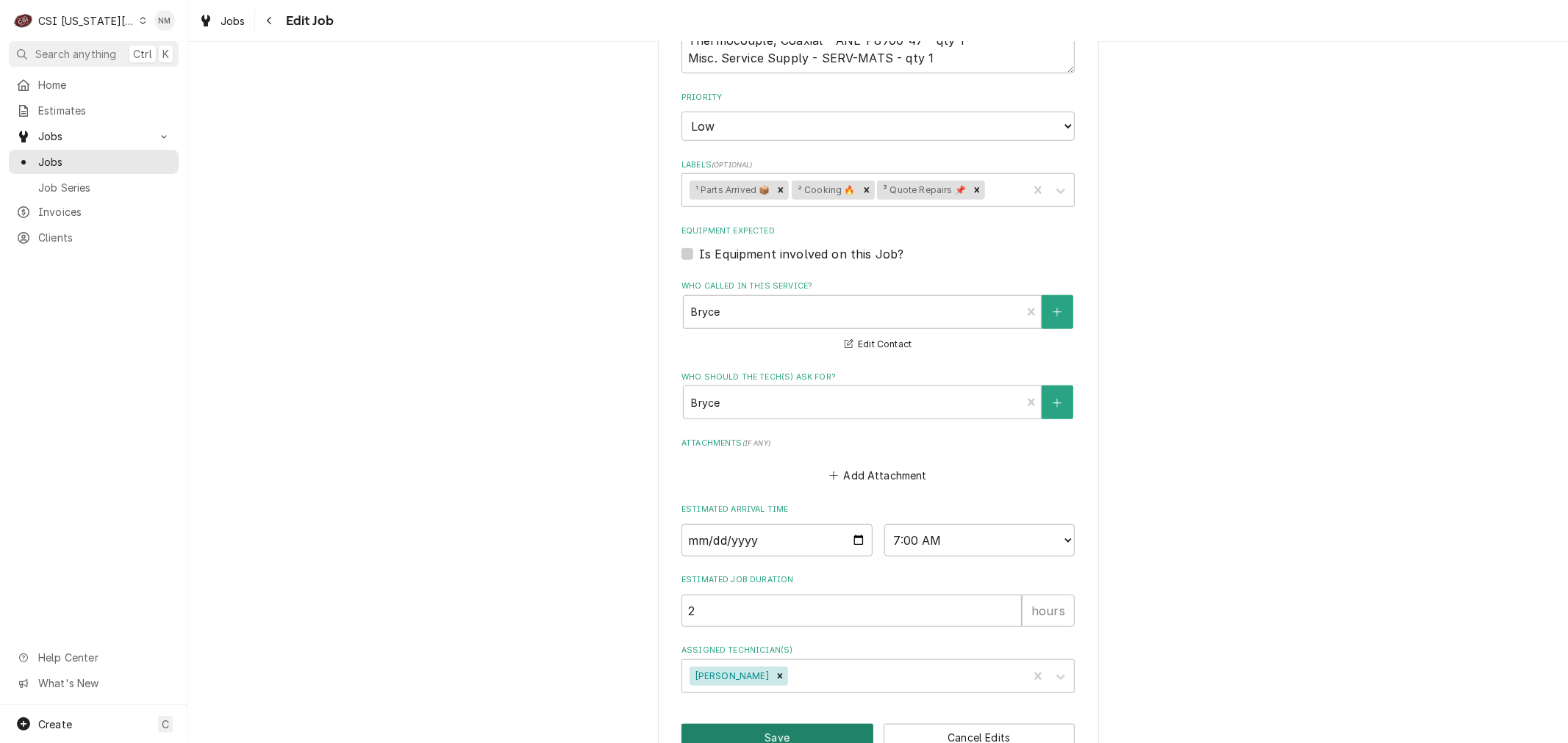
click at [818, 724] on button "Save" at bounding box center [776, 738] width 192 height 27
type textarea "x"
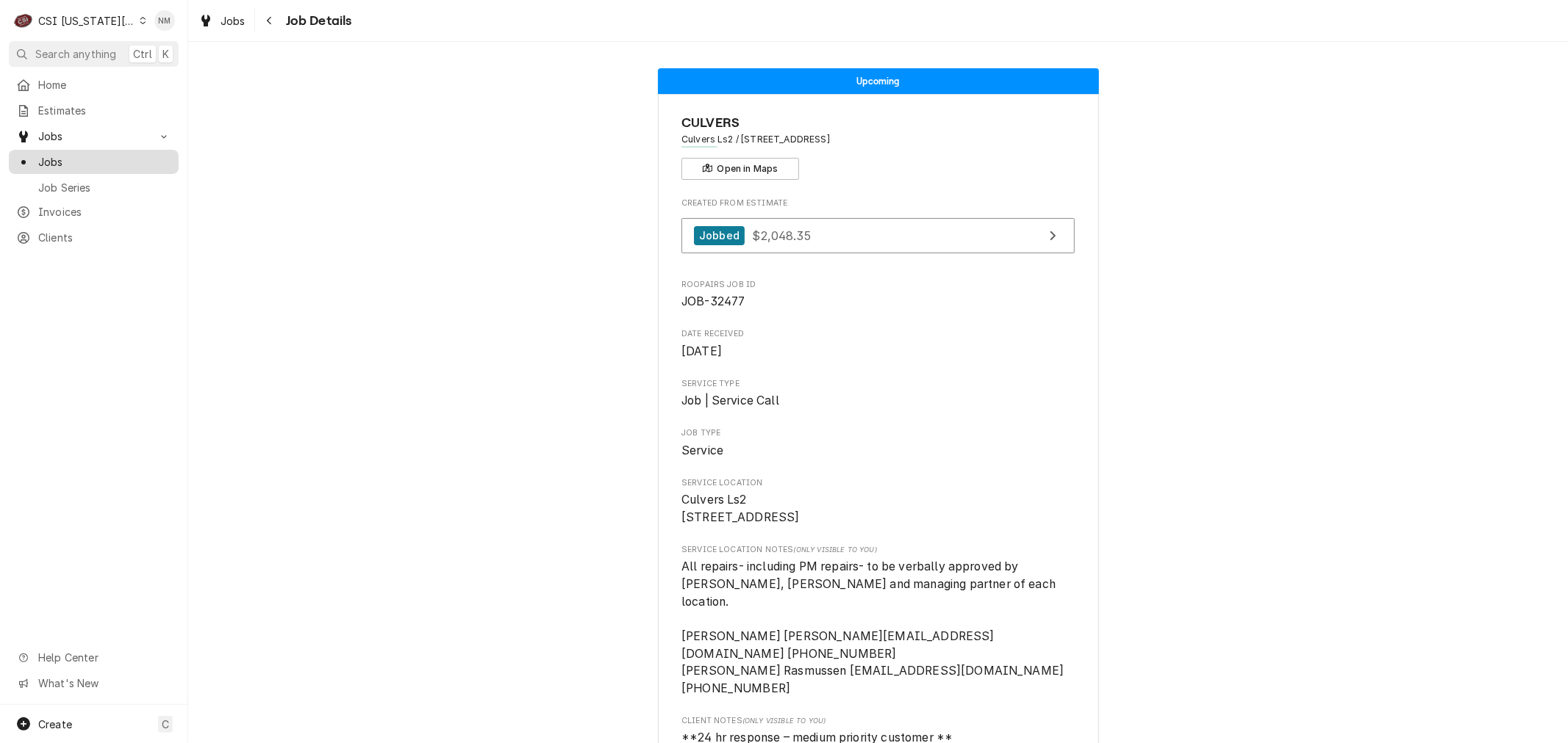
click at [43, 156] on span "Jobs" at bounding box center [104, 162] width 133 height 16
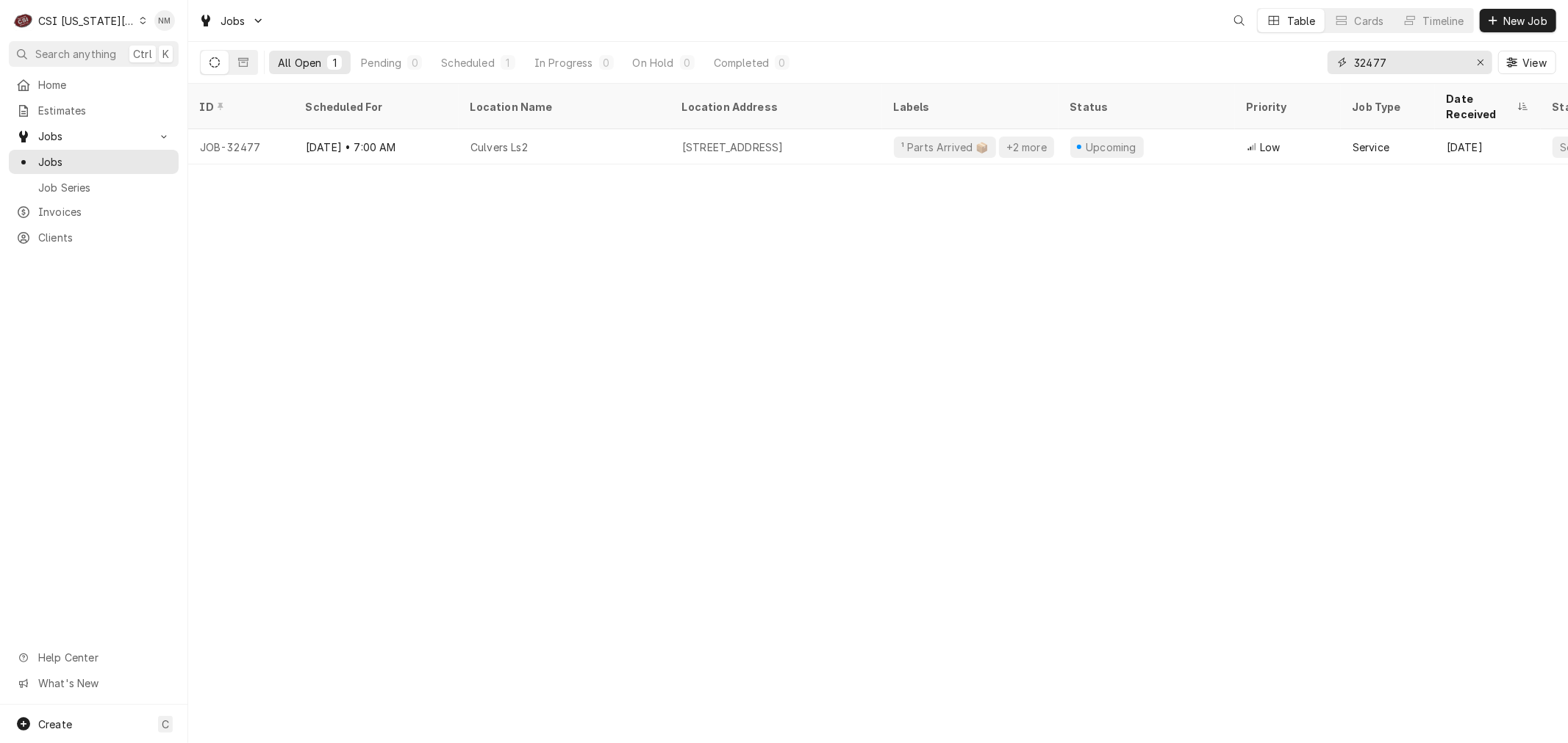
drag, startPoint x: 1415, startPoint y: 63, endPoint x: 1325, endPoint y: 64, distance: 90.0
click at [1325, 64] on div "All Open 1 Pending 0 Scheduled 1 In Progress 0 On Hold 0 Completed 0 32477 View" at bounding box center [878, 62] width 1356 height 41
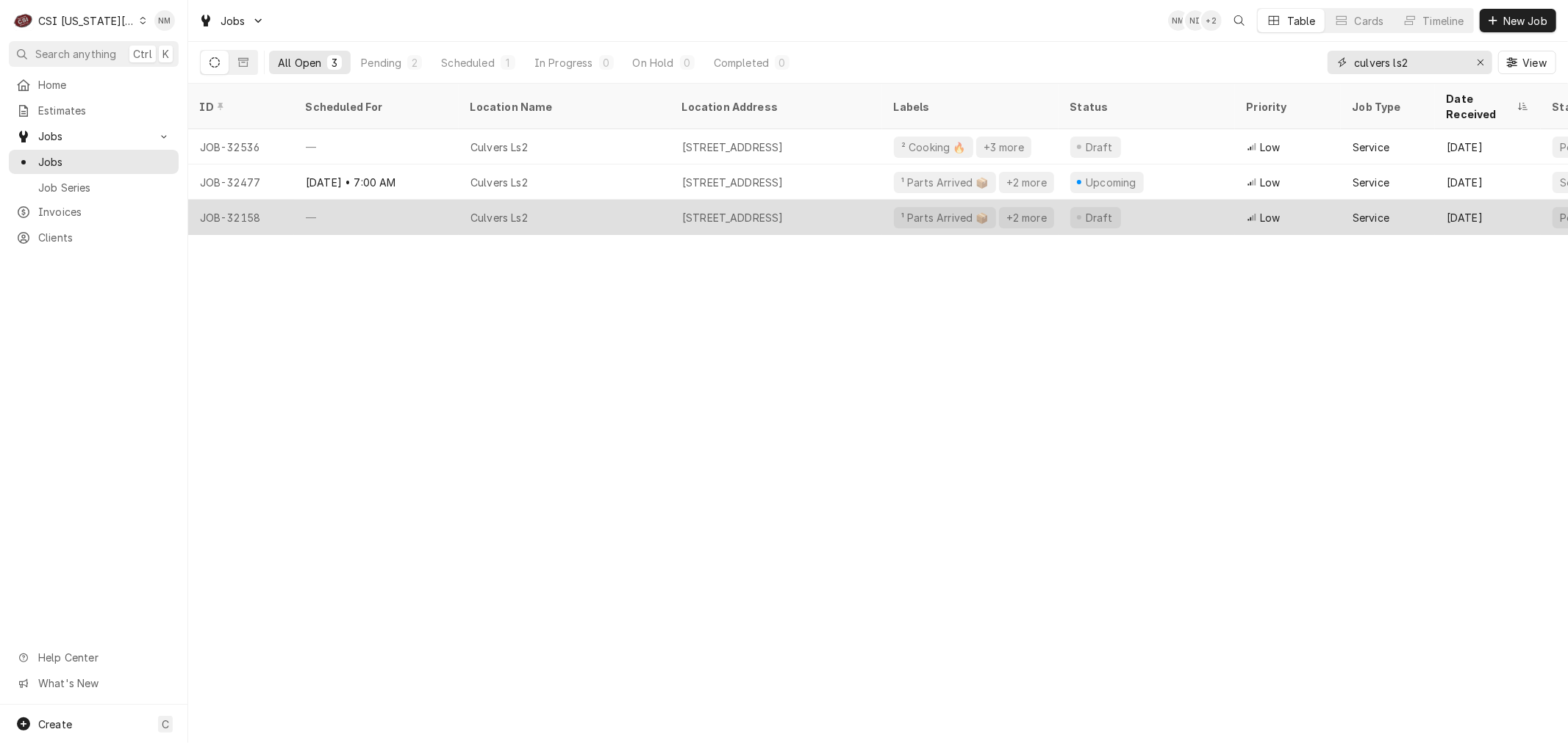
type input "culvers ls2"
click at [421, 201] on div "—" at bounding box center [376, 217] width 165 height 35
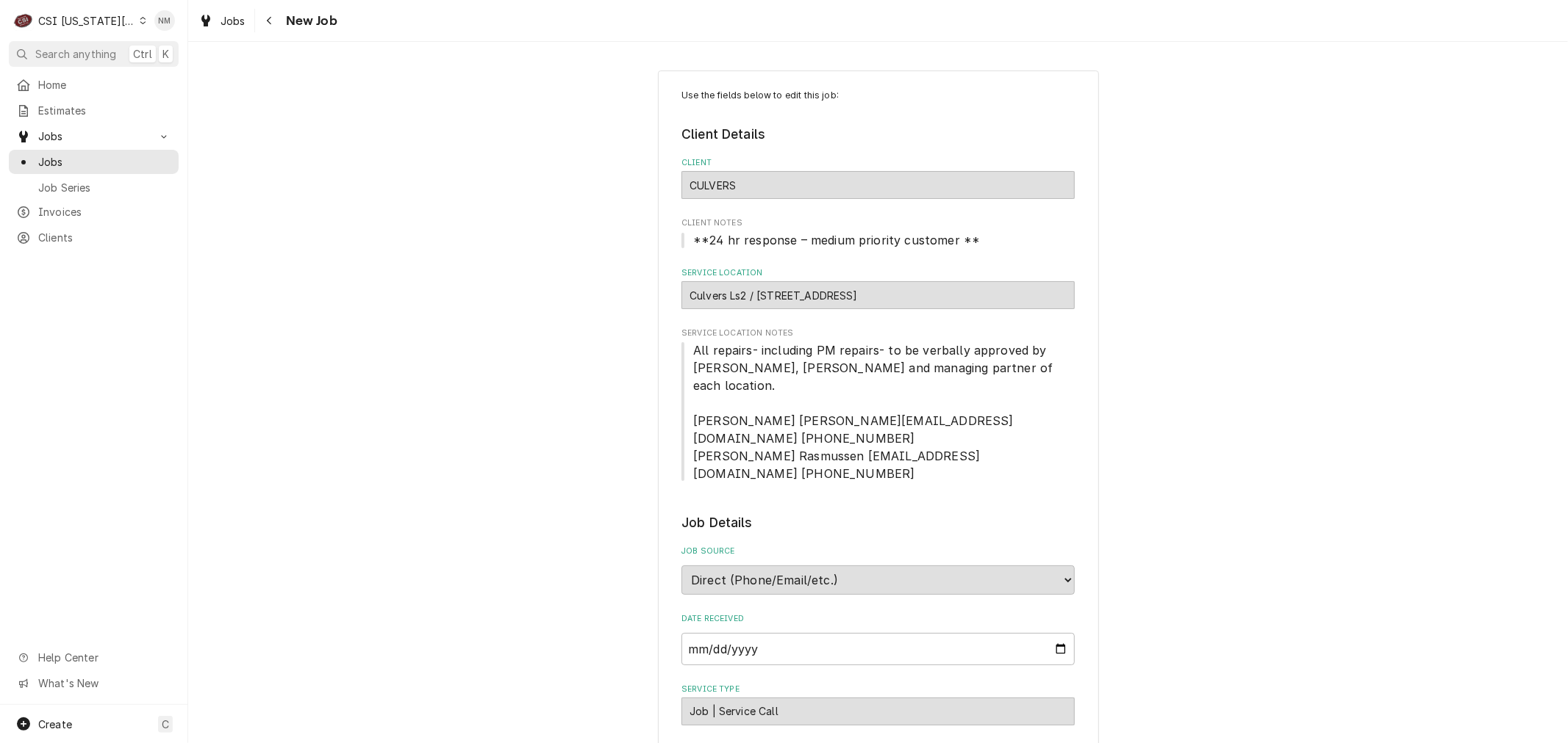
type textarea "x"
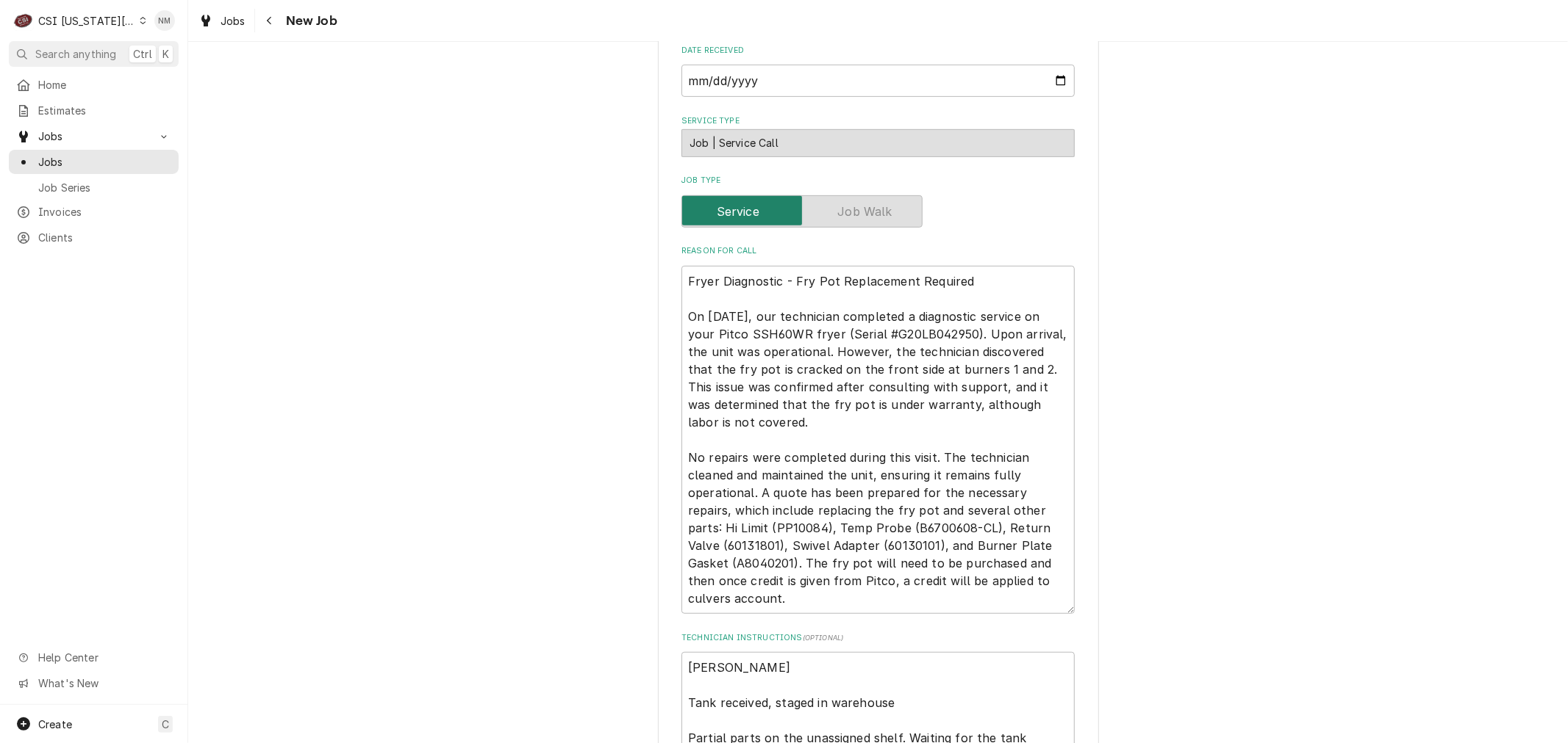
scroll to position [571, 0]
click at [53, 159] on span "Jobs" at bounding box center [104, 162] width 133 height 16
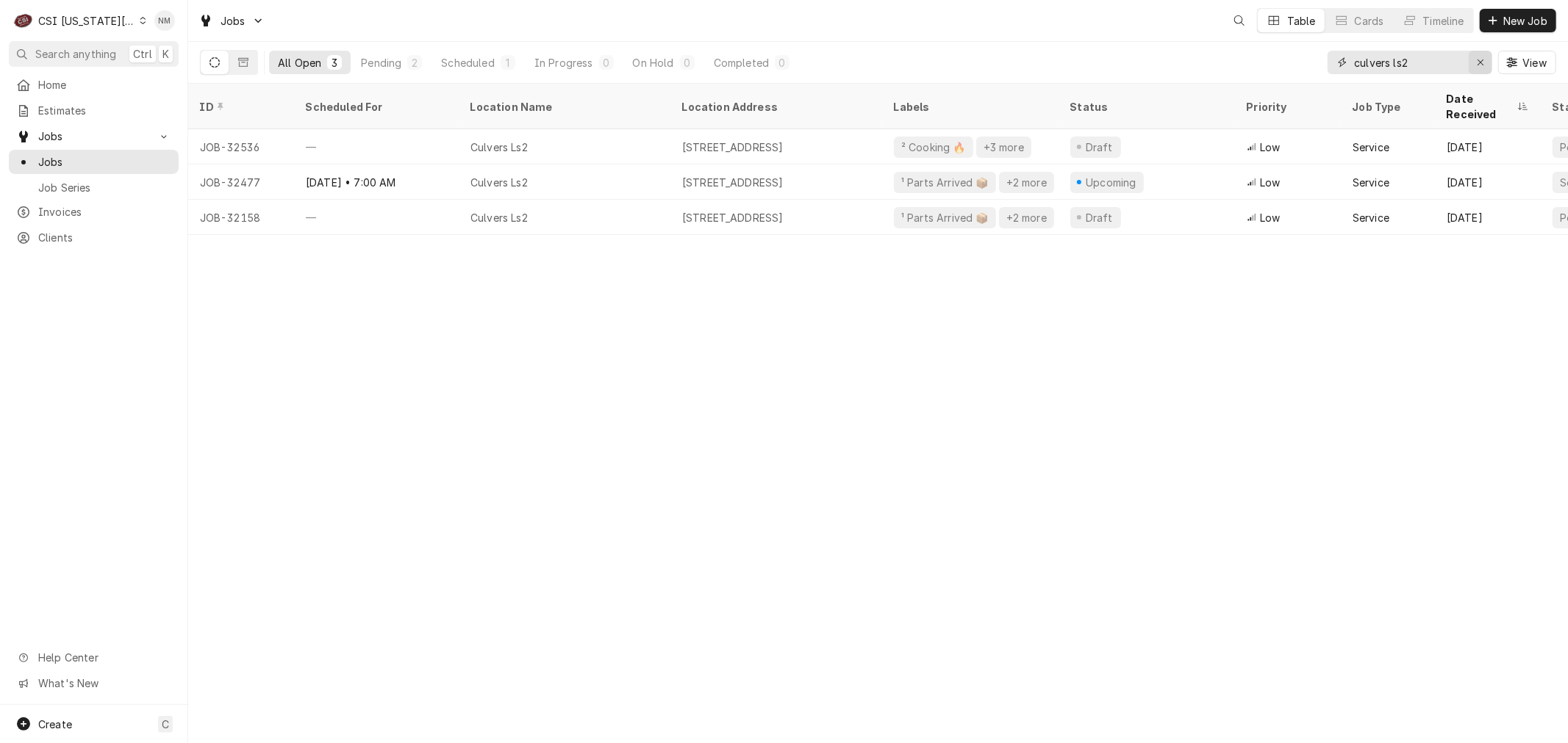
click at [1480, 63] on icon "Erase input" at bounding box center [1480, 62] width 8 height 11
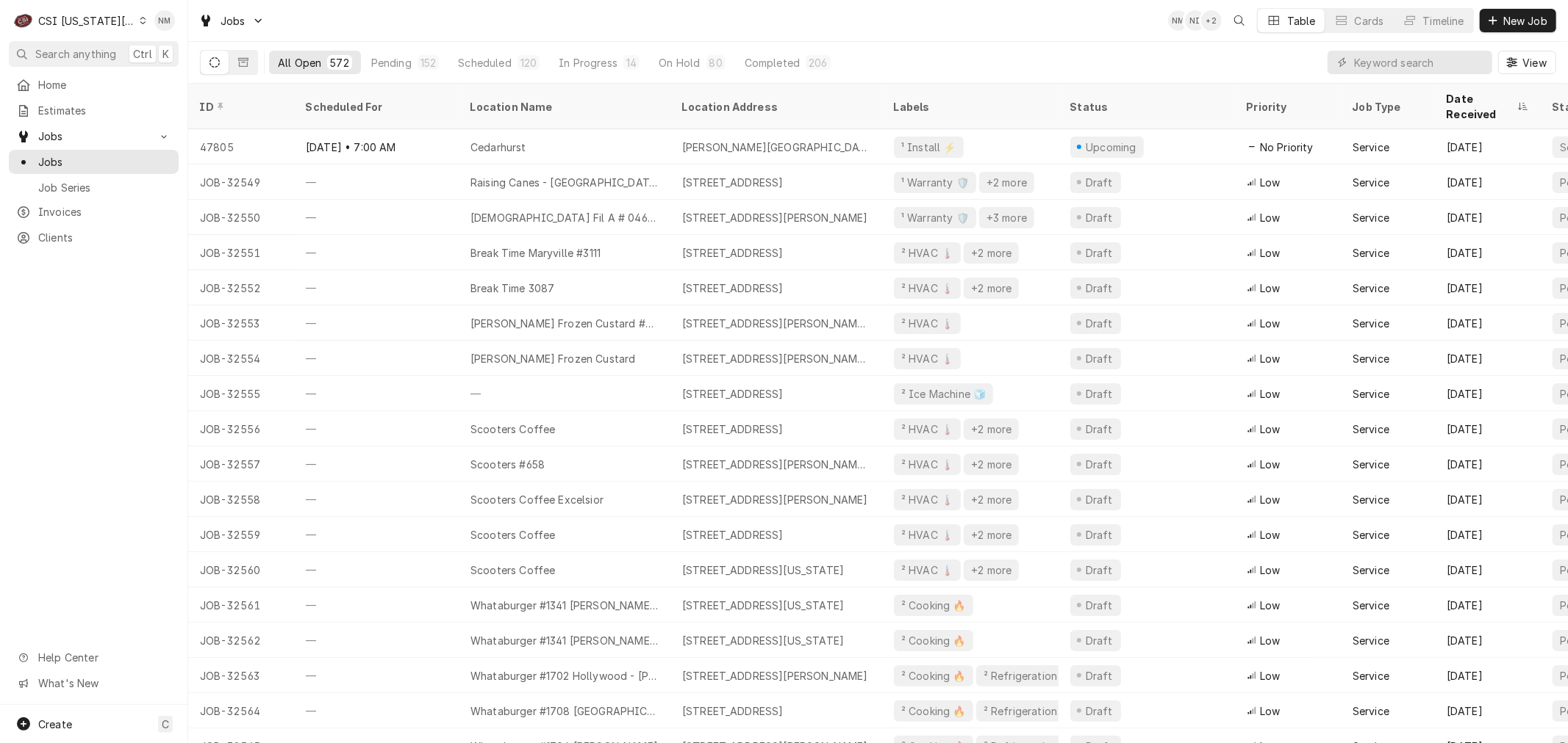
click at [140, 17] on icon "Dynamic Content Wrapper" at bounding box center [143, 20] width 7 height 8
click at [180, 76] on div "CSI St. Louis" at bounding box center [252, 80] width 214 height 16
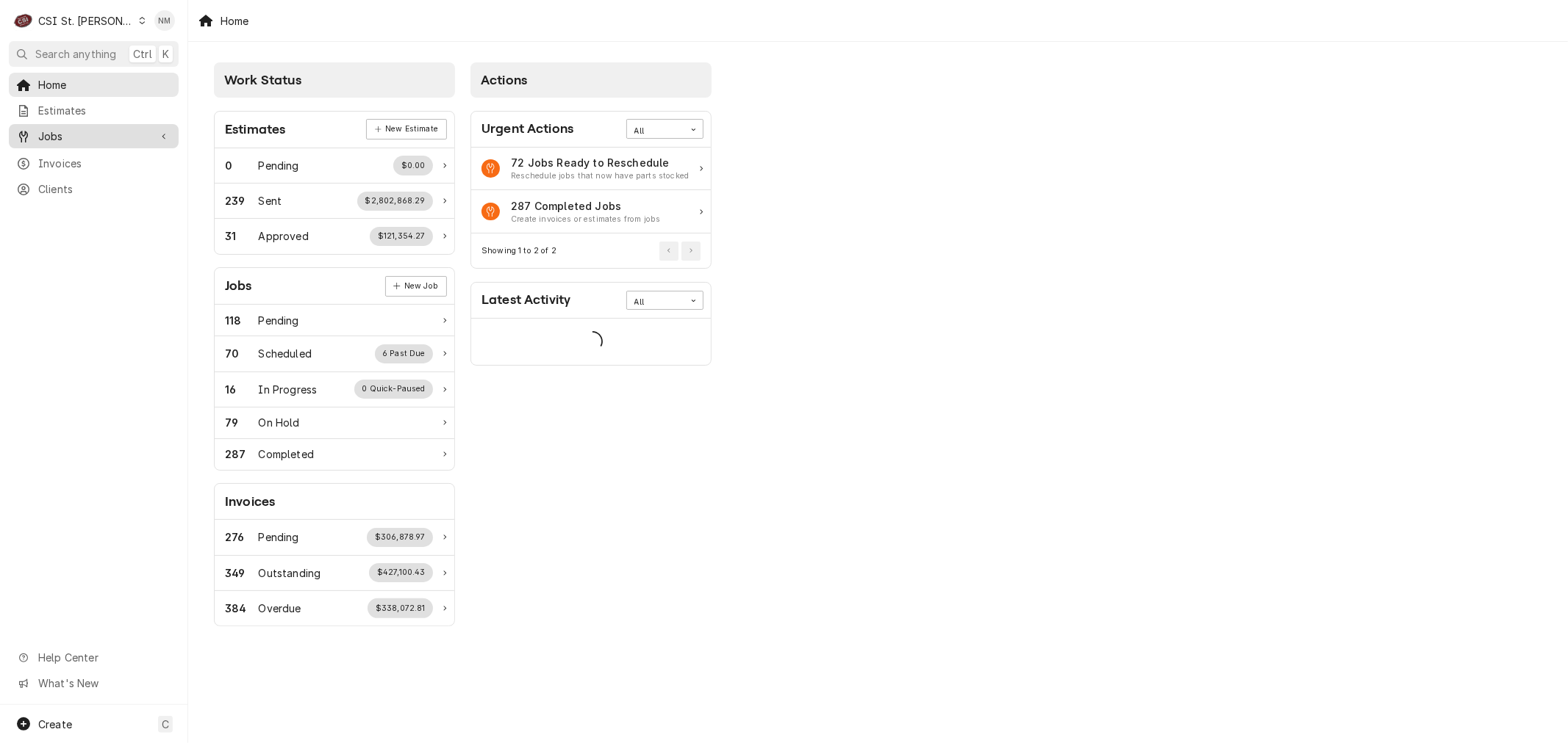
click at [83, 134] on span "Jobs" at bounding box center [94, 136] width 111 height 16
click at [75, 159] on span "Jobs" at bounding box center [104, 162] width 133 height 16
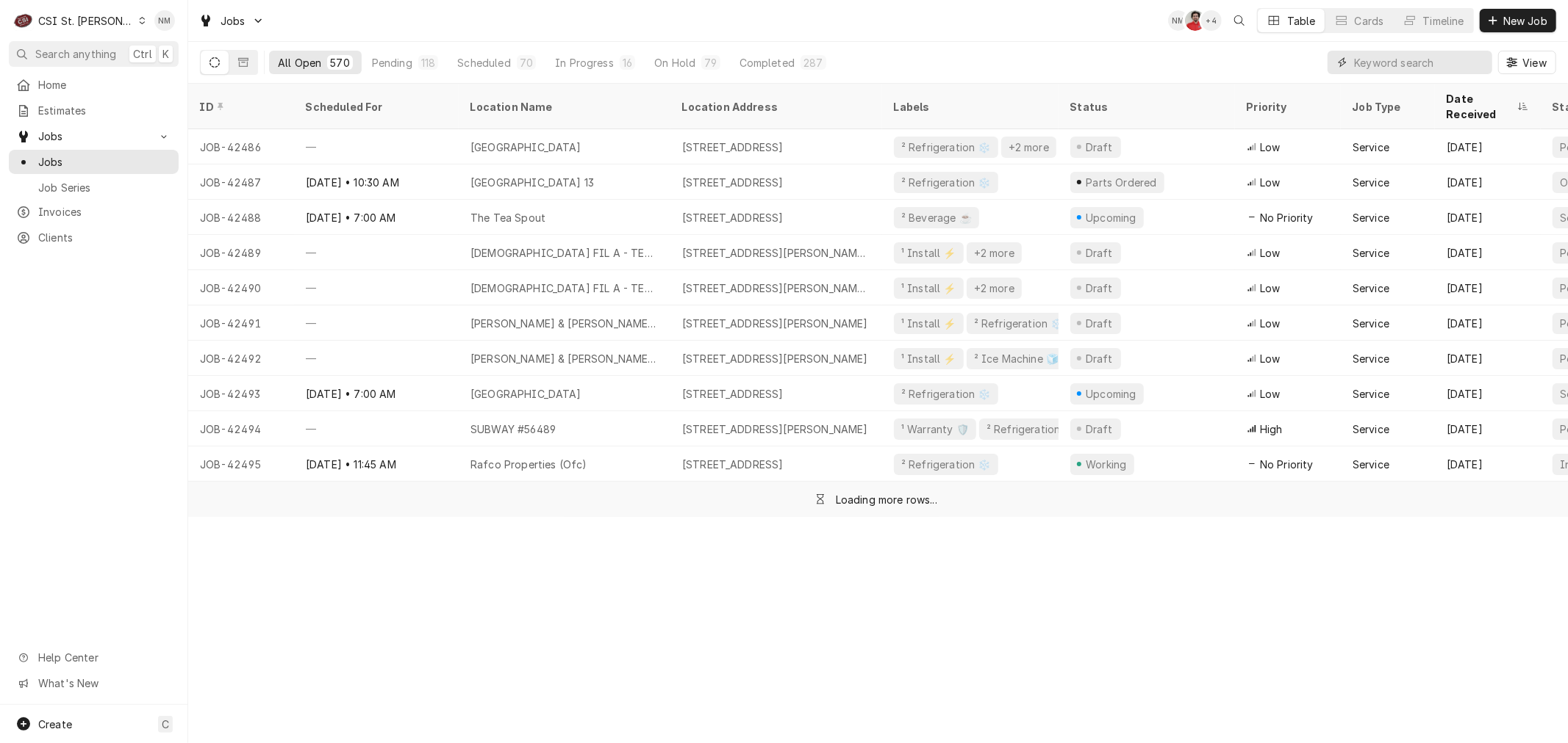
click at [1377, 61] on input "Dynamic Content Wrapper" at bounding box center [1419, 62] width 131 height 23
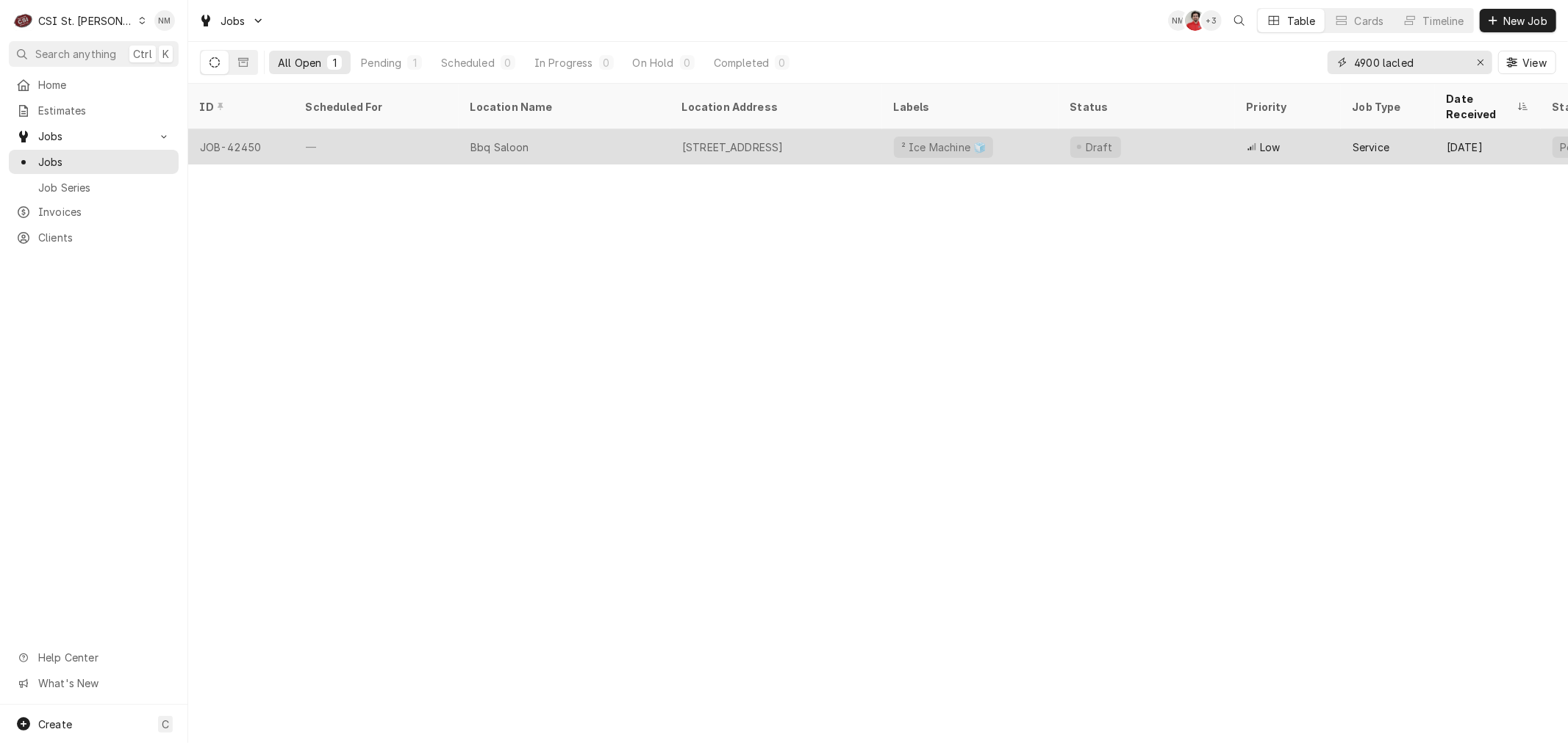
type input "4900 lacled"
click at [603, 129] on div "Bbq Saloon" at bounding box center [565, 146] width 212 height 35
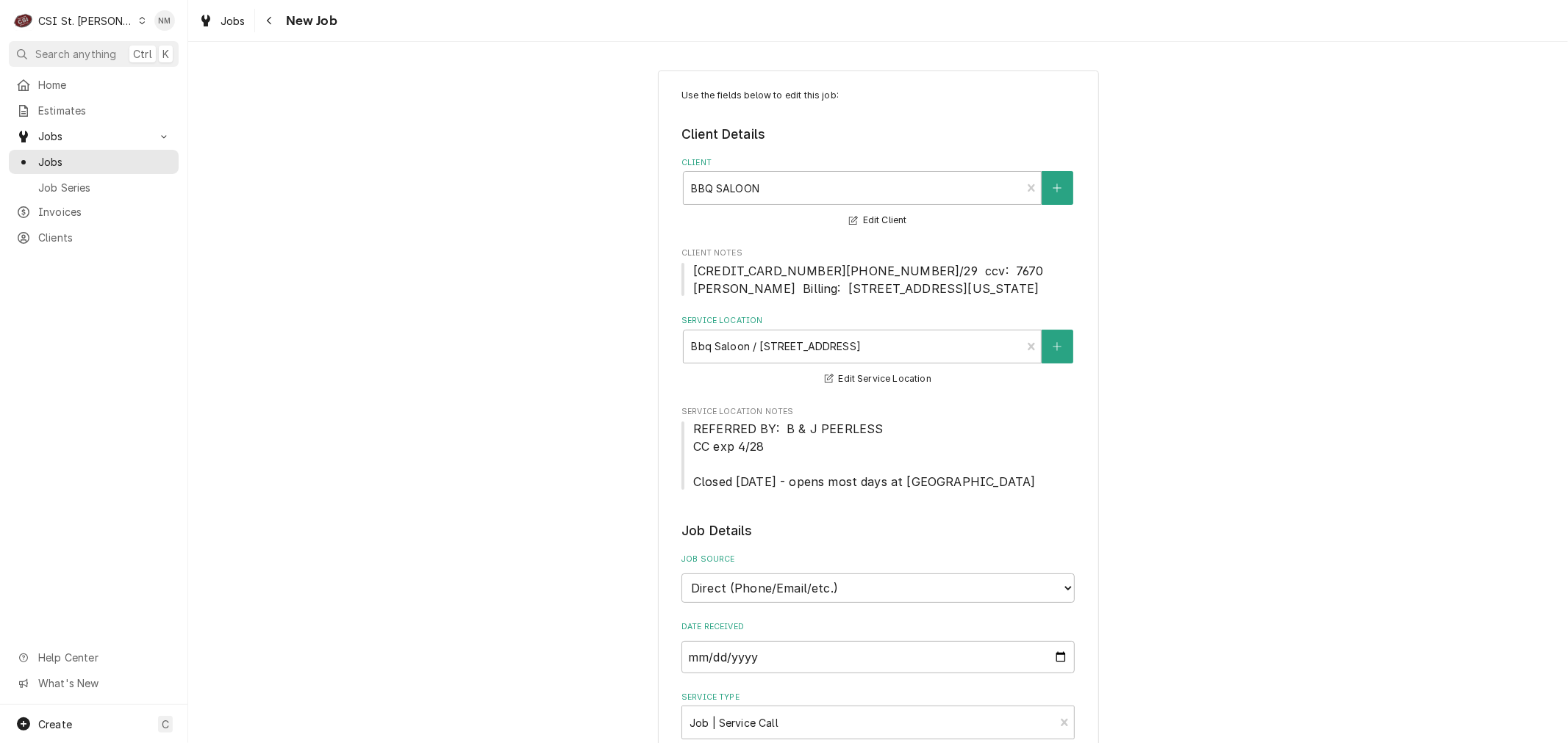
type textarea "x"
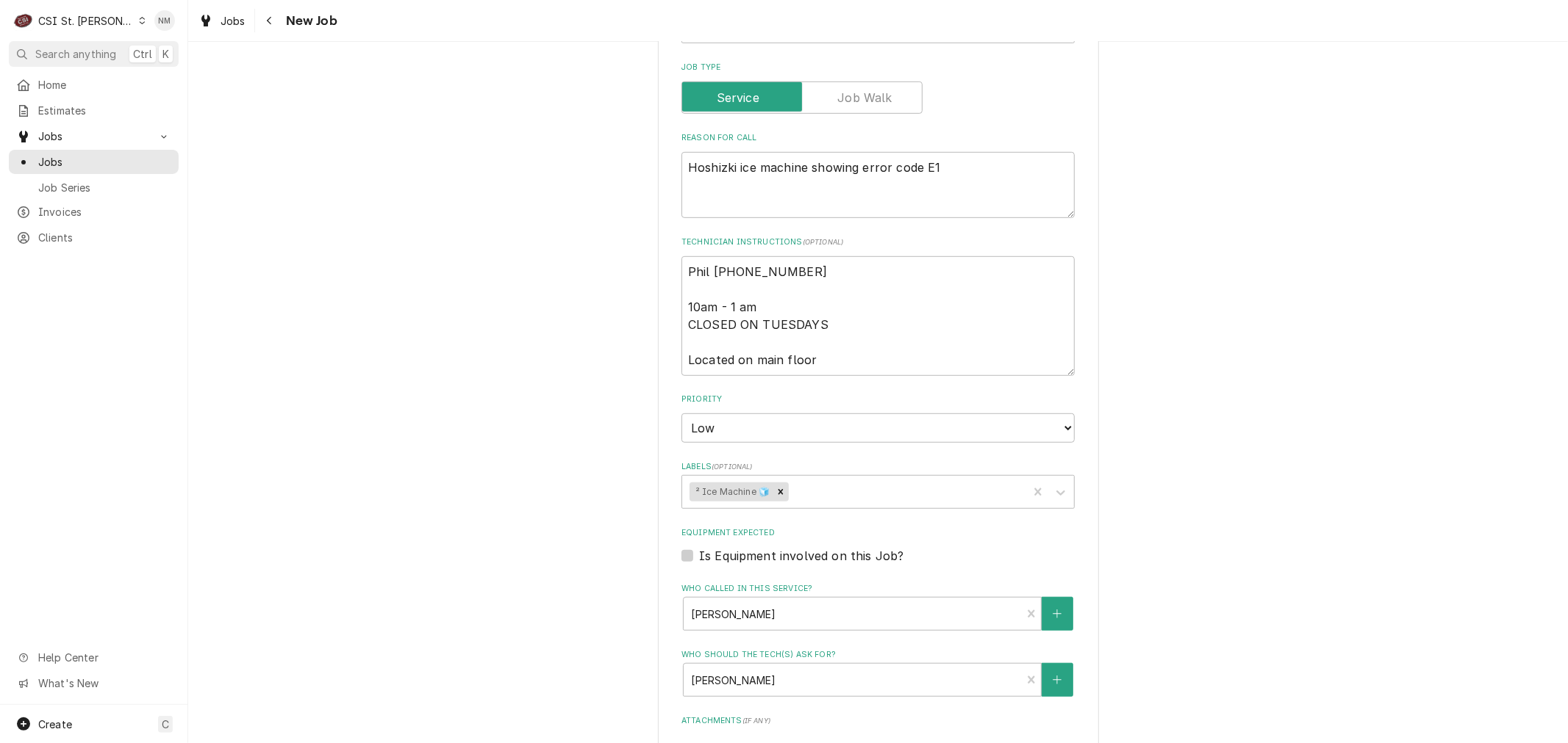
scroll to position [571, 0]
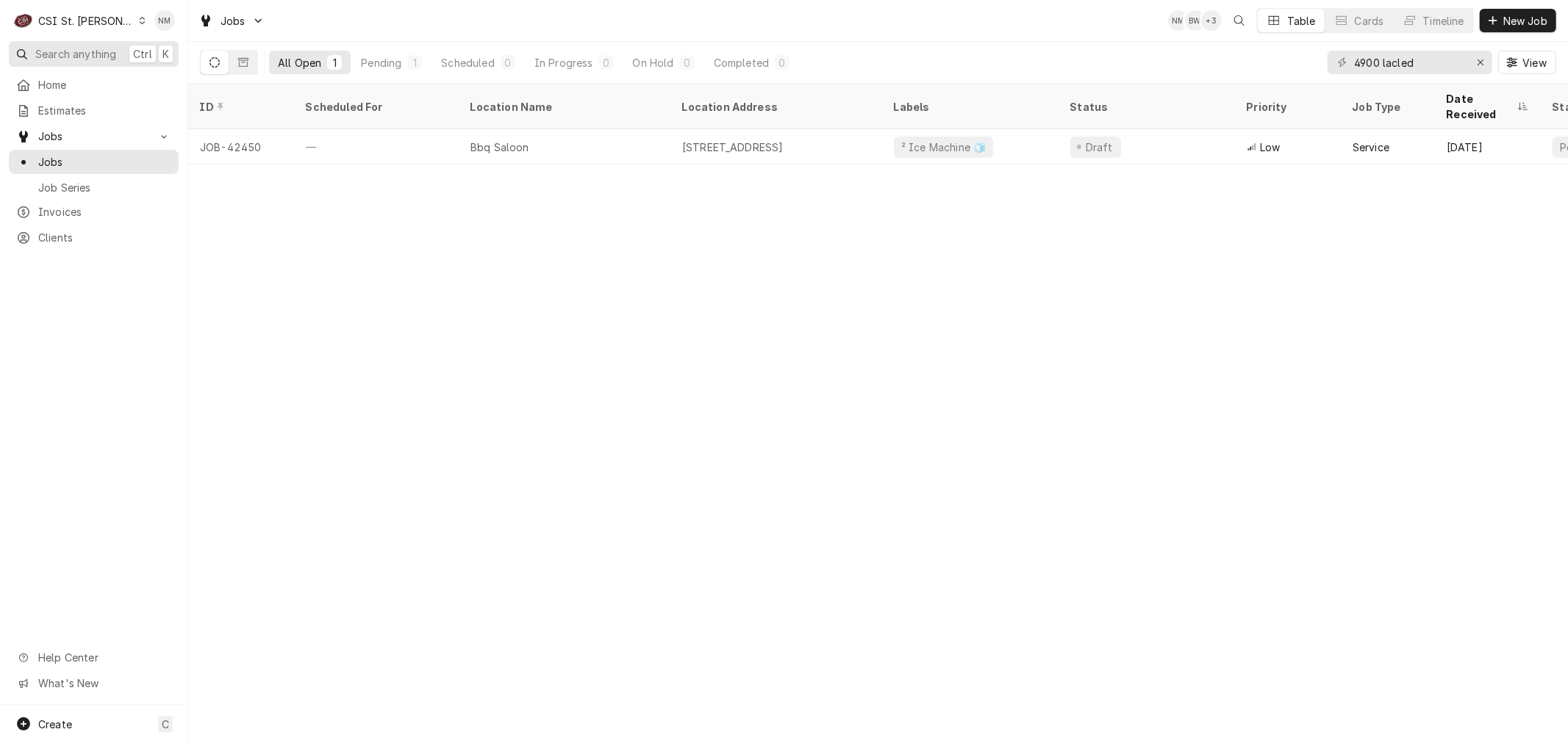
click at [53, 48] on span "Search anything" at bounding box center [76, 54] width 81 height 16
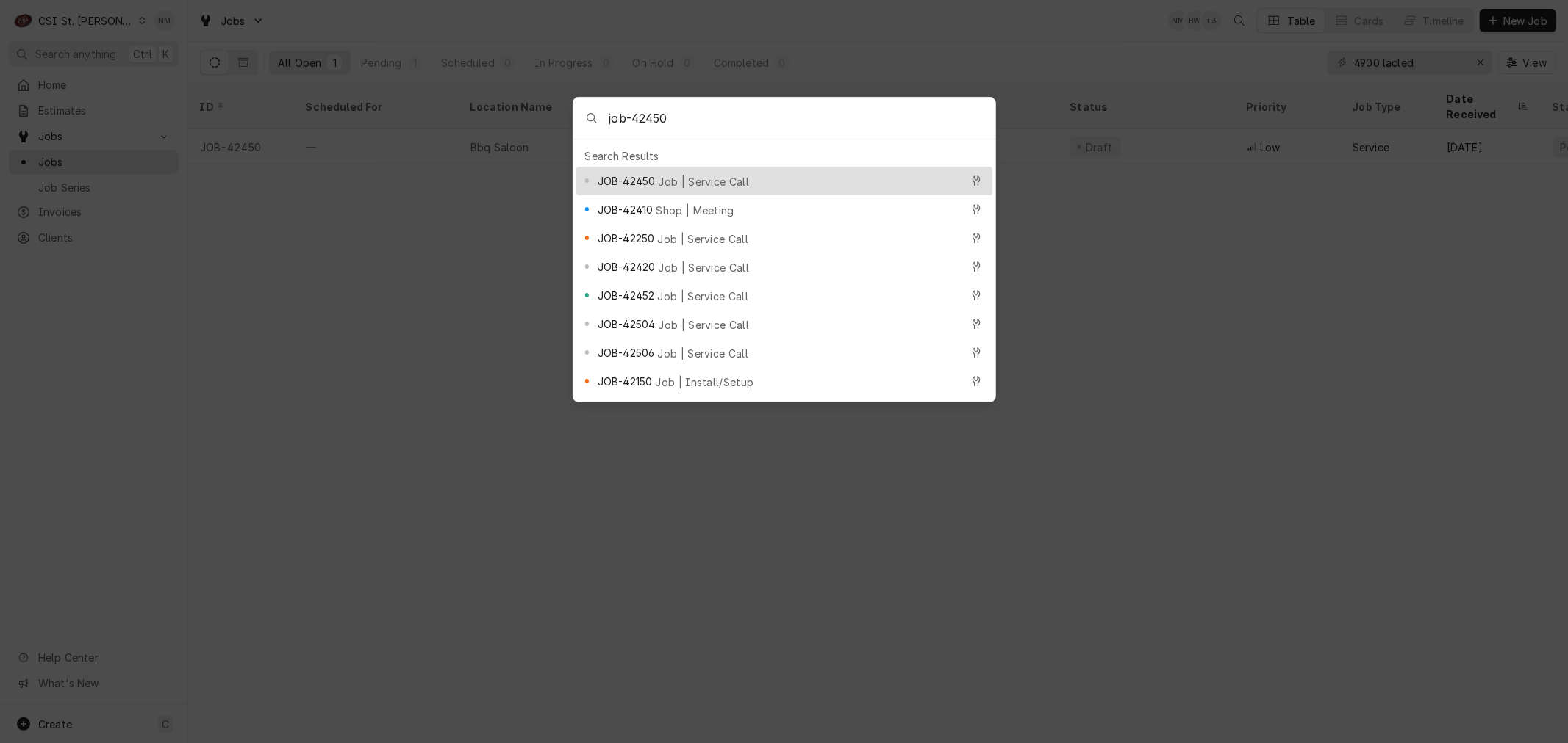
type input "job-42450"
click at [677, 174] on span "Job | Service Call" at bounding box center [703, 182] width 91 height 16
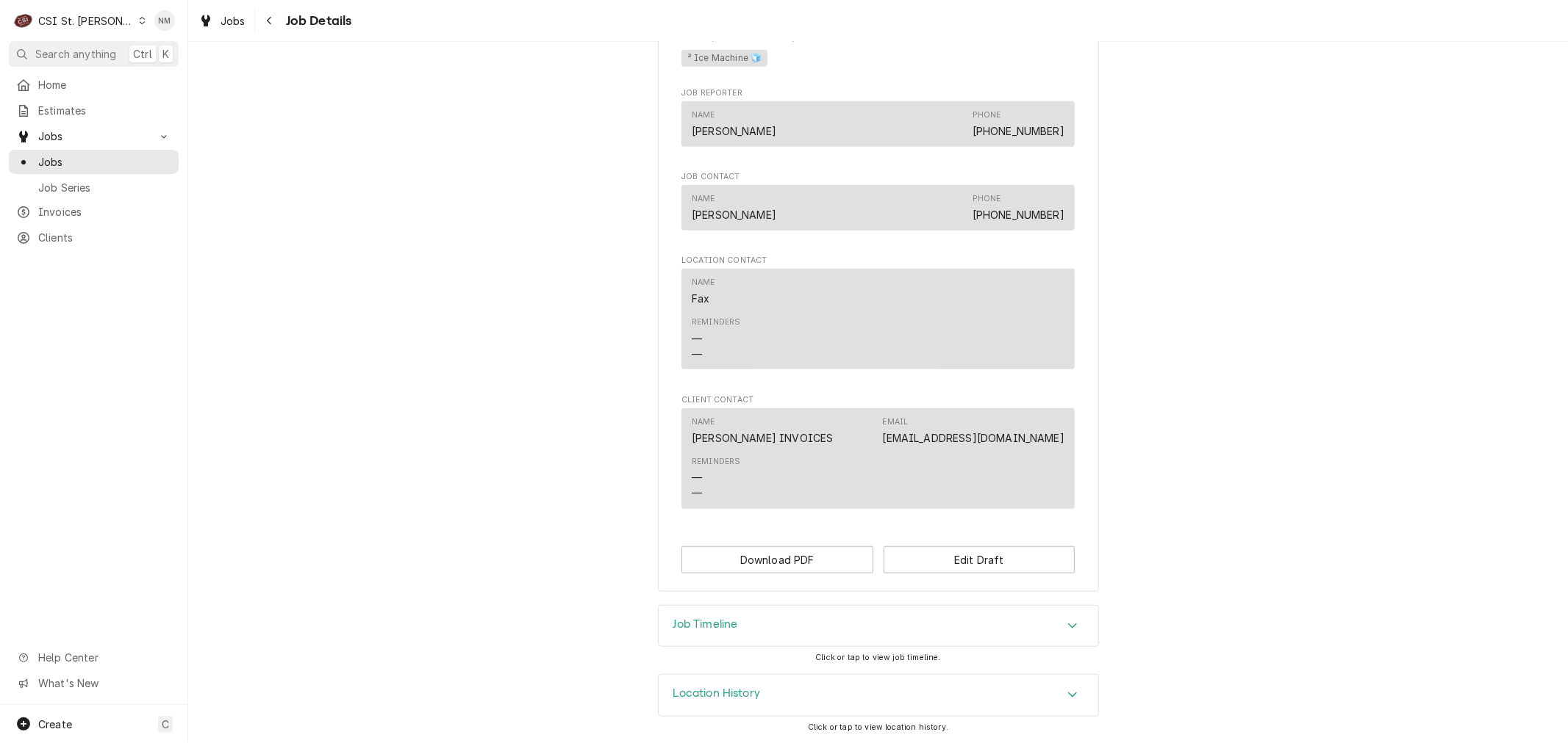
scroll to position [901, 0]
click at [728, 621] on h3 "Job Timeline" at bounding box center [706, 624] width 65 height 14
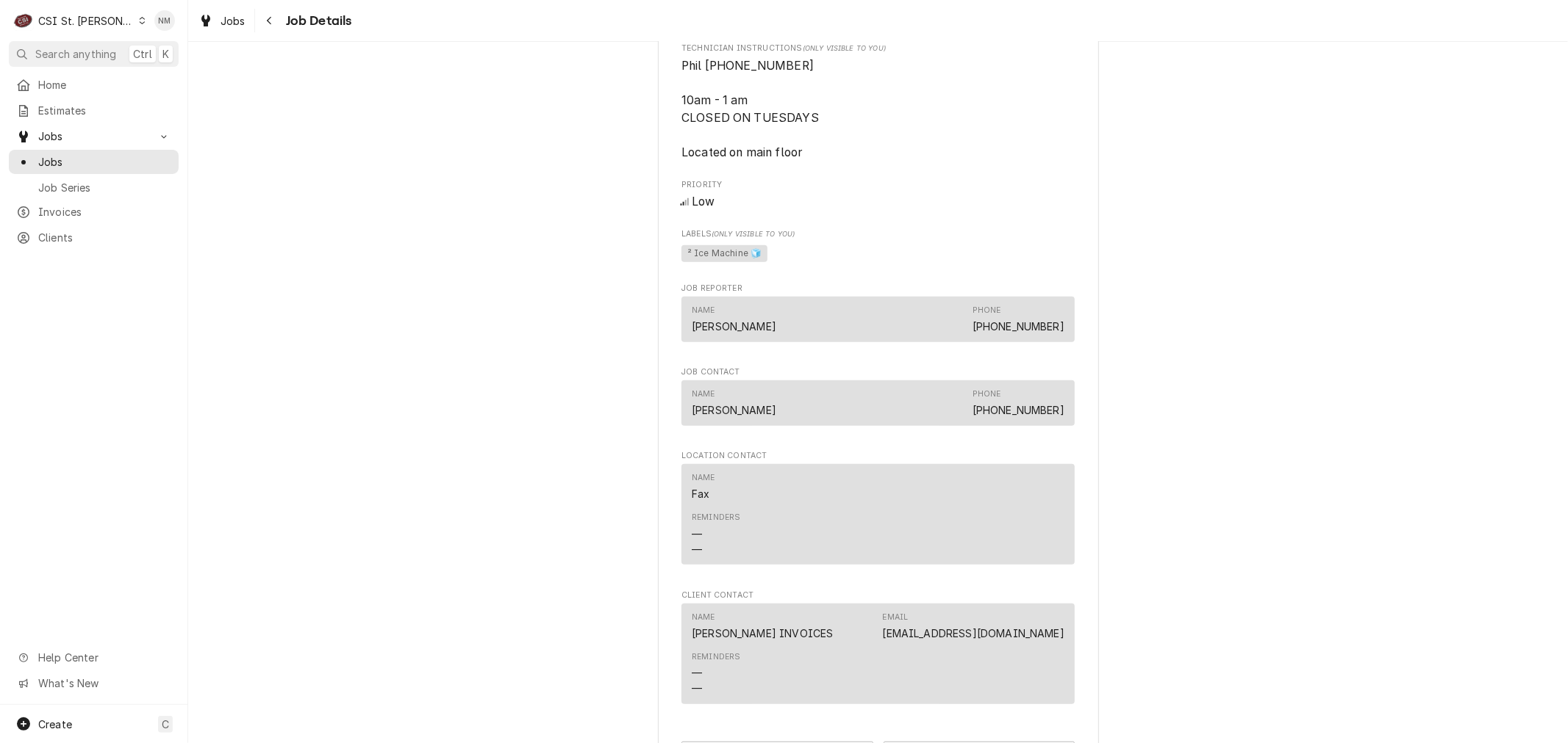
scroll to position [810, 0]
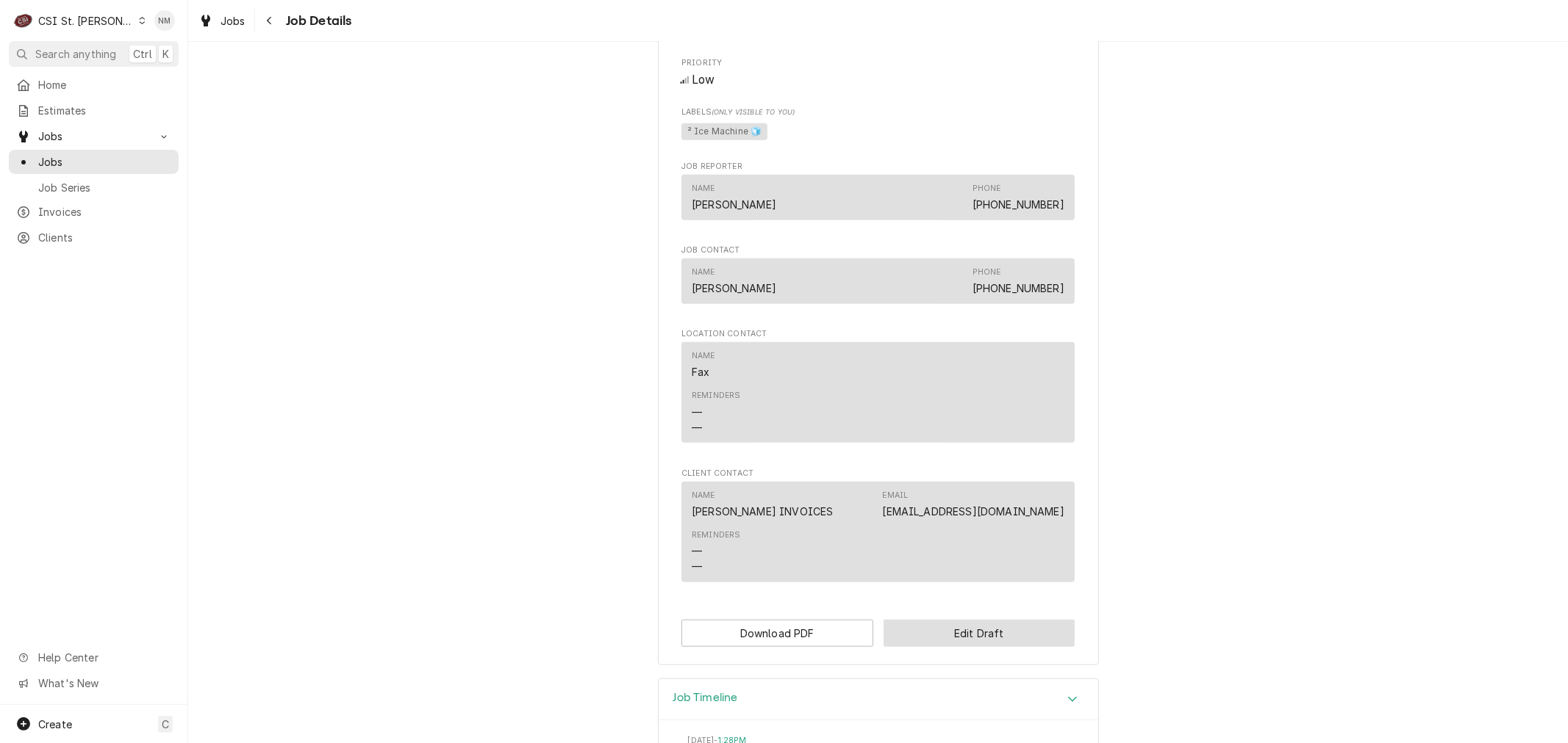
click at [967, 647] on button "Edit Draft" at bounding box center [979, 633] width 192 height 27
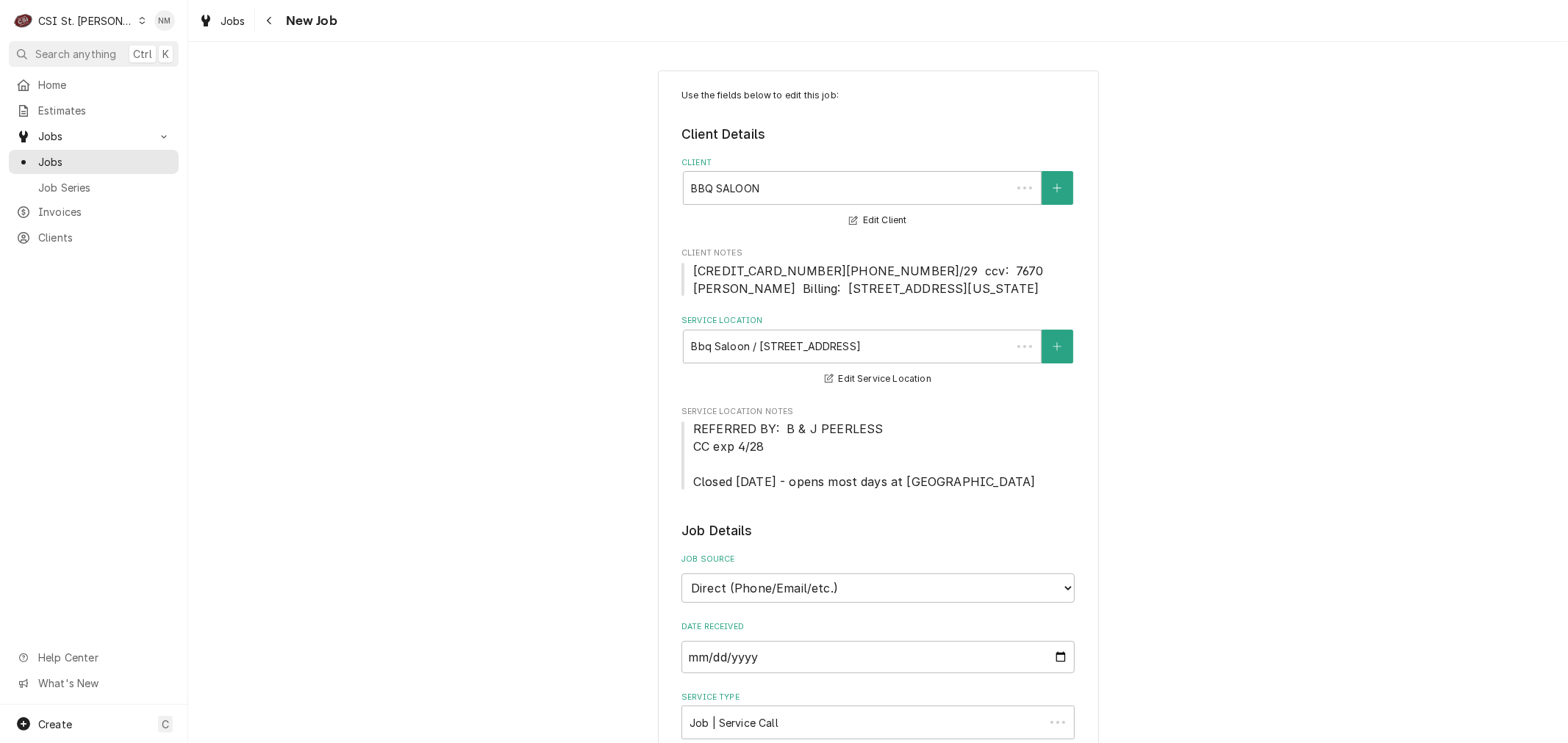
type textarea "x"
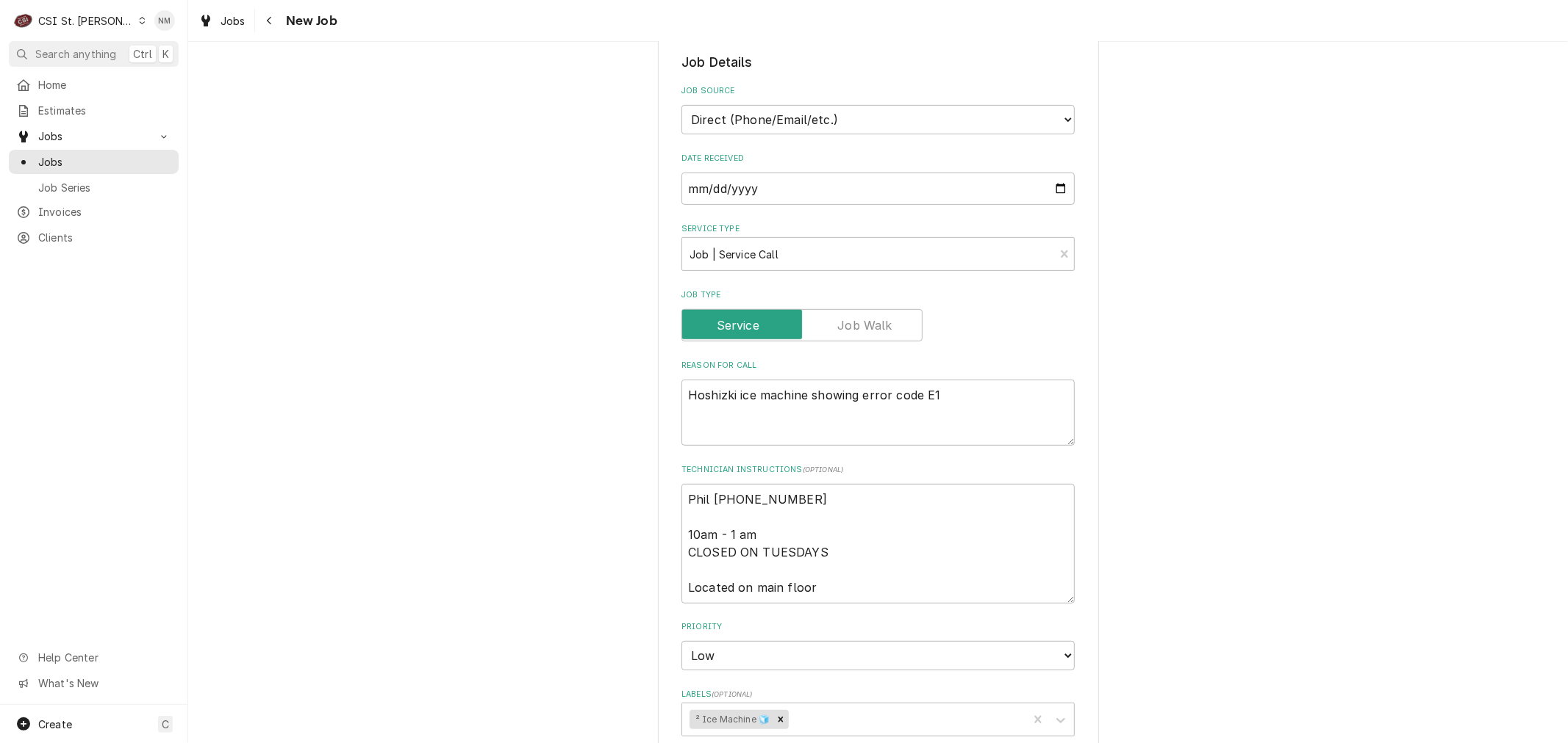
scroll to position [571, 0]
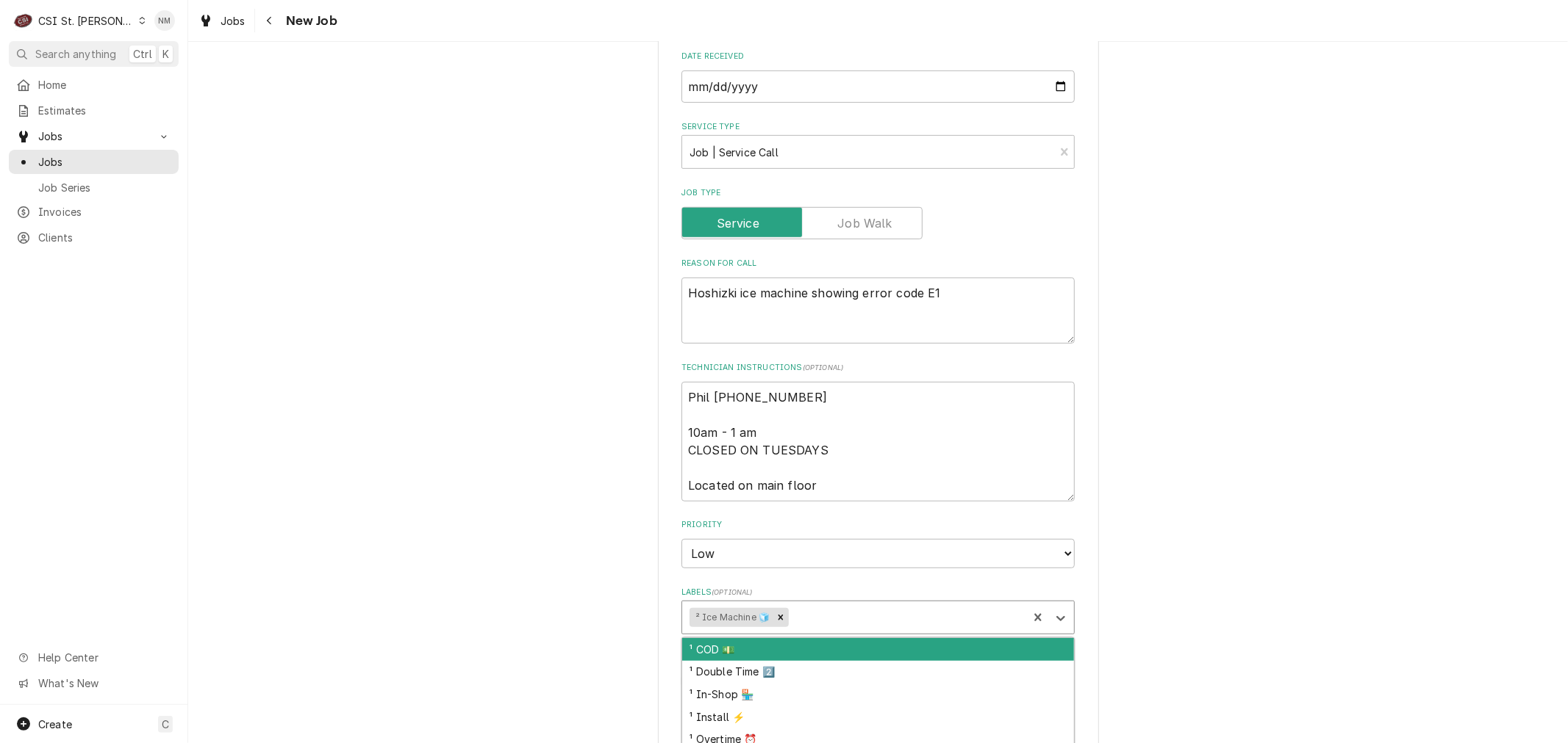
click at [919, 615] on div "Labels" at bounding box center [906, 618] width 229 height 26
type input "co"
click at [746, 647] on div "¹ COD 💵" at bounding box center [877, 650] width 392 height 23
type textarea "x"
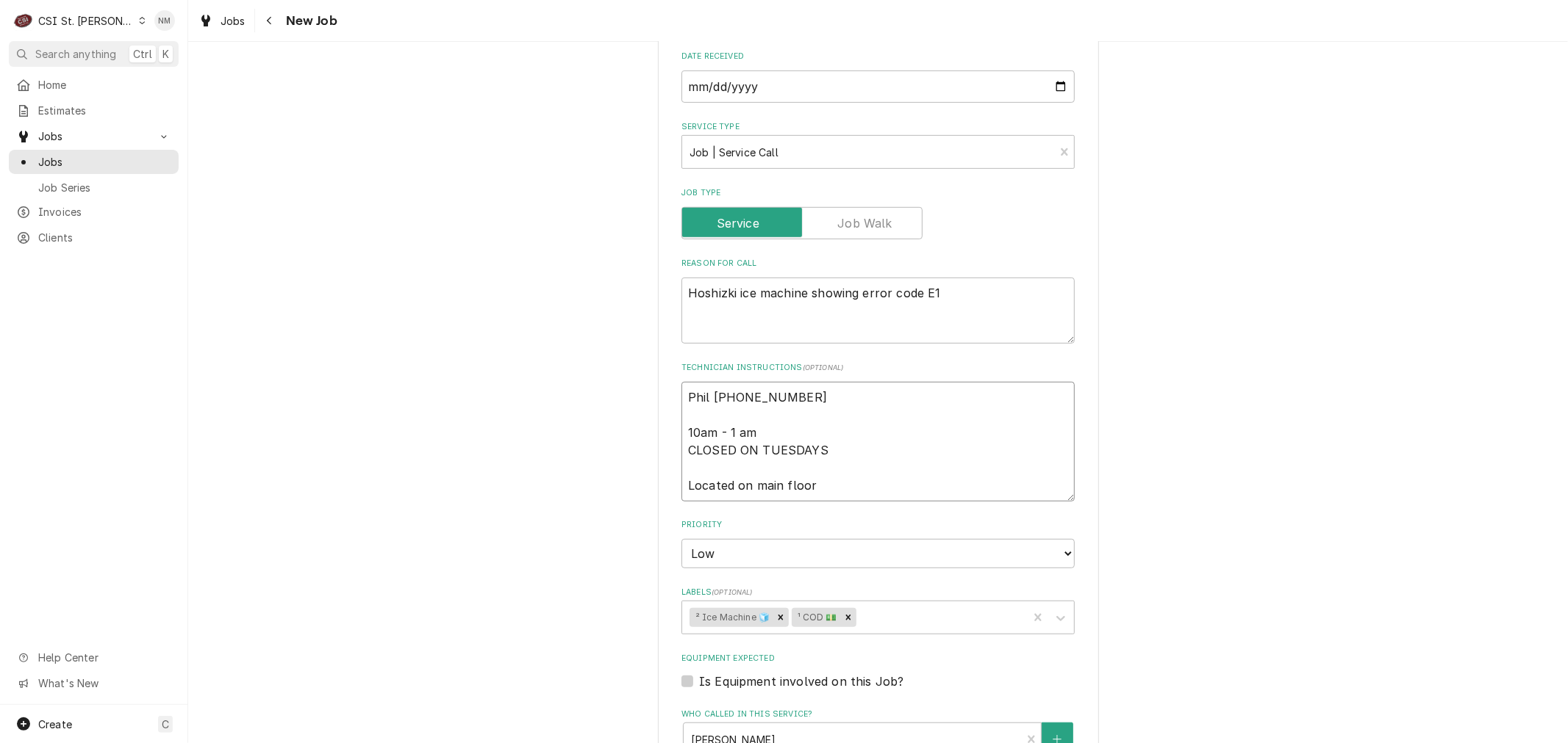
click at [821, 445] on textarea "Phil [PHONE_NUMBER] 10am - 1 am CLOSED ON TUESDAYS Located on main floor" at bounding box center [877, 441] width 393 height 119
type textarea "x"
type textarea "Phil [PHONE_NUMBER] 10am - 1 am CLOSED ON TUESDAYS Located on main floor"
type textarea "x"
type textarea "Phil [PHONE_NUMBER] 10am - 1 am CLOSED ON TUESDAYS B Located on main floor"
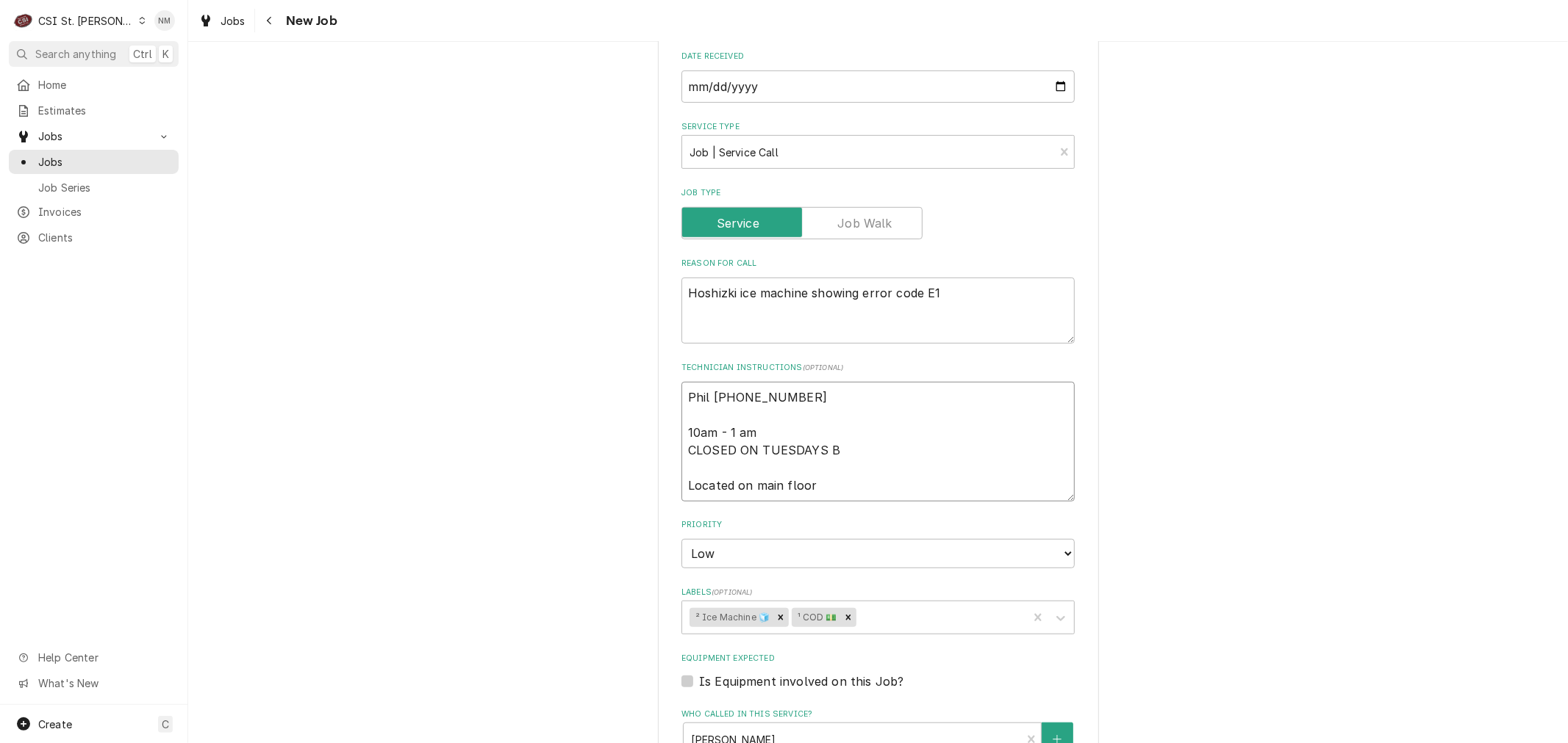
type textarea "x"
type textarea "Phil [PHONE_NUMBER] 10am - 1 am CLOSED ON TUESDAYS BU Located on main floor"
type textarea "x"
type textarea "Phil [PHONE_NUMBER] 10am - 1 am CLOSED ON TUESDAYS BUT Located on main floor"
type textarea "x"
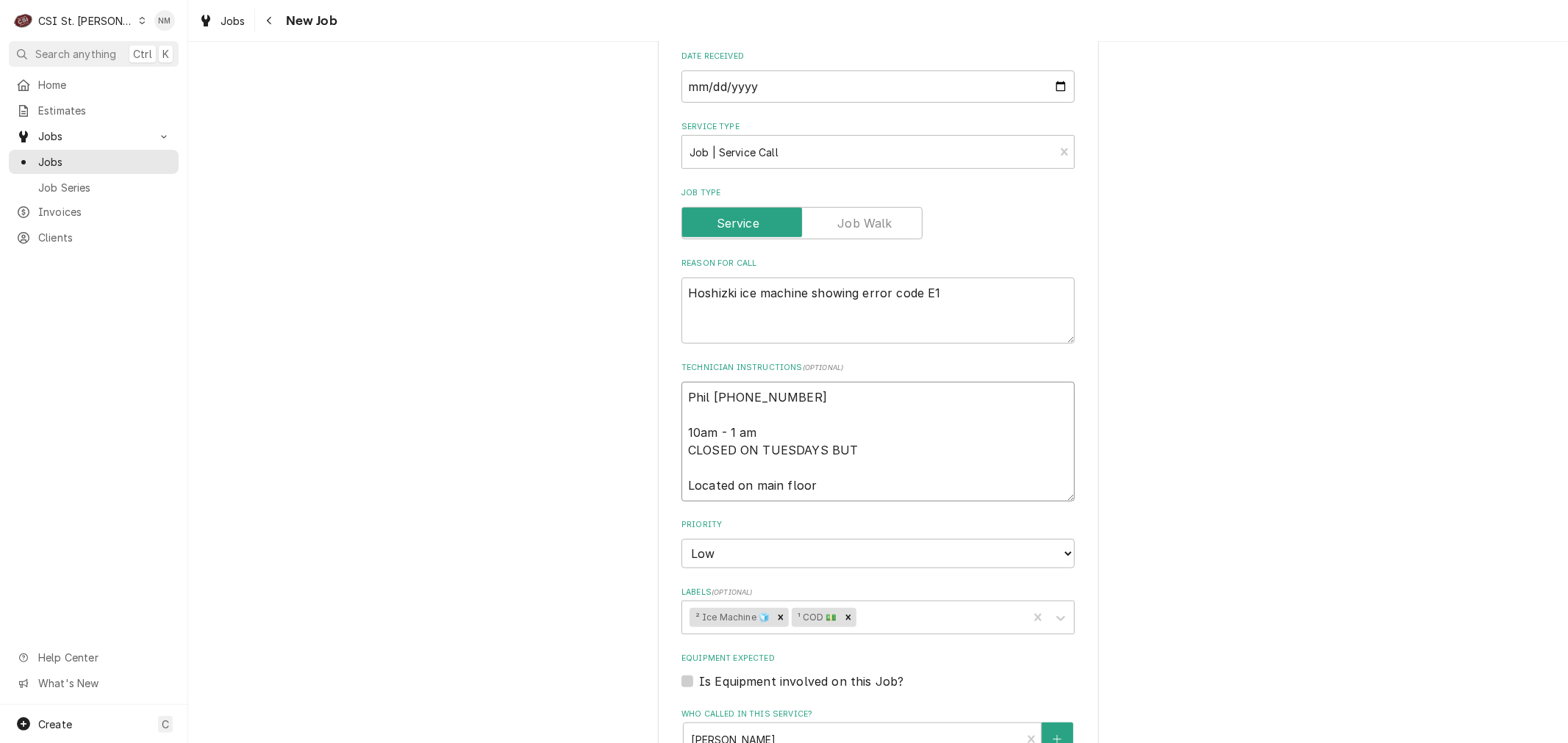
type textarea "Phil 314 280-1634 10am - 1 am CLOSED ON TUESDAYS BUT Located on main floor"
type textarea "x"
type textarea "Phil 314 280-1634 10am - 1 am CLOSED ON TUESDAYS BUT C Located on main floor"
type textarea "x"
type textarea "Phil 314 280-1634 10am - 1 am CLOSED ON TUESDAYS BUT CA Located on main floor"
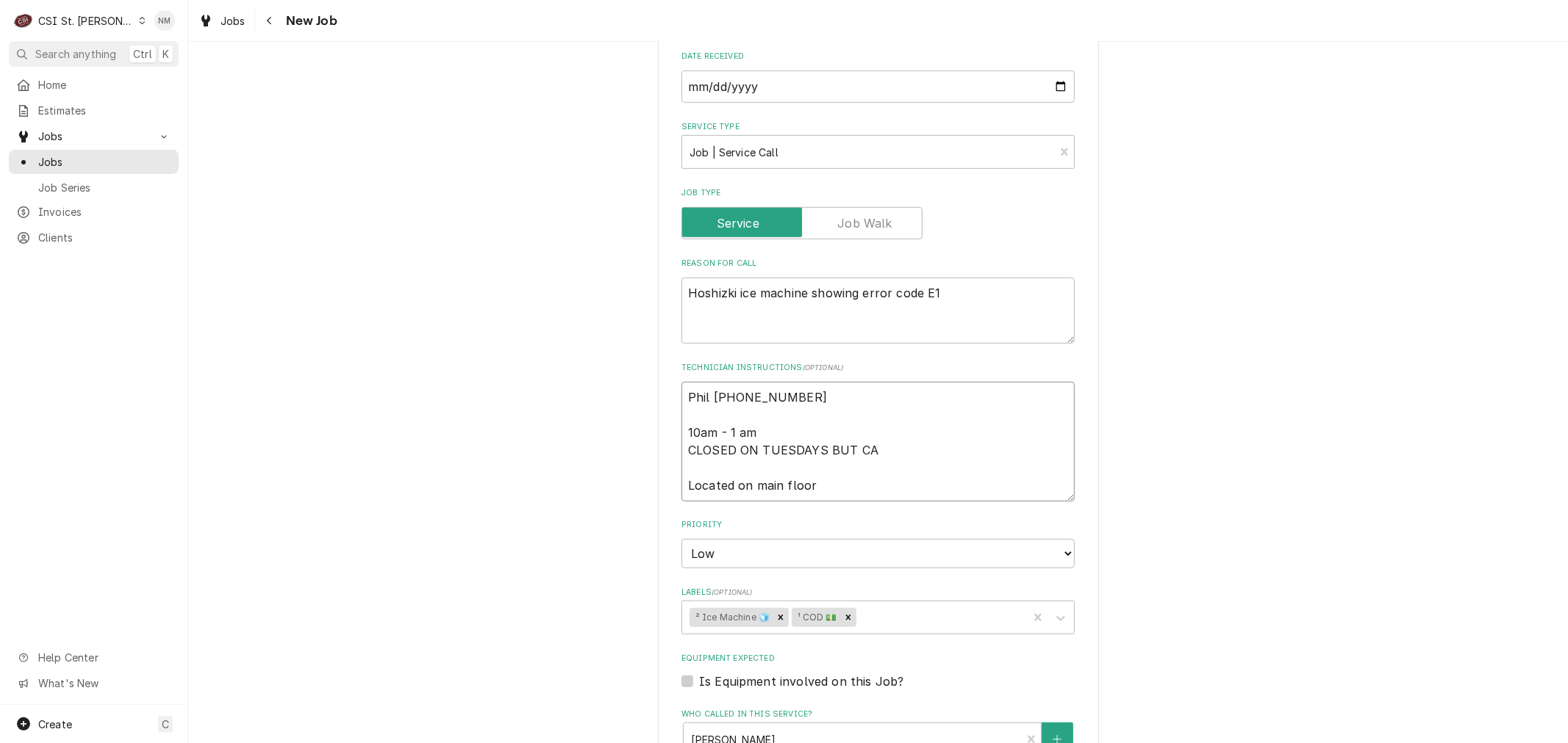
type textarea "x"
type textarea "Phil 314 280-1634 10am - 1 am CLOSED ON TUESDAYS BUT CAN Located on main floor"
type textarea "x"
type textarea "Phil 314 280-1634 10am - 1 am CLOSED ON TUESDAYS BUT CAN Located on main floor"
type textarea "x"
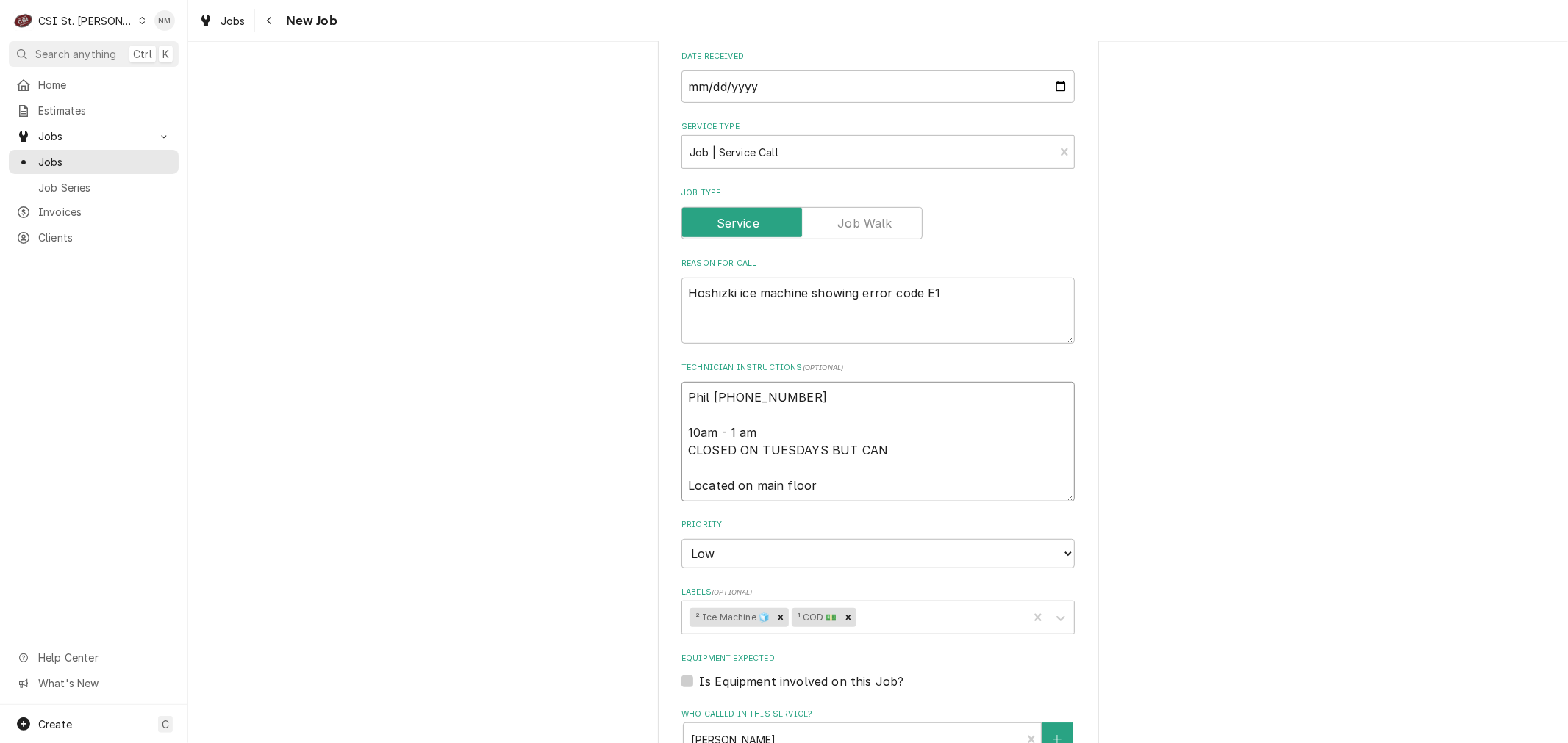
type textarea "Phil 314 280-1634 10am - 1 am CLOSED ON TUESDAYS BUT CAN M Located on main floor"
type textarea "x"
type textarea "Phil 314 280-1634 10am - 1 am CLOSED ON TUESDAYS BUT CAN ME Located on main flo…"
type textarea "x"
type textarea "Phil 314 280-1634 10am - 1 am CLOSED ON TUESDAYS BUT CAN MEE Located on main fl…"
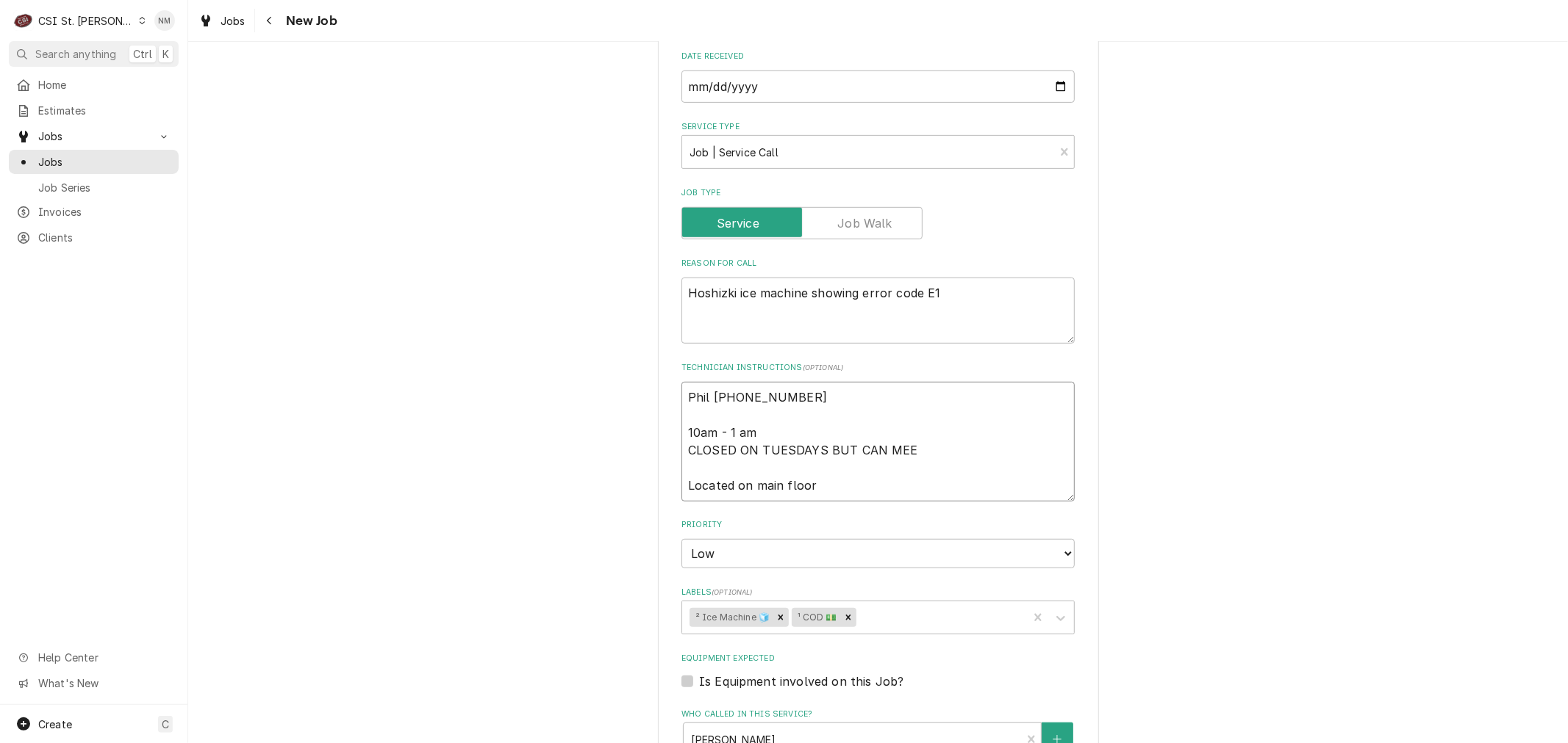
type textarea "x"
type textarea "Phil 314 280-1634 10am - 1 am CLOSED ON TUESDAYS BUT CAN MEET Located on main f…"
type textarea "x"
type textarea "Phil 314 280-1634 10am - 1 am CLOSED ON TUESDAYS BUT CAN MEET Located on main f…"
type textarea "x"
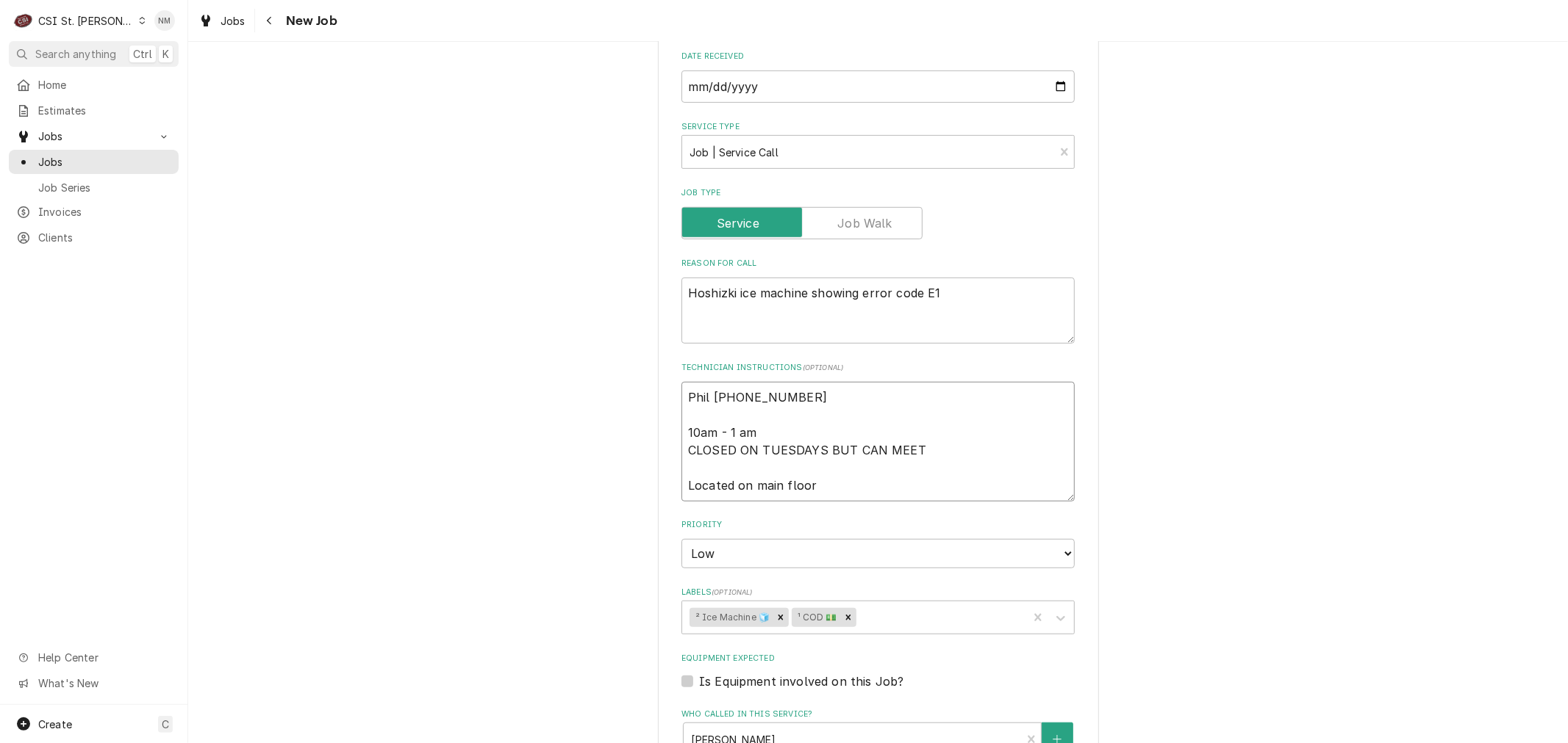
type textarea "Phil 314 280-1634 10am - 1 am CLOSED ON TUESDAYS BUT CAN MEET A Located on main…"
type textarea "x"
type textarea "Phil 314 280-1634 10am - 1 am CLOSED ON TUESDAYS BUT CAN MEET AN Located on mai…"
type textarea "x"
type textarea "Phil 314 280-1634 10am - 1 am CLOSED ON TUESDAYS BUT CAN MEET ANY Located on ma…"
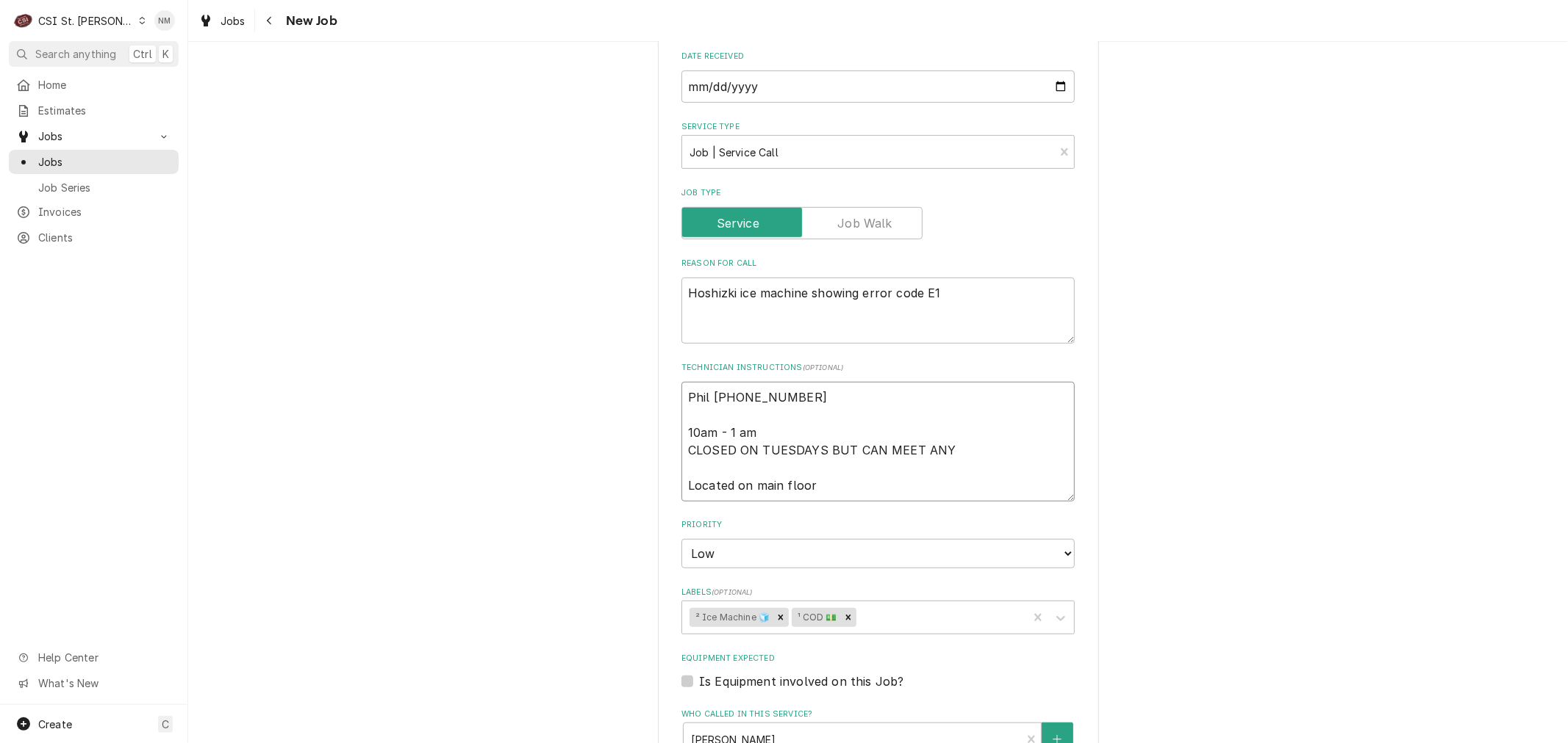
type textarea "x"
type textarea "Phil 314 280-1634 10am - 1 am CLOSED ON TUESDAYS BUT CAN MEET ANYT Located on m…"
type textarea "x"
type textarea "Phil 314 280-1634 10am - 1 am CLOSED ON TUESDAYS BUT CAN MEET ANYTI Located on …"
type textarea "x"
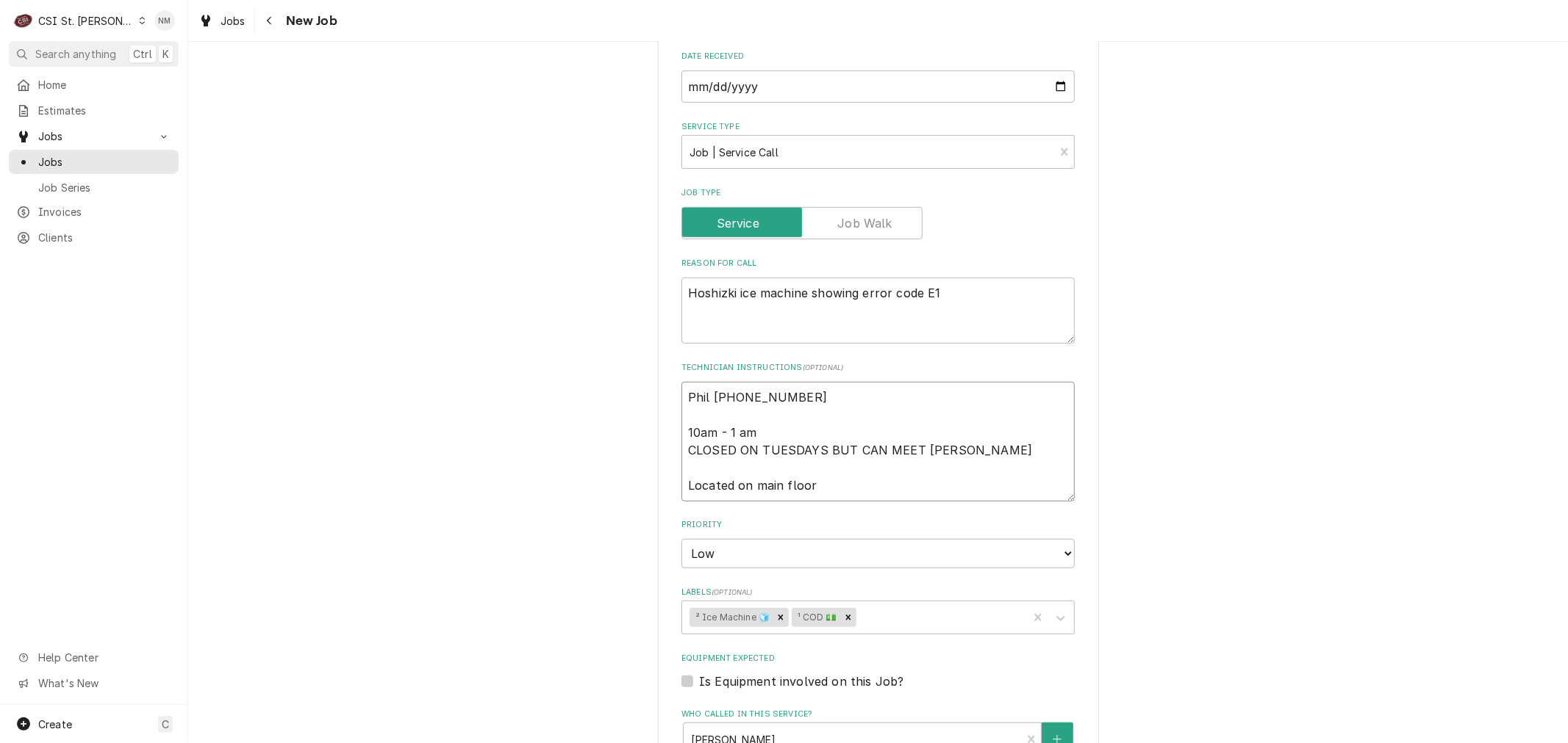
type textarea "Phil 314 280-1634 10am - 1 am CLOSED ON TUESDAYS BUT CAN MEET ANYTIM Located on…"
type textarea "x"
type textarea "Phil 314 280-1634 10am - 1 am CLOSED ON TUESDAYS BUT CAN MEET ANYTIME Located o…"
type textarea "x"
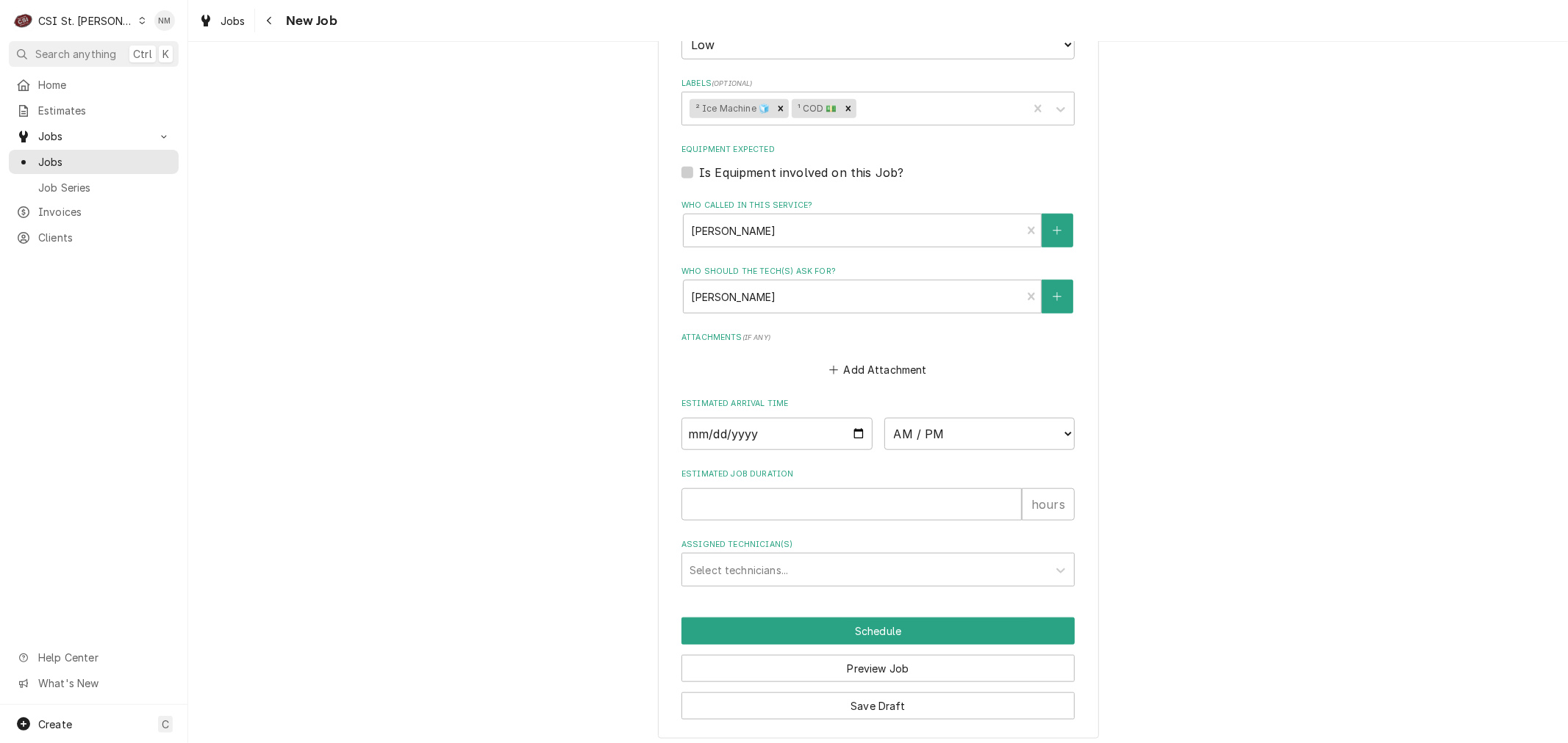
scroll to position [1084, 0]
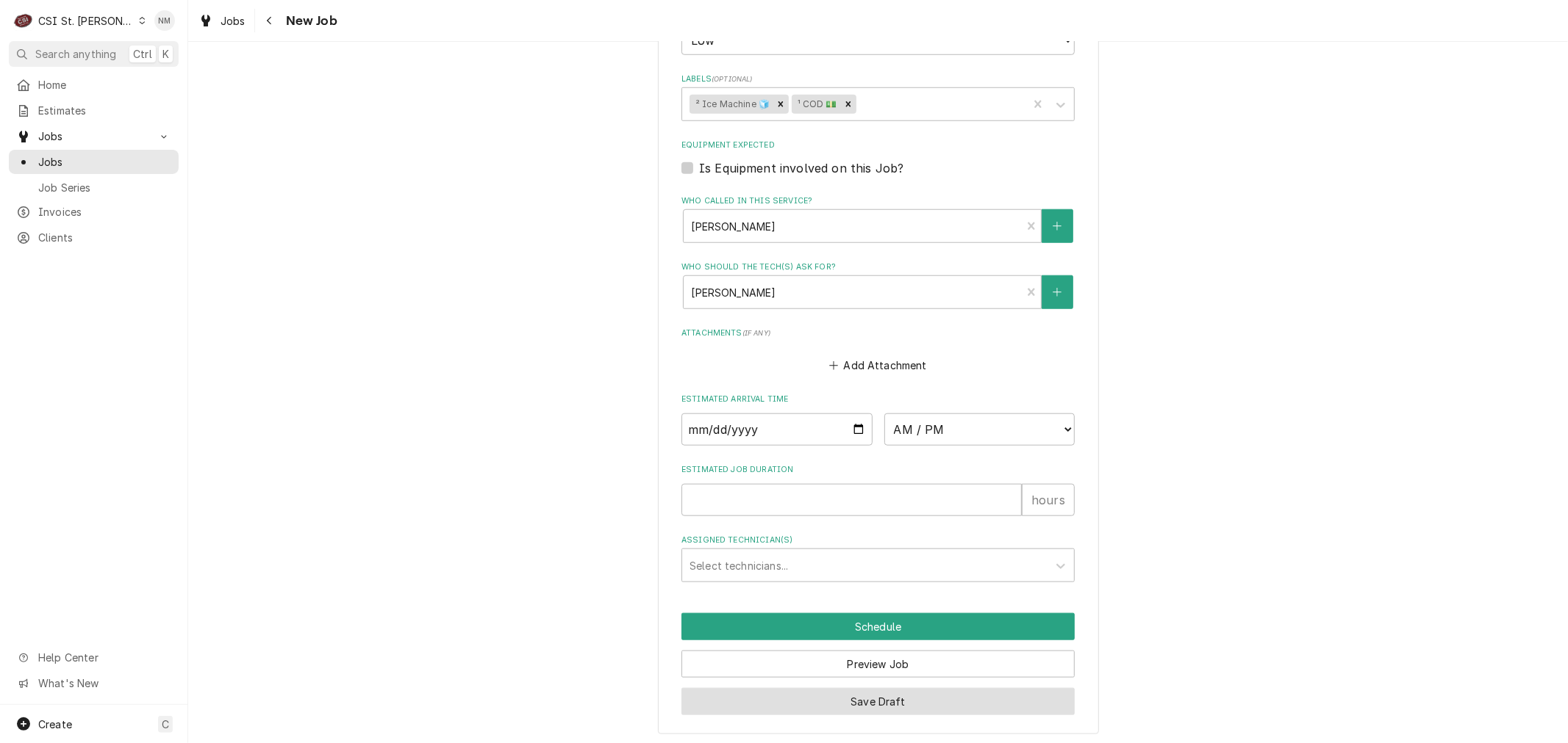
type textarea "Phil 314 280-1634 10am - 1 am CLOSED ON TUESDAYS BUT CAN MEET ANYTIME Located o…"
click at [880, 693] on button "Save Draft" at bounding box center [877, 702] width 393 height 27
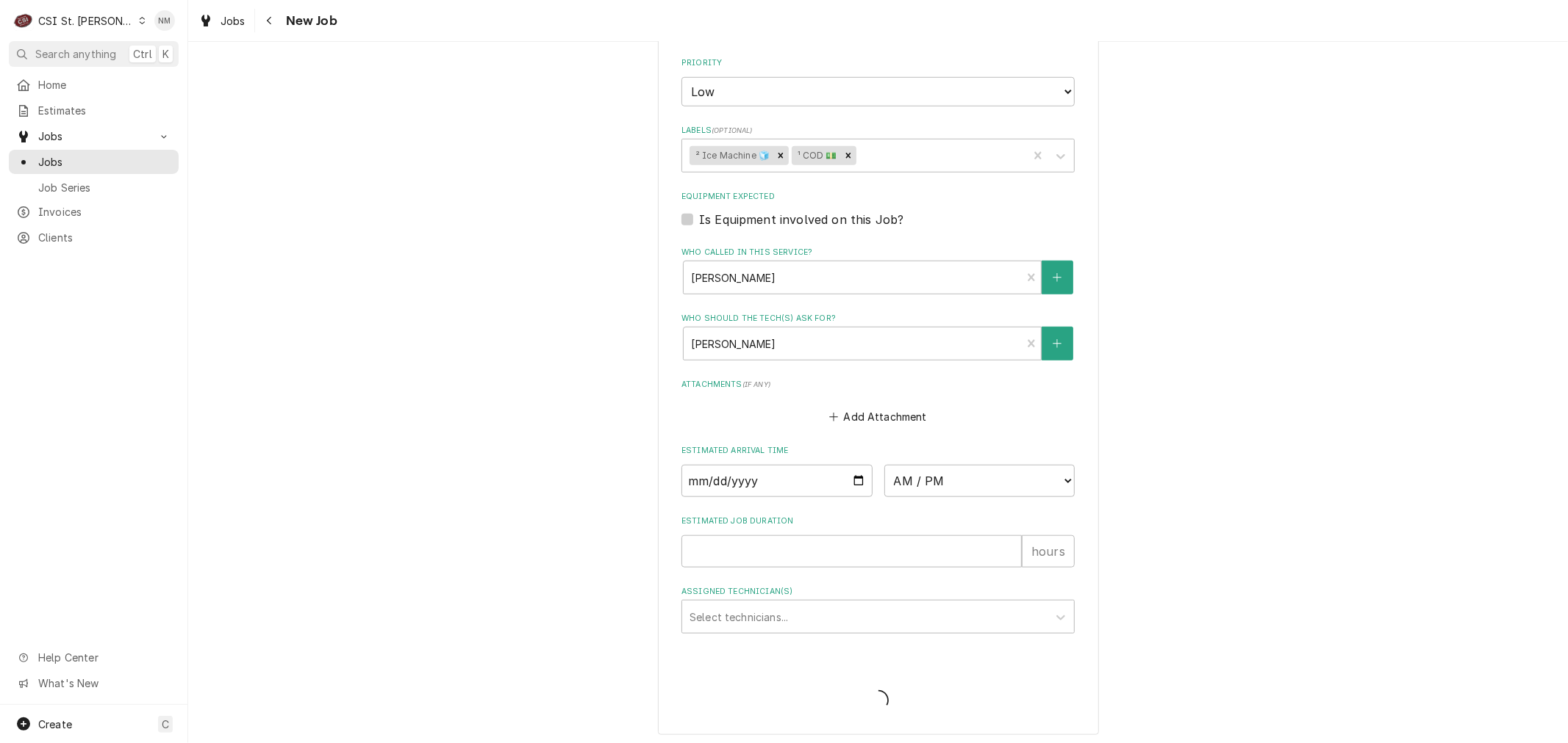
type textarea "x"
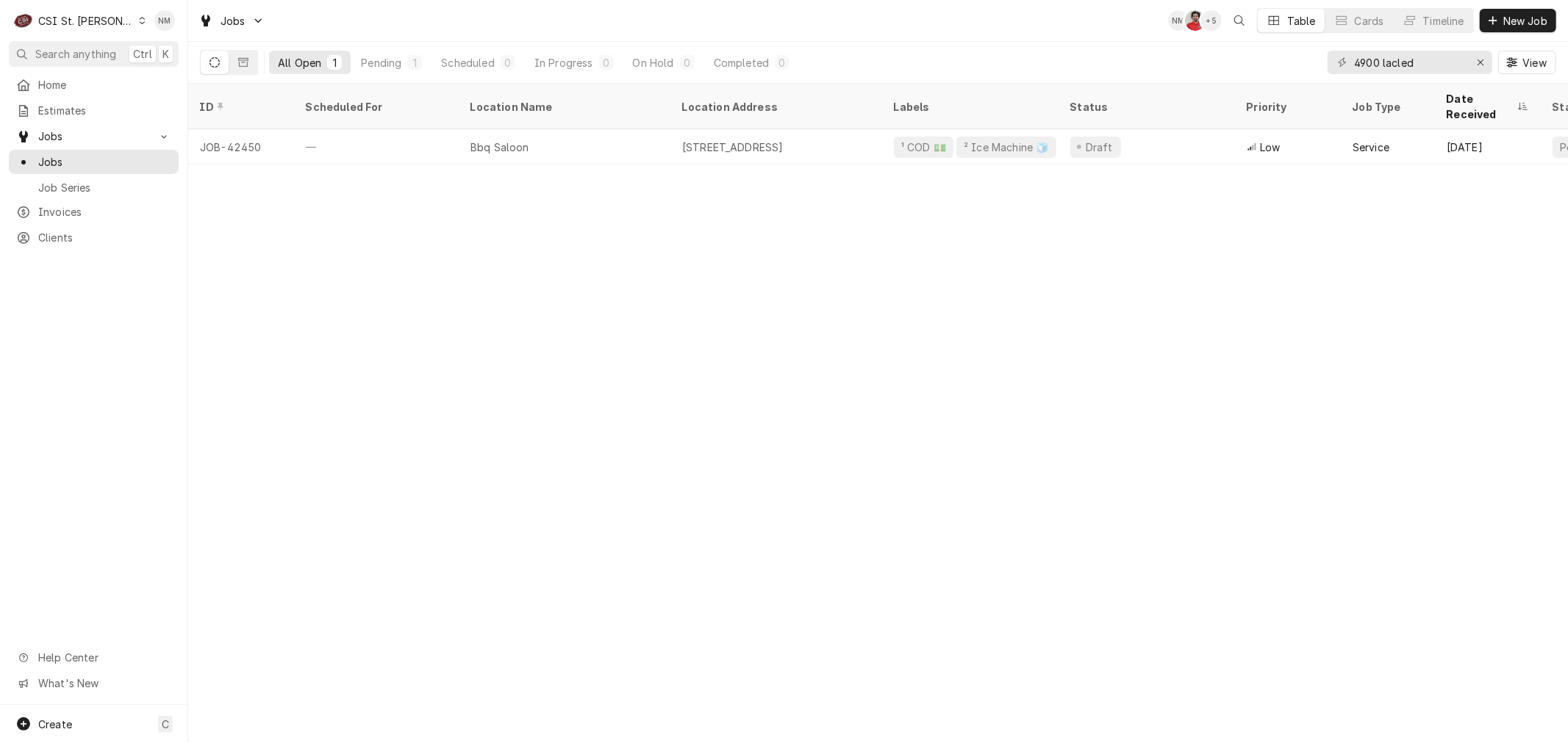
click at [139, 20] on icon "Dynamic Content Wrapper" at bounding box center [142, 20] width 7 height 8
click at [201, 27] on div "CSI [US_STATE][GEOGRAPHIC_DATA]" at bounding box center [226, 29] width 194 height 16
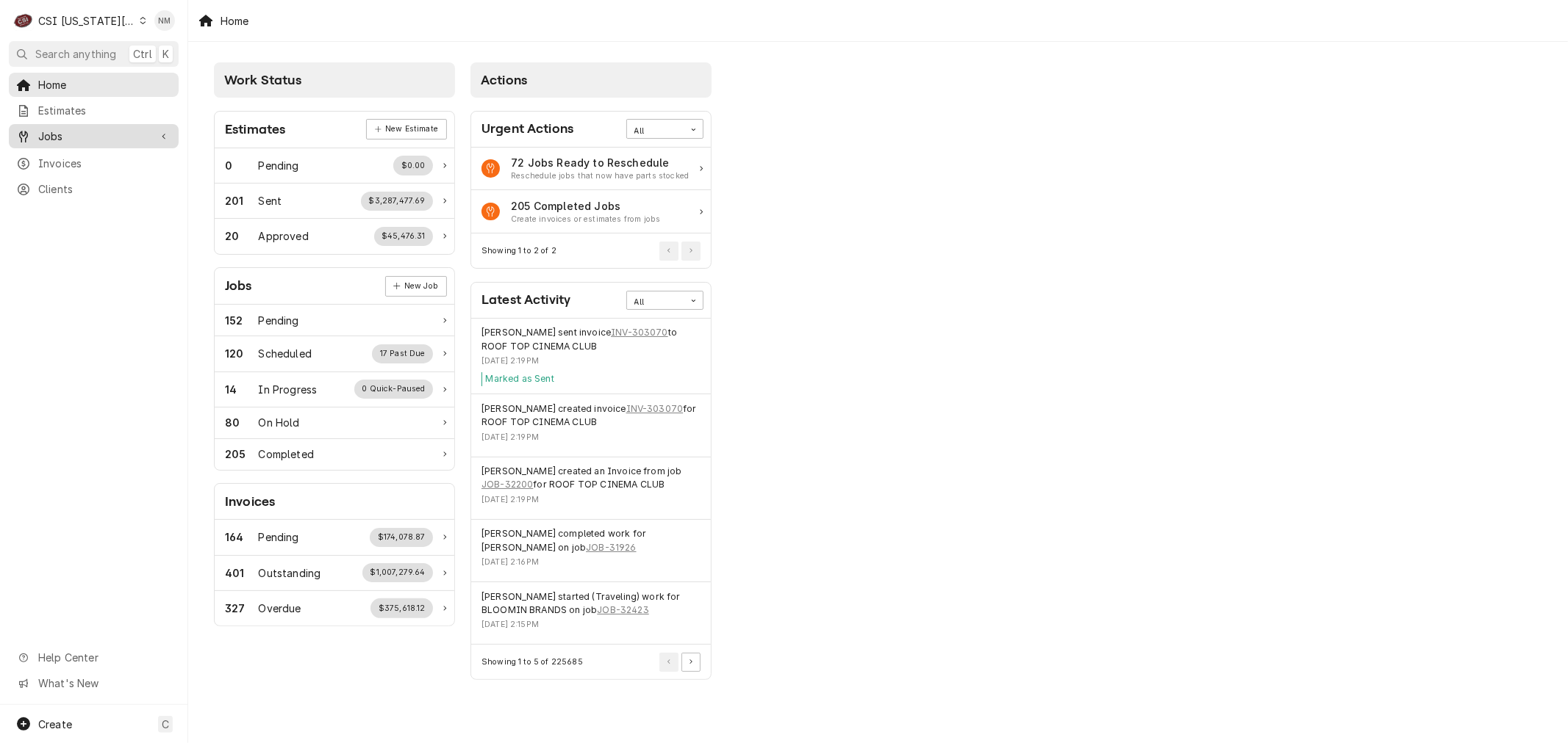
click at [77, 135] on span "Jobs" at bounding box center [94, 136] width 111 height 16
click at [80, 154] on span "Jobs" at bounding box center [104, 162] width 133 height 16
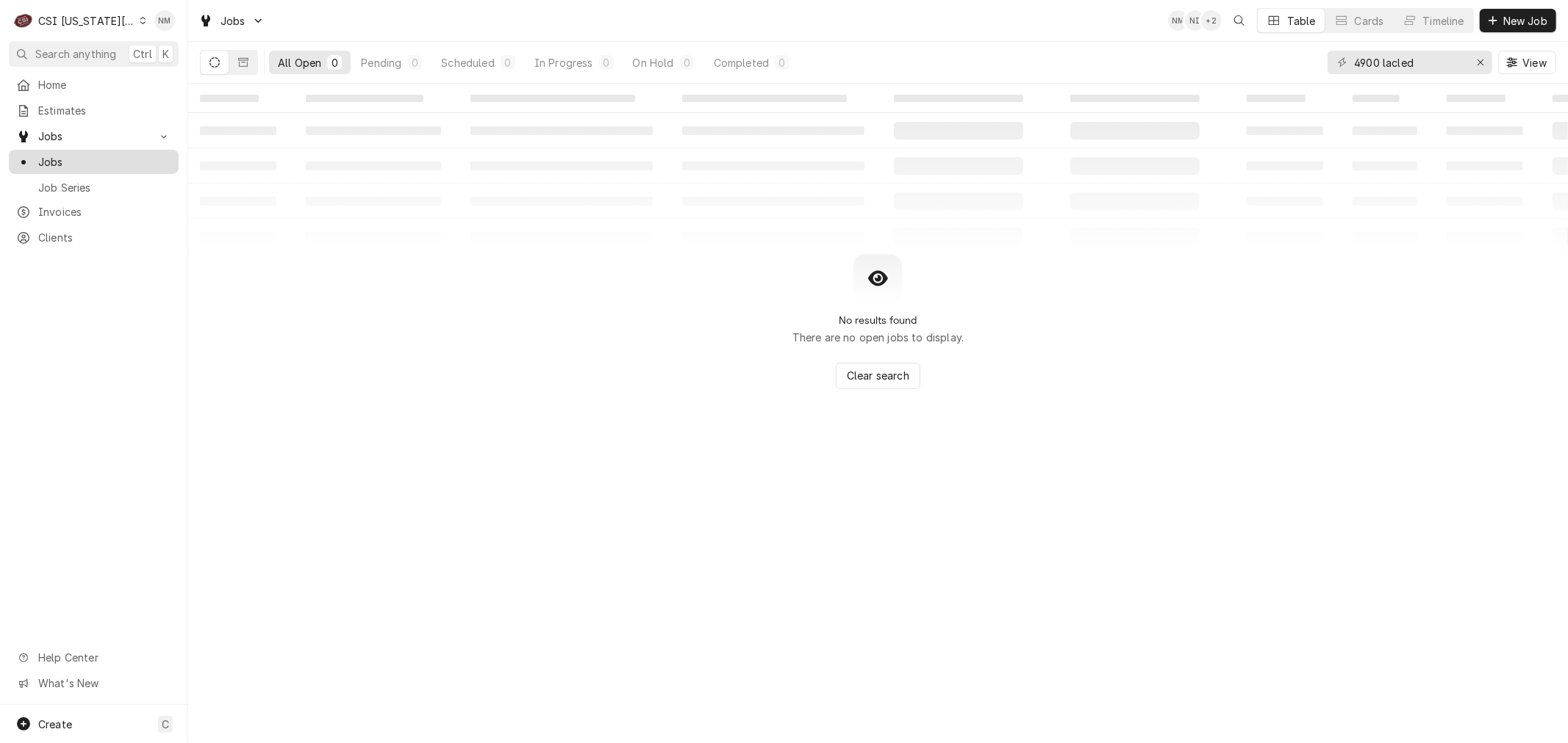
click at [54, 154] on span "Jobs" at bounding box center [104, 162] width 133 height 16
drag, startPoint x: 1427, startPoint y: 64, endPoint x: 1294, endPoint y: 62, distance: 133.0
click at [1294, 62] on div "All Open 0 Pending 0 Scheduled 0 In Progress 0 On Hold 0 Completed 0 4900 lacle…" at bounding box center [878, 62] width 1356 height 41
drag, startPoint x: 1445, startPoint y: 63, endPoint x: 1321, endPoint y: 61, distance: 124.0
click at [1321, 61] on div "All Open 0 Pending 0 Scheduled 0 In Progress 0 On Hold 0 Completed 0 SCOOTERS 3…" at bounding box center [878, 62] width 1356 height 41
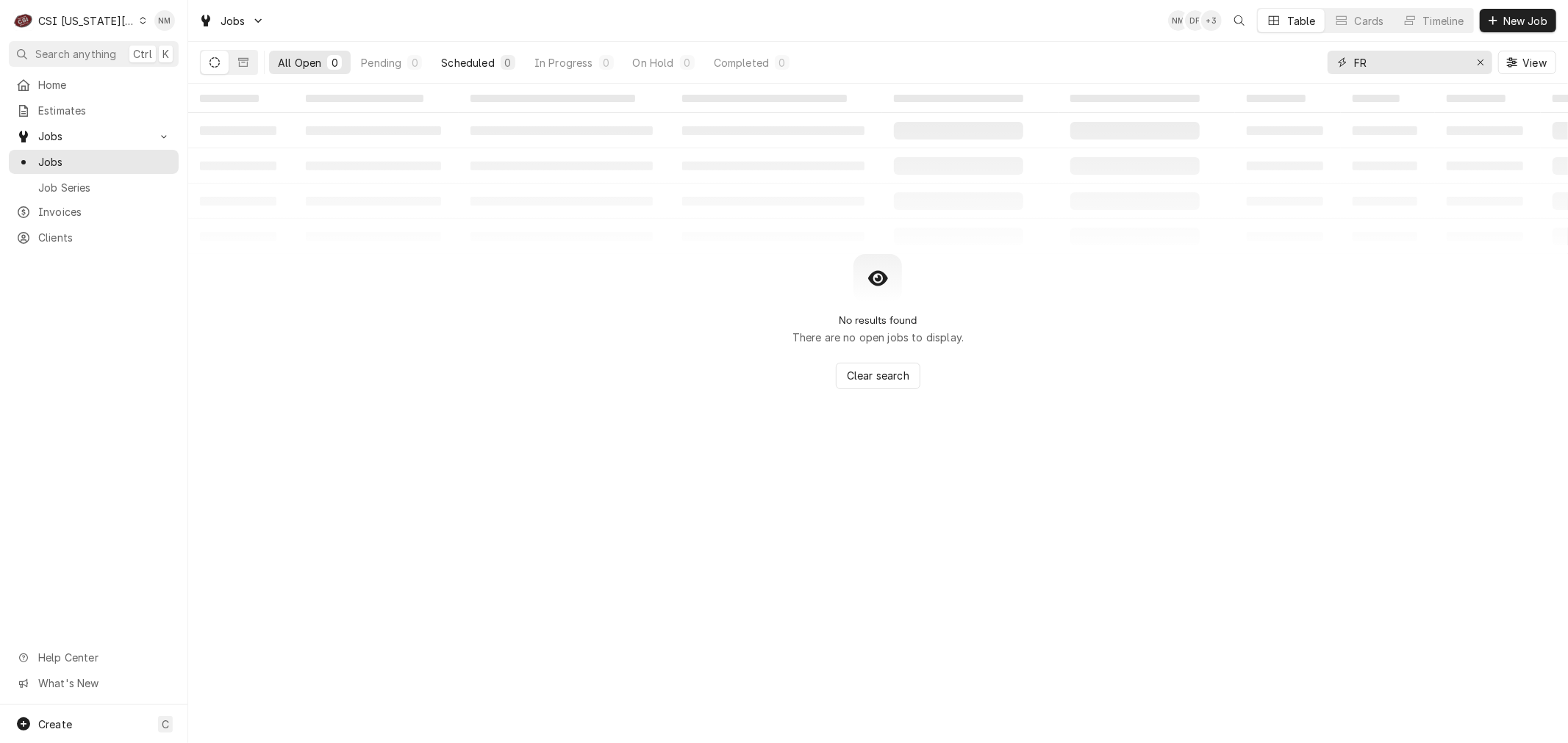
type input "F"
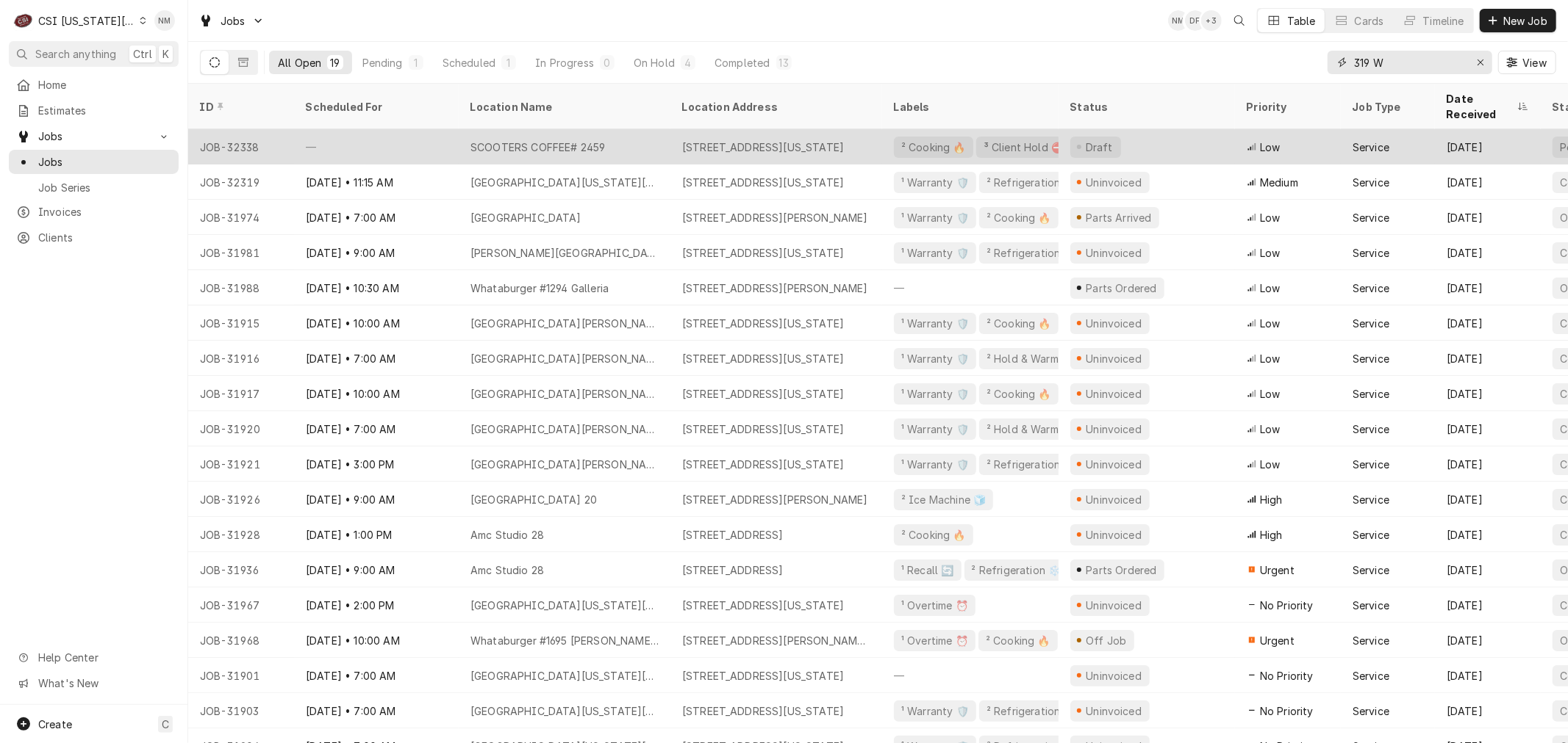
type input "319 W"
click at [451, 132] on div "—" at bounding box center [376, 146] width 165 height 35
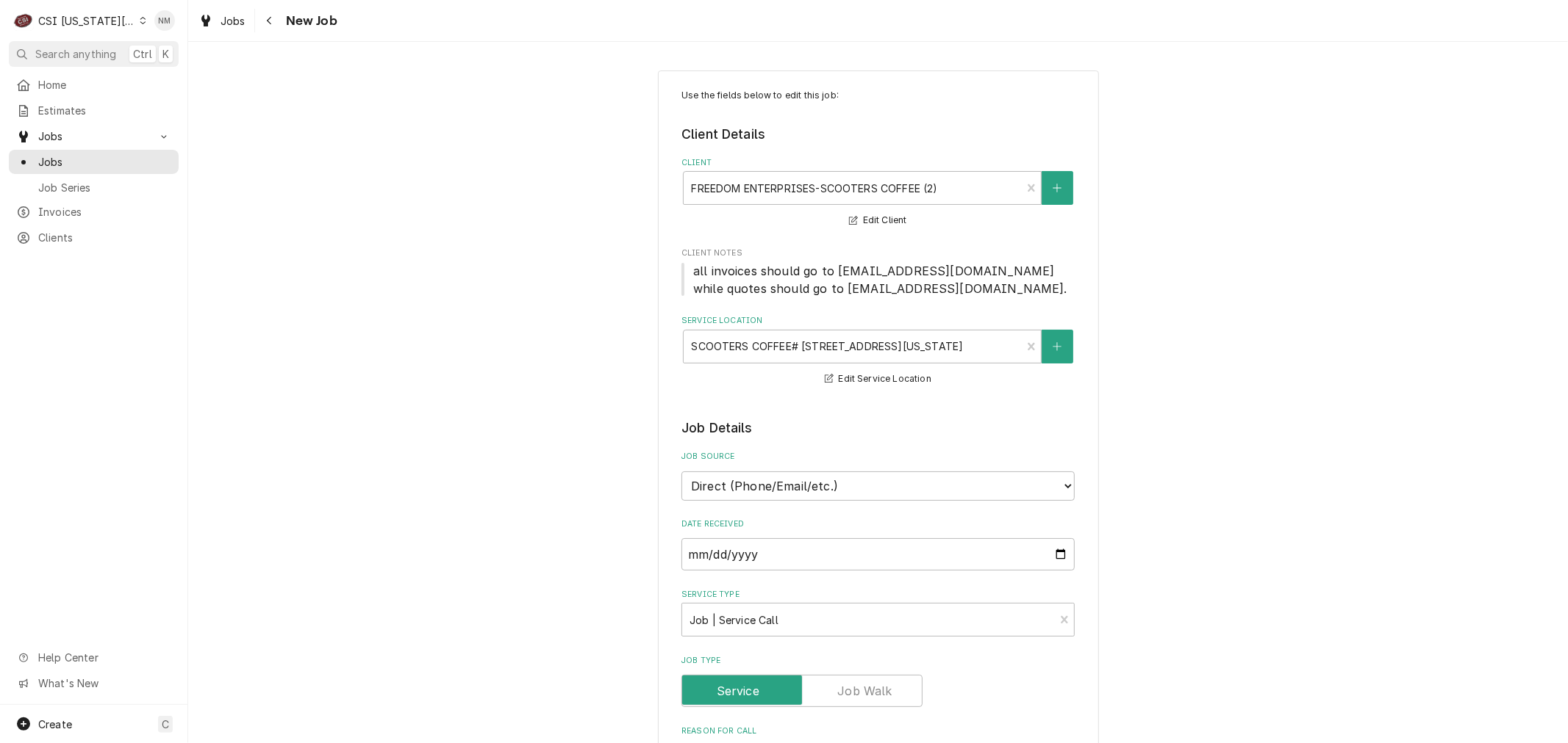
type textarea "x"
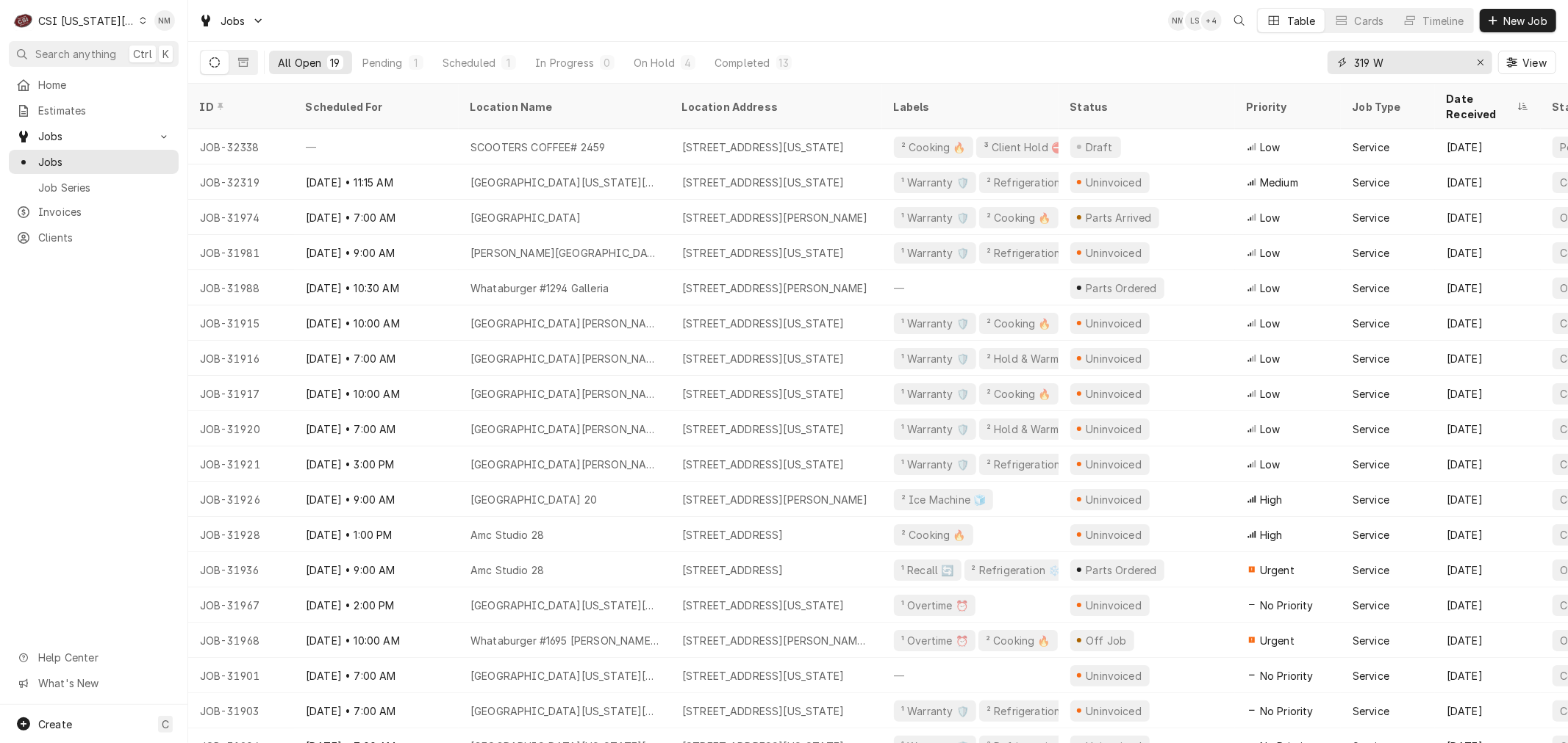
drag, startPoint x: 1409, startPoint y: 66, endPoint x: 1329, endPoint y: 62, distance: 80.1
click at [1332, 62] on div "319 W" at bounding box center [1409, 62] width 165 height 23
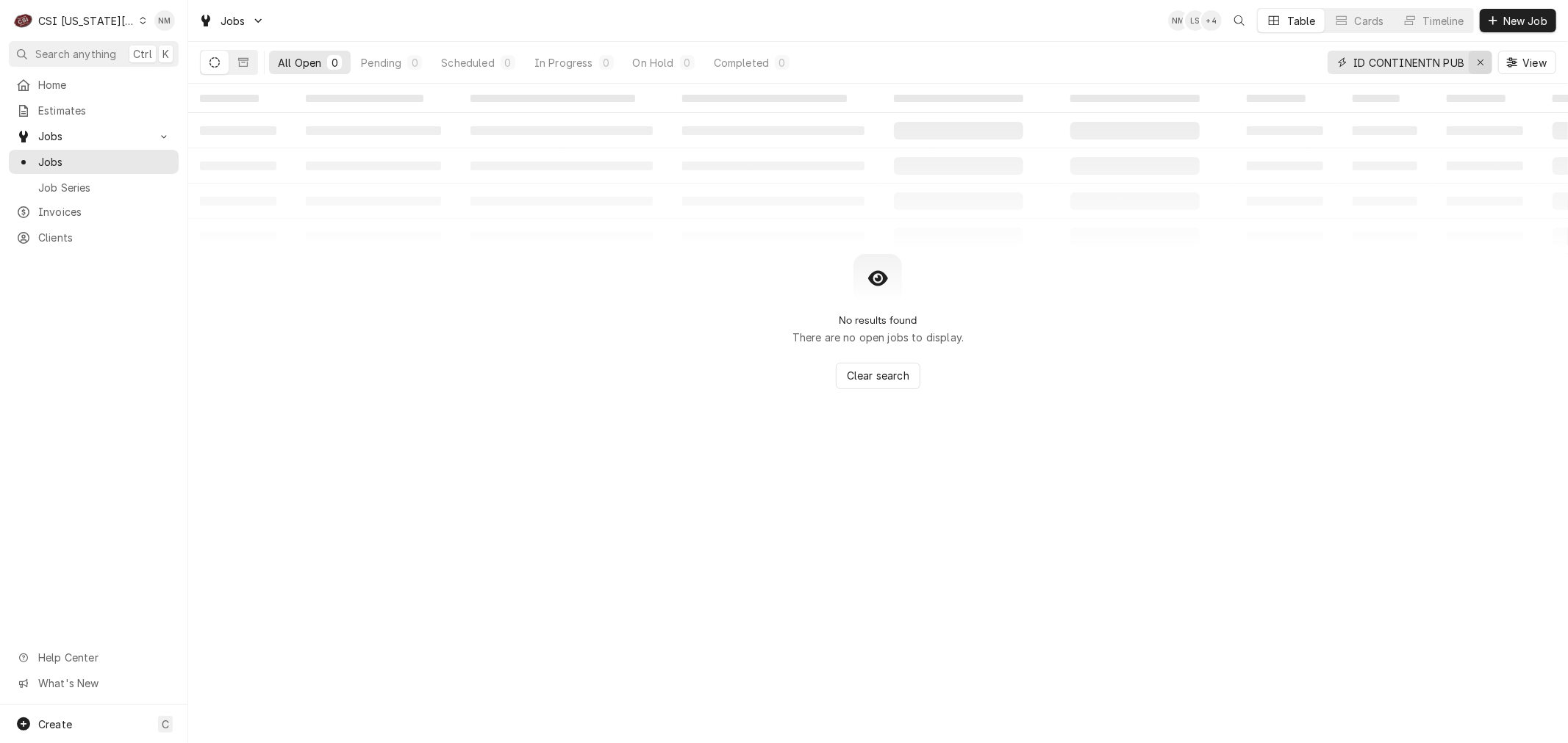
type input "MID CONTINENTN PUB"
click at [1479, 60] on icon "Erase input" at bounding box center [1480, 62] width 8 height 11
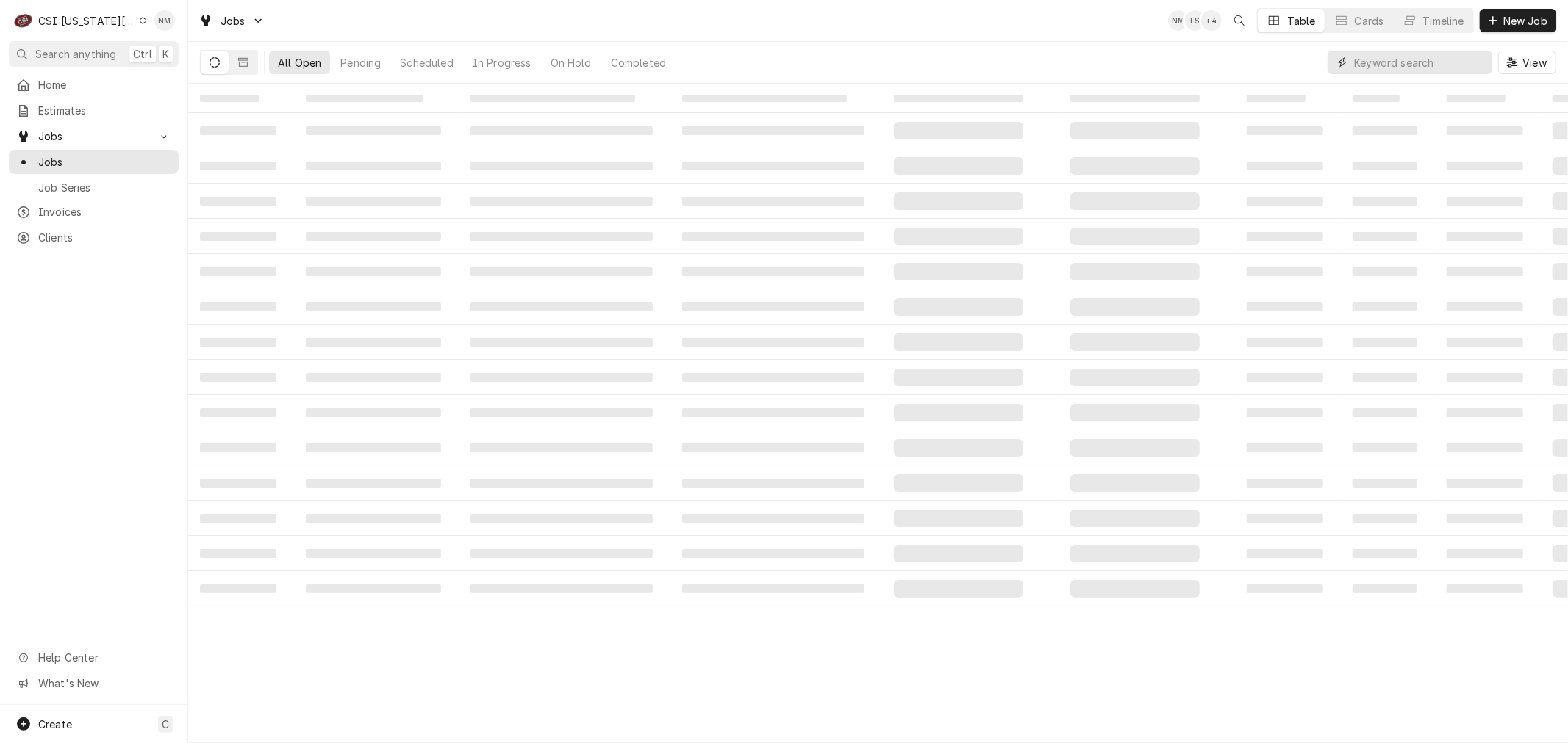
click at [1376, 61] on input "Dynamic Content Wrapper" at bounding box center [1419, 62] width 131 height 23
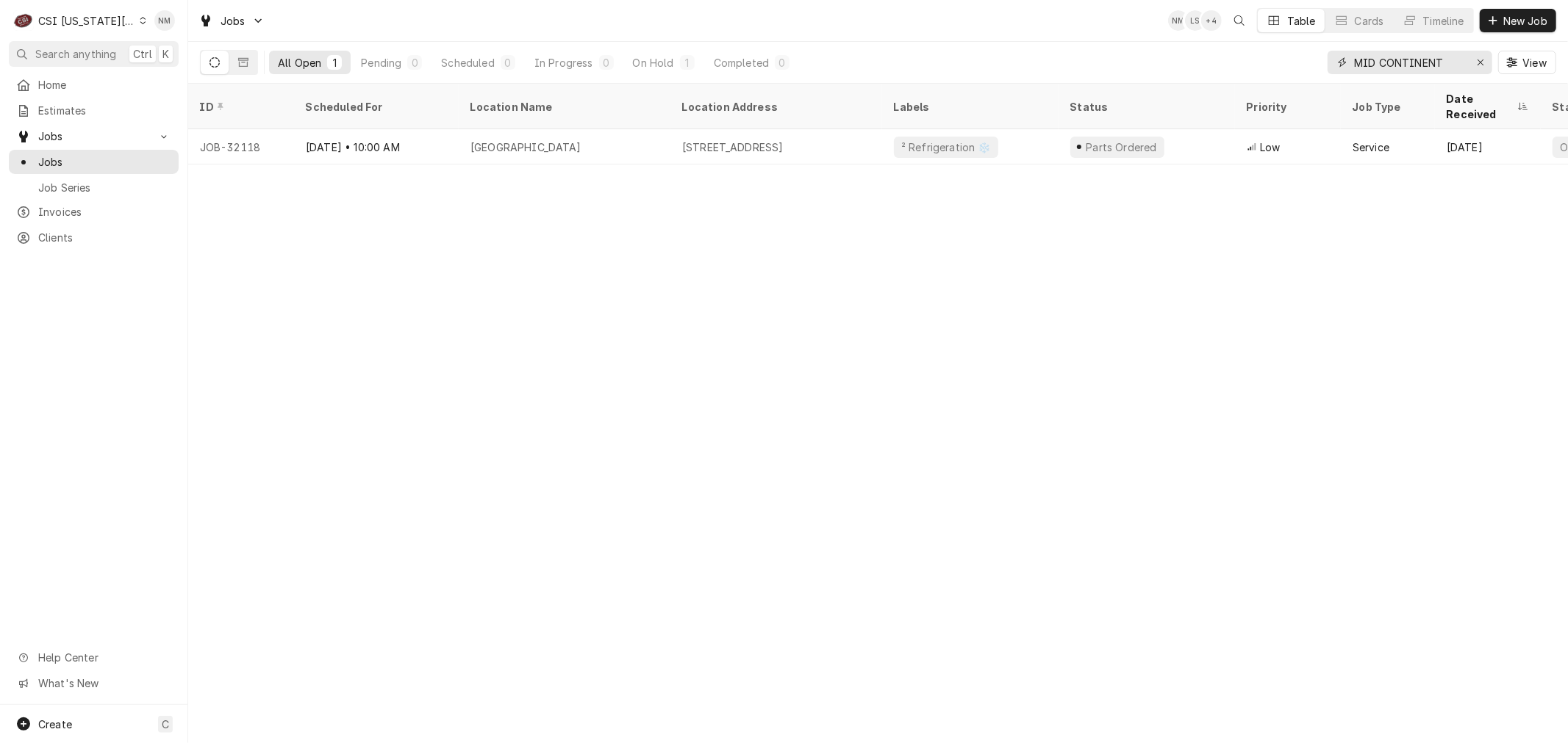
drag, startPoint x: 1458, startPoint y: 57, endPoint x: 1328, endPoint y: 56, distance: 130.0
click at [1328, 56] on div "MID CONTINENT" at bounding box center [1409, 62] width 165 height 23
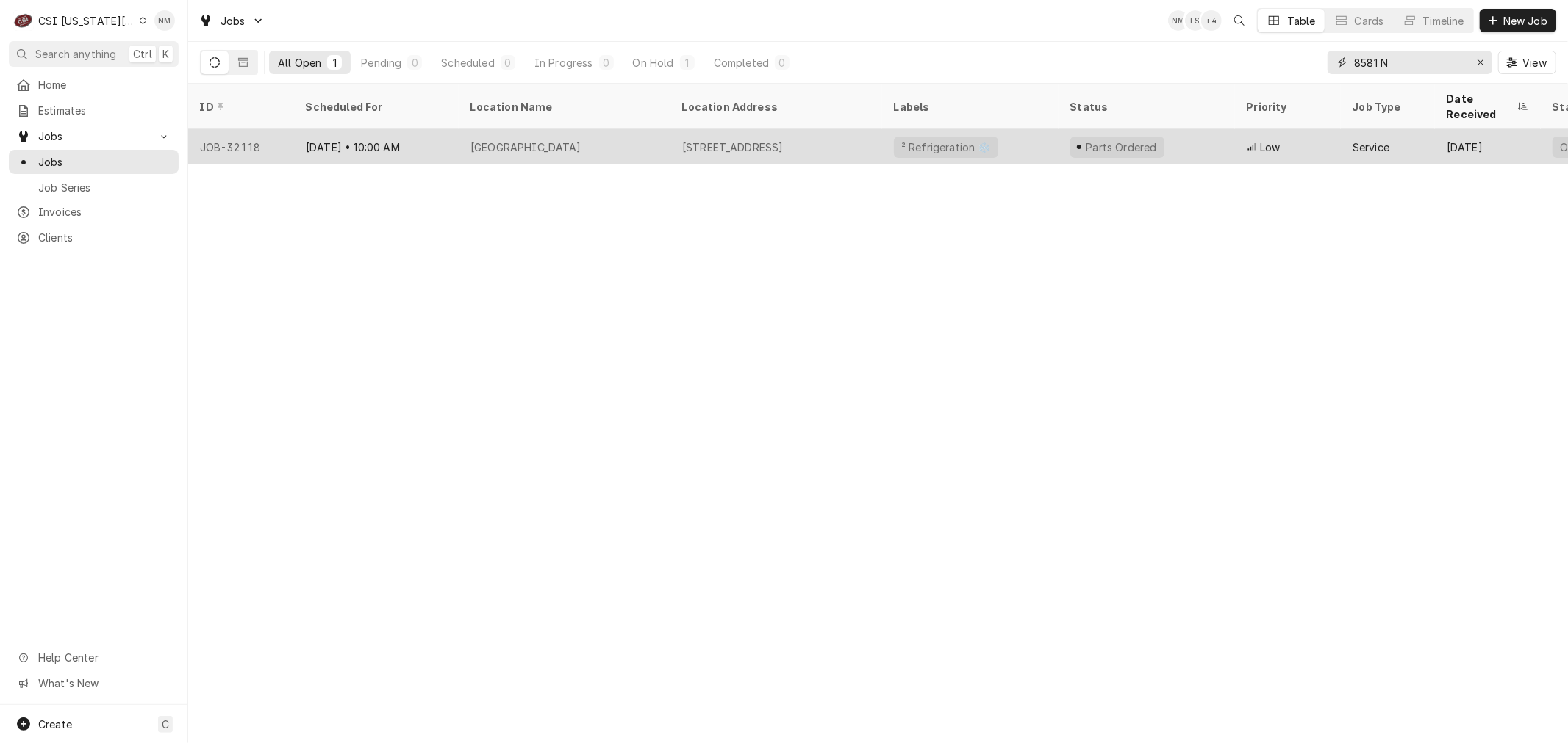
type input "8581 N"
click at [442, 129] on div "Aug 21 • 10:00 AM" at bounding box center [376, 146] width 165 height 35
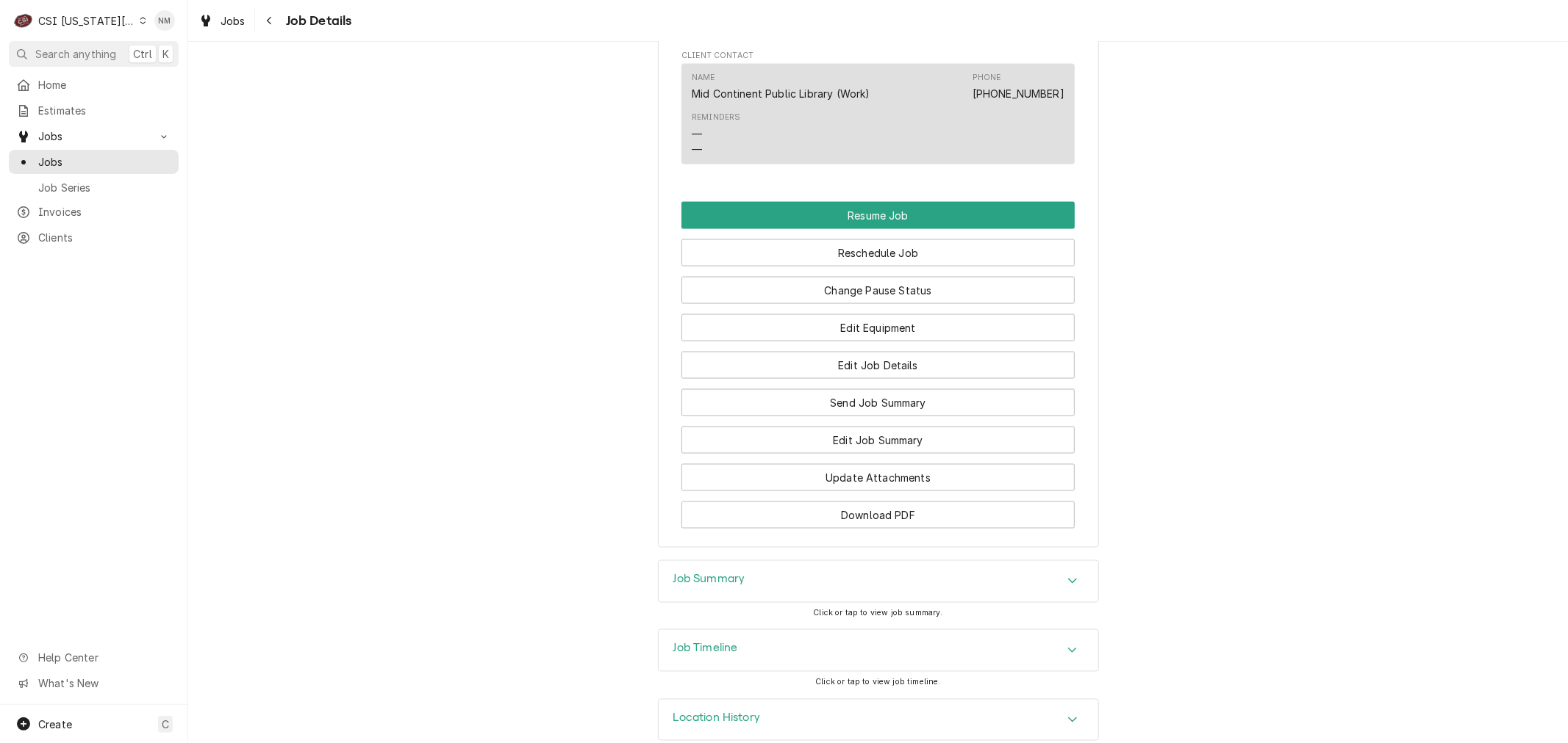
scroll to position [1877, 0]
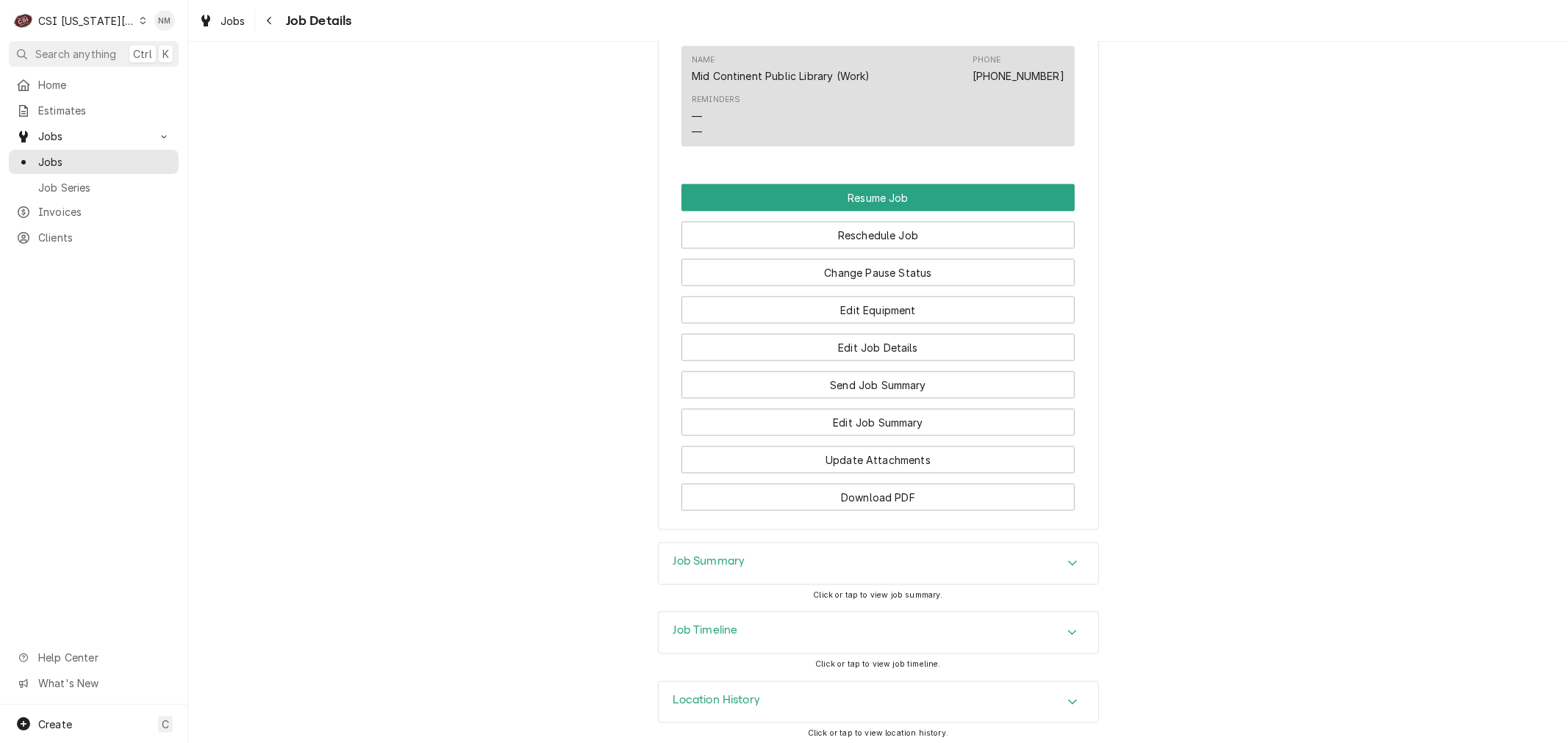
click at [726, 569] on h3 "Job Summary" at bounding box center [710, 562] width 72 height 14
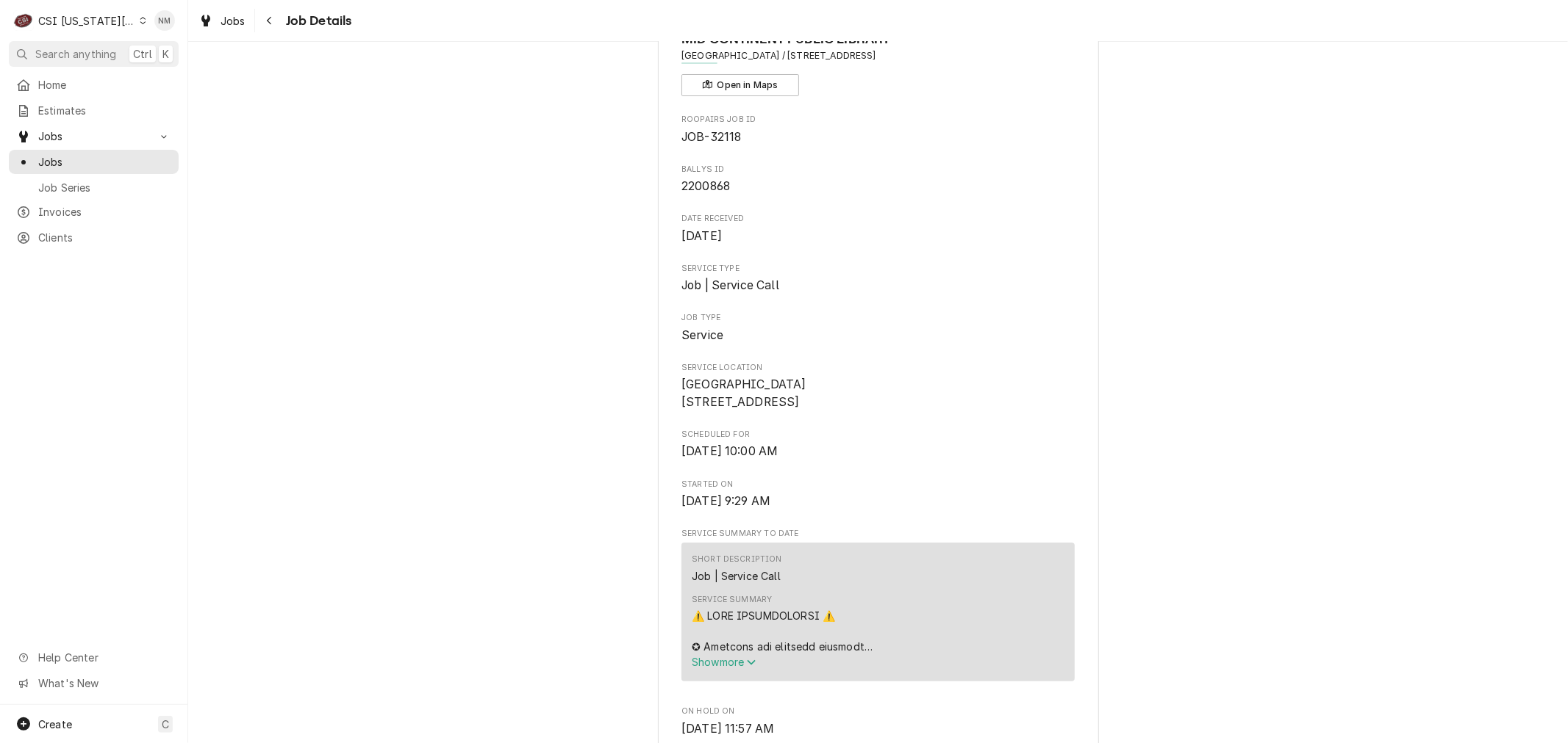
scroll to position [163, 0]
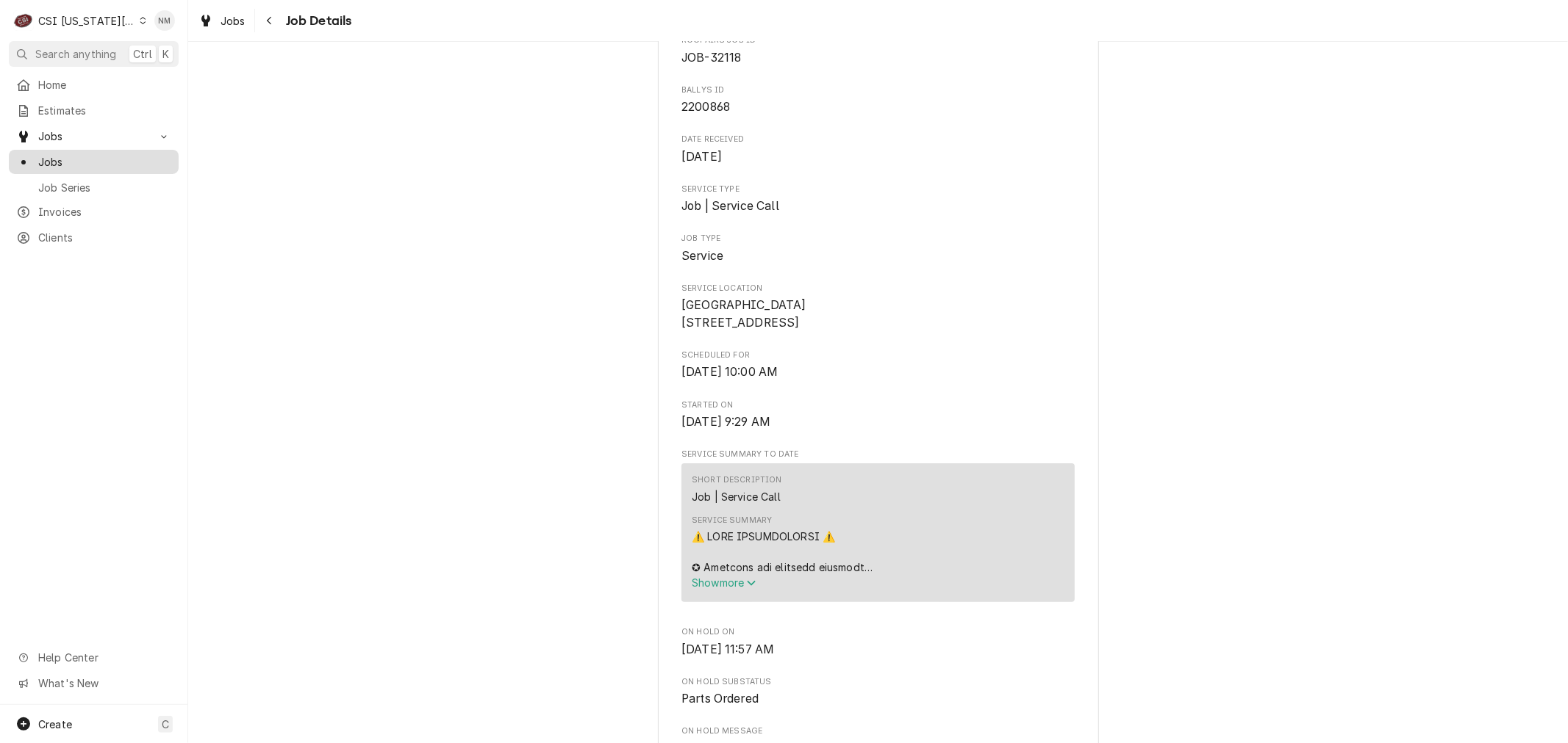
click at [62, 156] on span "Jobs" at bounding box center [104, 162] width 133 height 16
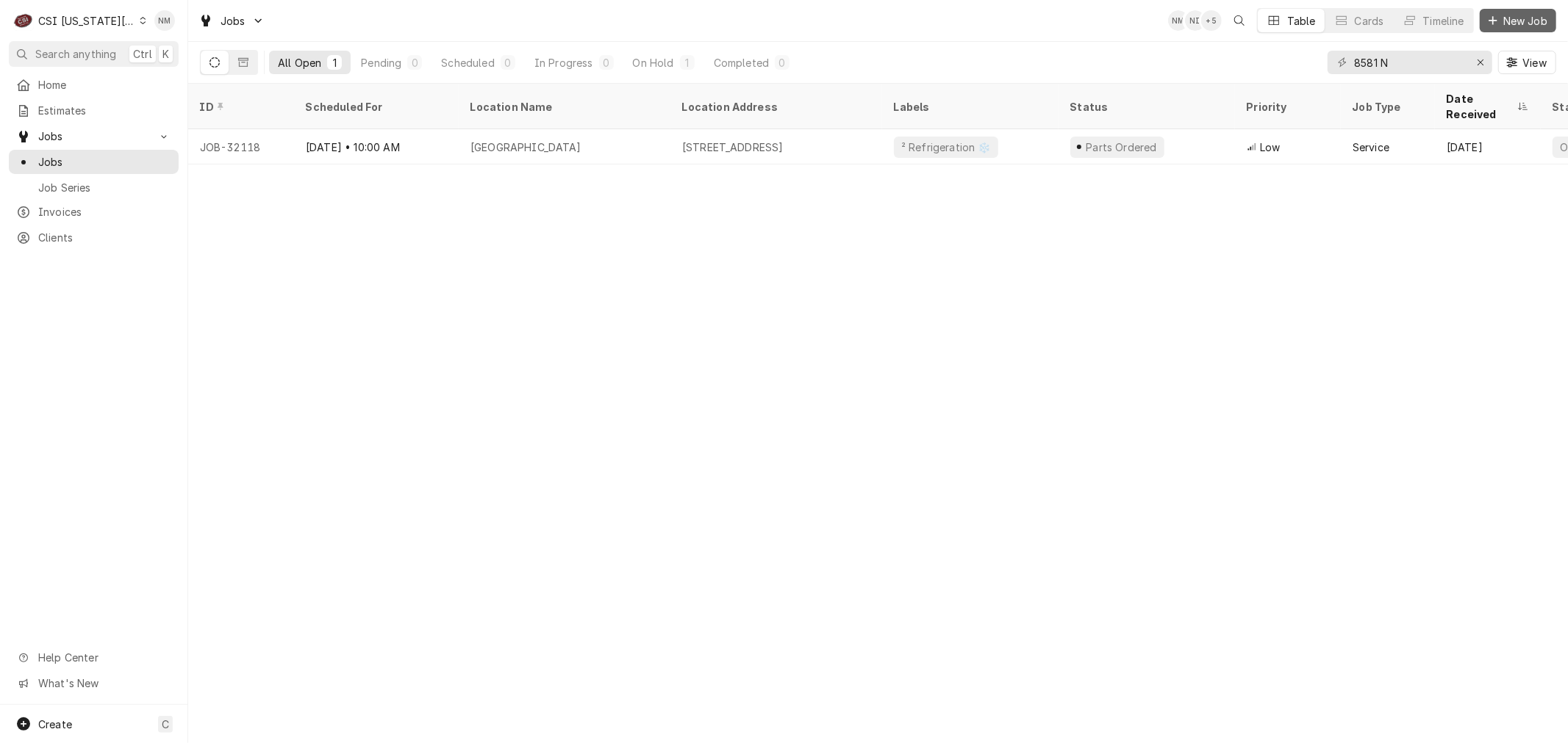
click at [1514, 17] on span "New Job" at bounding box center [1525, 21] width 50 height 16
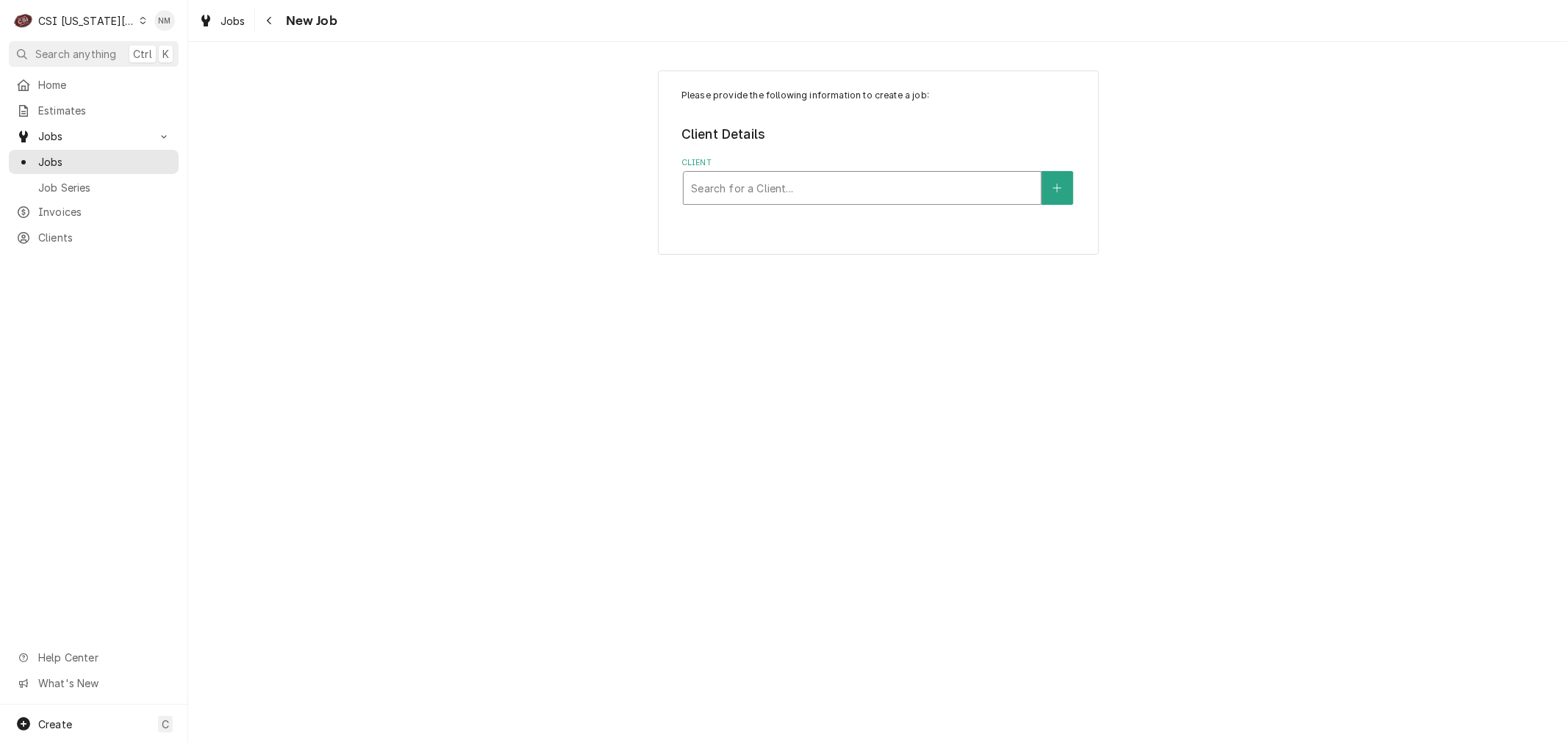
click at [805, 192] on div "Client" at bounding box center [862, 188] width 343 height 26
type input "culvers"
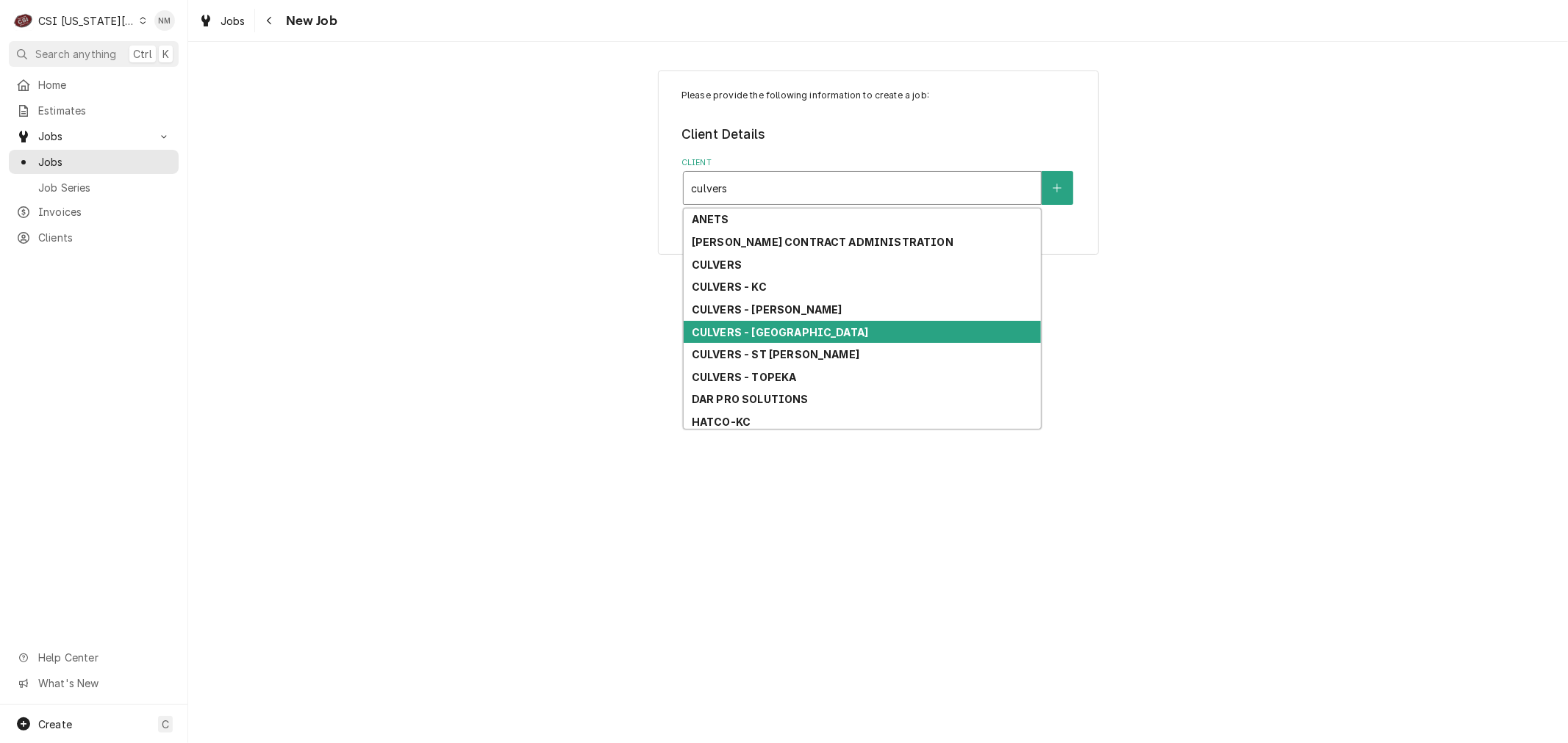
click at [803, 324] on div "CULVERS - [GEOGRAPHIC_DATA]" at bounding box center [861, 332] width 357 height 23
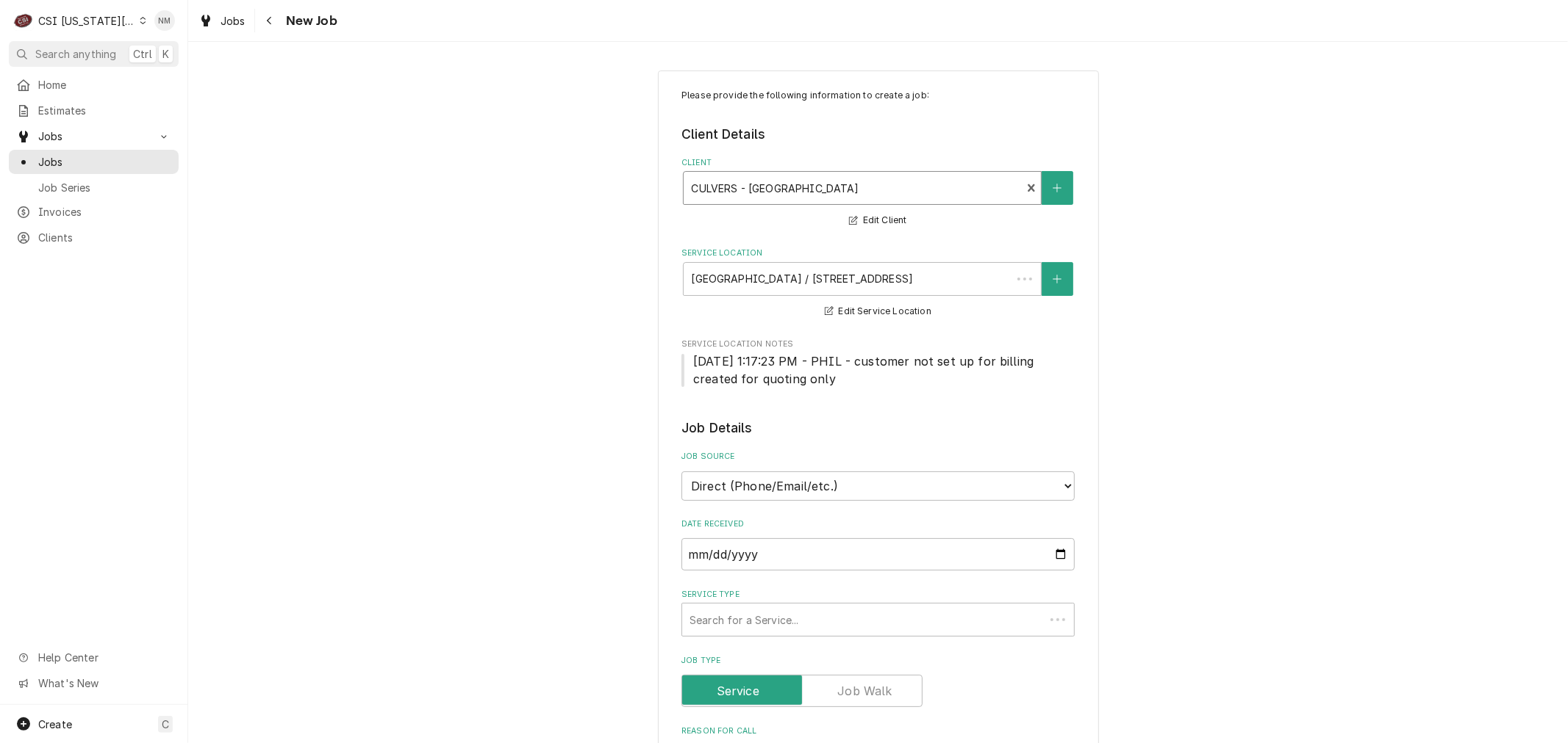
type textarea "x"
click at [59, 156] on span "Jobs" at bounding box center [104, 162] width 133 height 16
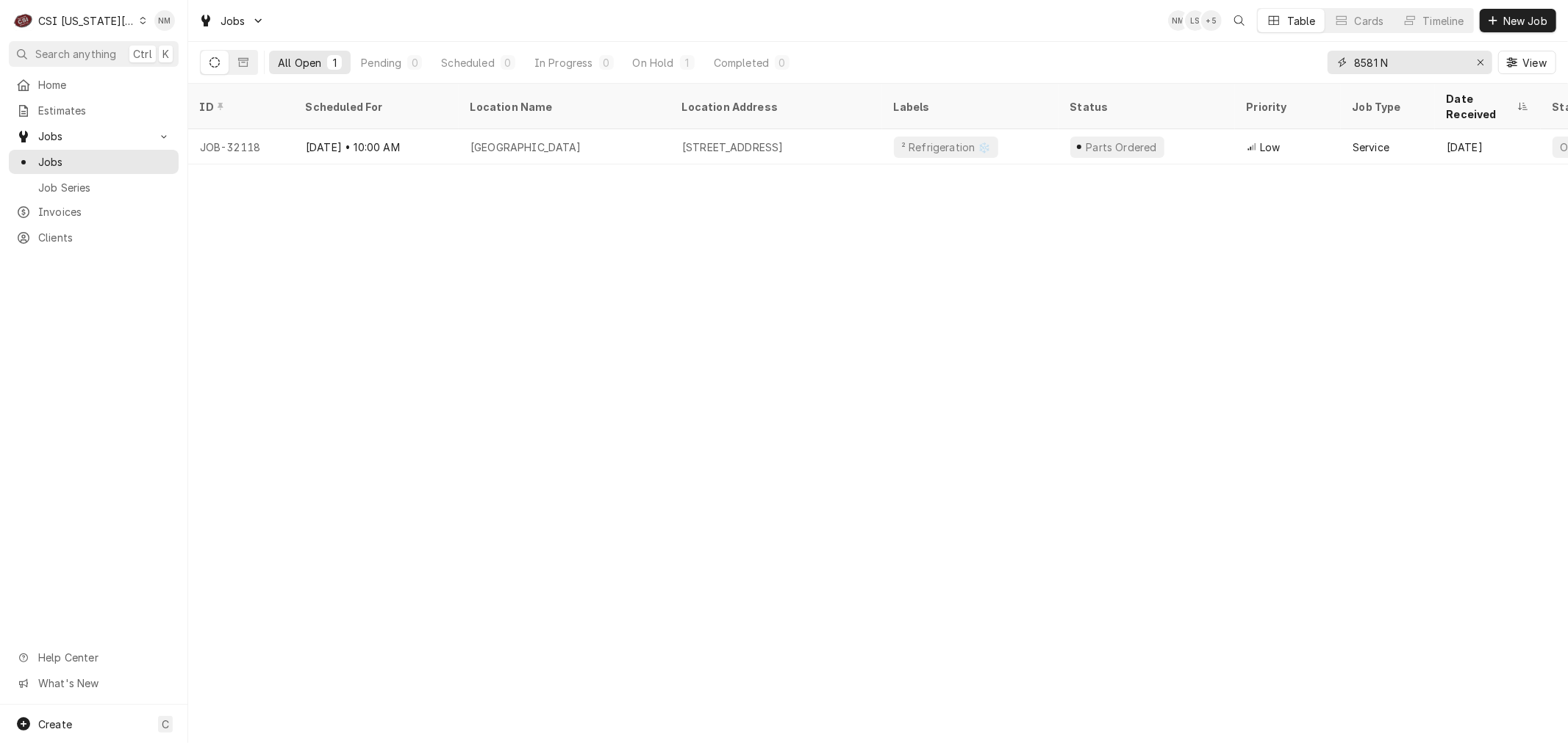
drag, startPoint x: 1414, startPoint y: 66, endPoint x: 1199, endPoint y: 68, distance: 215.0
click at [1199, 68] on div "All Open 1 Pending 0 Scheduled 0 In Progress 0 On Hold 1 Completed 0 8581 N View" at bounding box center [878, 62] width 1356 height 41
type input "9710"
click at [91, 154] on span "Jobs" at bounding box center [104, 162] width 133 height 16
drag, startPoint x: 1400, startPoint y: 57, endPoint x: 1328, endPoint y: 59, distance: 72.0
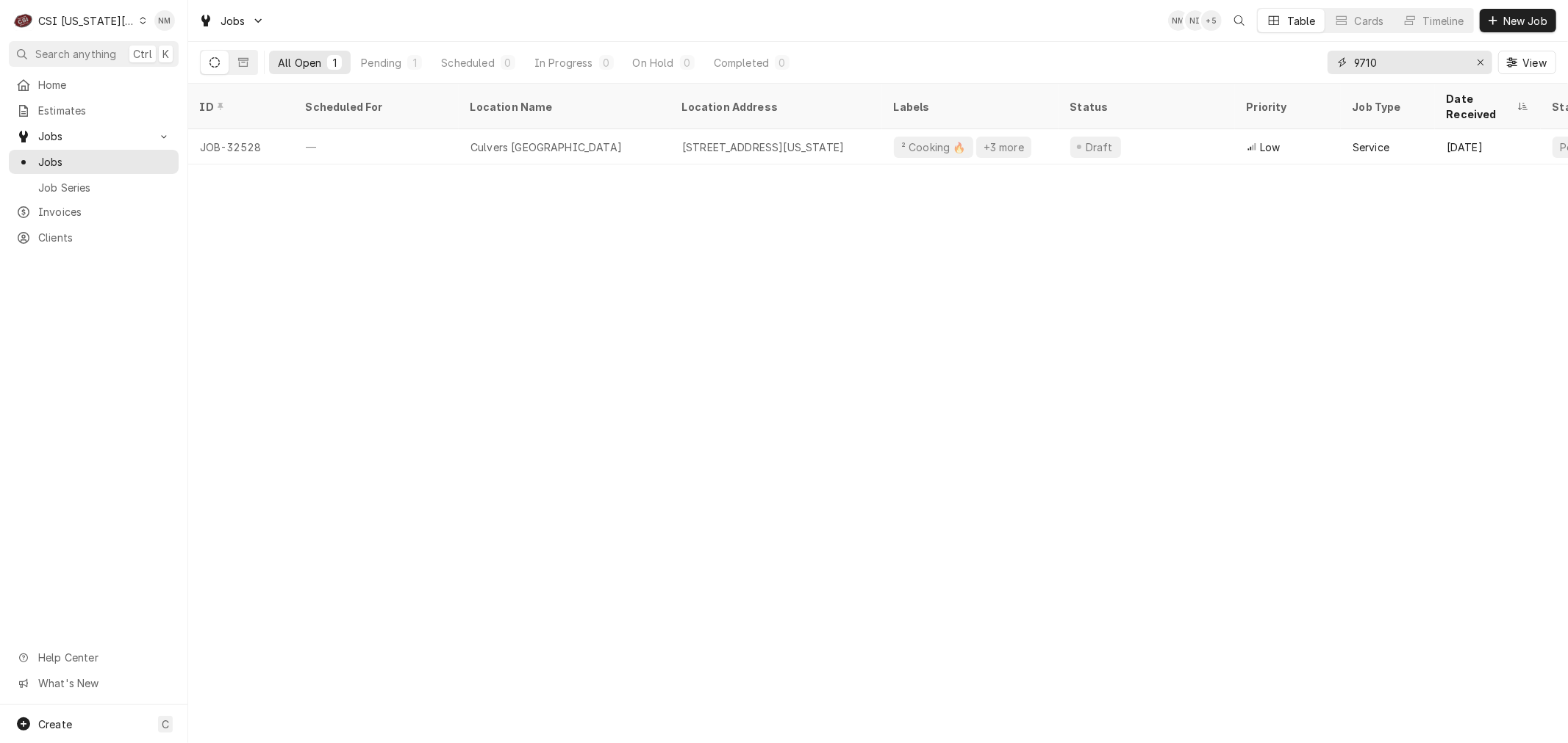
click at [1328, 59] on div "9710" at bounding box center [1409, 62] width 165 height 23
click at [1537, 20] on span "New Job" at bounding box center [1525, 21] width 50 height 16
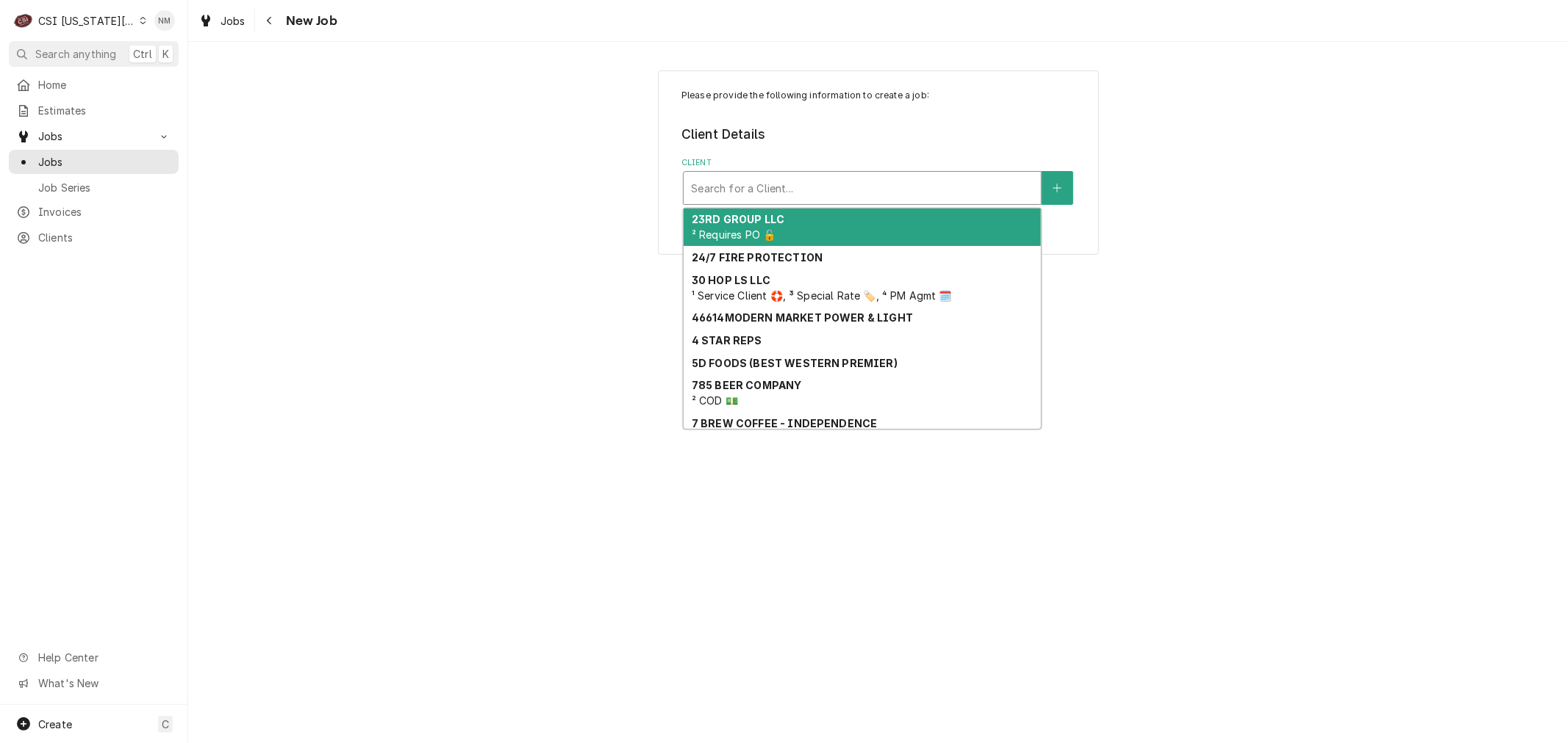
click at [819, 186] on div "Client" at bounding box center [862, 188] width 343 height 26
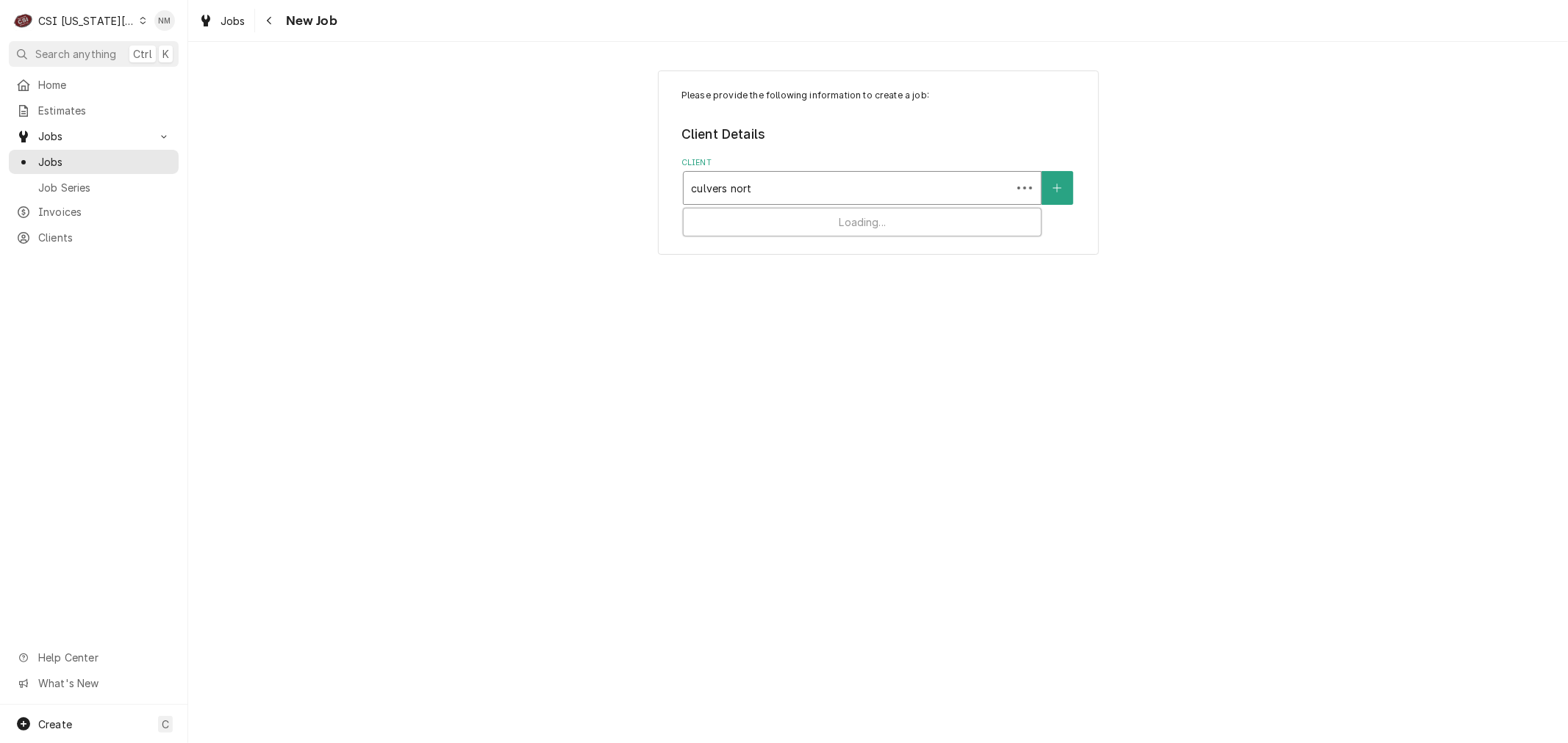
type input "culvers north"
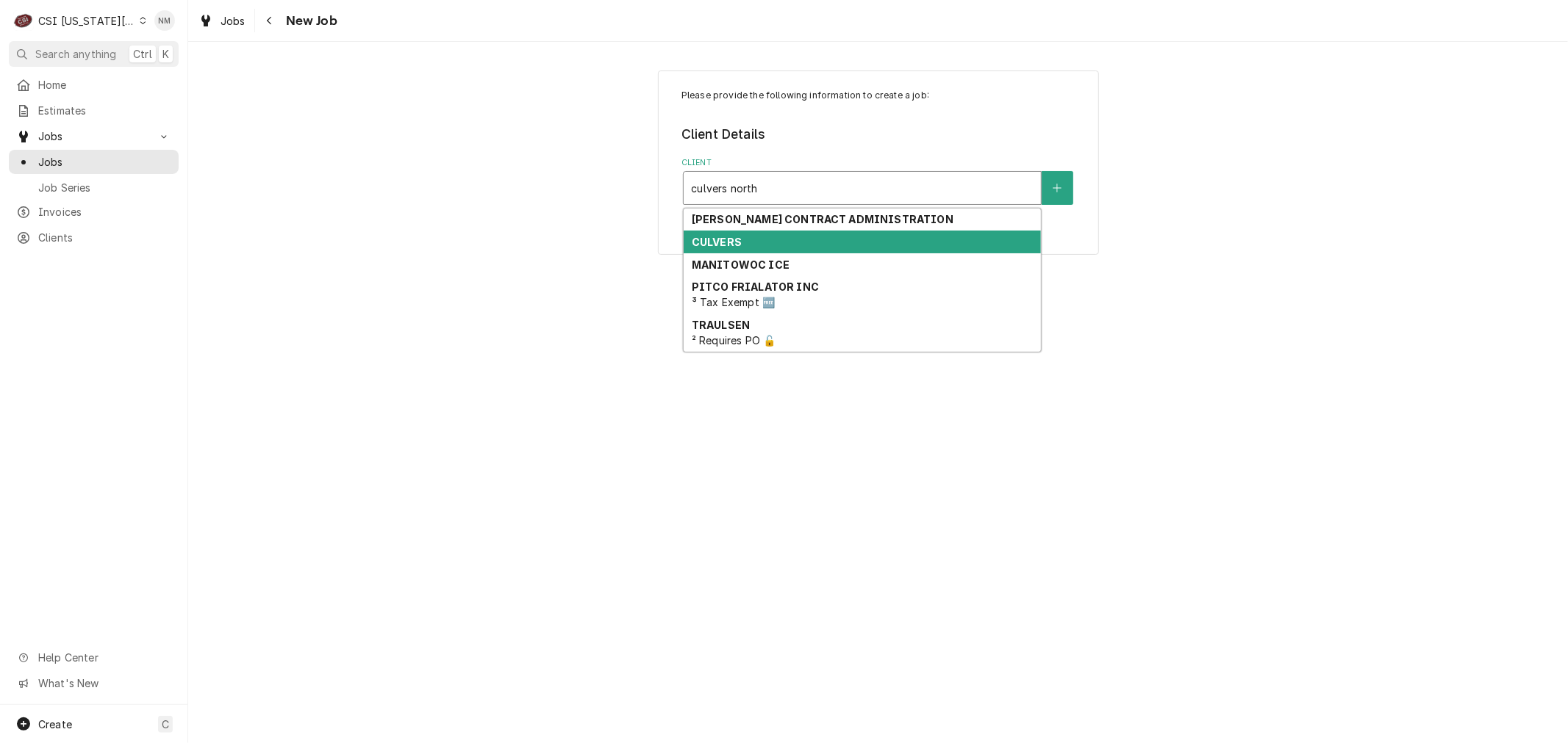
click at [823, 245] on div "CULVERS" at bounding box center [861, 242] width 357 height 23
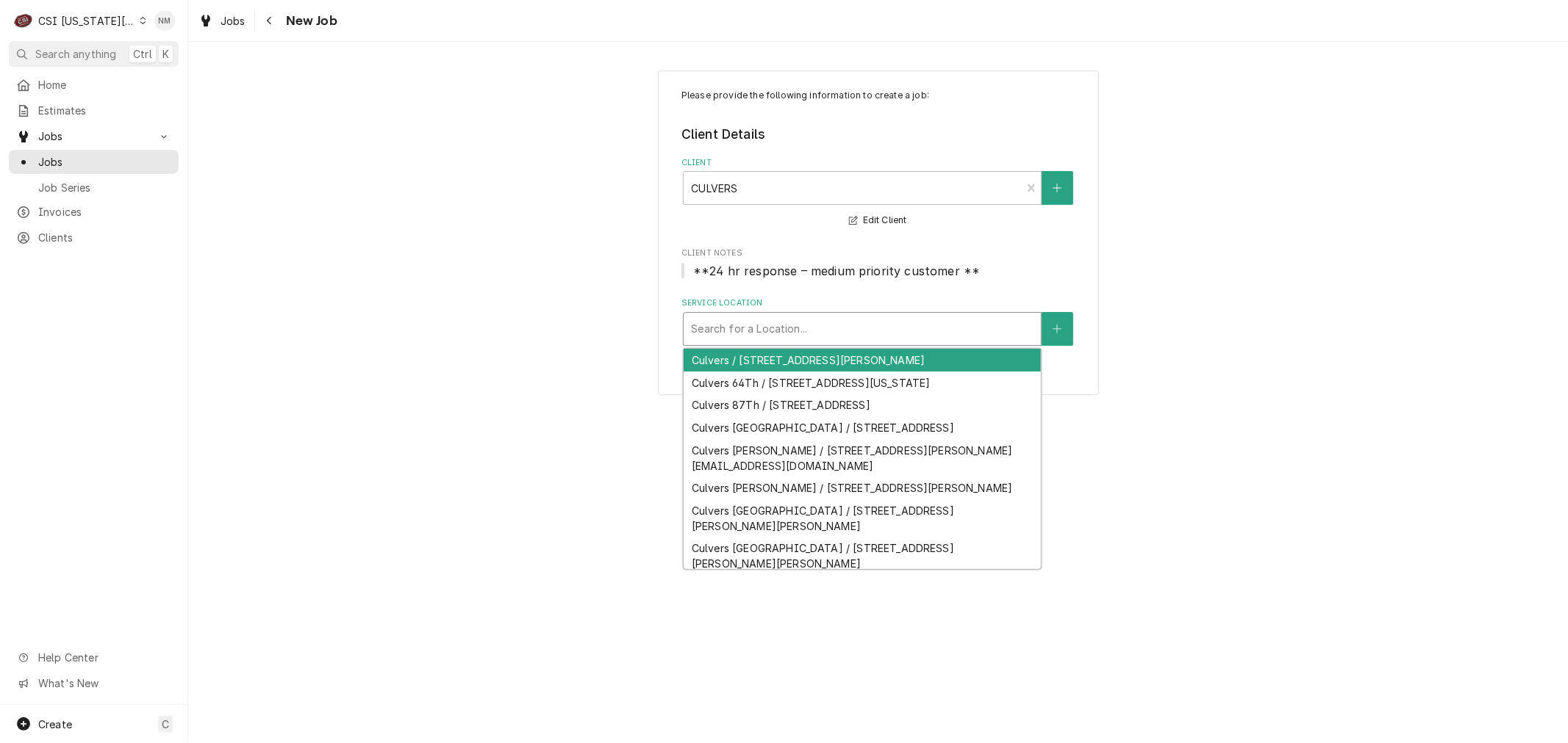
click at [841, 329] on div "Service Location" at bounding box center [862, 328] width 343 height 26
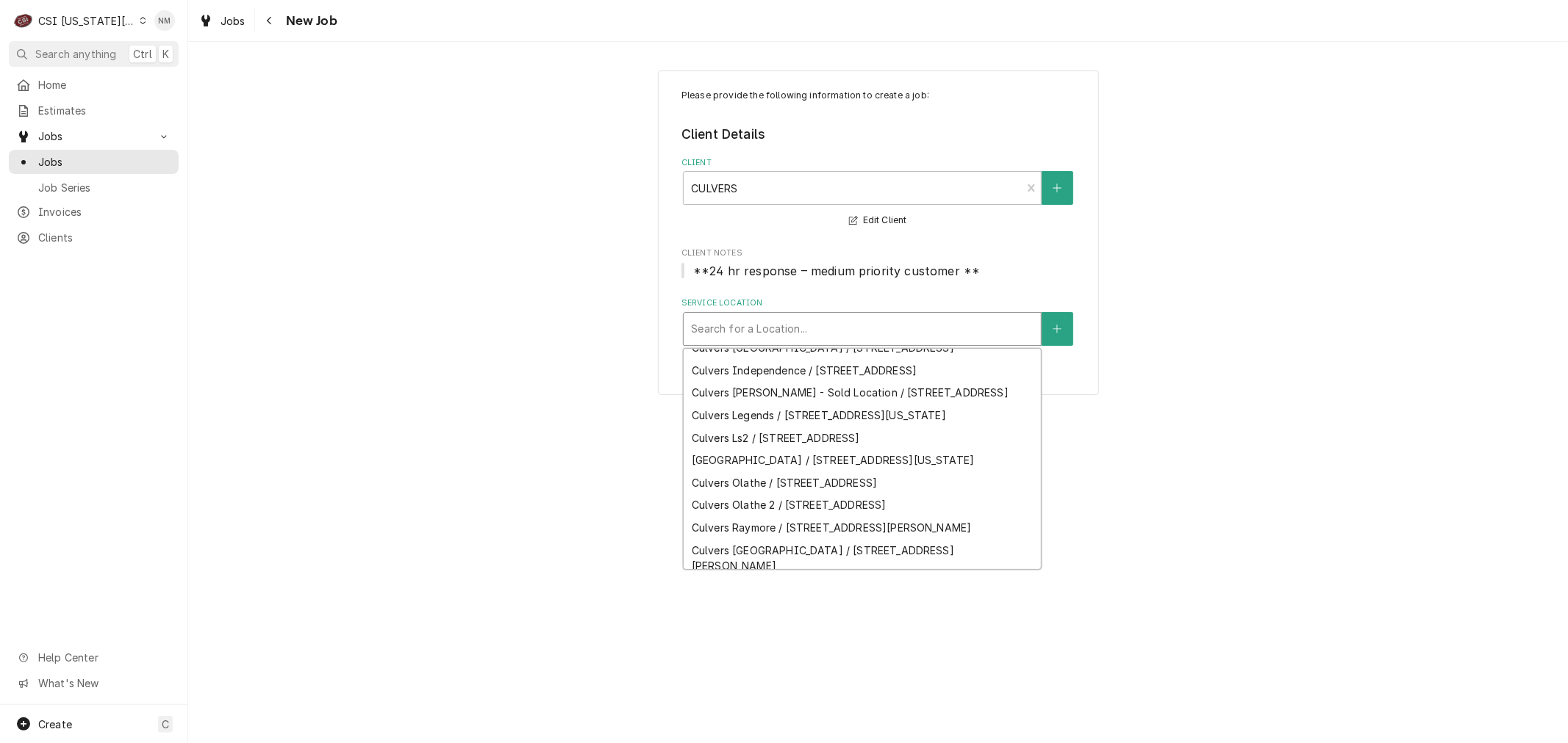
scroll to position [245, 0]
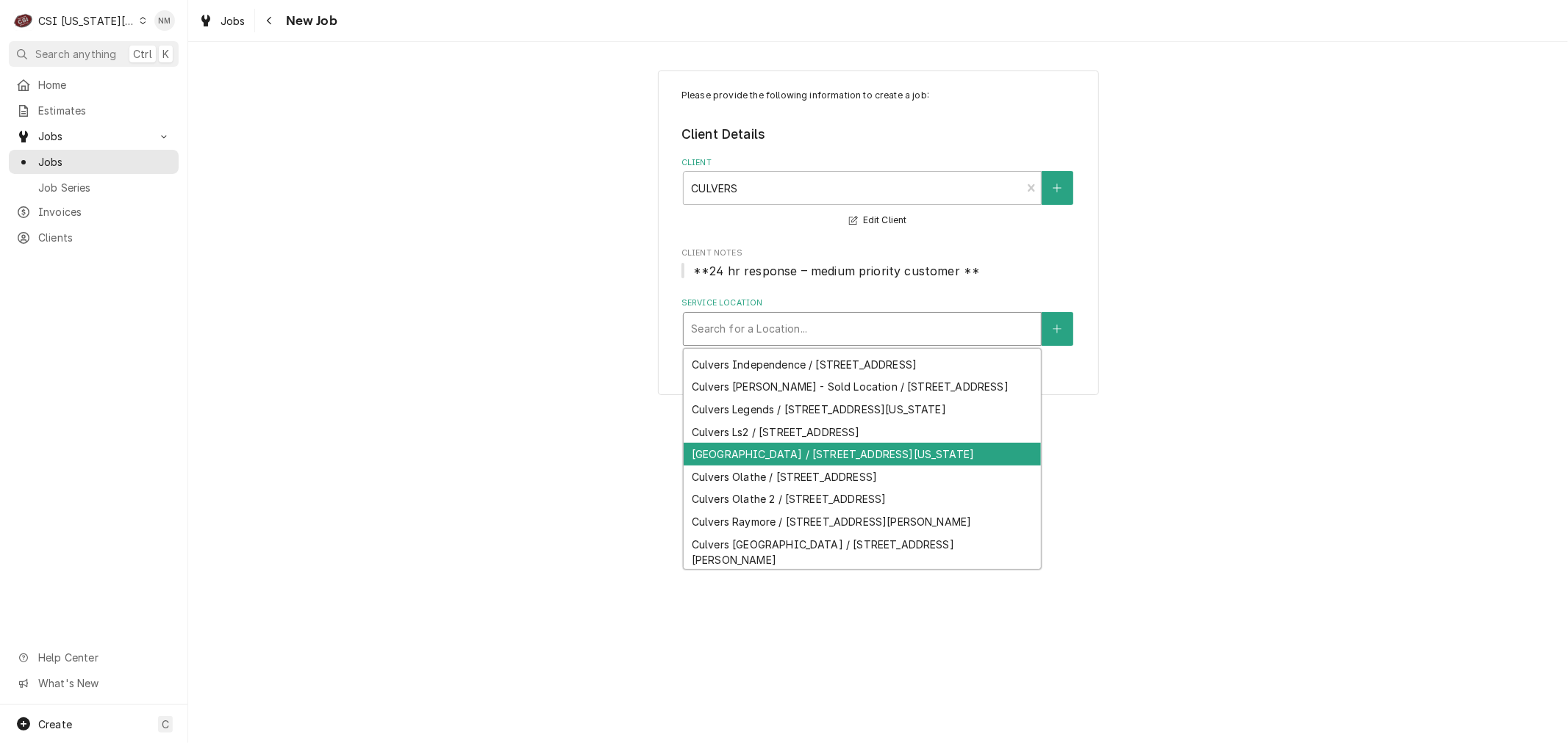
click at [833, 466] on div "Culvers North Oak / 9710 North Oak Trafficway, Kansas City, MO 64155" at bounding box center [861, 455] width 357 height 23
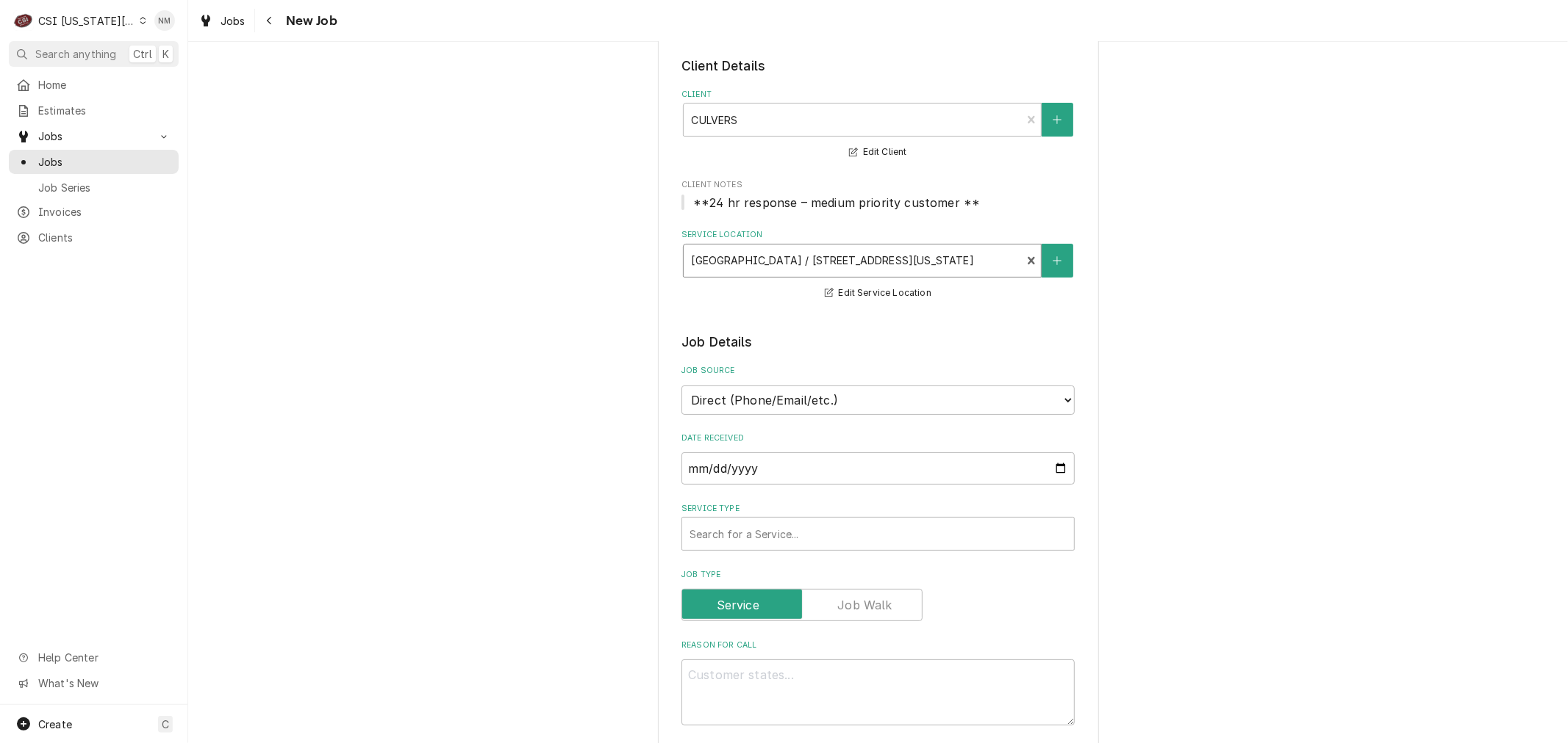
scroll to position [163, 0]
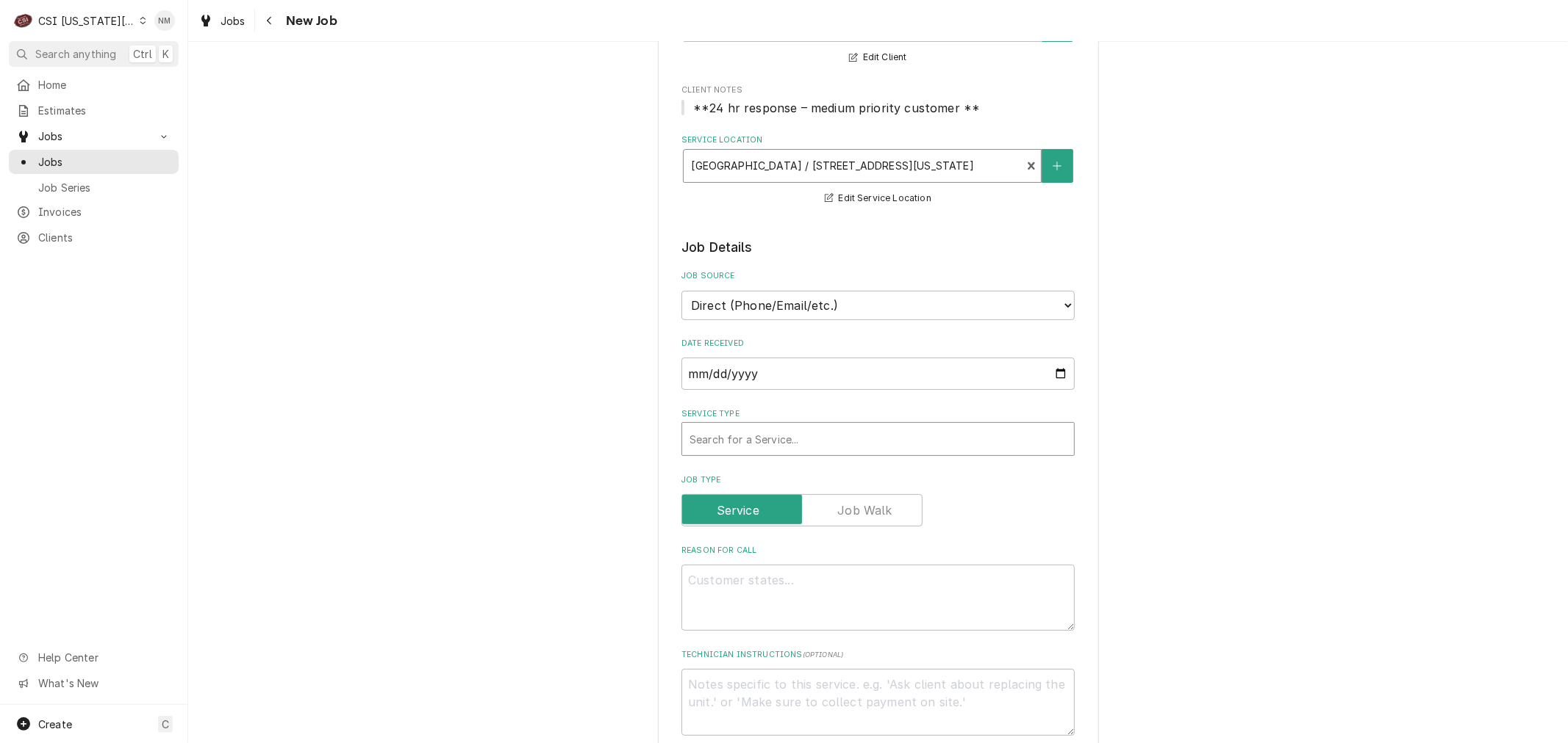
click at [898, 441] on div "Service Type" at bounding box center [878, 439] width 377 height 26
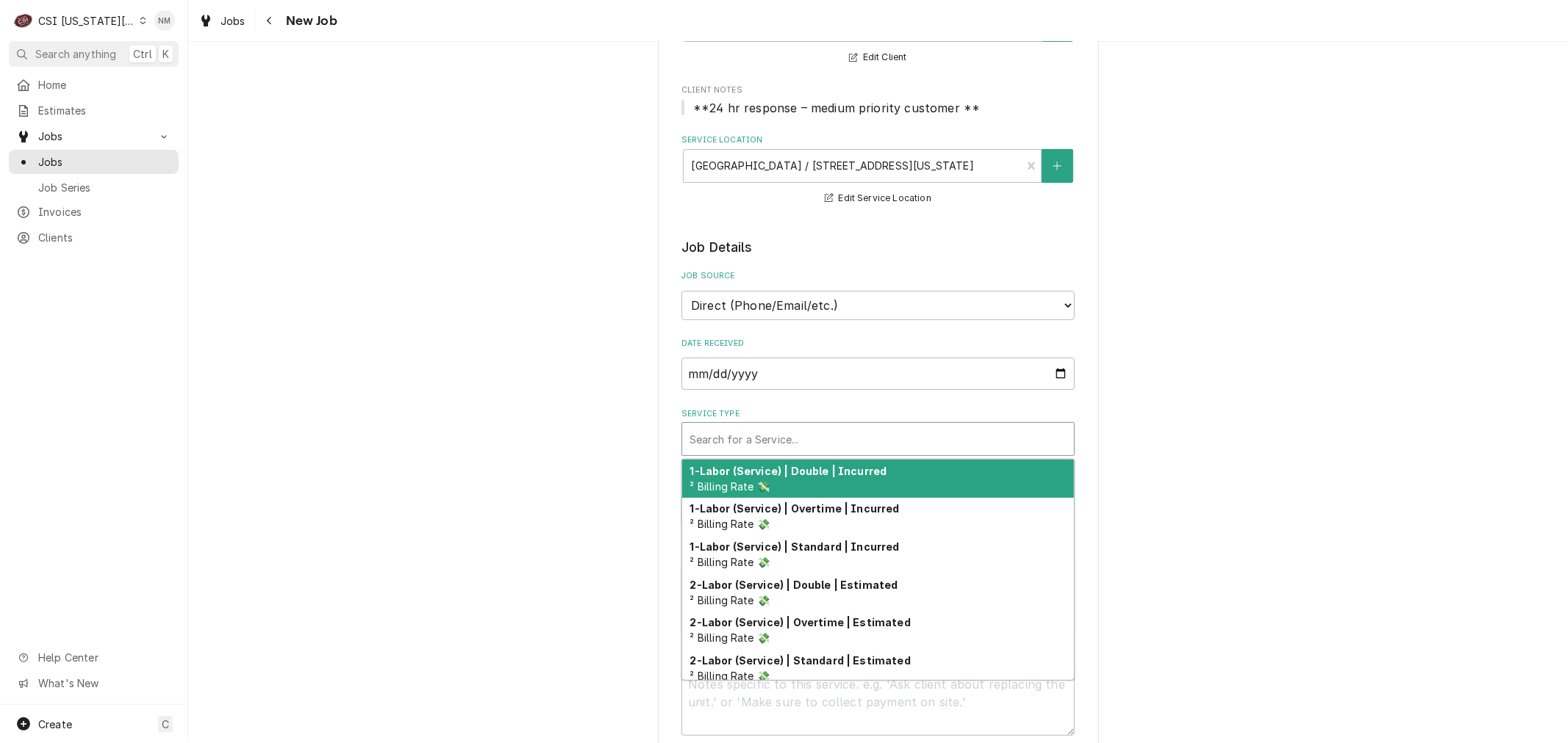
type textarea "x"
type input "s"
type textarea "x"
type input "se"
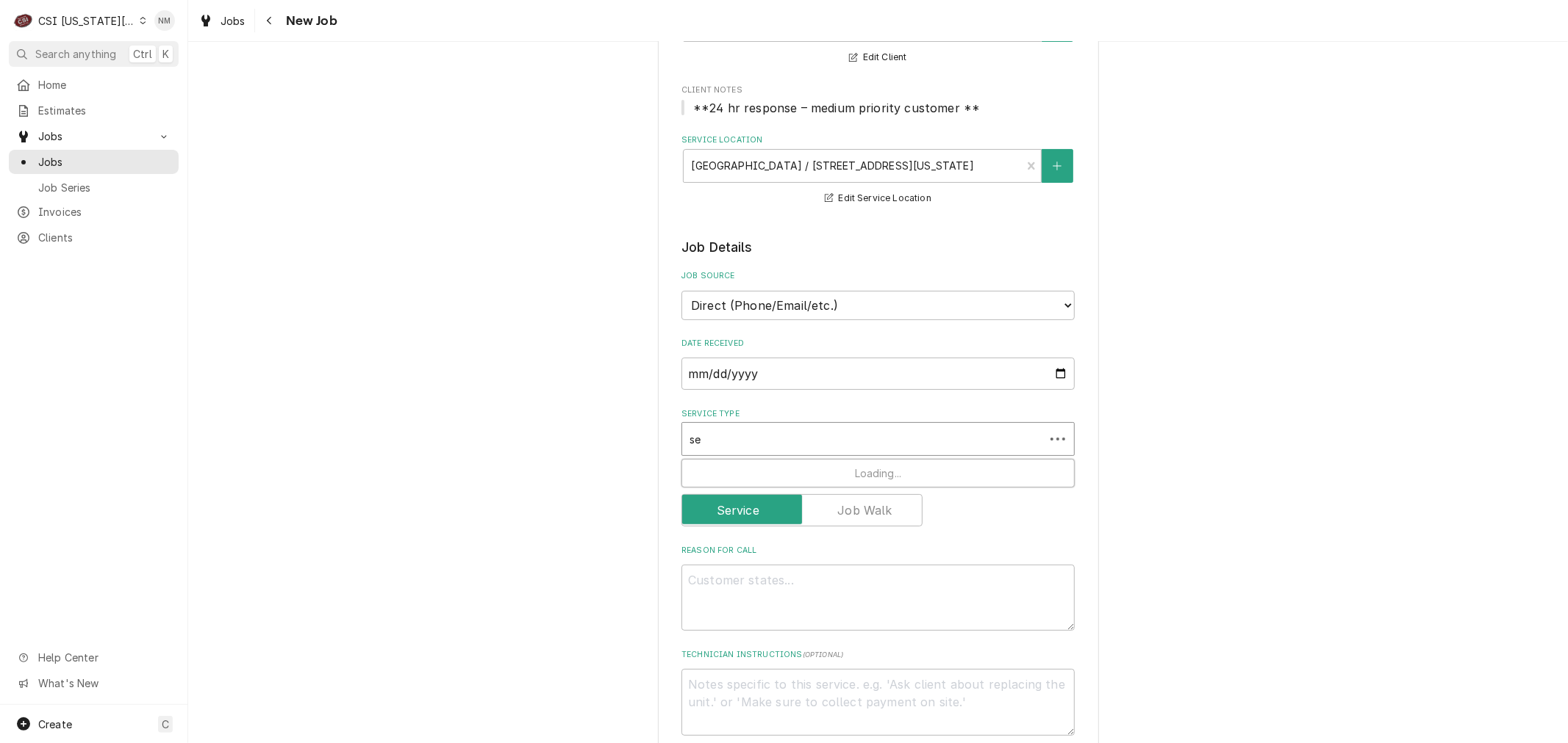
type textarea "x"
type input "ser"
type textarea "x"
type input "serv"
type textarea "x"
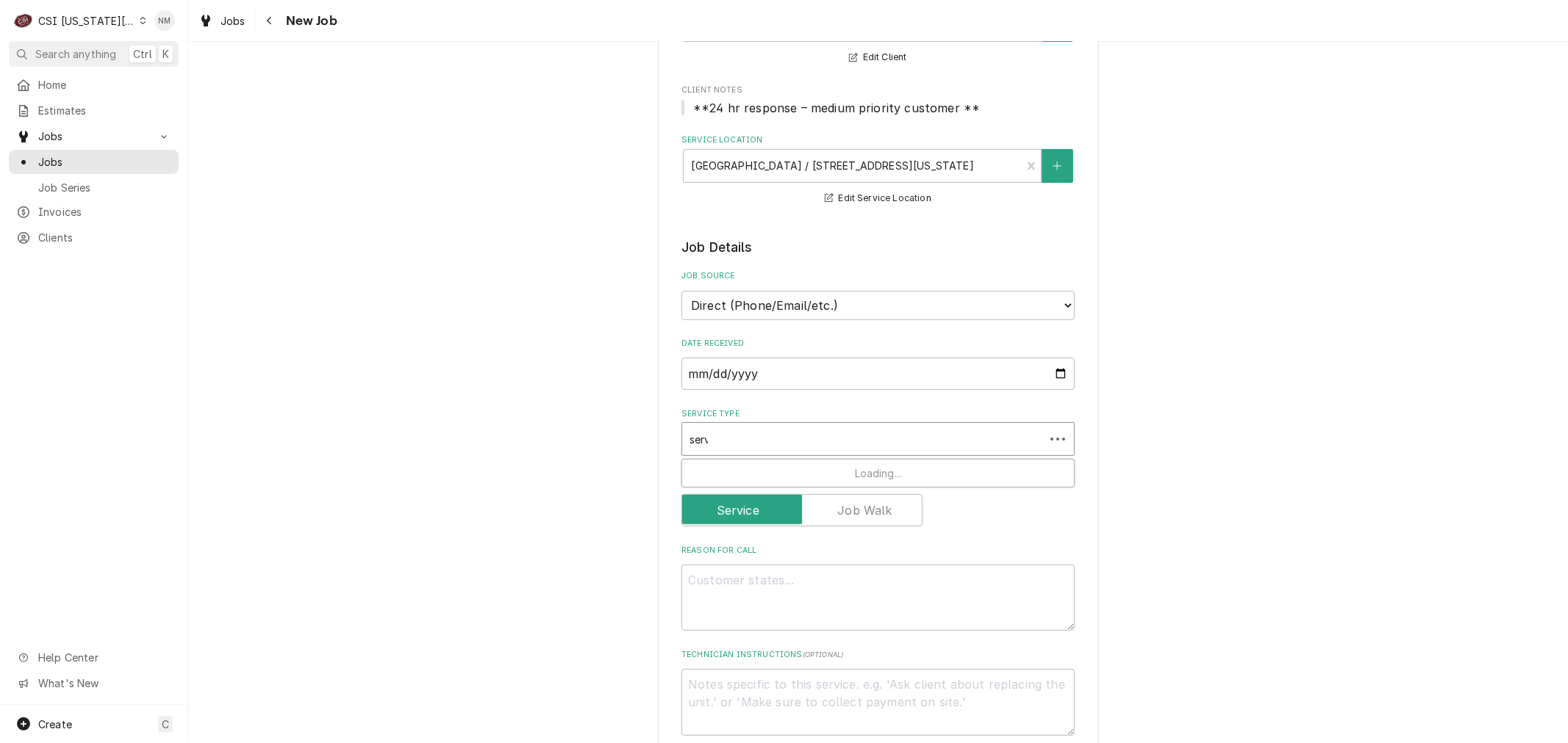
type input "servi"
type textarea "x"
type input "servic"
type textarea "x"
type input "service"
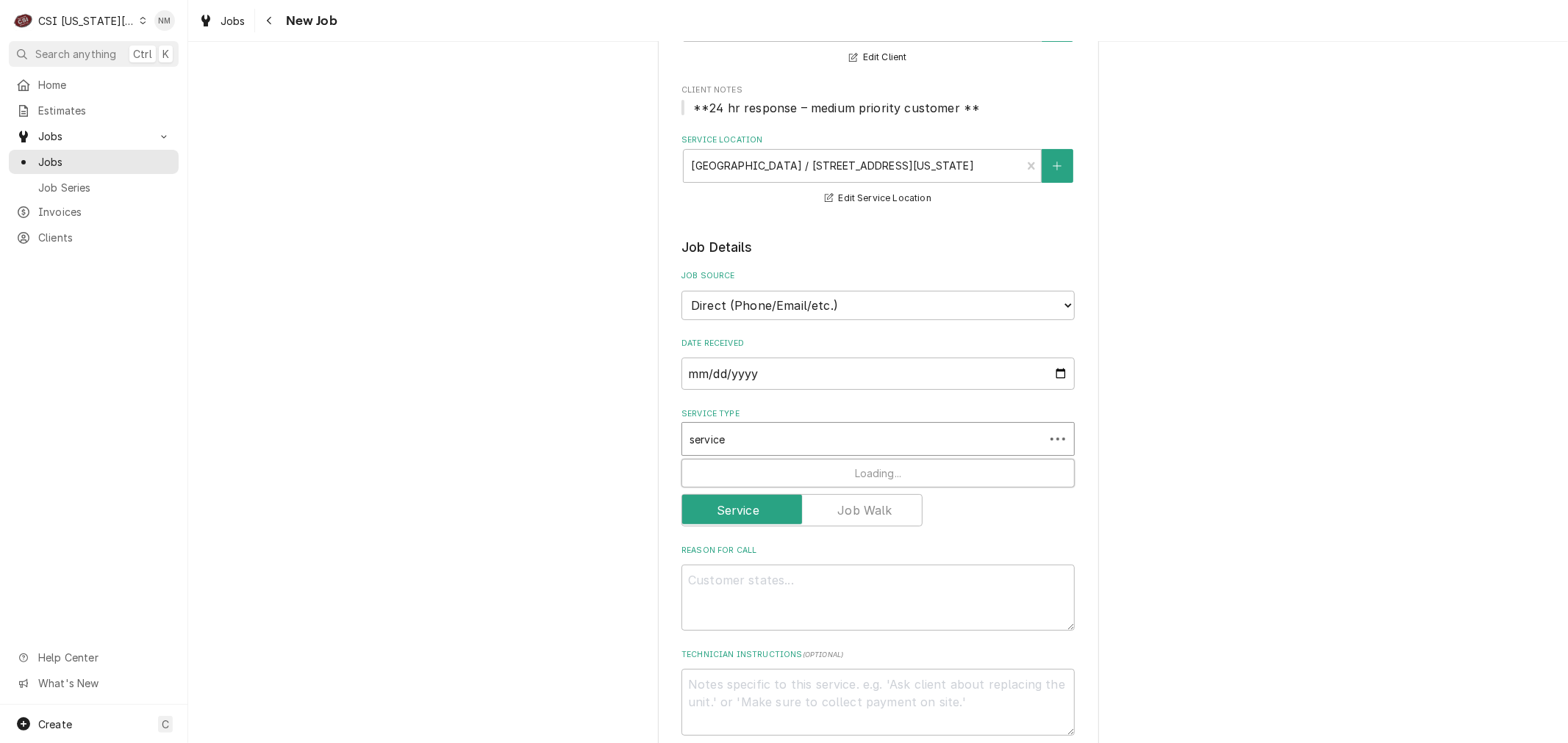
type textarea "x"
type input "service"
type textarea "x"
type input "service c"
type textarea "x"
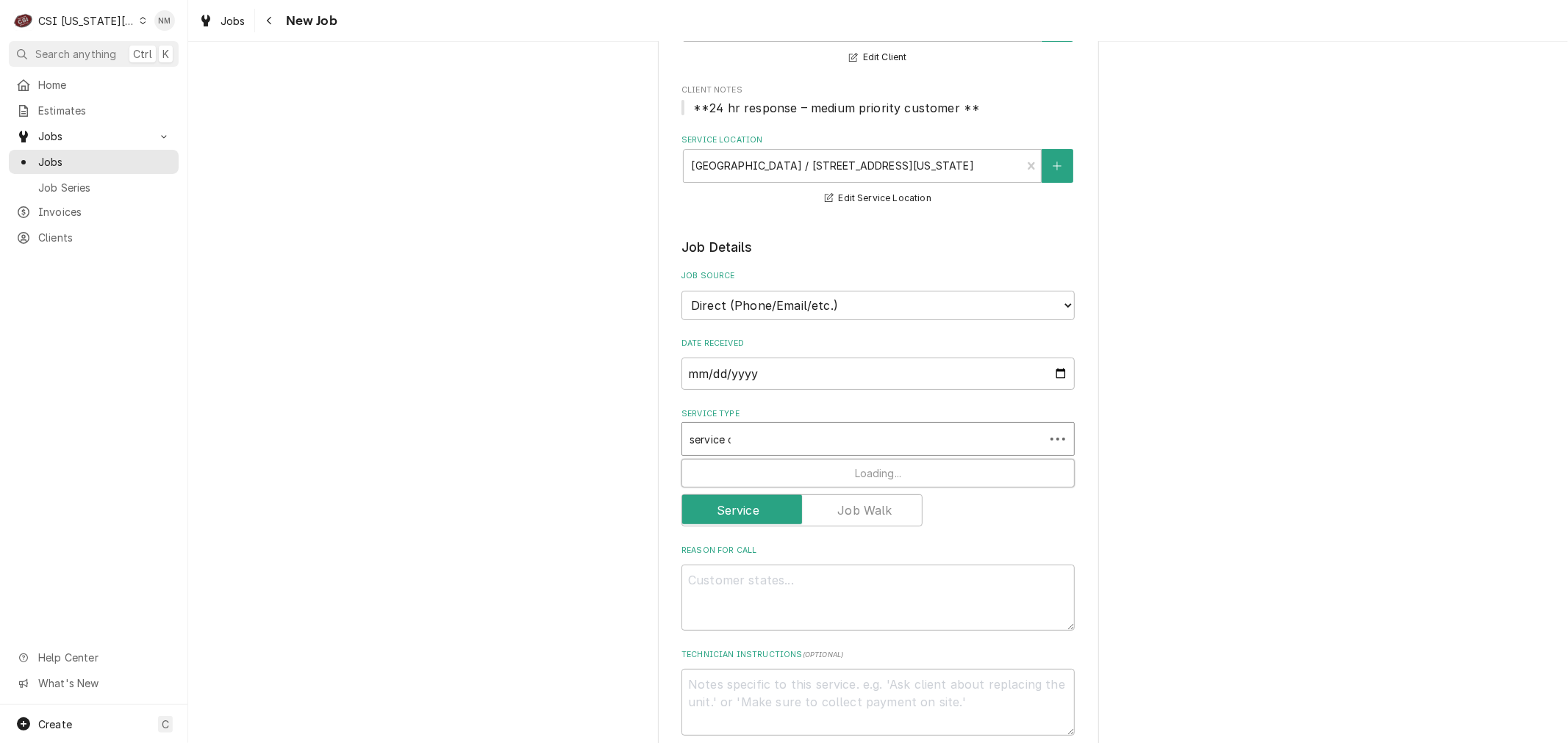
type input "service ca"
type textarea "x"
type input "service cal"
type textarea "x"
type input "service call"
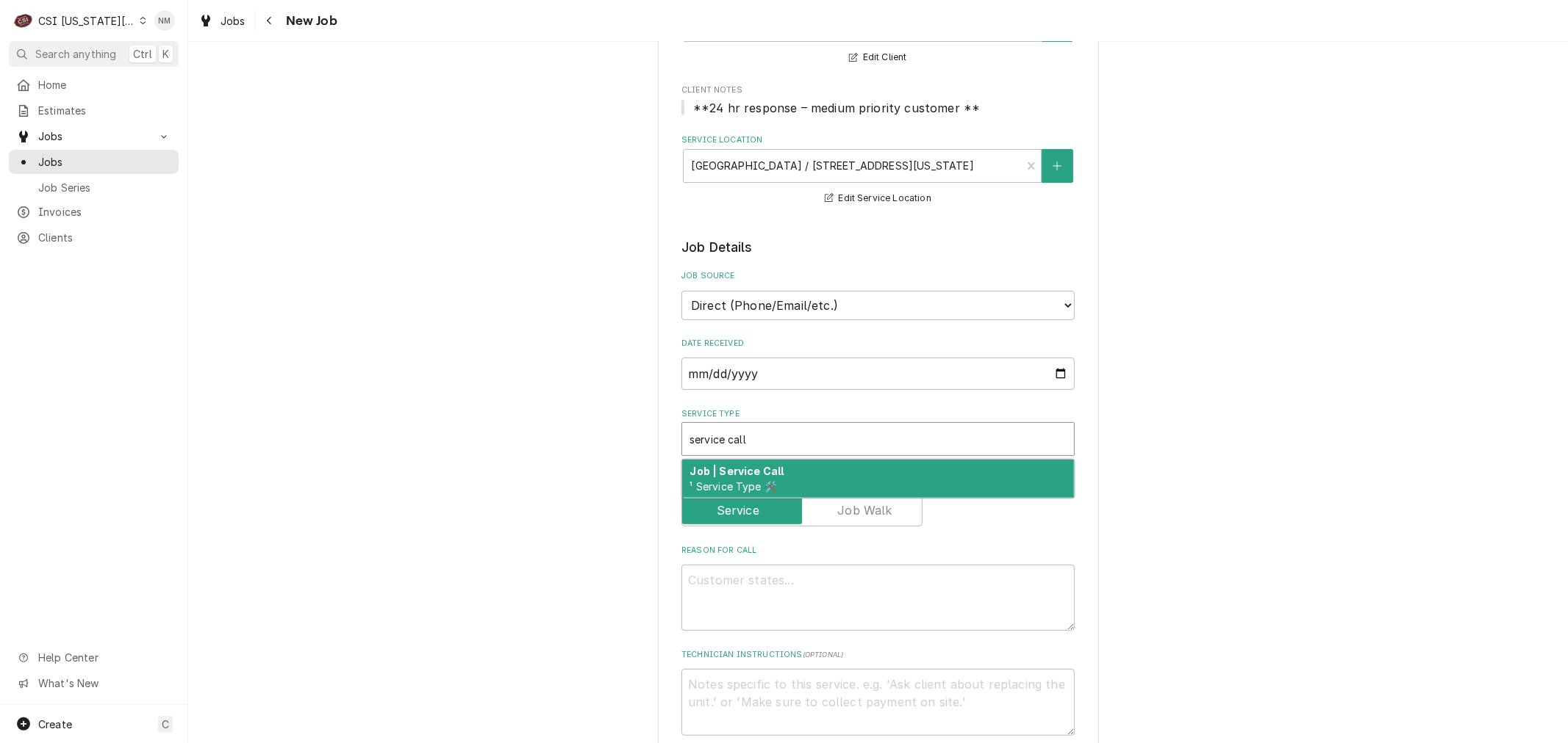
click at [888, 485] on div "Job | Service Call ¹ Service Type 🛠️" at bounding box center [877, 479] width 392 height 38
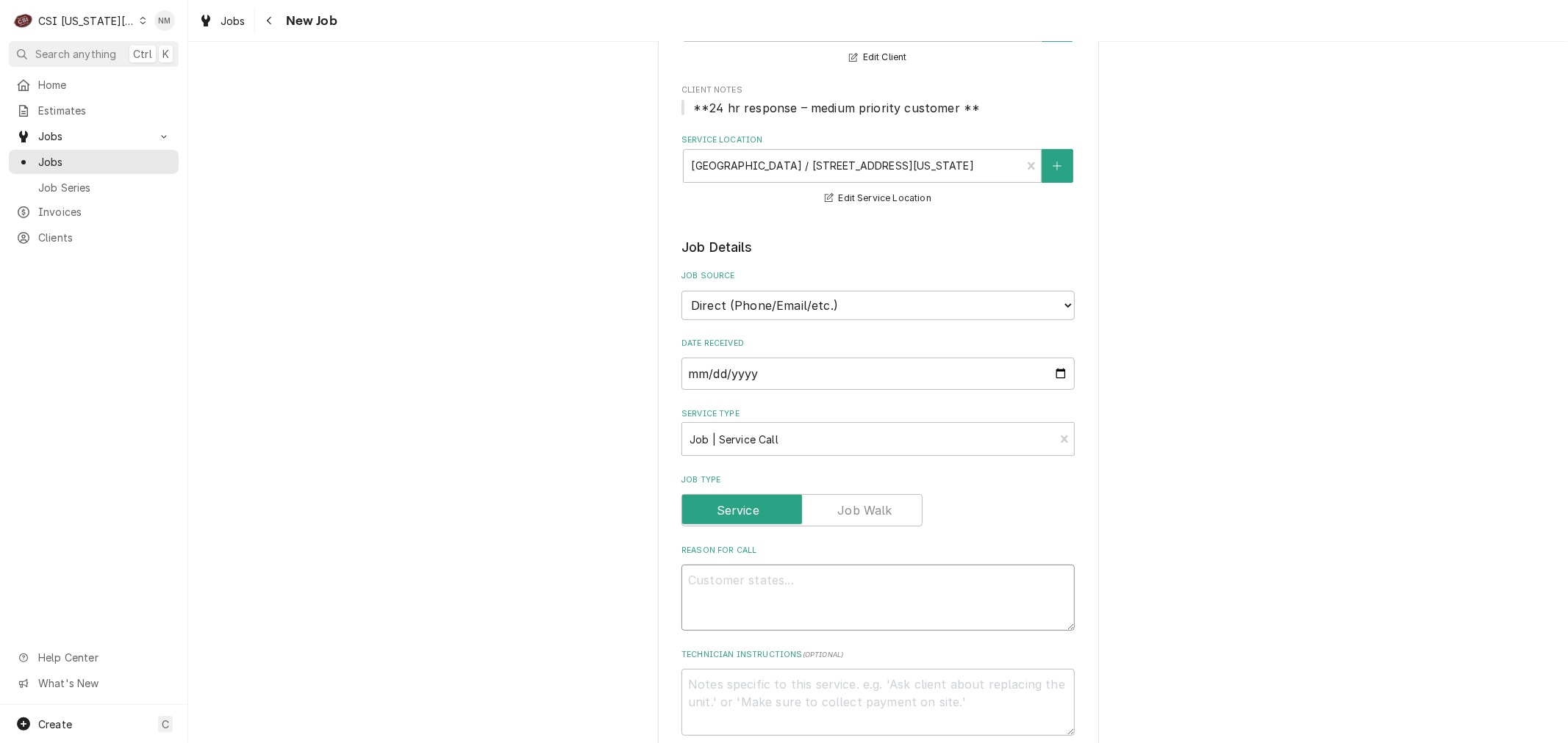
click at [831, 593] on textarea "Reason For Call" at bounding box center [877, 598] width 393 height 66
type textarea "x"
type textarea "H"
type textarea "x"
type textarea "Ho"
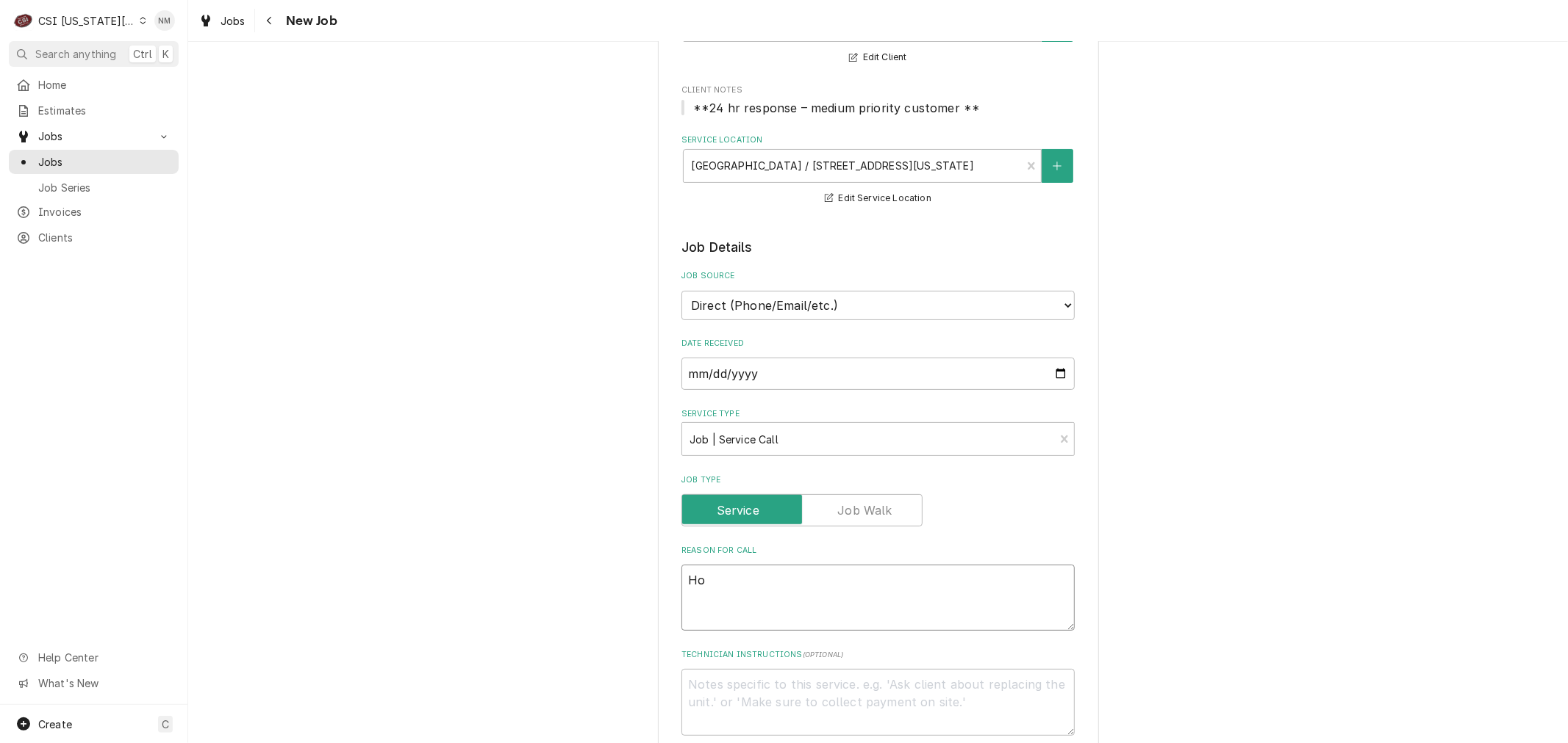
type textarea "x"
type textarea "Hoo"
type textarea "x"
type textarea "Hood"
type textarea "x"
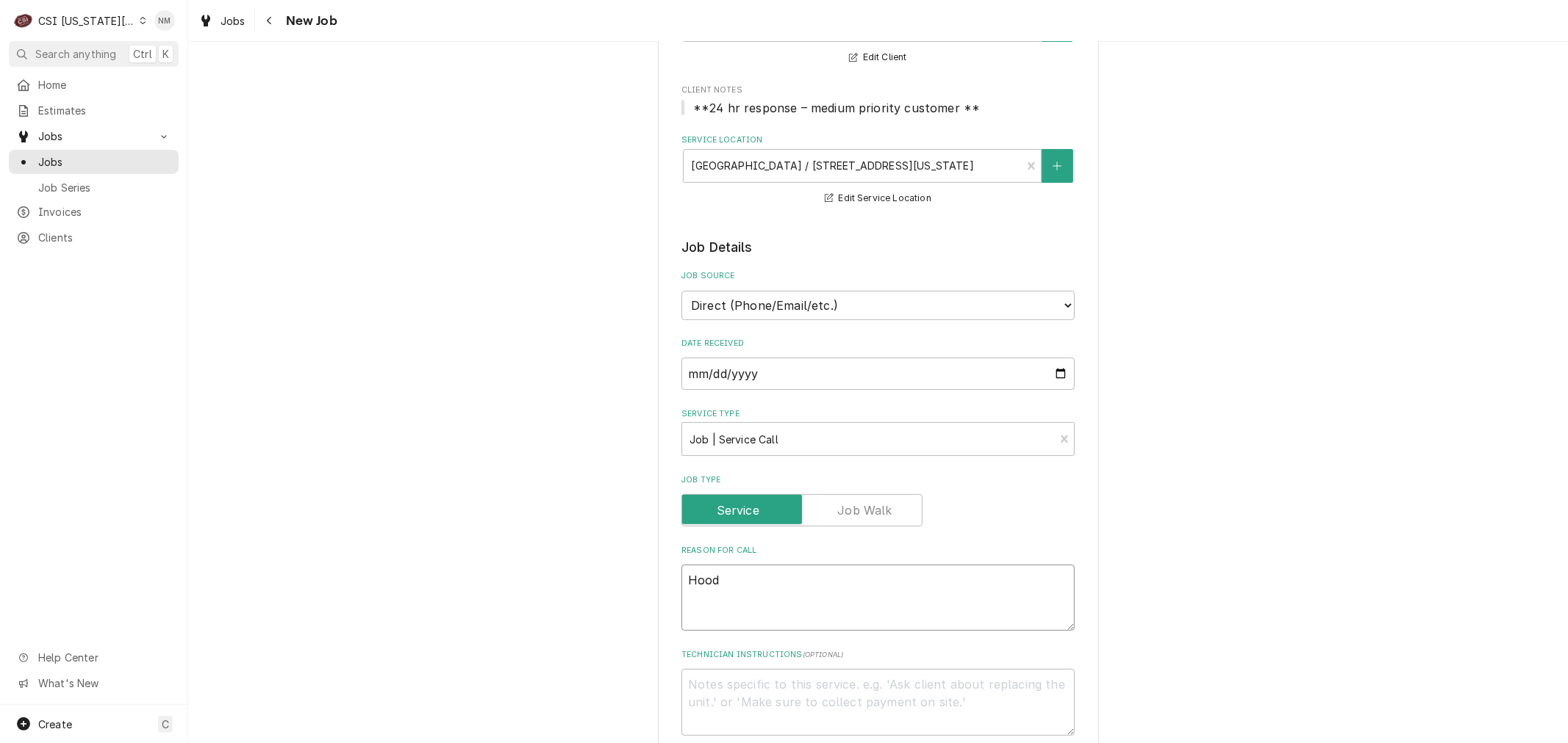
type textarea "Hoods"
type textarea "x"
type textarea "Hoods"
type textarea "x"
type textarea "Hoods a"
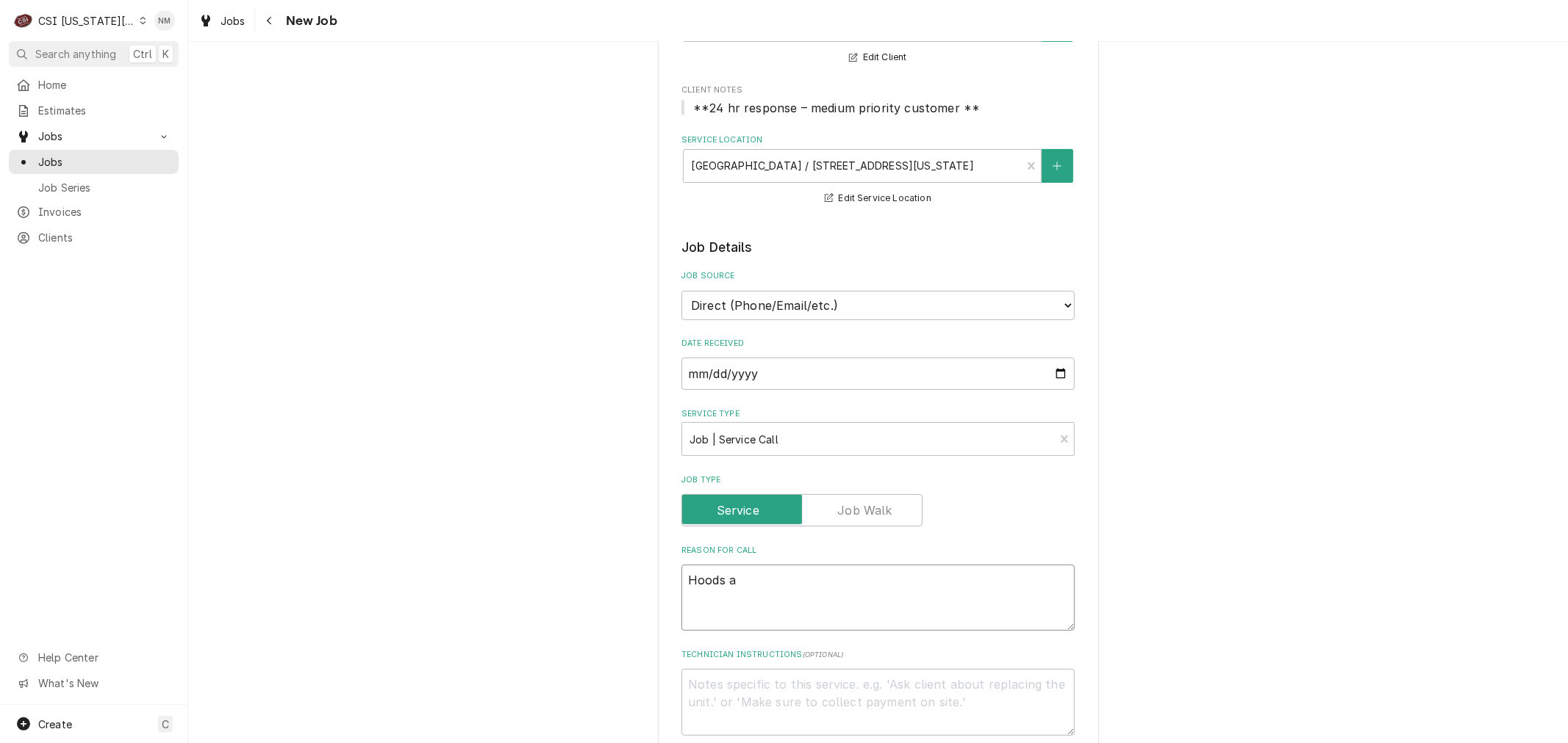
type textarea "x"
type textarea "Hoods ar"
type textarea "x"
type textarea "Hoods are"
type textarea "x"
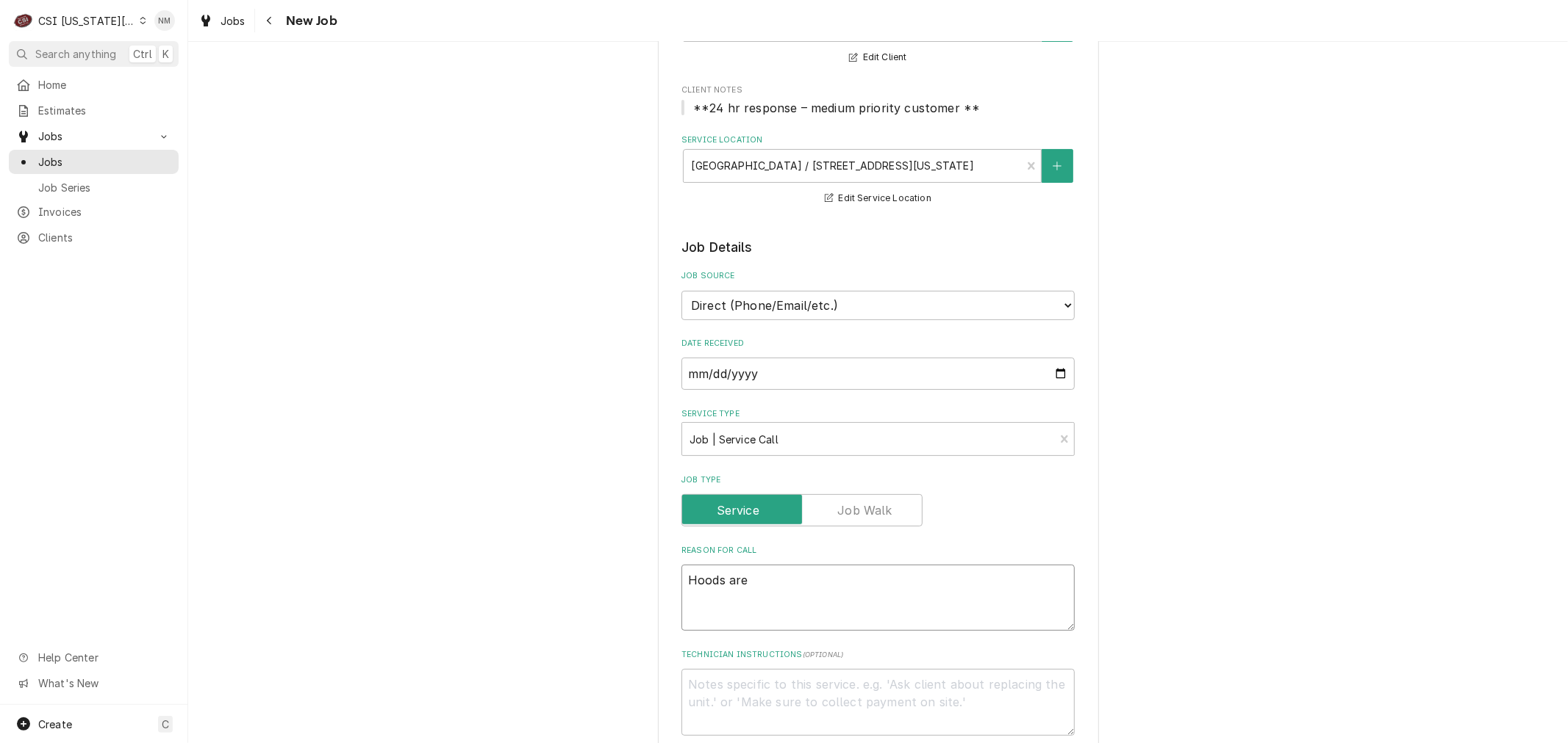
type textarea "Hoods are"
type textarea "x"
type textarea "Hoods are n"
type textarea "x"
type textarea "Hoods are no"
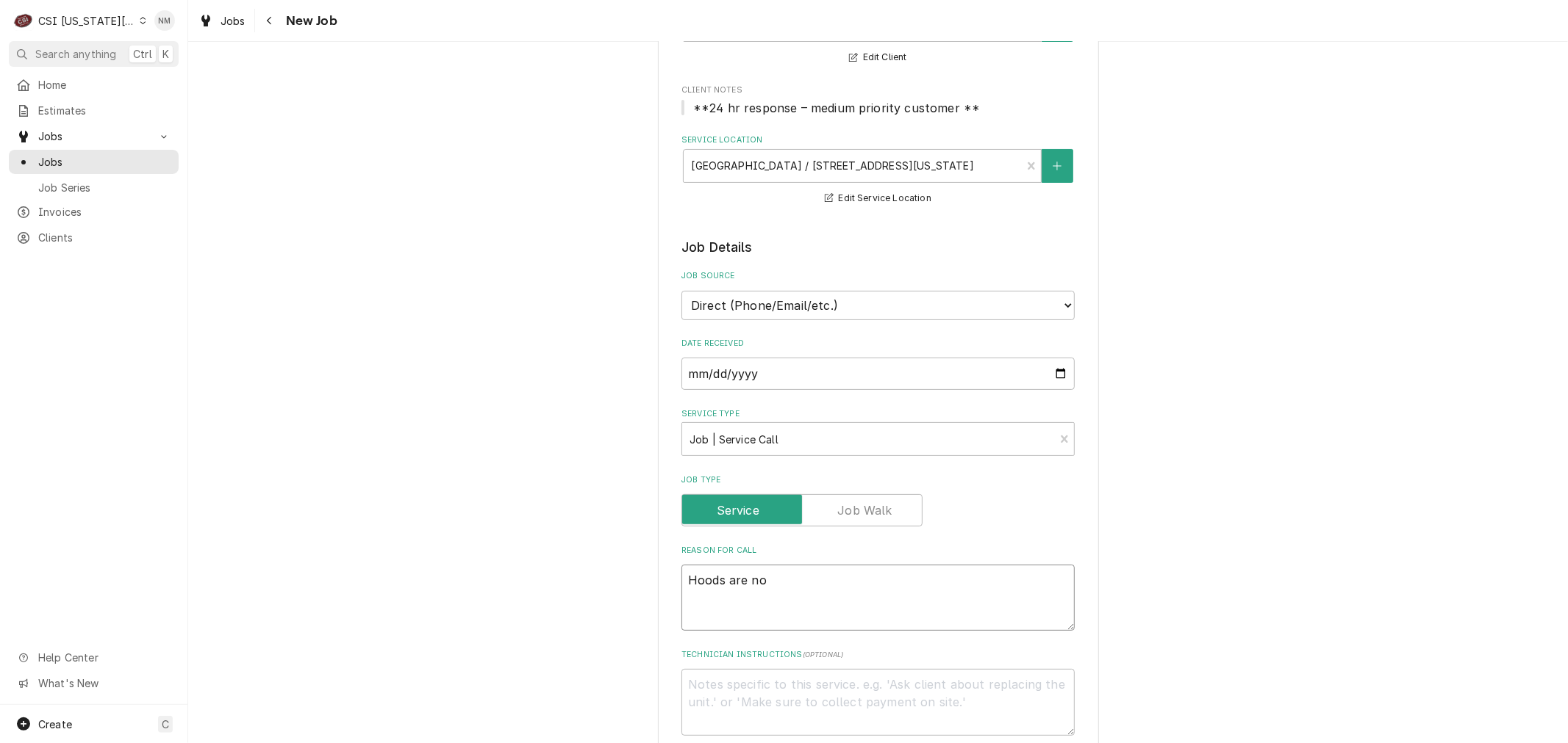
type textarea "x"
type textarea "Hoods are not"
type textarea "x"
type textarea "Hoods are not"
type textarea "x"
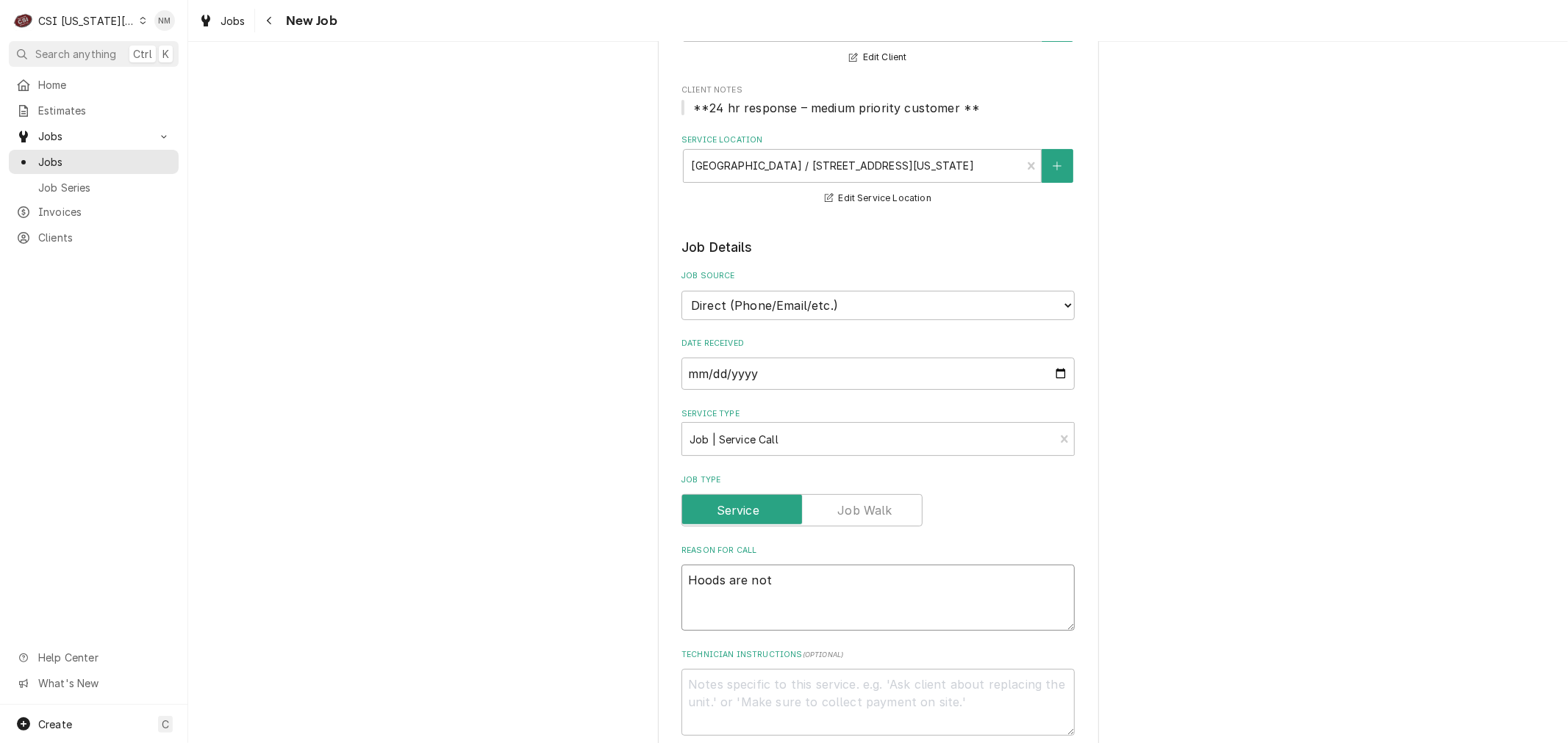
type textarea "Hoods are not c"
type textarea "x"
type textarea "Hoods are not co"
type textarea "x"
type textarea "Hoods are not com"
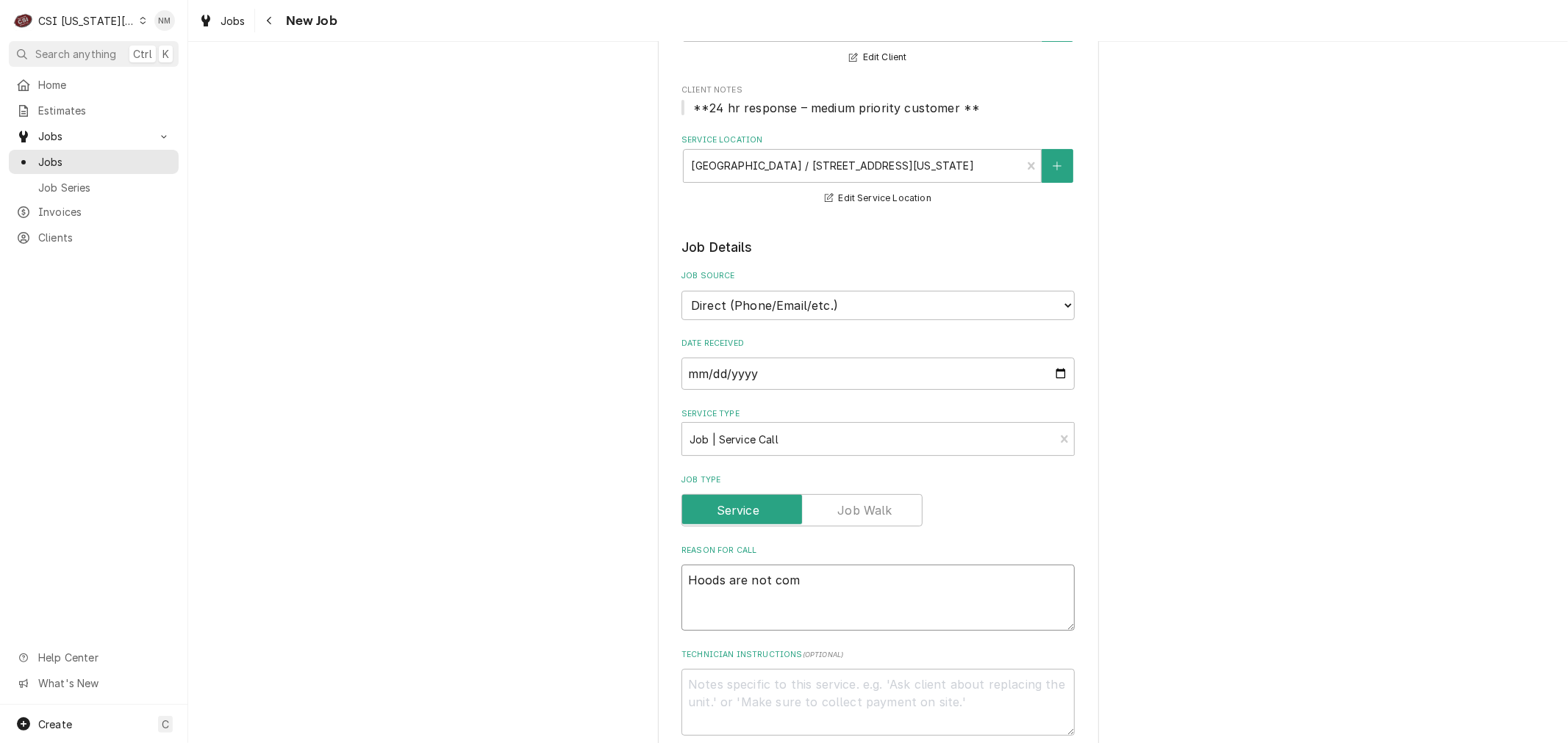
type textarea "x"
type textarea "Hoods are not comi"
type textarea "x"
type textarea "Hoods are not comin"
type textarea "x"
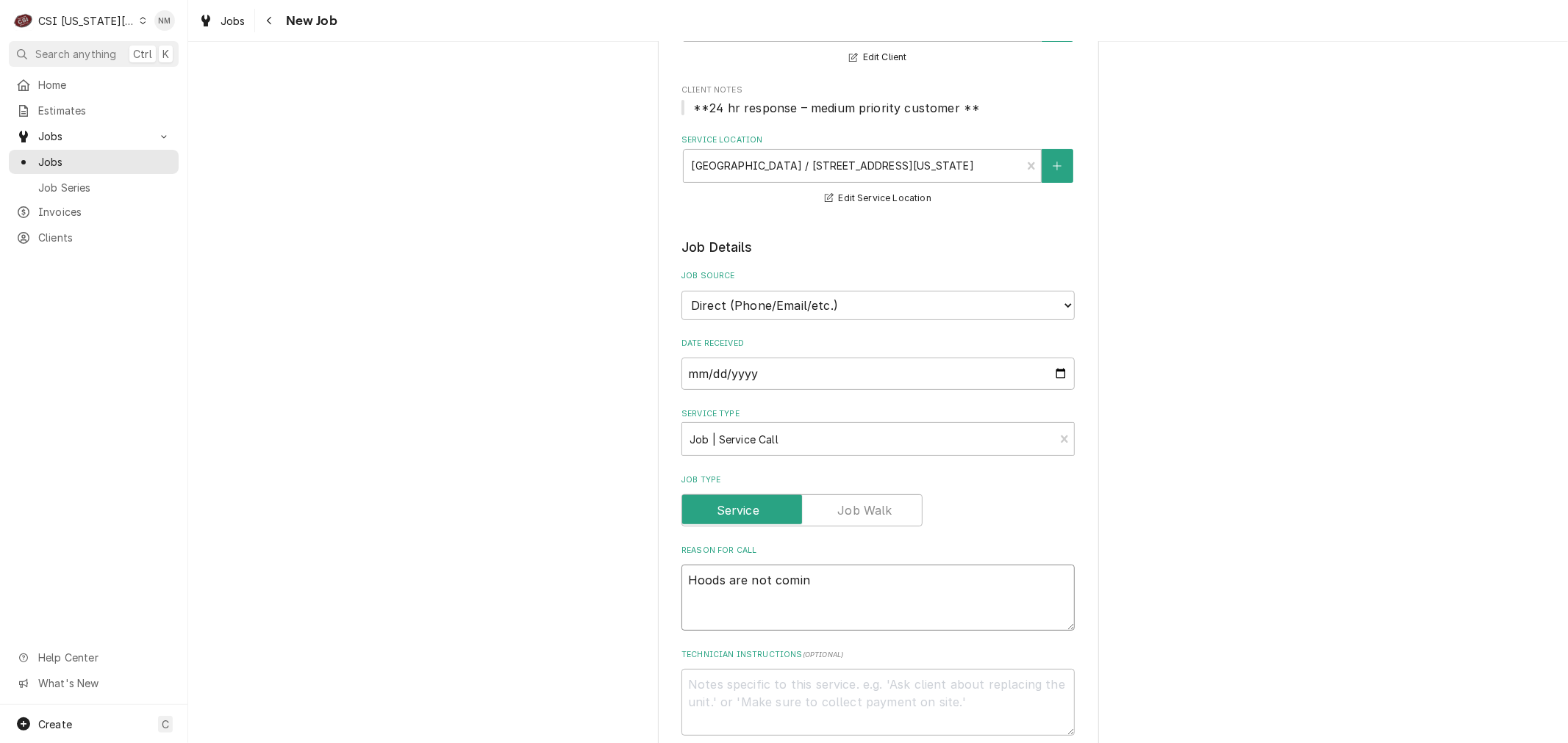
type textarea "Hoods are not coming"
type textarea "x"
type textarea "Hoods are not coming"
type textarea "x"
type textarea "Hoods are not coming o"
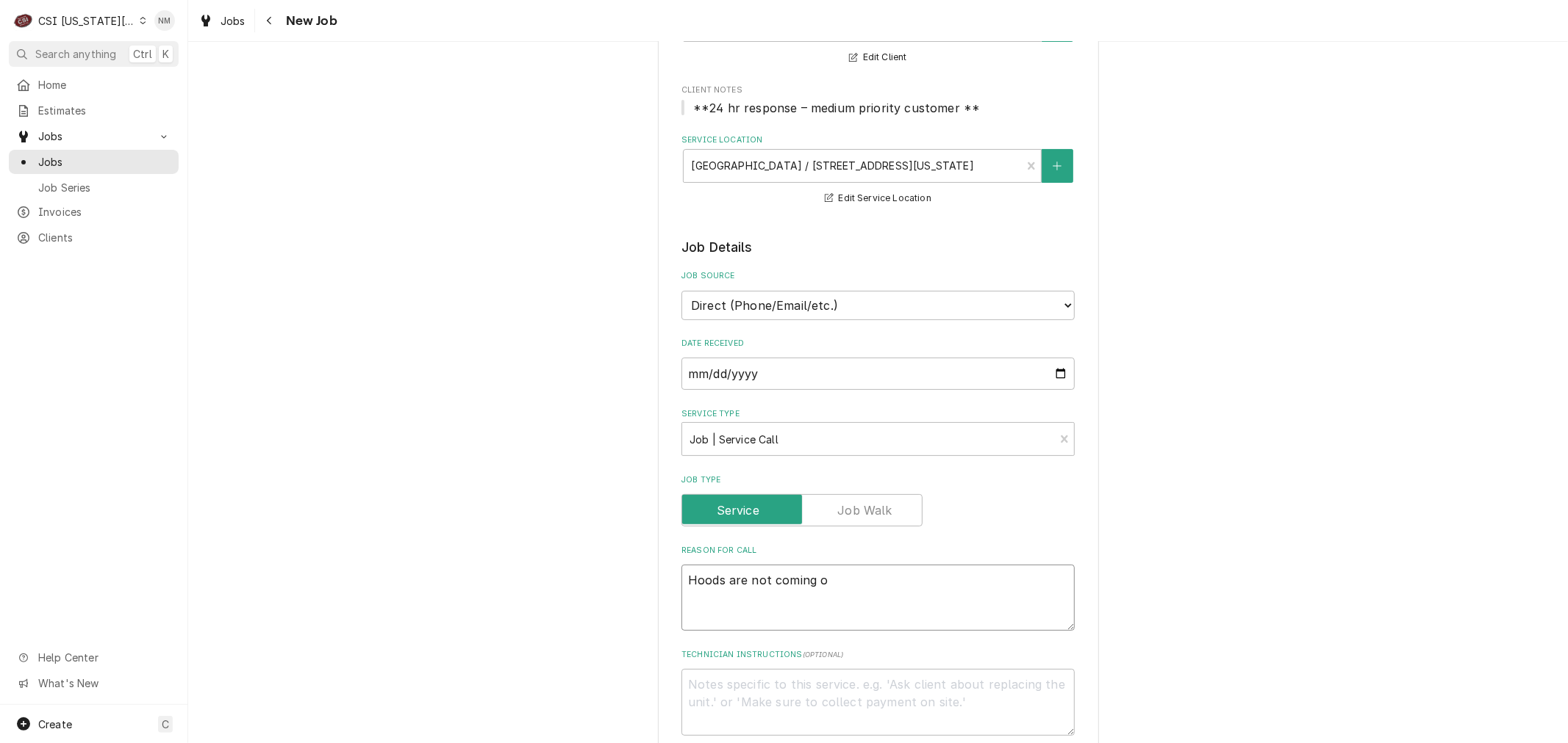
type textarea "x"
type textarea "Hoods are not coming on"
type textarea "x"
type textarea "Hoods are not coming on."
type textarea "x"
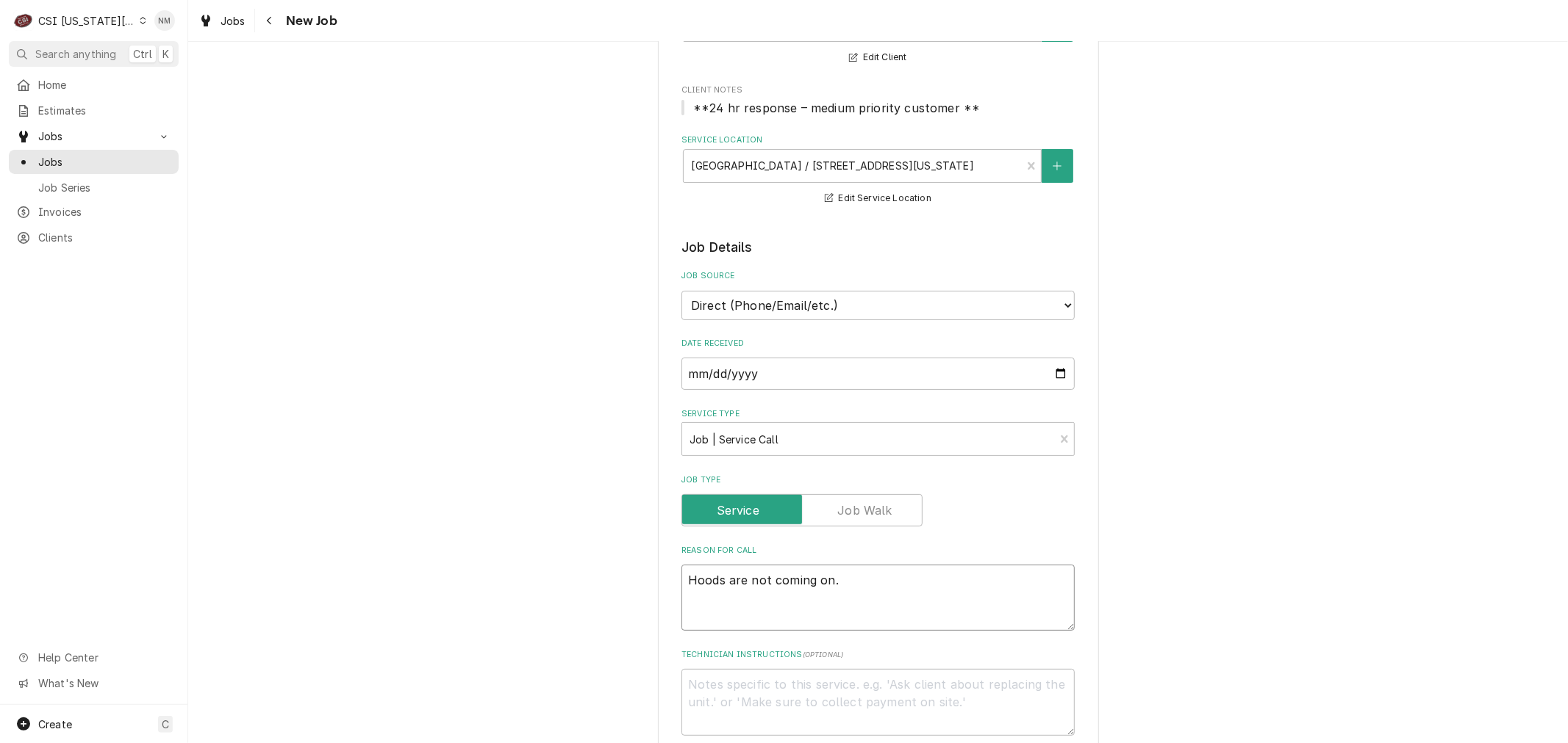
type textarea "Hoods are not coming on."
type textarea "x"
type textarea "Hoods are not coming on."
type textarea "x"
type textarea "Hoods are not coming on."
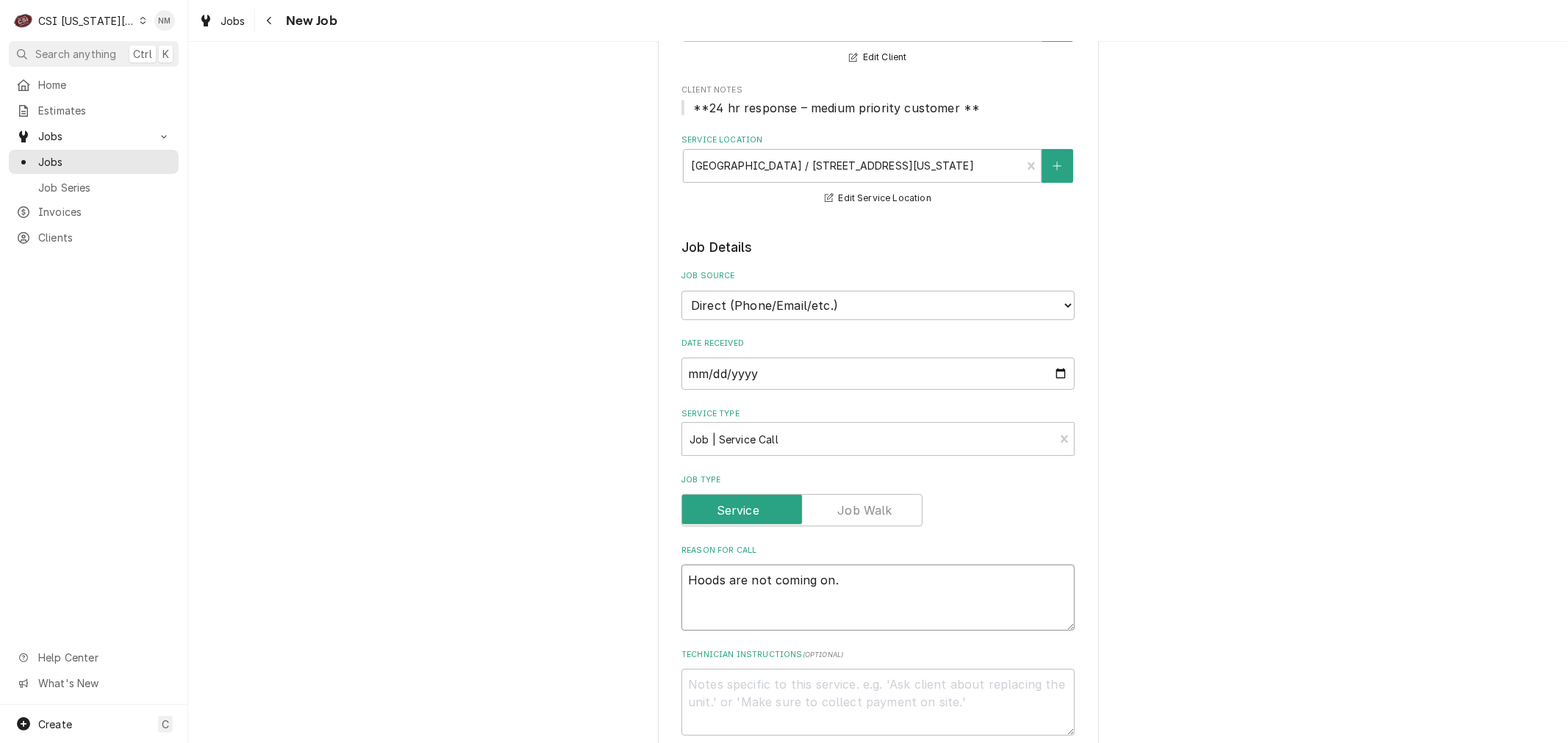
type textarea "x"
type textarea "Hoods are not coming on. P"
type textarea "x"
type textarea "Hoods are not coming on. Po"
type textarea "x"
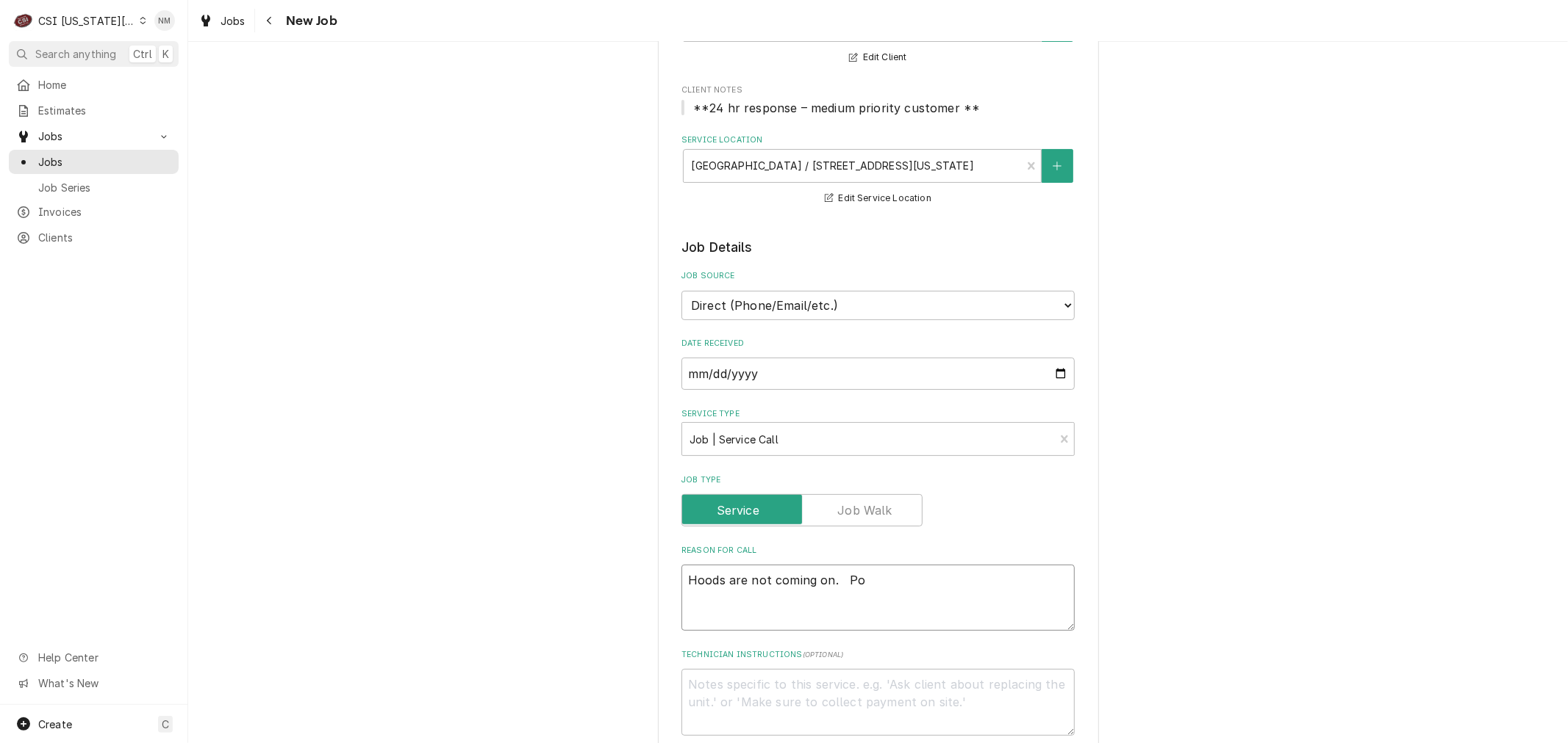
type textarea "Hoods are not coming on. Pow"
type textarea "x"
type textarea "Hoods are not coming on. Powe"
type textarea "x"
type textarea "Hoods are not coming on. Power"
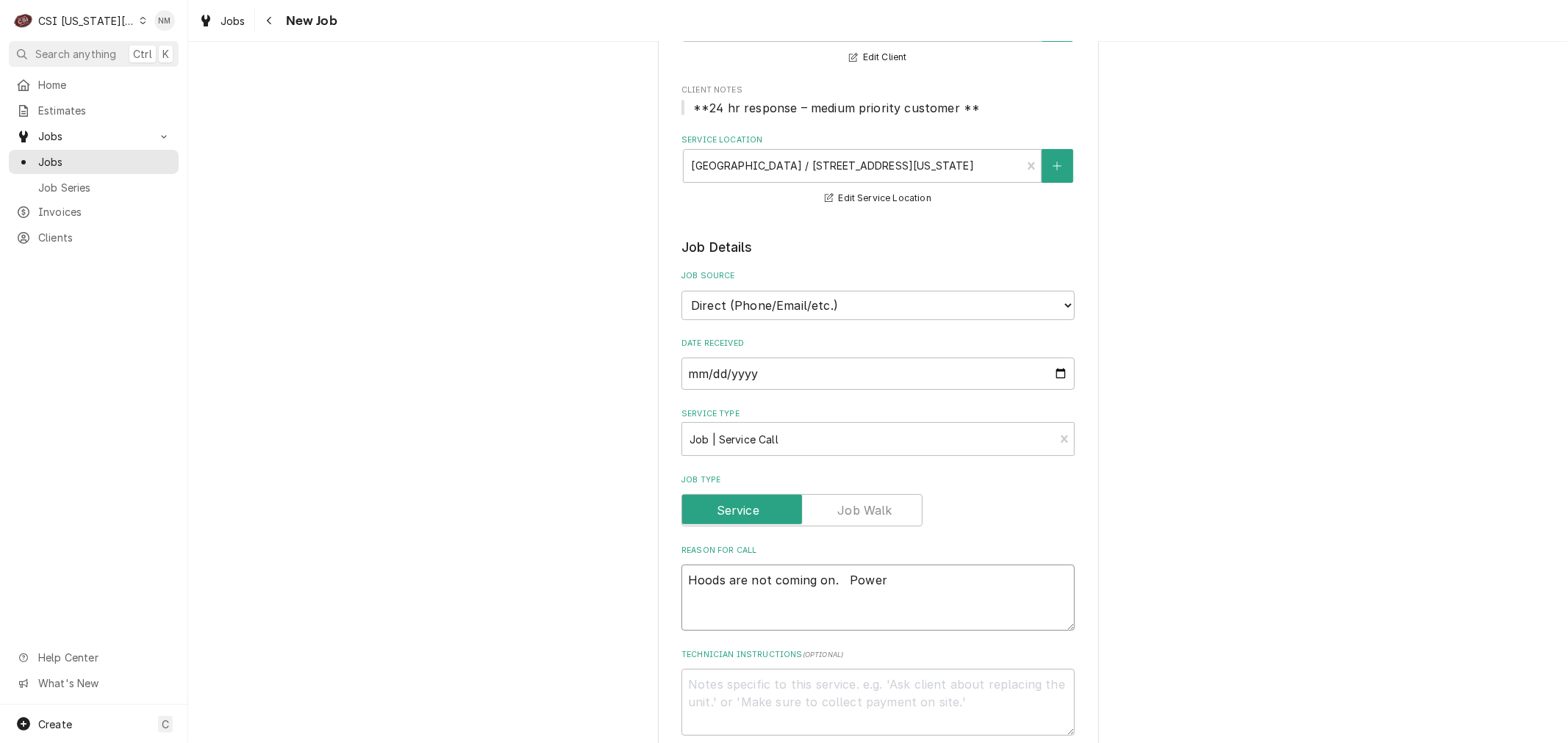
type textarea "x"
type textarea "Hoods are not coming on. Power"
type textarea "x"
type textarea "Hoods are not coming on. Power i"
type textarea "x"
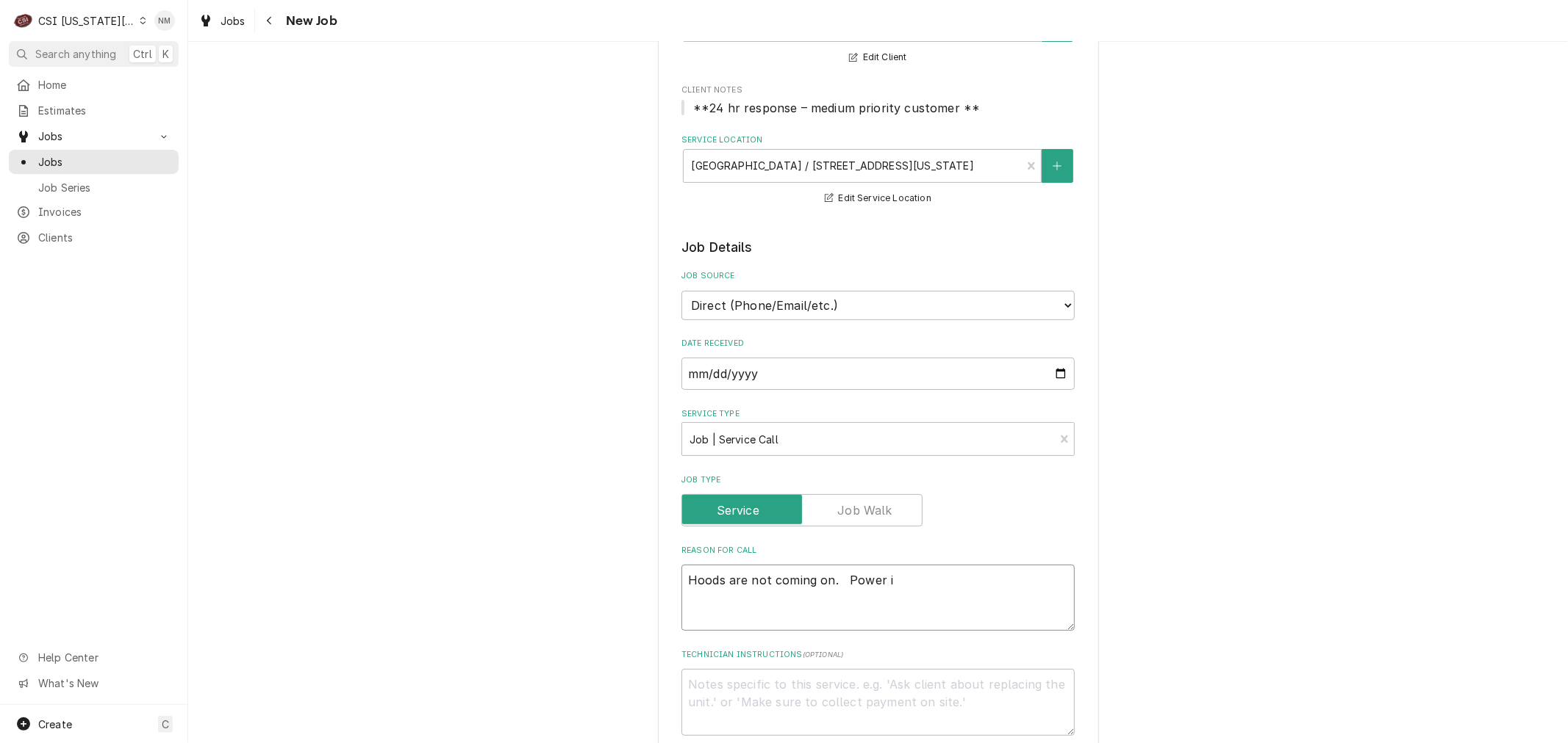
type textarea "Hoods are not coming on. Power is"
type textarea "x"
type textarea "Hoods are not coming on. Power is"
type textarea "x"
type textarea "Hoods are not coming on. Power is o"
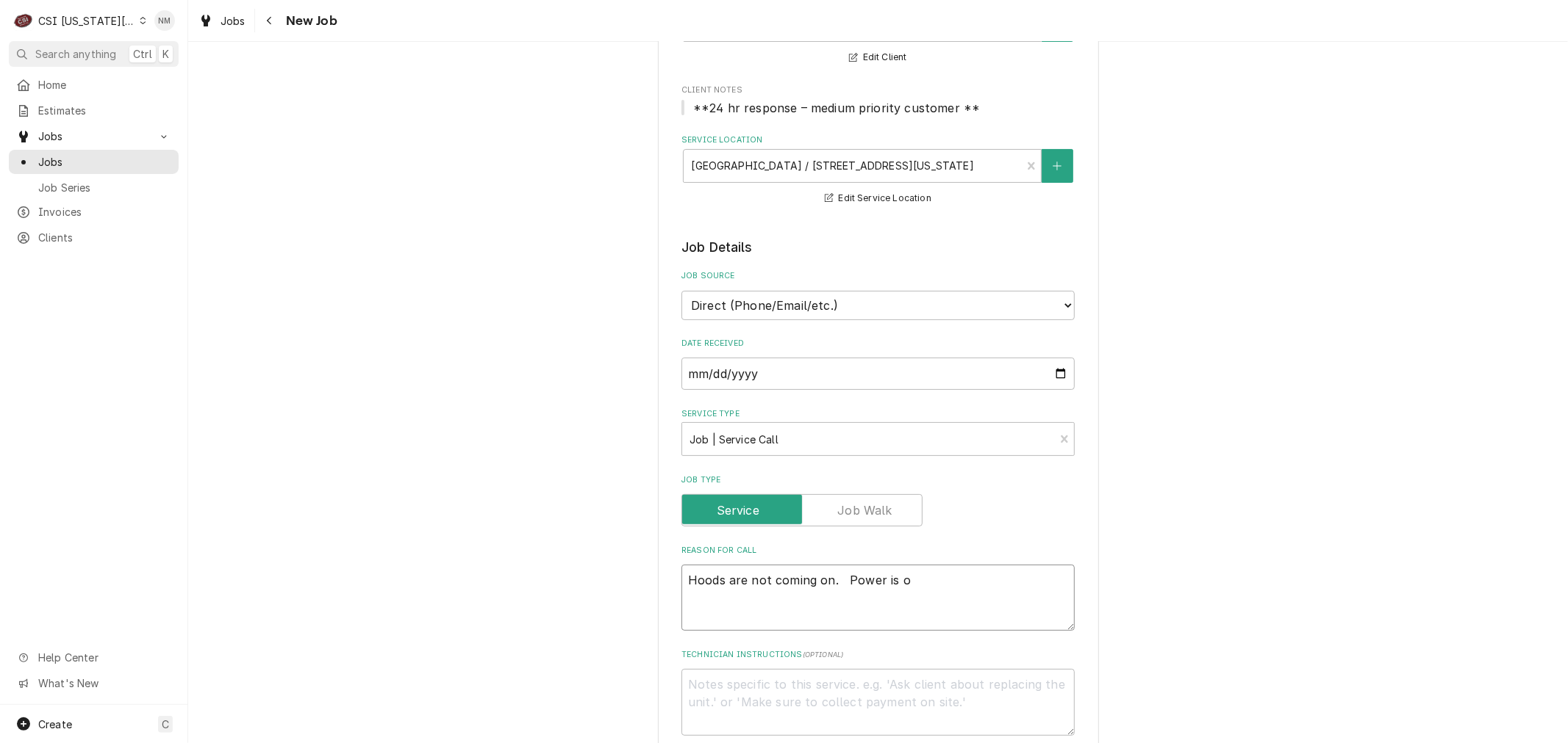
type textarea "x"
type textarea "Hoods are not coming on. Power is on"
type textarea "x"
type textarea "Hoods are not coming on. Power is on"
type textarea "x"
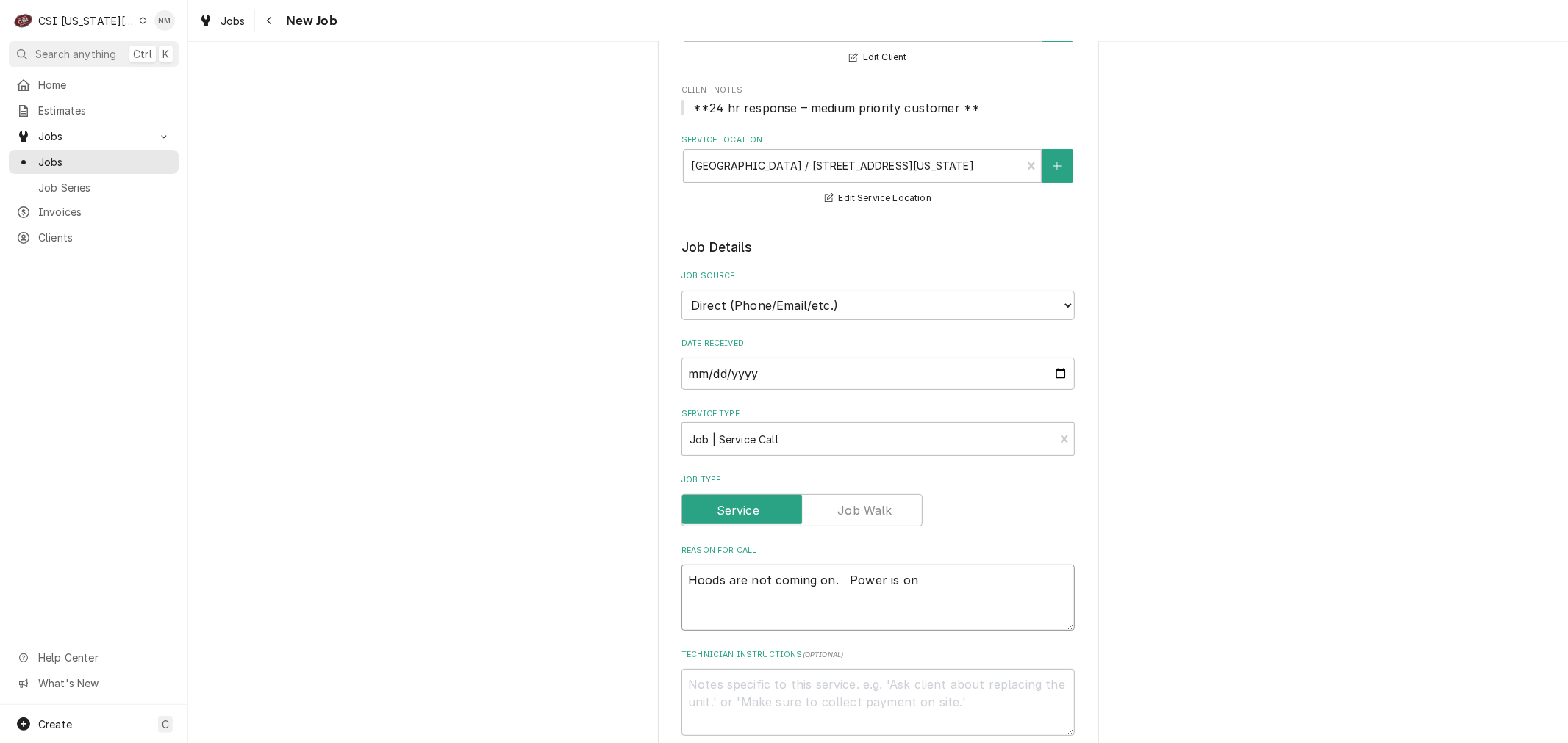
type textarea "Hoods are not coming on. Power is on t"
type textarea "x"
type textarea "Hoods are not coming on. Power is on to"
type textarea "x"
type textarea "Hoods are not coming on. Power is on to"
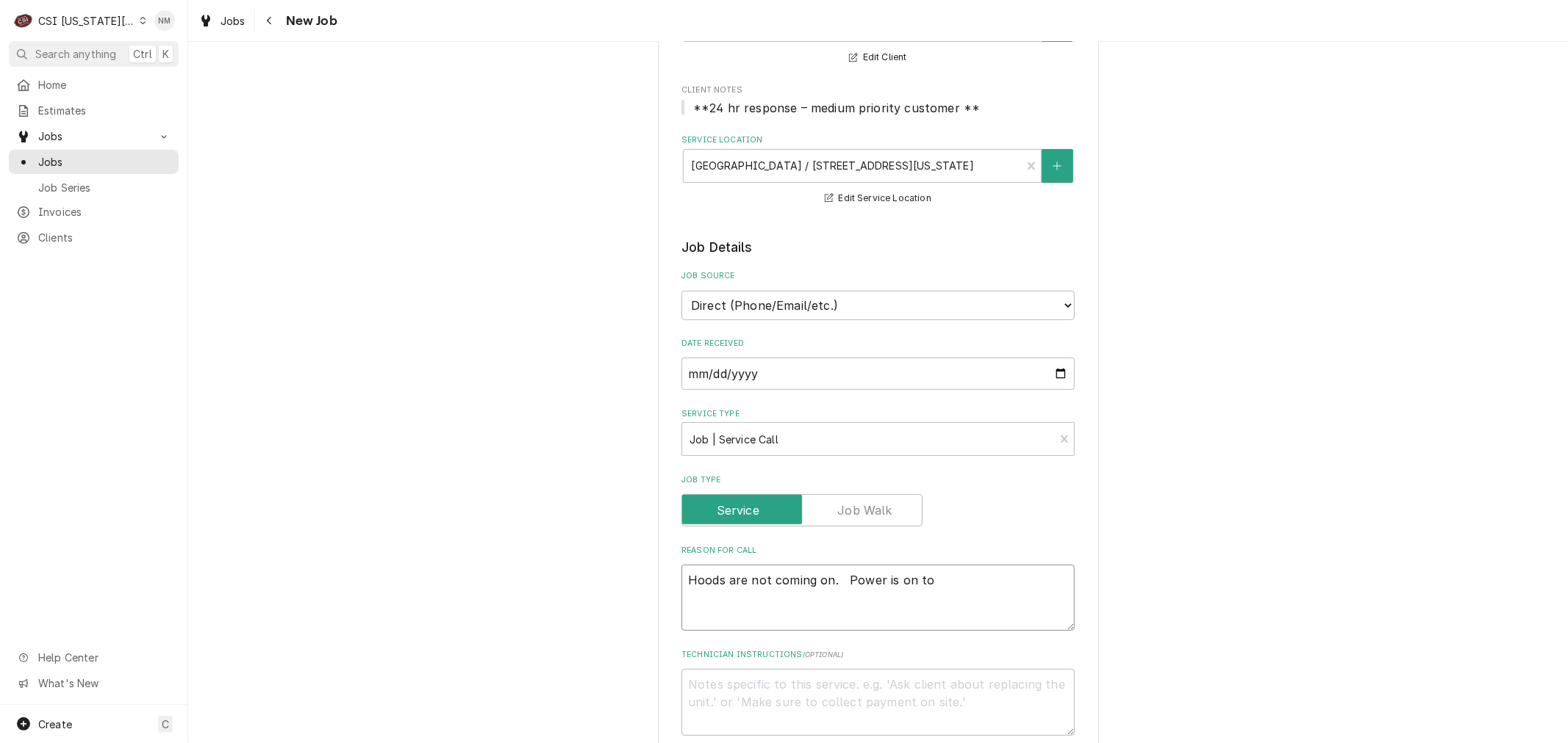
type textarea "x"
type textarea "Hoods are not coming on. Power is on to t"
type textarea "x"
type textarea "Hoods are not coming on. Power is on to th"
type textarea "x"
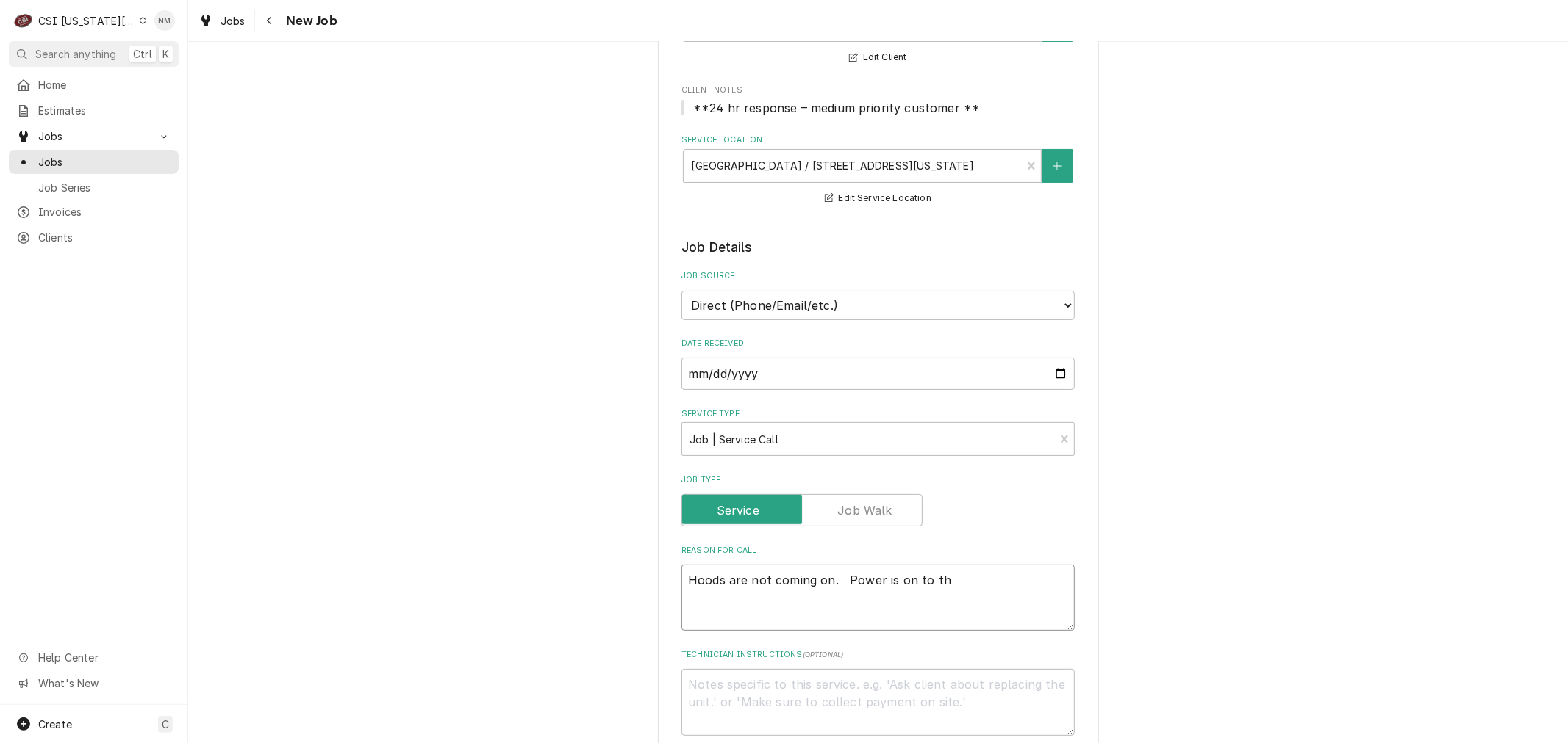
type textarea "Hoods are not coming on. Power is on to the"
type textarea "x"
type textarea "Hoods are not coming on. Power is on to the u"
type textarea "x"
type textarea "Hoods are not coming on. Power is on to the un"
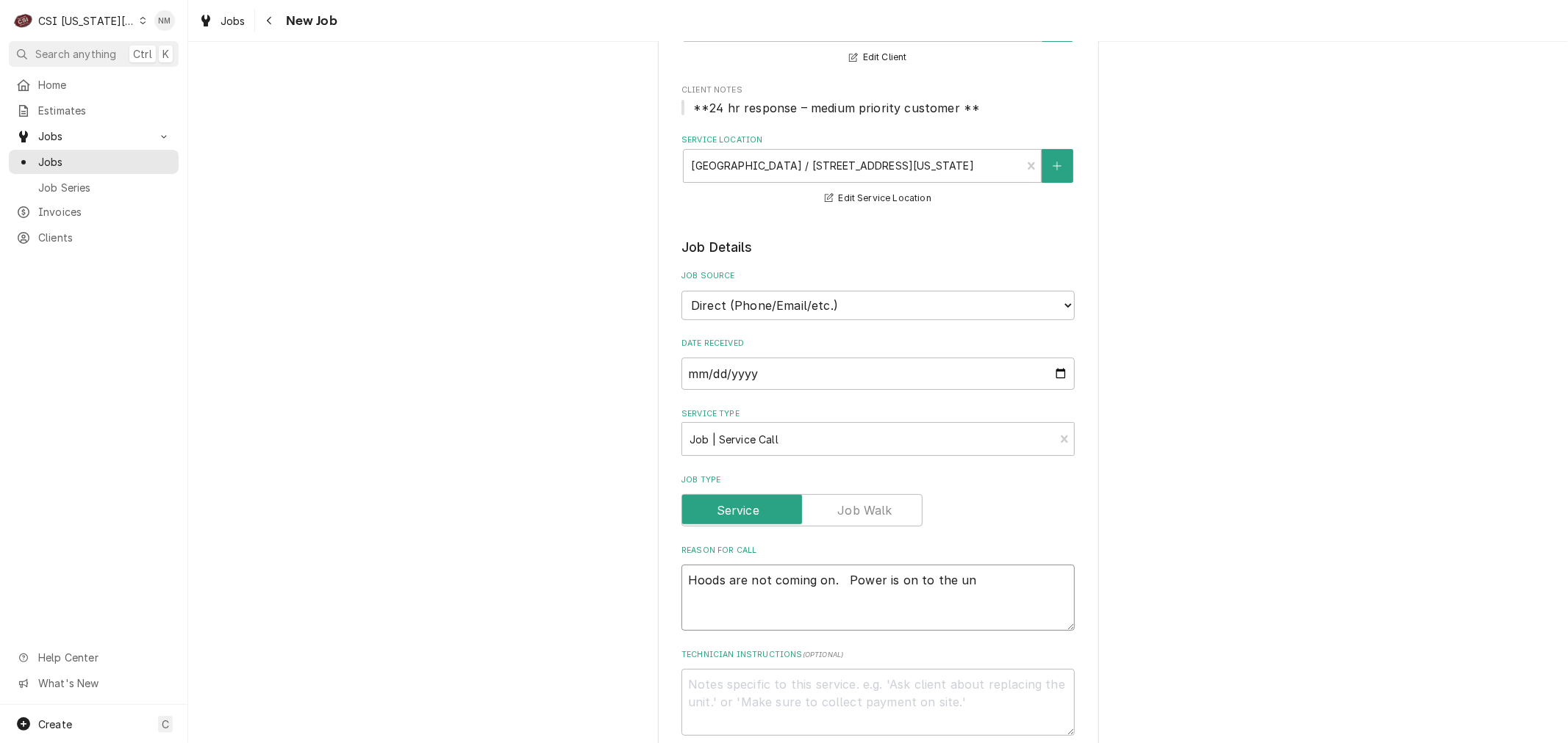
type textarea "x"
type textarea "Hoods are not coming on. Power is on to the uni"
type textarea "x"
type textarea "Hoods are not coming on. Power is on to the unit"
type textarea "x"
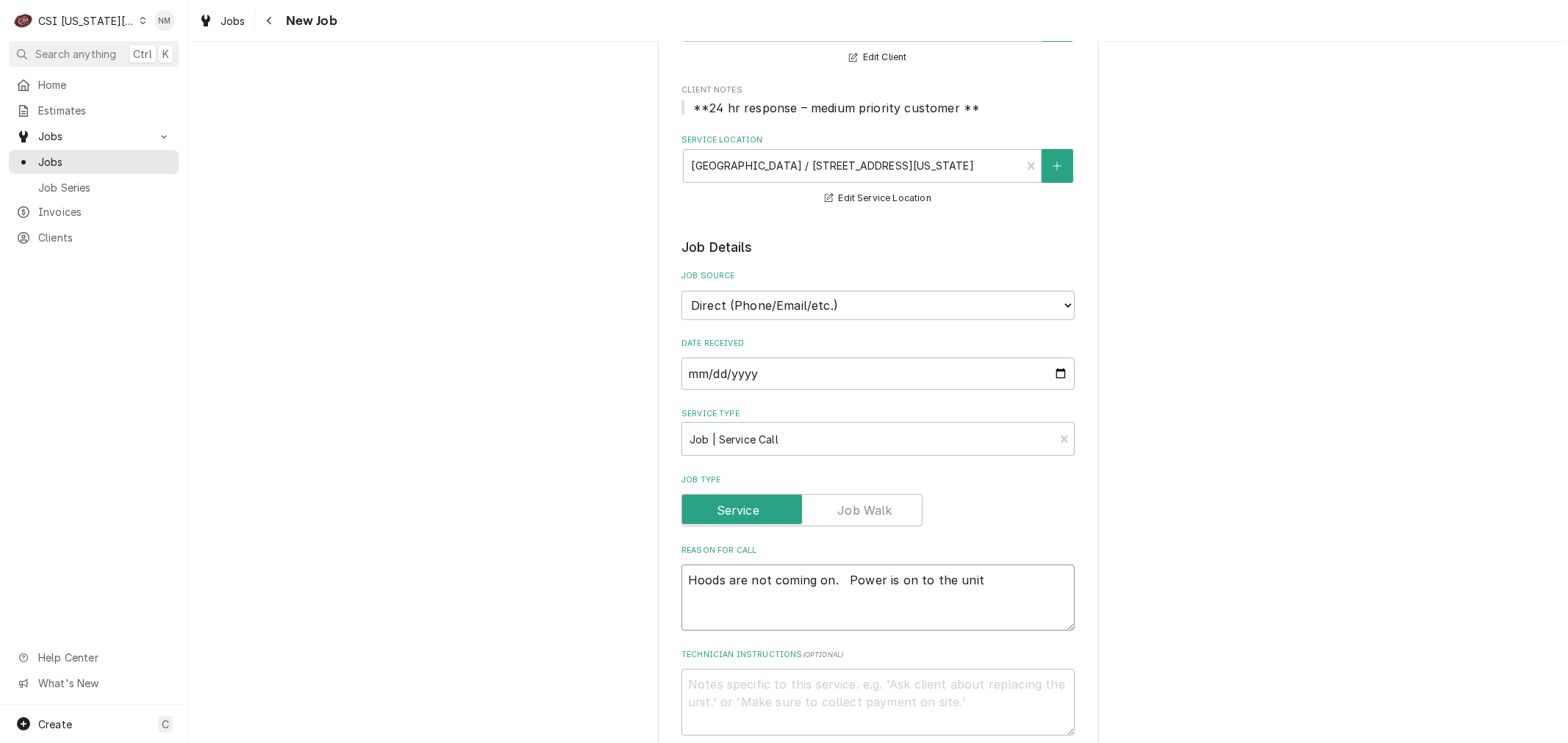
type textarea "Hoods are not coming on. Power is on to the unit,"
type textarea "x"
type textarea "Hoods are not coming on. Power is on to the unit,"
type textarea "x"
type textarea "Hoods are not coming on. Power is on to the unit, b"
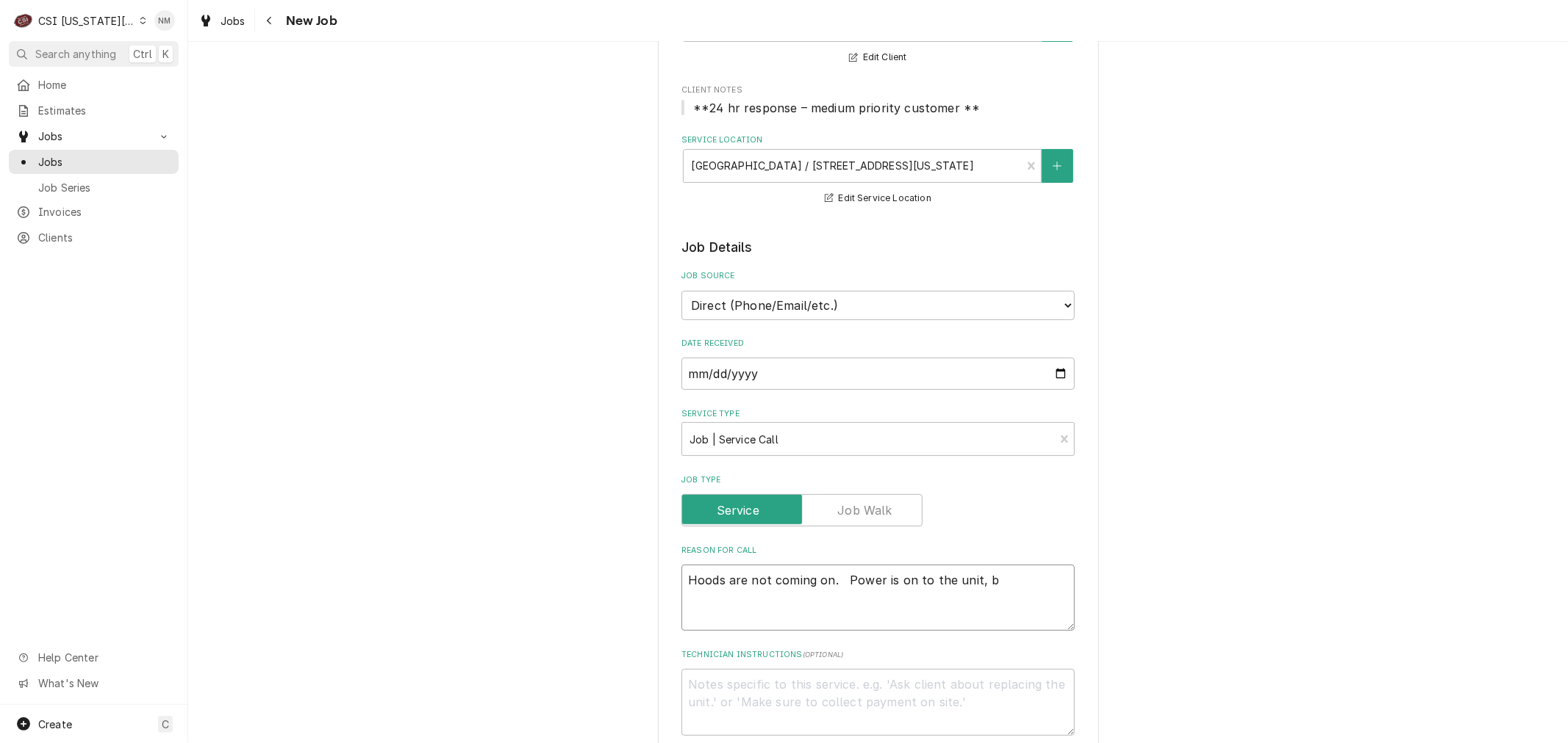
type textarea "x"
type textarea "Hoods are not coming on. Power is on to the unit, br"
type textarea "x"
type textarea "Hoods are not coming on. Power is on to the unit, bre"
type textarea "x"
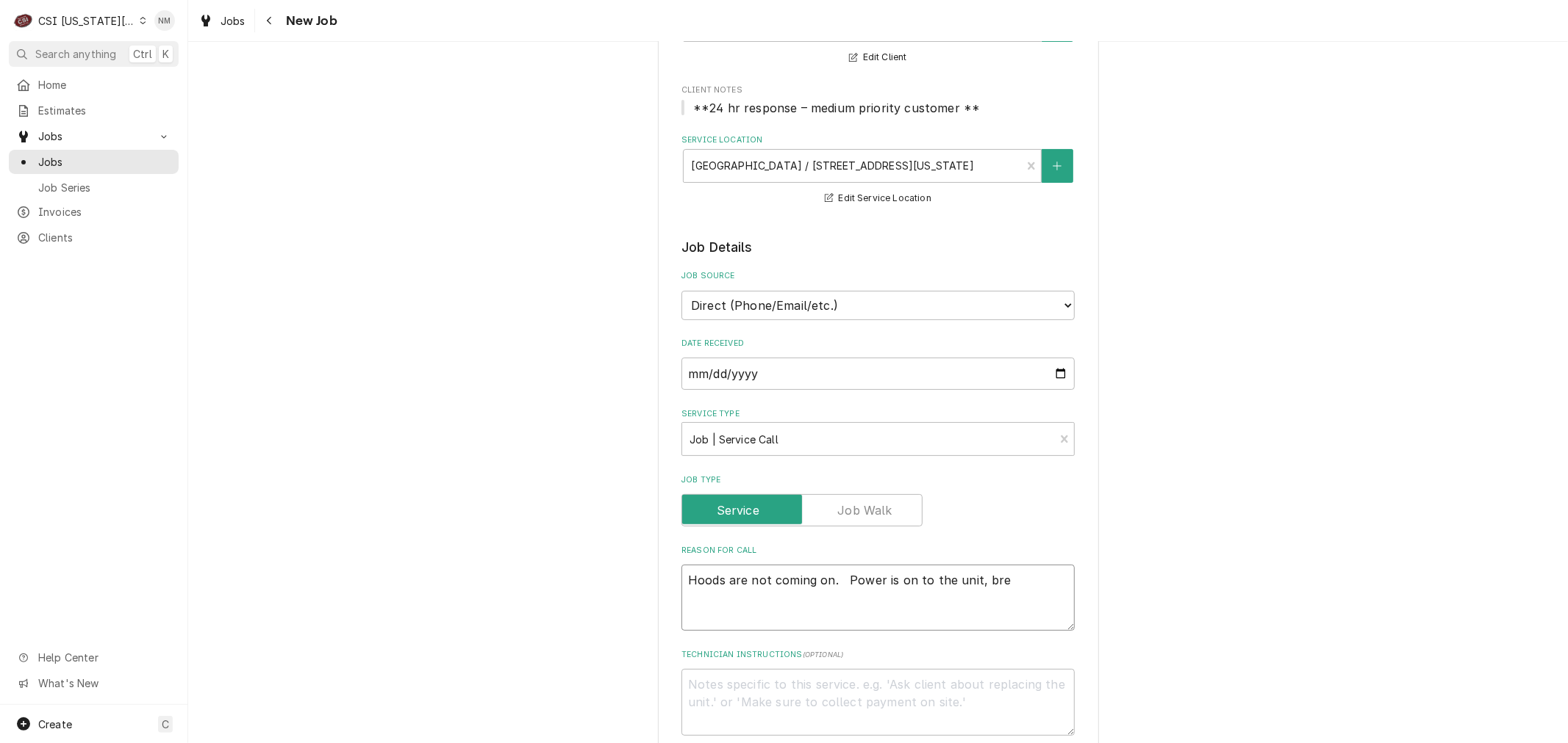
type textarea "Hoods are not coming on. Power is on to the unit, brea"
type textarea "x"
type textarea "Hoods are not coming on. Power is on to the unit, break"
type textarea "x"
type textarea "Hoods are not coming on. Power is on to the unit, breake"
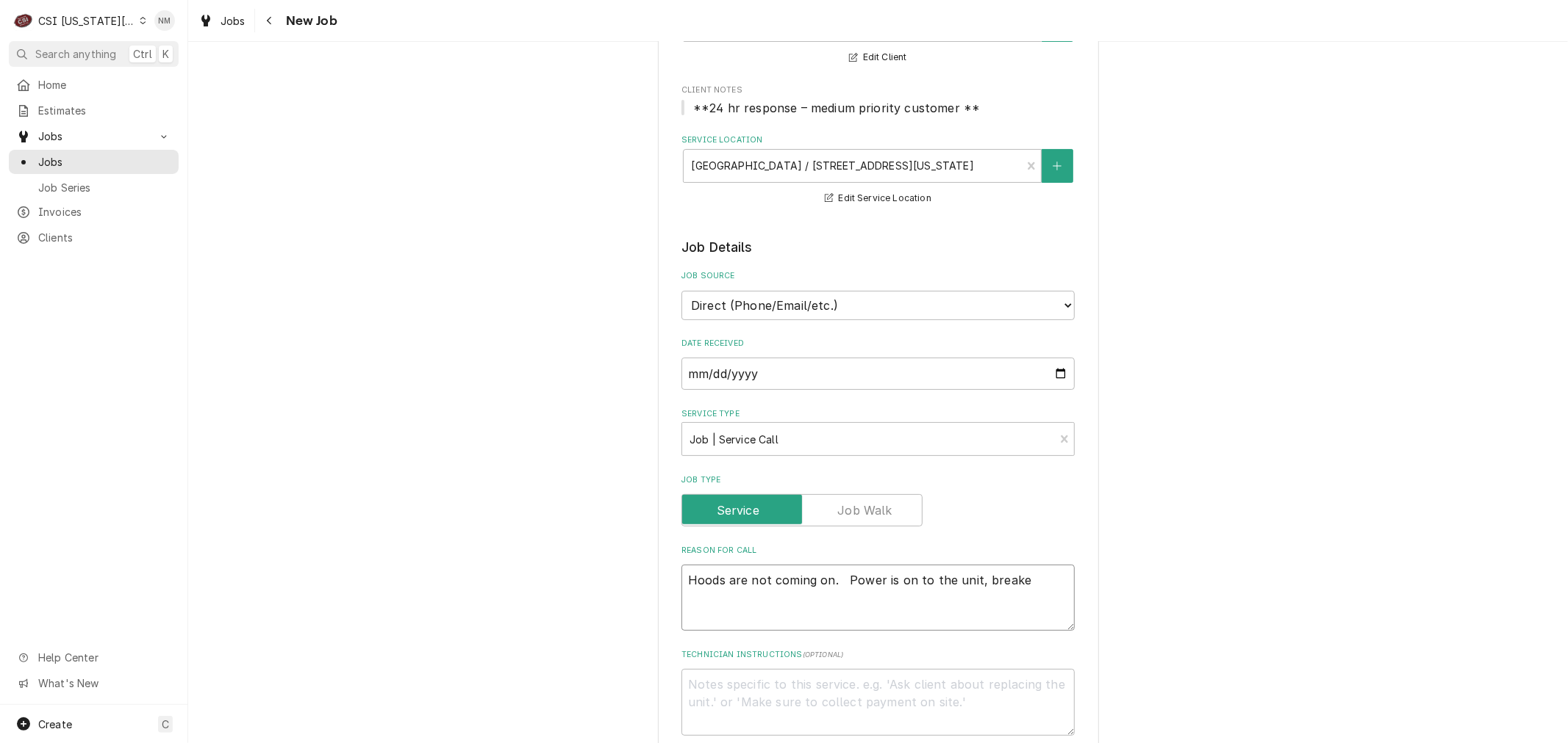
type textarea "x"
type textarea "Hoods are not coming on. Power is on to the unit, breaker"
type textarea "x"
type textarea "Hoods are not coming on. Power is on to the unit, breakers"
type textarea "x"
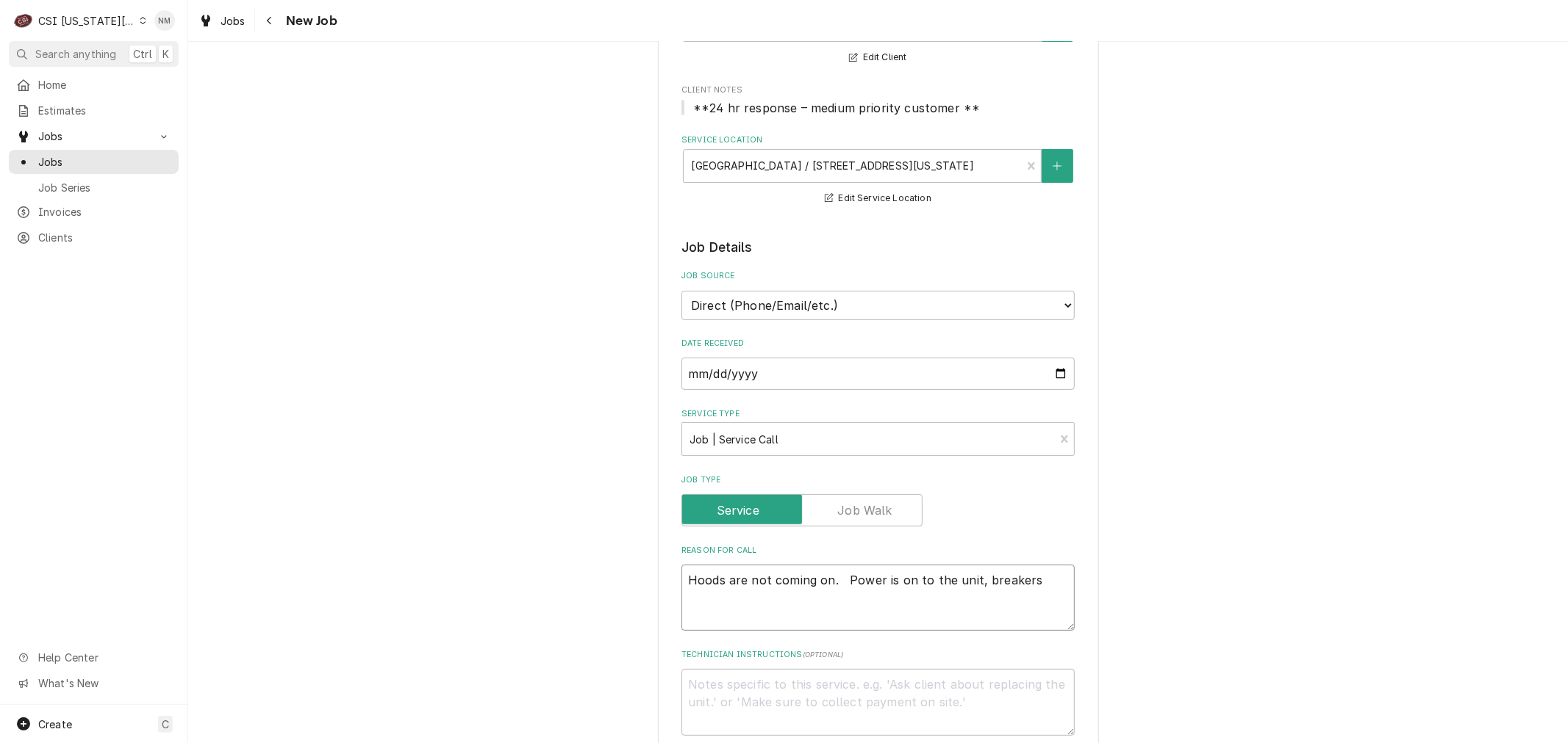
type textarea "Hoods are not coming on. Power is on to the unit, breakers"
type textarea "x"
type textarea "Hoods are not coming on. Power is on to the unit, breakers a"
type textarea "x"
type textarea "Hoods are not coming on. Power is on to the unit, breakers ar"
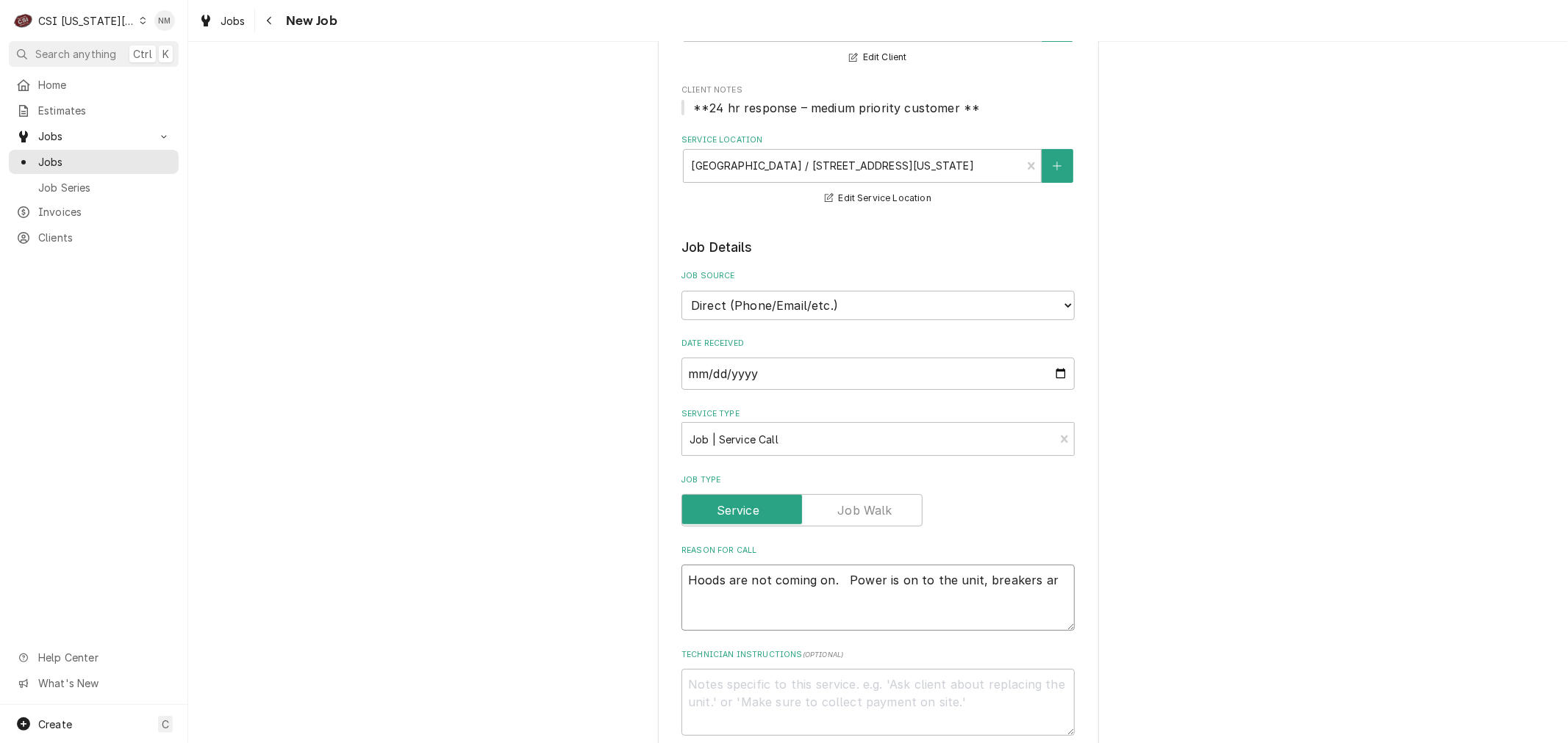
type textarea "x"
type textarea "Hoods are not coming on. Power is on to the unit, breakers are"
type textarea "x"
type textarea "Hoods are not coming on. Power is on to the unit, breakers are"
type textarea "x"
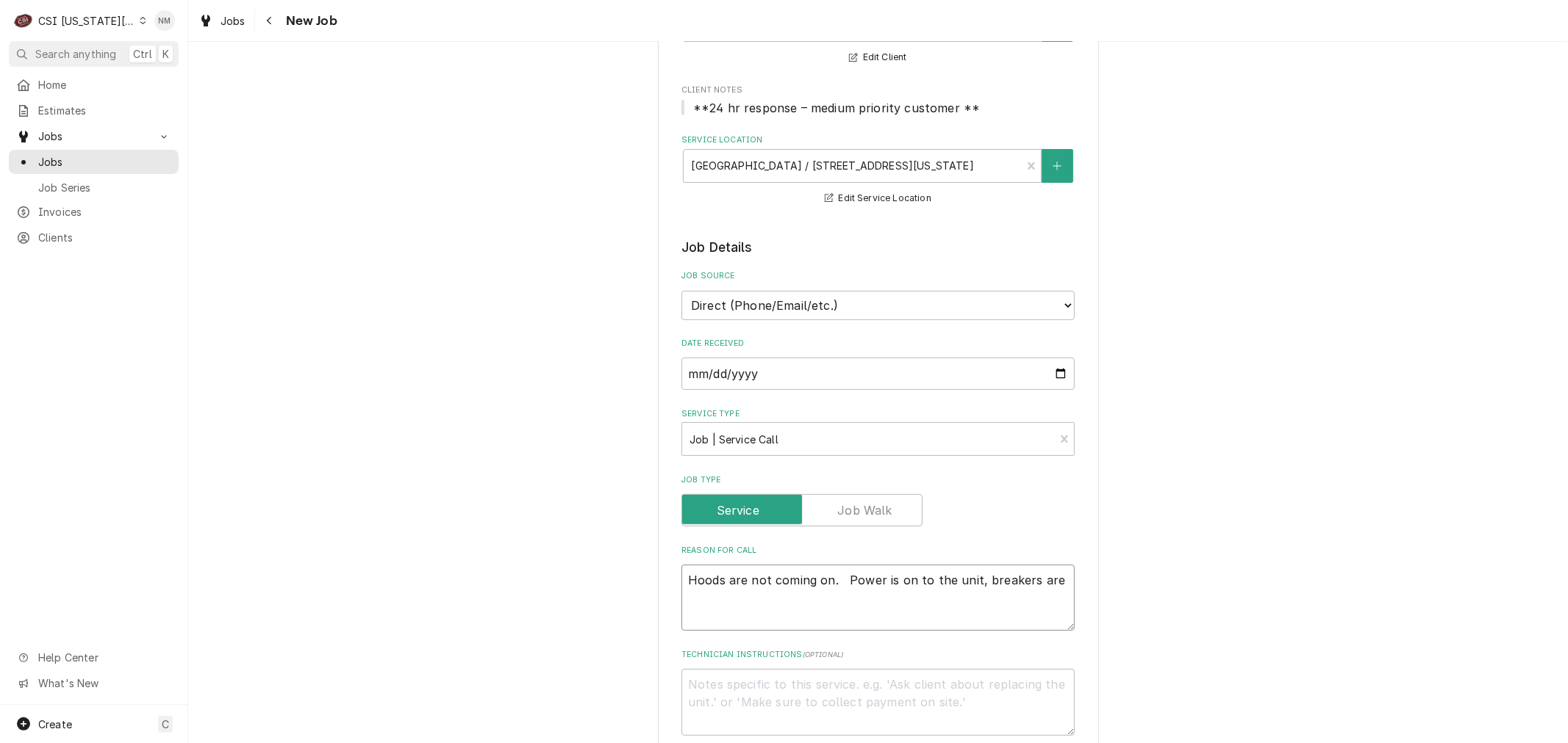
type textarea "Hoods are not coming on. Power is on to the unit, breakers are o"
type textarea "x"
type textarea "Hoods are not coming on. Power is on to the unit, breakers are on"
type textarea "x"
type textarea "Hoods are not coming on. Power is on to the unit, breakers are on"
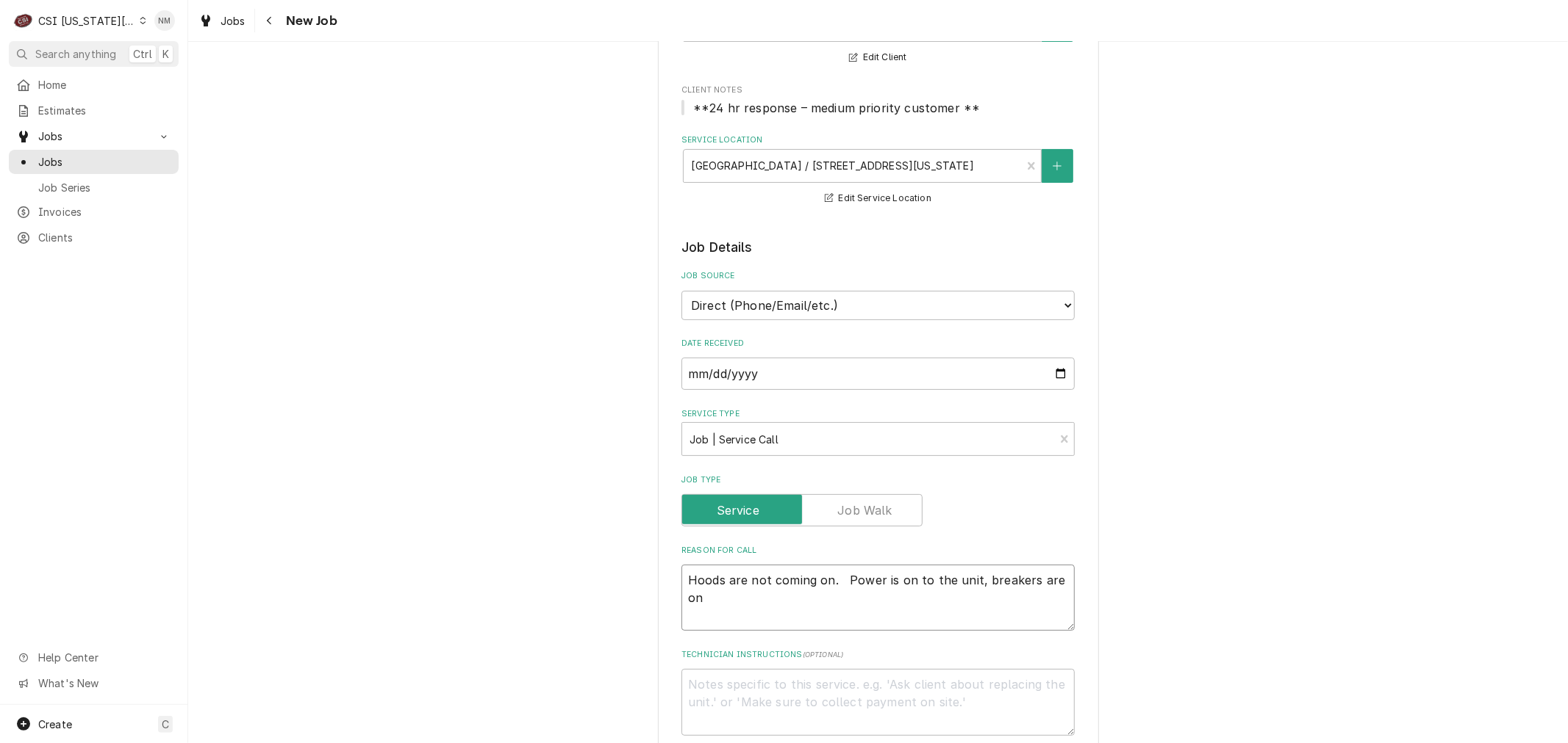
type textarea "x"
type textarea "Hoods are not coming on. Power is on to the unit, breakers are on a"
type textarea "x"
type textarea "Hoods are not coming on. Power is on to the unit, breakers are on an"
type textarea "x"
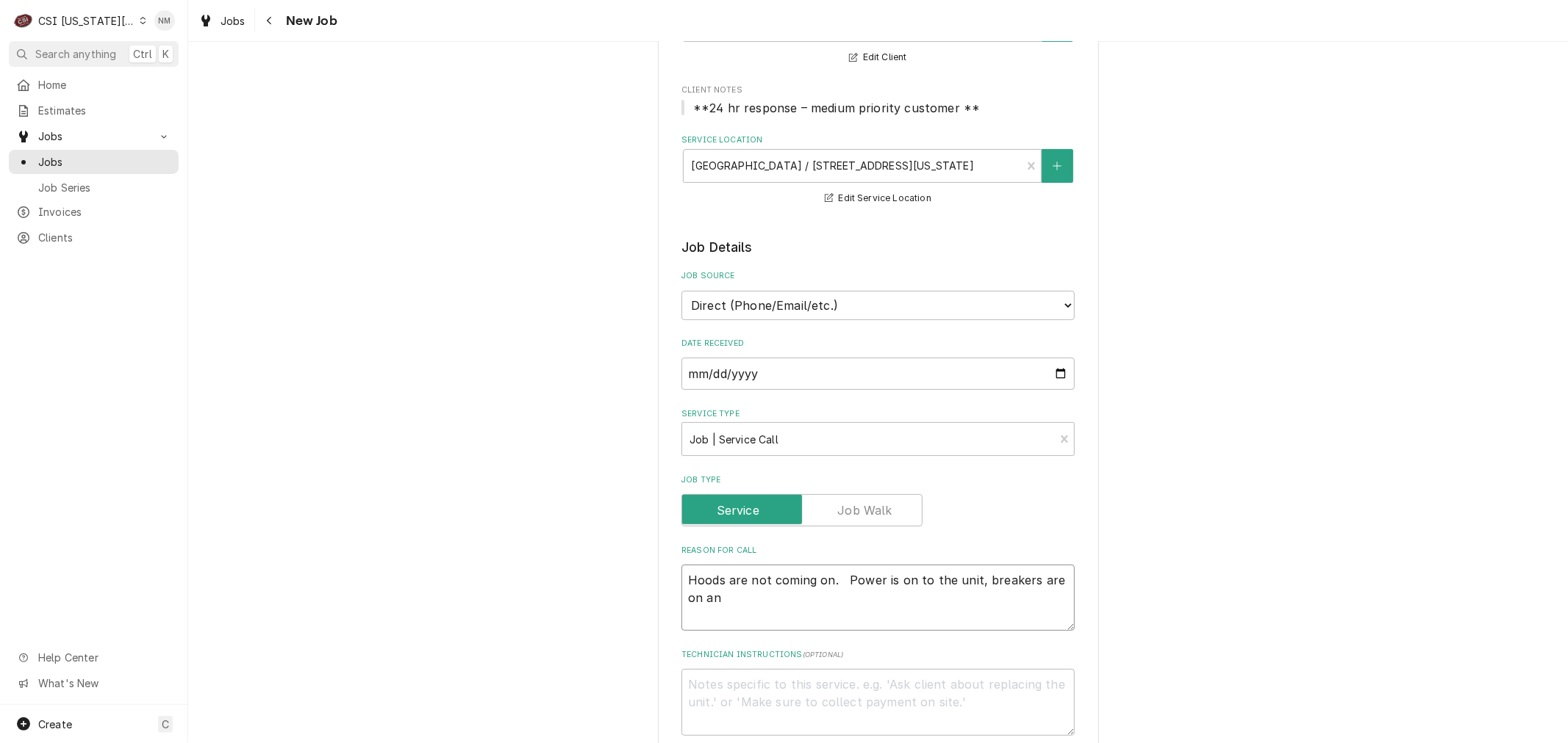
type textarea "Hoods are not coming on. Power is on to the unit, breakers are on and"
type textarea "x"
type textarea "Hoods are not coming on. Power is on to the unit, breakers are on and"
type textarea "x"
type textarea "Hoods are not coming on. Power is on to the unit, breakers are on and g"
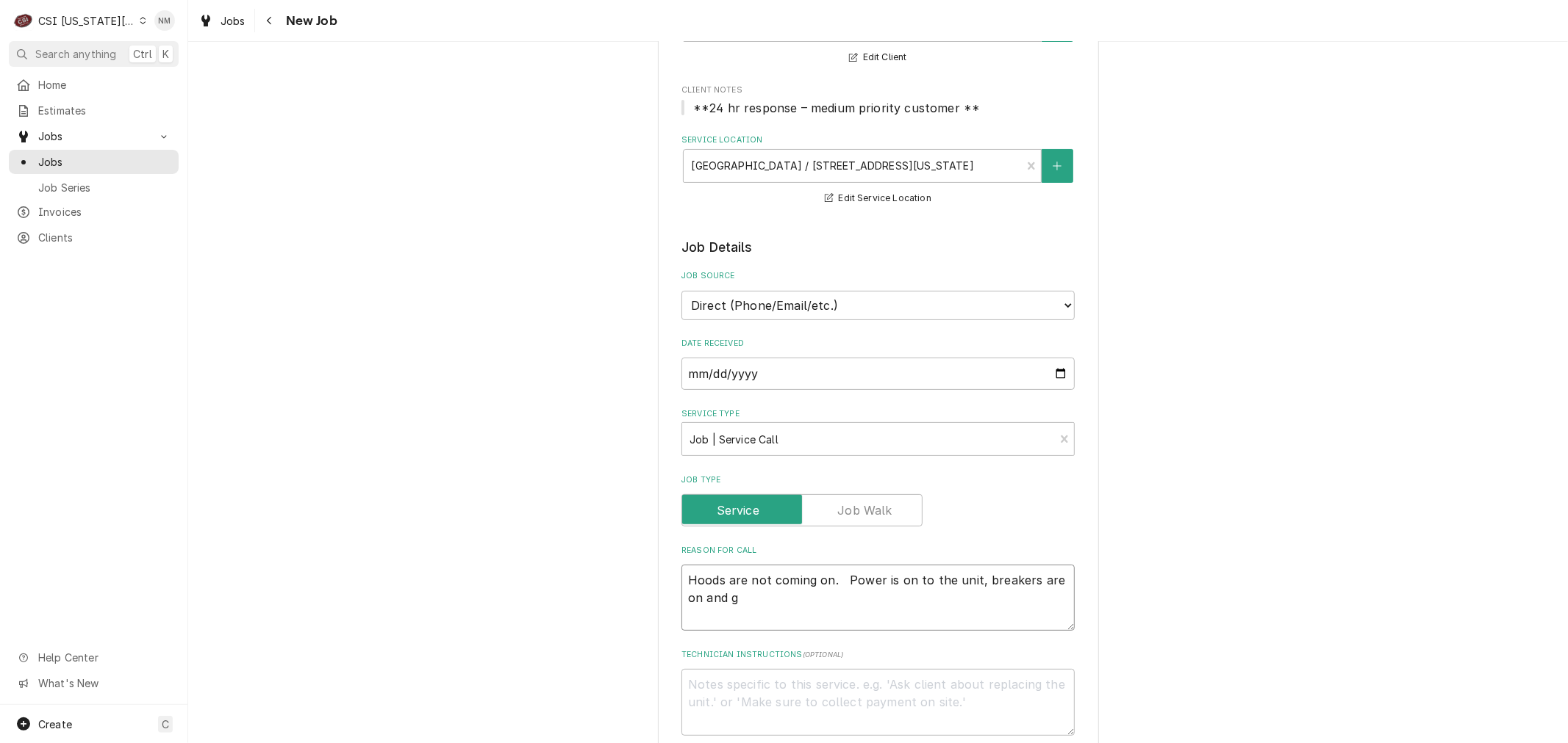
type textarea "x"
type textarea "Hoods are not coming on. Power is on to the unit, breakers are on and go"
type textarea "x"
type textarea "Hoods are not coming on. Power is on to the unit, breakers are on and goo"
type textarea "x"
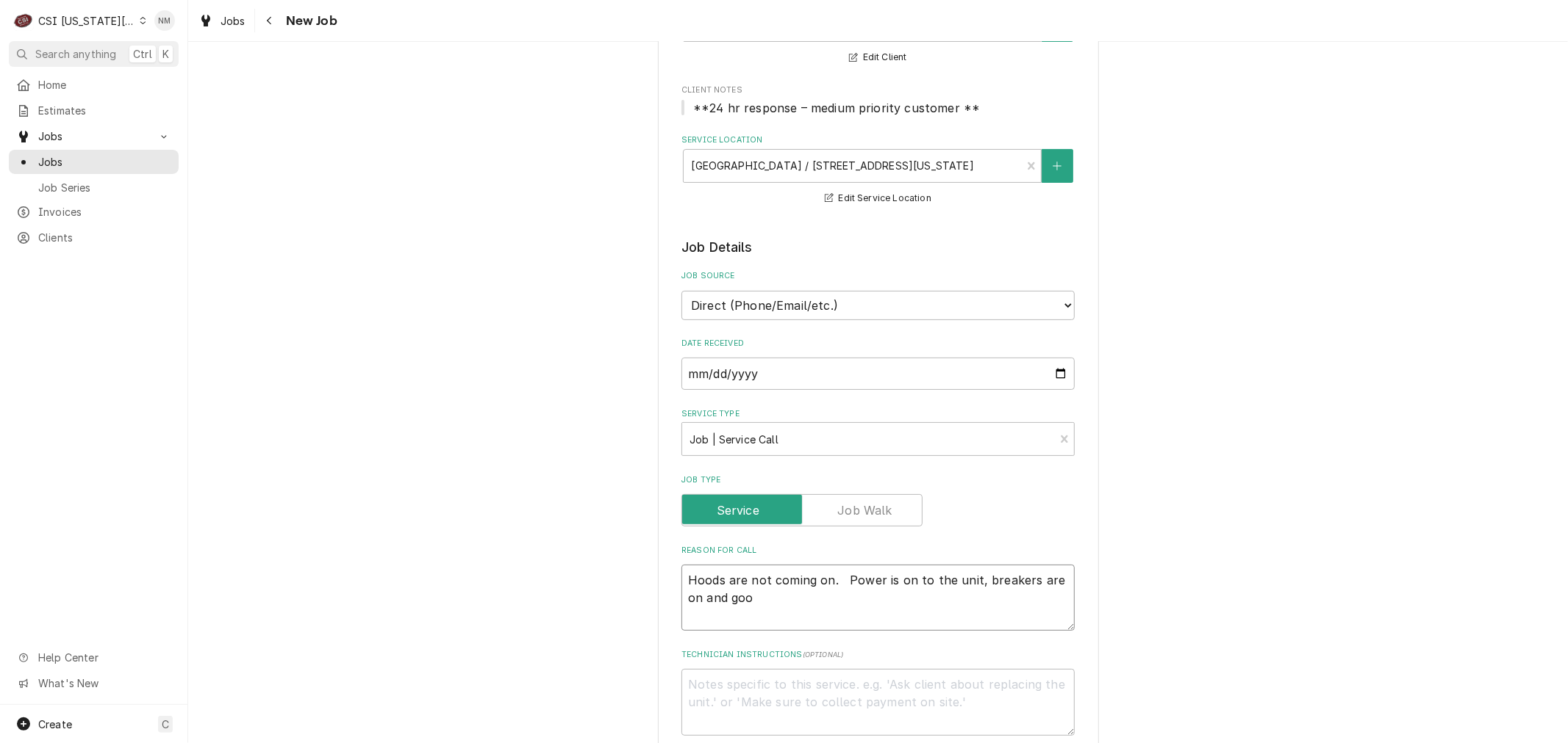
type textarea "Hoods are not coming on. Power is on to the unit, breakers are on and good"
type textarea "x"
type textarea "Hoods are not coming on. Power is on to the unit, breakers are on and good"
type textarea "x"
type textarea "Hoods are not coming on. Power is on to the unit, breakers are on and good p"
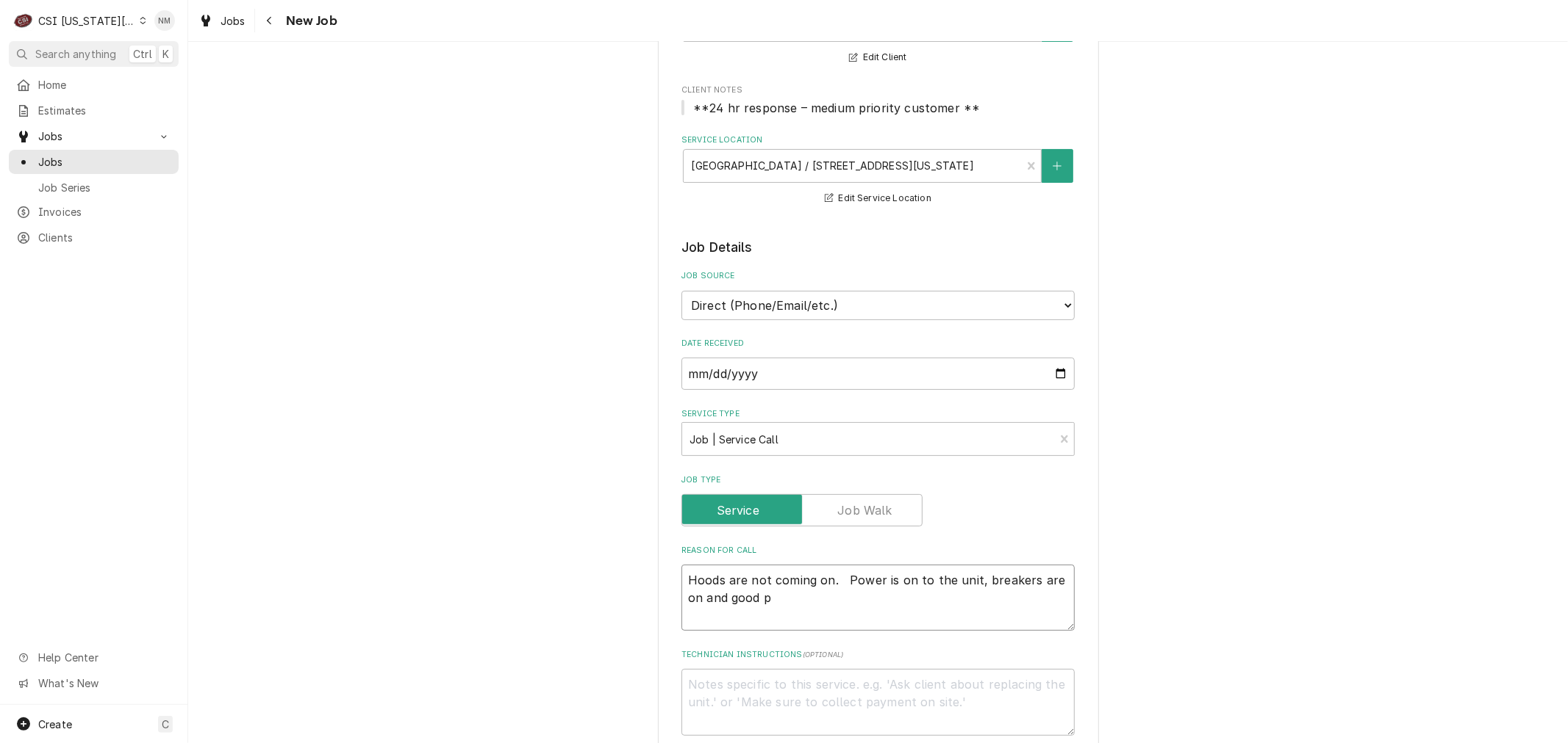
type textarea "x"
type textarea "Hoods are not coming on. Power is on to the unit, breakers are on and good pe"
type textarea "x"
type textarea "Hoods are not coming on. Power is on to the unit, breakers are on and good per"
type textarea "x"
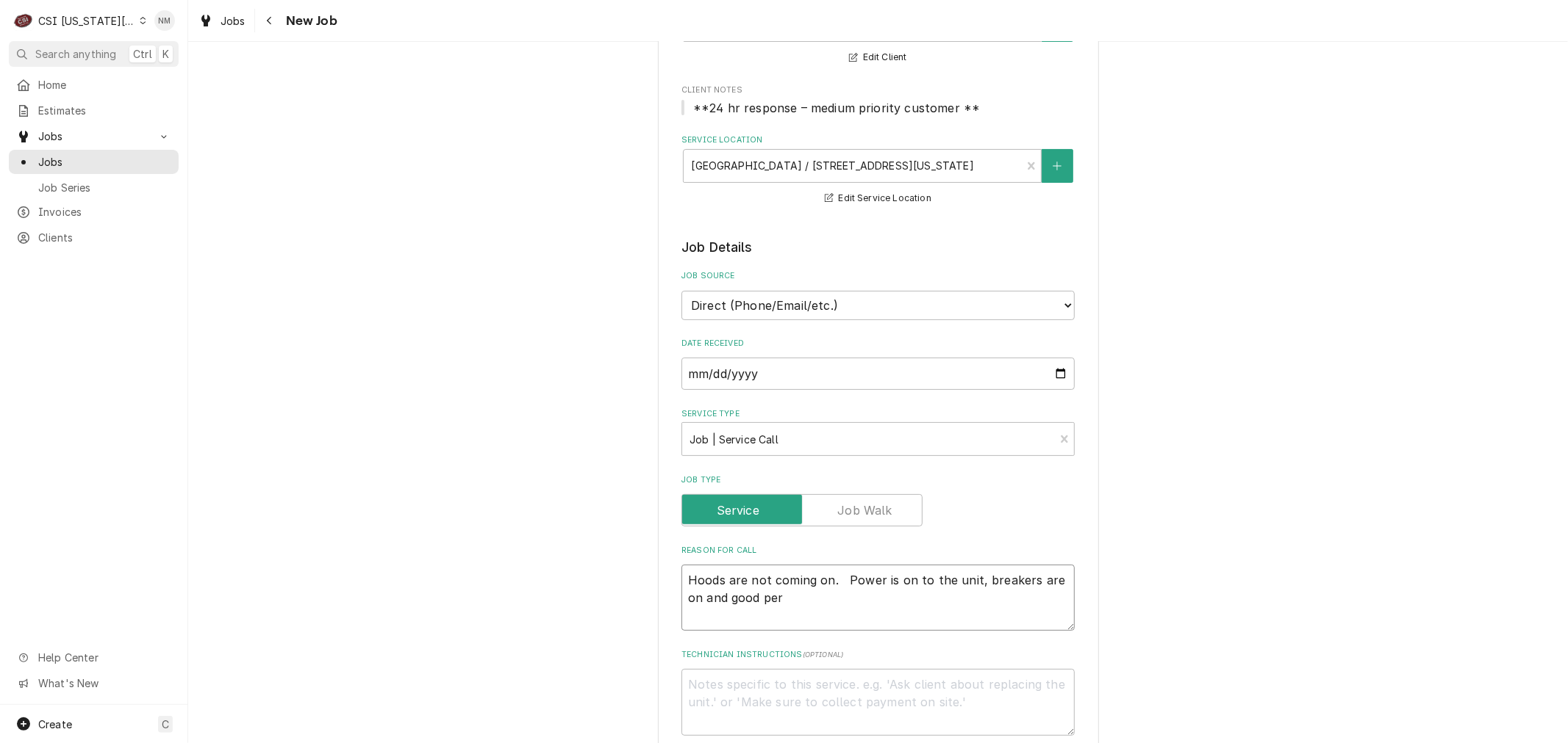
type textarea "Hoods are not coming on. Power is on to the unit, breakers are on and good per"
type textarea "x"
type textarea "Hoods are not coming on. Power is on to the unit, breakers are on and good per T"
type textarea "x"
type textarea "Hoods are not coming on. Power is on to the unit, breakers are on and good per …"
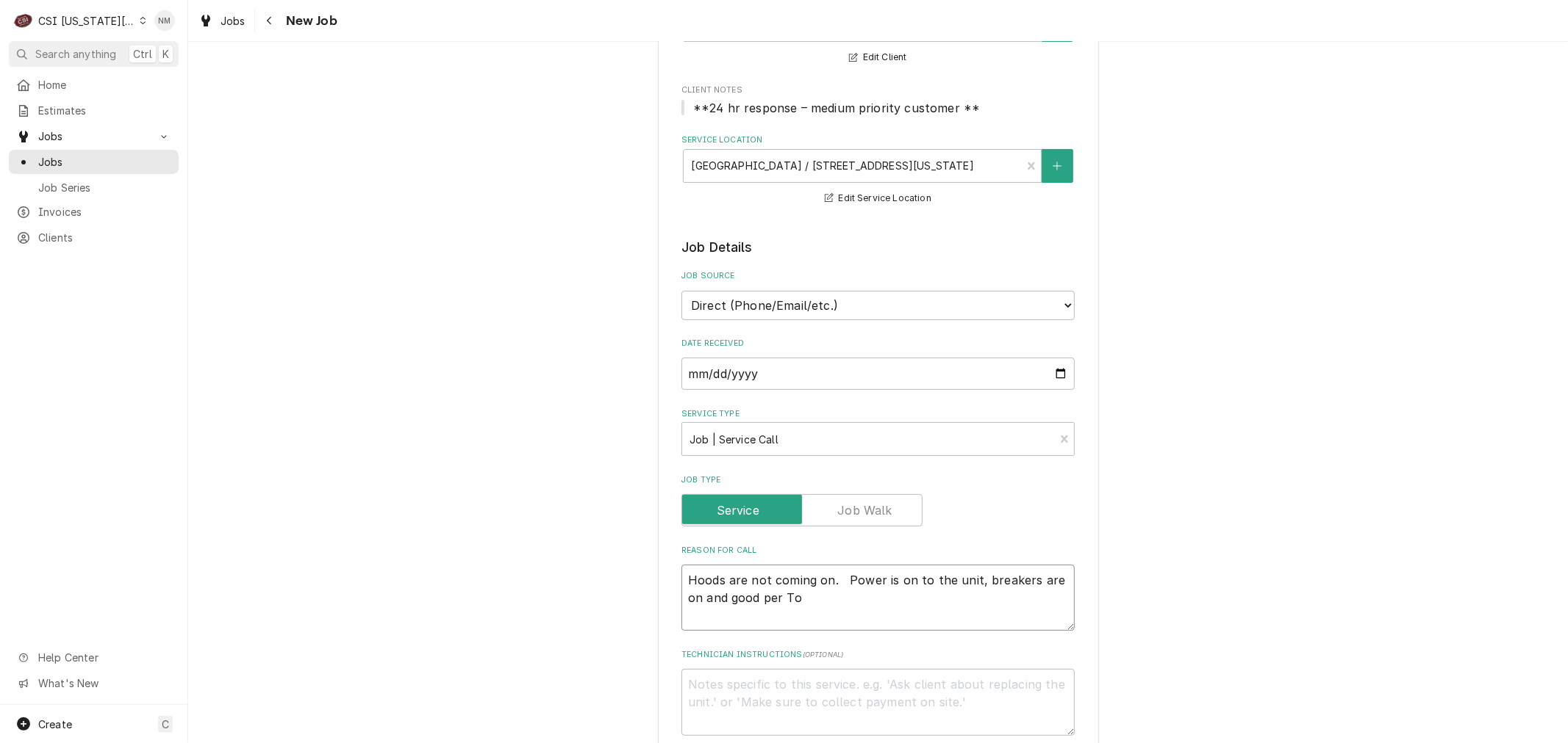
type textarea "x"
type textarea "Hoods are not coming on. Power is on to the unit, breakers are on and good per …"
type textarea "x"
type textarea "Hoods are not coming on. Power is on to the unit, breakers are on and good per …"
type textarea "x"
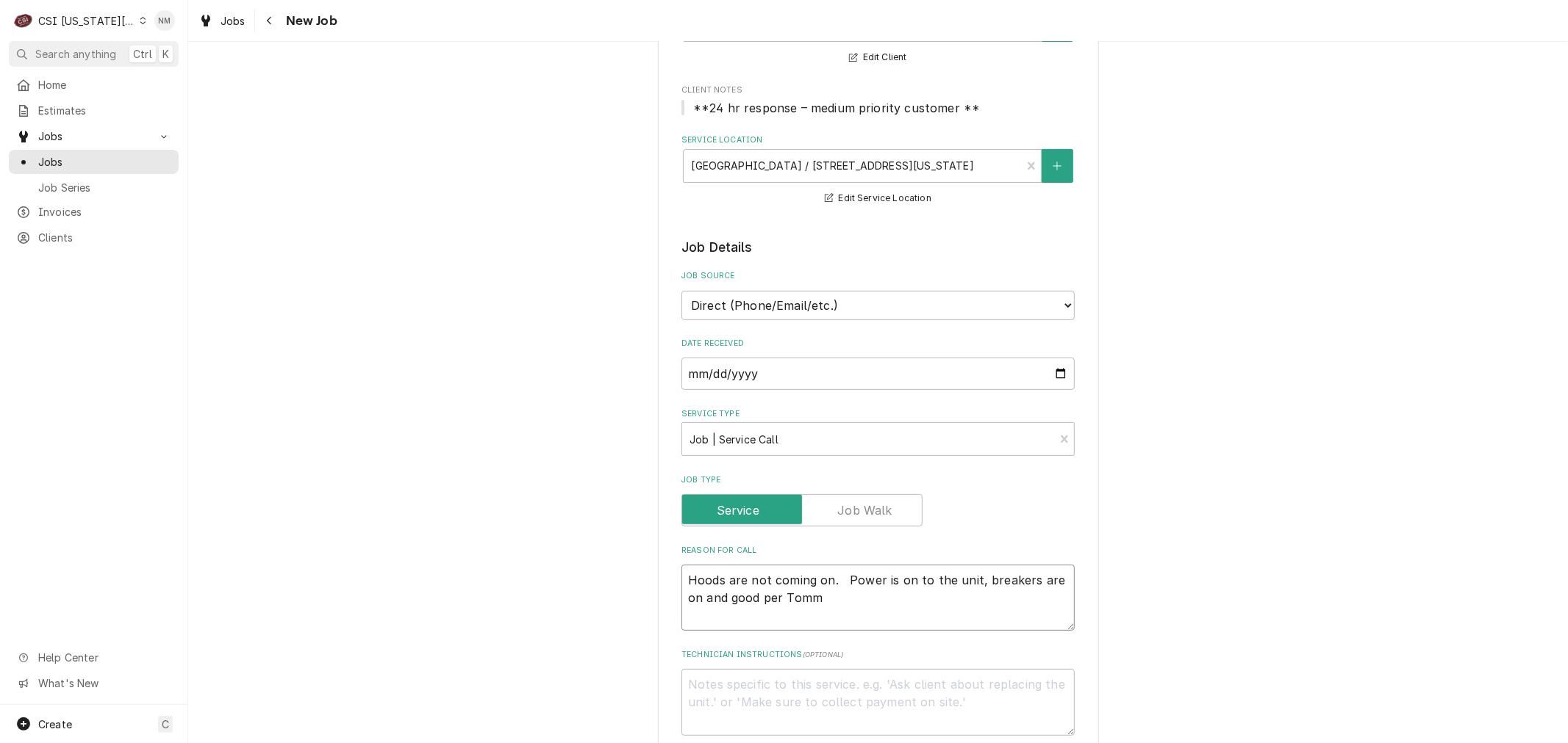
type textarea "Hoods are not coming on. Power is on to the unit, breakers are on and good per …"
type textarea "x"
type textarea "Hoods are not coming on. Power is on to the unit, breakers are on and good per …"
click at [731, 688] on textarea "Technician Instructions ( optional )" at bounding box center [877, 702] width 393 height 66
type textarea "x"
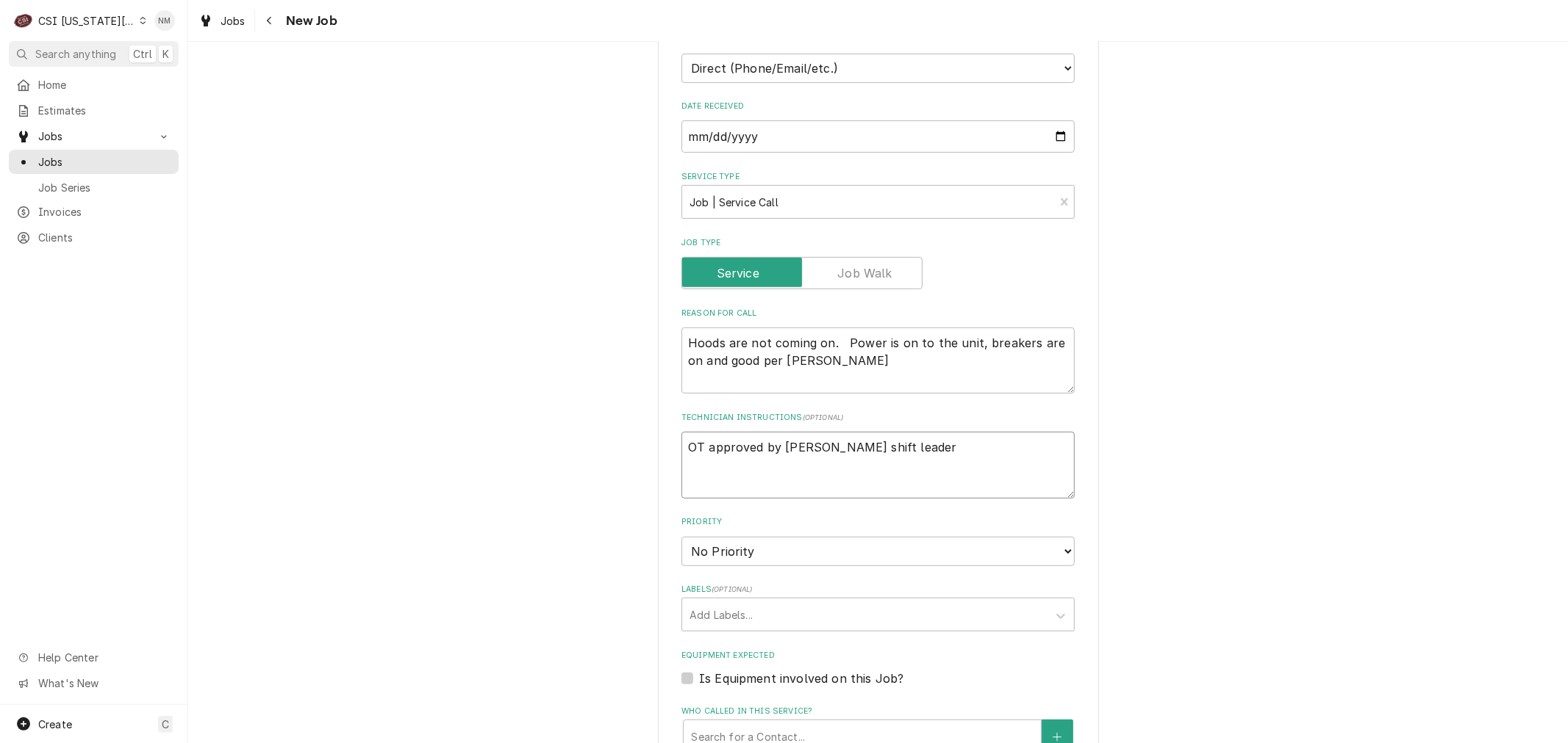
scroll to position [408, 0]
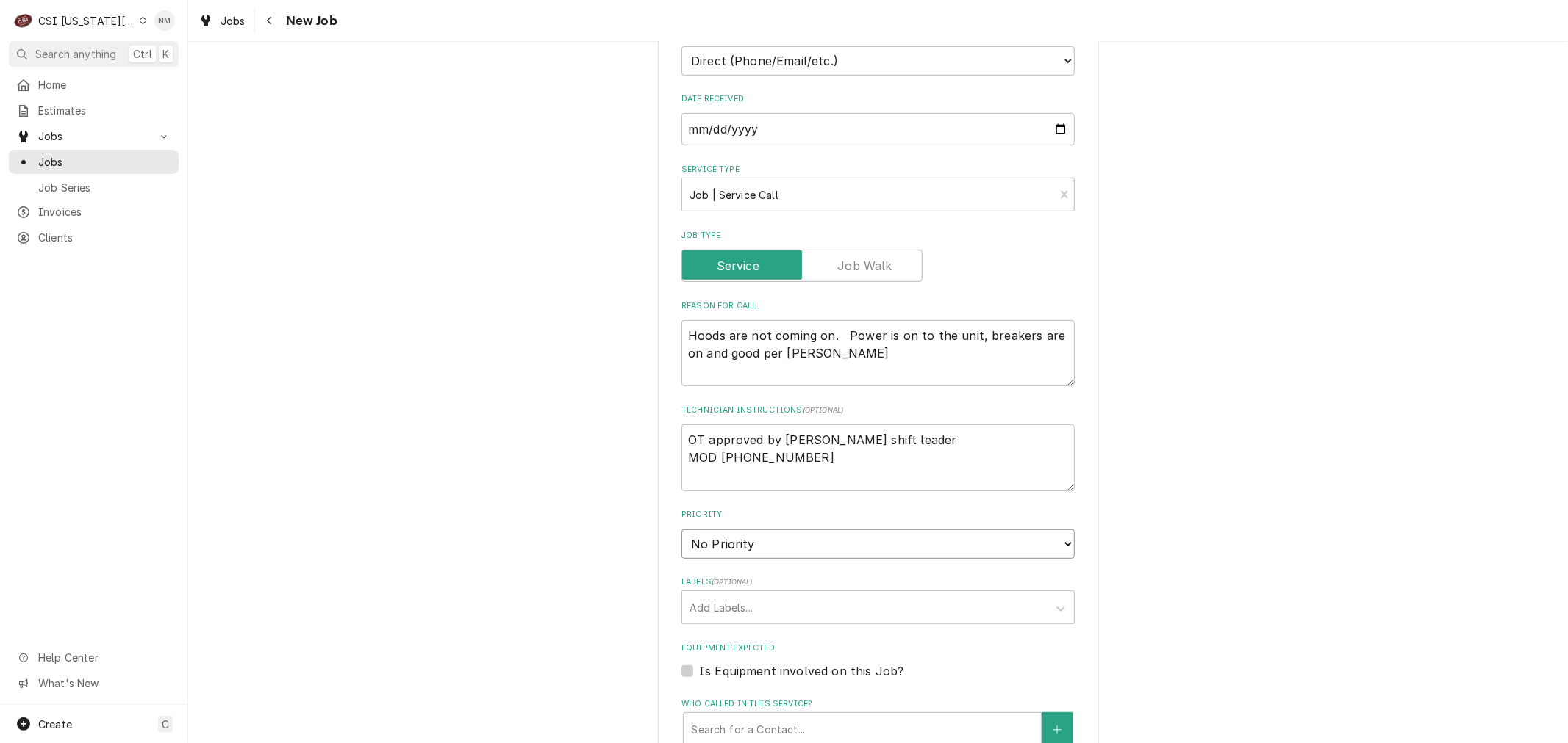
click at [798, 539] on select "No Priority Urgent High Medium Low" at bounding box center [877, 544] width 393 height 29
click at [681, 530] on select "No Priority Urgent High Medium Low" at bounding box center [877, 544] width 393 height 29
click at [786, 604] on div "Labels" at bounding box center [864, 607] width 350 height 26
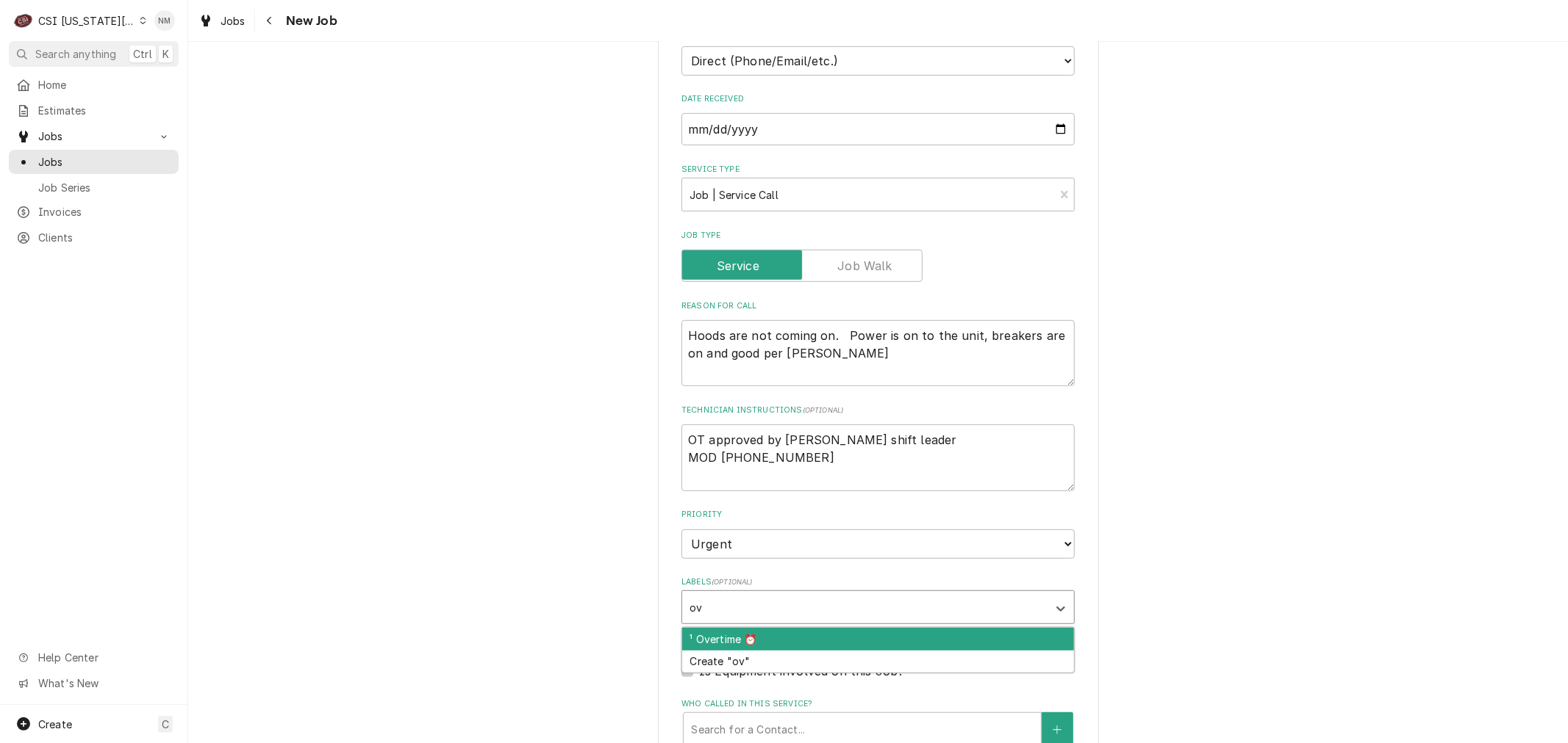
click at [784, 628] on div "¹ Overtime ⏰" at bounding box center [877, 639] width 392 height 23
click at [755, 635] on div "² HVAC 🌡️" at bounding box center [877, 639] width 392 height 23
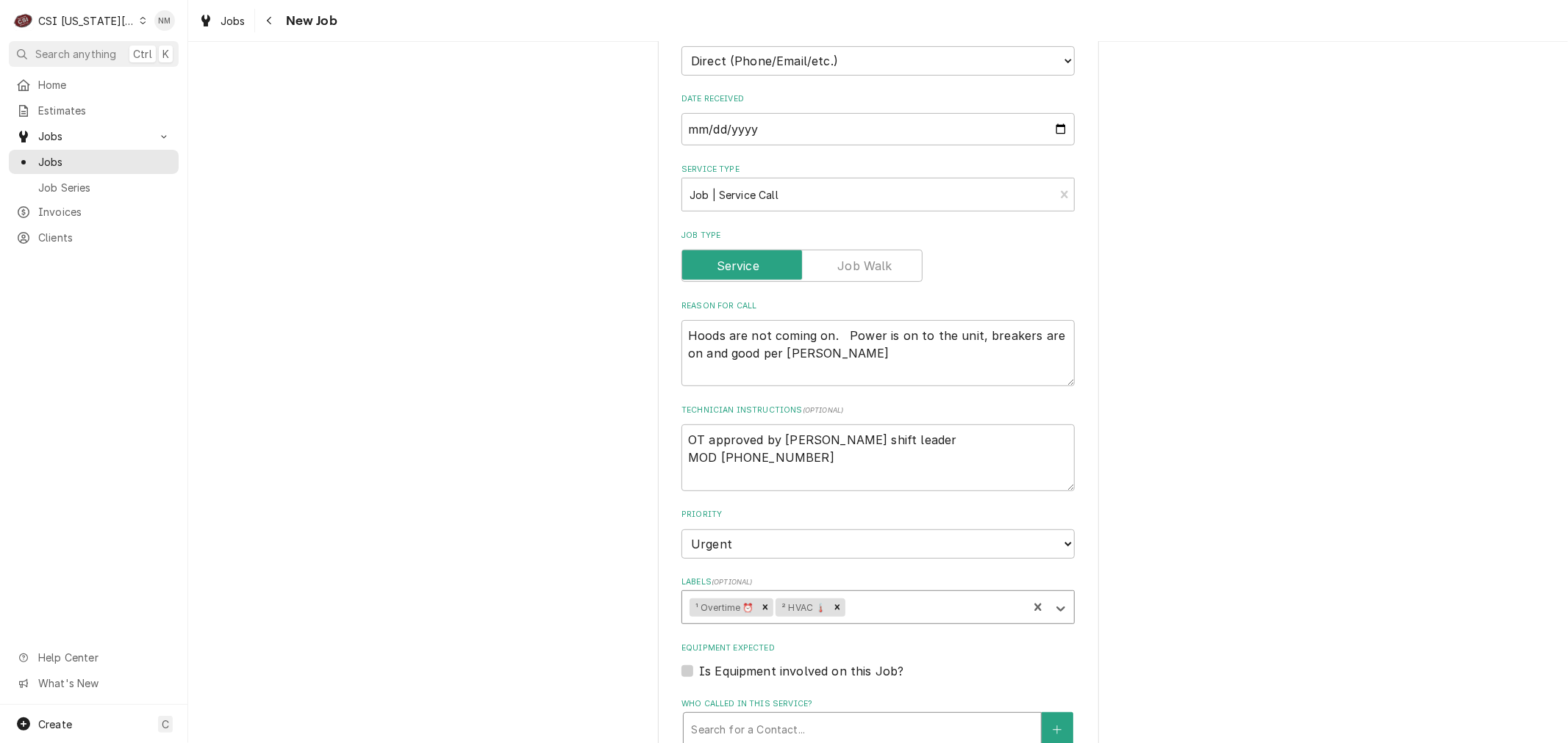
click at [776, 724] on div "Who called in this service?" at bounding box center [862, 729] width 343 height 26
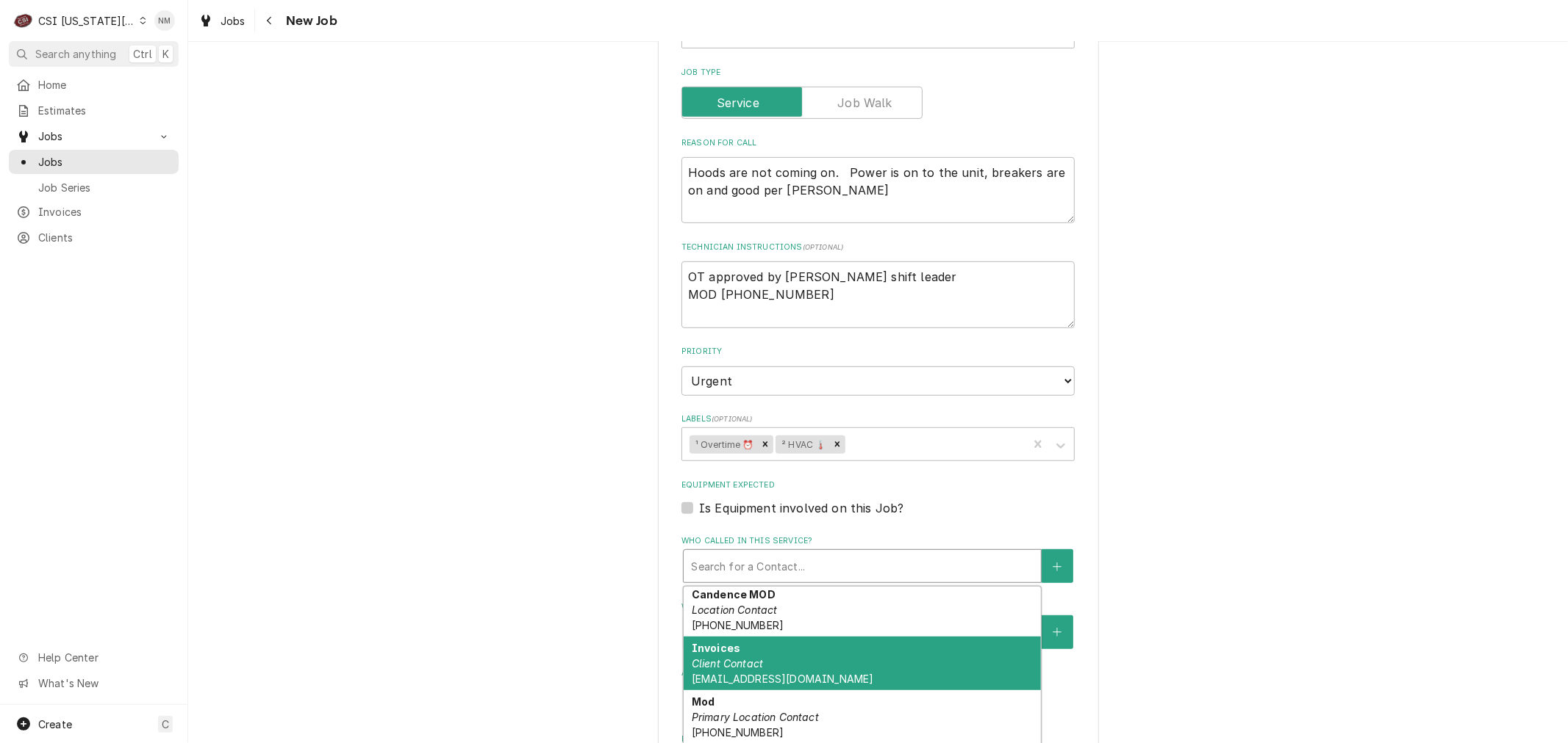
scroll to position [168, 0]
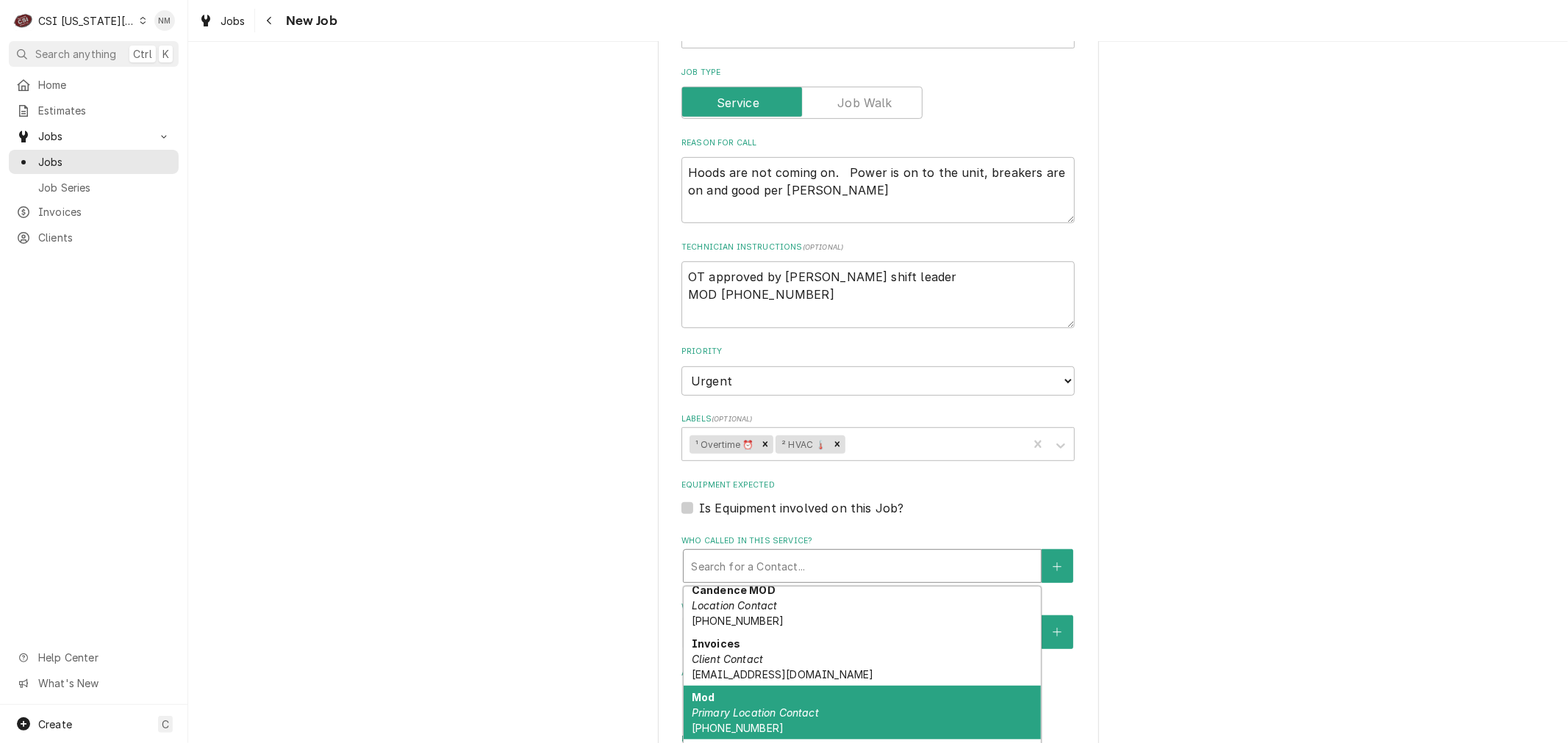
click at [913, 691] on div "Mod Primary Location Contact (816) 222-4212" at bounding box center [861, 712] width 357 height 53
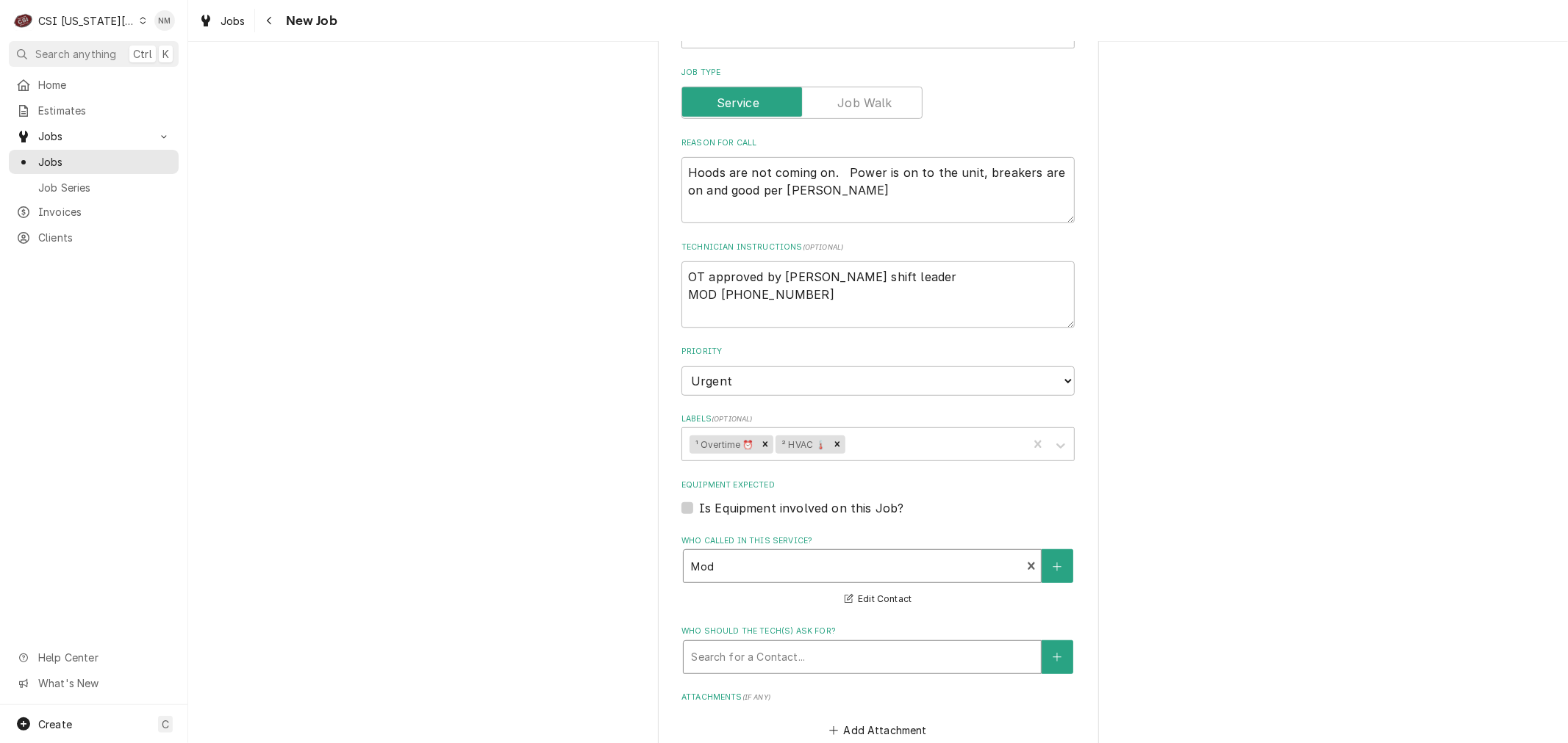
click at [861, 648] on div "Who should the tech(s) ask for?" at bounding box center [862, 657] width 343 height 26
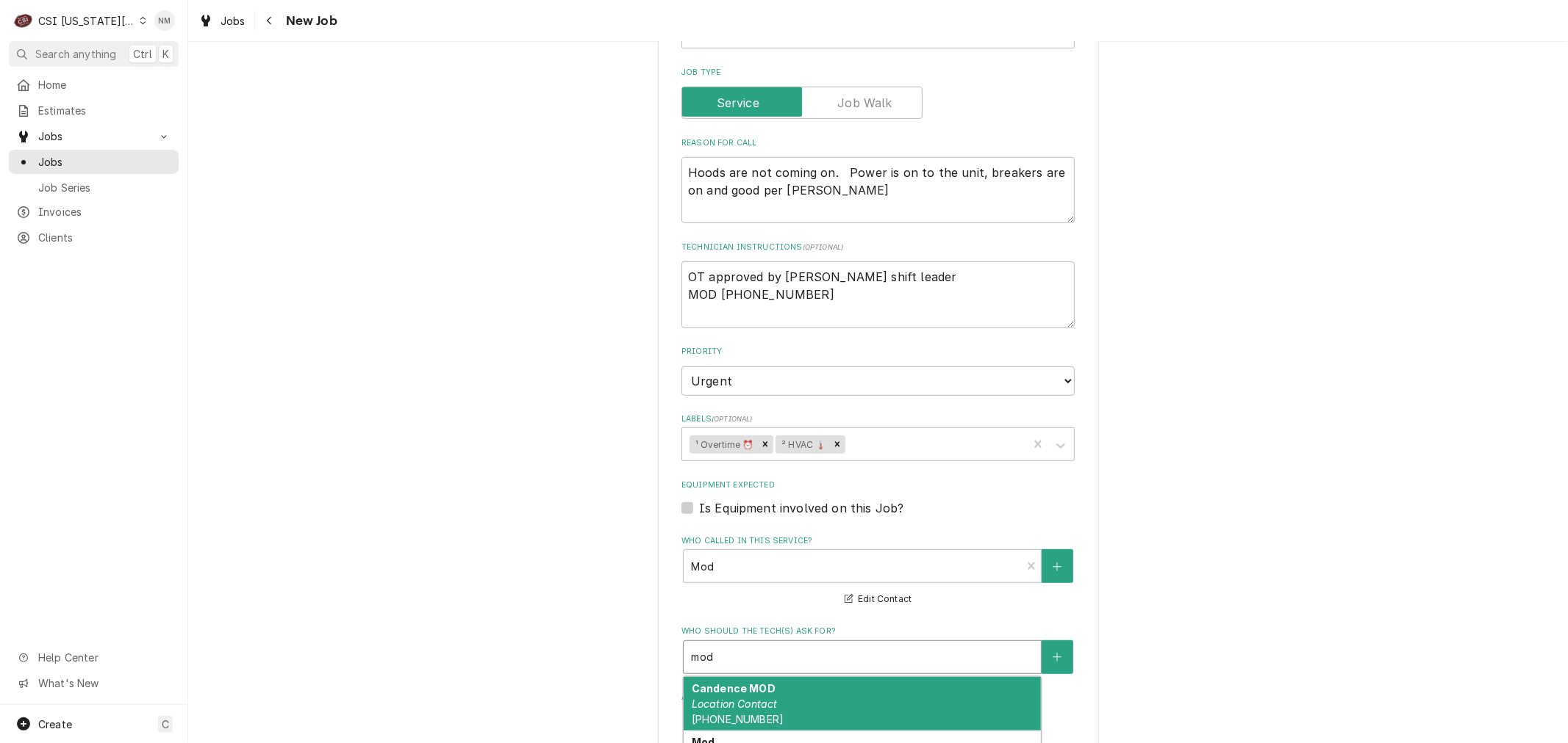
click at [870, 686] on div "Candence MOD Location Contact (816) 721-0503" at bounding box center [861, 703] width 357 height 53
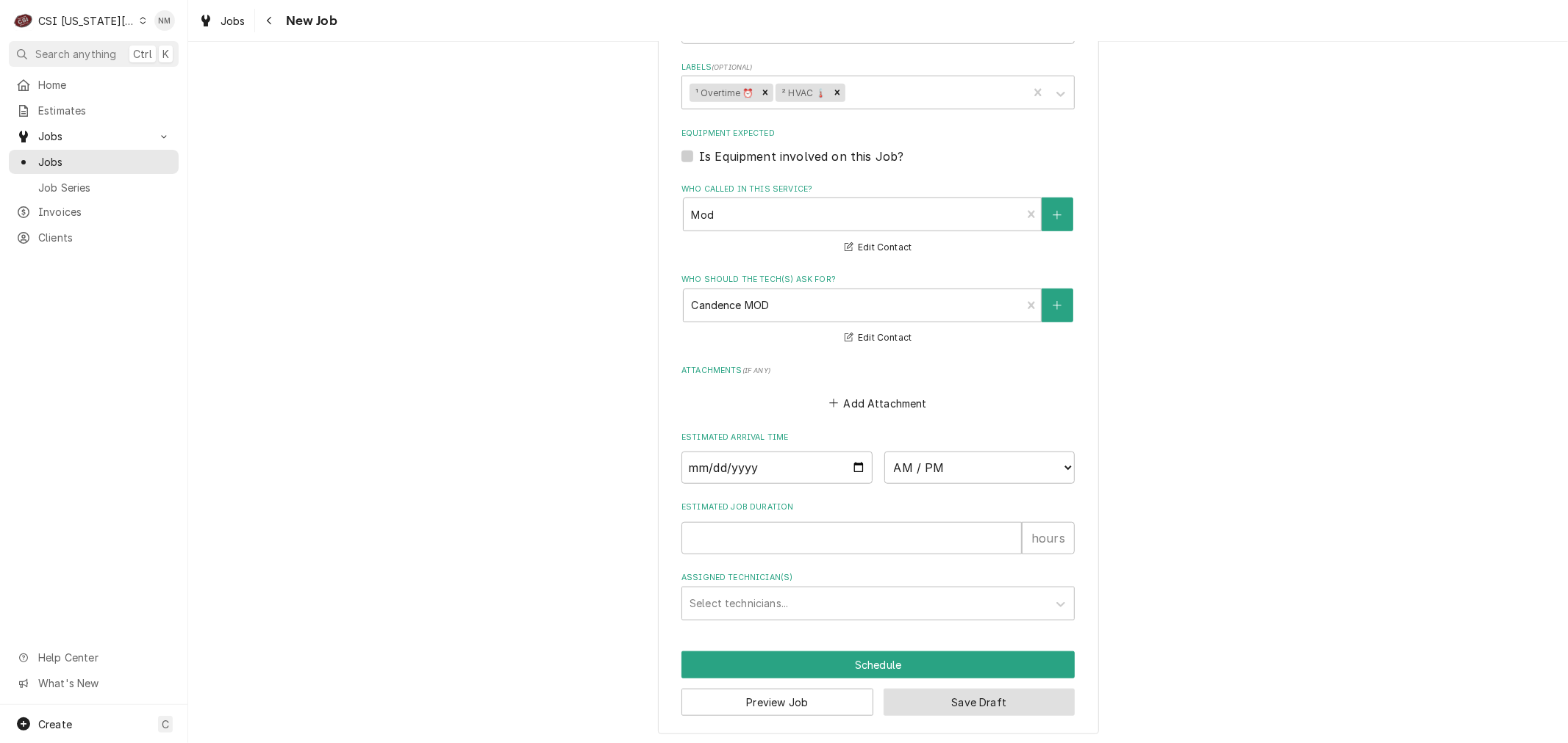
click at [1016, 695] on button "Save Draft" at bounding box center [979, 702] width 192 height 27
